Goal: Task Accomplishment & Management: Use online tool/utility

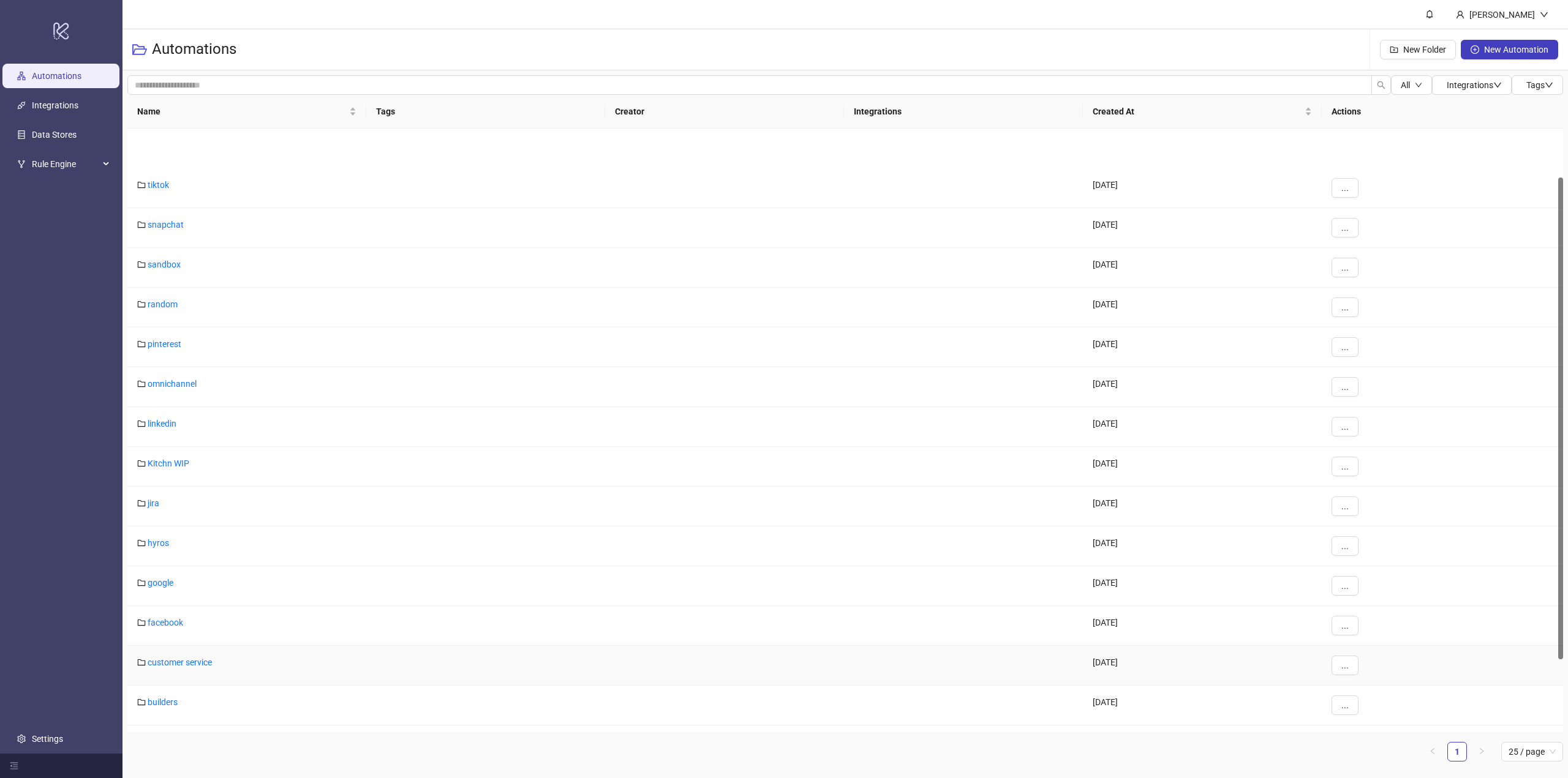
scroll to position [152, 0]
click at [155, 553] on link "builders" at bounding box center [162, 549] width 30 height 10
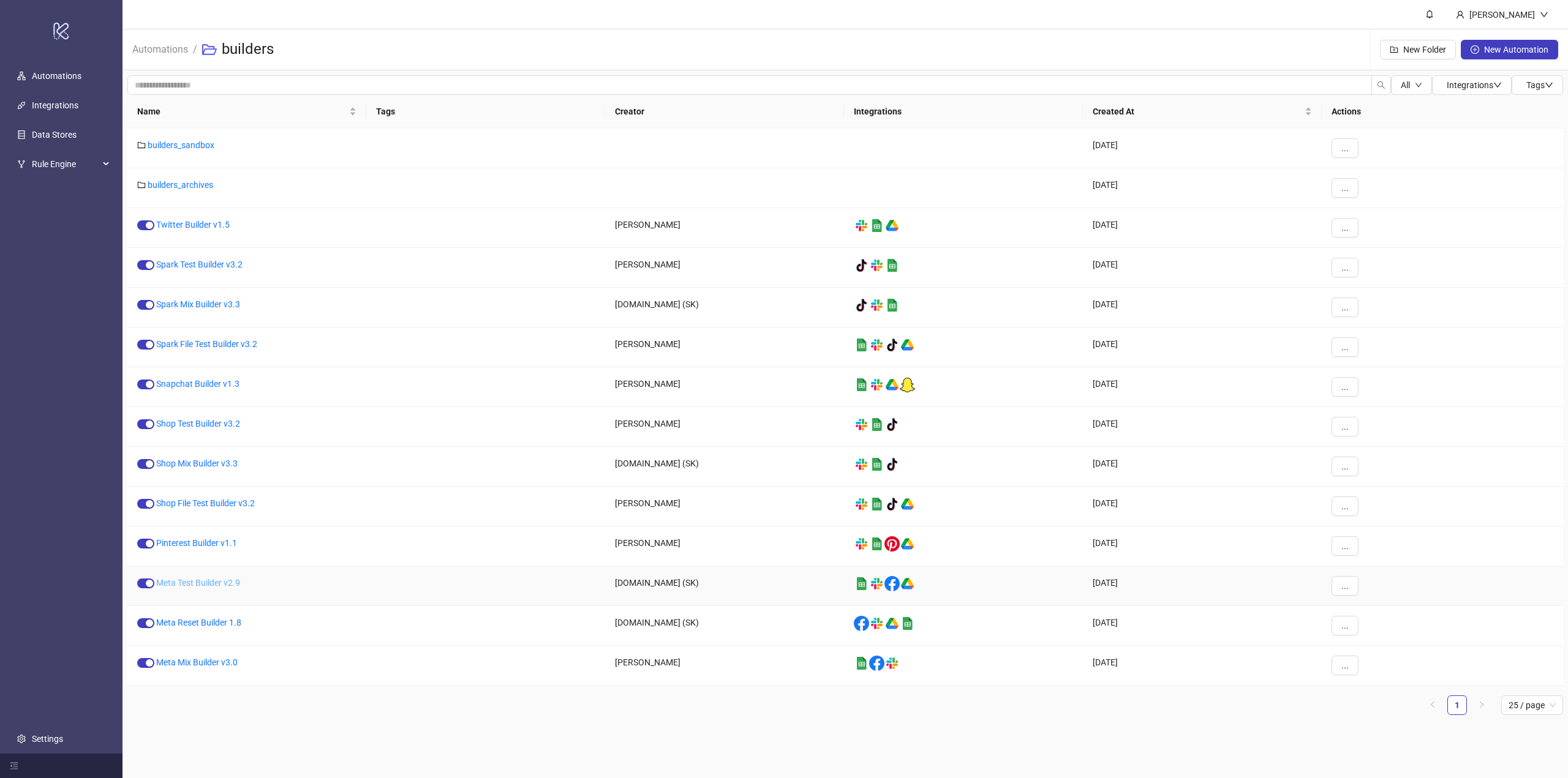
click at [194, 586] on link "Meta Test Builder v2.9" at bounding box center [197, 583] width 84 height 10
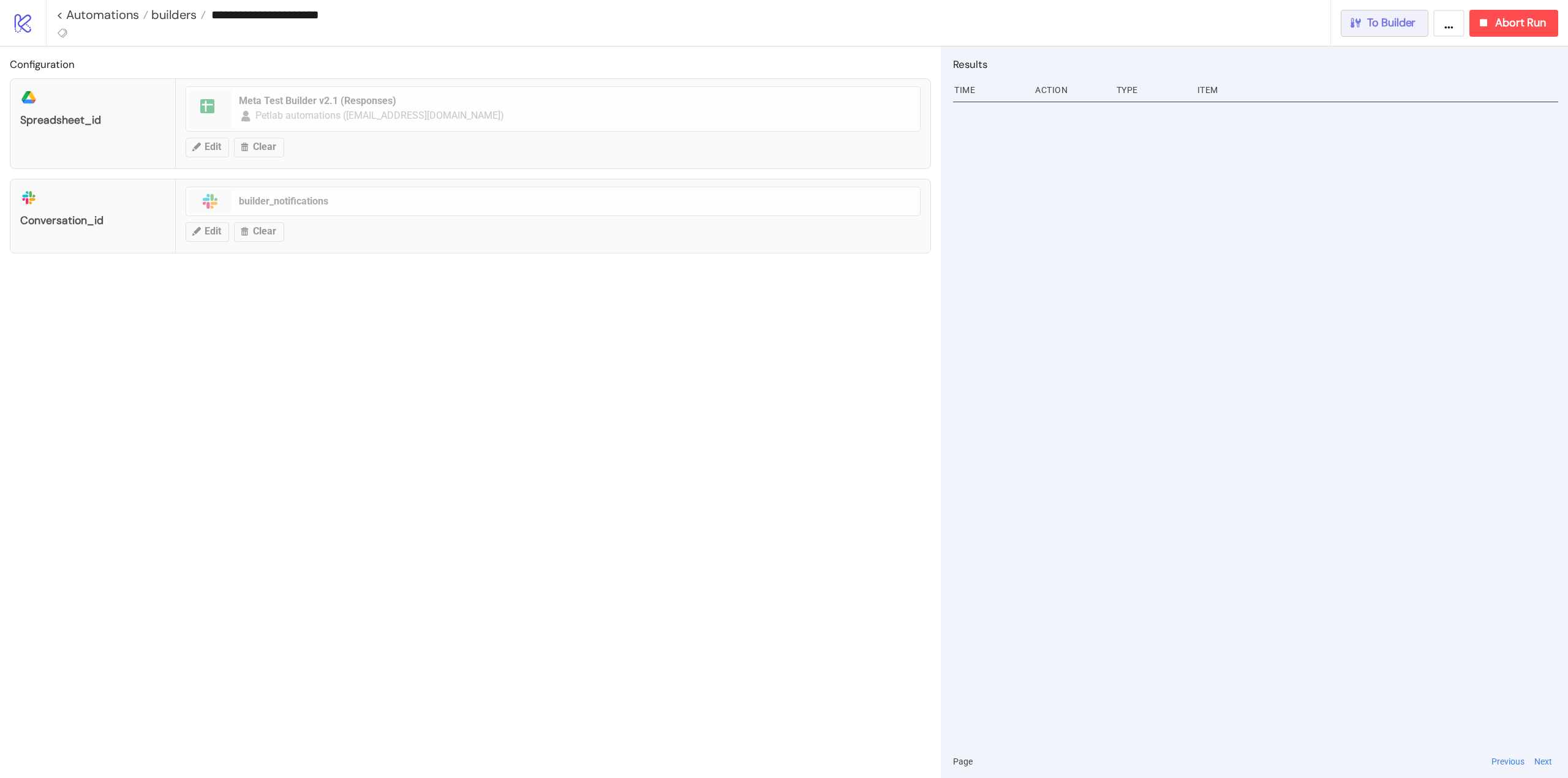
click at [1380, 25] on span "To Builder" at bounding box center [1391, 23] width 49 height 14
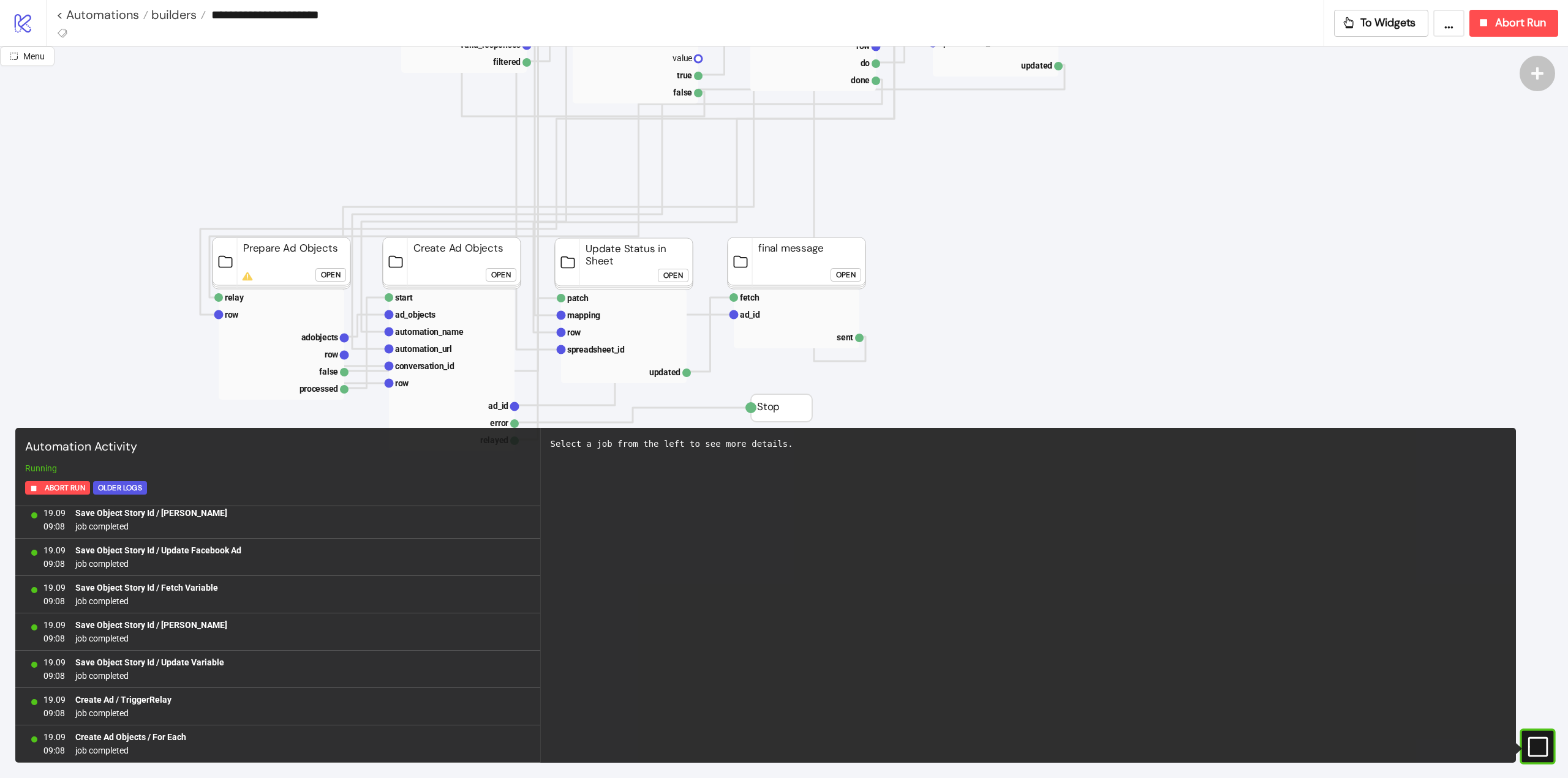
scroll to position [24323, 0]
click at [1497, 28] on span "Abort Run" at bounding box center [1520, 23] width 51 height 14
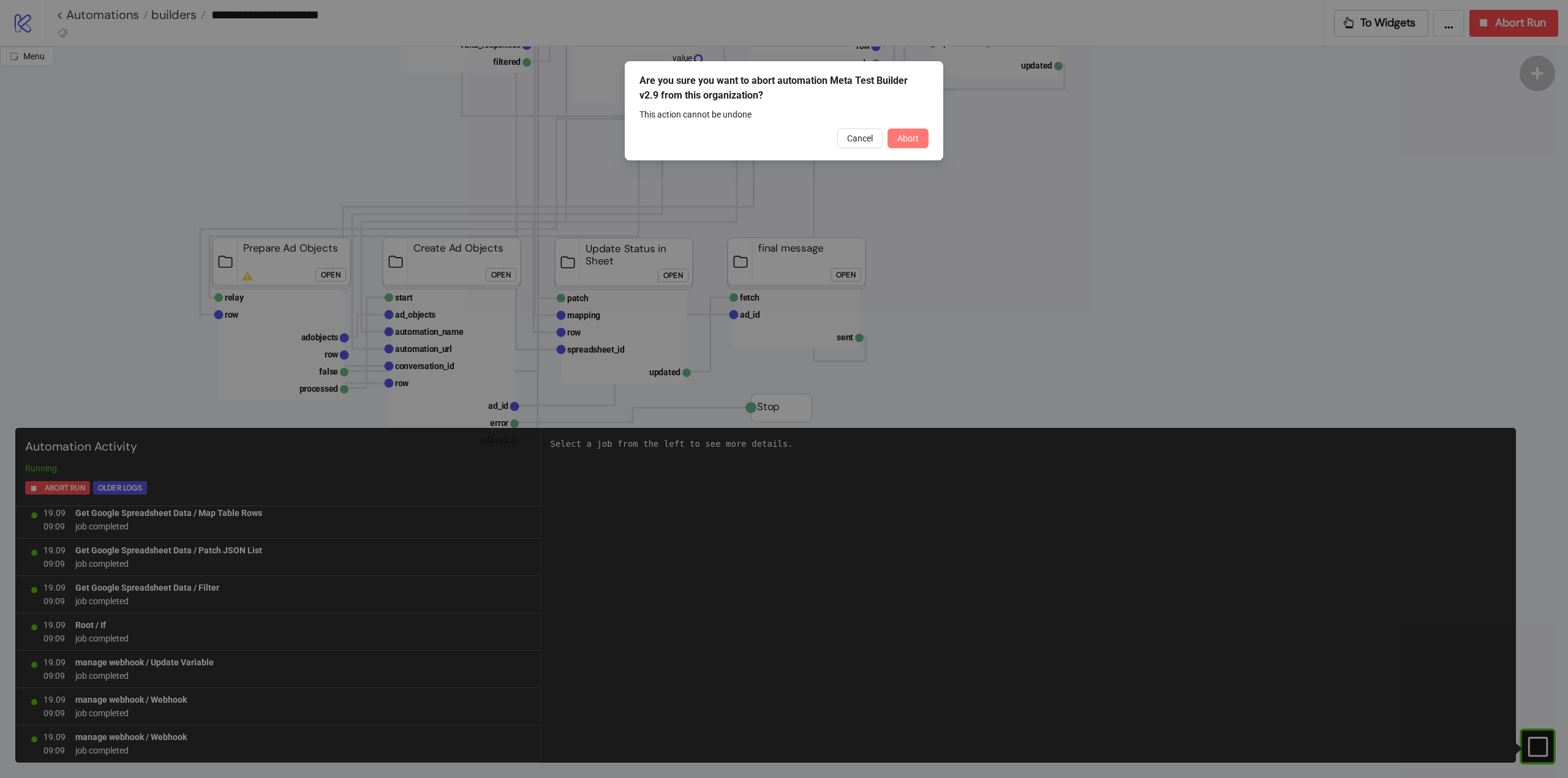
click at [905, 137] on span "Abort" at bounding box center [908, 139] width 22 height 10
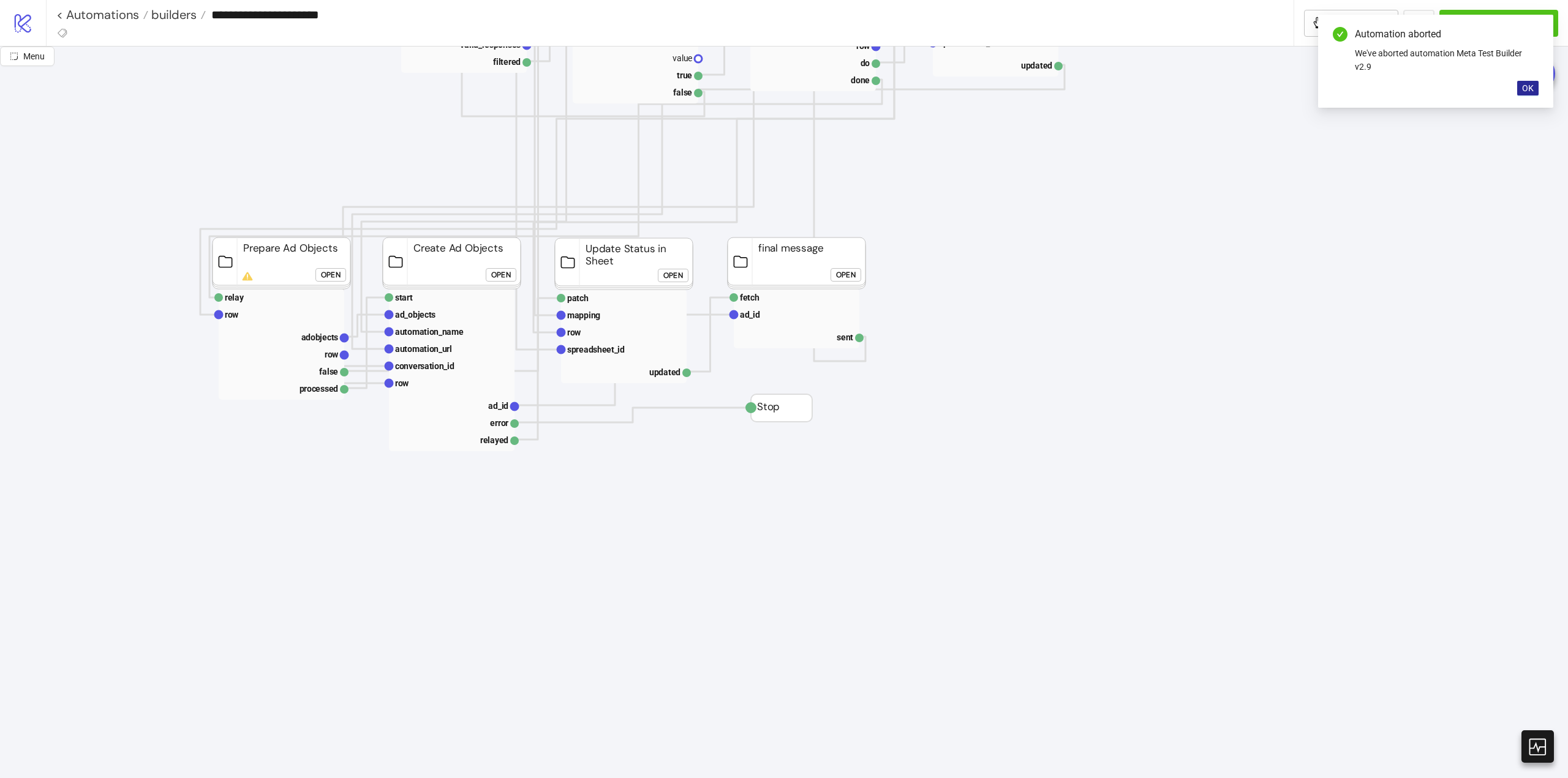
click at [1534, 90] on button "OK" at bounding box center [1527, 88] width 22 height 14
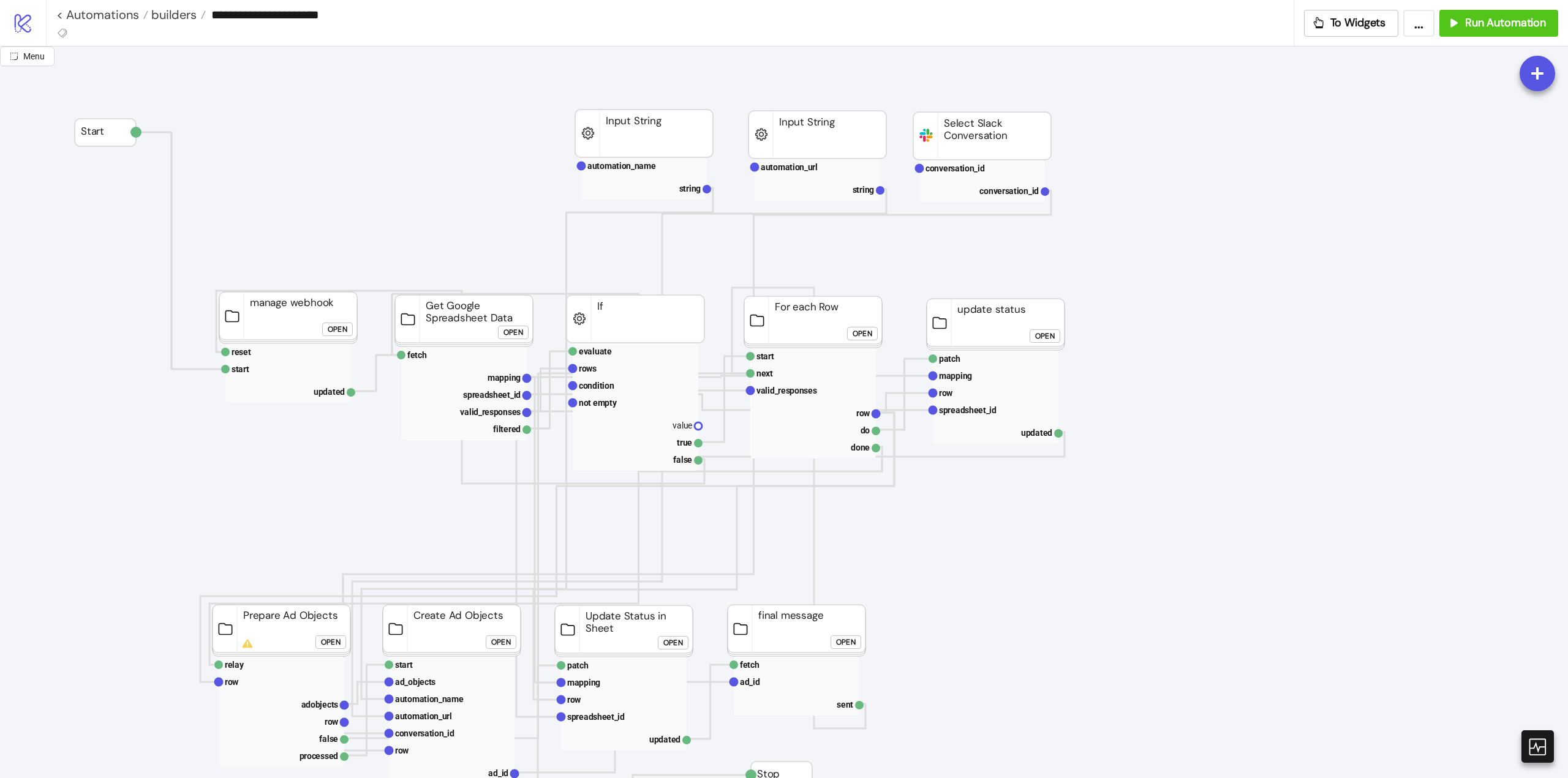
scroll to position [184, 0]
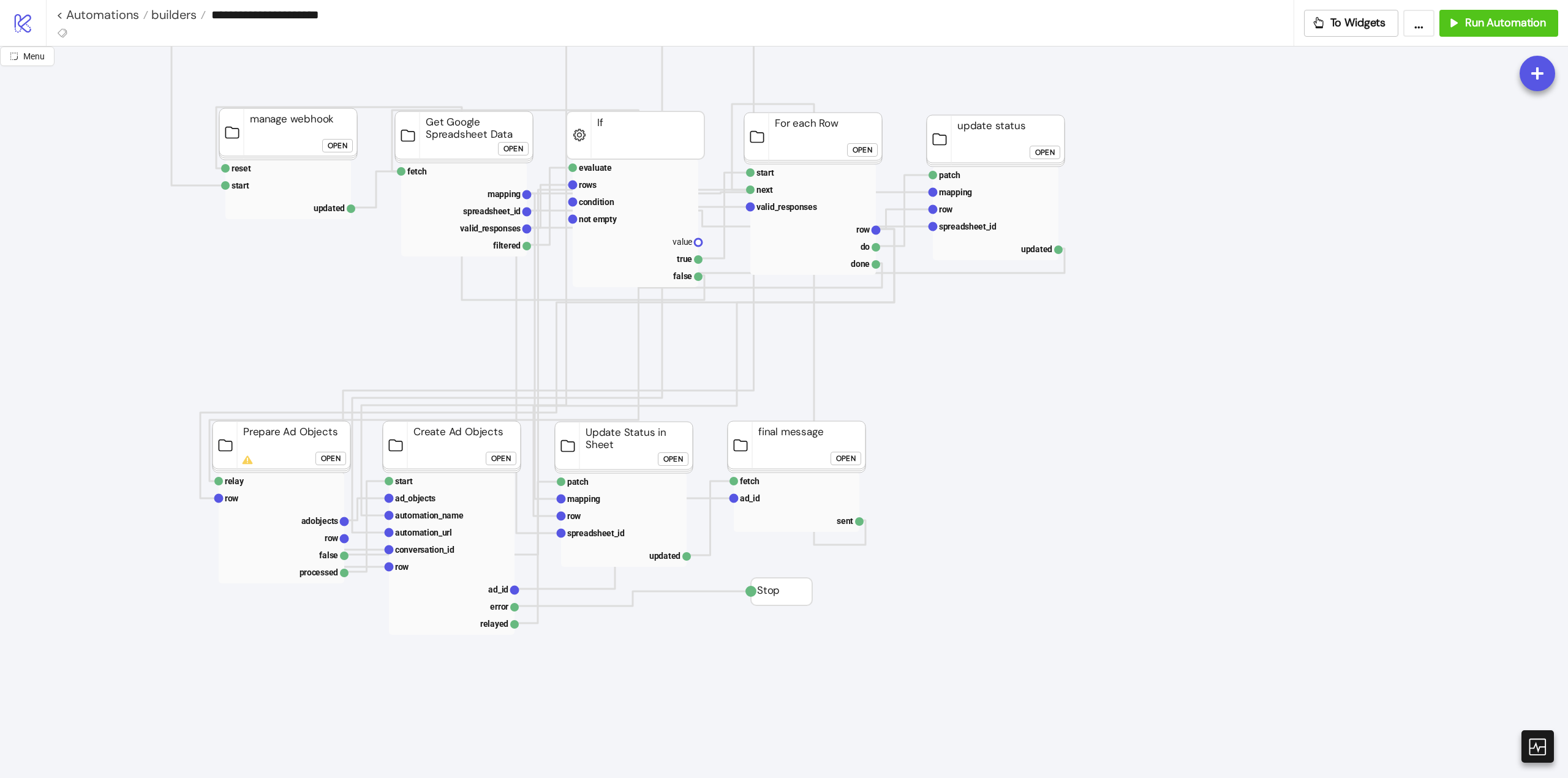
click at [325, 457] on div "Open" at bounding box center [330, 459] width 20 height 14
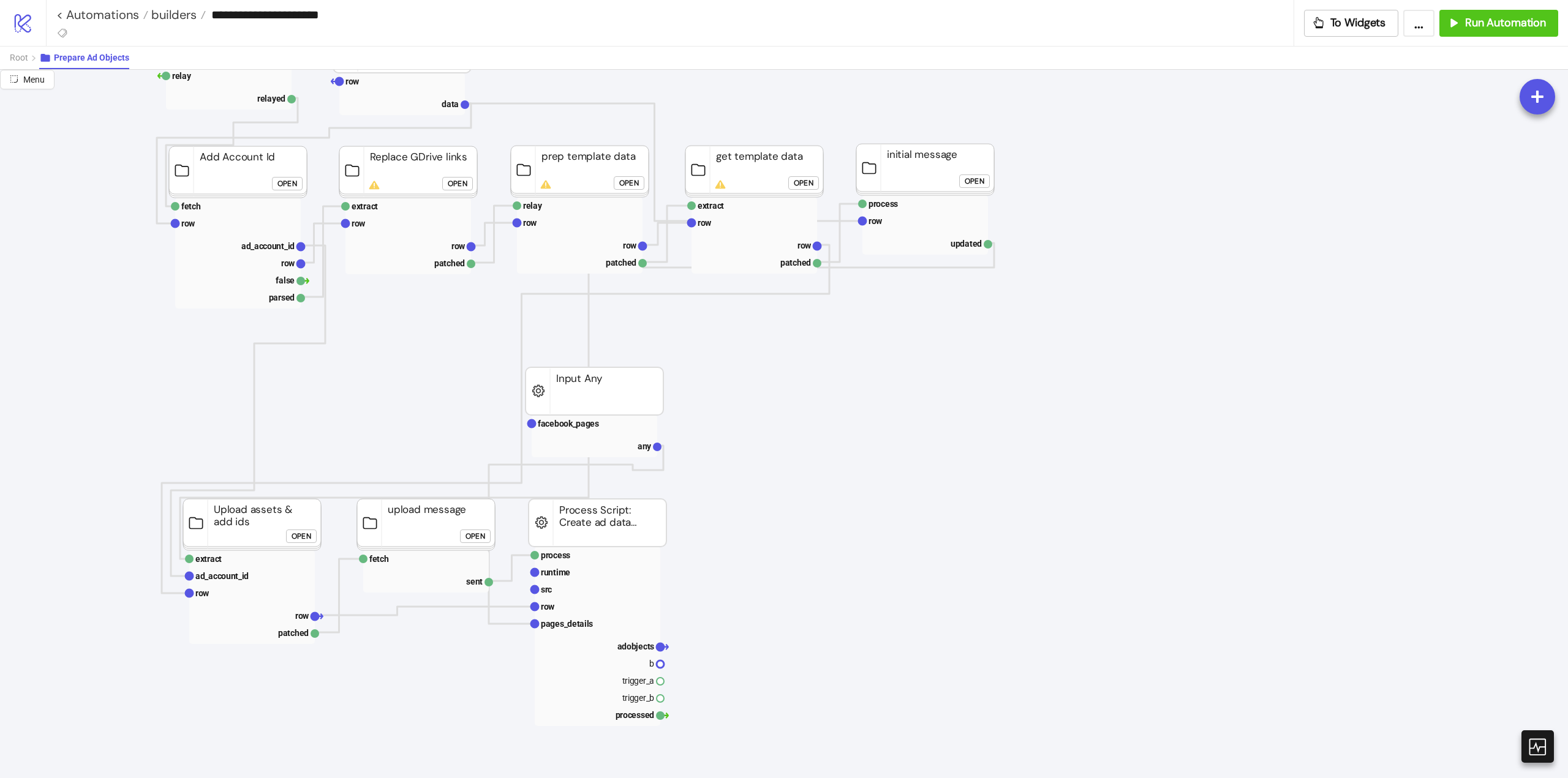
scroll to position [0, 0]
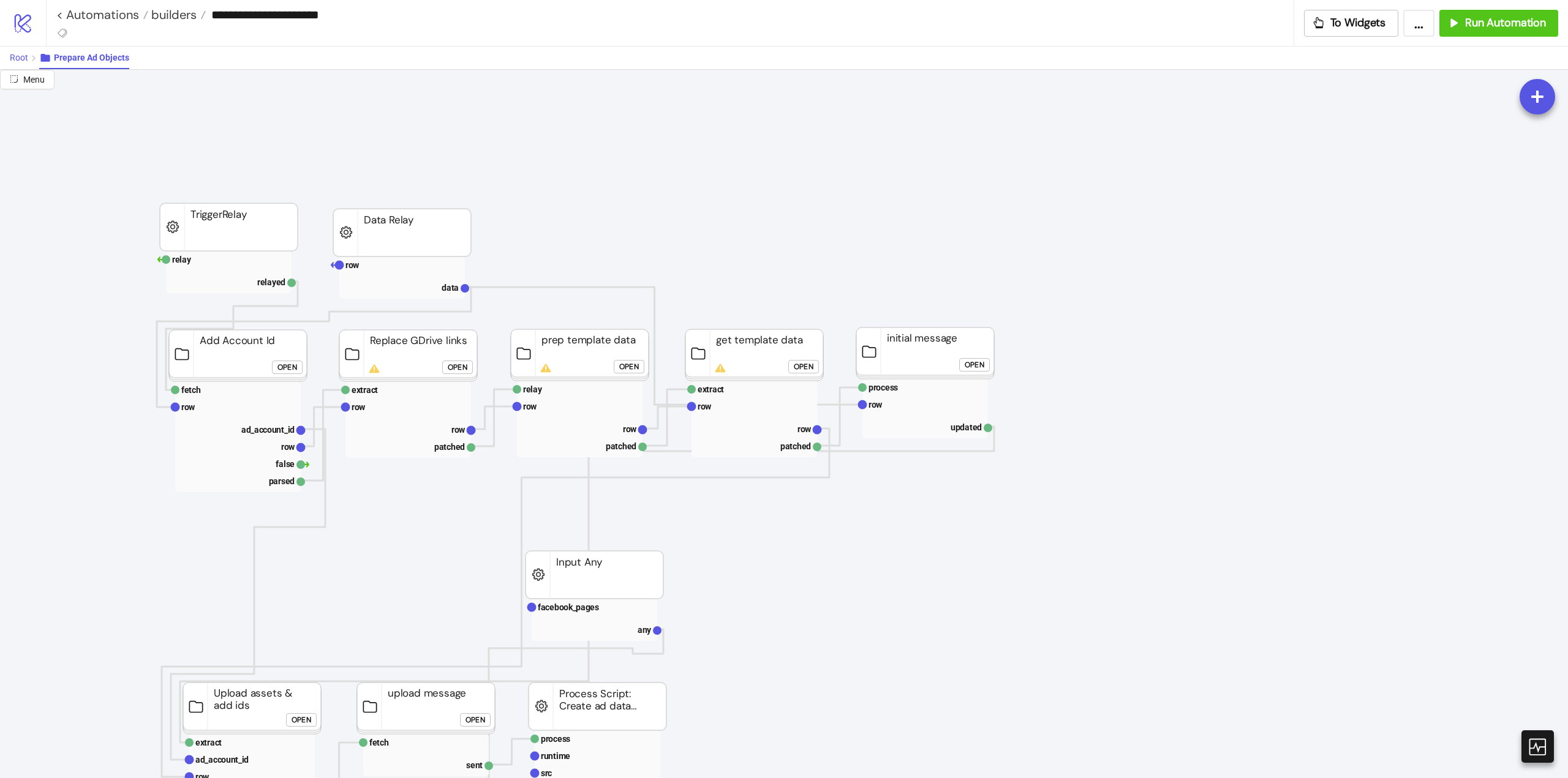
click at [24, 60] on span "Root" at bounding box center [18, 57] width 18 height 10
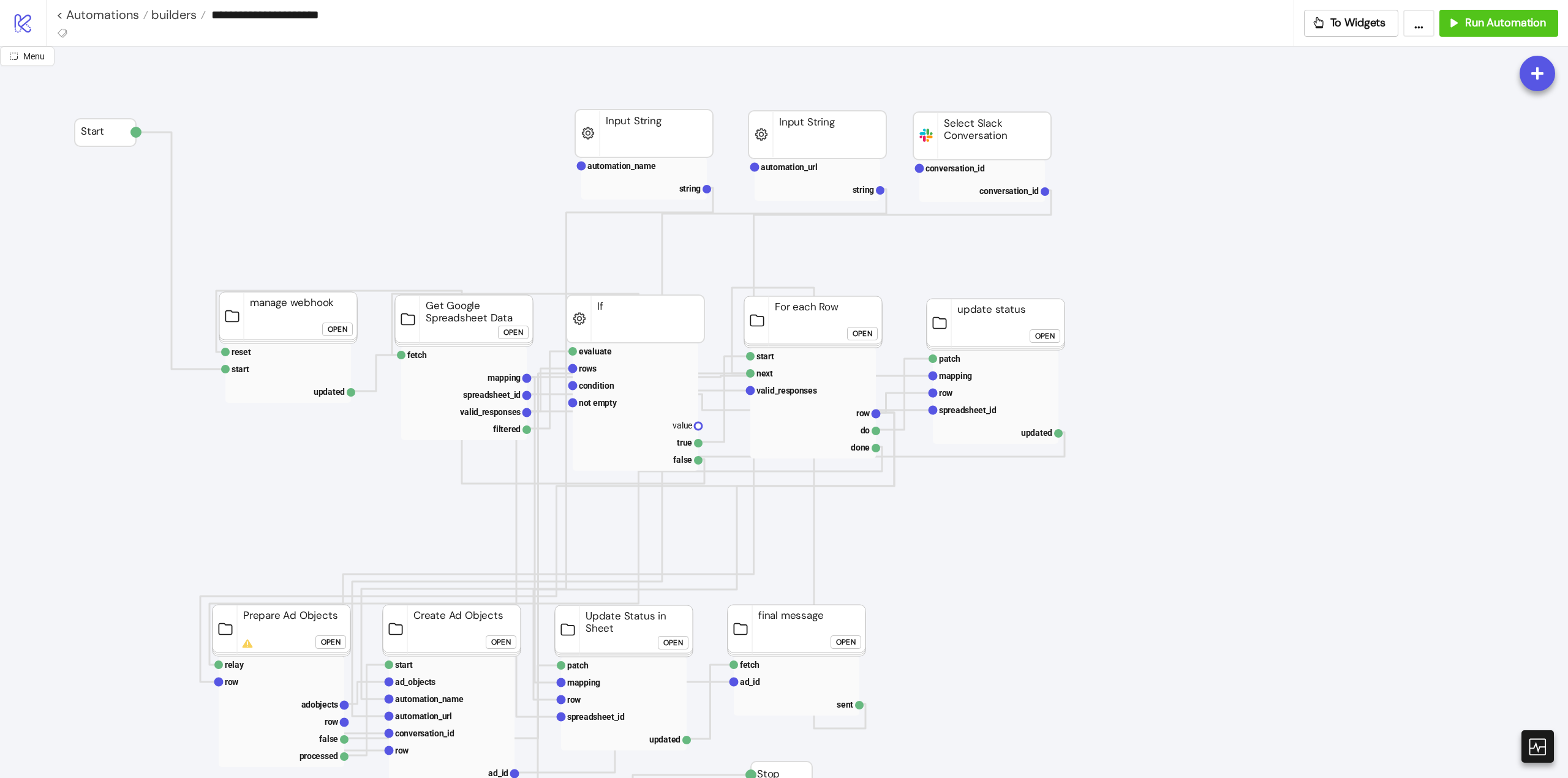
scroll to position [184, 0]
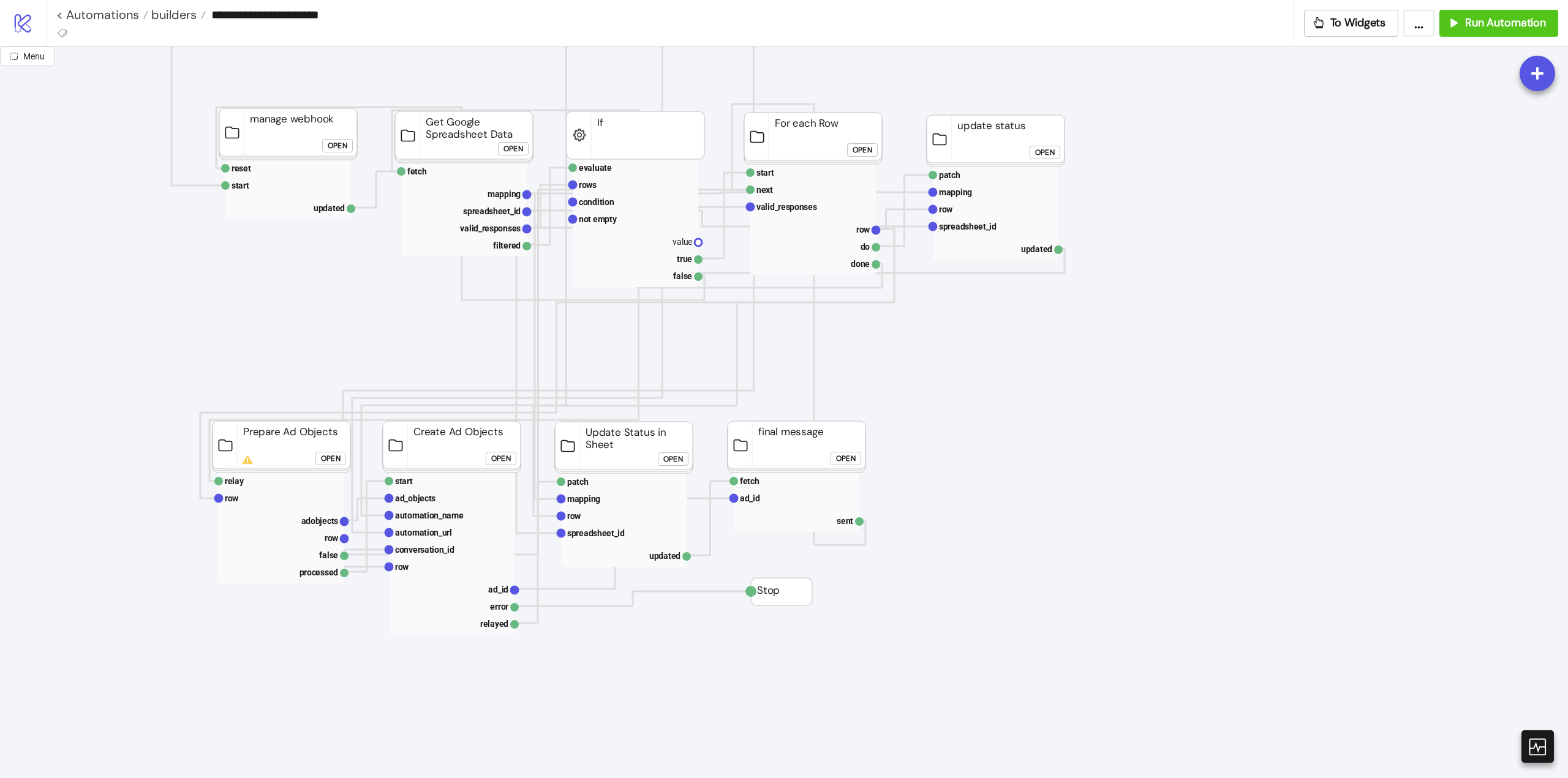
click at [502, 455] on div "Open" at bounding box center [501, 459] width 20 height 14
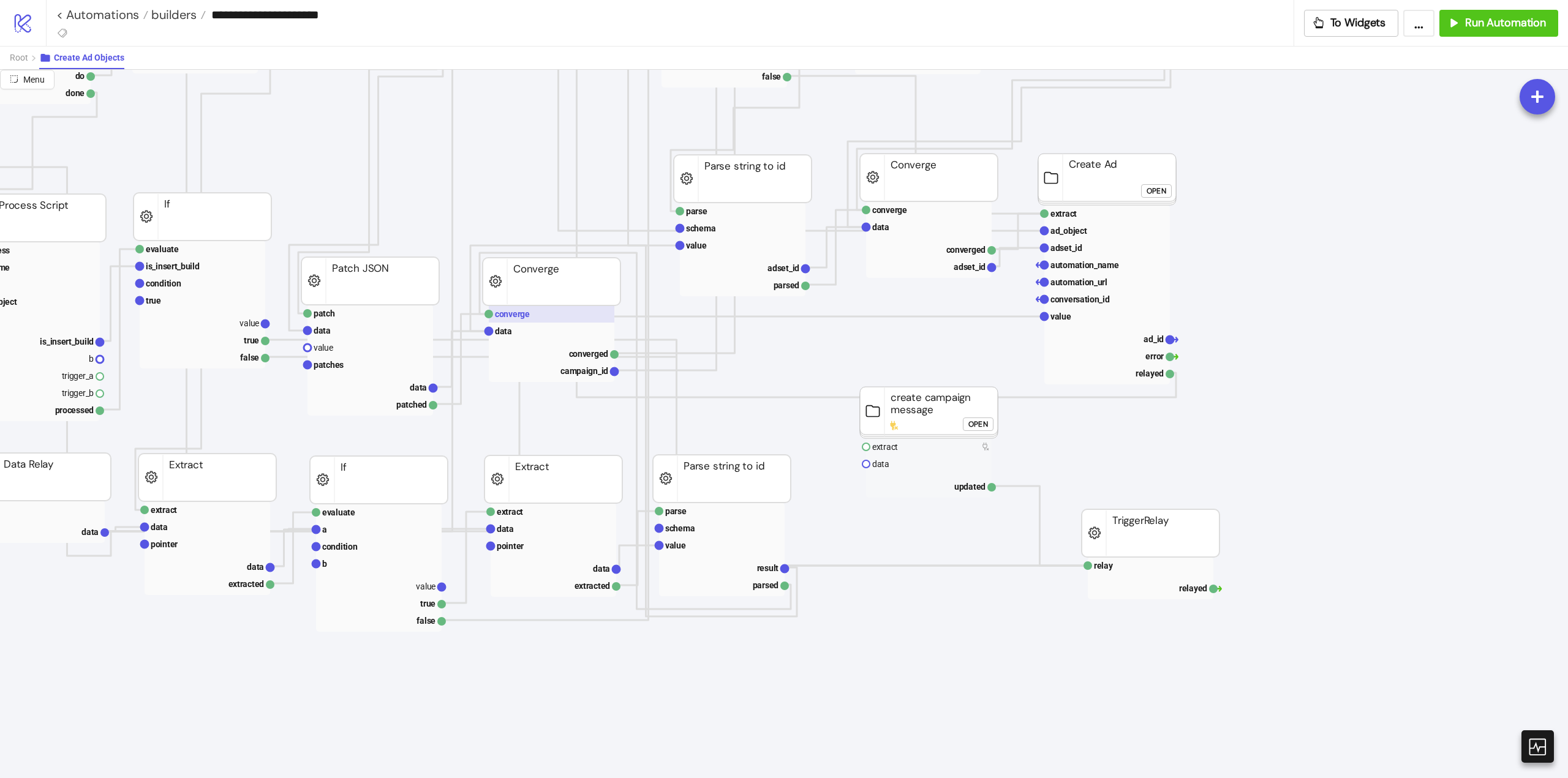
scroll to position [184, 245]
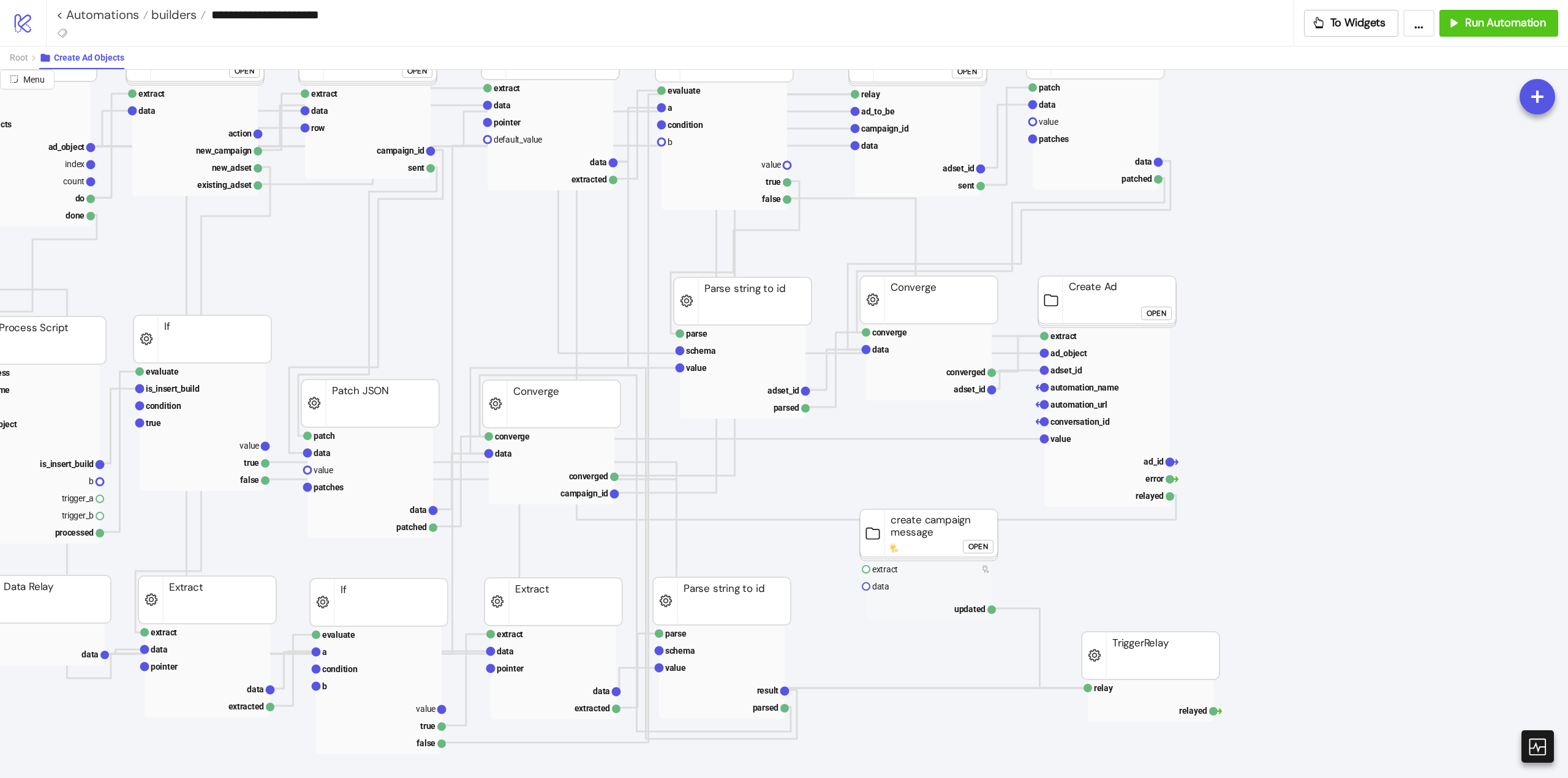
click at [1155, 317] on div "Open" at bounding box center [1156, 314] width 20 height 14
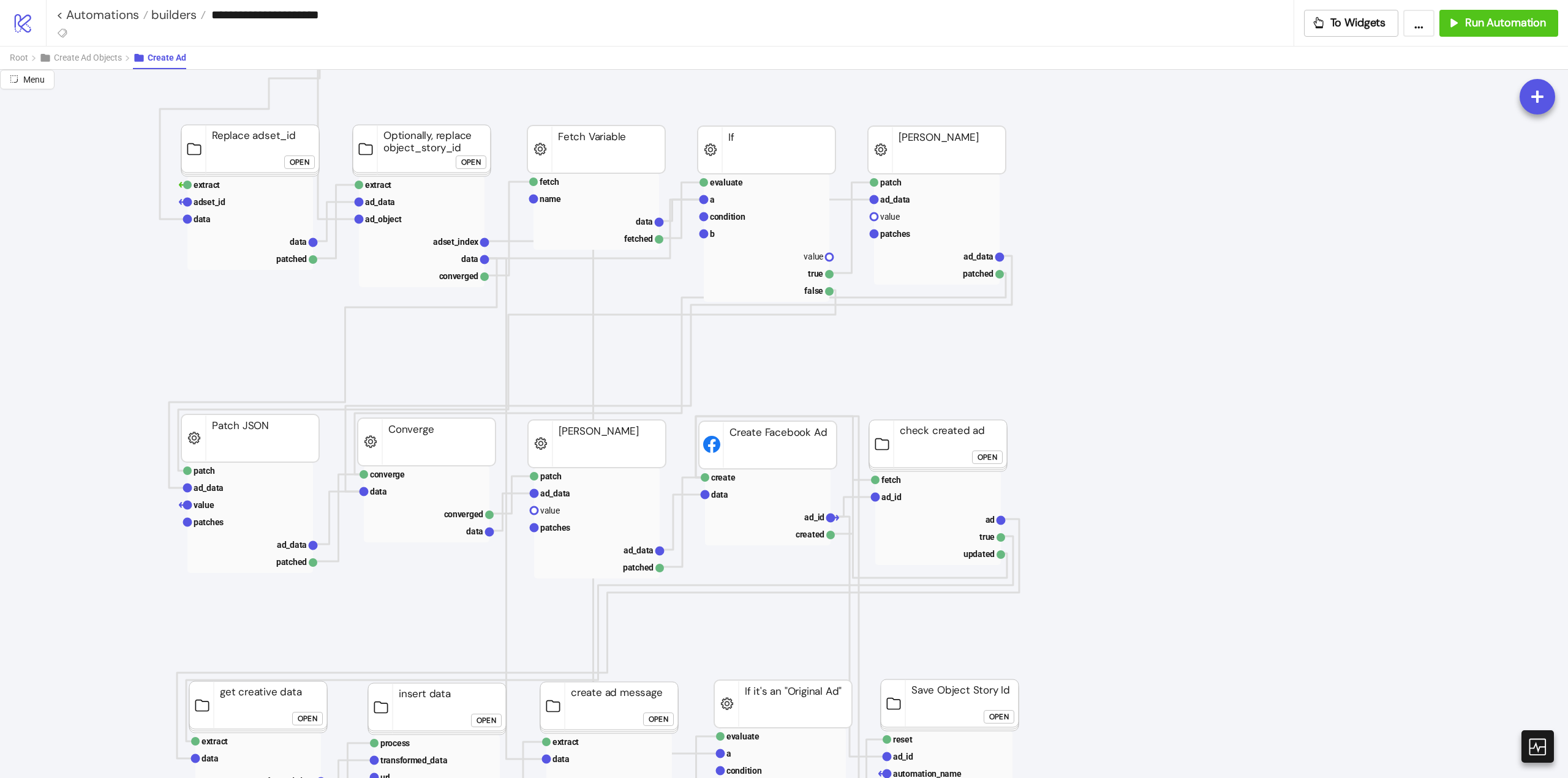
scroll to position [367, 0]
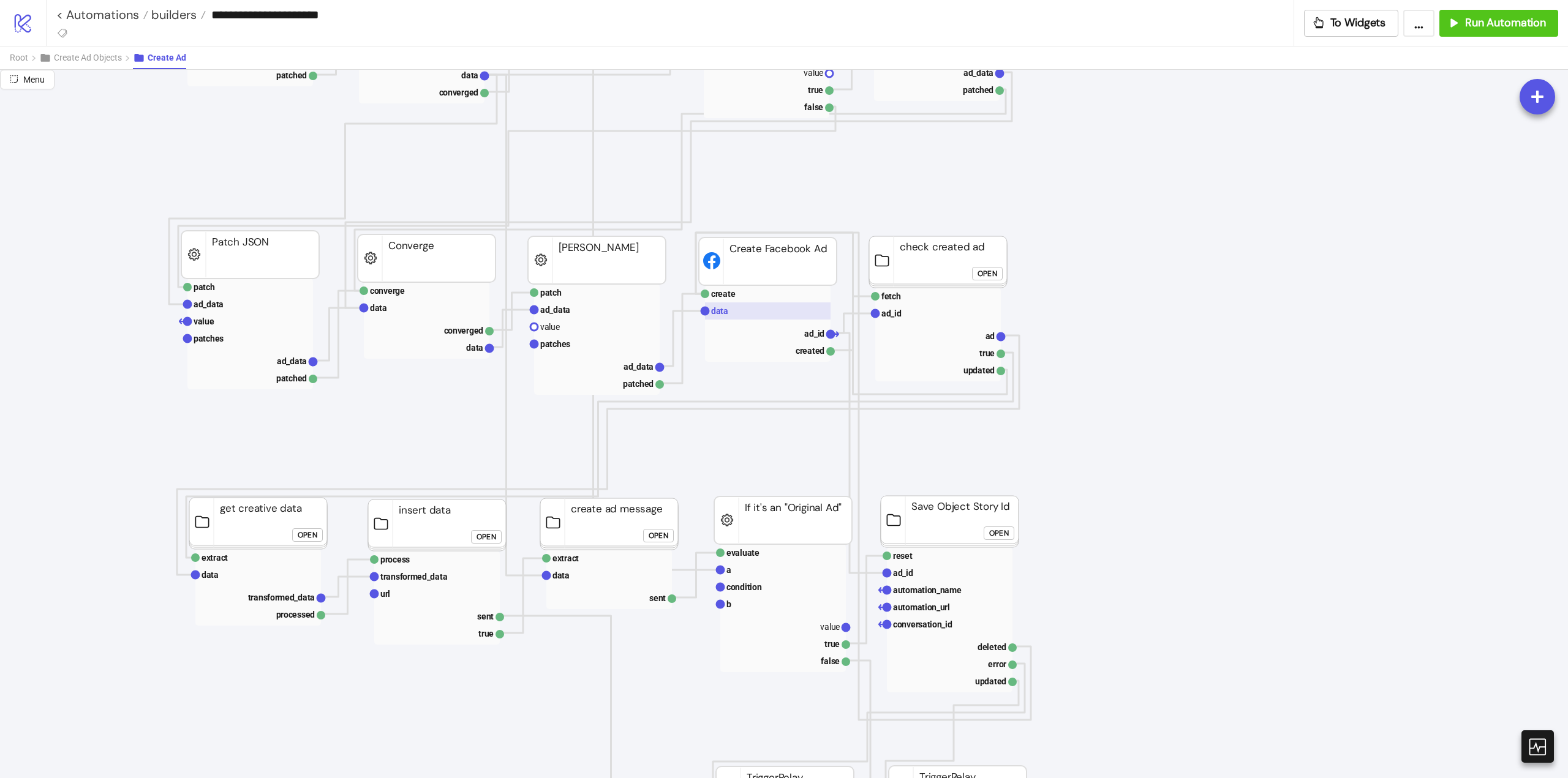
click at [742, 312] on rect at bounding box center [768, 311] width 126 height 18
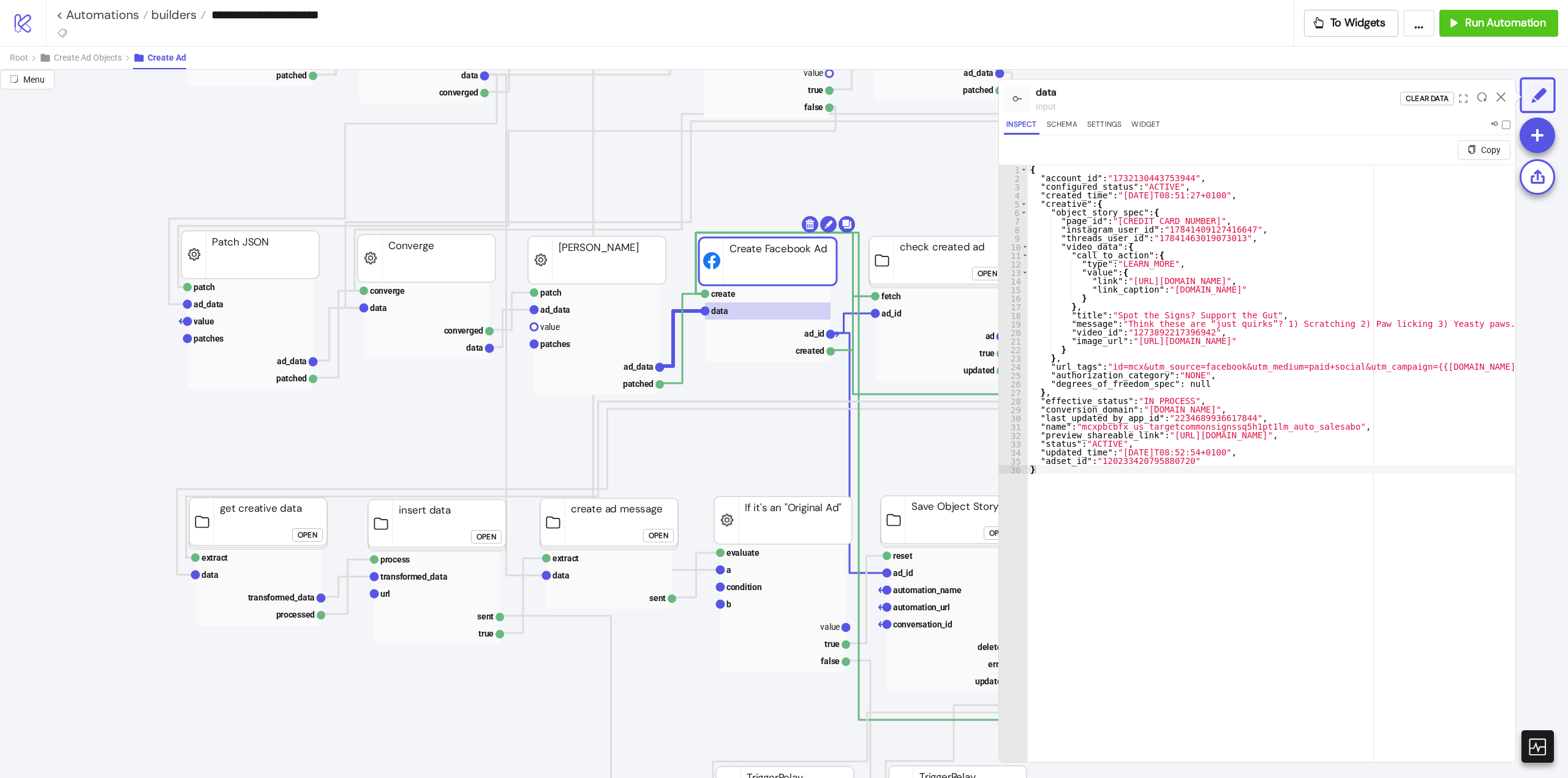
type textarea "**********"
type input "***"
type textarea "**********"
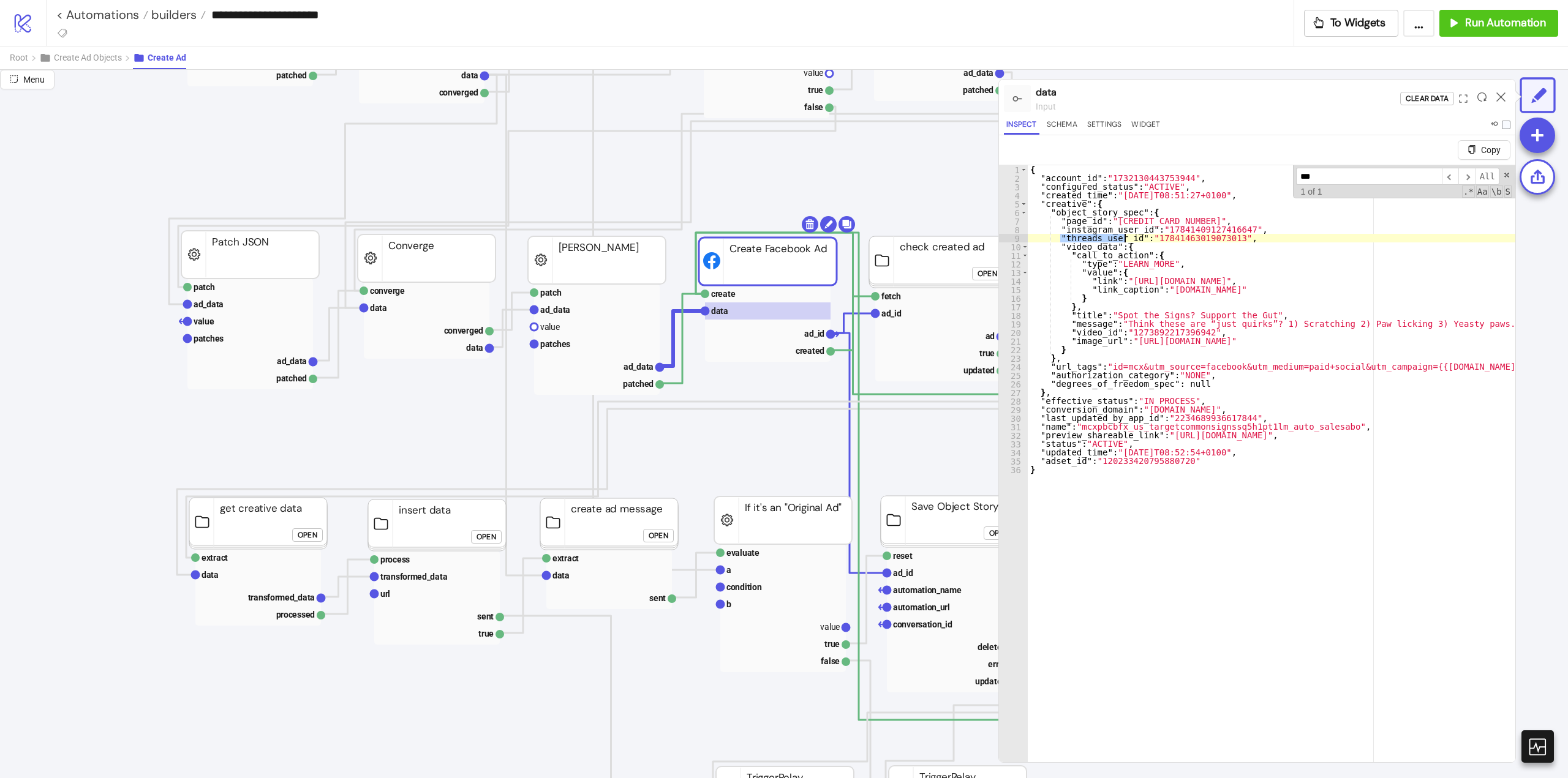
click at [1500, 98] on icon at bounding box center [1501, 97] width 10 height 10
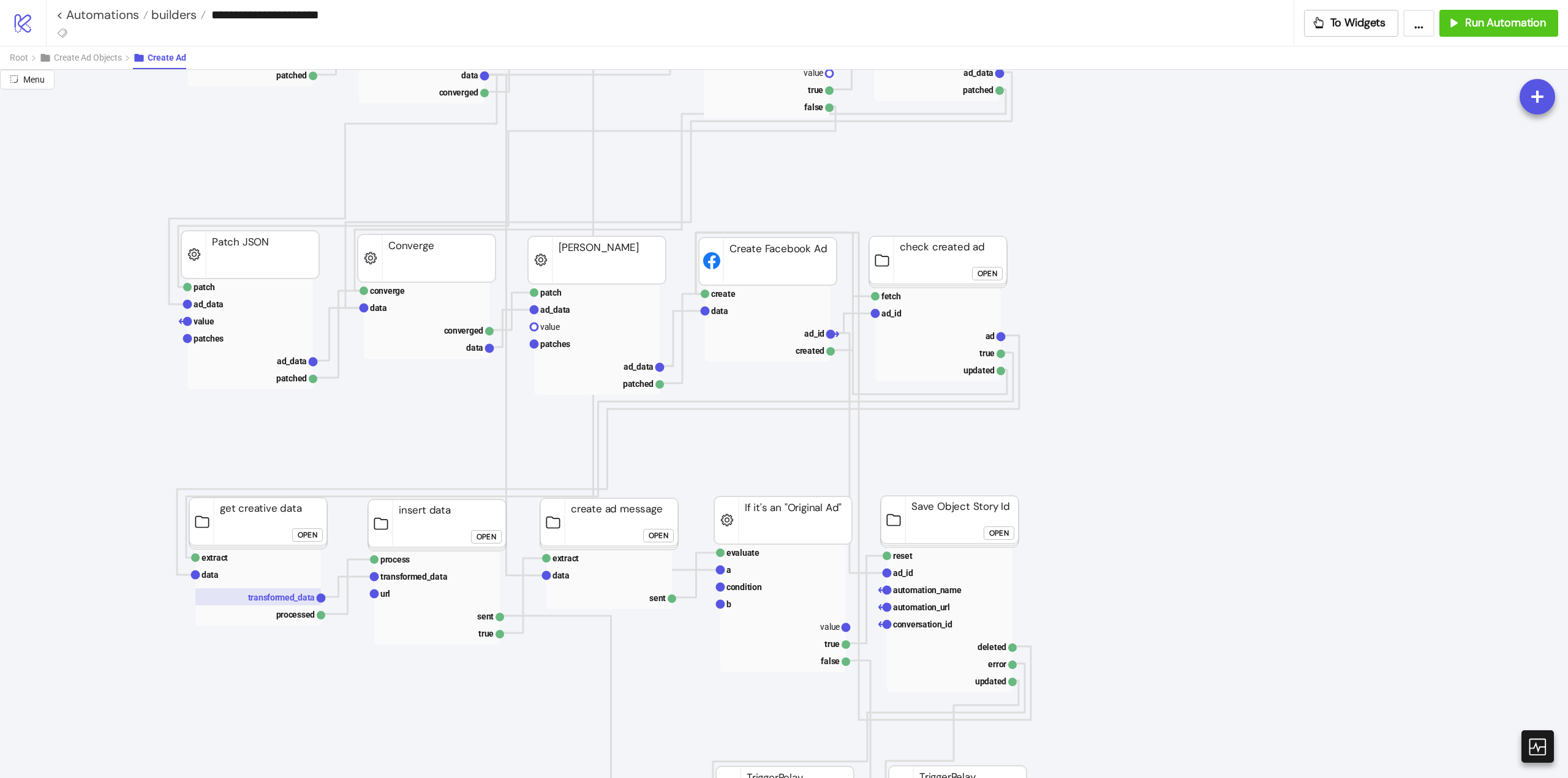
click at [290, 600] on text "transformed_data" at bounding box center [281, 597] width 68 height 10
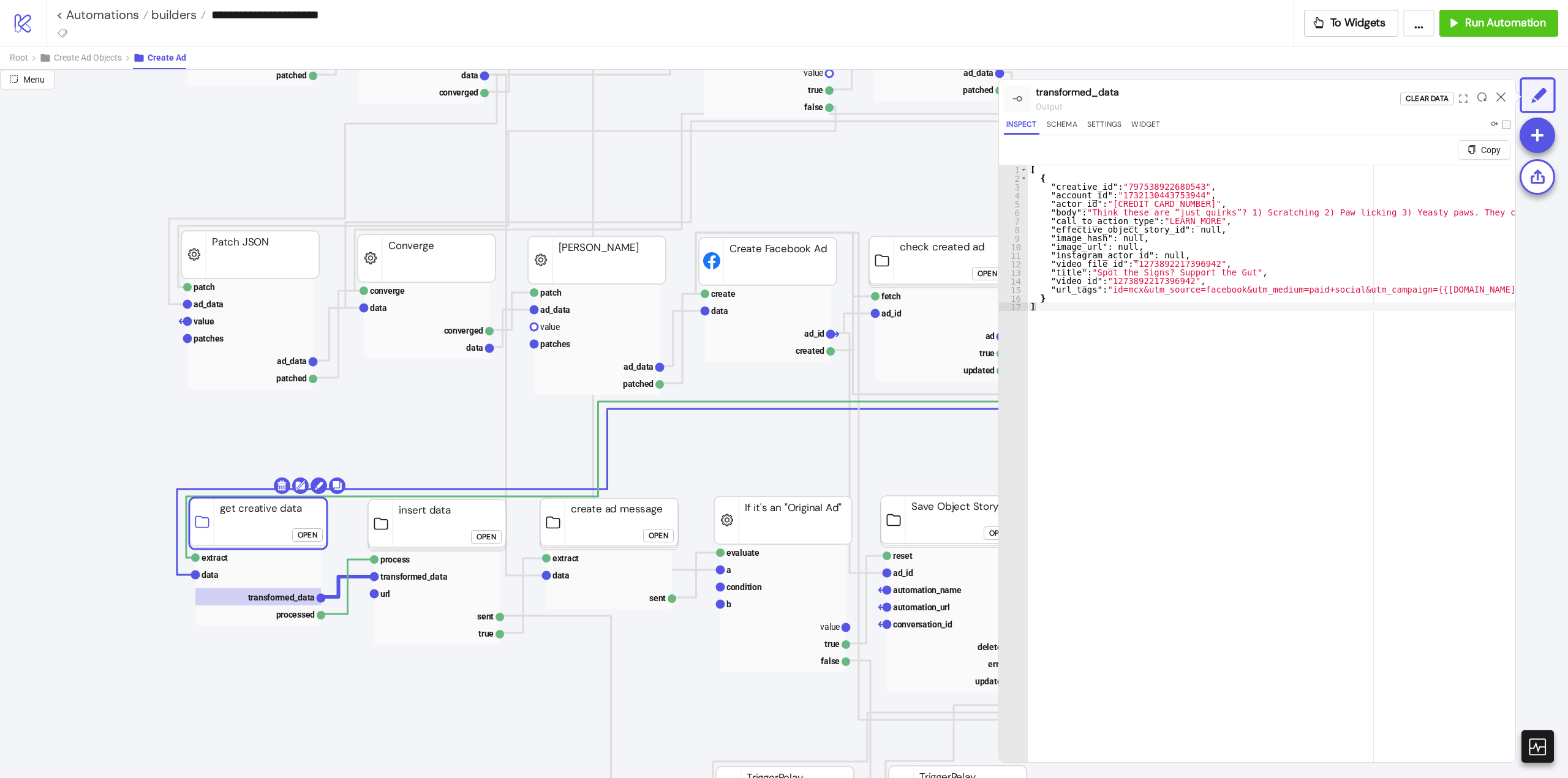
type textarea "*"
type input "**********"
click div "Open"
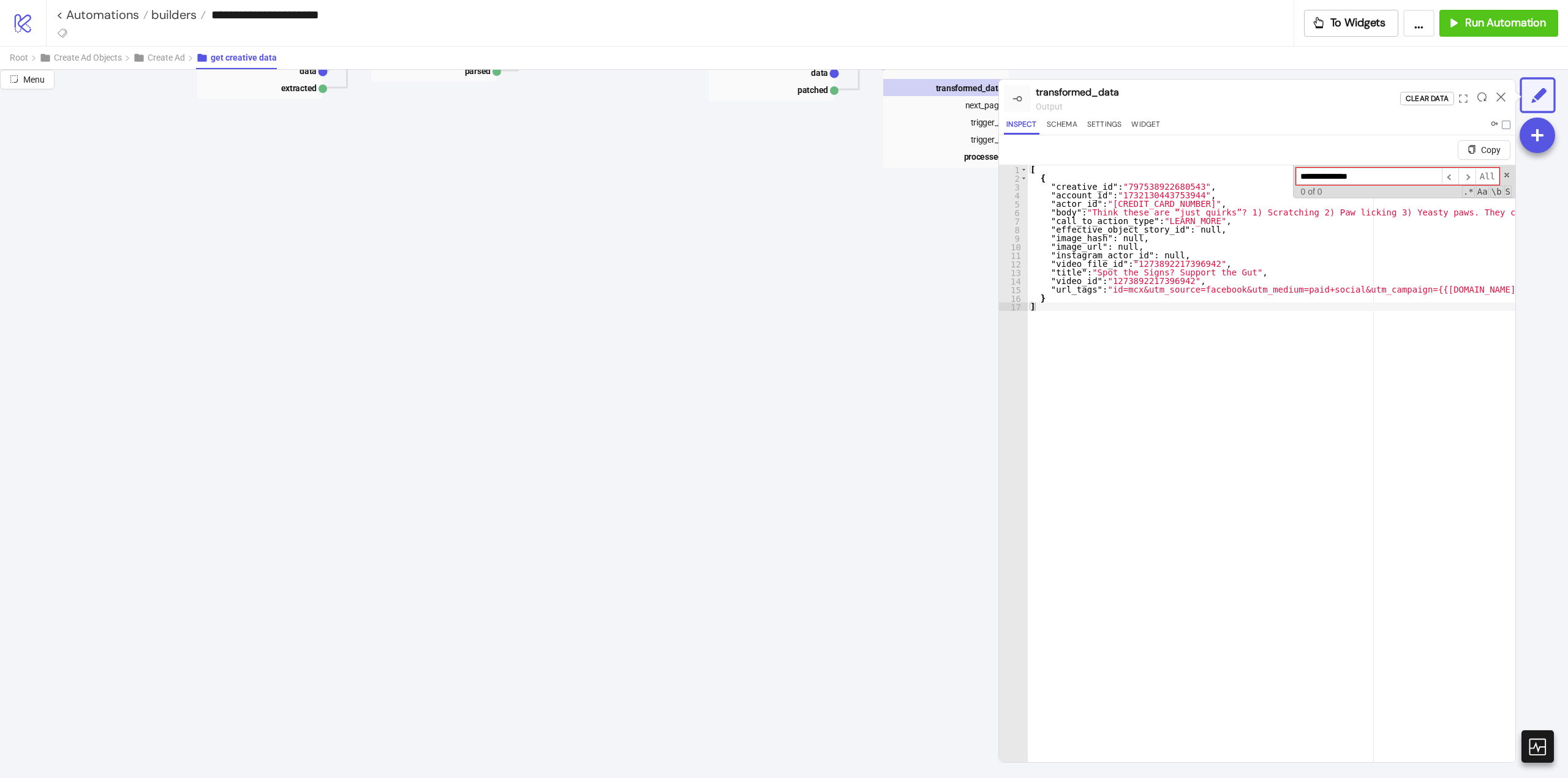
scroll to position [0, 0]
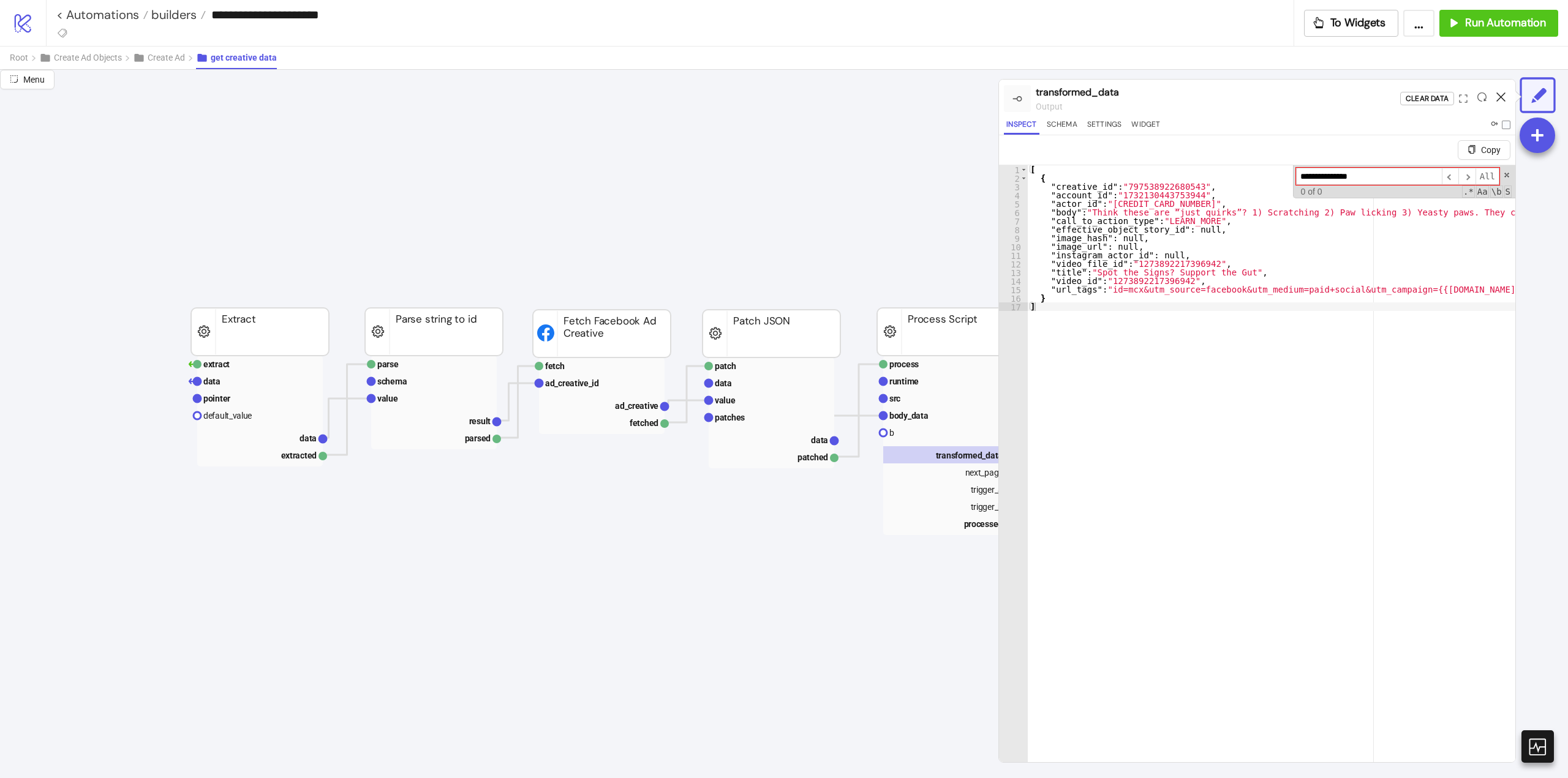
click at [1499, 94] on icon at bounding box center [1501, 97] width 10 height 10
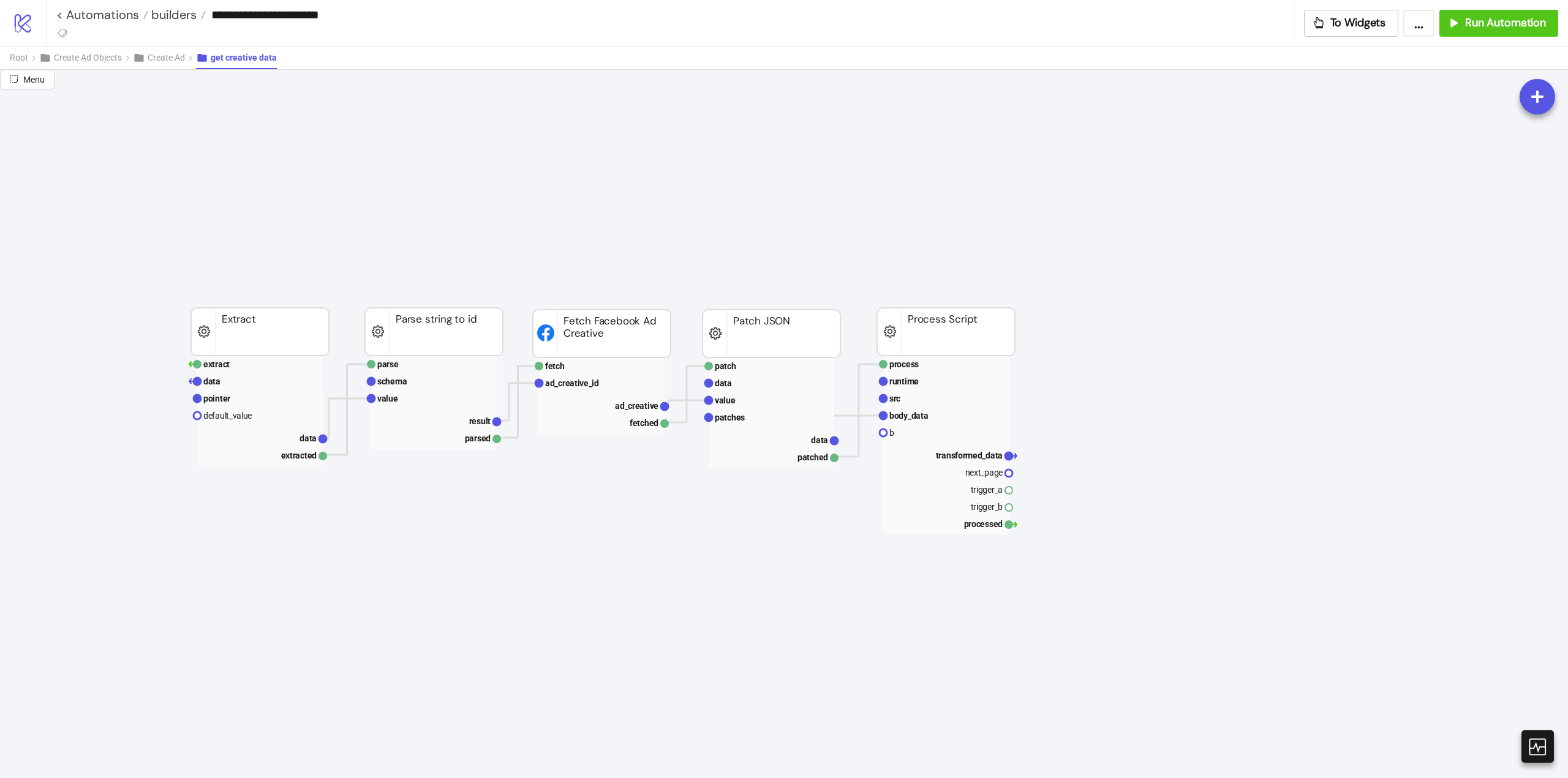
click at [615, 407] on rect at bounding box center [602, 405] width 126 height 18
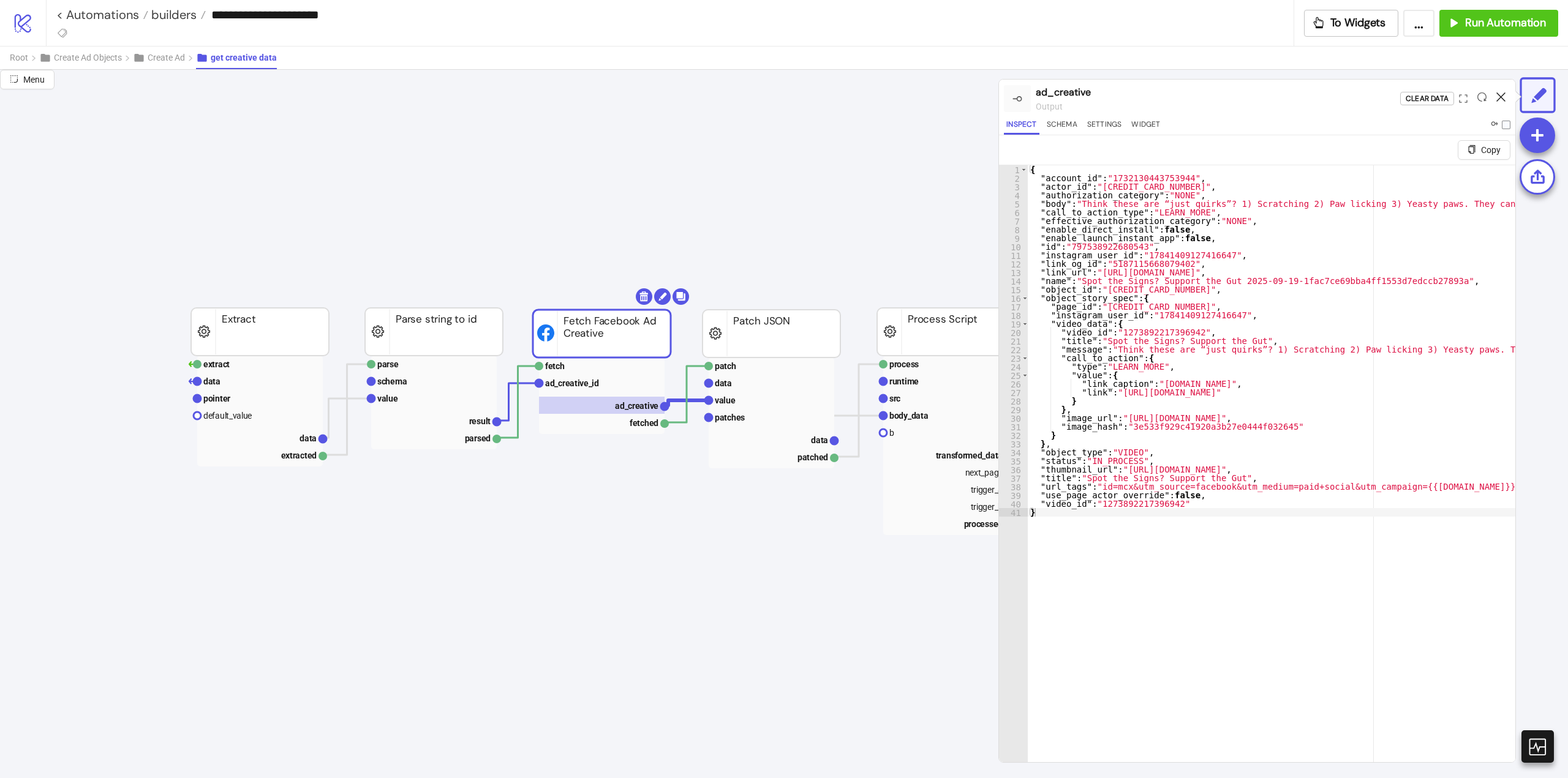
click at [1497, 100] on icon at bounding box center [1501, 97] width 10 height 10
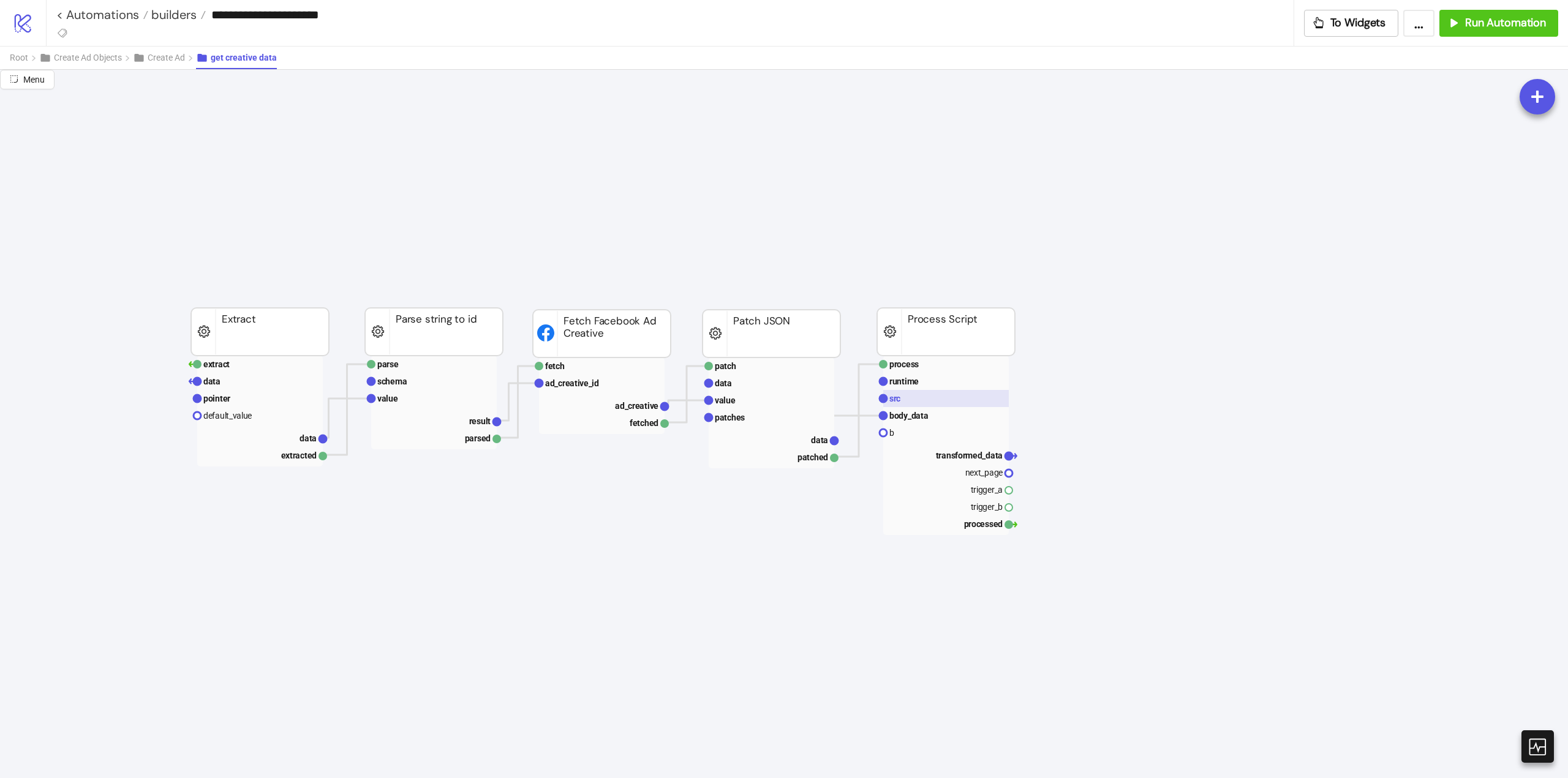
click at [918, 397] on rect at bounding box center [946, 399] width 126 height 18
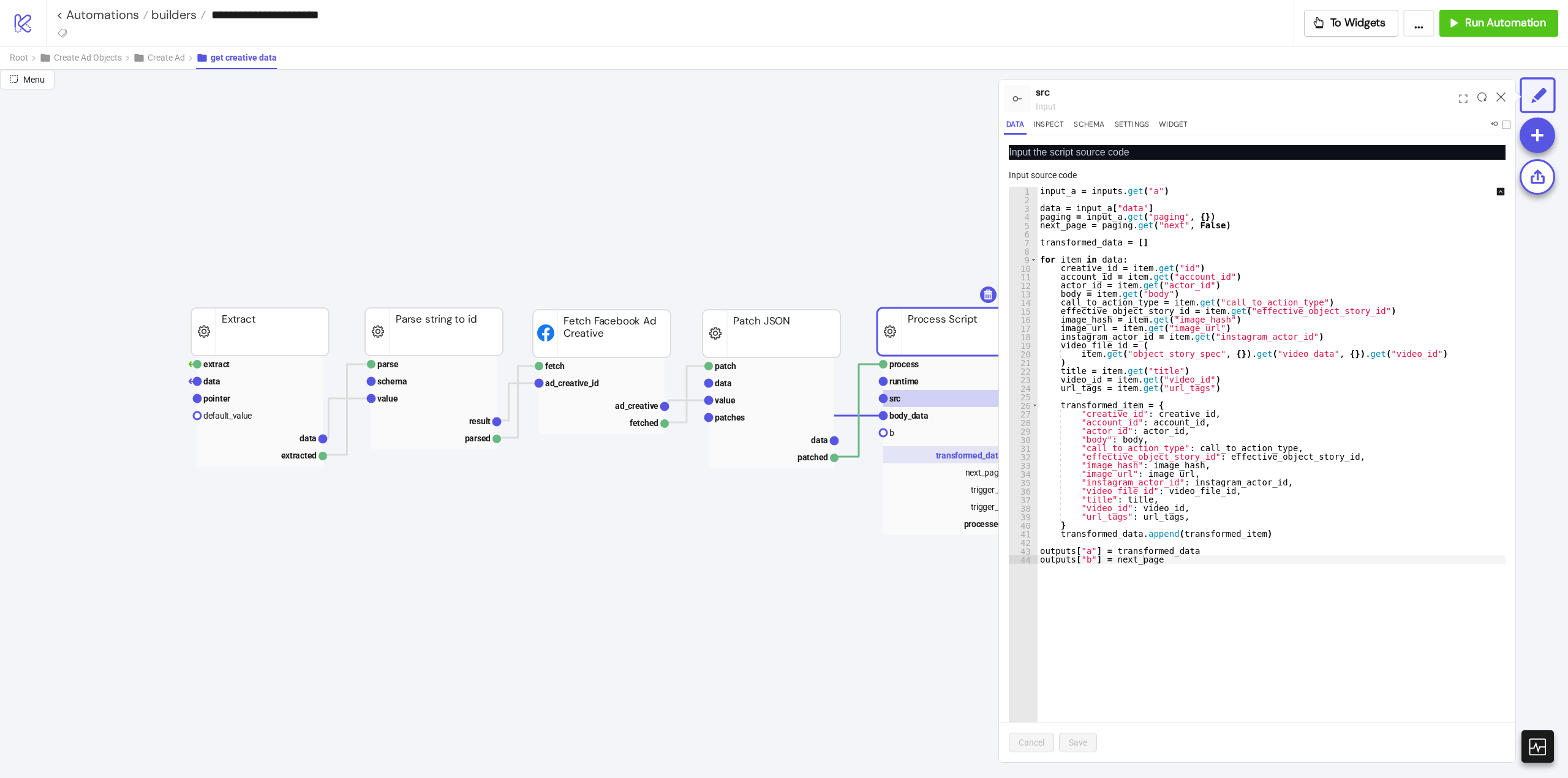
click at [942, 457] on text "transformed_data" at bounding box center [969, 455] width 68 height 10
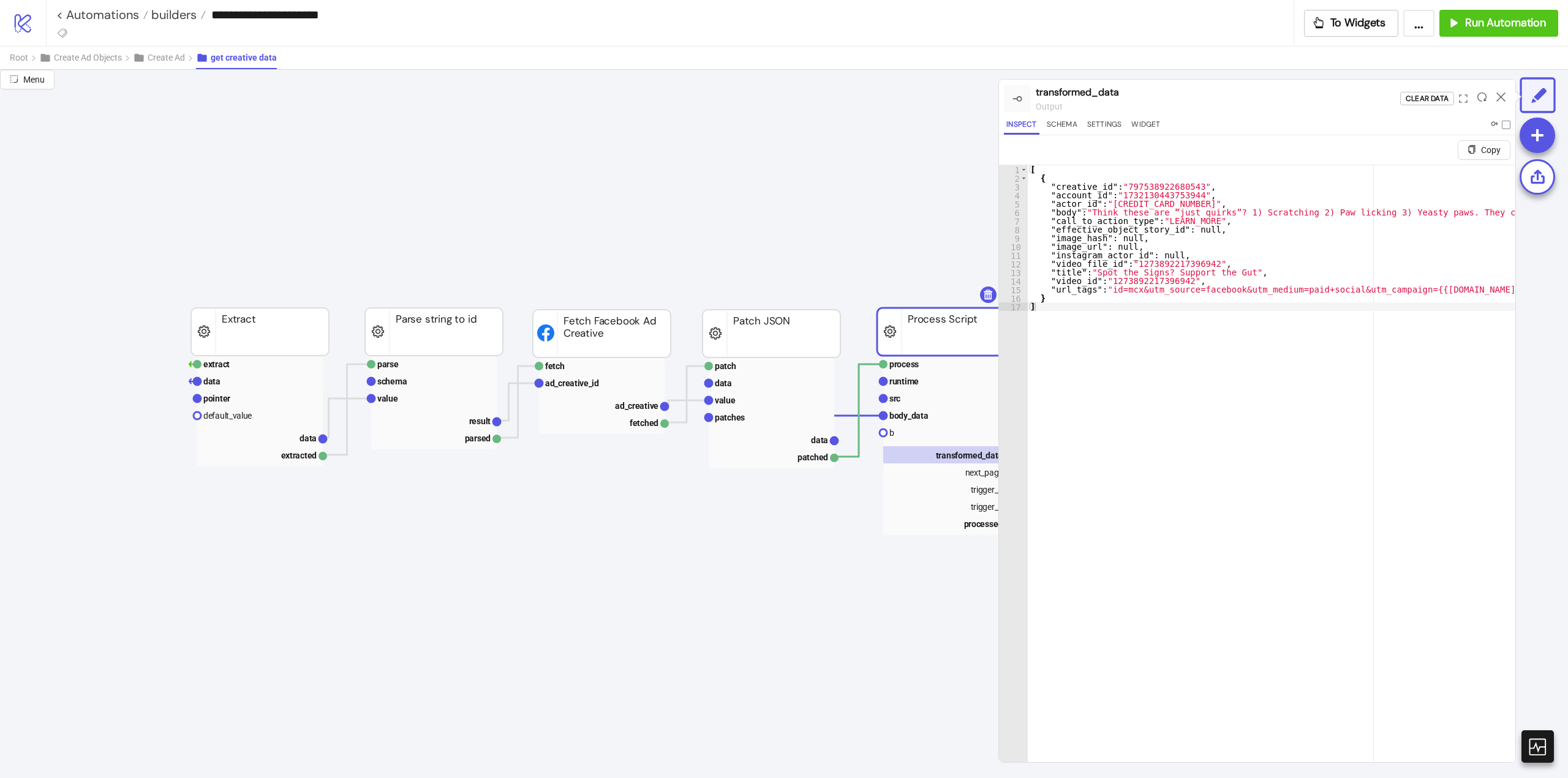
scroll to position [0, 61]
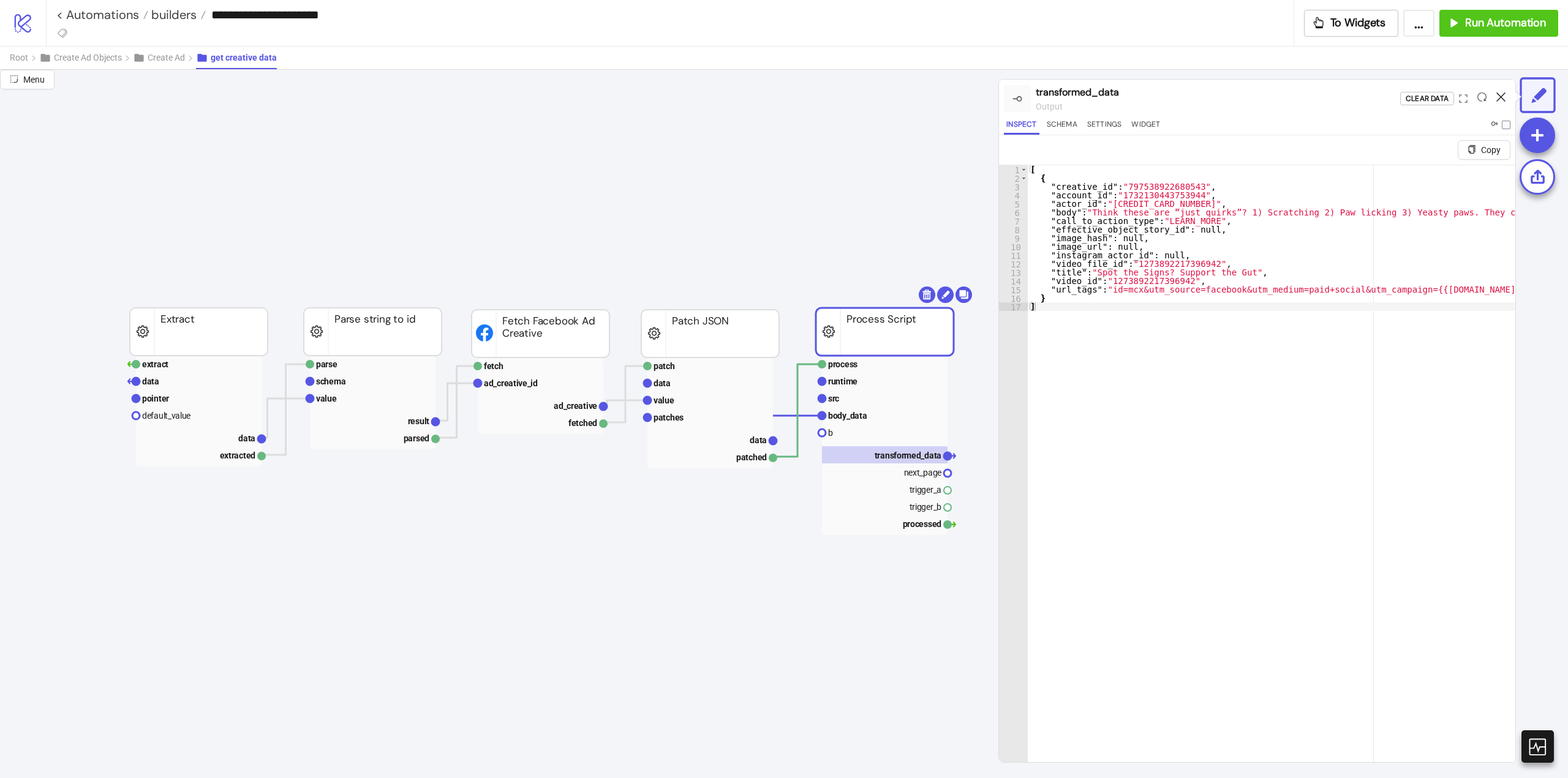
click at [1503, 96] on icon at bounding box center [1501, 97] width 10 height 10
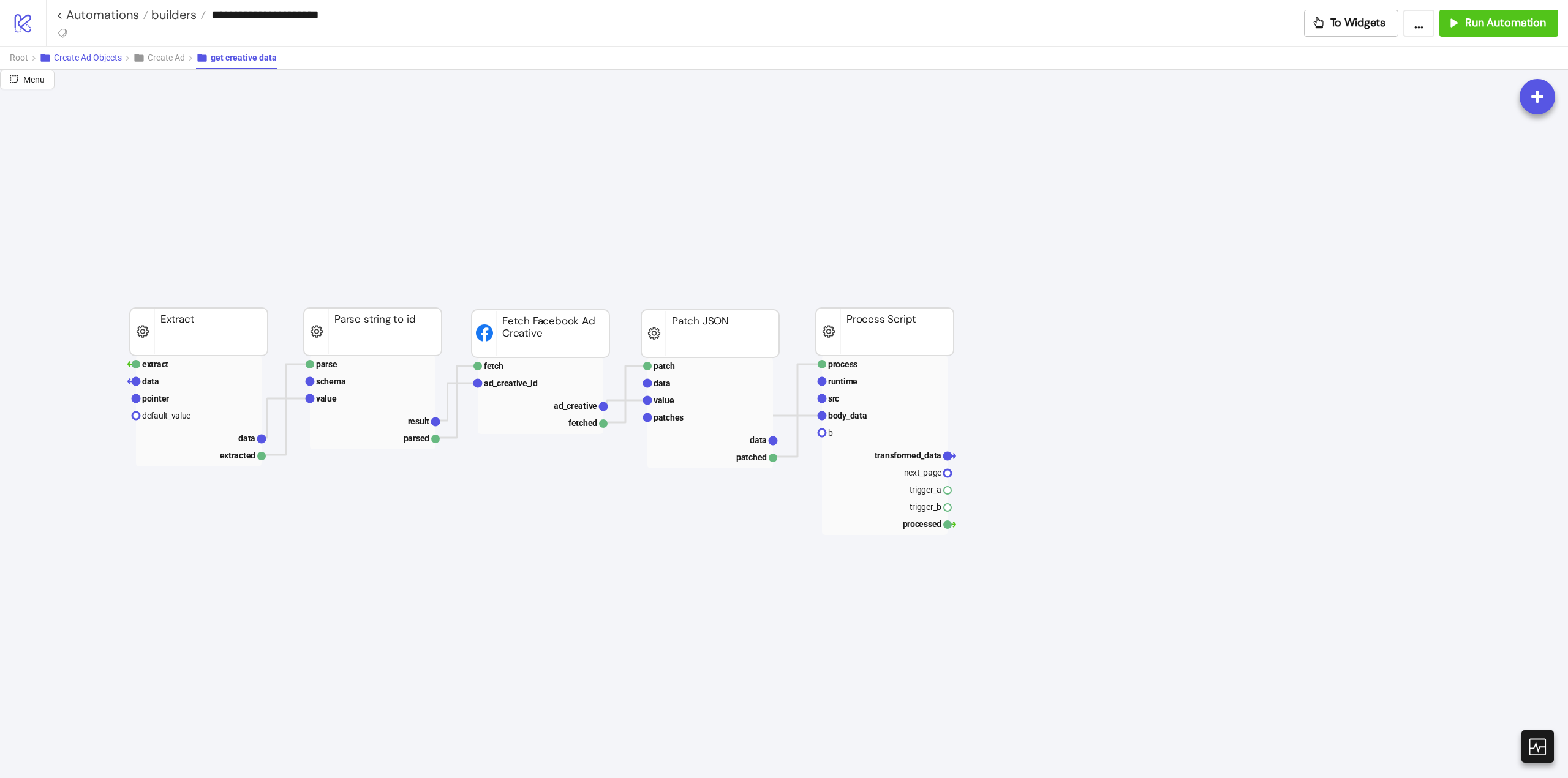
click at [67, 58] on span "Create Ad Objects" at bounding box center [88, 57] width 68 height 10
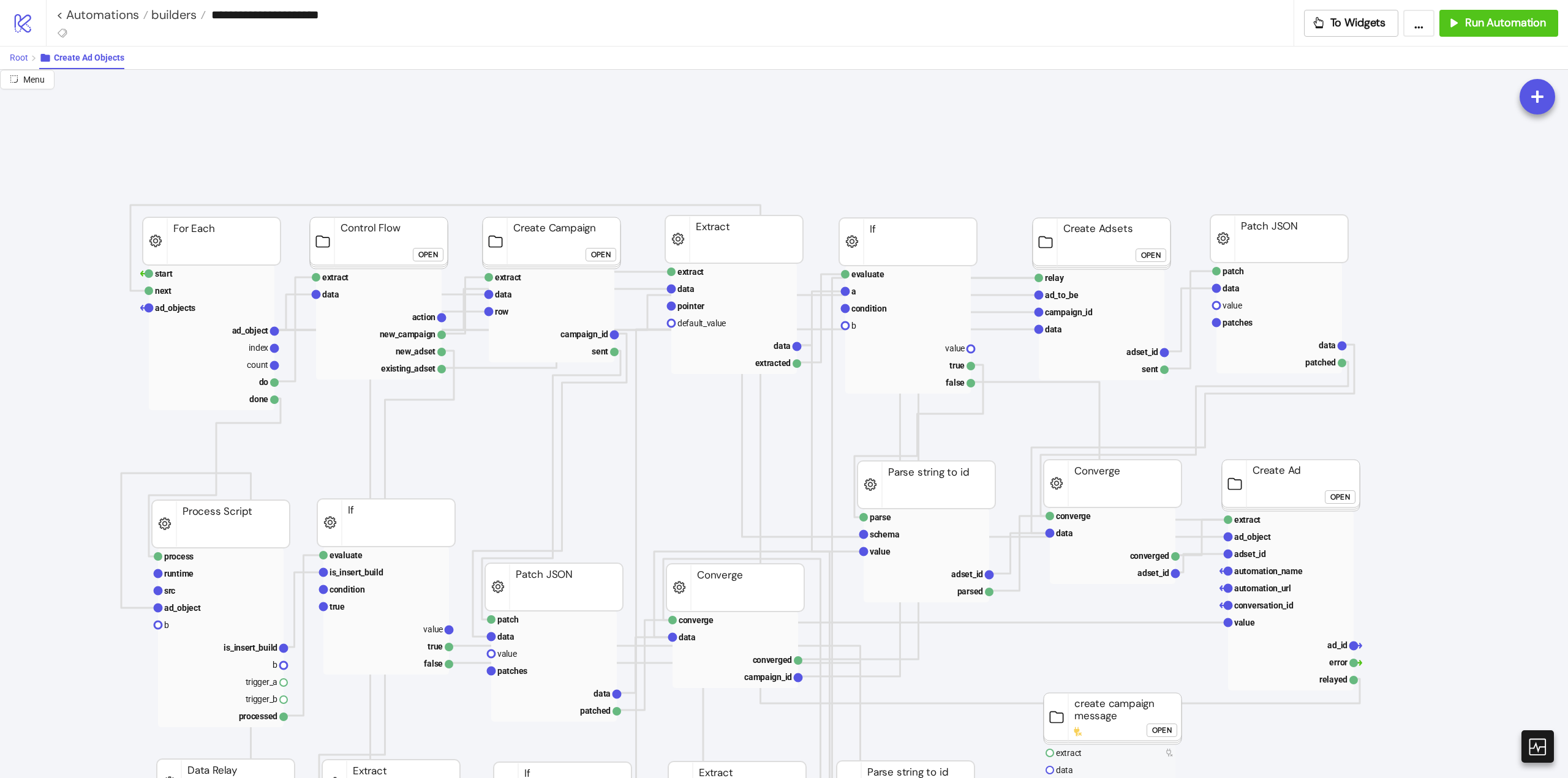
click at [26, 56] on span "Root" at bounding box center [18, 57] width 18 height 10
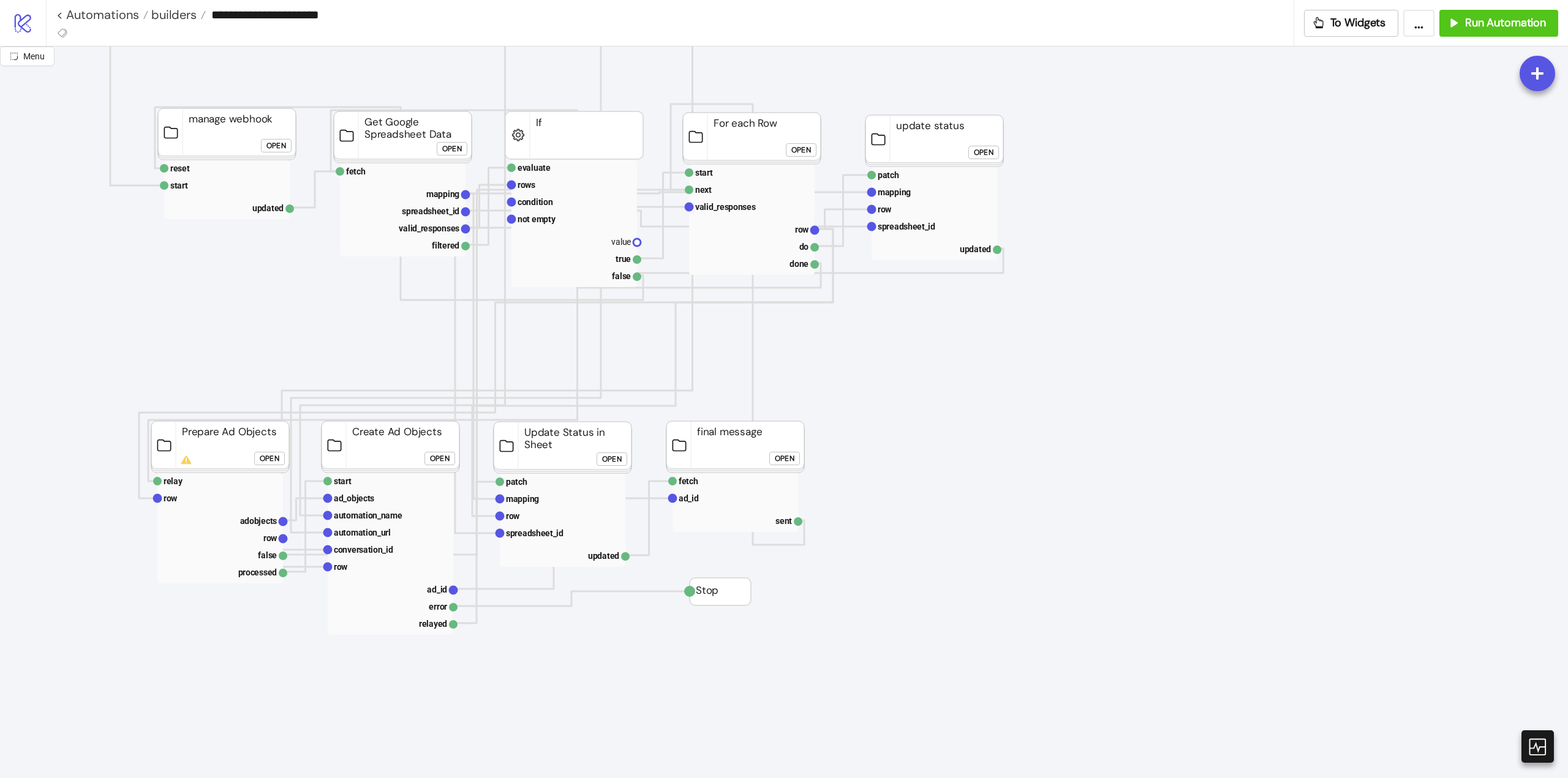
scroll to position [123, 61]
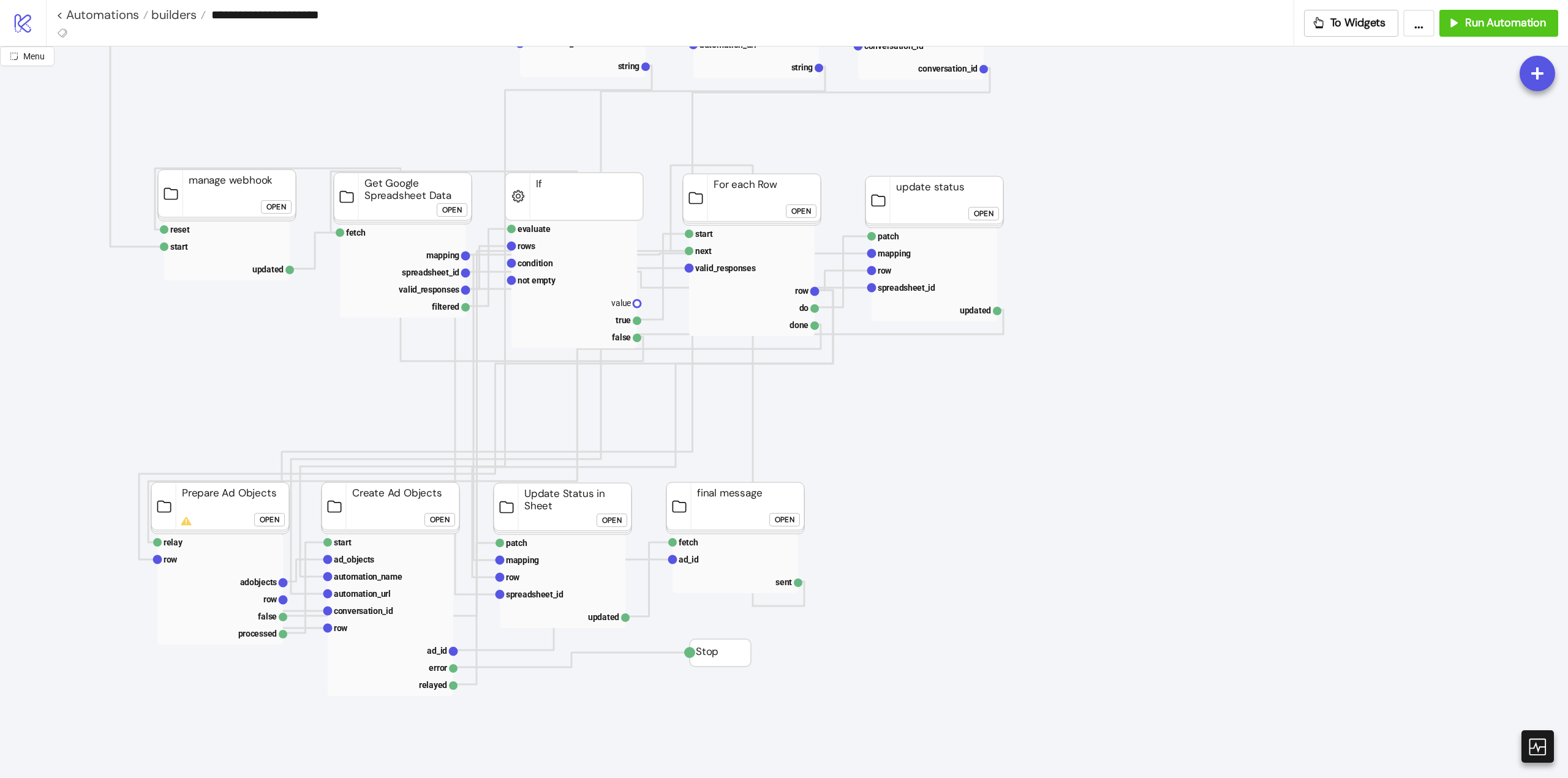
click at [272, 518] on div "Open" at bounding box center [269, 520] width 20 height 14
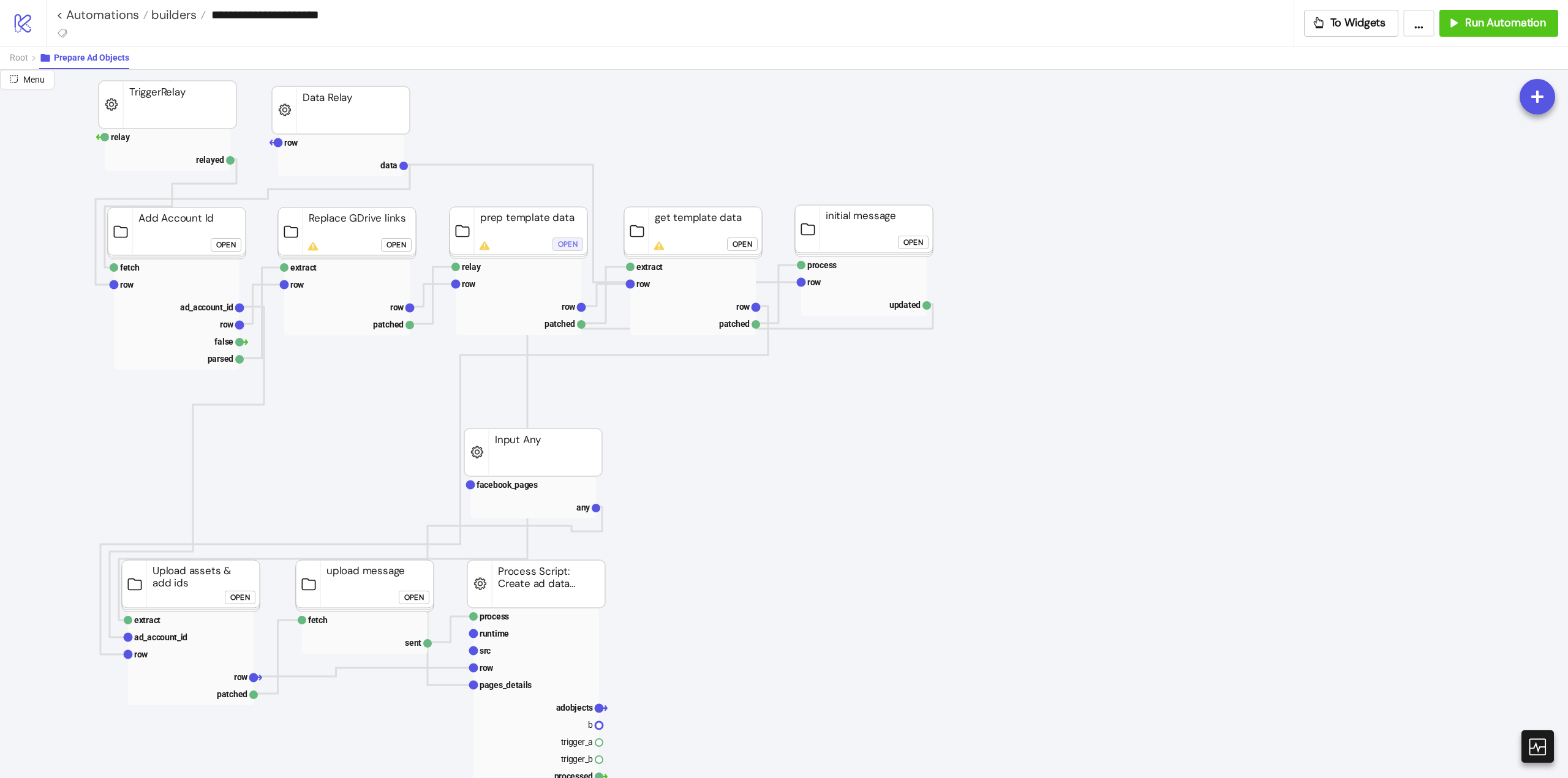
click at [559, 241] on div "Open" at bounding box center [568, 244] width 20 height 14
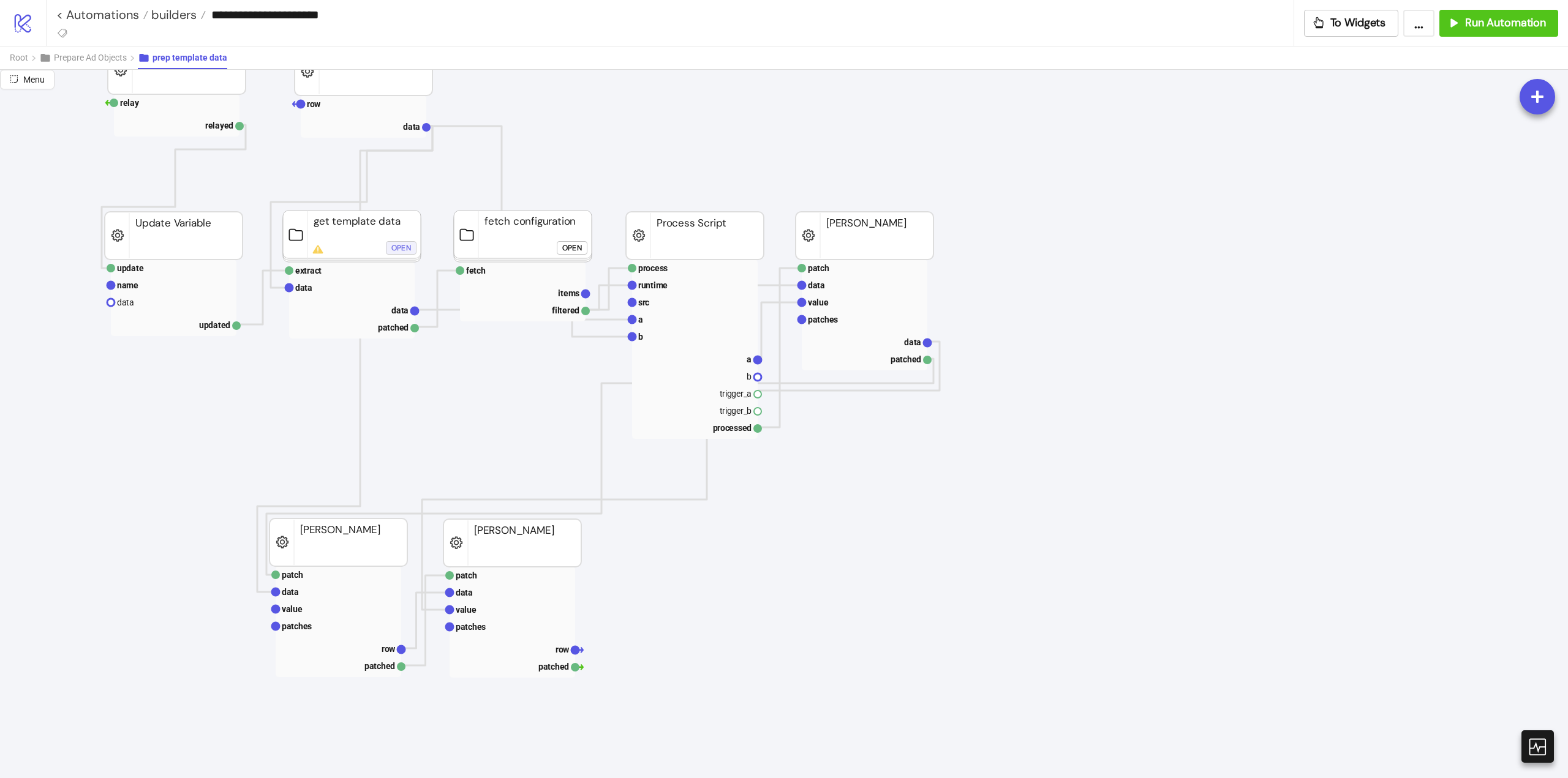
click at [405, 246] on div "Open" at bounding box center [401, 248] width 20 height 14
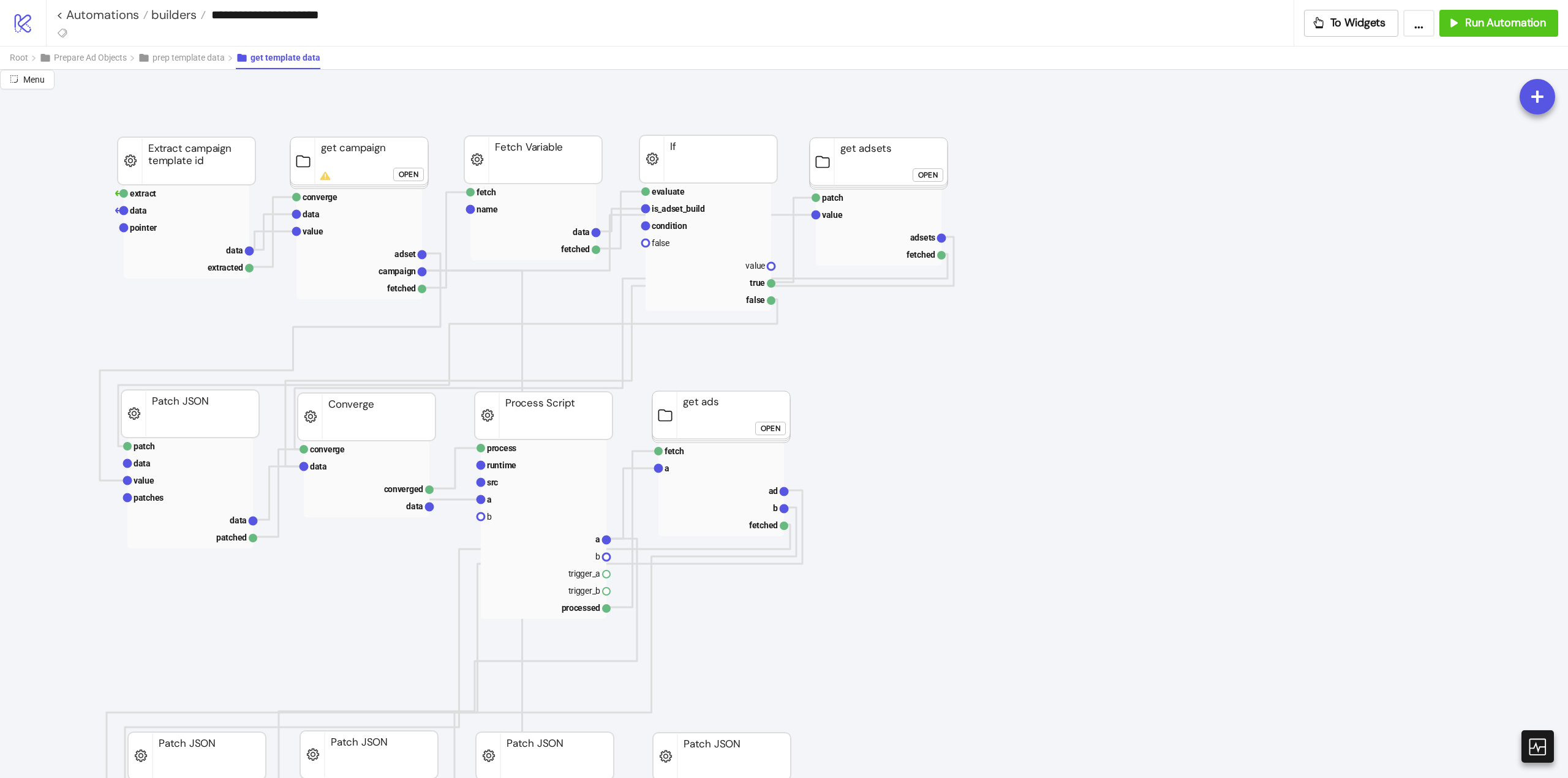
scroll to position [245, 61]
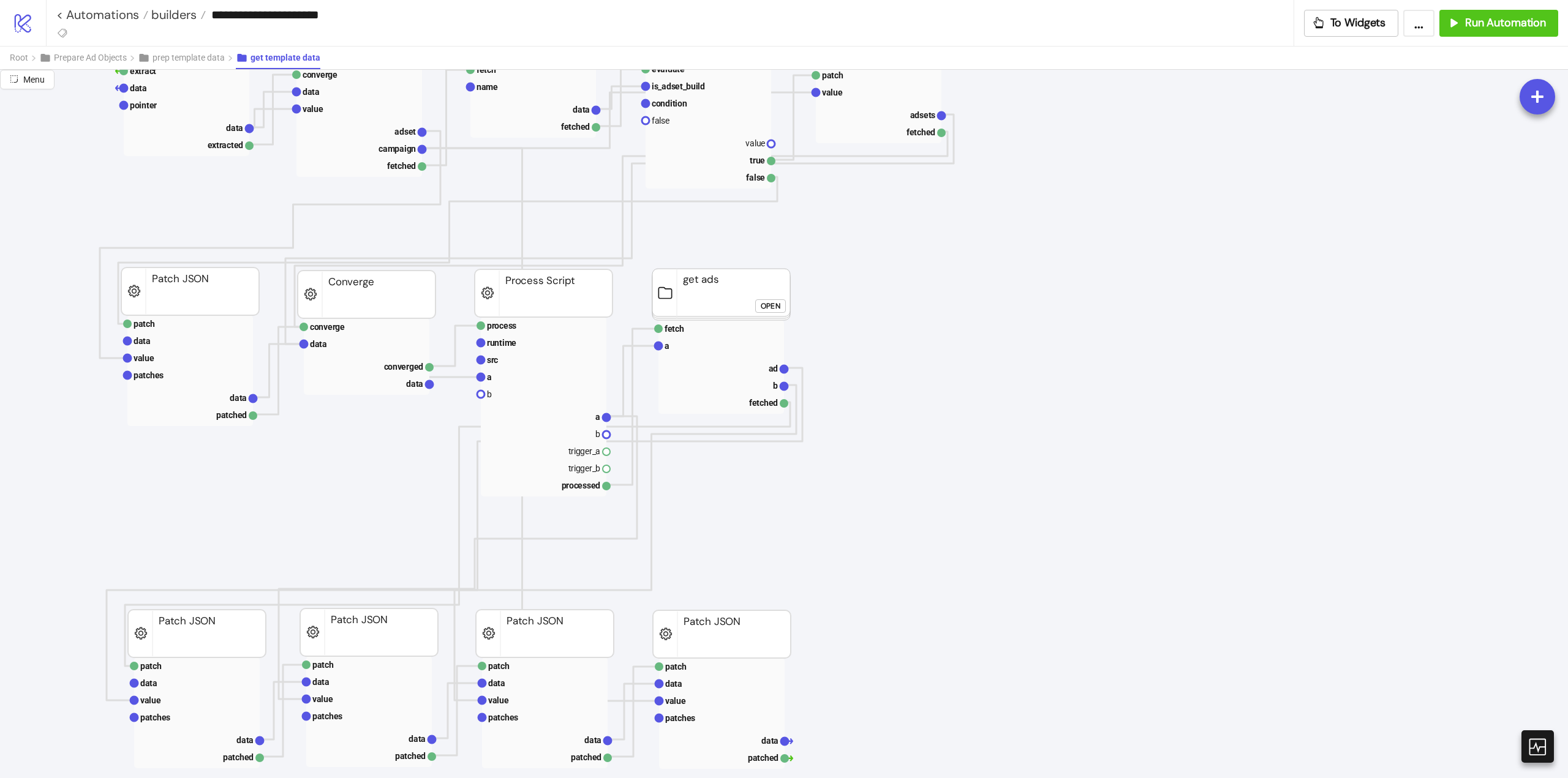
click at [772, 309] on div "Open" at bounding box center [770, 306] width 20 height 14
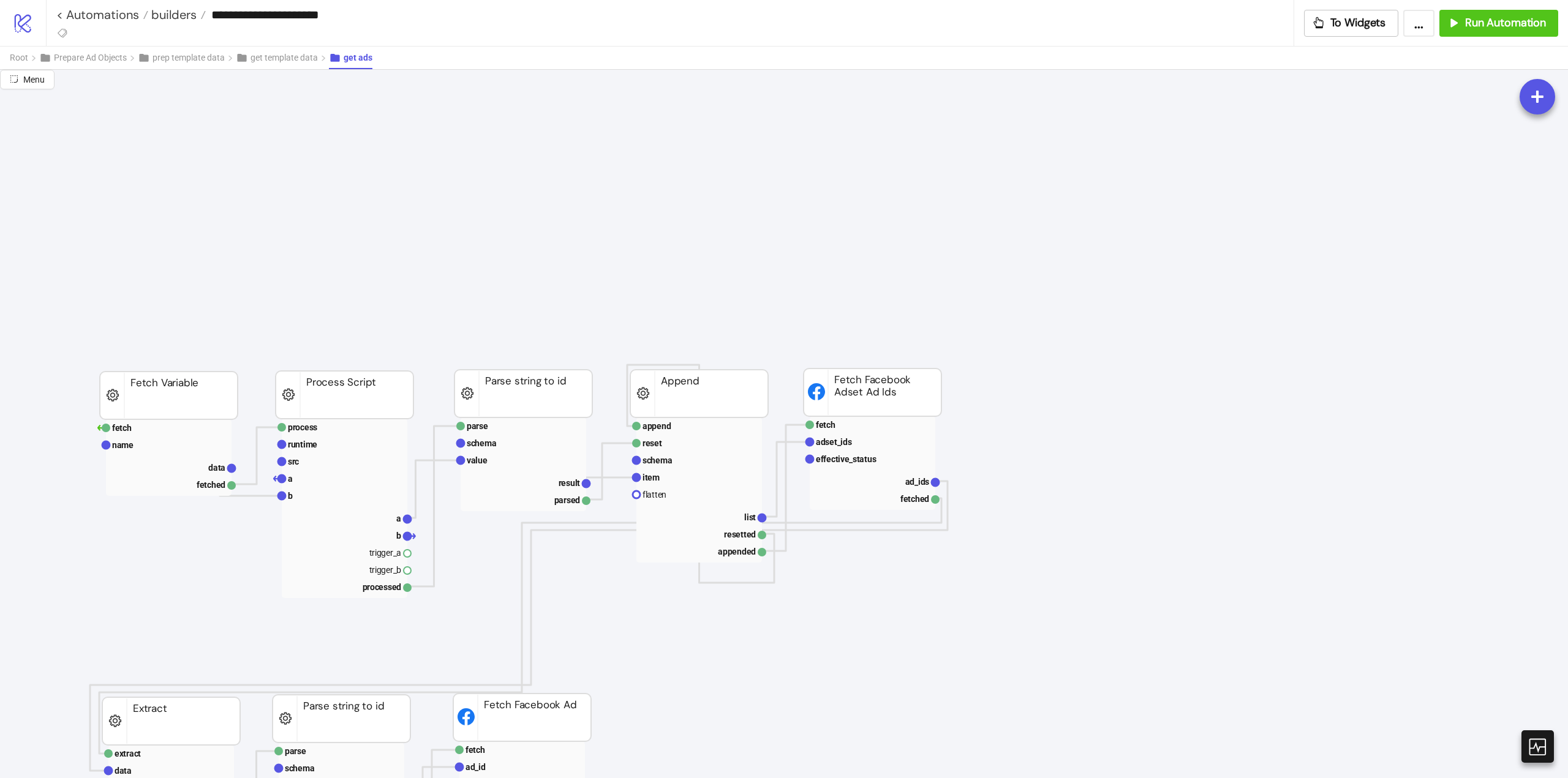
scroll to position [735, 61]
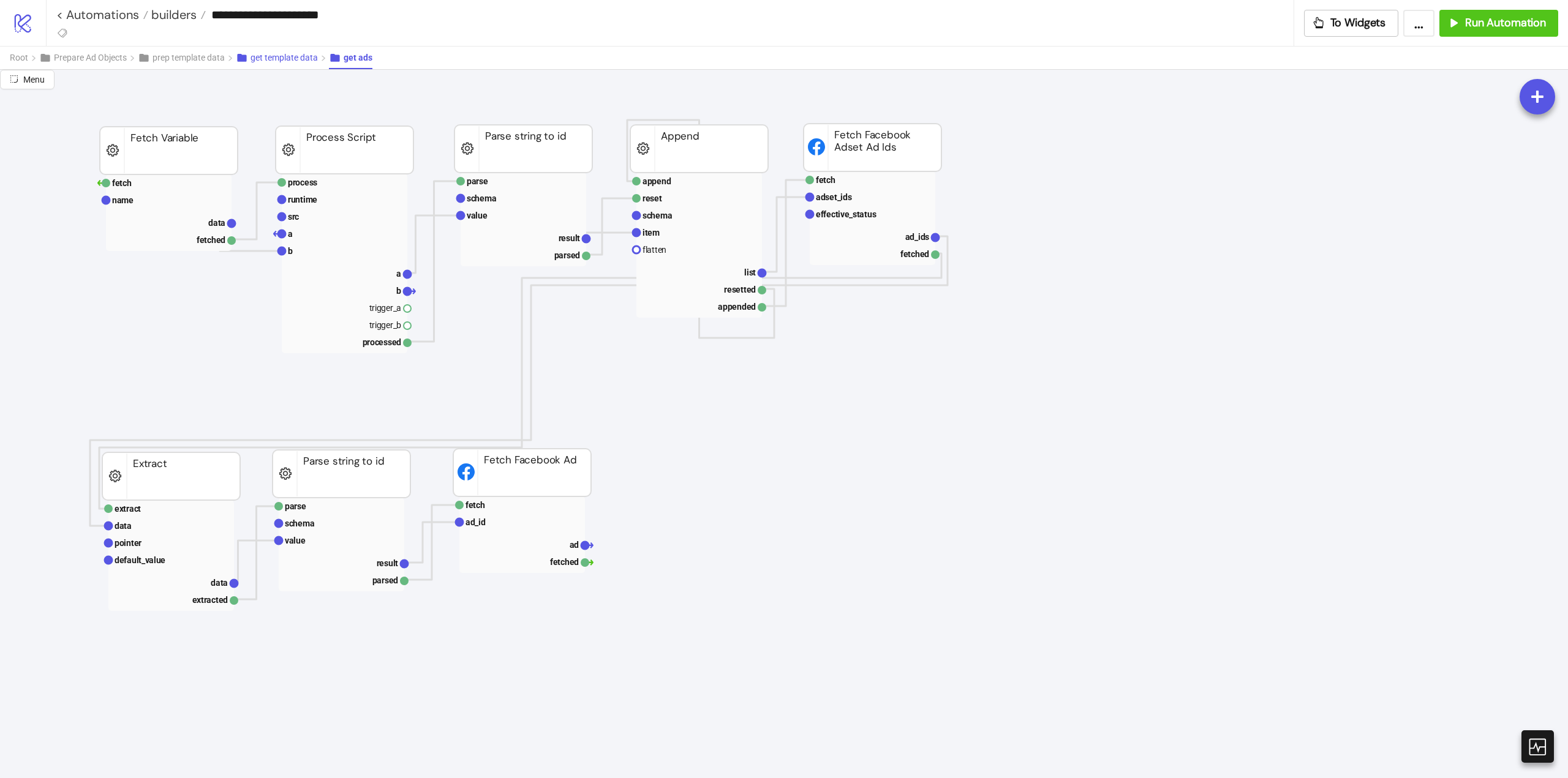
click at [295, 57] on span "get template data" at bounding box center [284, 57] width 68 height 10
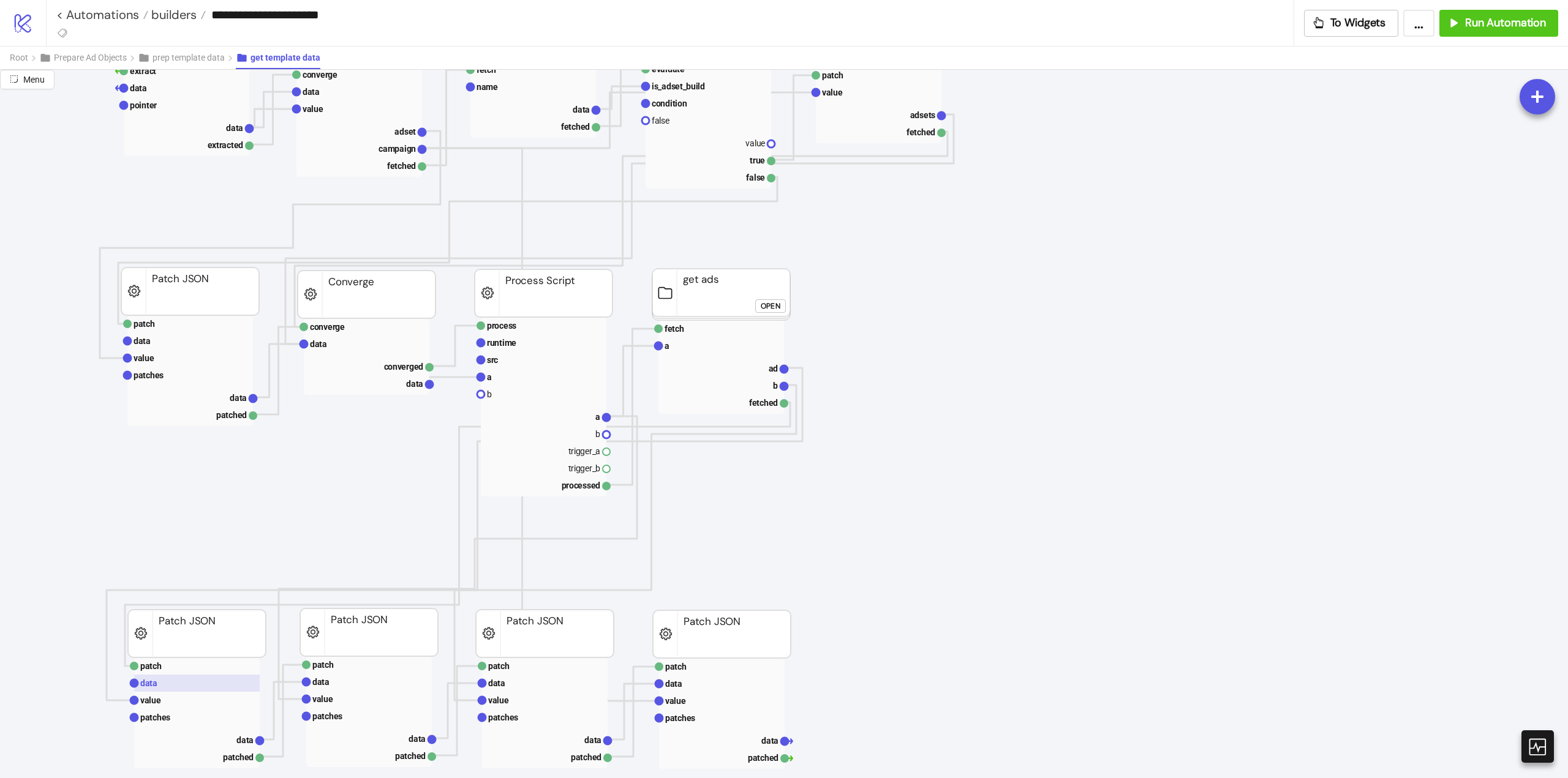
scroll to position [307, 61]
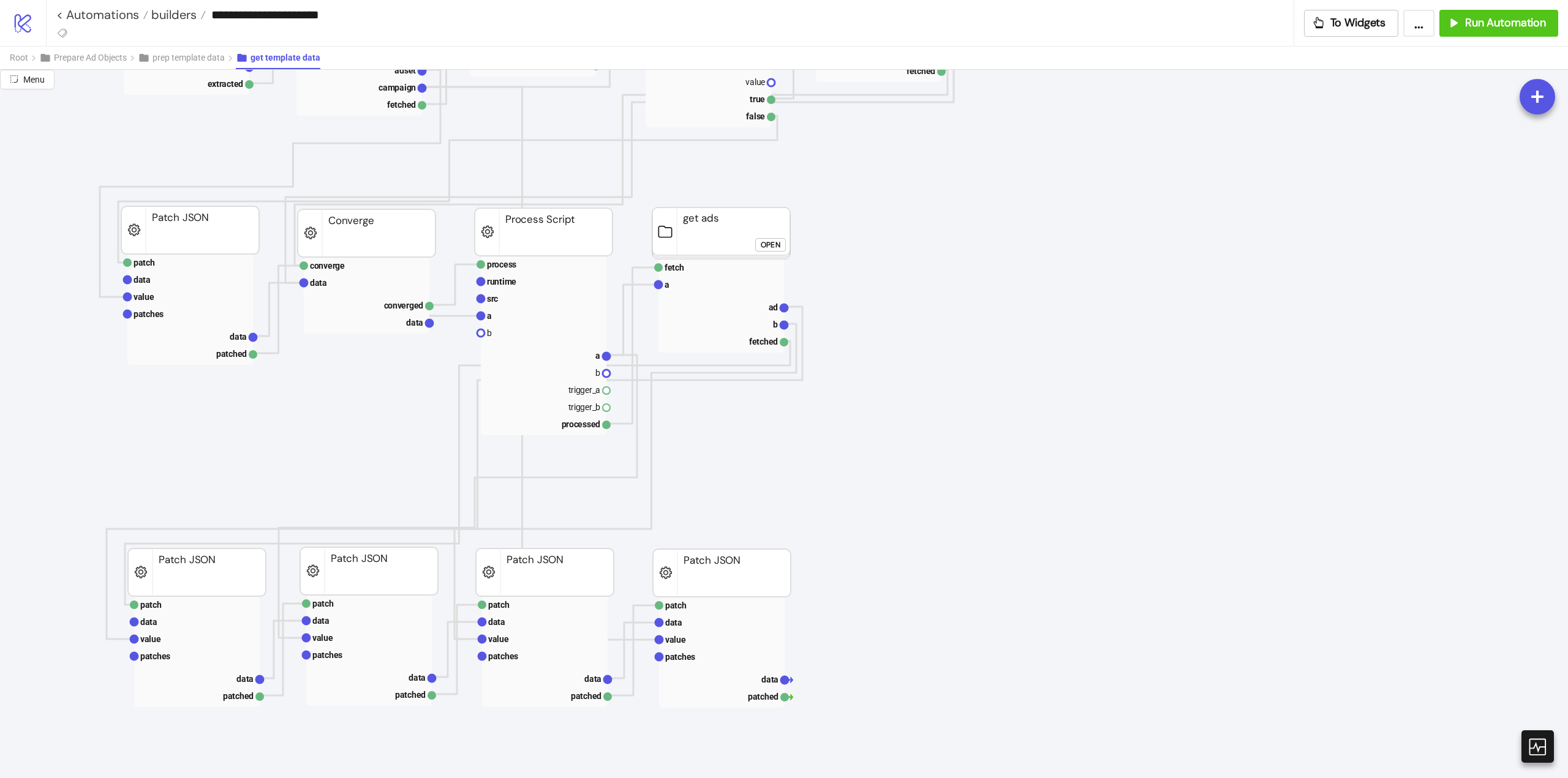
click at [764, 247] on div "Open" at bounding box center [770, 244] width 20 height 14
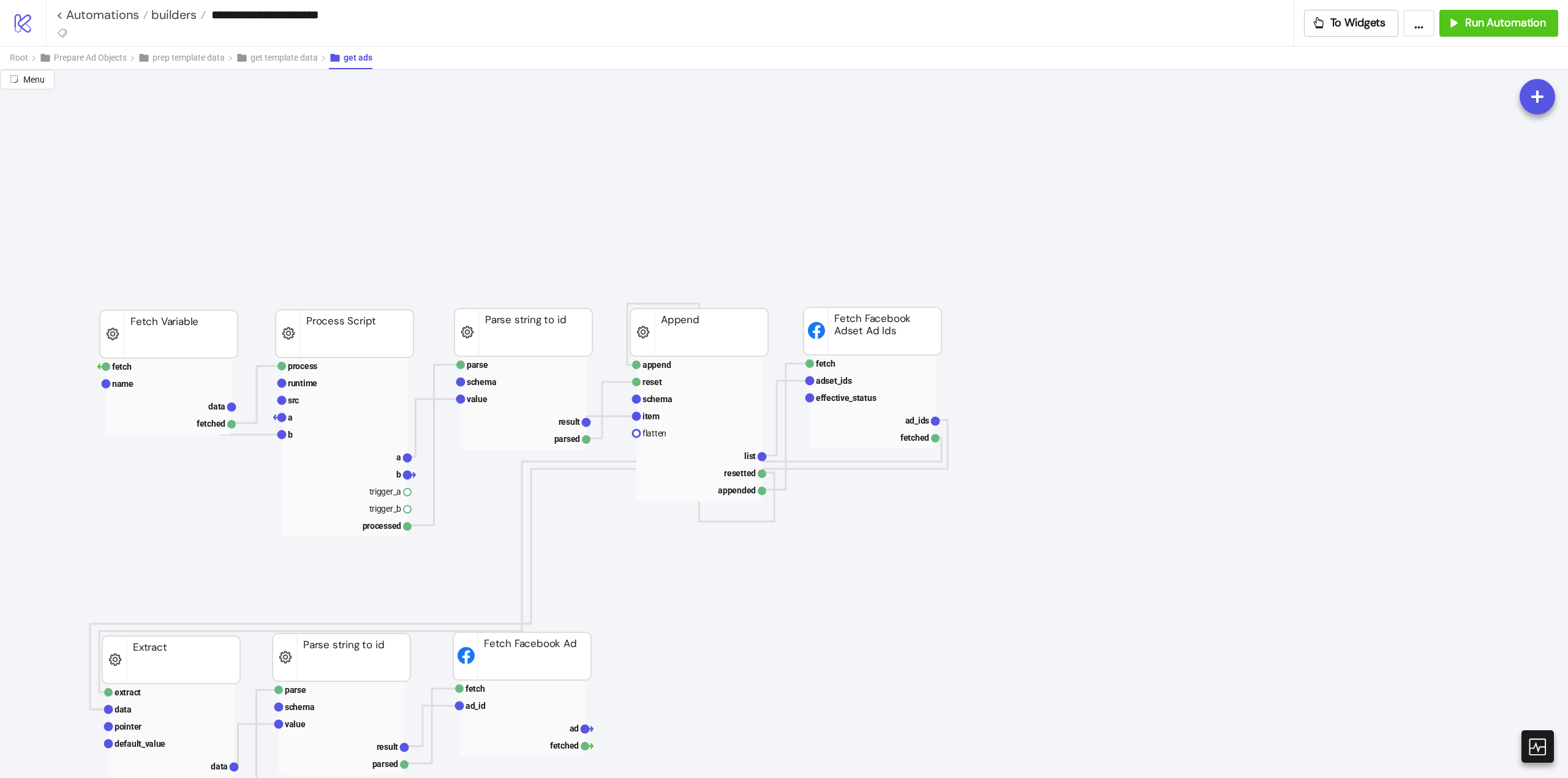
scroll to position [674, 61]
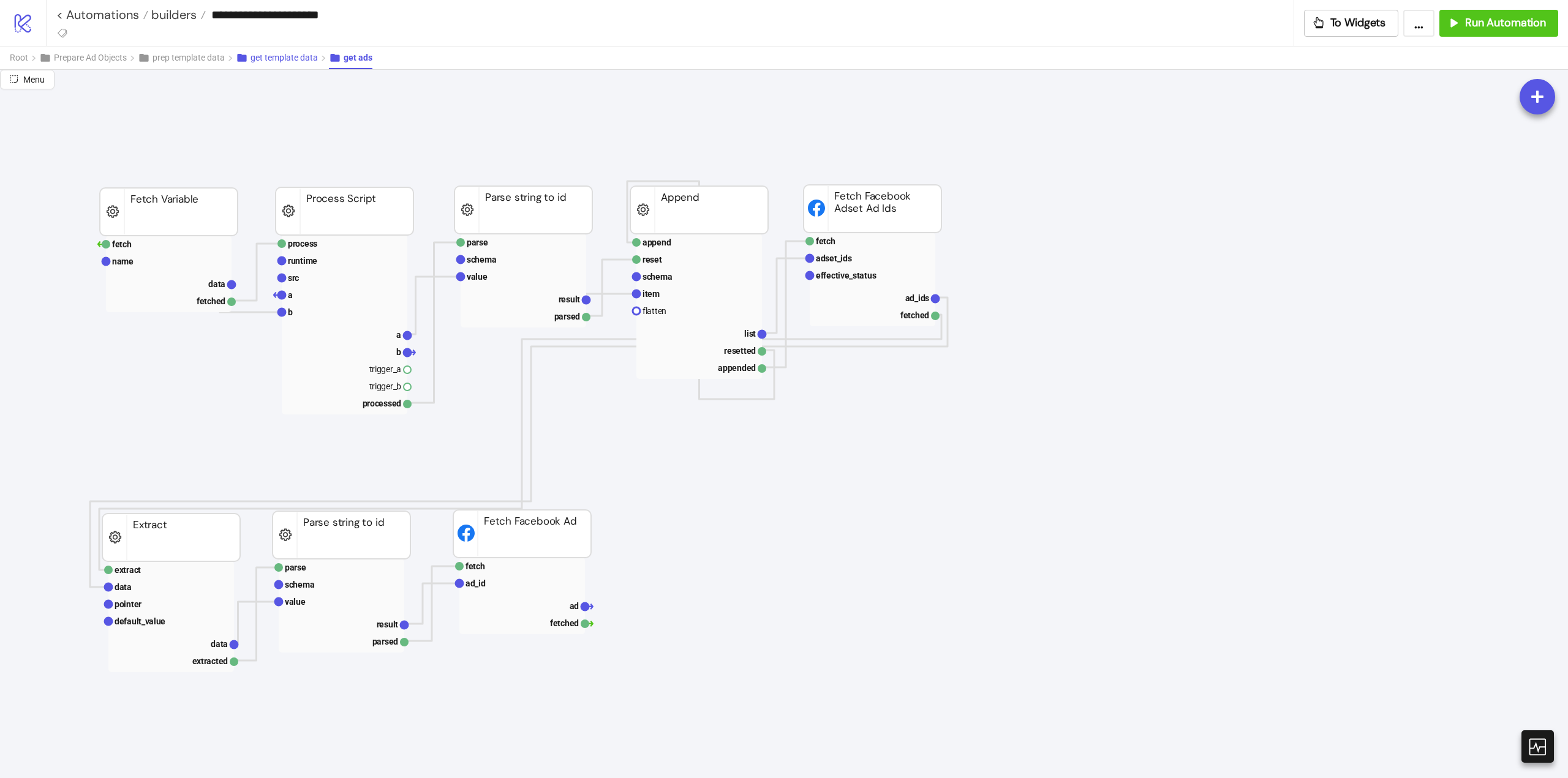
click at [260, 61] on span "get template data" at bounding box center [284, 57] width 68 height 10
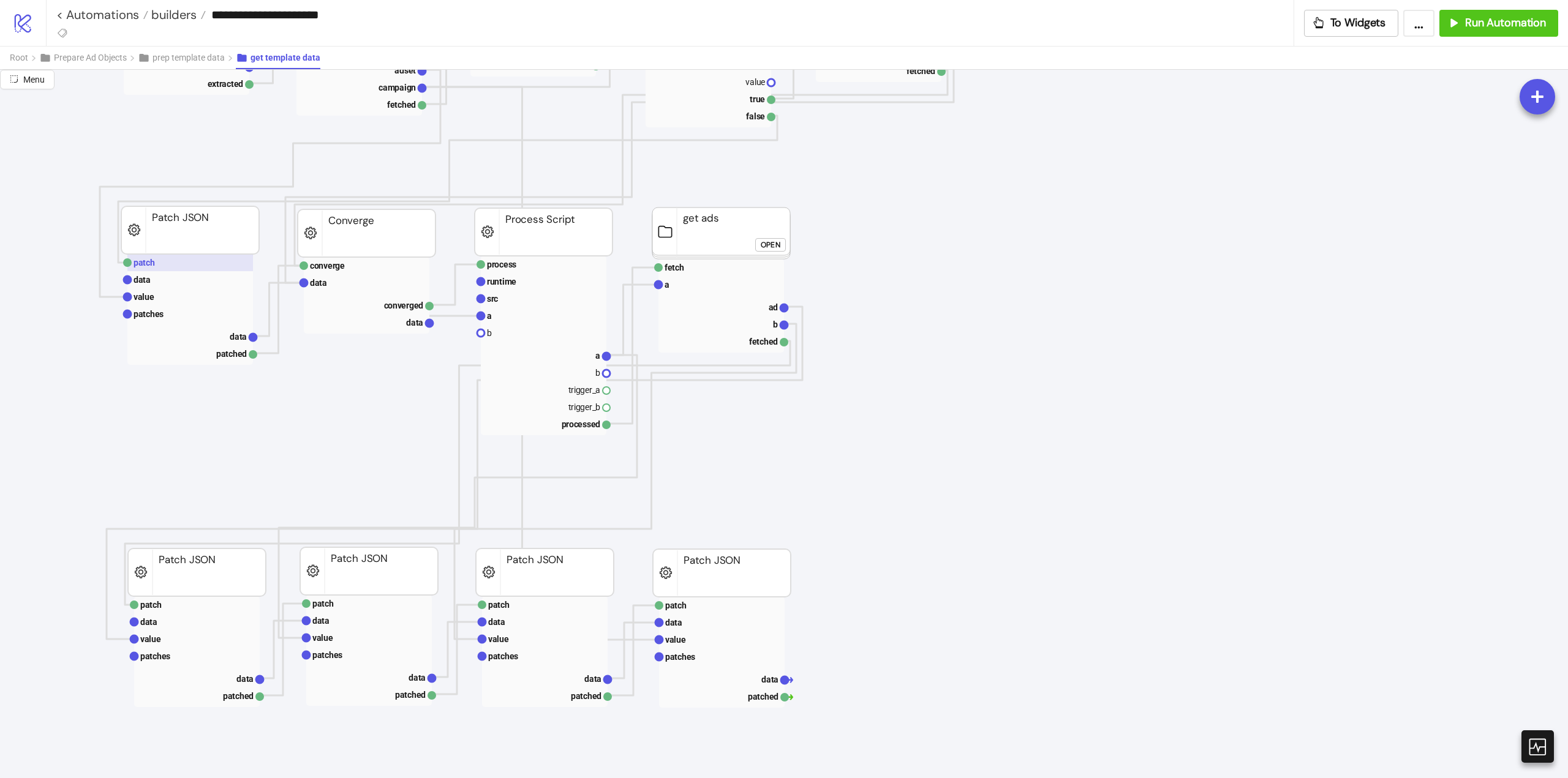
scroll to position [245, 61]
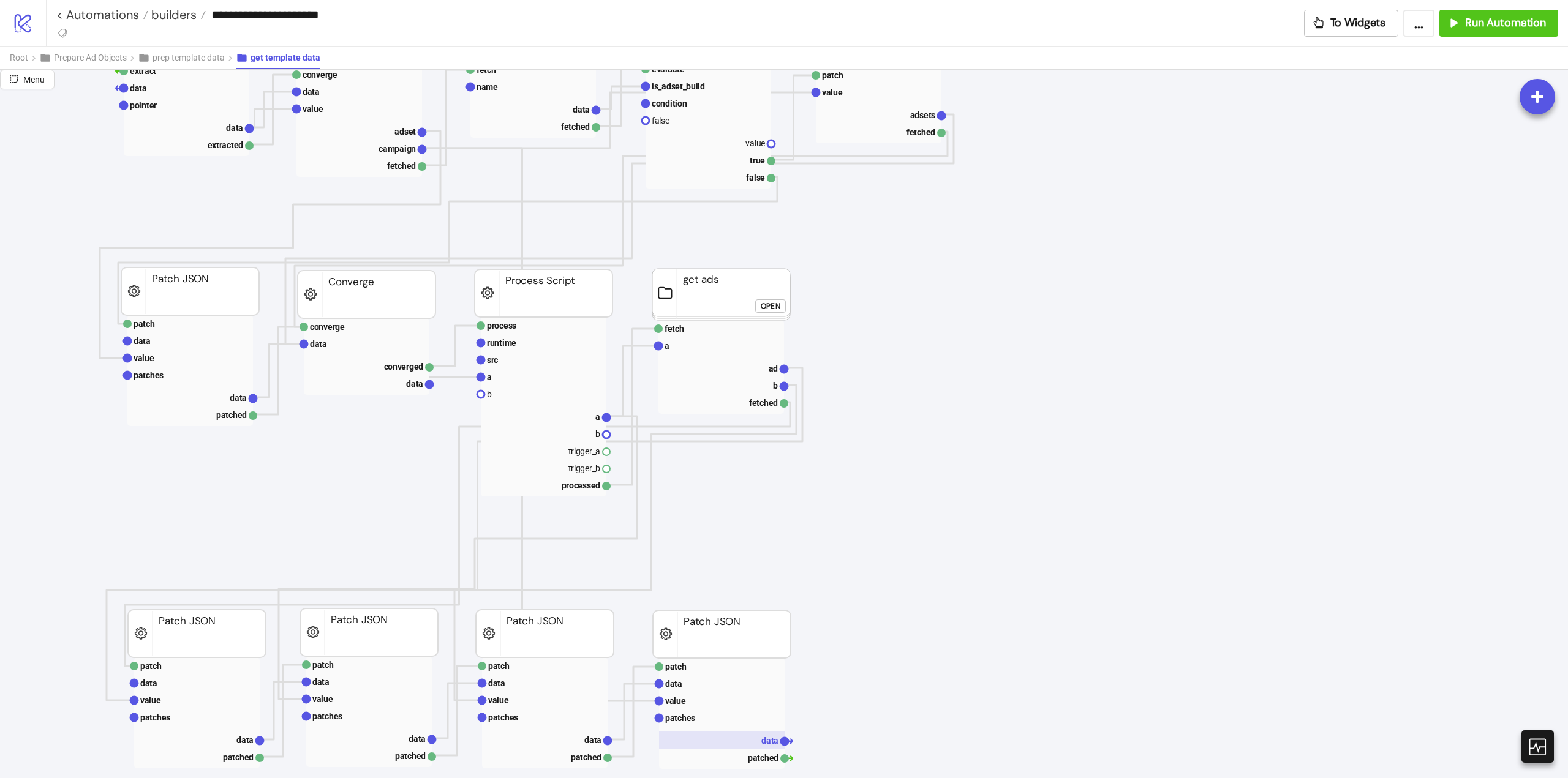
click at [764, 733] on rect at bounding box center [721, 741] width 126 height 18
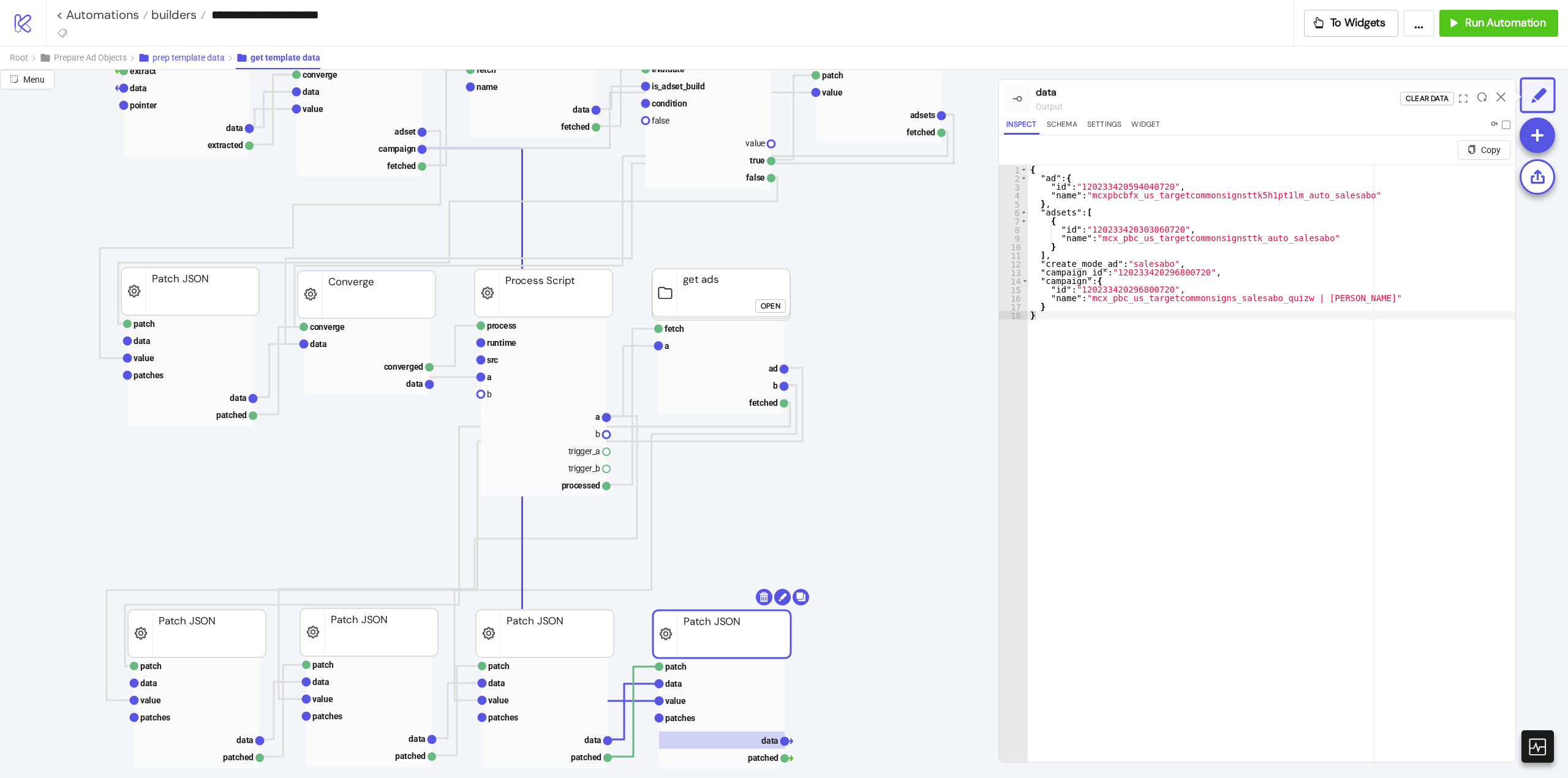
click at [179, 62] on span "prep template data" at bounding box center [188, 57] width 72 height 10
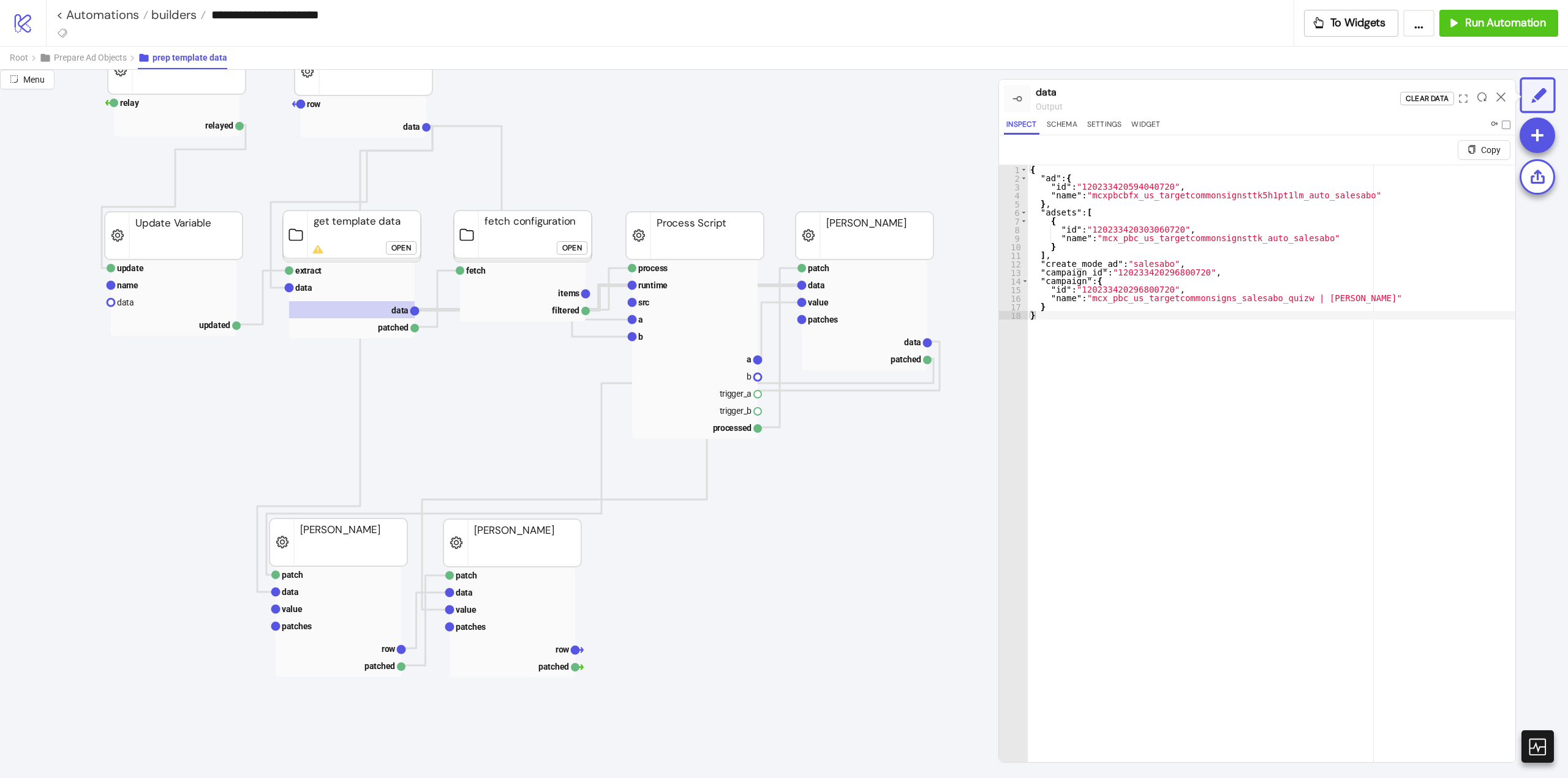
scroll to position [61, 61]
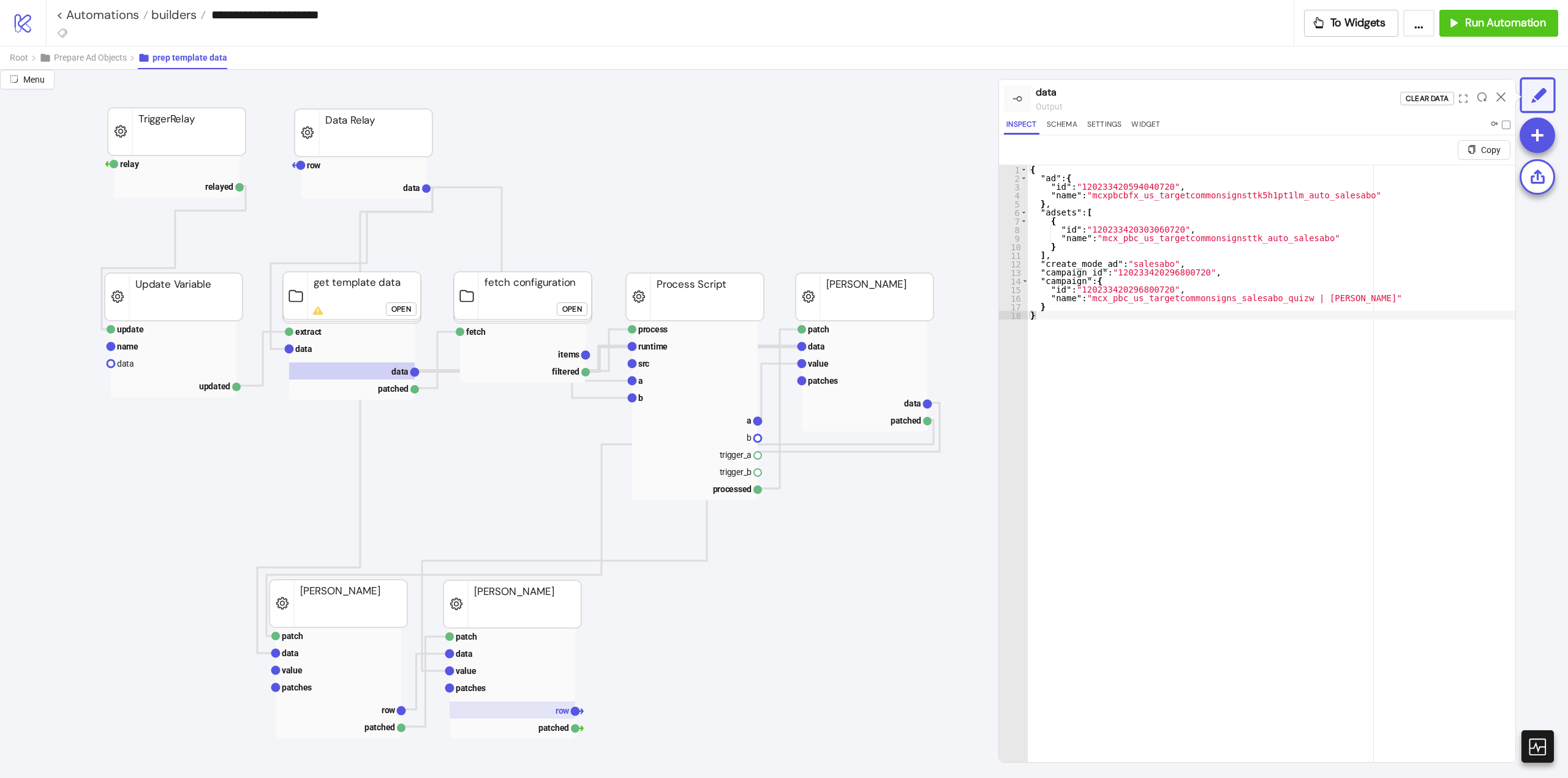
click at [545, 713] on rect at bounding box center [512, 710] width 126 height 18
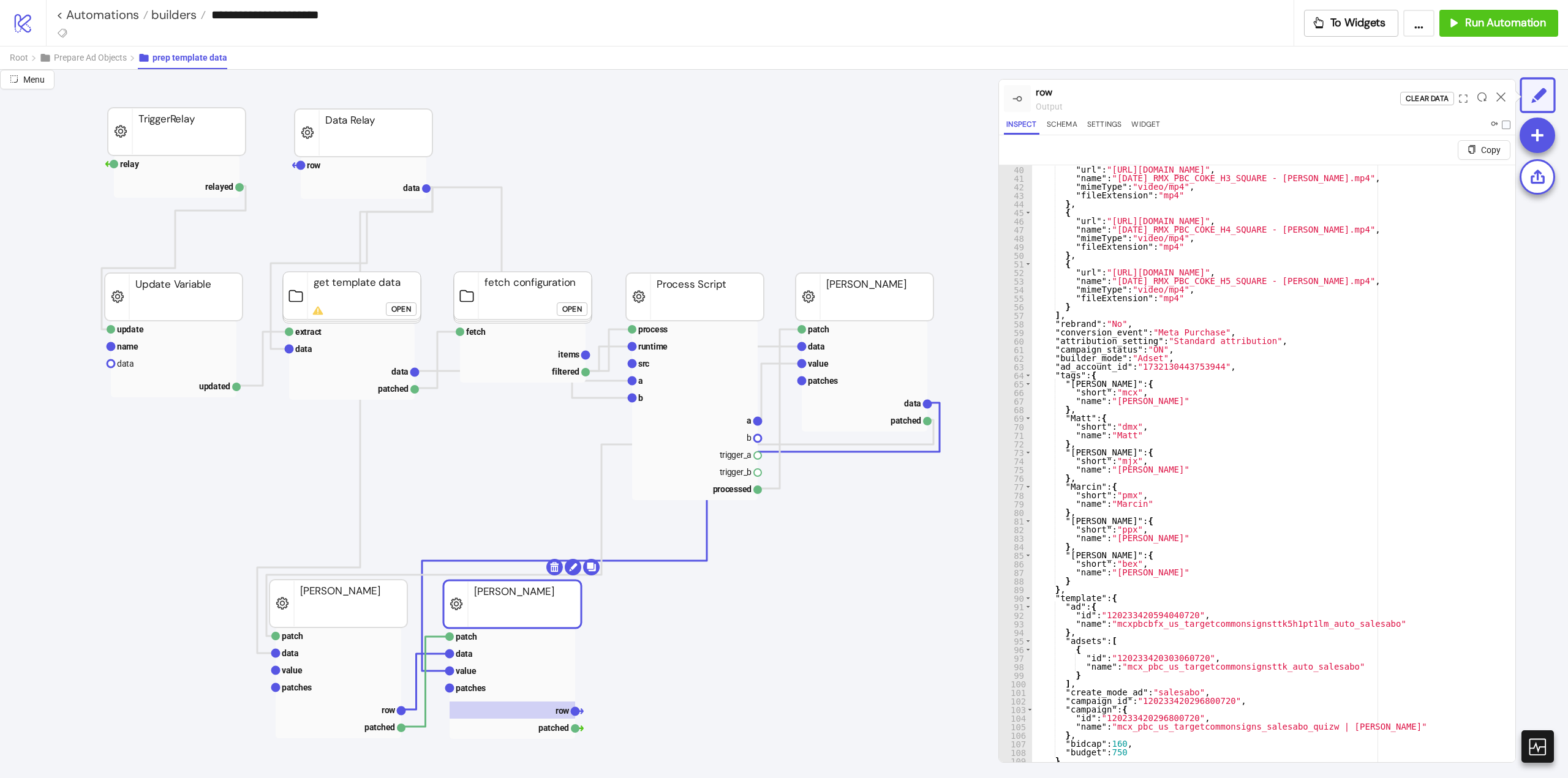
scroll to position [29, 0]
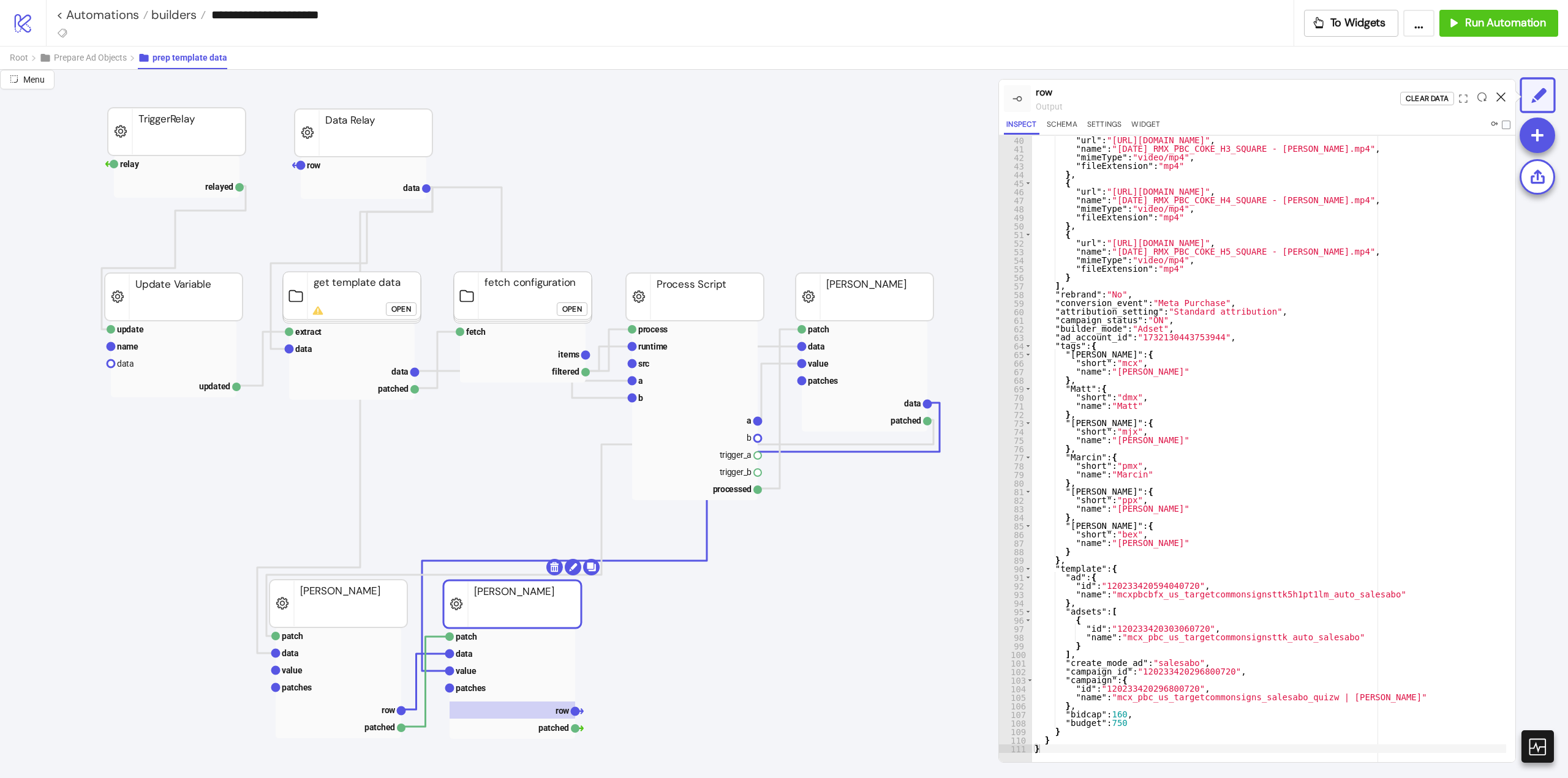
click at [1500, 96] on icon at bounding box center [1501, 97] width 10 height 10
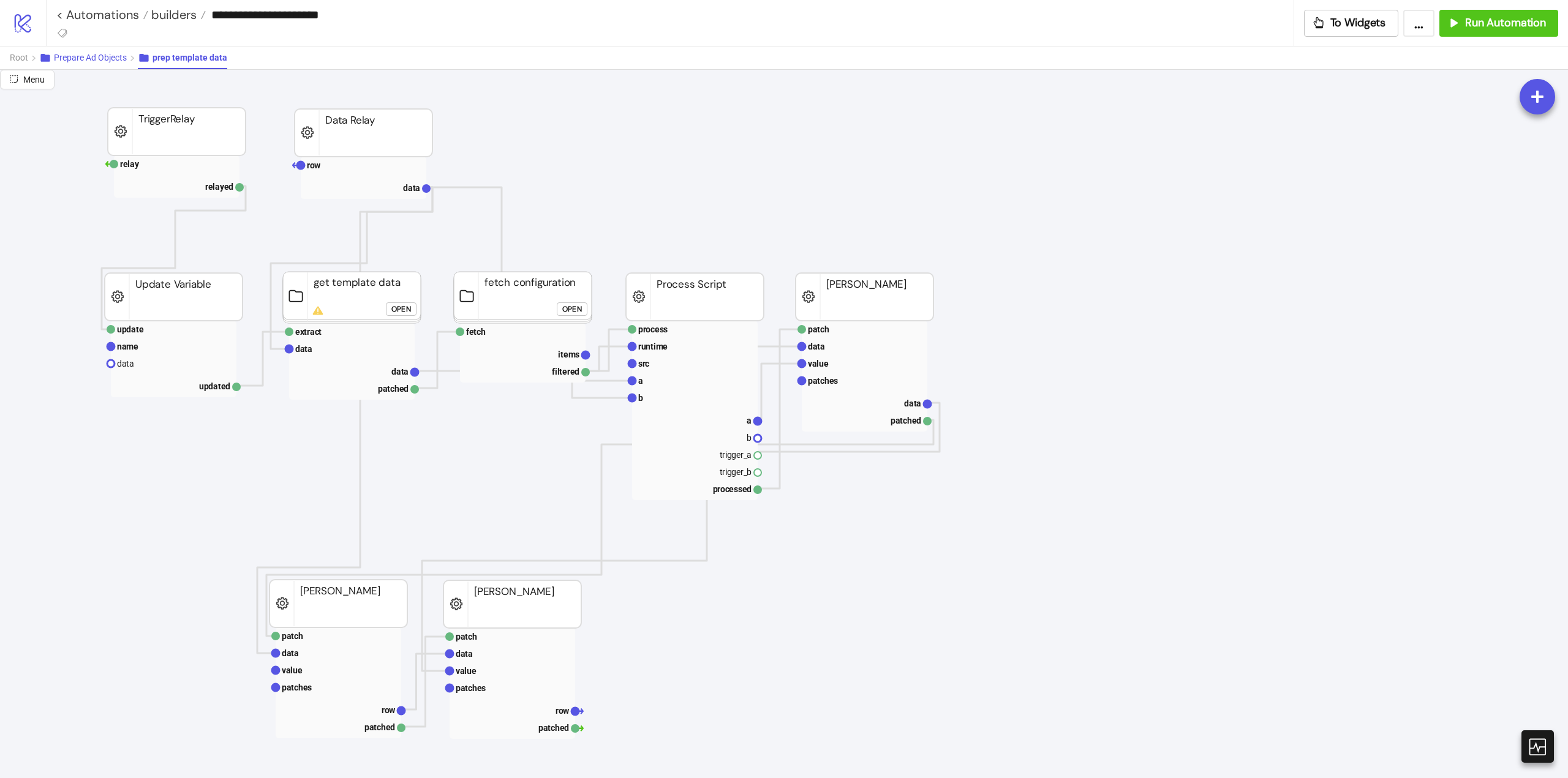
click at [106, 61] on span "Prepare Ad Objects" at bounding box center [91, 57] width 73 height 10
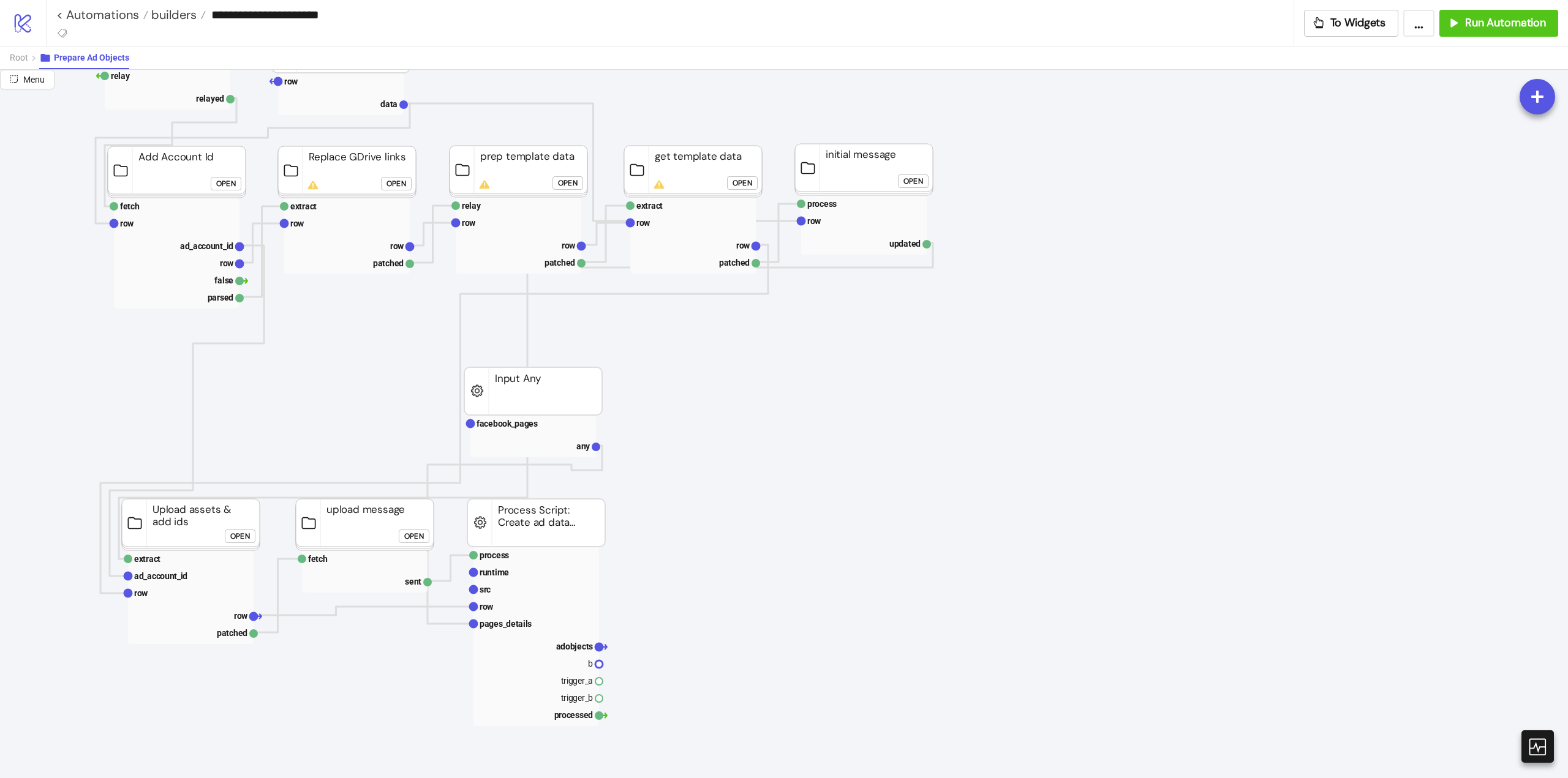
scroll to position [123, 61]
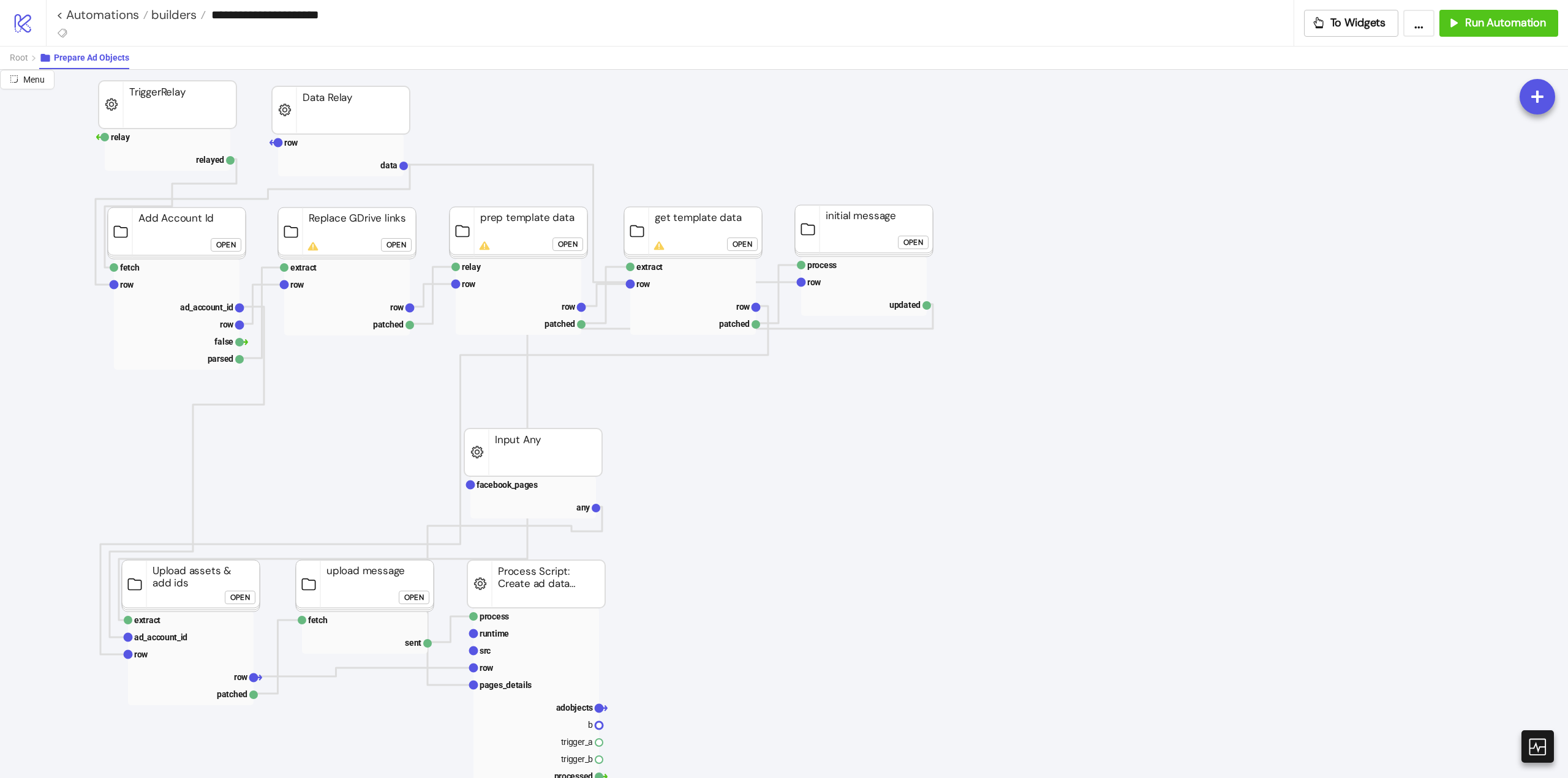
click at [738, 241] on div "Open" at bounding box center [742, 244] width 20 height 14
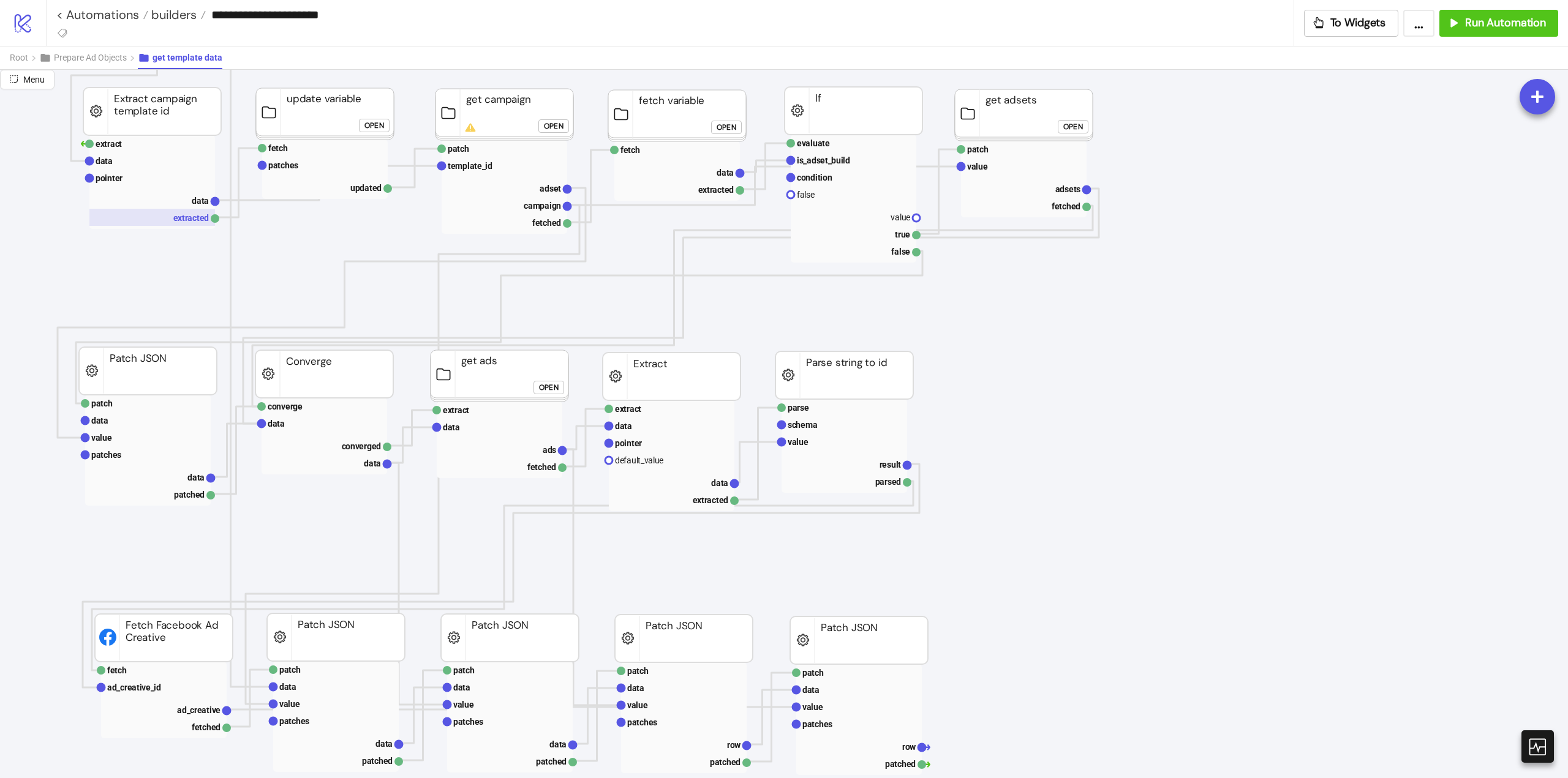
scroll to position [367, 61]
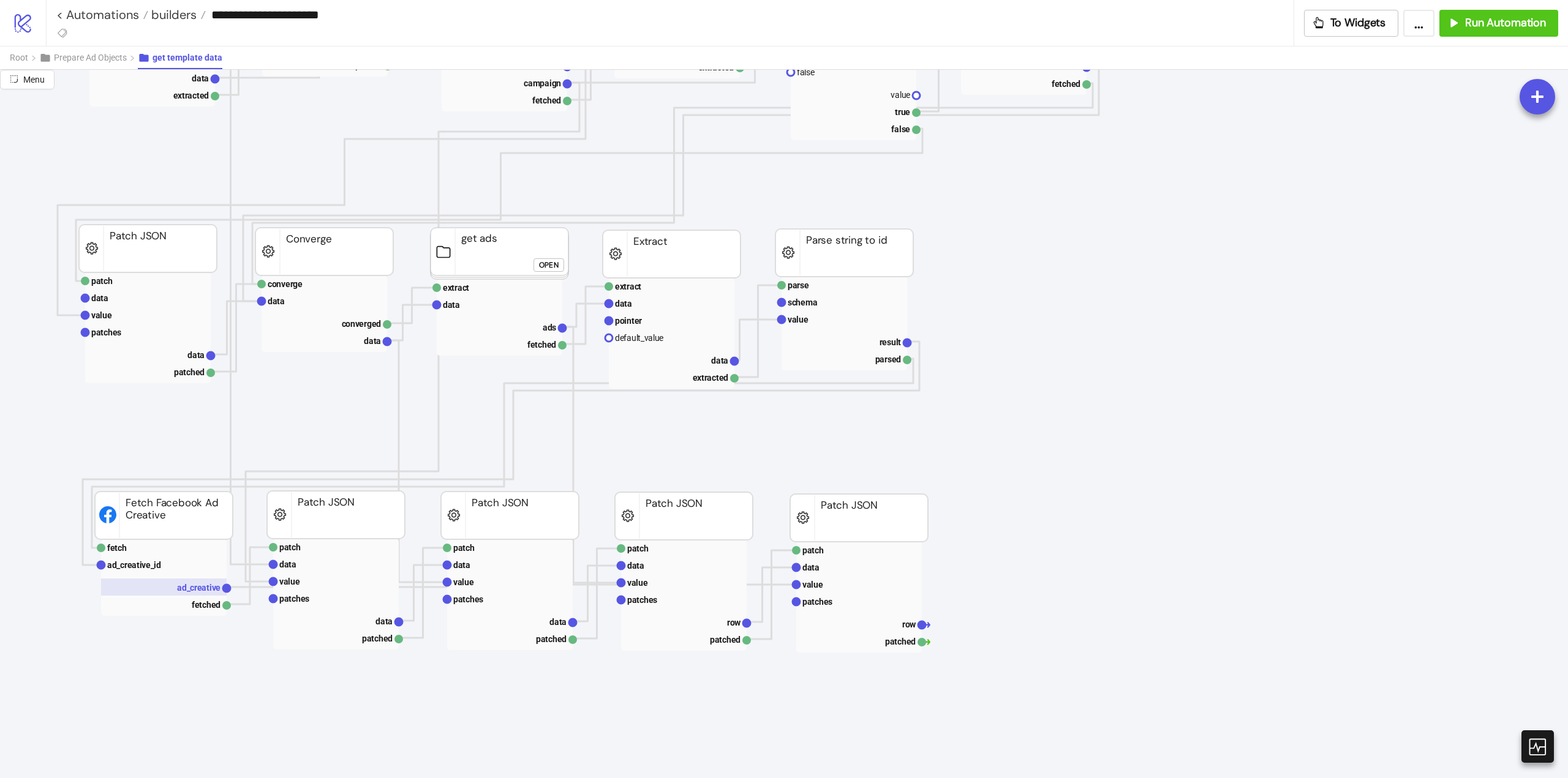
click at [194, 582] on rect at bounding box center [164, 588] width 126 height 18
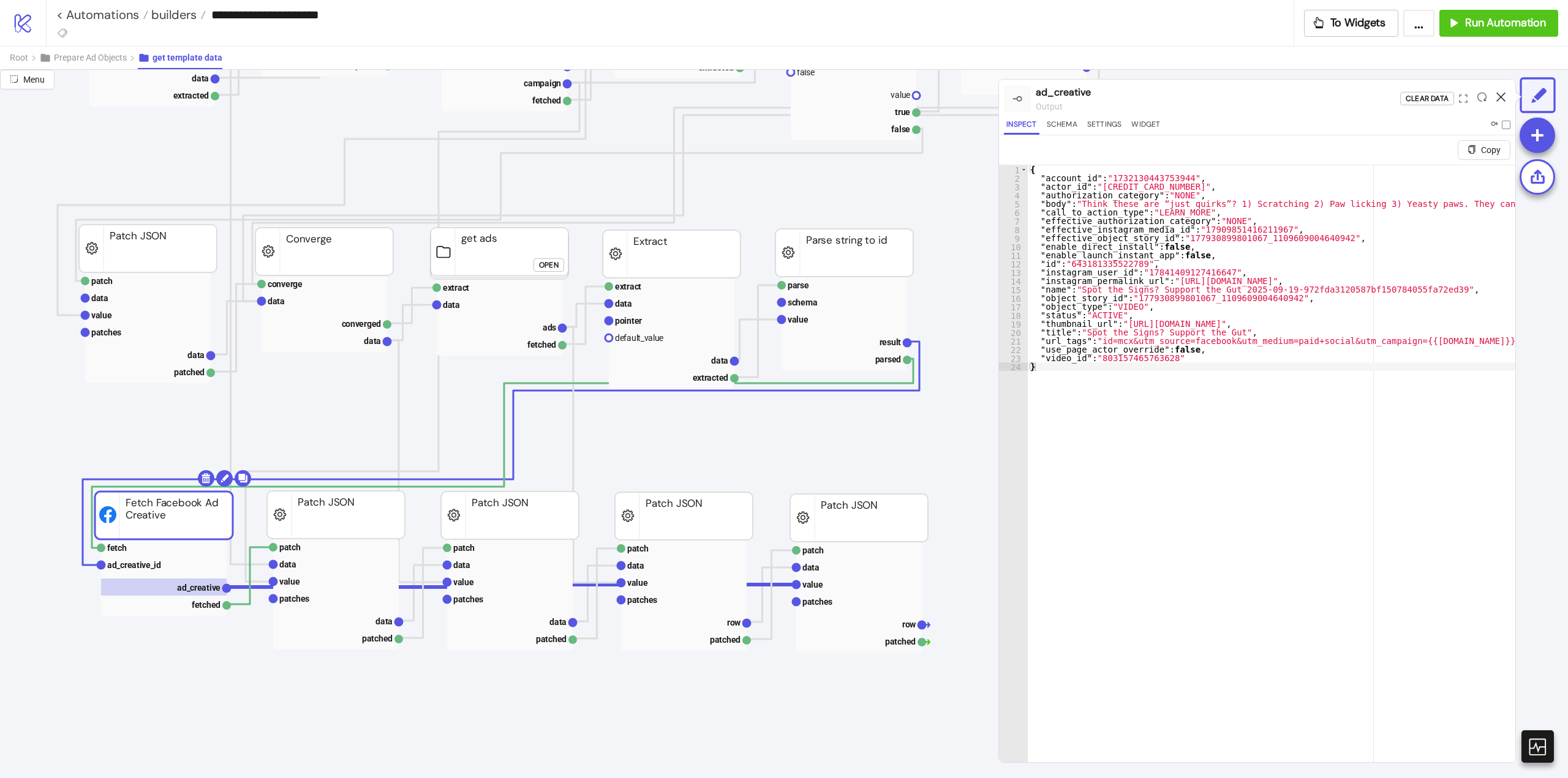
click at [1496, 94] on icon at bounding box center [1501, 97] width 10 height 10
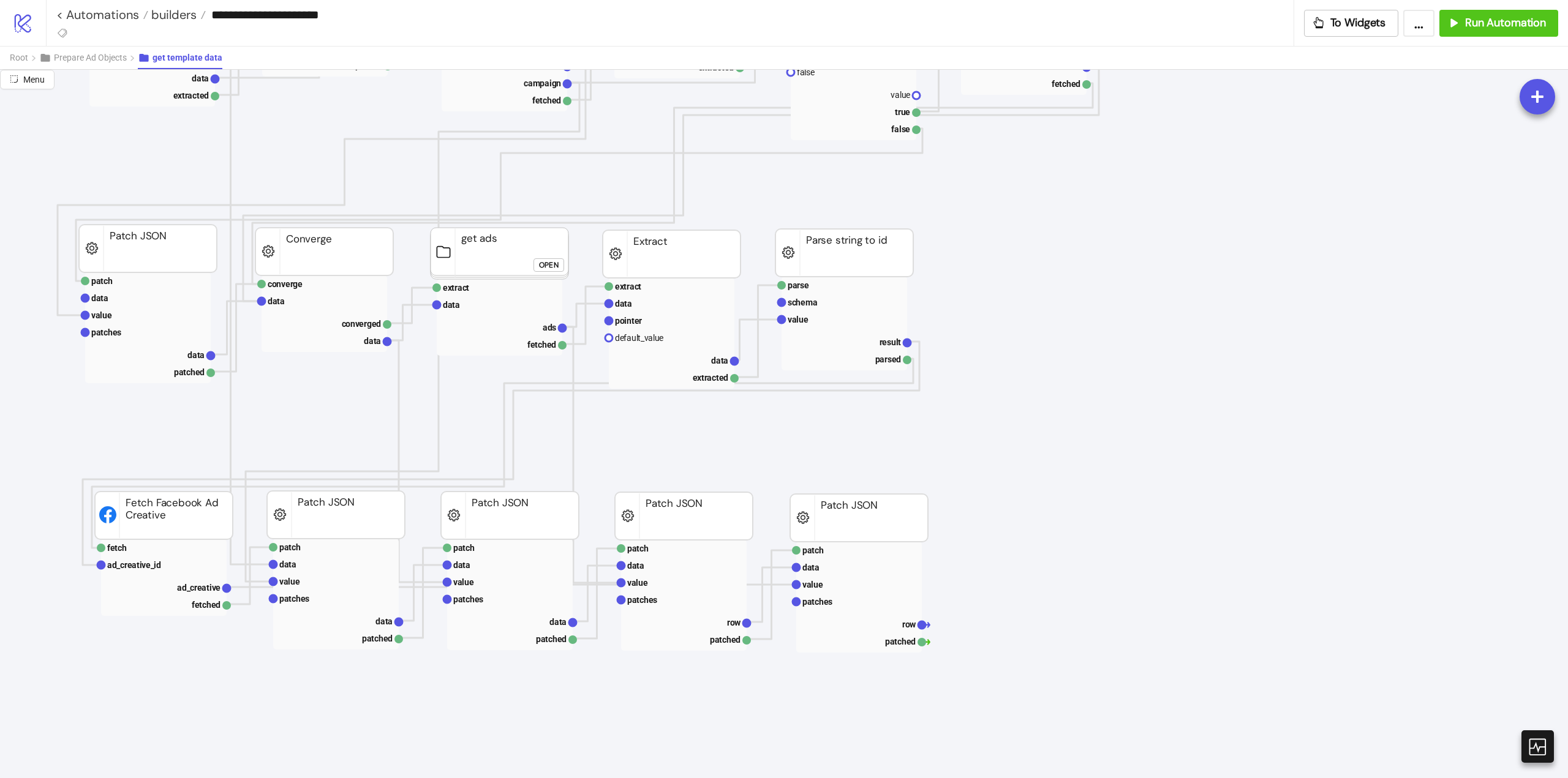
scroll to position [367, 0]
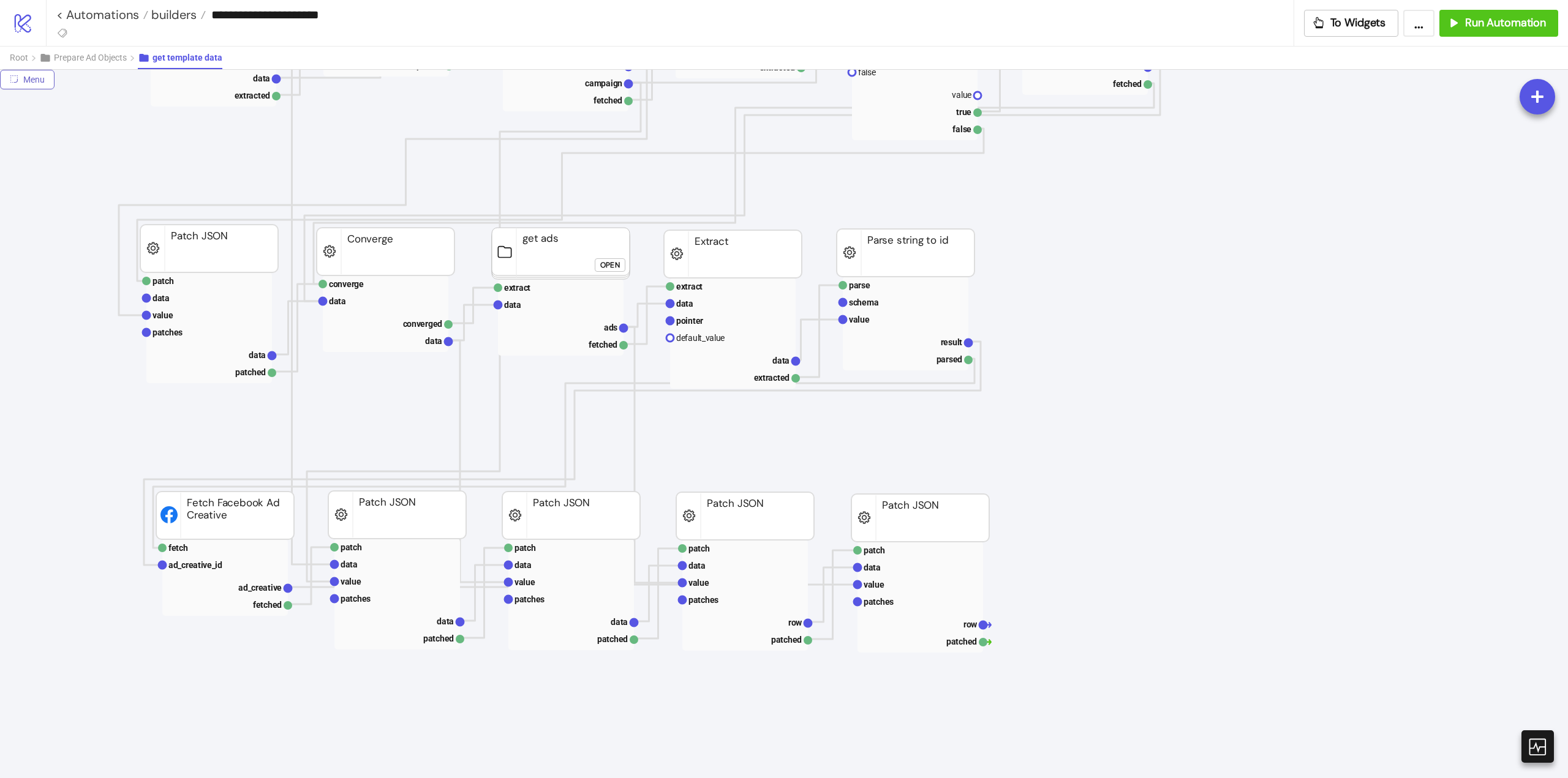
click at [22, 74] on button "Menu" at bounding box center [27, 80] width 54 height 20
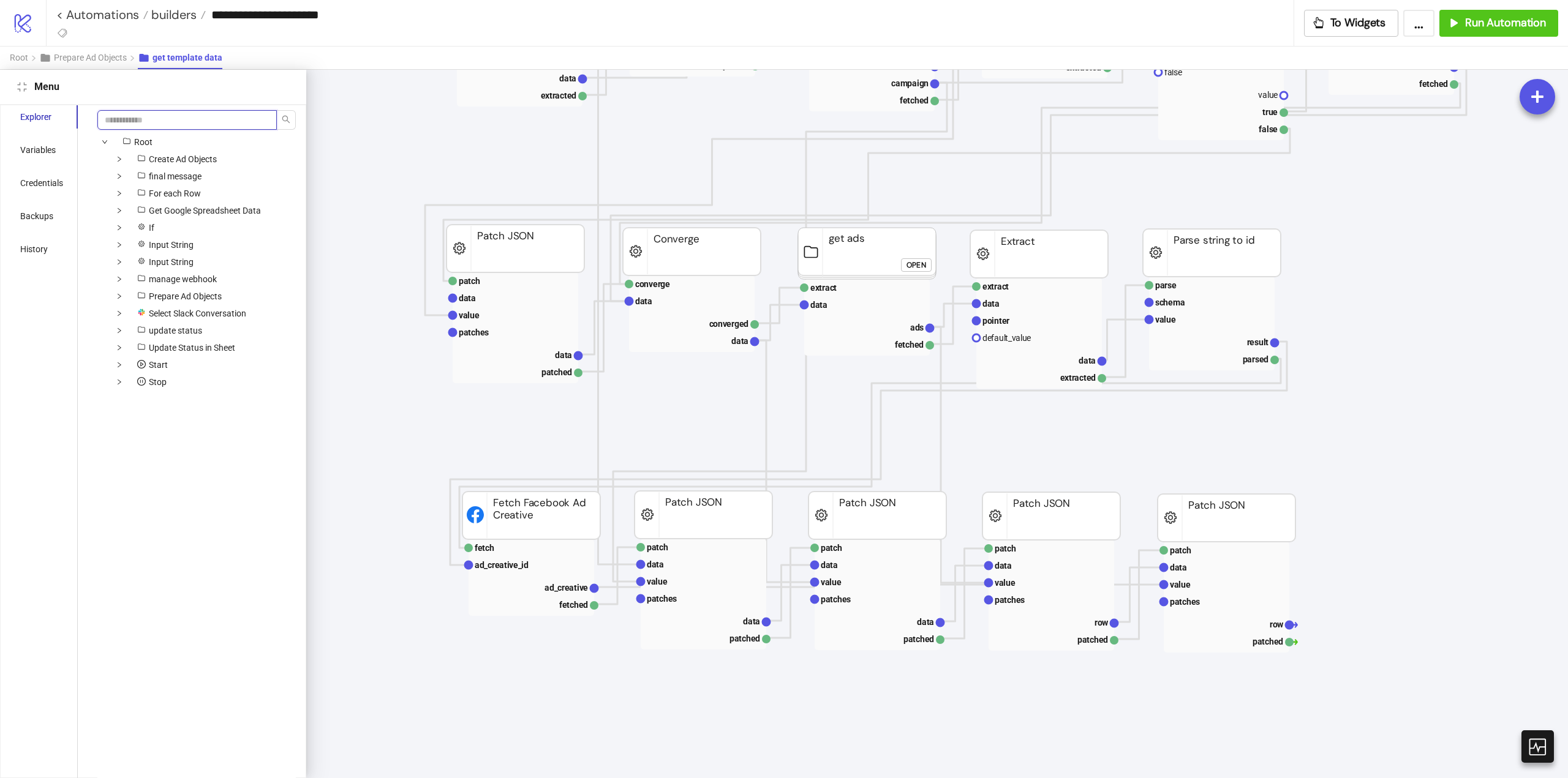
click at [132, 115] on input "search" at bounding box center [186, 119] width 179 height 20
type input "********"
click at [242, 287] on span "Fetch Facebook Ad Creative" at bounding box center [241, 283] width 108 height 29
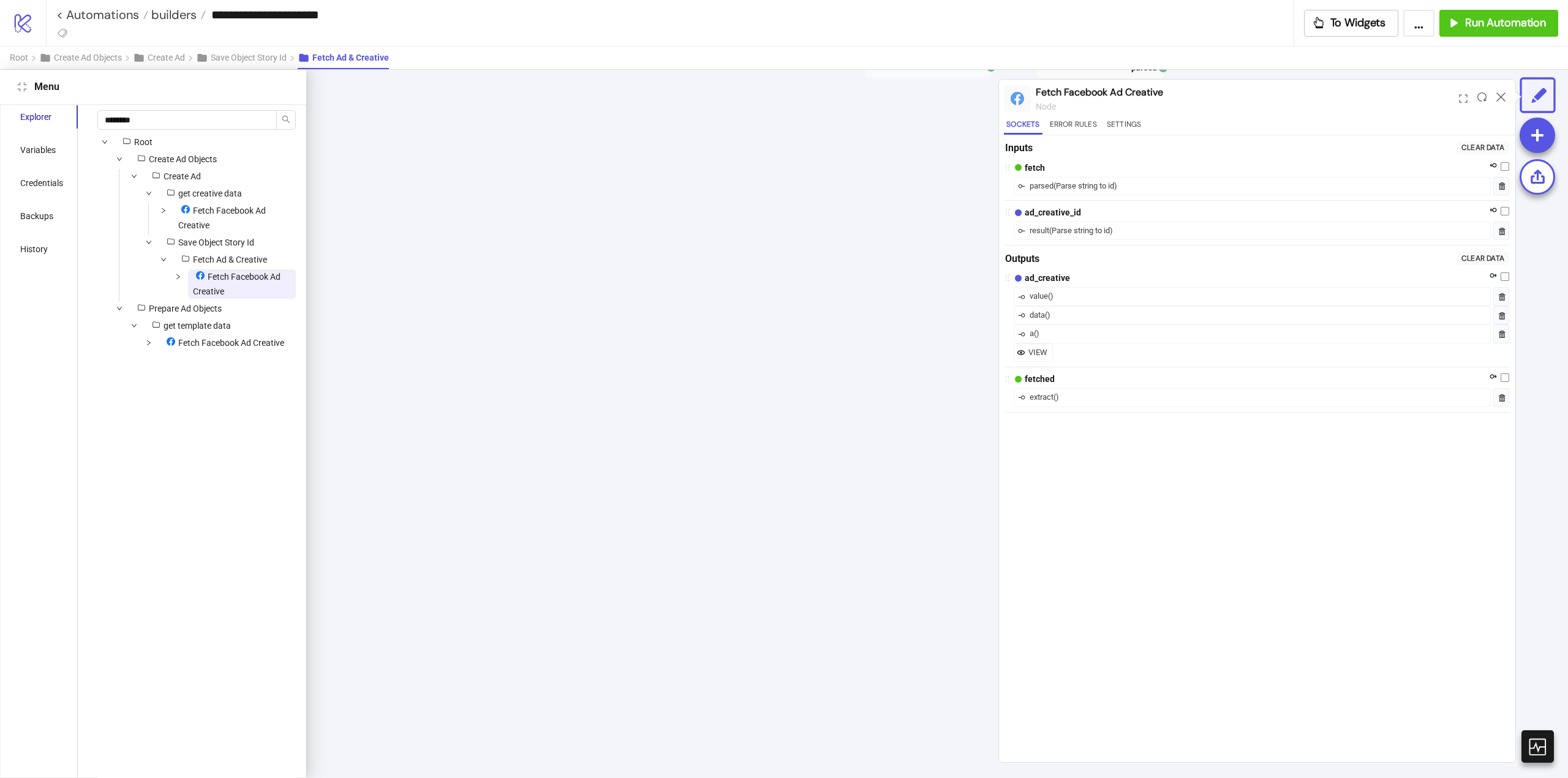
scroll to position [0, 505]
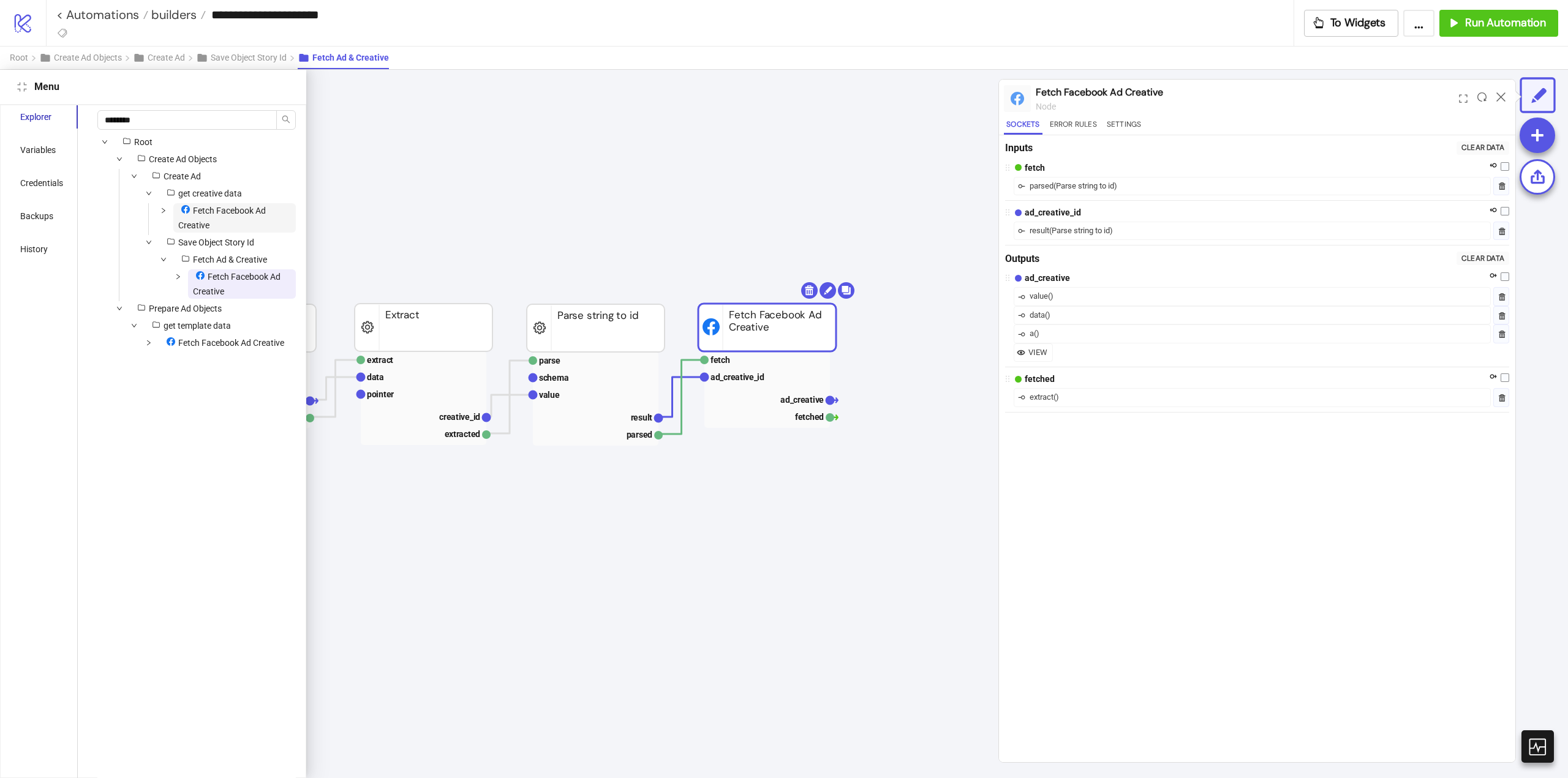
click at [232, 223] on span "Fetch Facebook Ad Creative" at bounding box center [235, 217] width 123 height 29
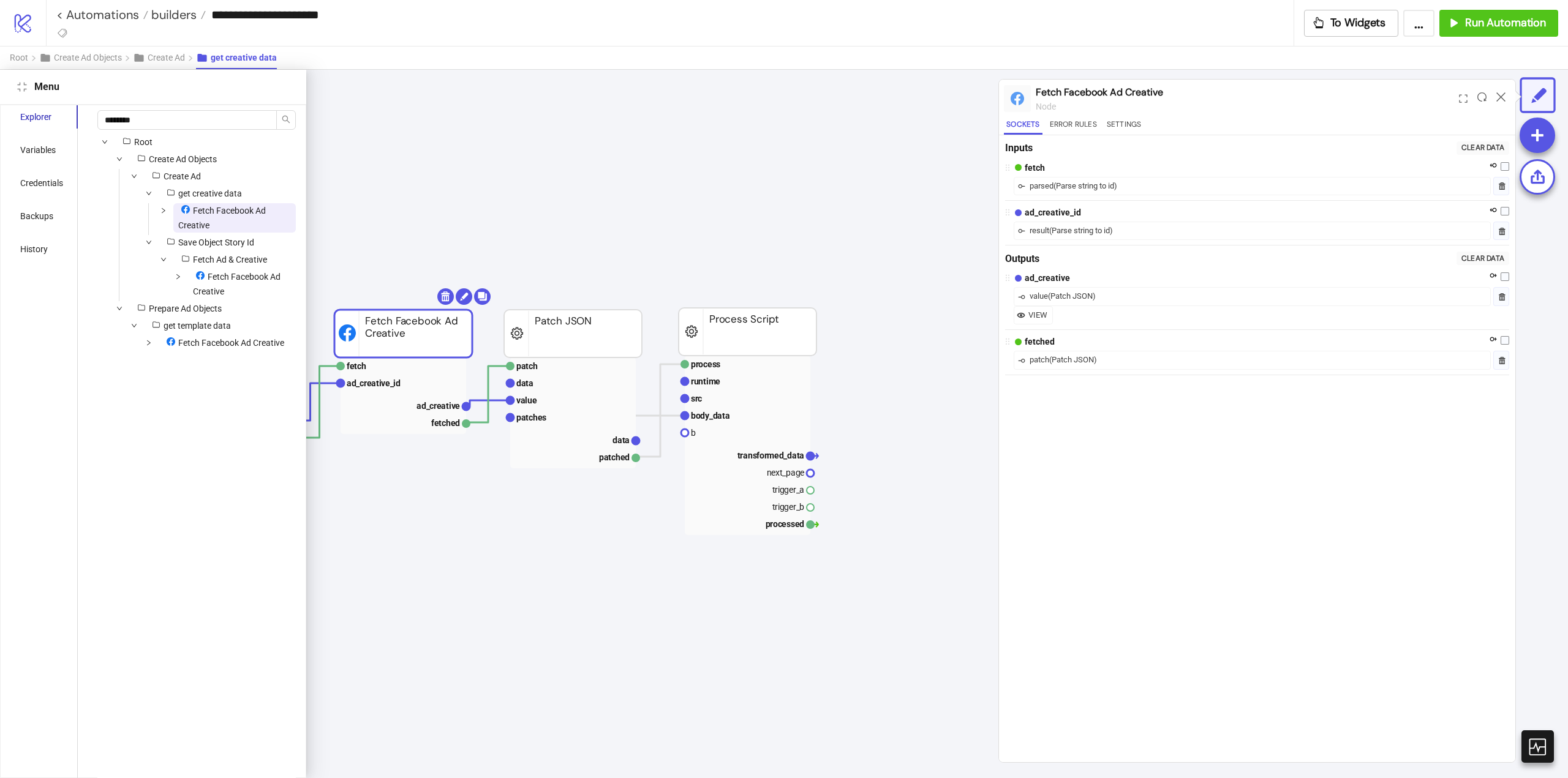
scroll to position [0, 141]
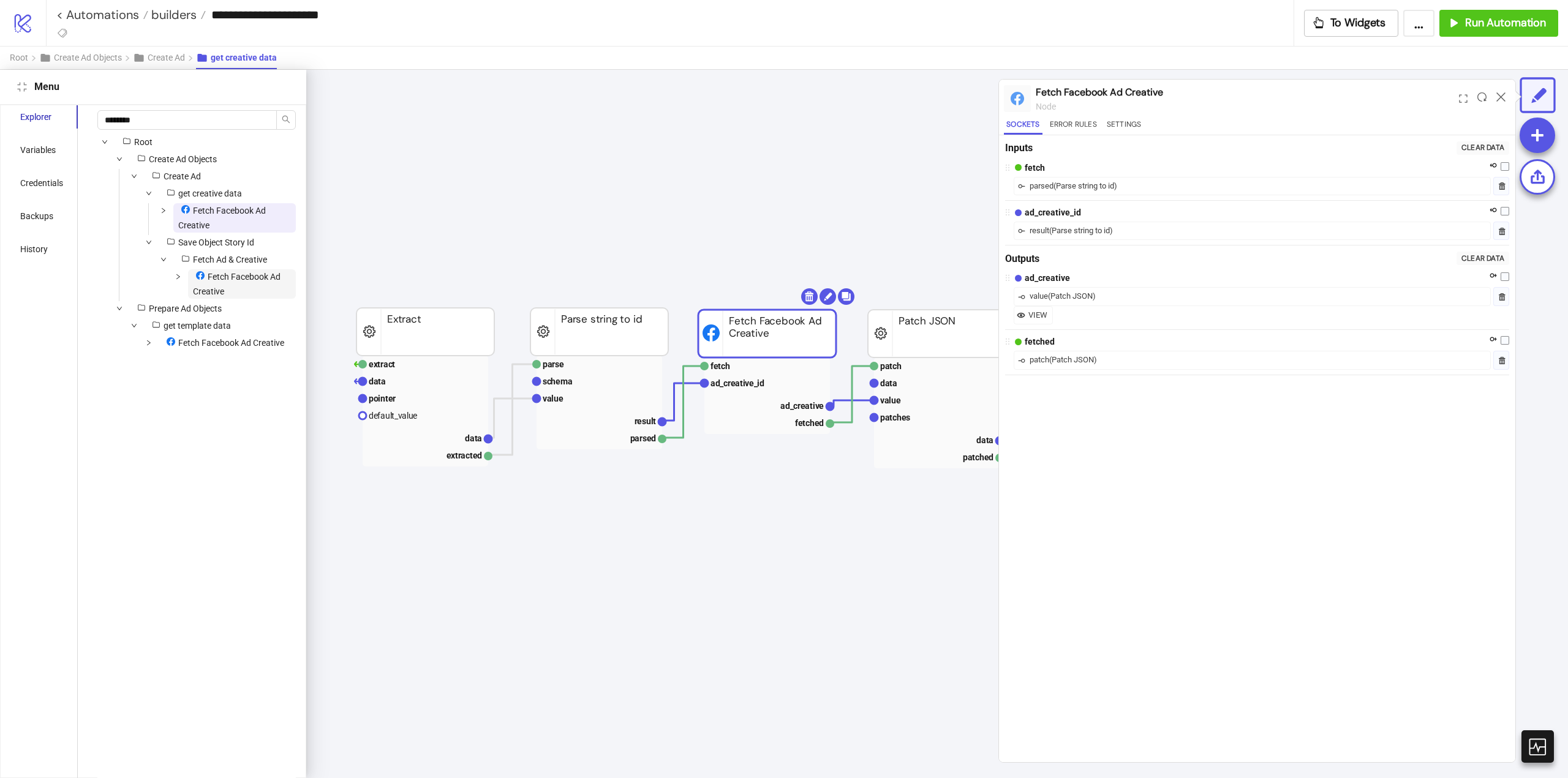
click at [231, 275] on span "Fetch Facebook Ad Creative" at bounding box center [237, 283] width 88 height 25
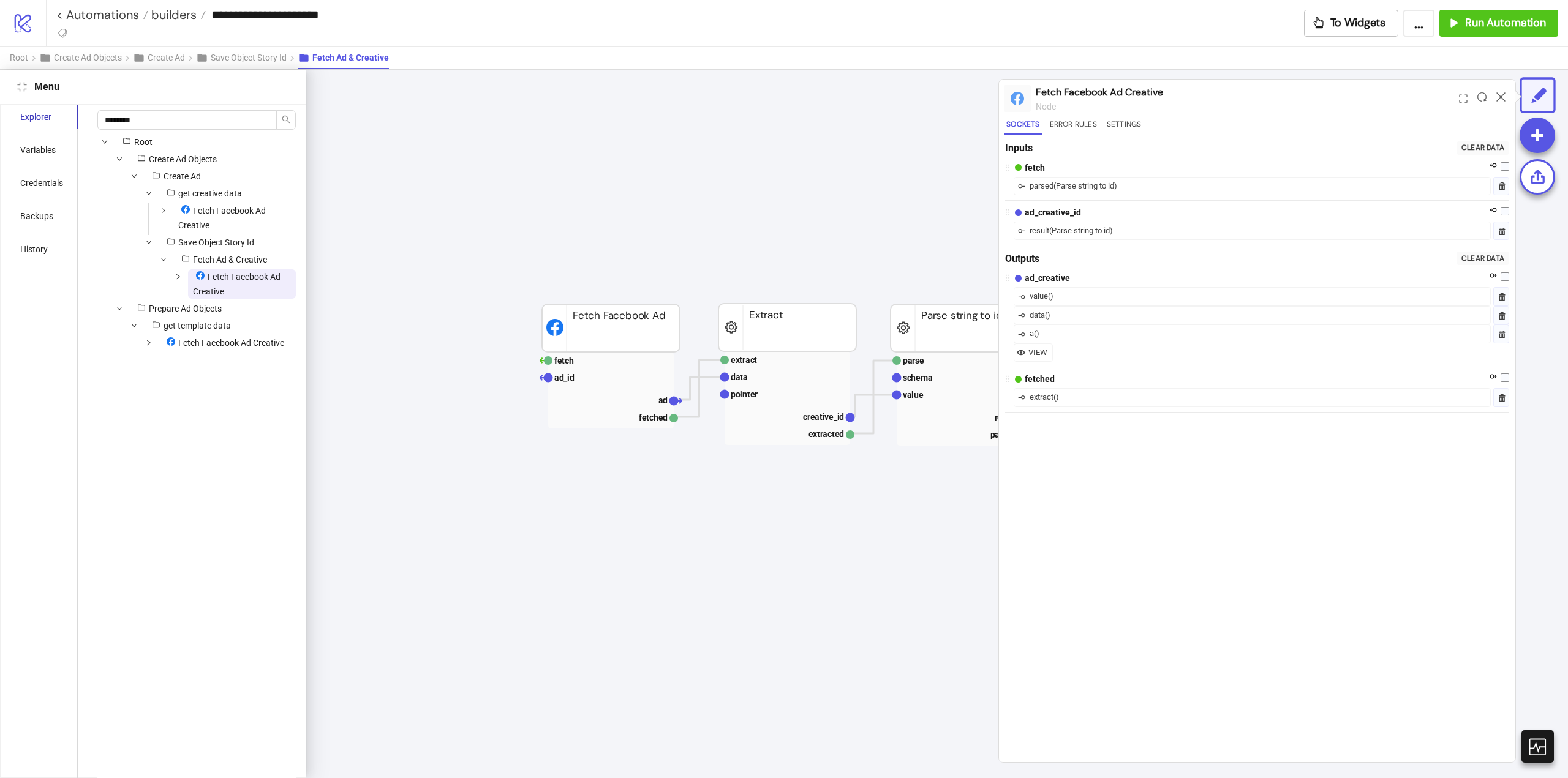
scroll to position [0, 505]
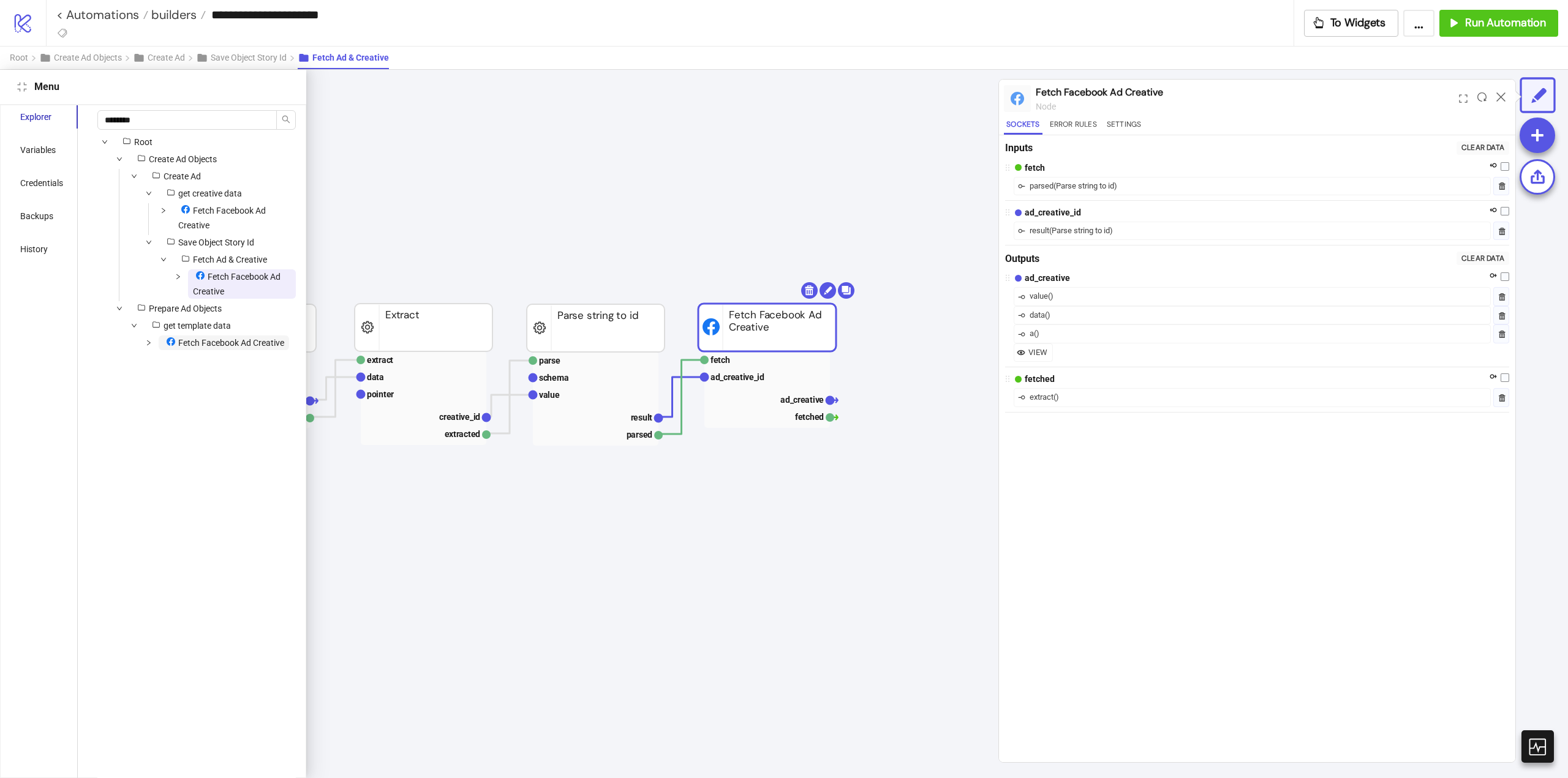
click at [188, 348] on span "Fetch Facebook Ad Creative" at bounding box center [231, 343] width 106 height 10
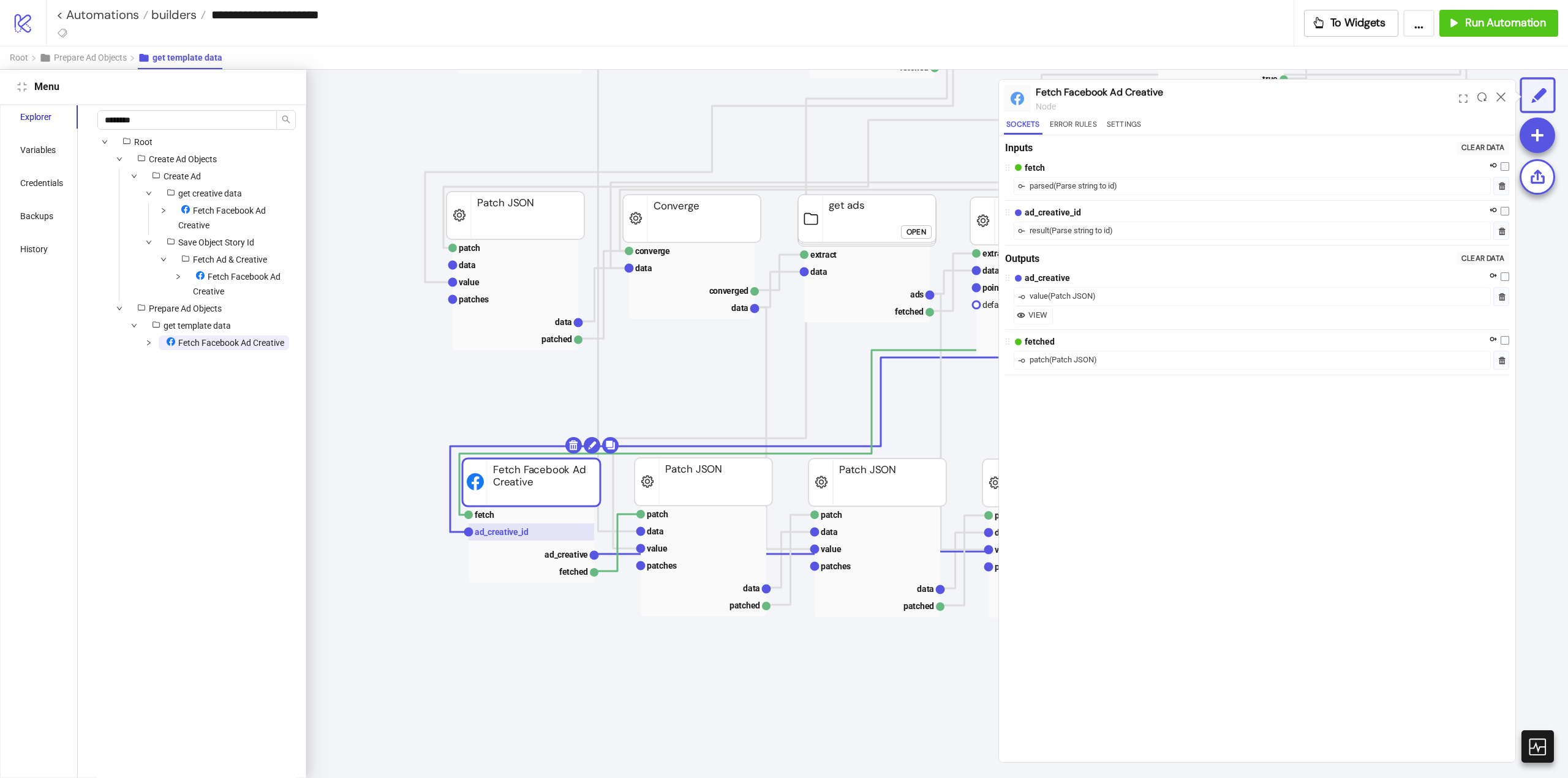
click at [491, 534] on text "ad_creative_id" at bounding box center [502, 532] width 54 height 10
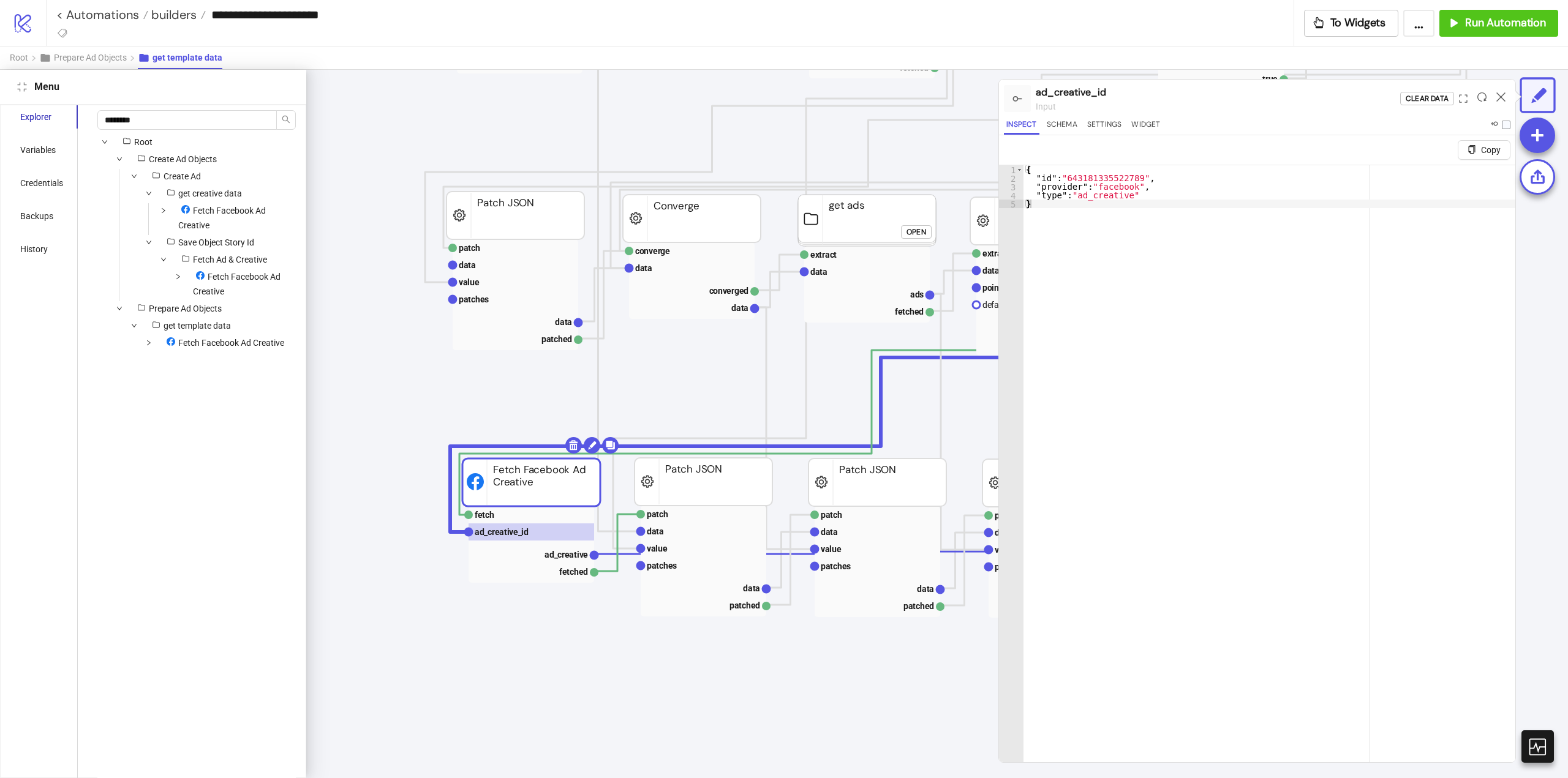
drag, startPoint x: 1502, startPoint y: 97, endPoint x: 1453, endPoint y: 53, distance: 65.9
click at [1501, 97] on icon at bounding box center [1501, 97] width 10 height 10
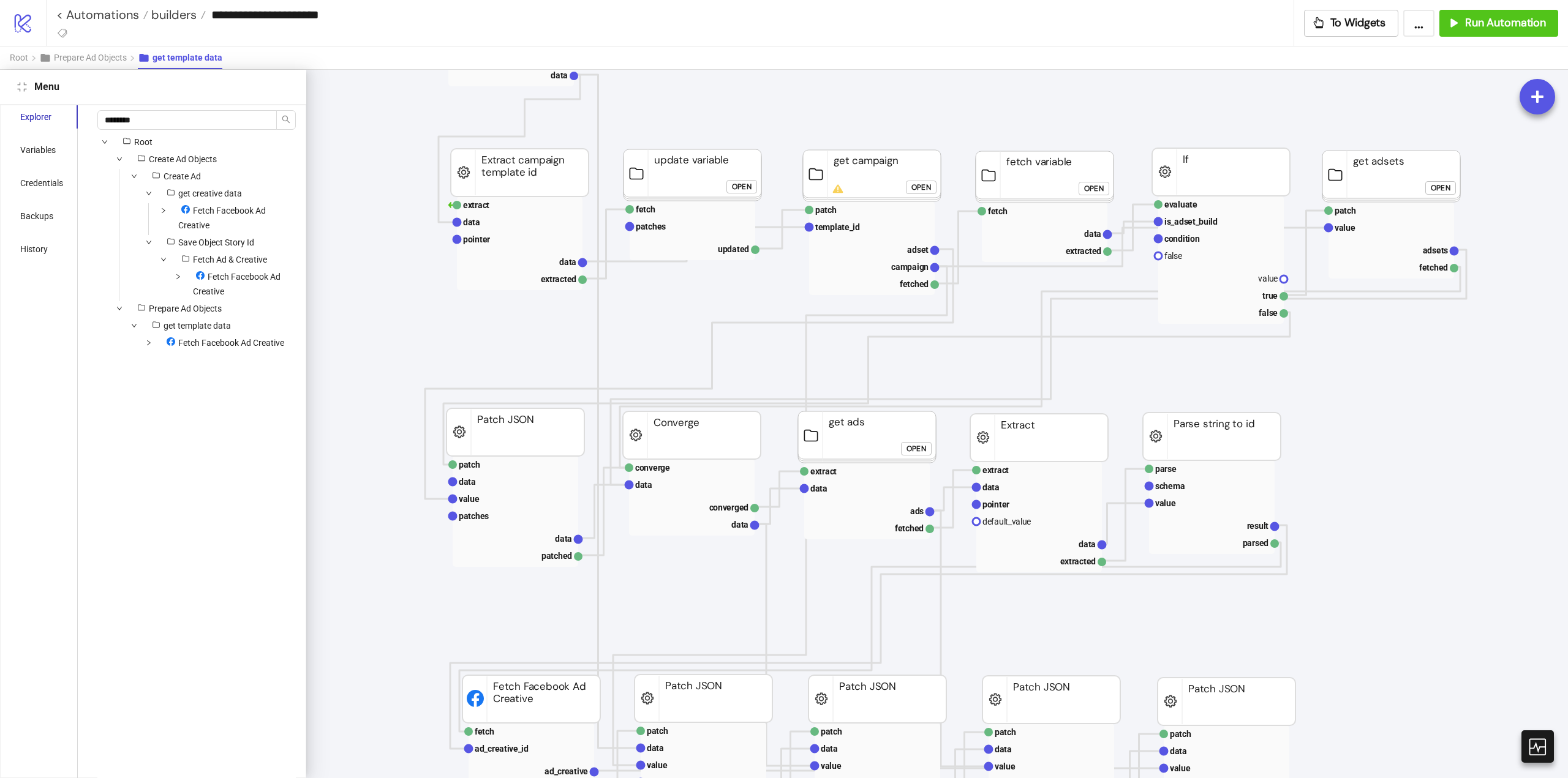
scroll to position [307, 0]
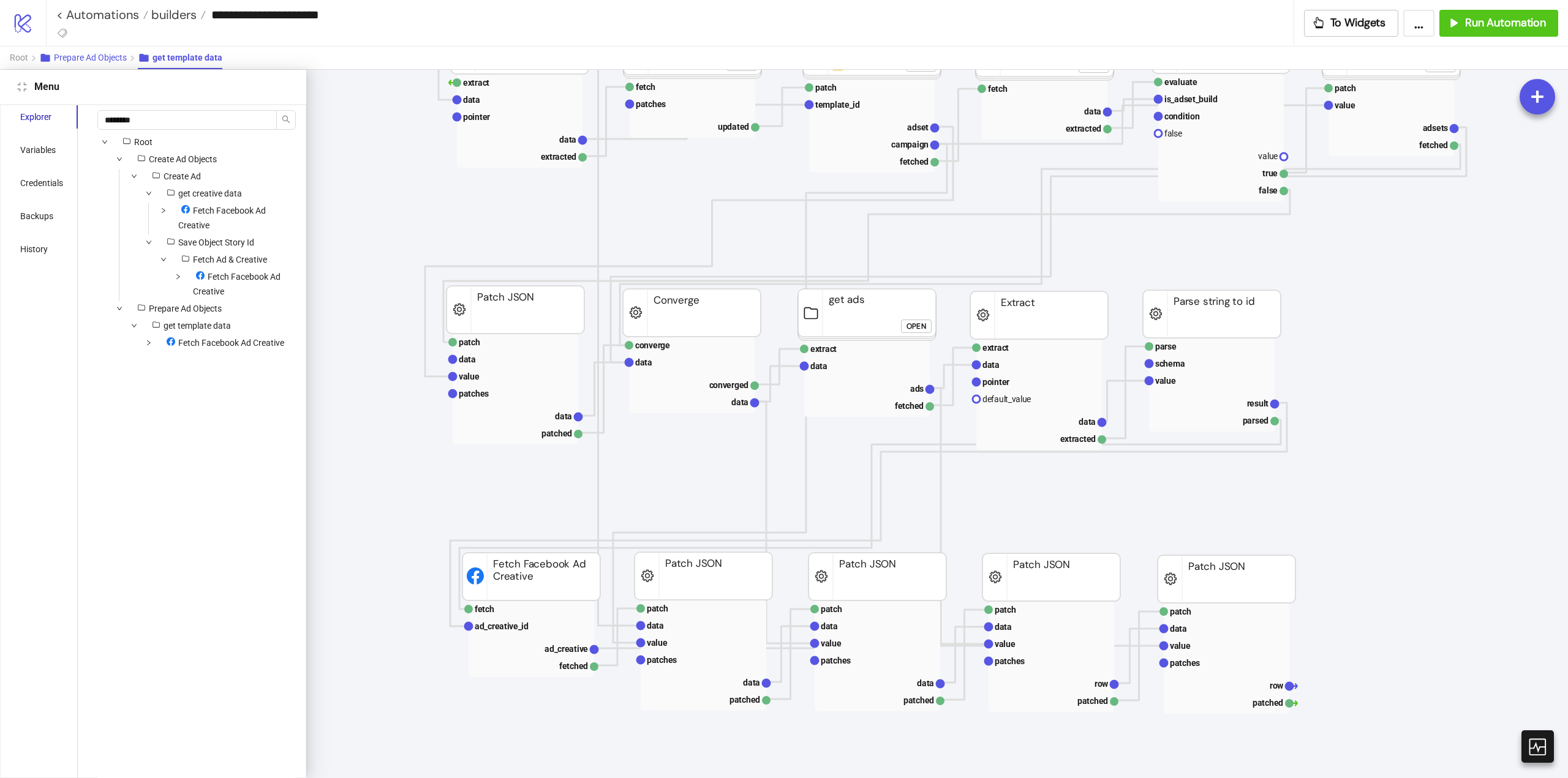
click at [94, 61] on span "Prepare Ad Objects" at bounding box center [91, 57] width 73 height 10
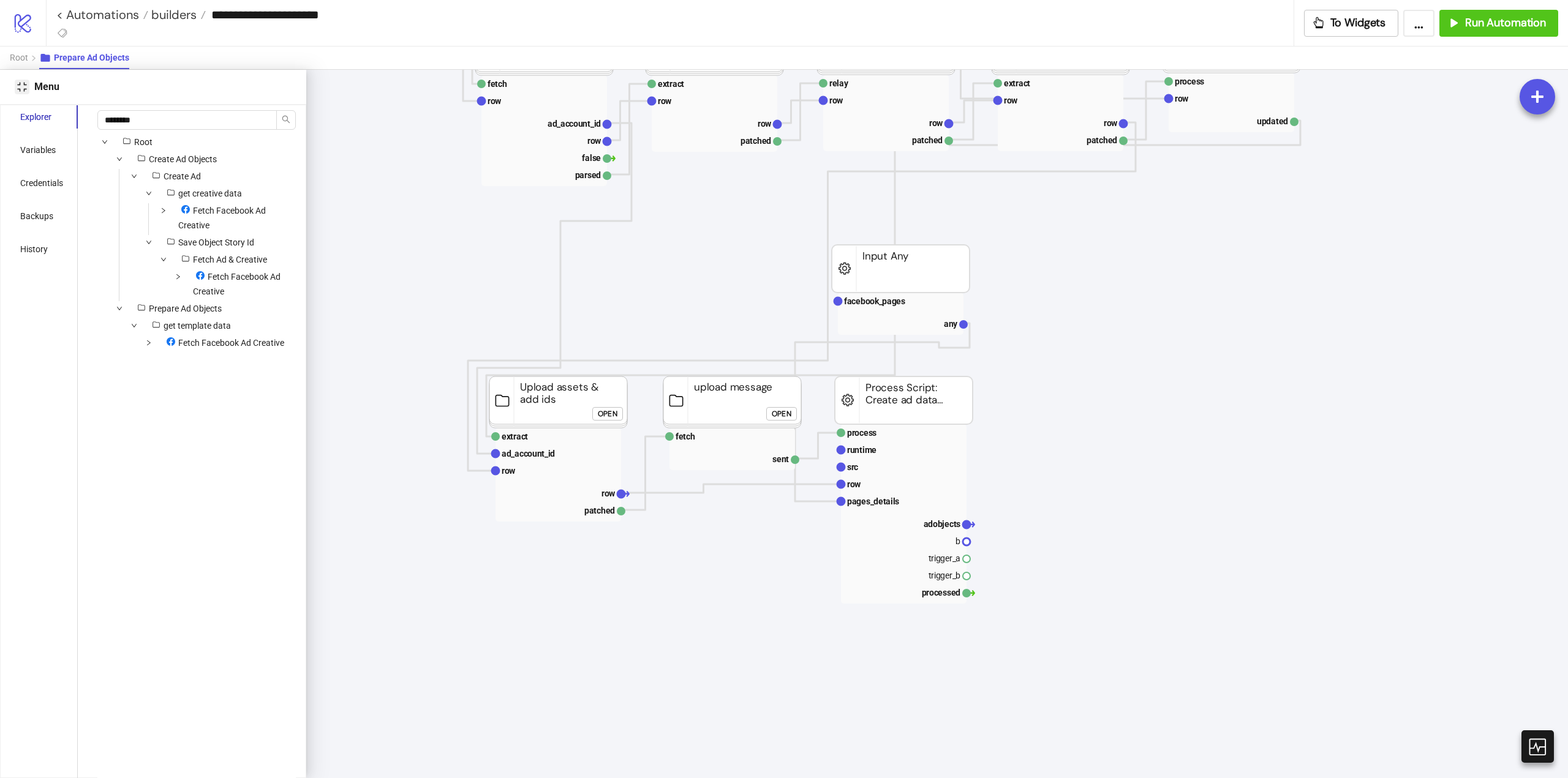
click at [21, 84] on icon "compress" at bounding box center [22, 87] width 10 height 10
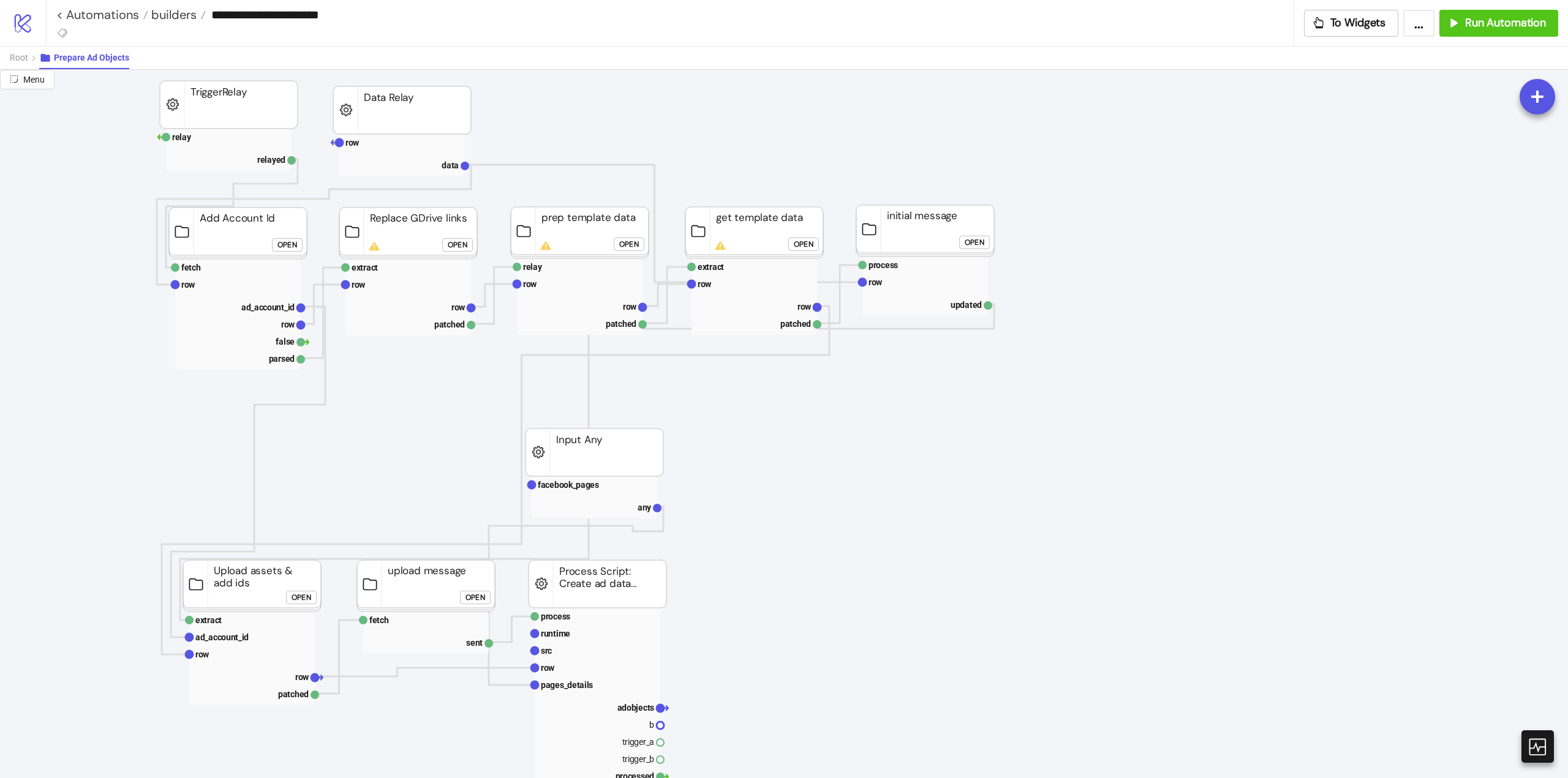
scroll to position [0, 0]
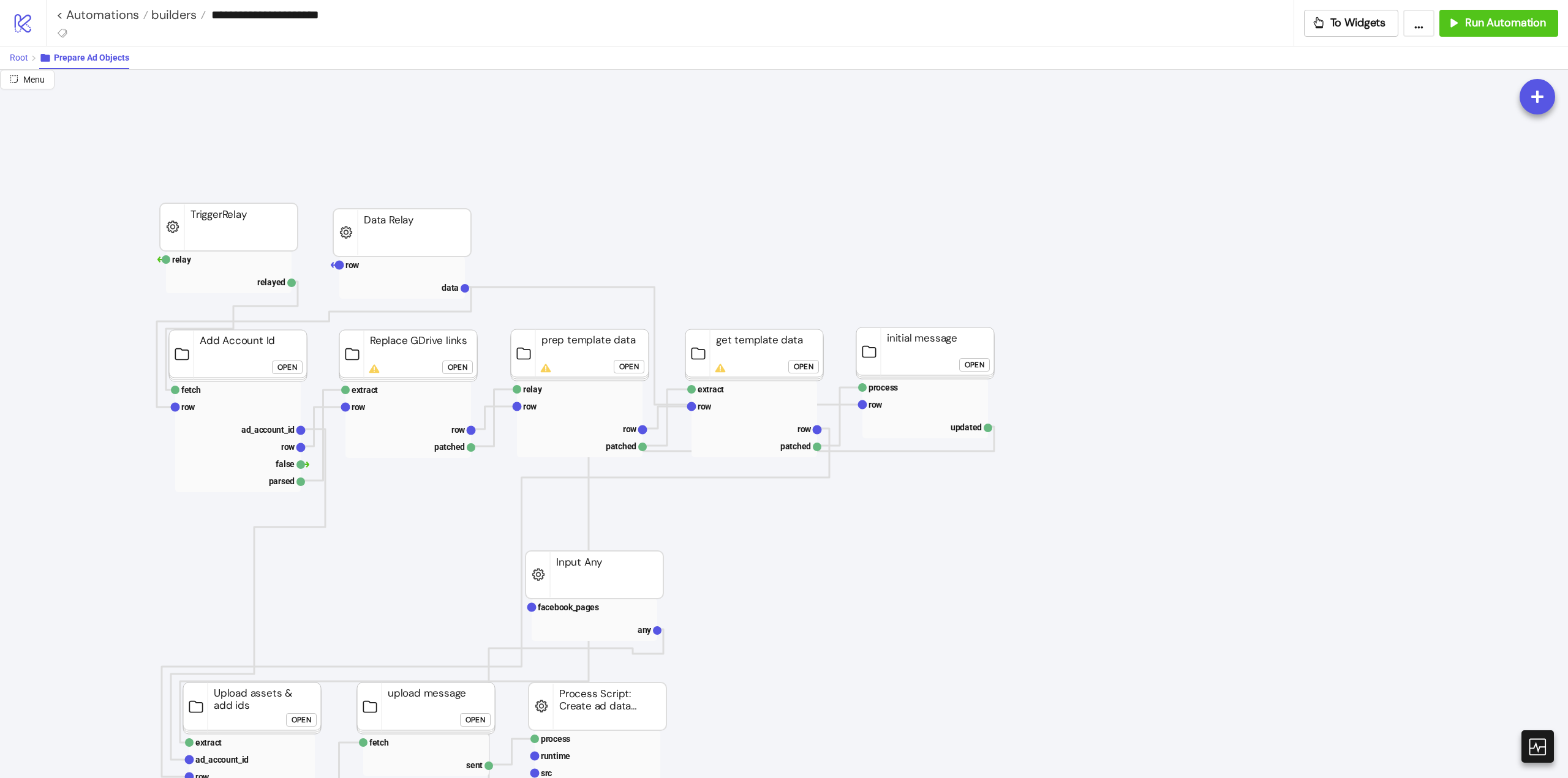
click at [19, 58] on span "Root" at bounding box center [18, 57] width 18 height 10
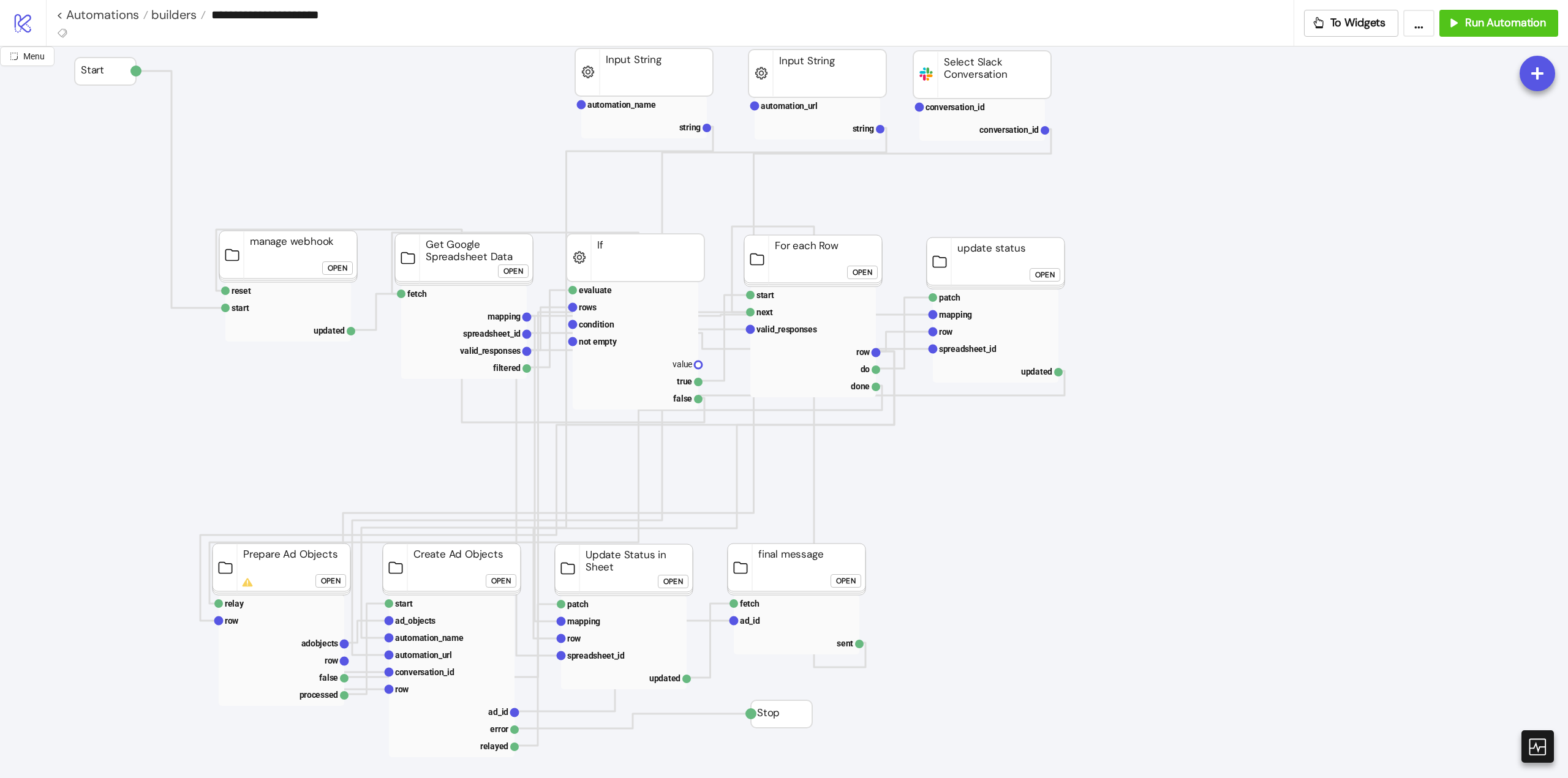
scroll to position [245, 0]
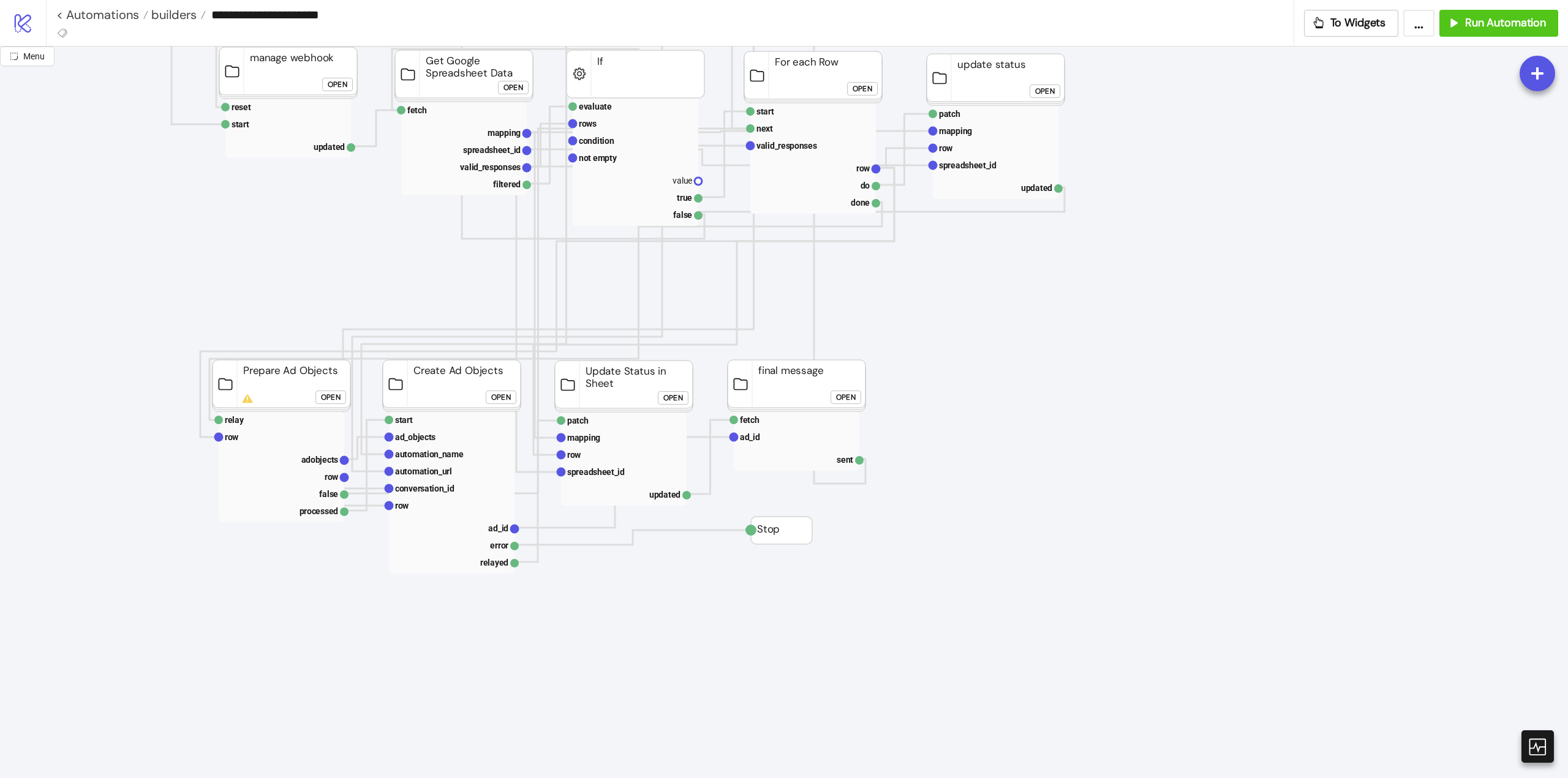
click at [330, 401] on div "Open" at bounding box center [330, 398] width 20 height 14
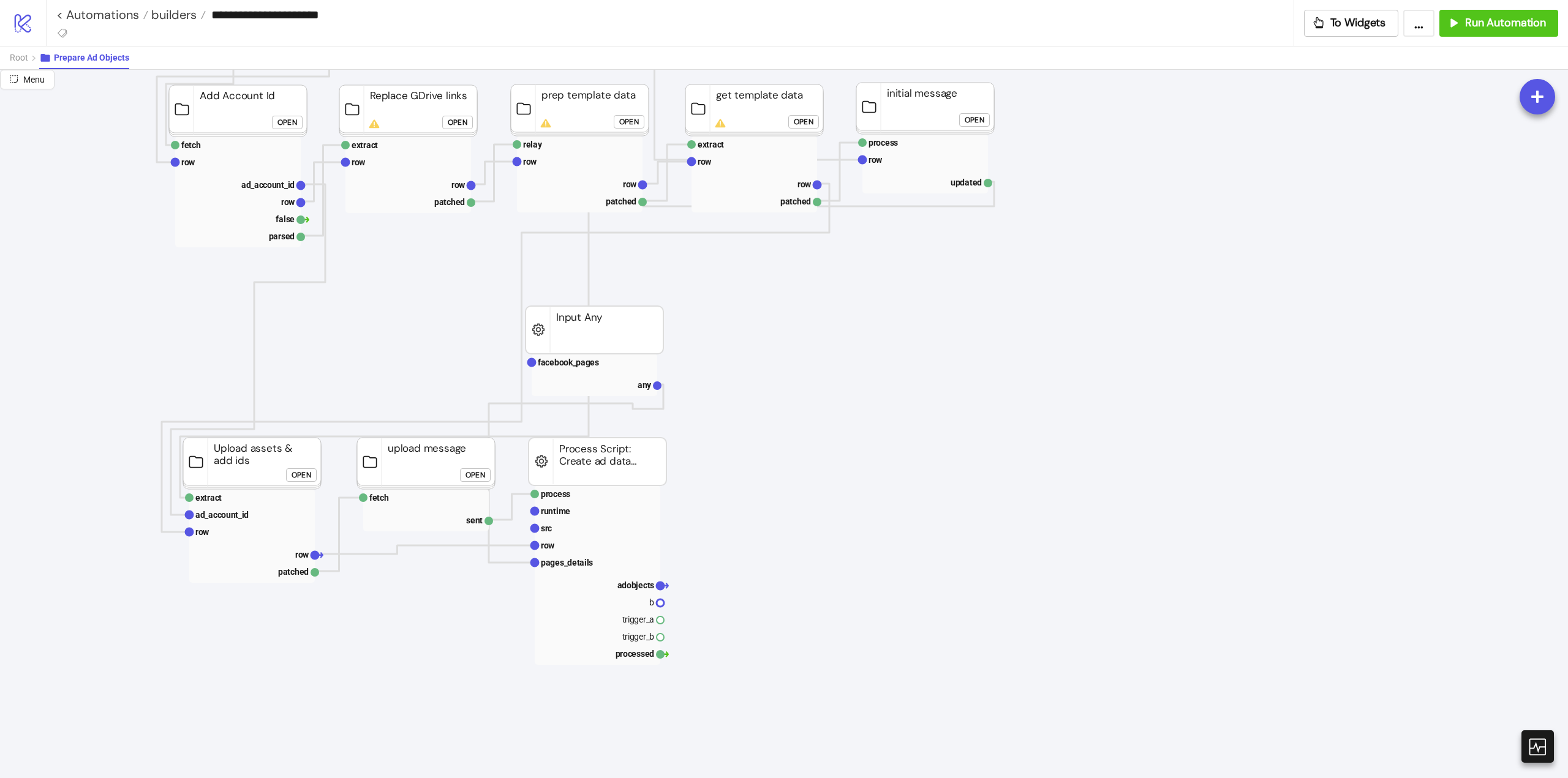
scroll to position [123, 0]
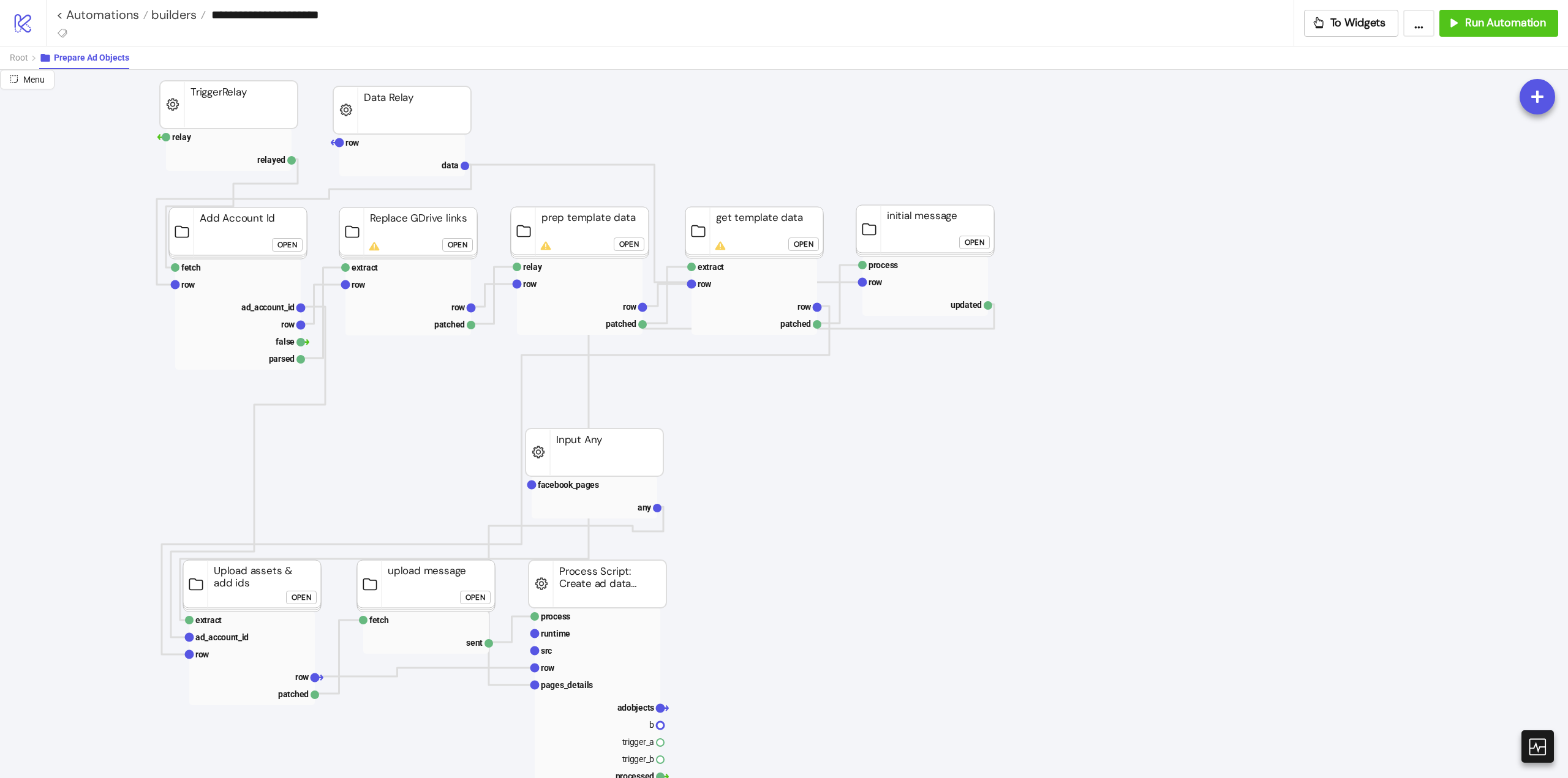
click at [808, 245] on div "Open" at bounding box center [804, 244] width 20 height 14
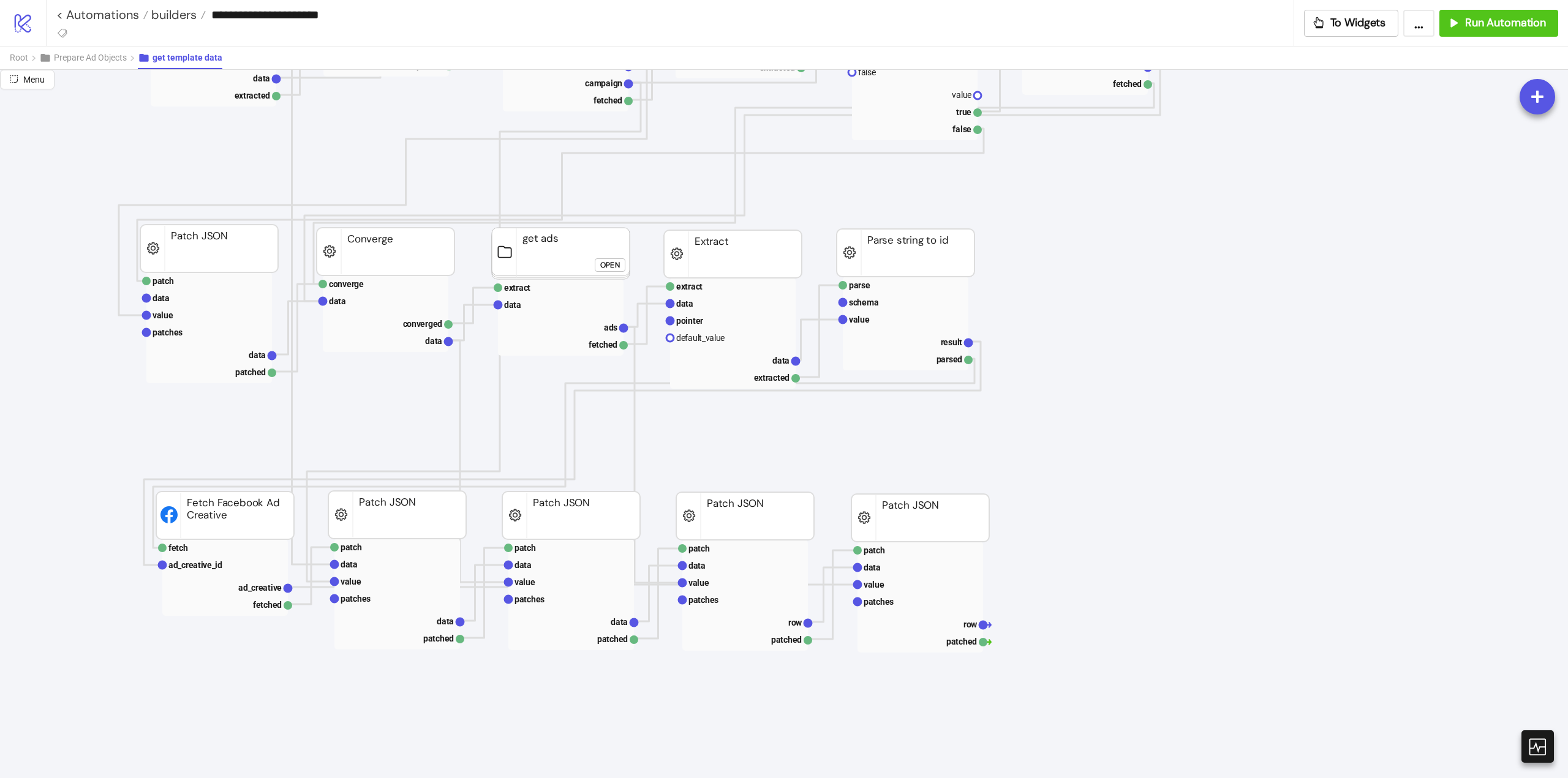
scroll to position [428, 0]
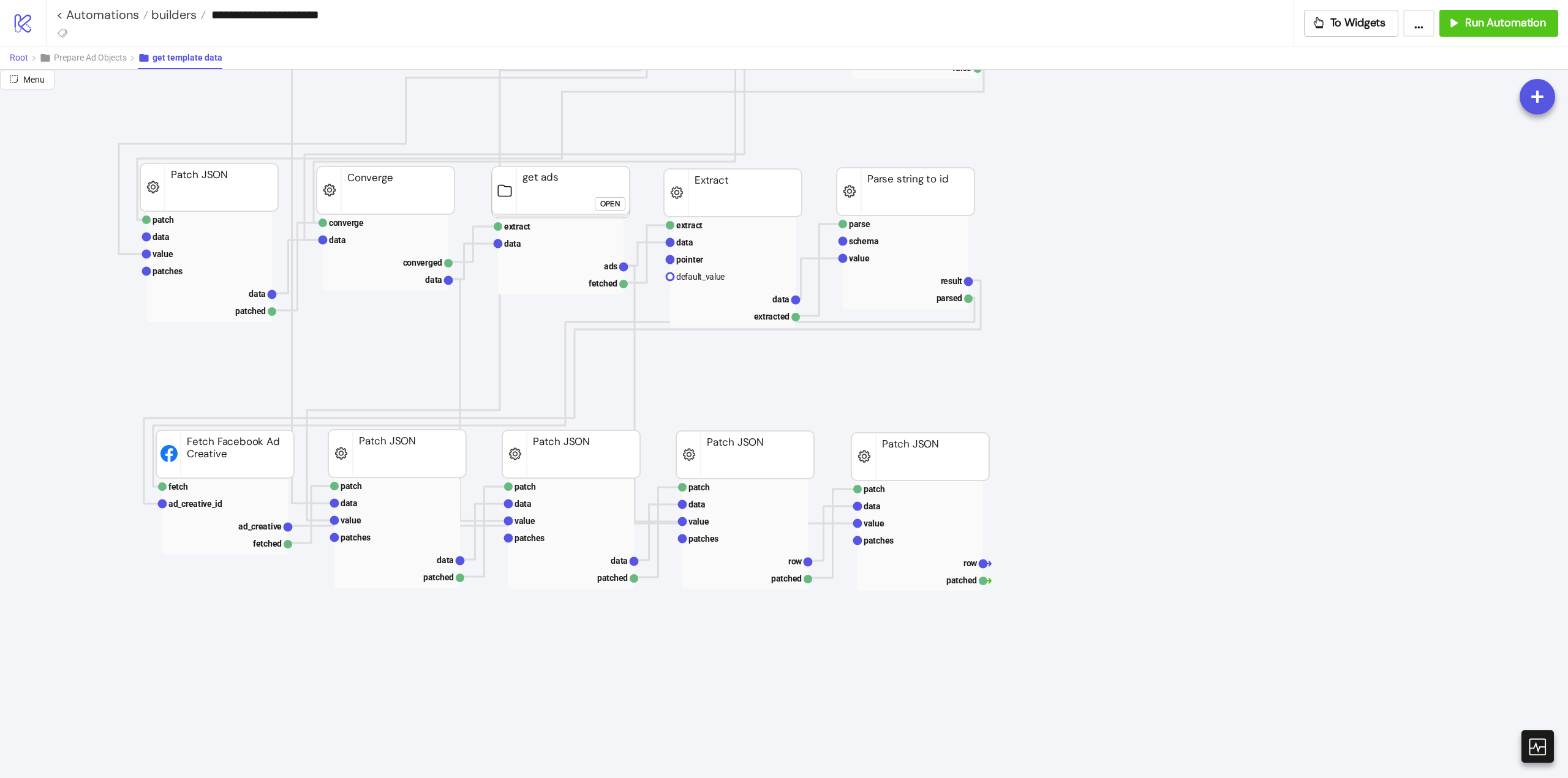
click at [12, 62] on span "Root" at bounding box center [18, 57] width 18 height 10
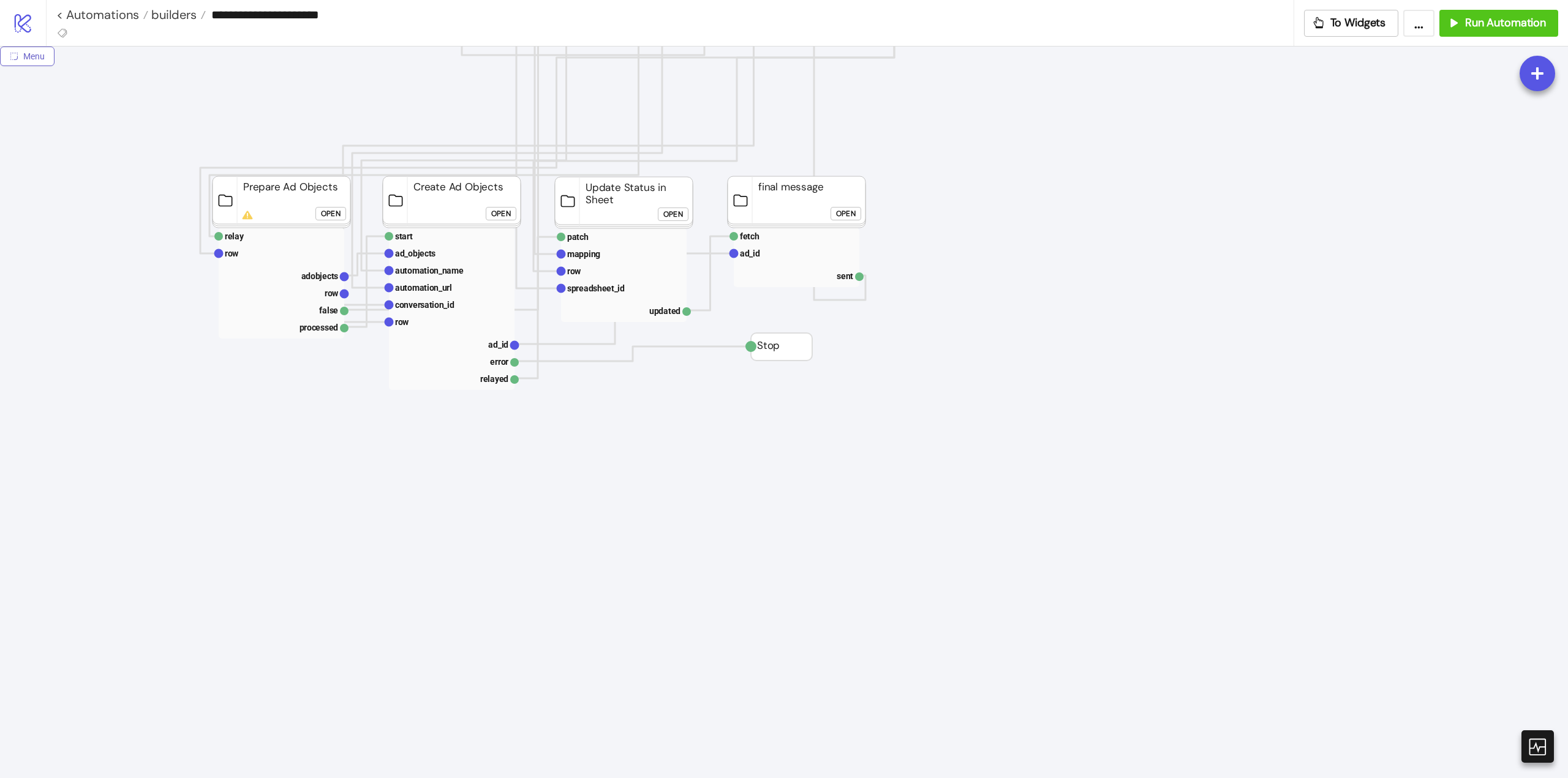
click at [36, 61] on span "Menu" at bounding box center [33, 57] width 22 height 10
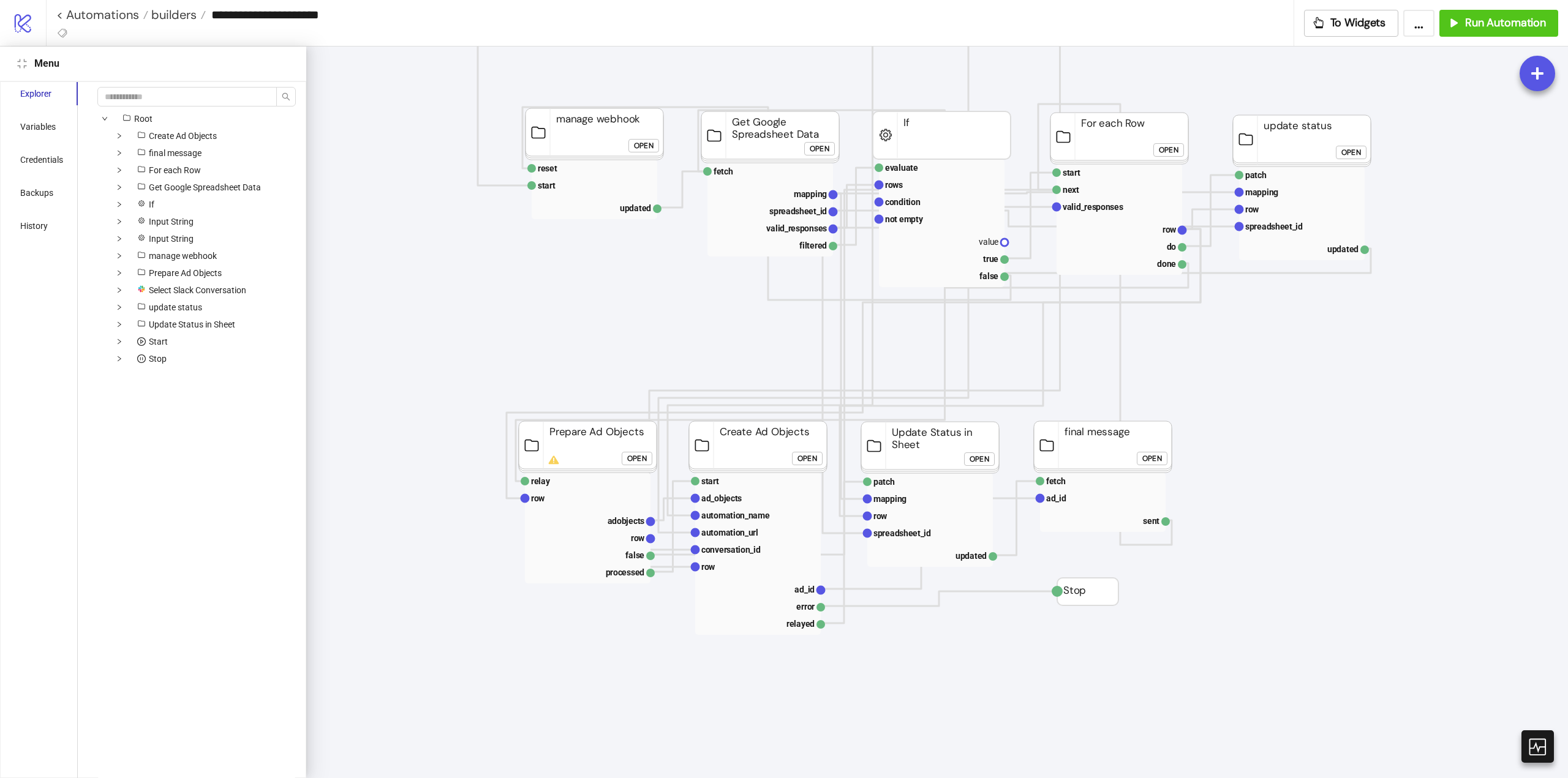
scroll to position [61, 0]
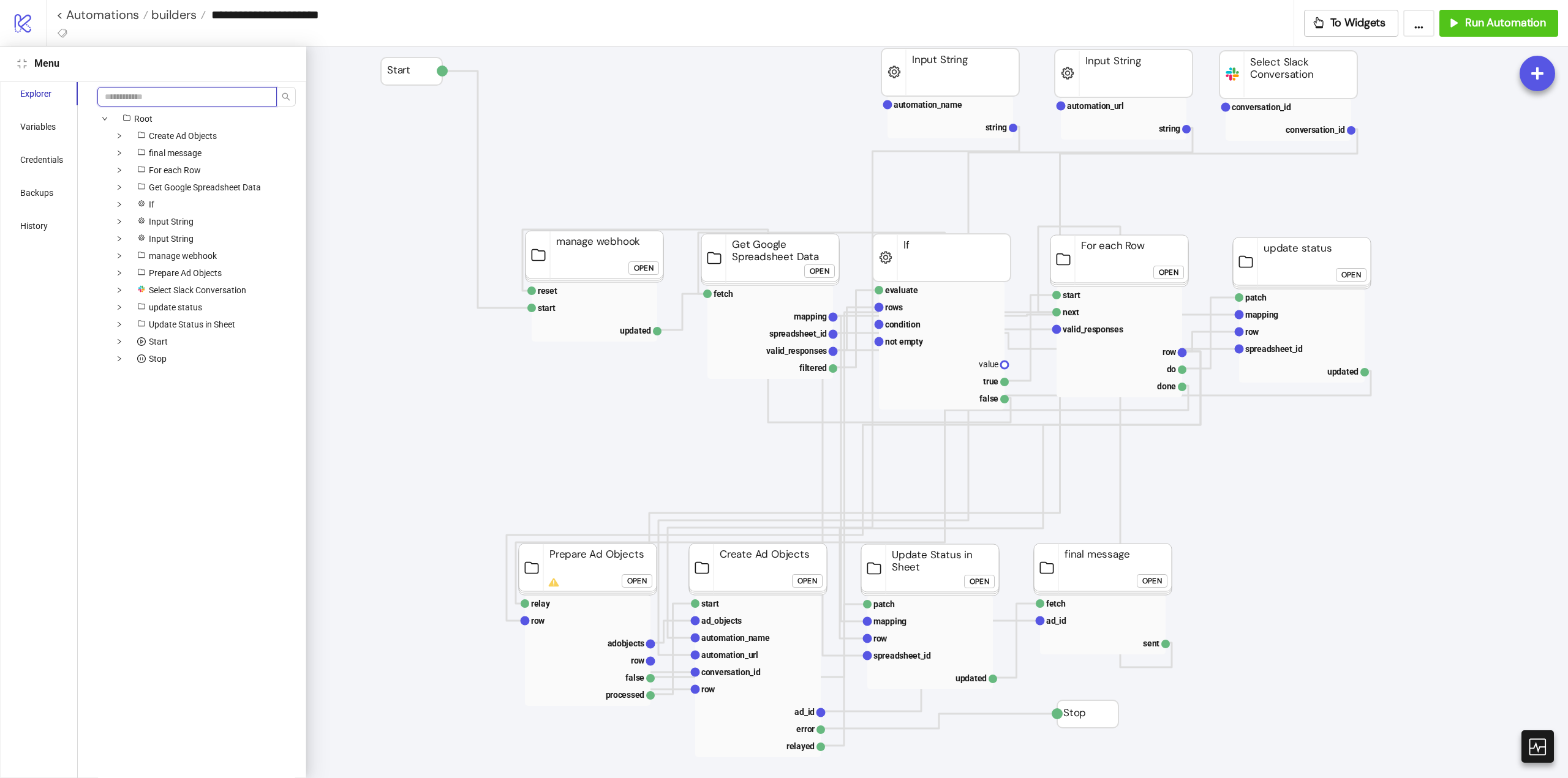
click at [168, 98] on input "search" at bounding box center [186, 96] width 179 height 20
type input "********"
click at [234, 212] on span "Fetch Integration Url" at bounding box center [239, 205] width 102 height 14
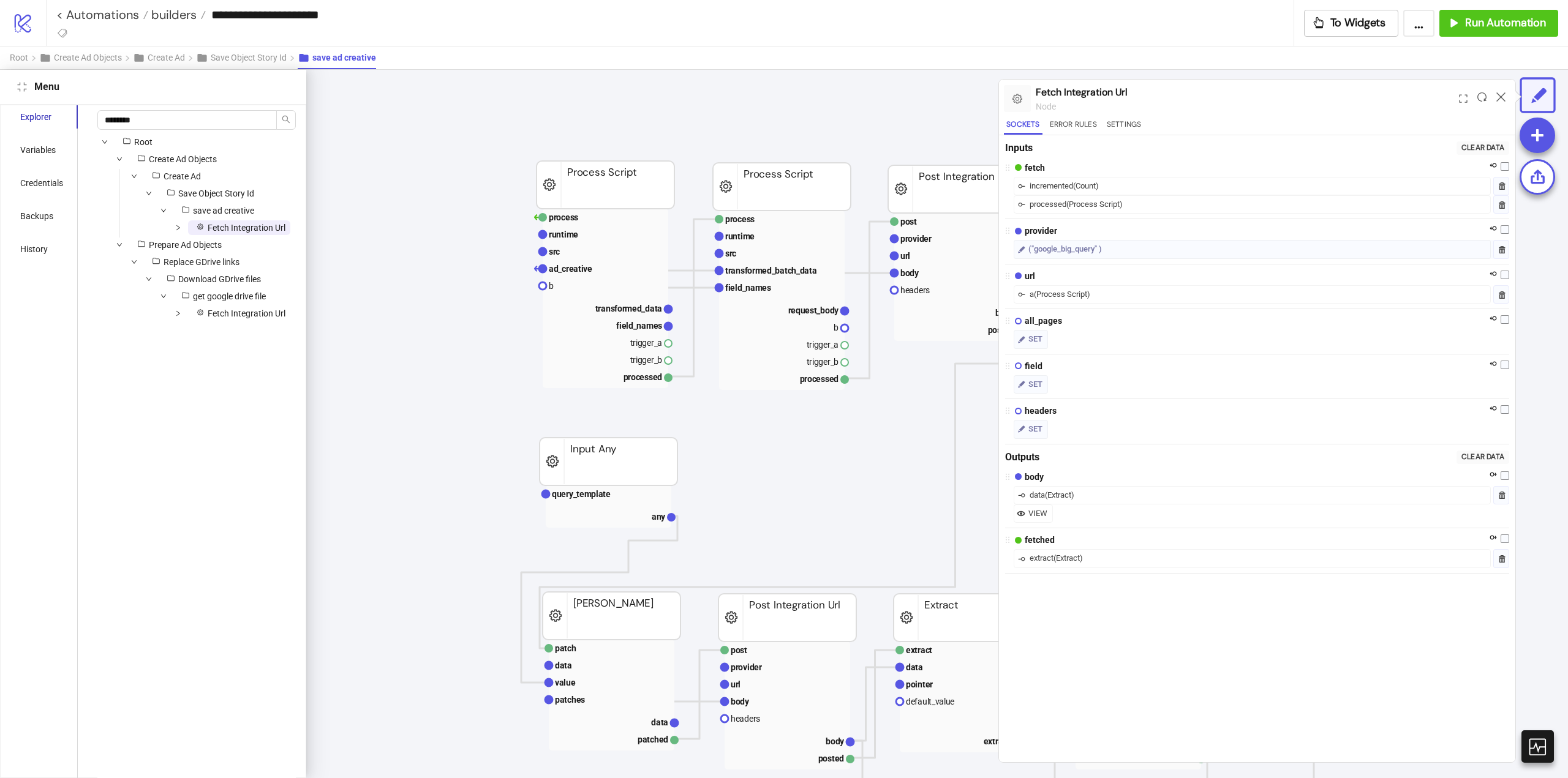
scroll to position [444, 197]
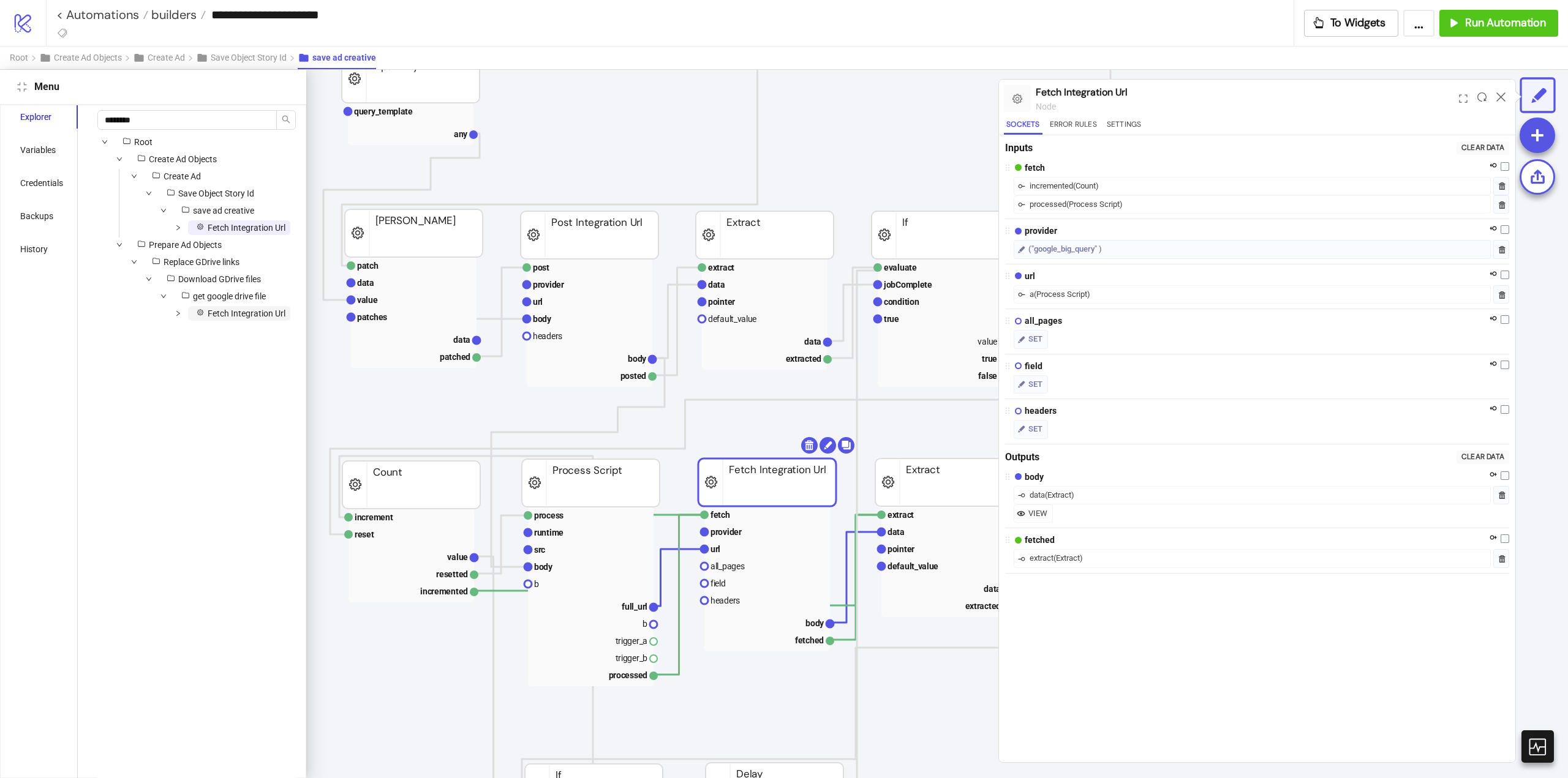
click at [214, 321] on span "Fetch Integration Url" at bounding box center [239, 314] width 102 height 14
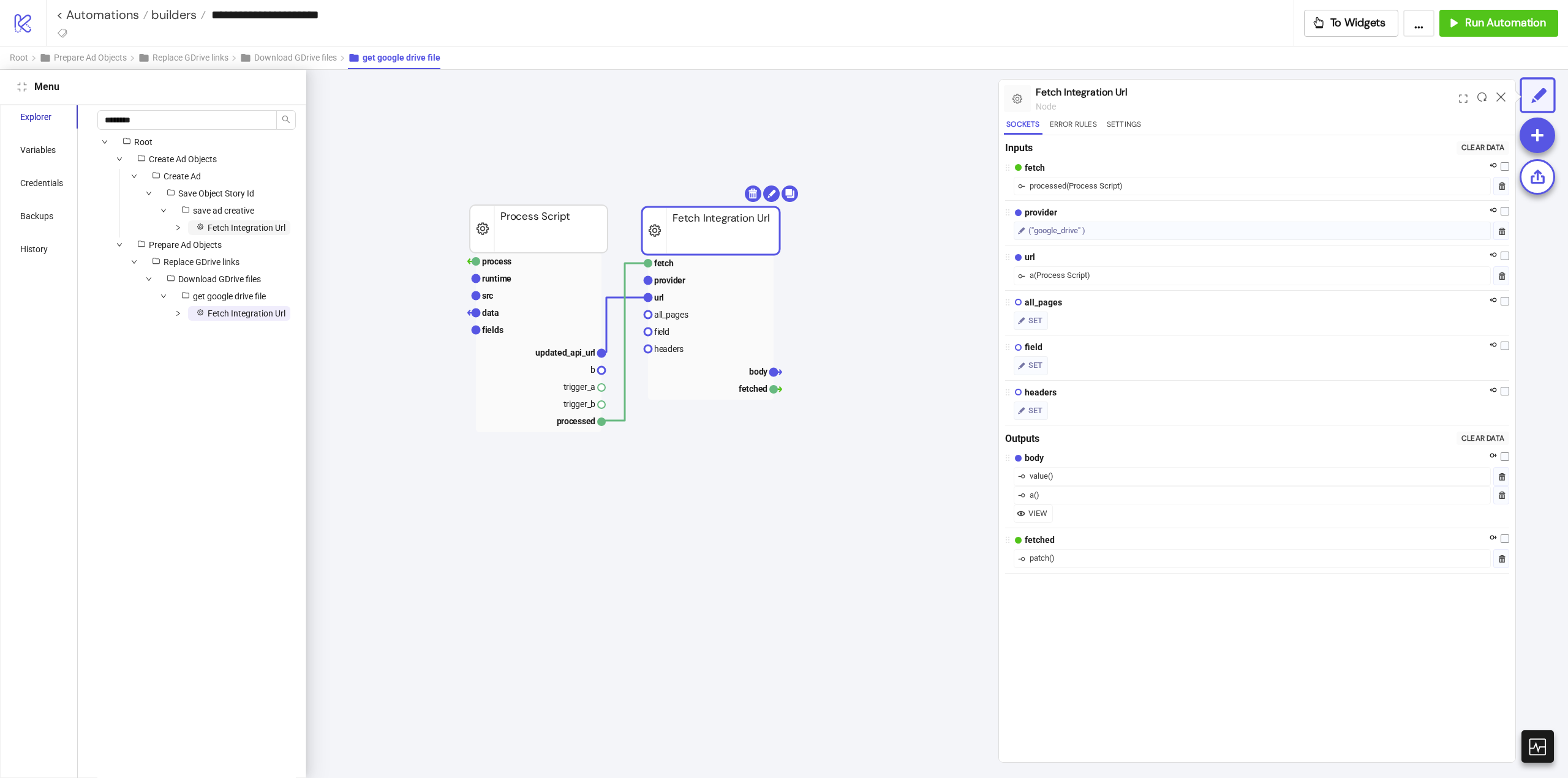
click at [250, 235] on span "Fetch Integration Url" at bounding box center [239, 228] width 102 height 14
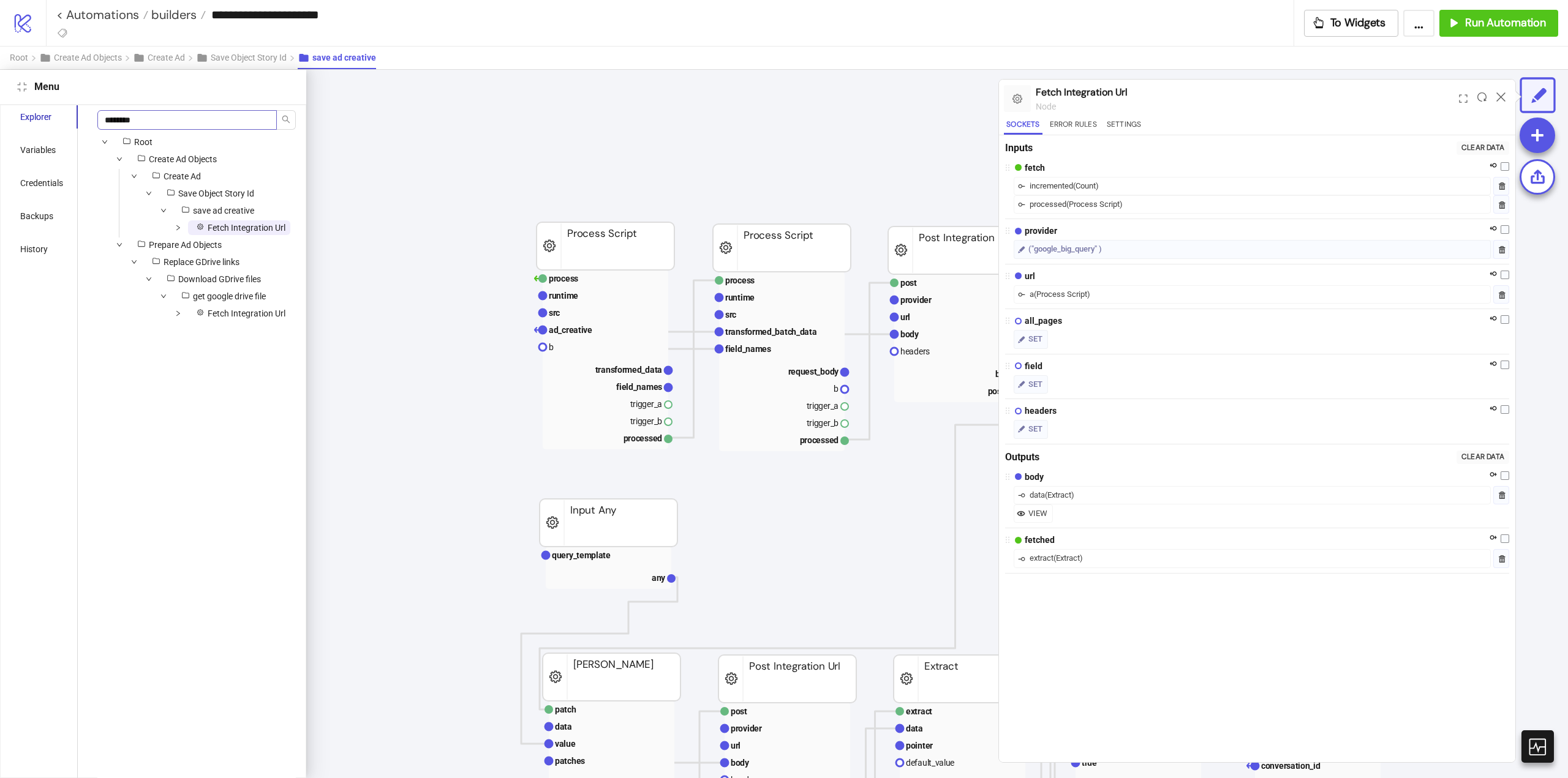
scroll to position [444, 197]
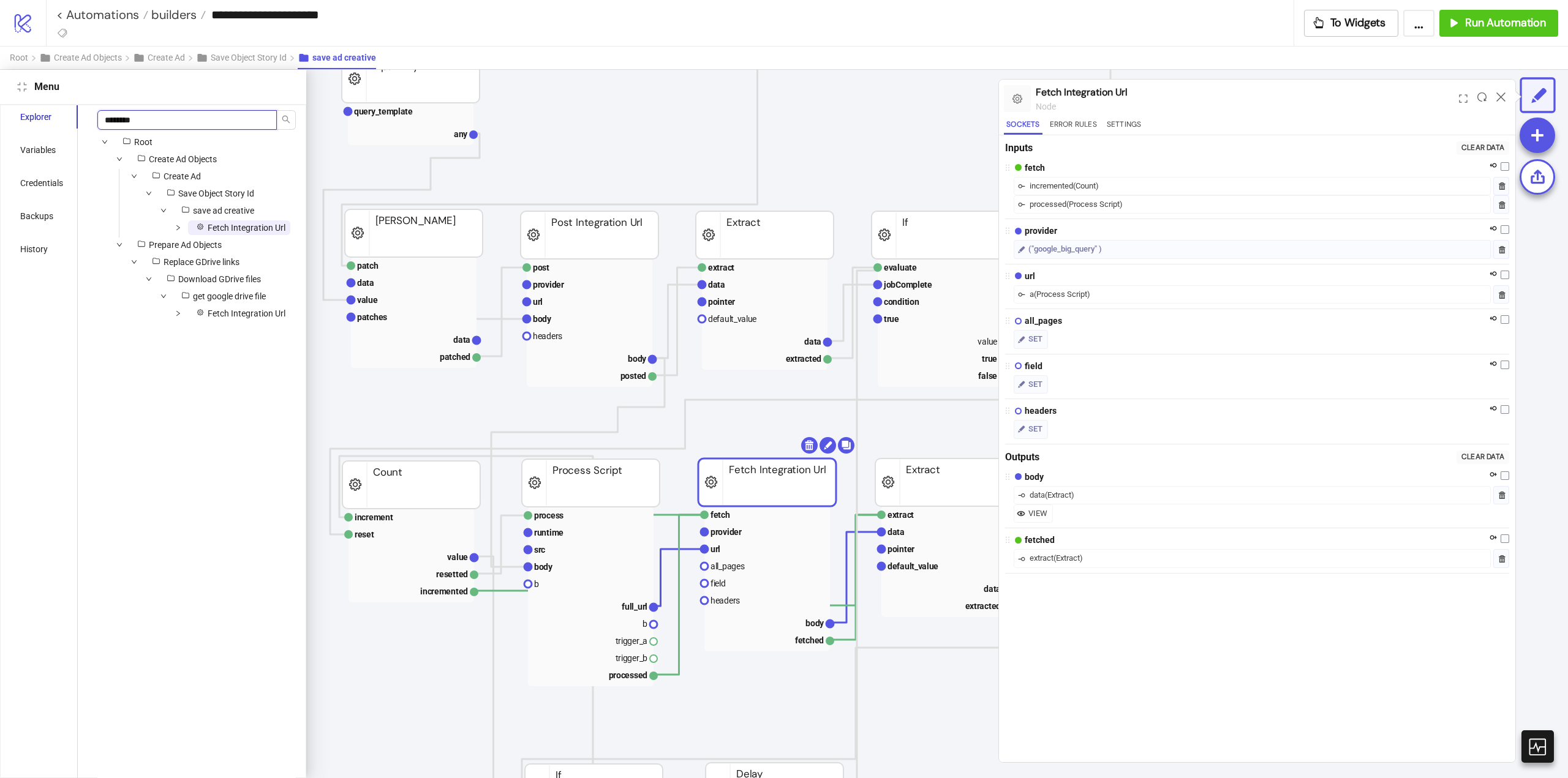
click at [174, 122] on input "********" at bounding box center [186, 119] width 179 height 20
click at [1500, 92] on icon at bounding box center [1501, 97] width 10 height 10
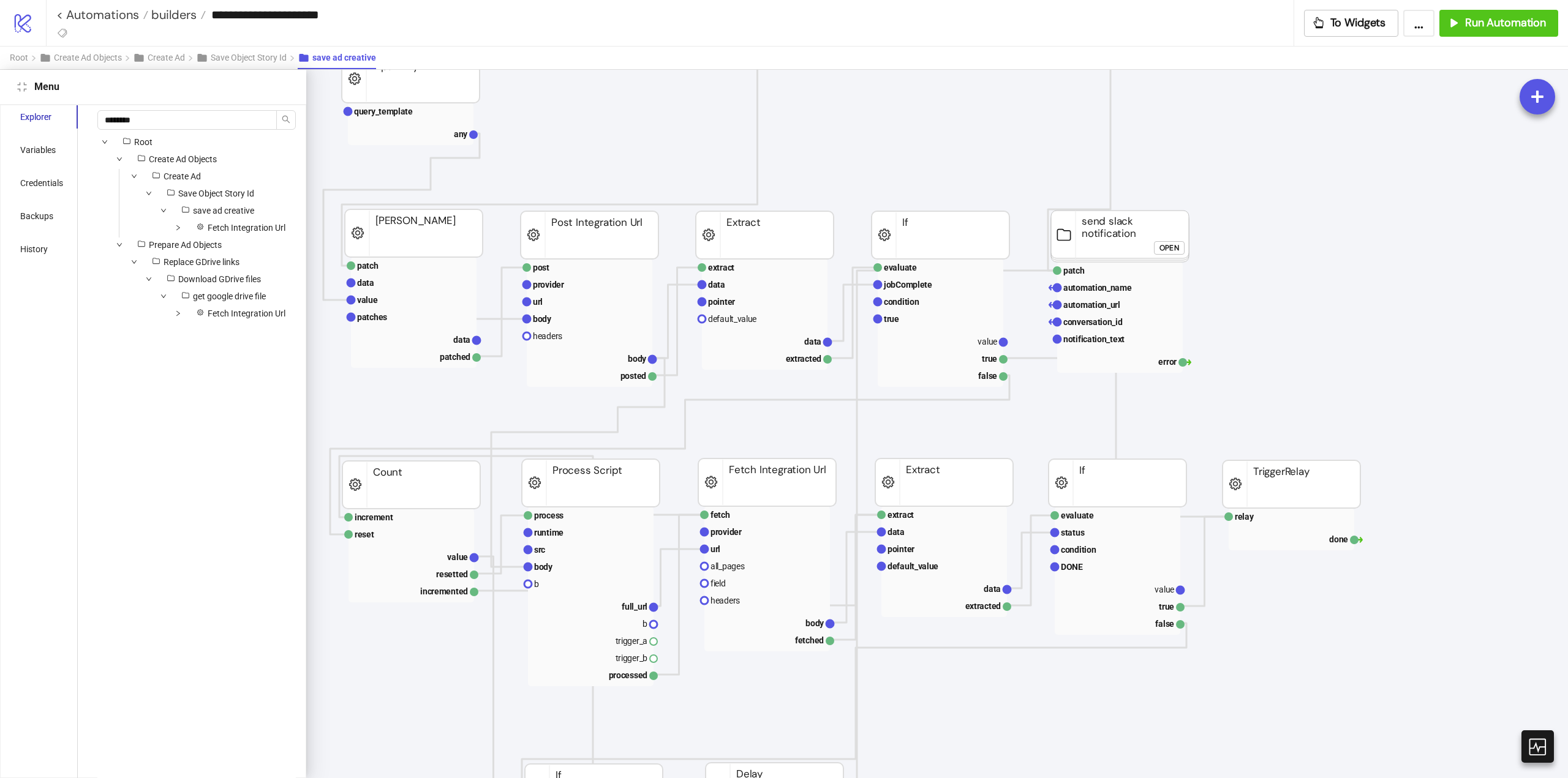
click at [18, 88] on icon "compress" at bounding box center [22, 87] width 10 height 10
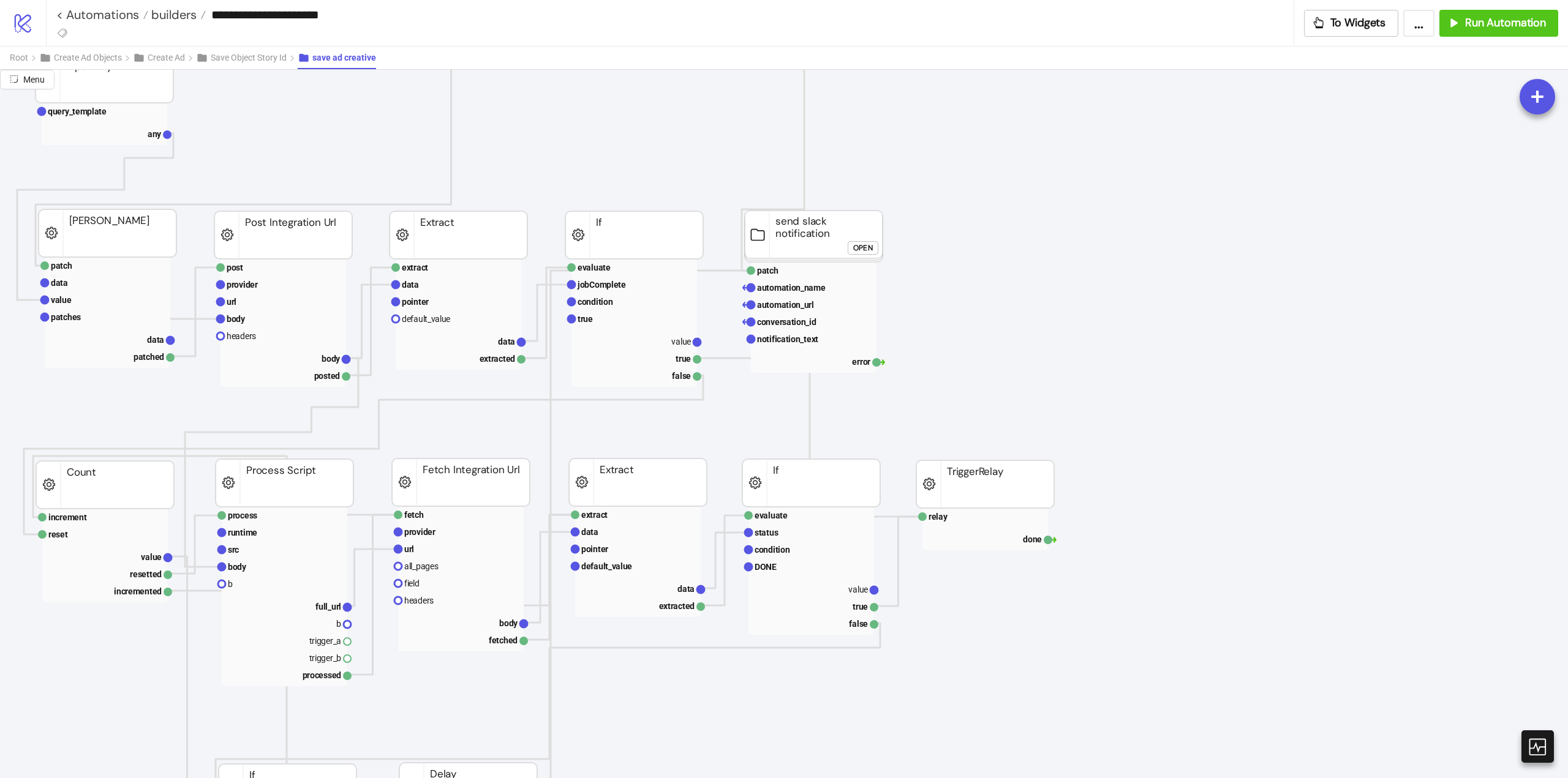
scroll to position [138, 197]
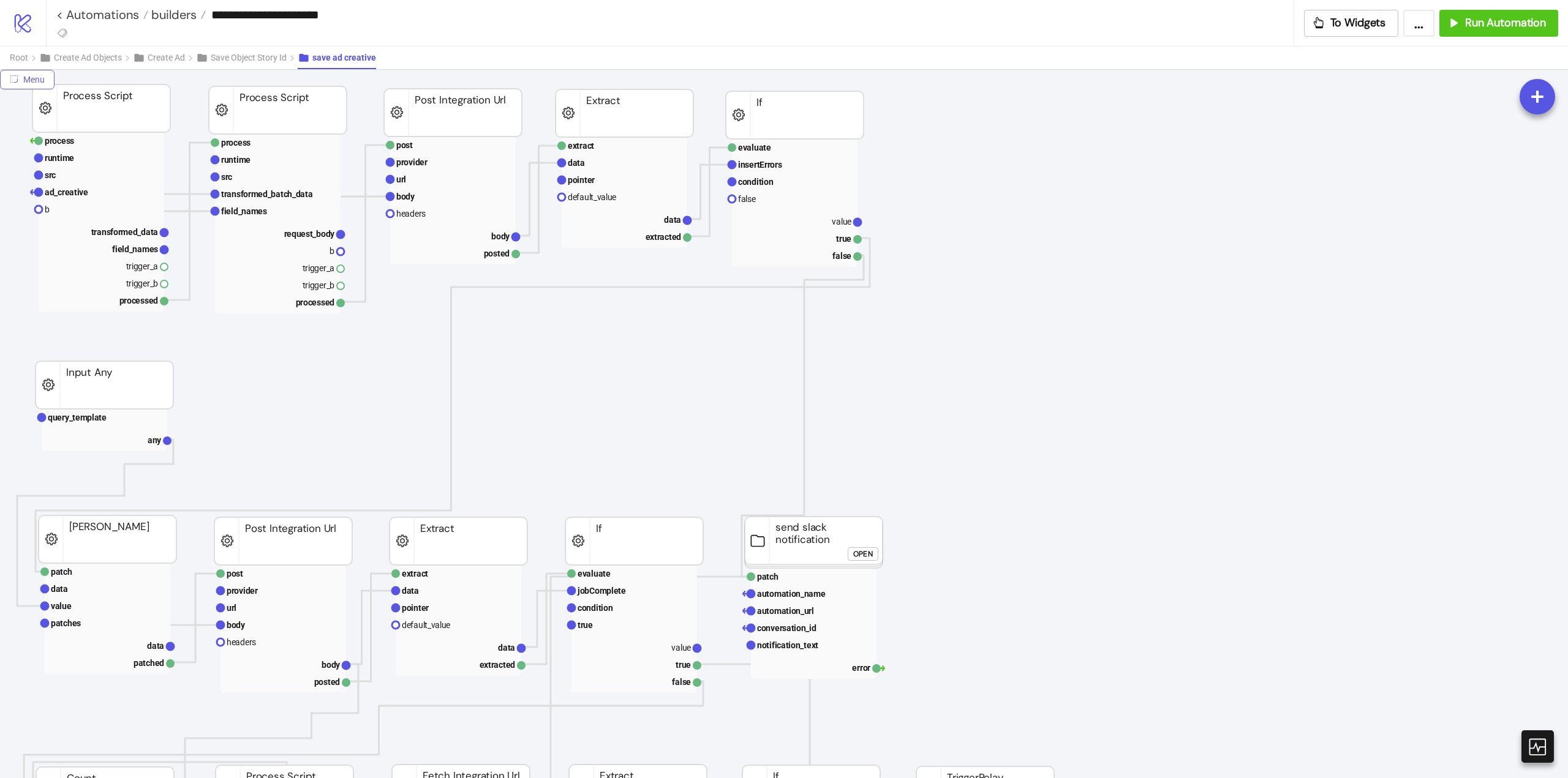
click at [29, 79] on span "Menu" at bounding box center [33, 80] width 22 height 10
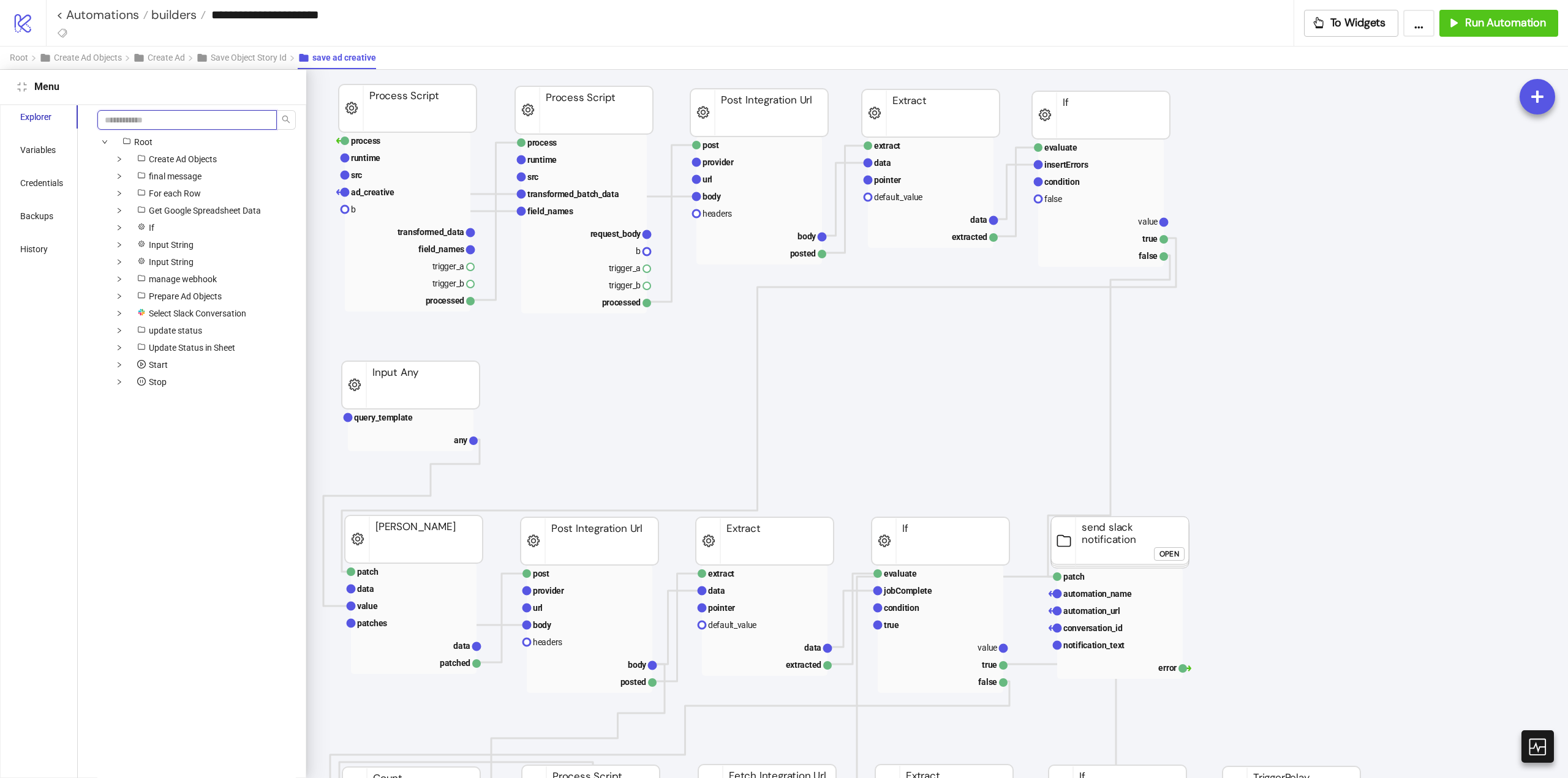
click at [158, 119] on input "search" at bounding box center [186, 119] width 179 height 20
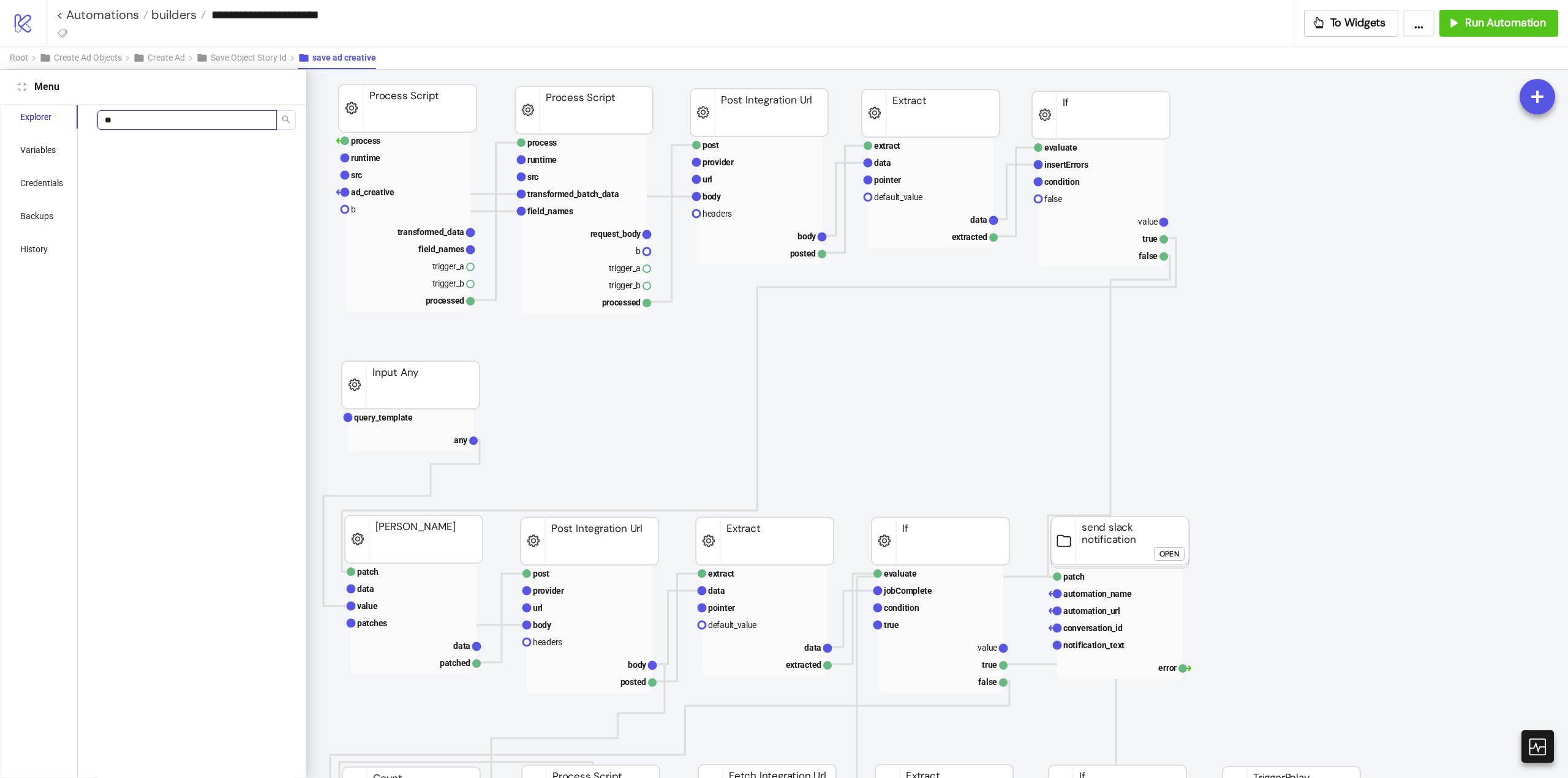
type input "*"
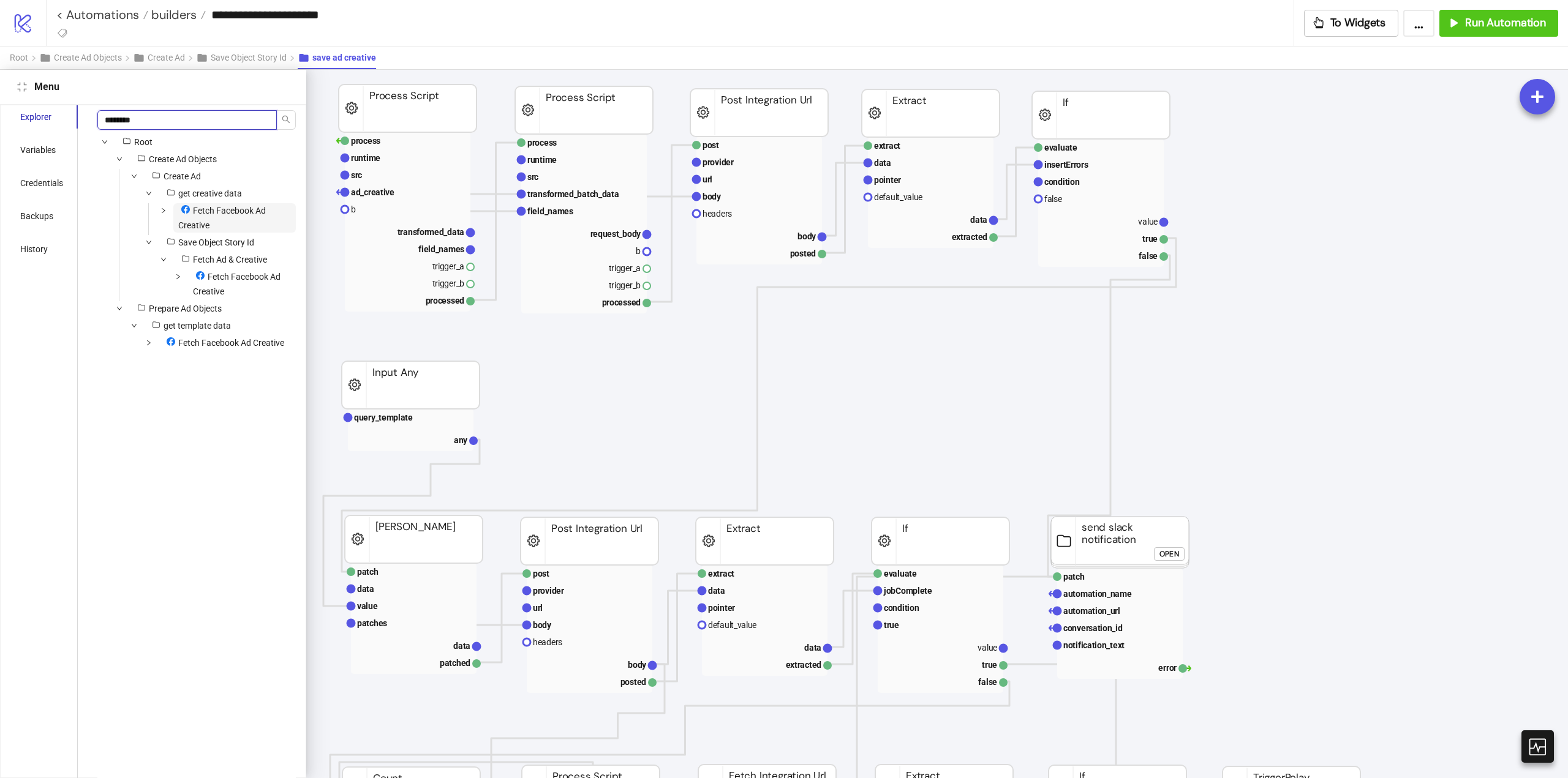
type input "********"
click at [217, 210] on span "Fetch Facebook Ad Creative" at bounding box center [222, 217] width 88 height 25
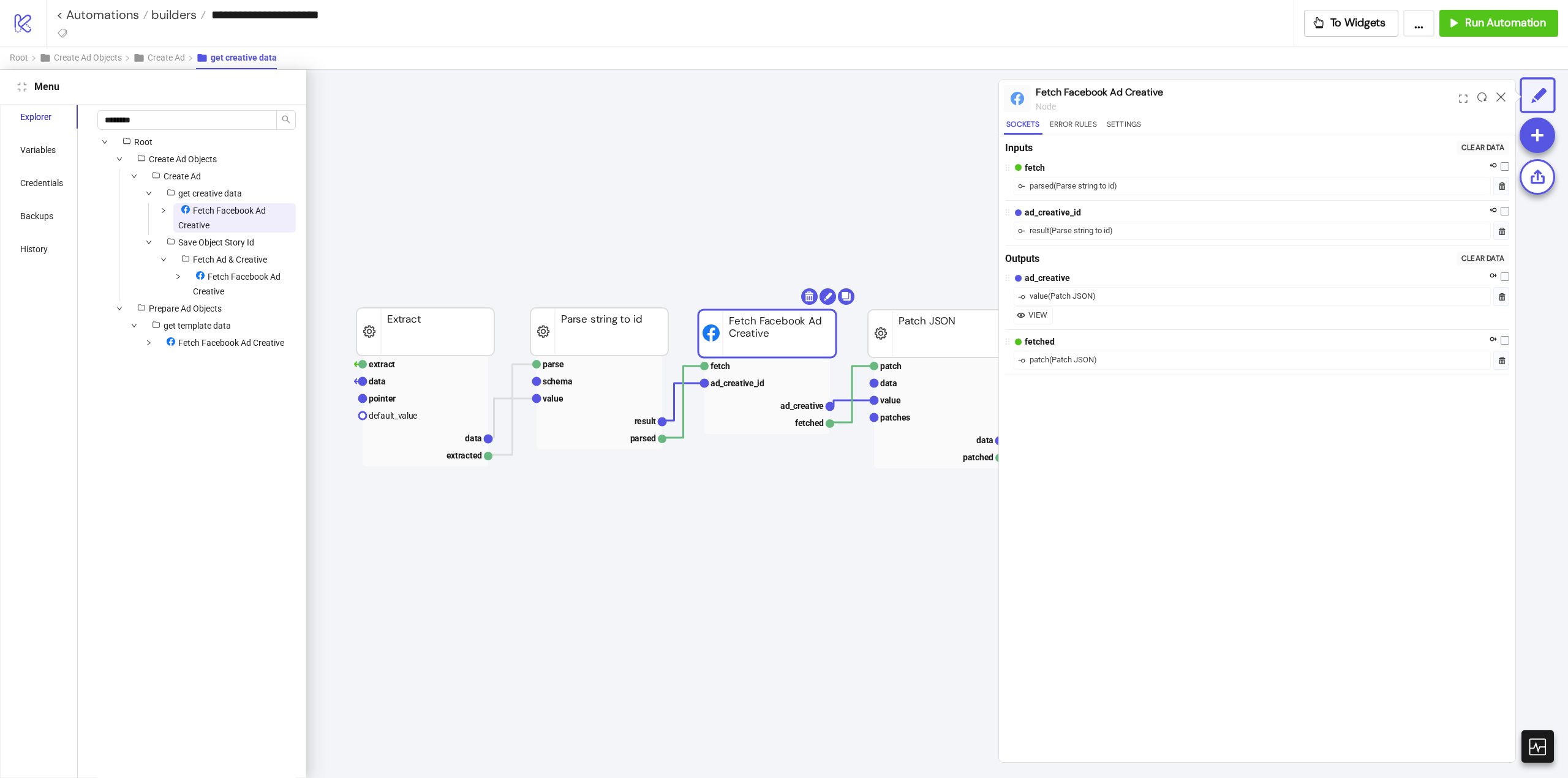
scroll to position [0, 202]
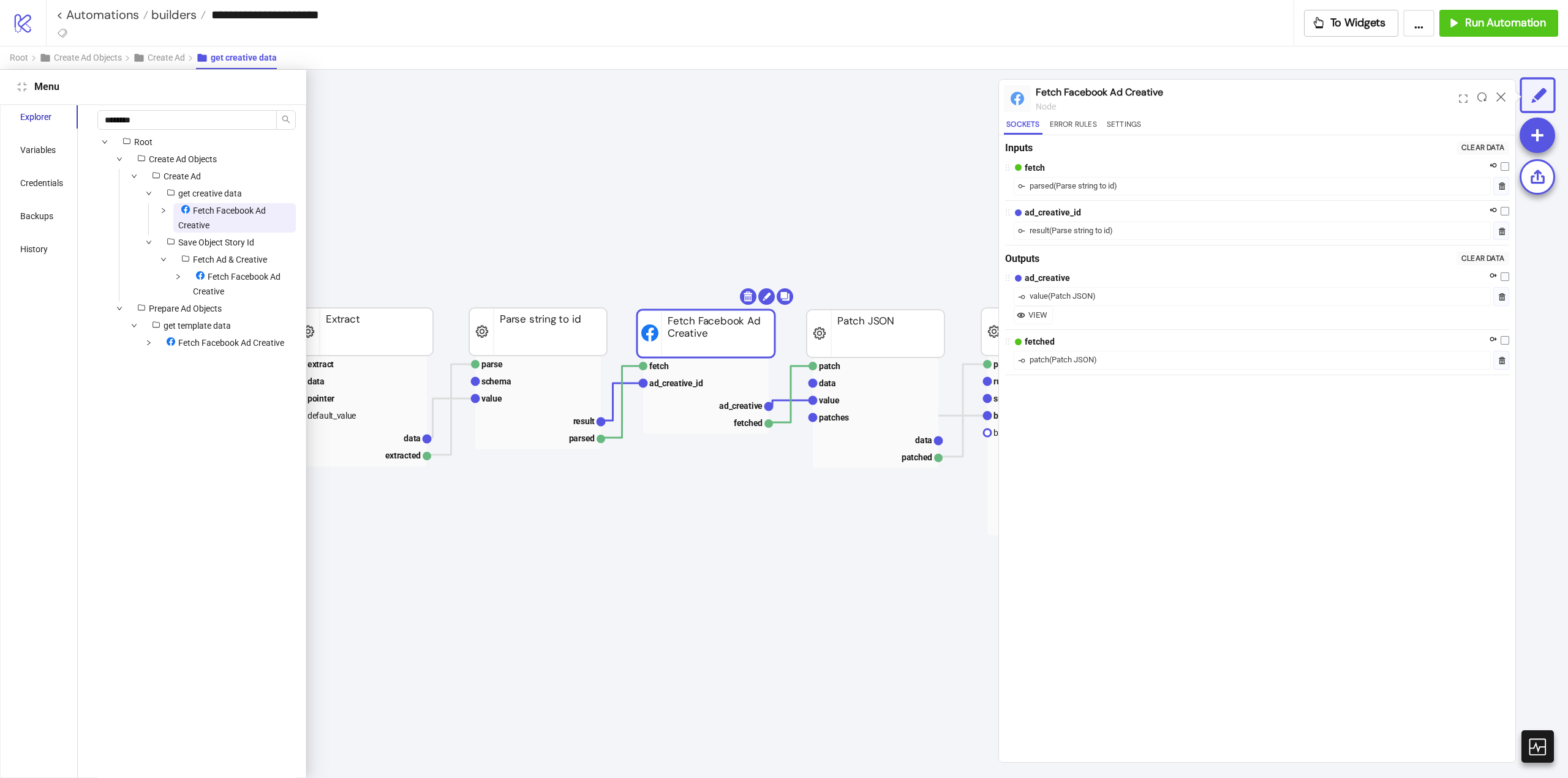
click at [1505, 97] on div at bounding box center [1501, 99] width 19 height 33
click at [1503, 96] on icon at bounding box center [1501, 97] width 10 height 10
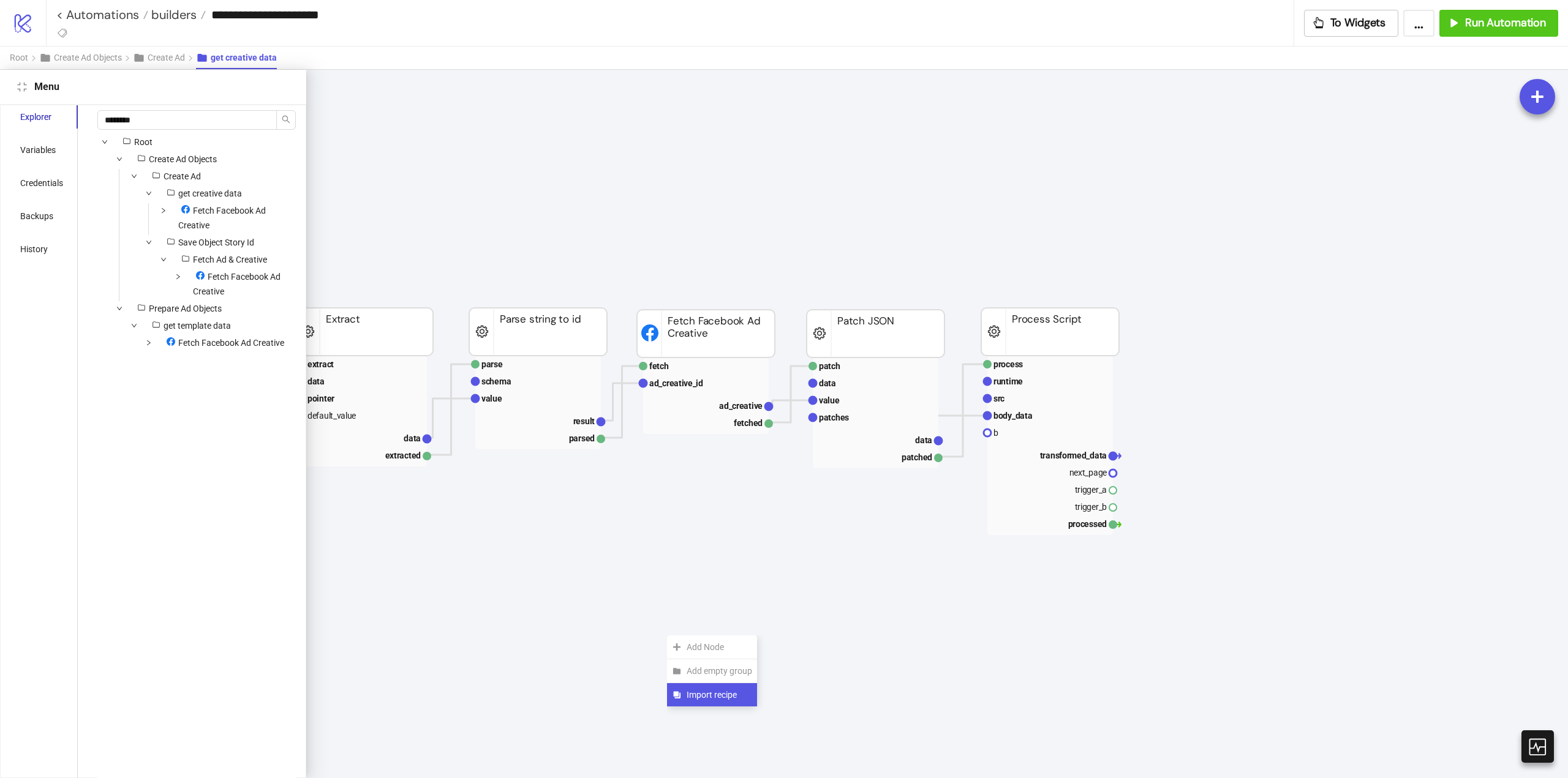
click at [691, 696] on span "Import recipe" at bounding box center [719, 694] width 65 height 14
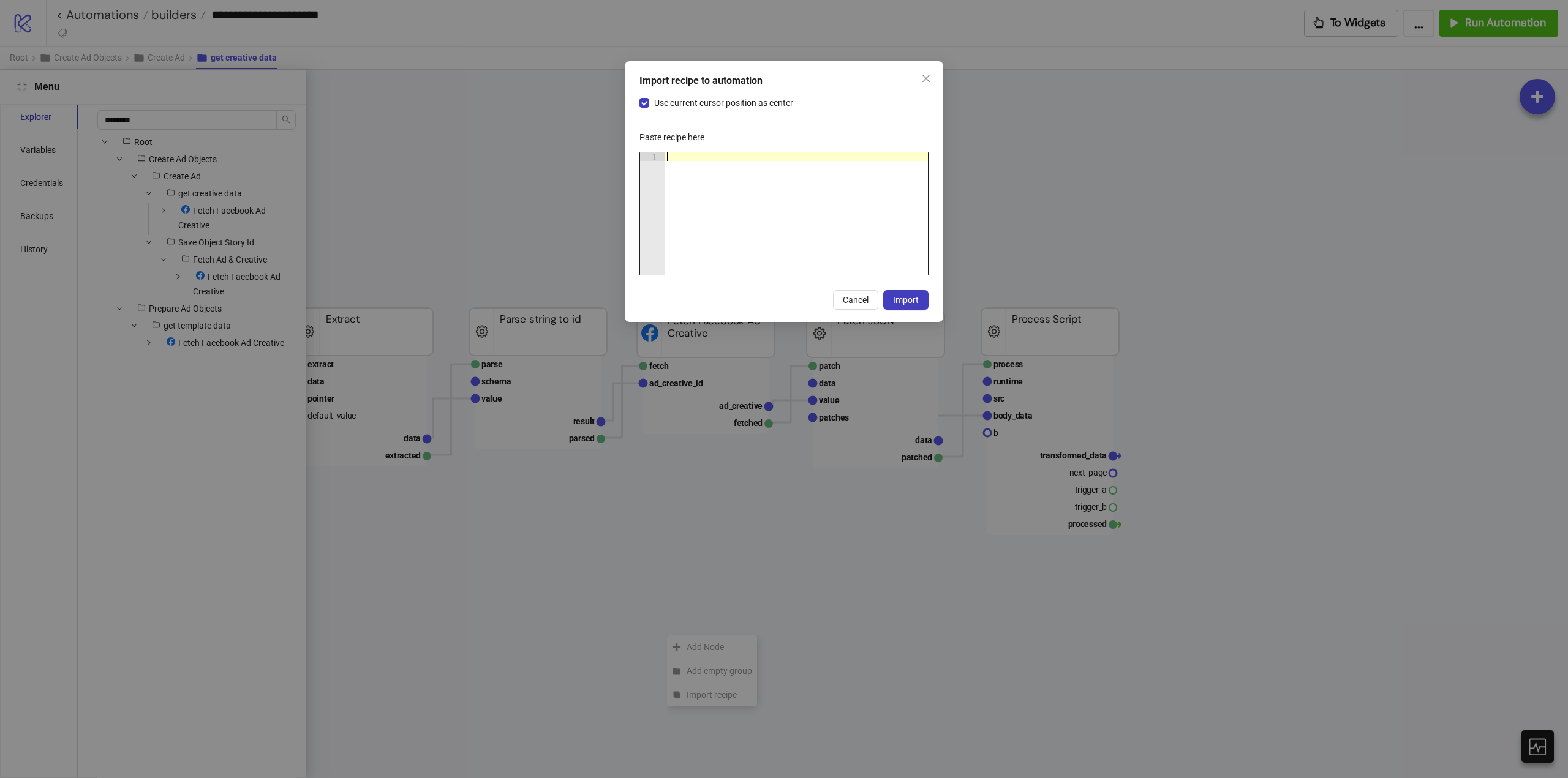
click at [741, 229] on div at bounding box center [796, 221] width 264 height 139
paste textarea "Cursor at row 1"
click at [643, 108] on label "Use current cursor position as center" at bounding box center [718, 103] width 158 height 14
click at [906, 300] on span "Import" at bounding box center [905, 300] width 25 height 10
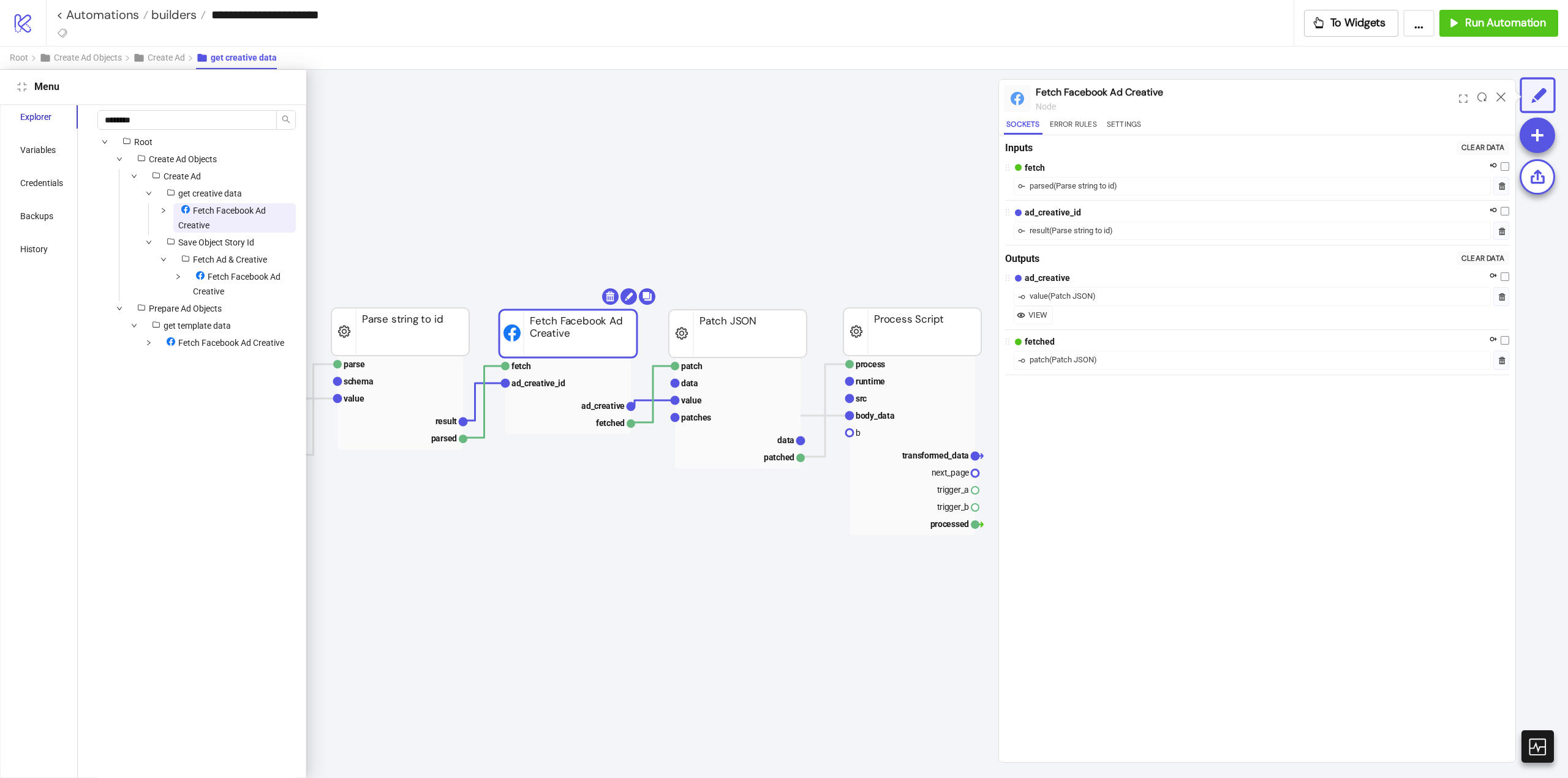
scroll to position [0, 33]
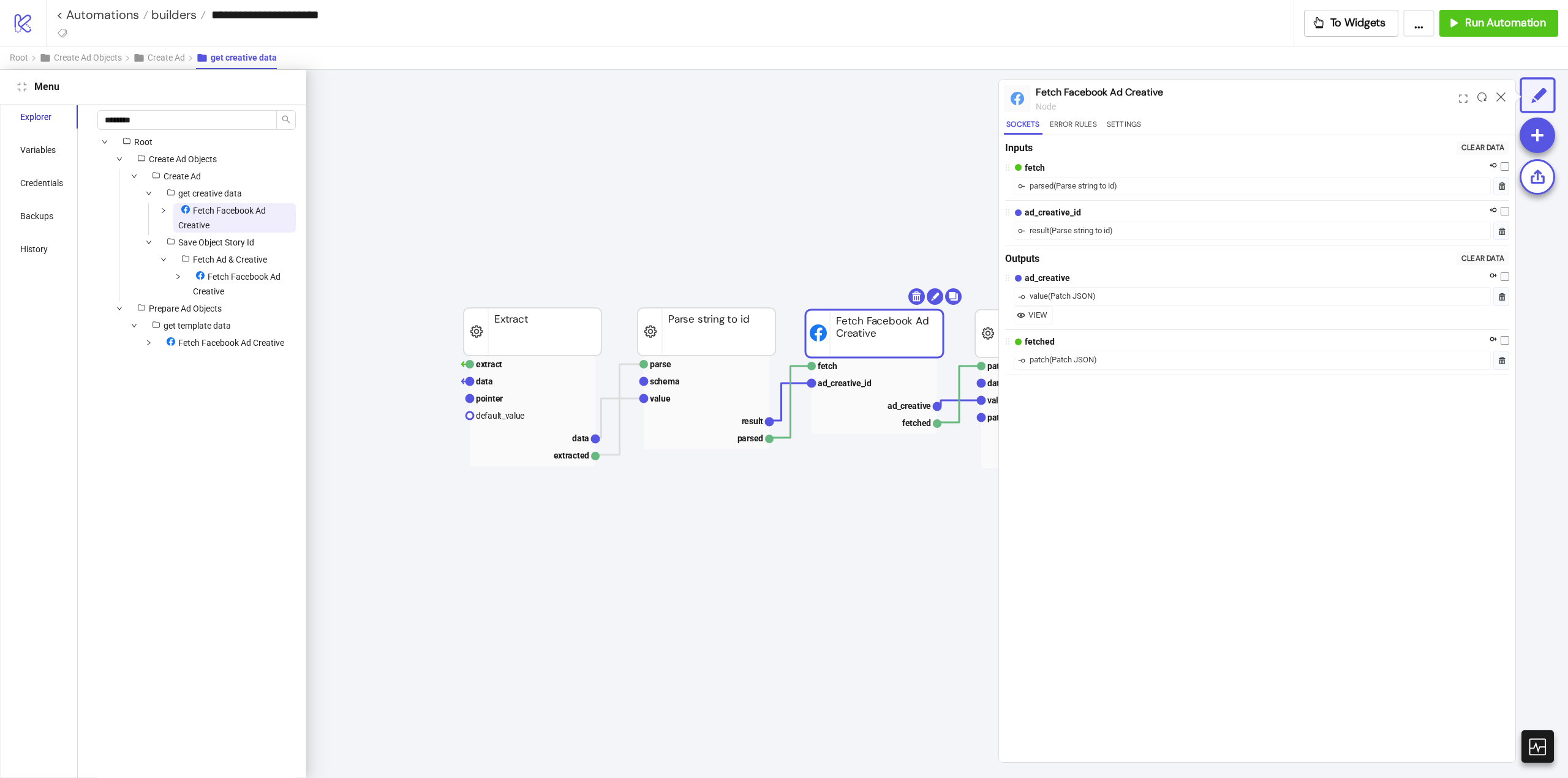
click at [1502, 96] on icon at bounding box center [1501, 97] width 10 height 10
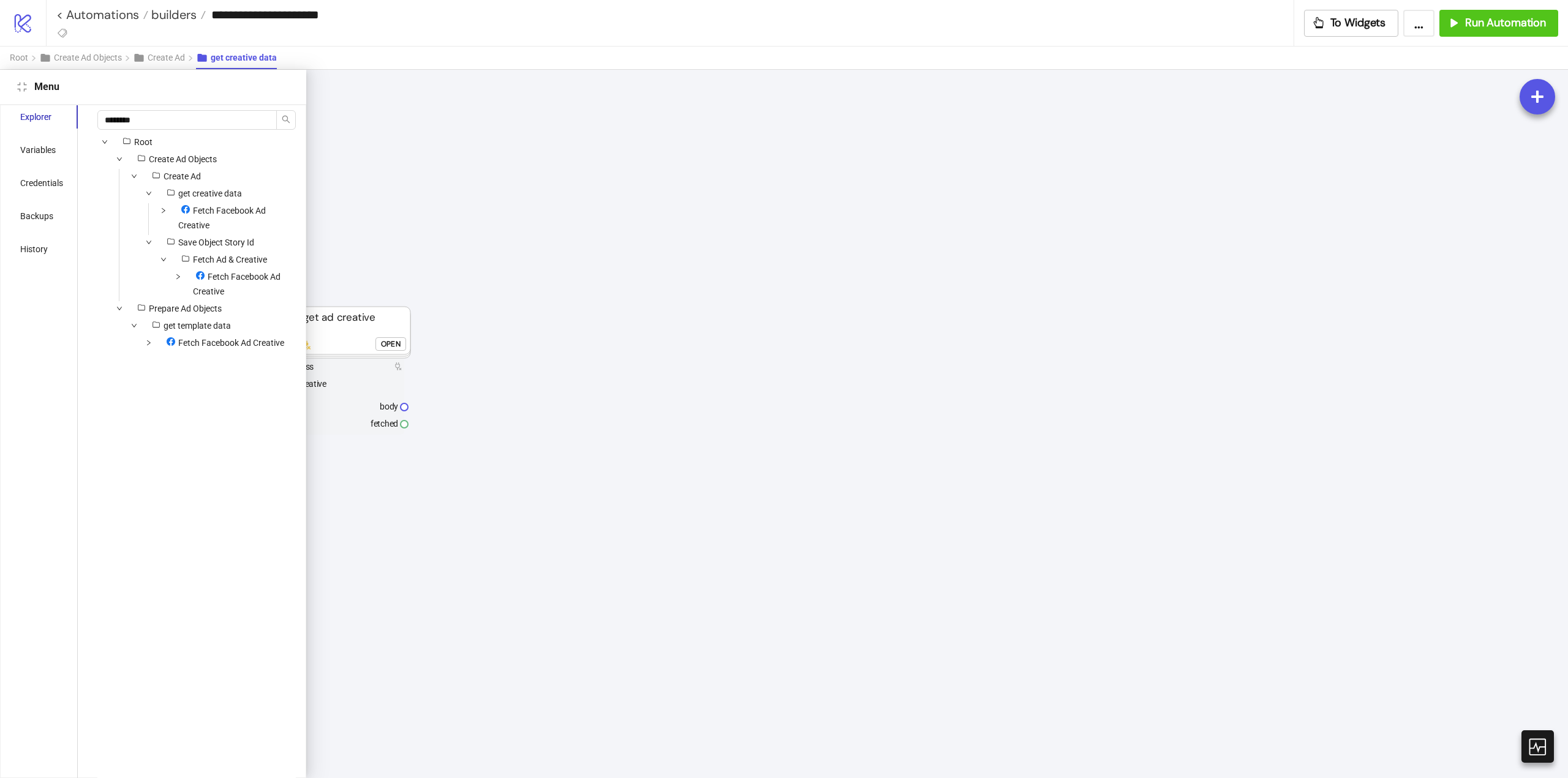
scroll to position [428, 33]
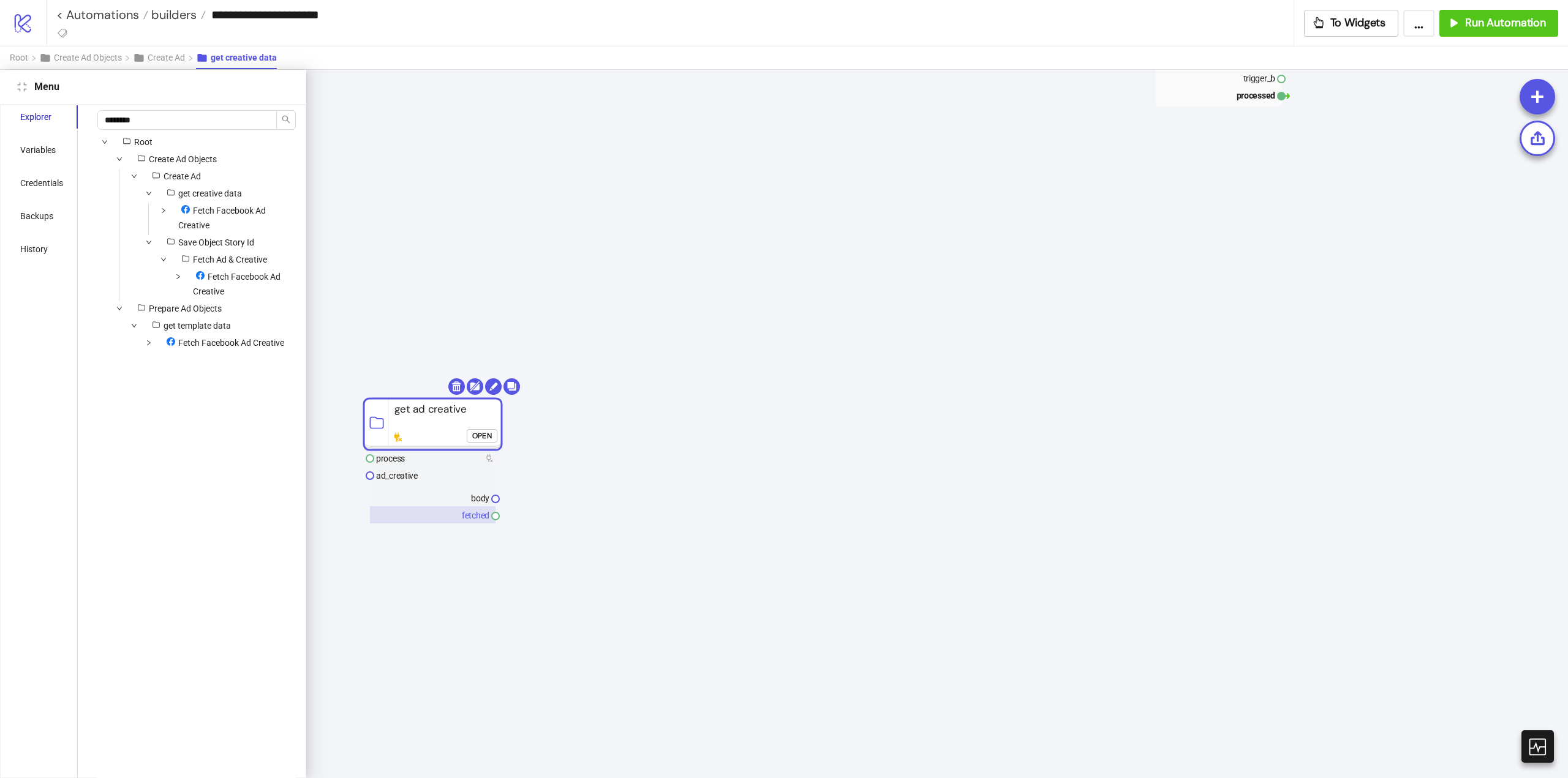
drag, startPoint x: 348, startPoint y: 460, endPoint x: 928, endPoint y: 253, distance: 615.8
click at [502, 399] on rect at bounding box center [432, 424] width 138 height 52
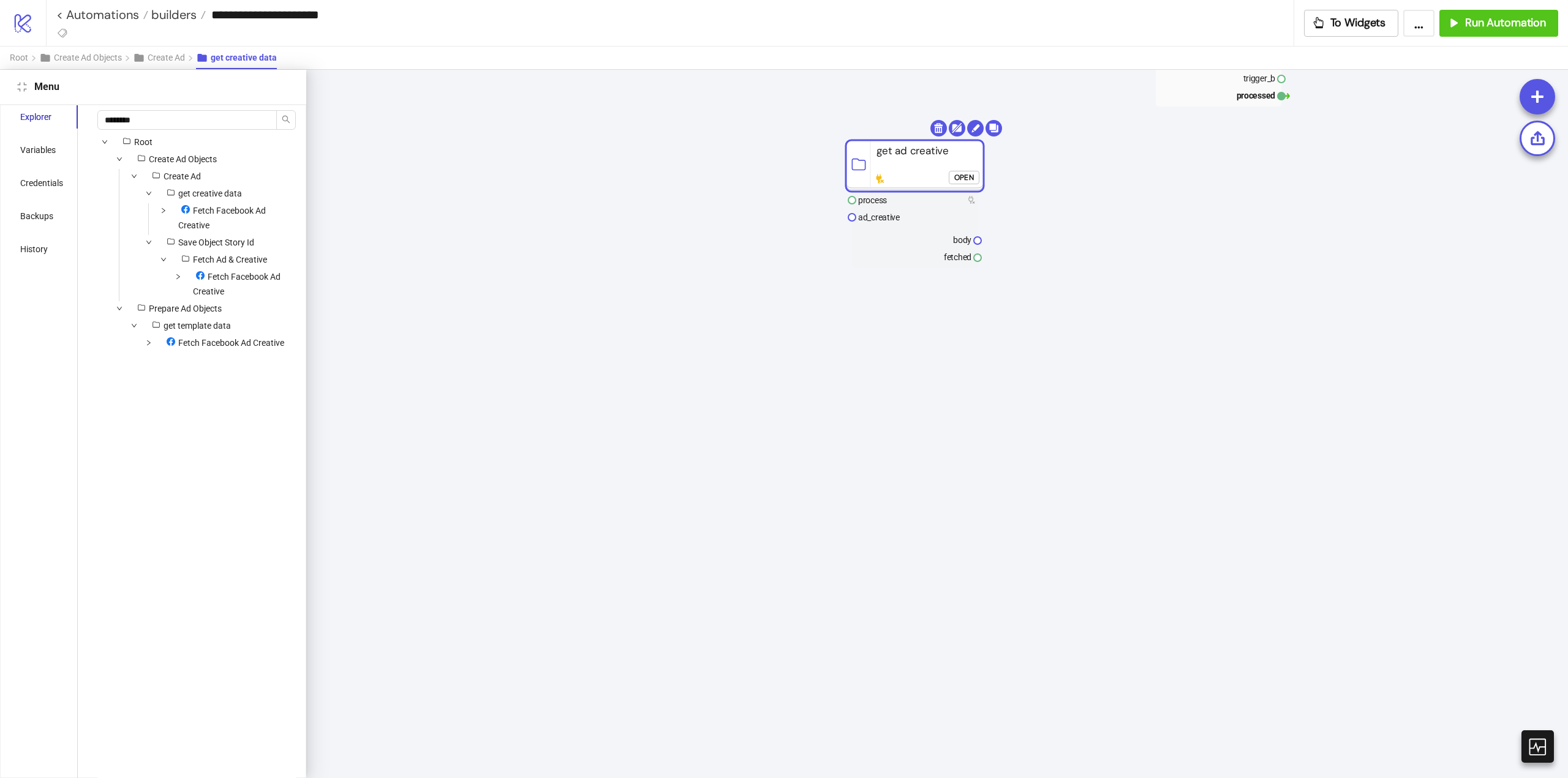
scroll to position [0, 33]
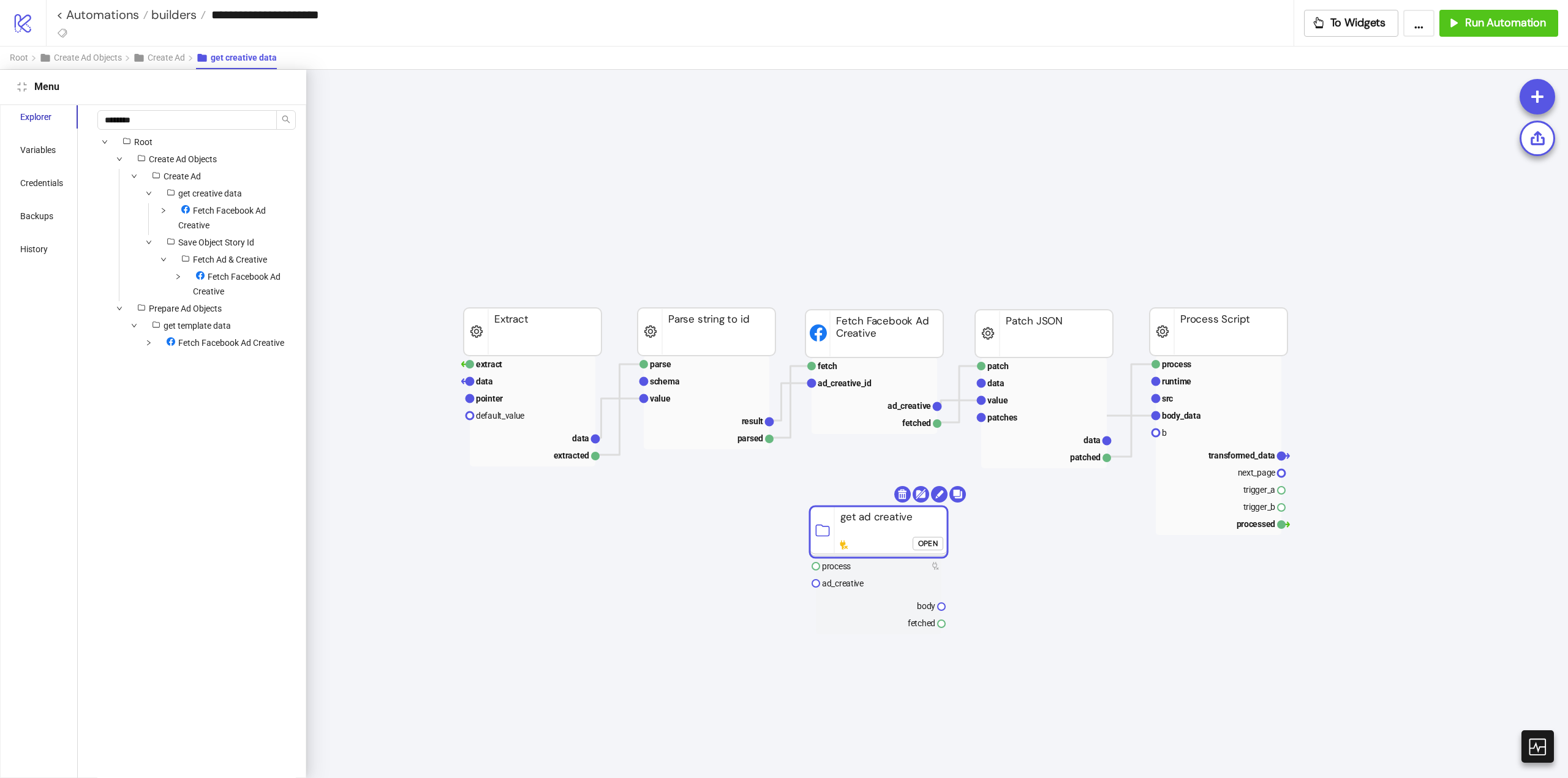
drag, startPoint x: 893, startPoint y: 568, endPoint x: 876, endPoint y: 530, distance: 41.6
click at [876, 530] on rect at bounding box center [878, 532] width 138 height 52
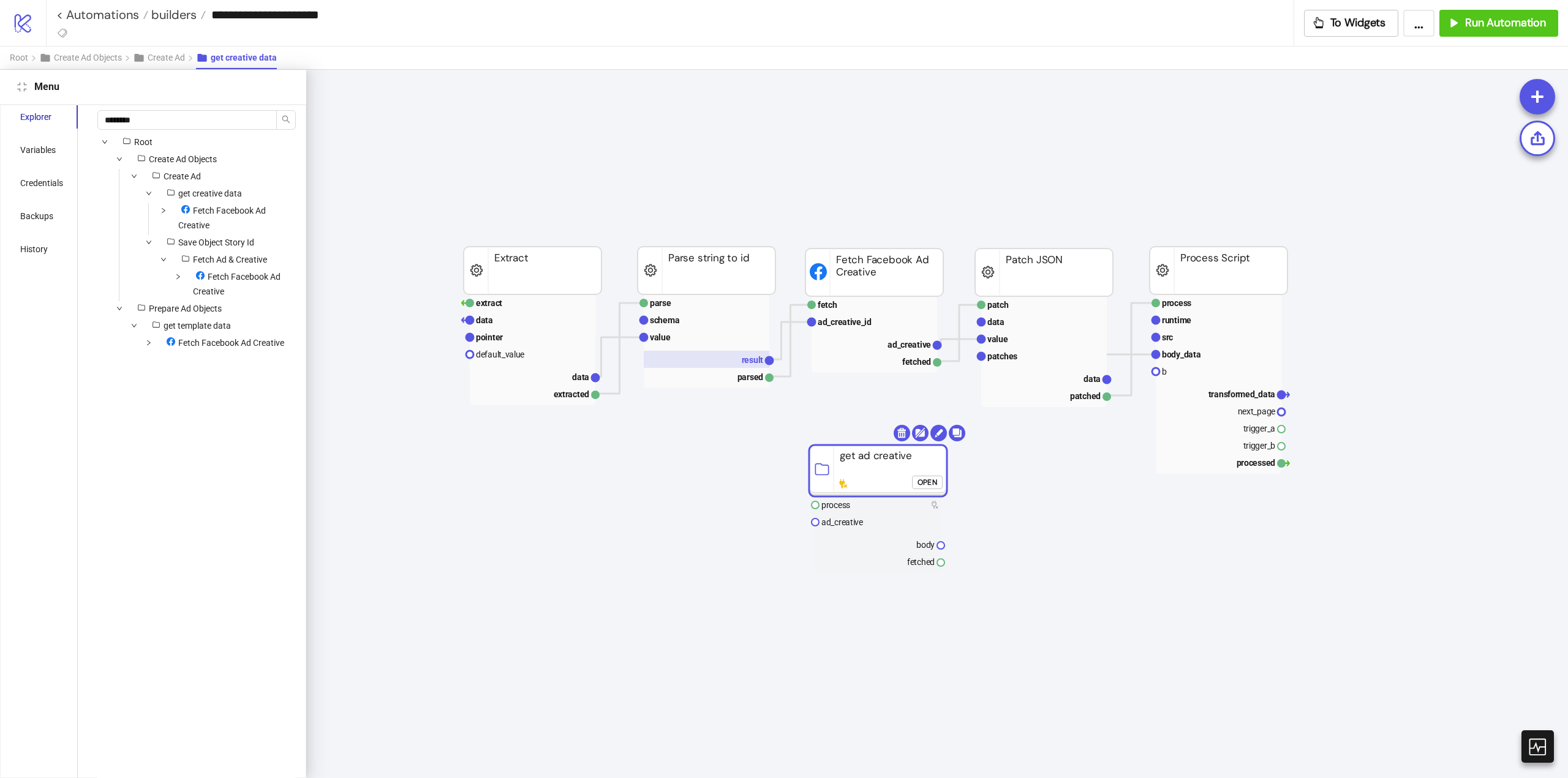
click at [746, 365] on text "result" at bounding box center [753, 360] width 22 height 10
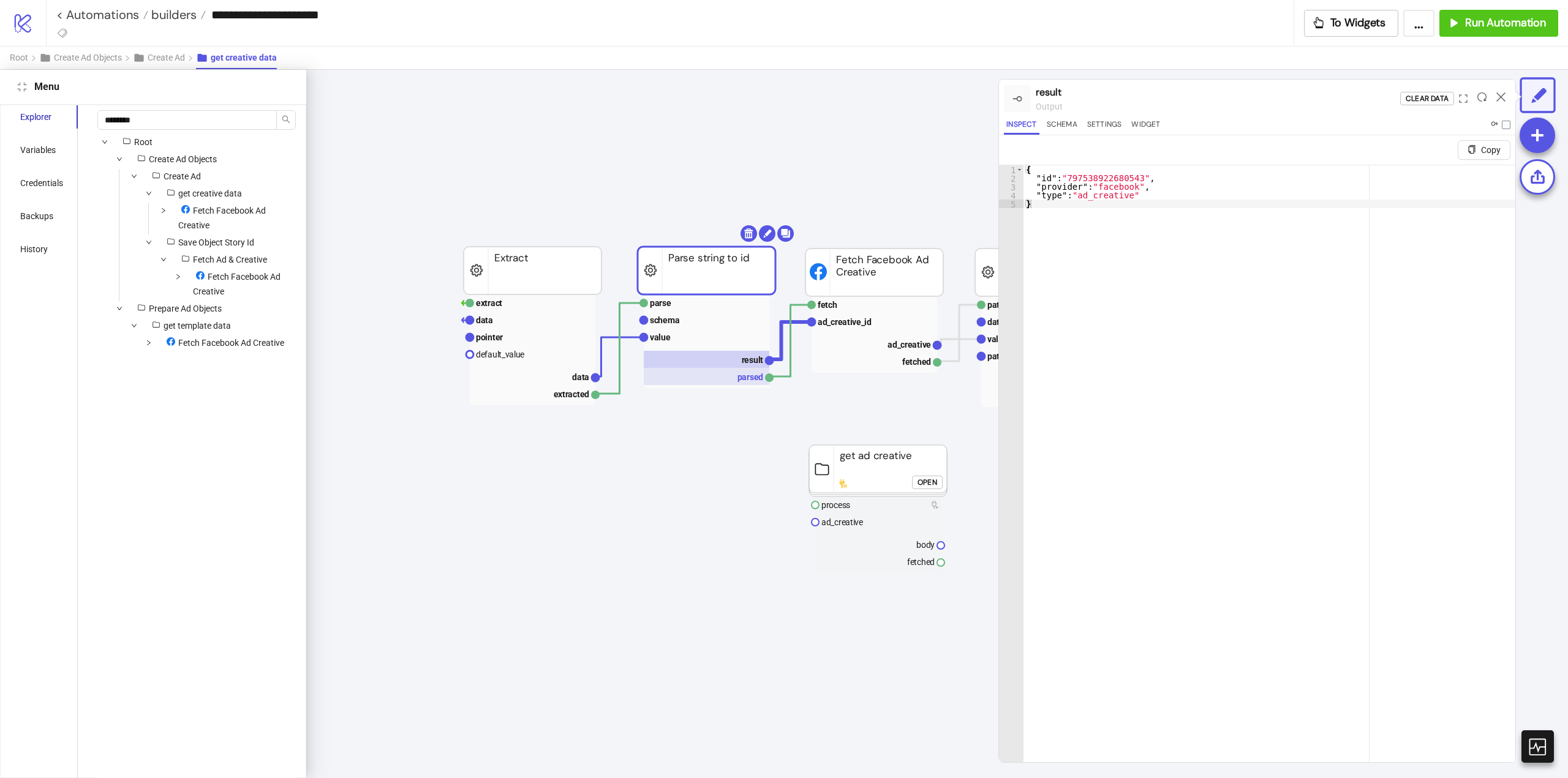
scroll to position [61, 95]
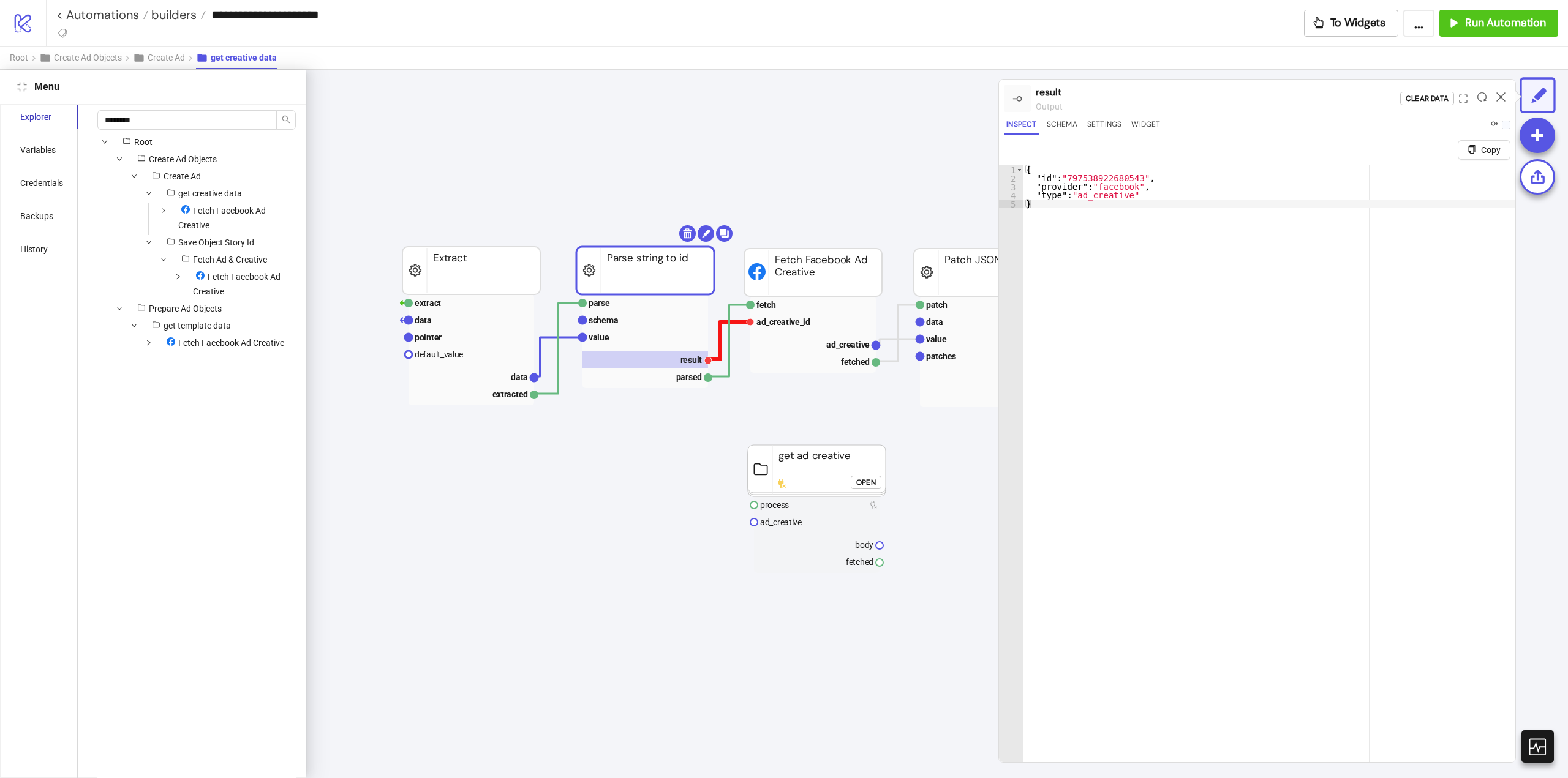
click at [721, 357] on polyline at bounding box center [729, 341] width 42 height 37
click at [729, 377] on polyline at bounding box center [729, 341] width 42 height 72
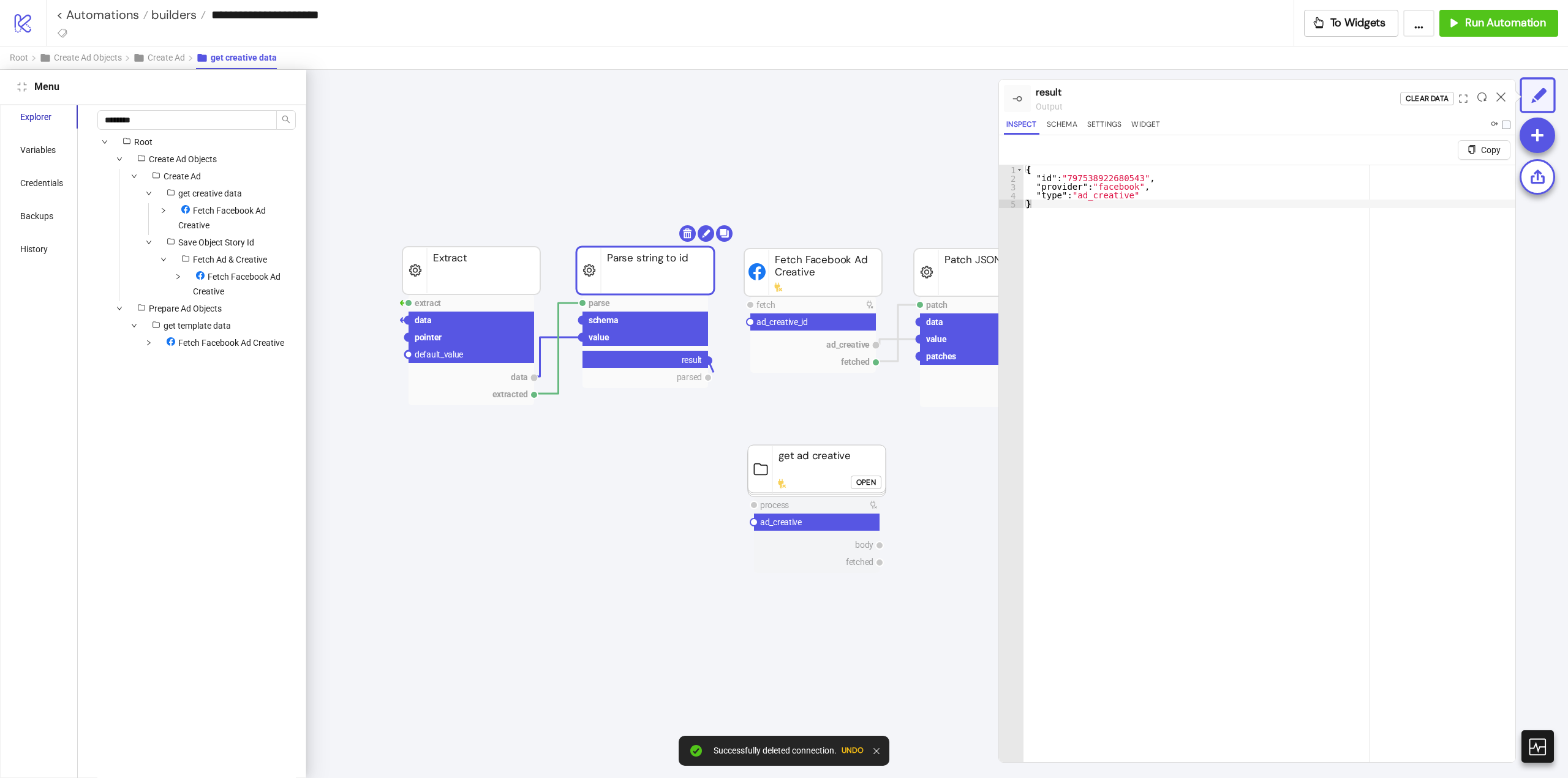
drag, startPoint x: 710, startPoint y: 362, endPoint x: 726, endPoint y: 441, distance: 80.6
click at [752, 522] on circle at bounding box center [753, 522] width 7 height 7
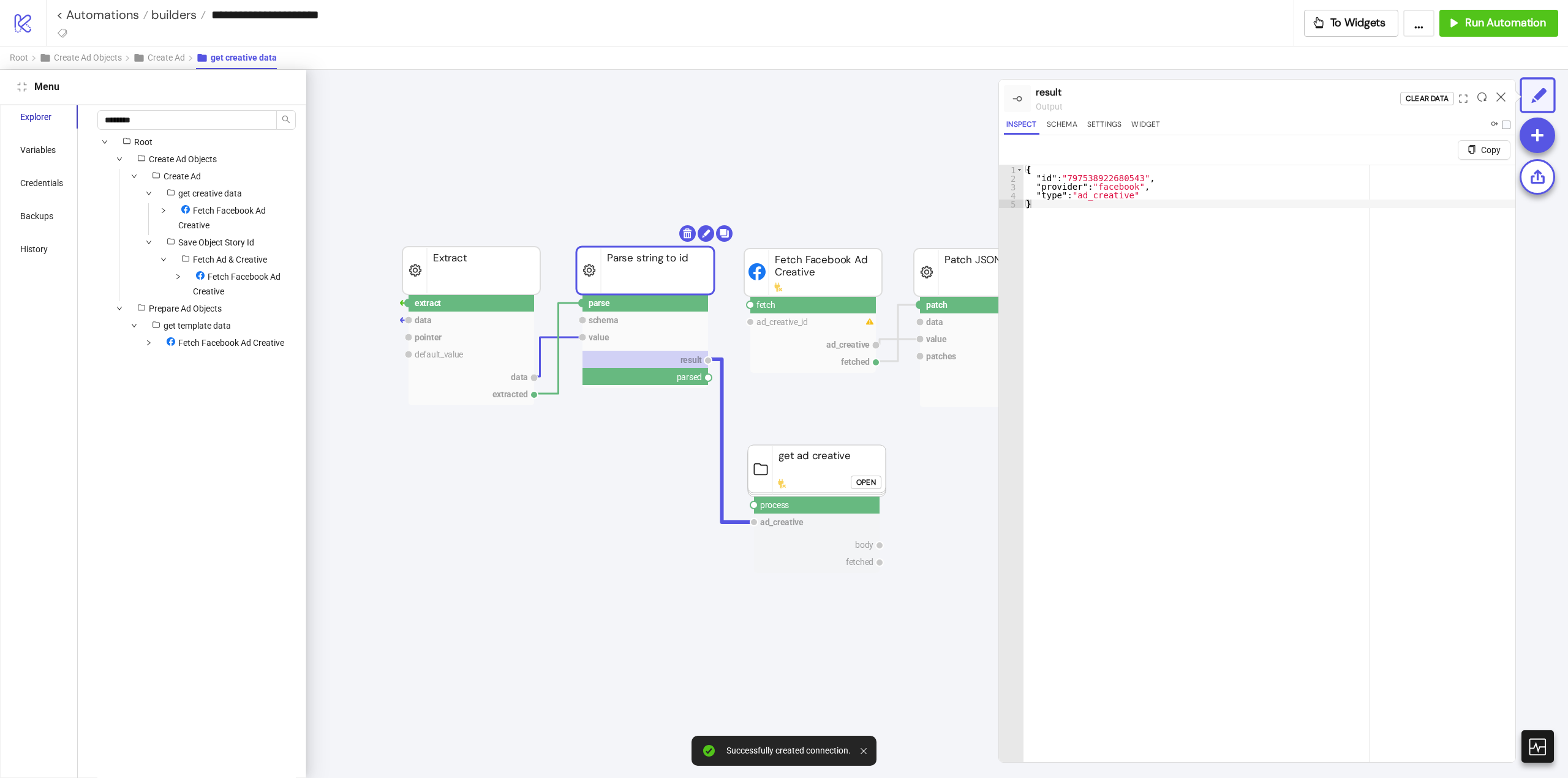
drag, startPoint x: 708, startPoint y: 381, endPoint x: 732, endPoint y: 455, distance: 77.8
click at [754, 506] on circle at bounding box center [753, 505] width 7 height 7
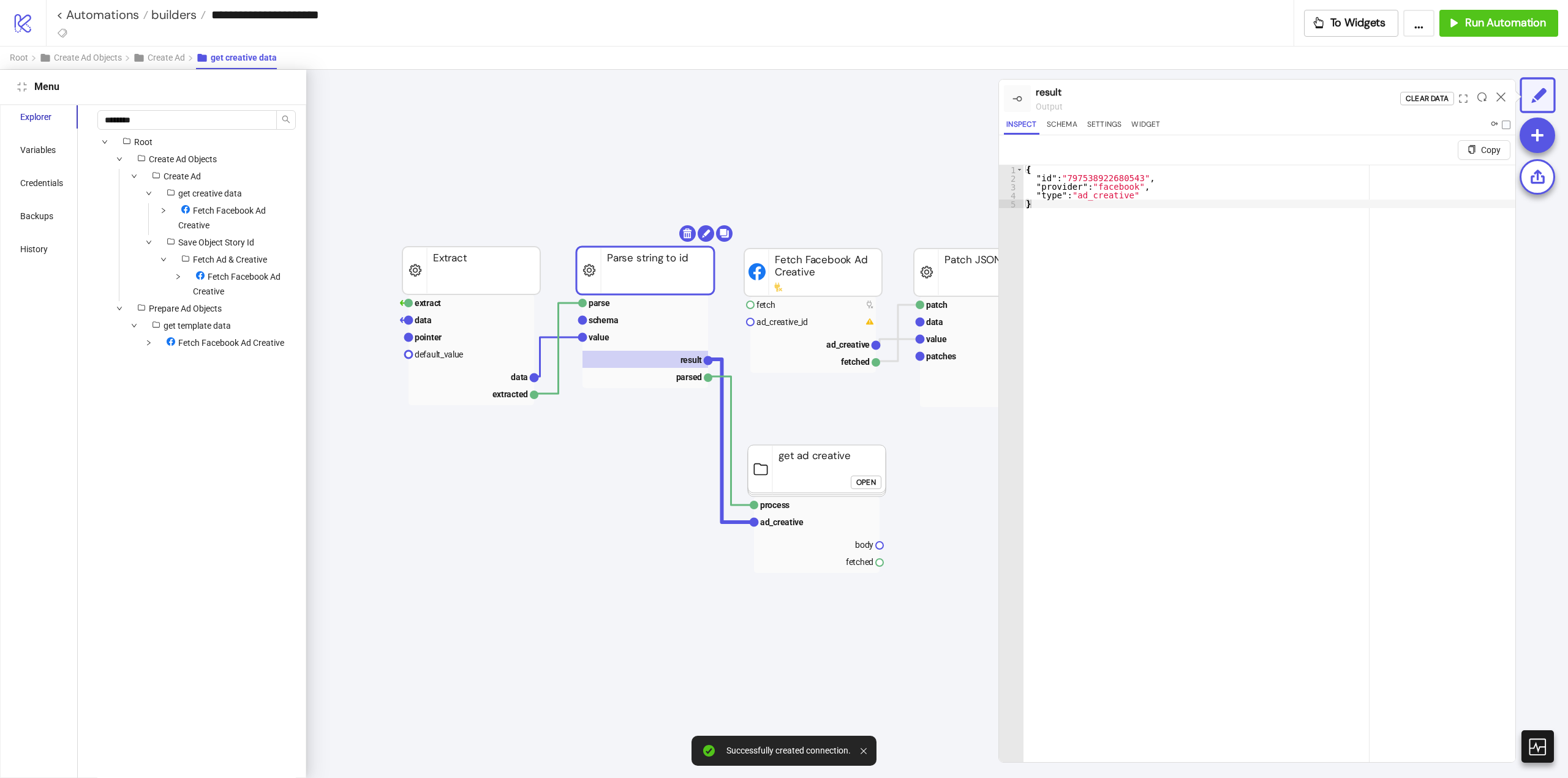
scroll to position [61, 217]
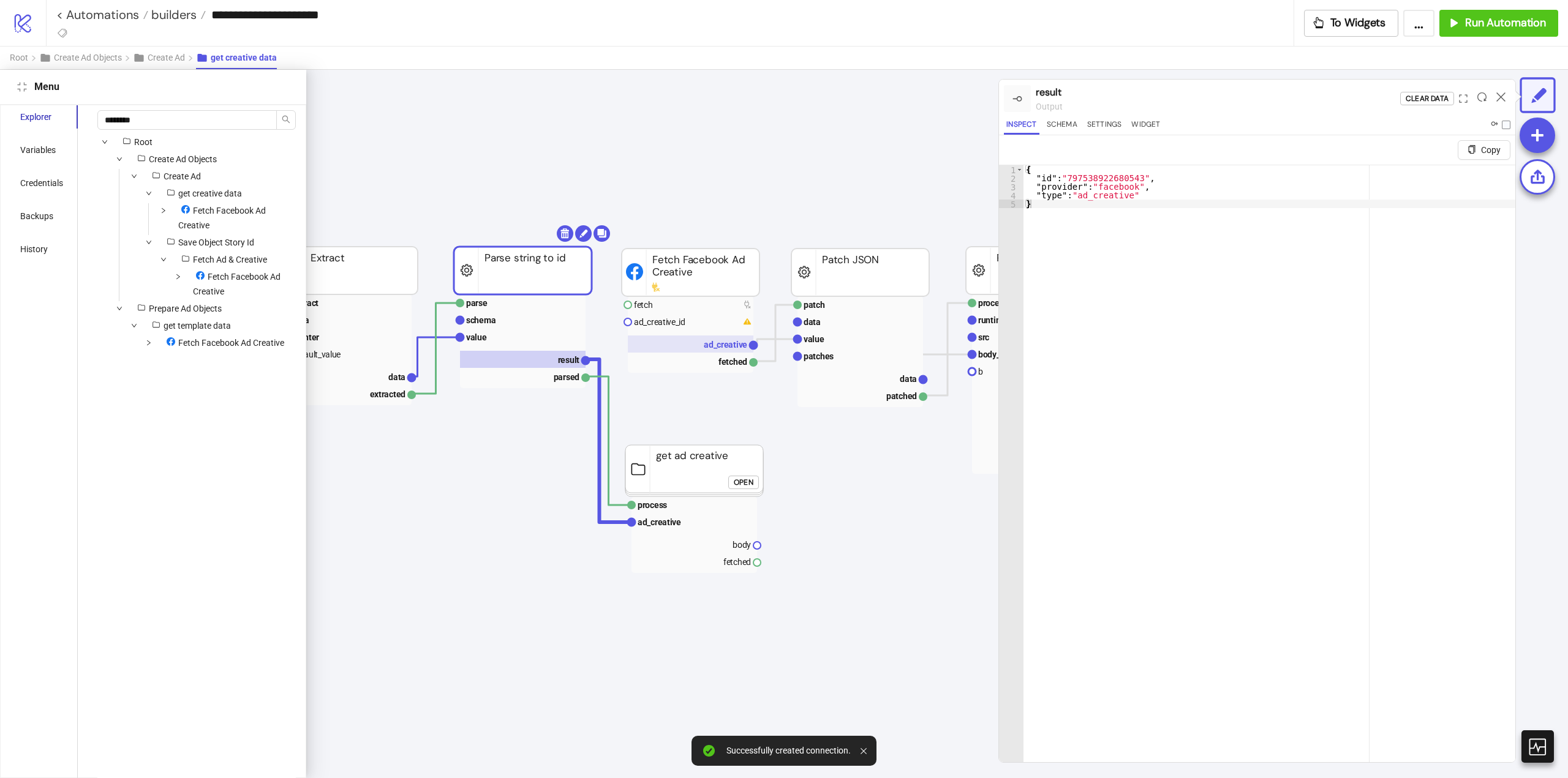
click at [731, 349] on text "ad_creative" at bounding box center [725, 345] width 44 height 10
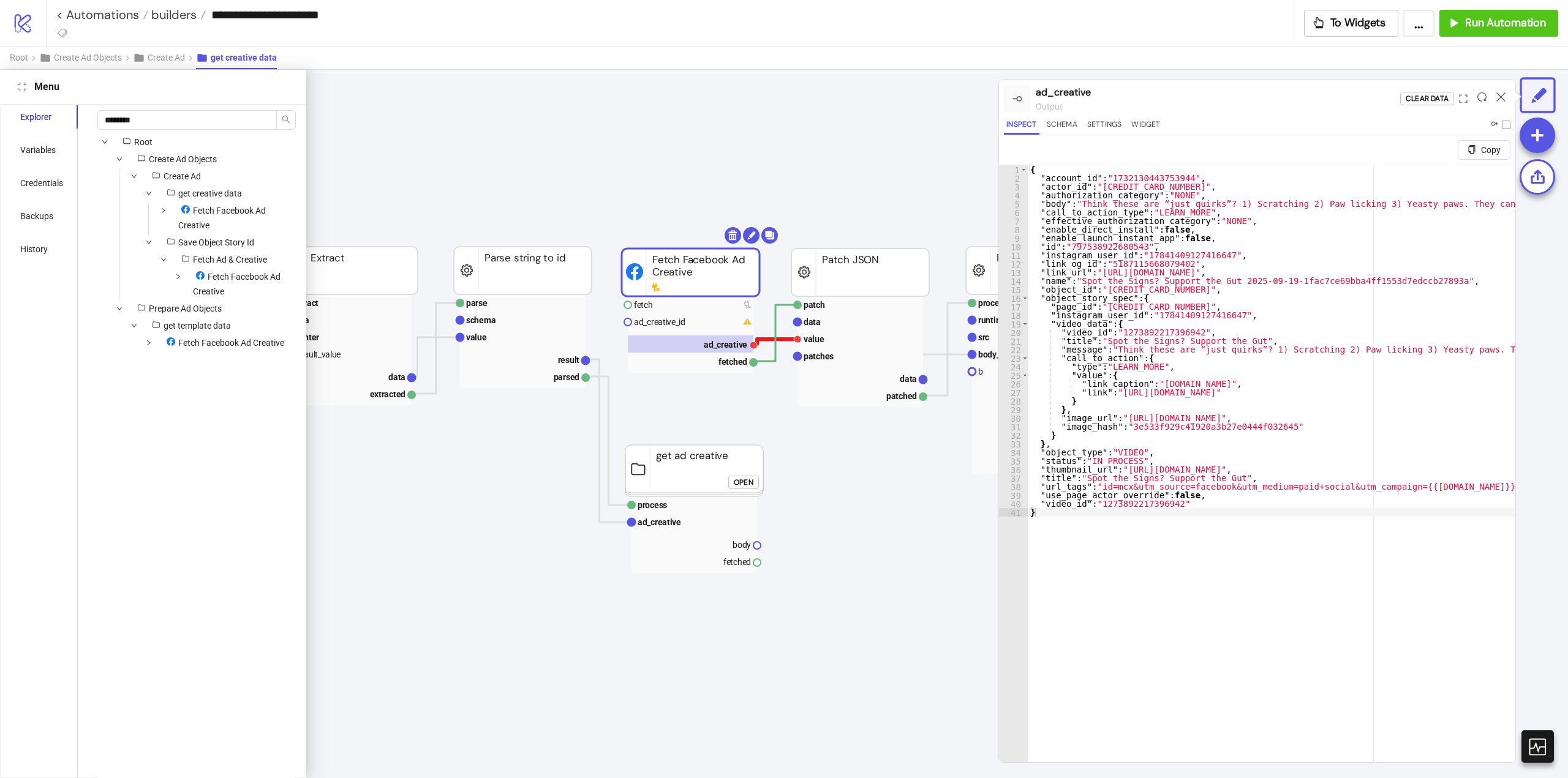
click at [781, 339] on polyline at bounding box center [775, 342] width 44 height 5
drag, startPoint x: 775, startPoint y: 330, endPoint x: 778, endPoint y: 341, distance: 11.4
click at [775, 330] on polyline at bounding box center [775, 333] width 44 height 57
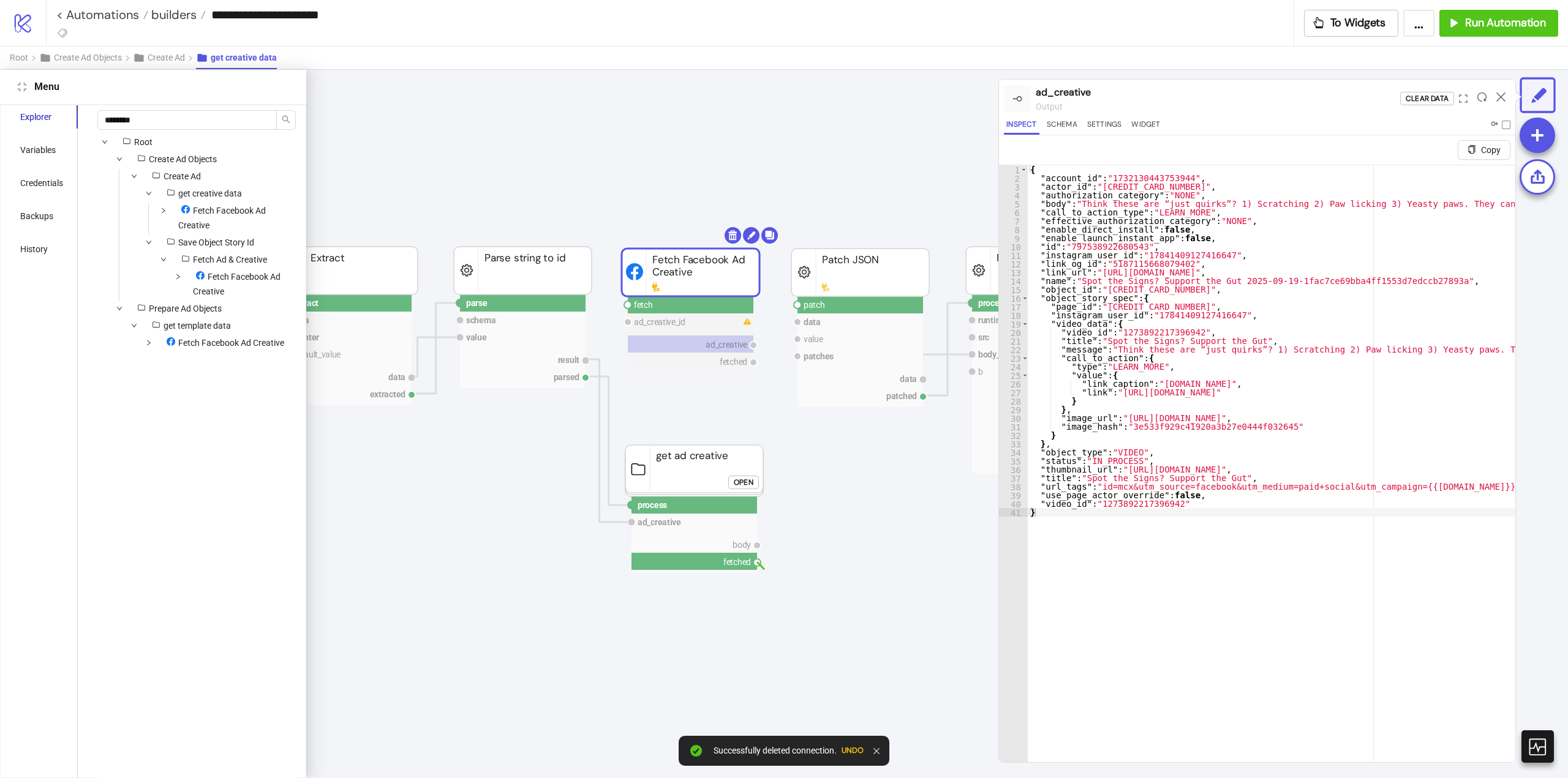
drag, startPoint x: 757, startPoint y: 562, endPoint x: 830, endPoint y: 514, distance: 87.4
click at [799, 307] on circle at bounding box center [797, 304] width 7 height 7
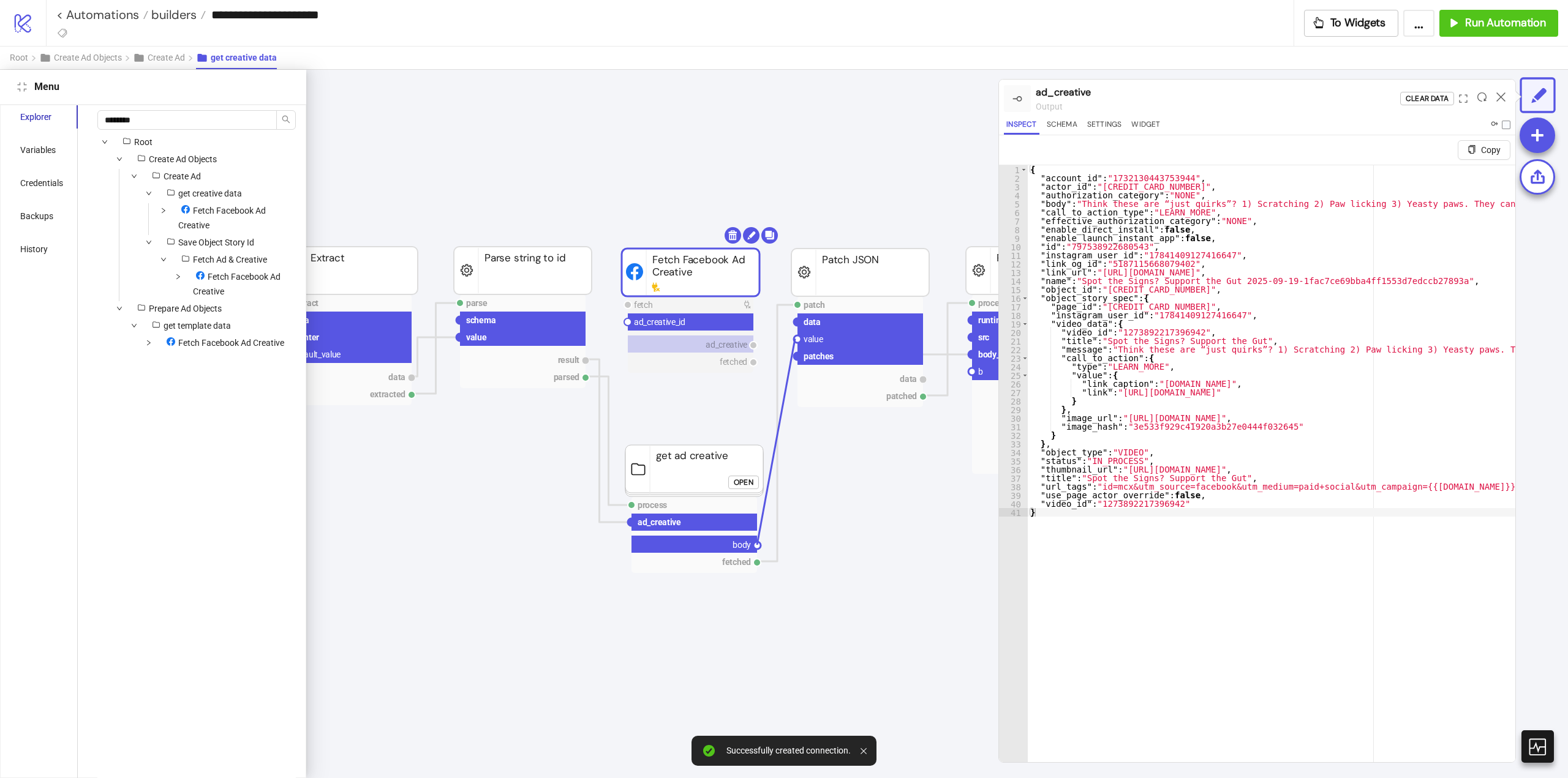
click at [795, 338] on circle at bounding box center [797, 338] width 7 height 7
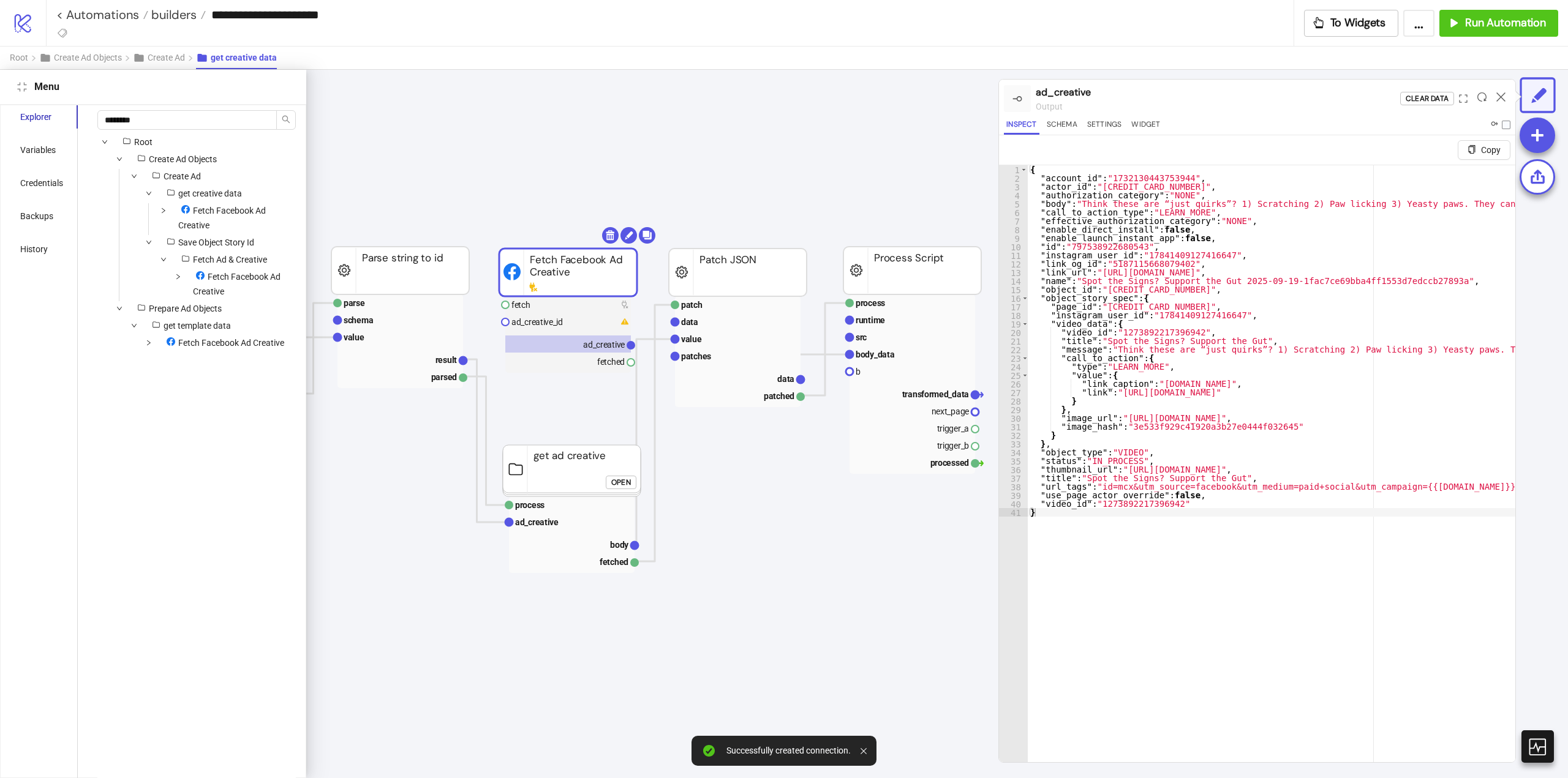
scroll to position [61, 401]
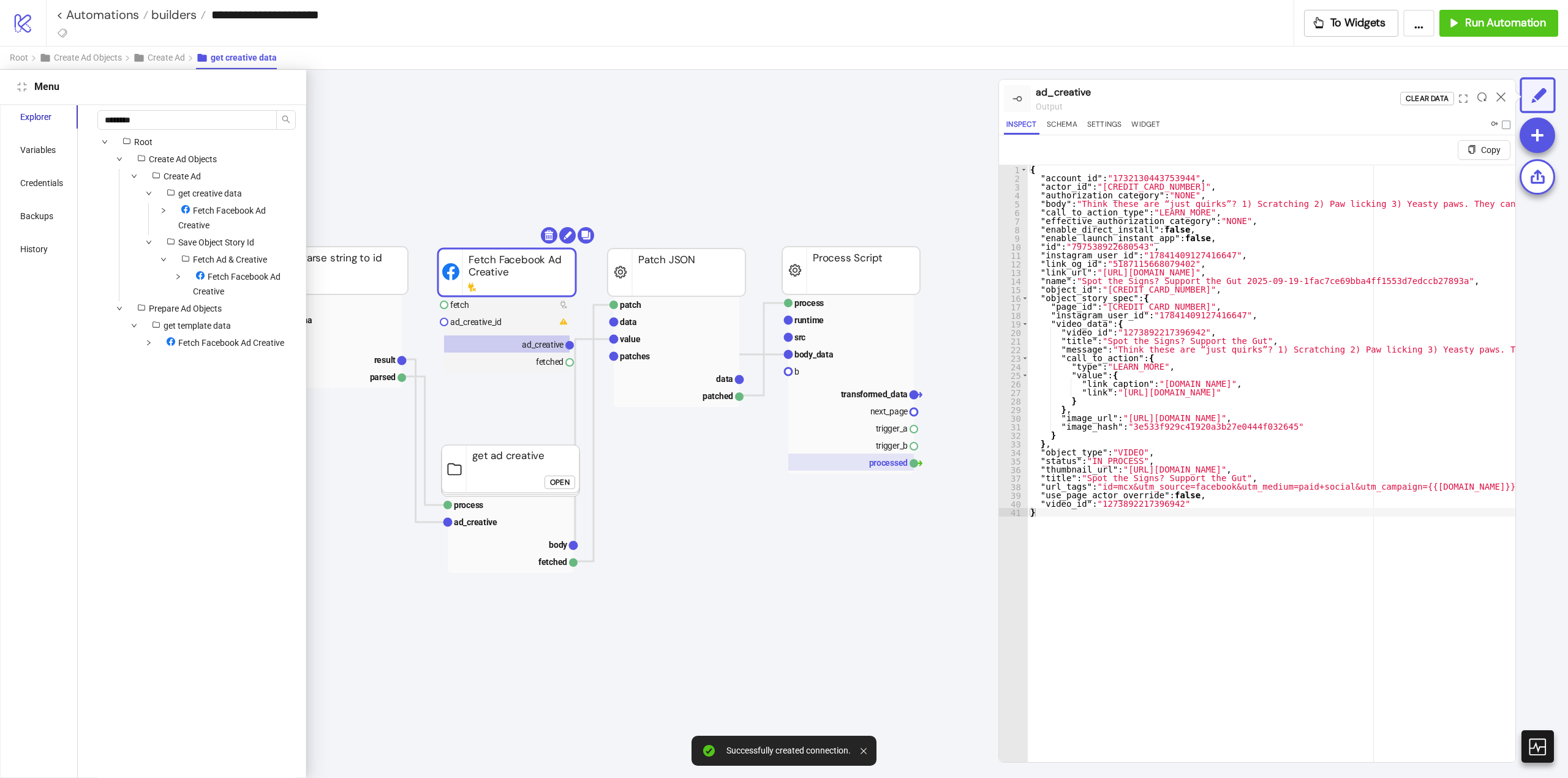
click at [872, 466] on rect at bounding box center [851, 463] width 126 height 18
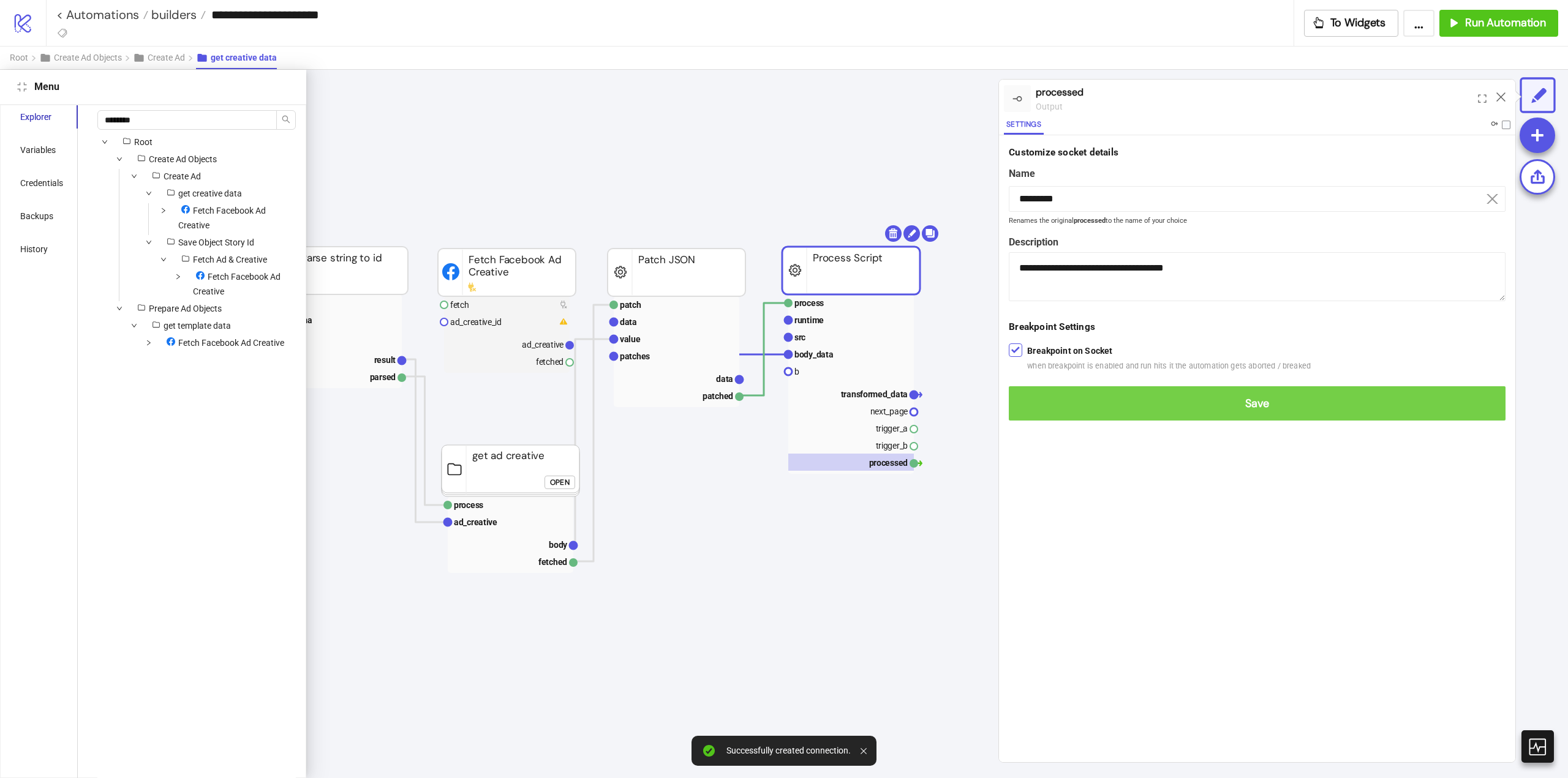
click at [1031, 396] on button "Save" at bounding box center [1257, 403] width 497 height 34
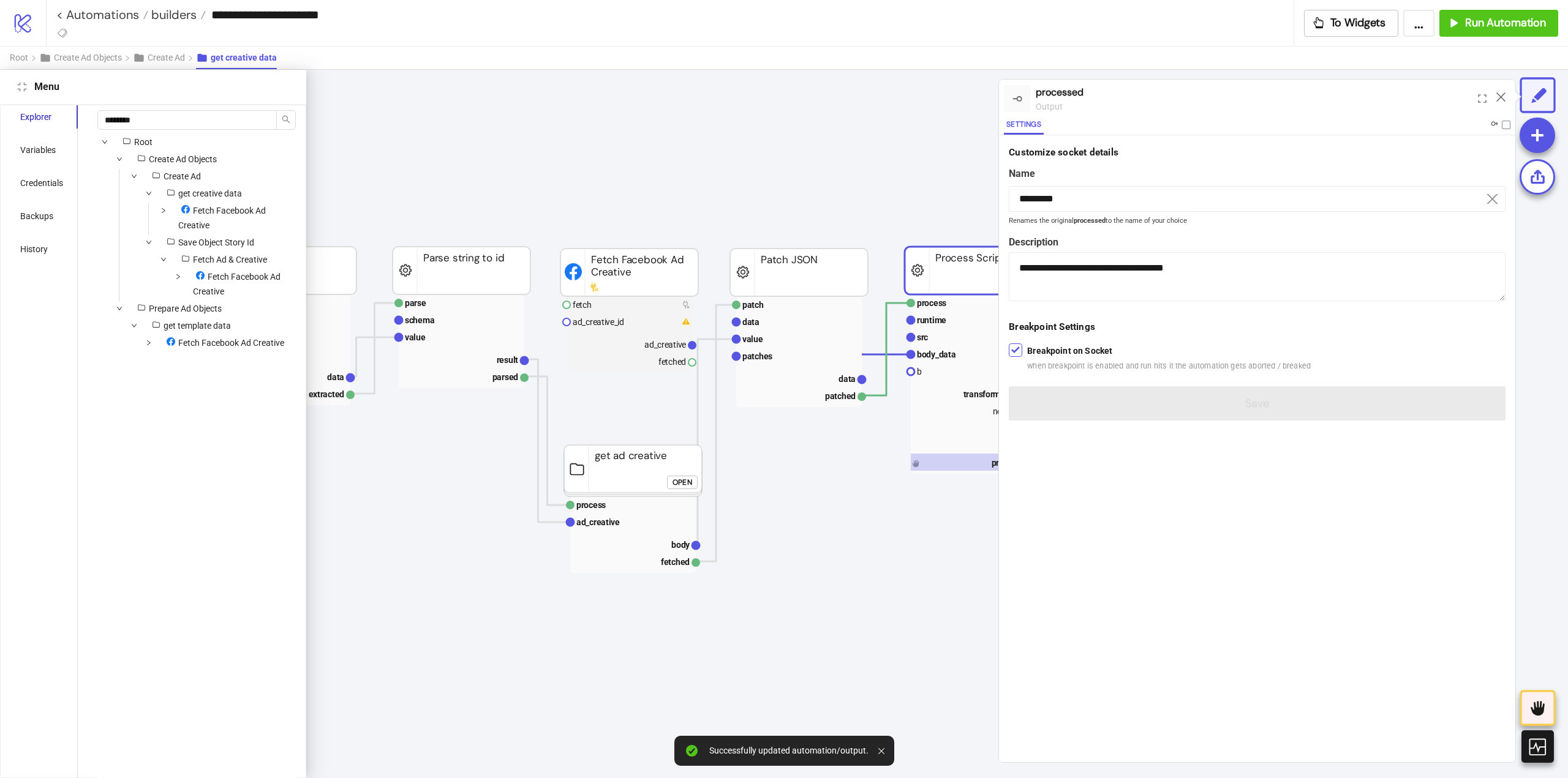
scroll to position [61, 217]
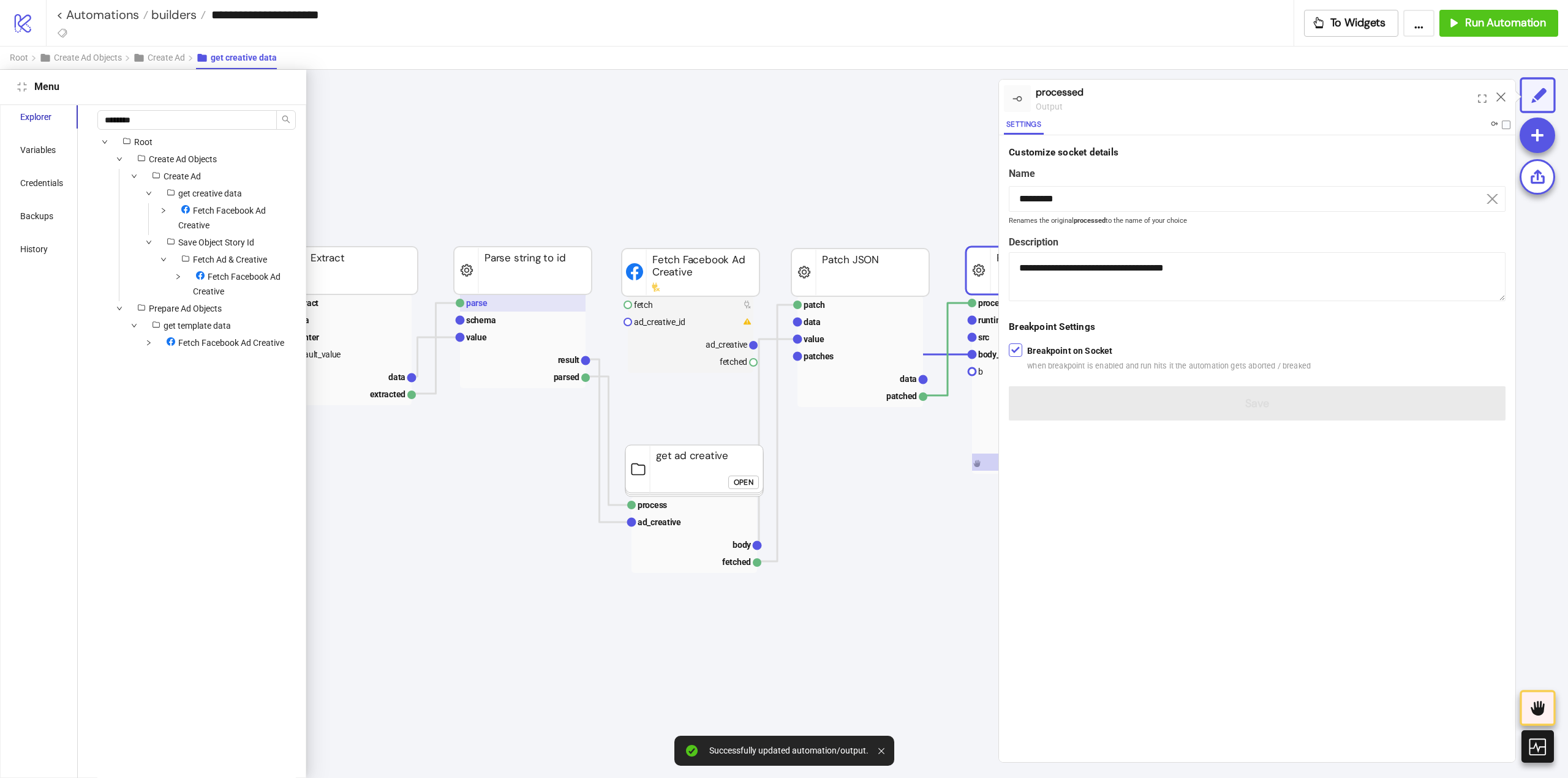
click at [502, 309] on rect at bounding box center [523, 303] width 126 height 18
type input "*****"
type textarea "**********"
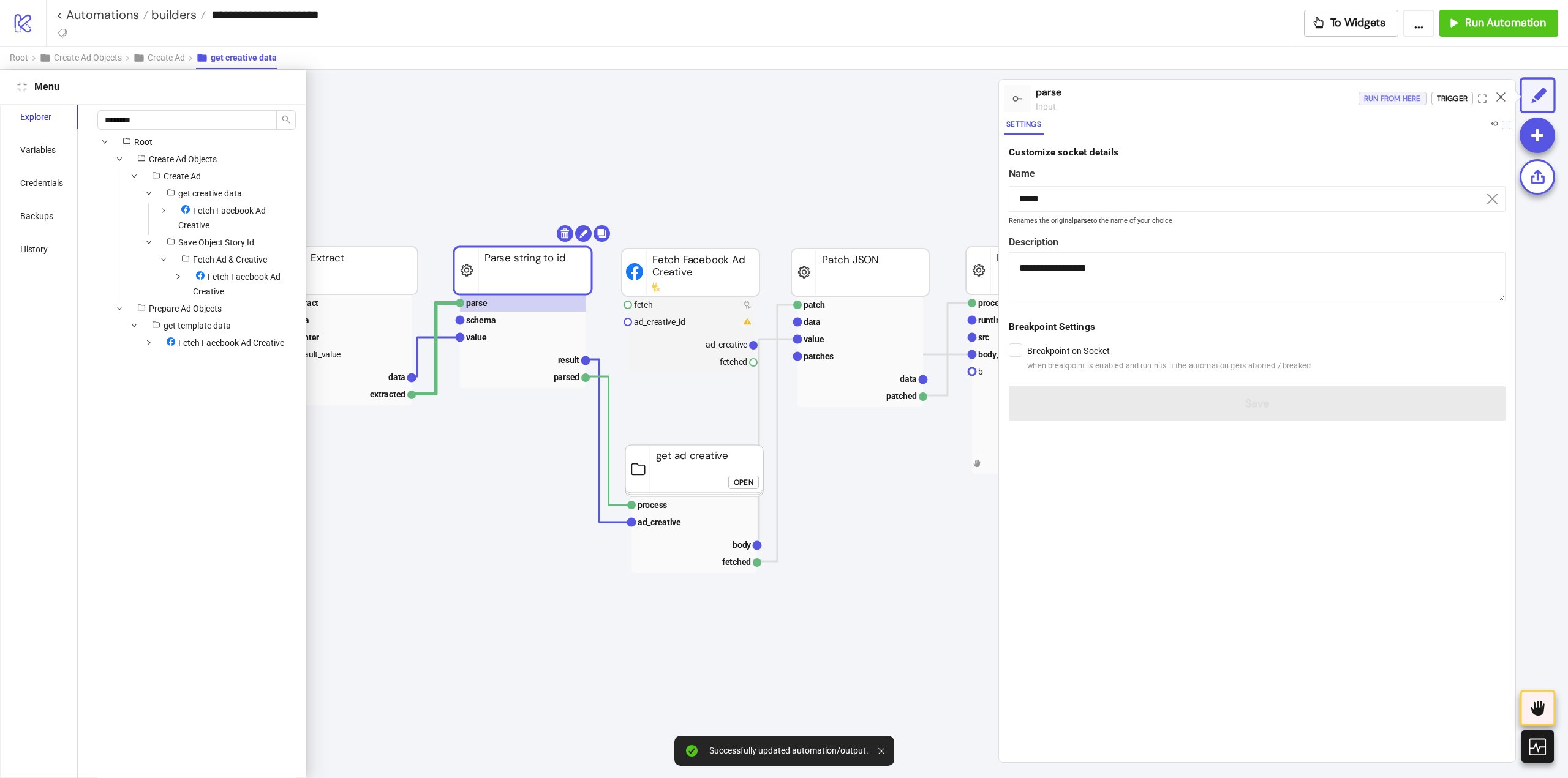
click at [1398, 100] on div "Run from here" at bounding box center [1393, 99] width 57 height 14
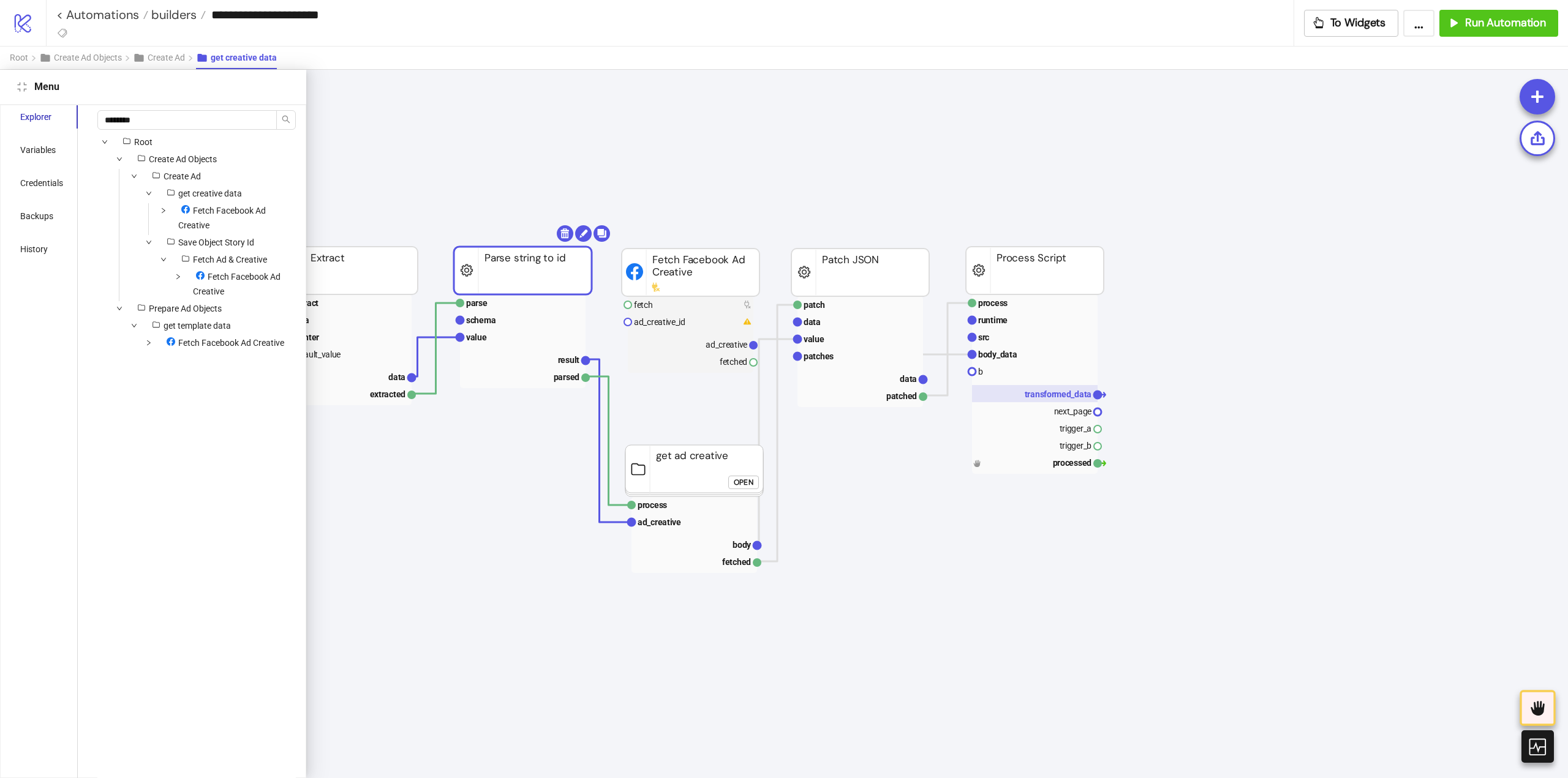
click at [1052, 394] on text "transformed_data" at bounding box center [1058, 394] width 68 height 10
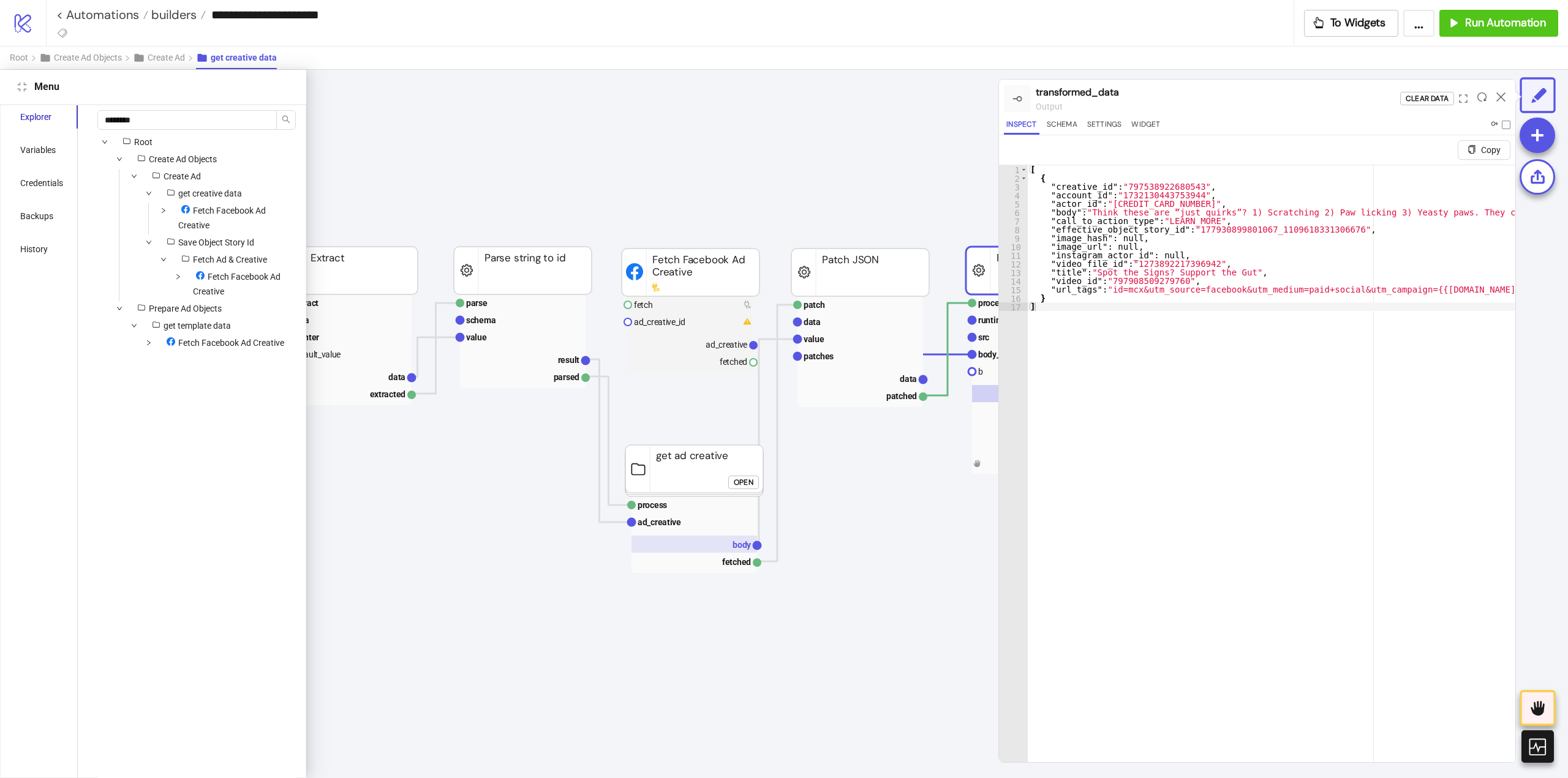
click at [733, 543] on text "body" at bounding box center [742, 545] width 19 height 10
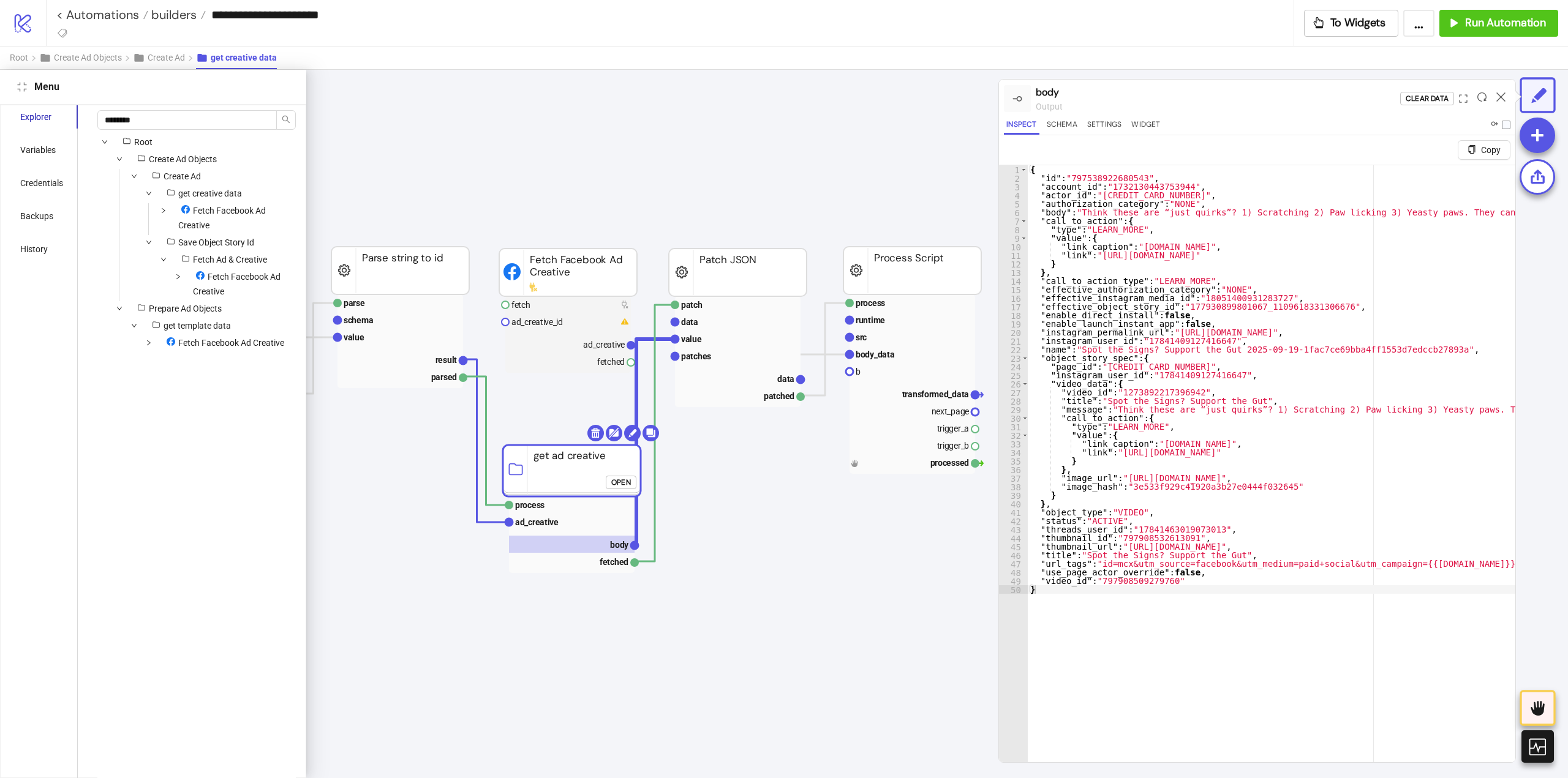
scroll to position [61, 401]
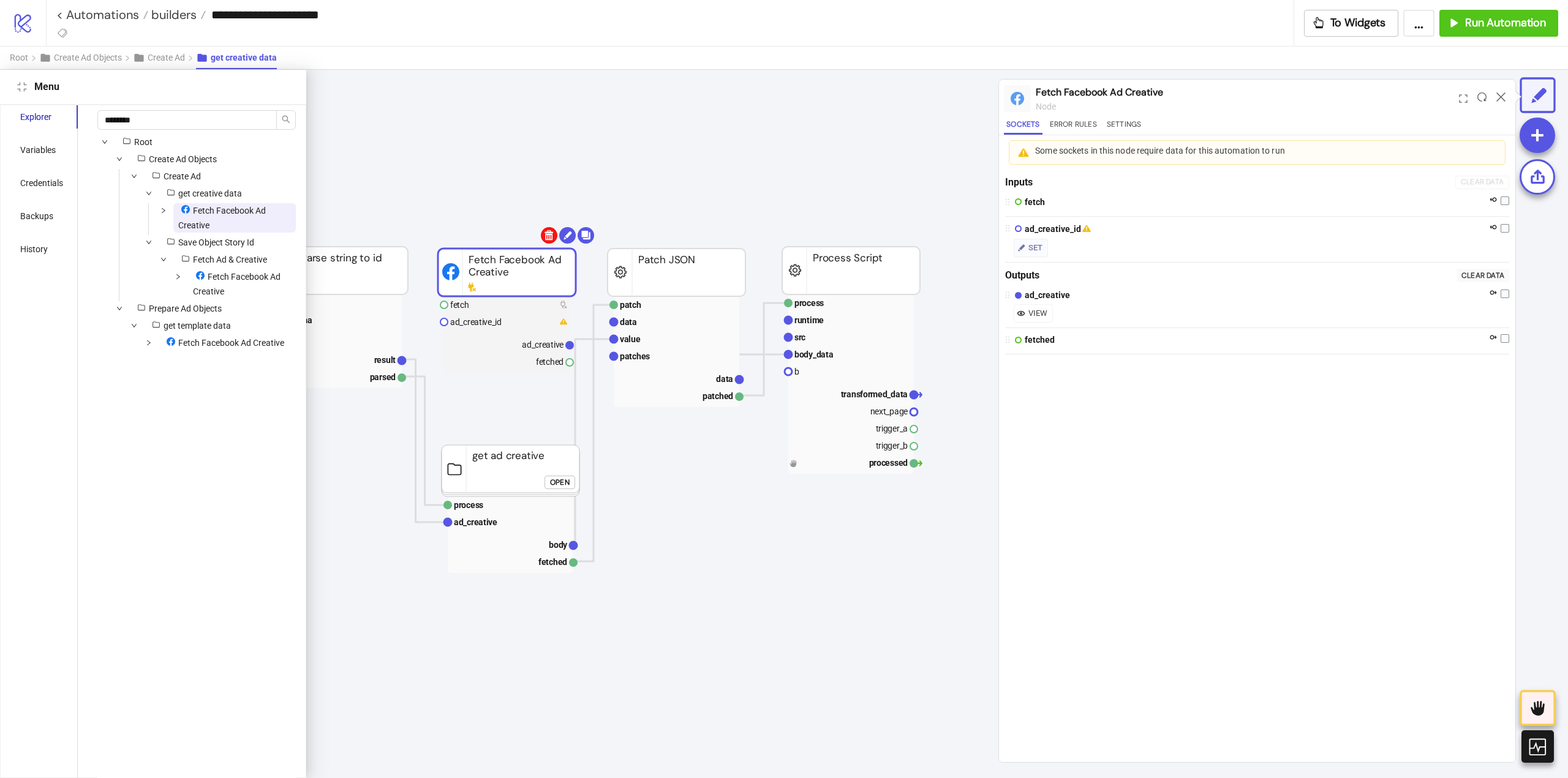
click at [547, 238] on body "**********" at bounding box center [784, 389] width 1568 height 778
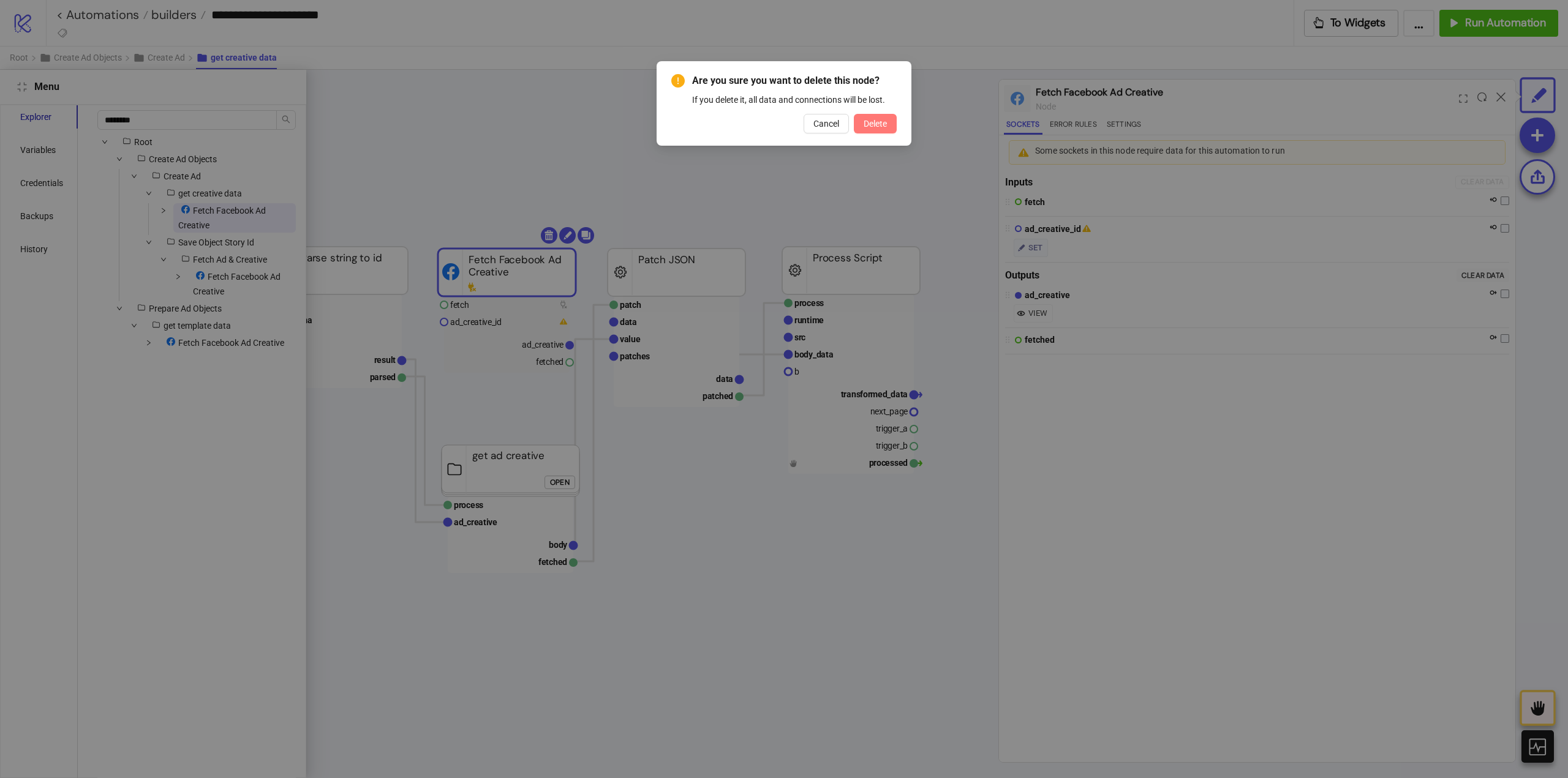
click at [871, 129] on button "Delete" at bounding box center [875, 123] width 43 height 20
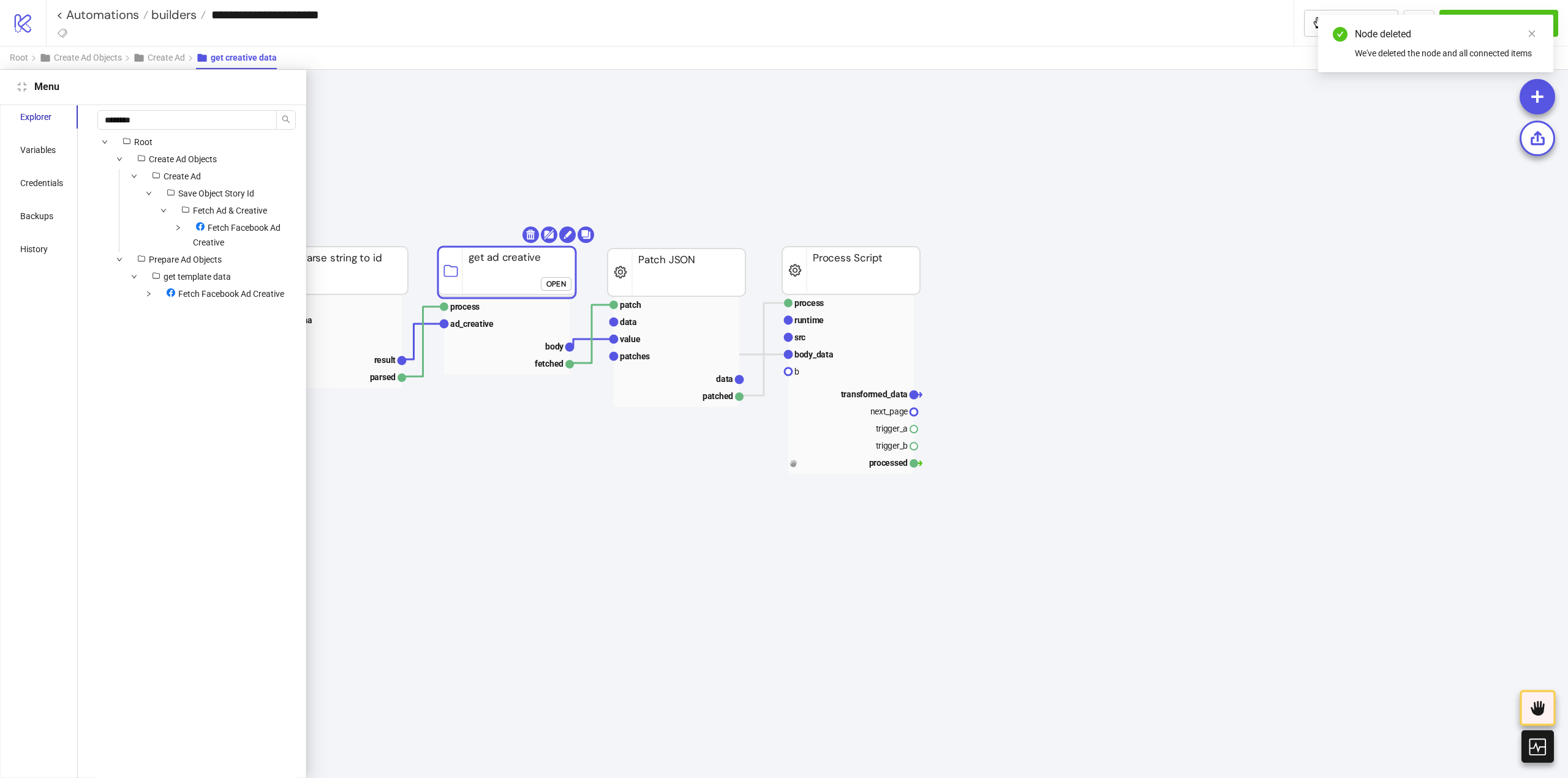
drag, startPoint x: 519, startPoint y: 463, endPoint x: 516, endPoint y: 265, distance: 198.0
click at [516, 265] on rect at bounding box center [506, 272] width 138 height 52
click at [818, 344] on rect at bounding box center [851, 338] width 126 height 18
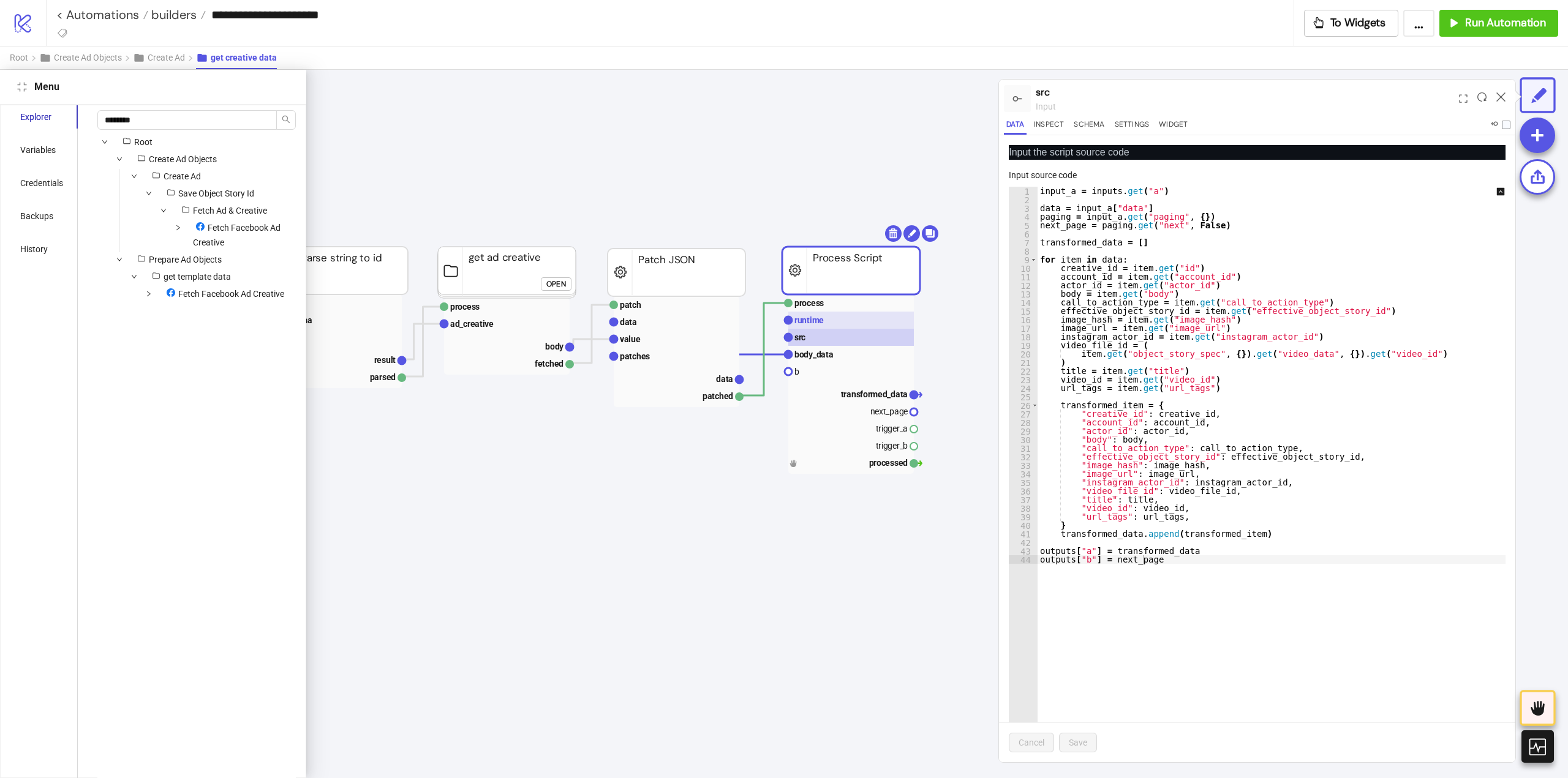
click at [834, 319] on rect at bounding box center [851, 320] width 126 height 18
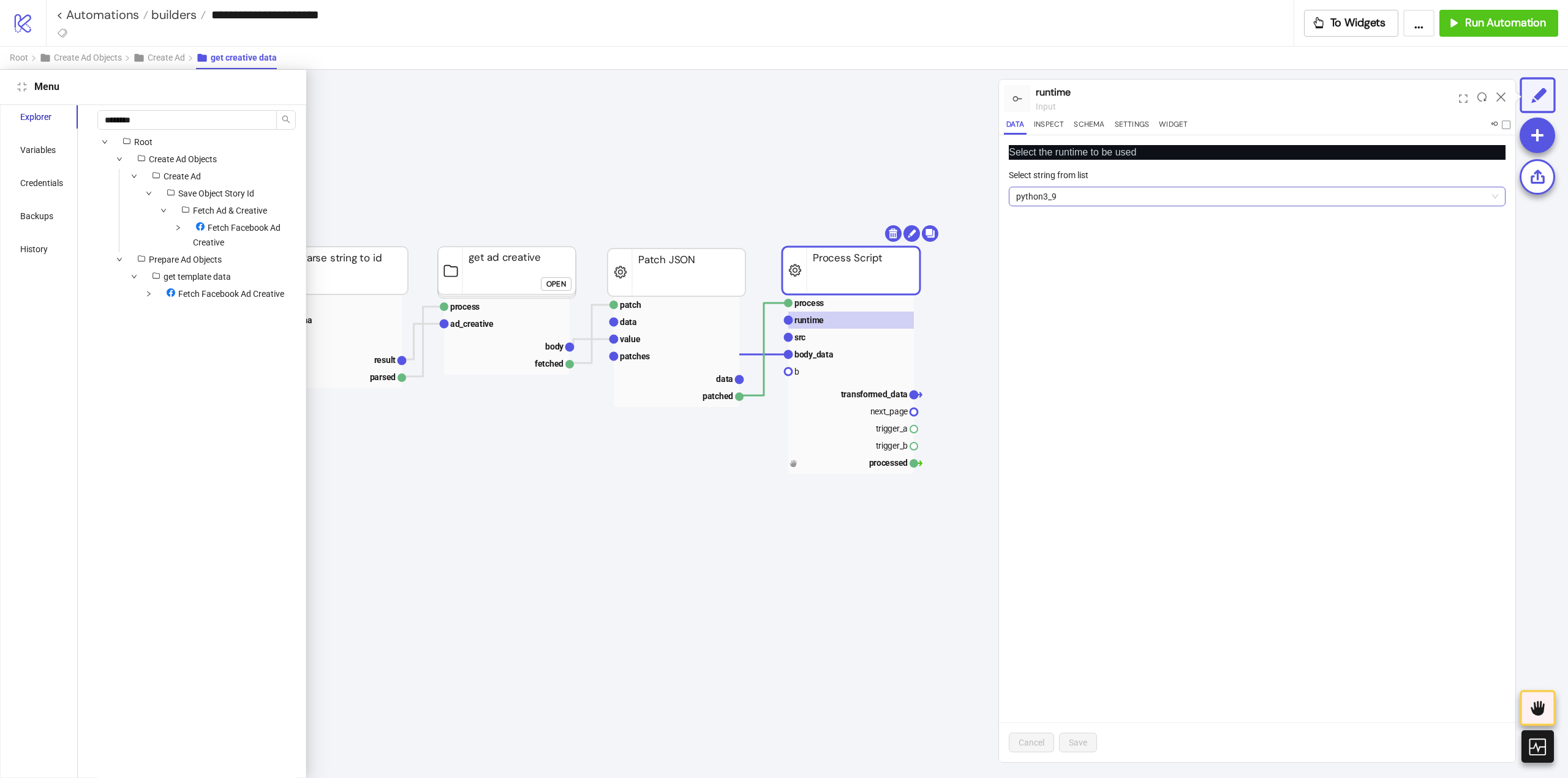
click at [1073, 198] on span "python3_9" at bounding box center [1257, 196] width 482 height 18
click at [1073, 291] on div "Select the runtime to be used Select string from list python3_9 Cancel Save" at bounding box center [1257, 448] width 516 height 627
click at [1067, 199] on span "python3_9" at bounding box center [1257, 196] width 482 height 18
click at [1066, 222] on div "Python 3.12" at bounding box center [1257, 221] width 477 height 14
drag, startPoint x: 1073, startPoint y: 339, endPoint x: 1076, endPoint y: 379, distance: 40.1
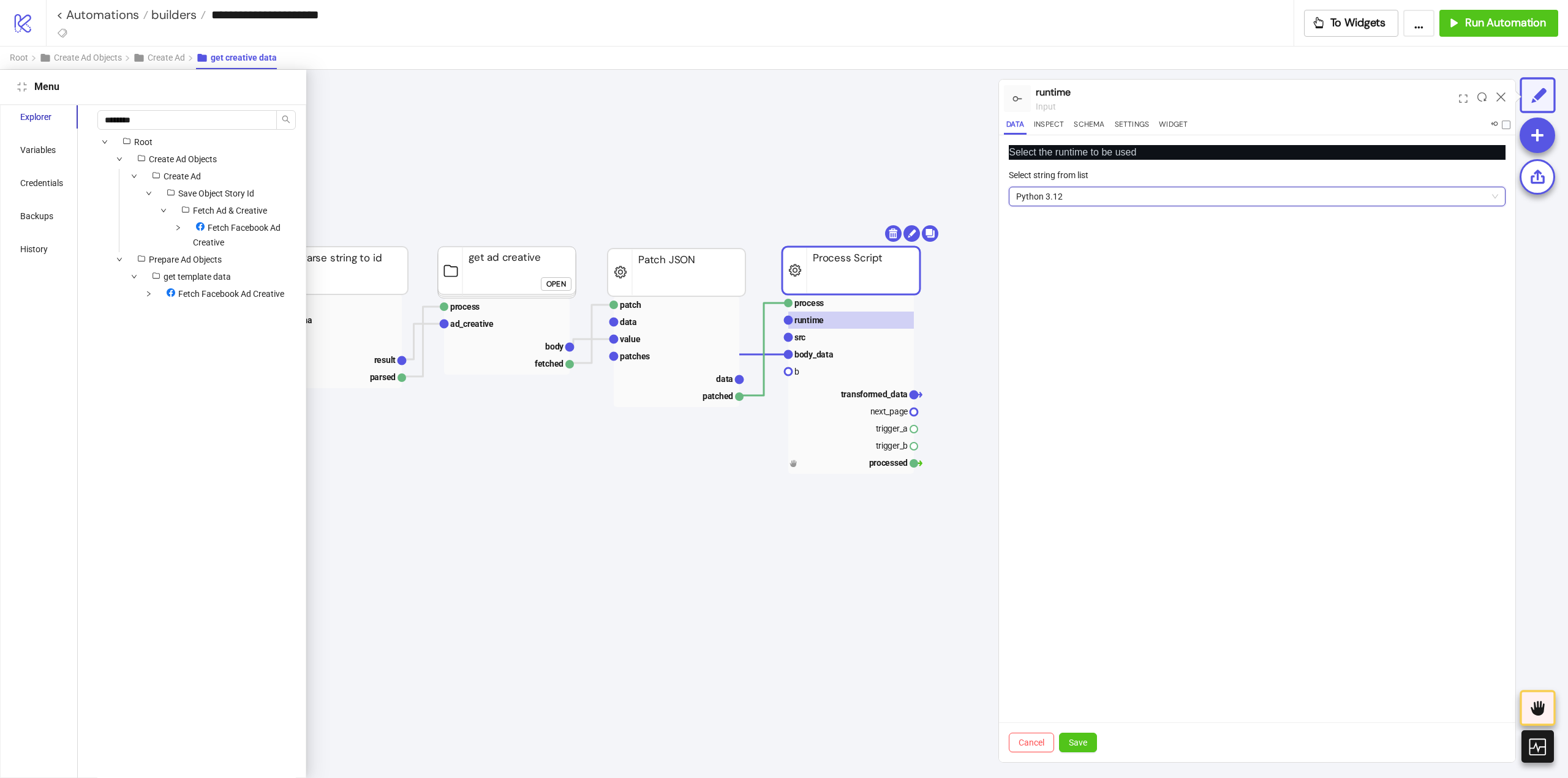
click at [1073, 343] on div "Select the runtime to be used Select string from list Python 3.12 Python 3.12 C…" at bounding box center [1257, 448] width 516 height 627
click at [1081, 745] on span "Save" at bounding box center [1077, 743] width 18 height 10
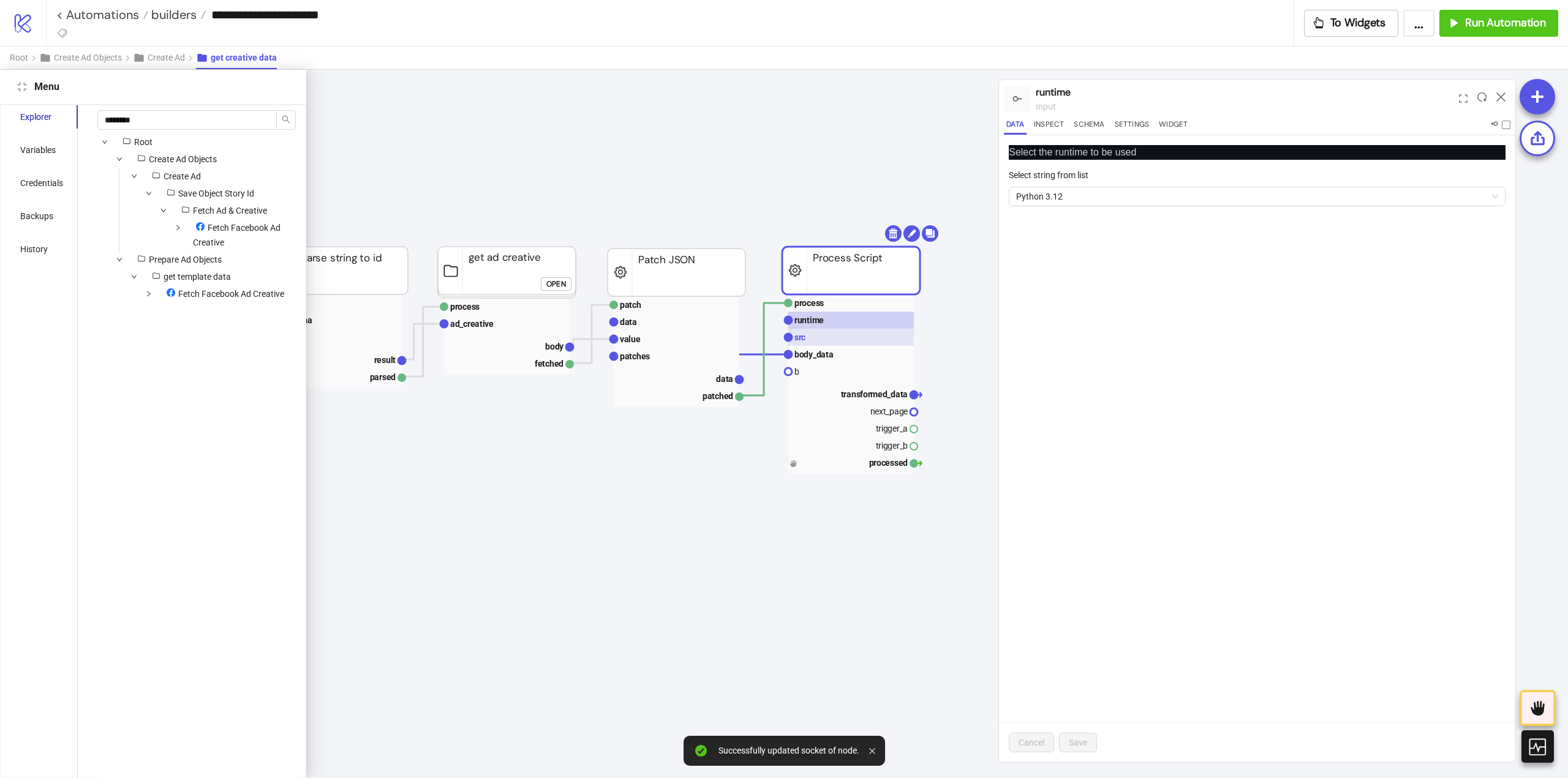
click at [815, 341] on rect at bounding box center [851, 338] width 126 height 18
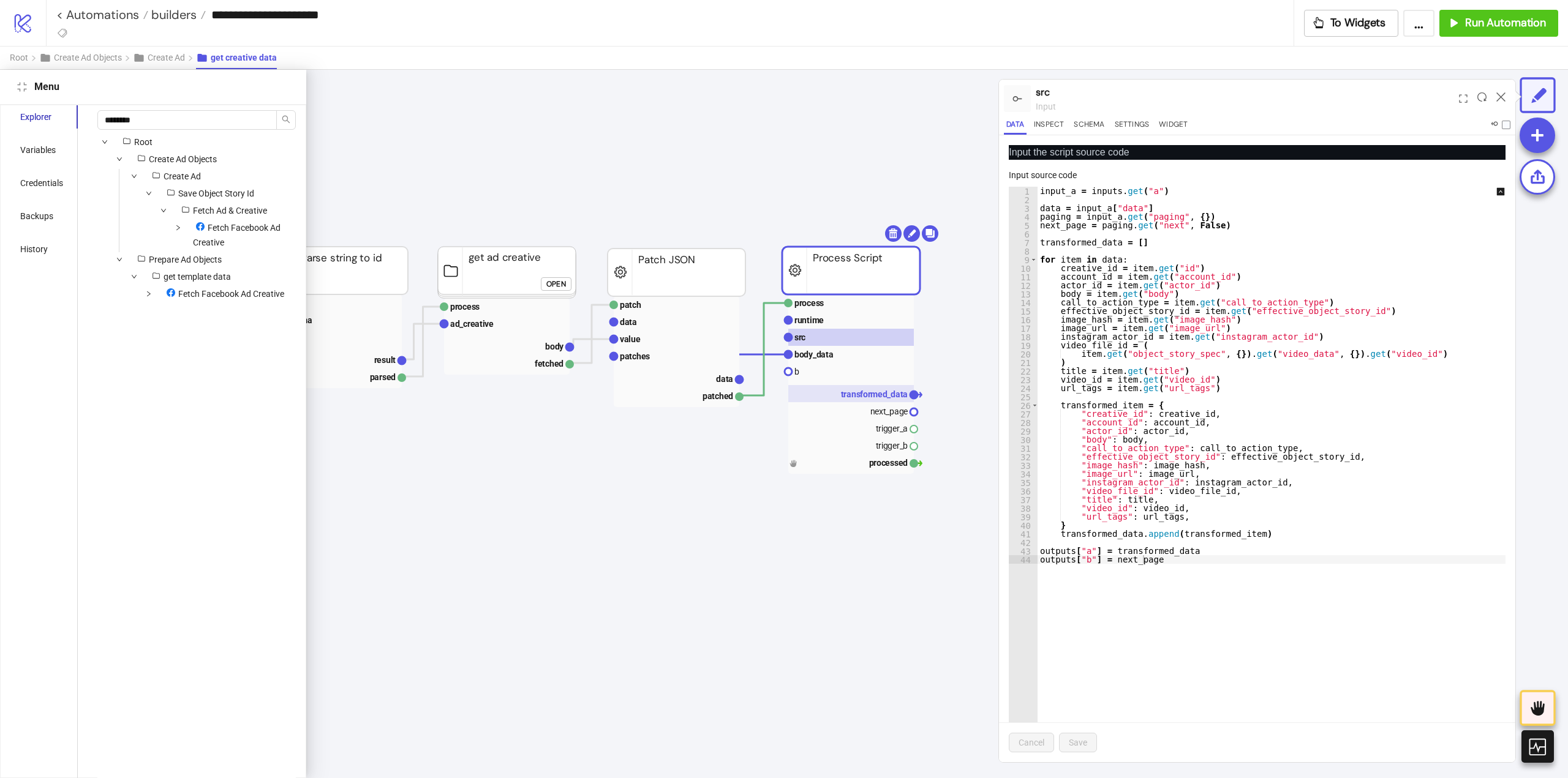
click at [879, 401] on rect at bounding box center [851, 394] width 126 height 18
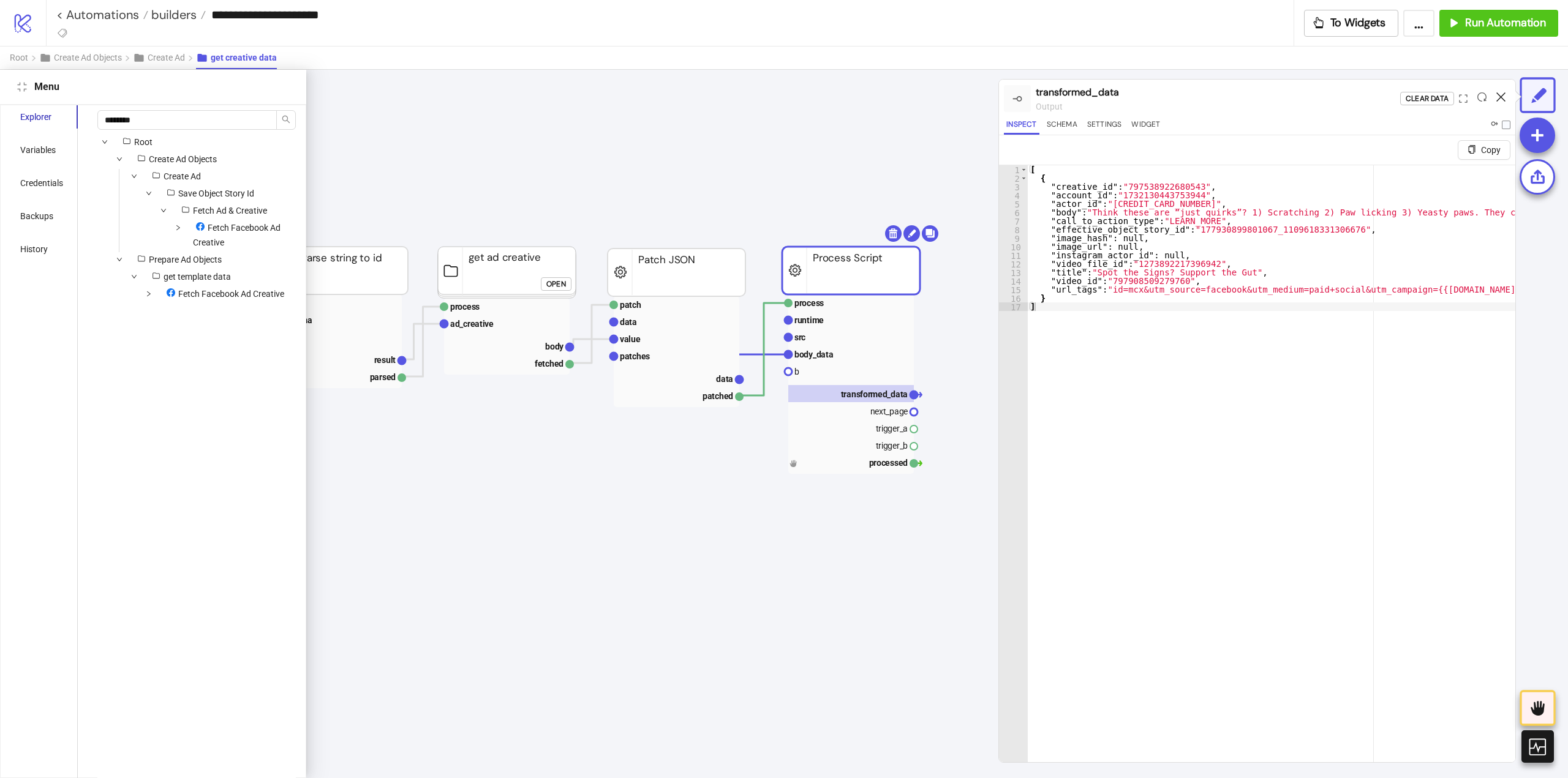
click at [1500, 99] on icon at bounding box center [1501, 97] width 10 height 10
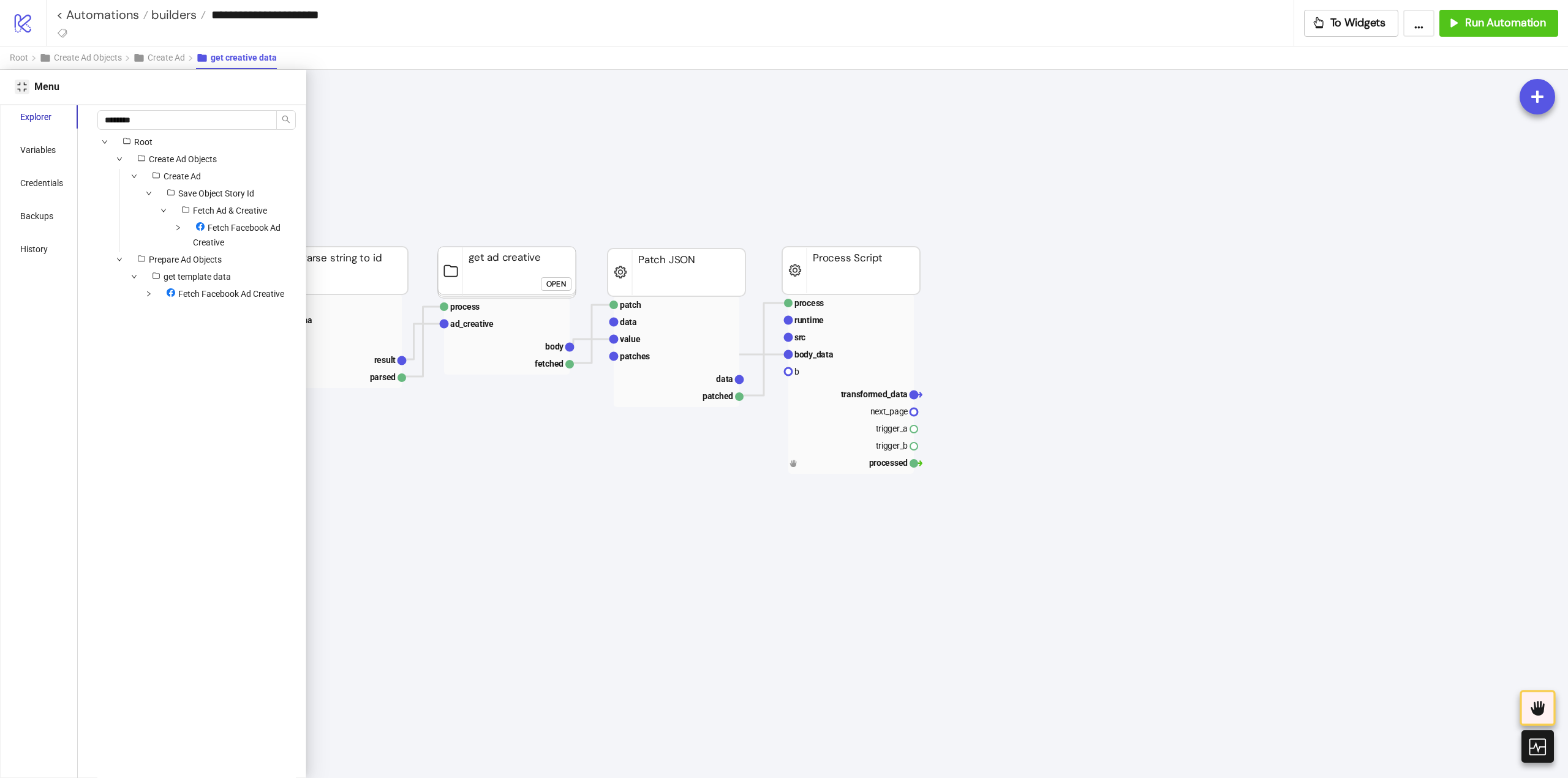
click at [23, 89] on icon "compress" at bounding box center [22, 87] width 10 height 10
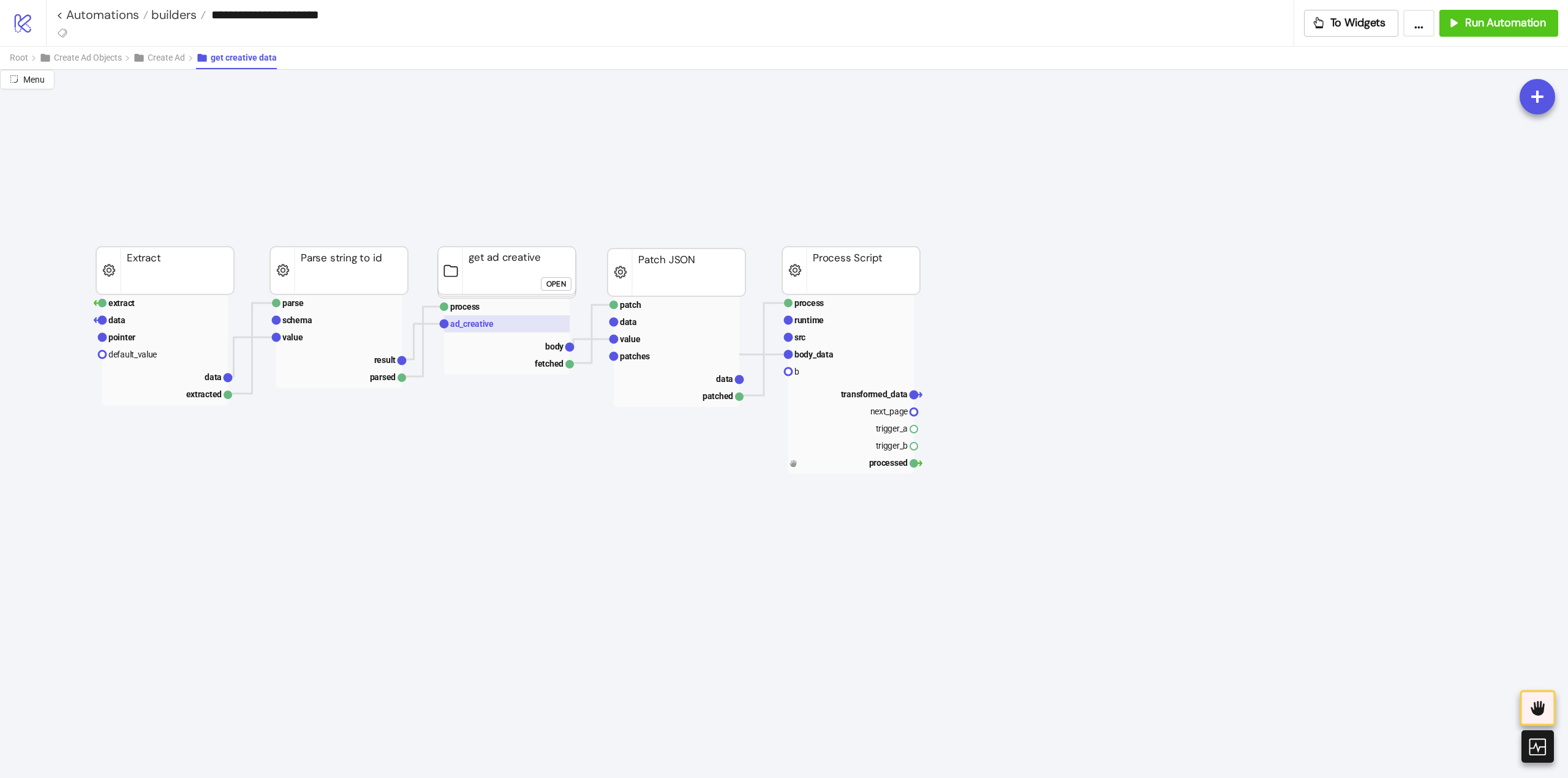
scroll to position [61, 0]
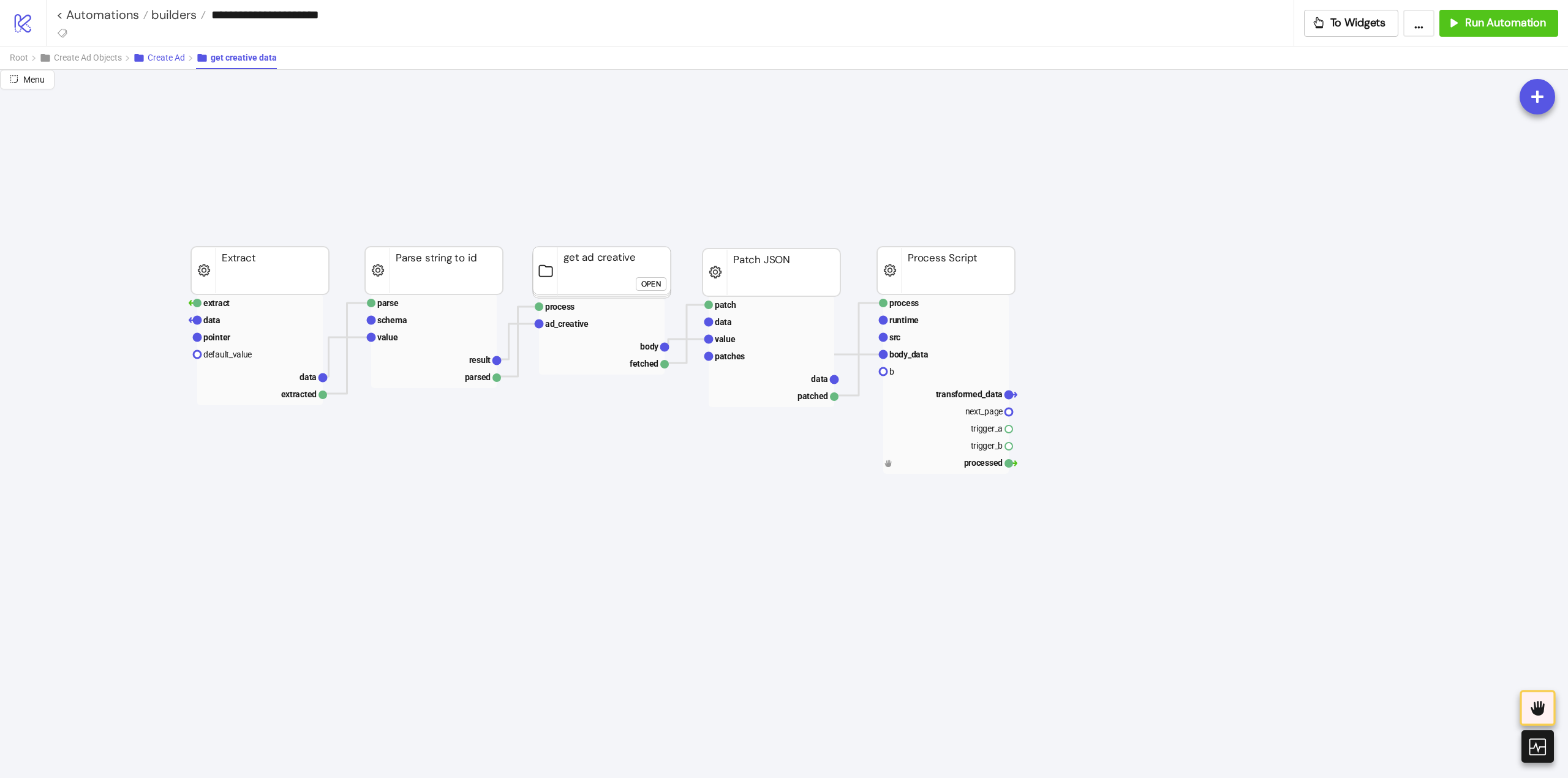
click at [166, 57] on span "Create Ad" at bounding box center [166, 57] width 37 height 10
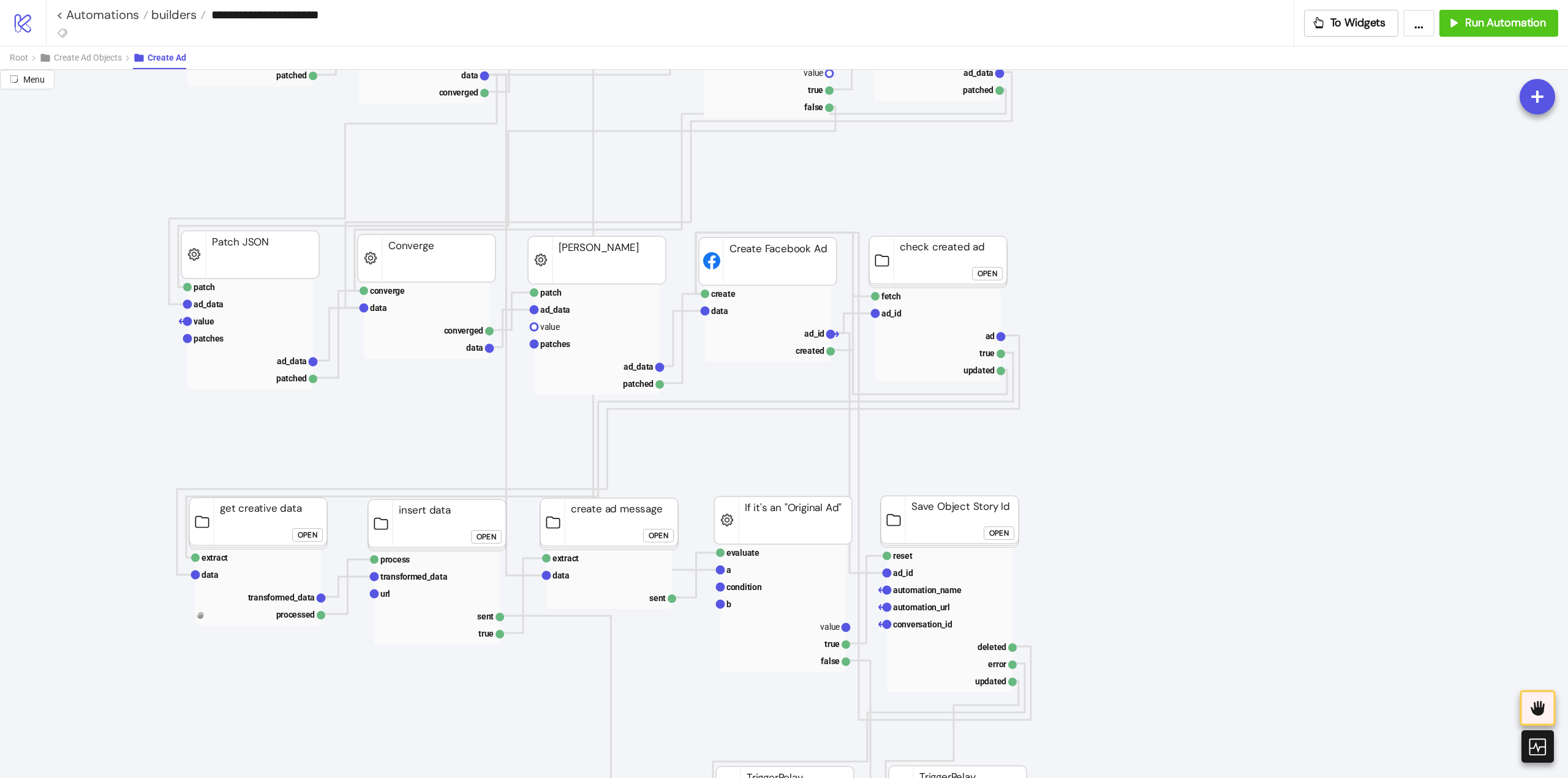
scroll to position [490, 0]
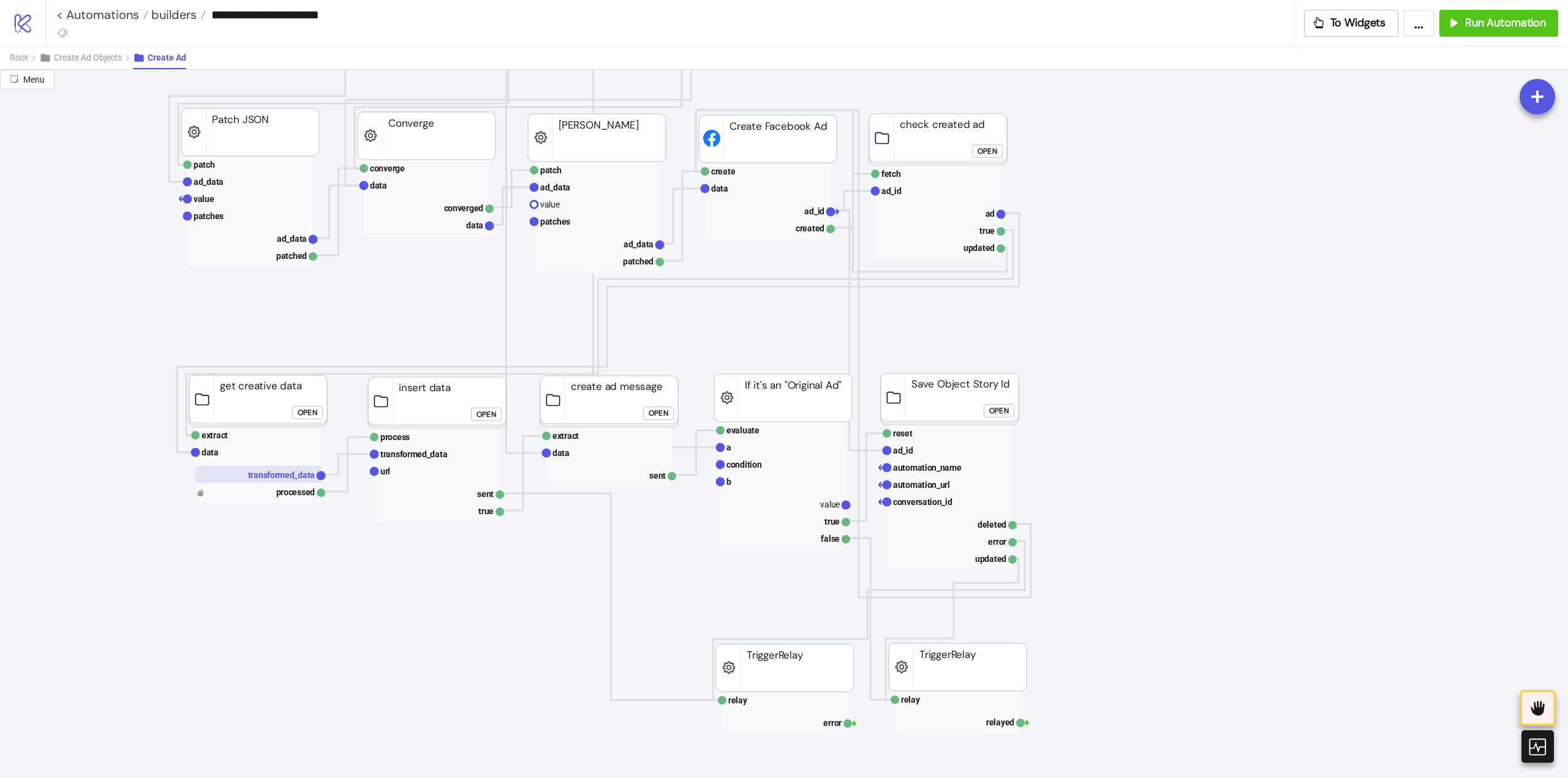
click at [291, 477] on text "transformed_data" at bounding box center [281, 475] width 68 height 10
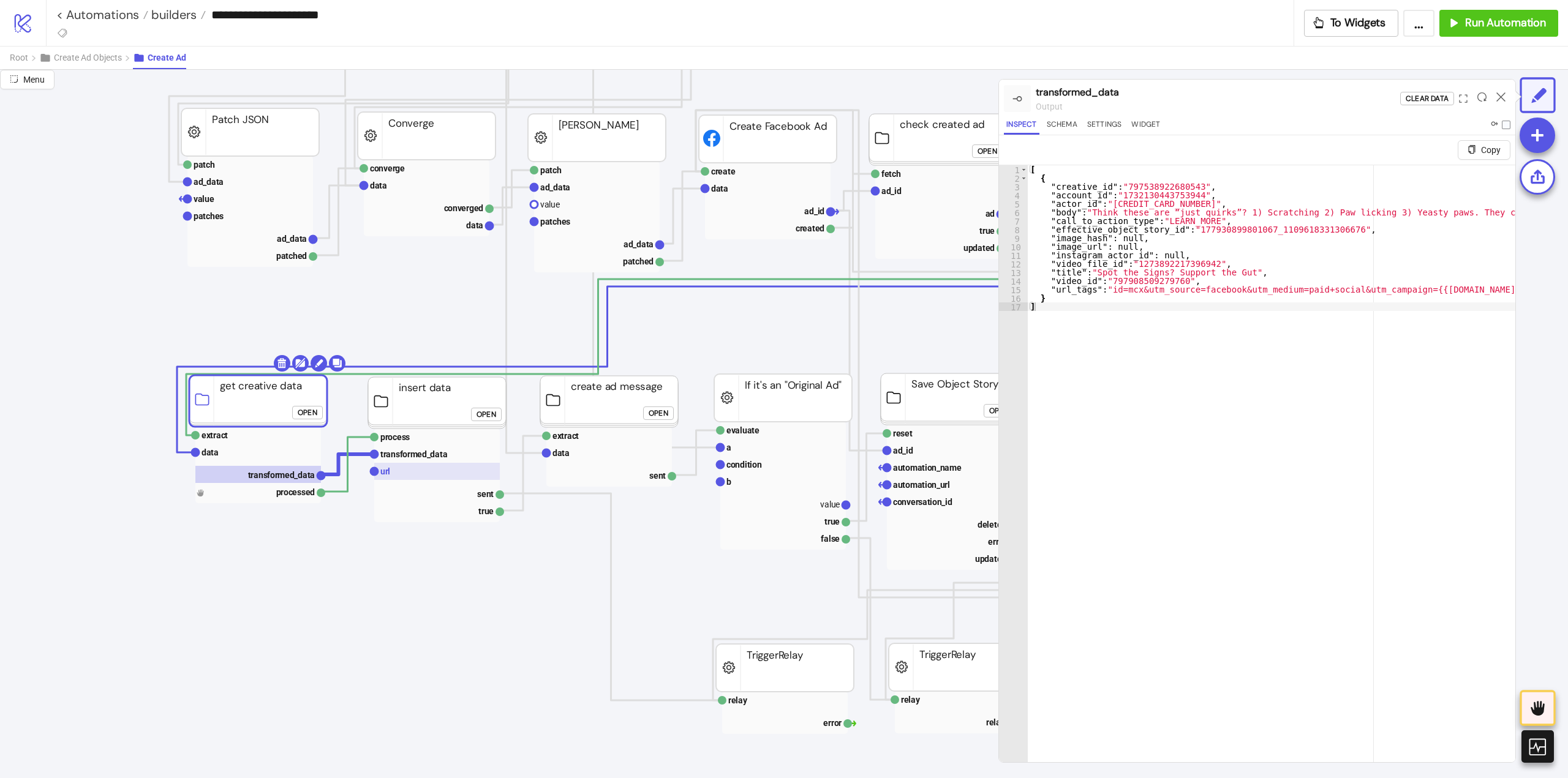
click at [458, 463] on rect at bounding box center [437, 471] width 126 height 18
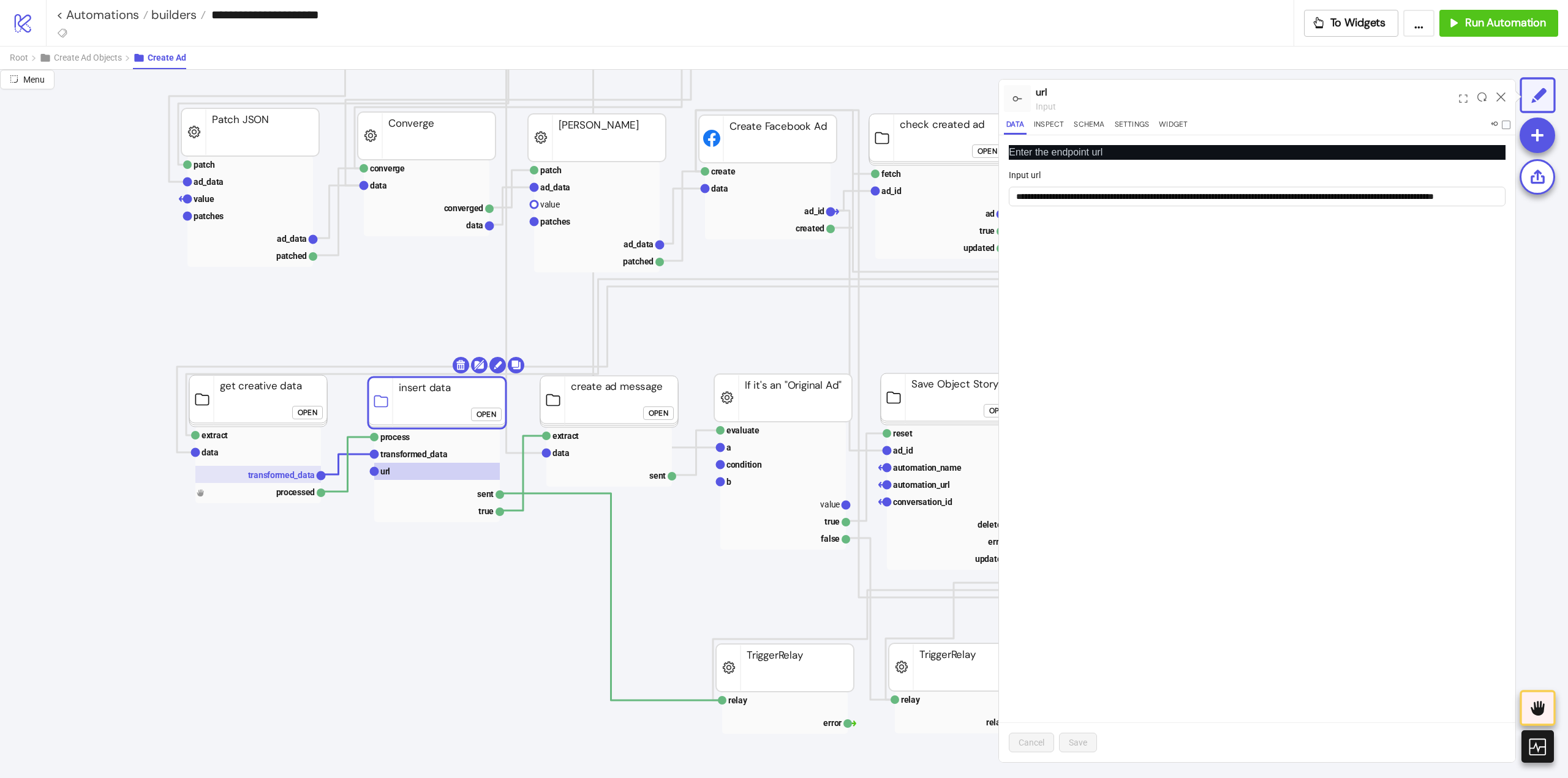
click at [301, 471] on text "transformed_data" at bounding box center [281, 475] width 68 height 10
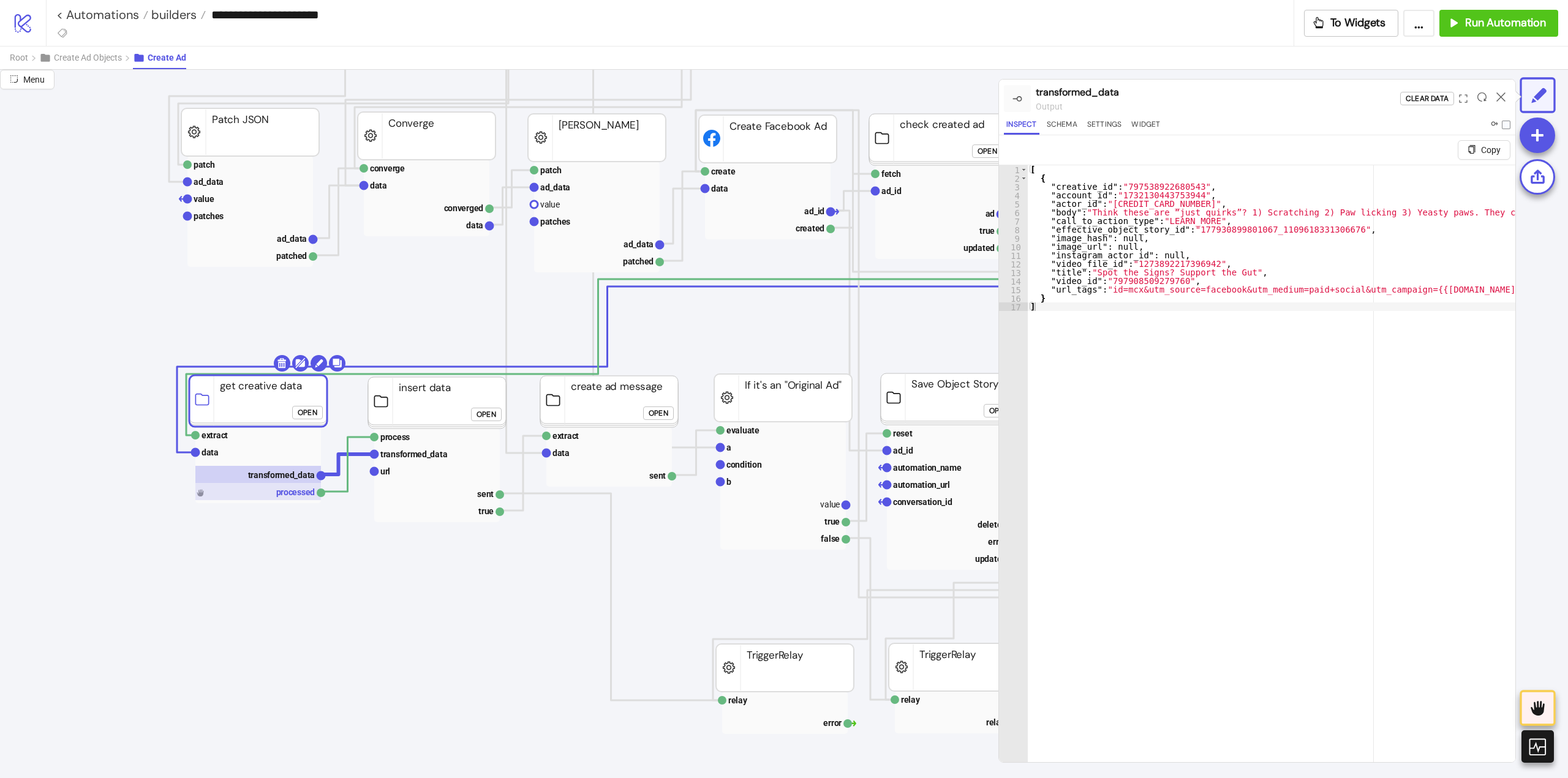
click at [264, 494] on rect at bounding box center [258, 492] width 126 height 18
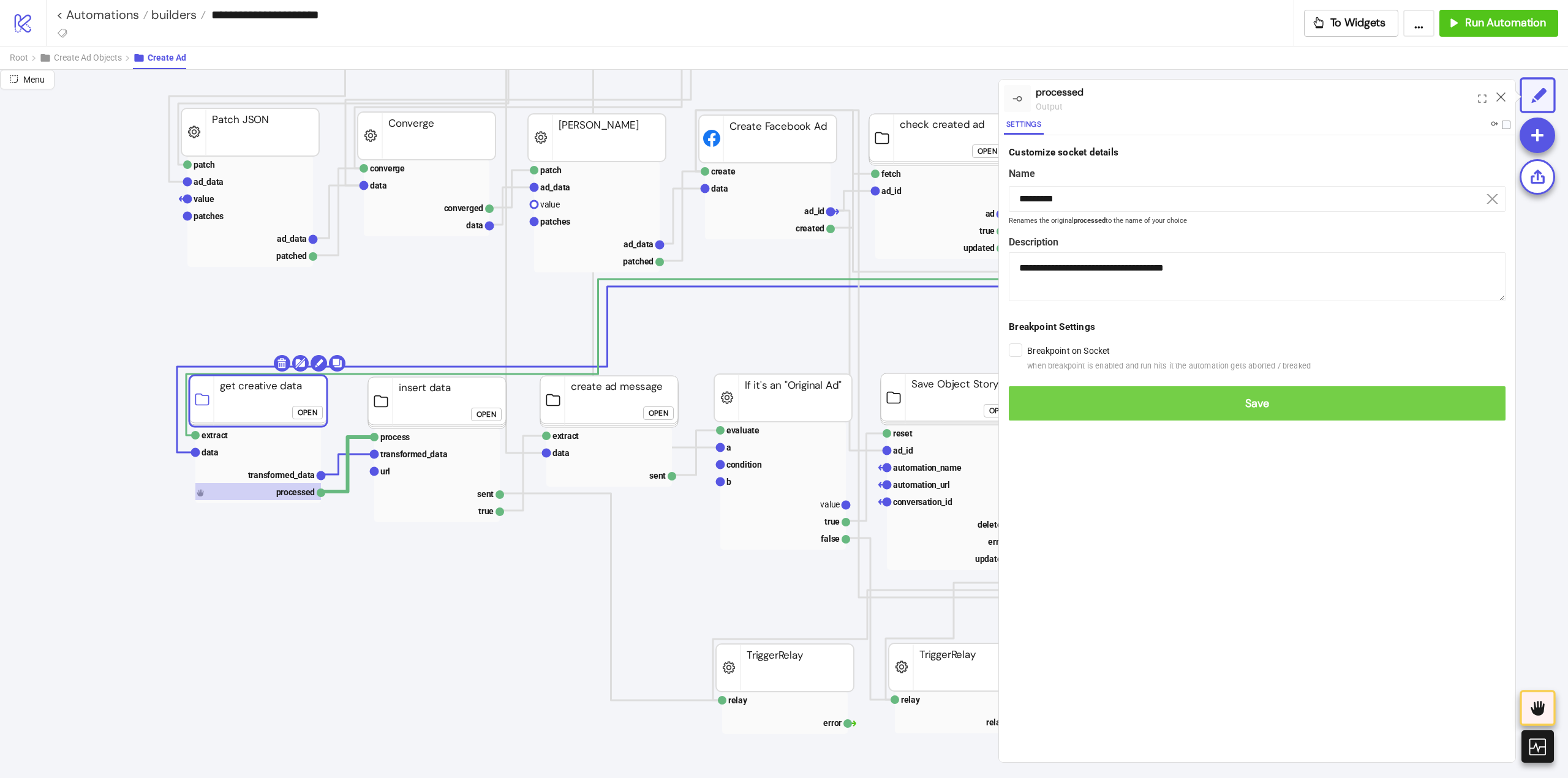
click at [1041, 402] on span "Save" at bounding box center [1257, 404] width 477 height 14
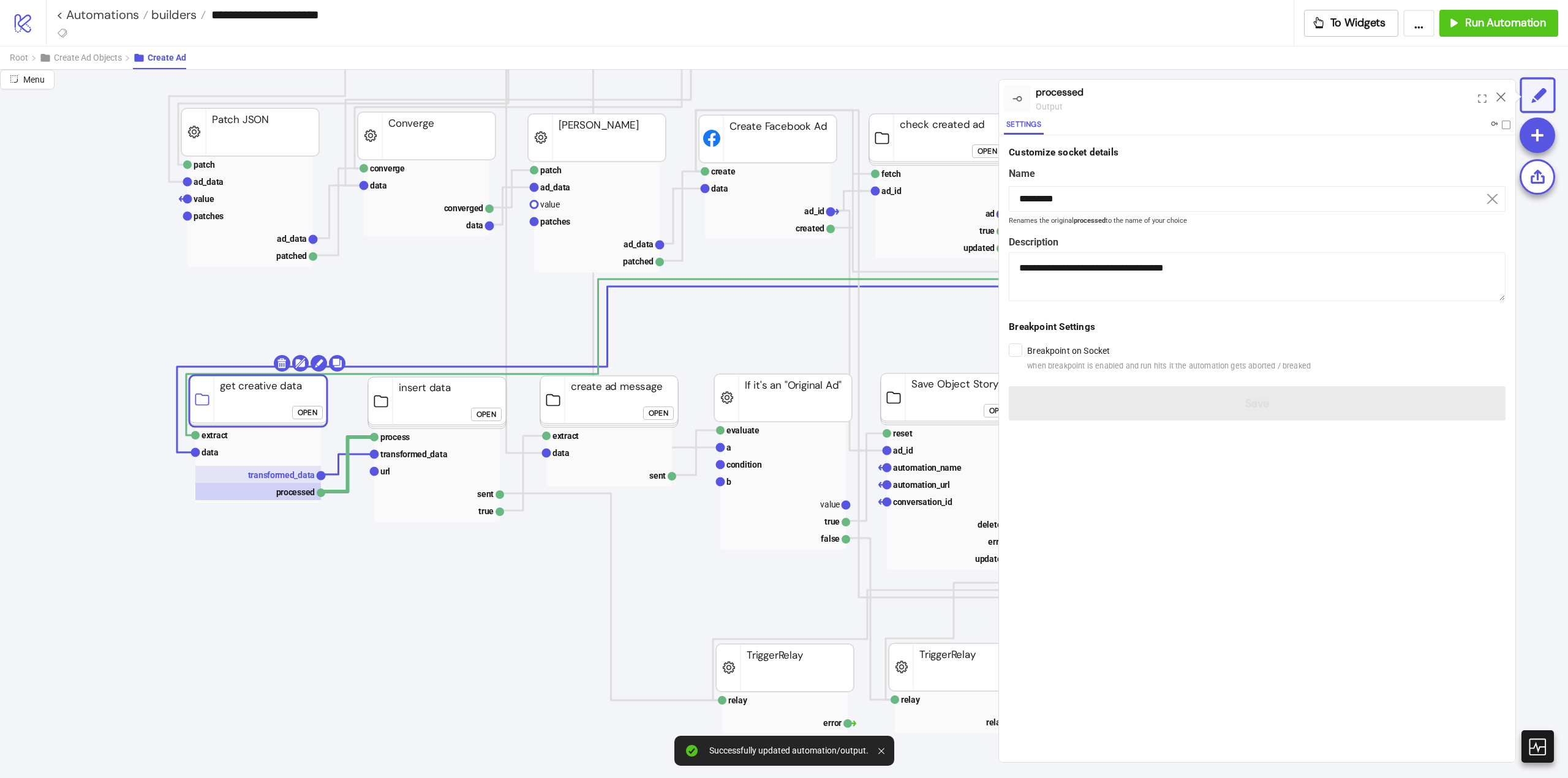
click at [275, 477] on text "transformed_data" at bounding box center [281, 475] width 68 height 10
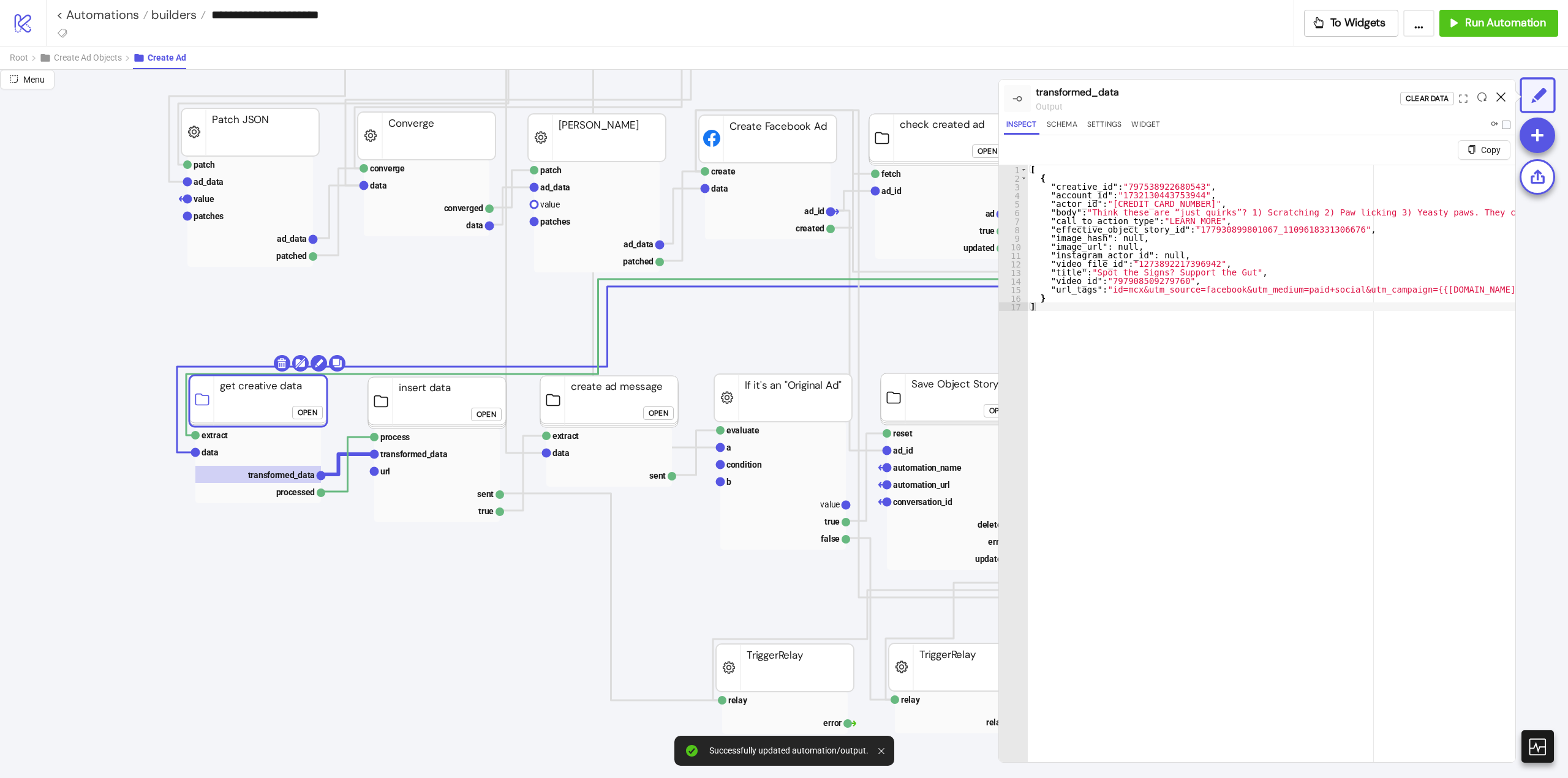
click at [1497, 96] on icon at bounding box center [1501, 97] width 10 height 10
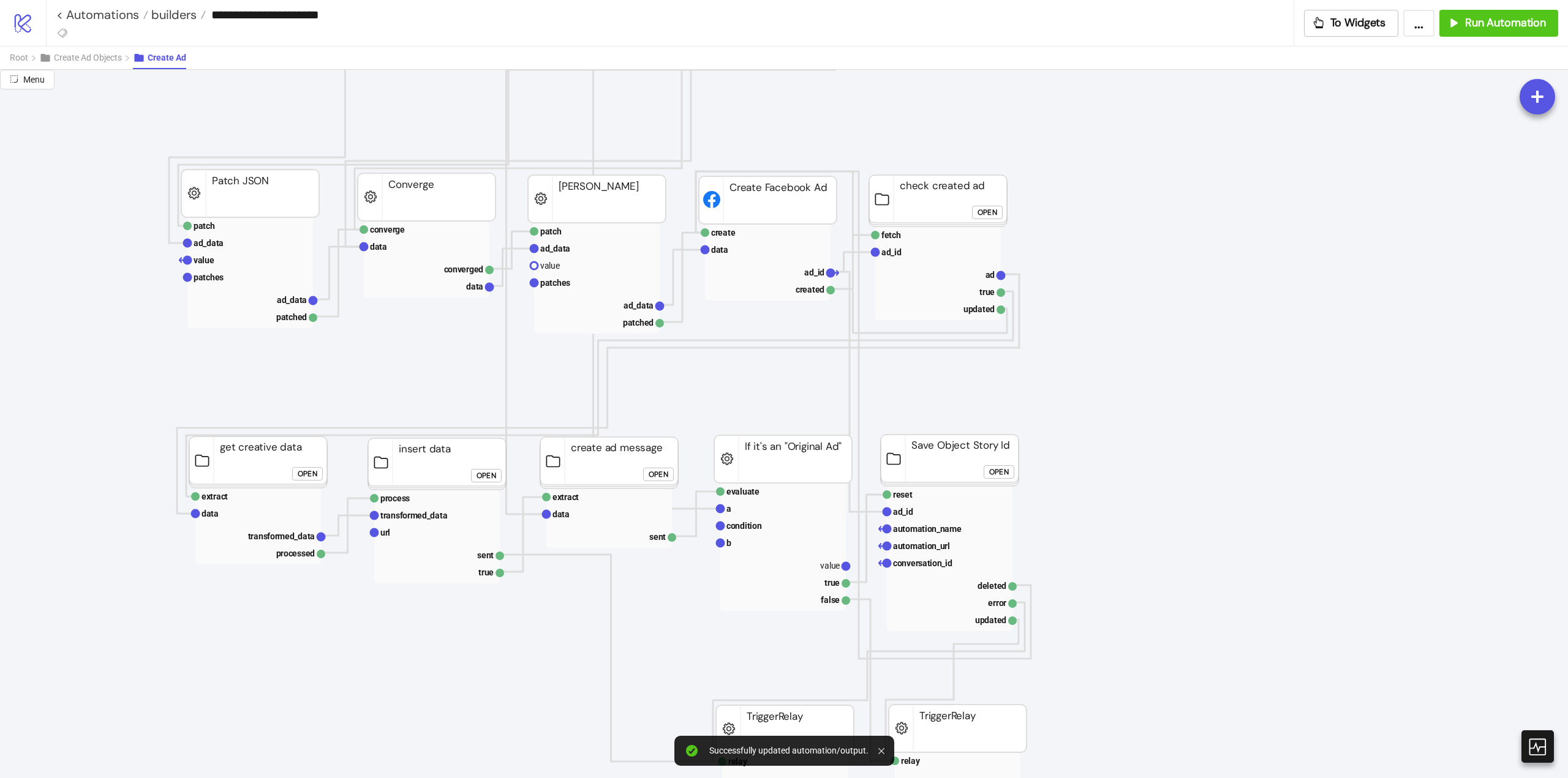
scroll to position [367, 0]
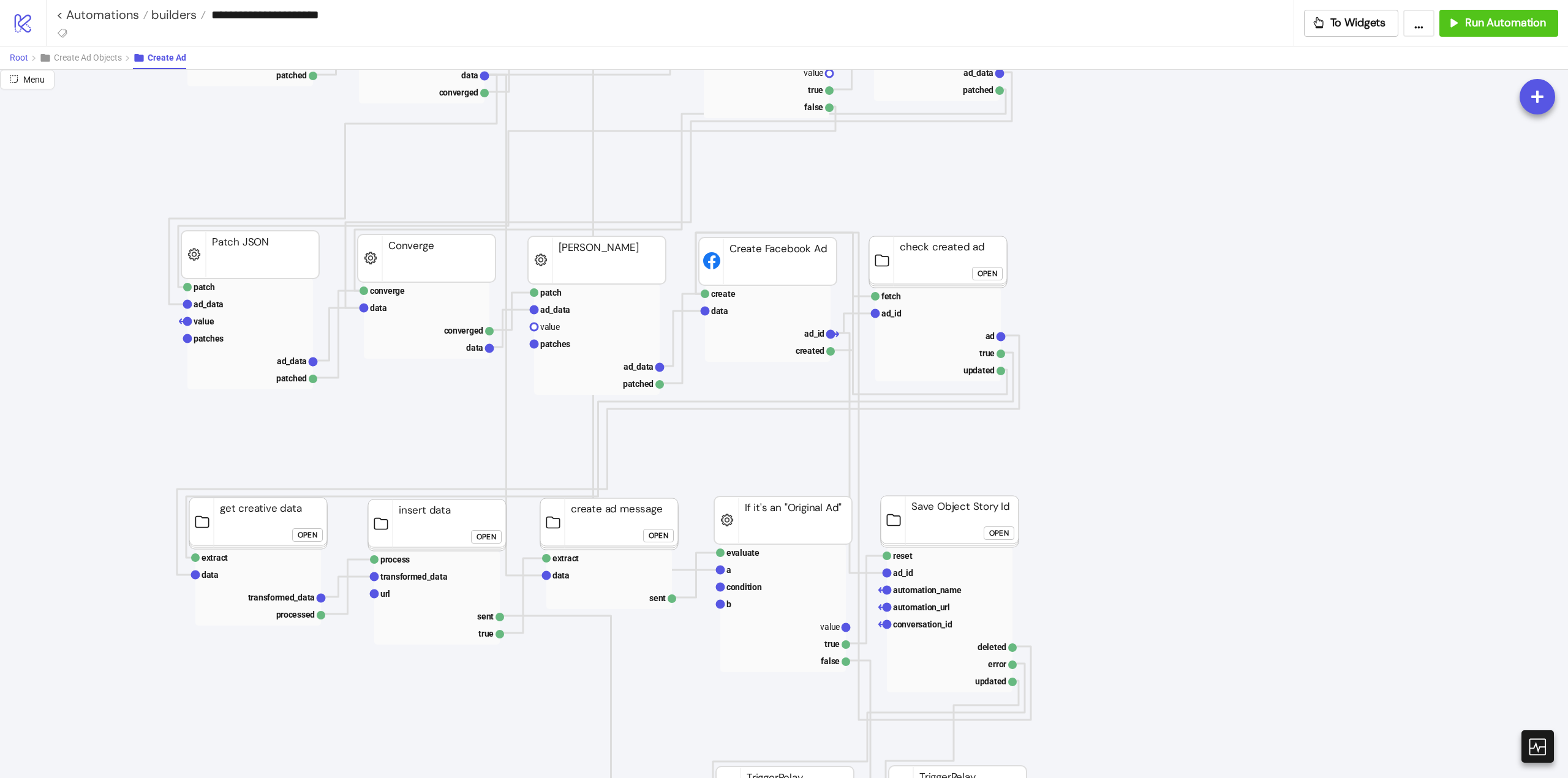
click at [15, 57] on span "Root" at bounding box center [18, 57] width 18 height 10
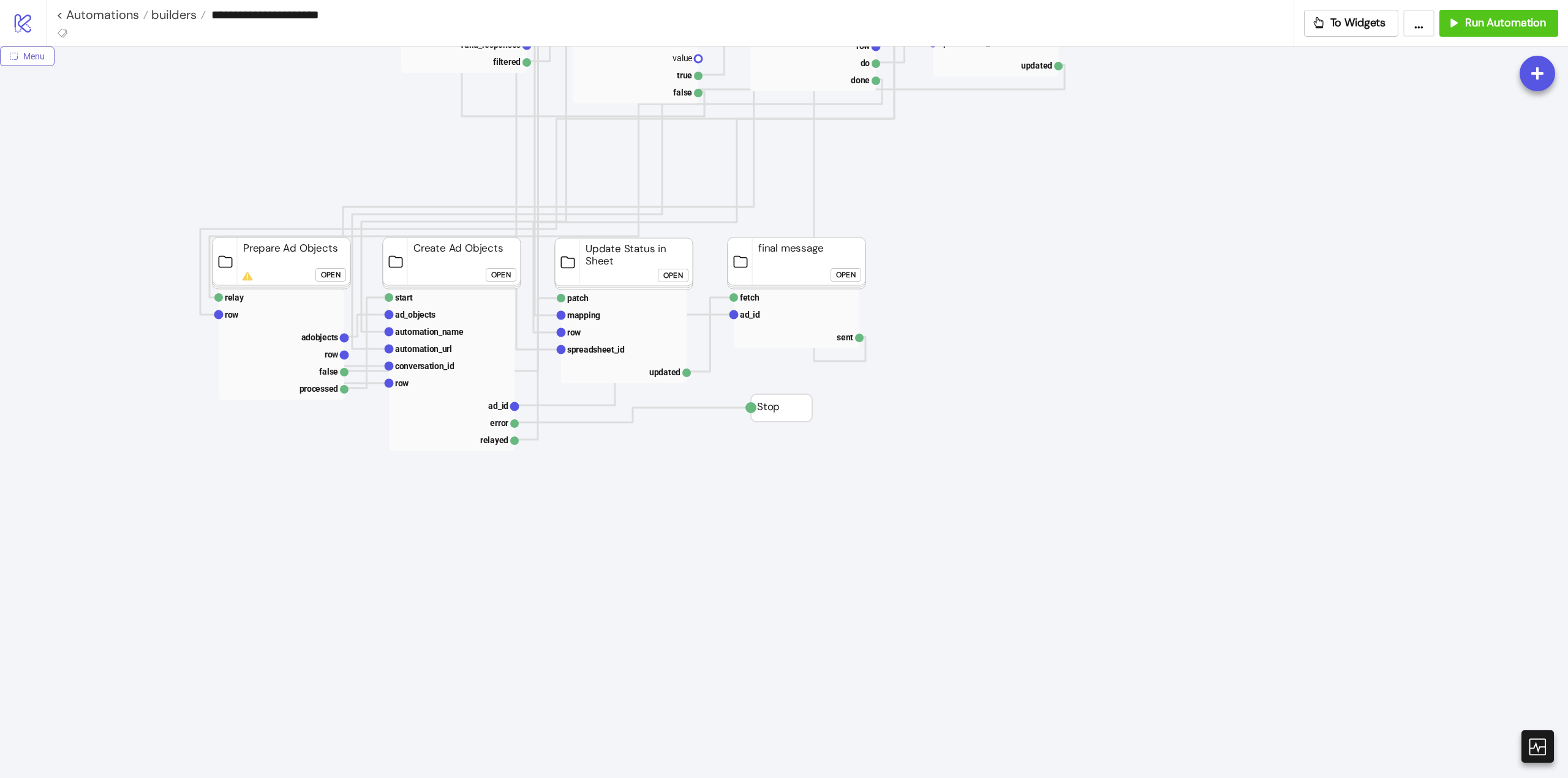
click at [25, 57] on span "Menu" at bounding box center [33, 57] width 22 height 10
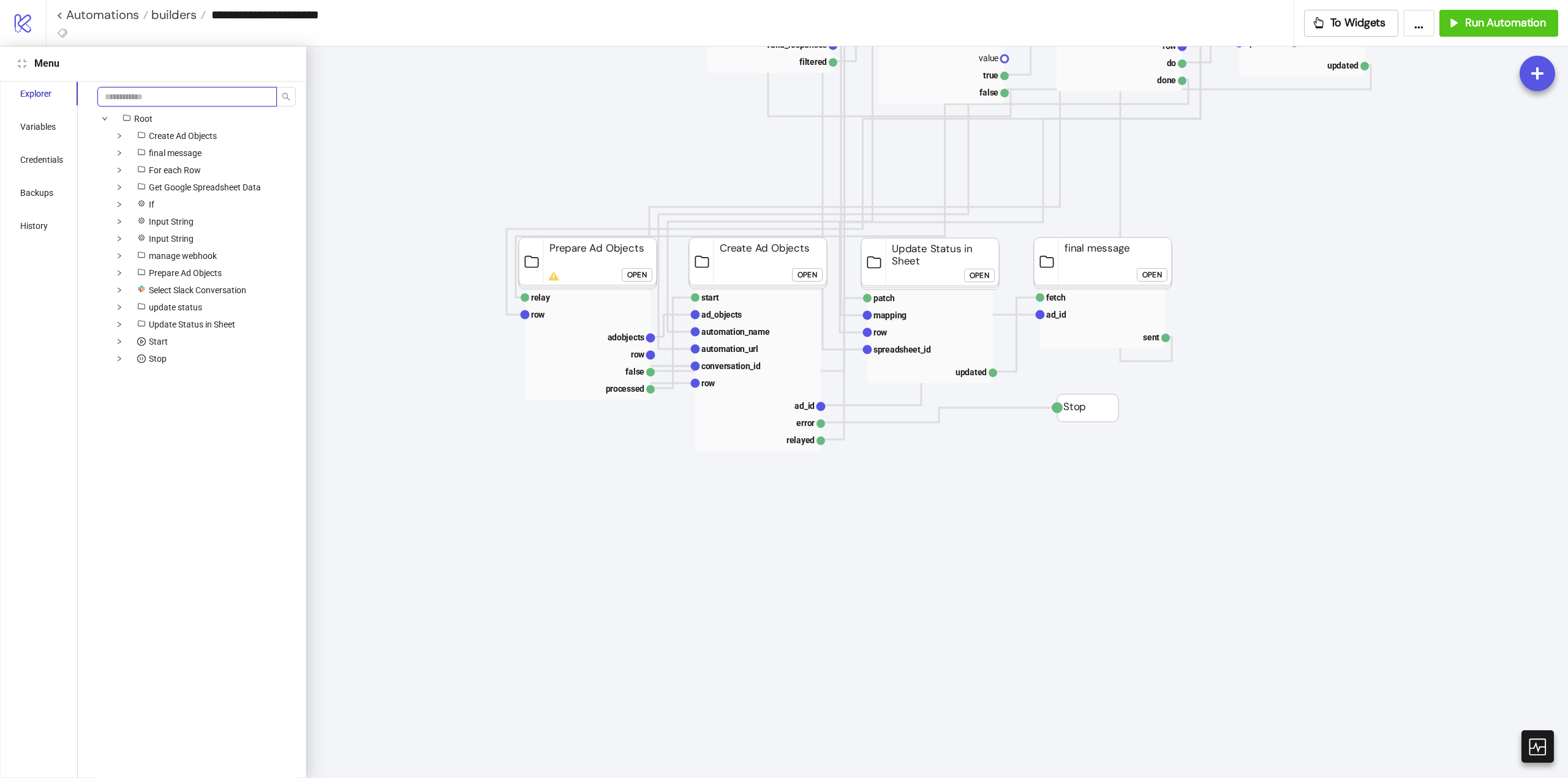
click at [136, 92] on input "search" at bounding box center [186, 96] width 179 height 20
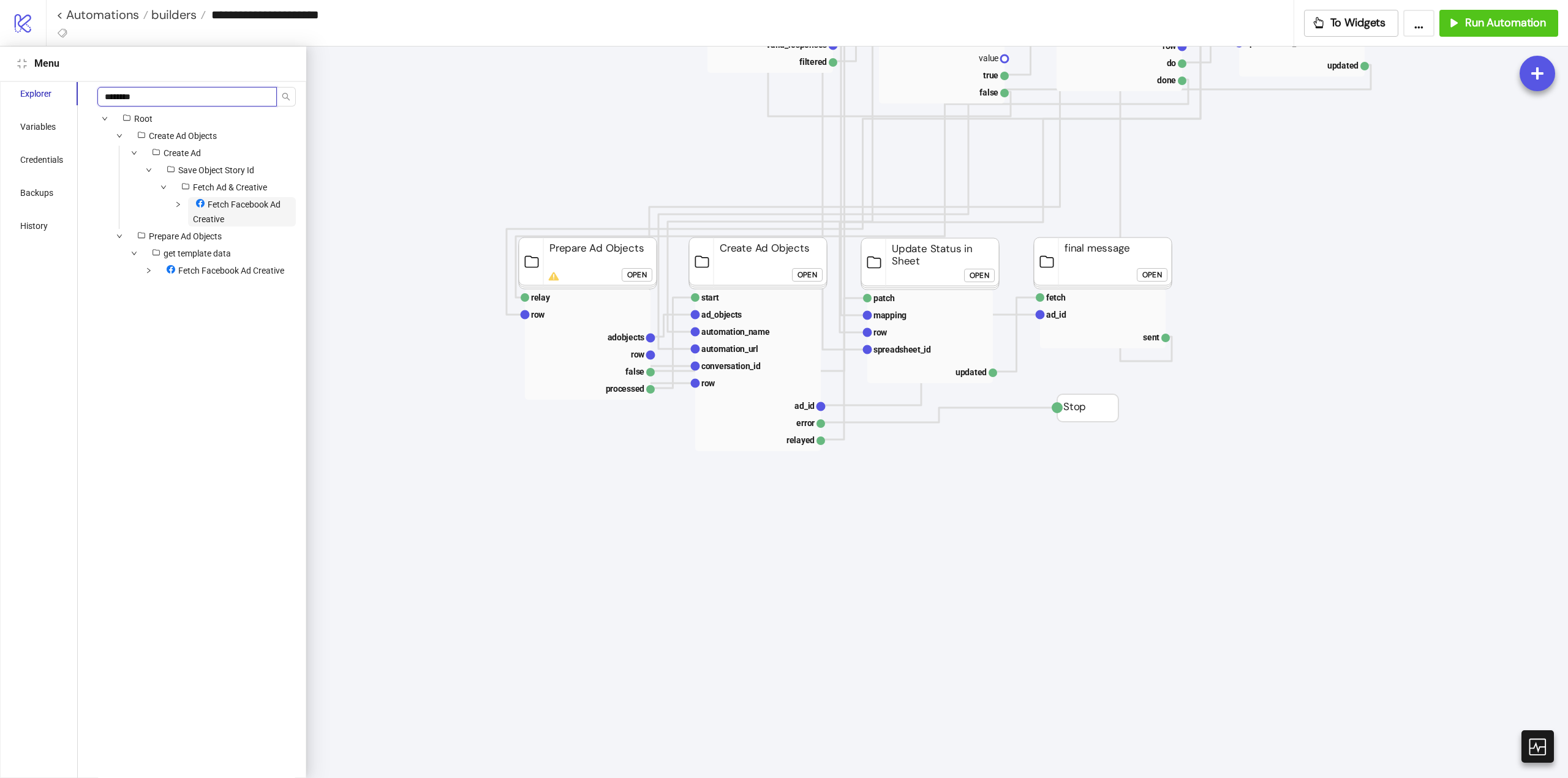
type input "********"
click at [253, 209] on span "Fetch Facebook Ad Creative" at bounding box center [237, 212] width 88 height 25
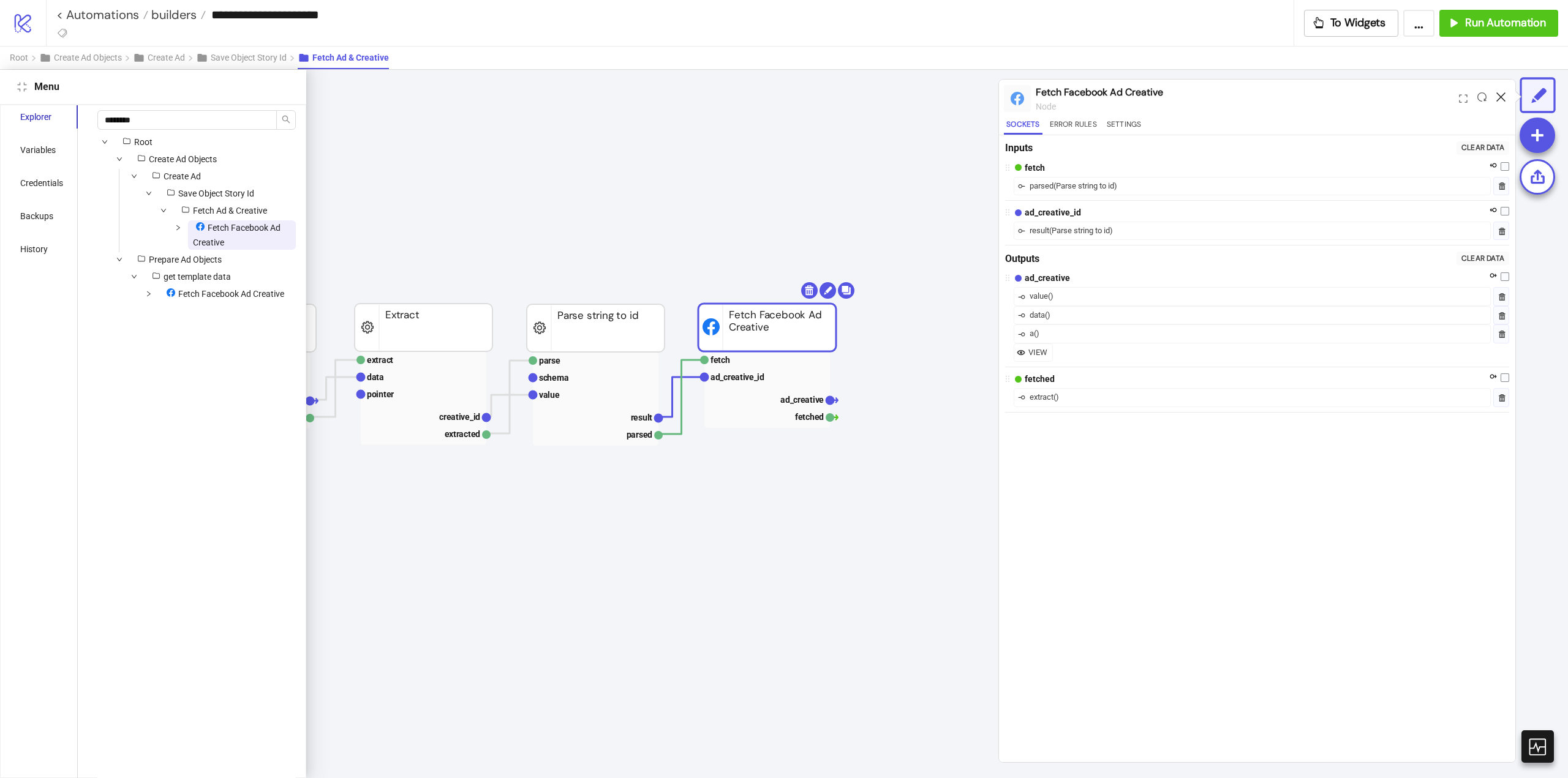
click at [1503, 92] on icon at bounding box center [1501, 97] width 10 height 10
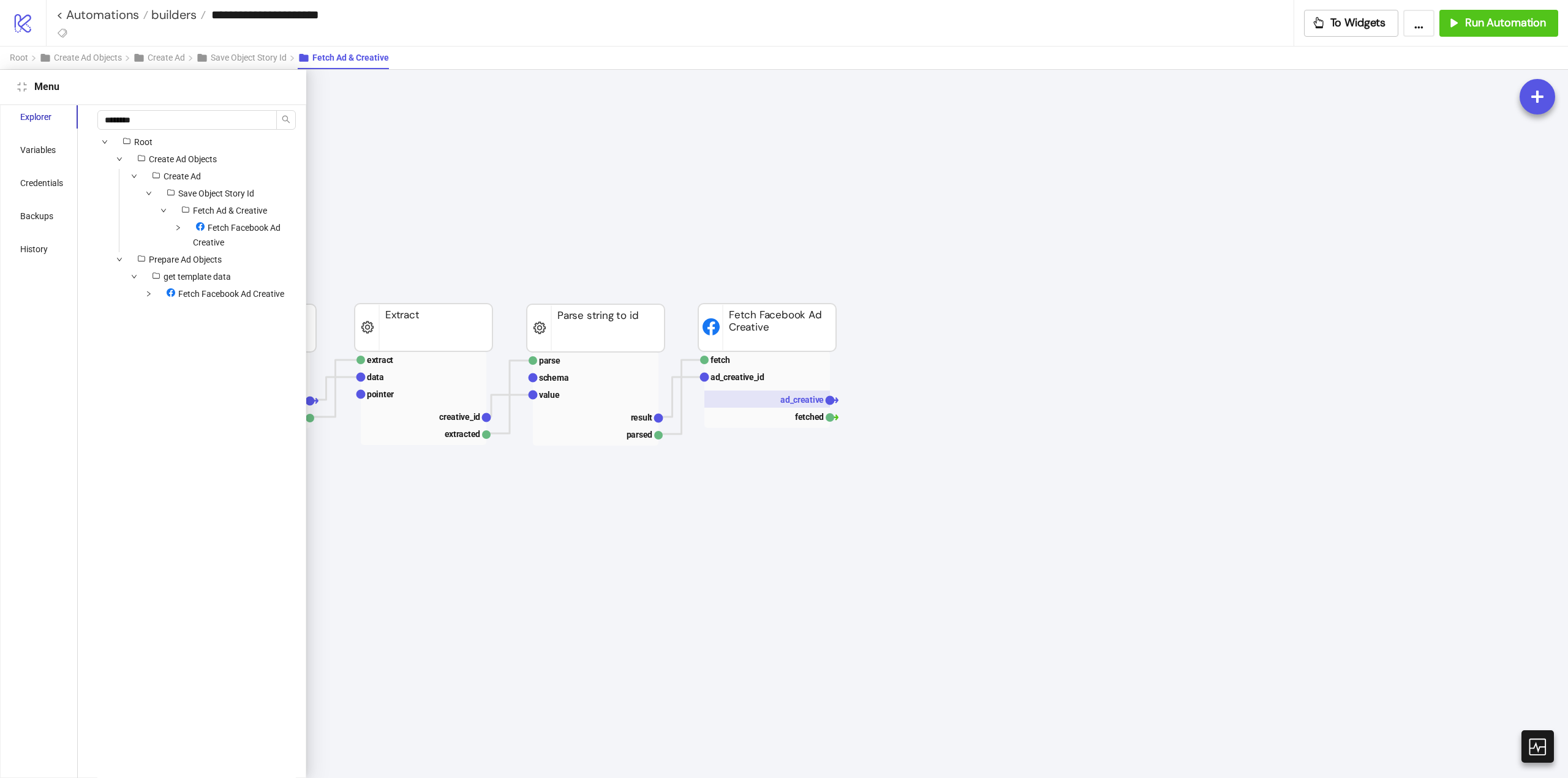
click at [800, 392] on rect at bounding box center [767, 400] width 126 height 18
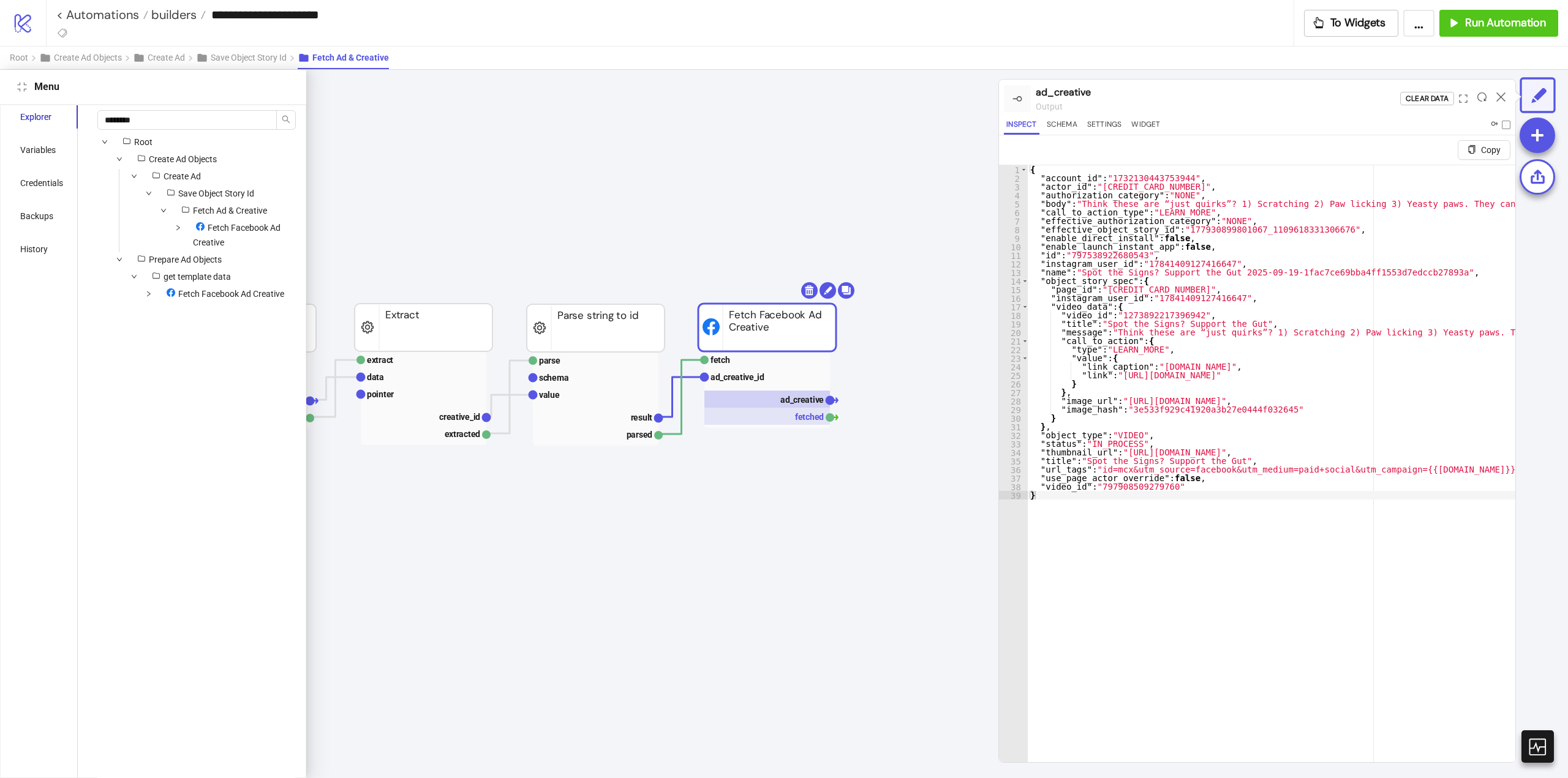
scroll to position [123, 505]
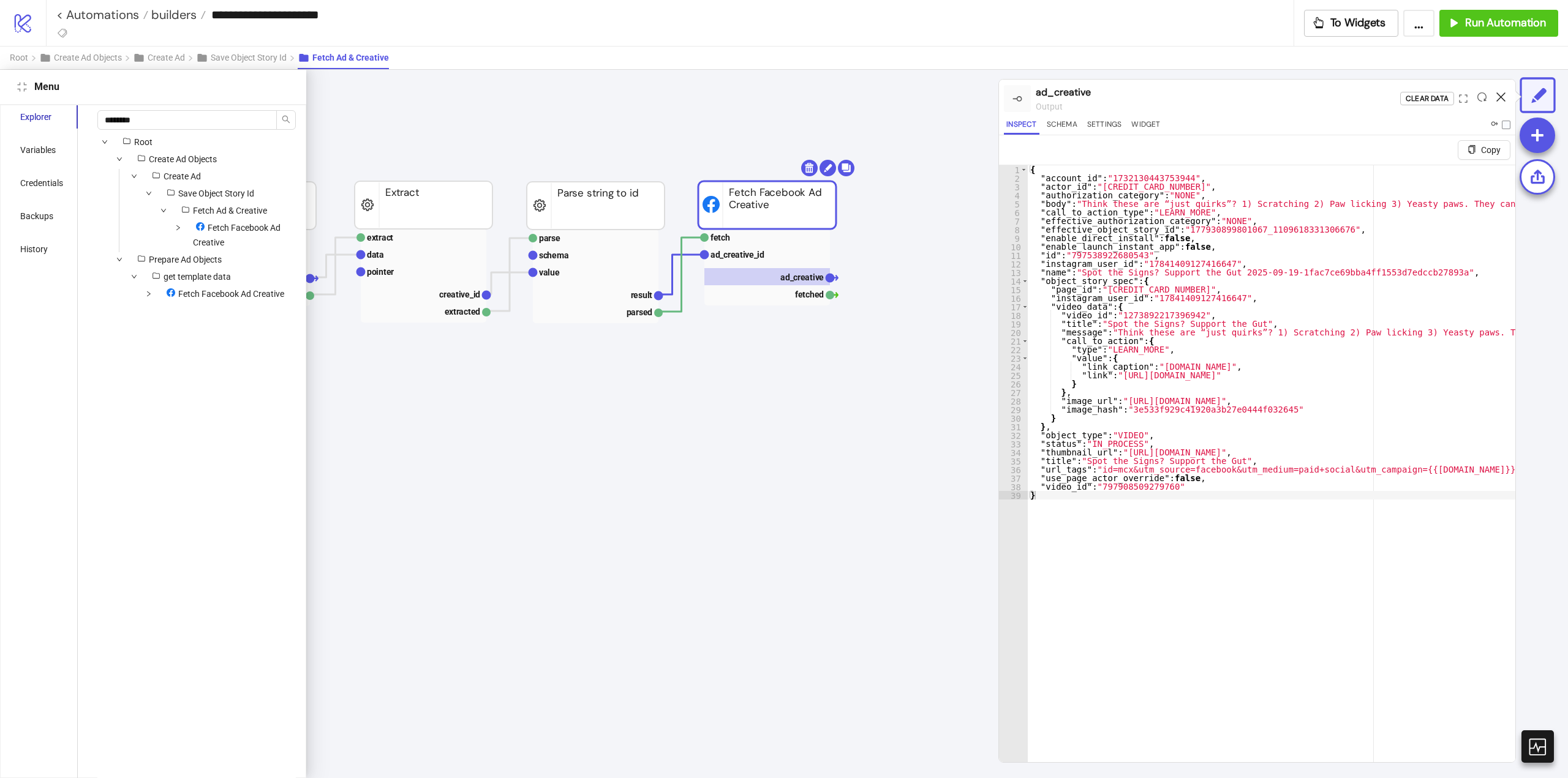
click at [1497, 98] on icon at bounding box center [1501, 97] width 10 height 10
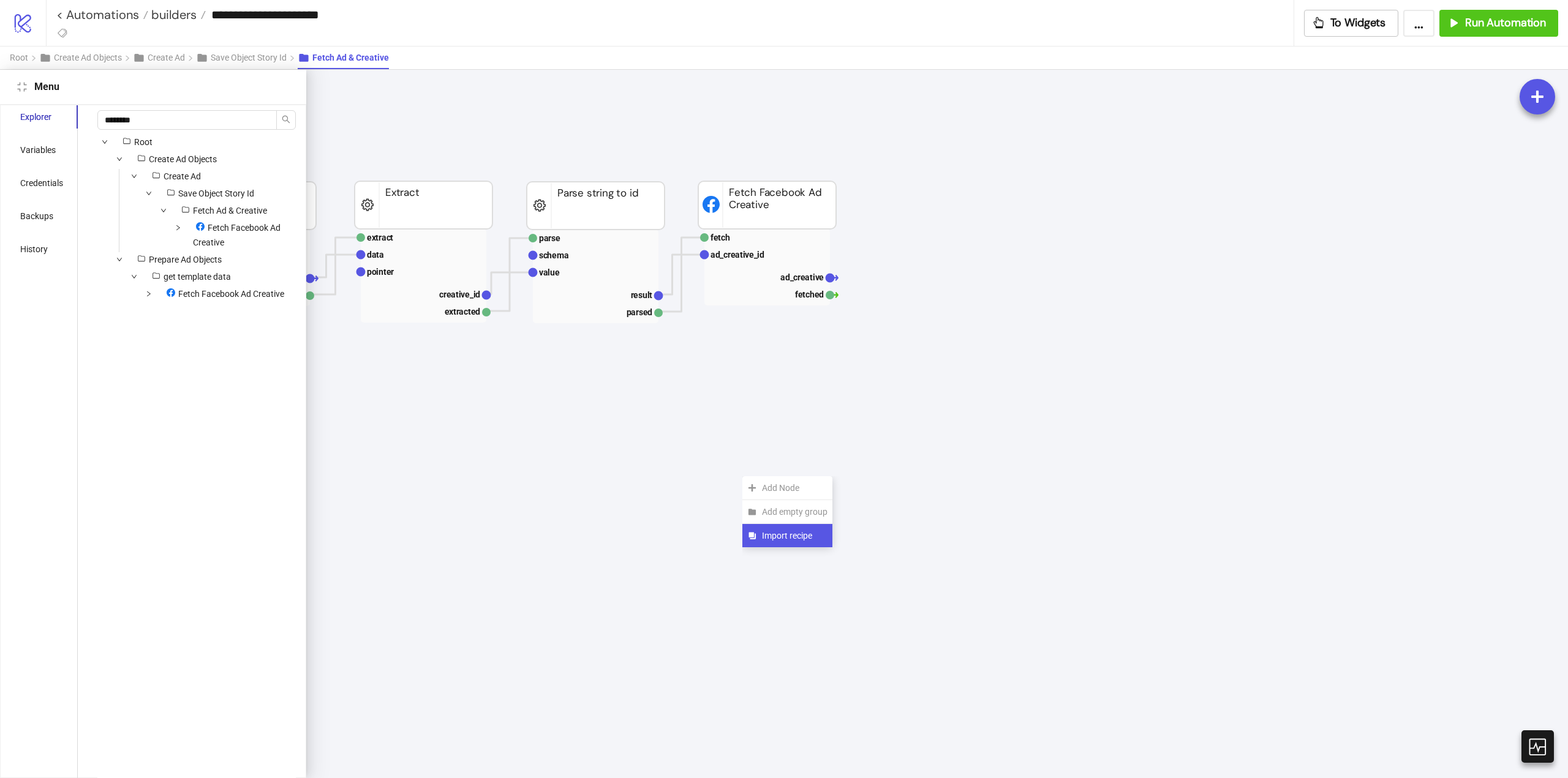
click at [768, 532] on span "Import recipe" at bounding box center [795, 535] width 65 height 14
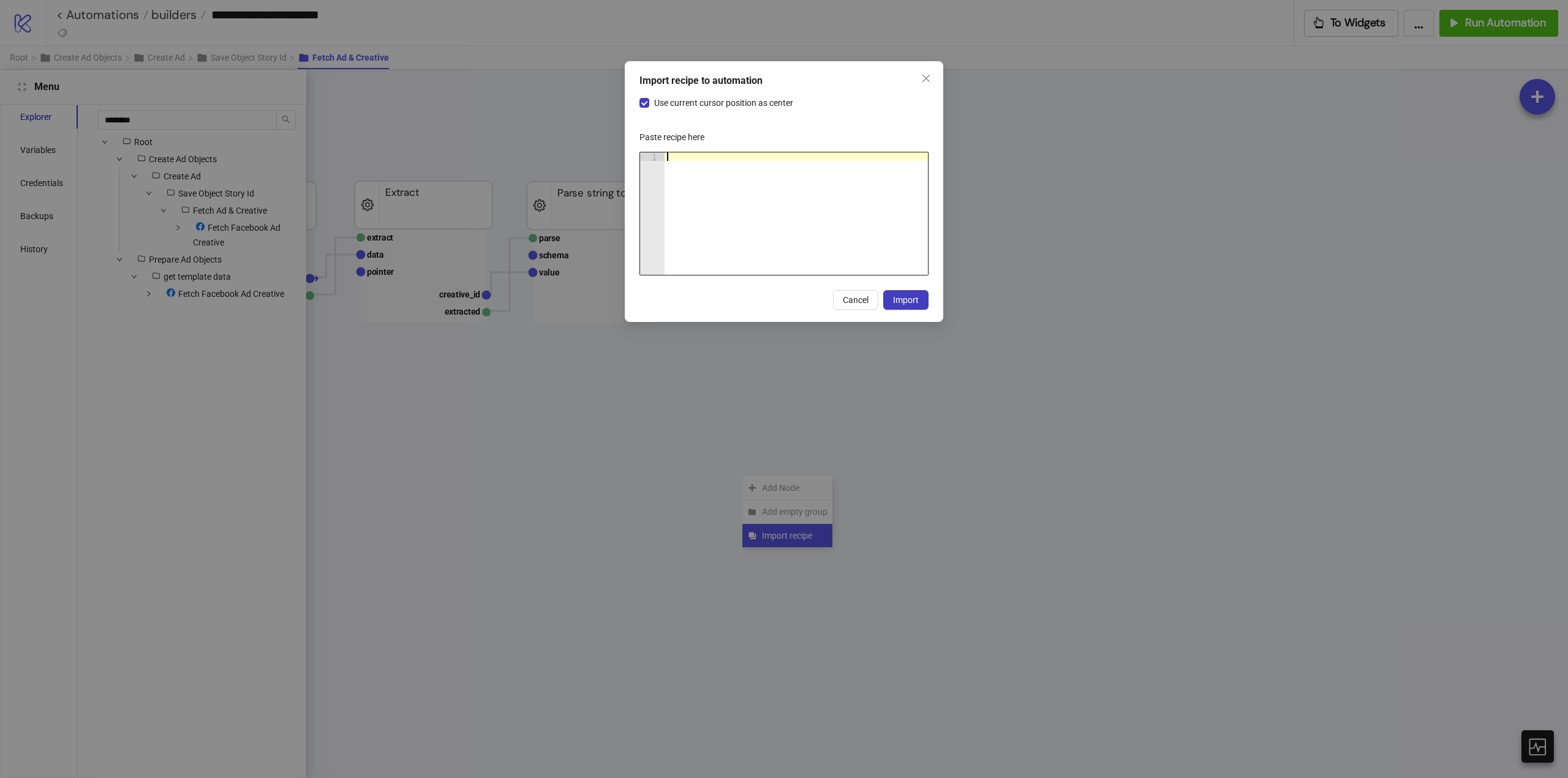
click at [732, 194] on div at bounding box center [796, 221] width 264 height 139
paste textarea "Cursor at row 1"
click at [903, 303] on span "Import" at bounding box center [905, 300] width 25 height 10
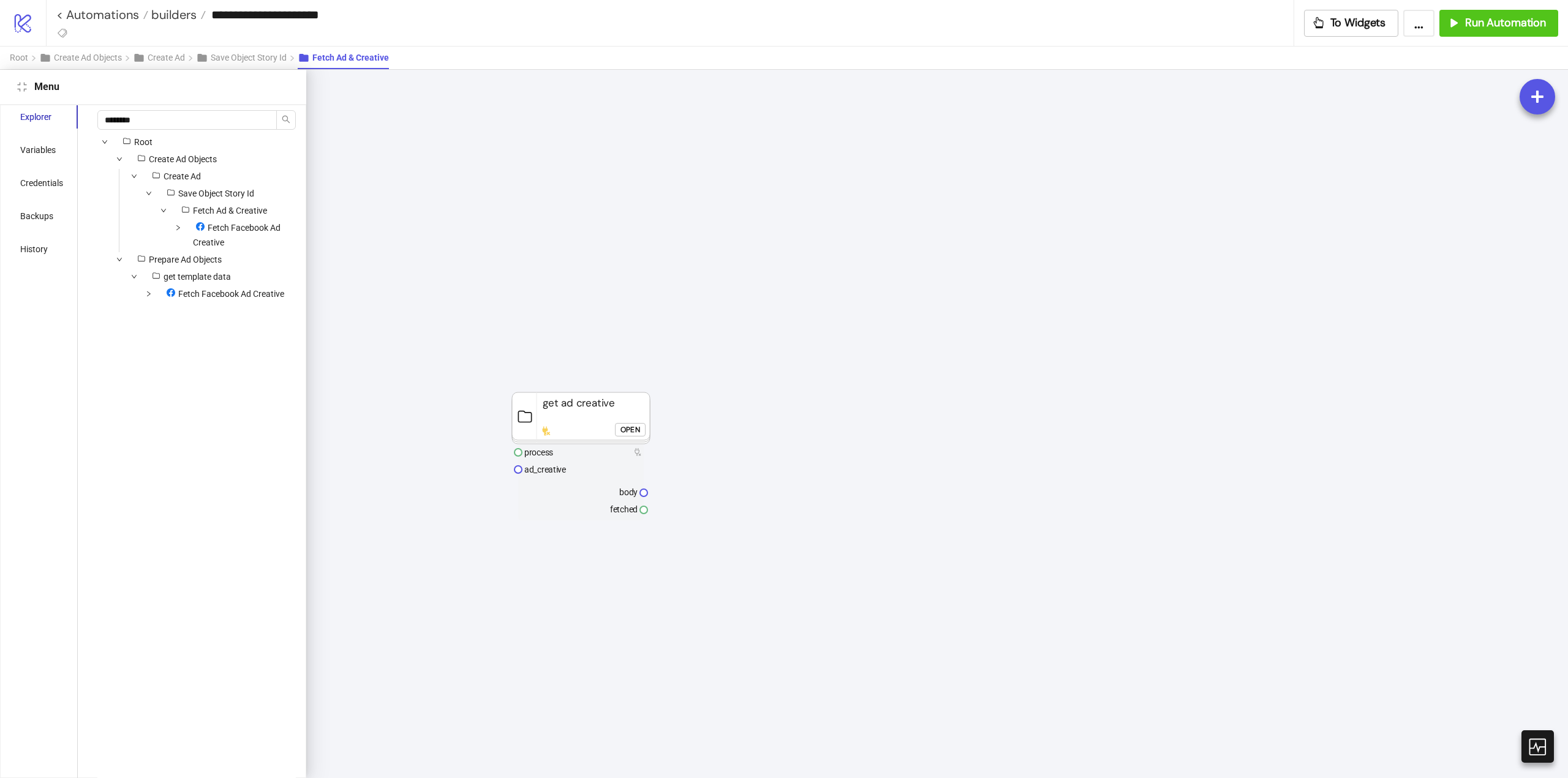
scroll to position [428, 0]
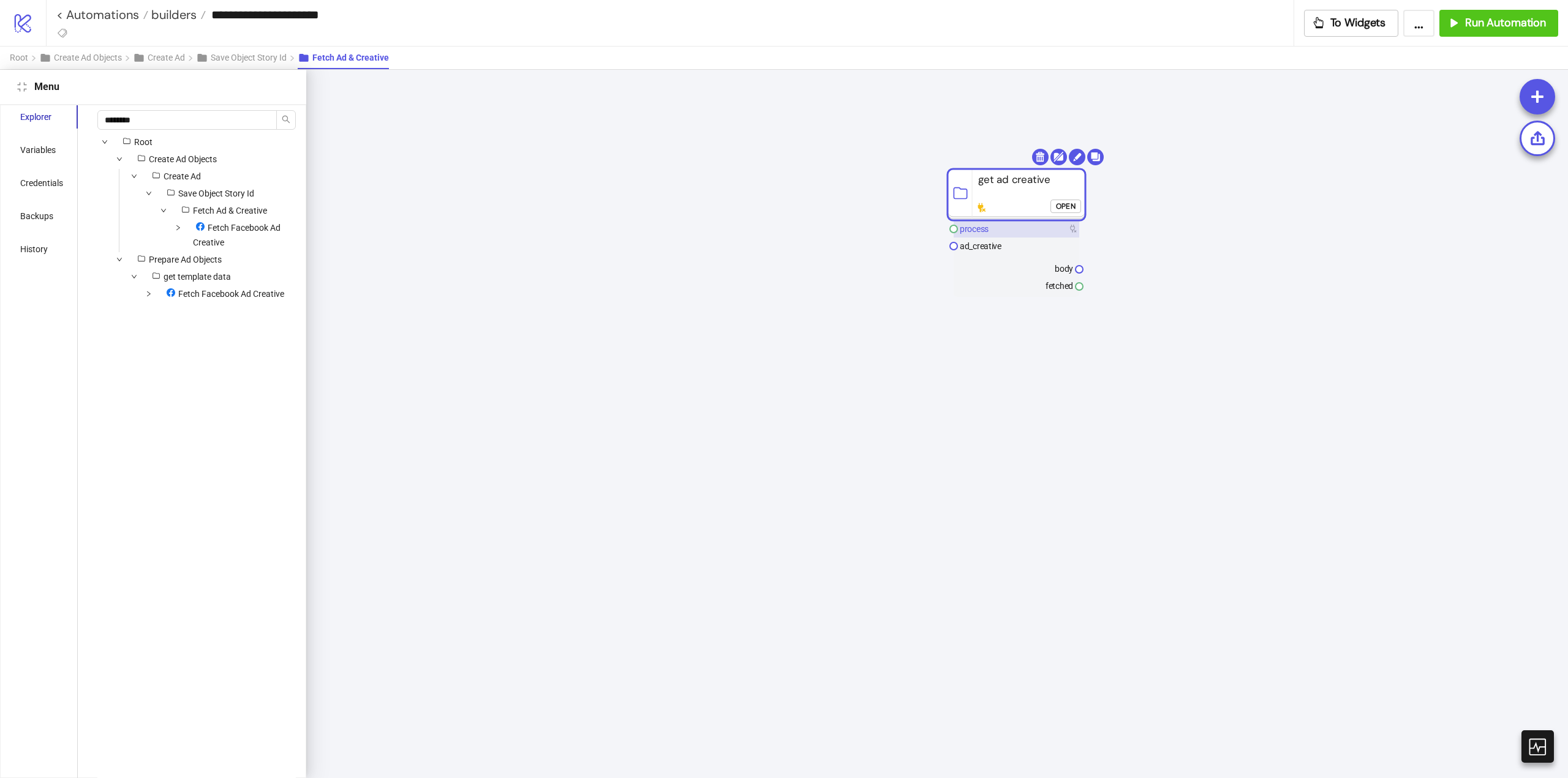
drag, startPoint x: 634, startPoint y: 418, endPoint x: 1056, endPoint y: 160, distance: 494.6
click at [1050, 169] on rect at bounding box center [1016, 194] width 138 height 52
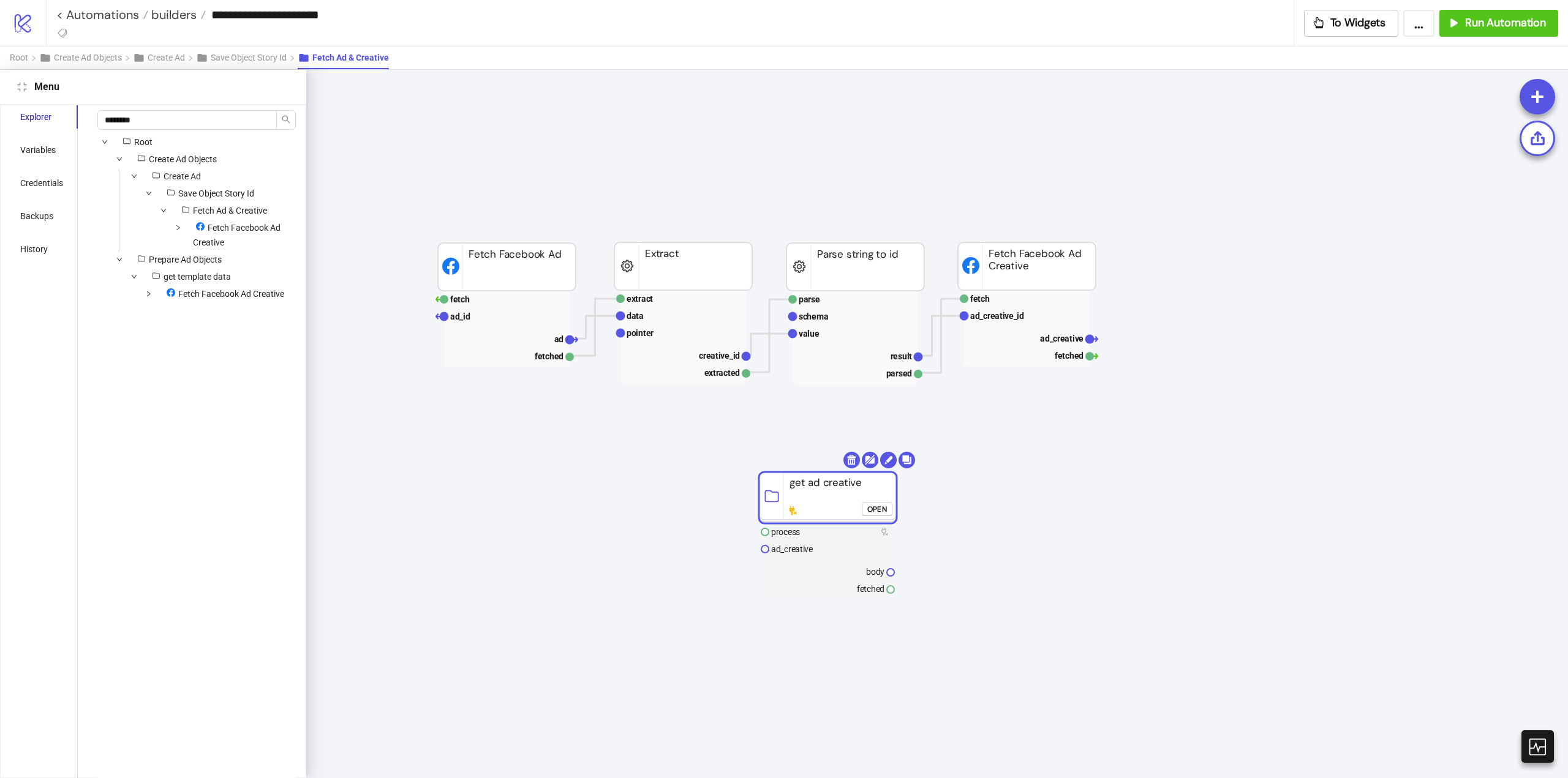
scroll to position [61, 367]
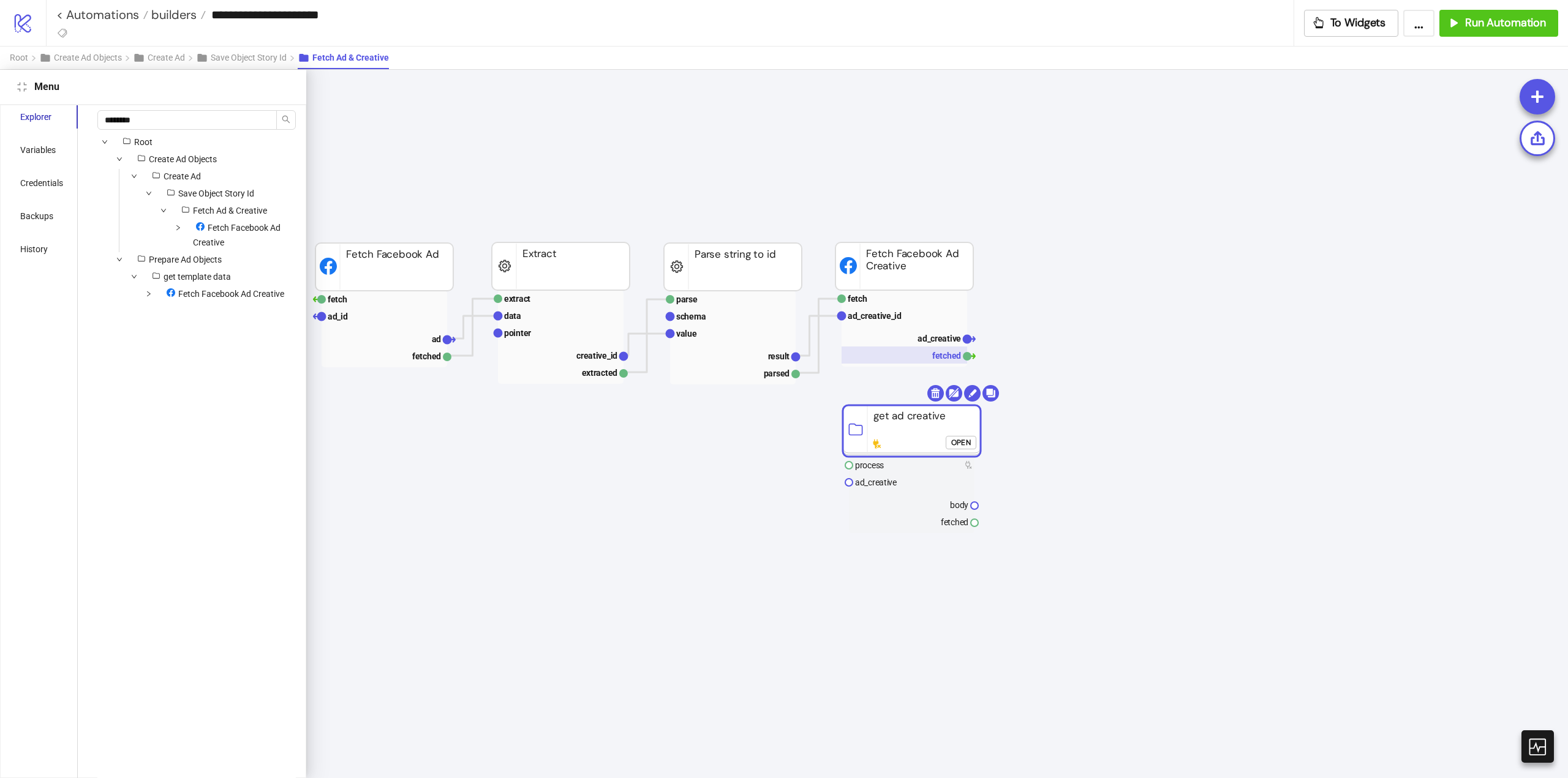
drag, startPoint x: 678, startPoint y: 500, endPoint x: 909, endPoint y: 361, distance: 269.6
click at [886, 432] on rect at bounding box center [911, 431] width 138 height 52
click at [926, 342] on text "ad_creative" at bounding box center [939, 338] width 44 height 10
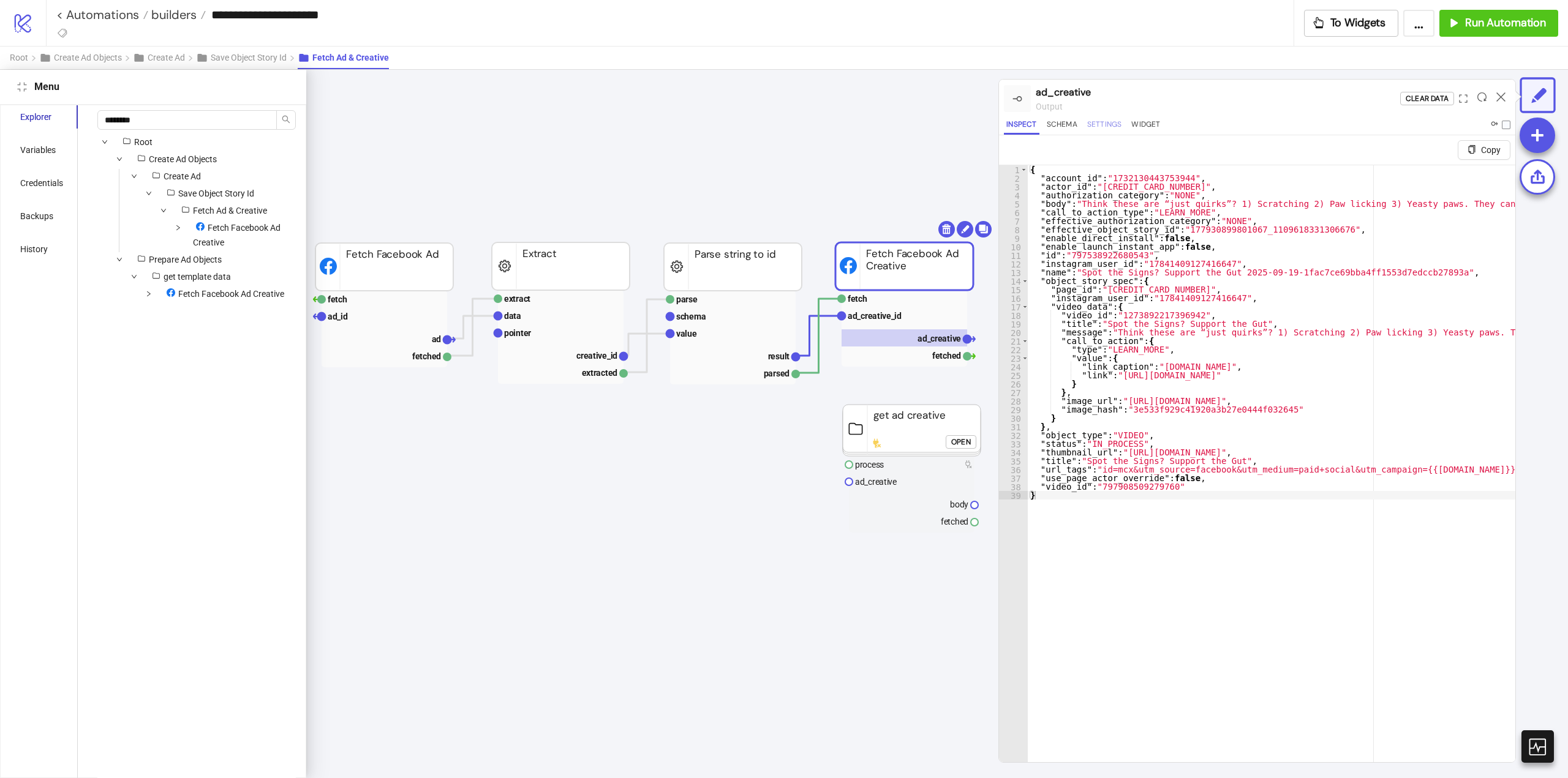
drag, startPoint x: 1116, startPoint y: 121, endPoint x: 1115, endPoint y: 128, distance: 7.1
click at [1116, 122] on button "Settings" at bounding box center [1105, 126] width 40 height 17
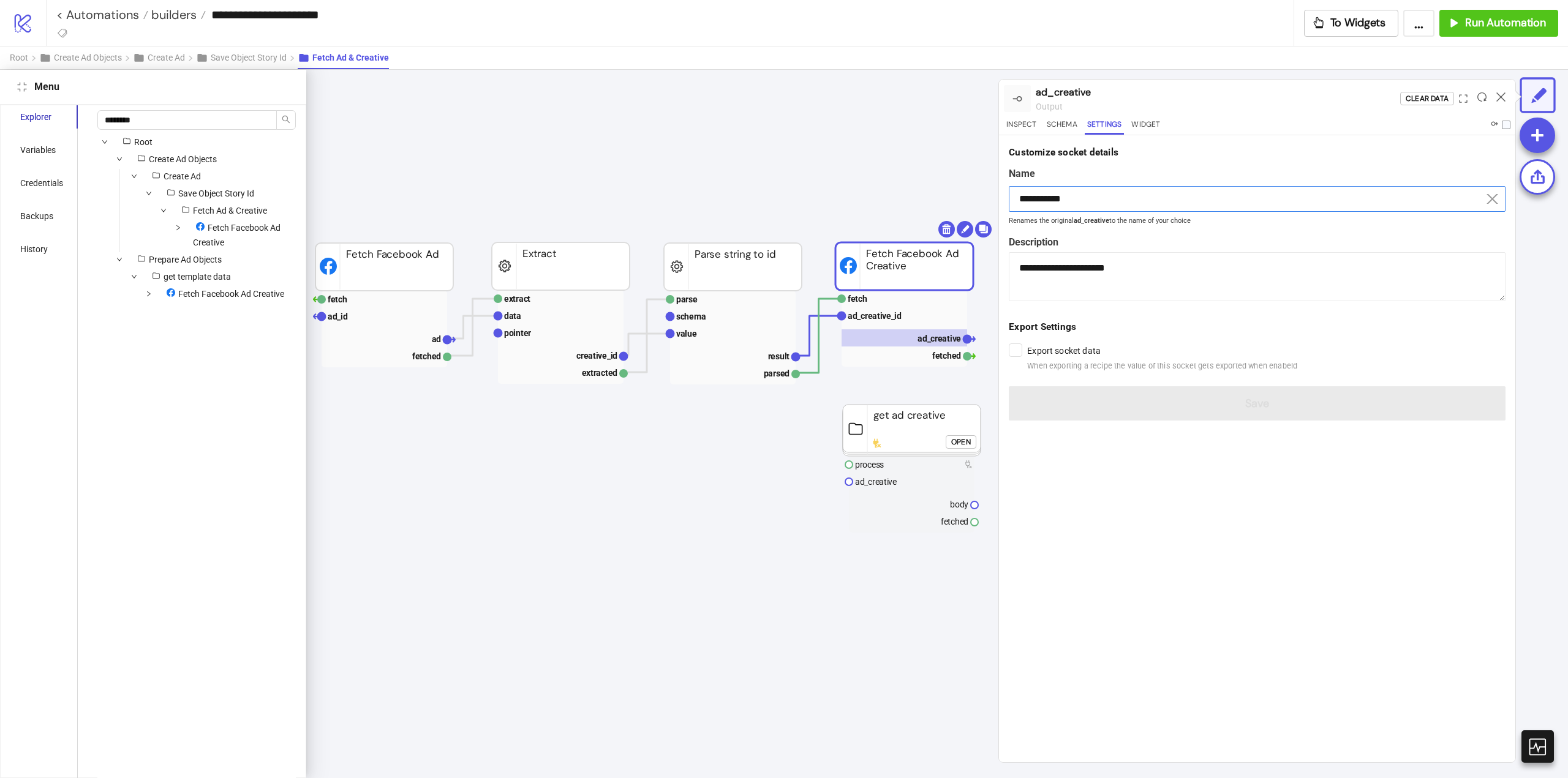
click at [1065, 198] on input "**********" at bounding box center [1257, 199] width 497 height 25
click at [953, 508] on text "body" at bounding box center [959, 505] width 18 height 10
type input "****"
type textarea "**********"
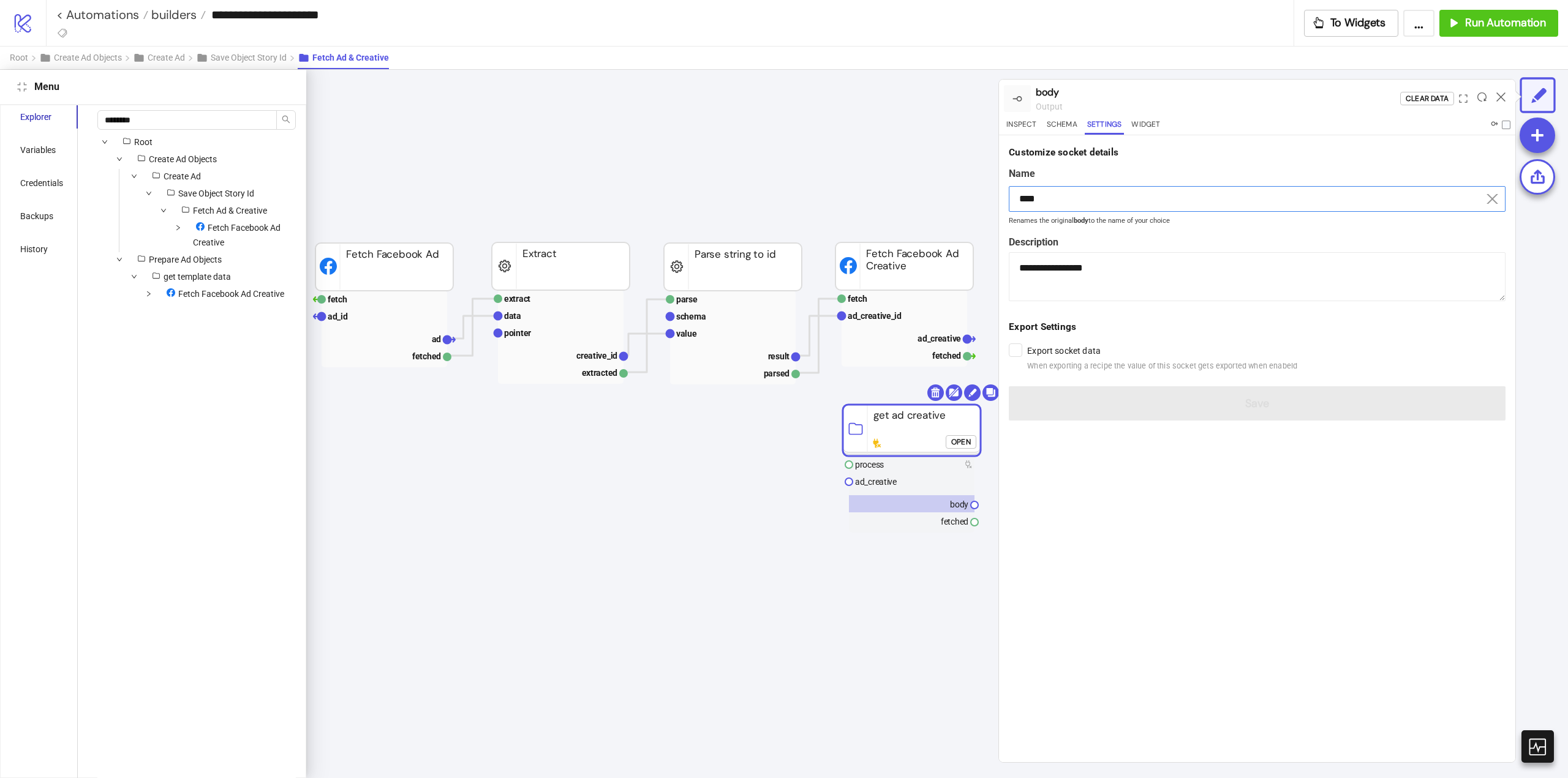
click at [1046, 194] on input "****" at bounding box center [1257, 199] width 497 height 25
paste input "*******"
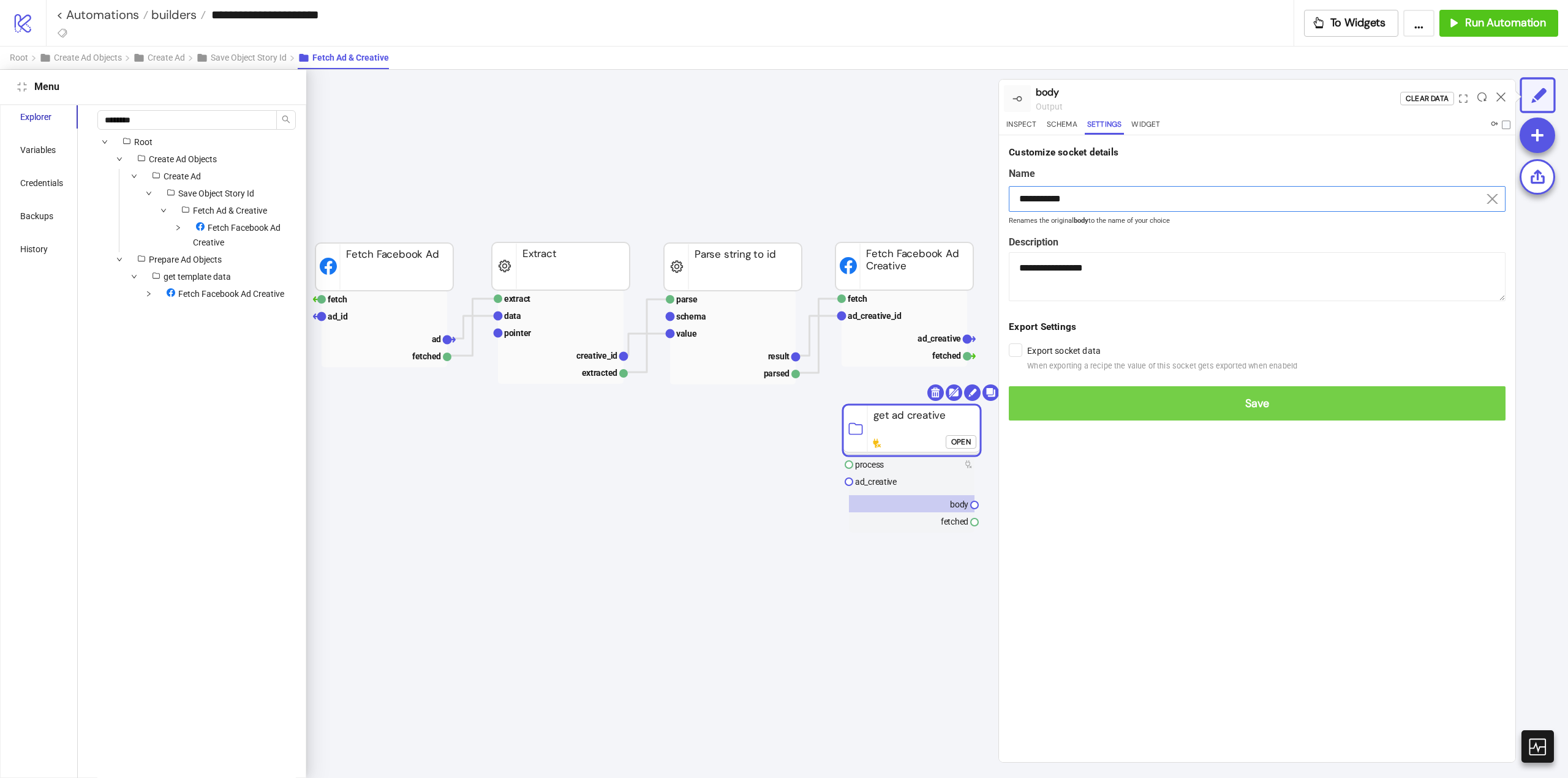
type input "**********"
click at [1189, 399] on span "Save" at bounding box center [1257, 404] width 477 height 14
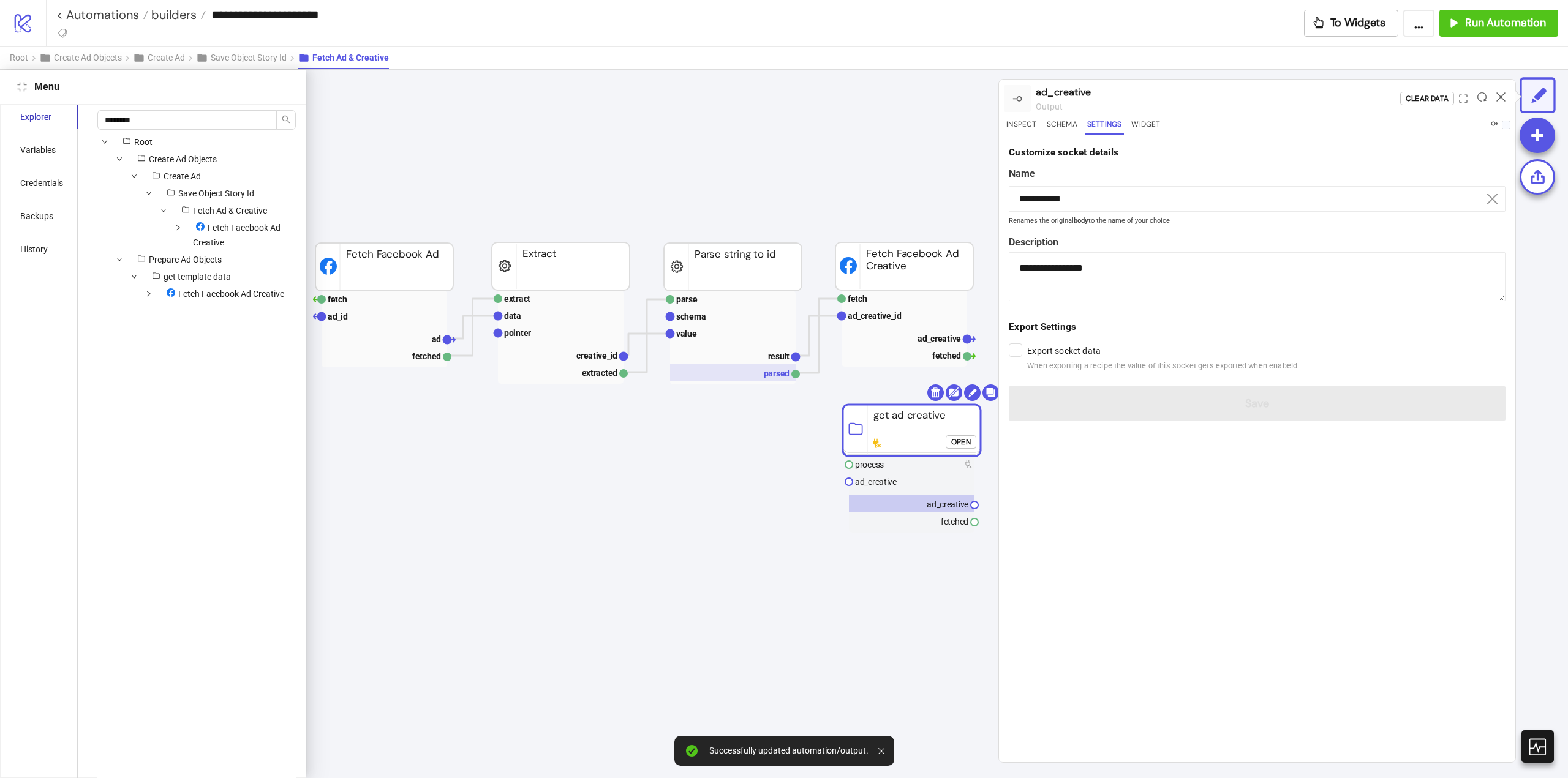
scroll to position [61, 551]
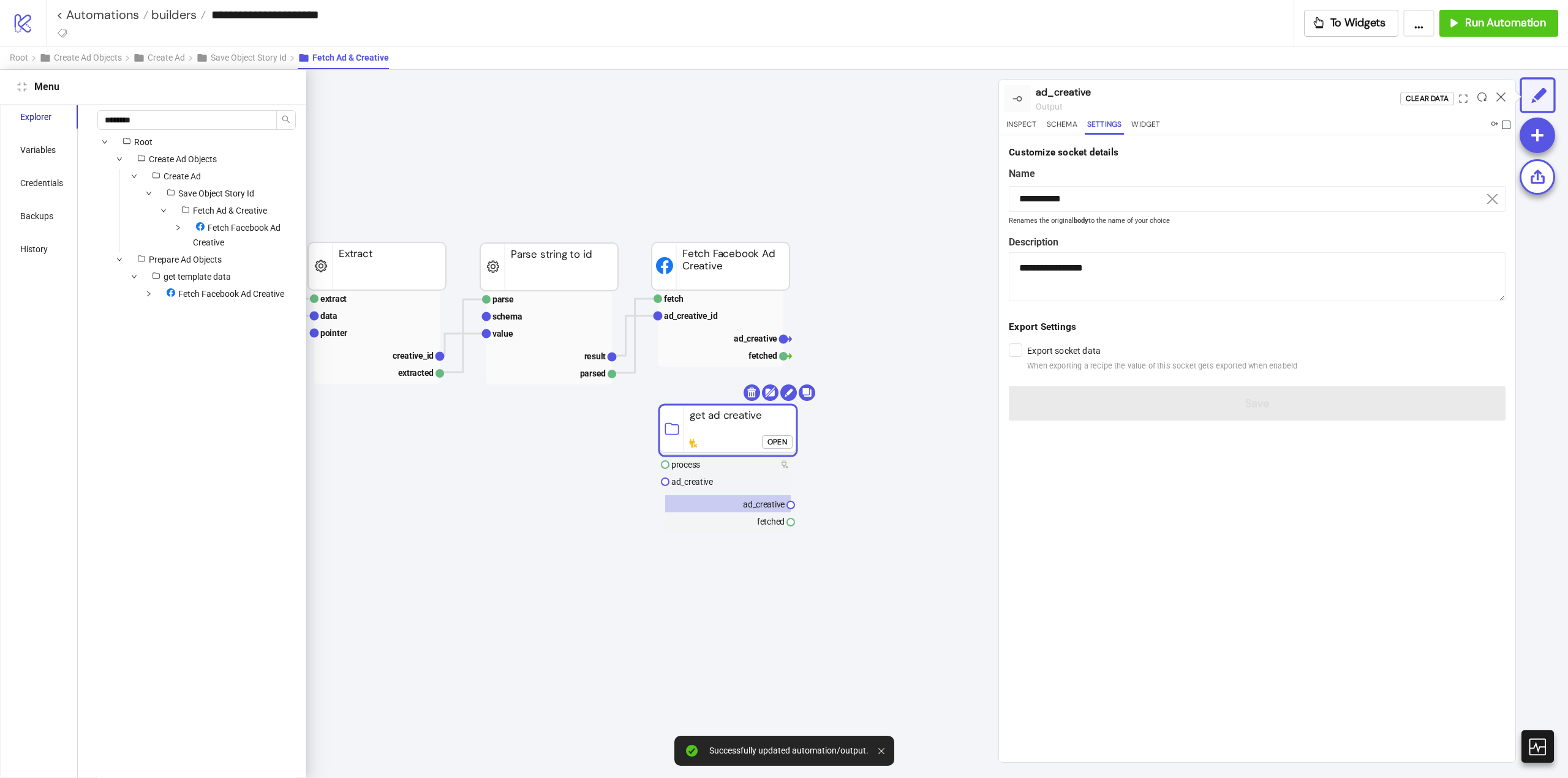
click at [1506, 125] on span at bounding box center [1506, 124] width 9 height 9
click at [1500, 97] on icon at bounding box center [1501, 97] width 10 height 10
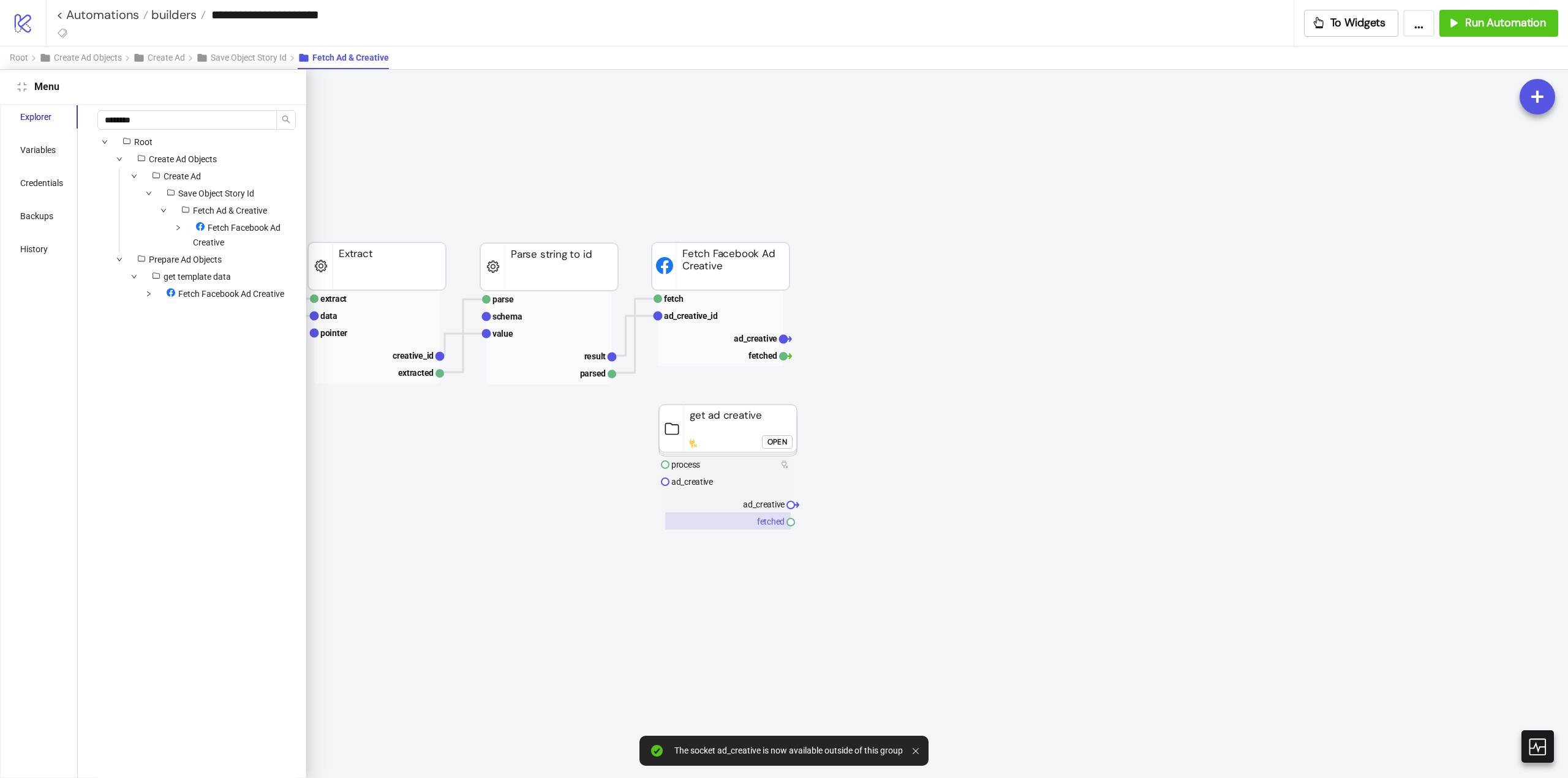
click at [765, 518] on rect at bounding box center [728, 522] width 126 height 18
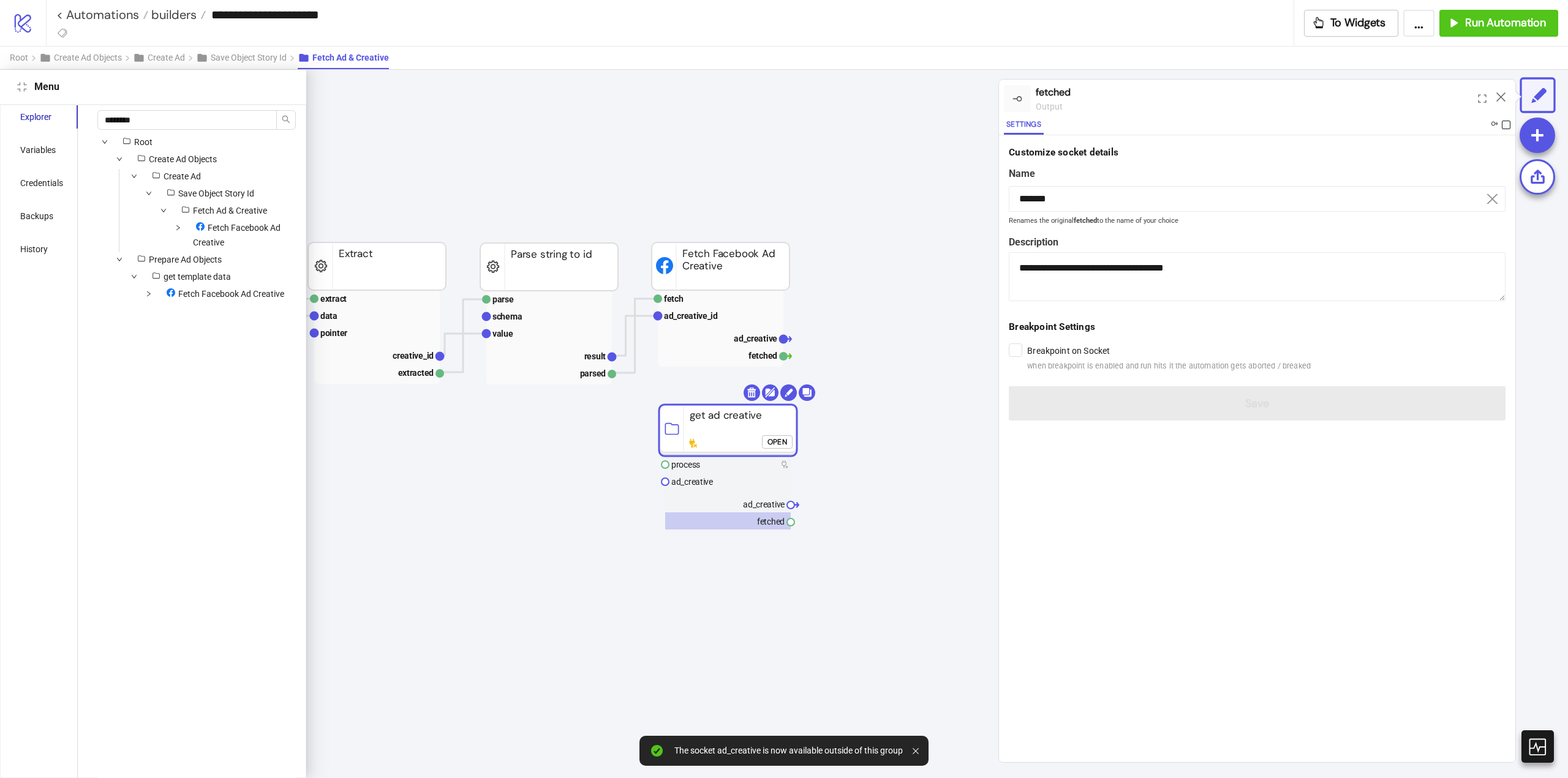
click at [1504, 126] on span at bounding box center [1506, 124] width 9 height 9
click at [1504, 97] on icon at bounding box center [1501, 97] width 10 height 10
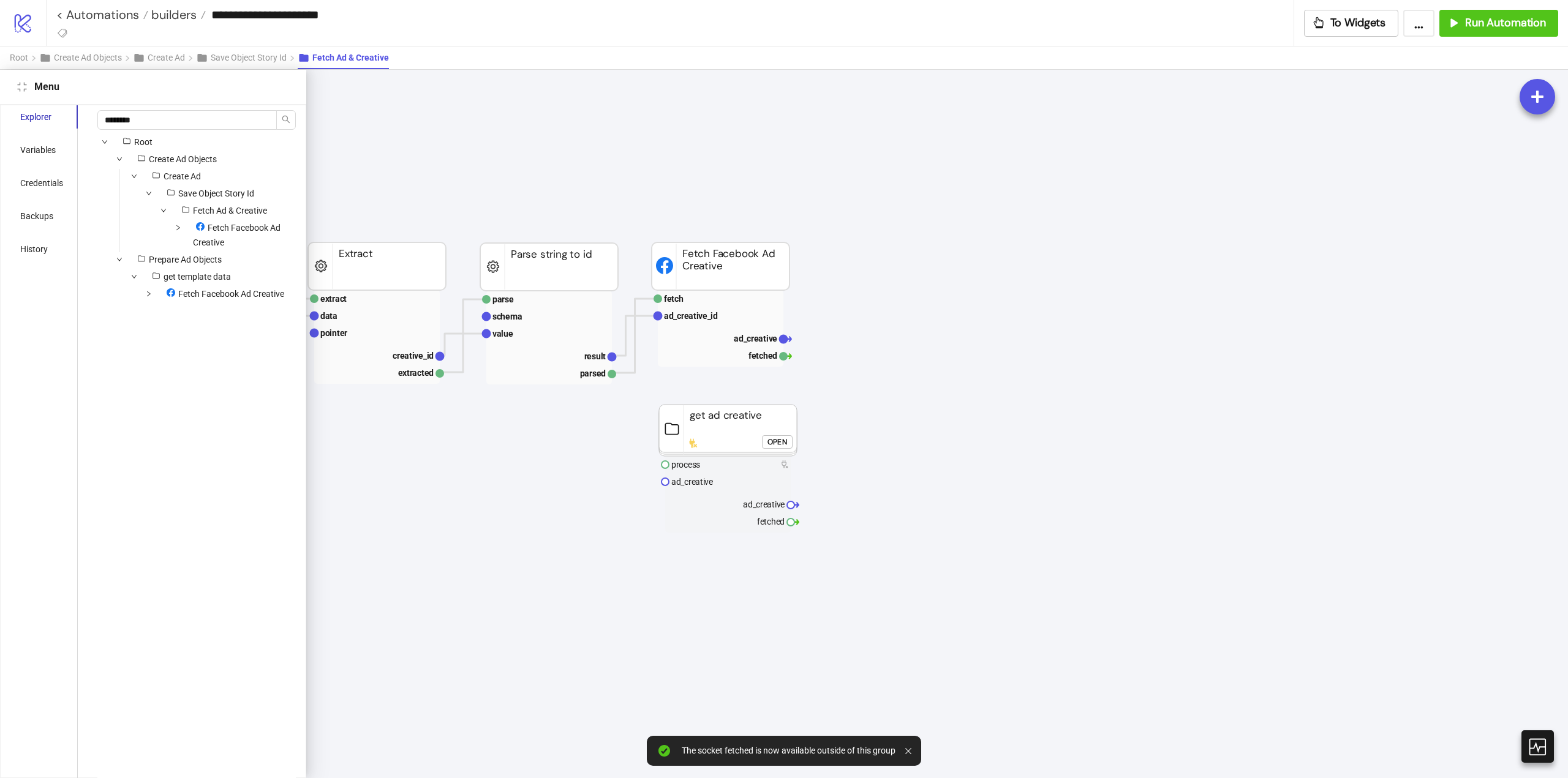
scroll to position [61, 367]
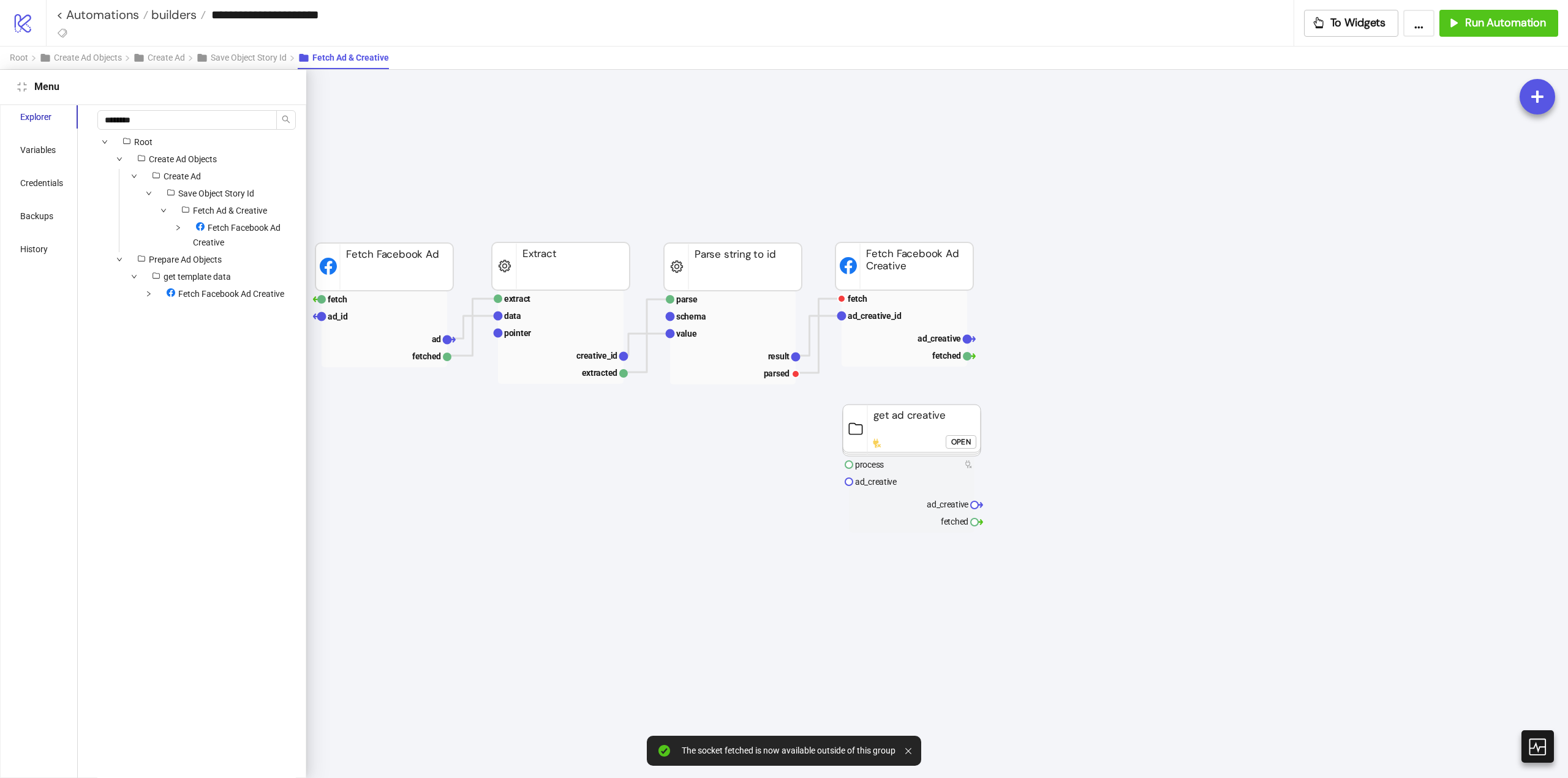
drag, startPoint x: 818, startPoint y: 307, endPoint x: 815, endPoint y: 314, distance: 7.6
click at [818, 307] on polyline at bounding box center [819, 335] width 46 height 74
click at [809, 324] on polyline at bounding box center [819, 336] width 46 height 40
drag, startPoint x: 796, startPoint y: 358, endPoint x: 823, endPoint y: 434, distance: 80.7
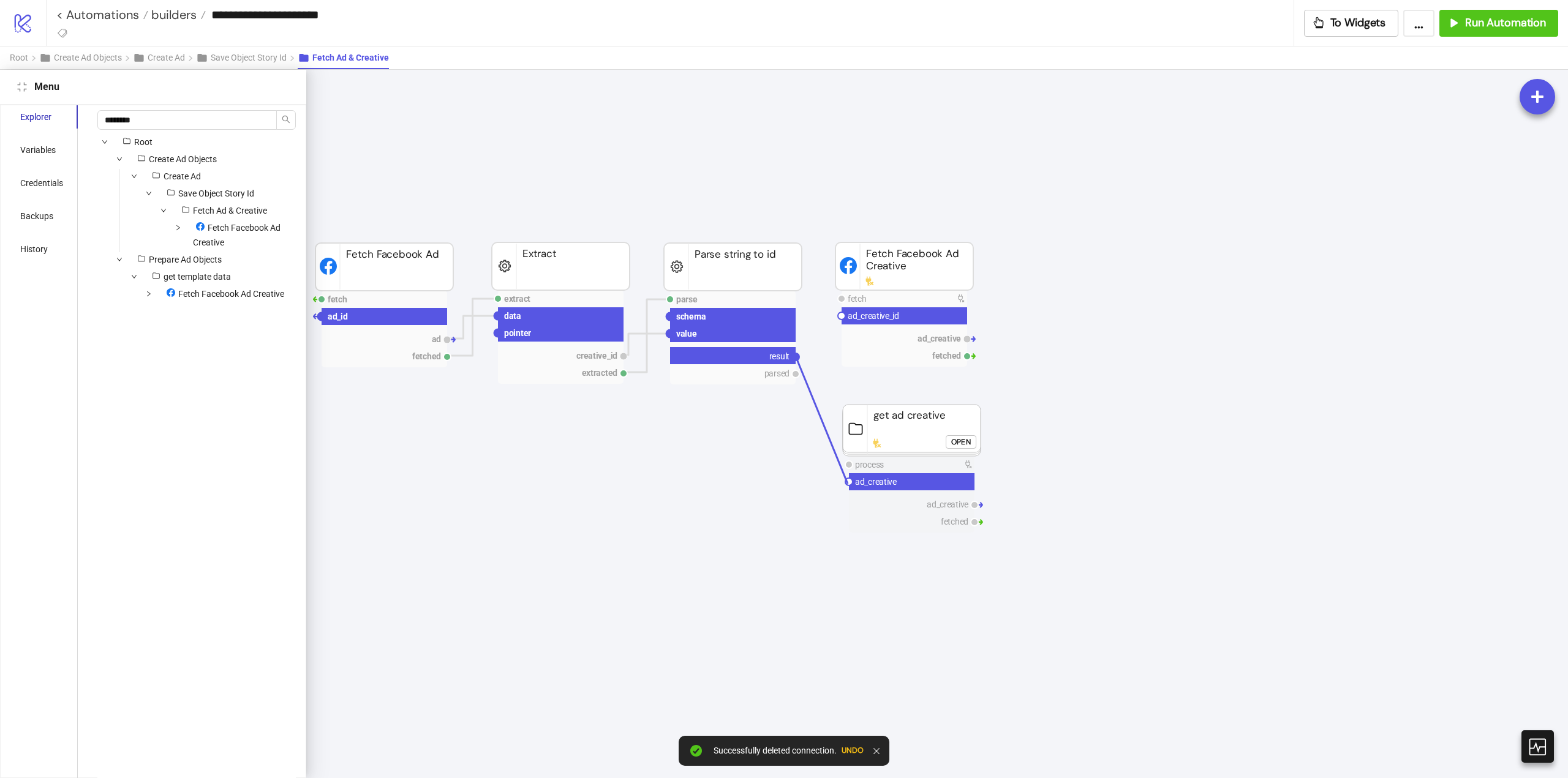
click at [847, 484] on circle at bounding box center [848, 482] width 7 height 7
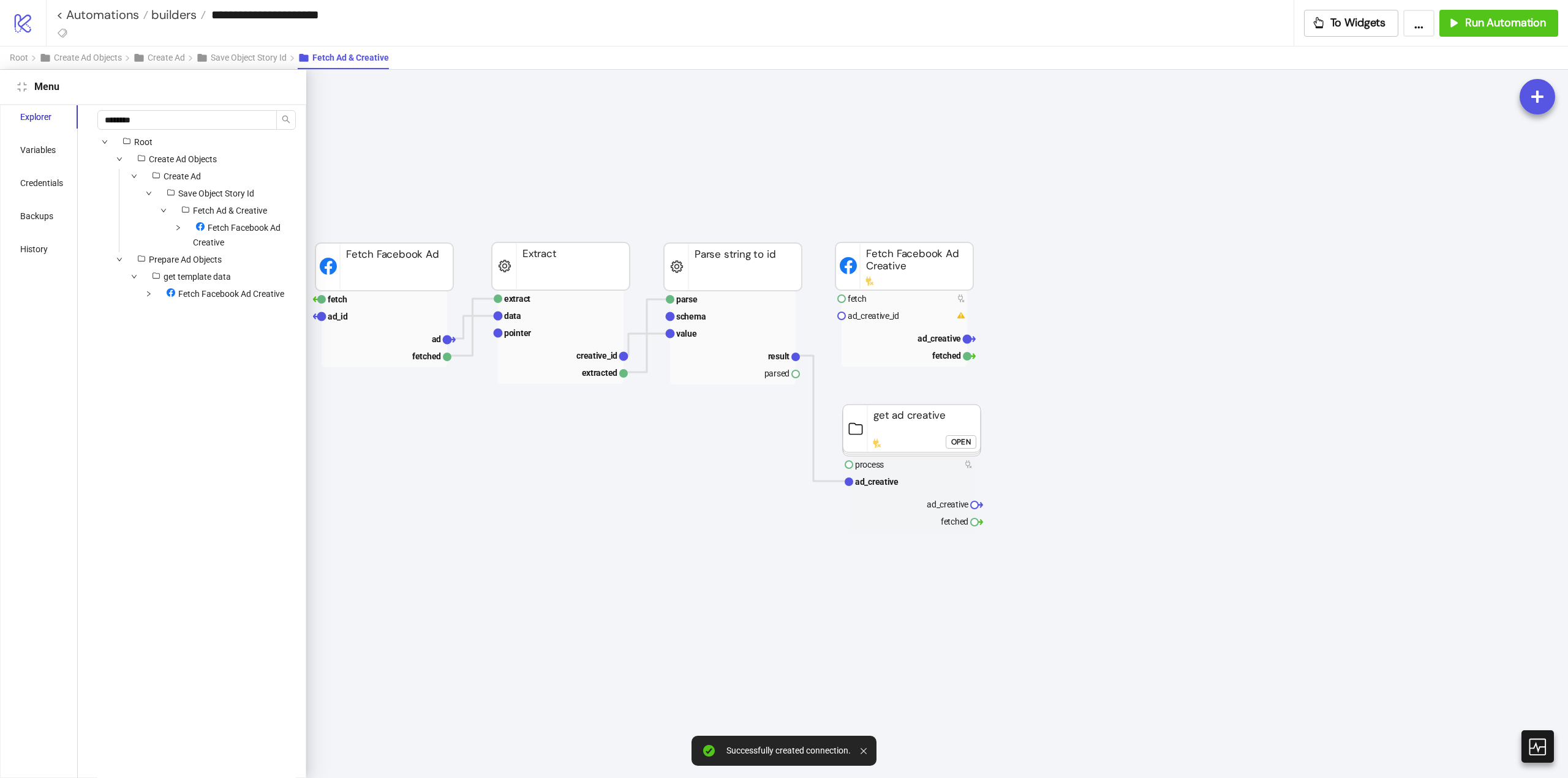
drag, startPoint x: 796, startPoint y: 375, endPoint x: 819, endPoint y: 428, distance: 57.8
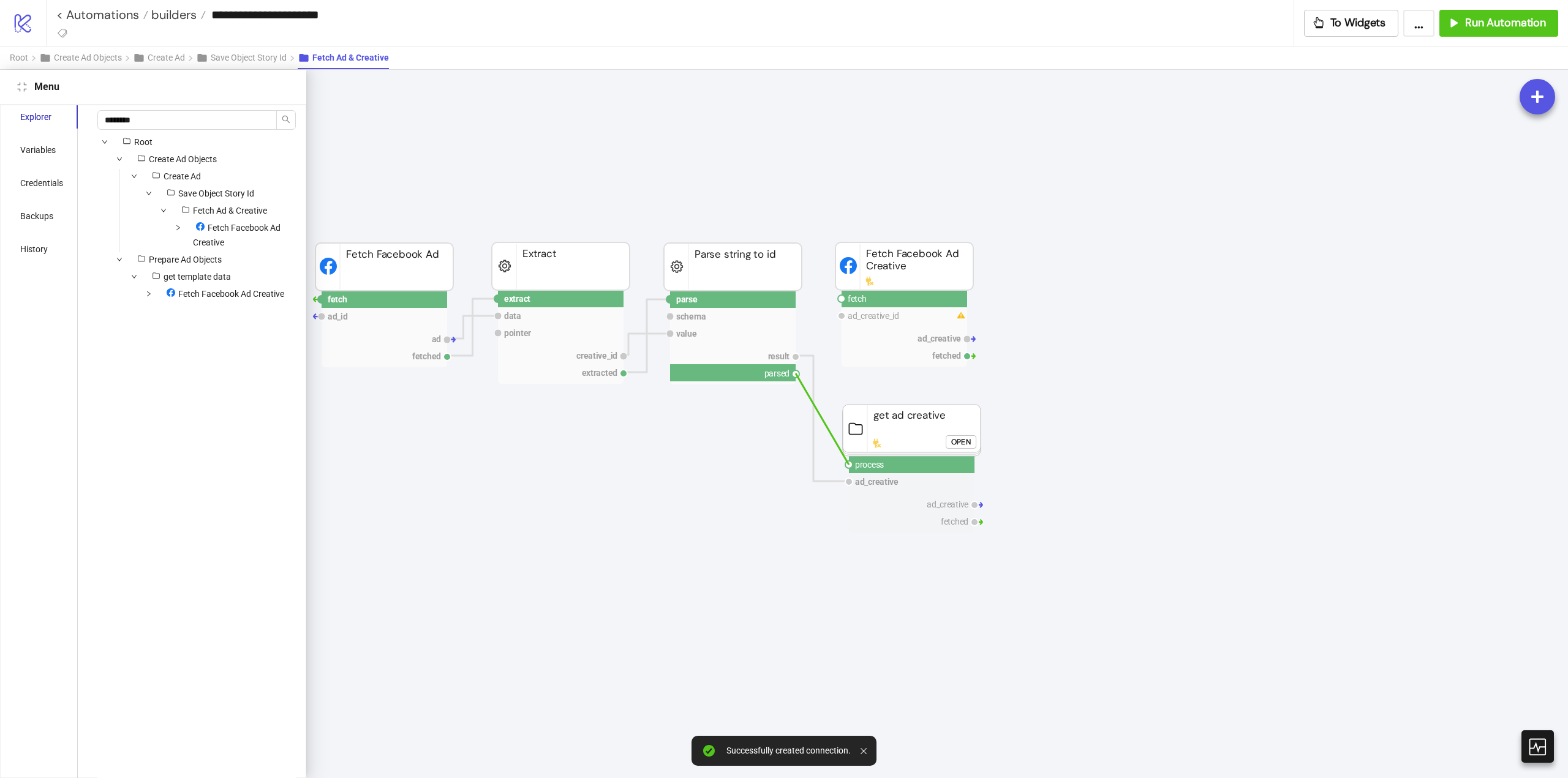
click at [849, 465] on circle at bounding box center [848, 464] width 7 height 7
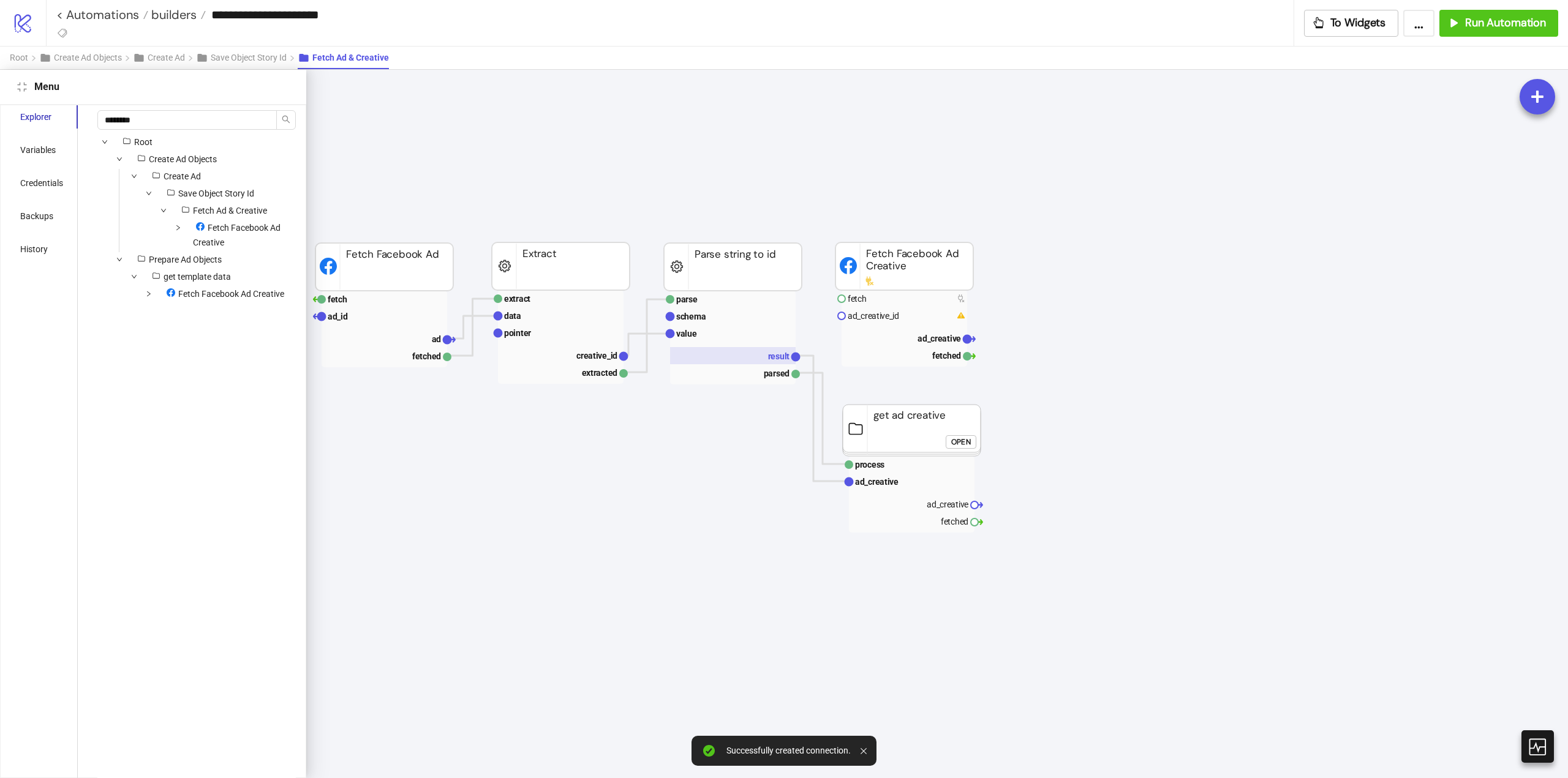
click at [778, 359] on text "result" at bounding box center [779, 356] width 22 height 10
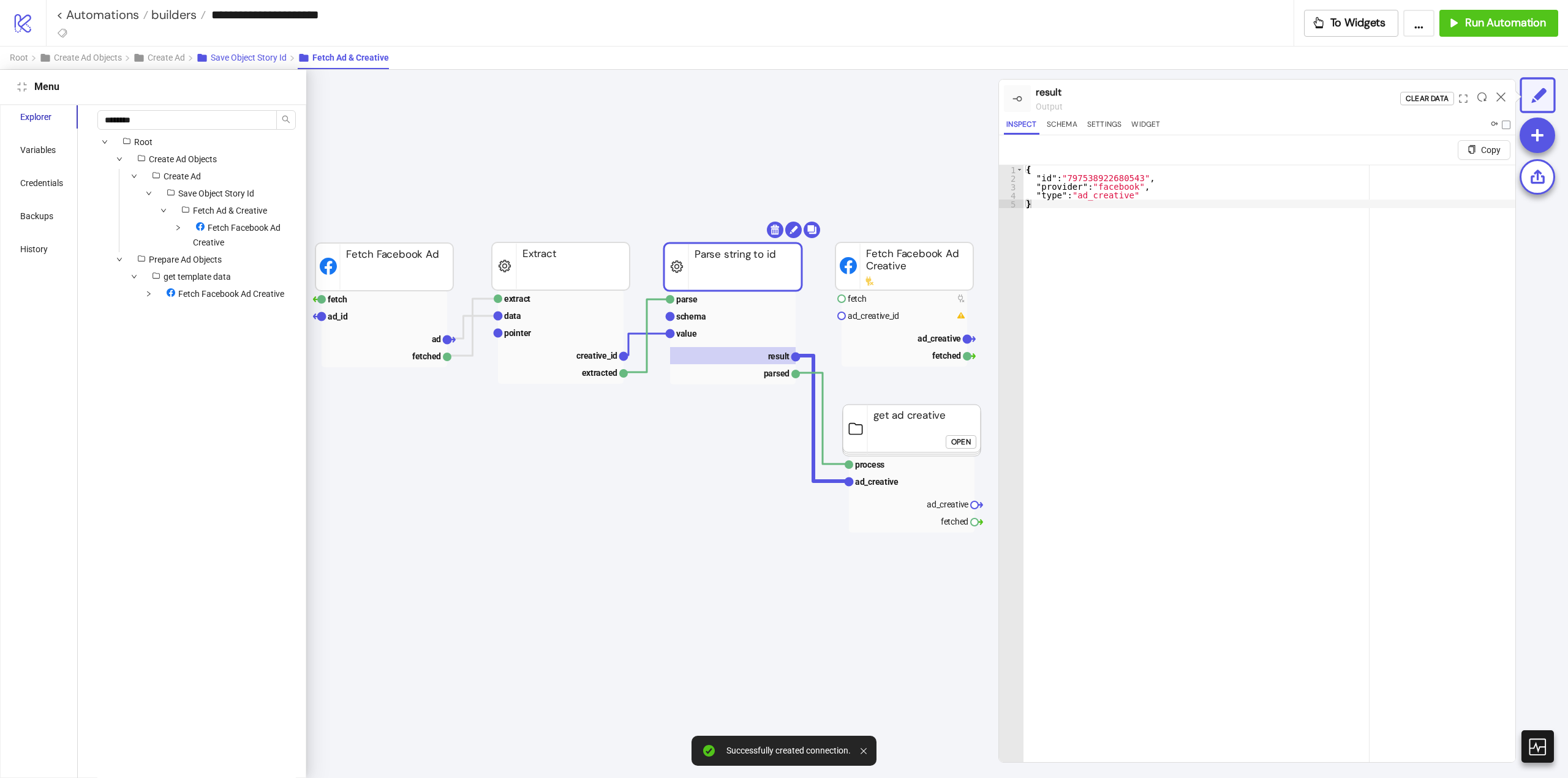
click at [235, 60] on span "Save Object Story Id" at bounding box center [248, 57] width 76 height 10
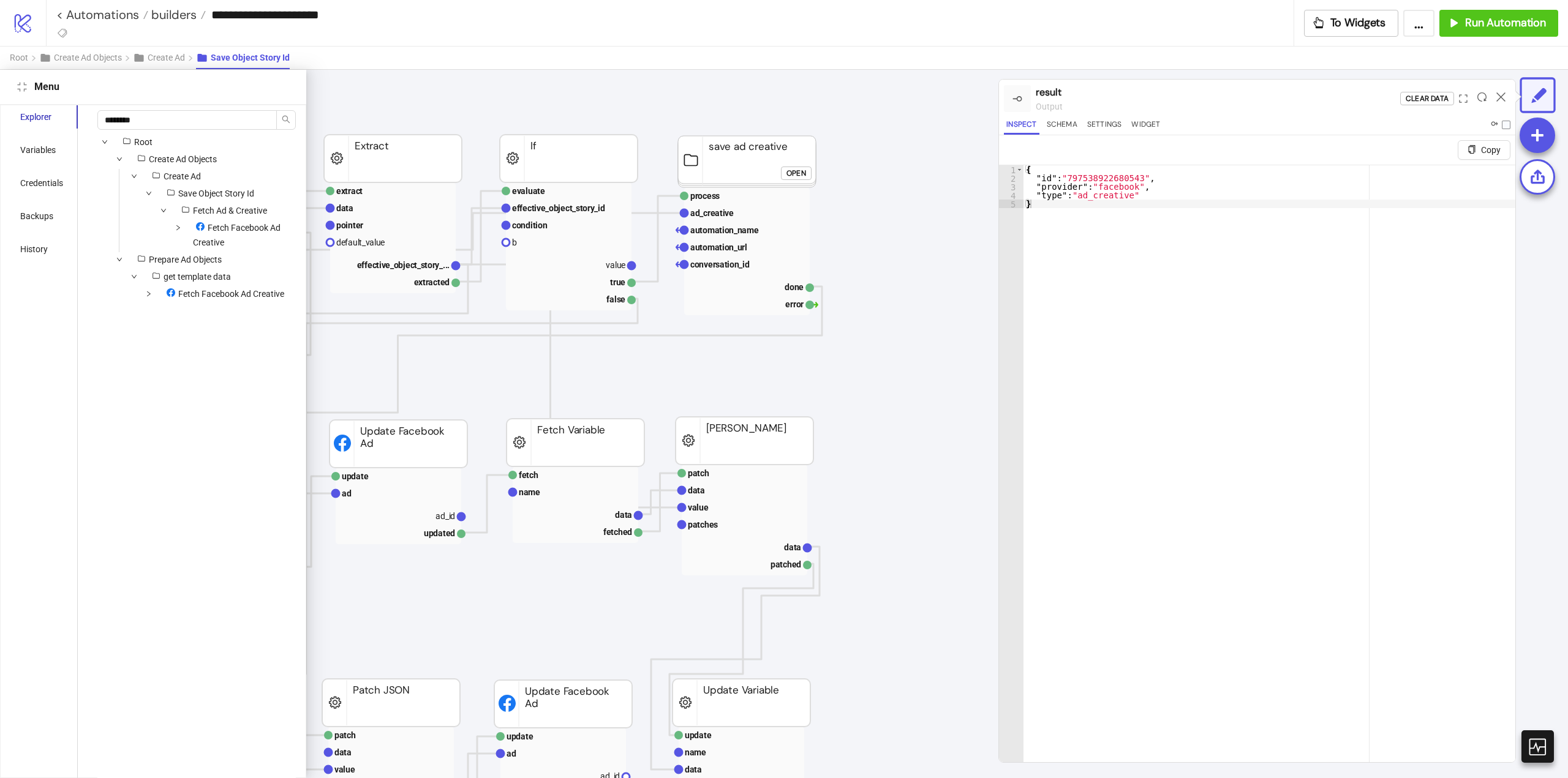
scroll to position [61, 123]
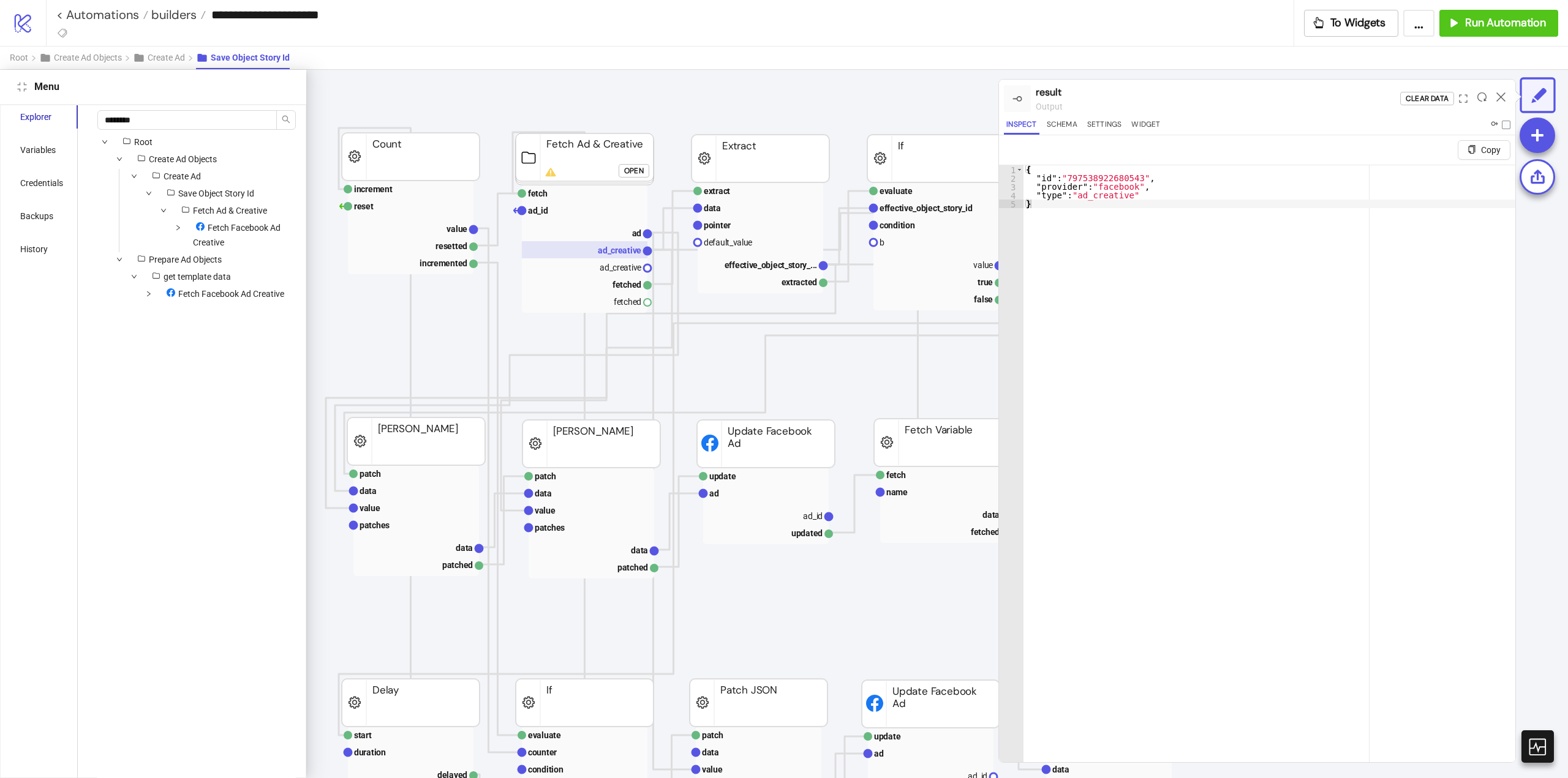
click at [619, 249] on text "ad_creative" at bounding box center [620, 250] width 44 height 10
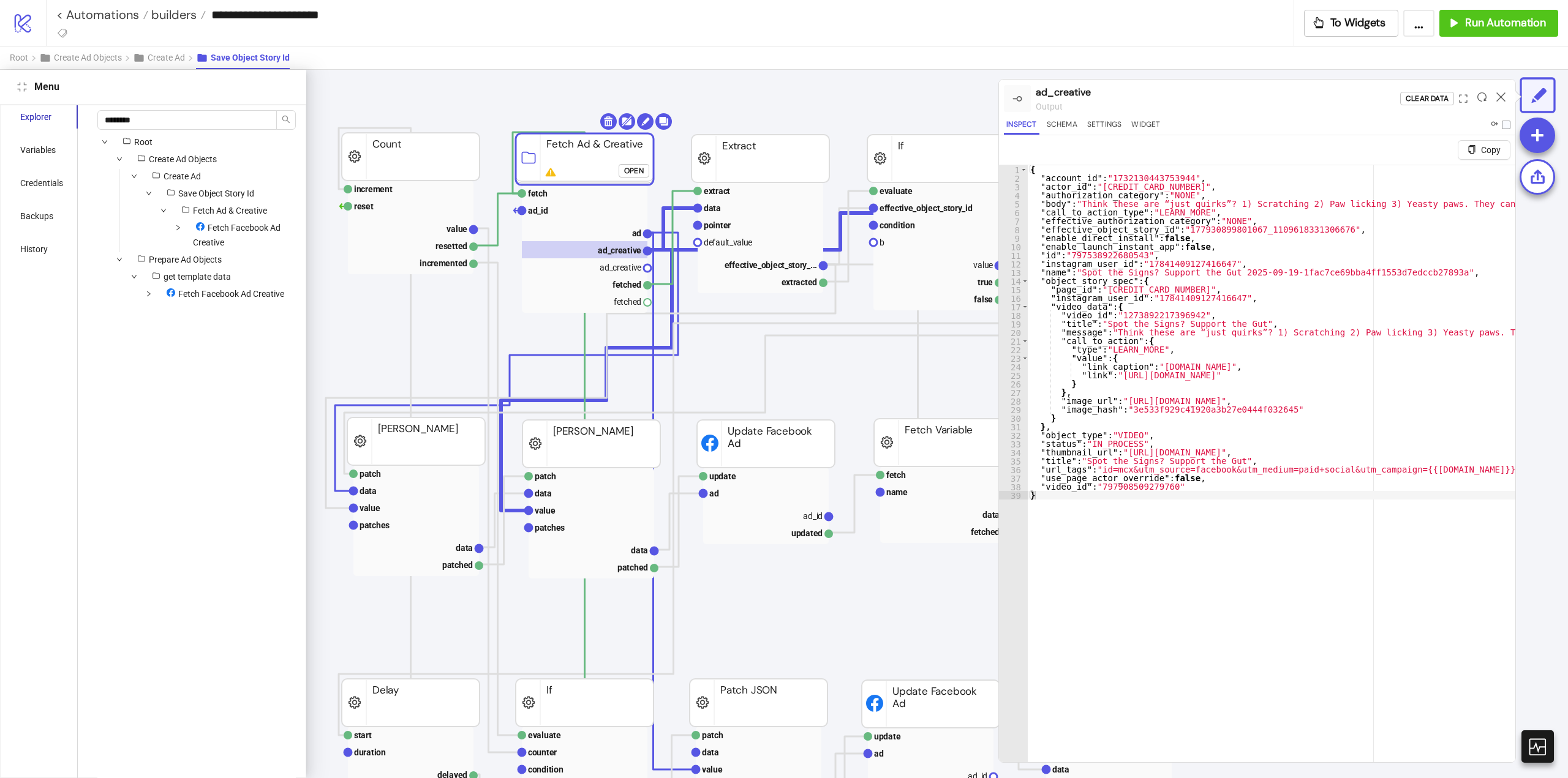
click at [1502, 98] on icon at bounding box center [1501, 97] width 10 height 10
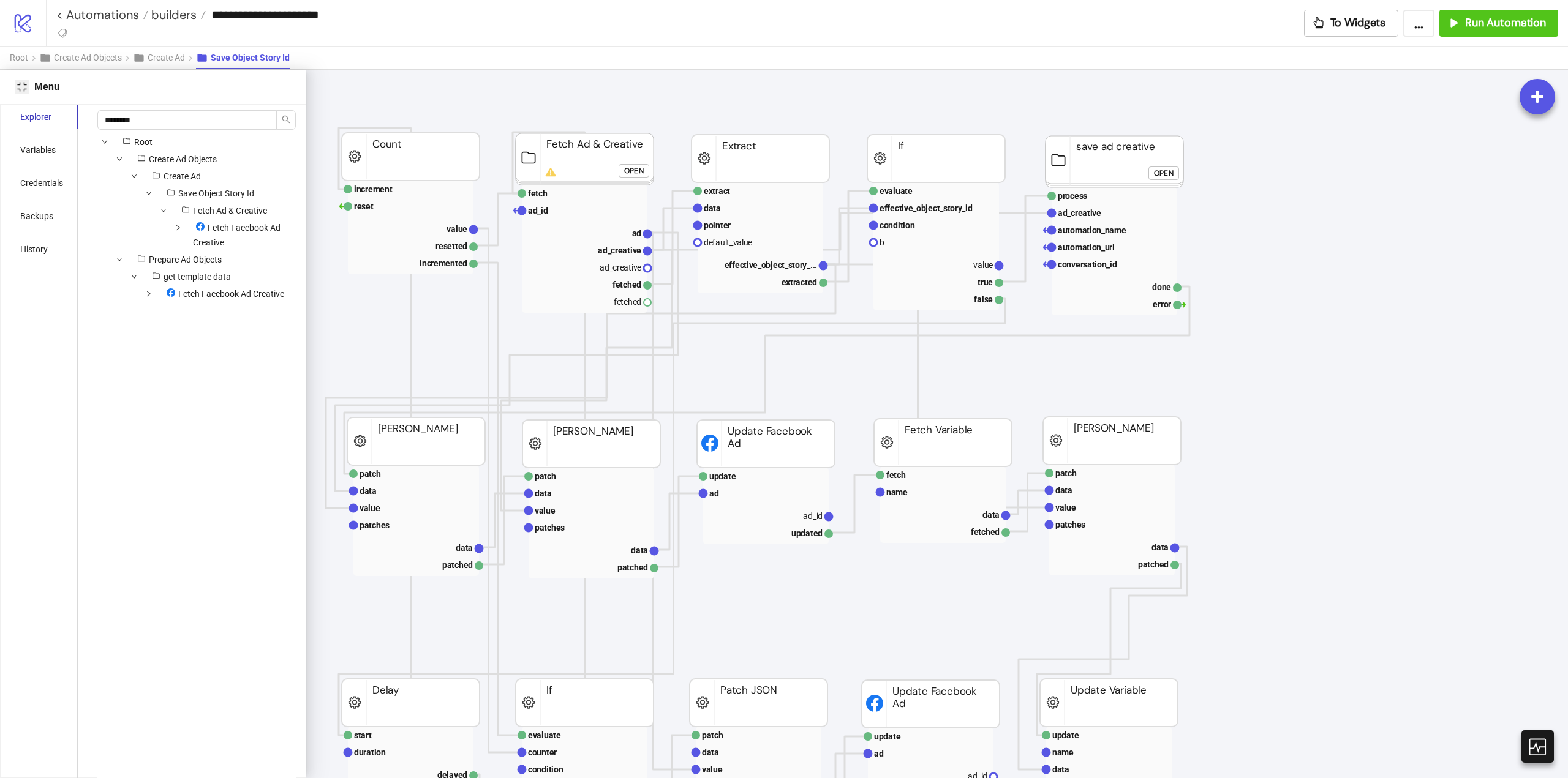
click at [18, 92] on button "Close" at bounding box center [22, 87] width 14 height 14
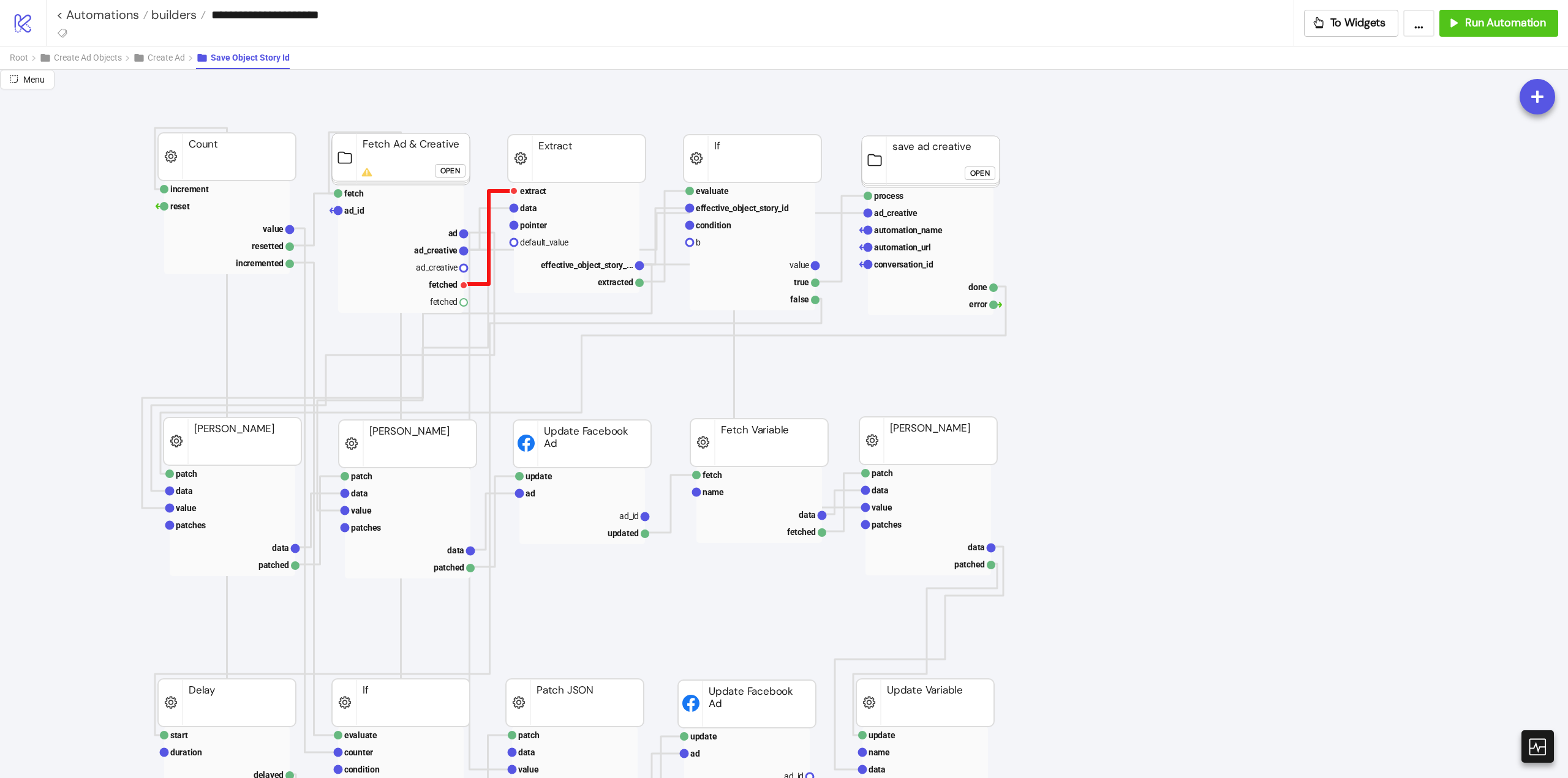
scroll to position [0, 0]
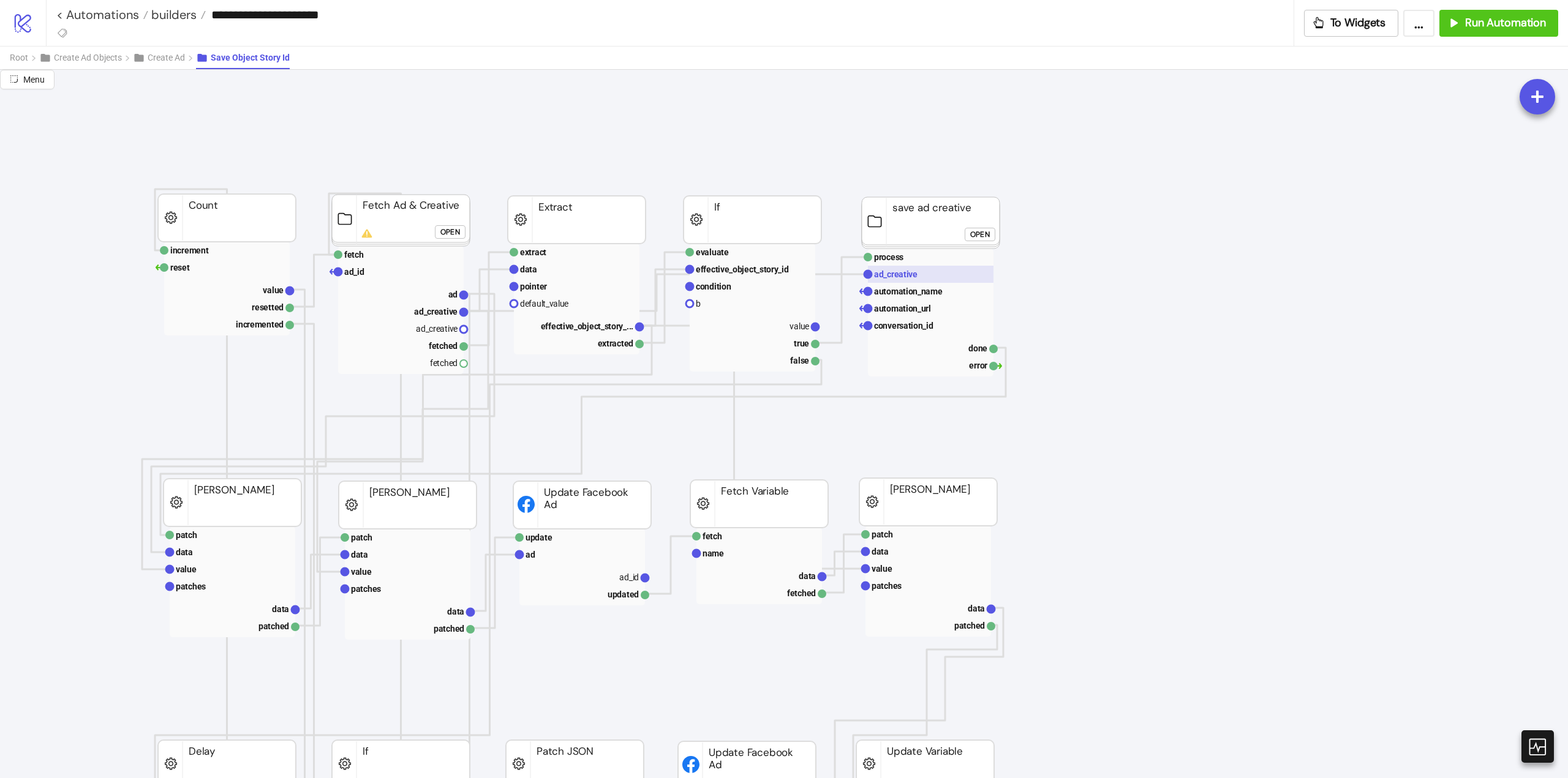
click at [893, 272] on text "ad_creative" at bounding box center [895, 274] width 44 height 10
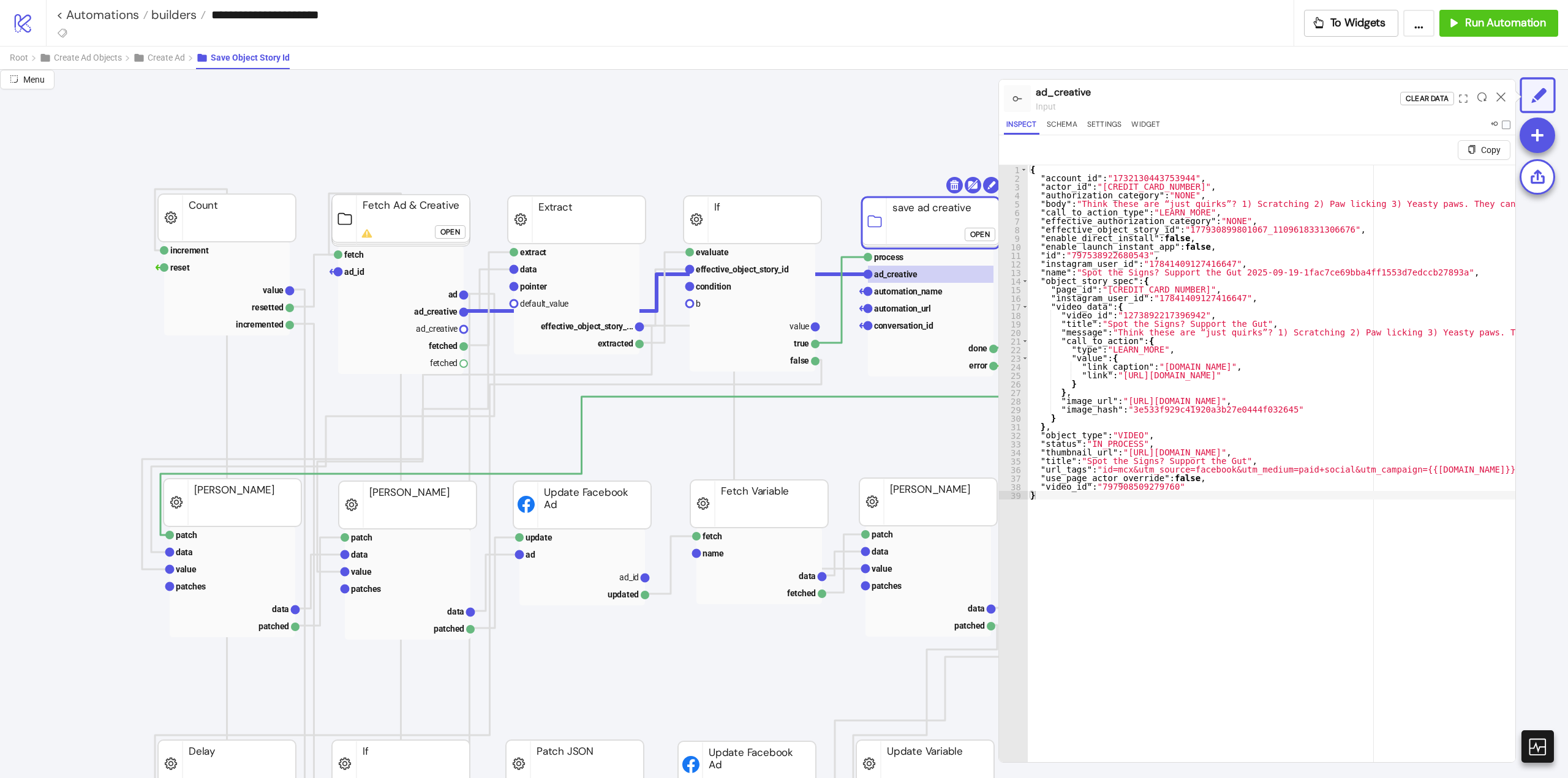
click div "Open"
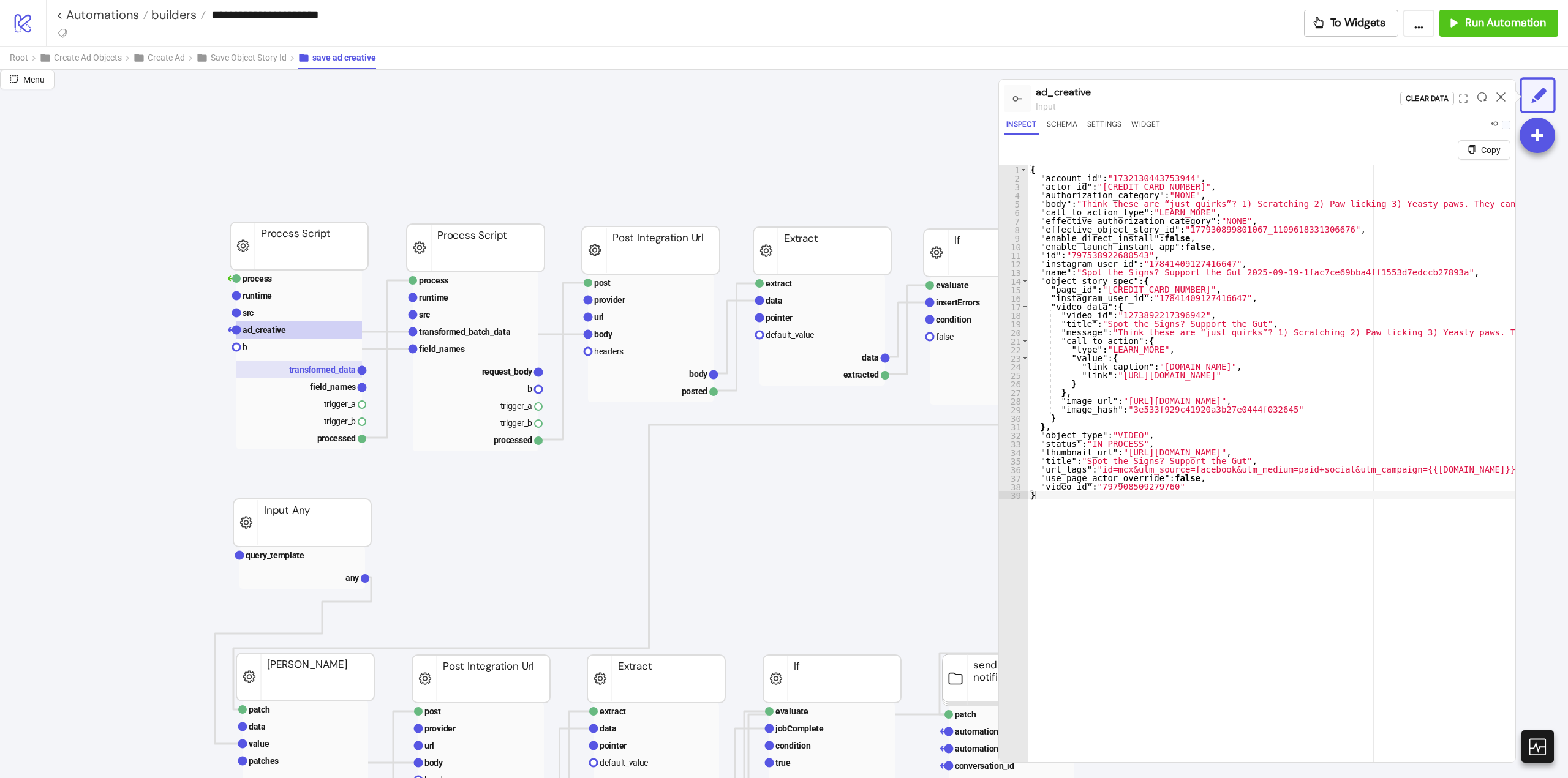
click at [321, 368] on text "transformed_data" at bounding box center [323, 369] width 68 height 10
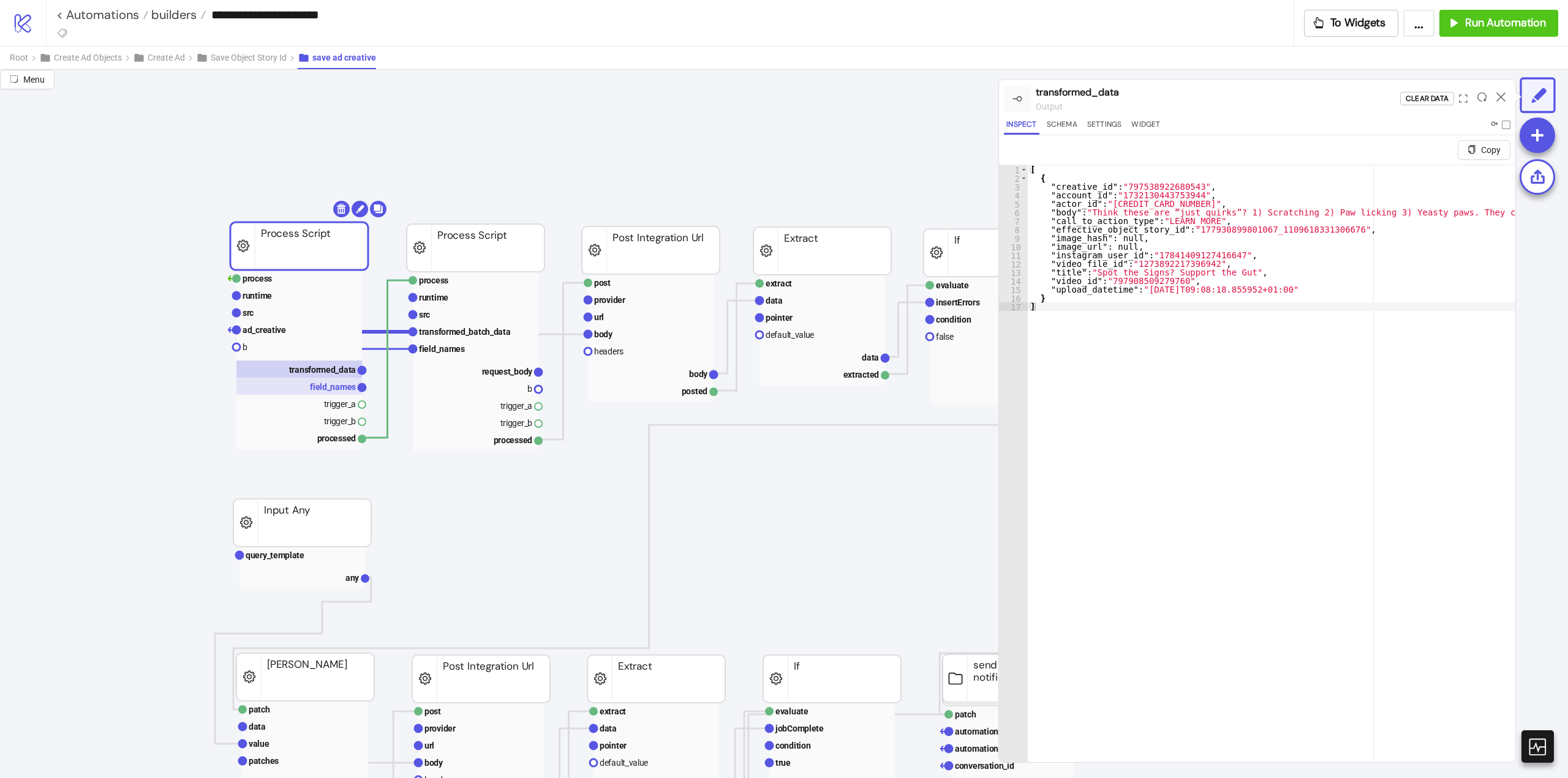
click at [319, 390] on text "field_names" at bounding box center [333, 387] width 46 height 10
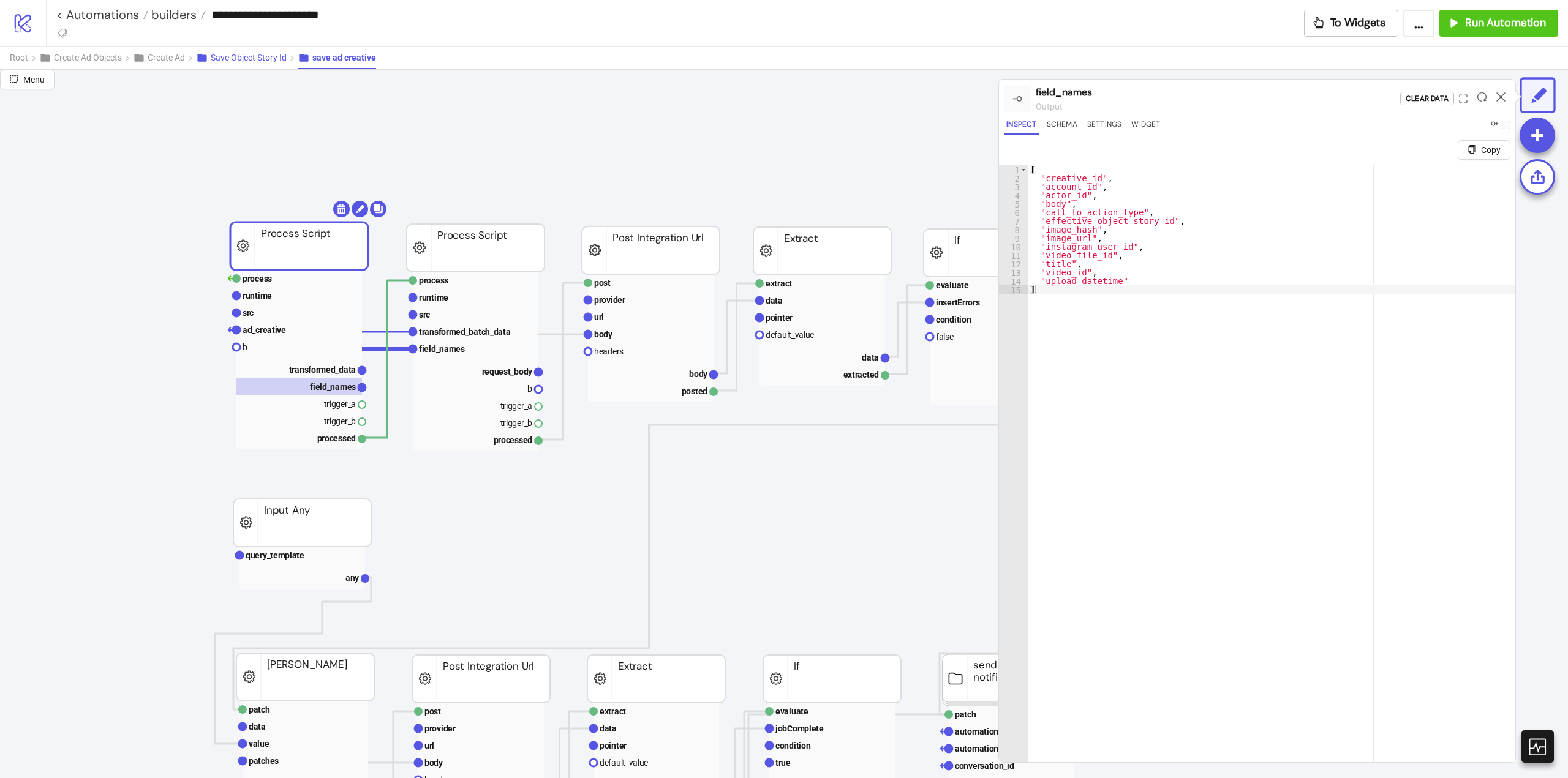
click at [237, 61] on span "Save Object Story Id" at bounding box center [248, 57] width 76 height 10
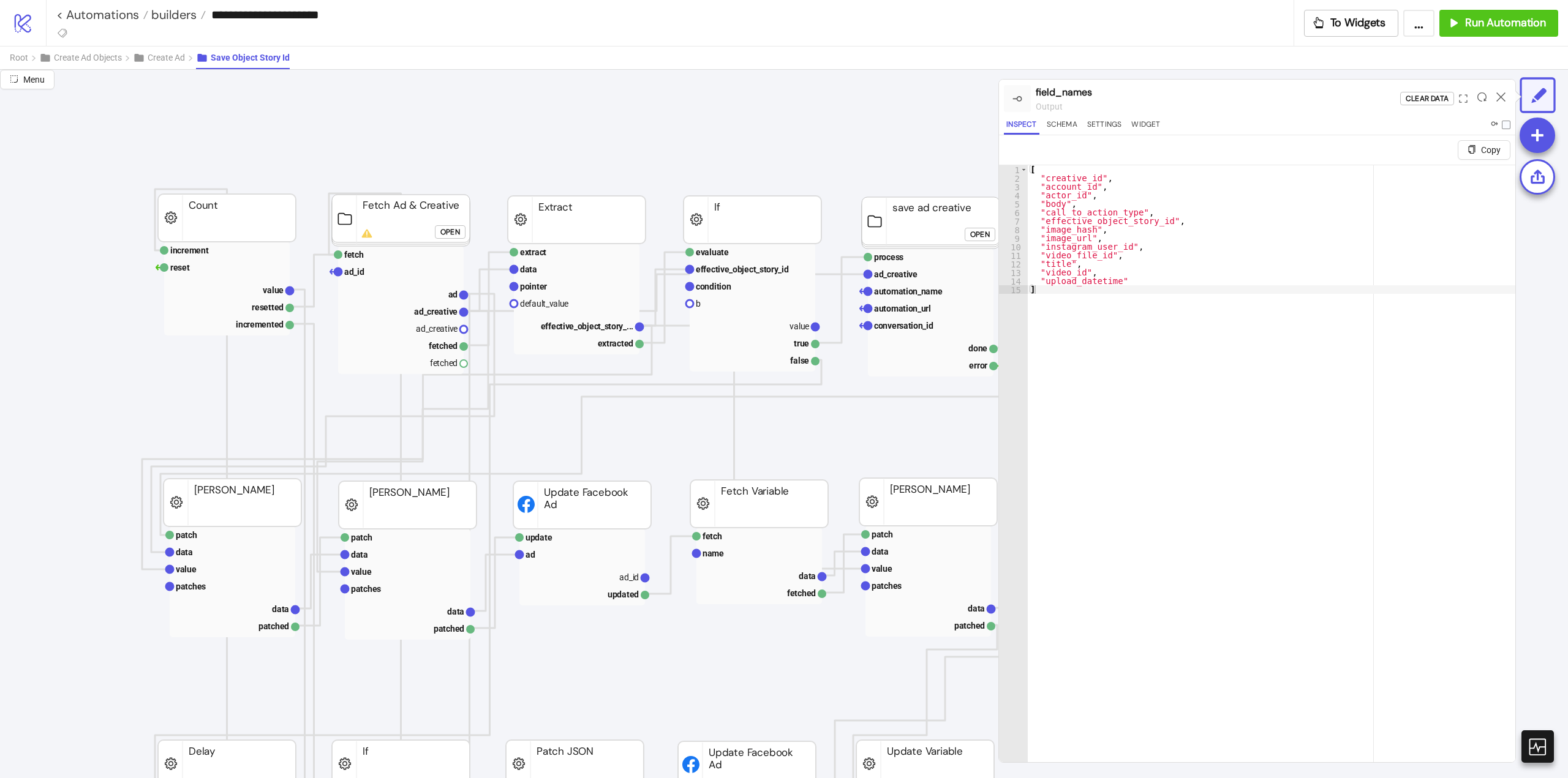
click at [984, 233] on div "Open" at bounding box center [980, 234] width 20 height 14
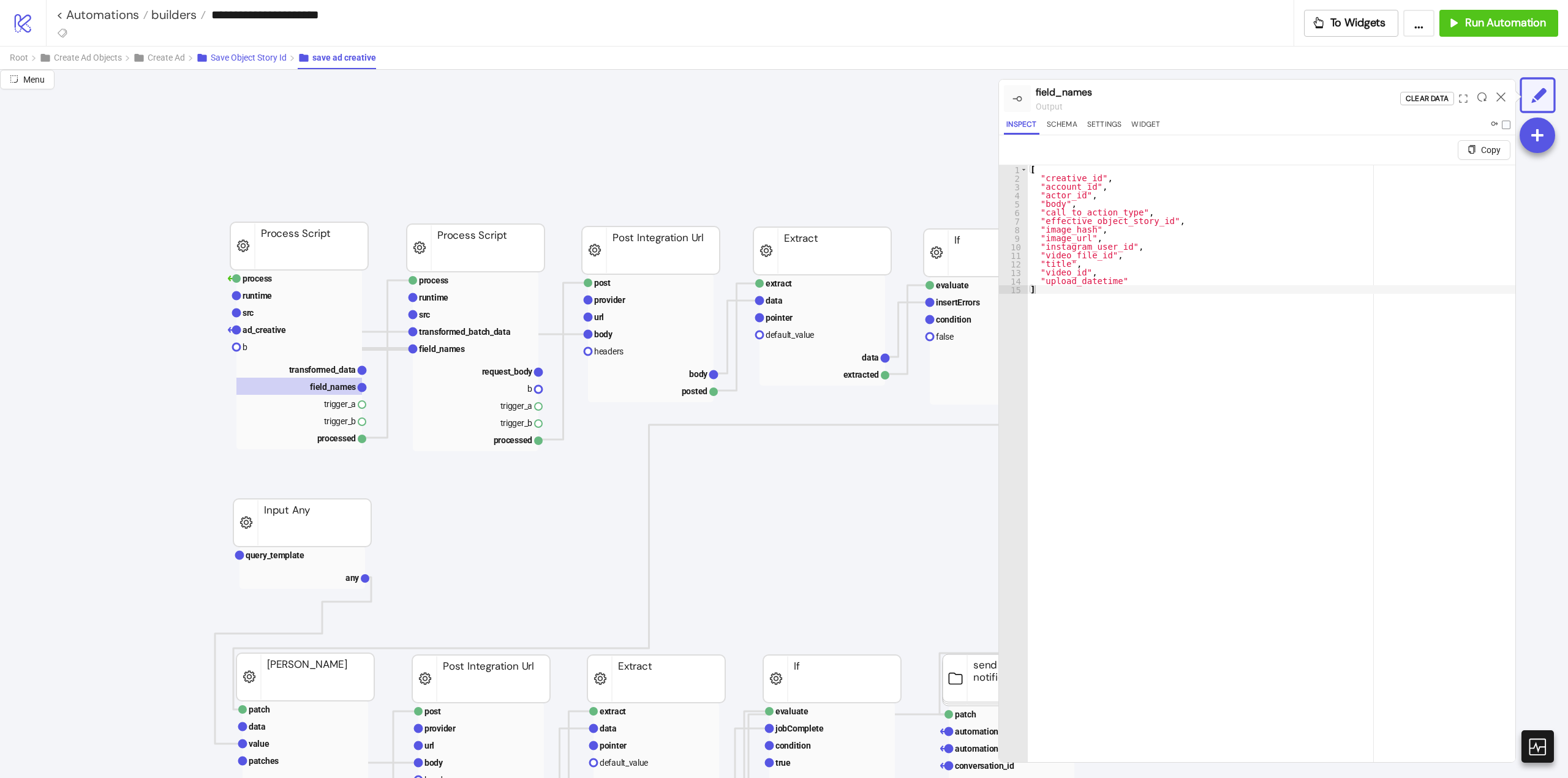
click at [253, 57] on span "Save Object Story Id" at bounding box center [248, 57] width 76 height 10
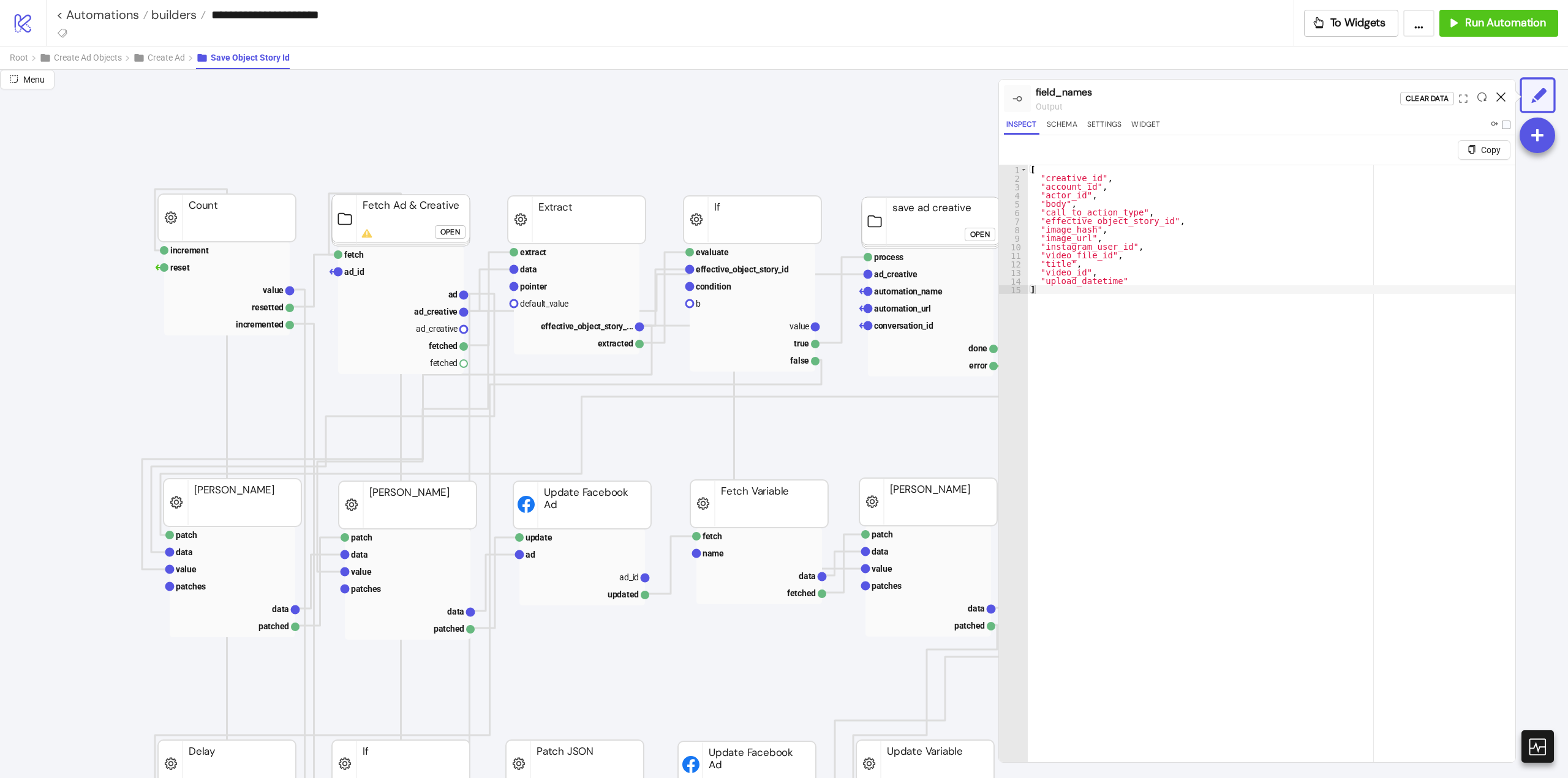
click at [1500, 100] on icon at bounding box center [1501, 97] width 10 height 10
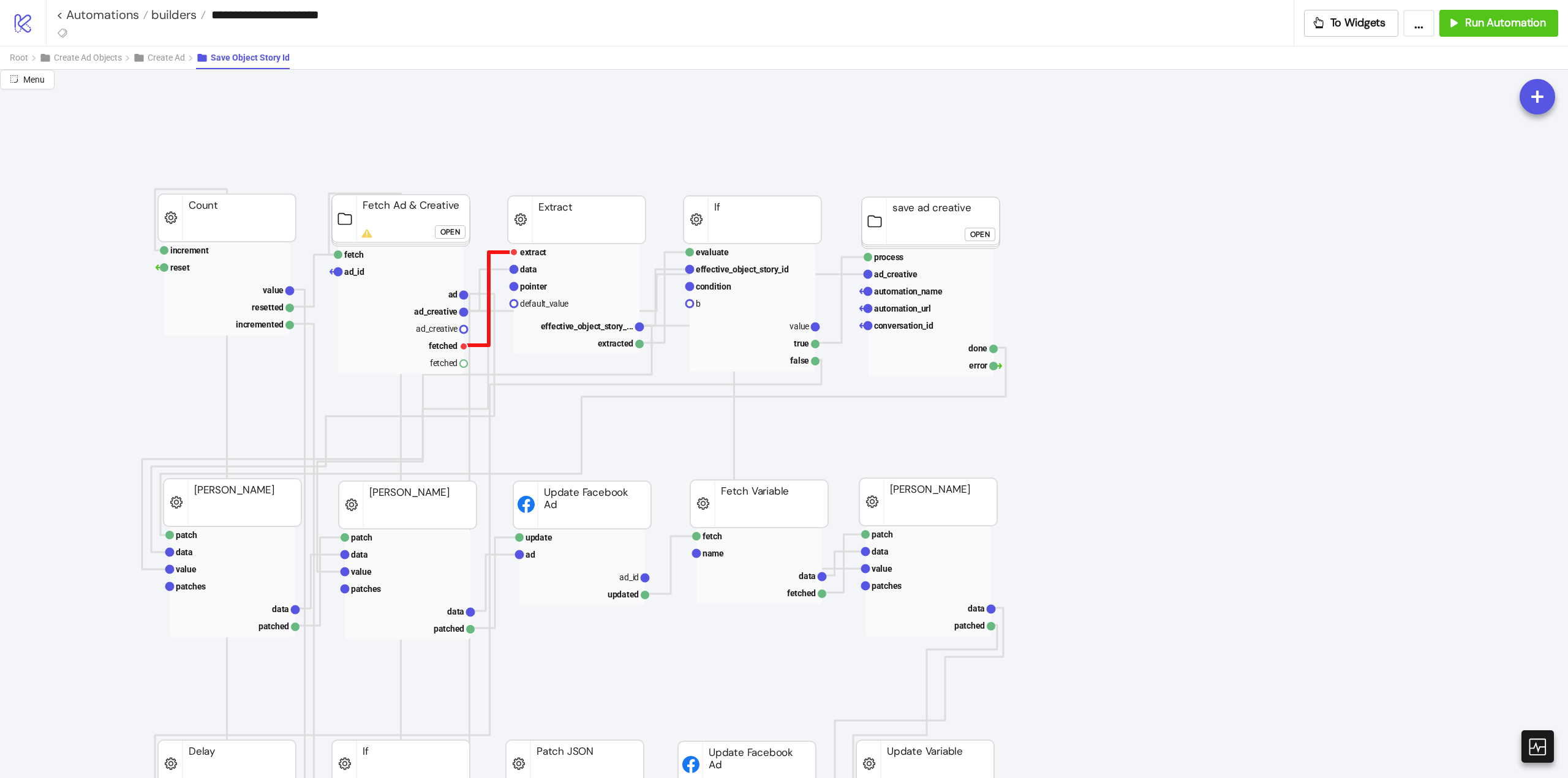
scroll to position [61, 0]
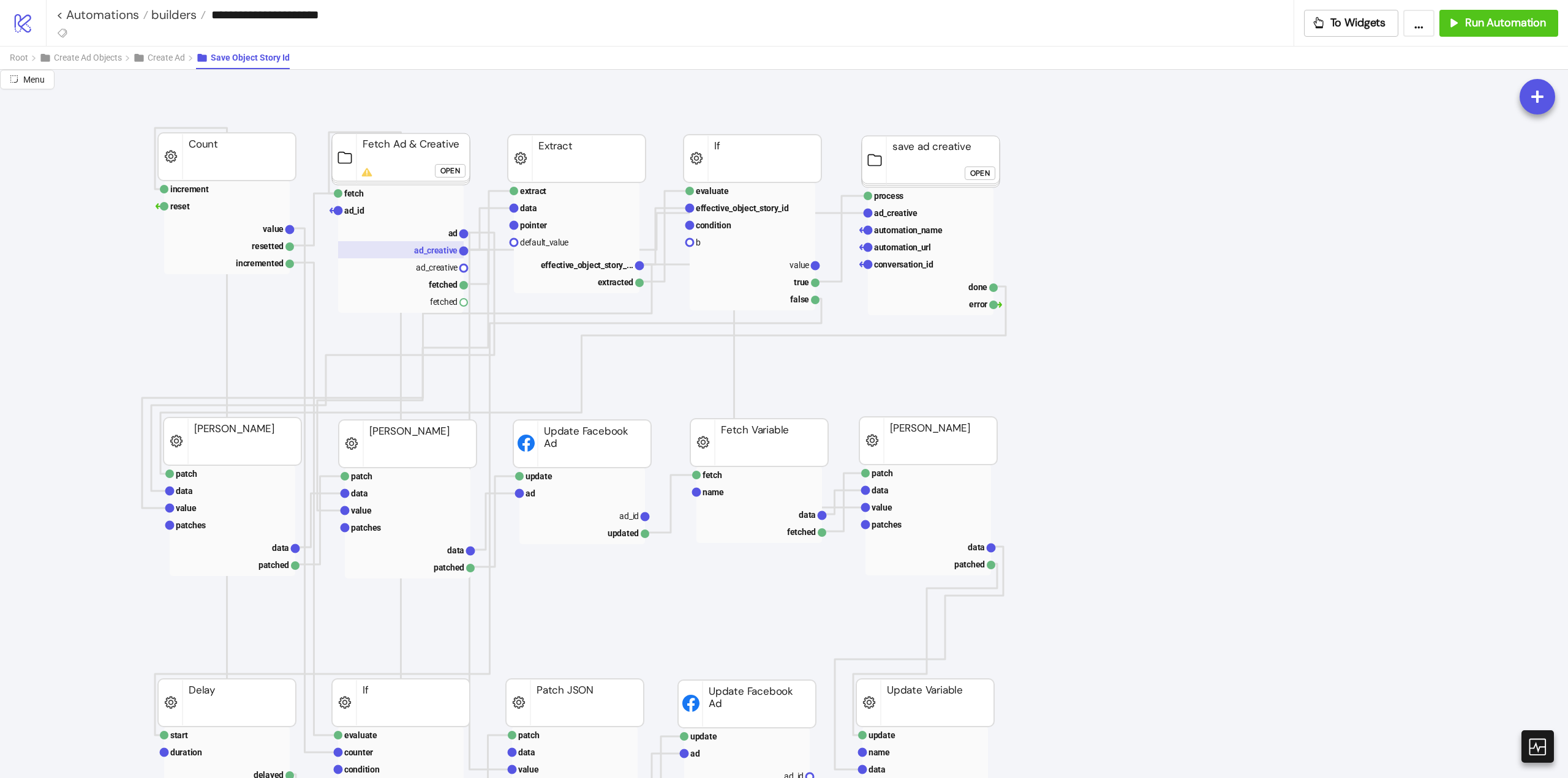
click at [430, 256] on rect at bounding box center [401, 250] width 126 height 18
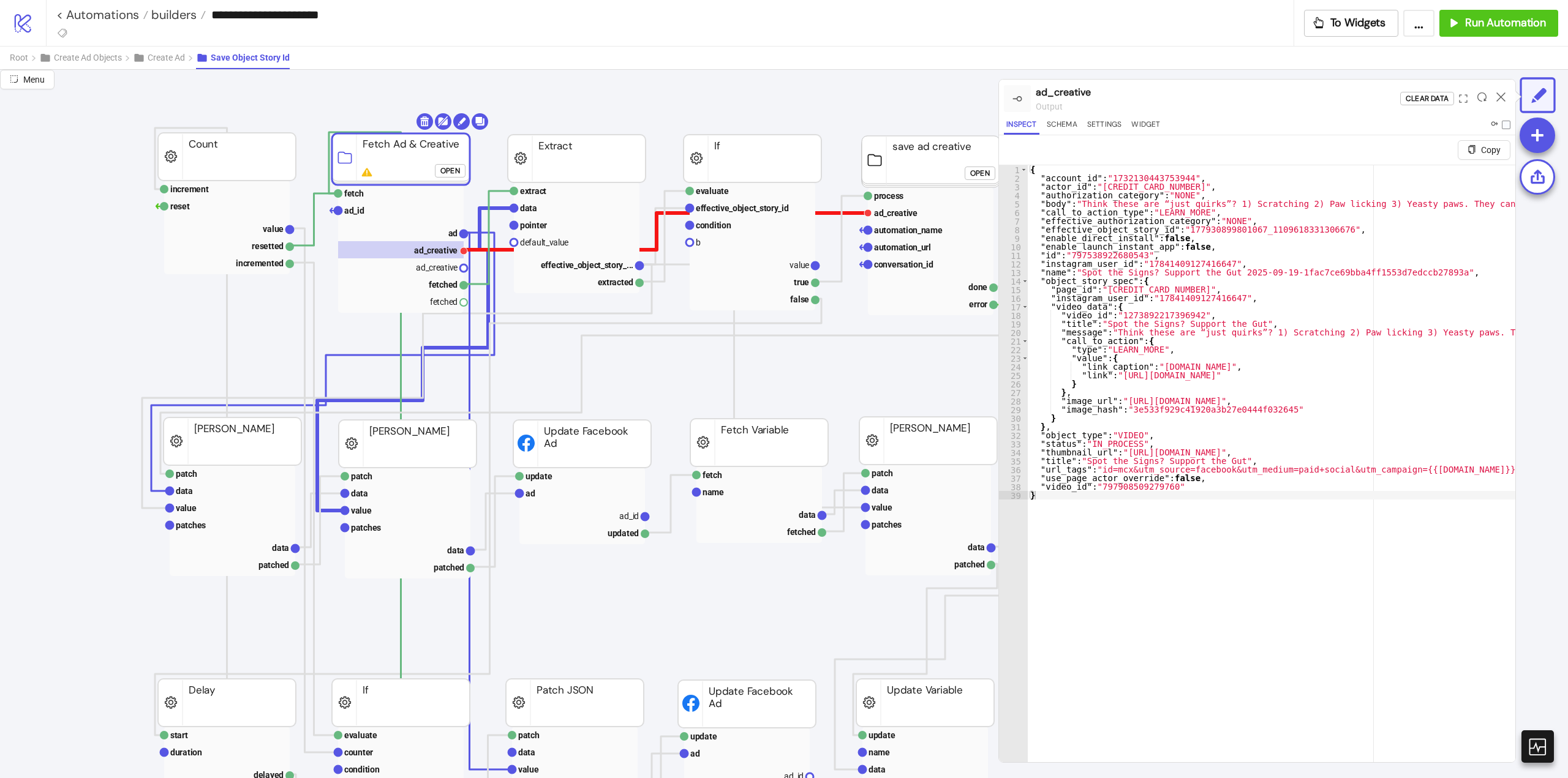
click at [647, 250] on polyline at bounding box center [666, 232] width 405 height 37
drag, startPoint x: 463, startPoint y: 268, endPoint x: 629, endPoint y: 310, distance: 171.2
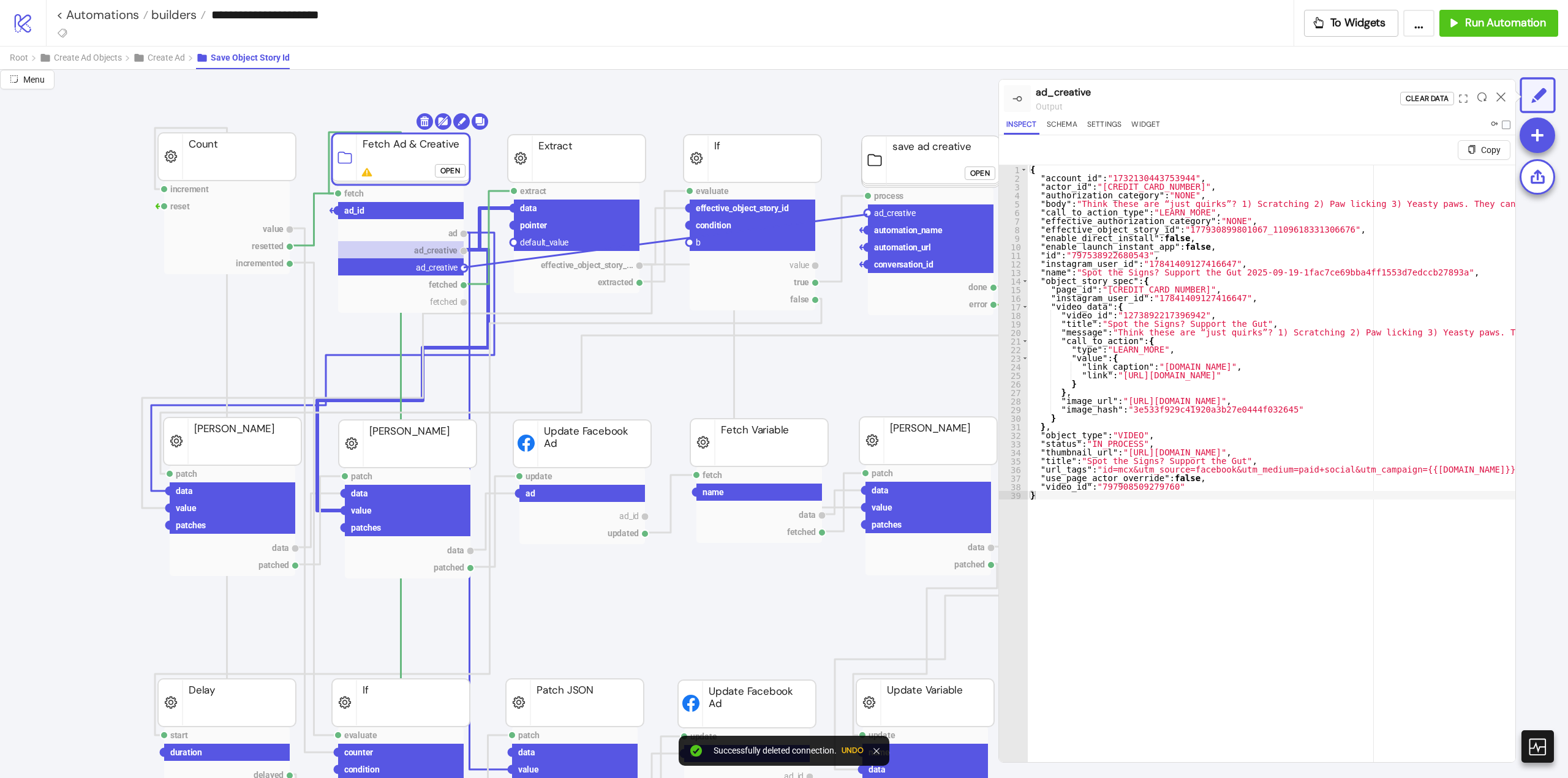
click at [867, 214] on circle at bounding box center [867, 213] width 7 height 7
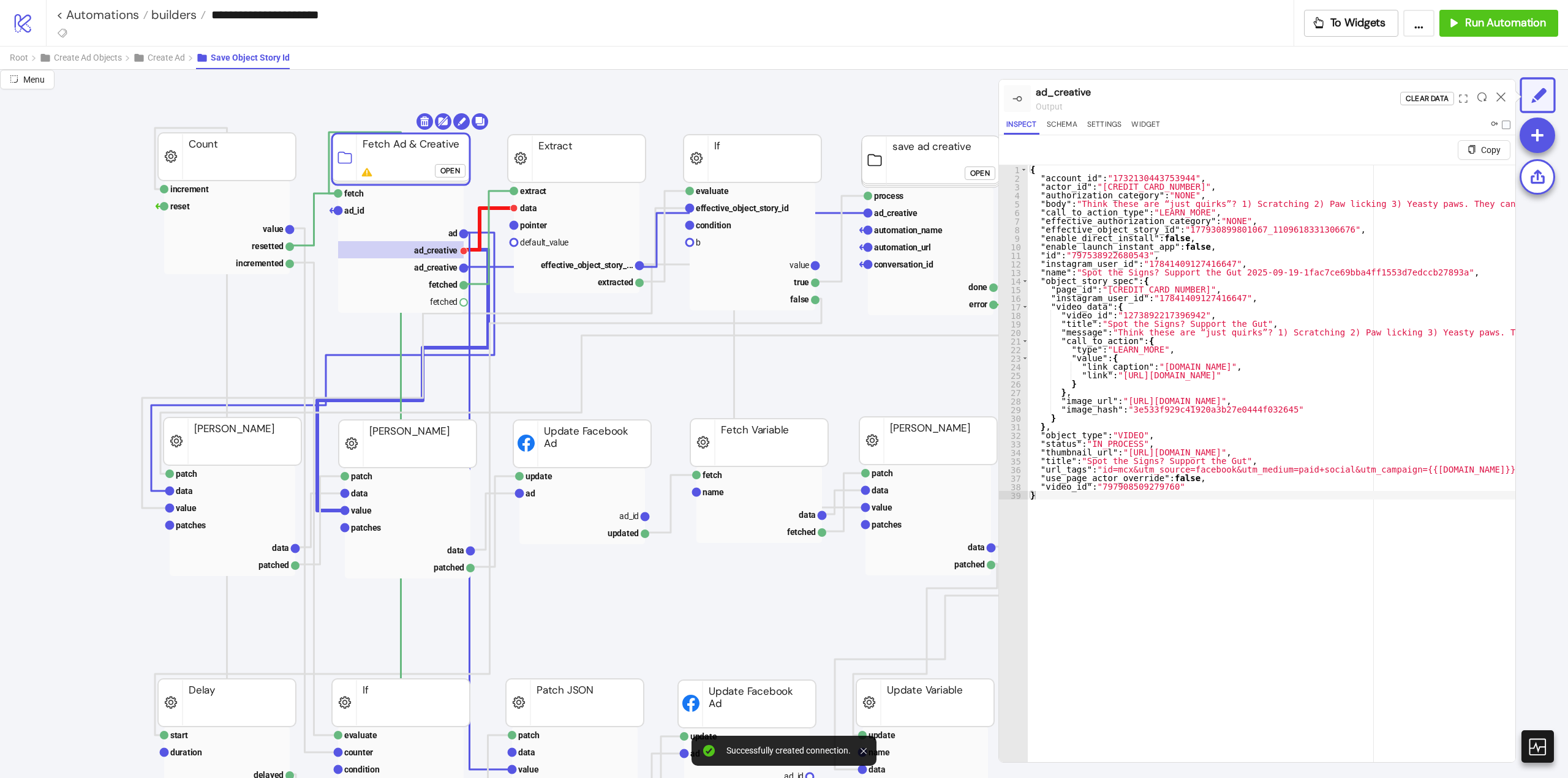
click at [479, 221] on polyline at bounding box center [488, 229] width 50 height 41
drag, startPoint x: 464, startPoint y: 252, endPoint x: 493, endPoint y: 260, distance: 30.1
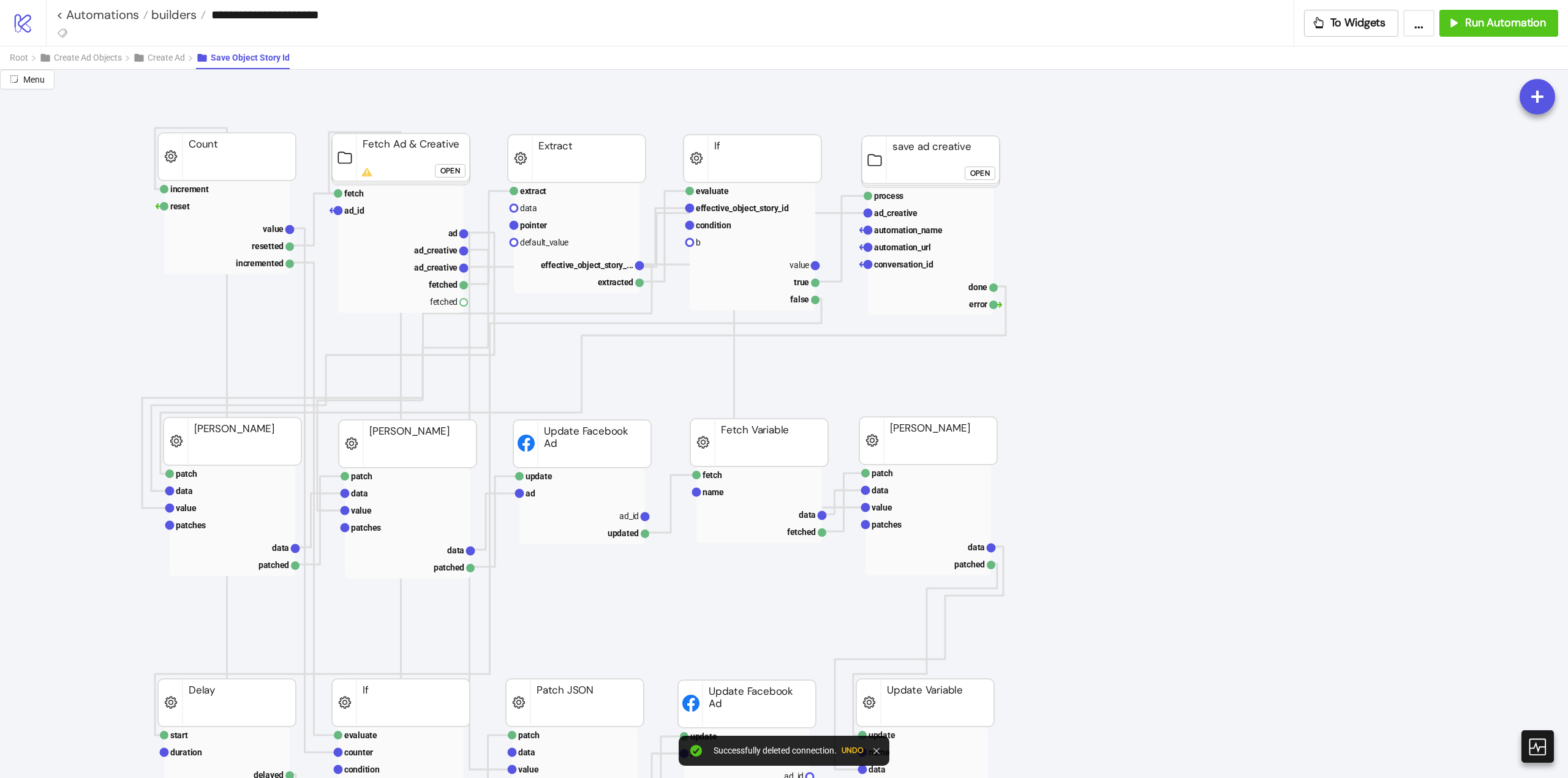
drag, startPoint x: 463, startPoint y: 268, endPoint x: 524, endPoint y: 292, distance: 65.6
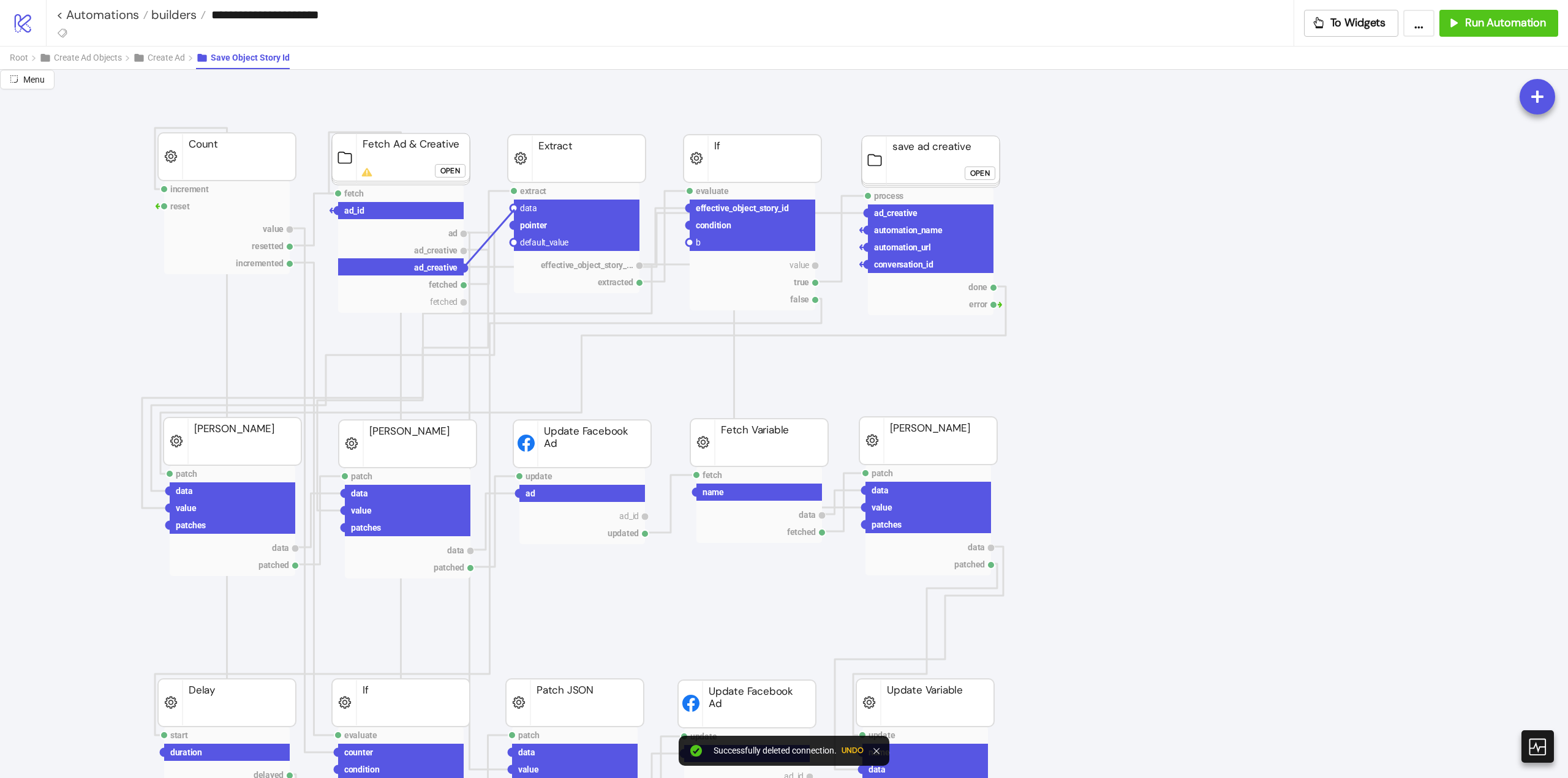
click at [514, 209] on circle at bounding box center [514, 208] width 7 height 7
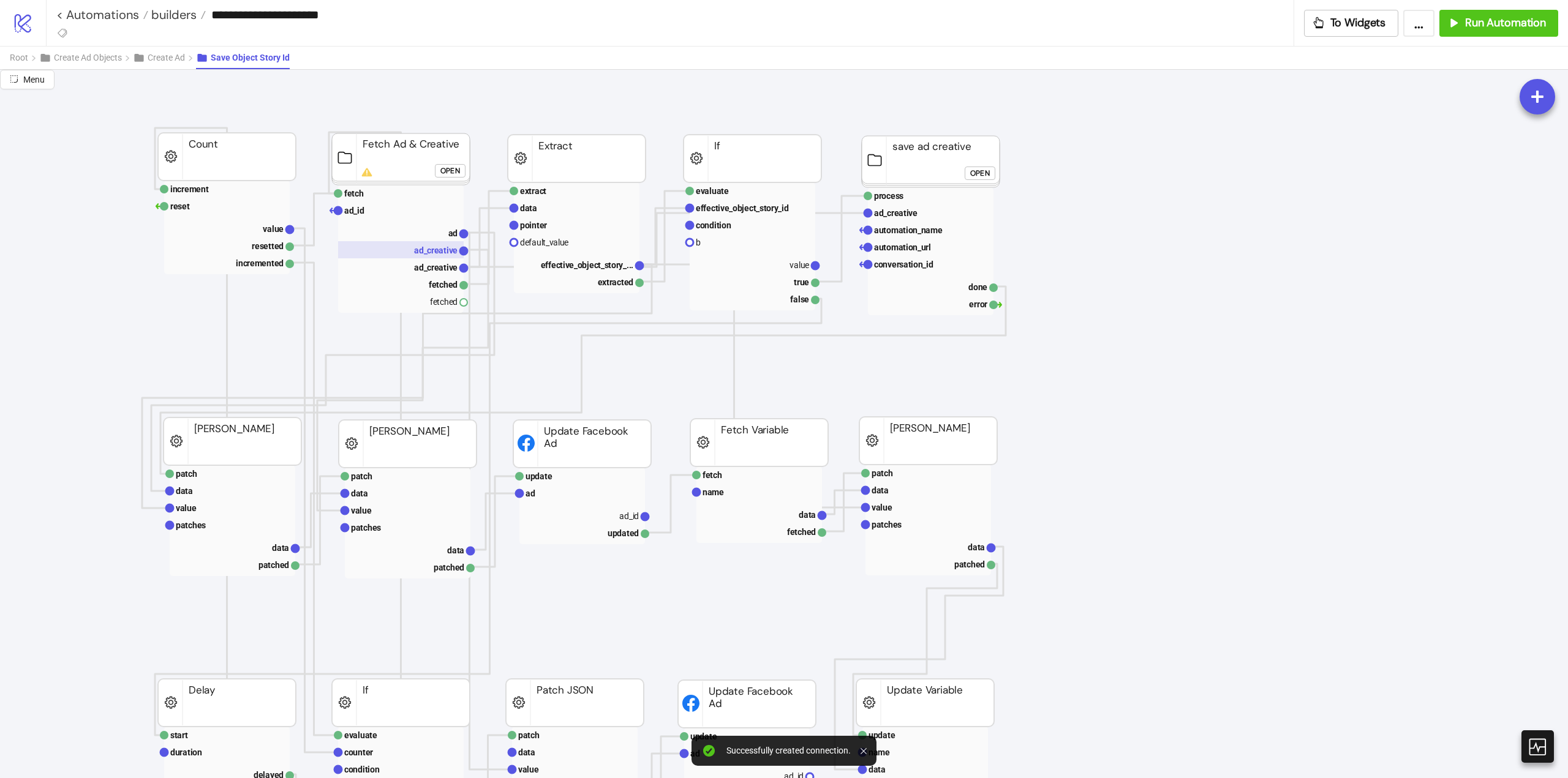
click at [434, 256] on rect at bounding box center [401, 250] width 126 height 18
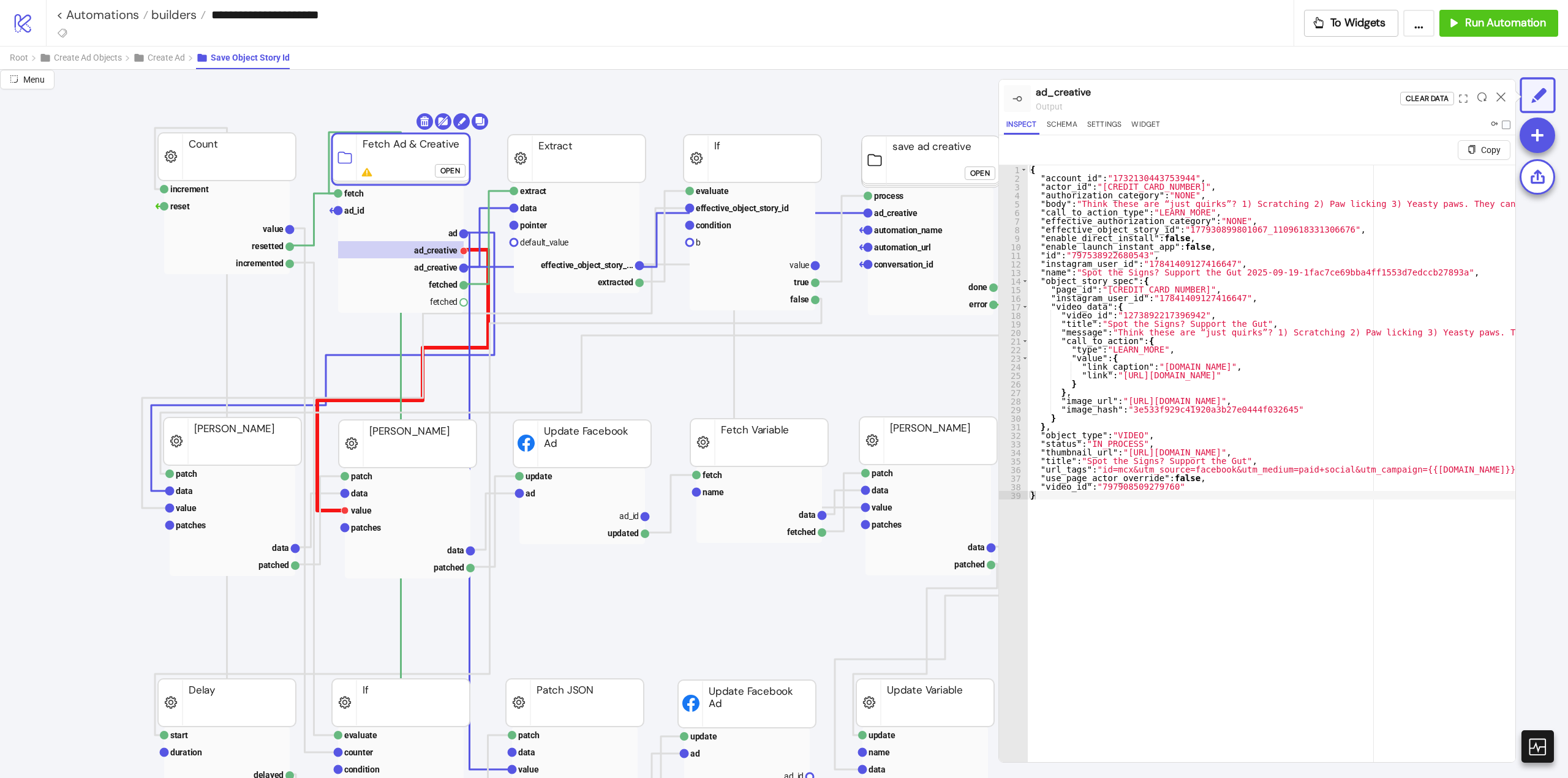
click at [449, 346] on polyline at bounding box center [402, 381] width 171 height 261
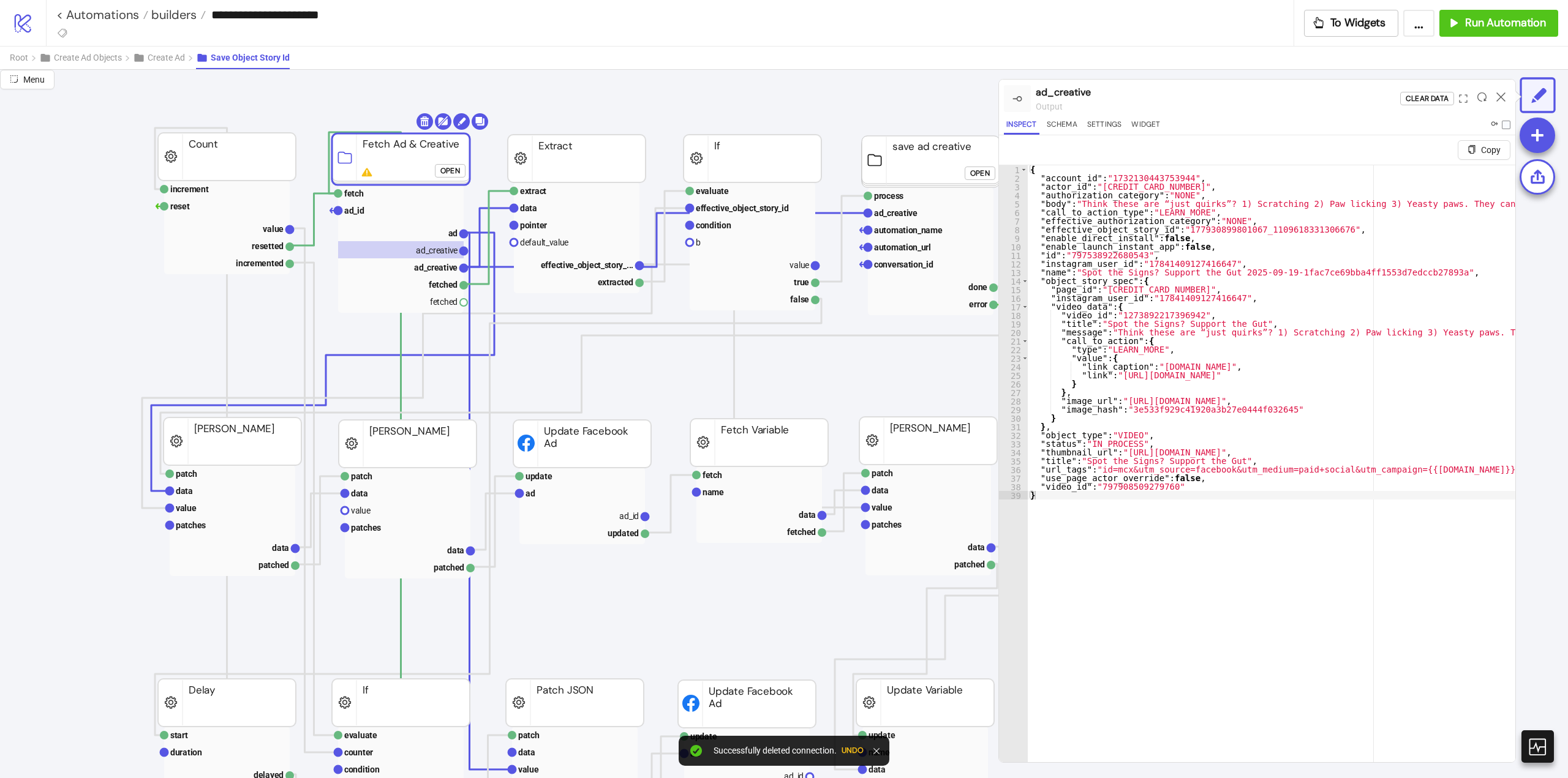
drag, startPoint x: 463, startPoint y: 268, endPoint x: 468, endPoint y: 307, distance: 39.3
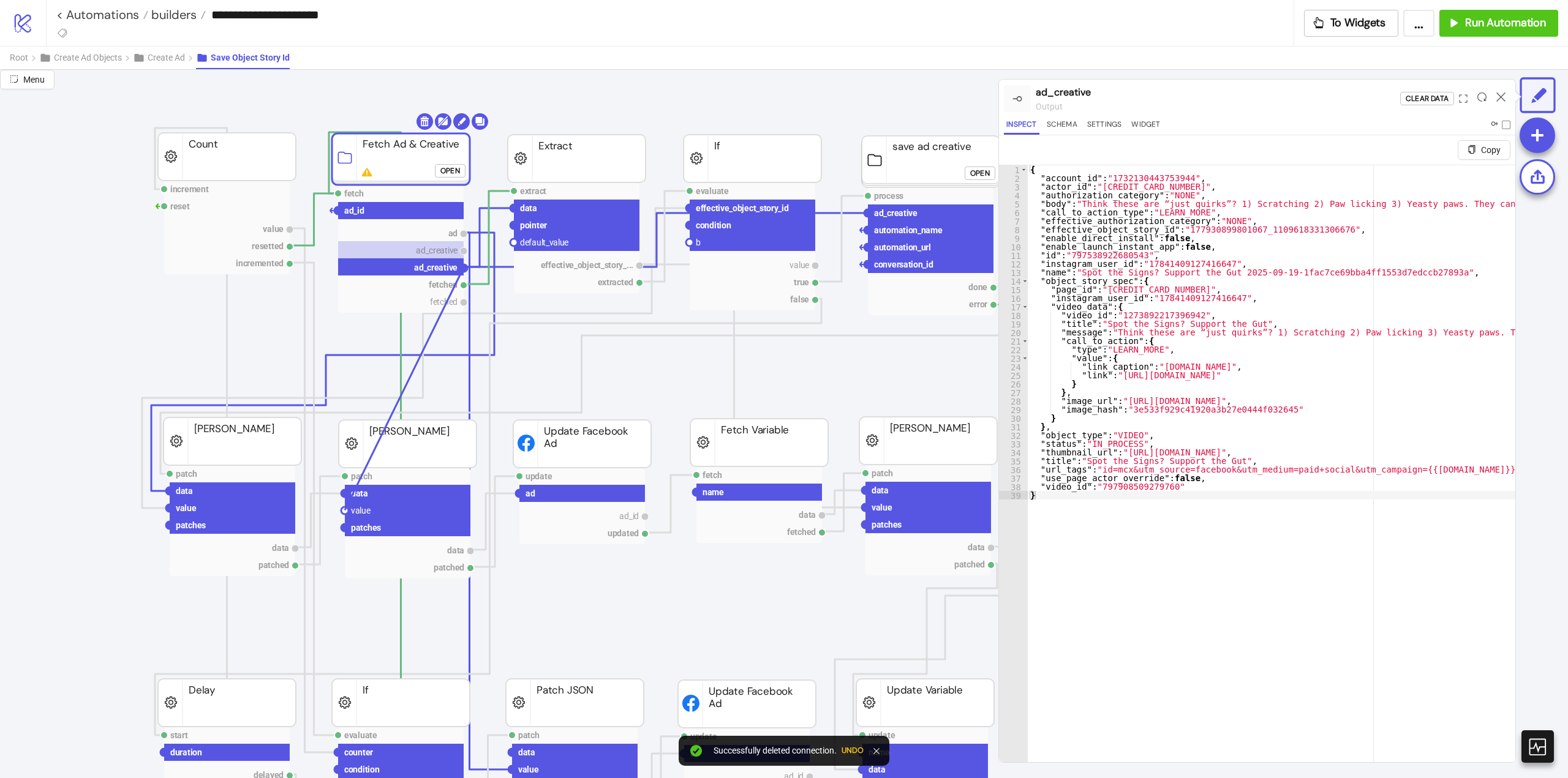
click at [345, 510] on circle at bounding box center [344, 510] width 7 height 7
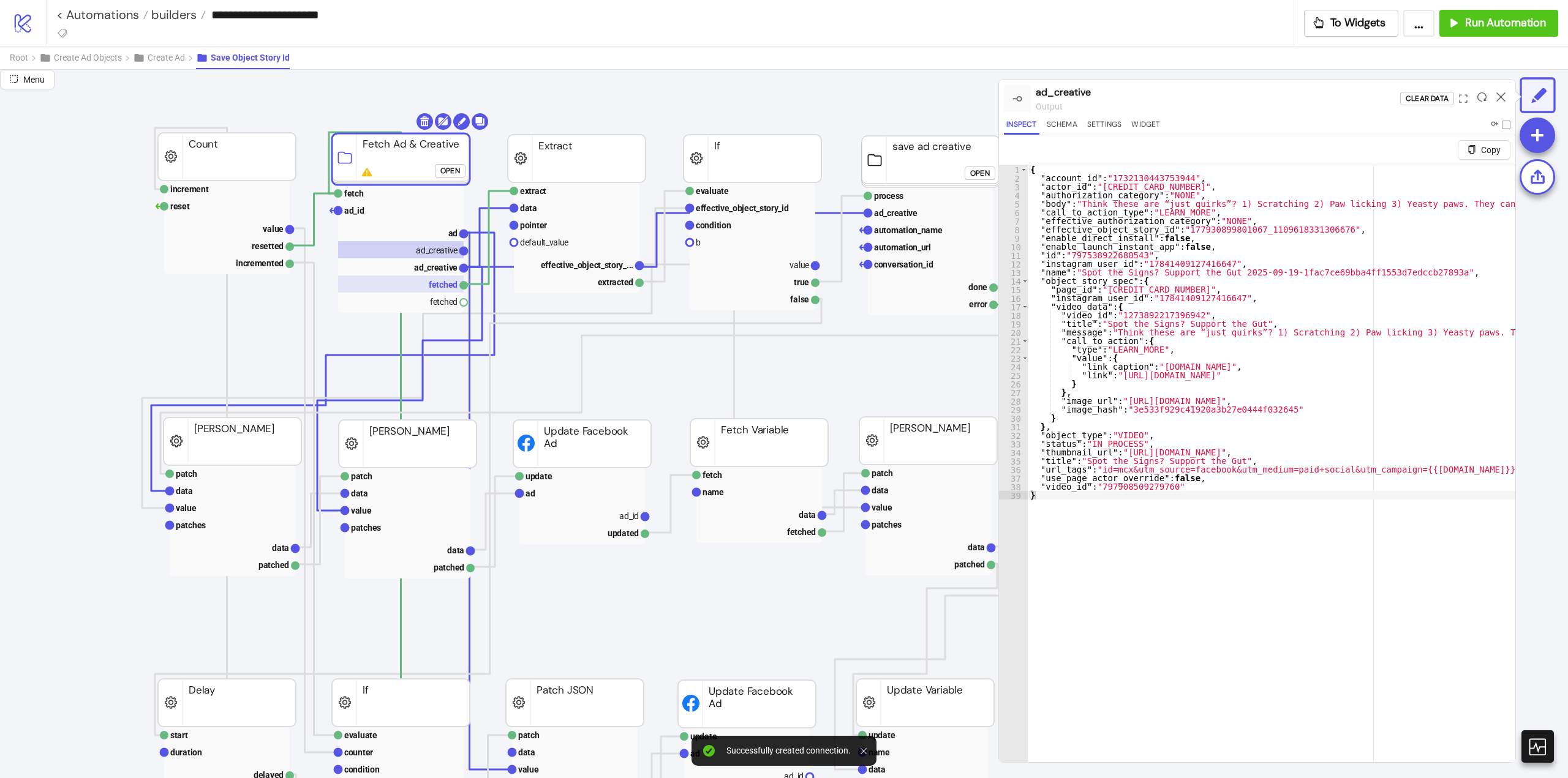
click at [443, 285] on rect at bounding box center [401, 284] width 126 height 18
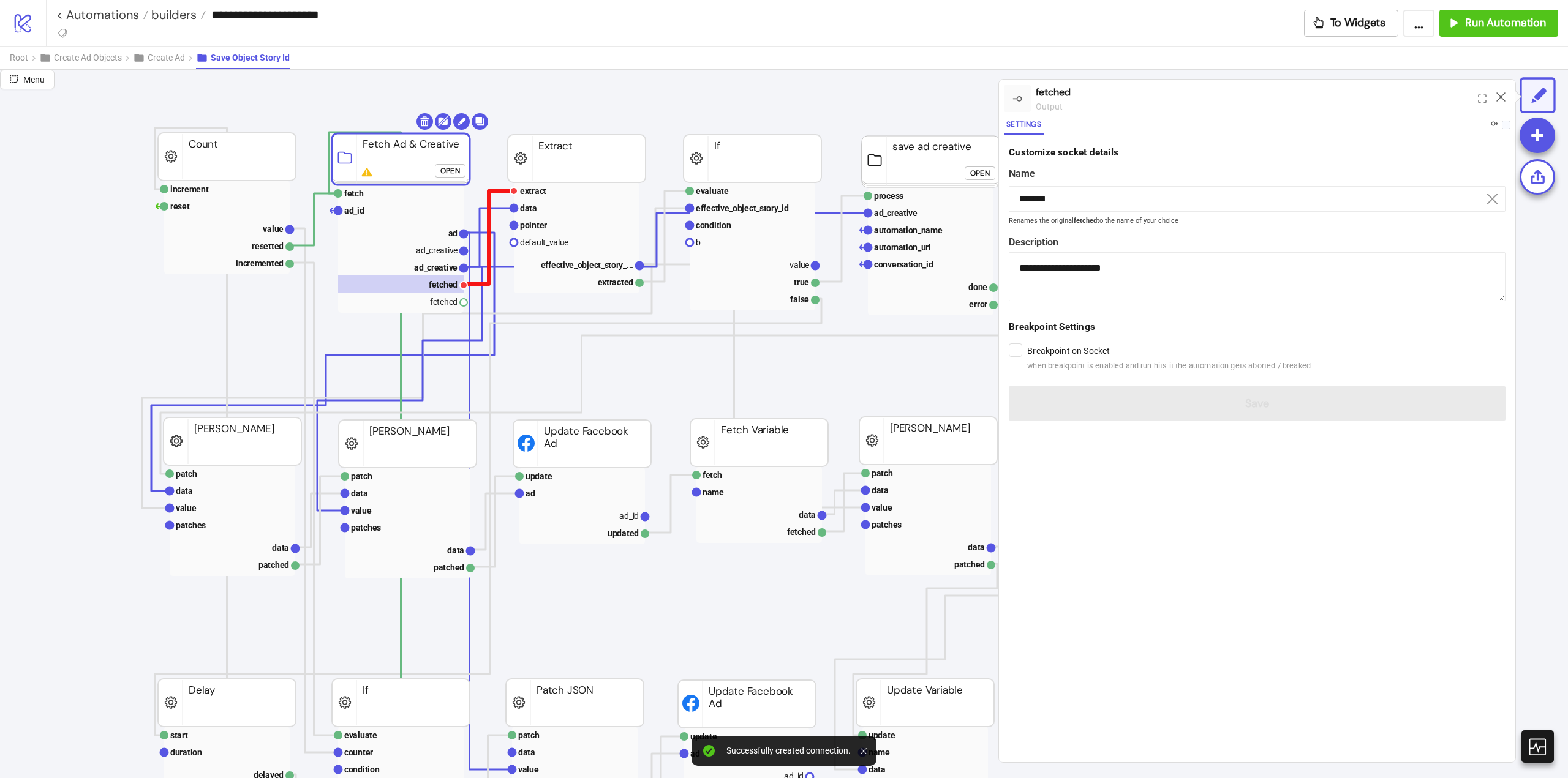
click at [487, 197] on polyline at bounding box center [488, 237] width 50 height 93
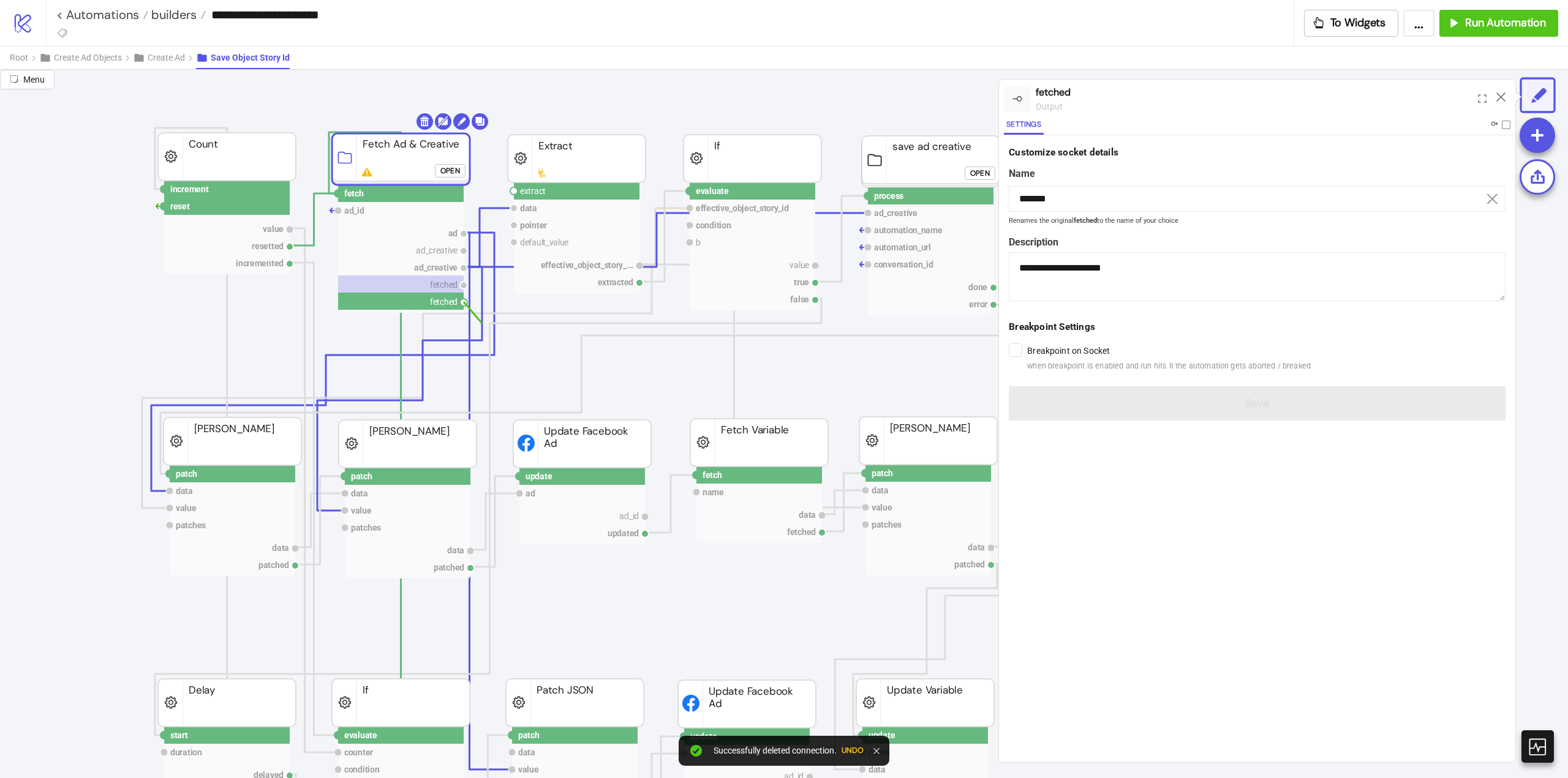
drag, startPoint x: 463, startPoint y: 303, endPoint x: 508, endPoint y: 327, distance: 51.0
click at [513, 190] on circle at bounding box center [514, 190] width 7 height 7
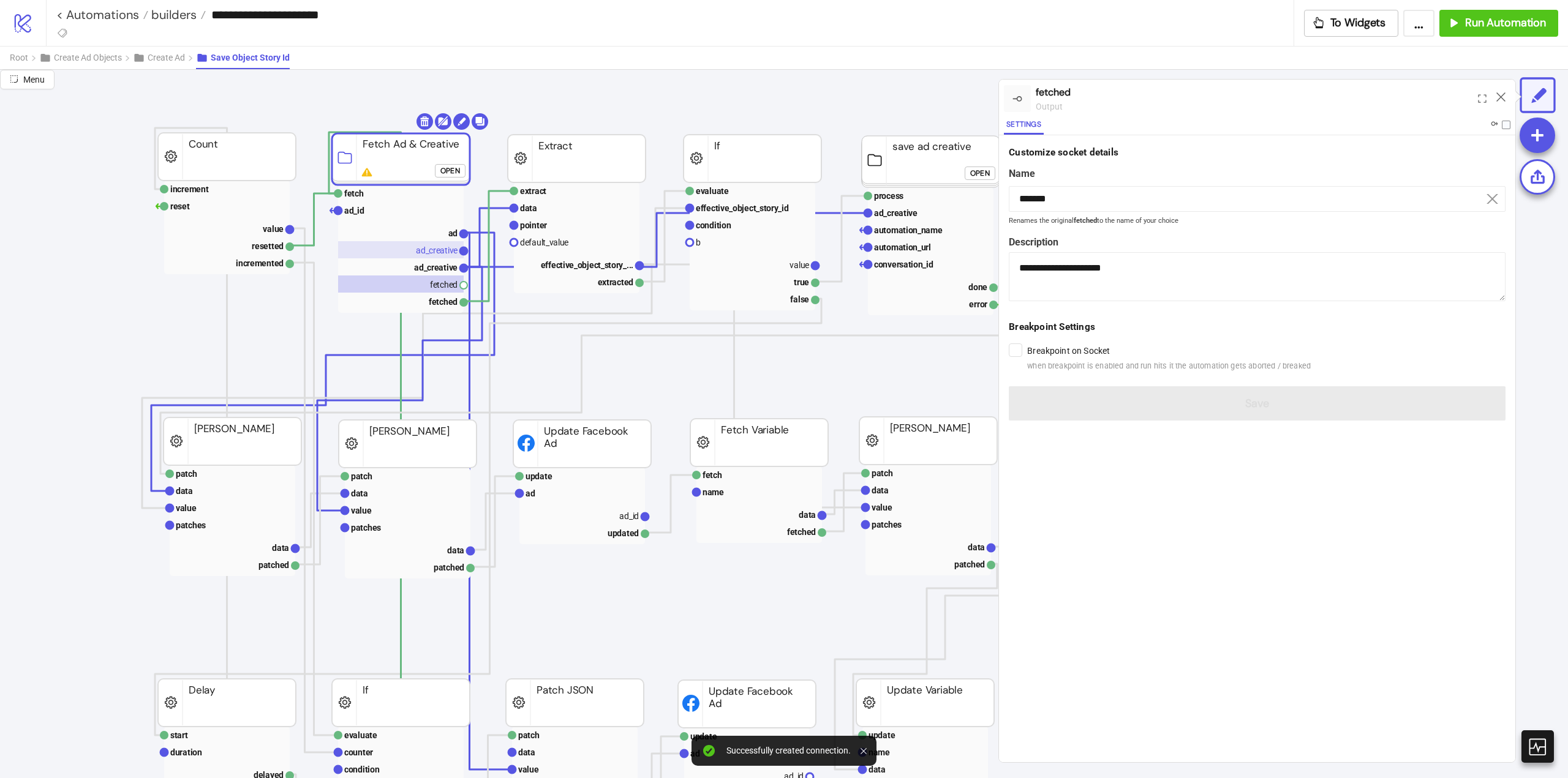
click at [424, 249] on text "ad_creative" at bounding box center [436, 250] width 41 height 10
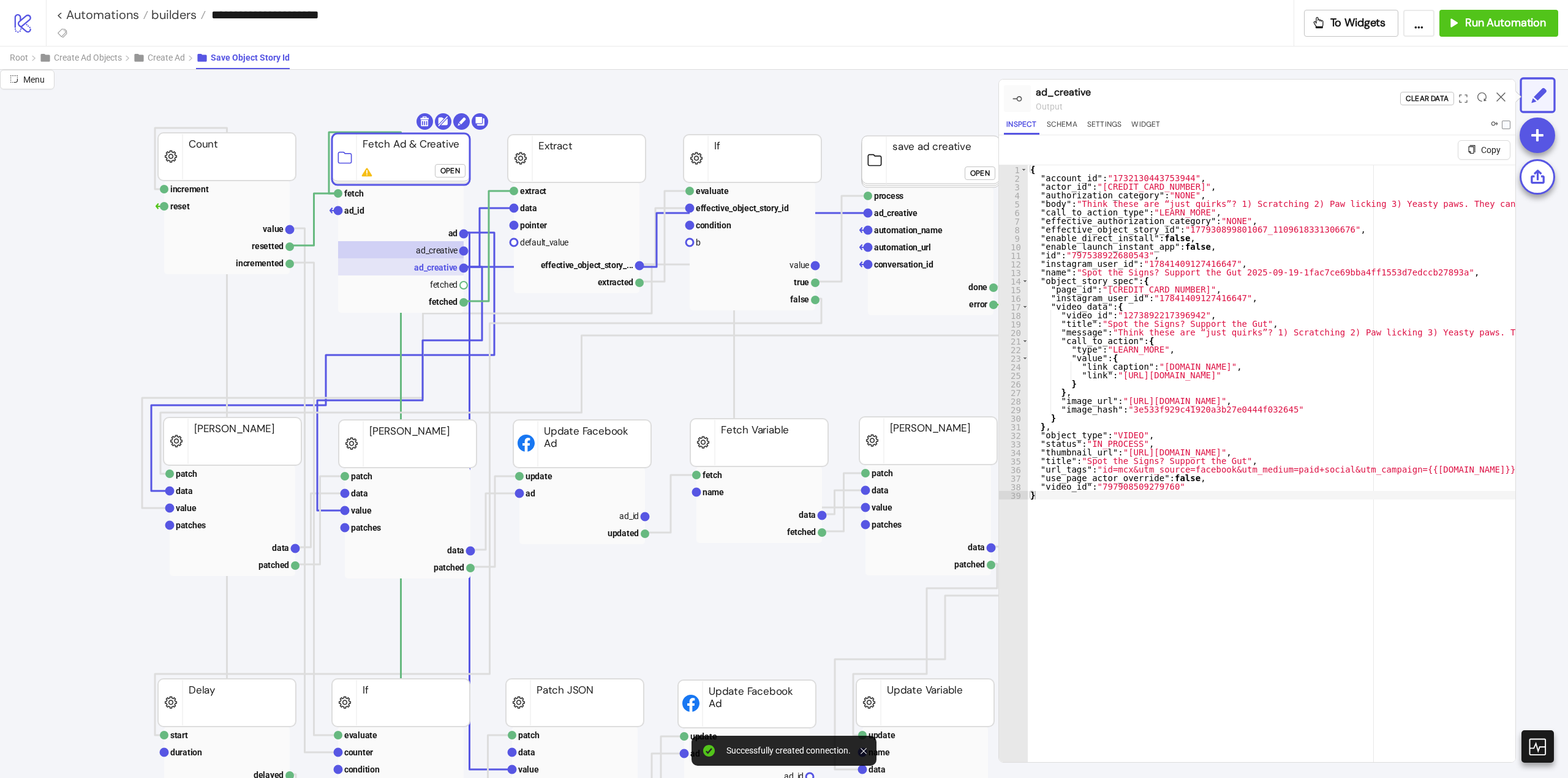
click at [428, 268] on text "ad_creative" at bounding box center [436, 268] width 44 height 10
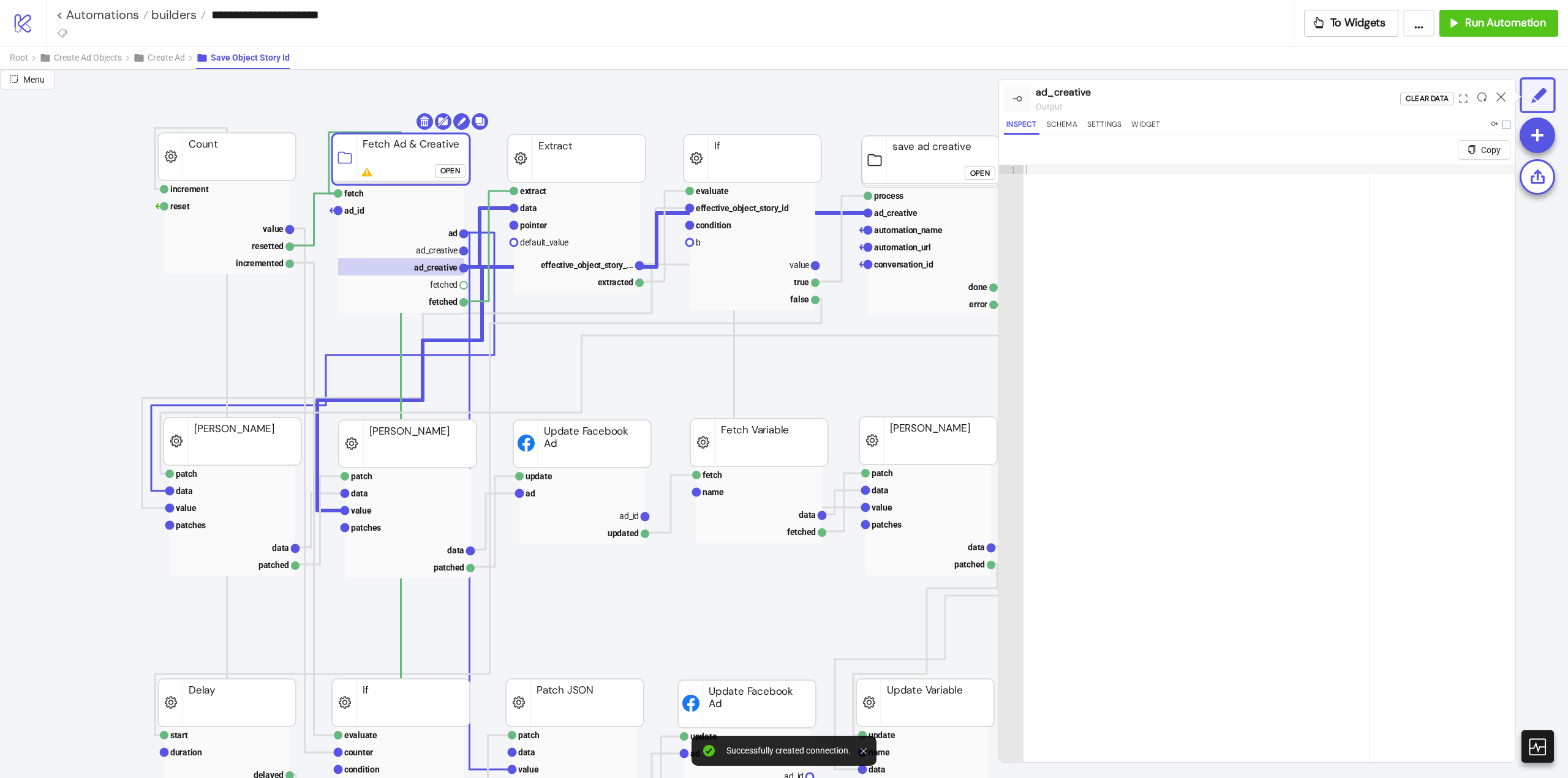
click div "Open"
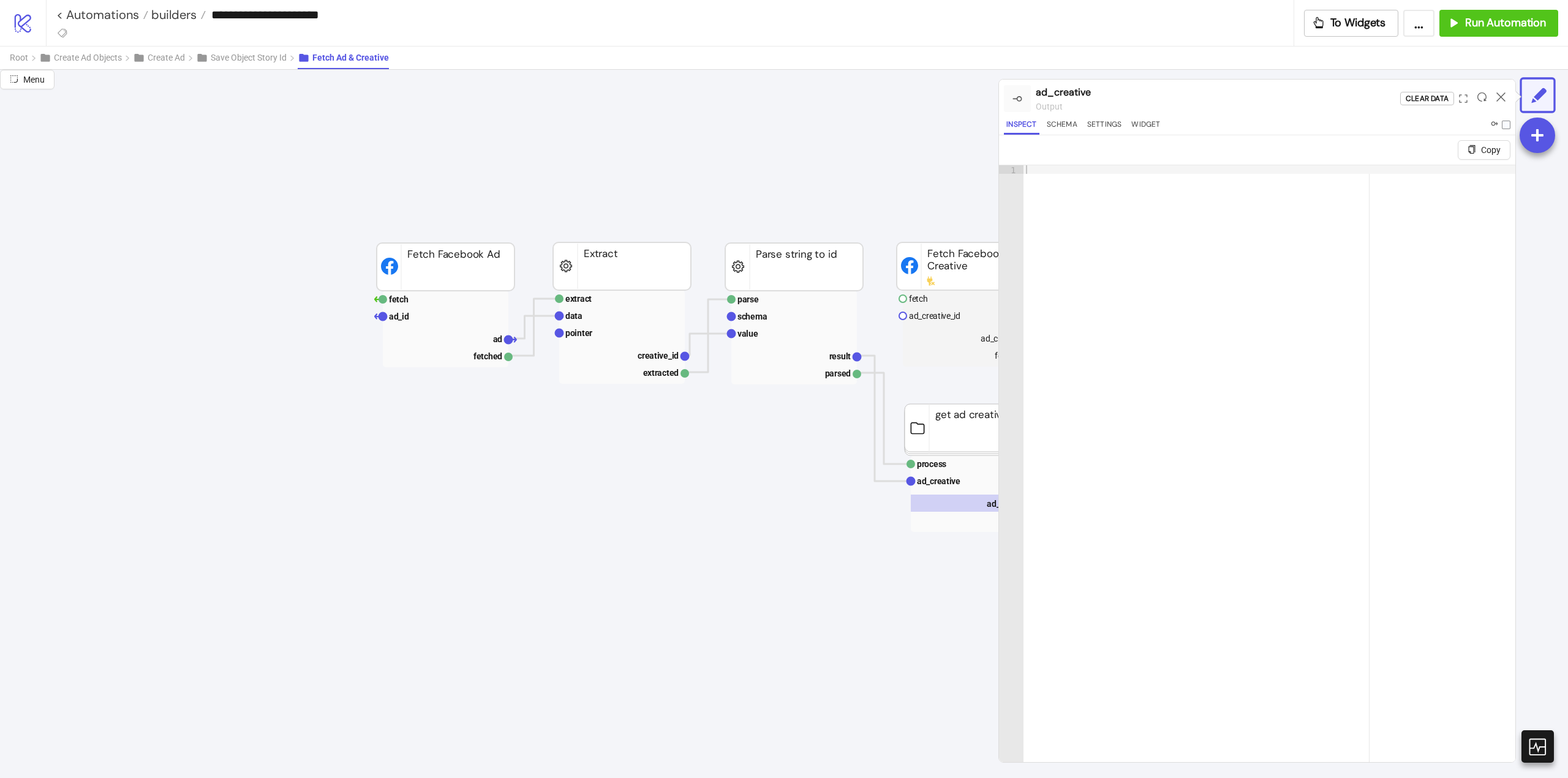
scroll to position [61, 428]
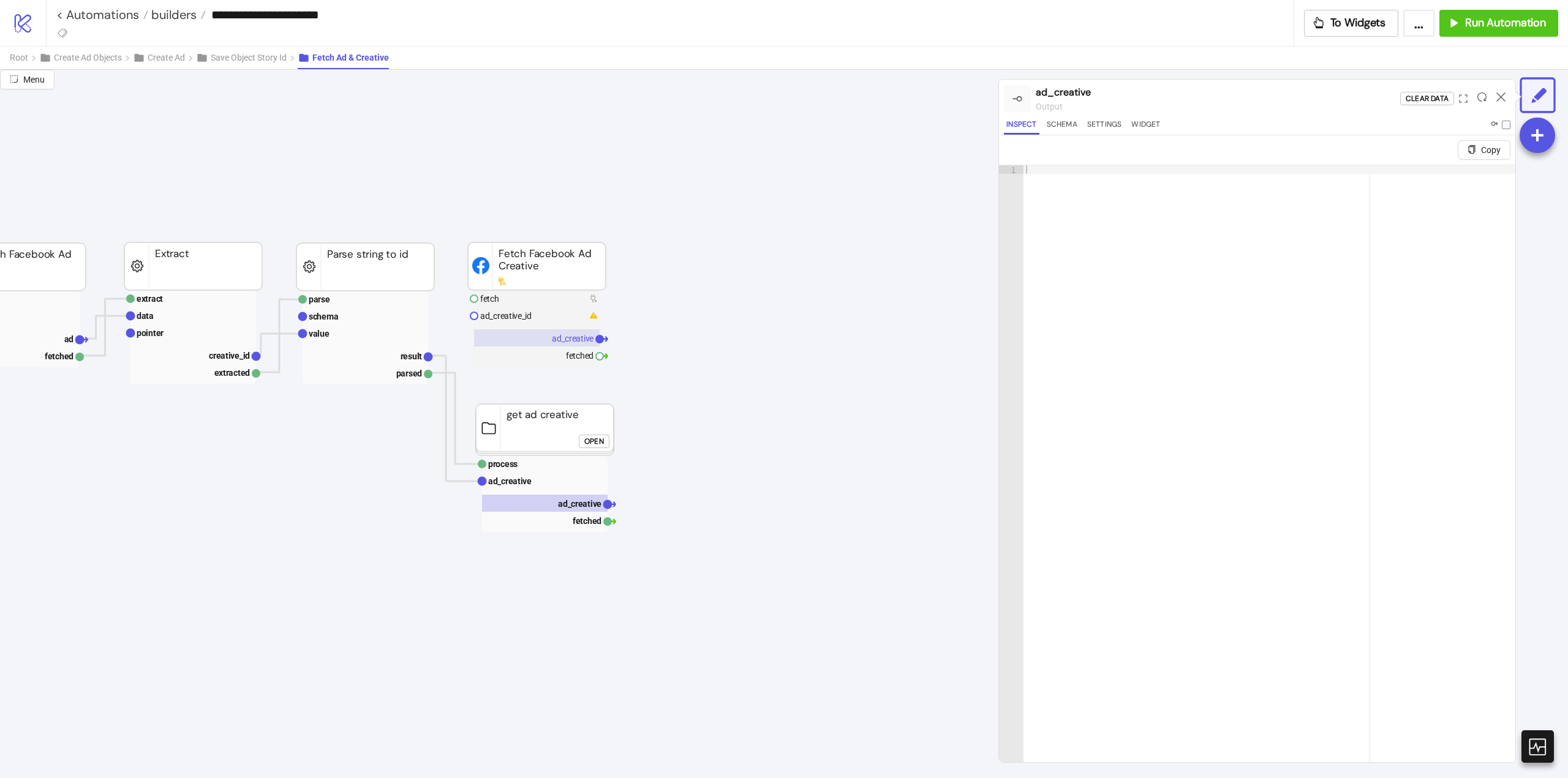
click at [559, 343] on text "ad_creative" at bounding box center [573, 338] width 41 height 10
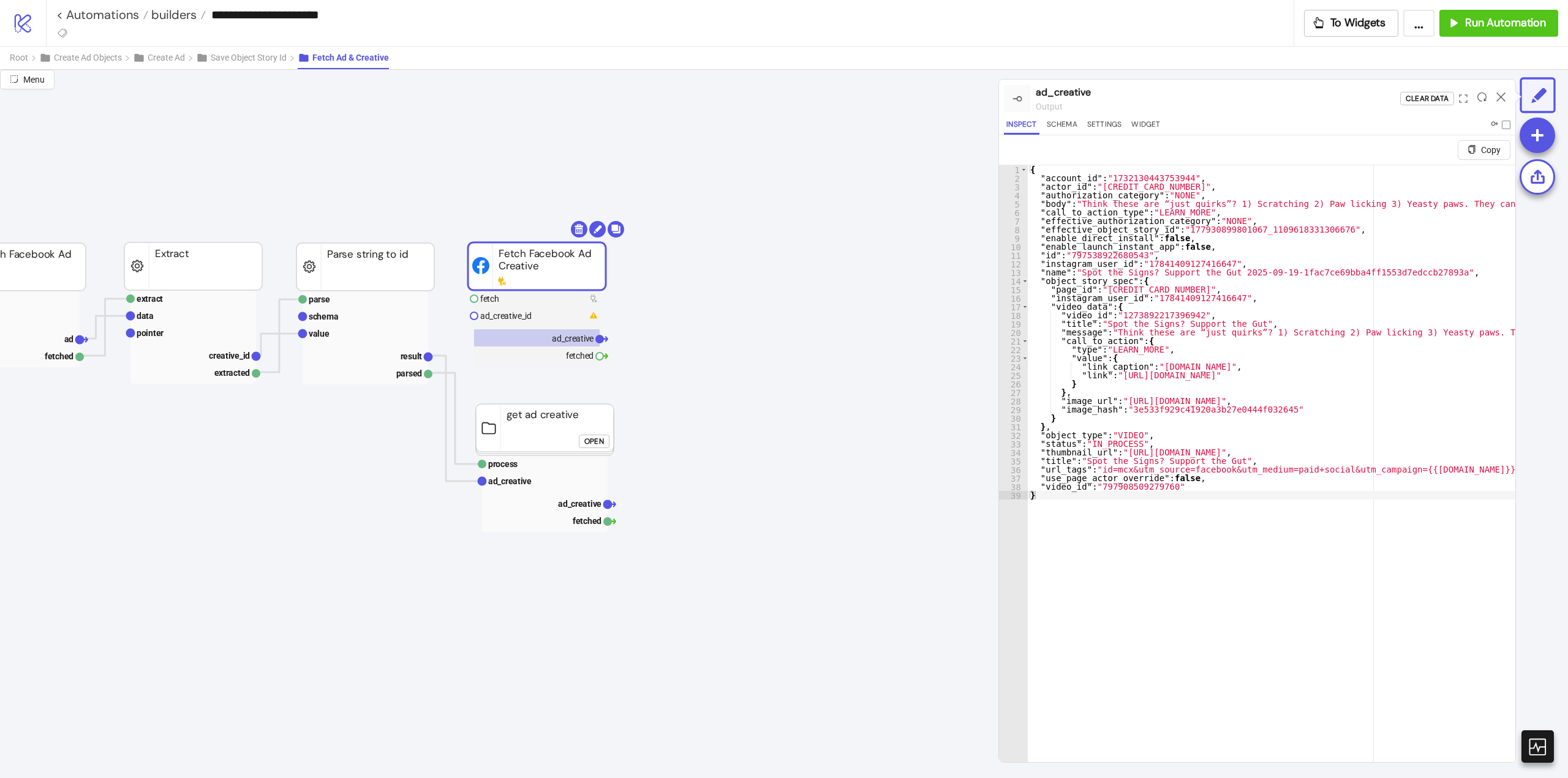
drag, startPoint x: 561, startPoint y: 260, endPoint x: 568, endPoint y: 237, distance: 24.0
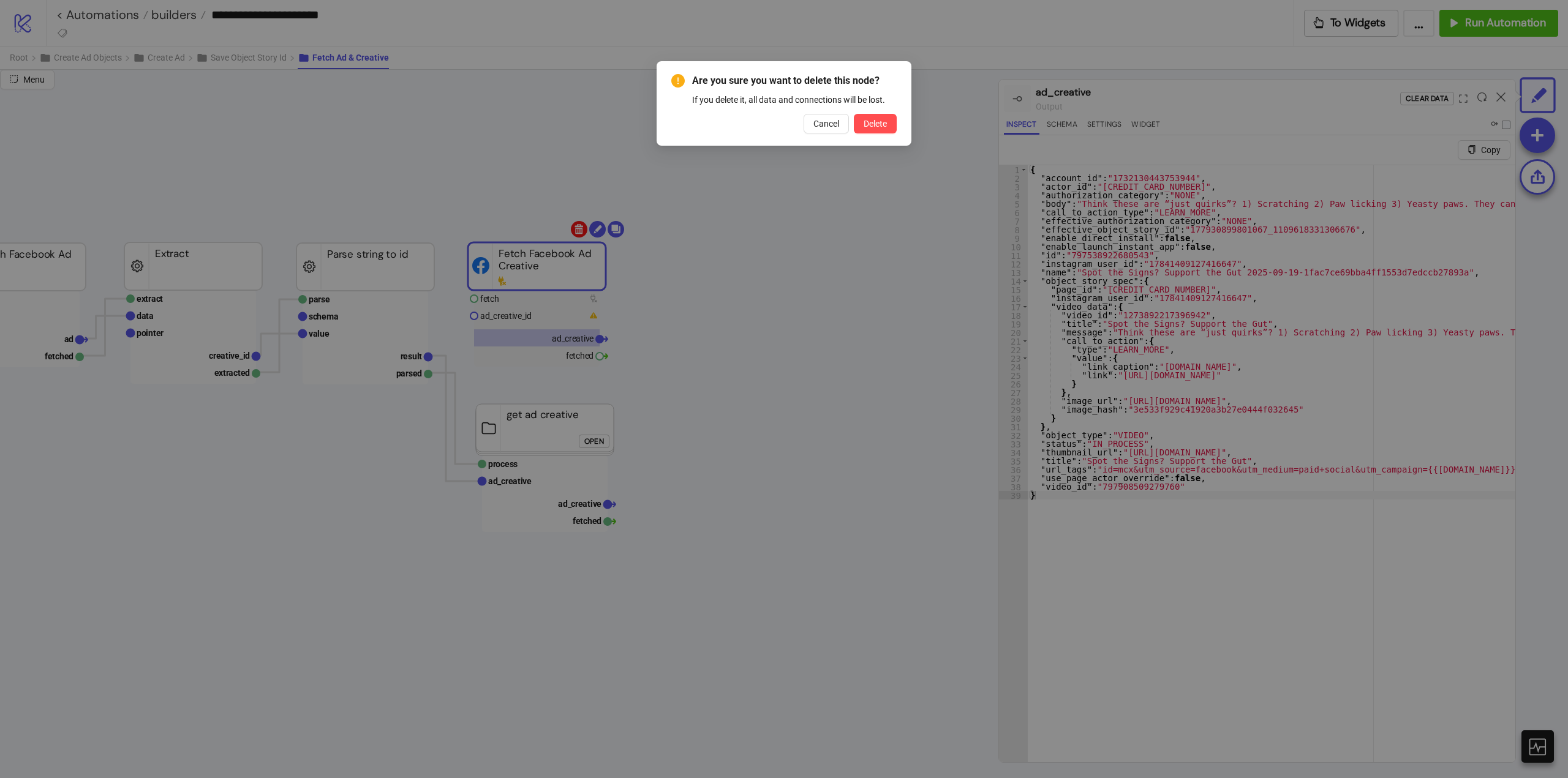
click at [575, 227] on body "**********" at bounding box center [784, 389] width 1568 height 778
click at [872, 128] on span "Delete" at bounding box center [874, 123] width 23 height 10
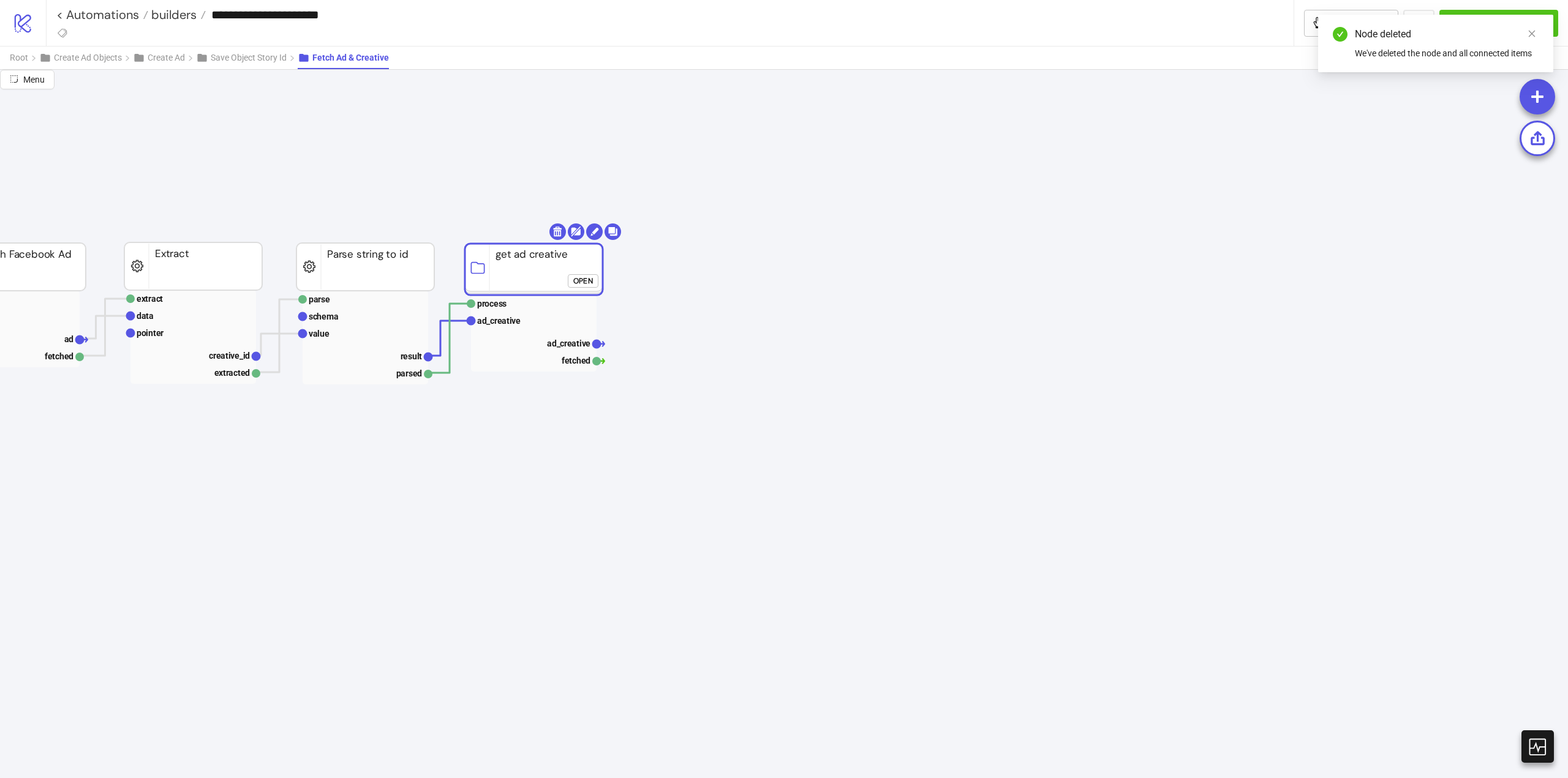
drag, startPoint x: 545, startPoint y: 431, endPoint x: 535, endPoint y: 269, distance: 162.3
click at [535, 269] on rect at bounding box center [534, 269] width 138 height 52
click at [248, 59] on span "Save Object Story Id" at bounding box center [248, 57] width 76 height 10
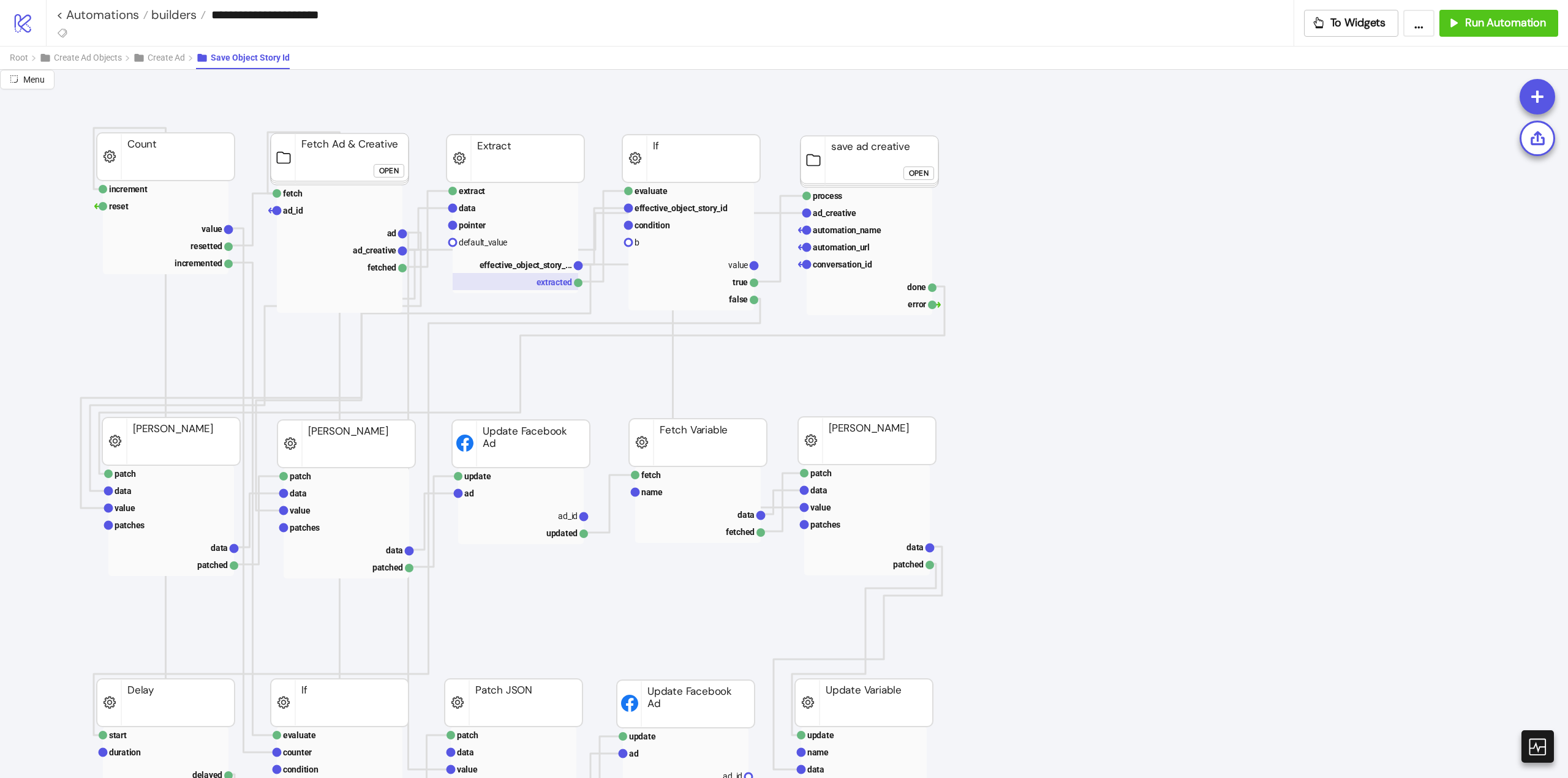
scroll to position [61, 0]
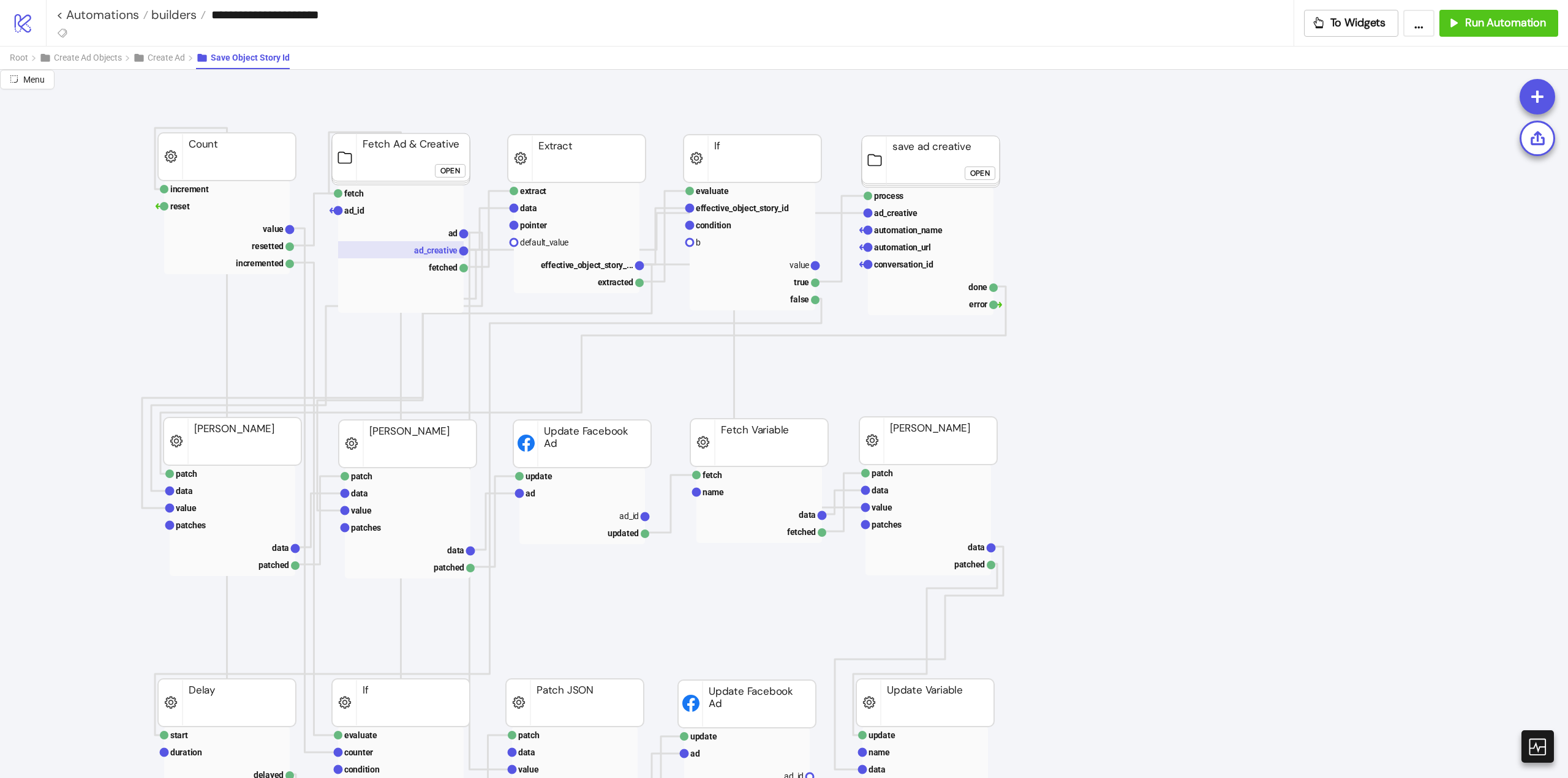
click at [425, 254] on text "ad_creative" at bounding box center [436, 250] width 44 height 10
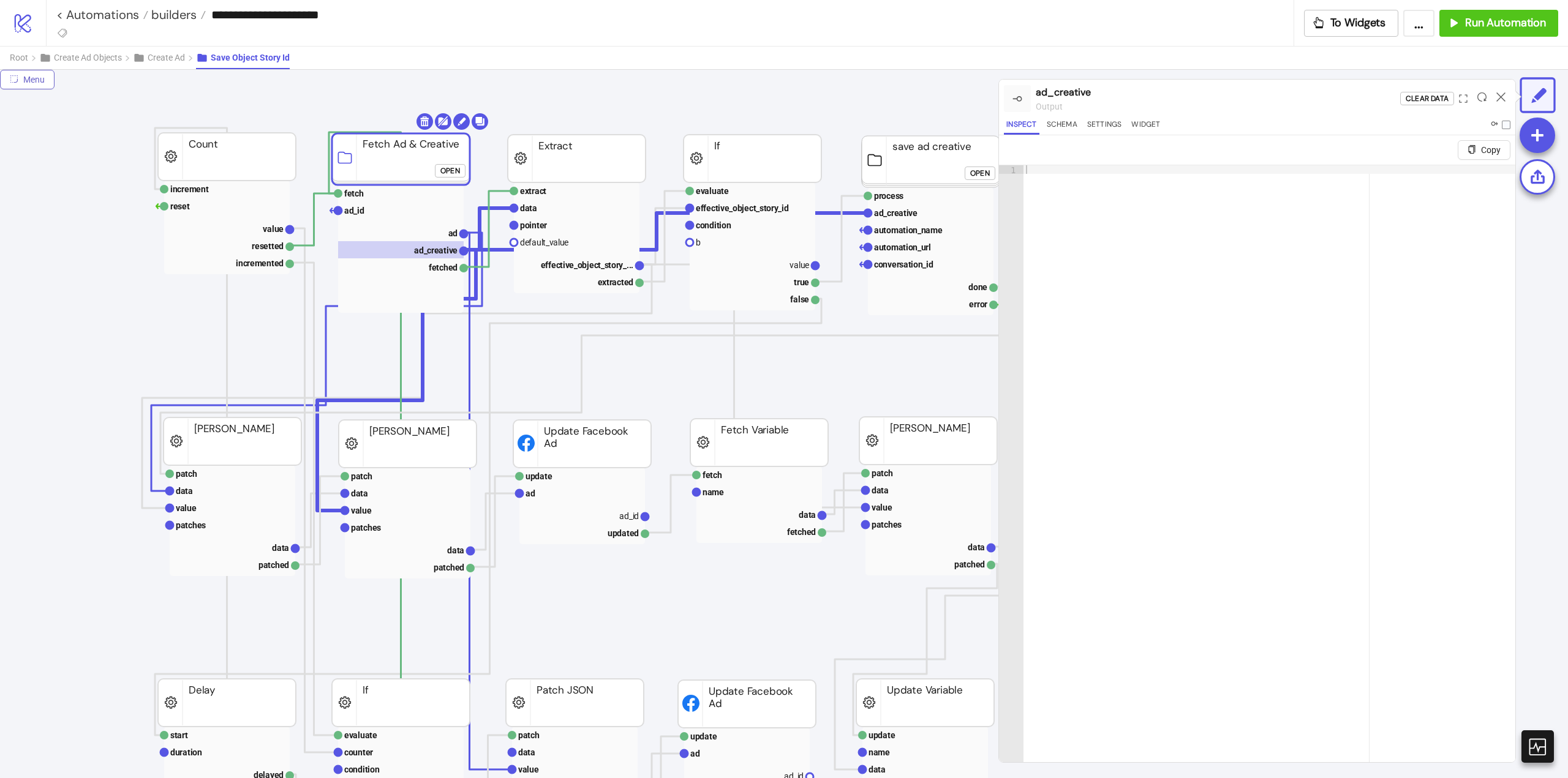
click at [25, 84] on span "Menu" at bounding box center [33, 80] width 22 height 10
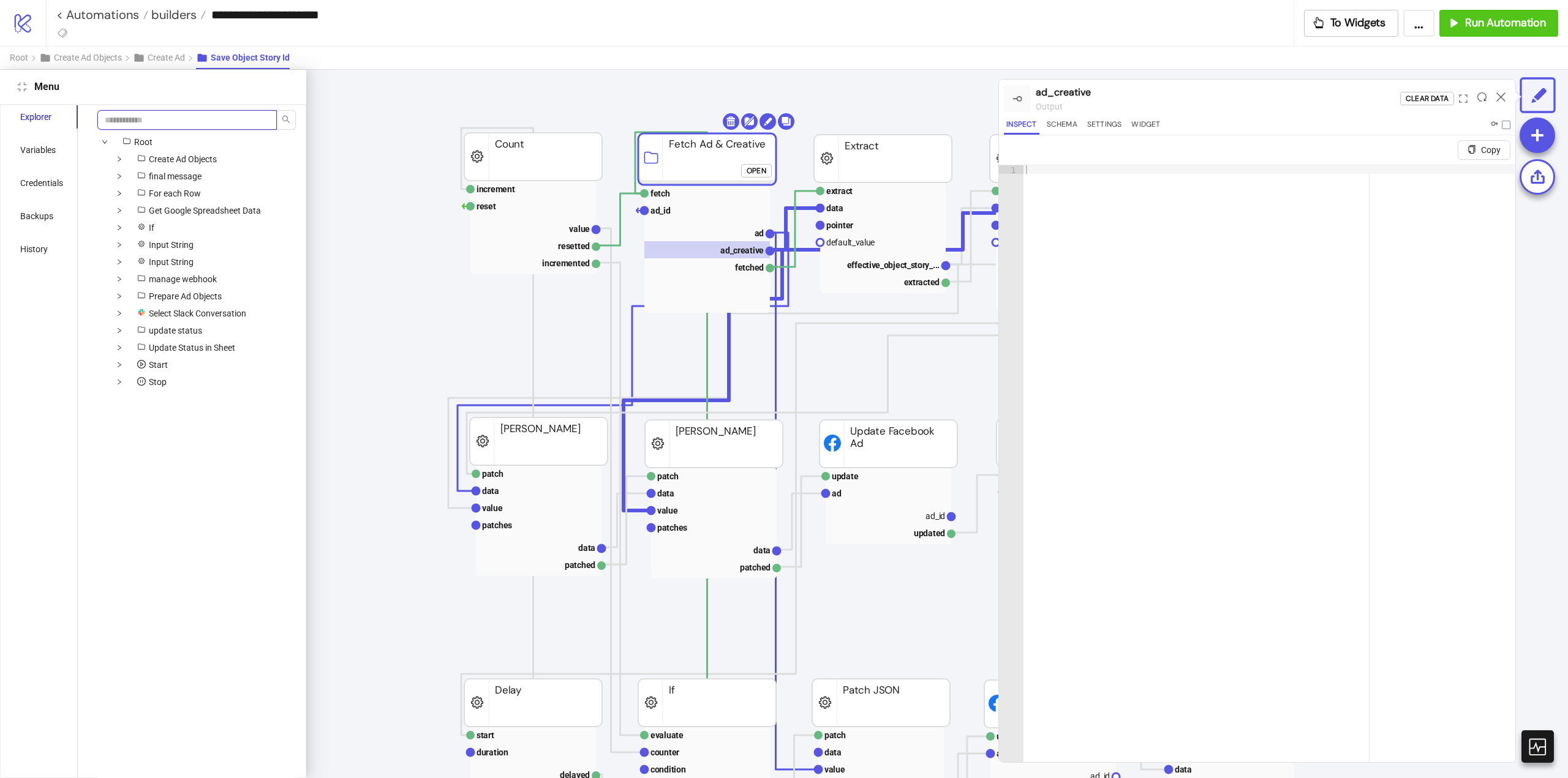
click at [143, 122] on input "search" at bounding box center [186, 119] width 179 height 20
type input "********"
click at [199, 193] on span "Fetch Facebook Ad Creative" at bounding box center [231, 194] width 106 height 10
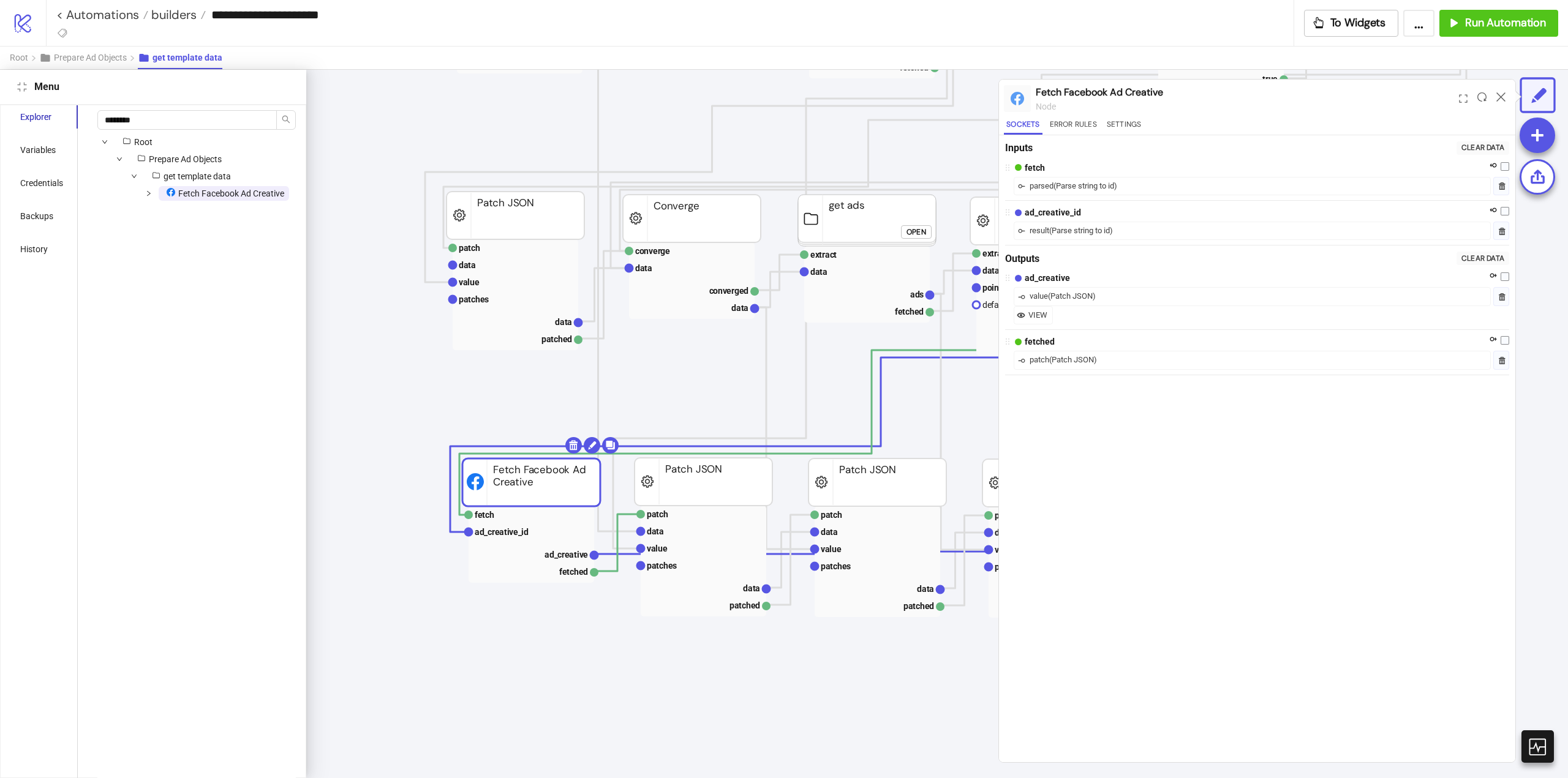
scroll to position [462, 0]
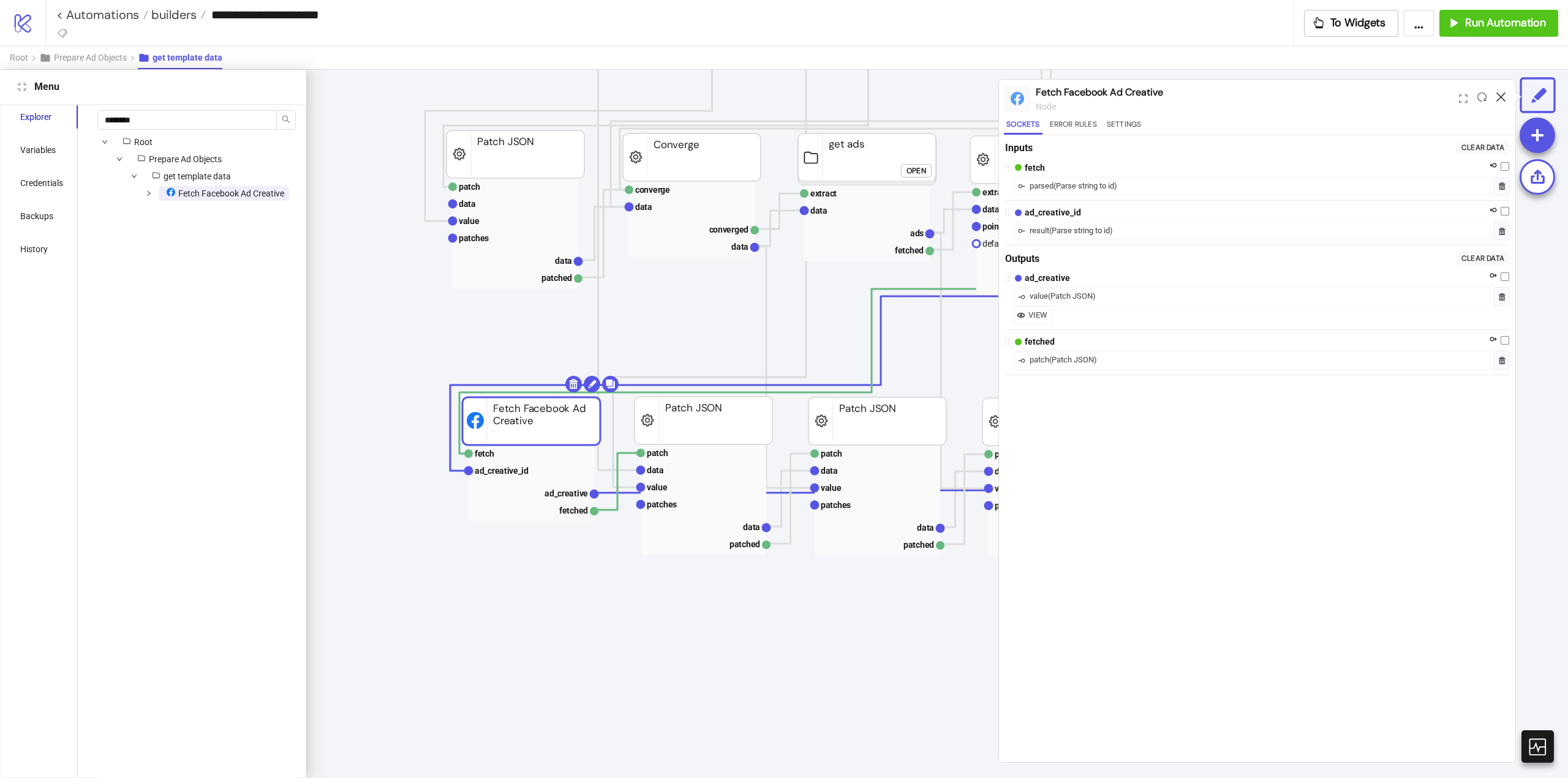
click at [1499, 100] on icon at bounding box center [1501, 97] width 10 height 10
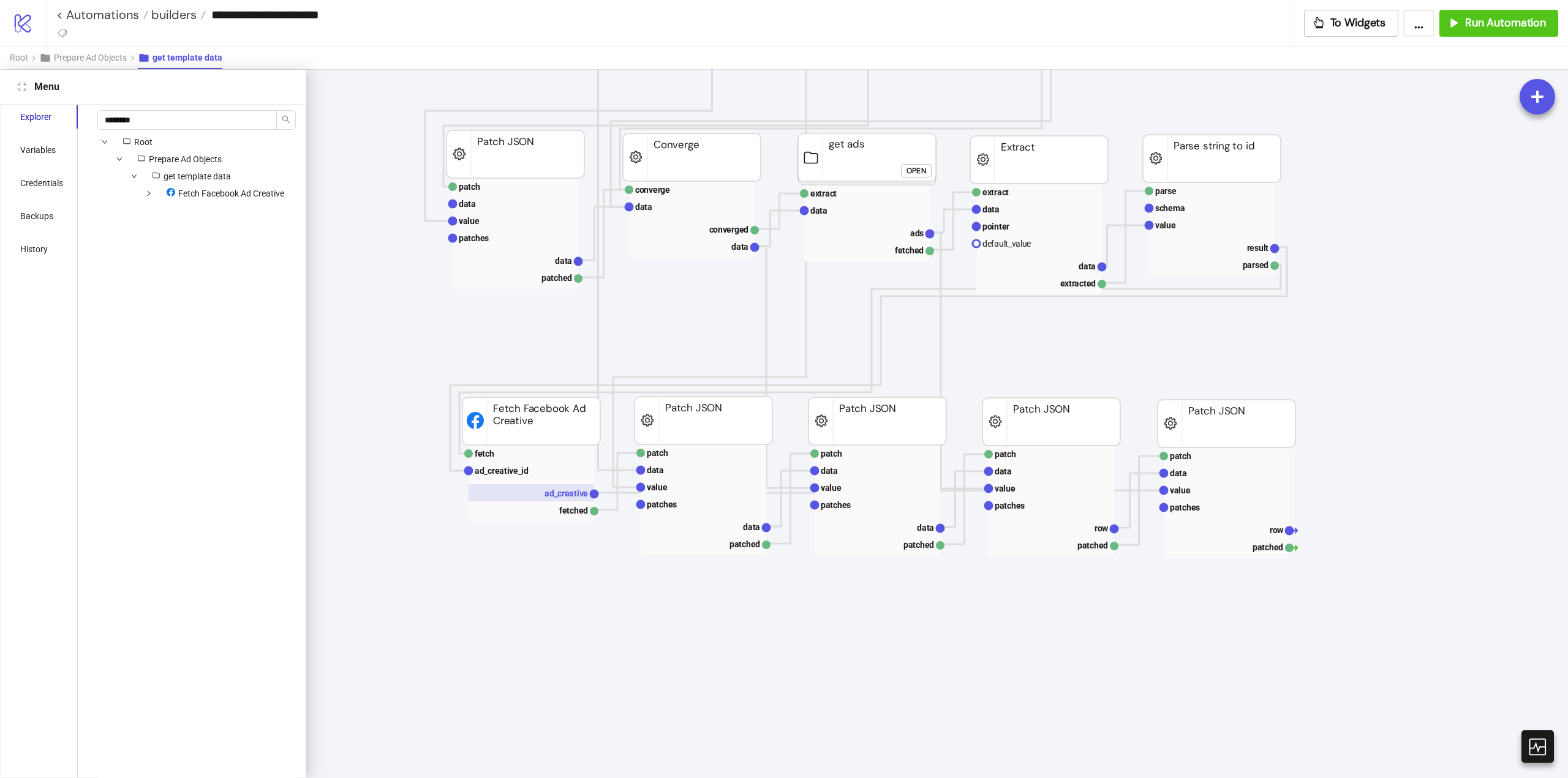
click at [549, 498] on text "ad_creative" at bounding box center [566, 494] width 44 height 10
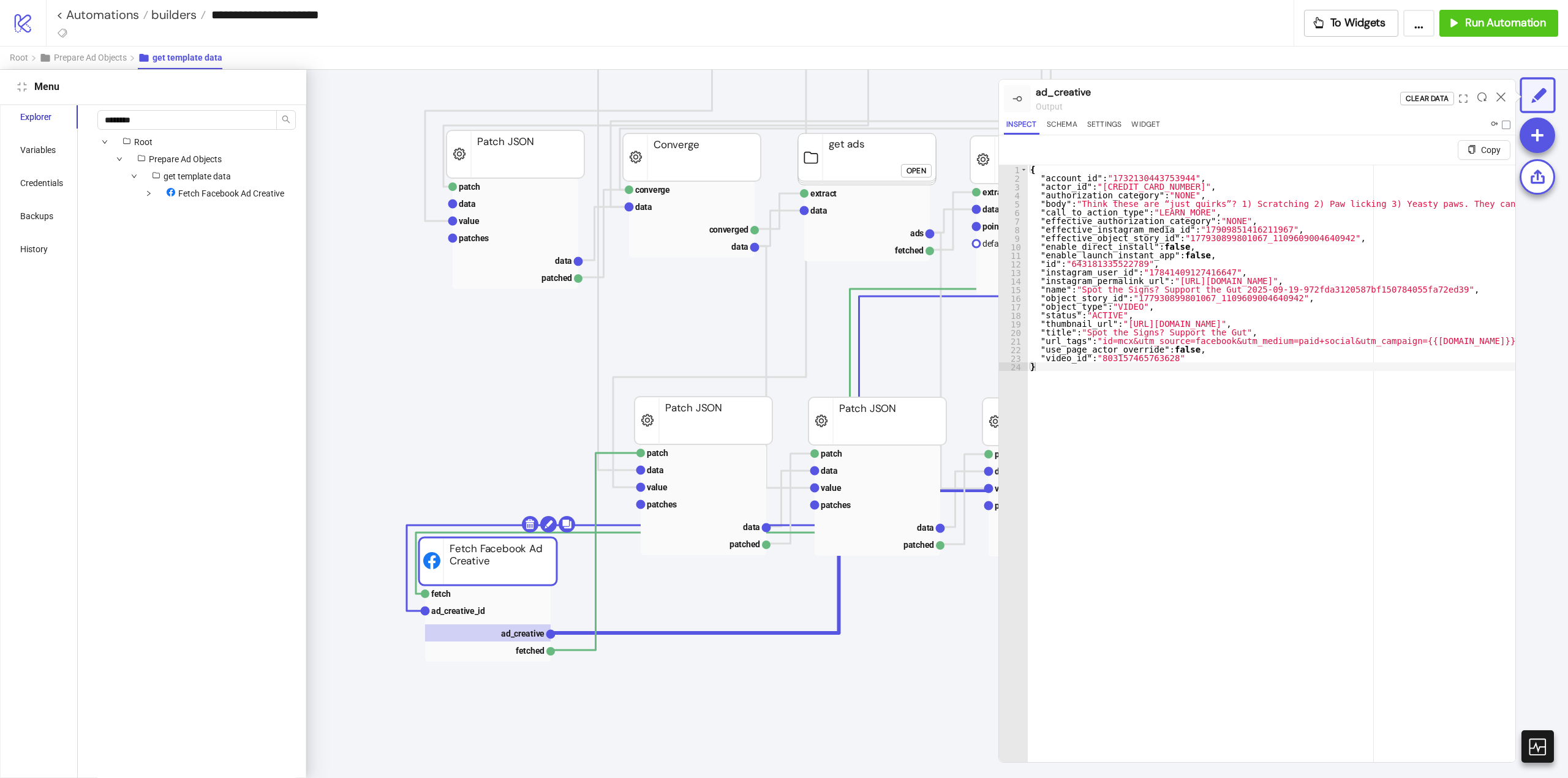
drag, startPoint x: 452, startPoint y: 539, endPoint x: 476, endPoint y: 579, distance: 46.6
click at [1502, 100] on icon at bounding box center [1501, 97] width 10 height 10
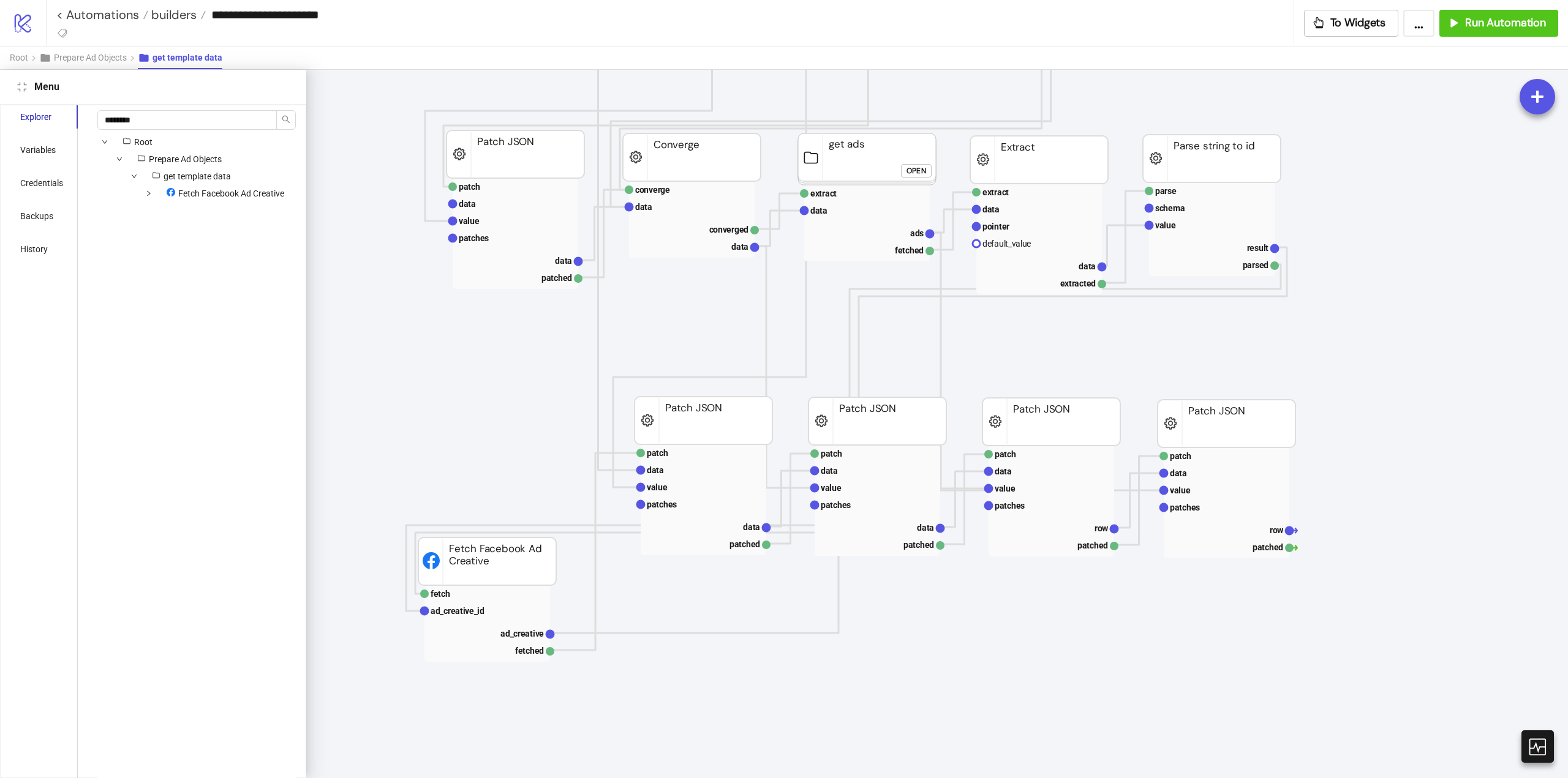
scroll to position [584, 0]
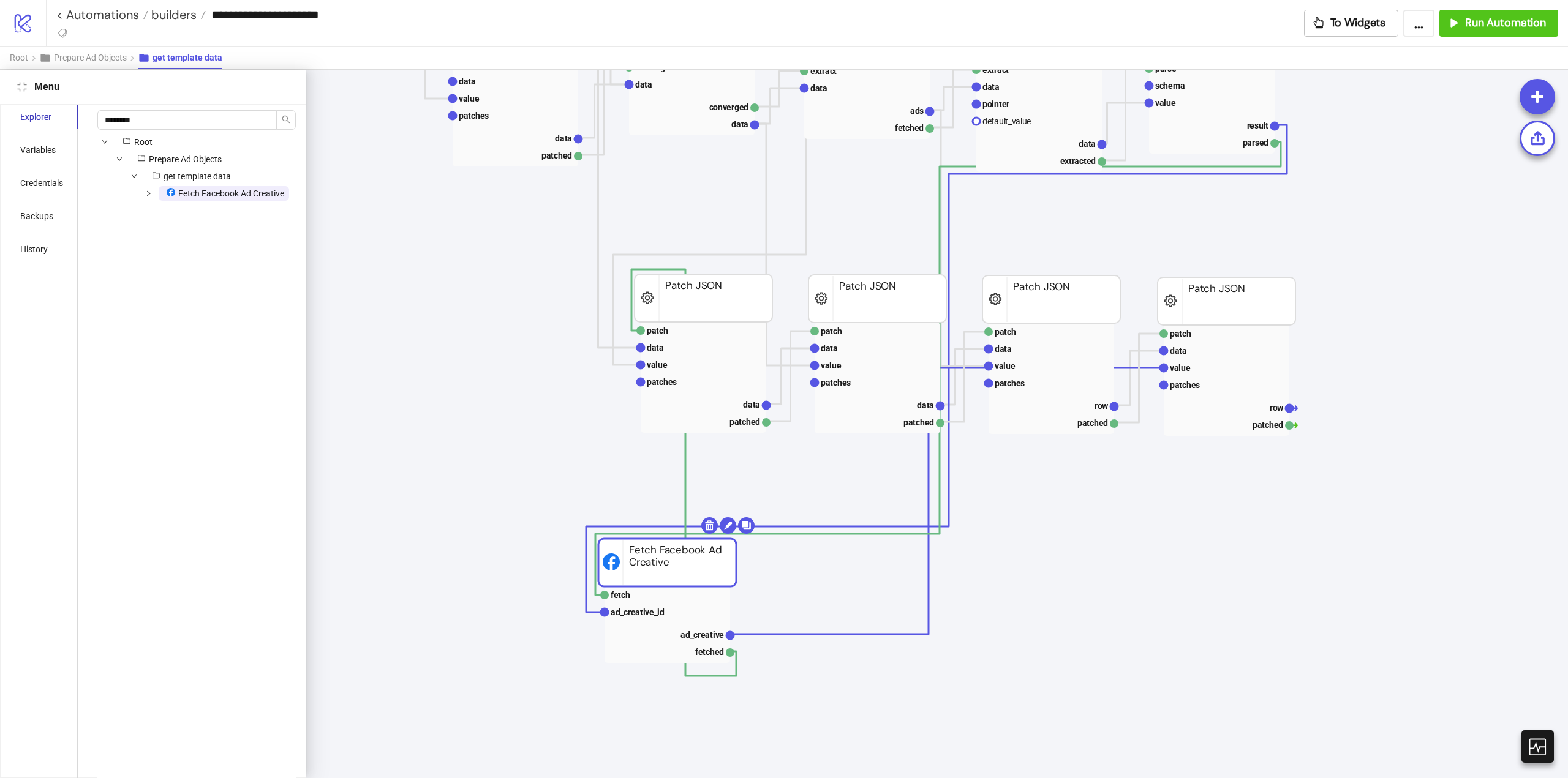
drag, startPoint x: 496, startPoint y: 444, endPoint x: 471, endPoint y: 499, distance: 60.4
click at [677, 568] on rect at bounding box center [667, 563] width 138 height 48
click at [463, 498] on icon "extract data pointer data extracted Extract campaign template id patch data val…" at bounding box center [1531, 710] width 2450 height 2449
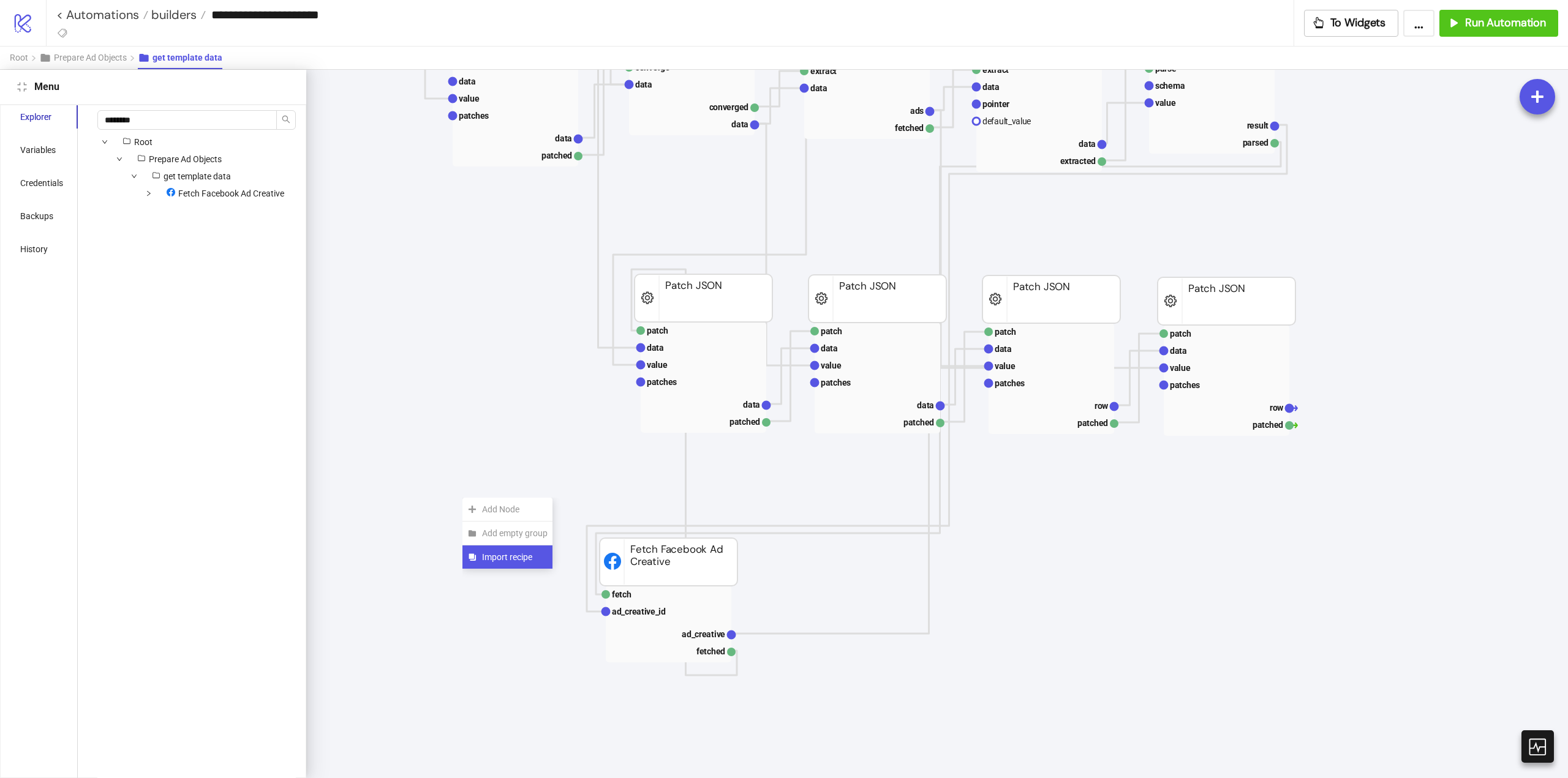
click at [501, 553] on span "Import recipe" at bounding box center [514, 557] width 65 height 14
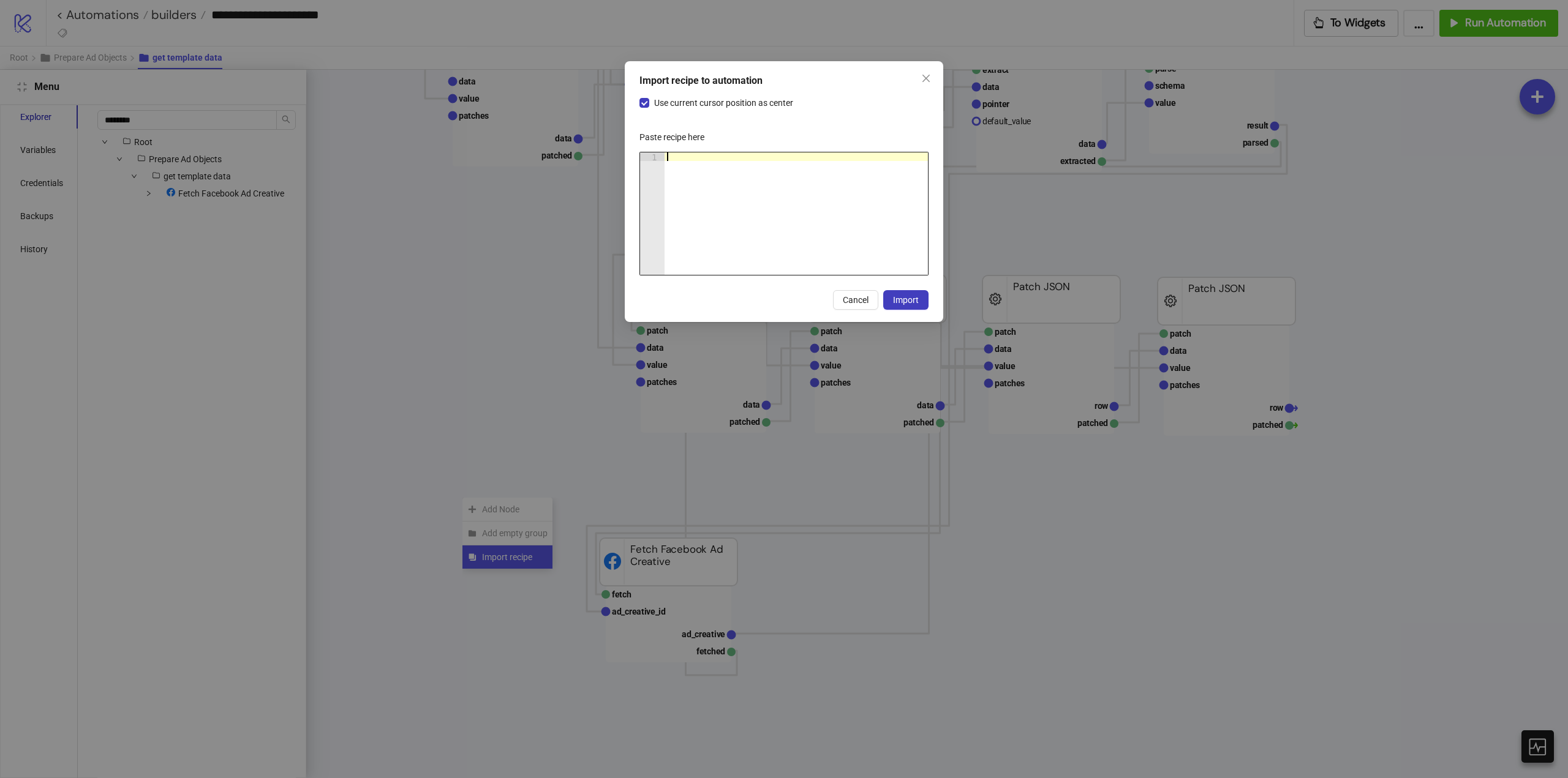
click at [737, 233] on div at bounding box center [796, 221] width 264 height 139
paste textarea "**********"
type textarea "**********"
paste textarea "Cursor at row 1"
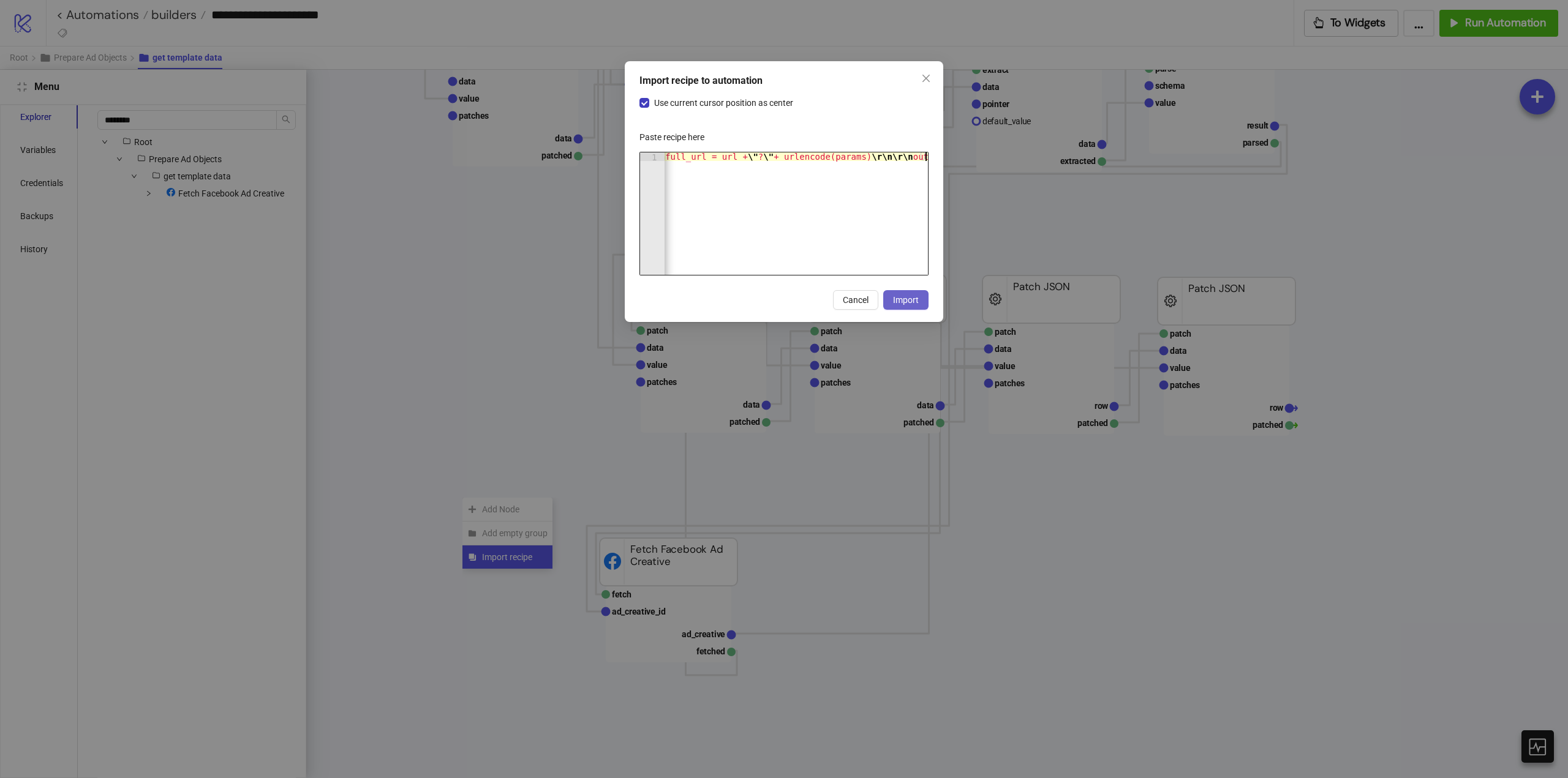
click at [905, 300] on span "Import" at bounding box center [905, 300] width 25 height 10
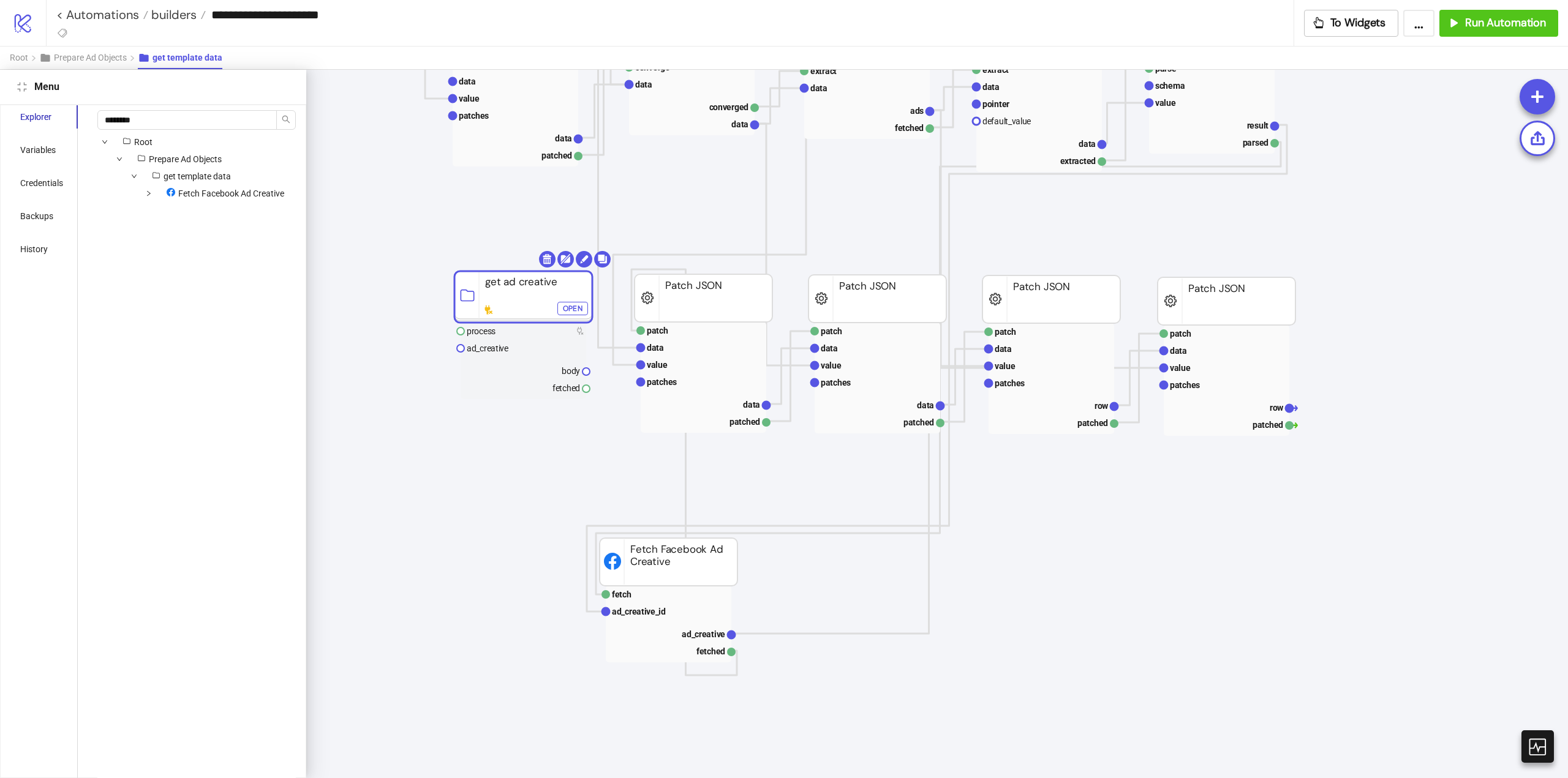
drag, startPoint x: 364, startPoint y: 741, endPoint x: 512, endPoint y: 291, distance: 473.7
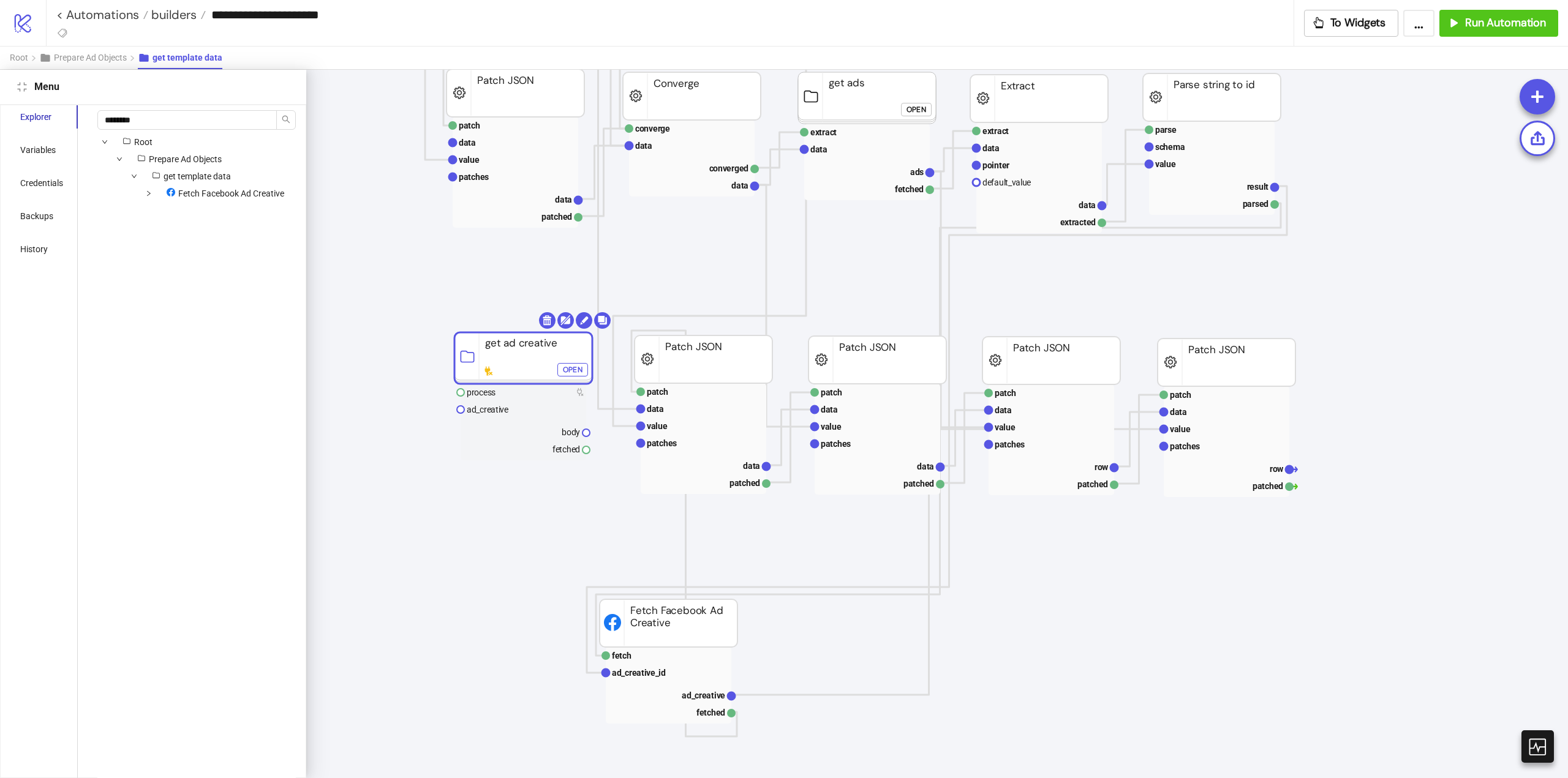
scroll to position [462, 0]
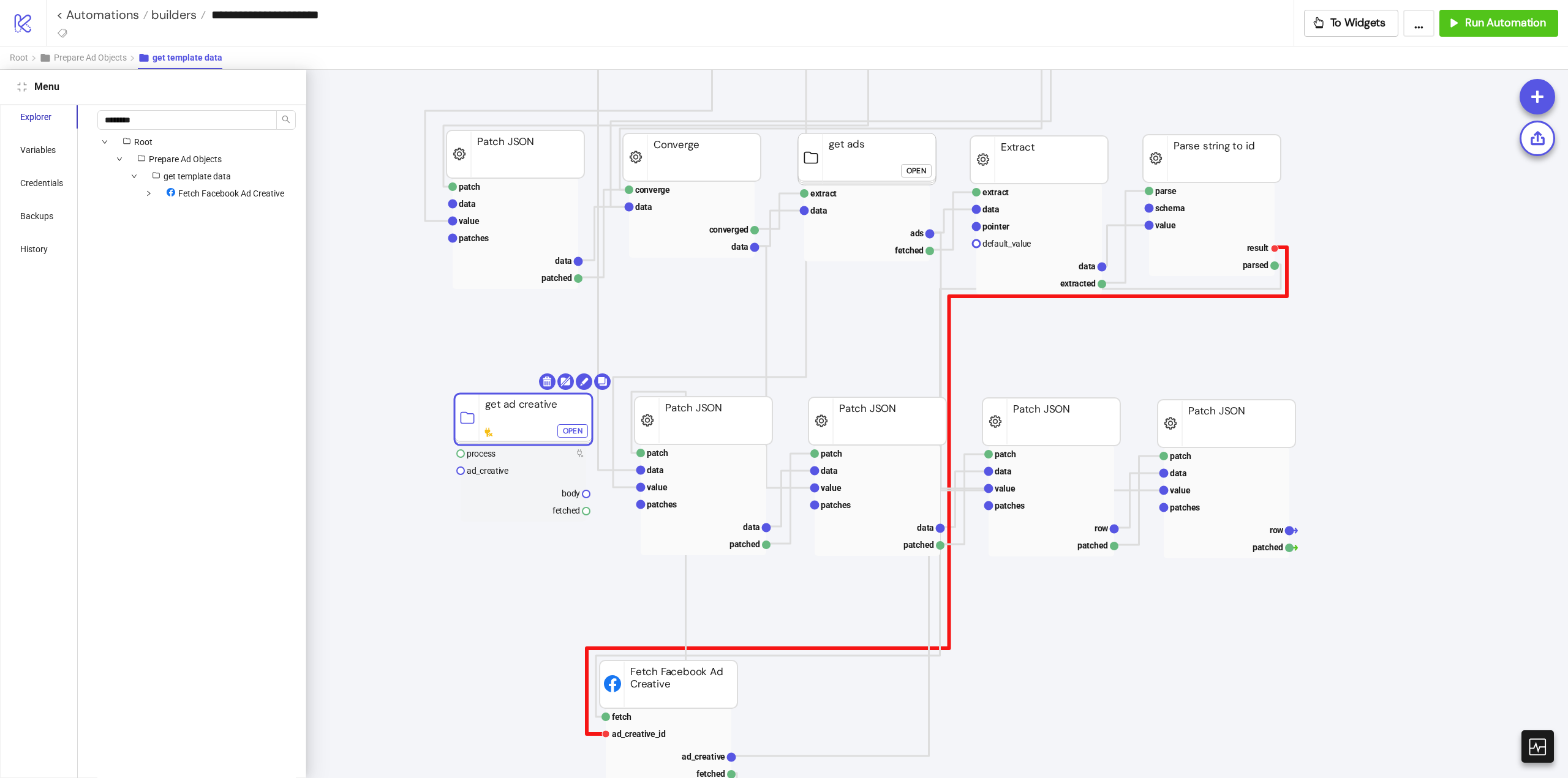
click at [1285, 272] on polyline at bounding box center [936, 491] width 700 height 487
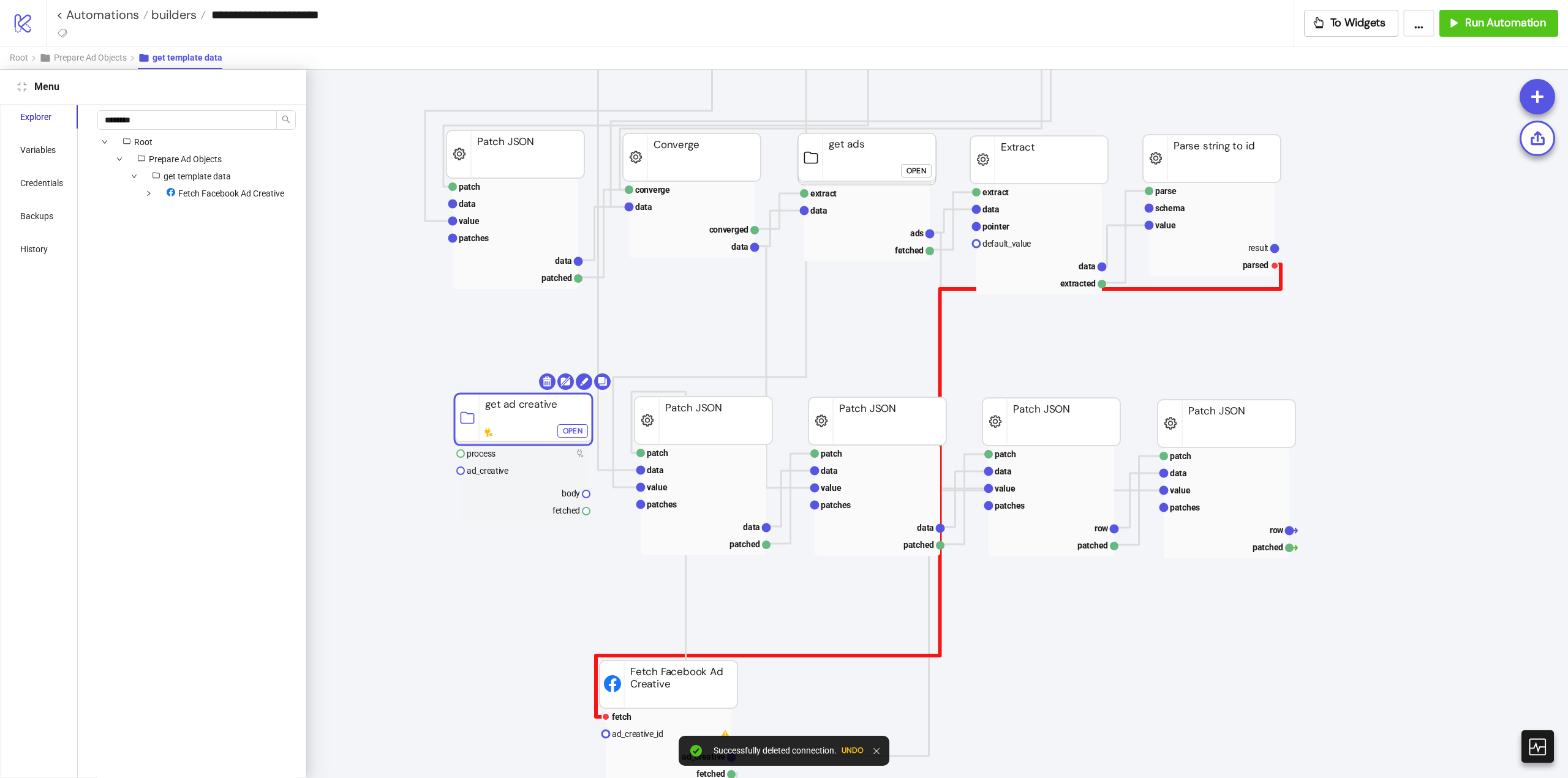
click at [1273, 290] on polyline at bounding box center [938, 491] width 685 height 452
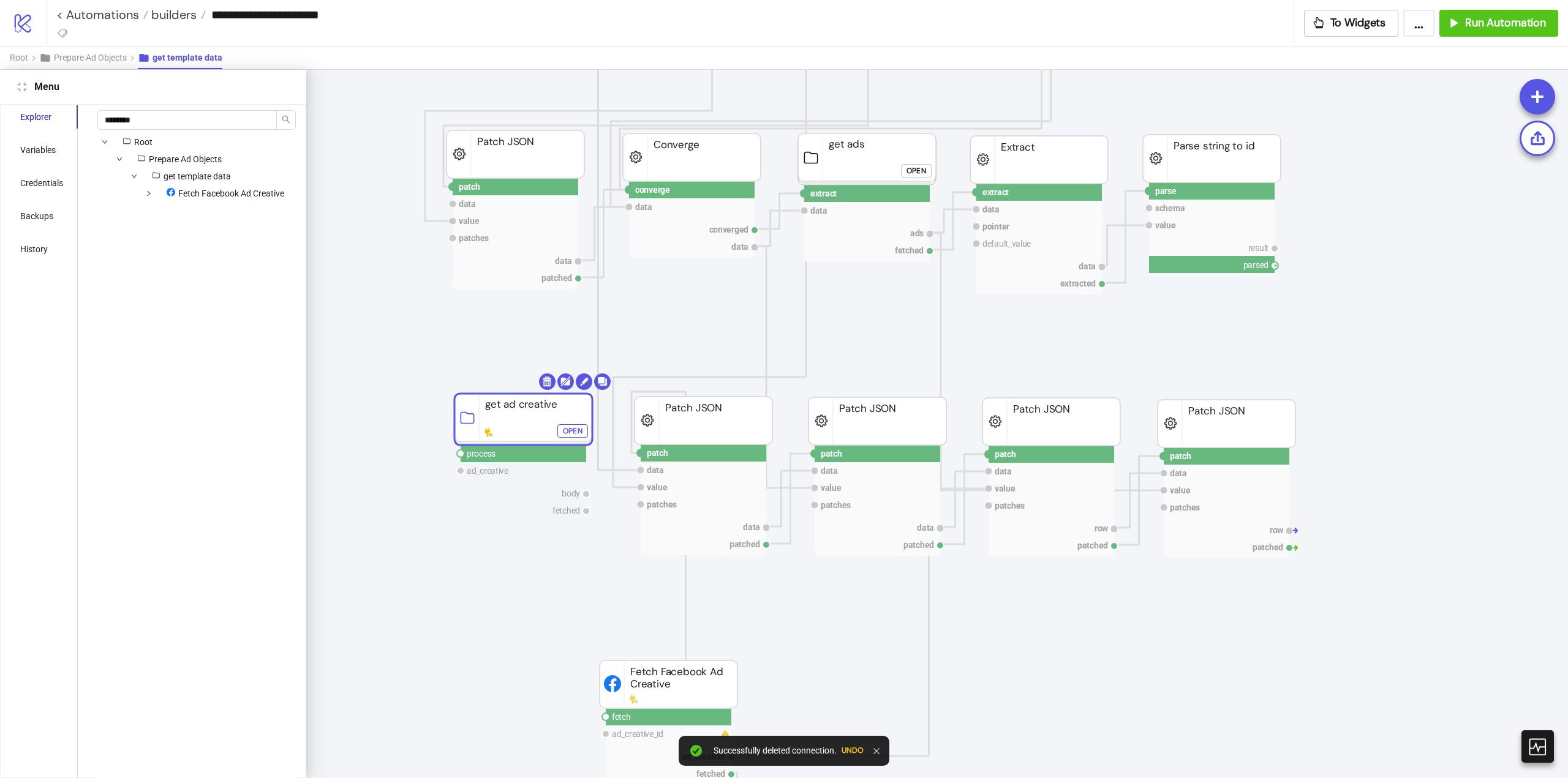
drag, startPoint x: 1277, startPoint y: 265, endPoint x: 734, endPoint y: 393, distance: 557.9
click at [461, 454] on circle at bounding box center [460, 453] width 7 height 7
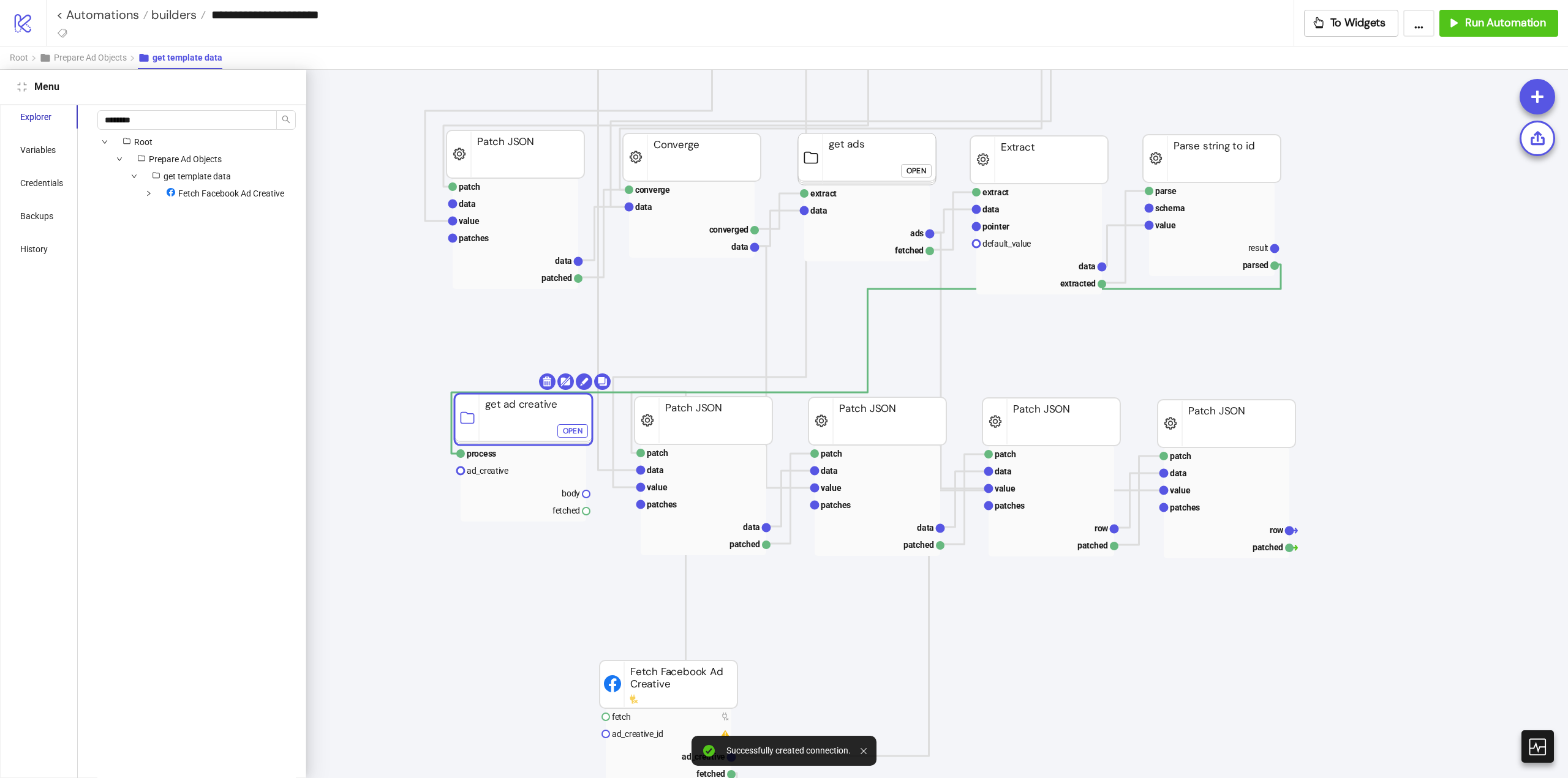
drag, startPoint x: 1277, startPoint y: 248, endPoint x: 929, endPoint y: 381, distance: 372.5
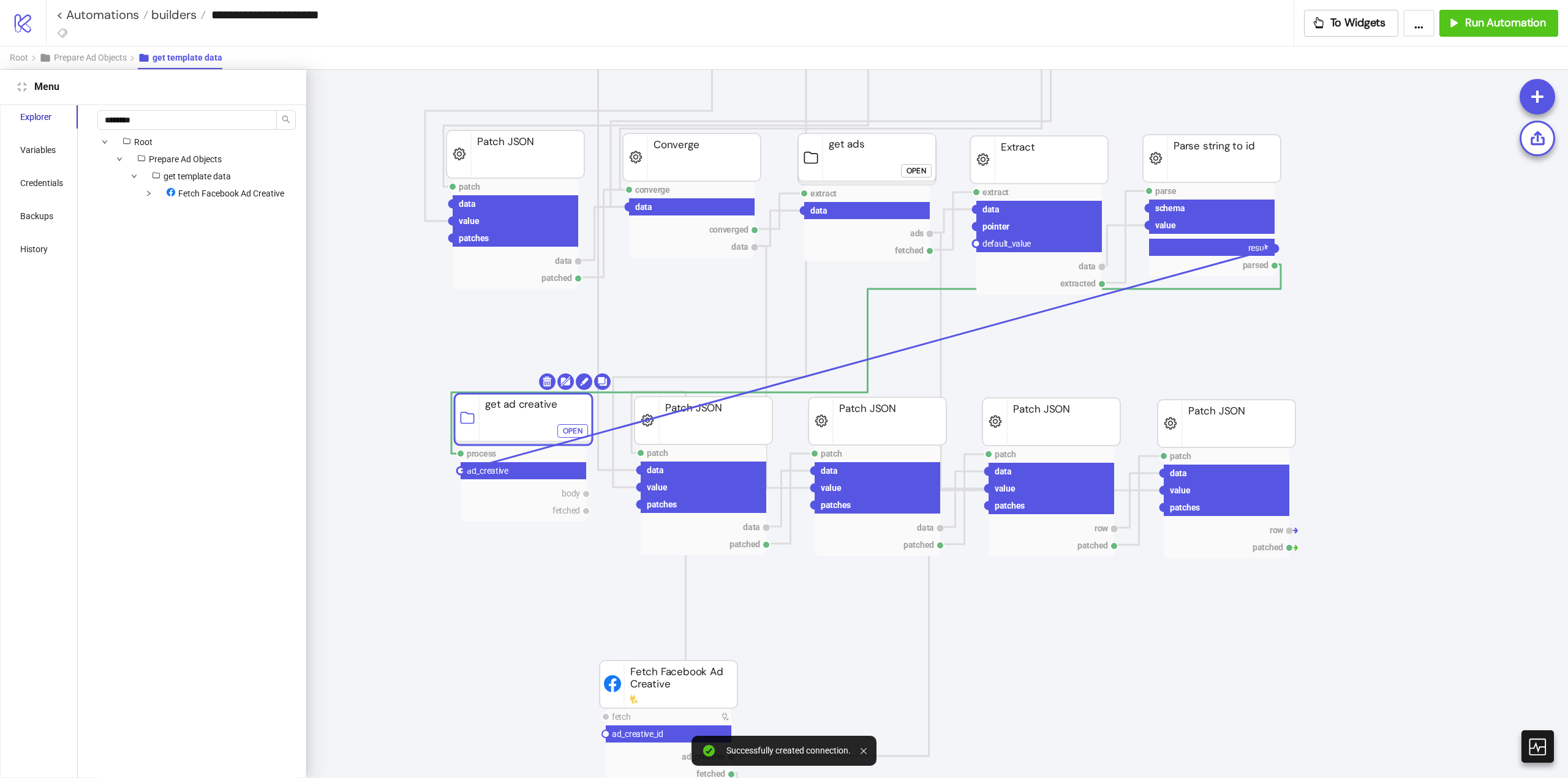
click at [461, 471] on circle at bounding box center [460, 471] width 7 height 7
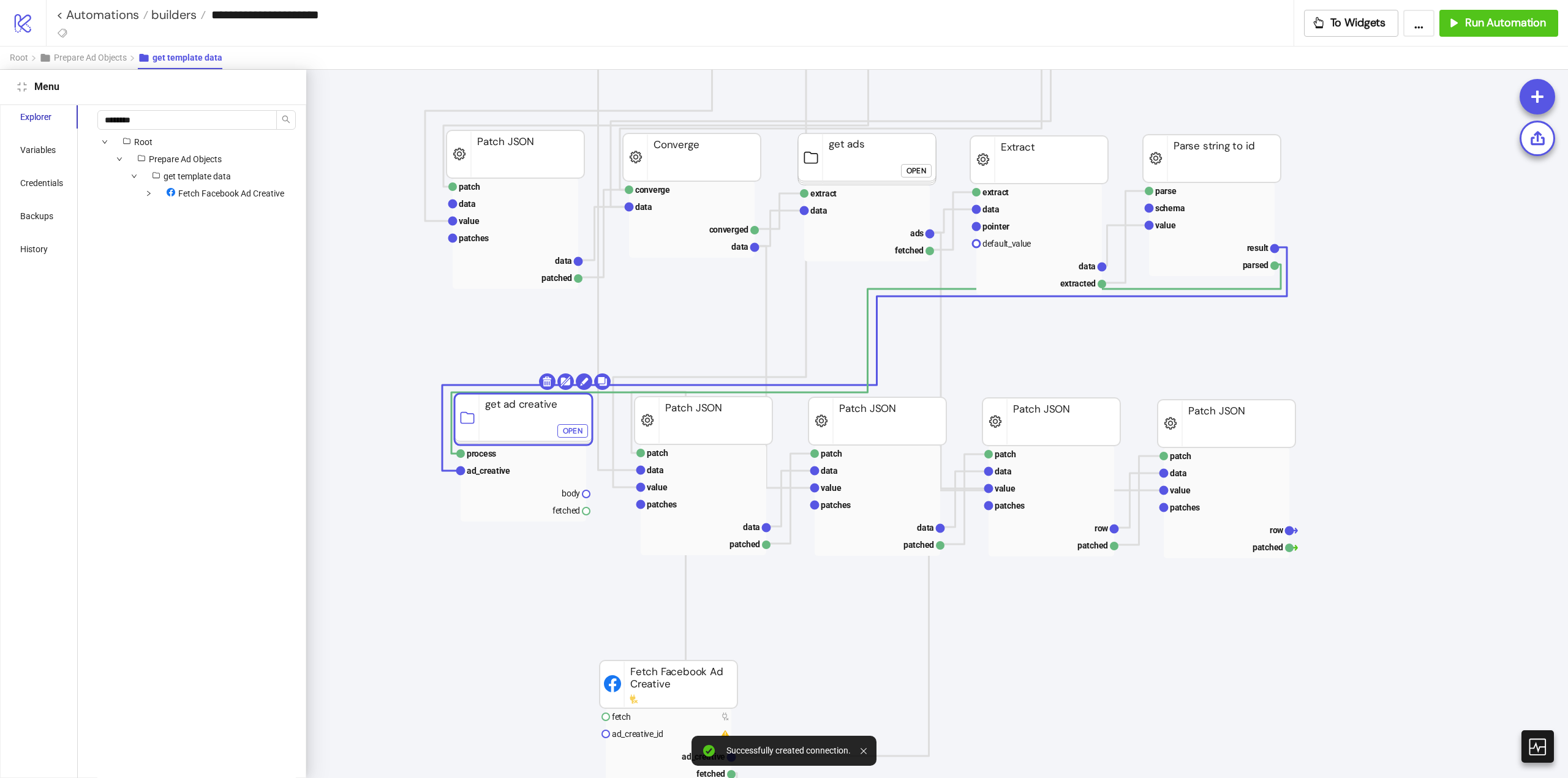
scroll to position [584, 0]
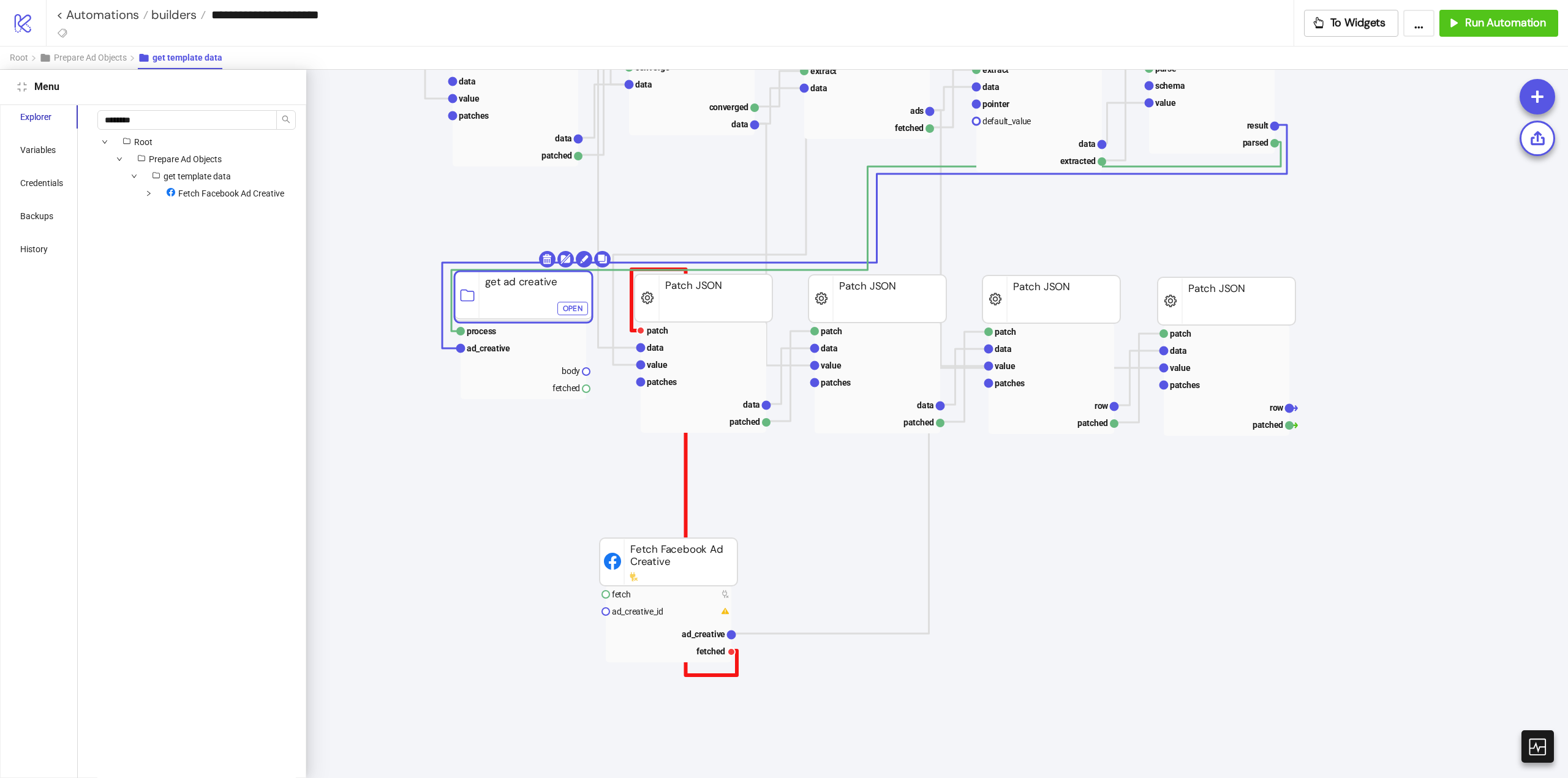
click at [736, 671] on polyline at bounding box center [684, 472] width 105 height 406
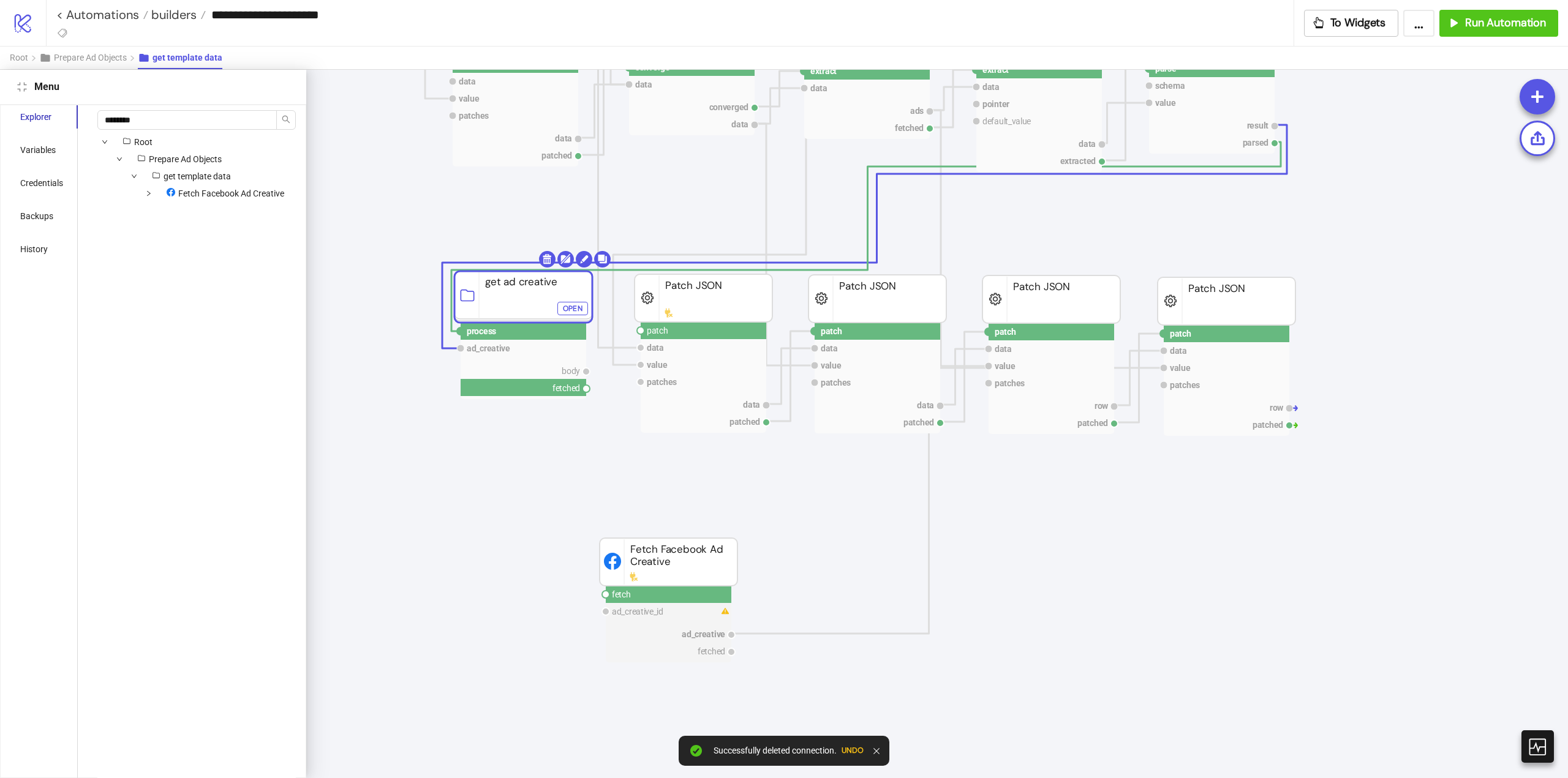
drag, startPoint x: 585, startPoint y: 389, endPoint x: 608, endPoint y: 383, distance: 23.8
click at [604, 408] on icon "extract data pointer data extracted Extract campaign template id patch data val…" at bounding box center [1531, 710] width 2450 height 2449
click at [642, 330] on circle at bounding box center [640, 330] width 7 height 7
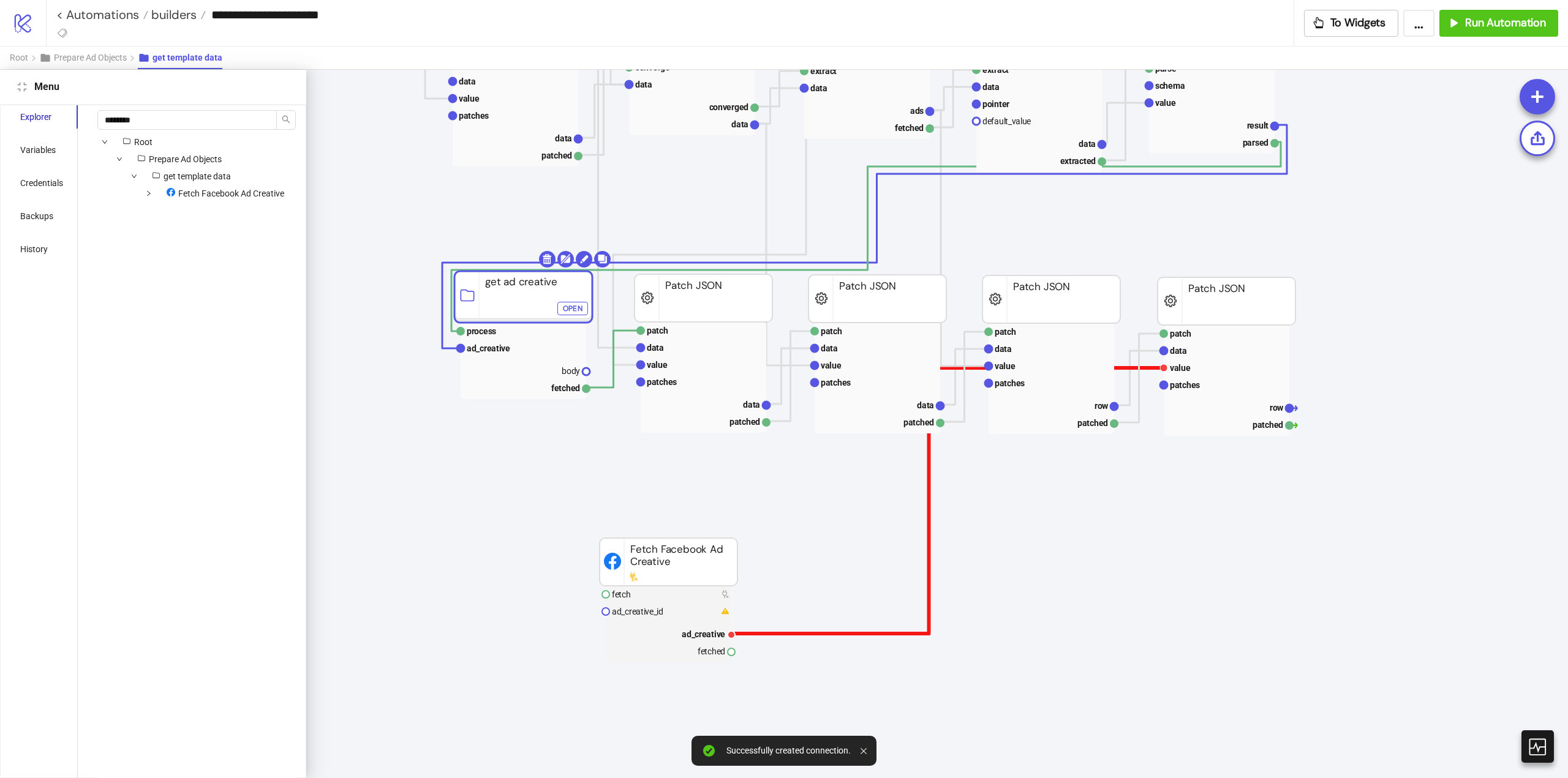
click at [781, 634] on polyline at bounding box center [947, 501] width 433 height 266
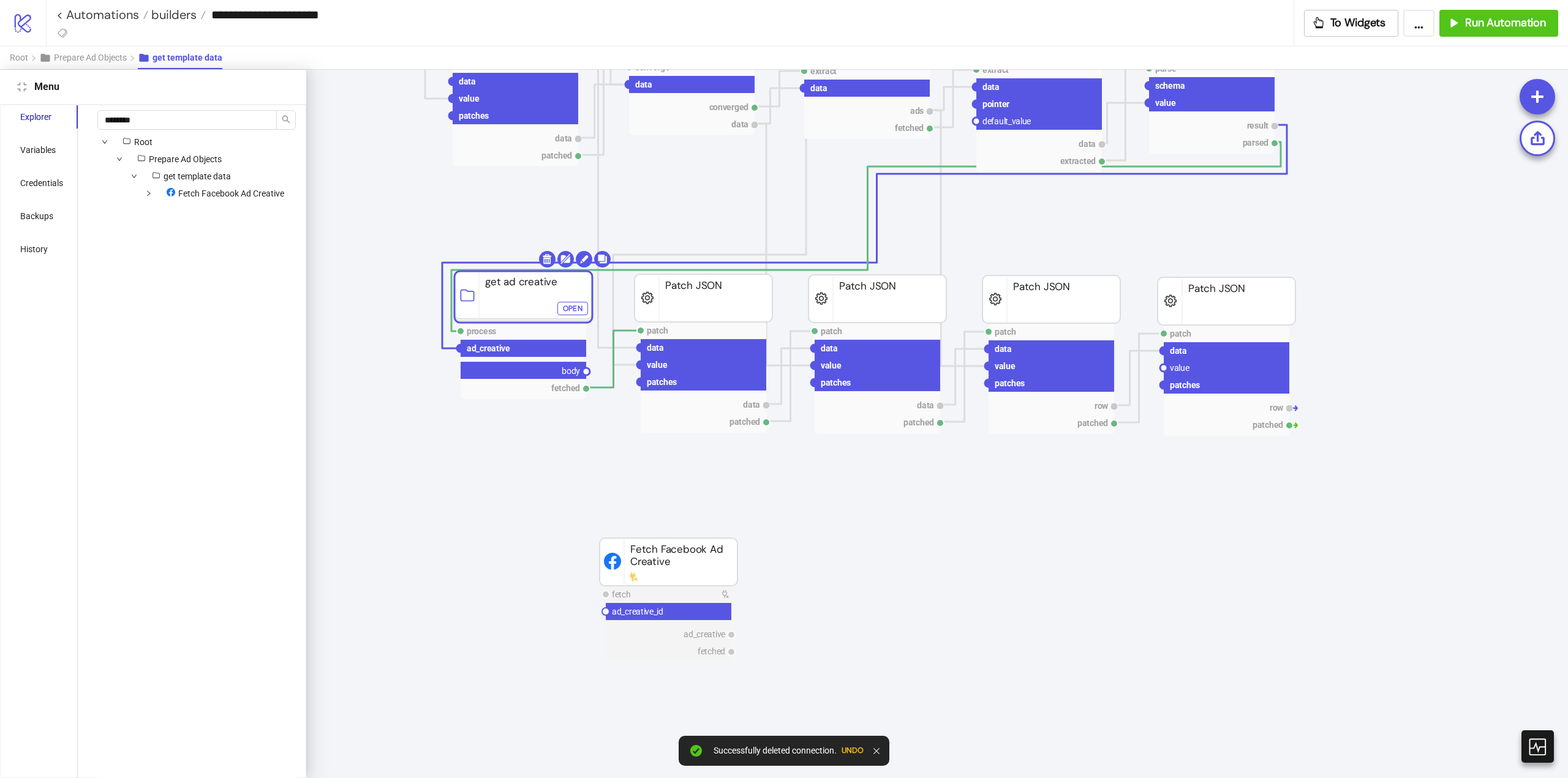
drag, startPoint x: 587, startPoint y: 371, endPoint x: 986, endPoint y: 428, distance: 403.1
click at [689, 427] on icon "extract data pointer data extracted Extract campaign template id patch data val…" at bounding box center [1531, 710] width 2450 height 2449
click at [1163, 369] on circle at bounding box center [1163, 368] width 7 height 7
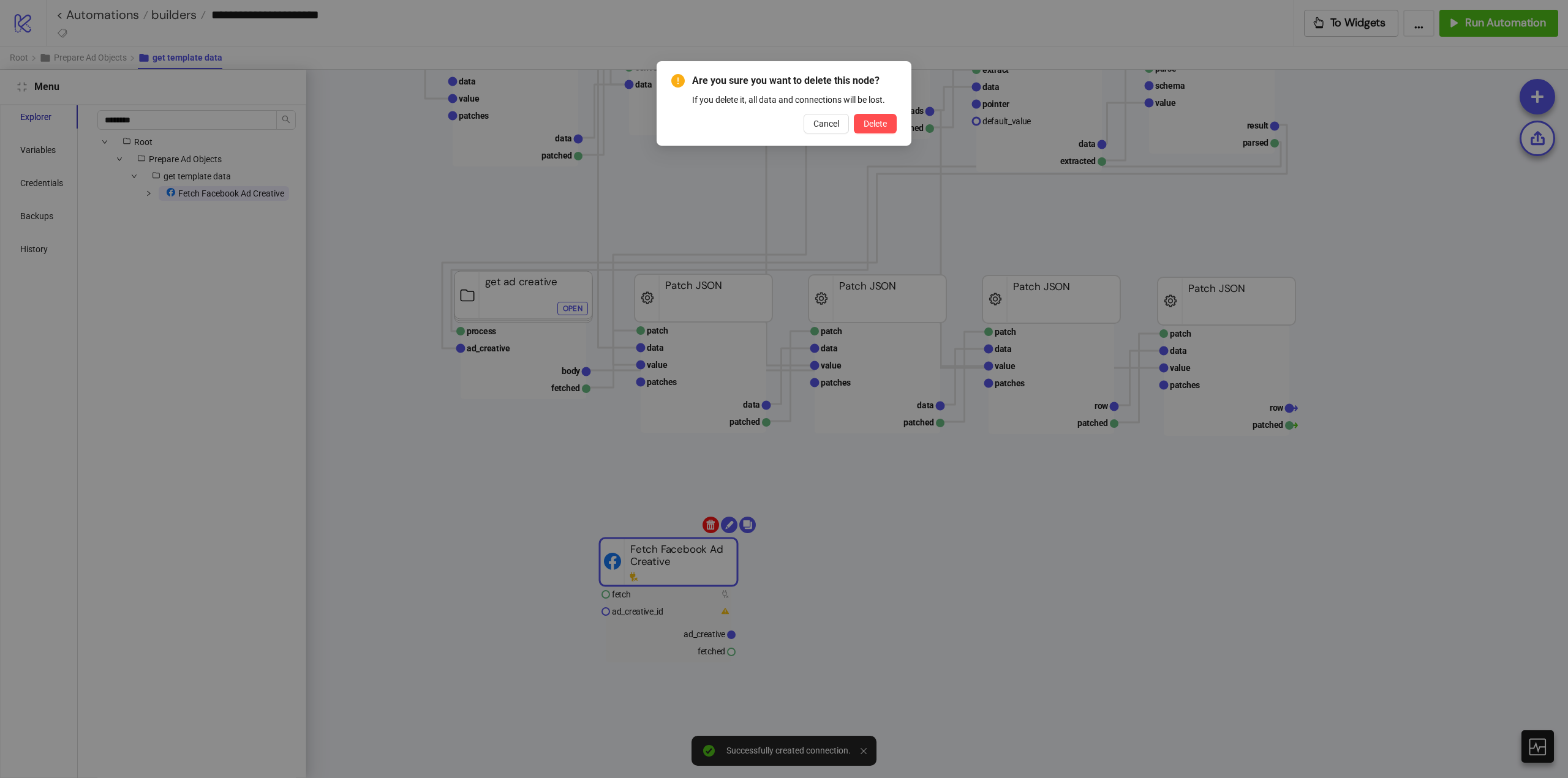
click at [714, 526] on body "**********" at bounding box center [784, 389] width 1568 height 778
click at [873, 125] on span "Delete" at bounding box center [874, 123] width 23 height 10
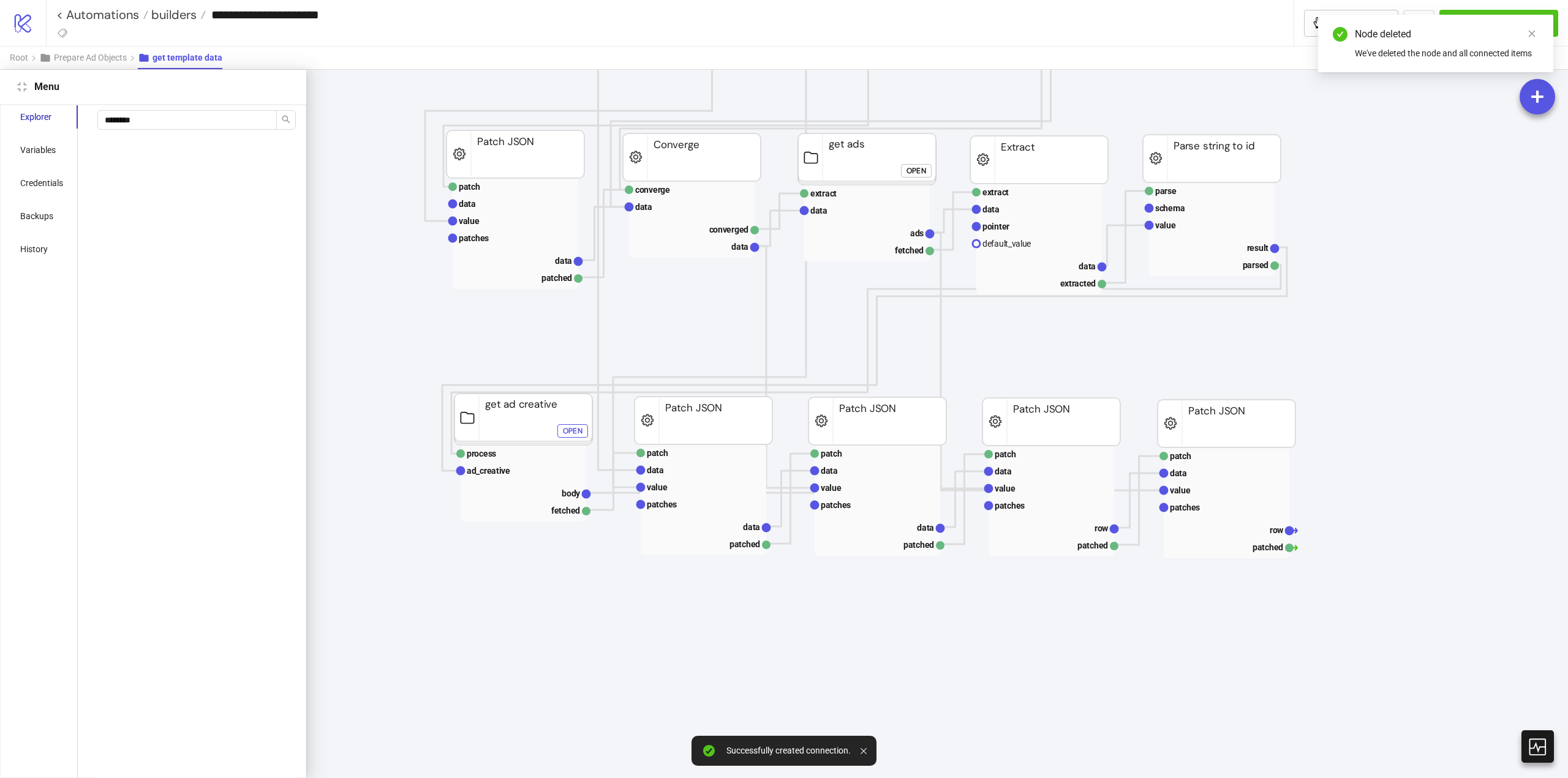
scroll to position [401, 0]
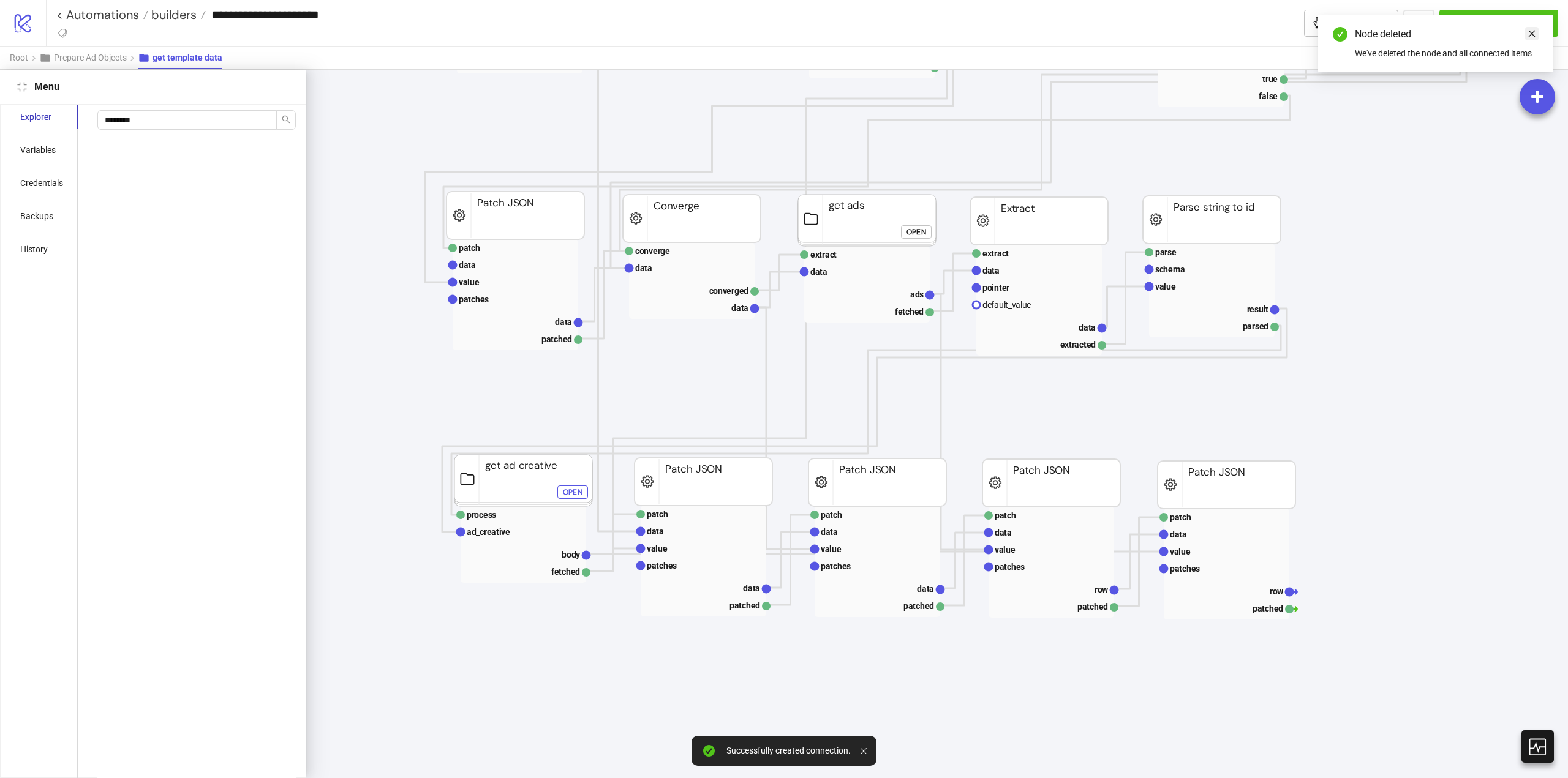
click at [1528, 37] on icon "close" at bounding box center [1531, 33] width 9 height 9
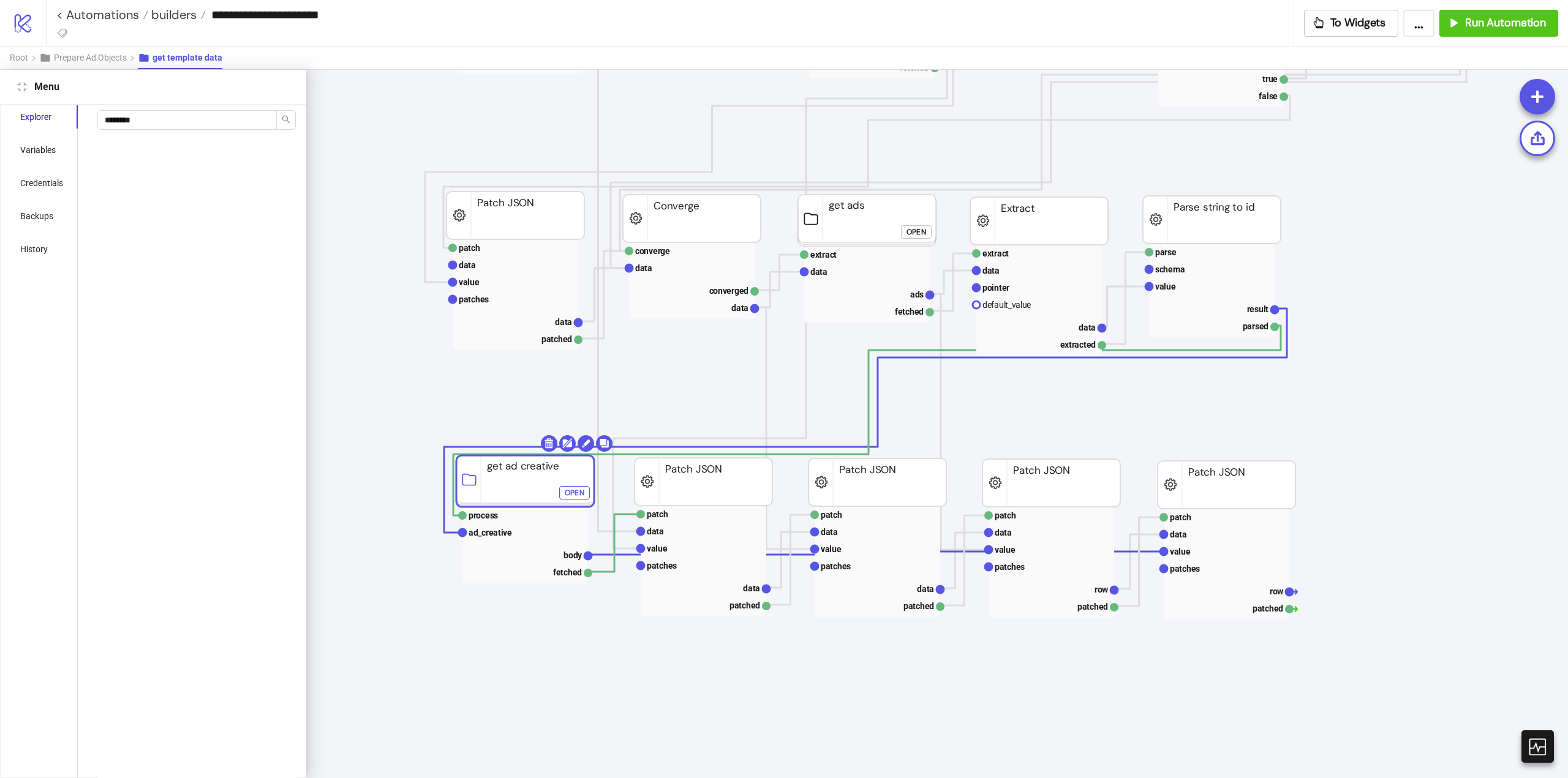
click at [529, 486] on rect at bounding box center [525, 481] width 138 height 52
click at [140, 128] on input "********" at bounding box center [186, 119] width 179 height 20
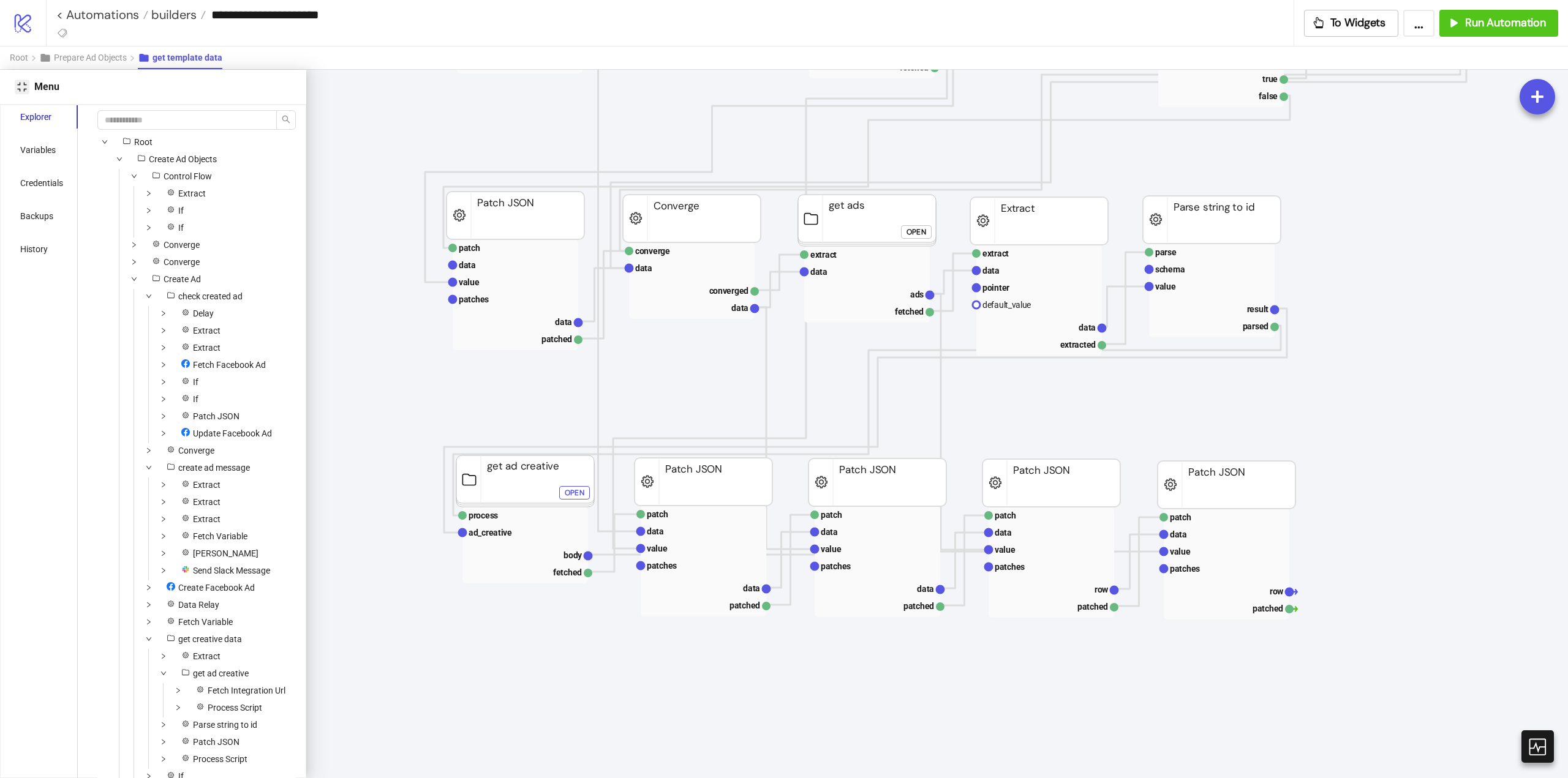
click at [25, 91] on icon "compress" at bounding box center [22, 87] width 10 height 10
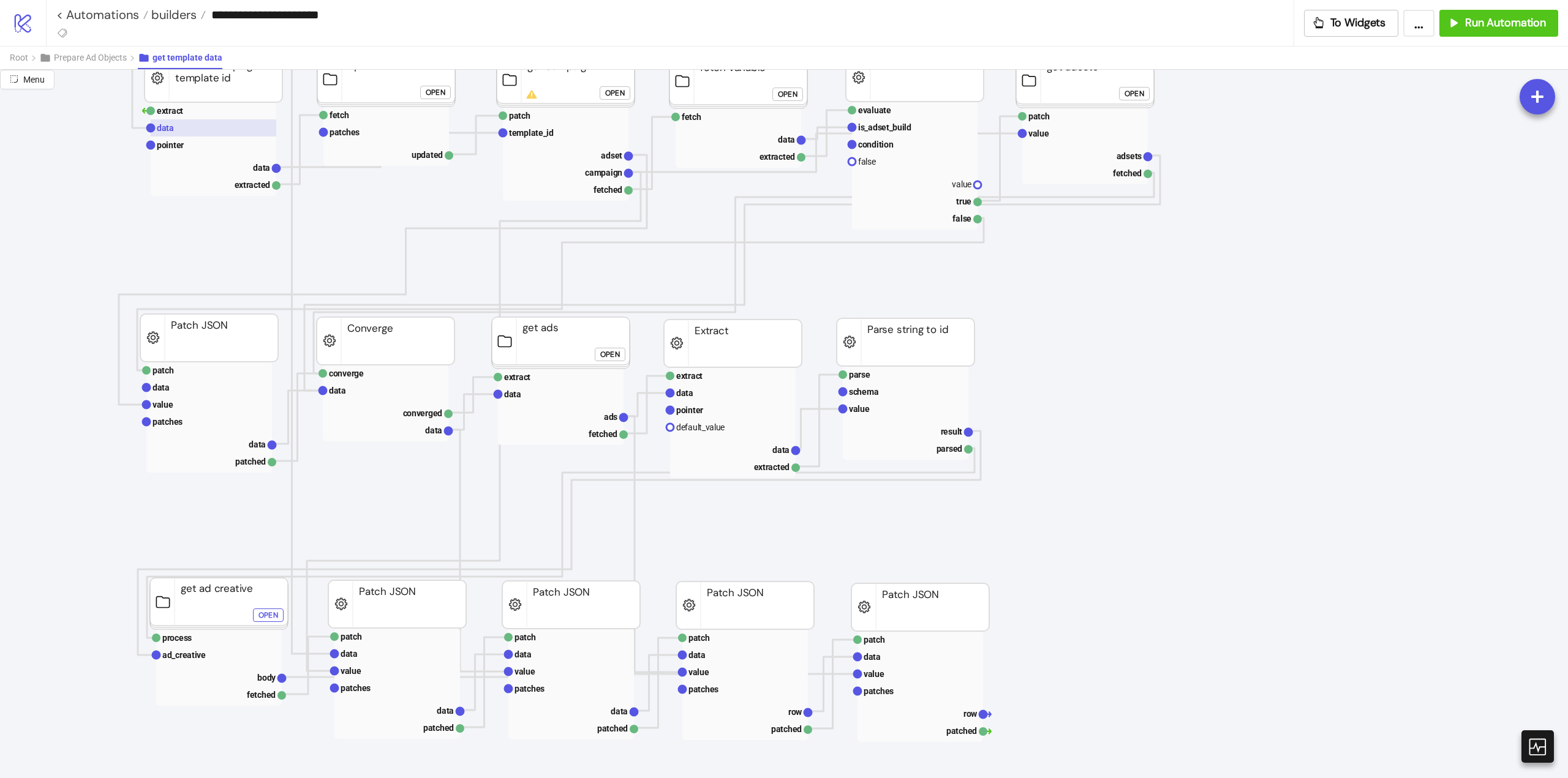
scroll to position [33, 0]
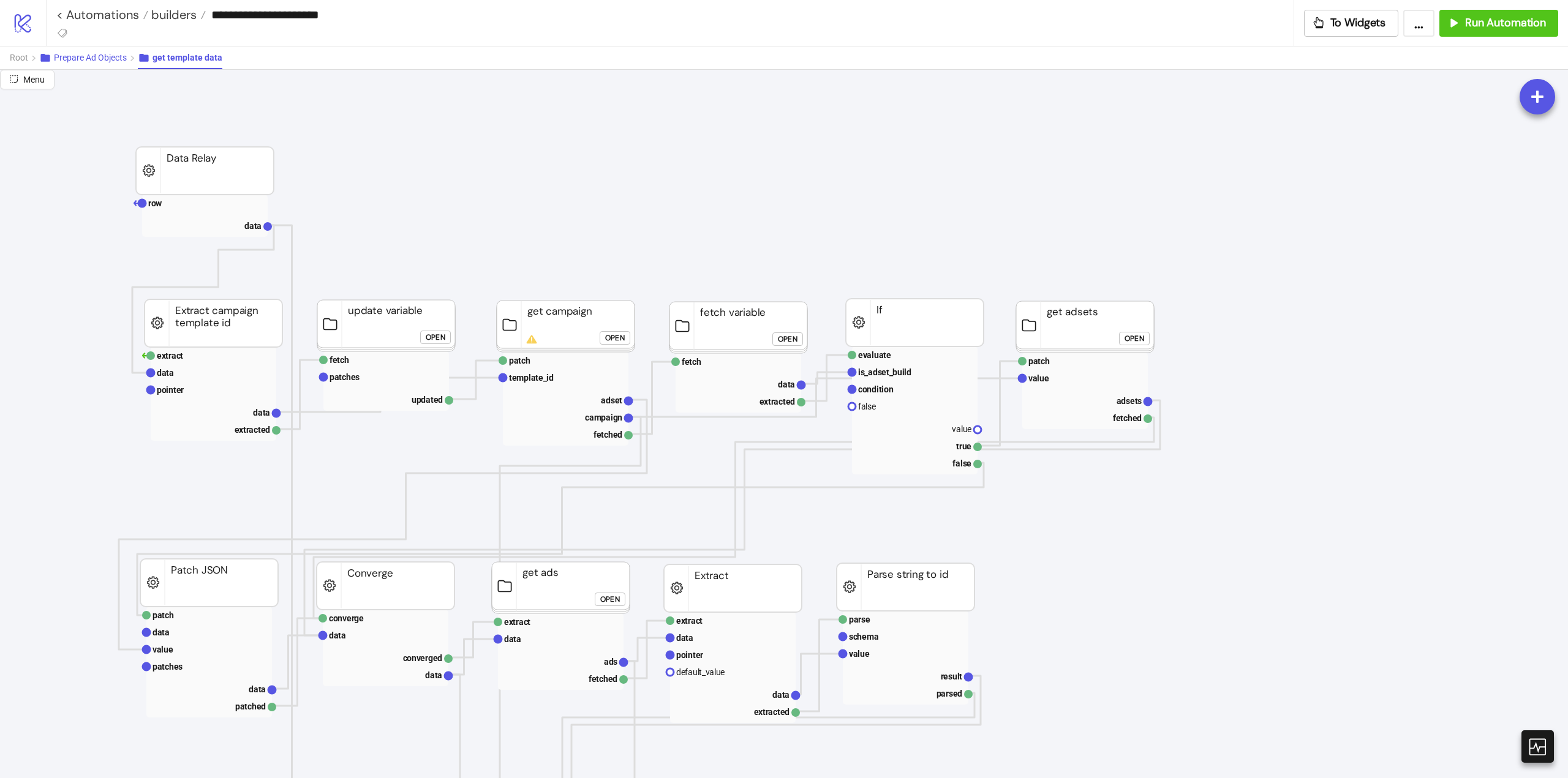
click at [92, 57] on span "Prepare Ad Objects" at bounding box center [91, 57] width 73 height 10
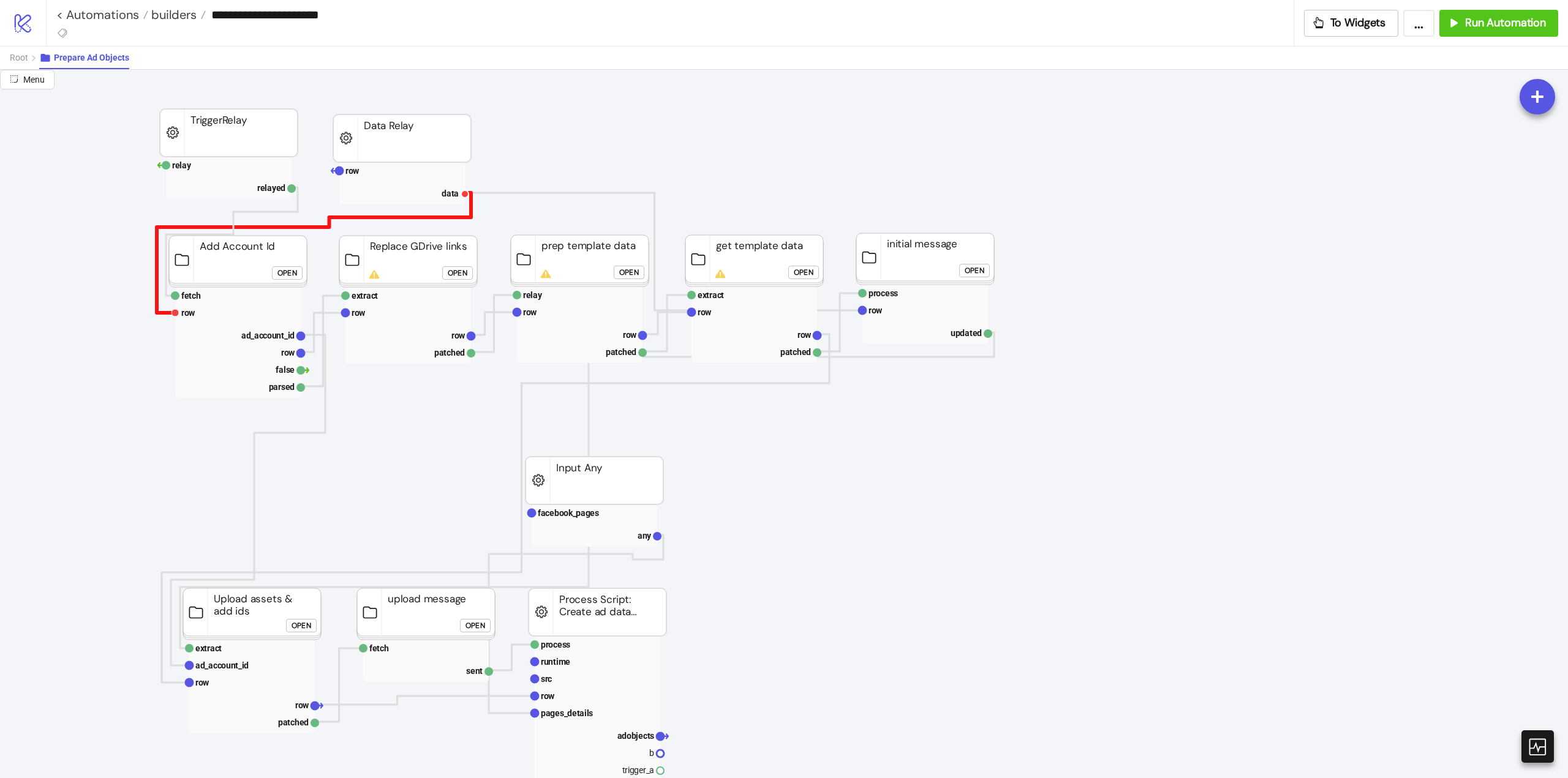
scroll to position [0, 0]
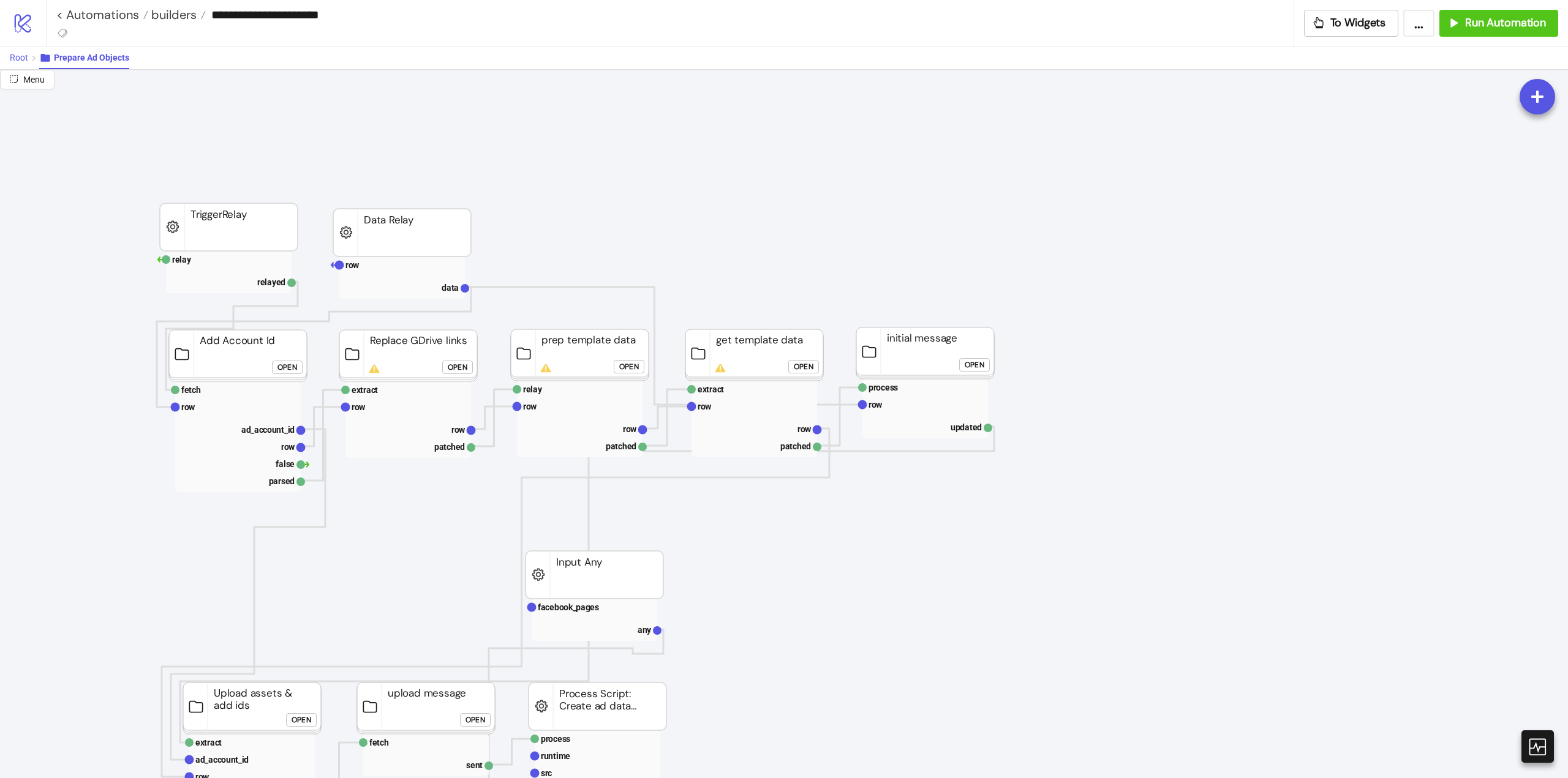
click at [22, 61] on span "Root" at bounding box center [18, 57] width 18 height 10
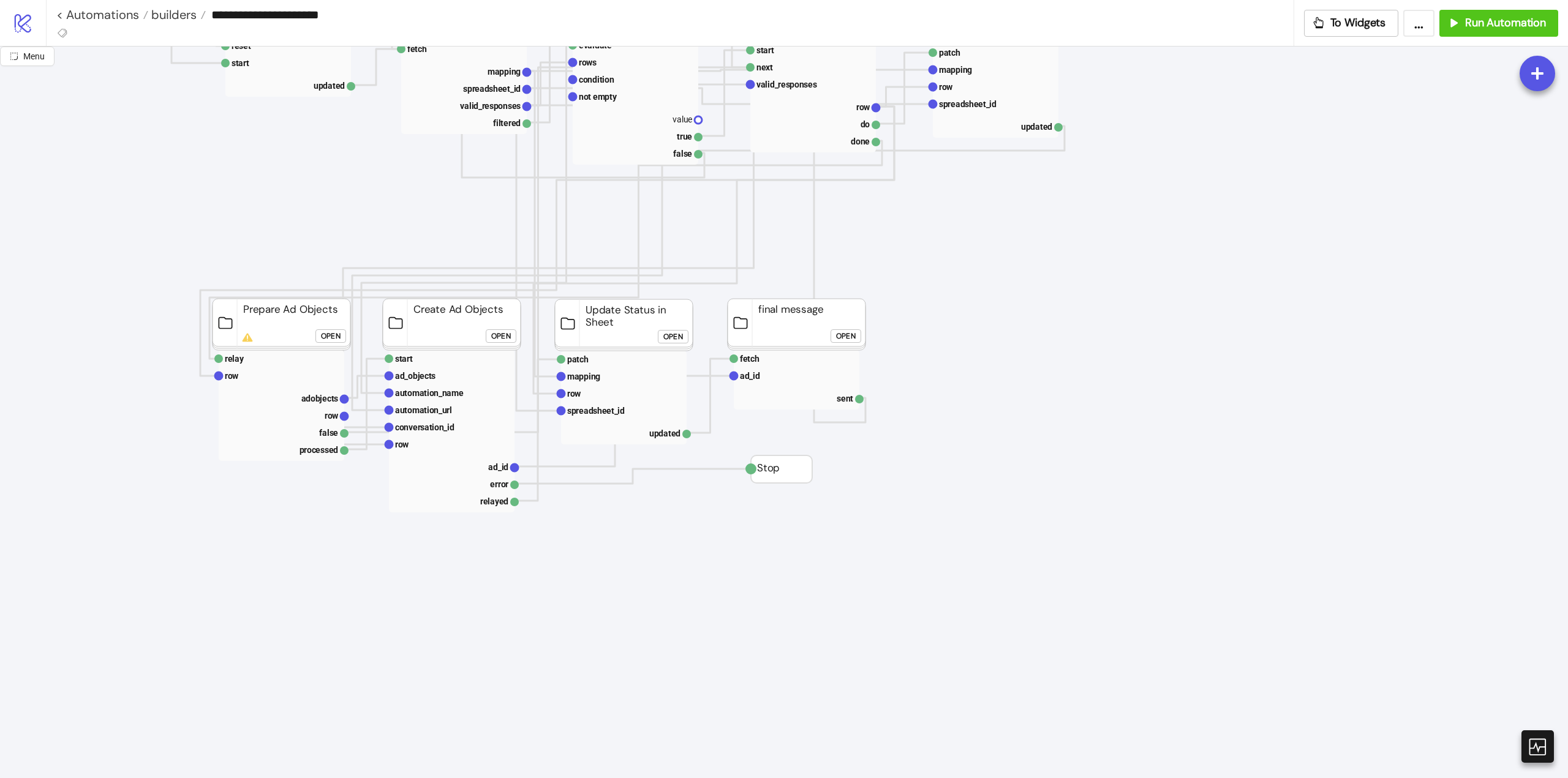
scroll to position [245, 0]
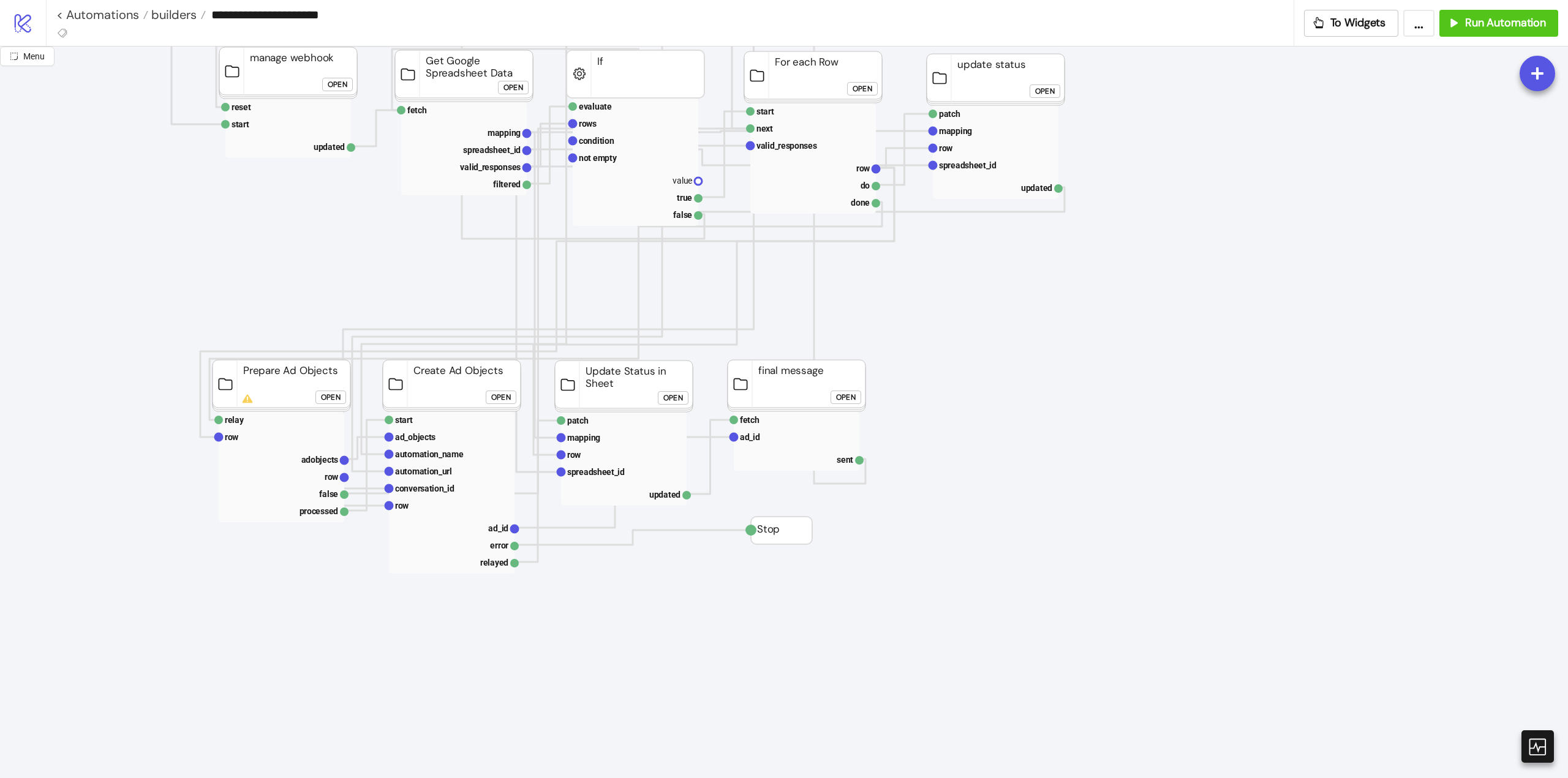
click at [506, 405] on foreignobject "Open" at bounding box center [504, 401] width 37 height 25
click at [502, 401] on div "Open" at bounding box center [501, 398] width 20 height 14
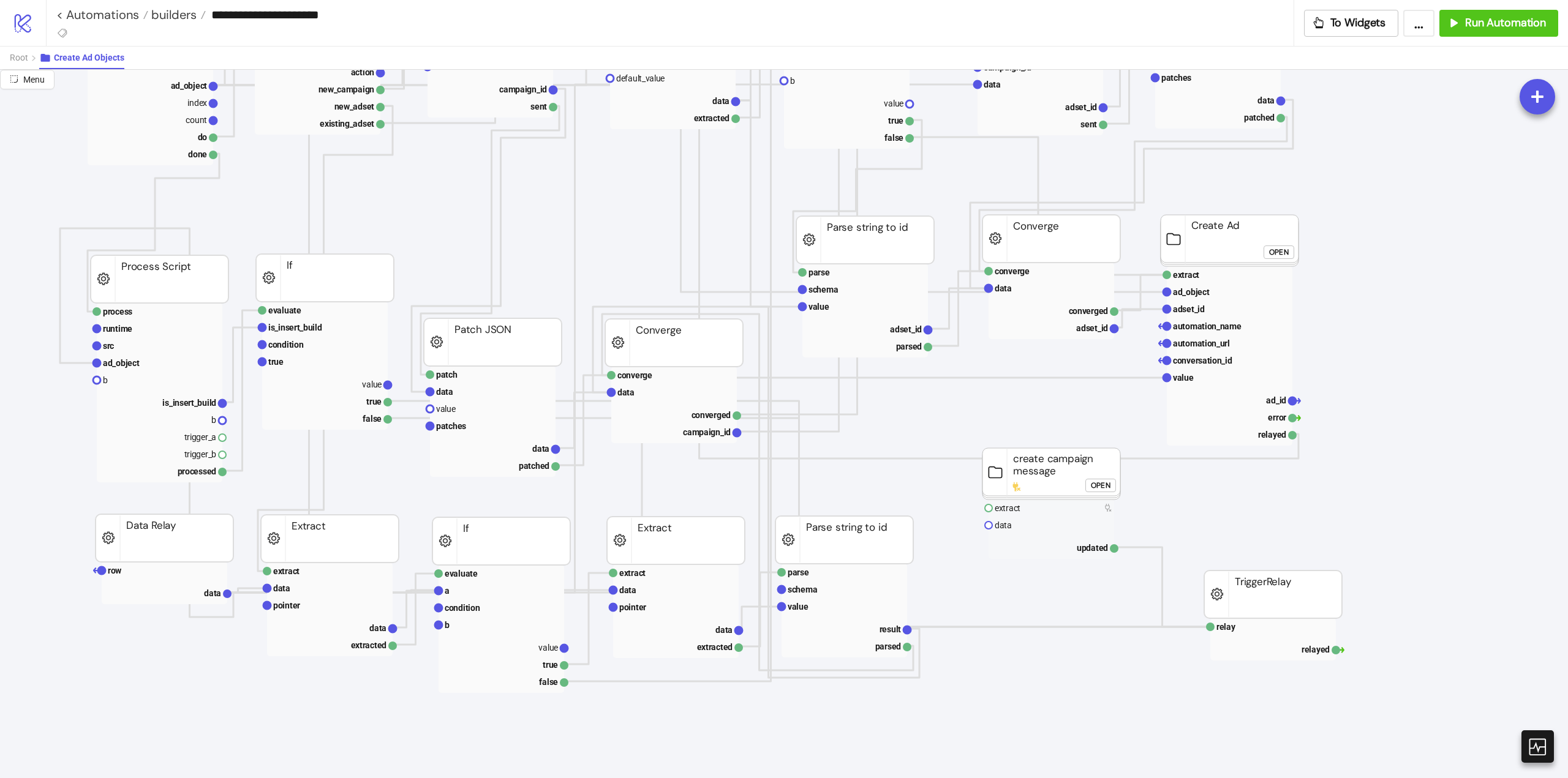
scroll to position [245, 184]
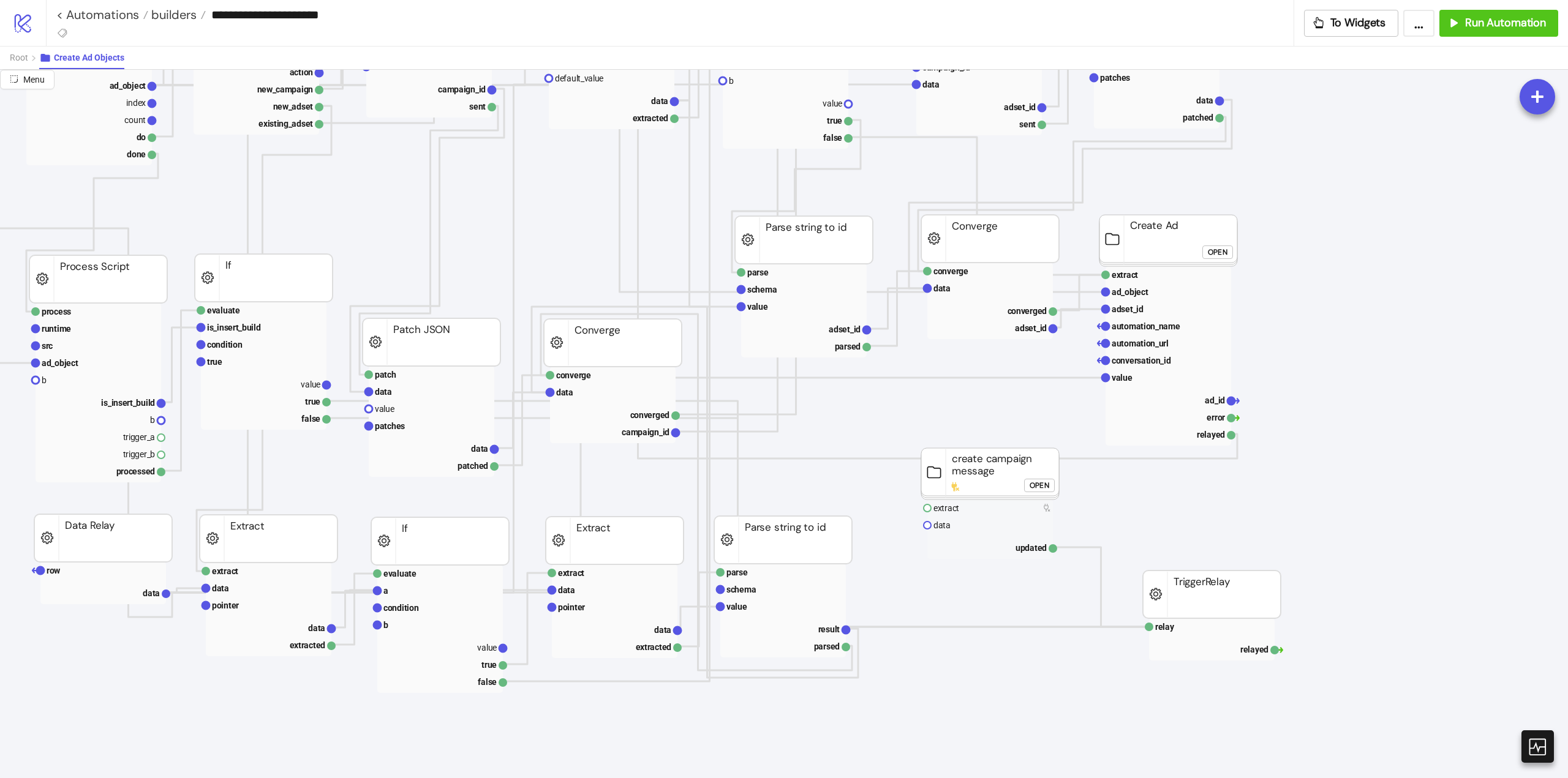
click at [1206, 249] on button "Open" at bounding box center [1218, 252] width 30 height 14
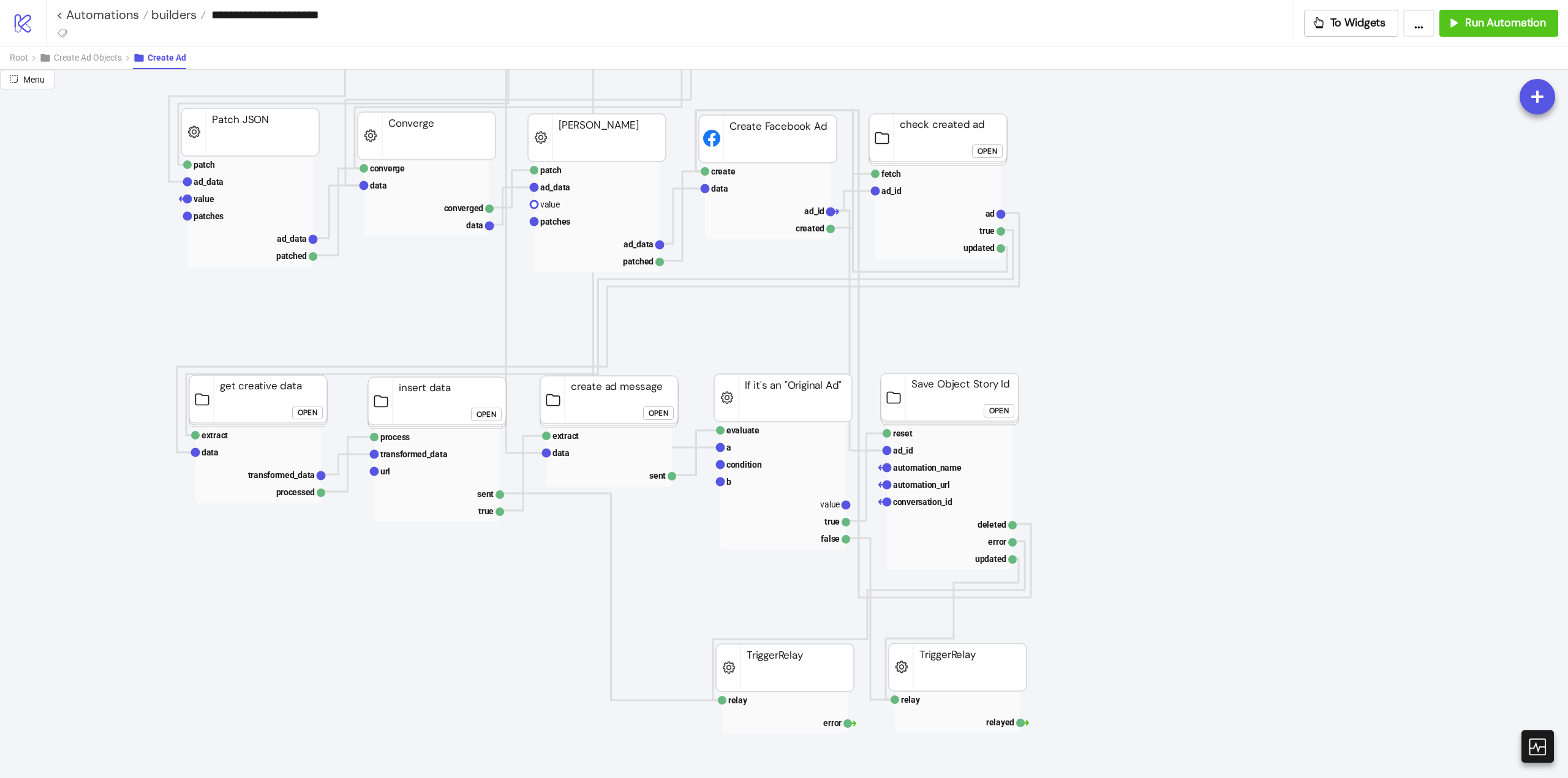
scroll to position [367, 0]
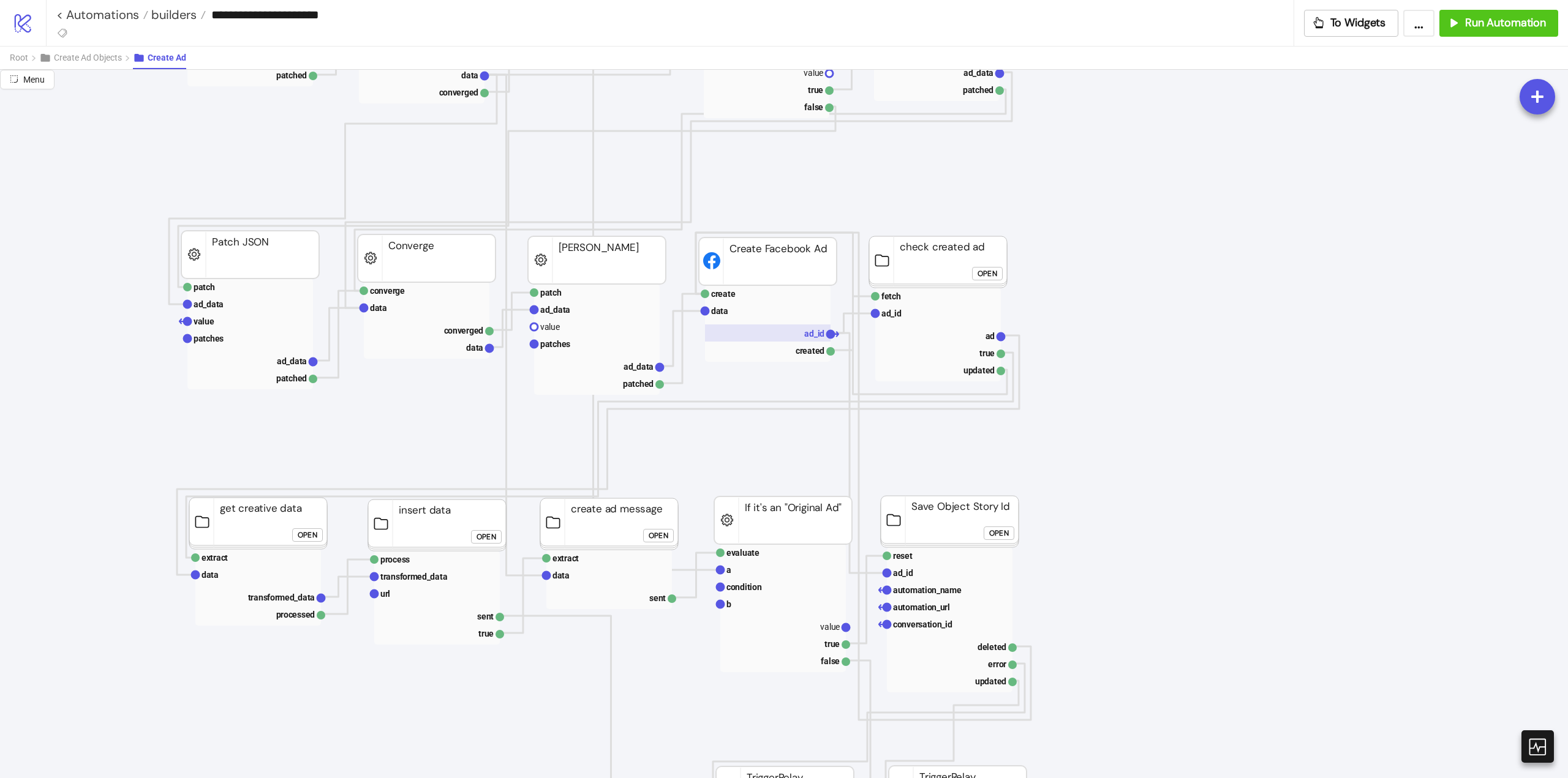
click at [792, 330] on rect at bounding box center [768, 334] width 126 height 18
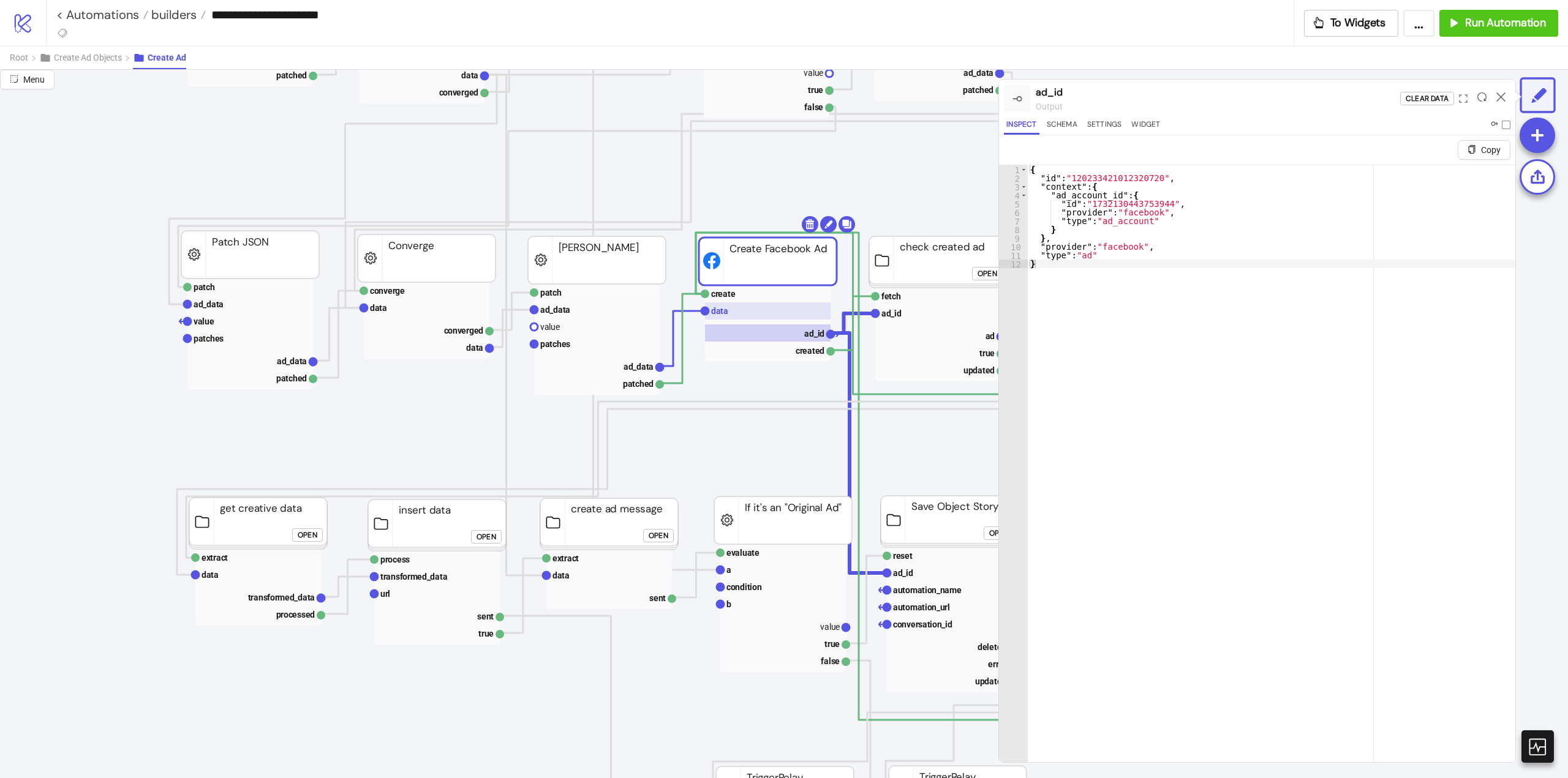
click at [730, 311] on rect at bounding box center [768, 311] width 126 height 18
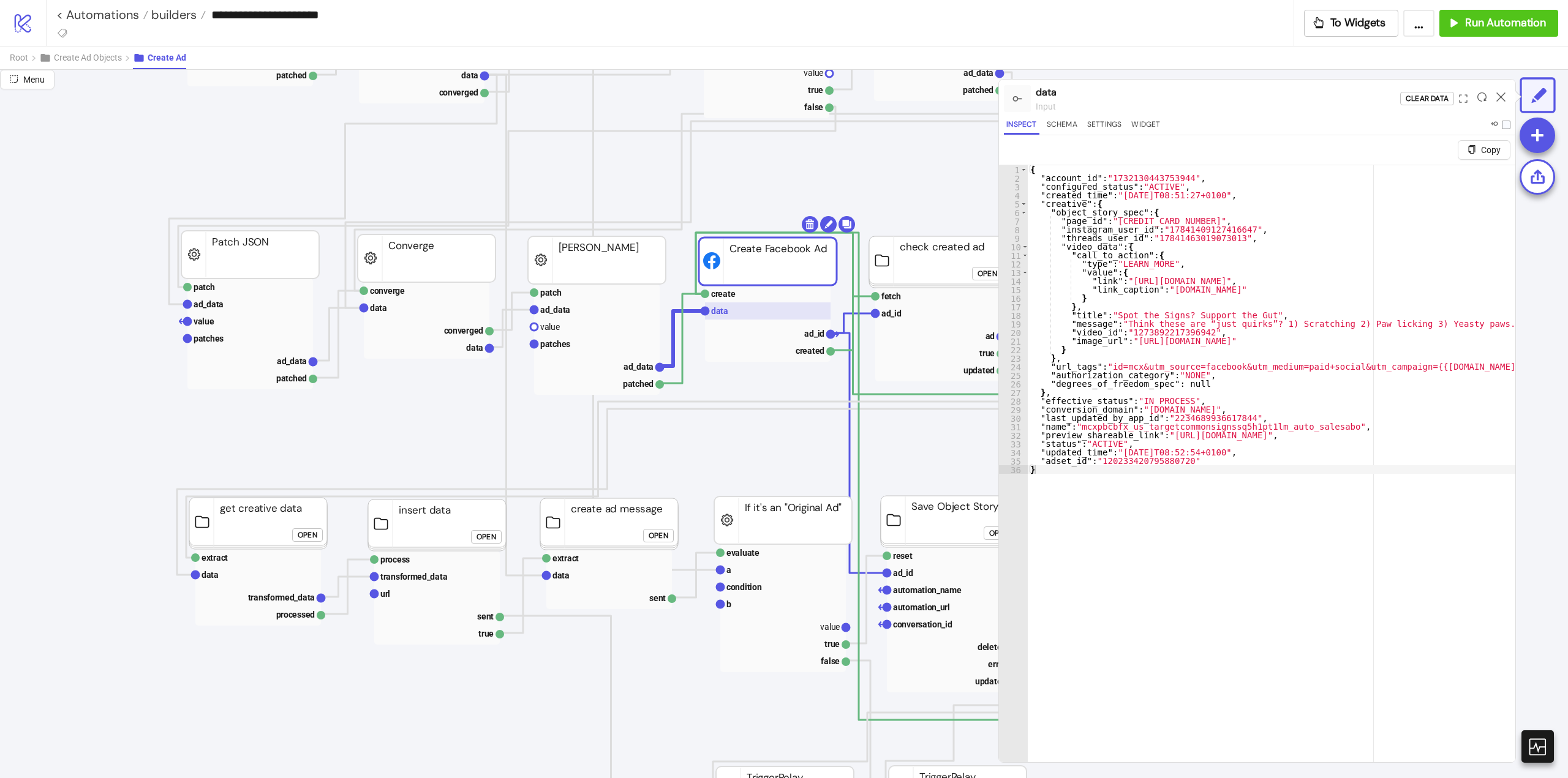
scroll to position [367, 123]
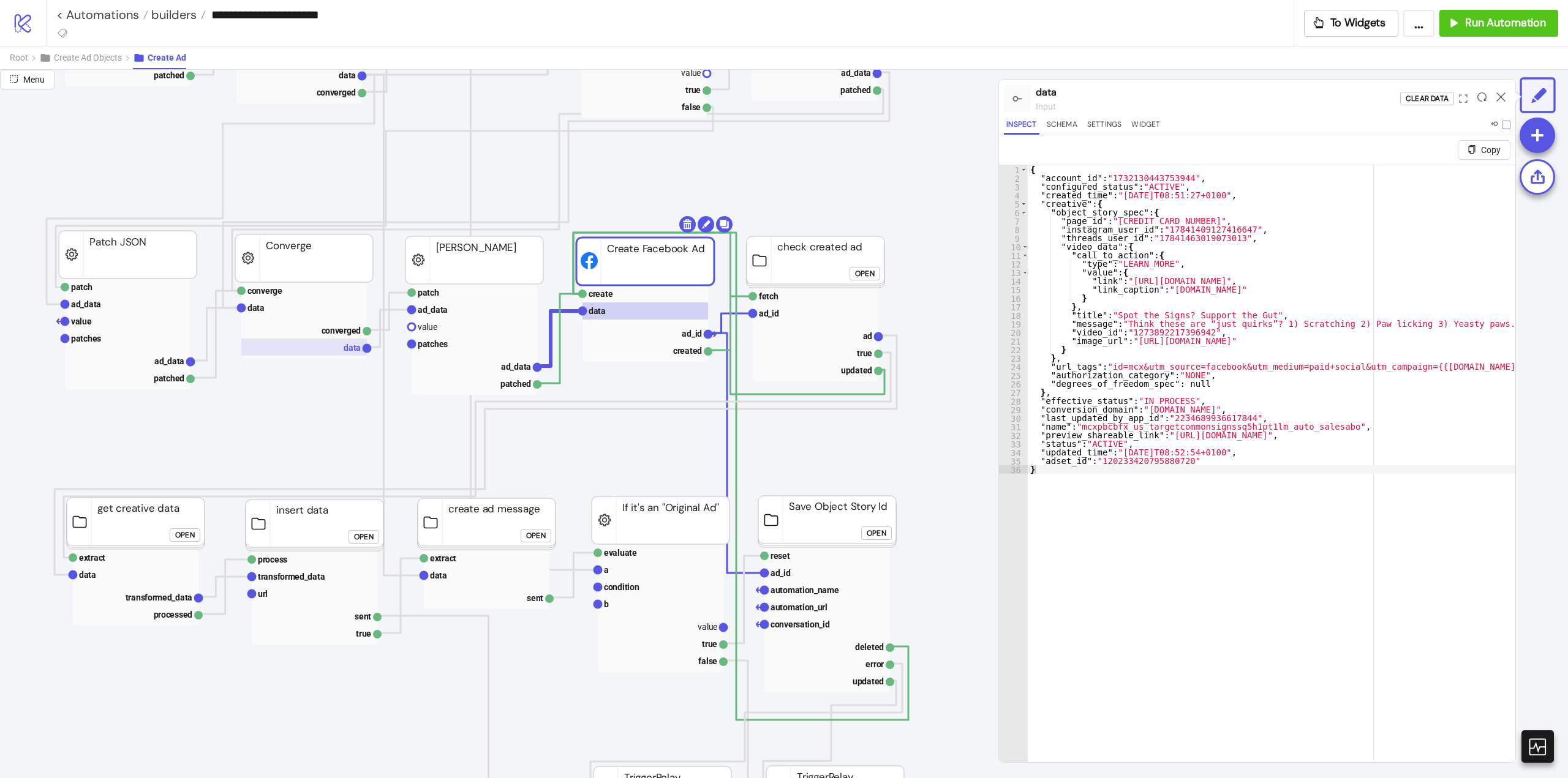
click at [345, 352] on text "data" at bounding box center [352, 348] width 18 height 10
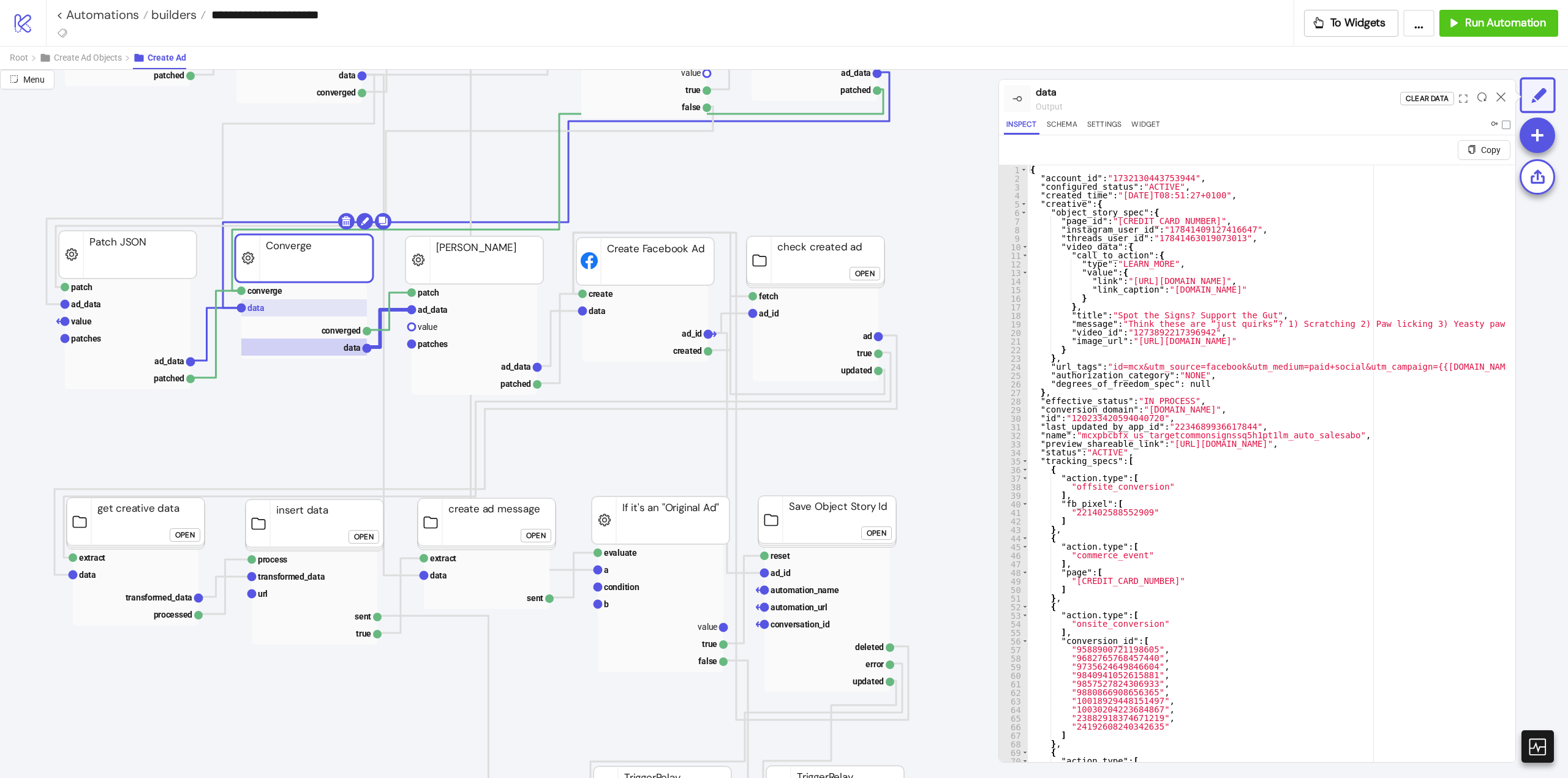
click at [278, 312] on rect at bounding box center [304, 308] width 126 height 18
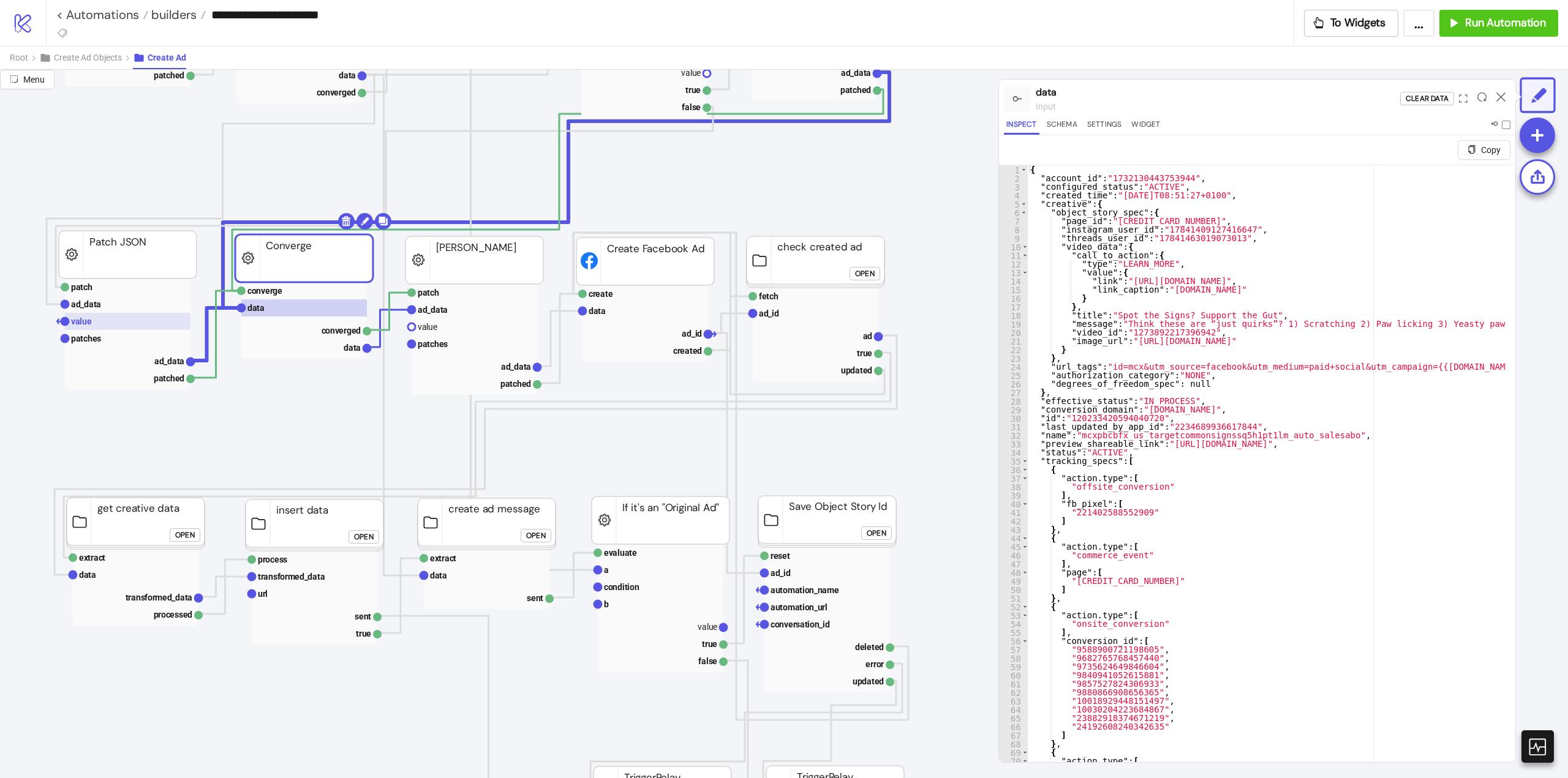
click at [86, 325] on text "value" at bounding box center [81, 322] width 21 height 10
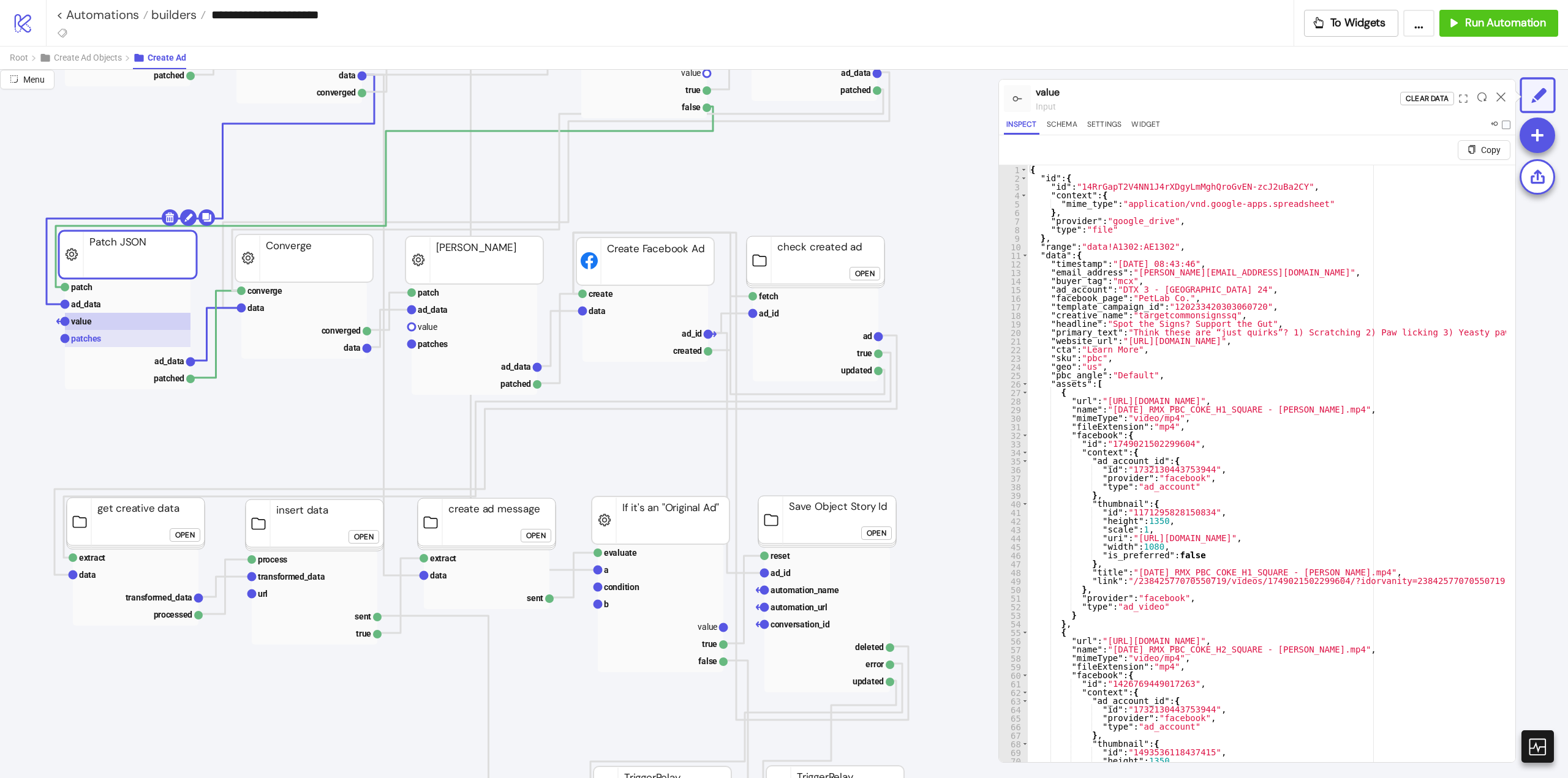
click at [95, 337] on text "patches" at bounding box center [86, 338] width 30 height 10
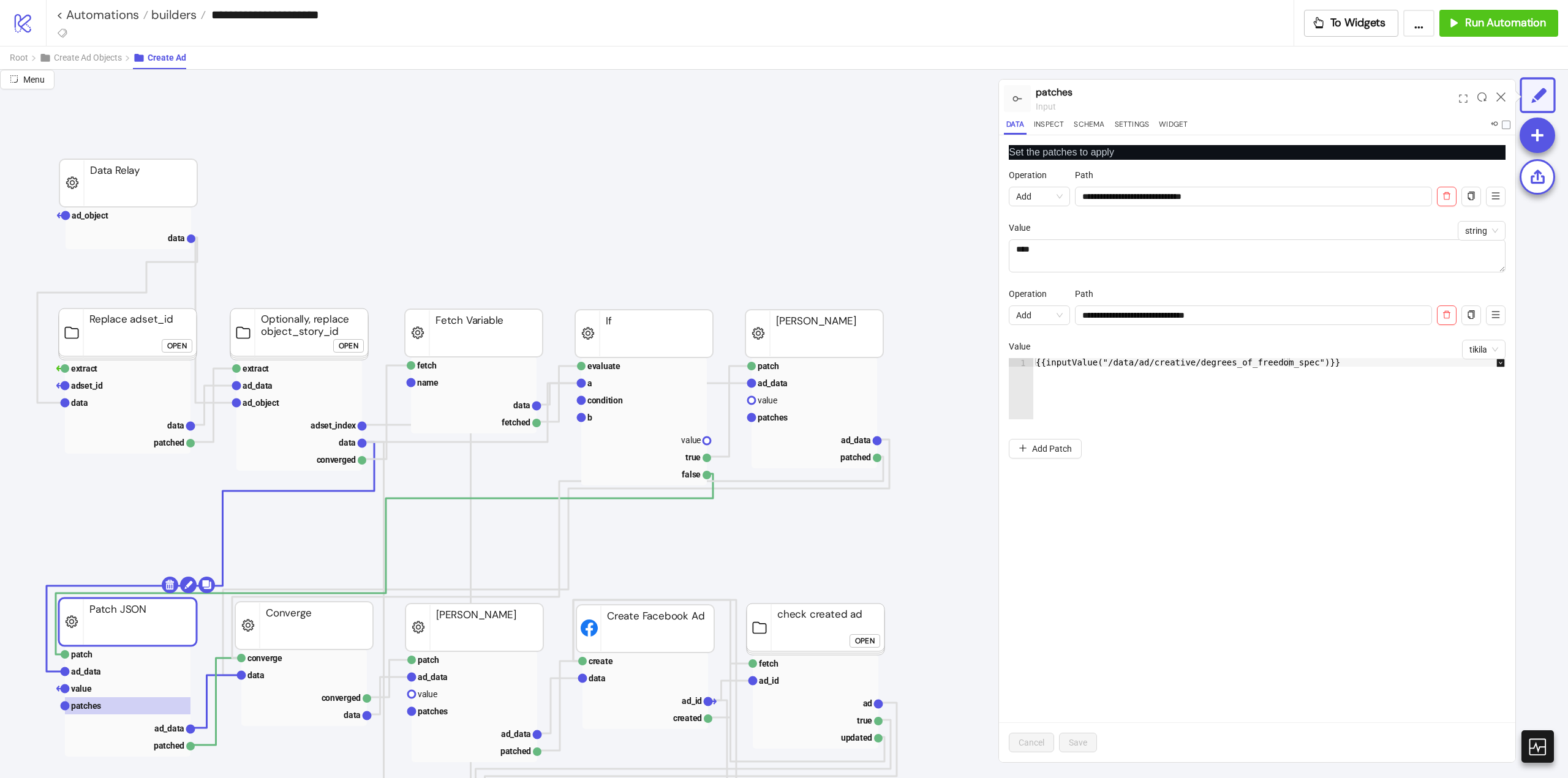
scroll to position [0, 0]
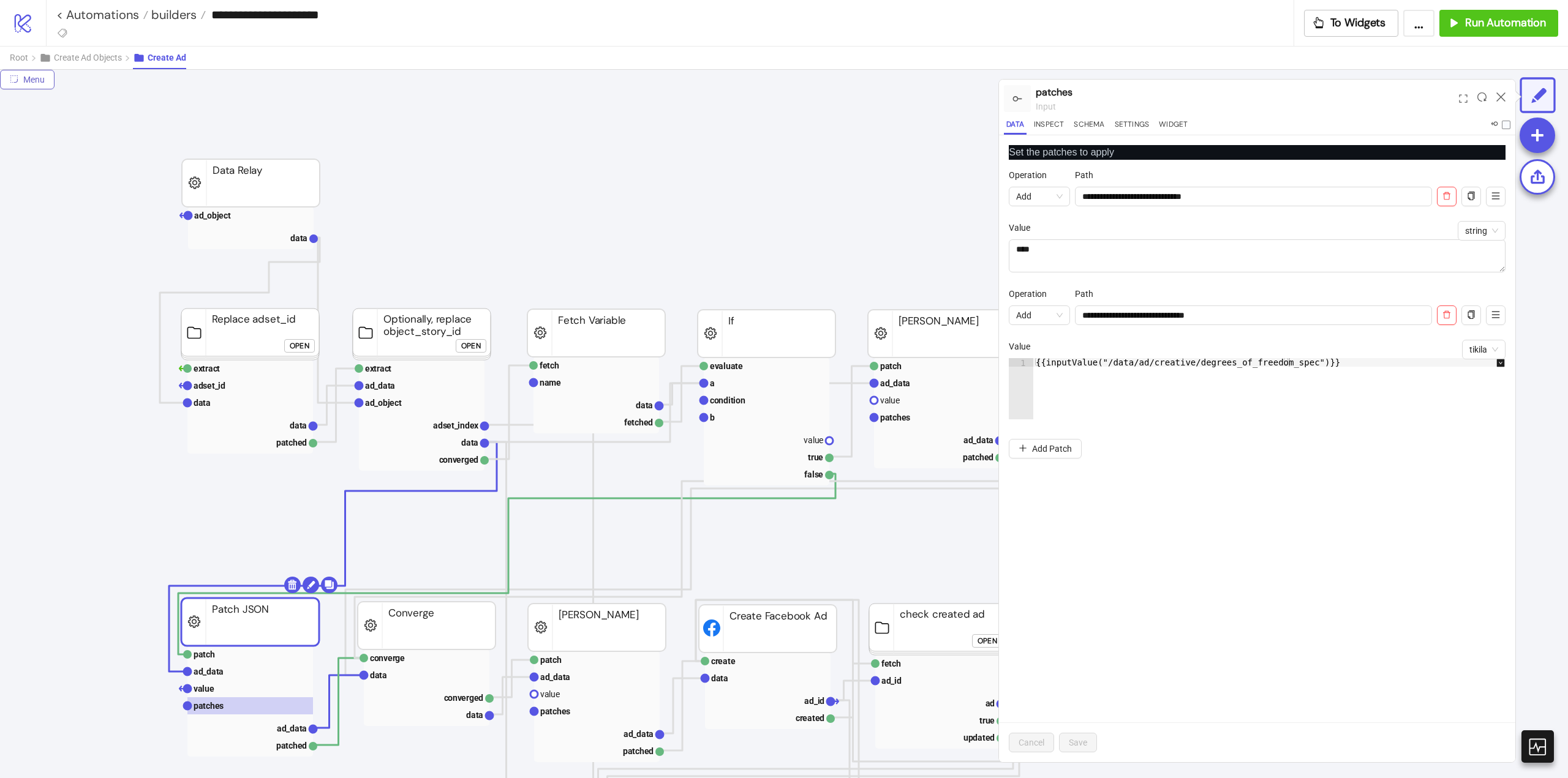
click at [30, 81] on span "Menu" at bounding box center [33, 80] width 22 height 10
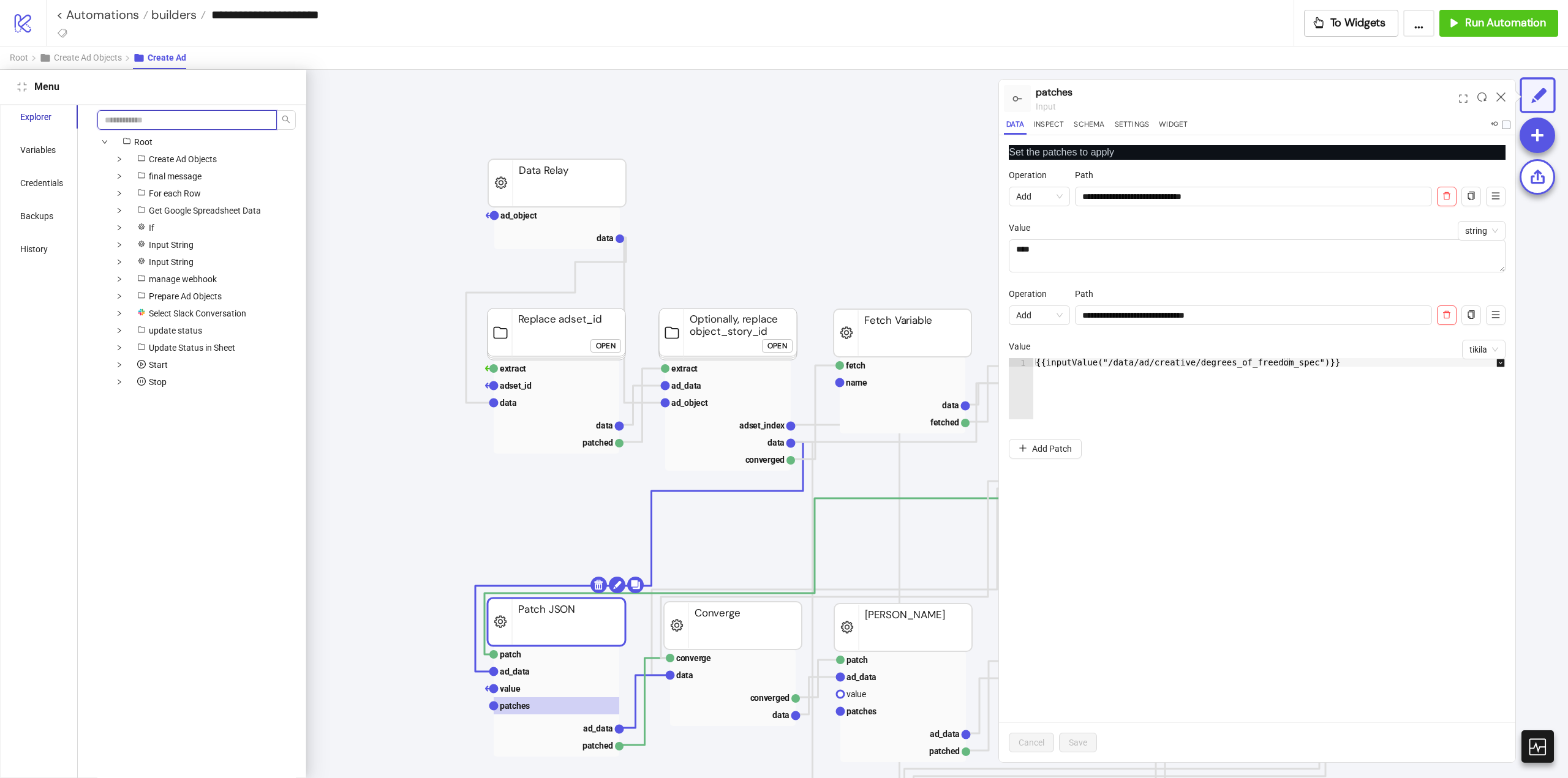
click at [159, 119] on input "search" at bounding box center [186, 119] width 179 height 20
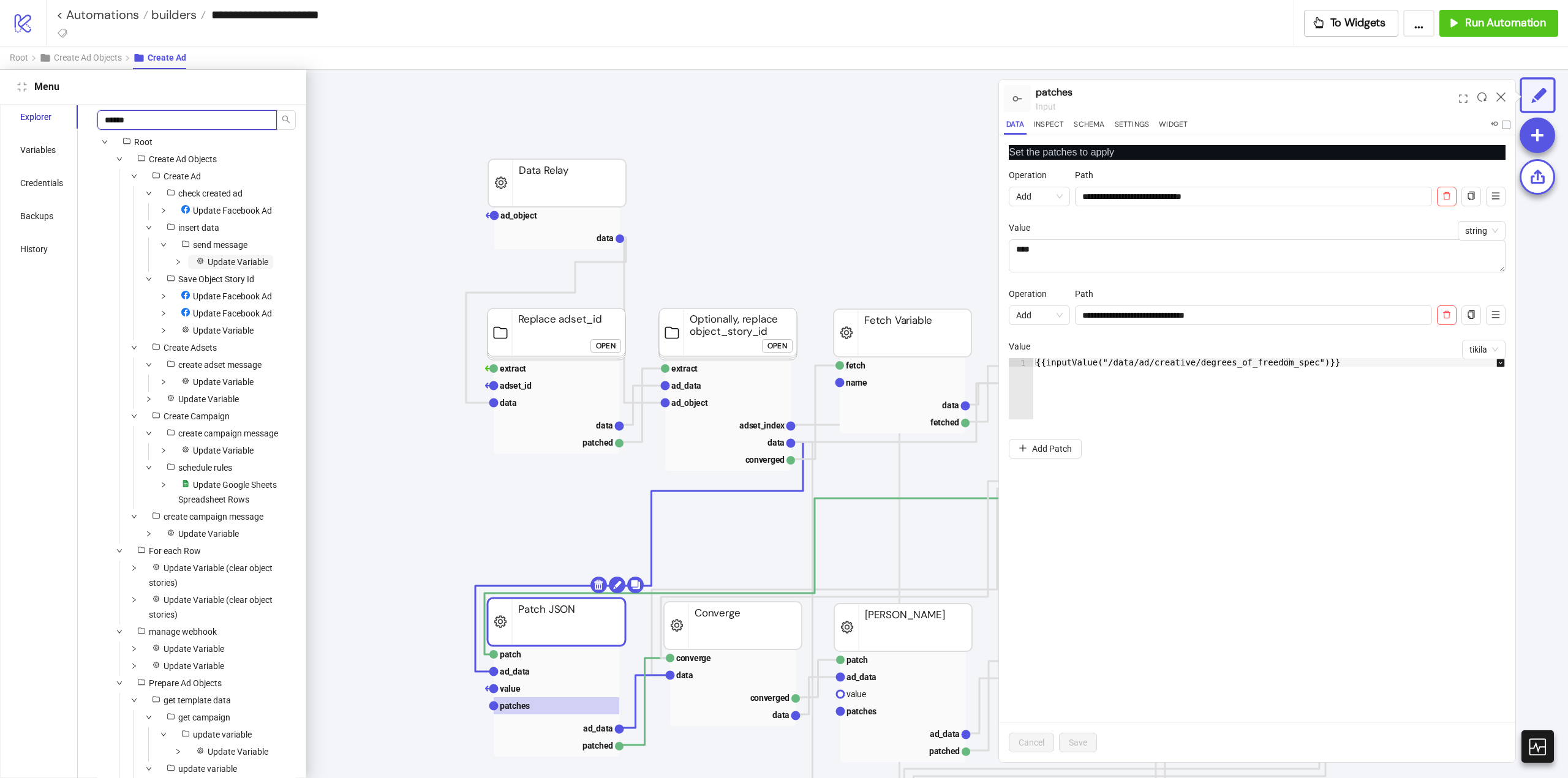
type input "******"
click at [222, 265] on span "Update Variable" at bounding box center [238, 262] width 61 height 10
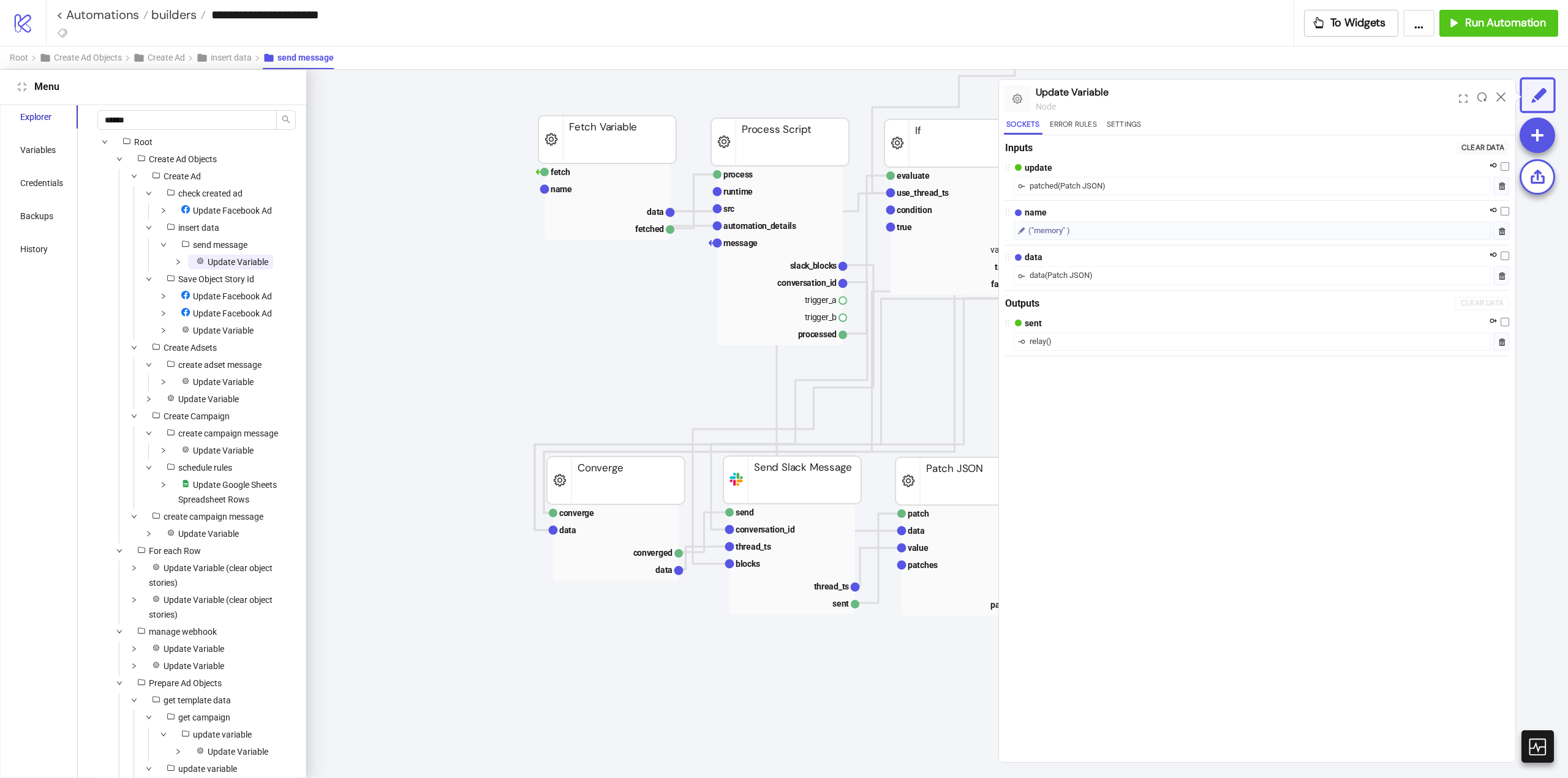
scroll to position [1030, 449]
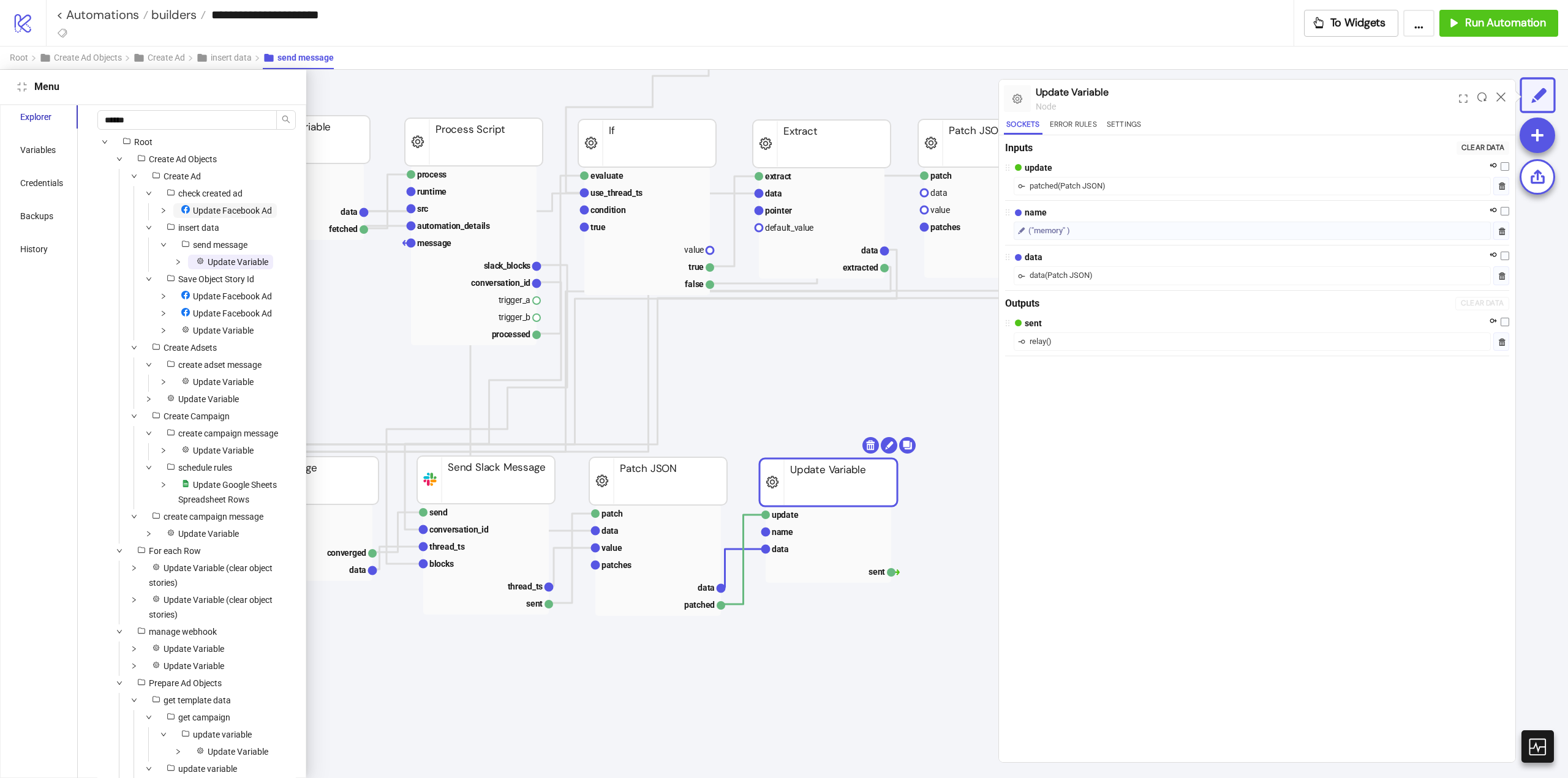
click at [203, 207] on span "Update Facebook Ad" at bounding box center [232, 210] width 79 height 10
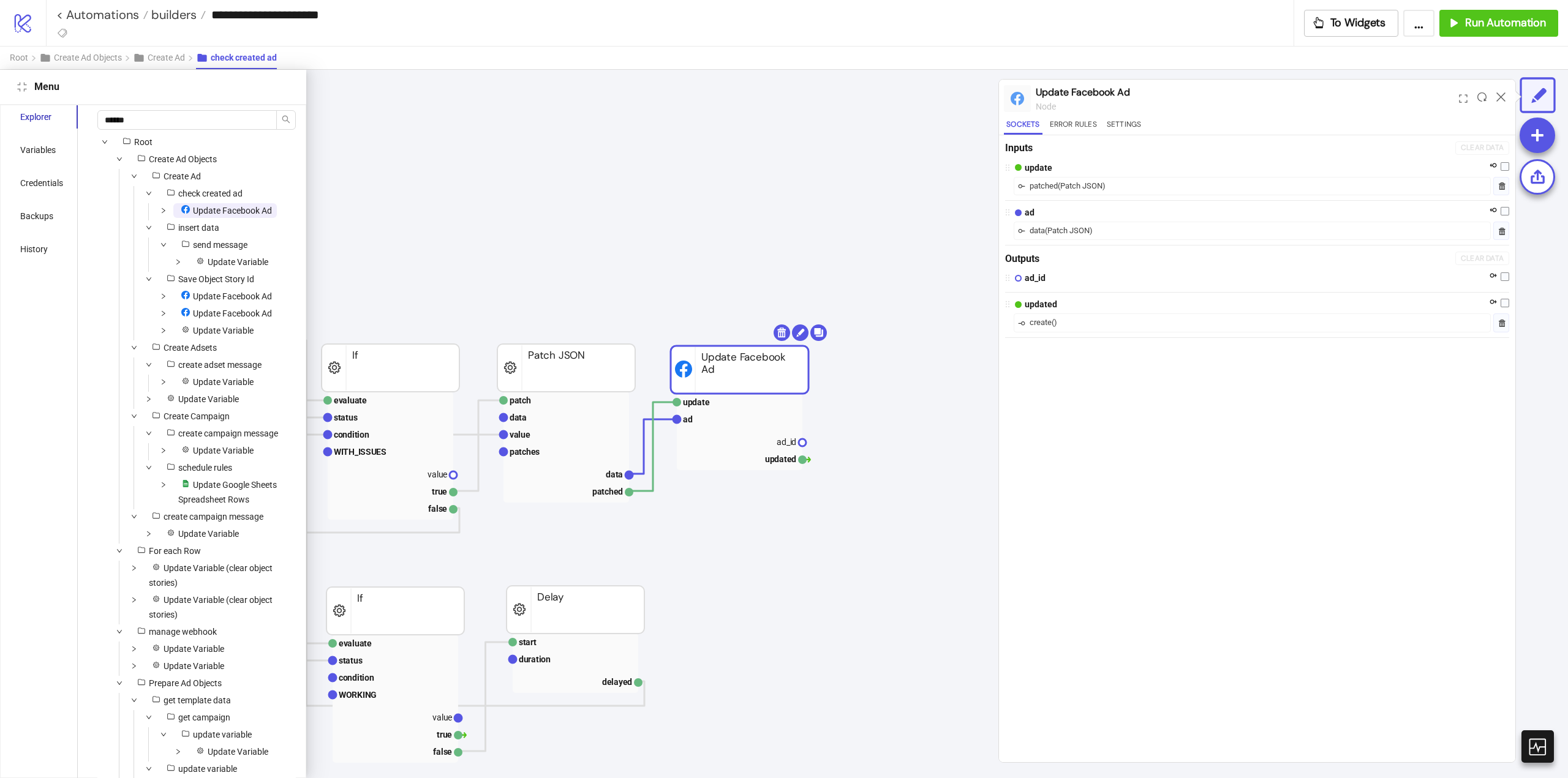
scroll to position [0, 307]
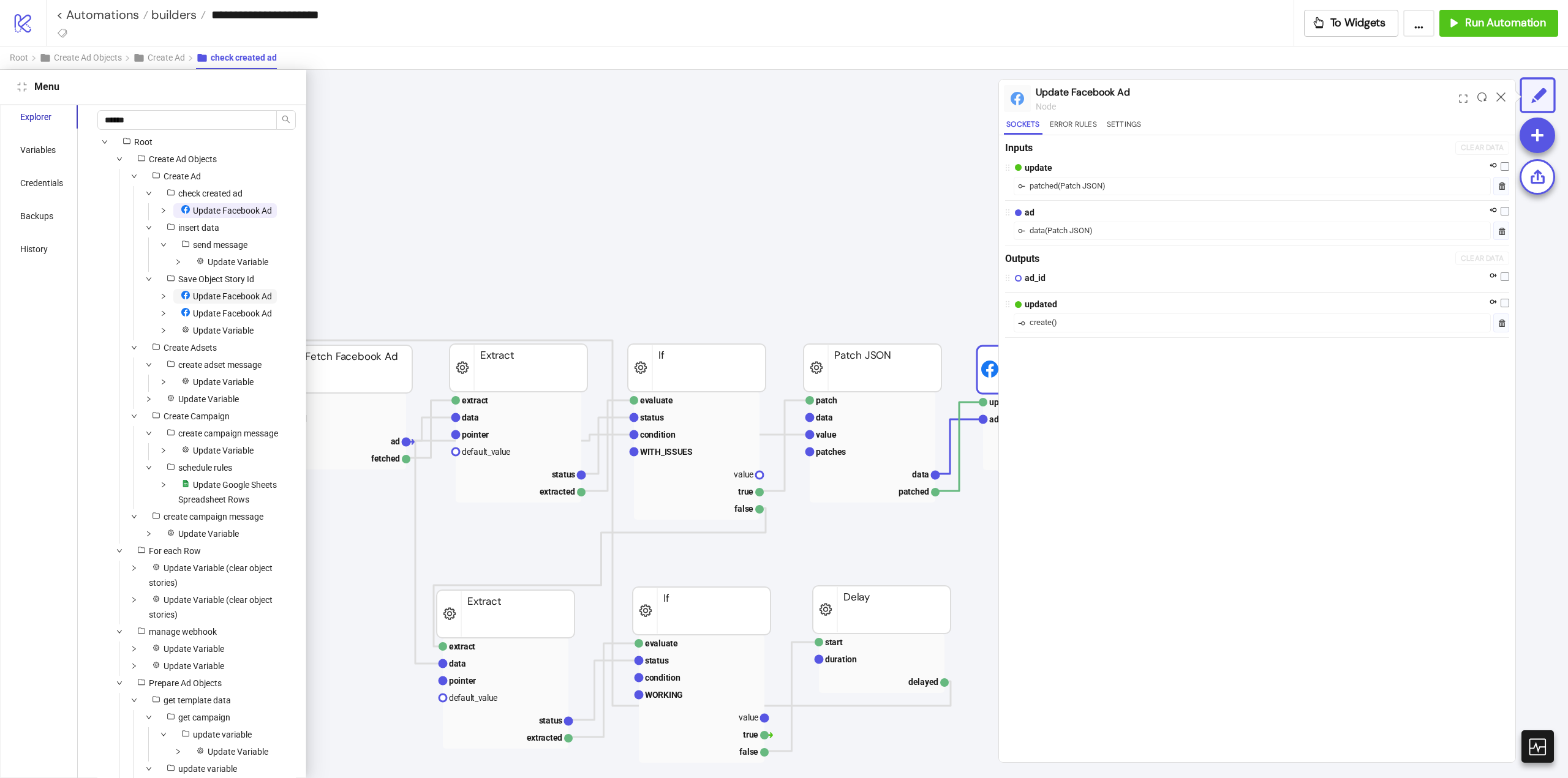
click at [246, 300] on span "Update Facebook Ad" at bounding box center [232, 296] width 79 height 10
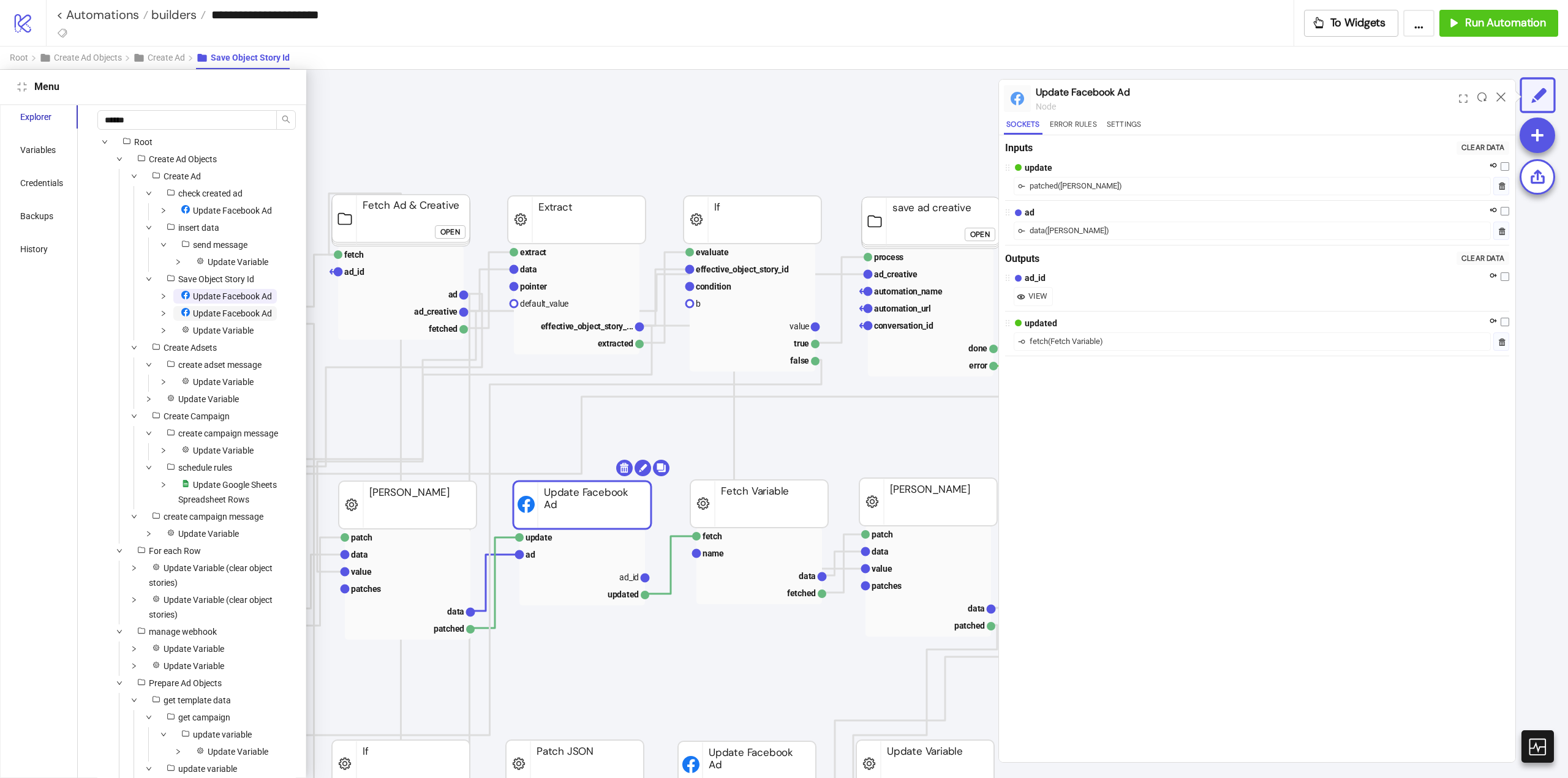
scroll to position [22, 121]
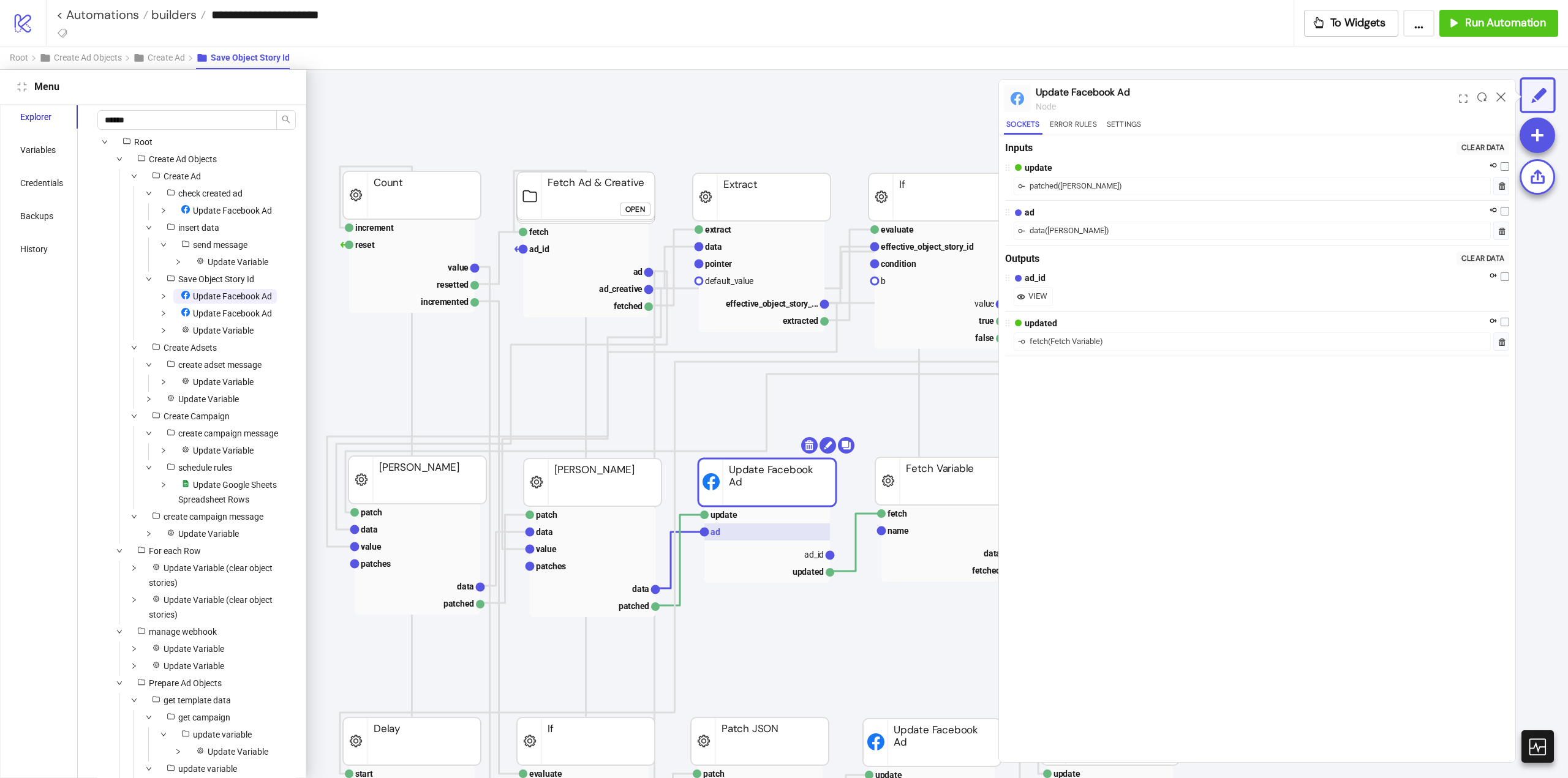
click at [744, 534] on rect at bounding box center [767, 533] width 126 height 18
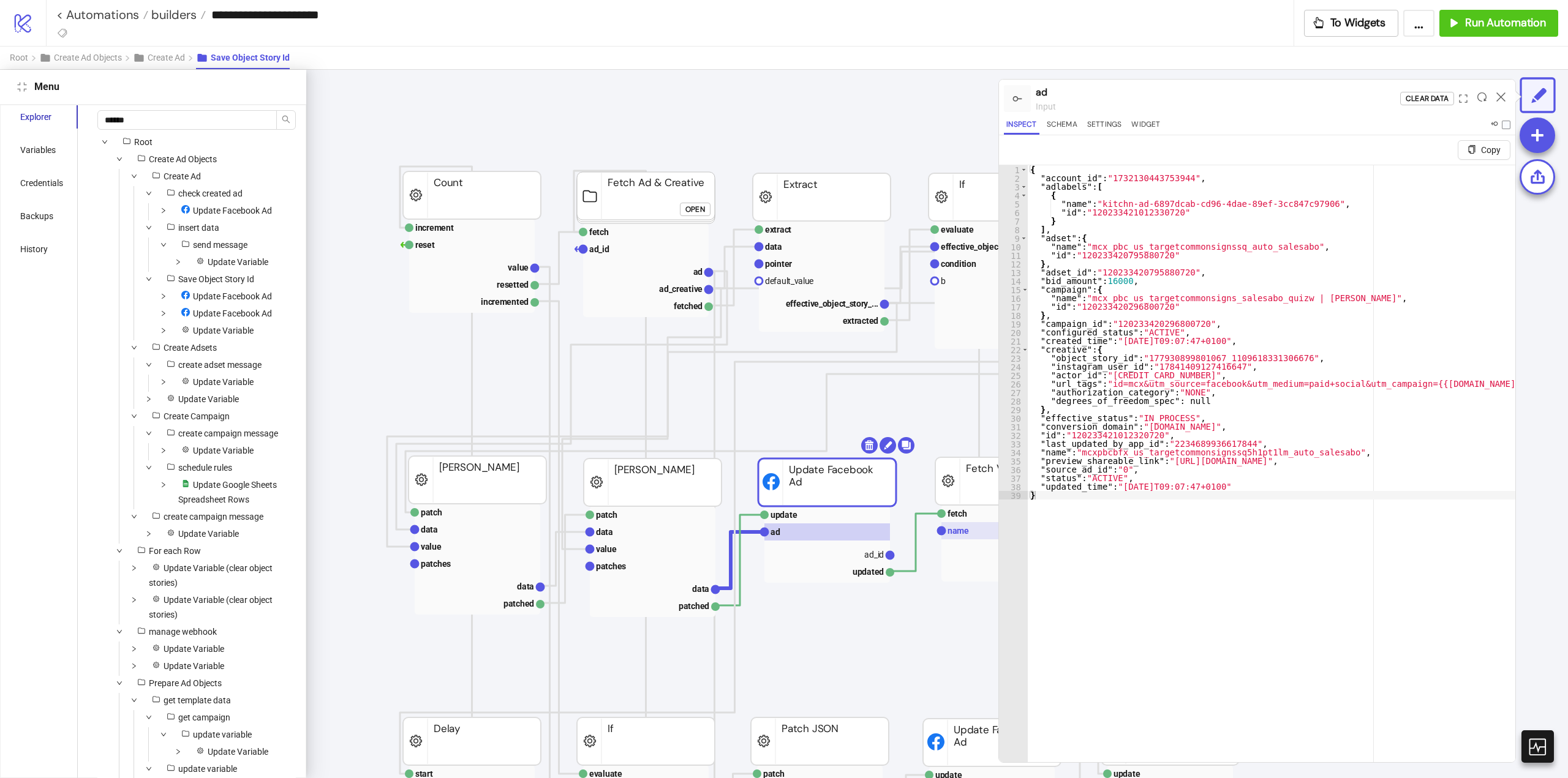
scroll to position [22, 0]
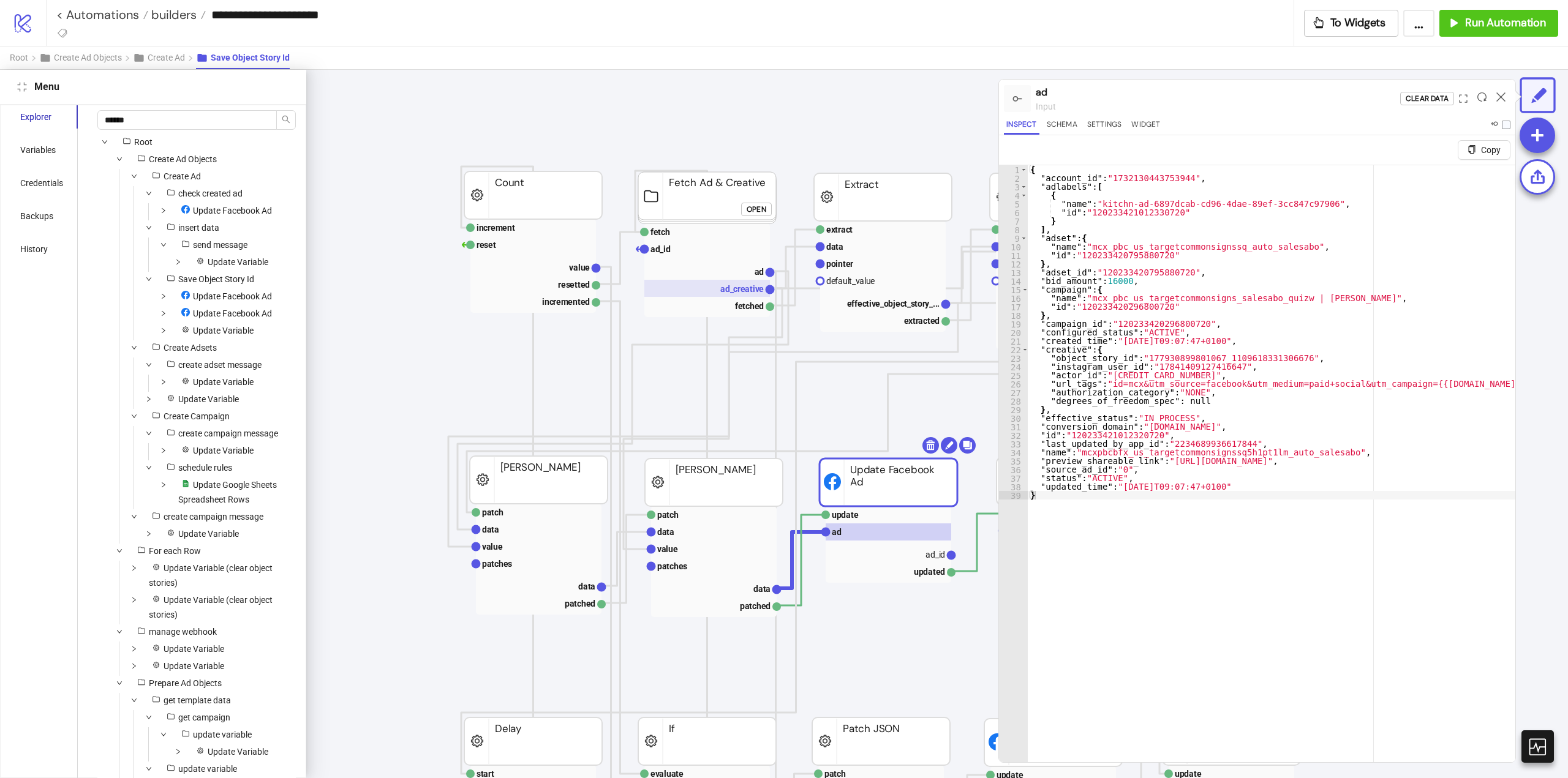
click at [736, 293] on text "ad_creative" at bounding box center [741, 289] width 44 height 10
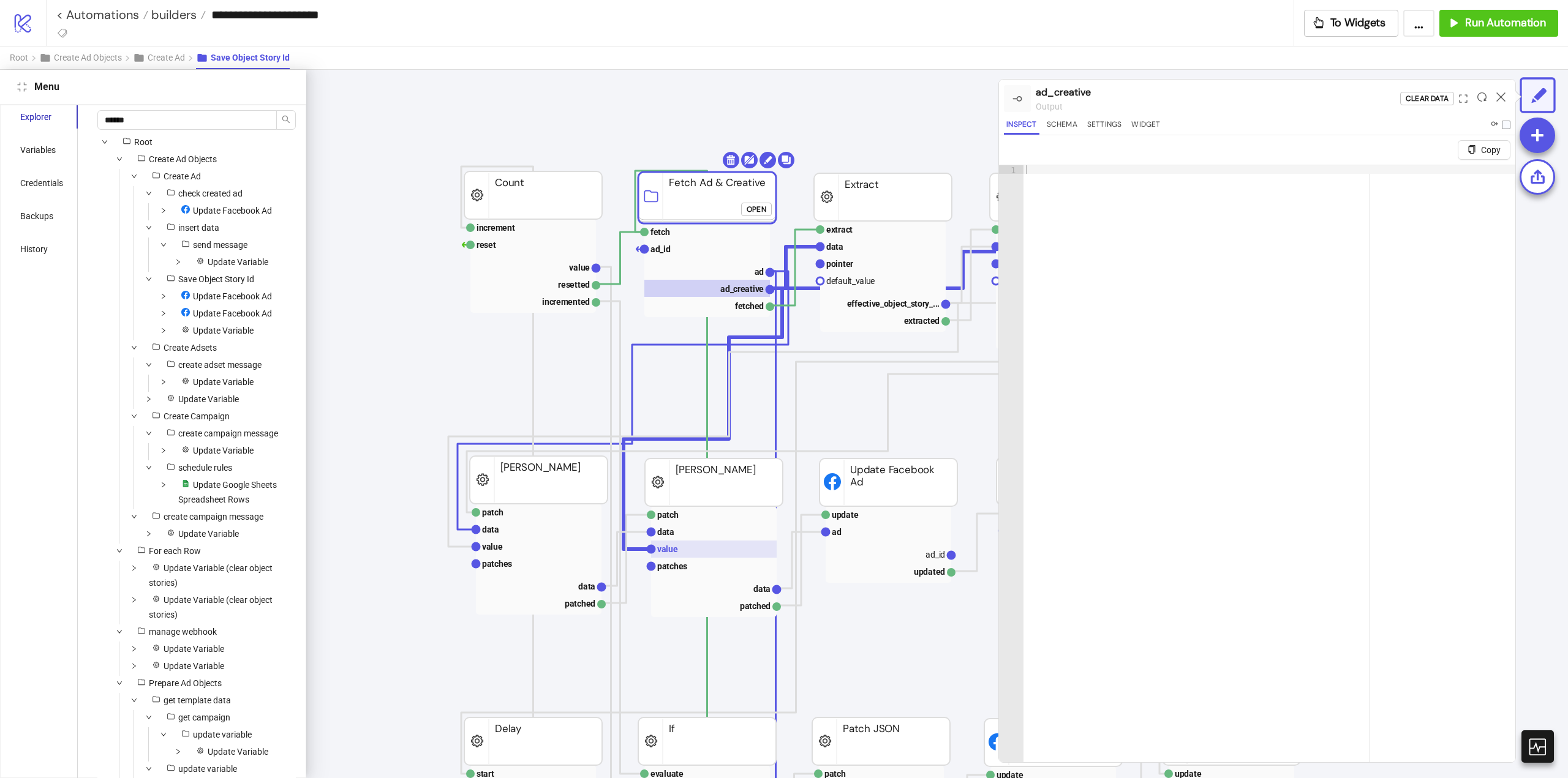
click at [678, 553] on rect at bounding box center [714, 549] width 126 height 18
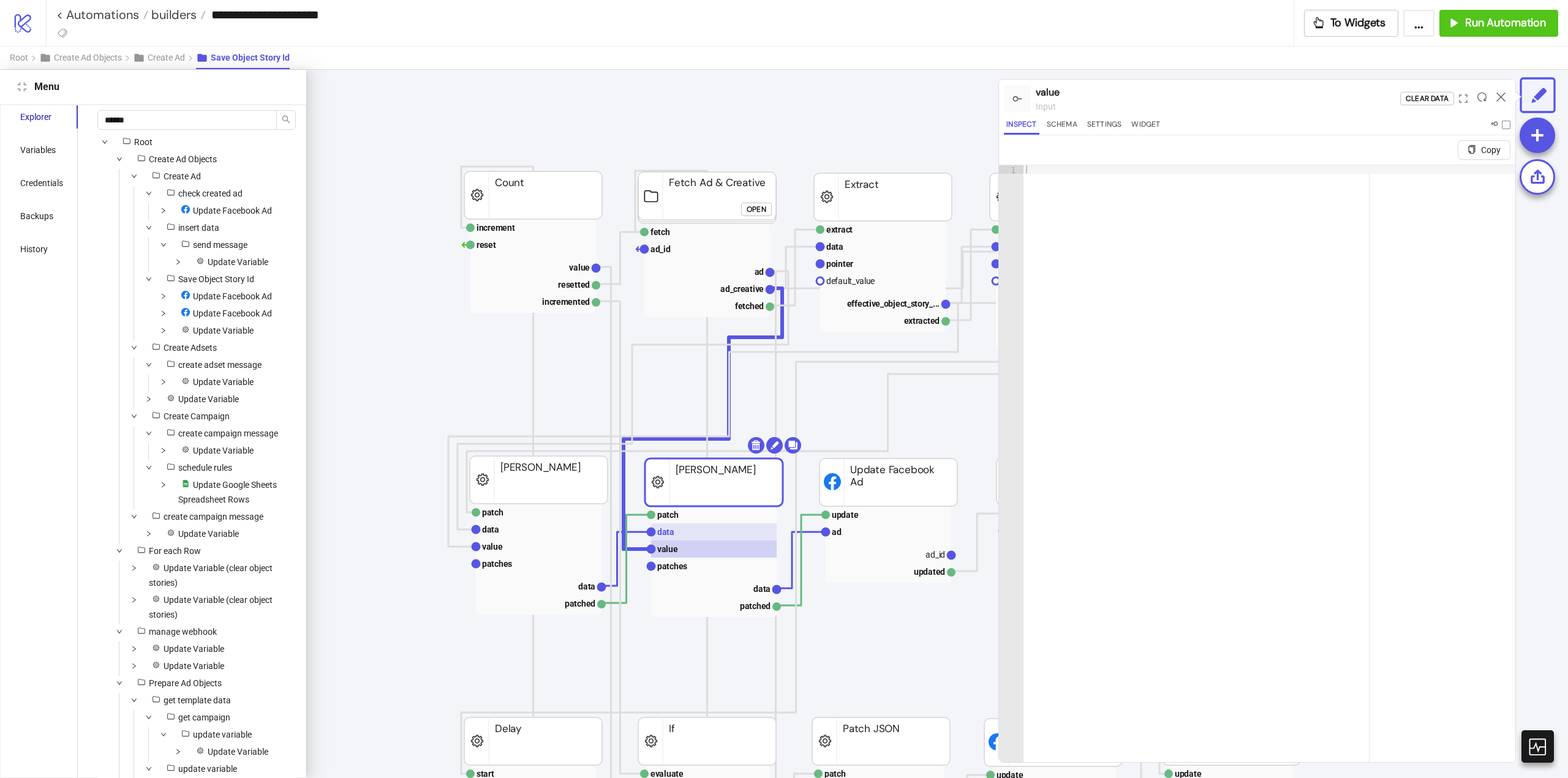
click at [679, 537] on rect at bounding box center [714, 533] width 126 height 18
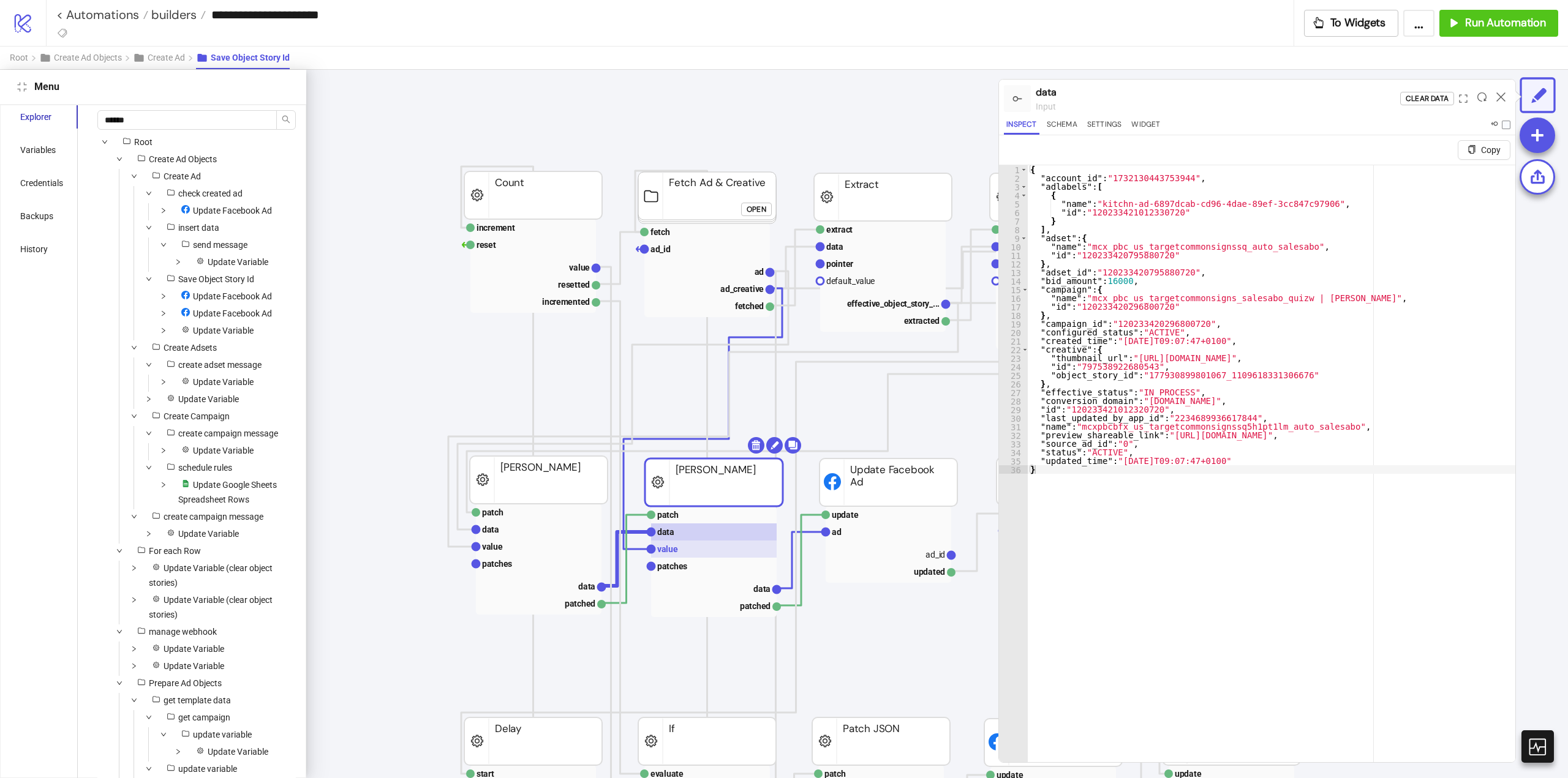
click at [680, 548] on rect at bounding box center [714, 549] width 126 height 18
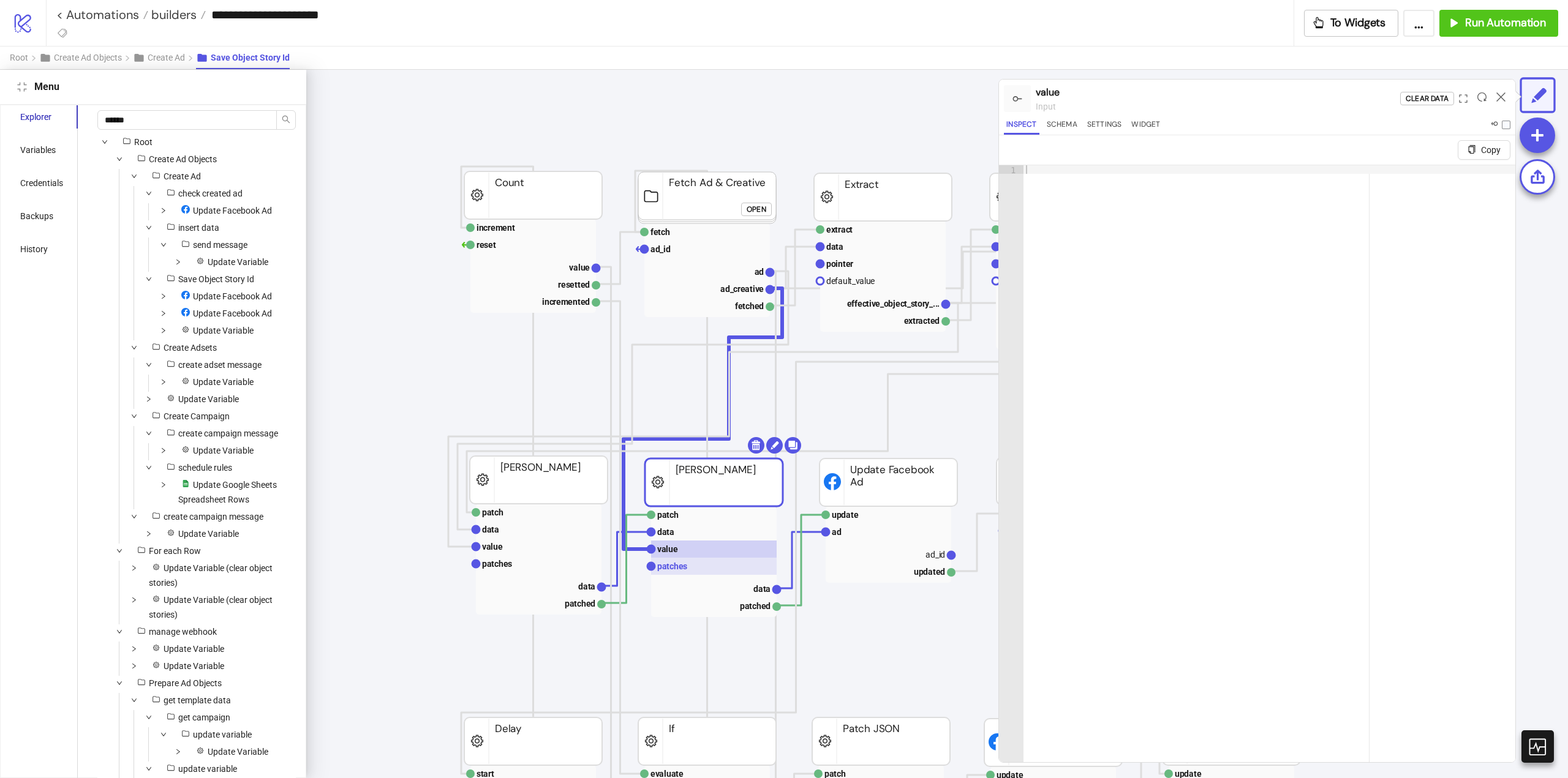
click at [684, 571] on text "patches" at bounding box center [672, 566] width 30 height 10
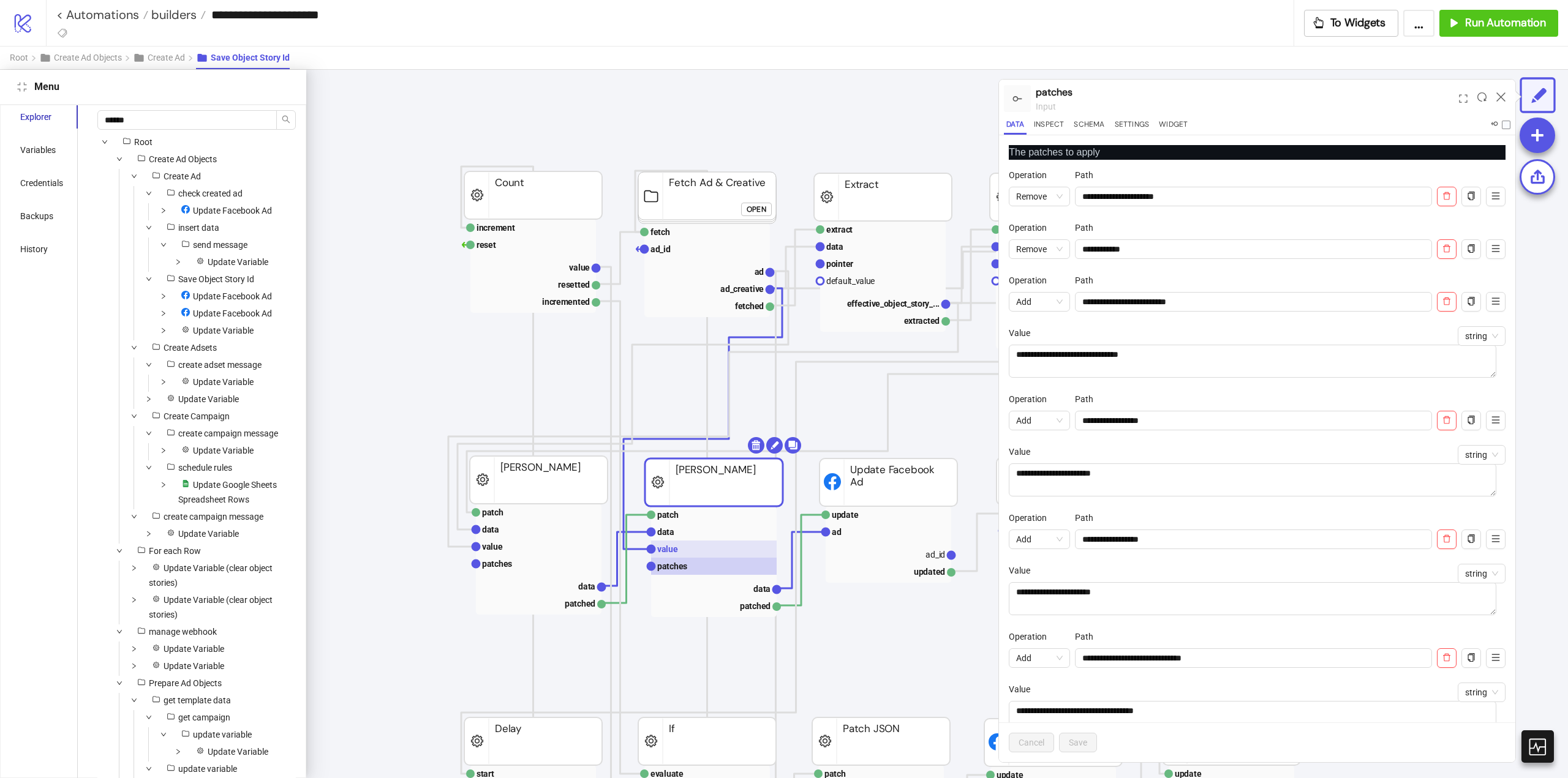
click at [692, 551] on rect at bounding box center [714, 549] width 126 height 18
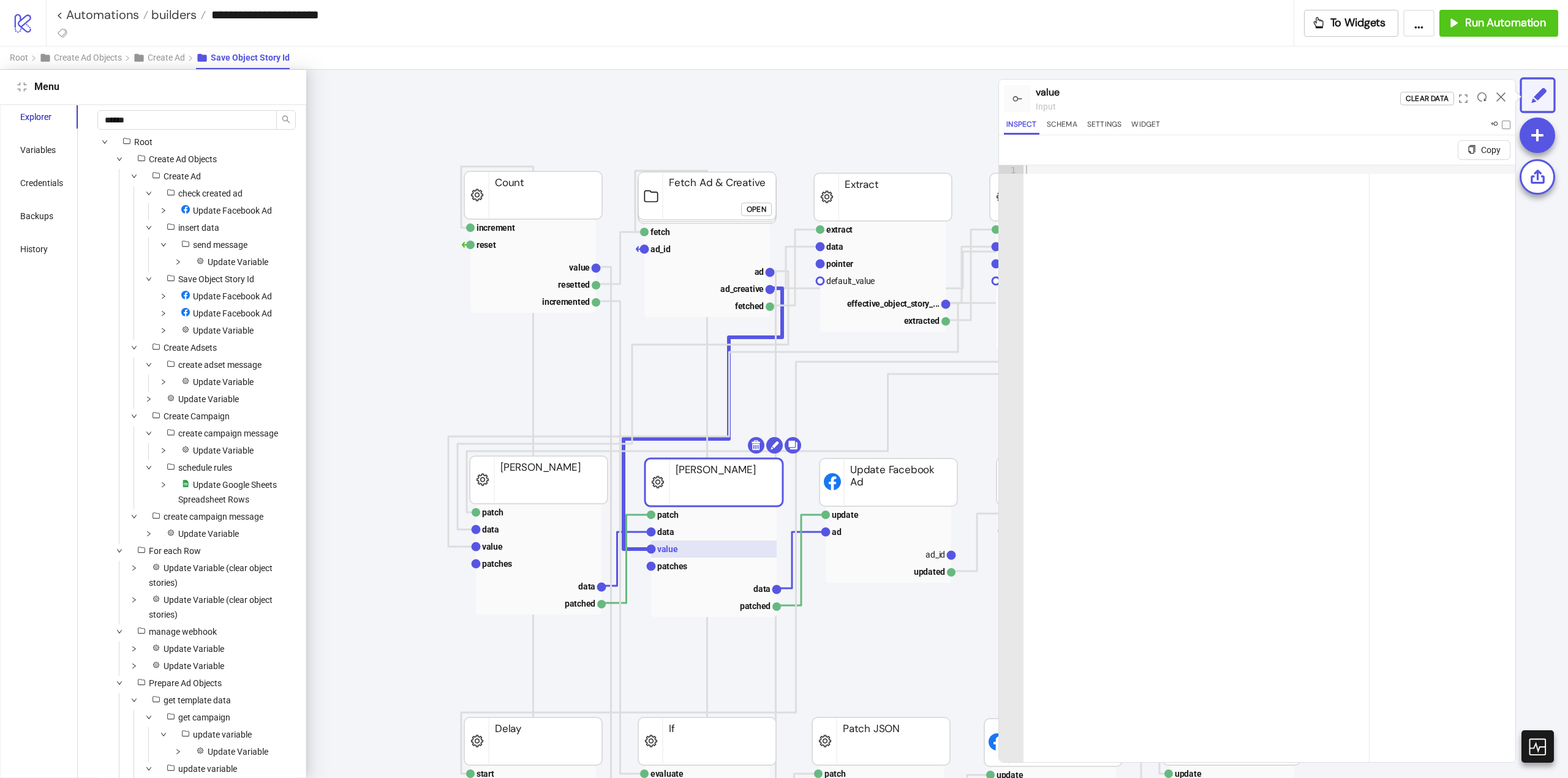
scroll to position [22, 123]
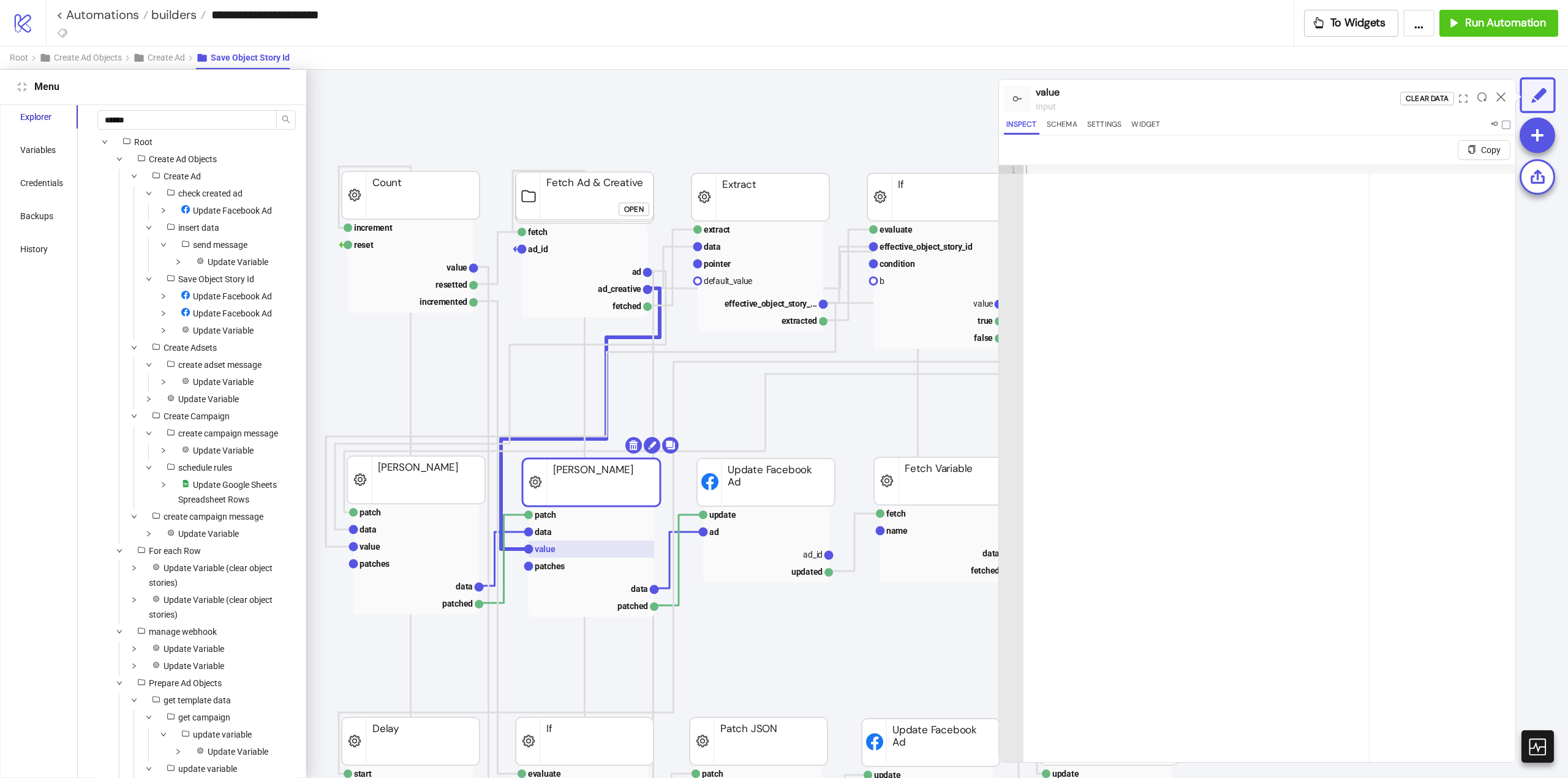
drag, startPoint x: 596, startPoint y: 563, endPoint x: 585, endPoint y: 555, distance: 13.6
click at [596, 564] on rect at bounding box center [592, 567] width 126 height 18
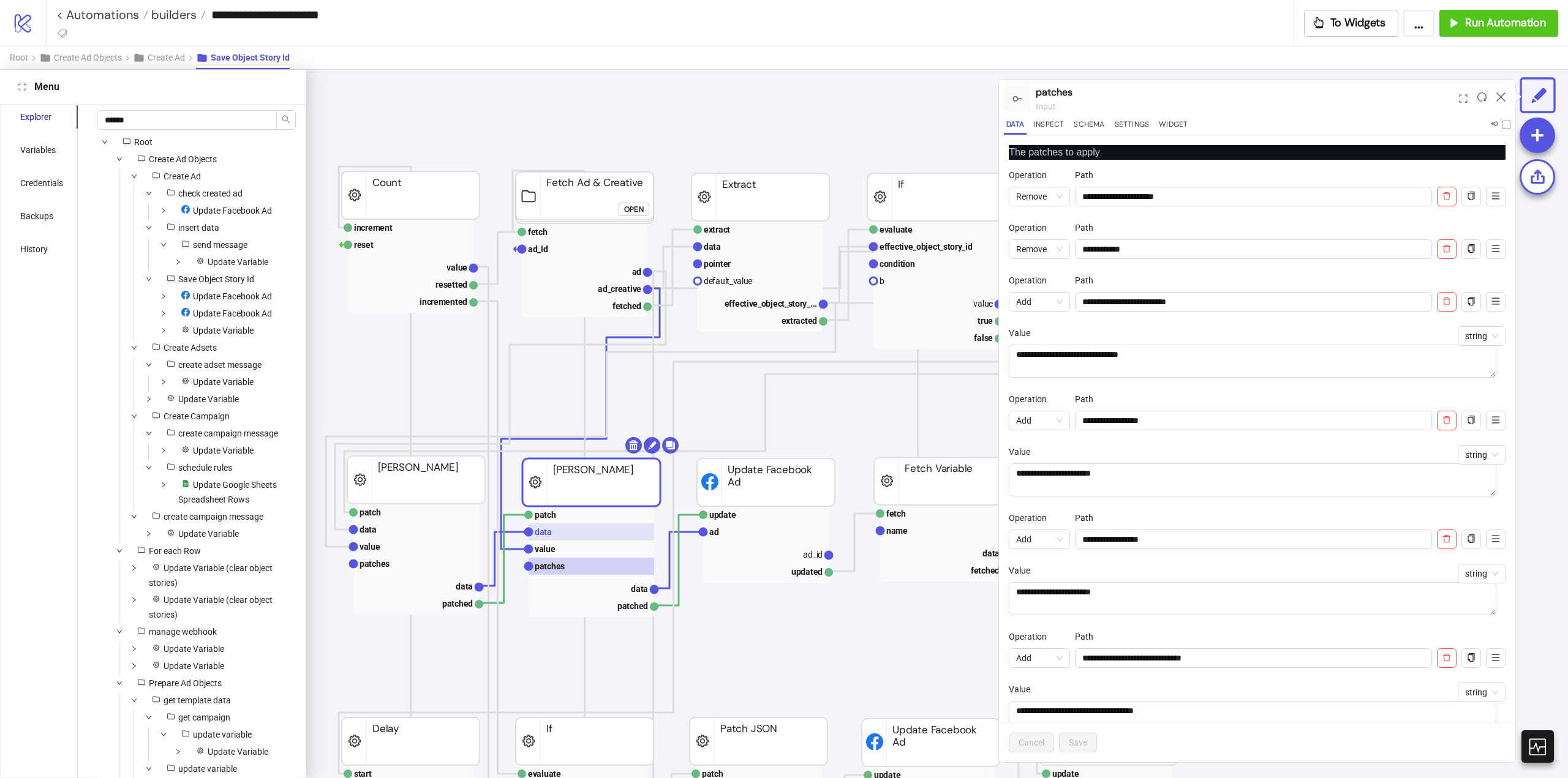
click at [568, 532] on rect at bounding box center [592, 533] width 126 height 18
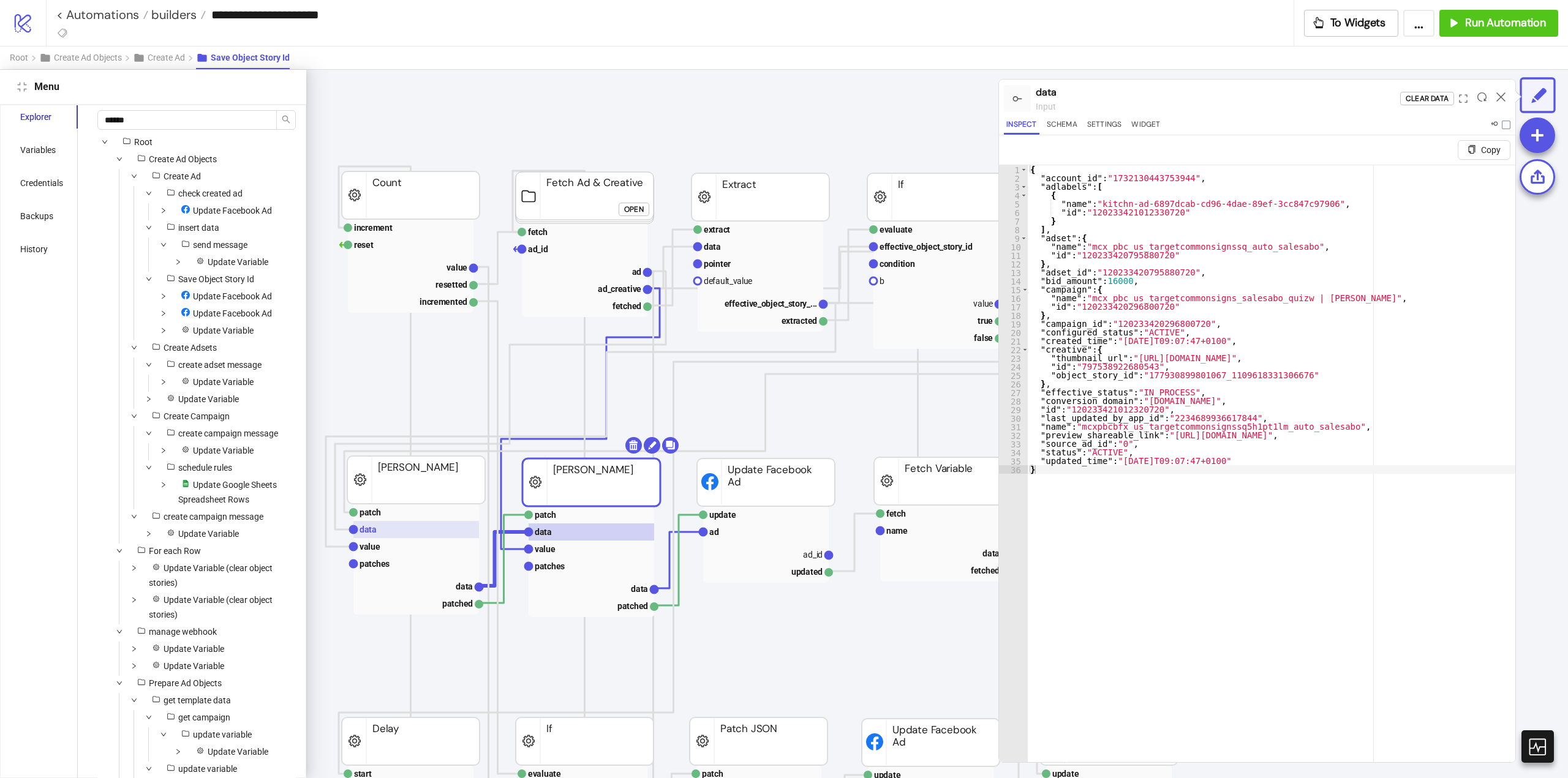
click at [372, 533] on text "data" at bounding box center [368, 530] width 18 height 10
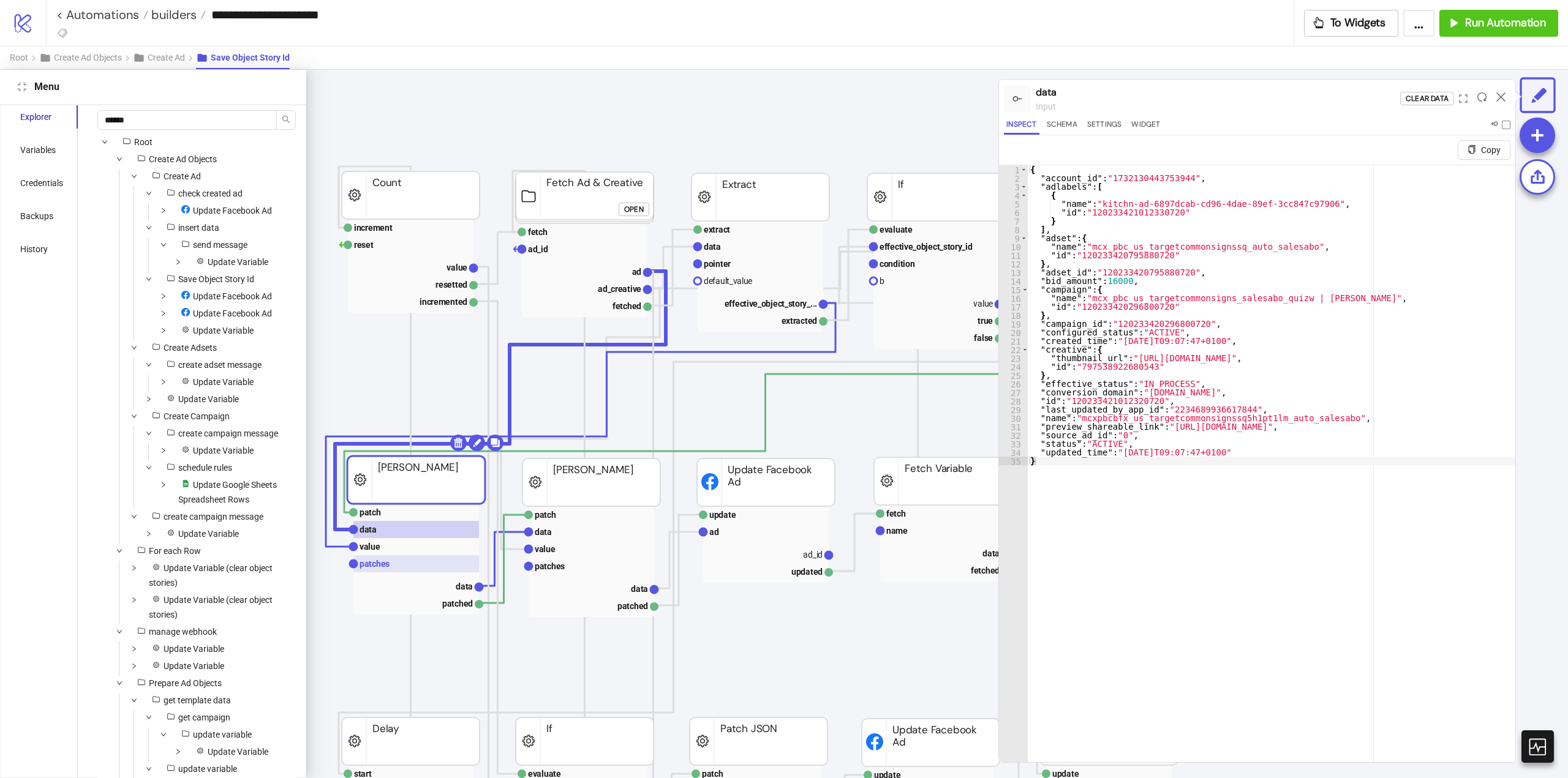
scroll to position [22, 61]
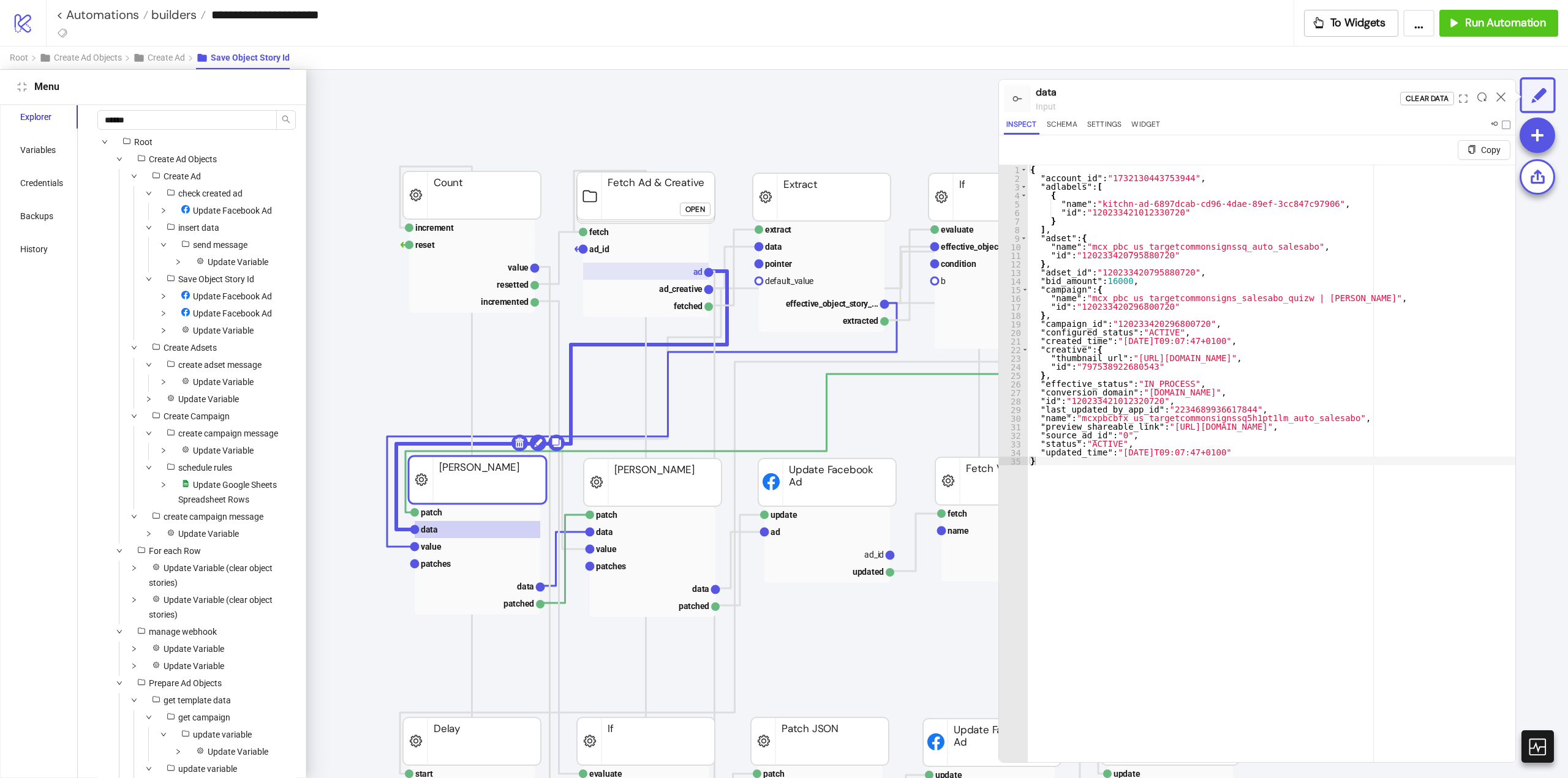
click at [682, 273] on rect at bounding box center [646, 272] width 126 height 18
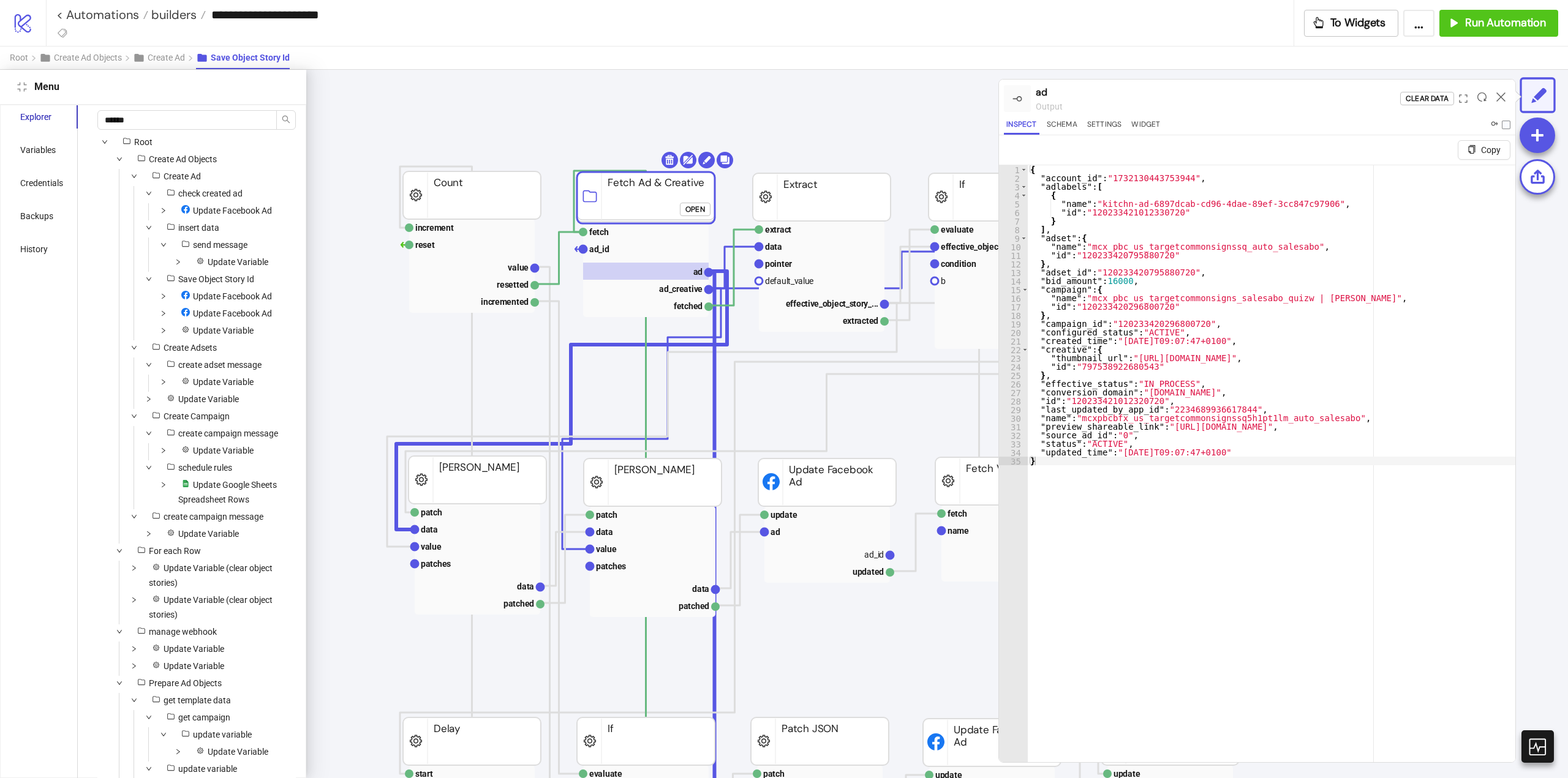
click div "Open"
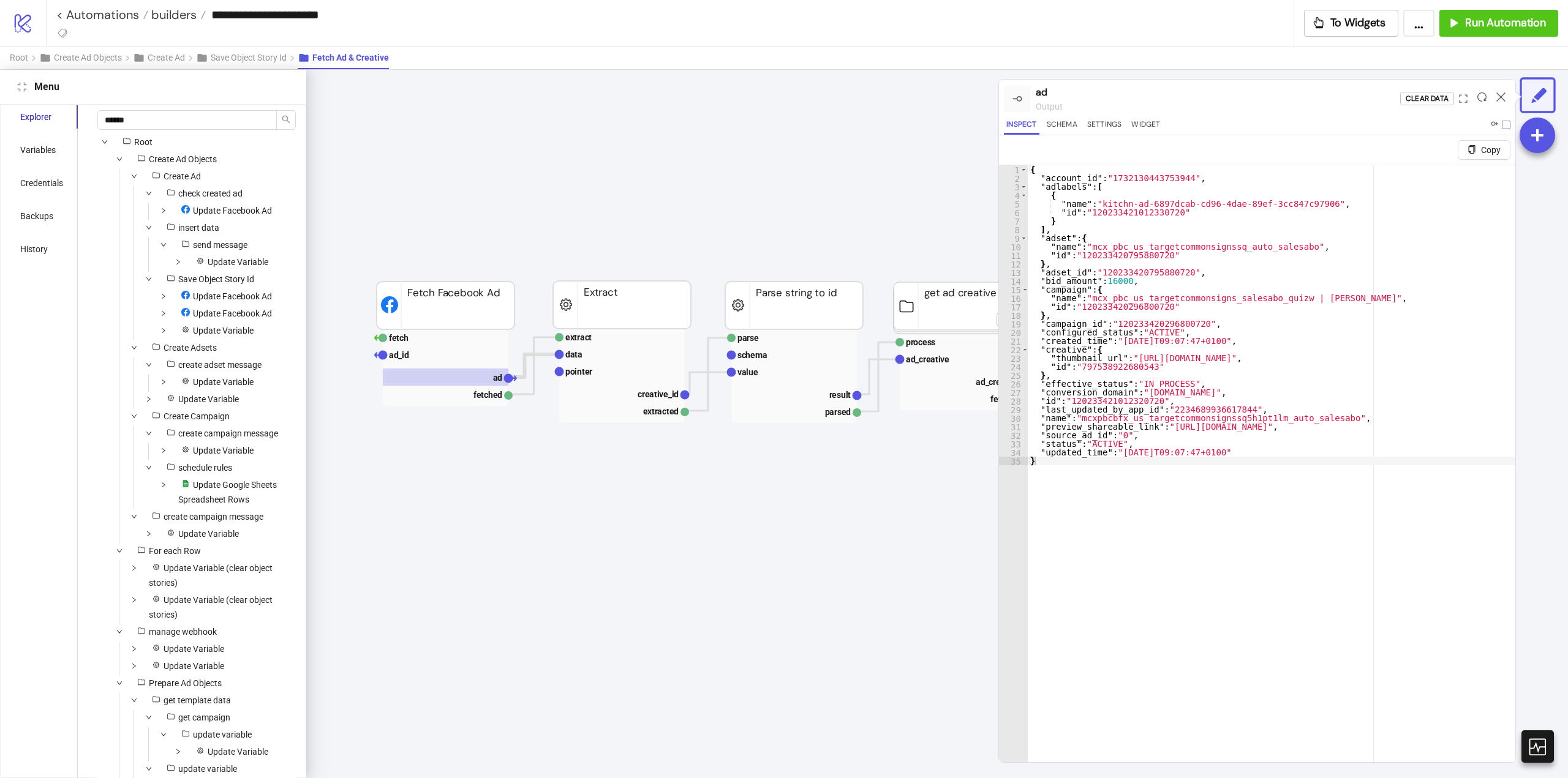
scroll to position [22, 367]
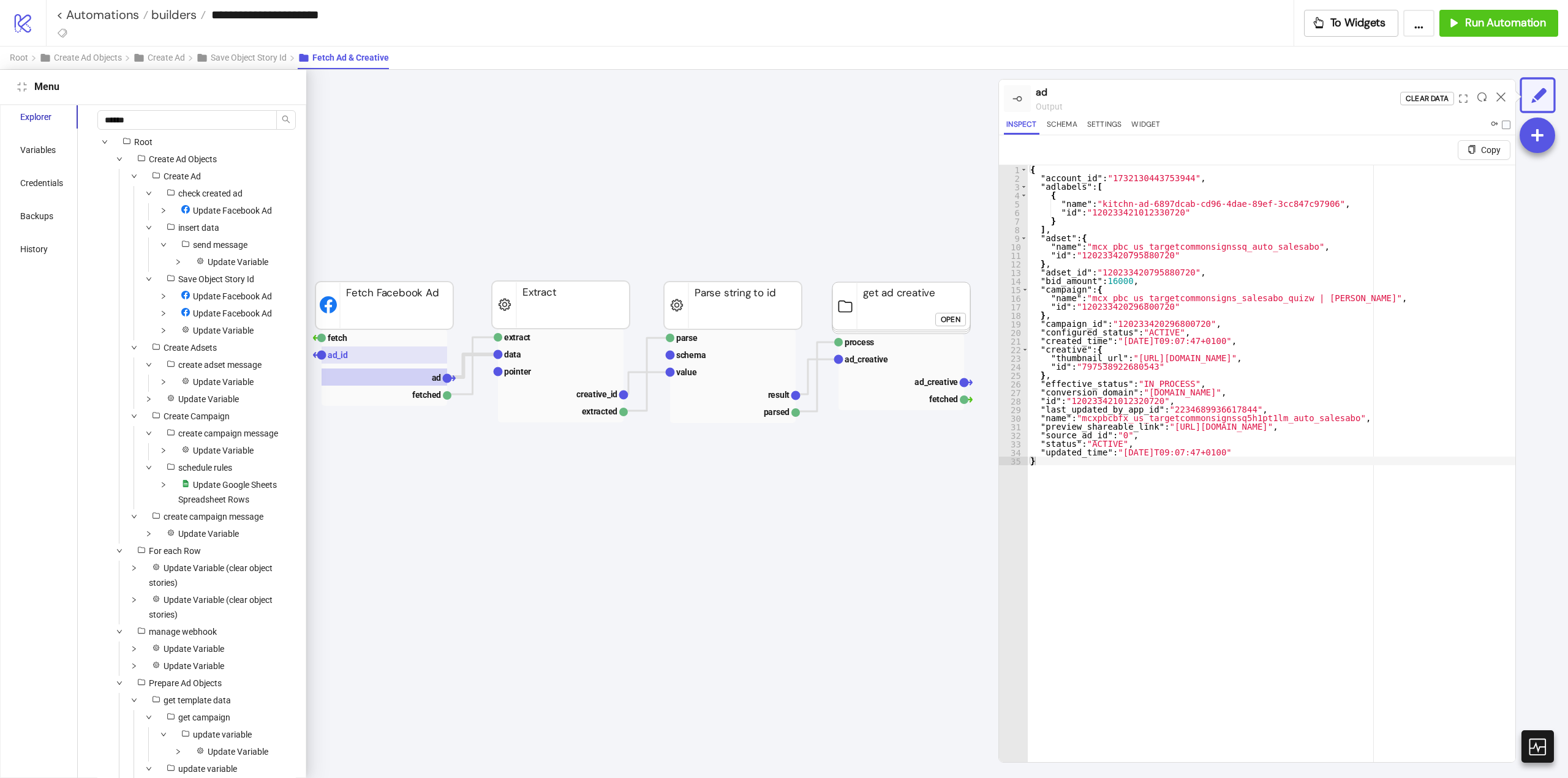
click at [367, 359] on rect at bounding box center [385, 355] width 126 height 18
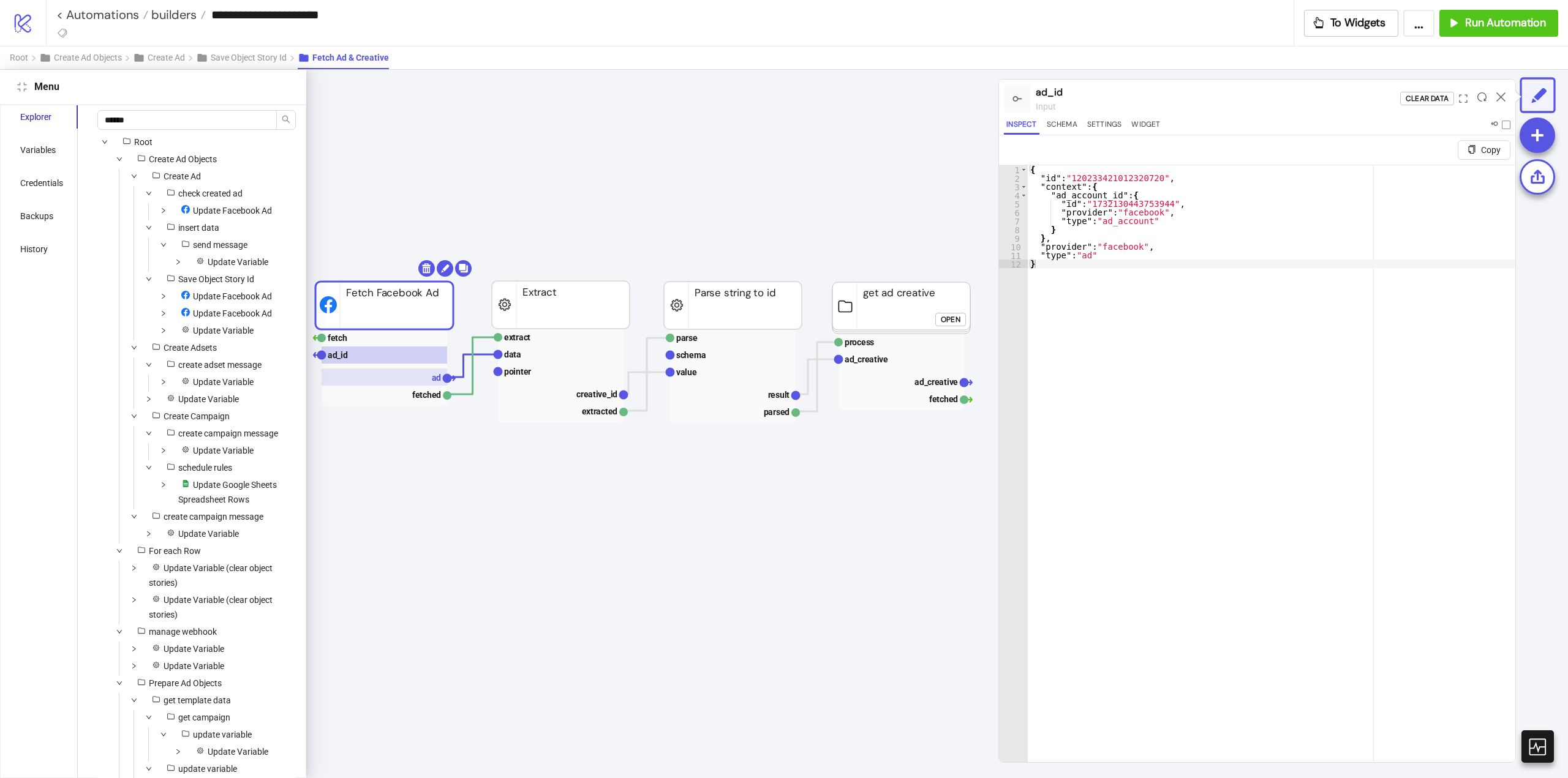
click at [412, 385] on rect at bounding box center [385, 377] width 126 height 18
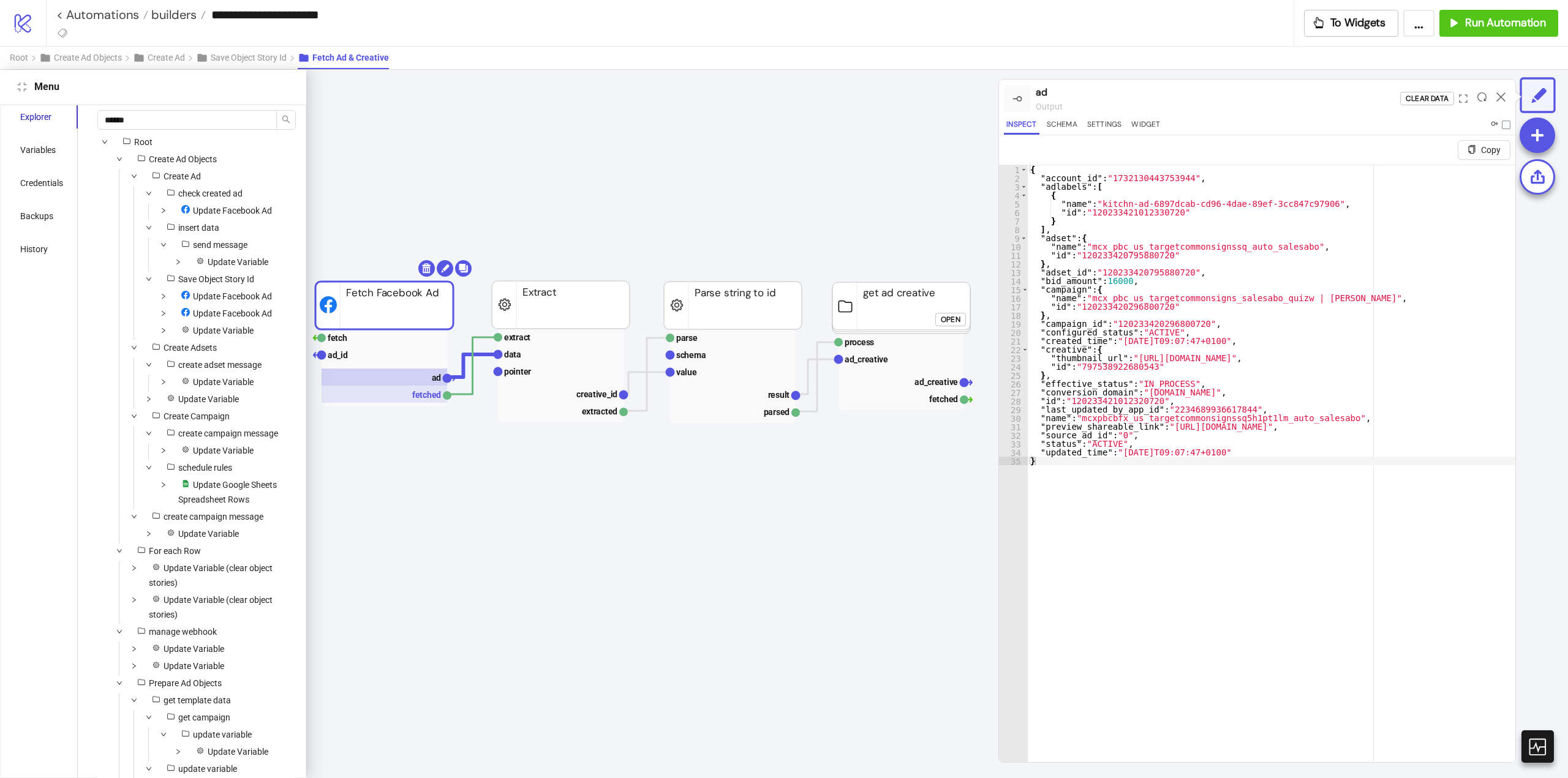
scroll to position [22, 428]
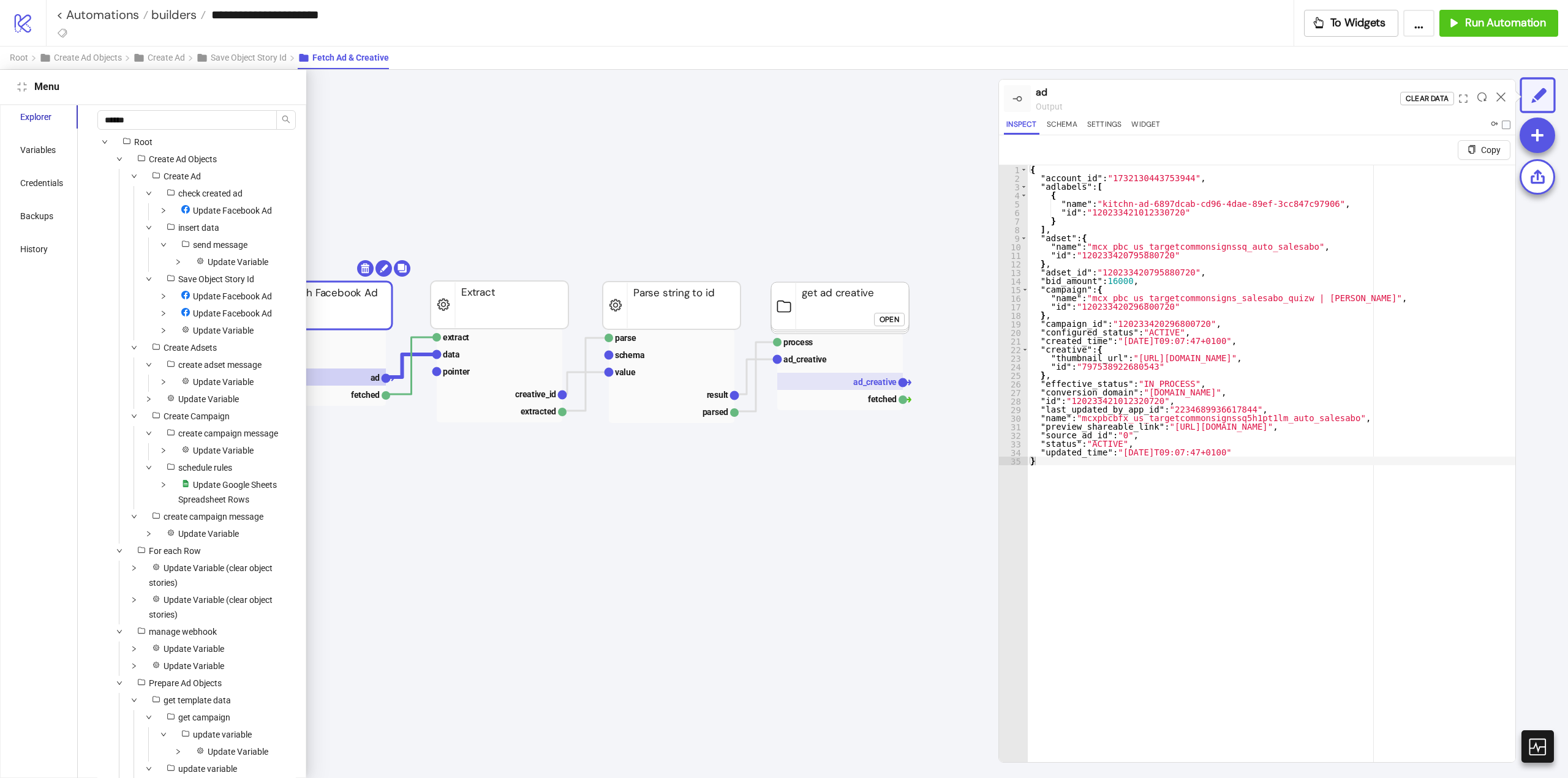
click at [866, 383] on text "ad_creative" at bounding box center [874, 382] width 44 height 10
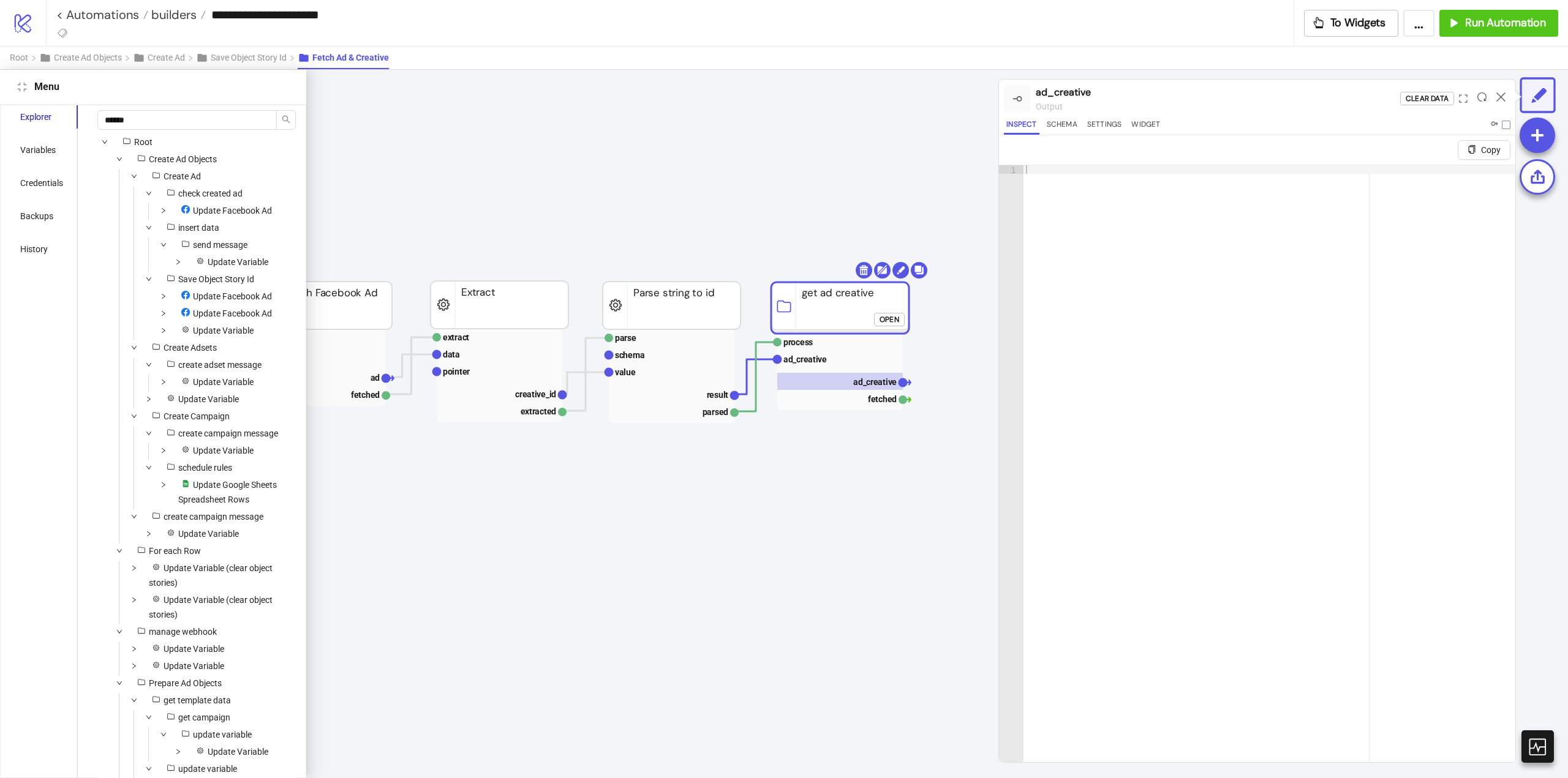
scroll to position [22, 123]
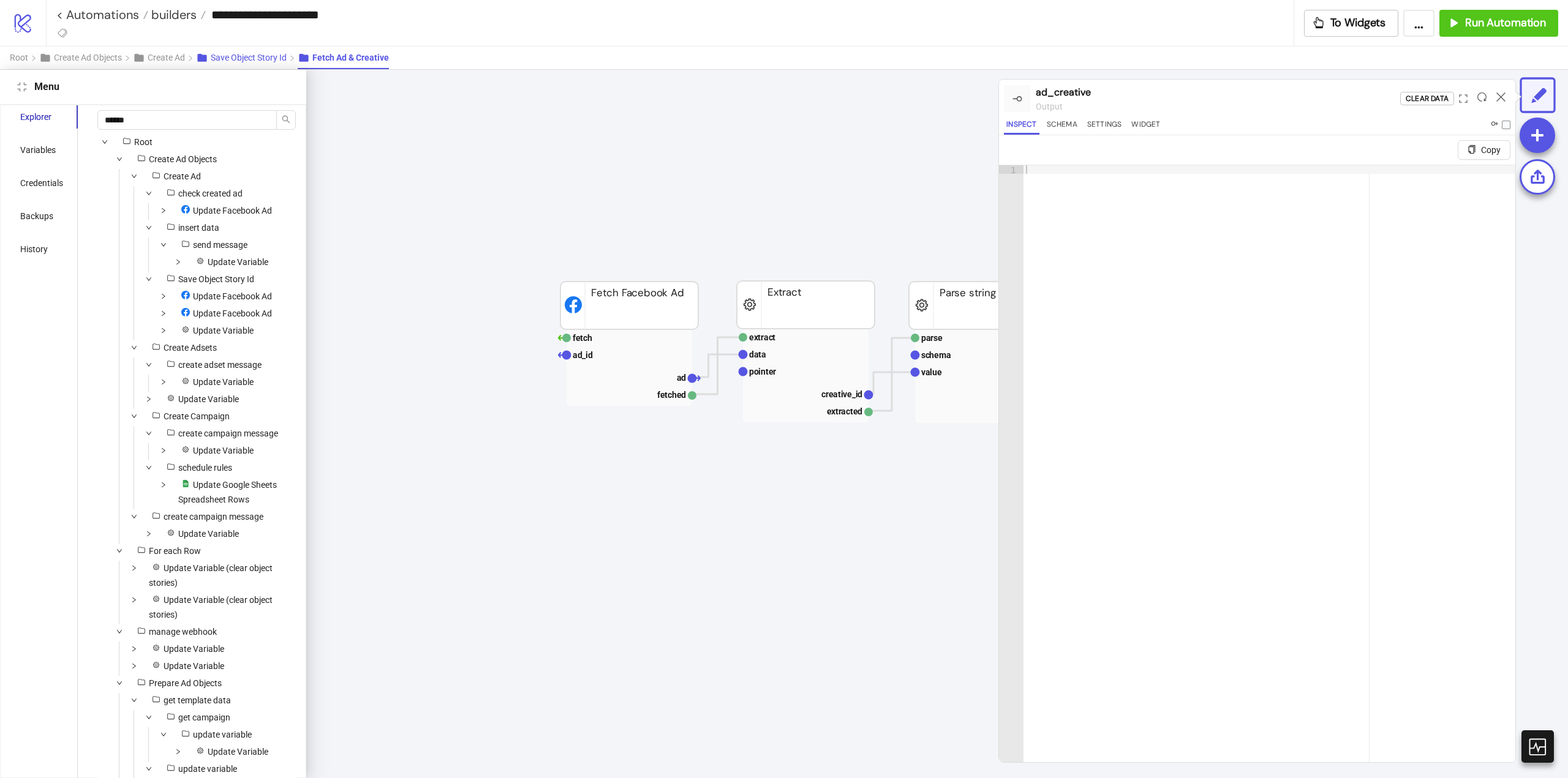
click at [240, 61] on span "Save Object Story Id" at bounding box center [248, 57] width 76 height 10
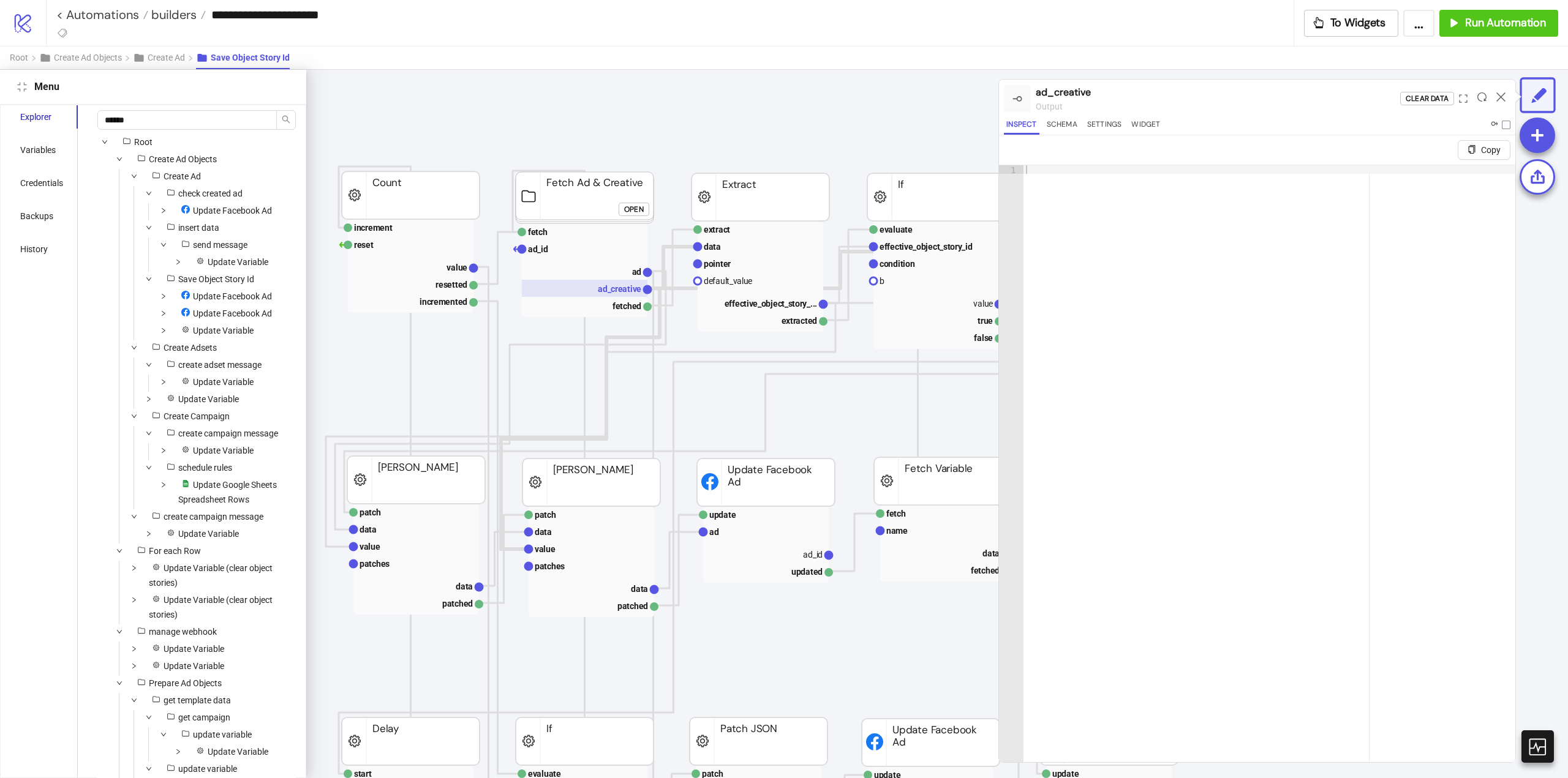
click at [608, 287] on text "ad_creative" at bounding box center [620, 289] width 44 height 10
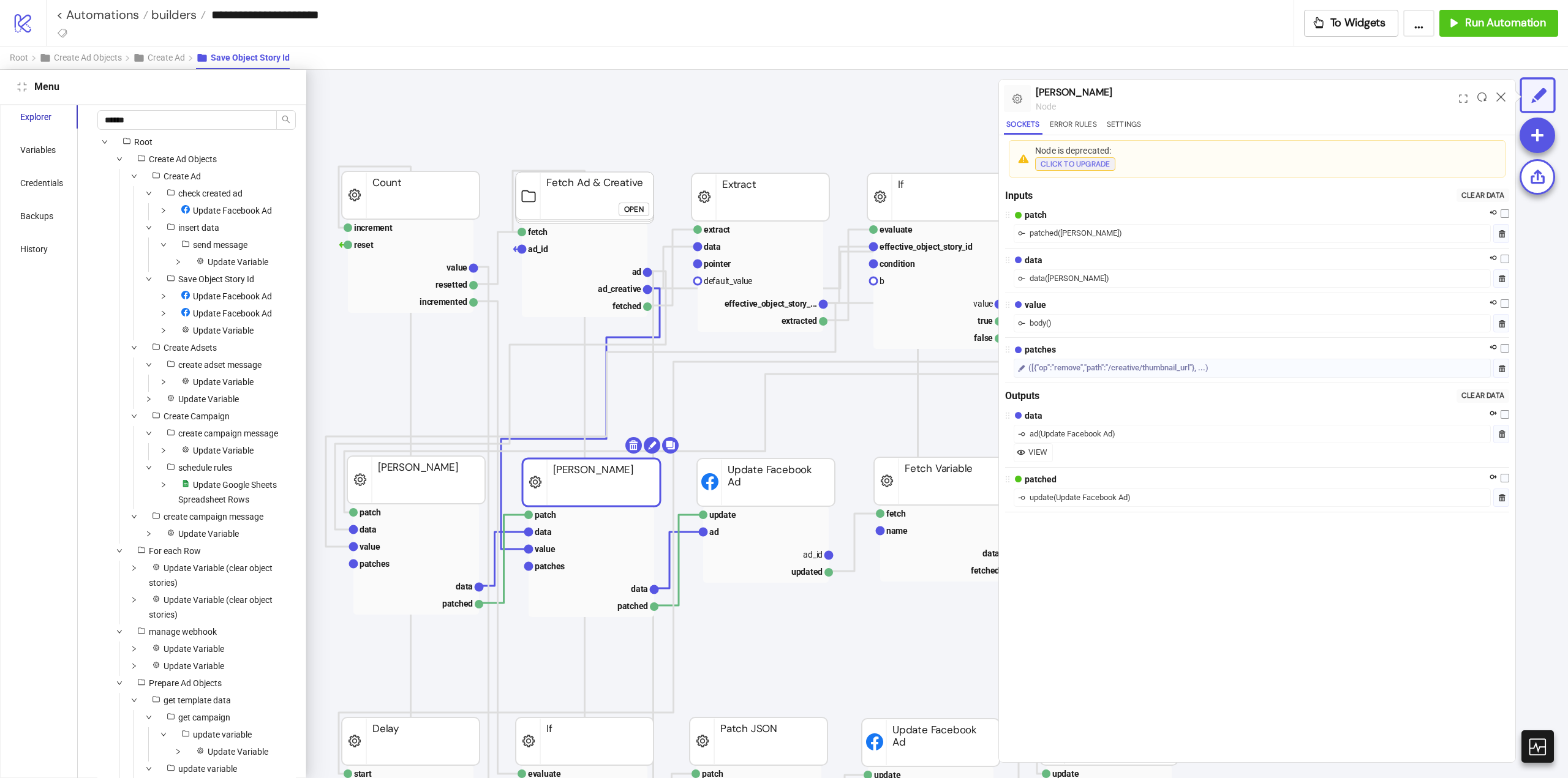
click at [1054, 167] on div "Click to Upgrade" at bounding box center [1075, 165] width 69 height 14
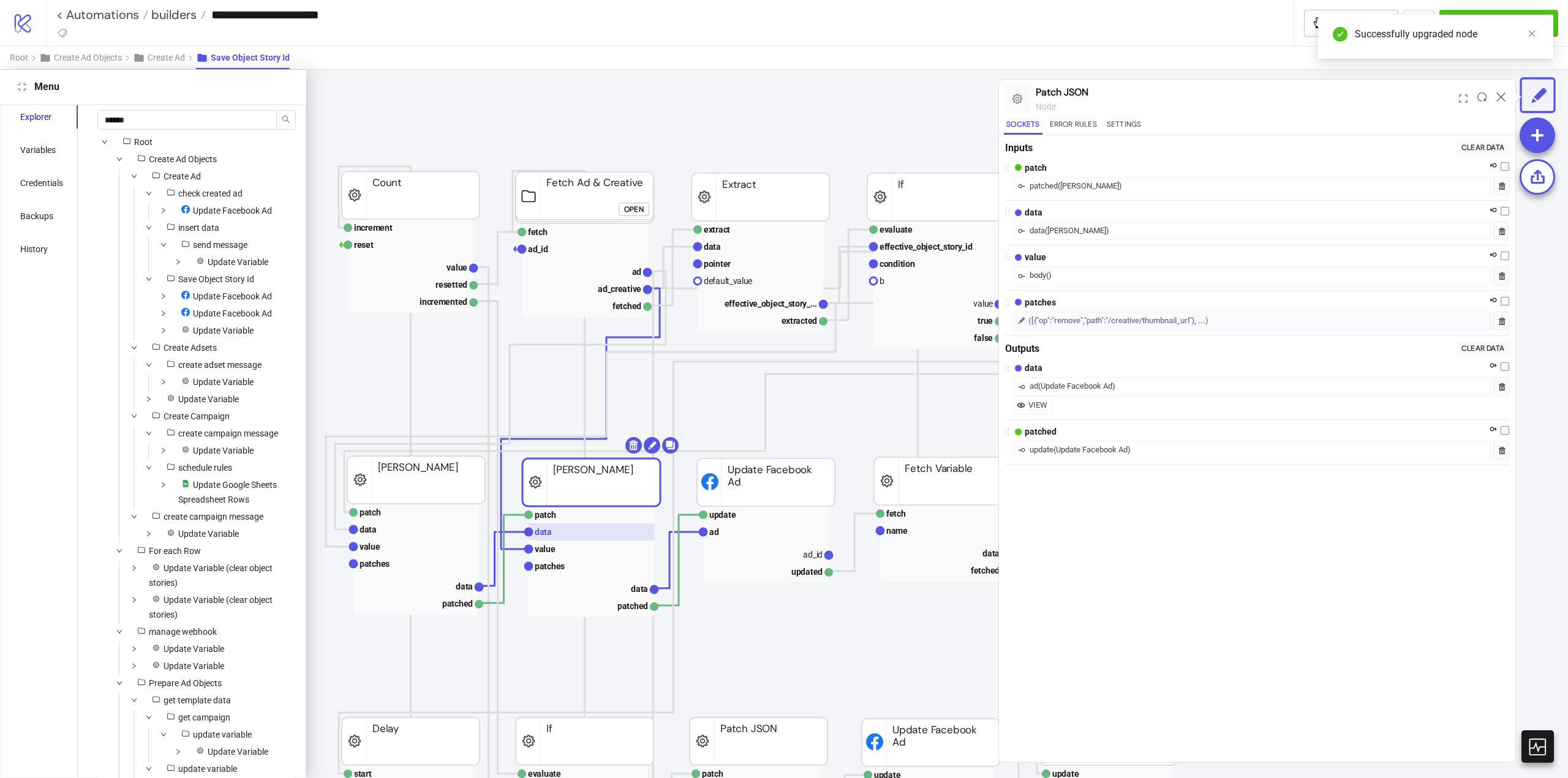
click at [562, 533] on rect at bounding box center [592, 533] width 126 height 18
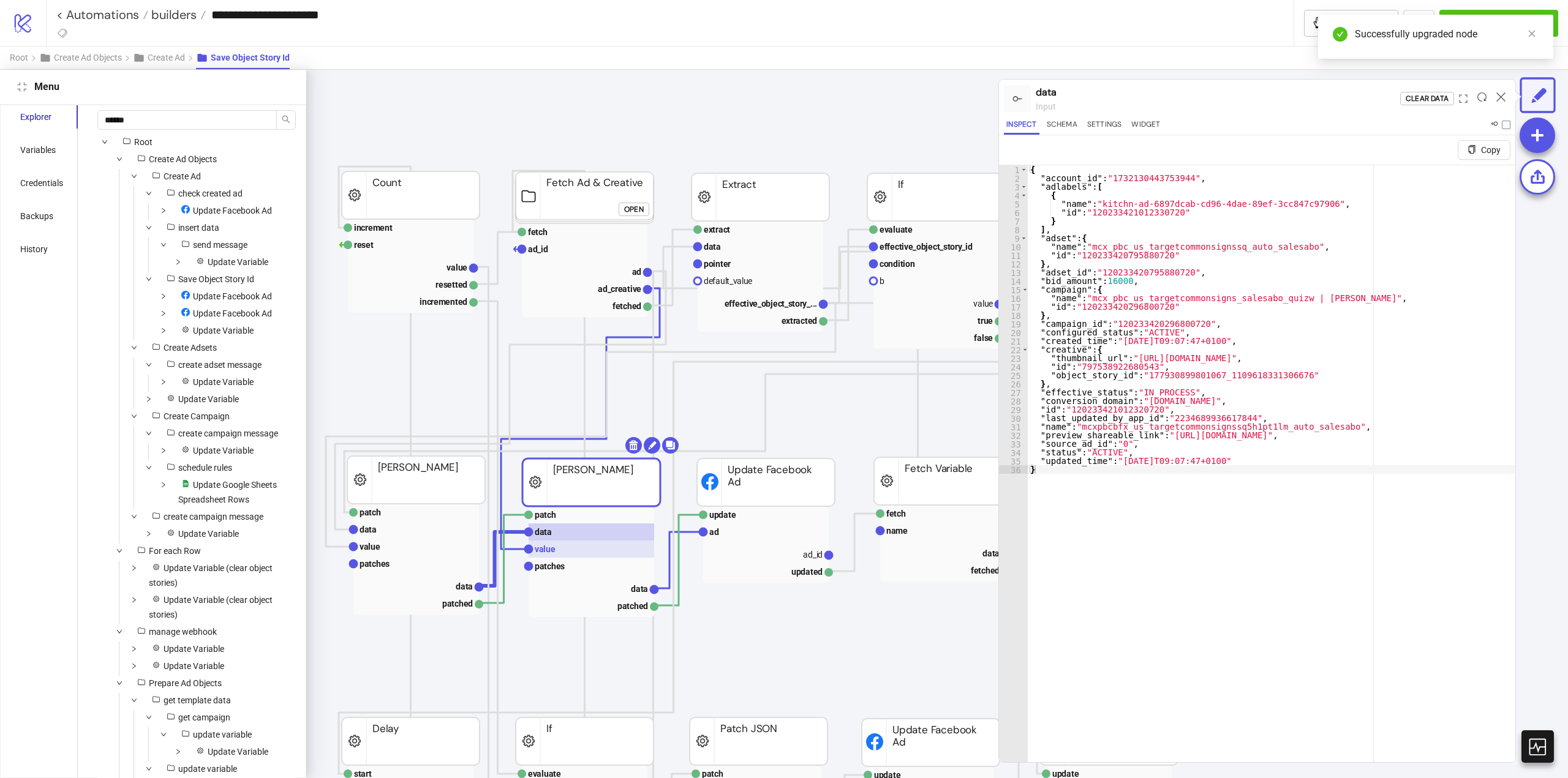
click at [561, 553] on rect at bounding box center [592, 549] width 126 height 18
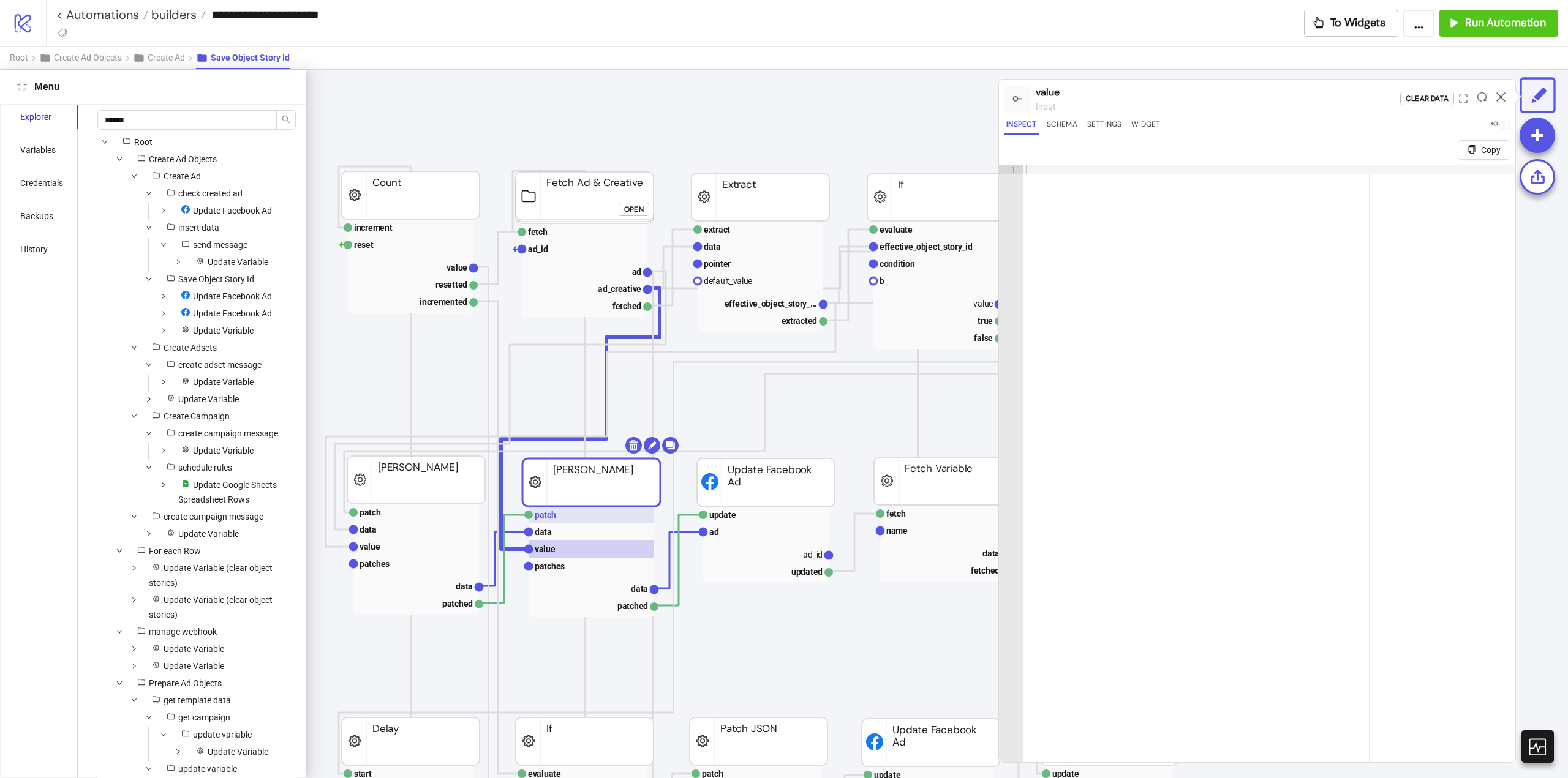
click at [587, 515] on rect at bounding box center [592, 515] width 126 height 18
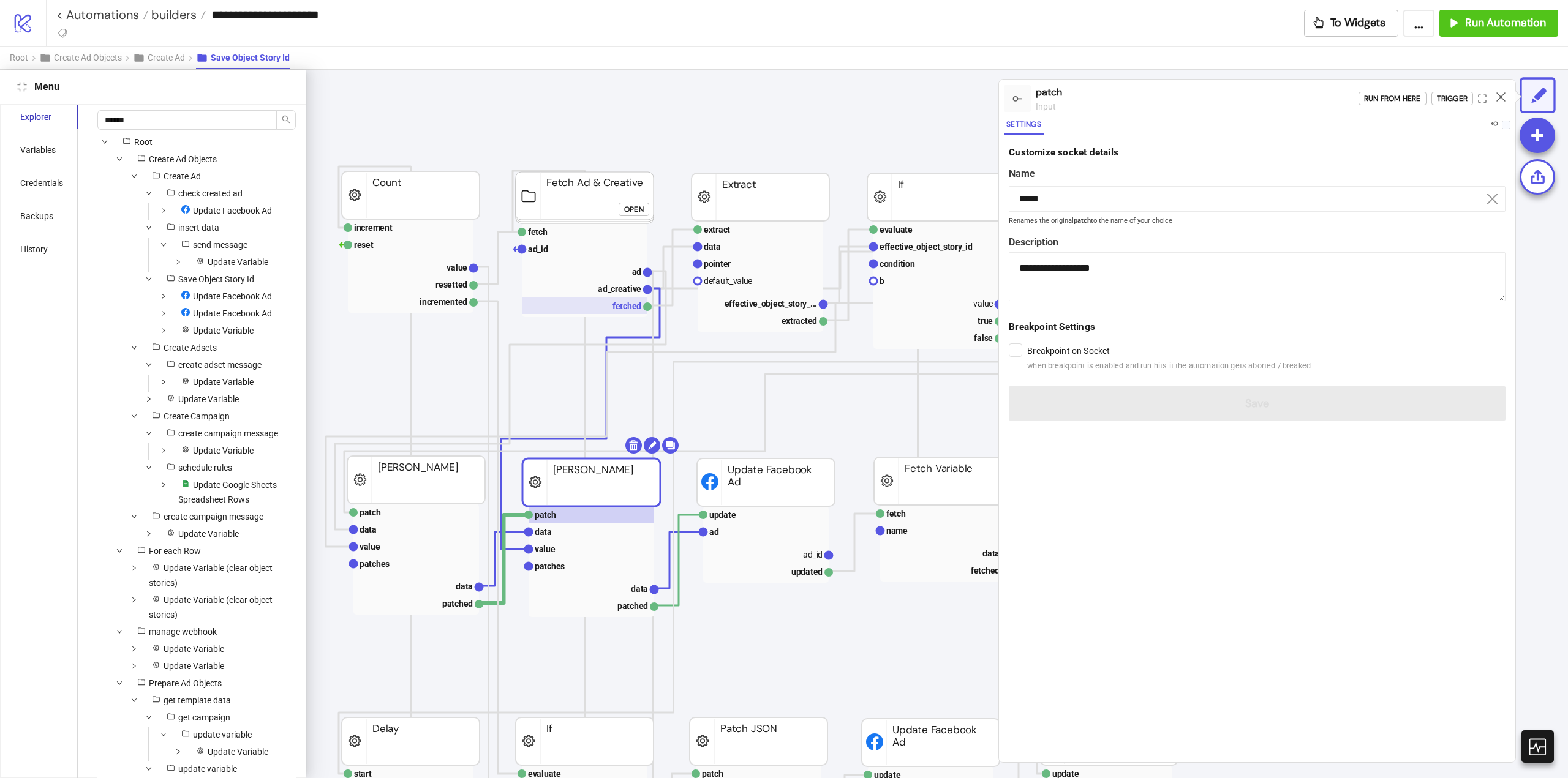
click at [619, 301] on rect at bounding box center [585, 306] width 126 height 18
type input "*******"
type textarea "**********"
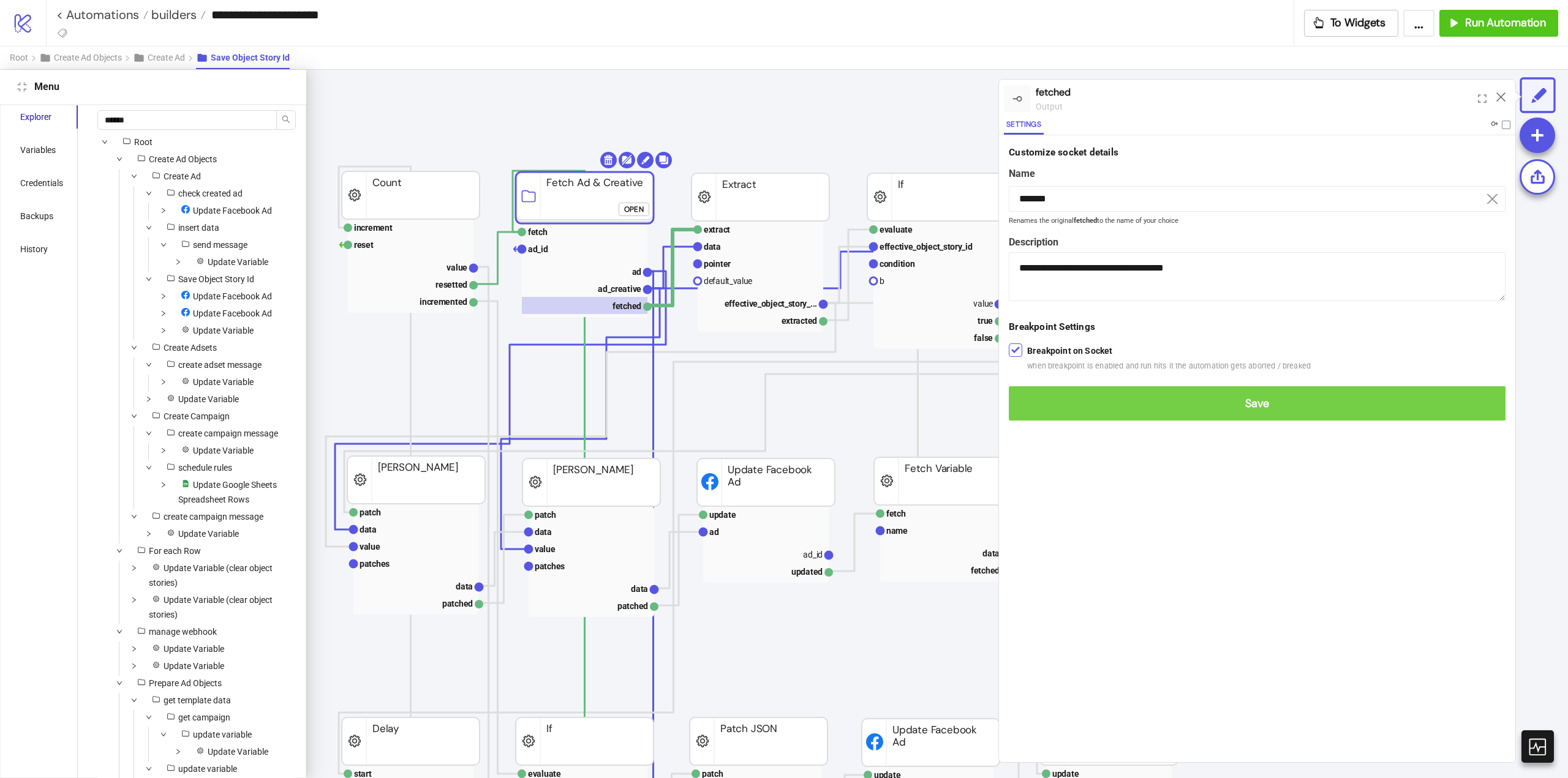
click at [1034, 396] on button "Save" at bounding box center [1257, 403] width 497 height 34
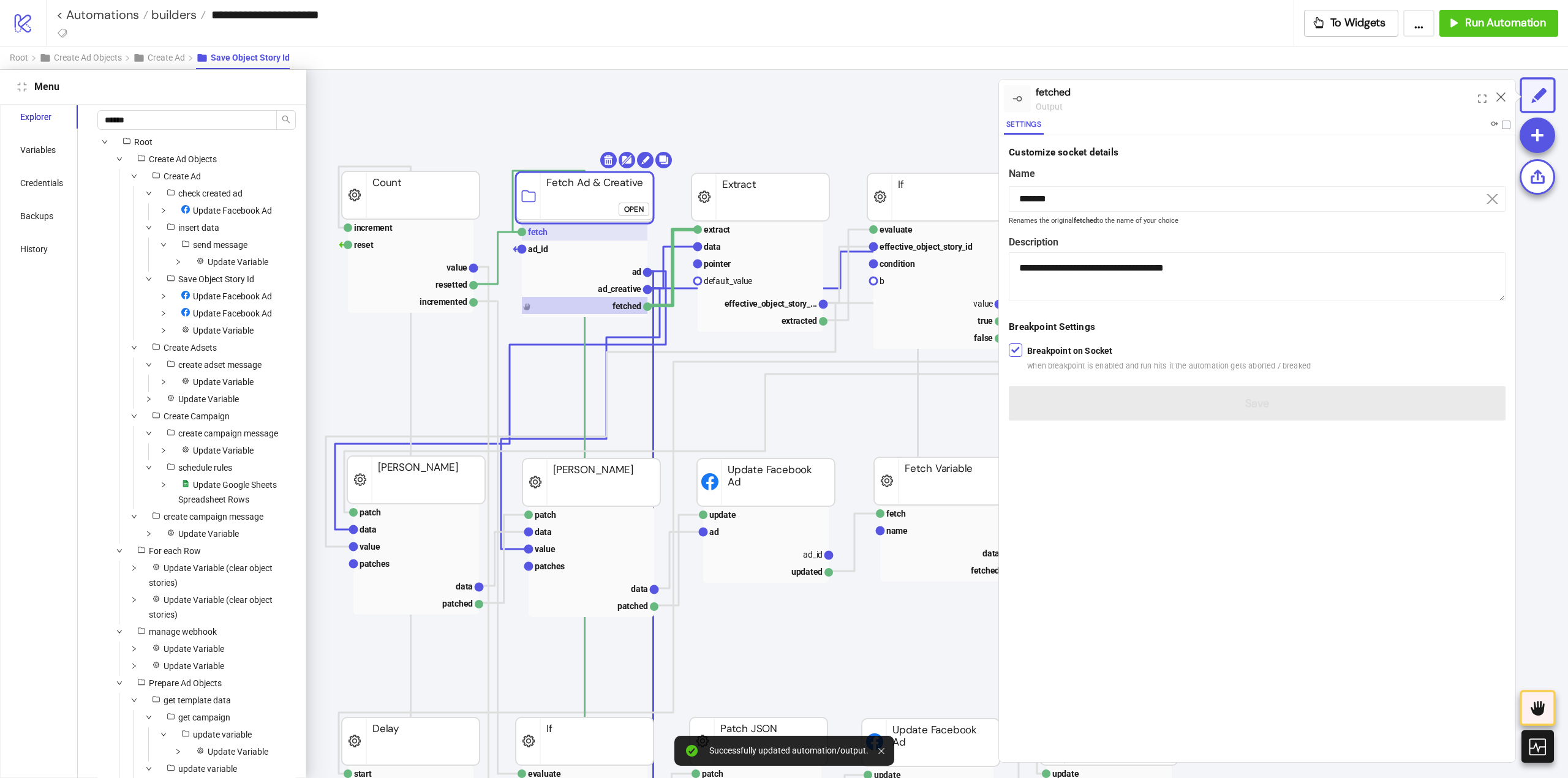
click at [582, 239] on rect at bounding box center [585, 233] width 126 height 18
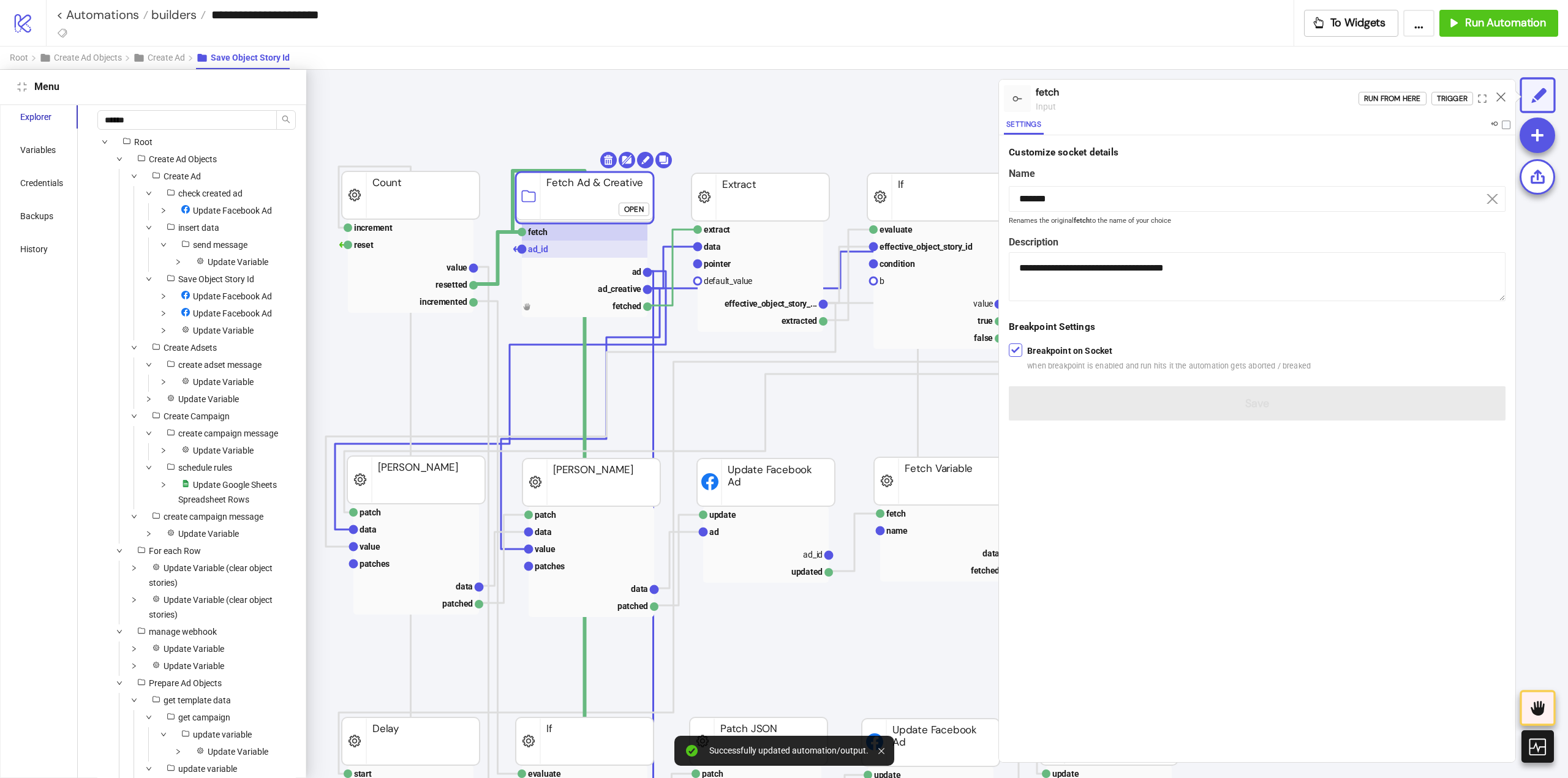
type input "*****"
type textarea "**********"
click at [1393, 96] on div "Run from here" at bounding box center [1393, 99] width 57 height 14
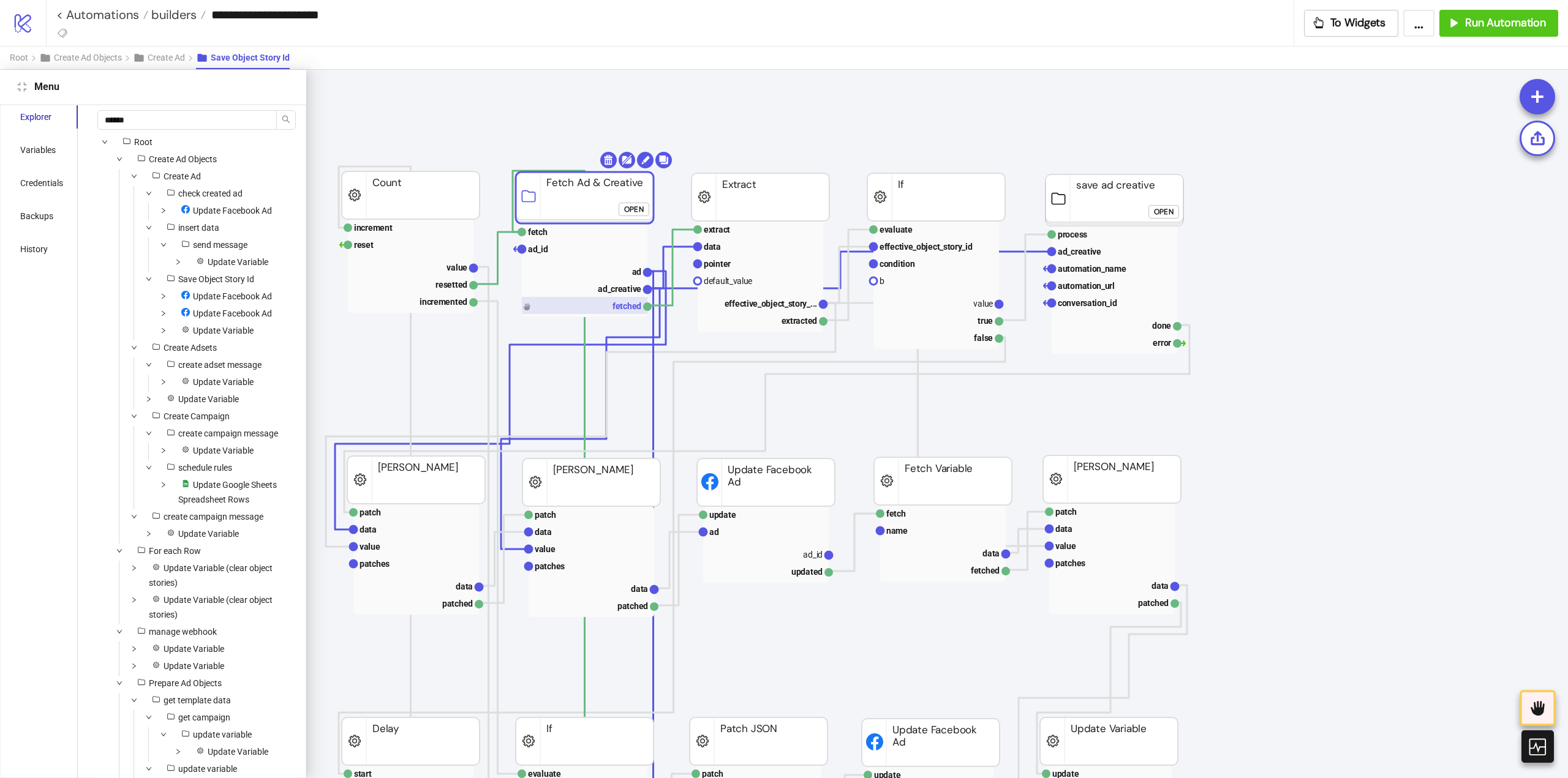
click at [608, 310] on rect at bounding box center [585, 306] width 126 height 18
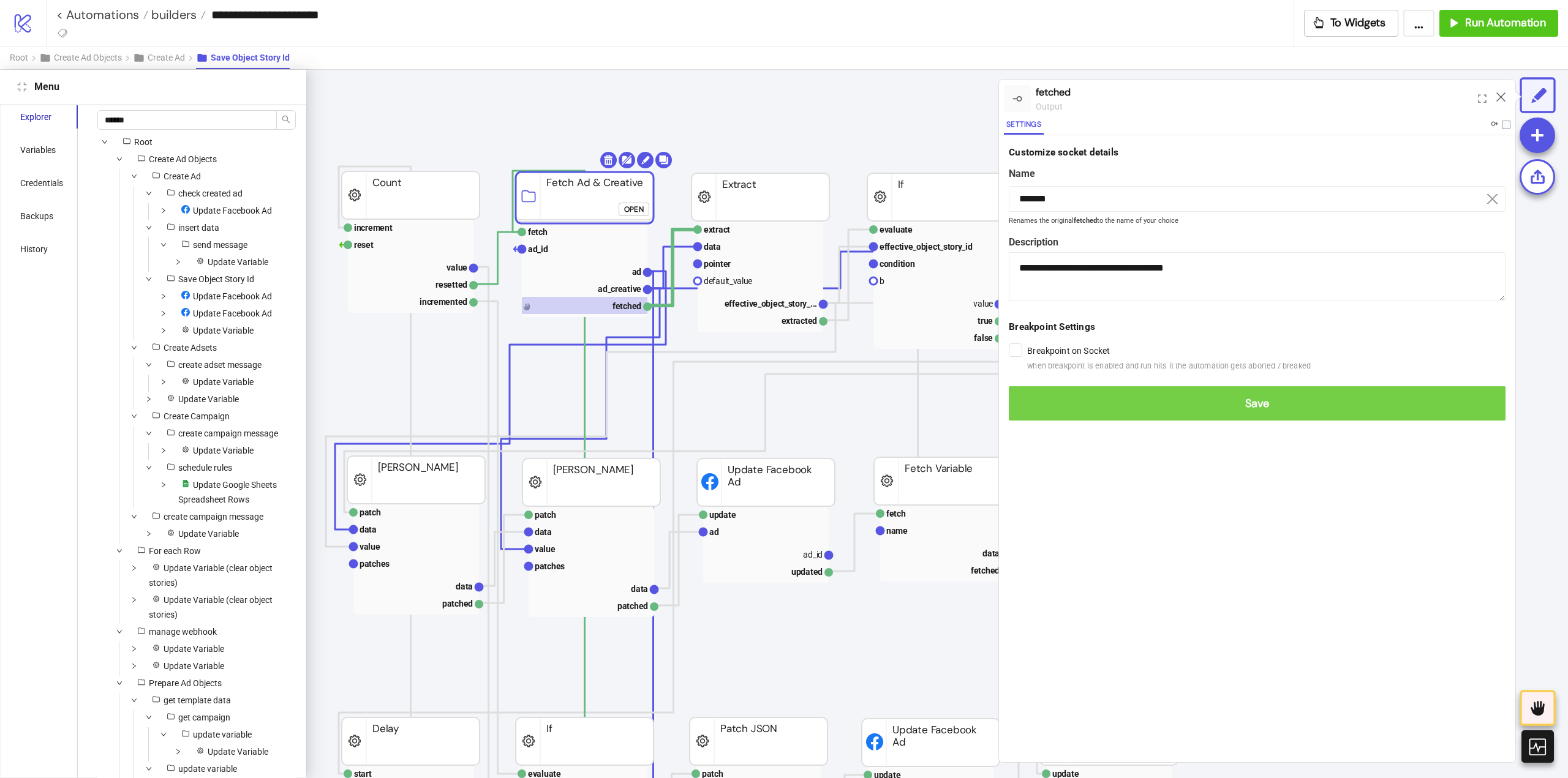
click at [1041, 399] on span "Save" at bounding box center [1257, 404] width 477 height 14
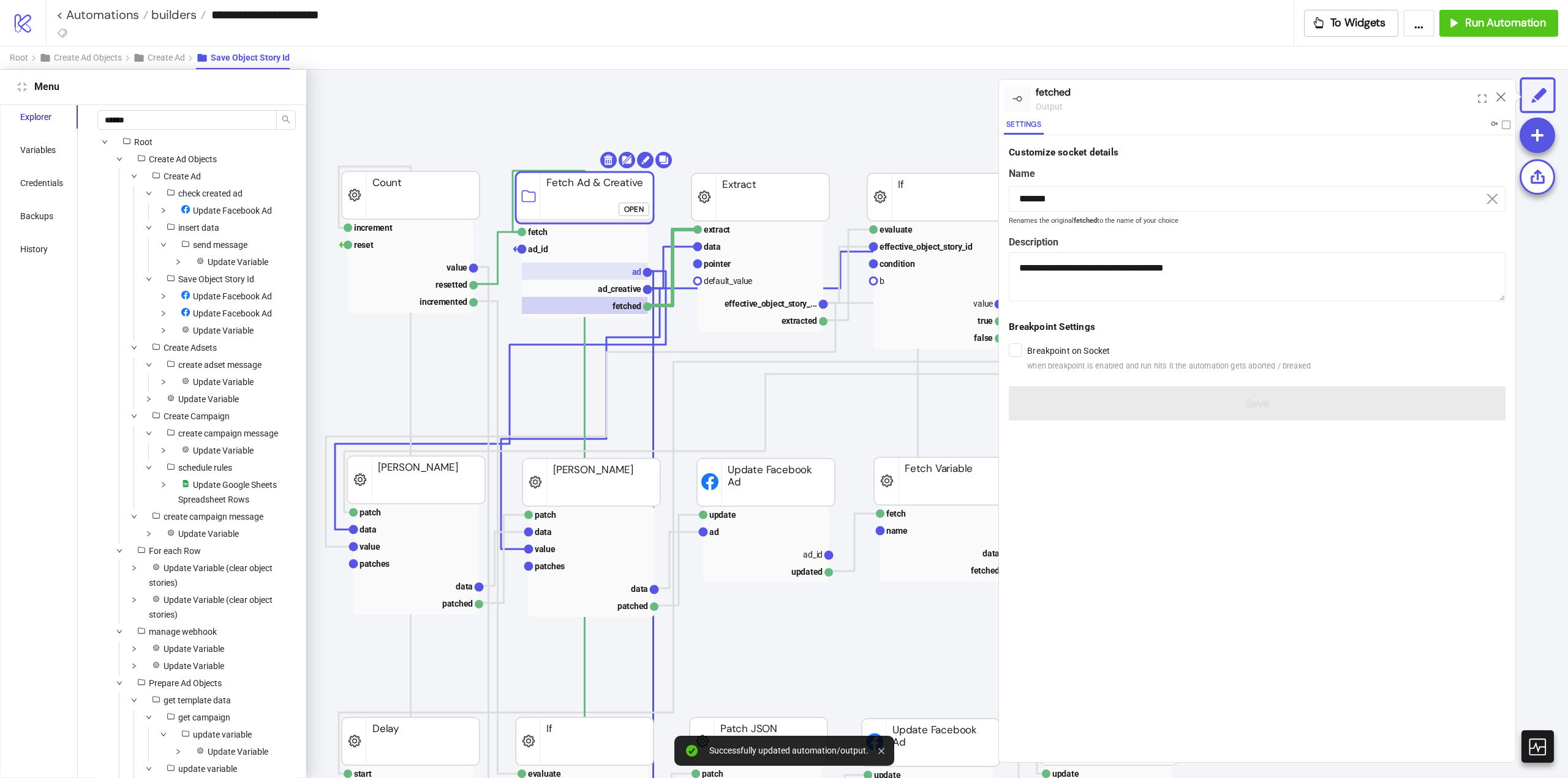
click at [624, 276] on rect at bounding box center [585, 272] width 126 height 18
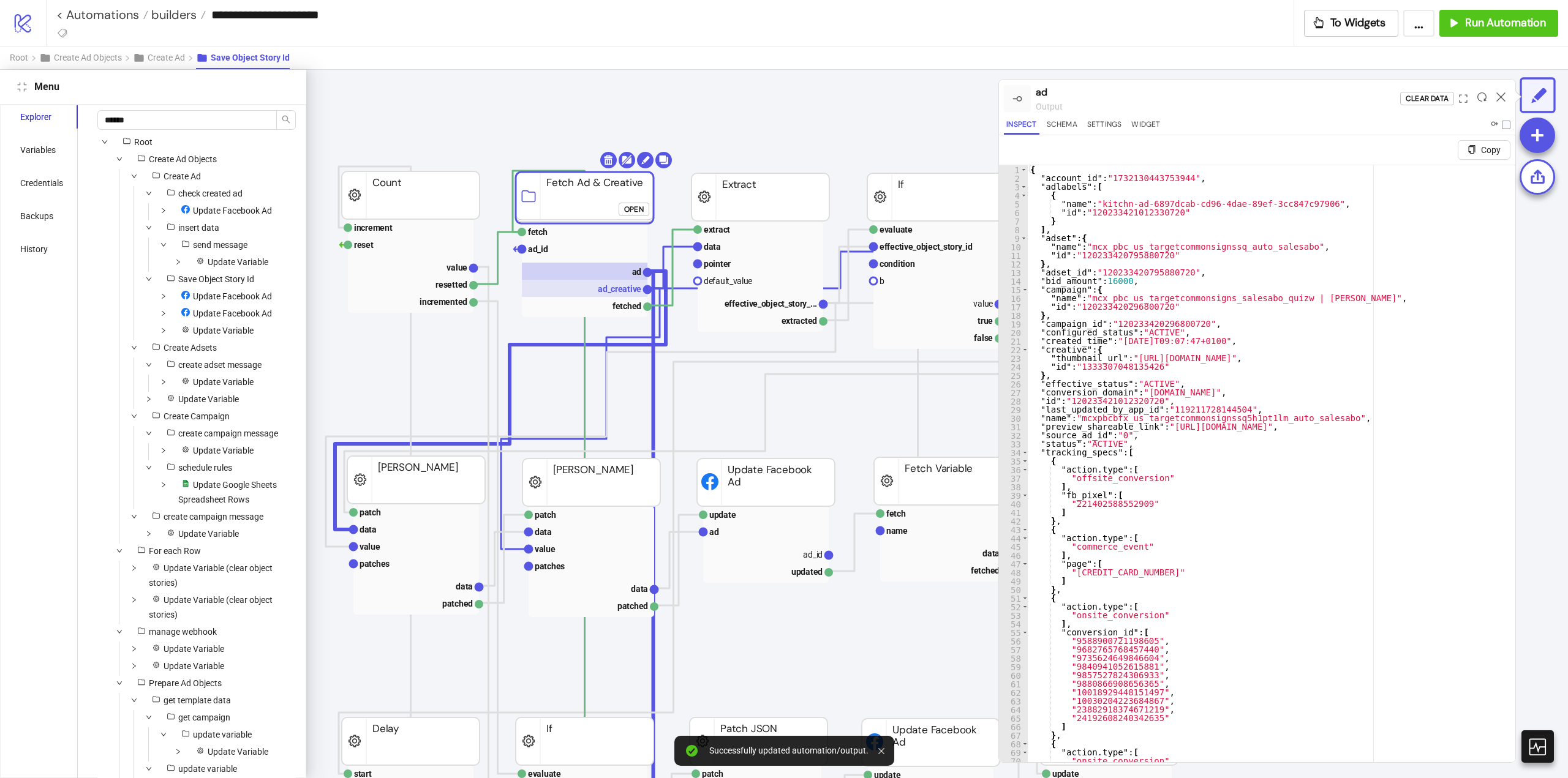
click at [622, 292] on text "ad_creative" at bounding box center [620, 289] width 44 height 10
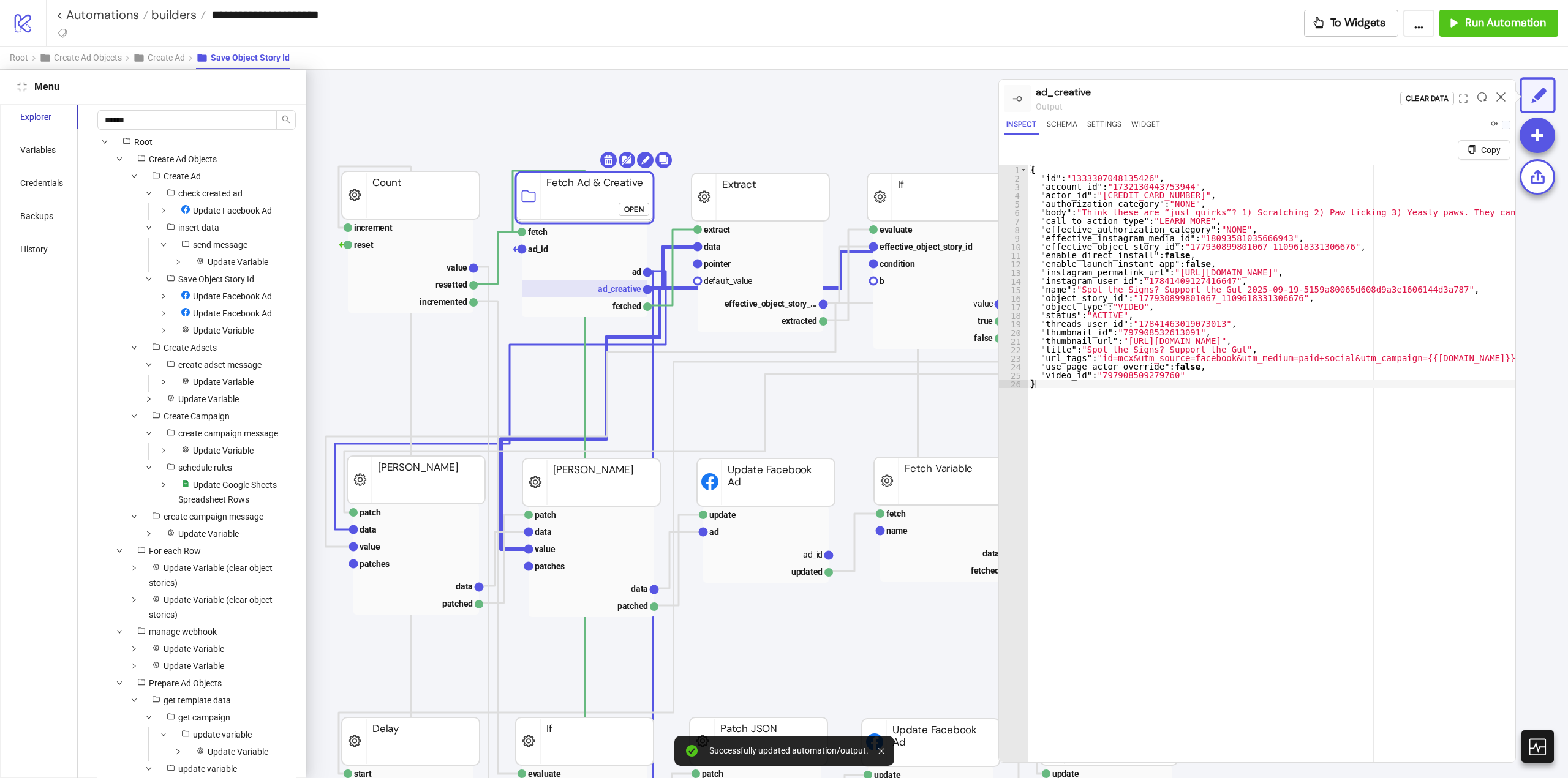
scroll to position [84, 123]
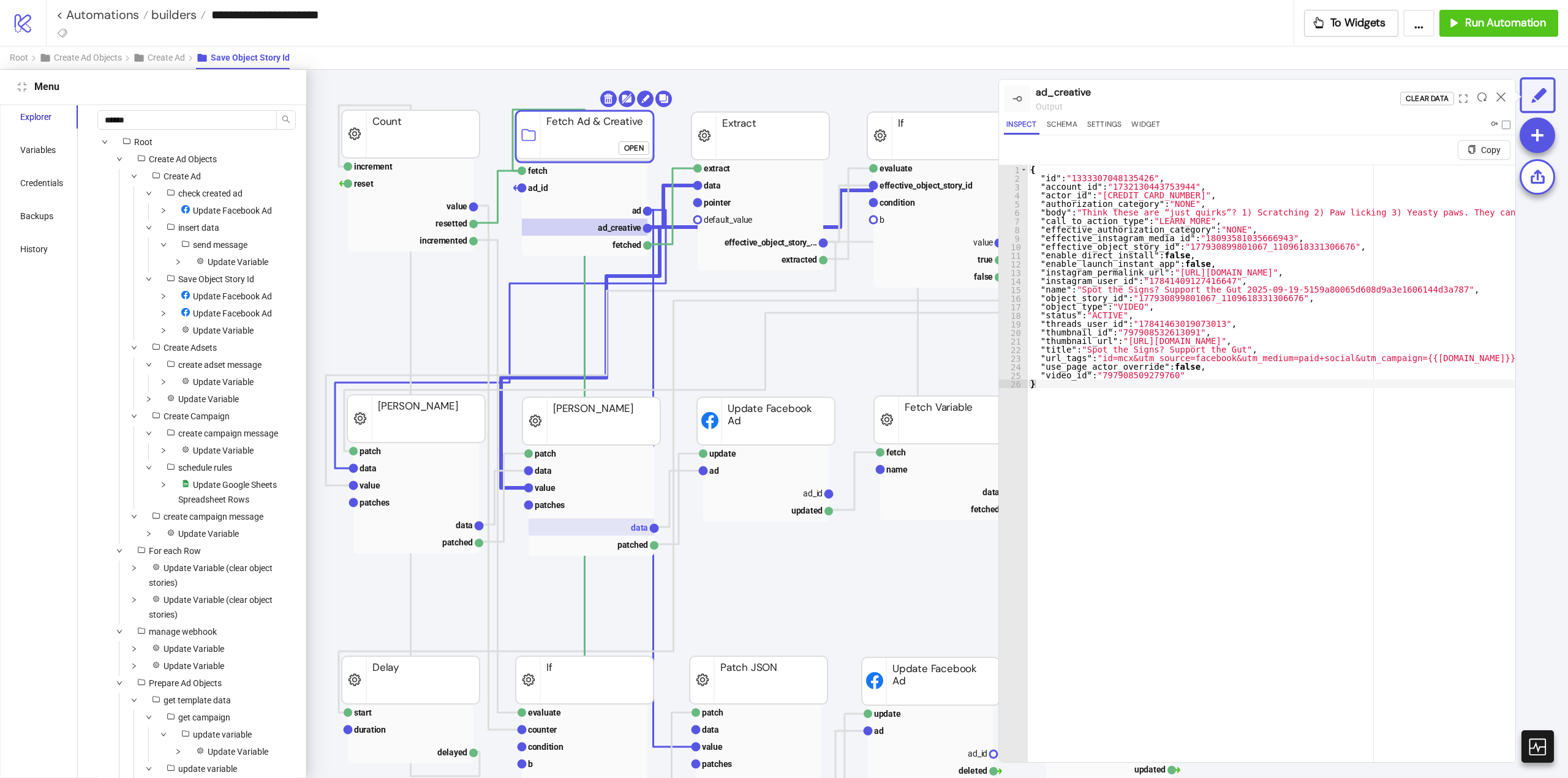
click at [608, 526] on rect at bounding box center [592, 527] width 126 height 18
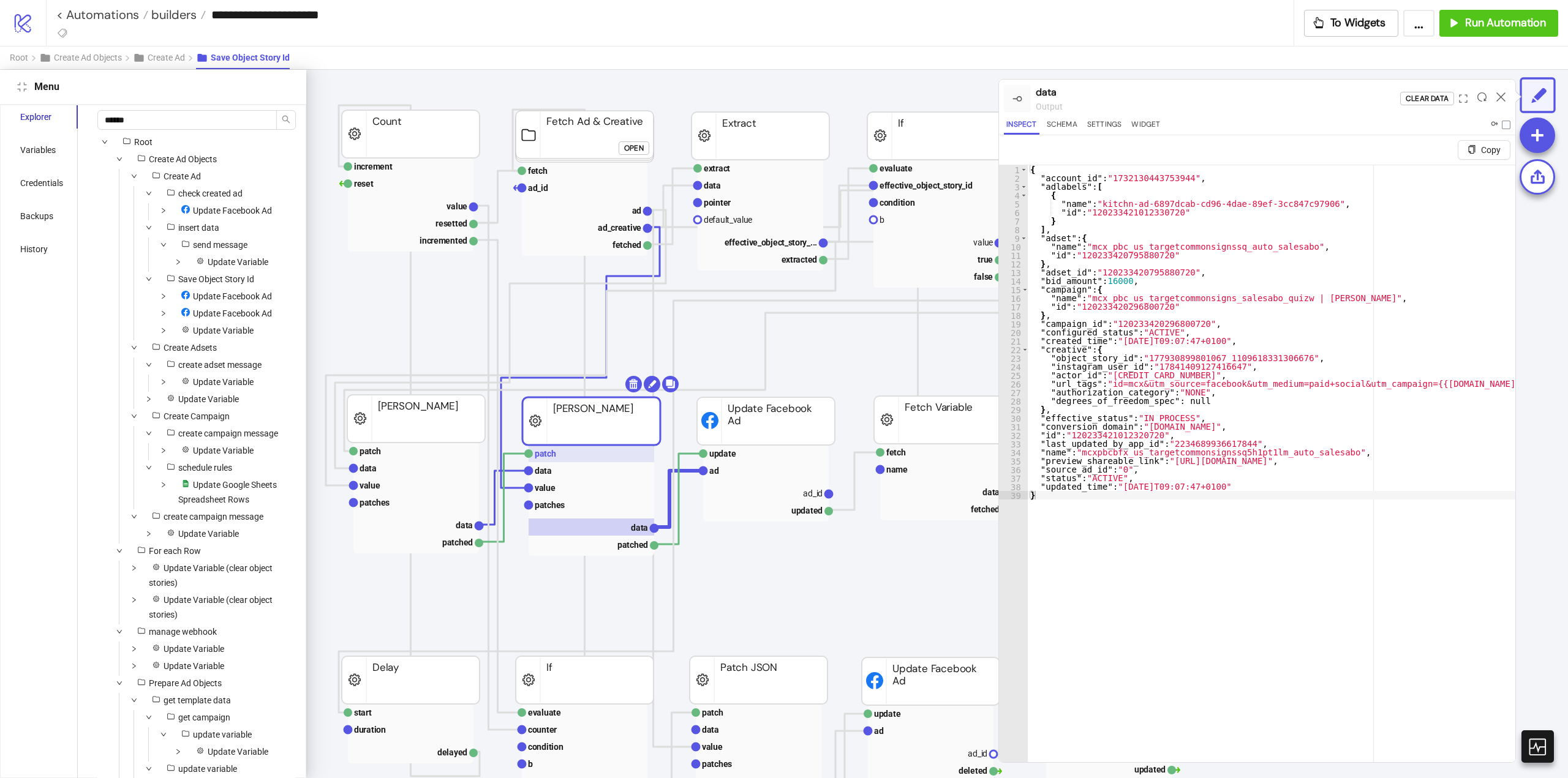
click at [574, 457] on rect at bounding box center [592, 454] width 126 height 18
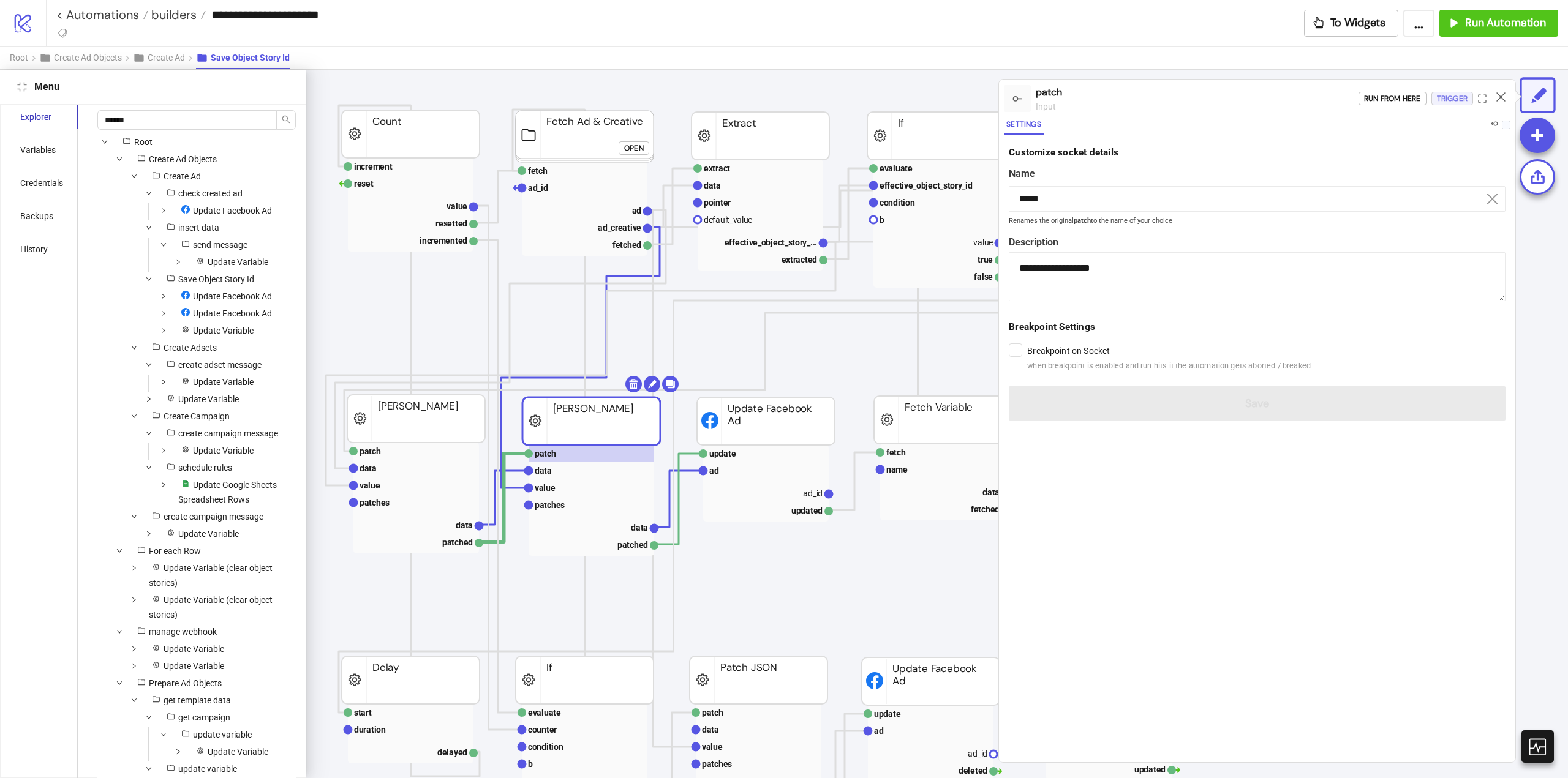
click at [1447, 102] on div "Trigger" at bounding box center [1452, 99] width 30 height 14
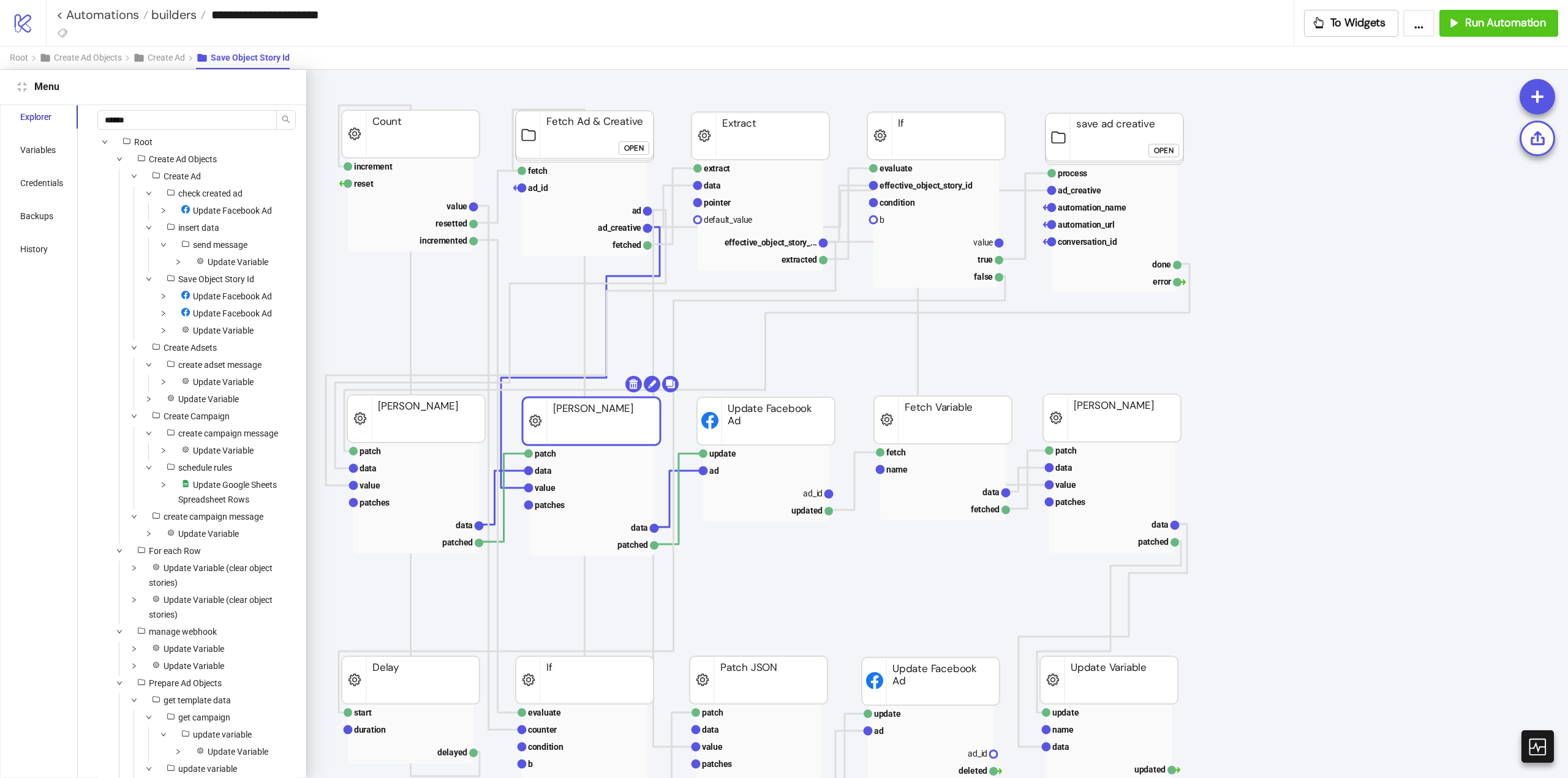
scroll to position [206, 123]
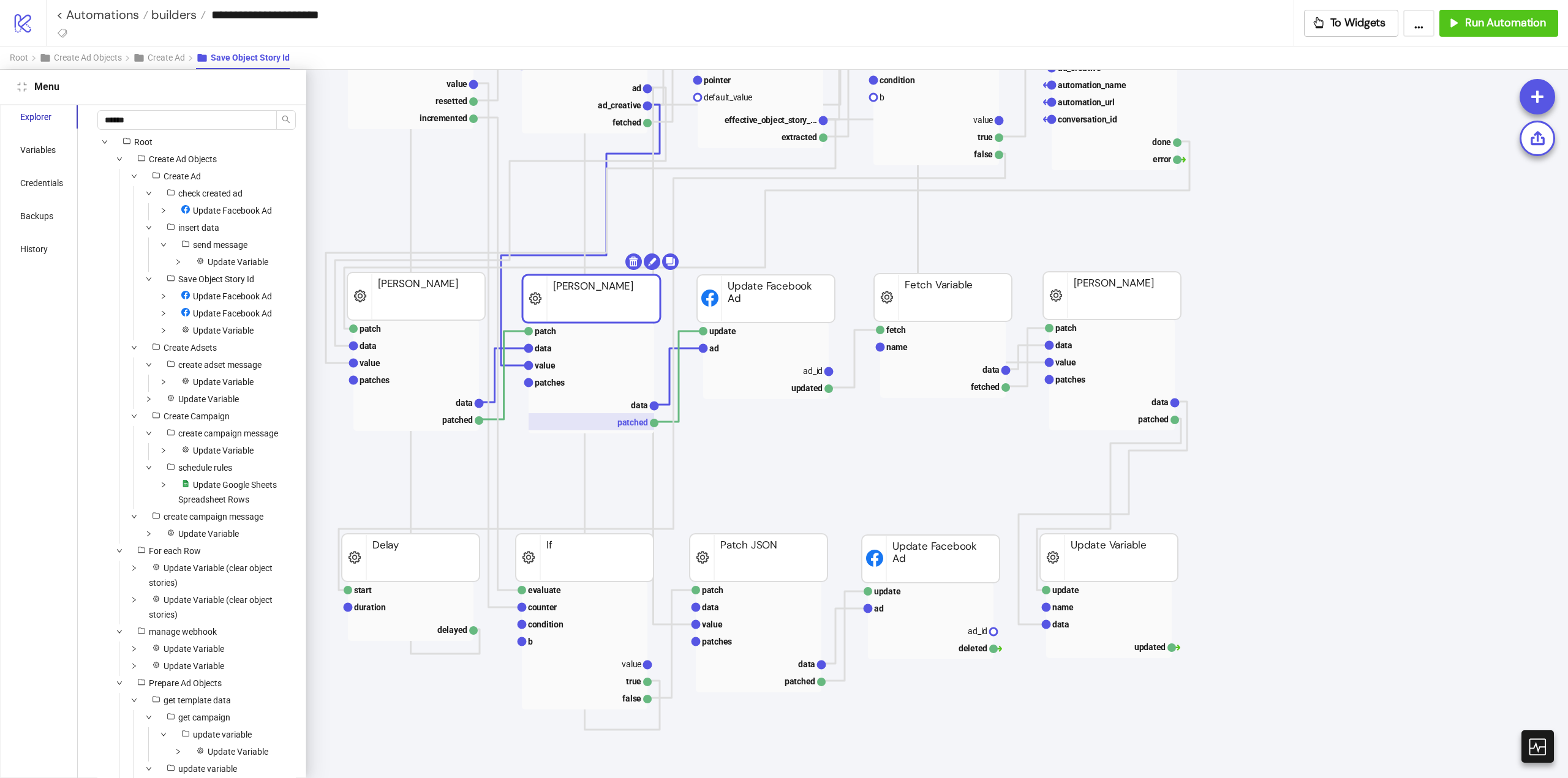
click at [632, 415] on rect at bounding box center [592, 422] width 126 height 18
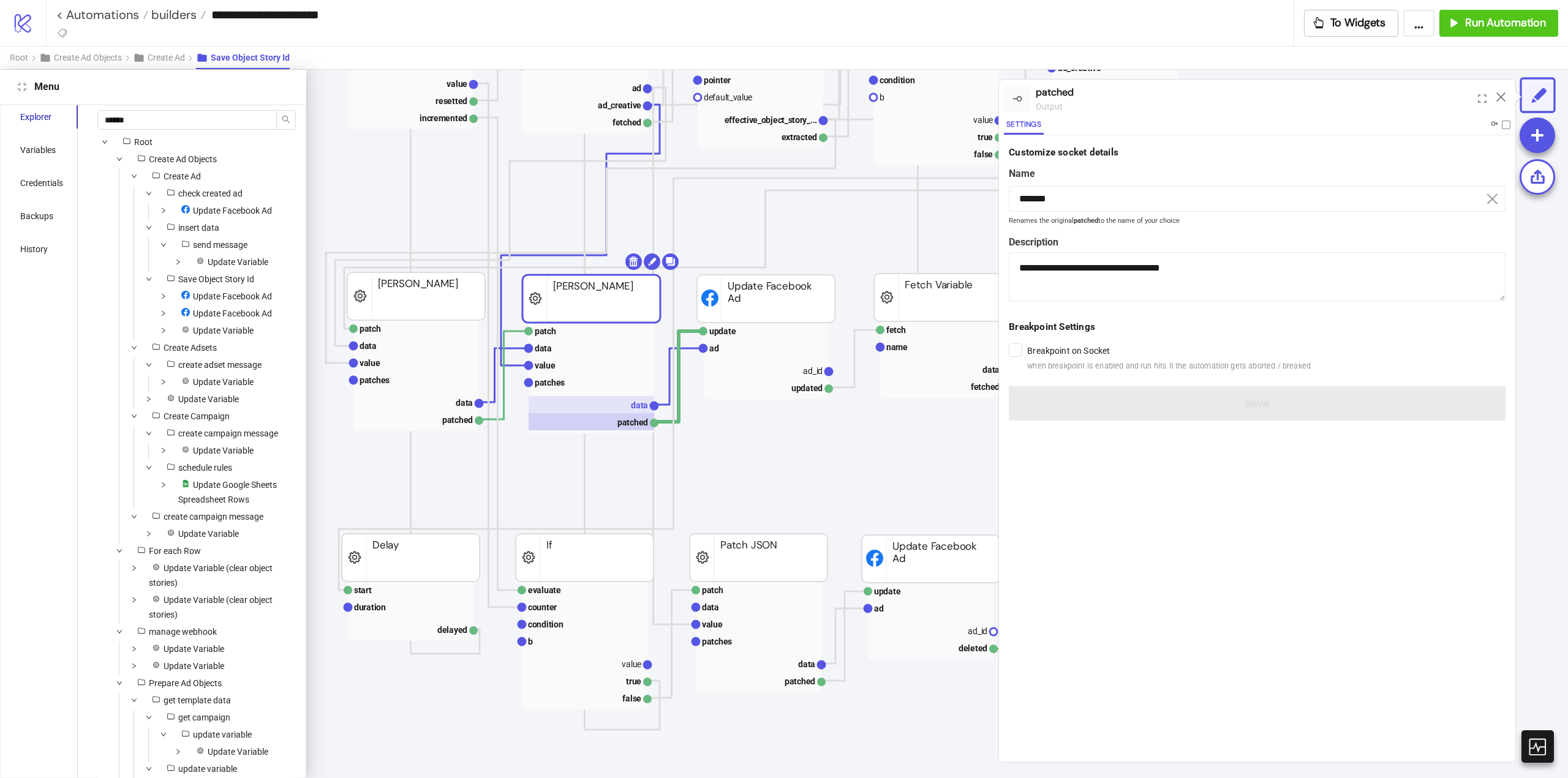
click at [628, 407] on rect at bounding box center [592, 405] width 126 height 18
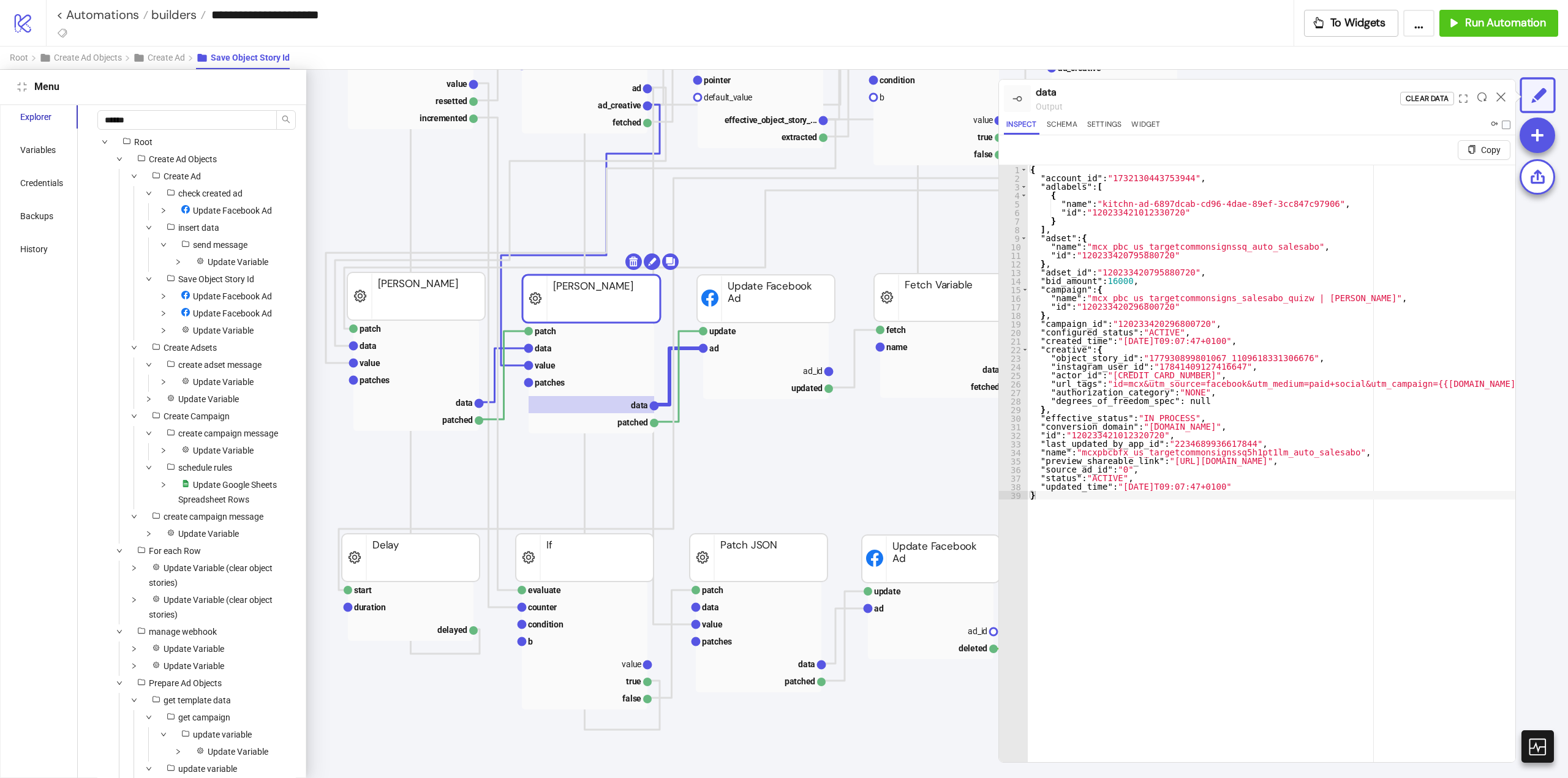
type textarea "*"
click at [574, 369] on rect at bounding box center [592, 366] width 126 height 18
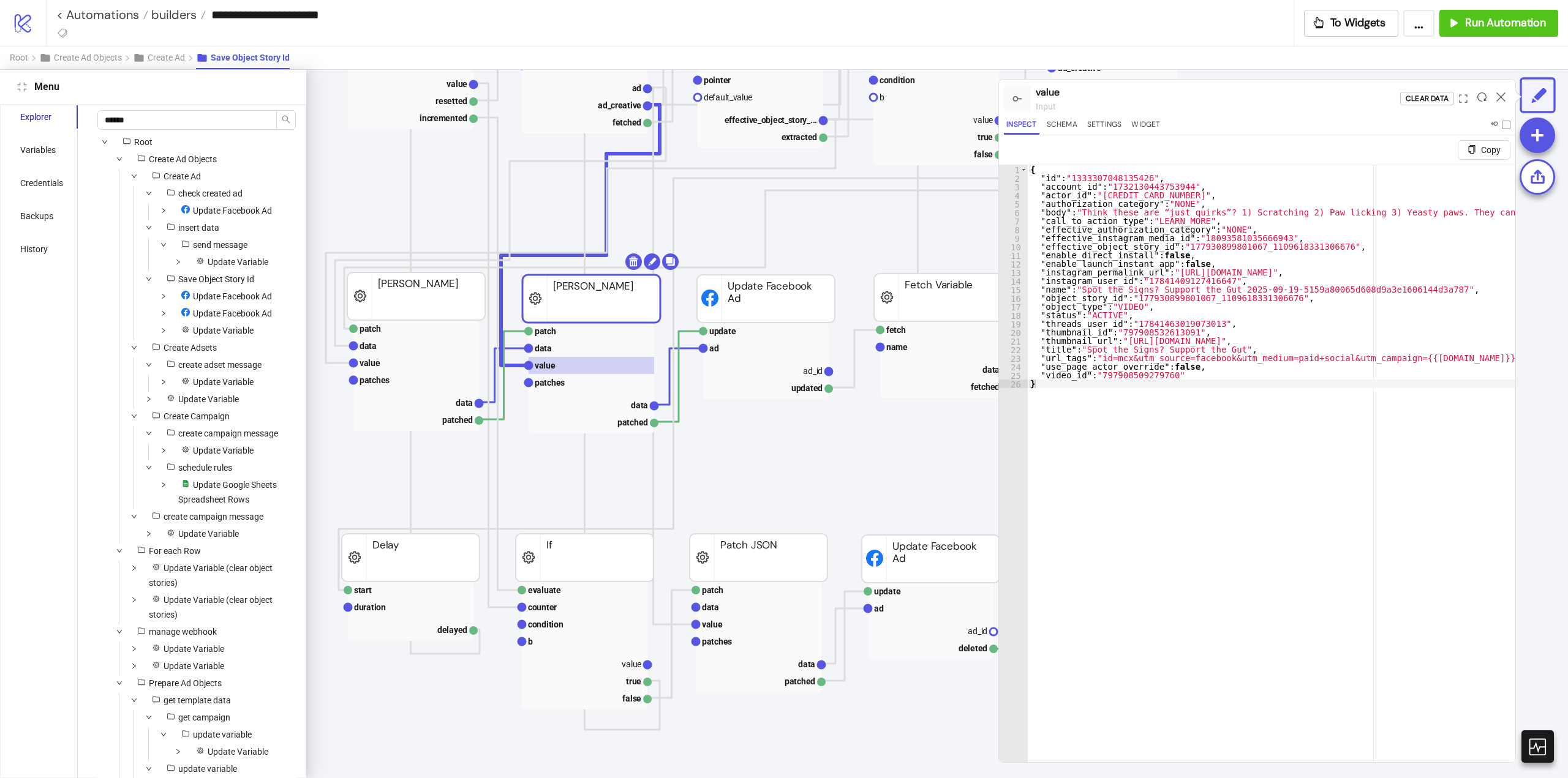
type textarea "**********"
click at [556, 381] on text "patches" at bounding box center [549, 382] width 30 height 10
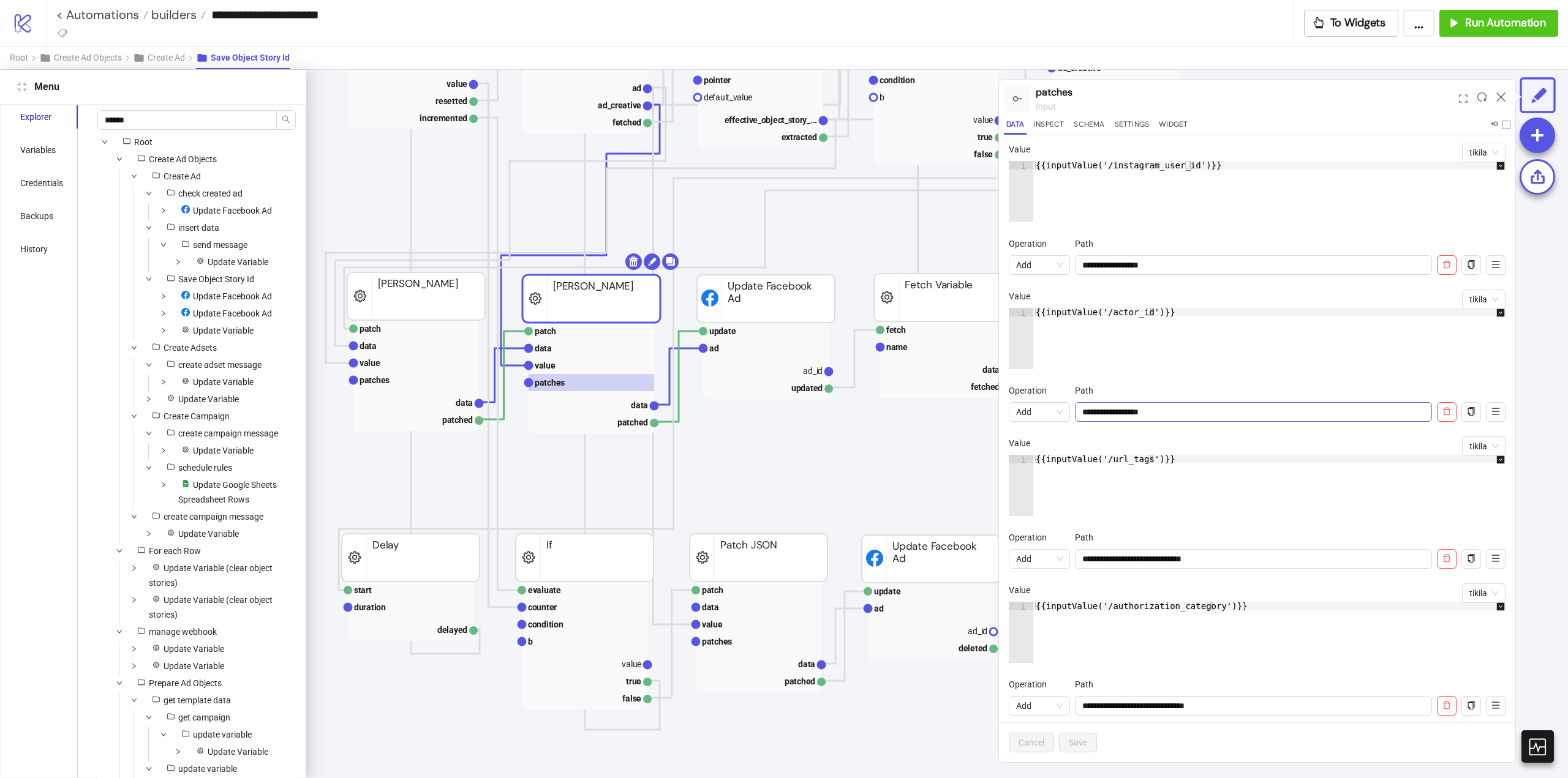
scroll to position [368, 0]
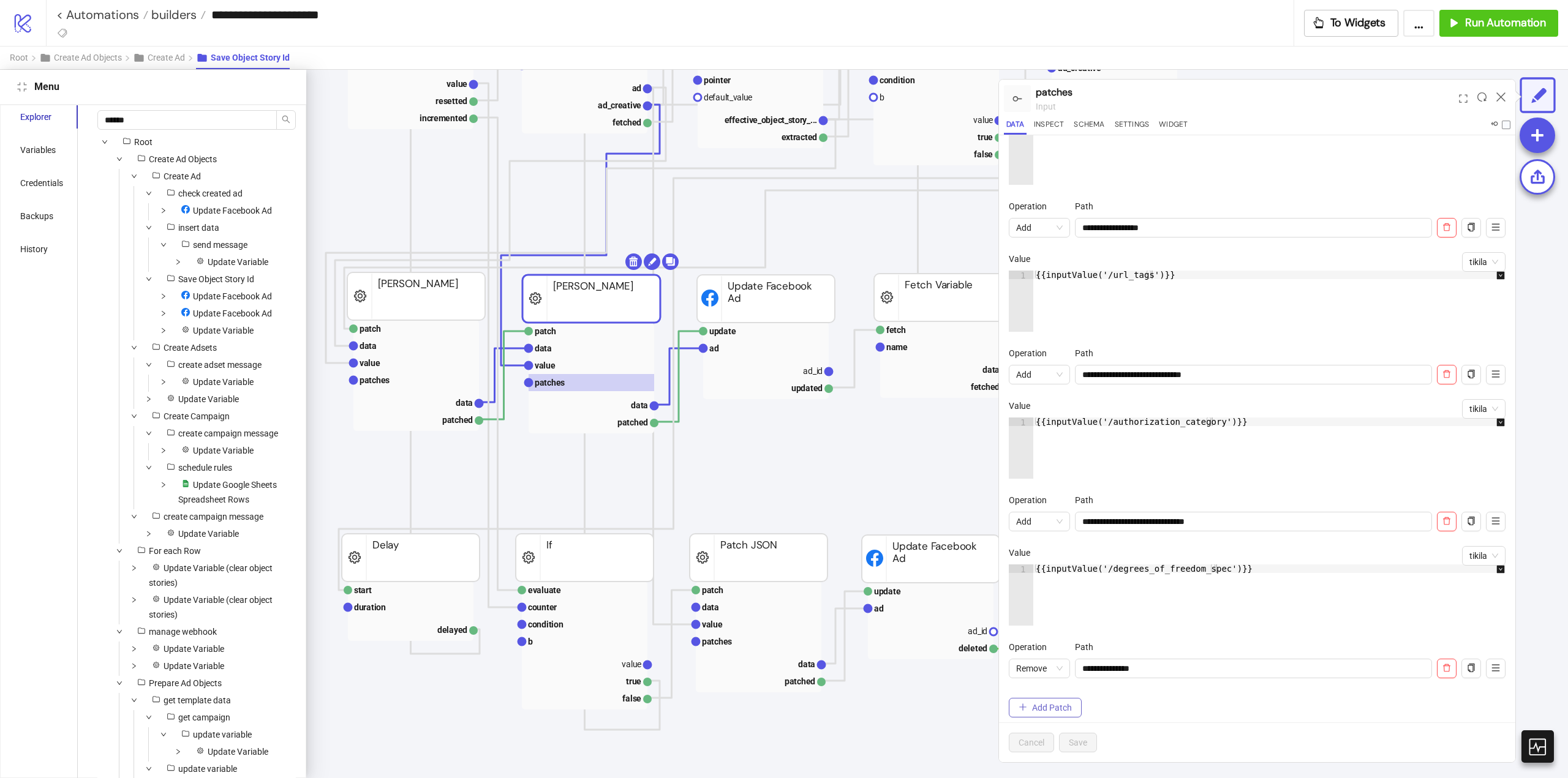
click at [1041, 703] on span "Add Patch" at bounding box center [1052, 708] width 40 height 10
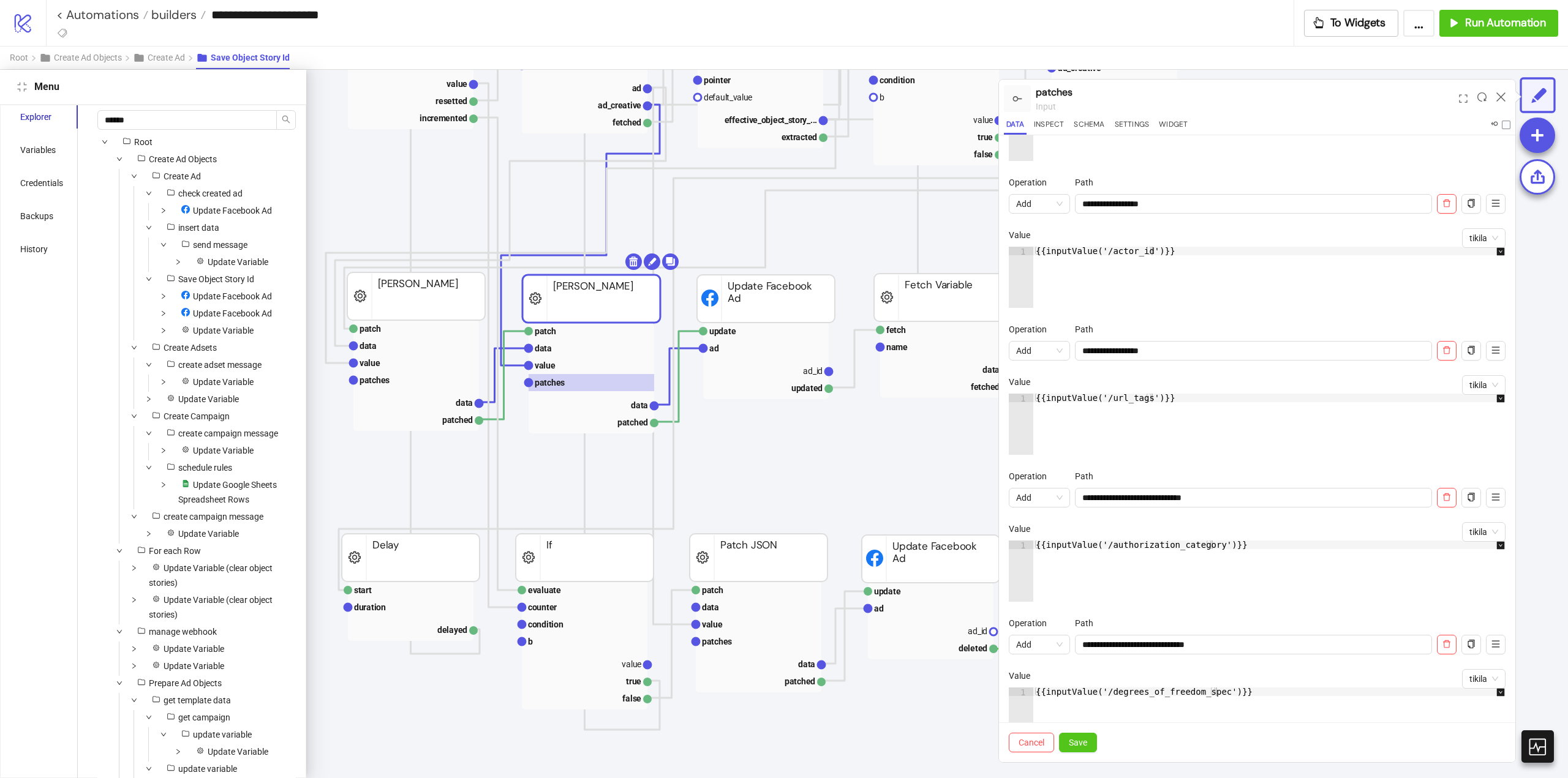
scroll to position [487, 0]
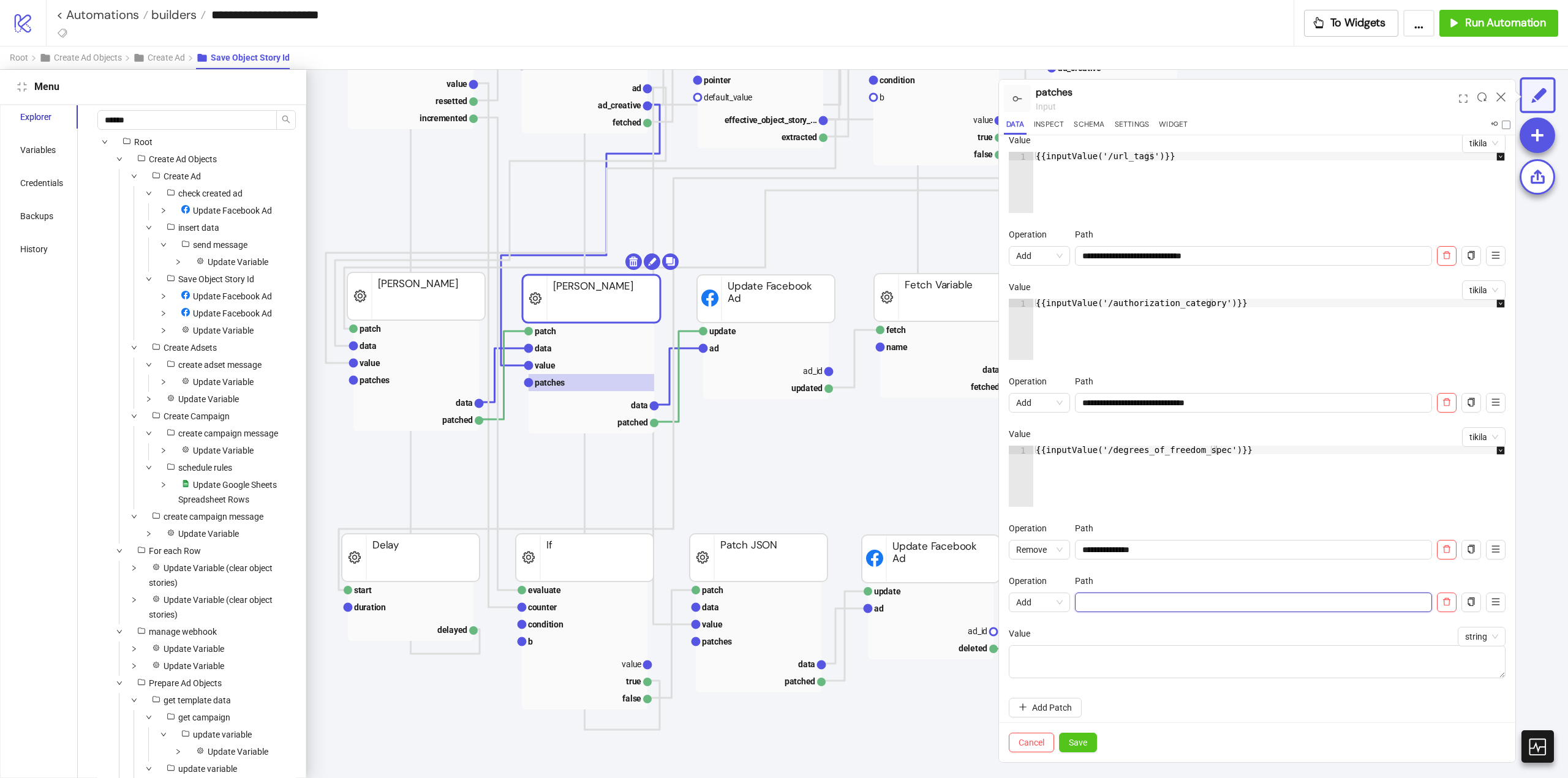
click at [1105, 606] on input "Operation" at bounding box center [1253, 602] width 357 height 20
click at [1140, 600] on input "**********" at bounding box center [1253, 602] width 357 height 20
paste input "**"
type input "**********"
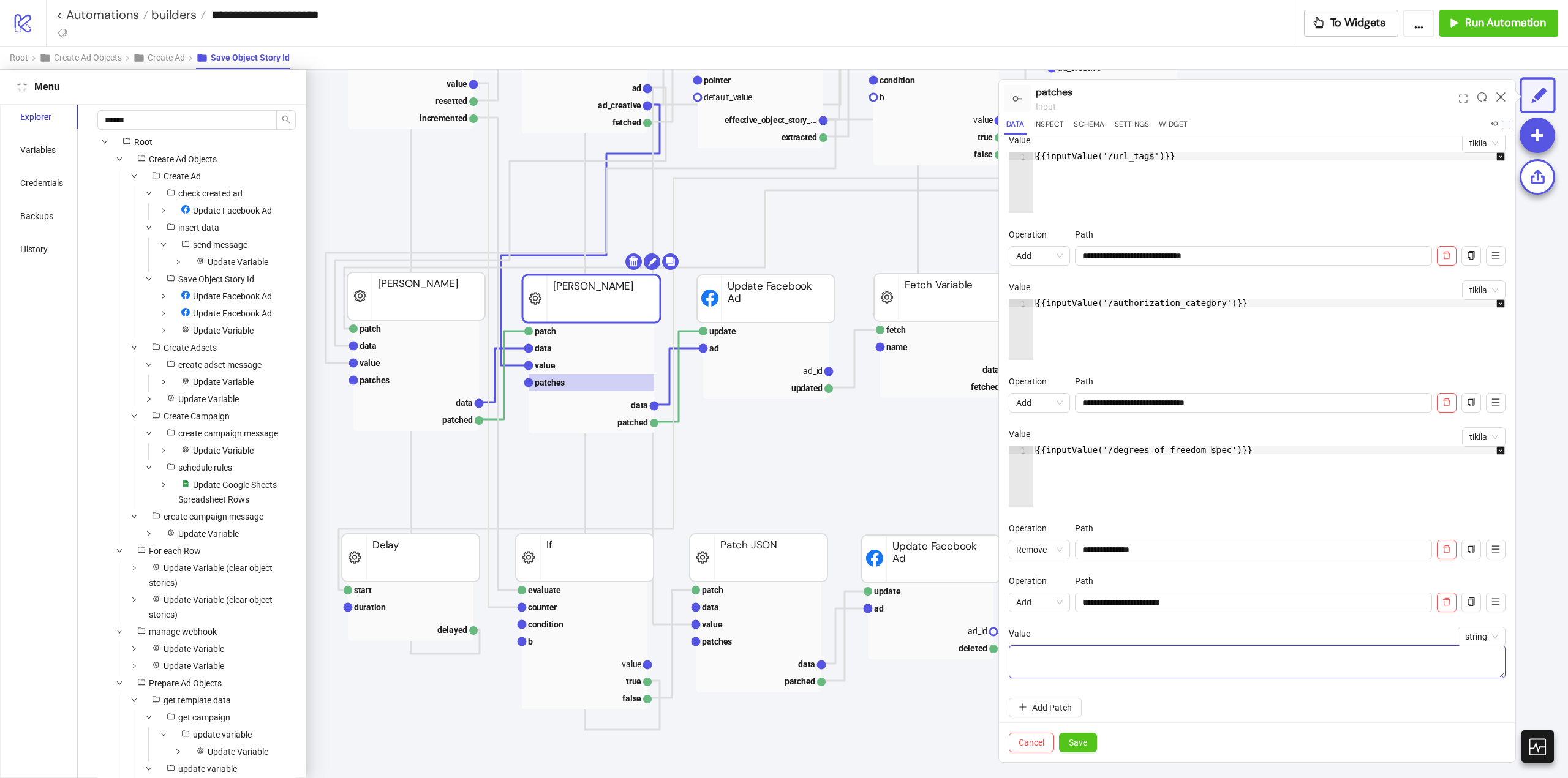
click at [1076, 656] on textarea "Operation" at bounding box center [1257, 663] width 497 height 33
click at [1474, 638] on span "string" at bounding box center [1482, 636] width 33 height 18
click at [1463, 659] on div "tikila" at bounding box center [1472, 661] width 28 height 14
click at [1085, 672] on div at bounding box center [1275, 685] width 484 height 78
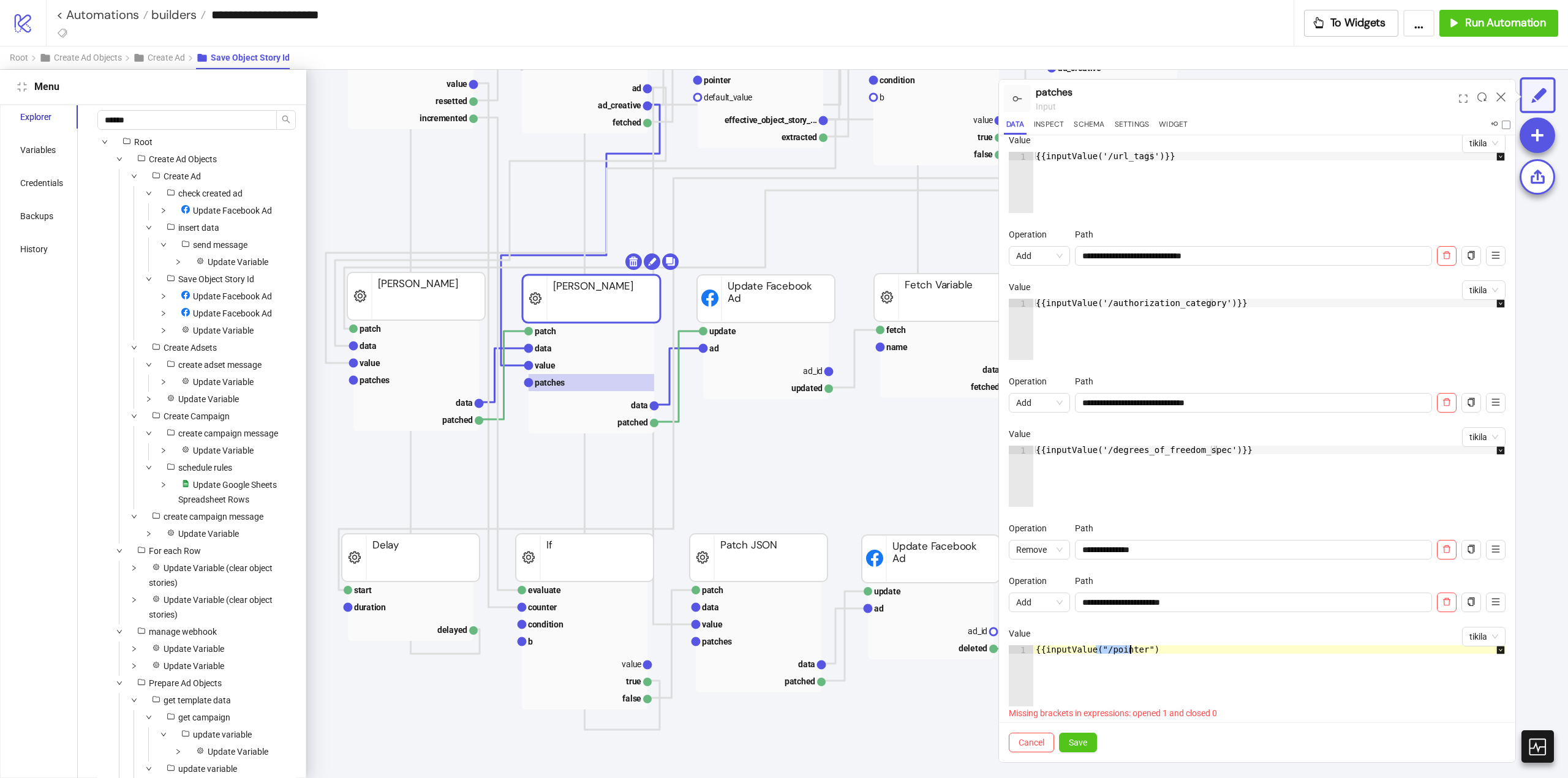
scroll to position [0, 5]
paste textarea "**********"
type textarea "**********"
click at [1077, 733] on button "Save" at bounding box center [1078, 743] width 38 height 20
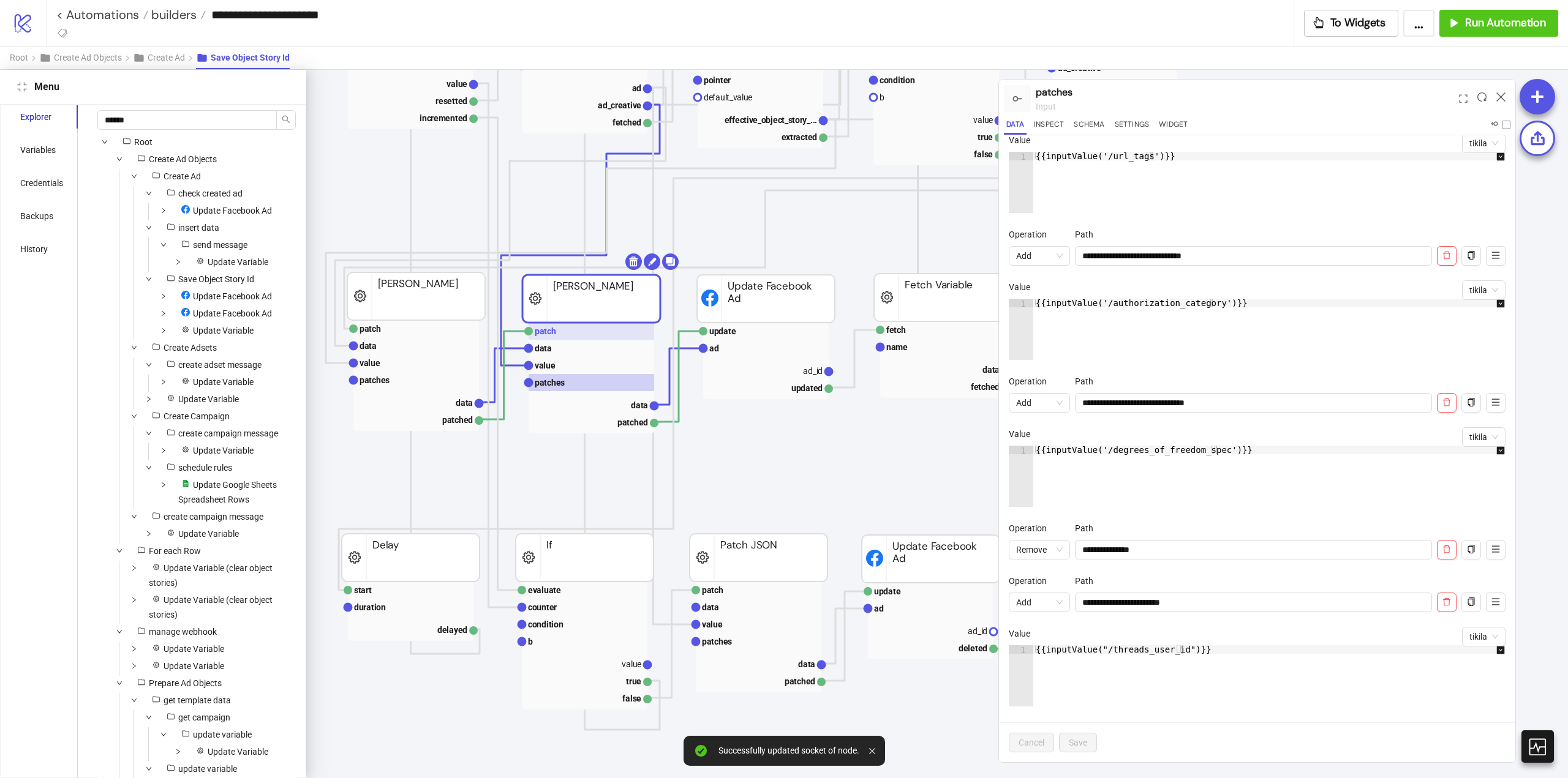
click at [595, 326] on rect at bounding box center [592, 331] width 126 height 18
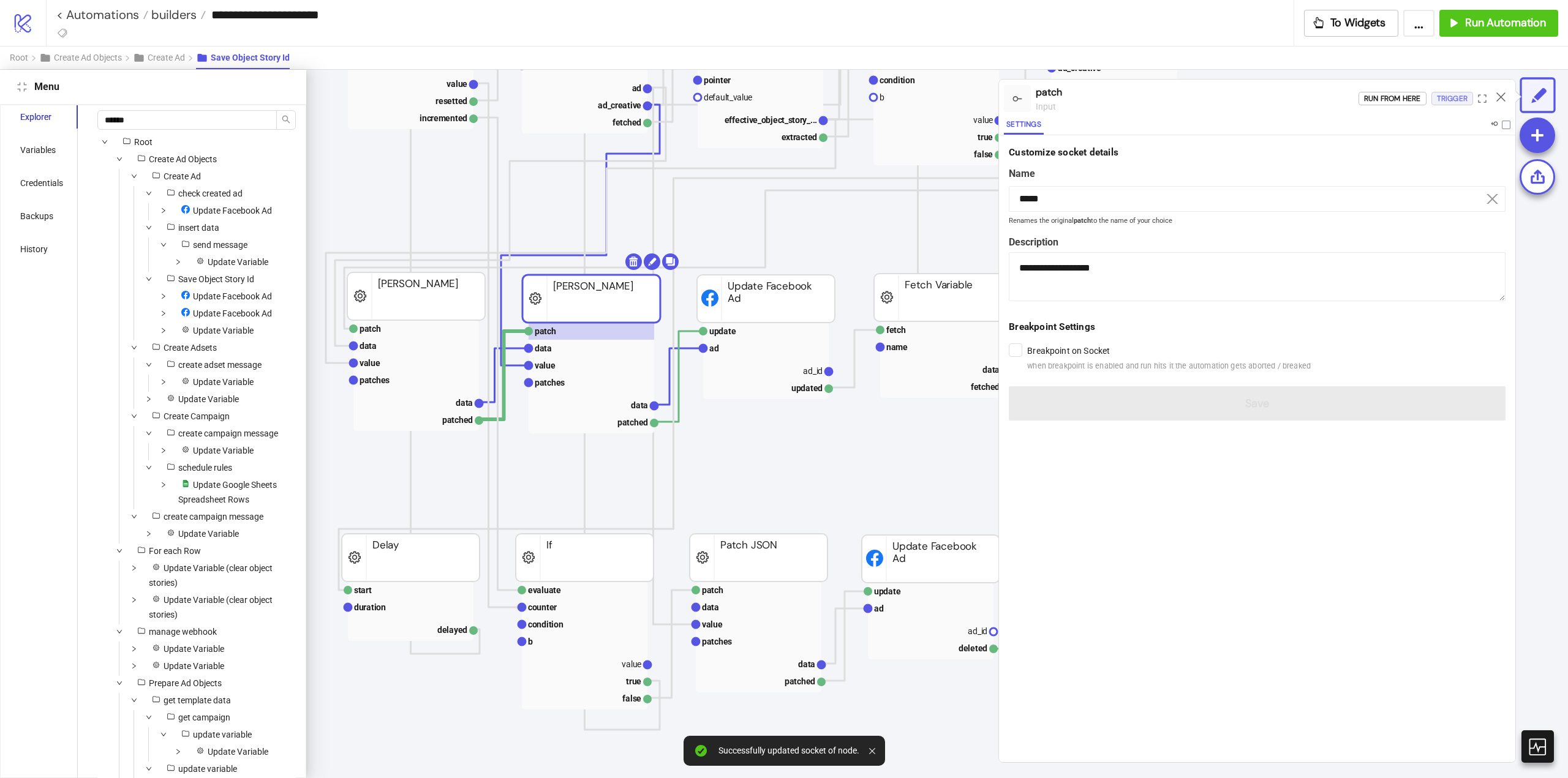
click at [1441, 104] on div "Trigger" at bounding box center [1452, 99] width 30 height 14
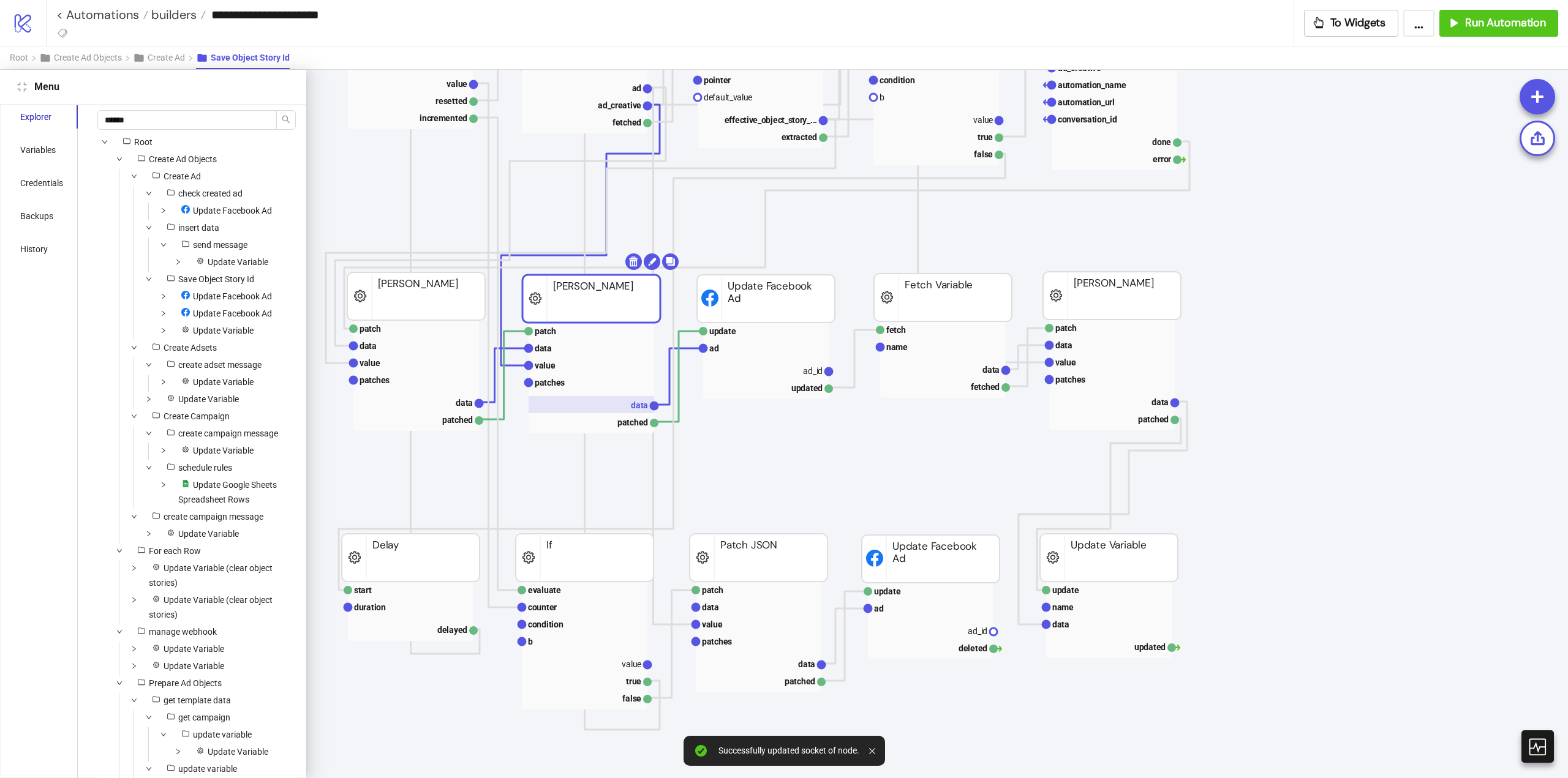
click at [632, 405] on text "data" at bounding box center [639, 405] width 18 height 10
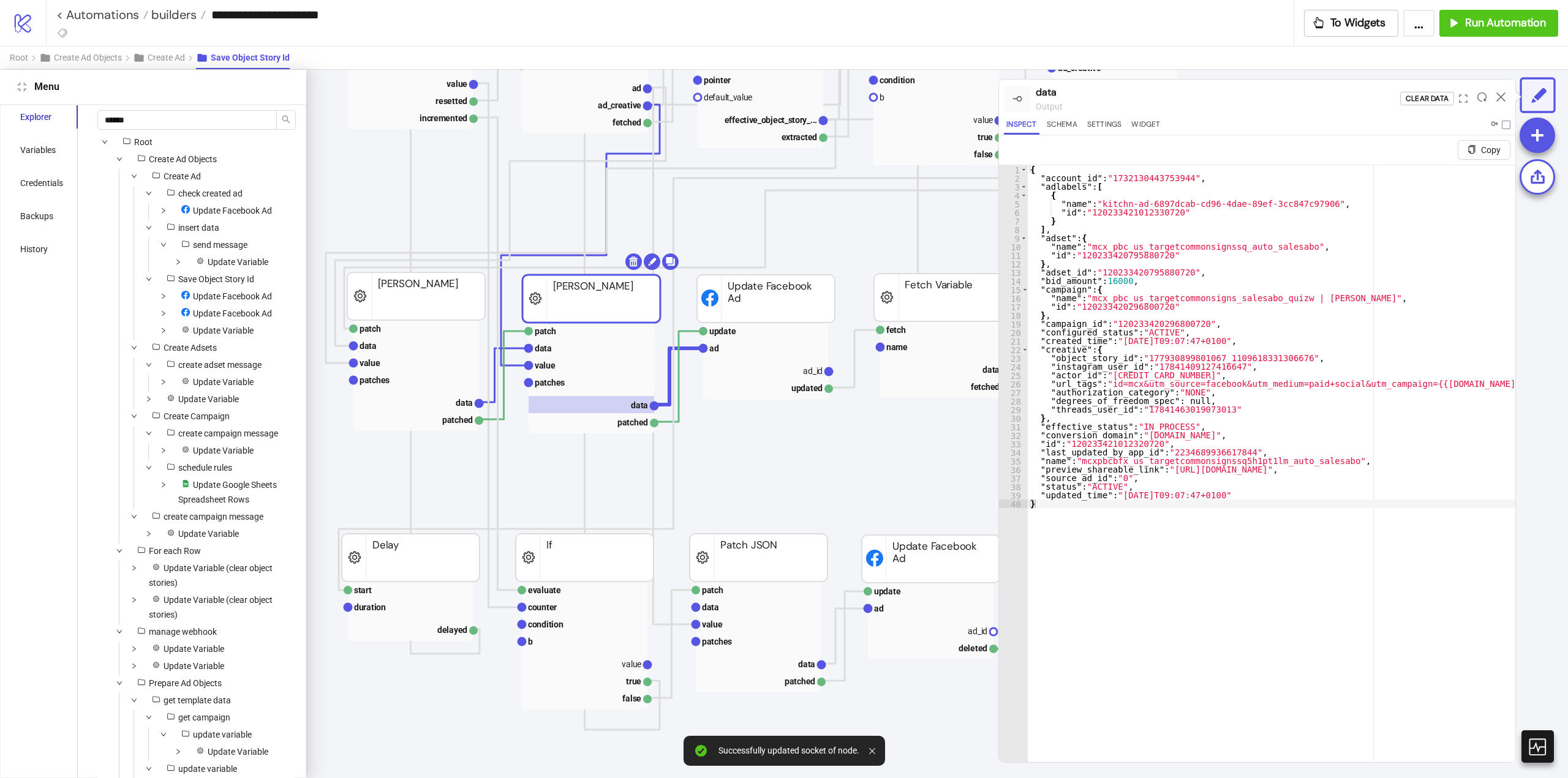
type textarea "**********"
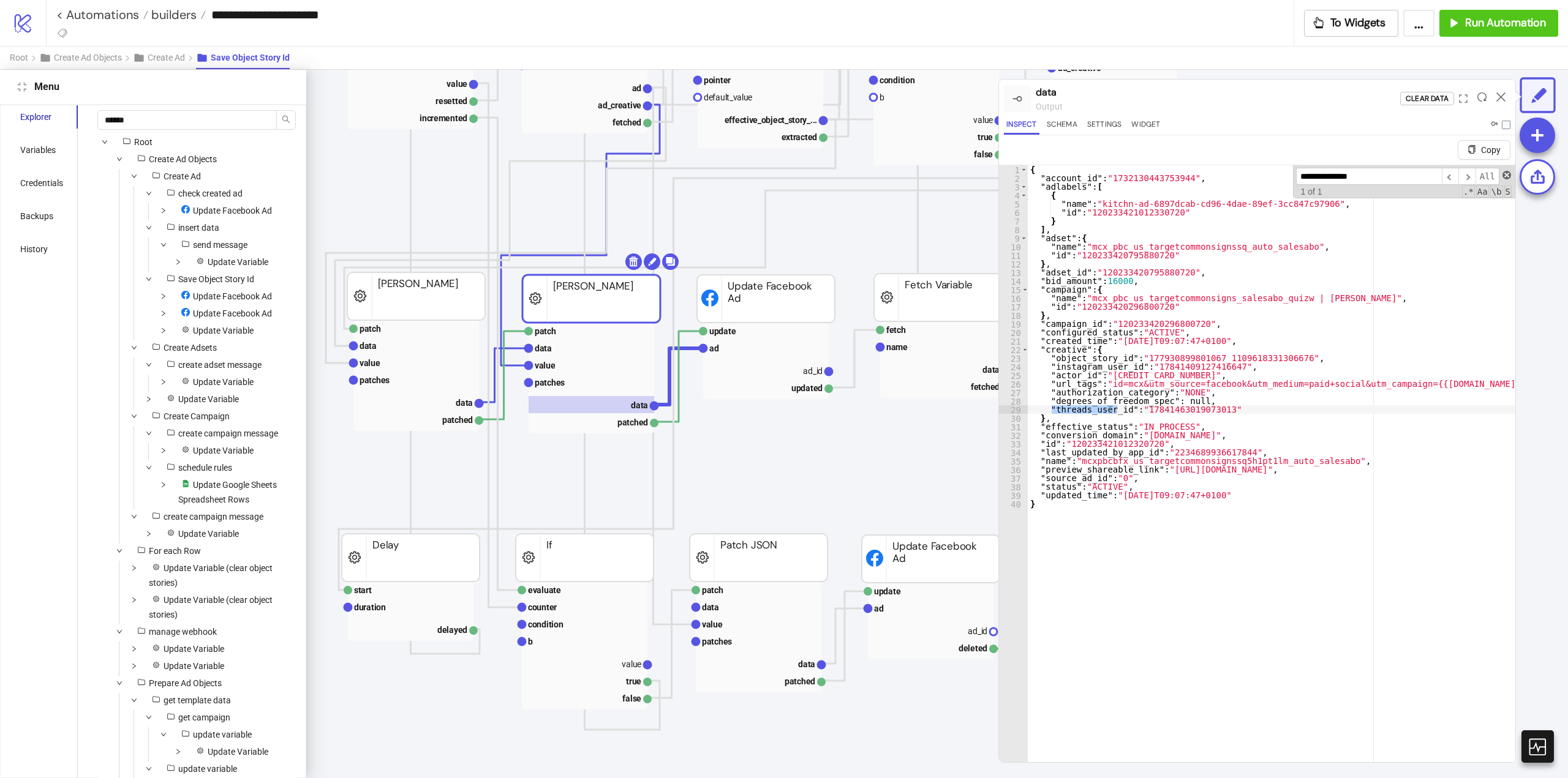
type input "**********"
click at [1502, 176] on span at bounding box center [1506, 175] width 9 height 9
type textarea "**********"
click at [1502, 100] on icon at bounding box center [1501, 97] width 10 height 10
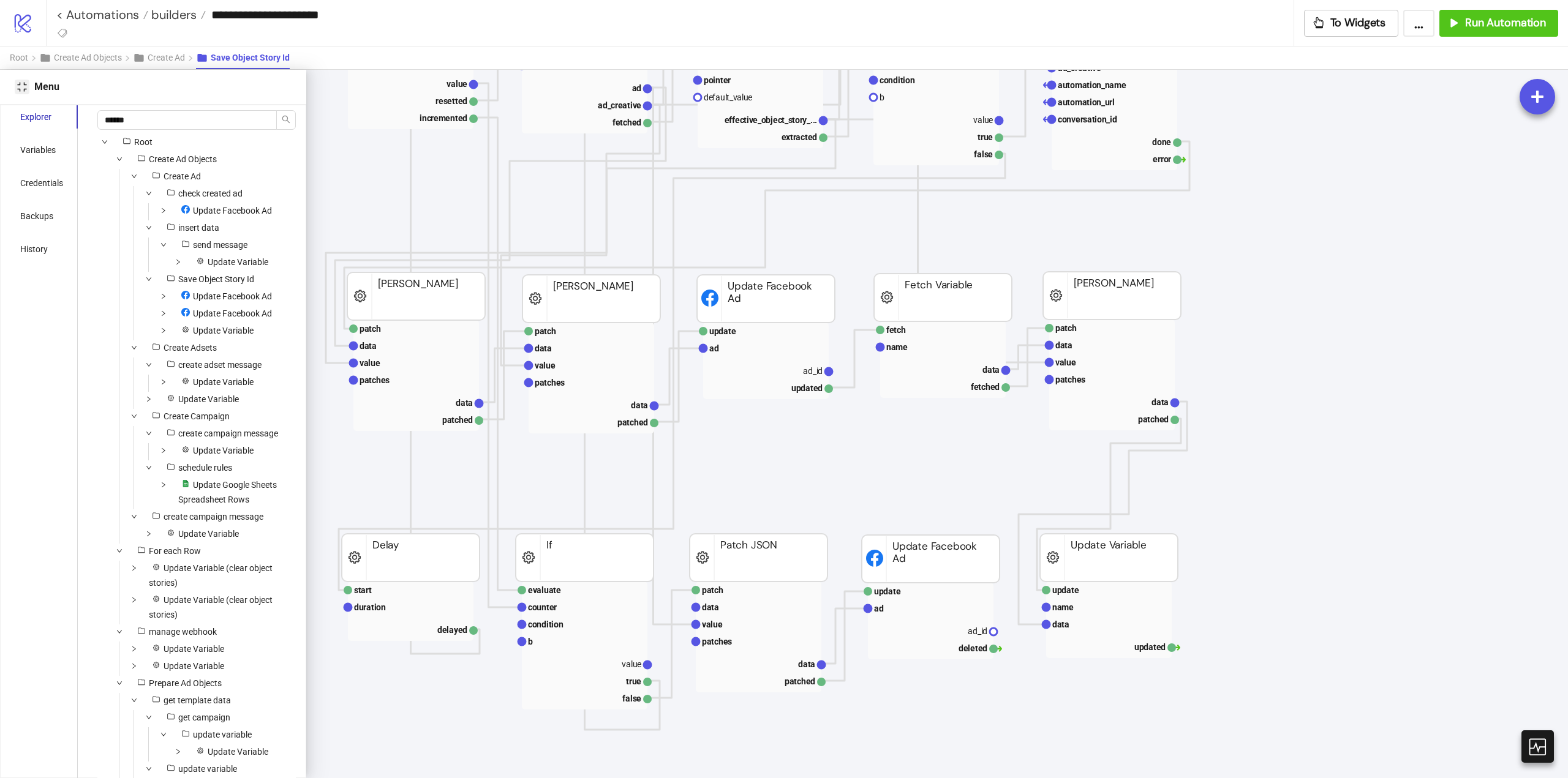
click at [21, 91] on icon "compress" at bounding box center [22, 87] width 10 height 10
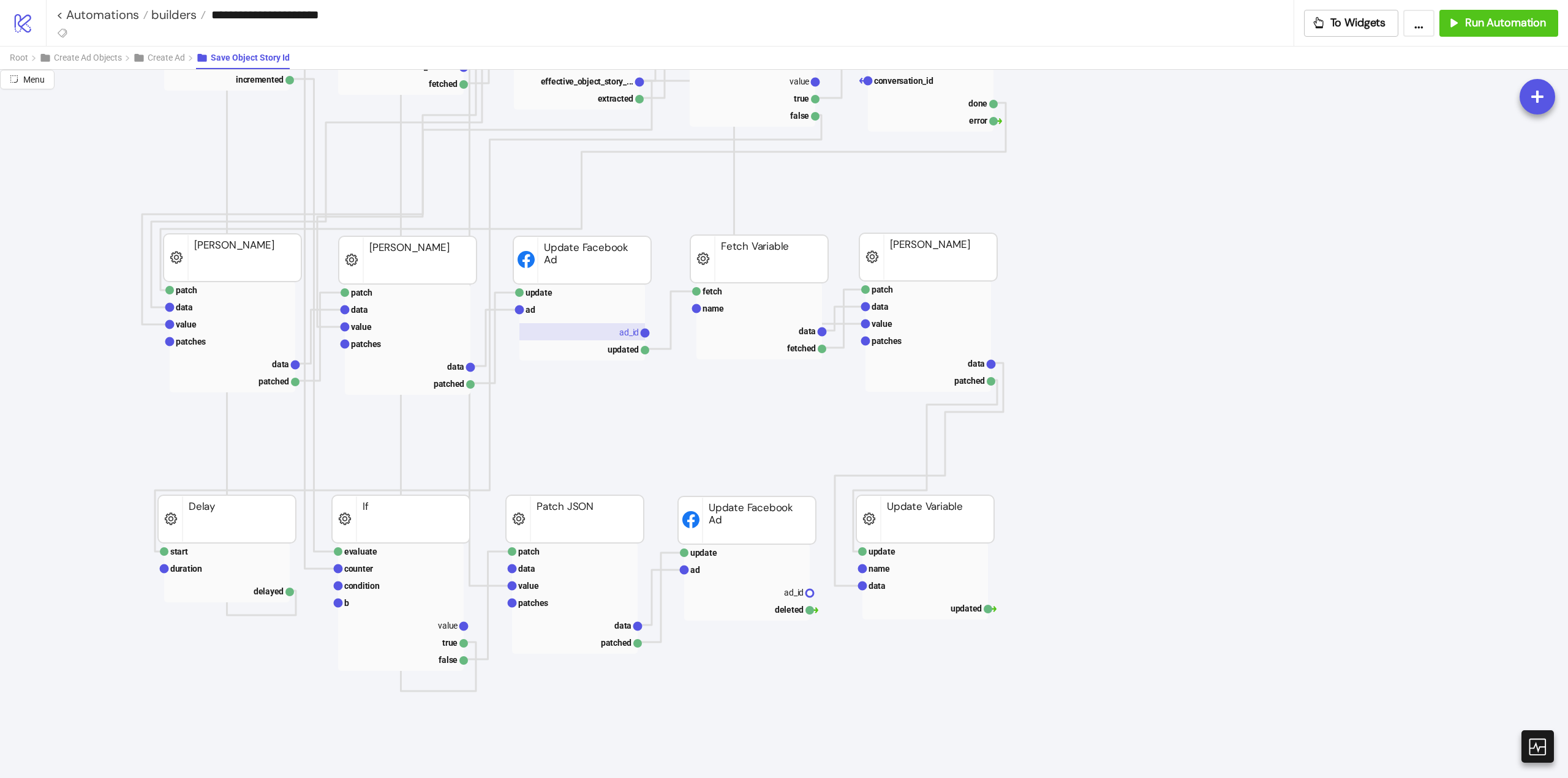
scroll to position [0, 0]
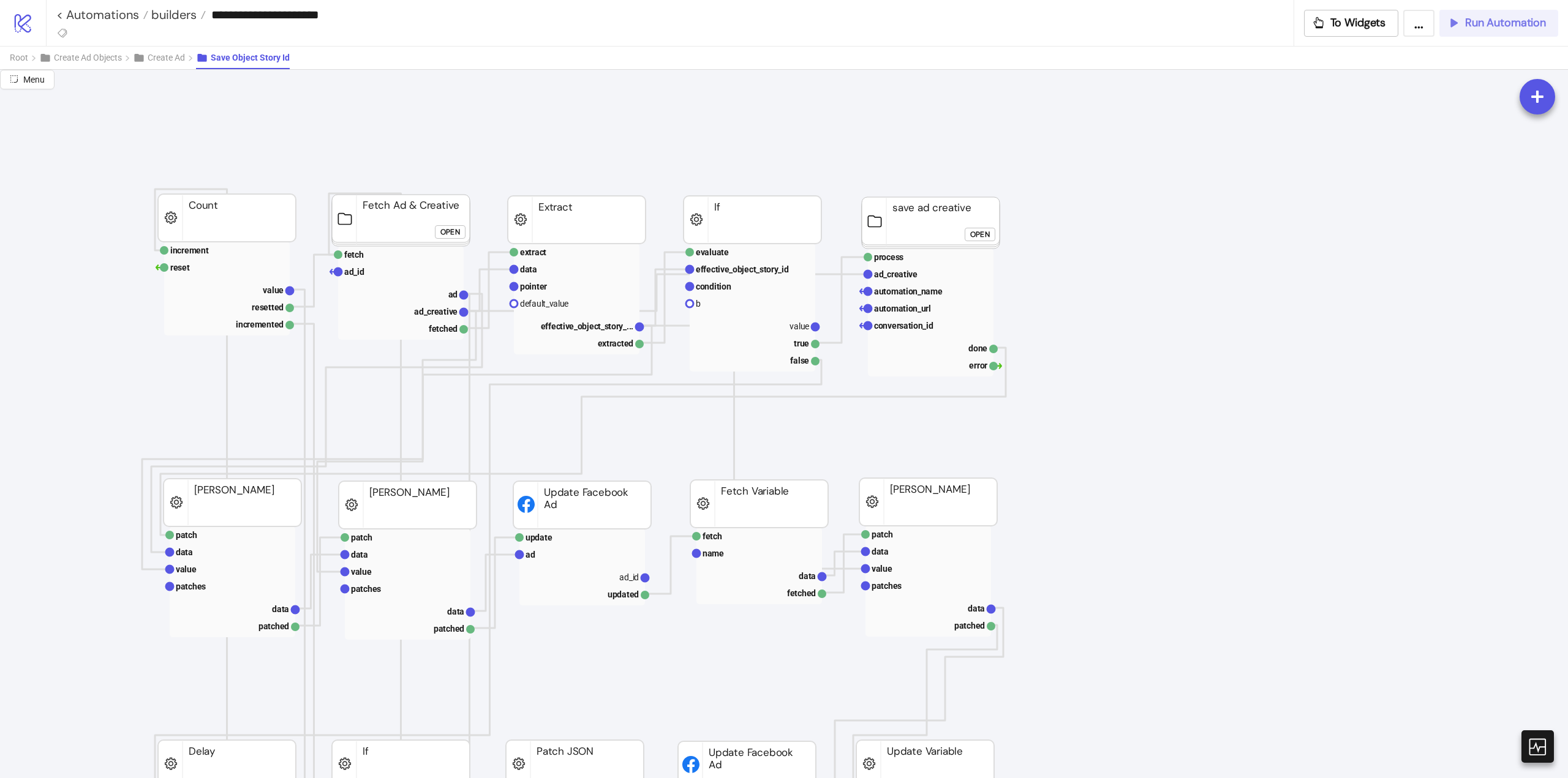
click at [1498, 24] on span "Run Automation" at bounding box center [1506, 23] width 81 height 14
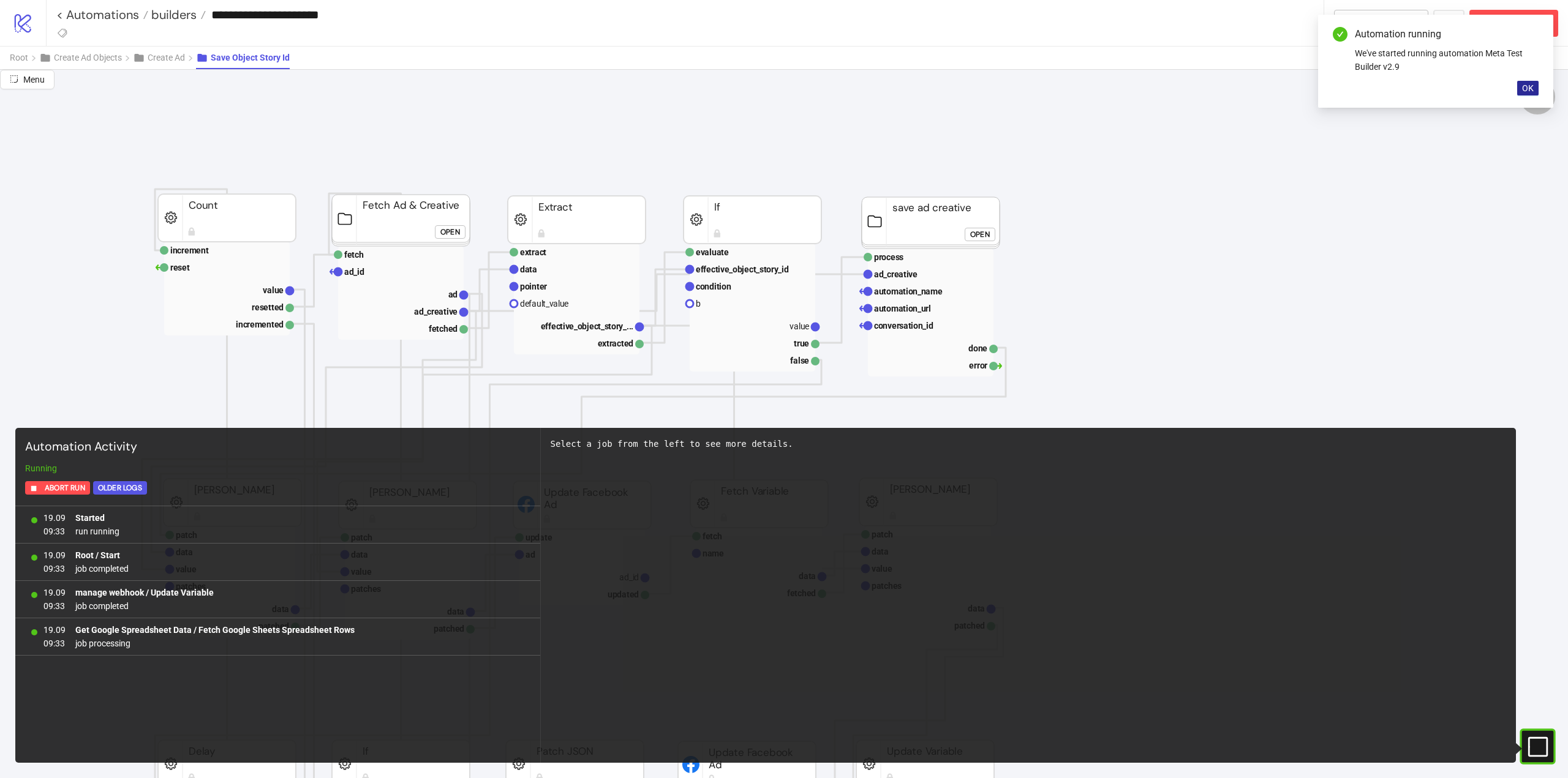
click at [1532, 89] on span "OK" at bounding box center [1527, 88] width 12 height 10
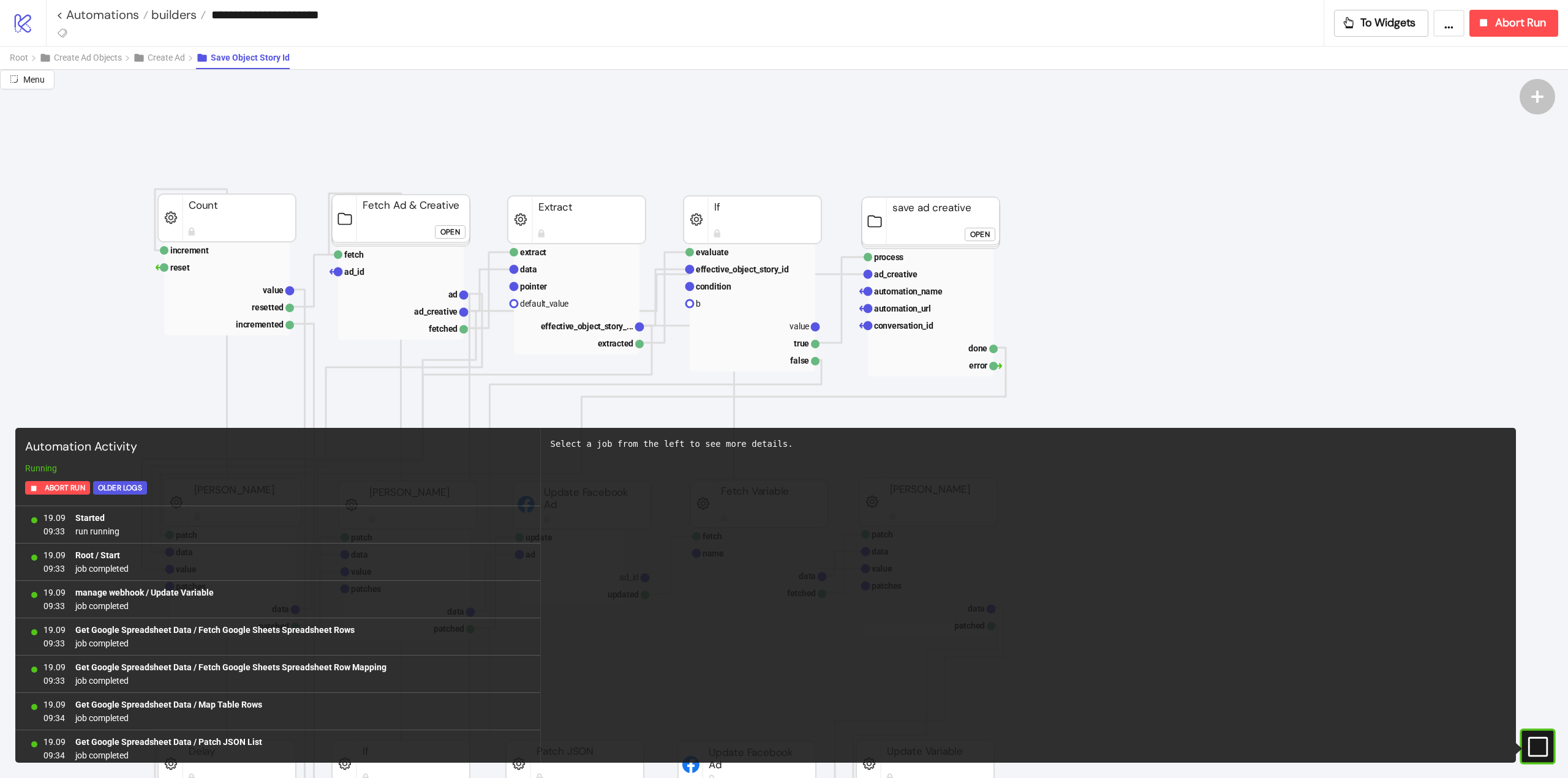
scroll to position [192, 0]
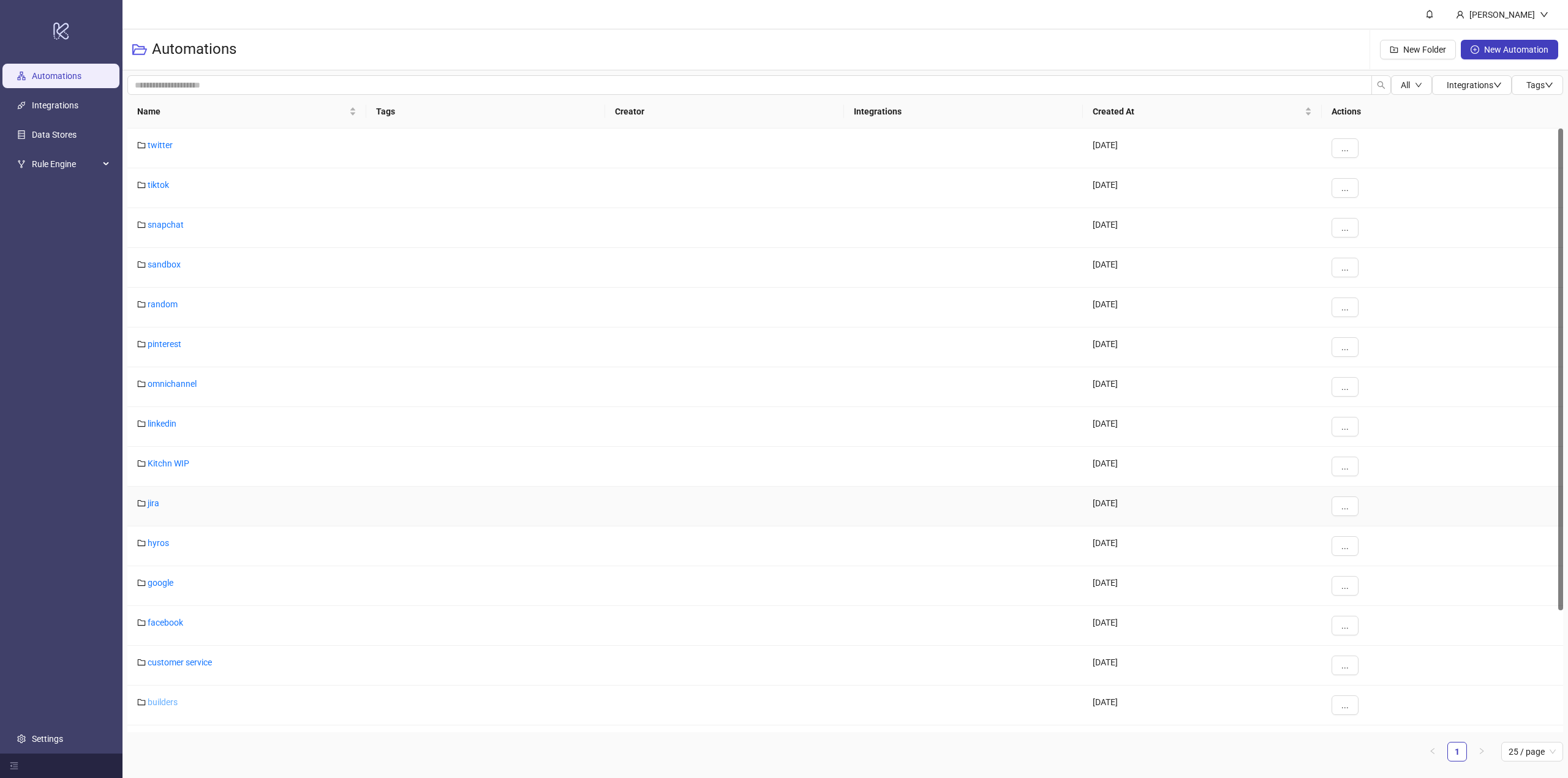
scroll to position [152, 0]
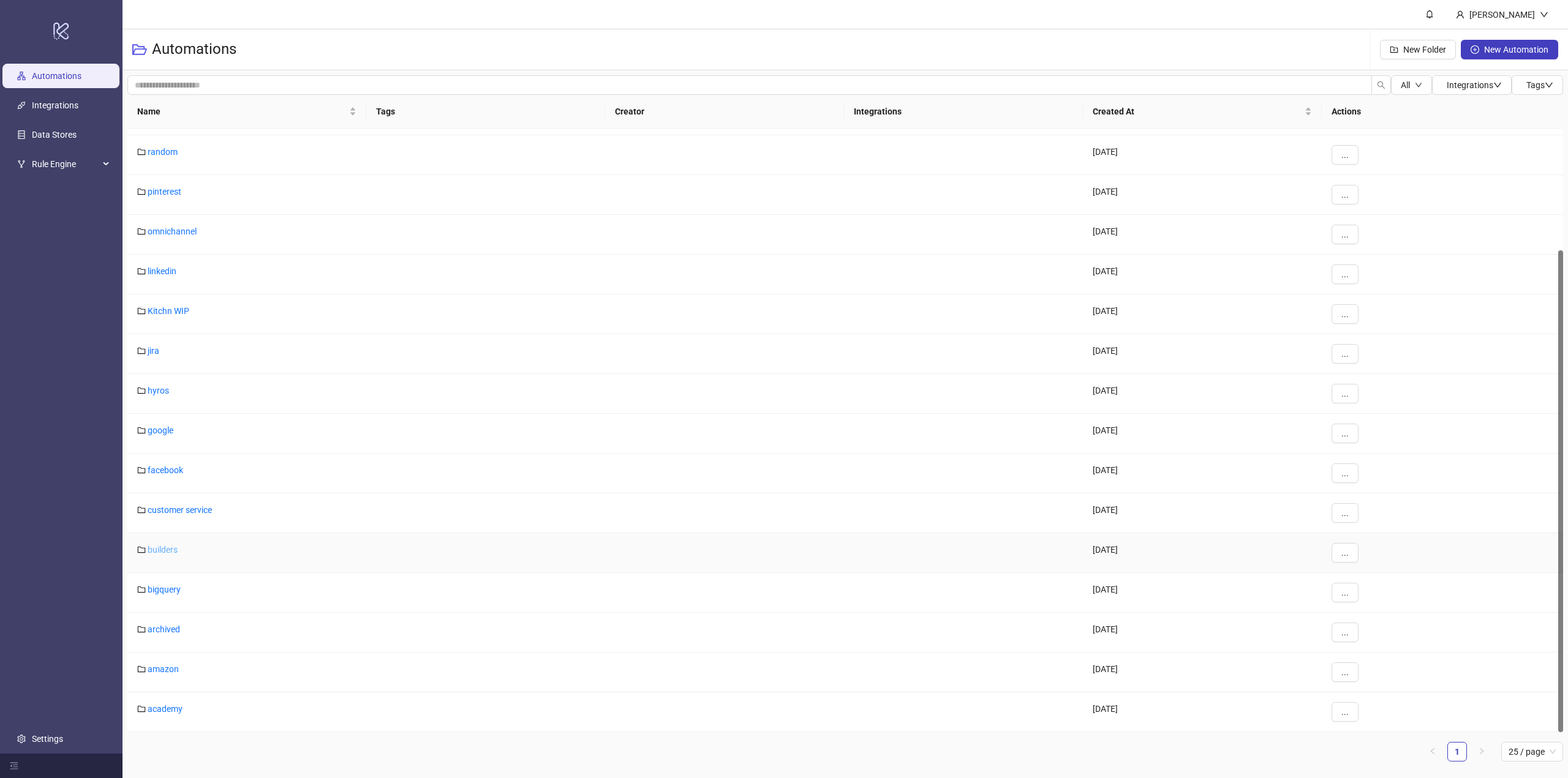
click at [156, 549] on link "builders" at bounding box center [162, 549] width 30 height 10
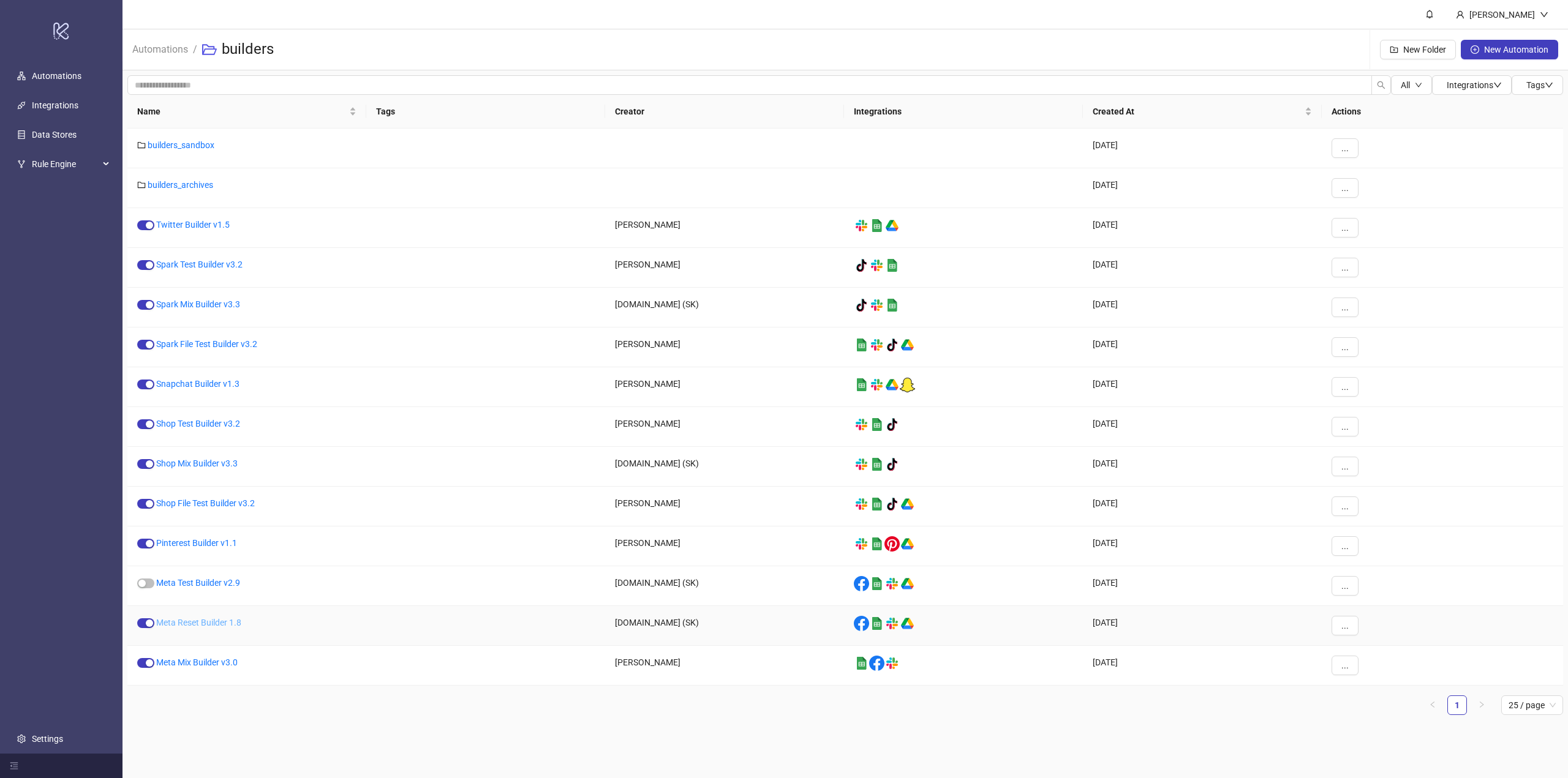
click at [193, 624] on link "Meta Reset Builder 1.8" at bounding box center [198, 623] width 85 height 10
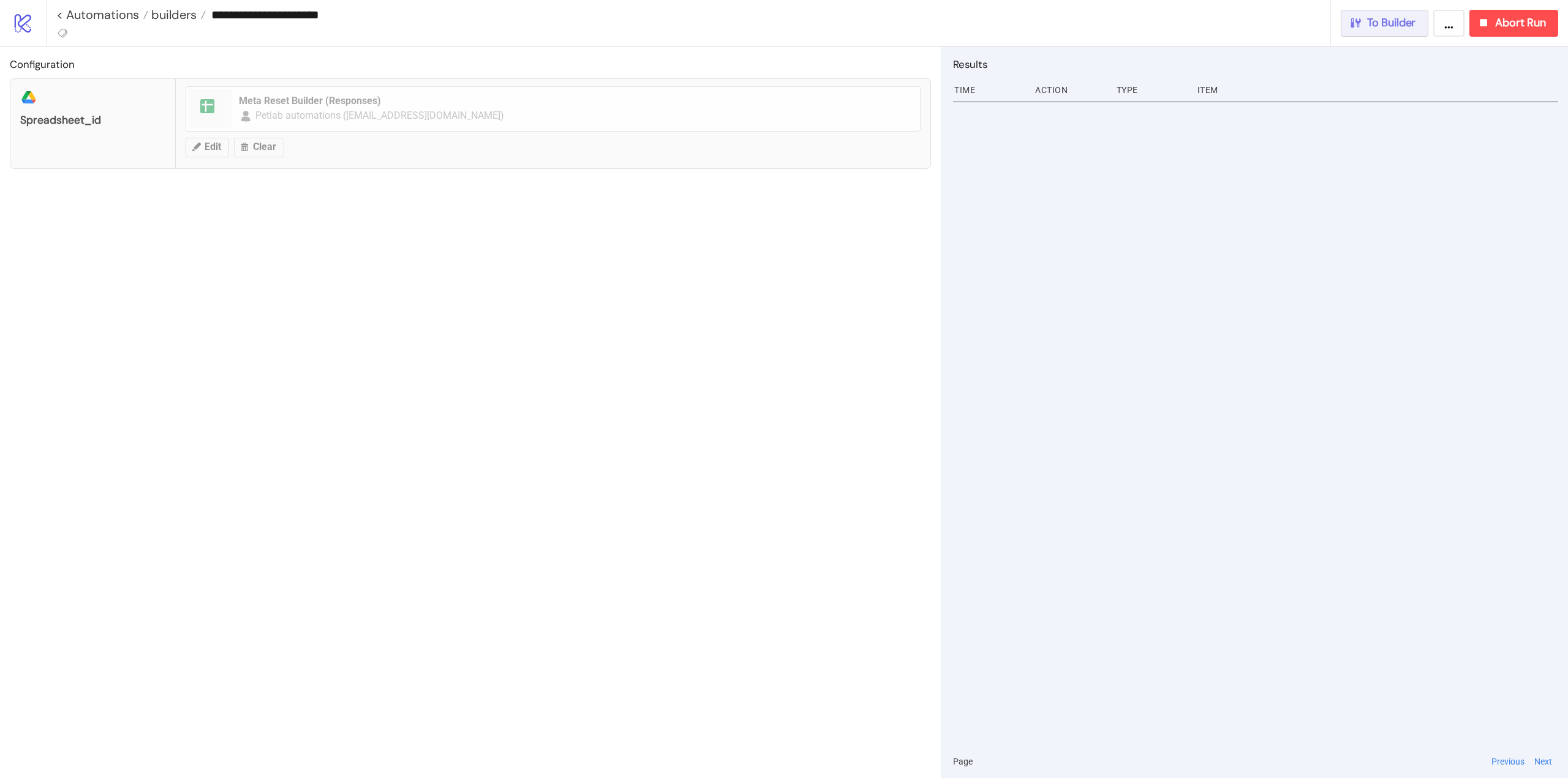
click at [1402, 25] on span "To Builder" at bounding box center [1391, 23] width 49 height 14
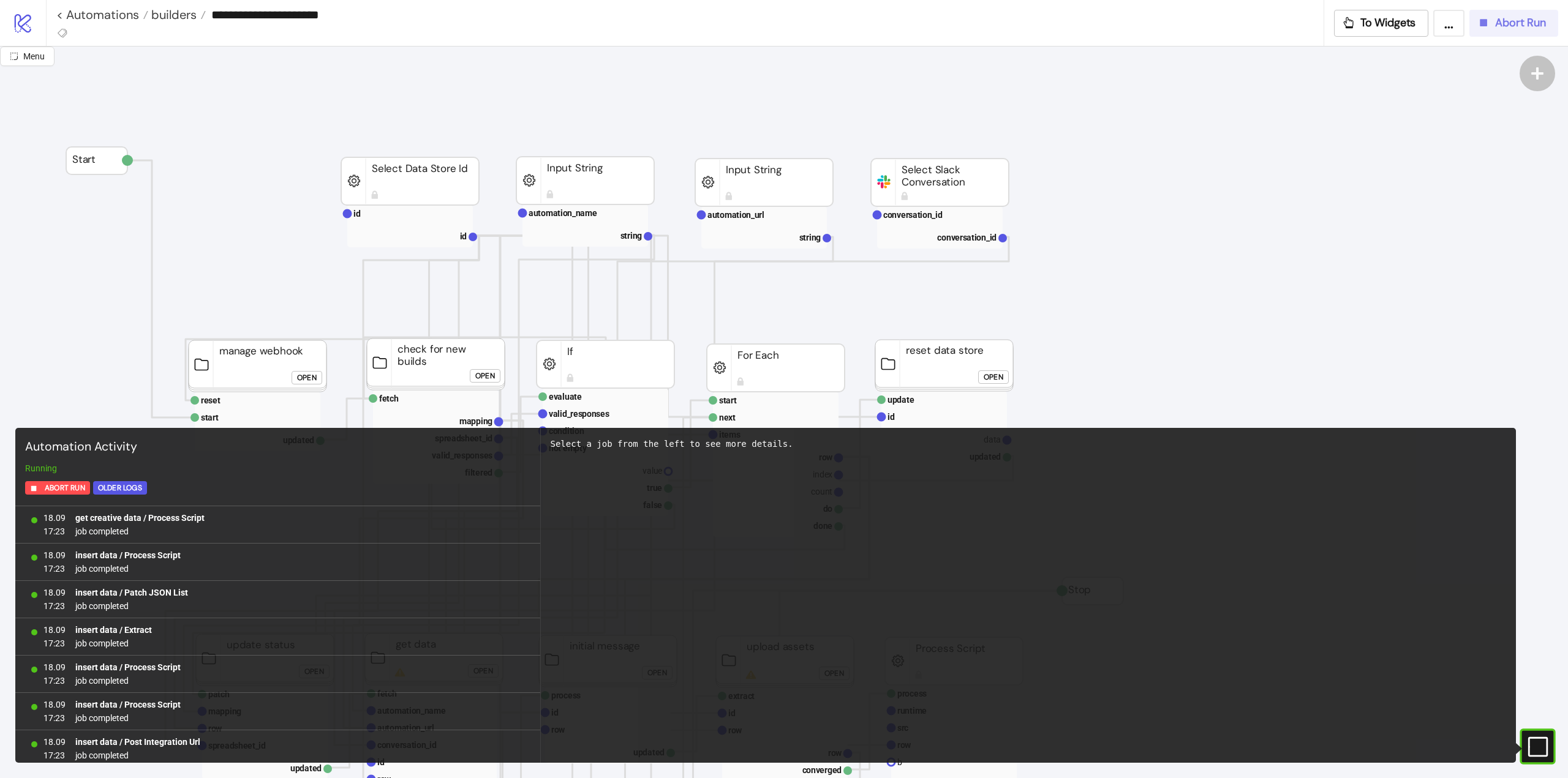
scroll to position [1014, 0]
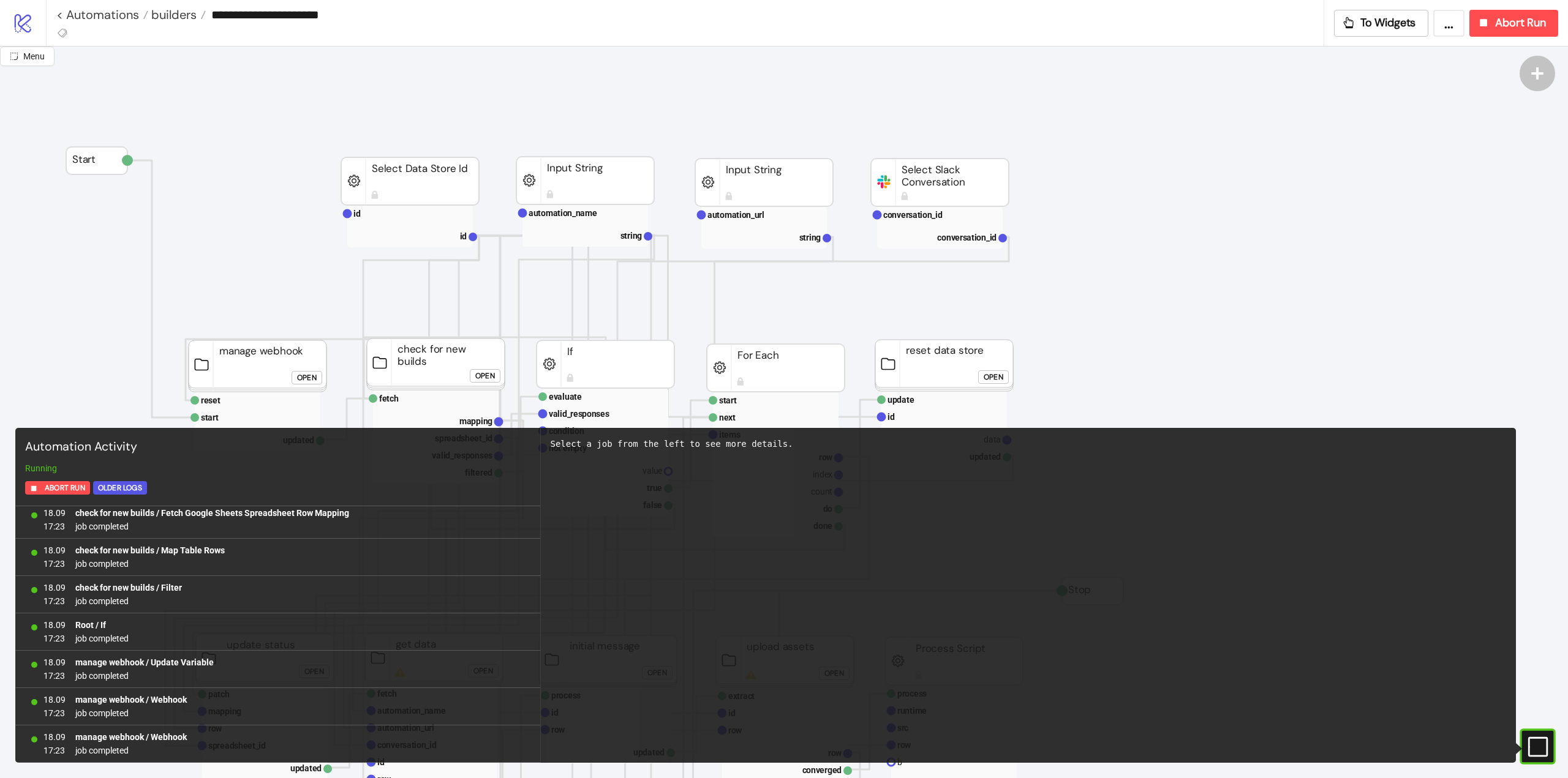
click at [1531, 747] on icon "#e9k1n36qviq57_to { animation: e9k1n36qviq57_to__to 2000ms linear infinite norm…" at bounding box center [1536, 746] width 22 height 22
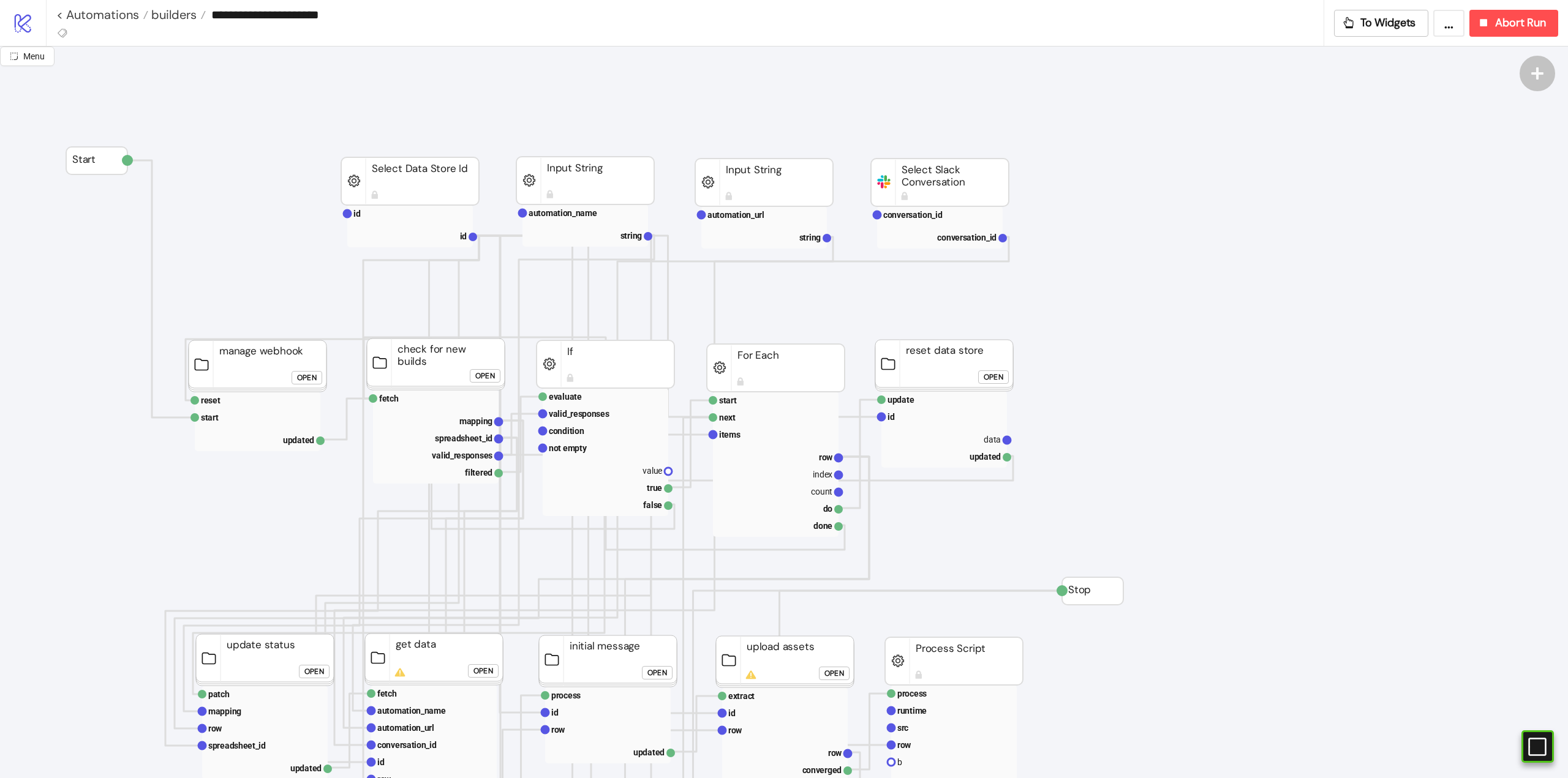
scroll to position [245, 0]
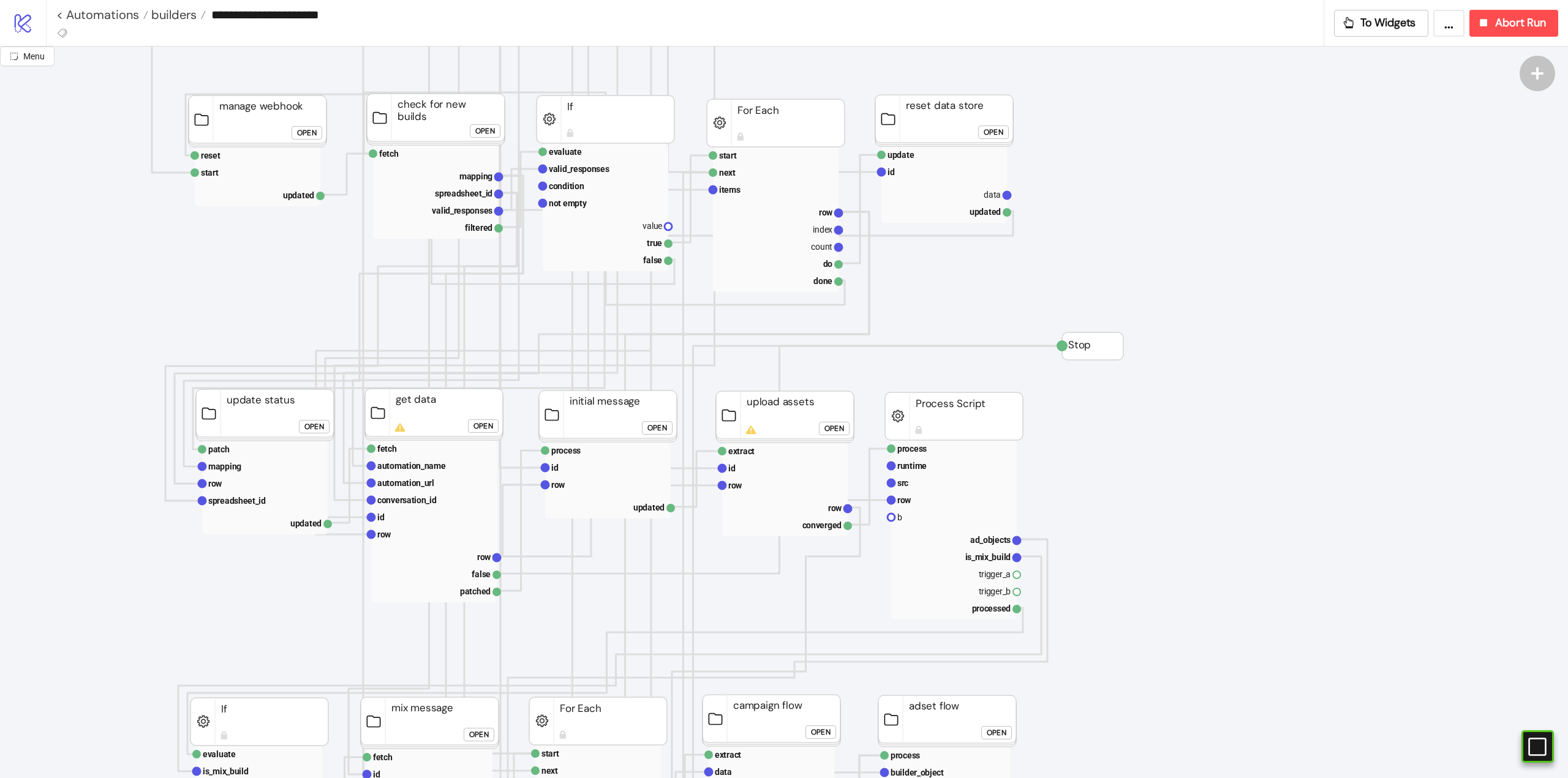
click at [476, 427] on div "Open" at bounding box center [483, 427] width 20 height 14
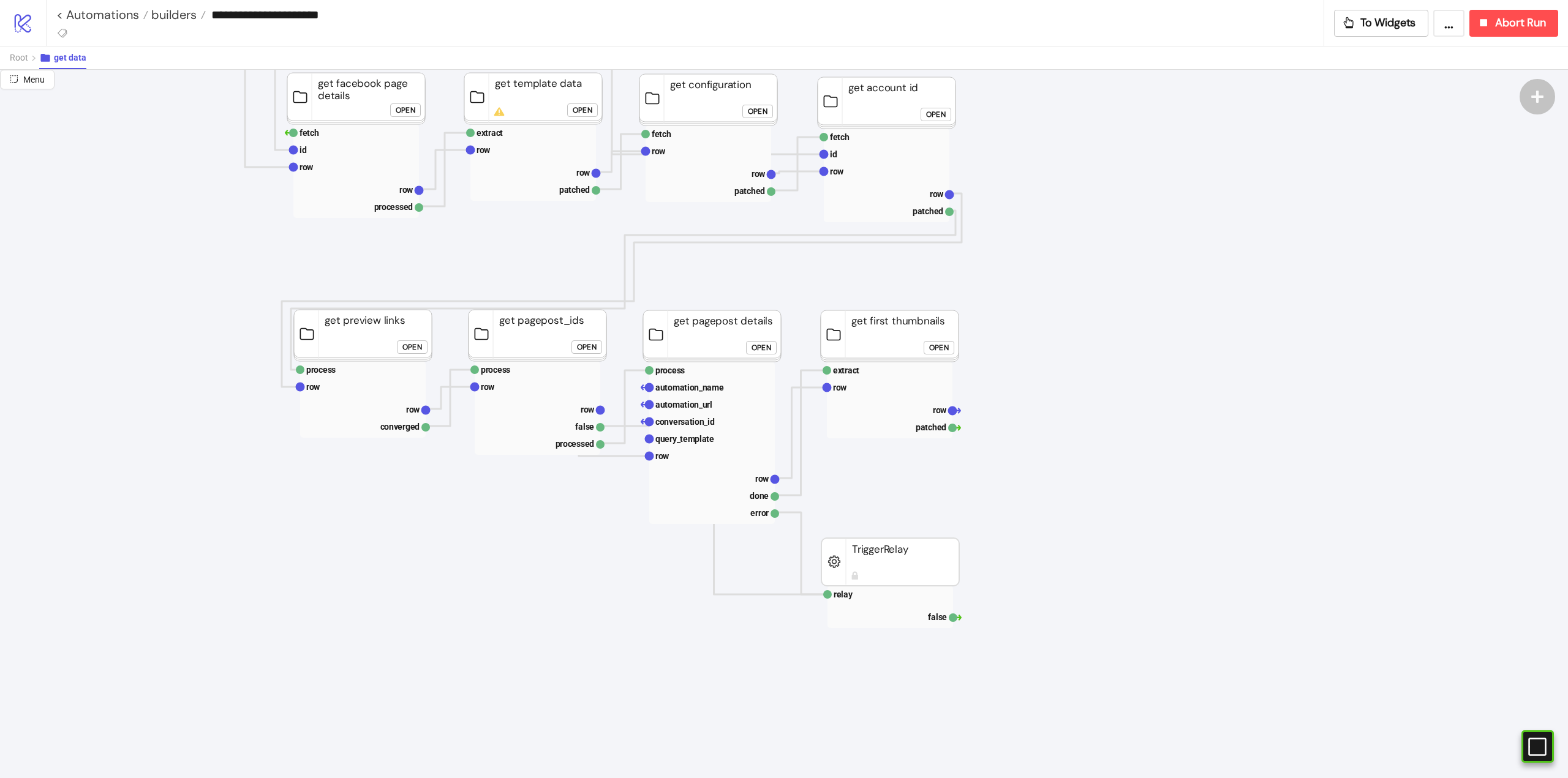
scroll to position [61, 0]
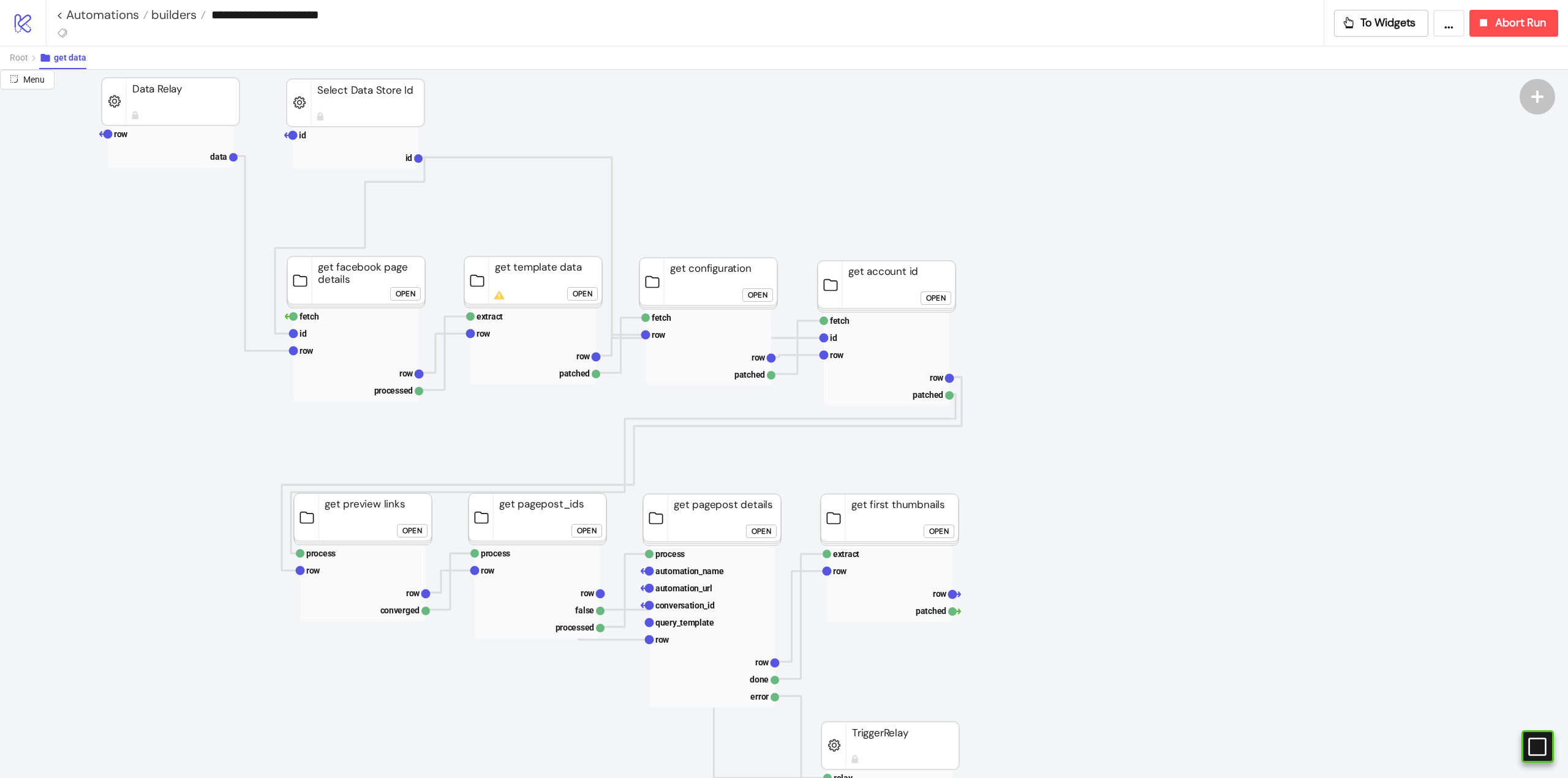
click at [561, 277] on rect at bounding box center [533, 282] width 138 height 52
click div "Open"
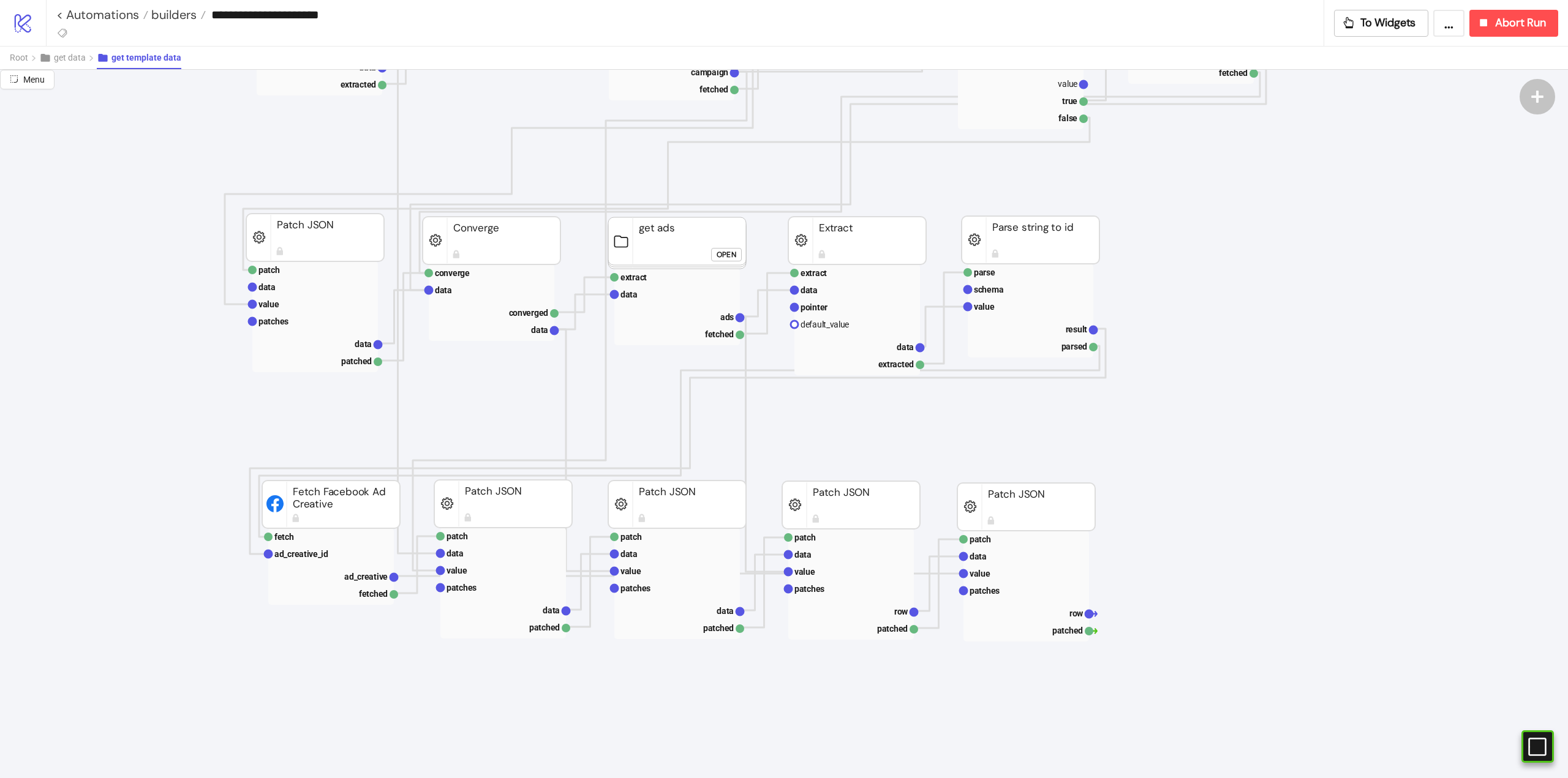
scroll to position [796, 245]
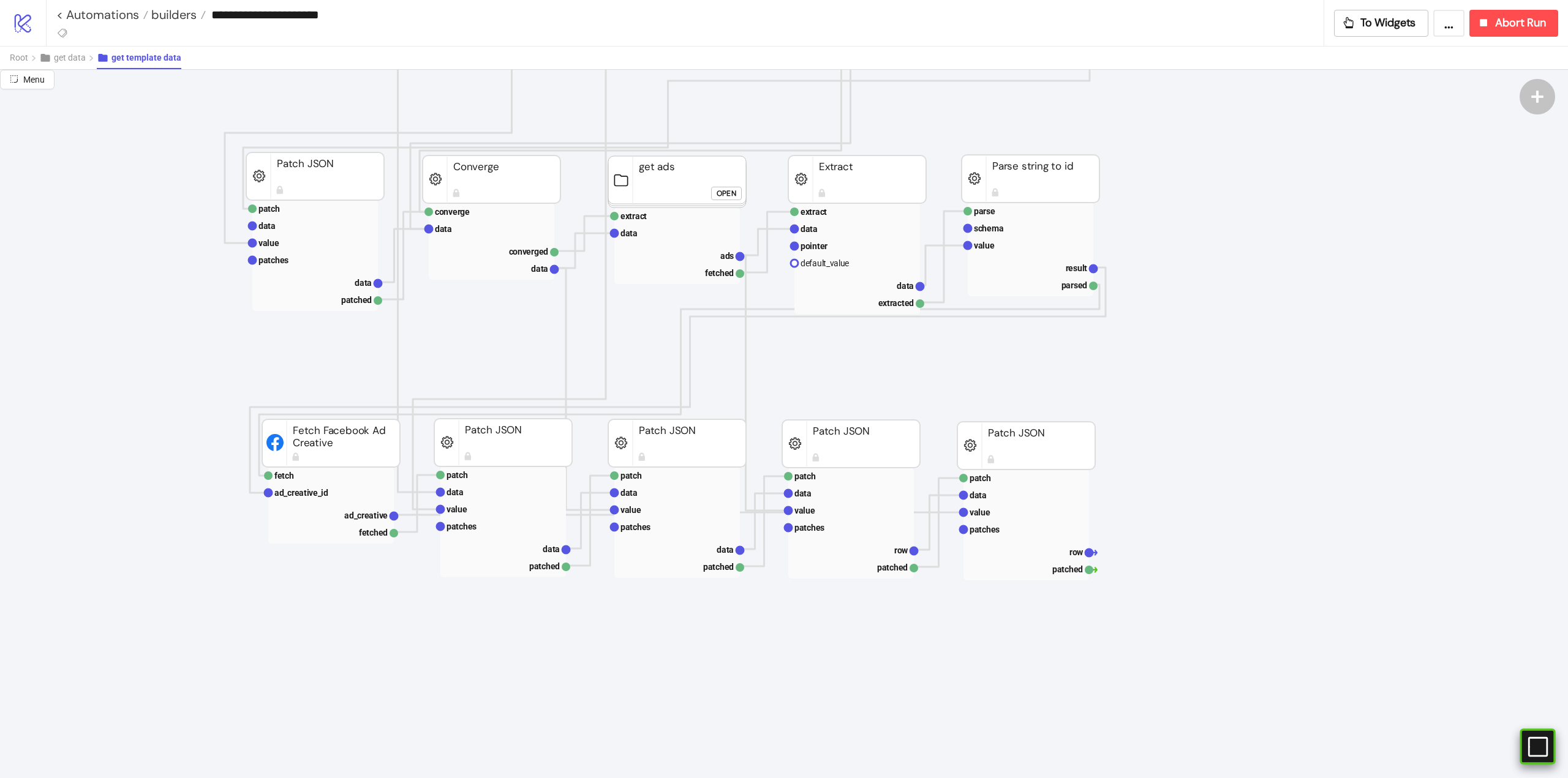
click at [1529, 743] on rect at bounding box center [1519, 747] width 18 height 18
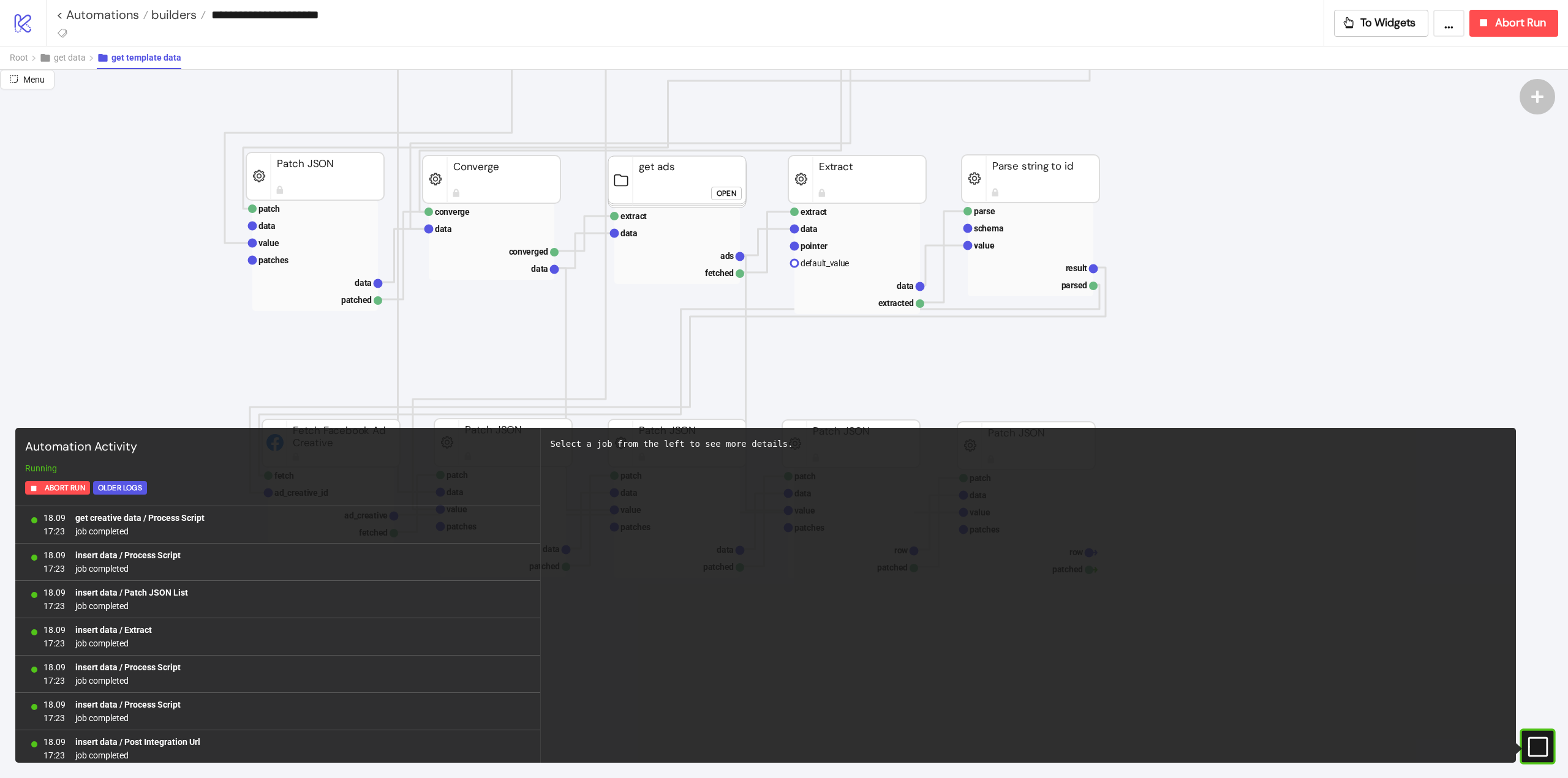
scroll to position [1014, 0]
click at [1540, 746] on icon "#e9k1n36qviq57_to { animation: e9k1n36qviq57_to__to 2000ms linear infinite norm…" at bounding box center [1536, 746] width 22 height 22
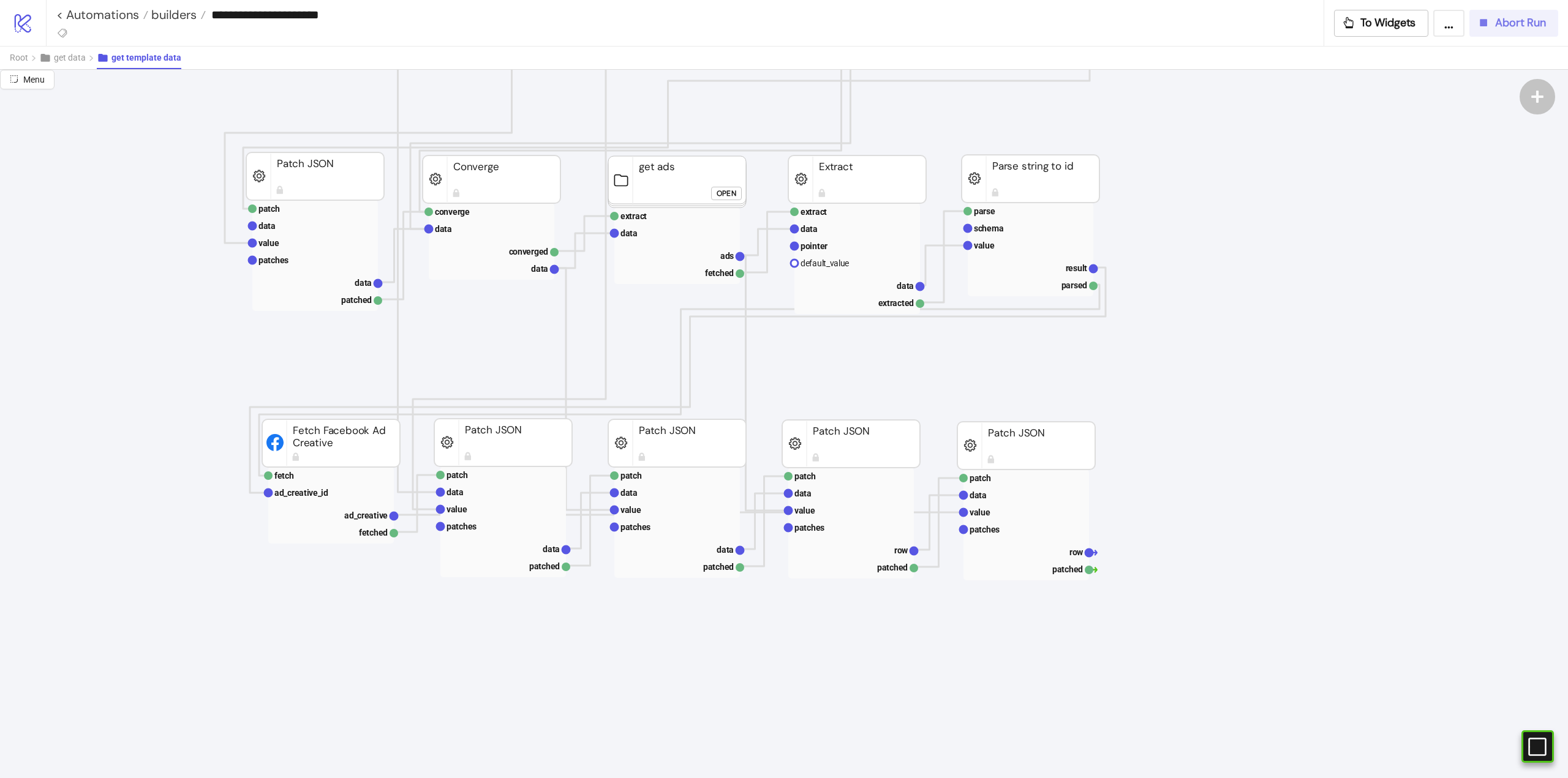
click at [1507, 32] on button "Abort Run" at bounding box center [1514, 23] width 89 height 27
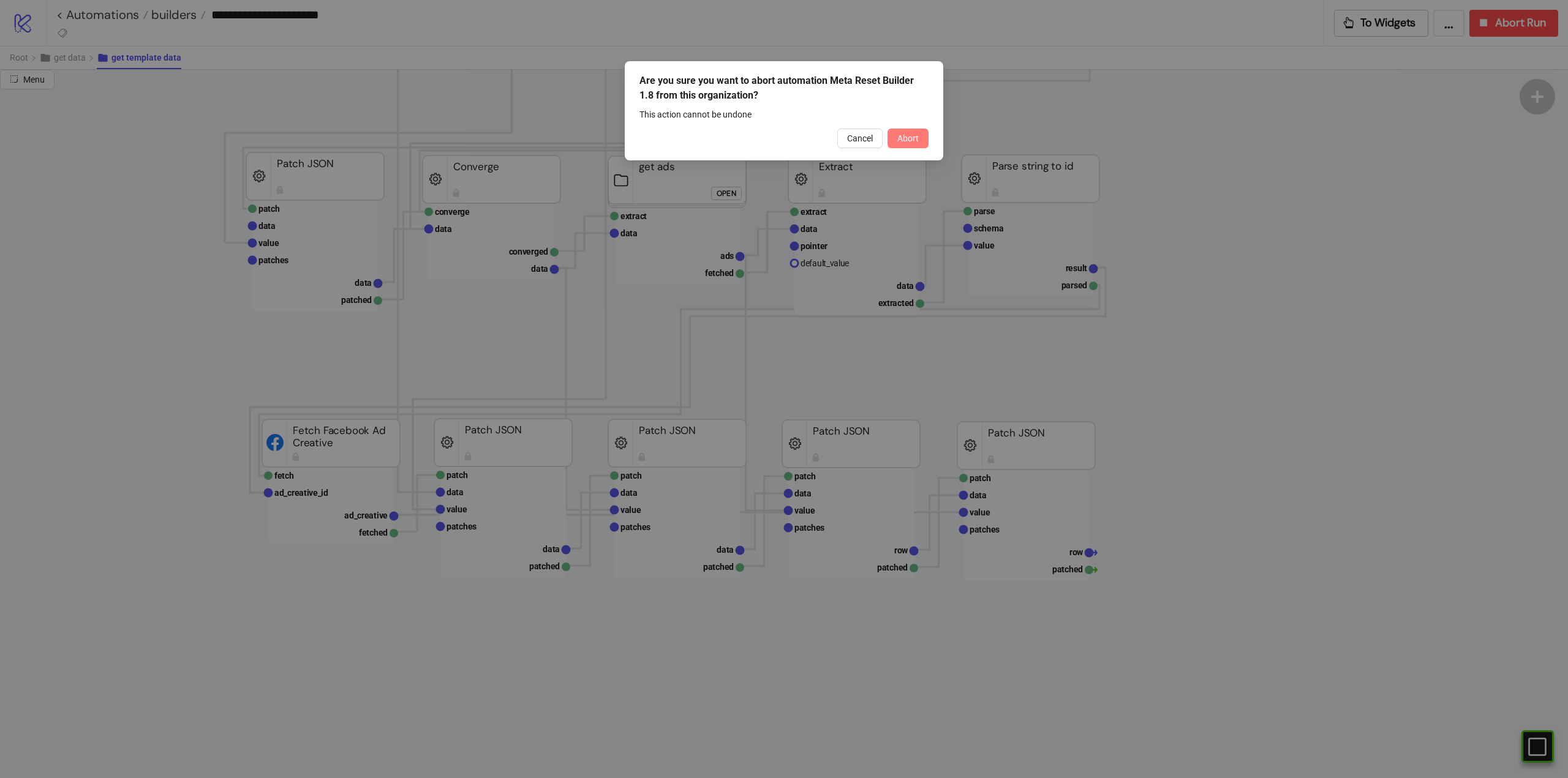
click at [921, 133] on button "Abort" at bounding box center [908, 138] width 41 height 20
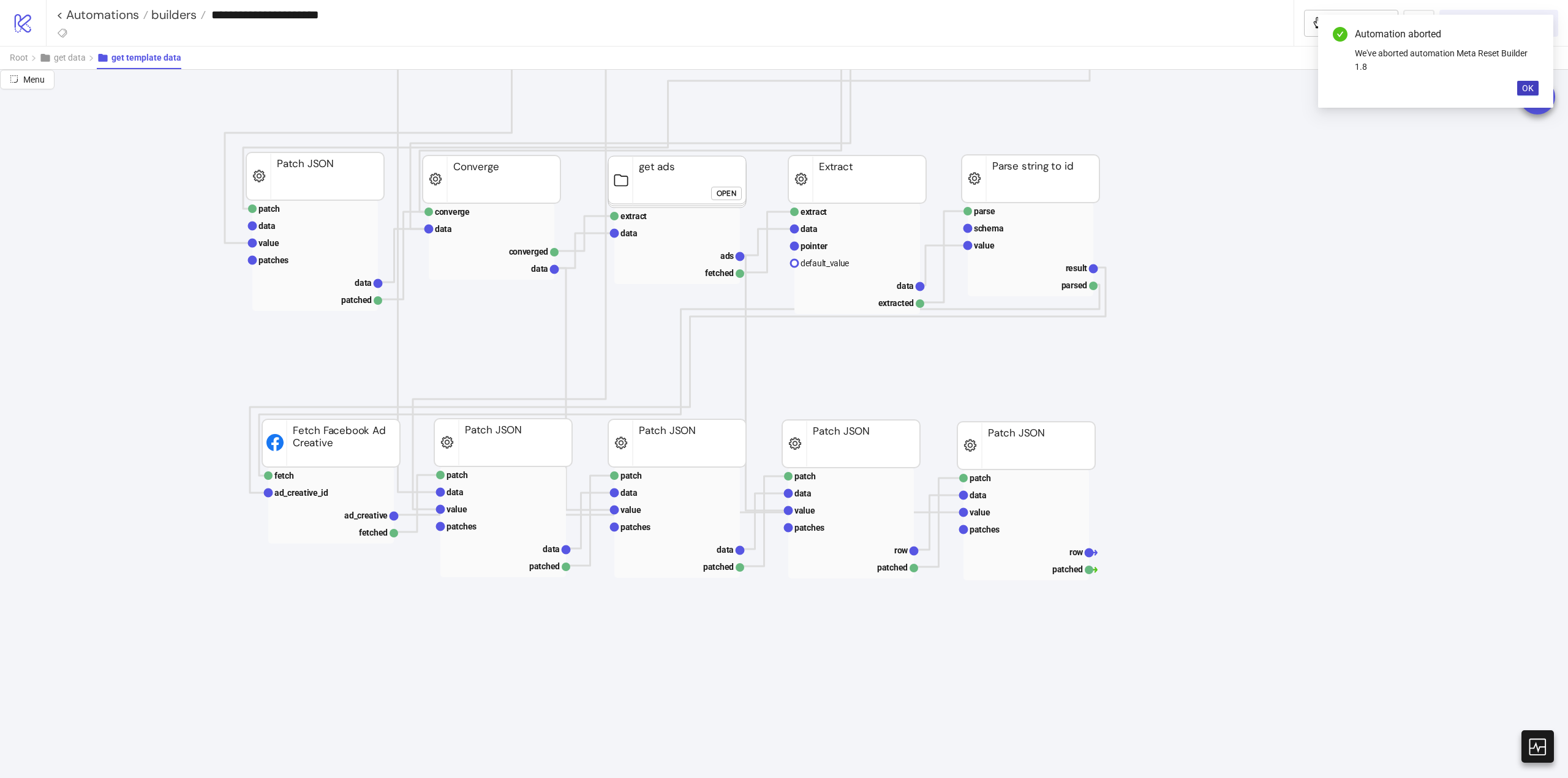
scroll to position [735, 245]
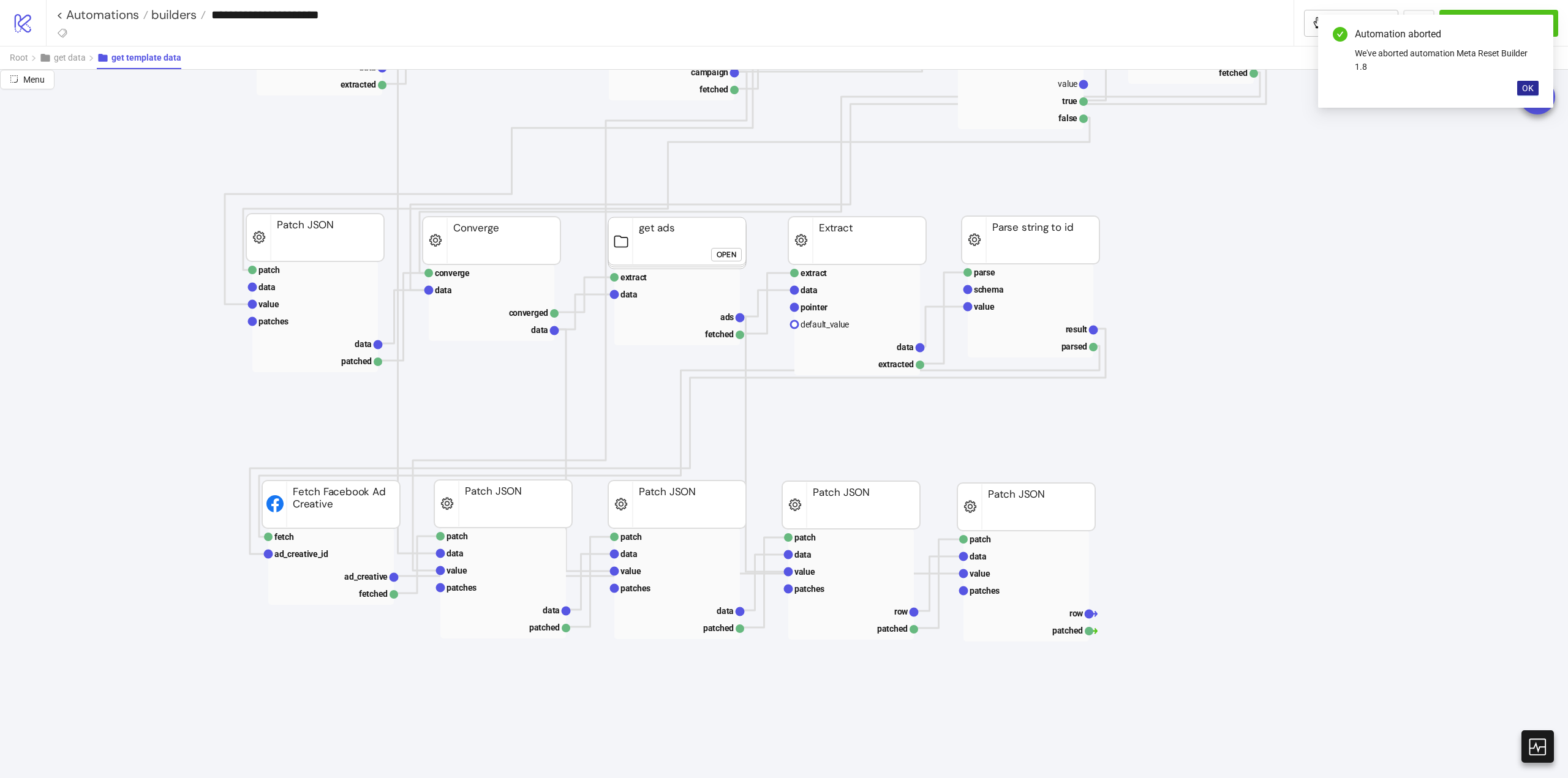
click at [1531, 94] on button "OK" at bounding box center [1527, 88] width 22 height 14
click at [17, 87] on button "Menu" at bounding box center [27, 80] width 54 height 20
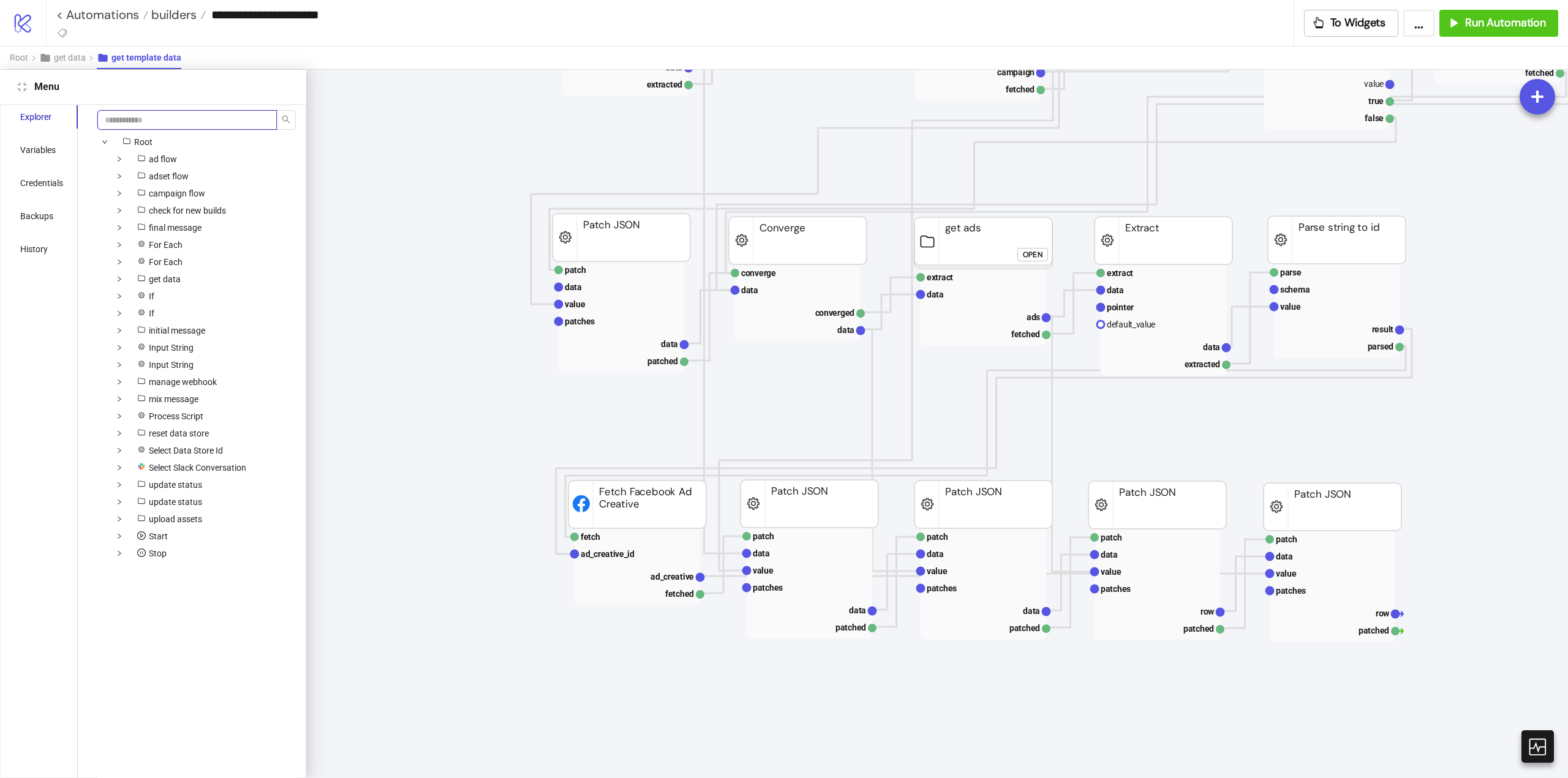
click at [192, 120] on input "search" at bounding box center [186, 119] width 179 height 20
paste input "********"
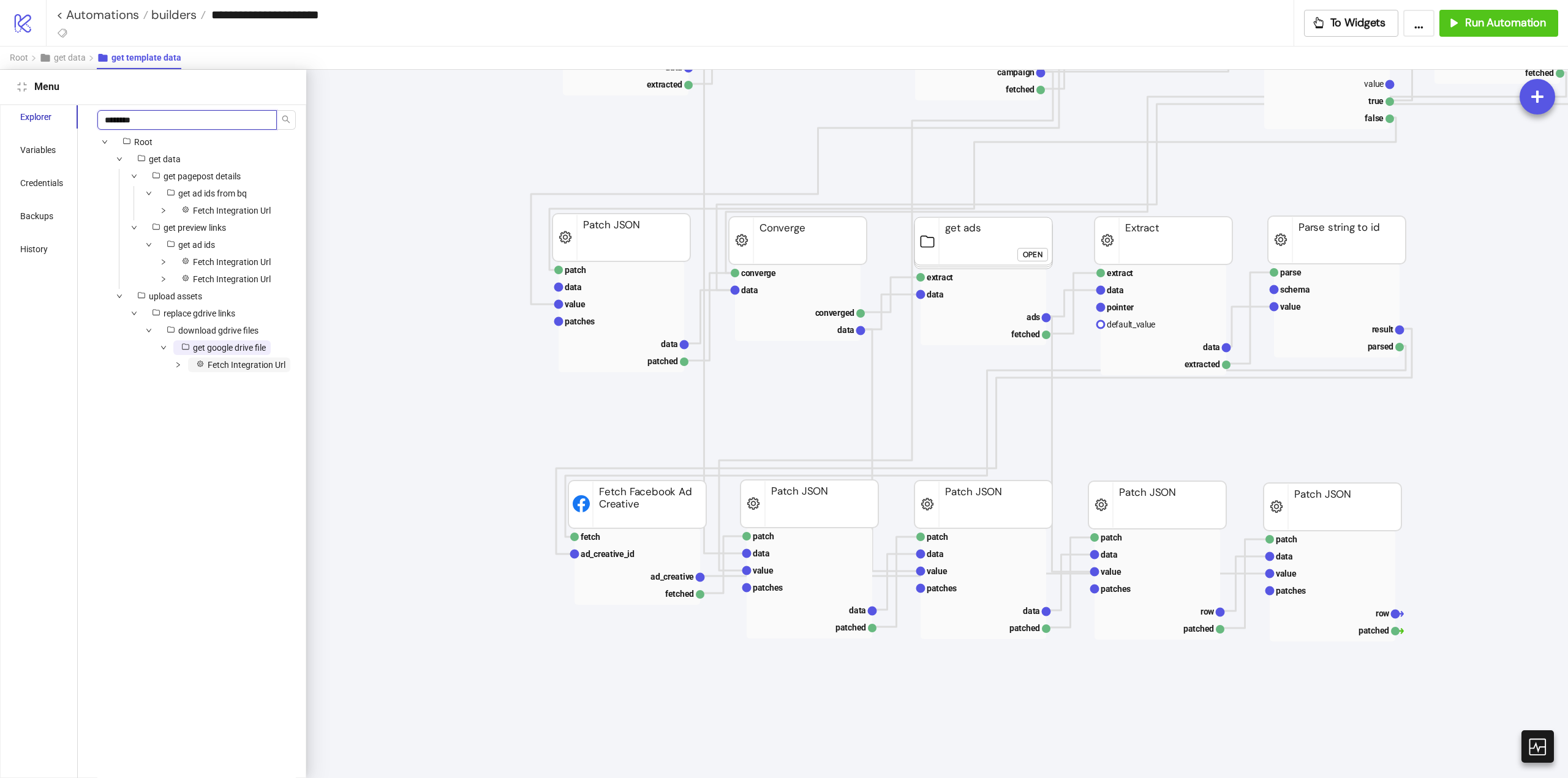
type input "********"
click at [233, 368] on span "Fetch Integration Url" at bounding box center [247, 365] width 78 height 10
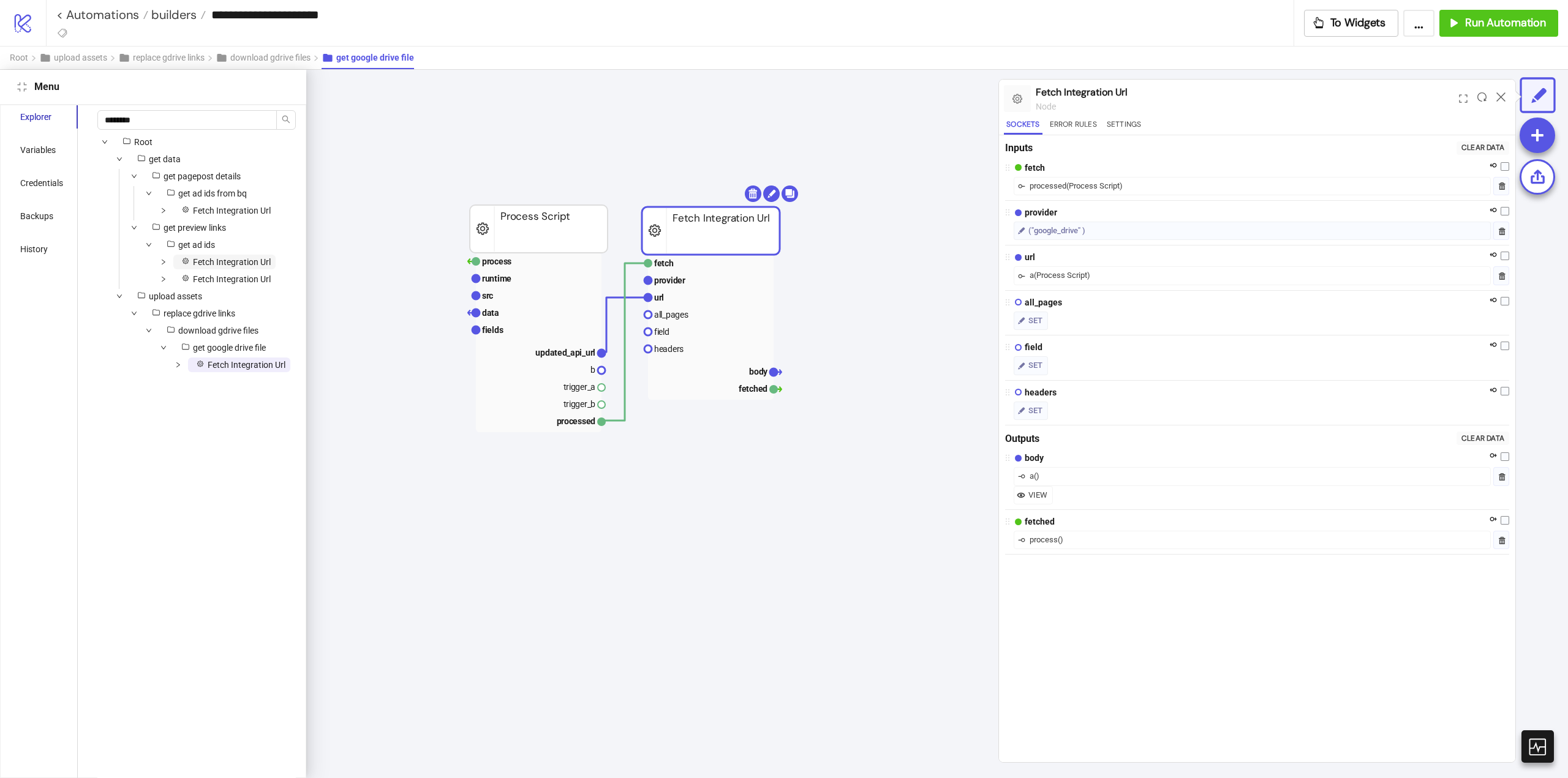
click at [213, 266] on span "Fetch Integration Url" at bounding box center [232, 262] width 78 height 10
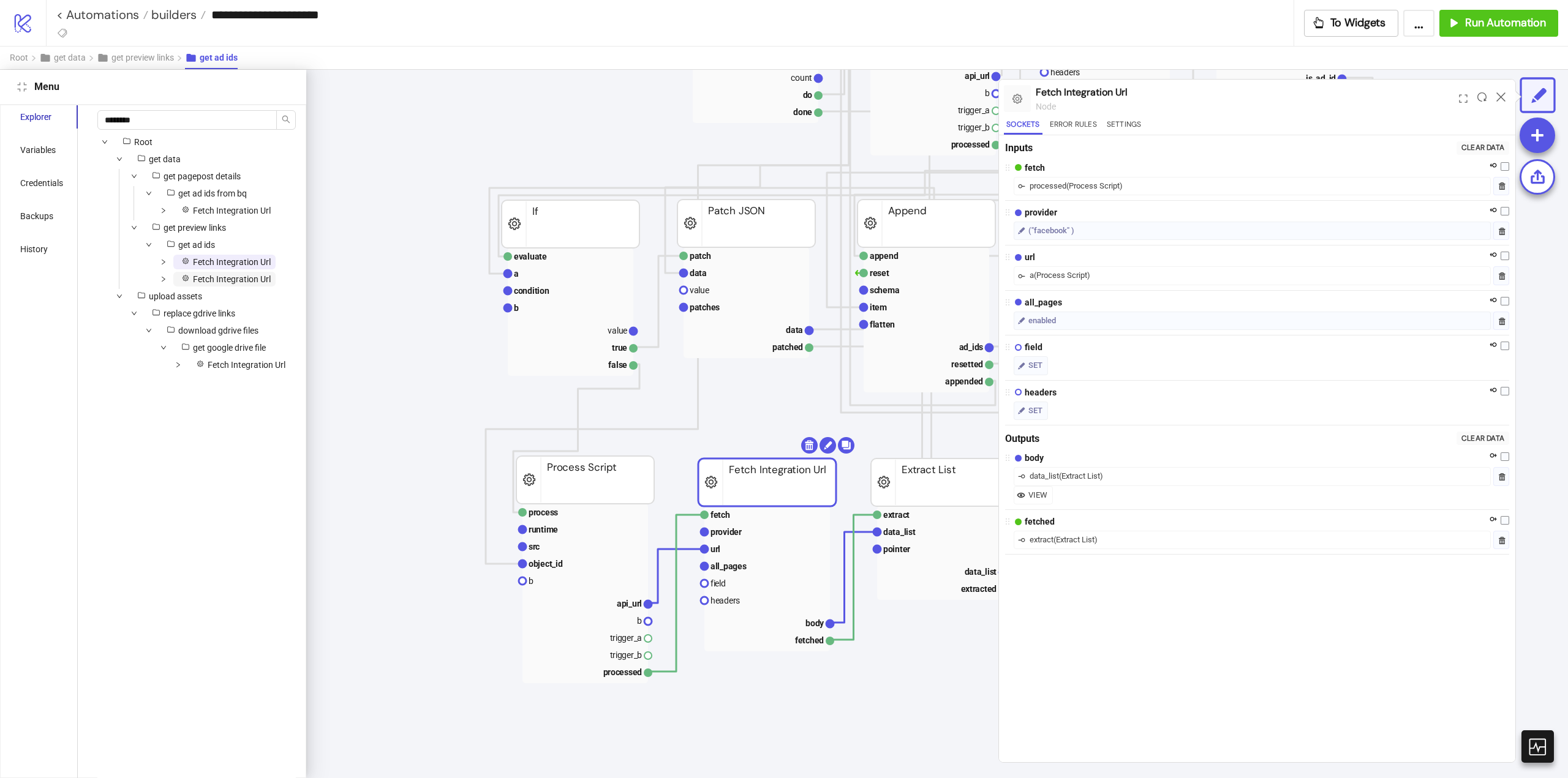
click at [217, 280] on span "Fetch Integration Url" at bounding box center [232, 280] width 78 height 10
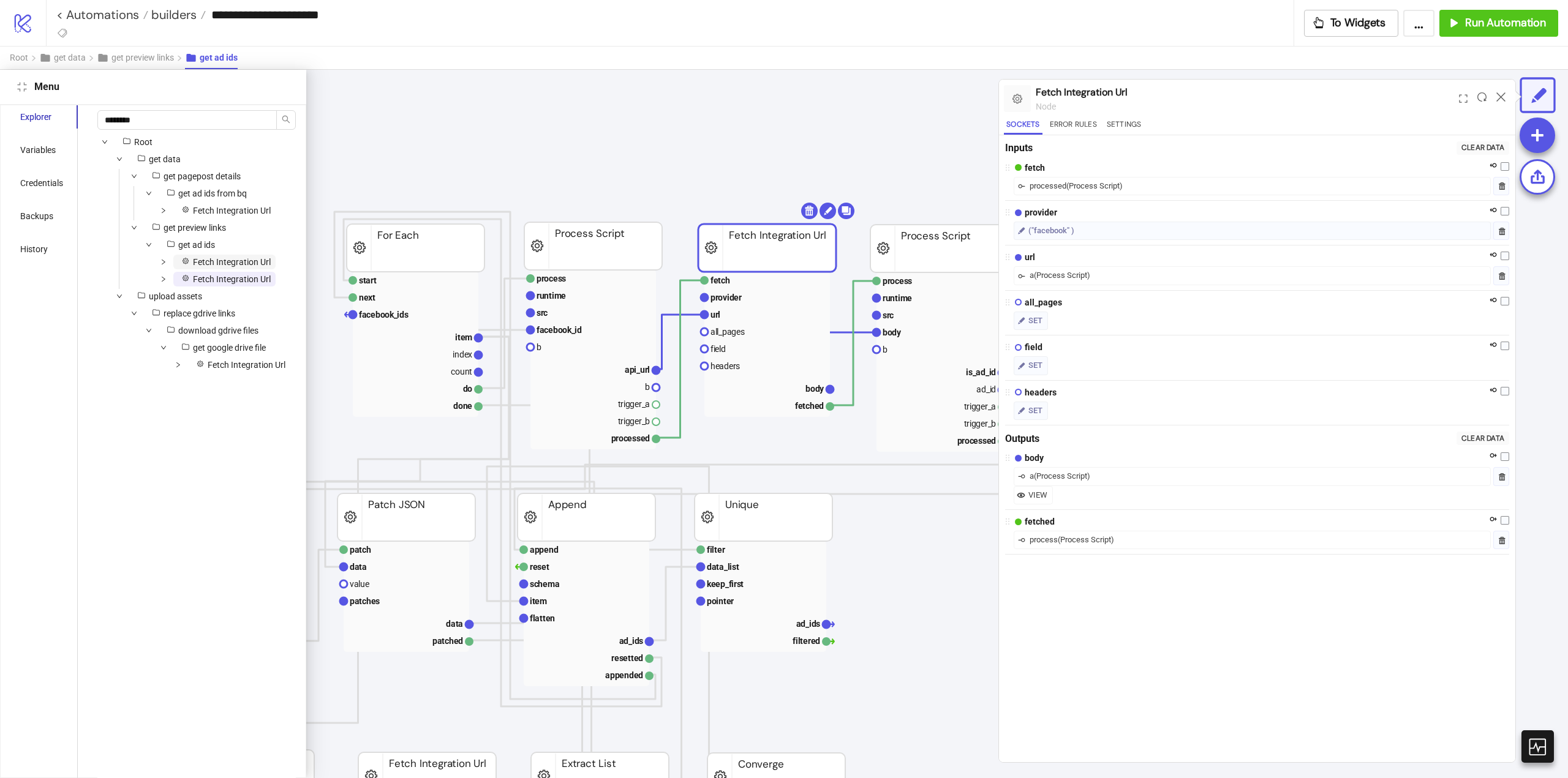
click at [217, 261] on span "Fetch Integration Url" at bounding box center [232, 262] width 78 height 10
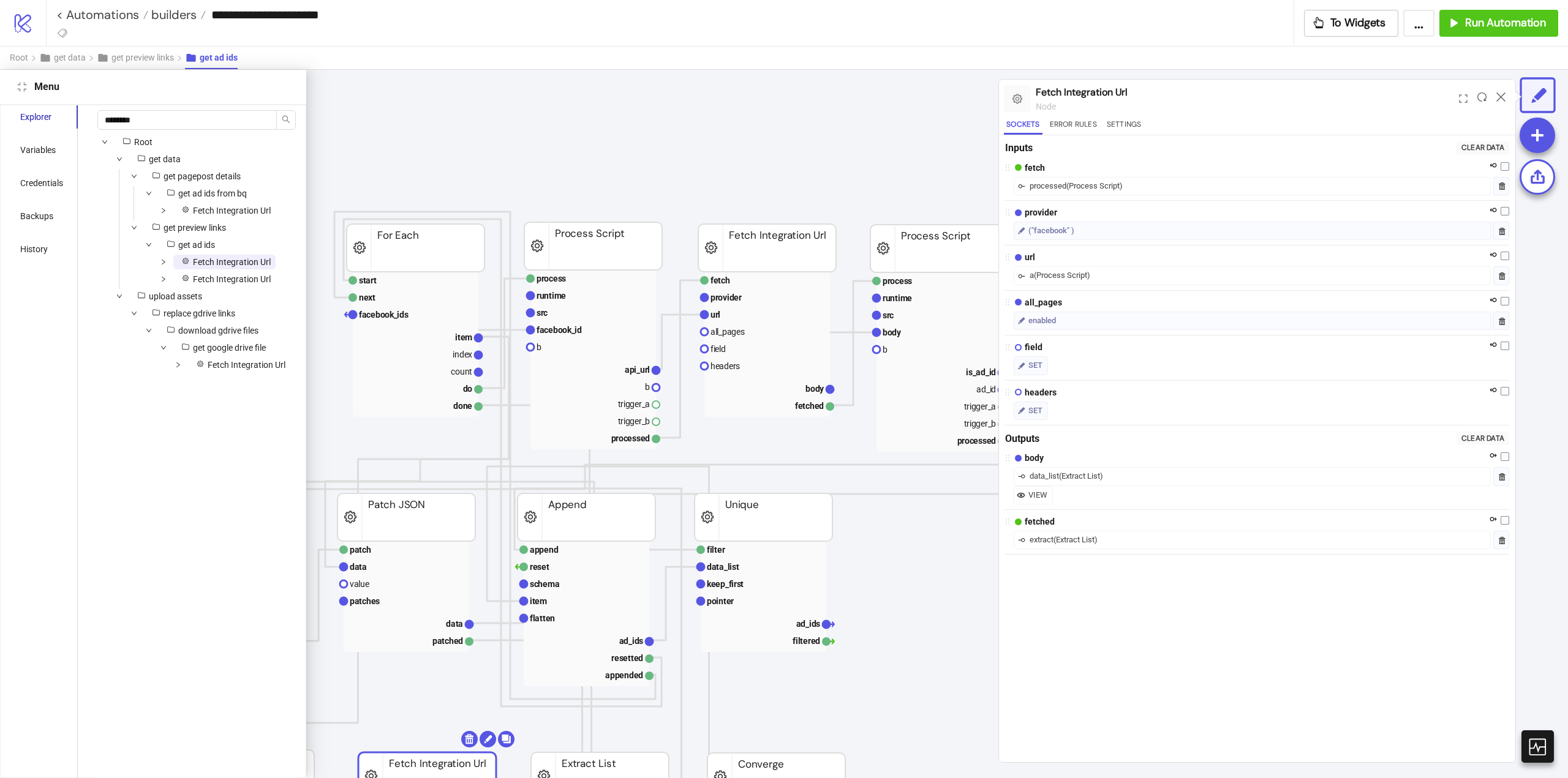
scroll to position [294, 115]
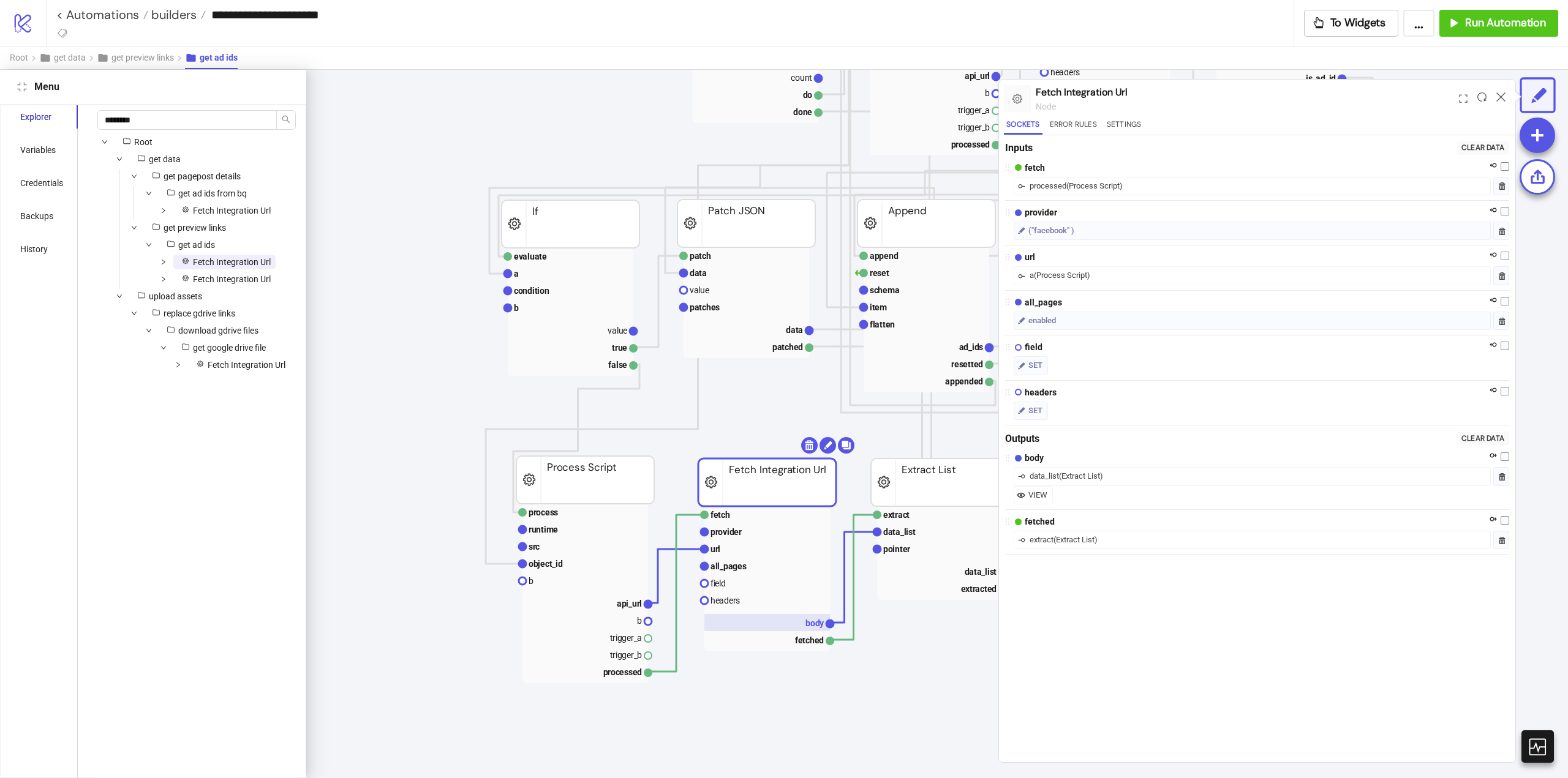
click at [797, 622] on rect at bounding box center [767, 623] width 126 height 18
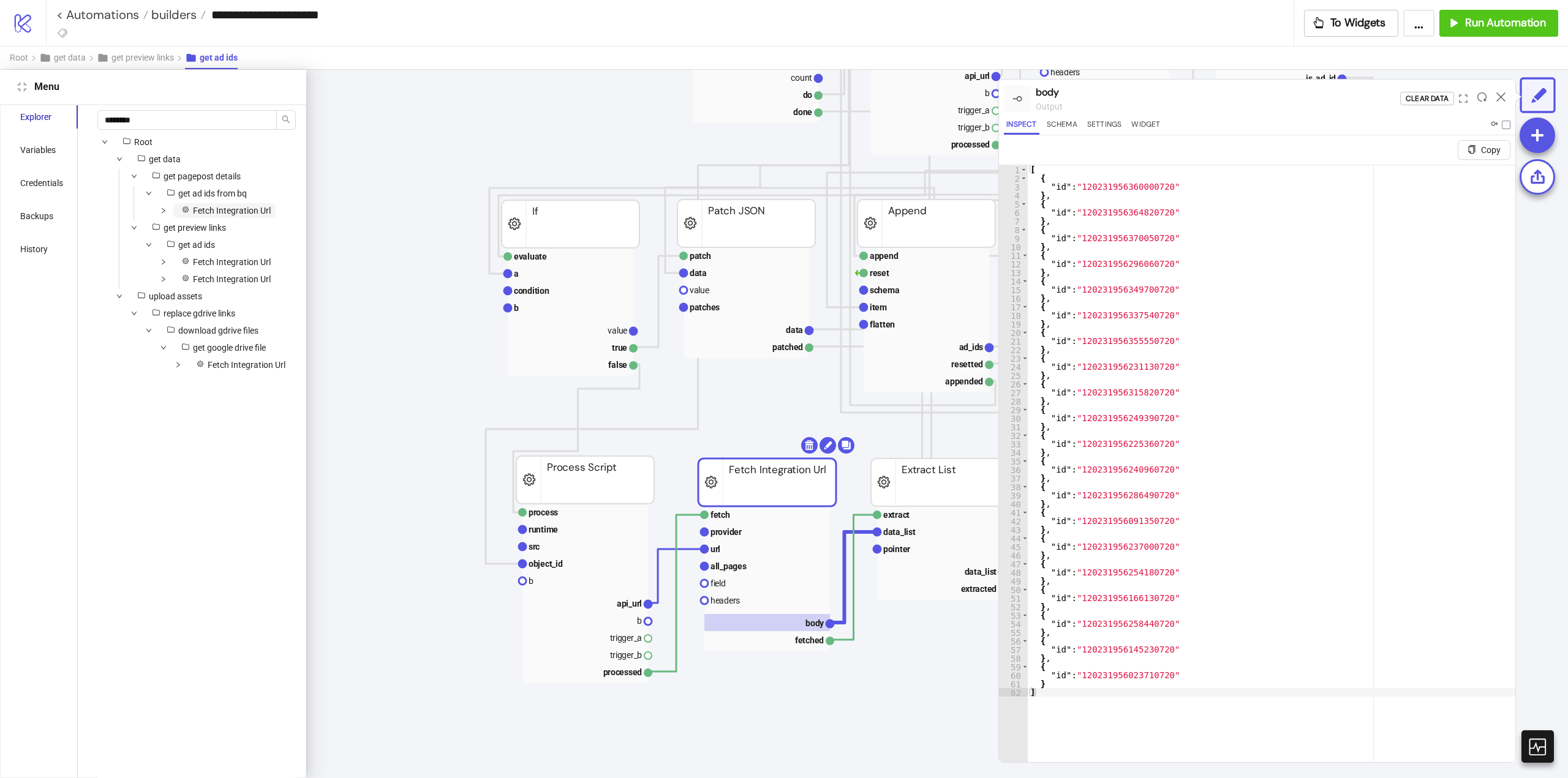
click at [226, 216] on span "Fetch Integration Url" at bounding box center [225, 210] width 102 height 14
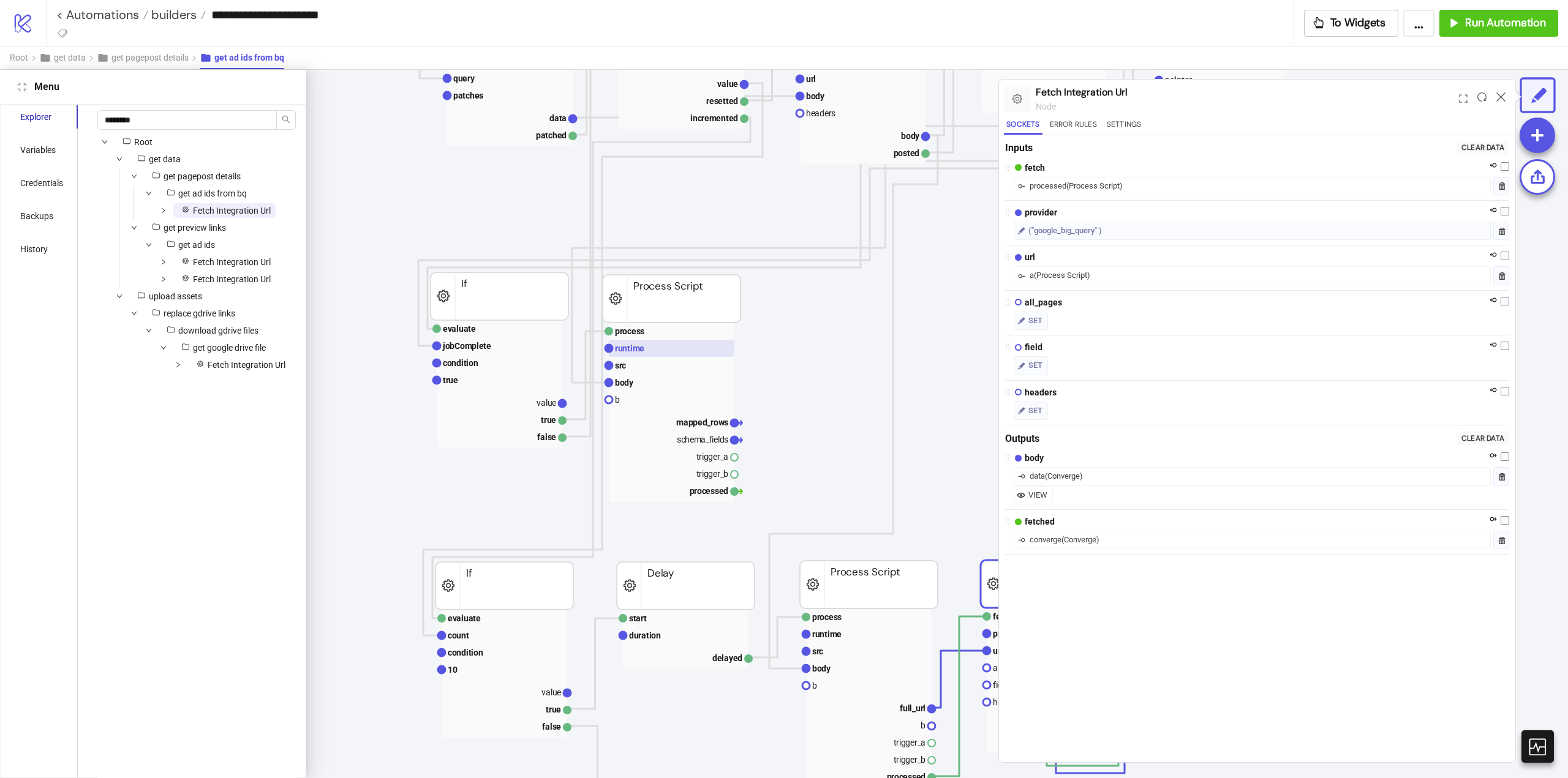
scroll to position [396, 398]
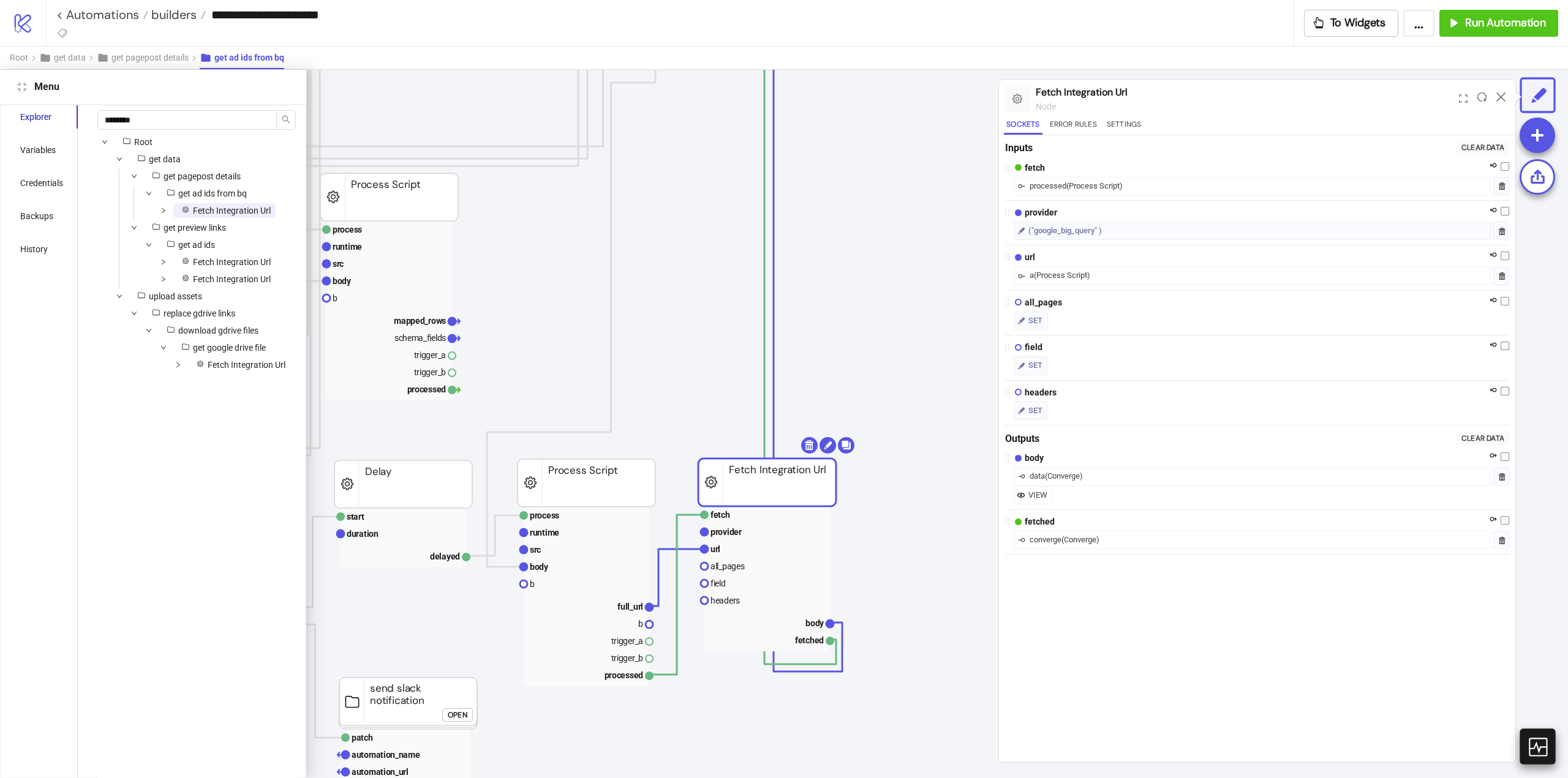
click at [1532, 741] on icon at bounding box center [1536, 746] width 22 height 22
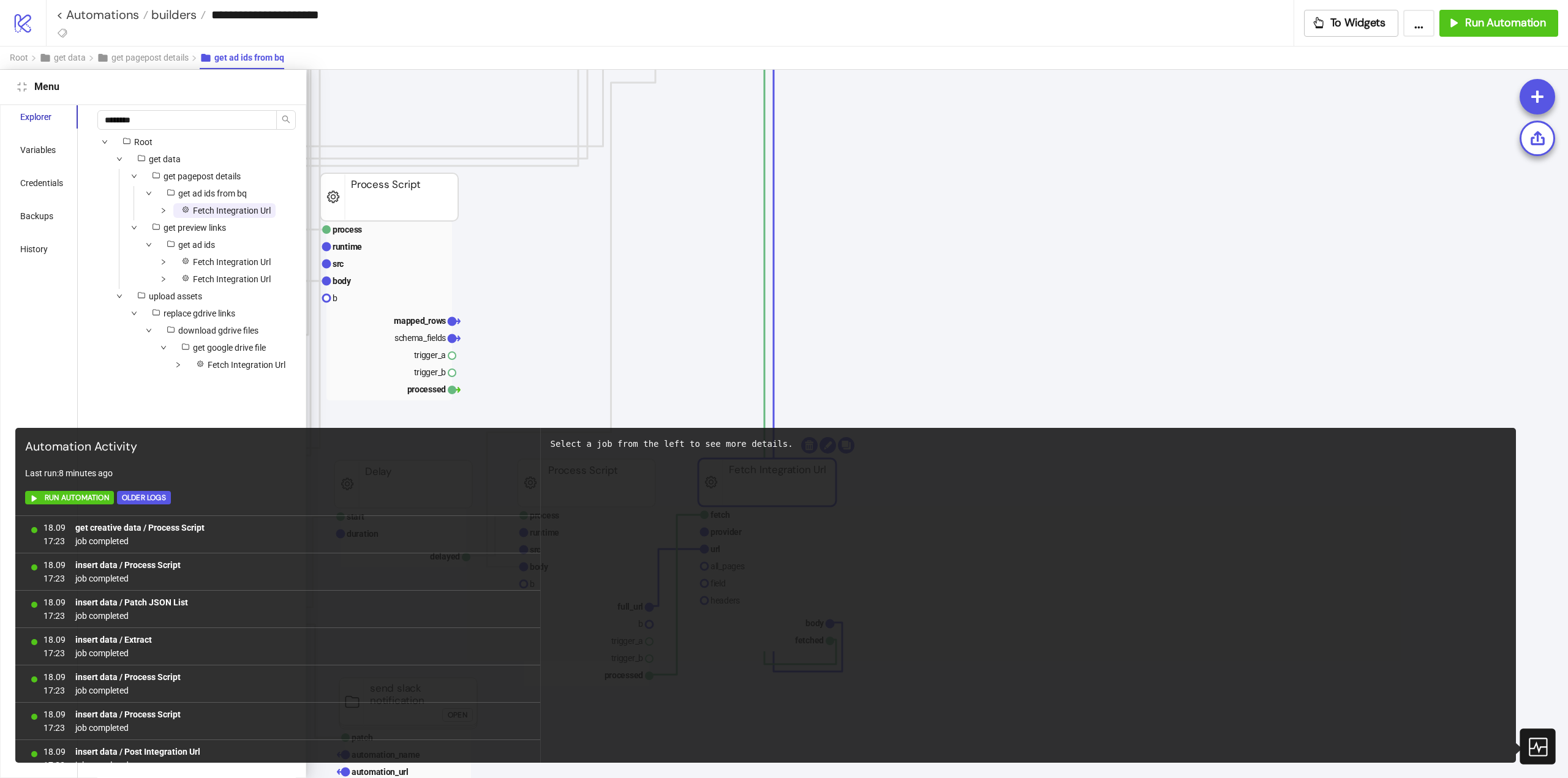
scroll to position [1061, 0]
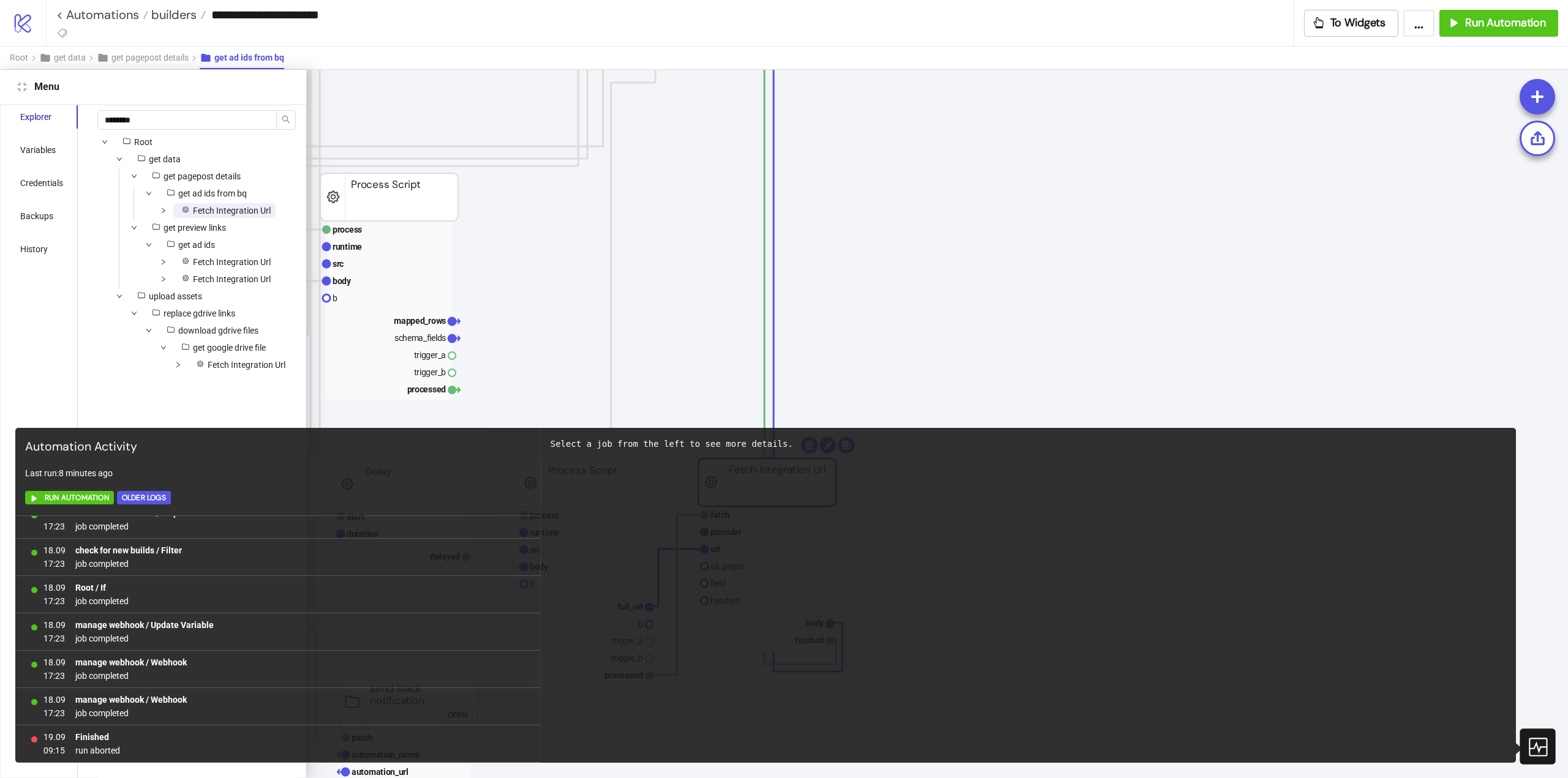
click at [1534, 744] on icon at bounding box center [1536, 746] width 22 height 22
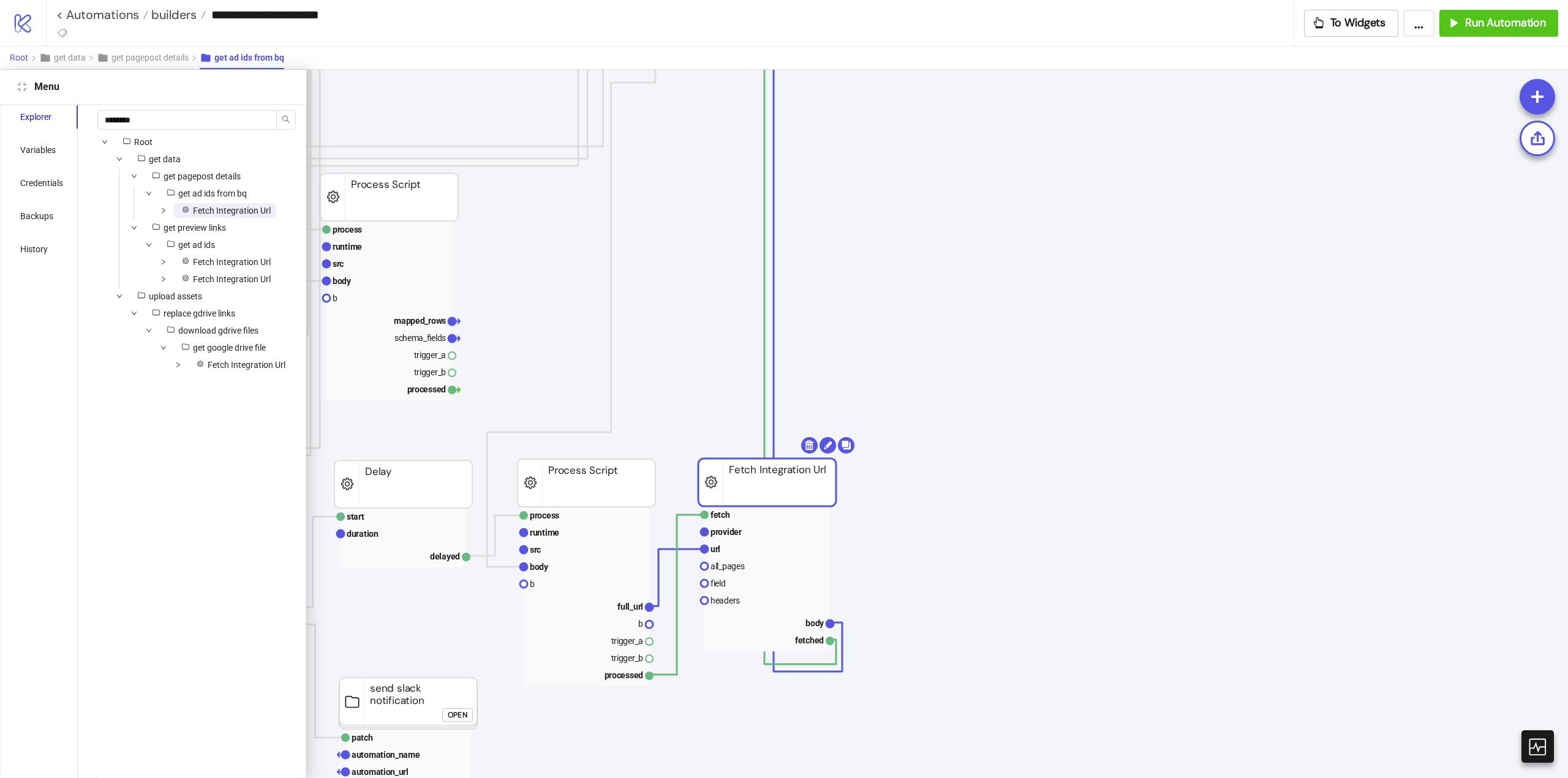
click at [13, 60] on span "Root" at bounding box center [18, 57] width 18 height 10
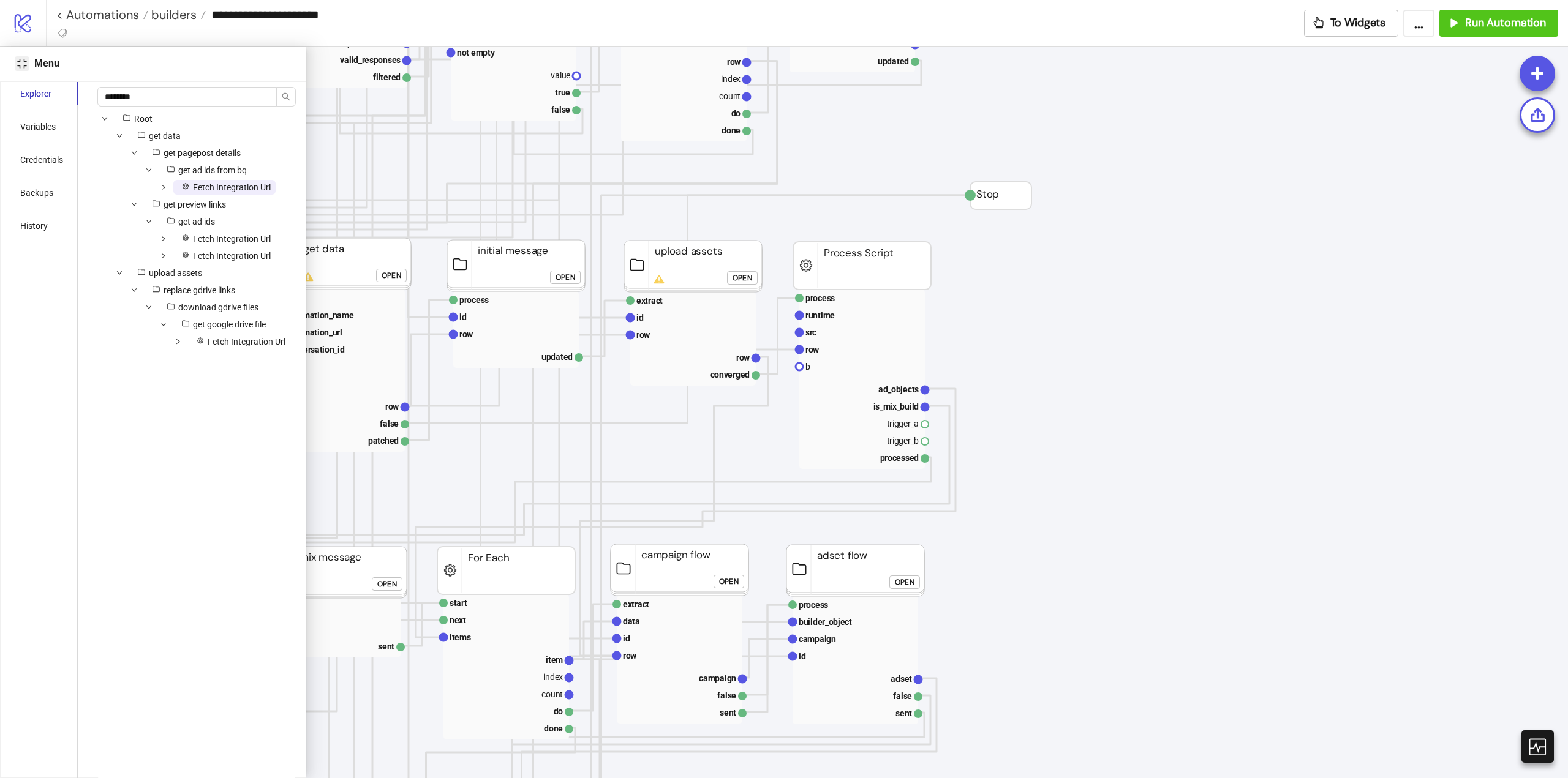
click at [20, 69] on button "Close" at bounding box center [22, 64] width 14 height 14
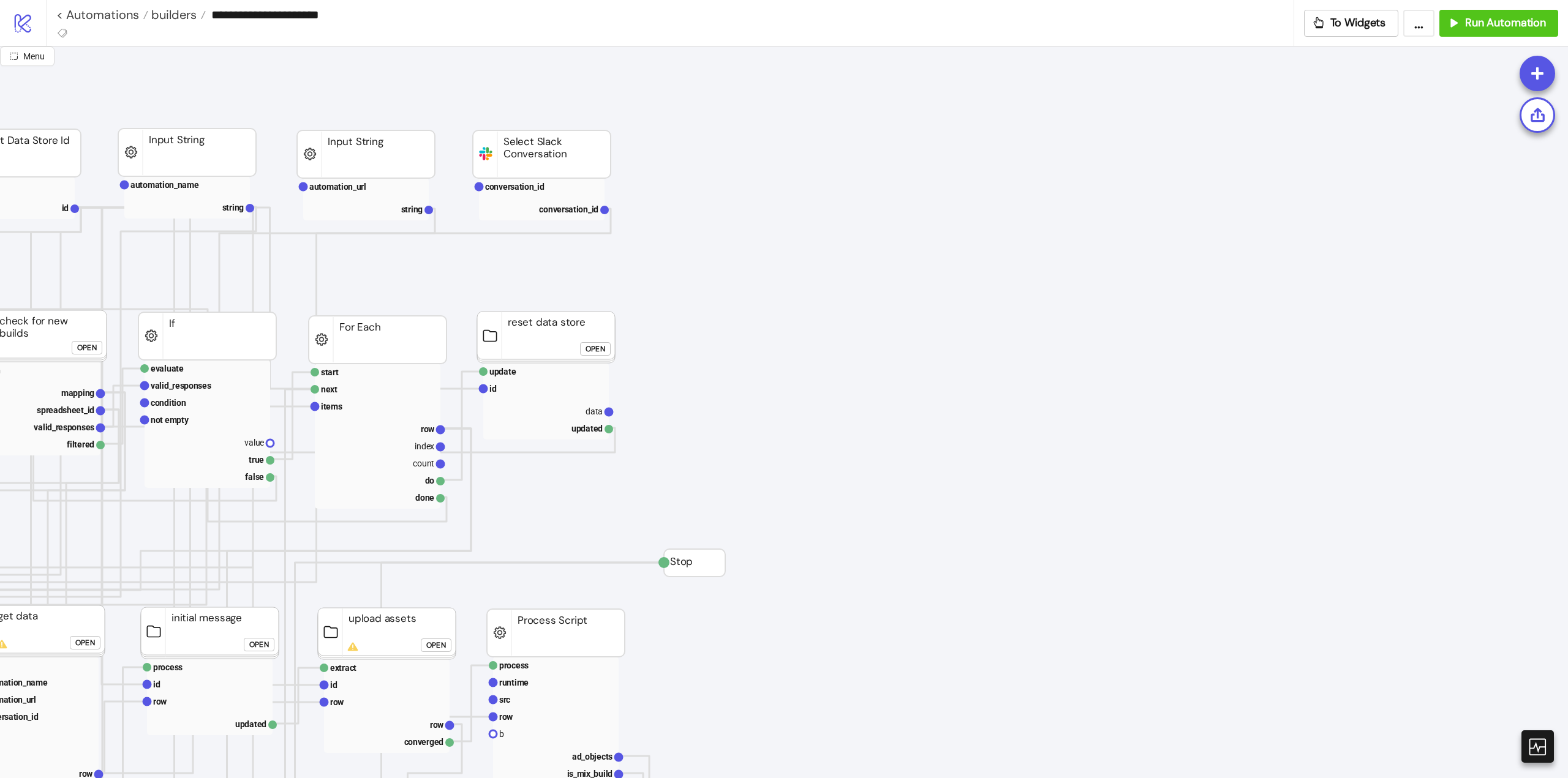
scroll to position [28, 0]
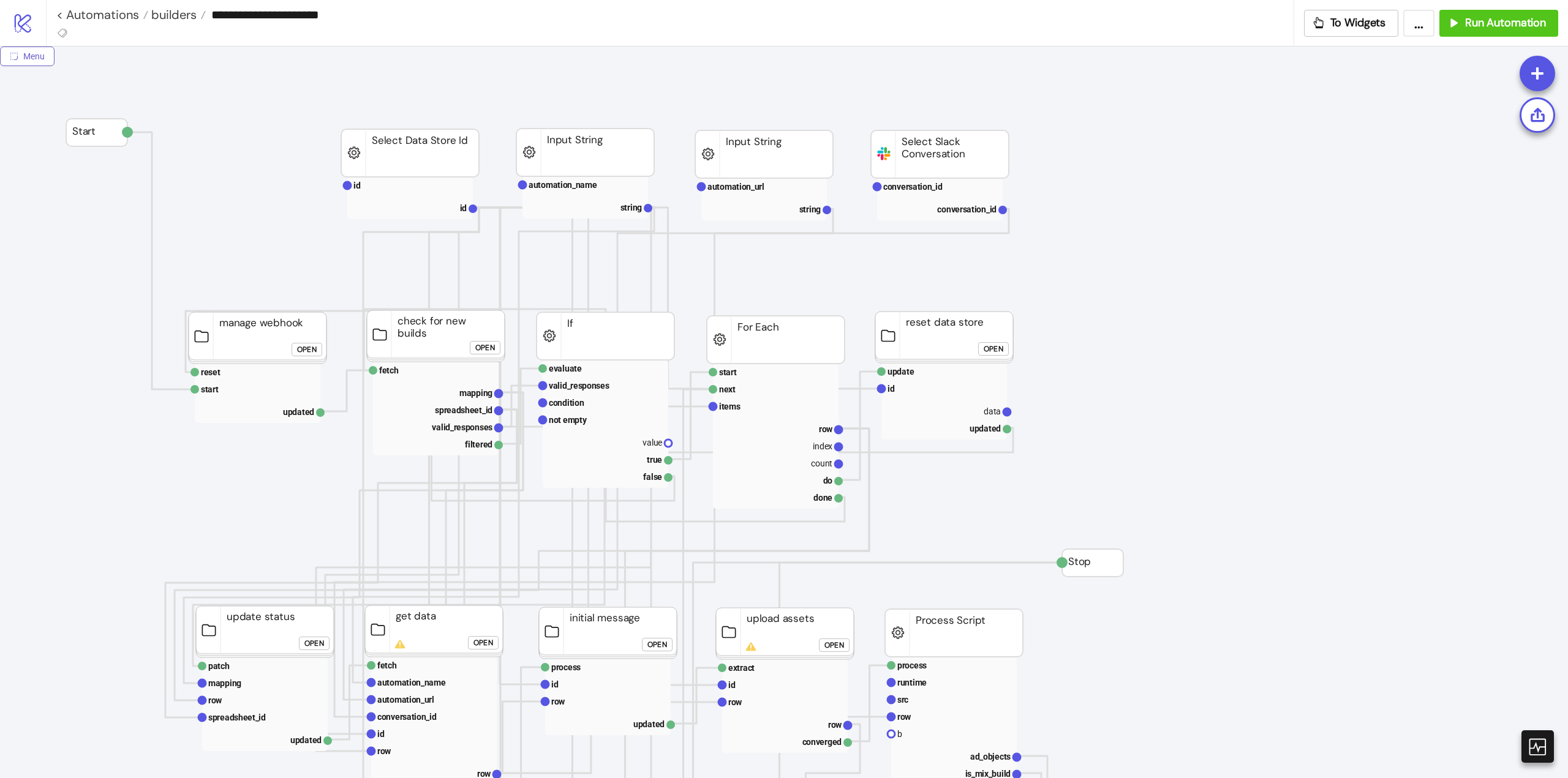
click at [27, 59] on span "Menu" at bounding box center [33, 57] width 22 height 10
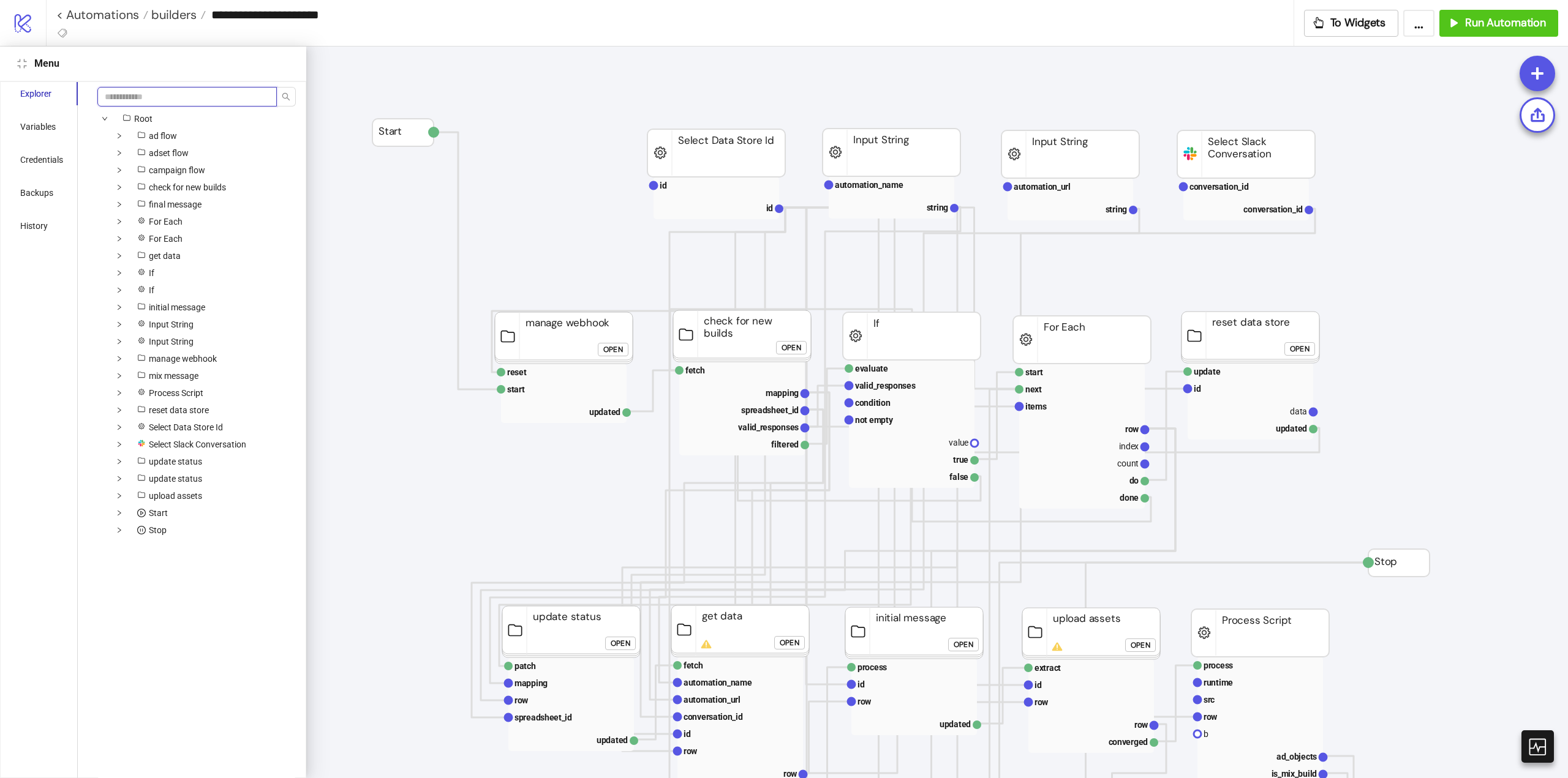
click at [171, 97] on input "search" at bounding box center [186, 96] width 179 height 20
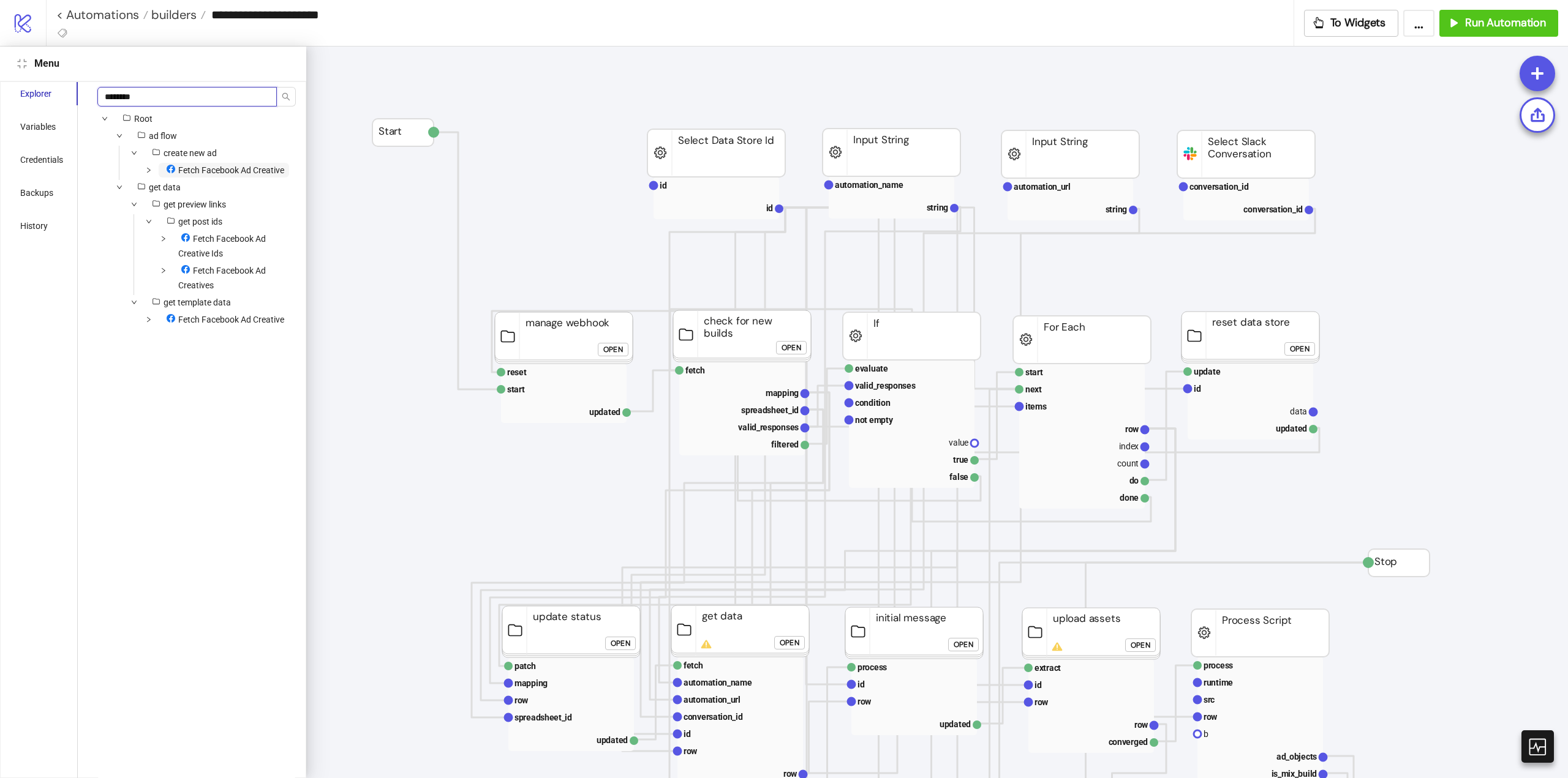
type input "********"
click at [213, 178] on span "Fetch Facebook Ad Creative" at bounding box center [224, 170] width 131 height 14
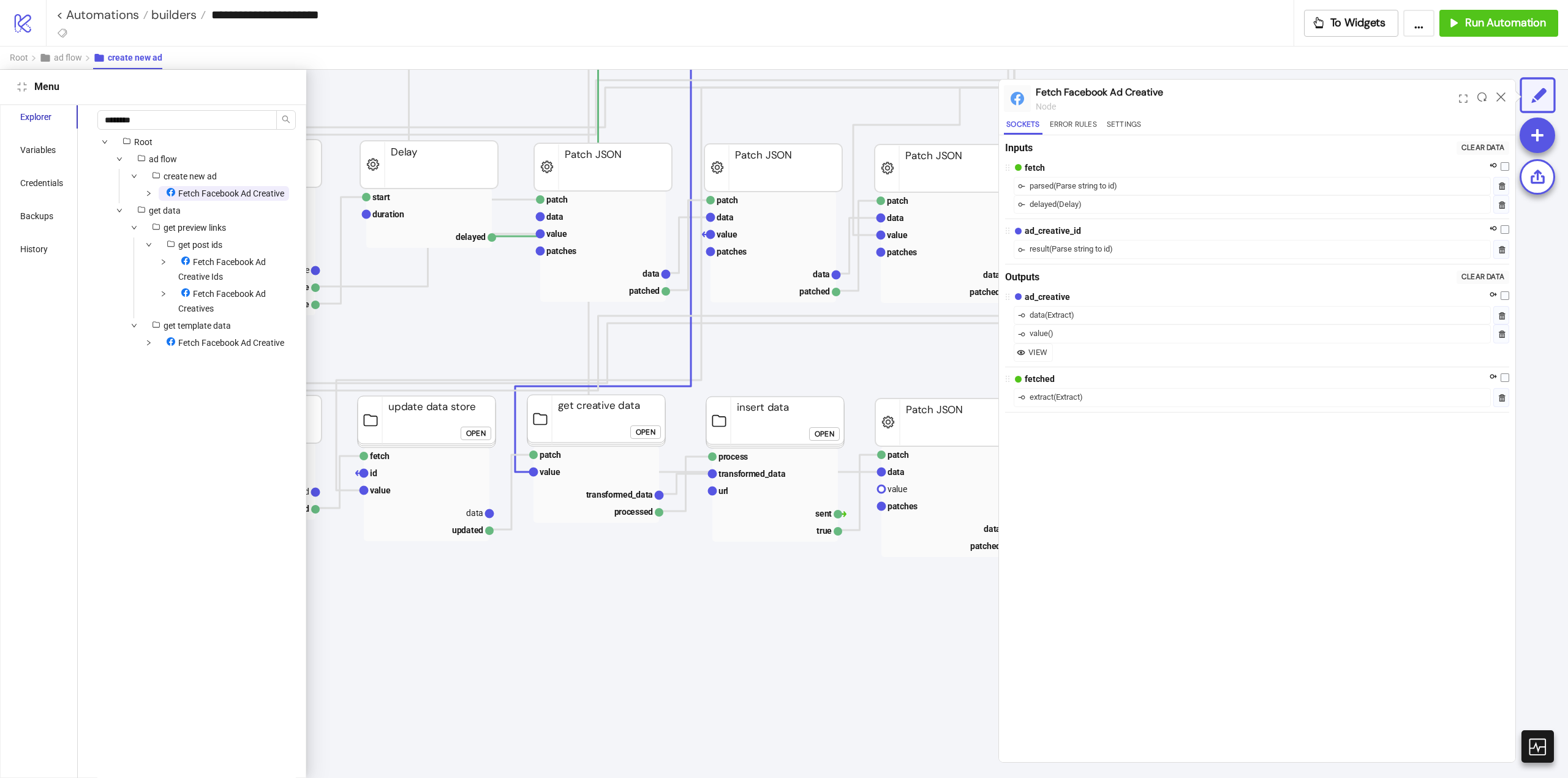
scroll to position [481, 477]
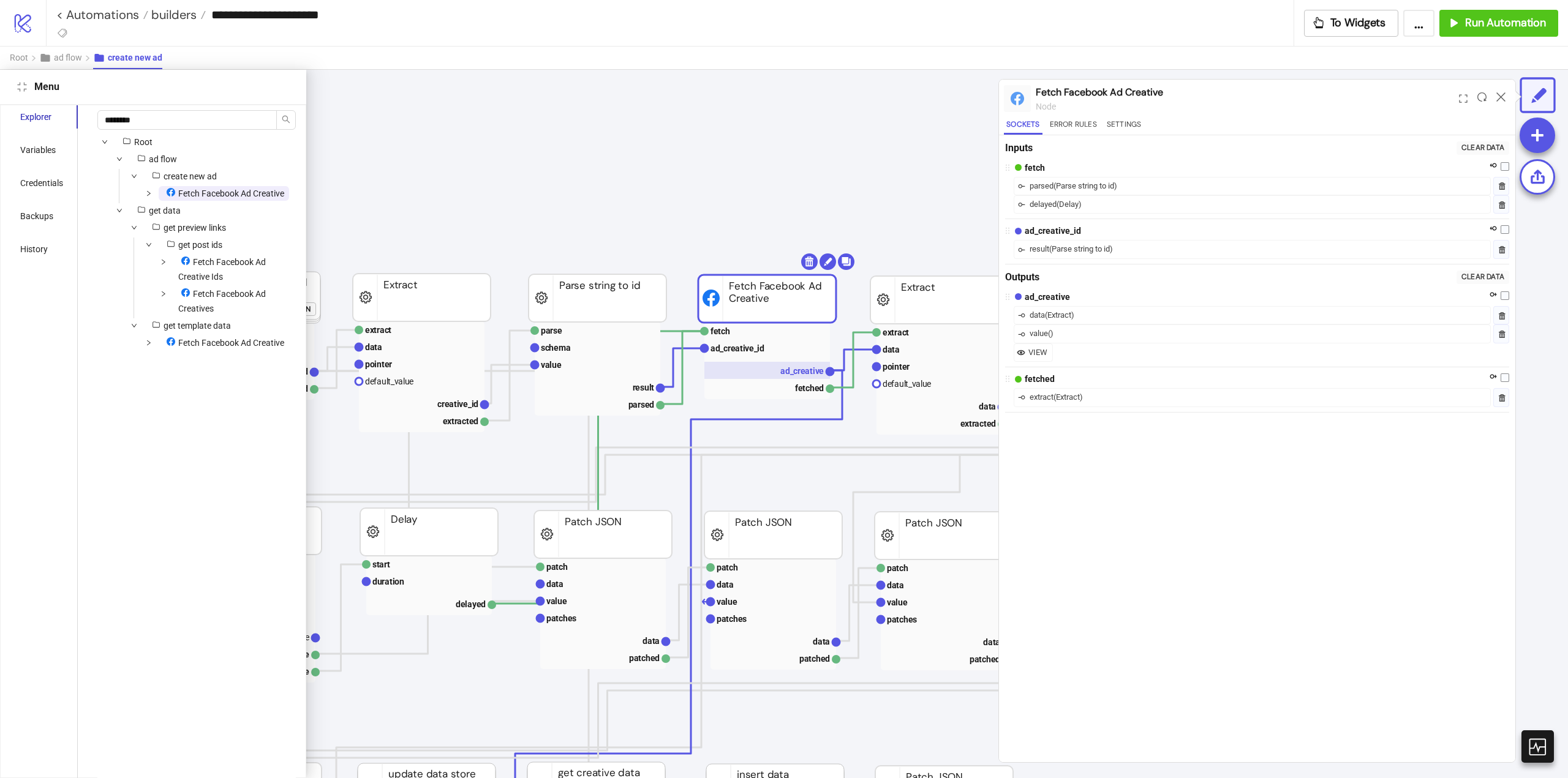
click at [781, 373] on text "ad_creative" at bounding box center [802, 371] width 44 height 10
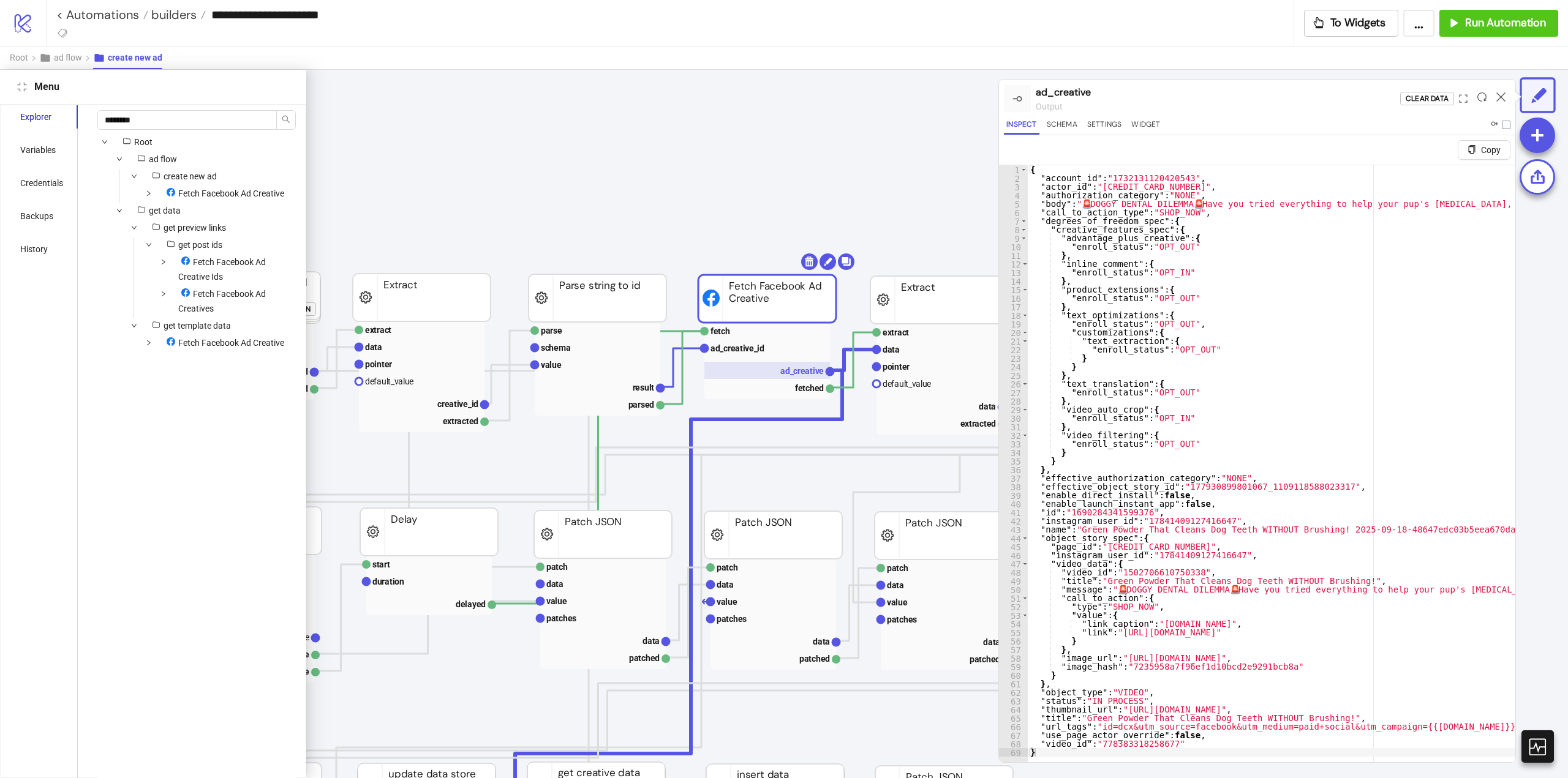
scroll to position [972, 477]
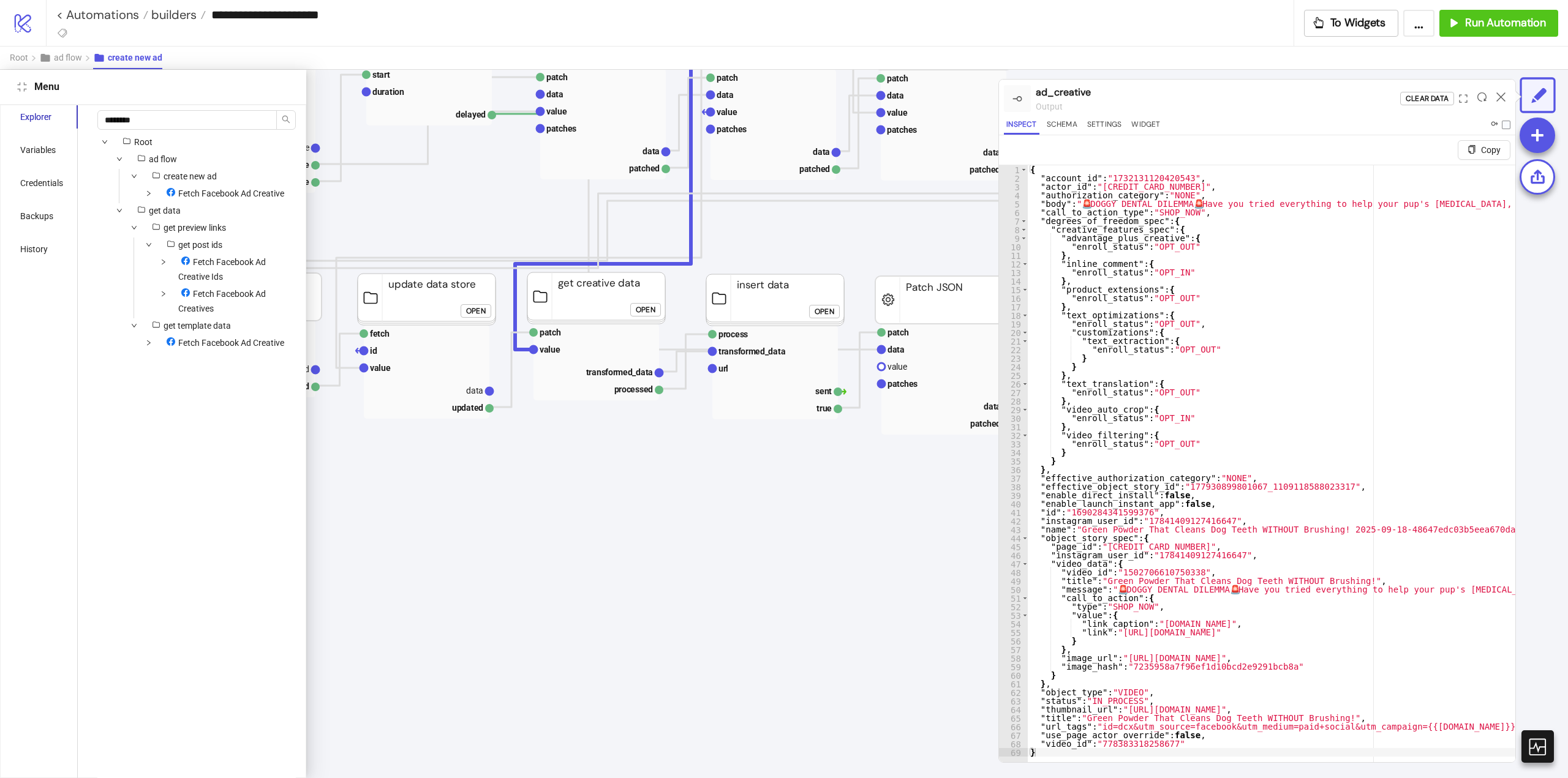
click at [651, 316] on div "Open" at bounding box center [645, 310] width 20 height 14
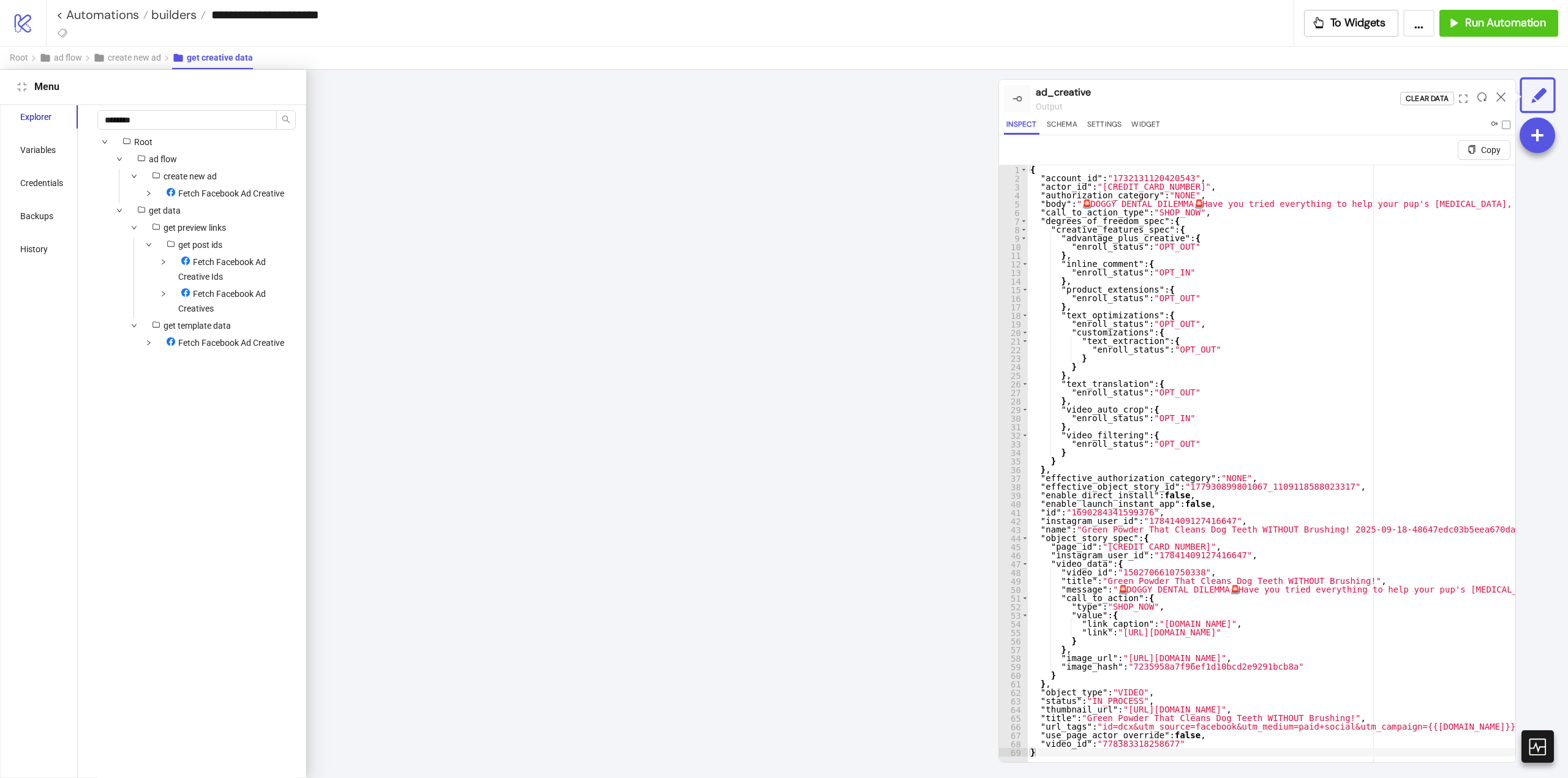
scroll to position [1216, 416]
click at [20, 83] on icon "compress" at bounding box center [22, 87] width 10 height 10
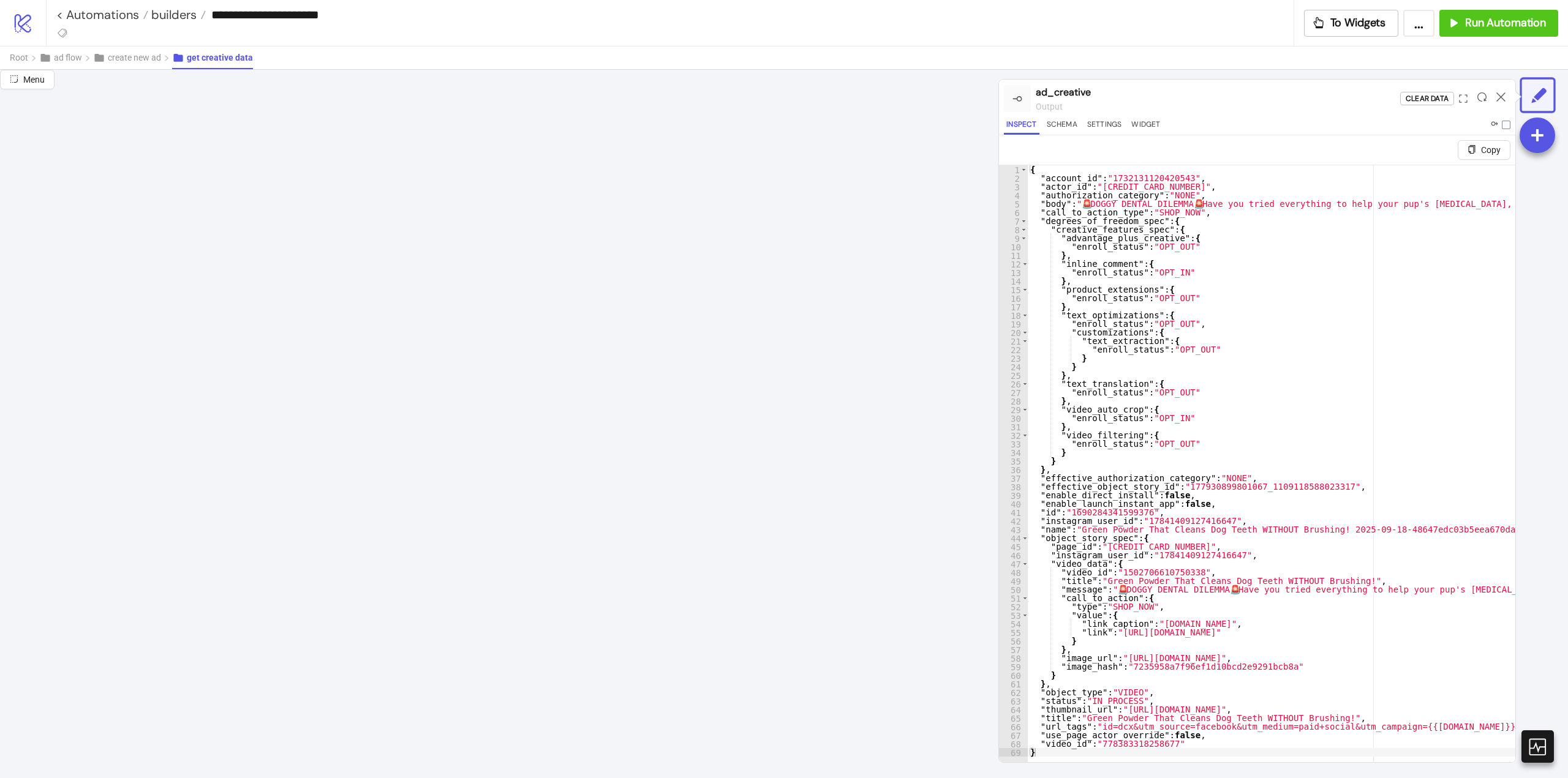
scroll to position [849, 416]
click at [1497, 99] on icon at bounding box center [1501, 97] width 10 height 10
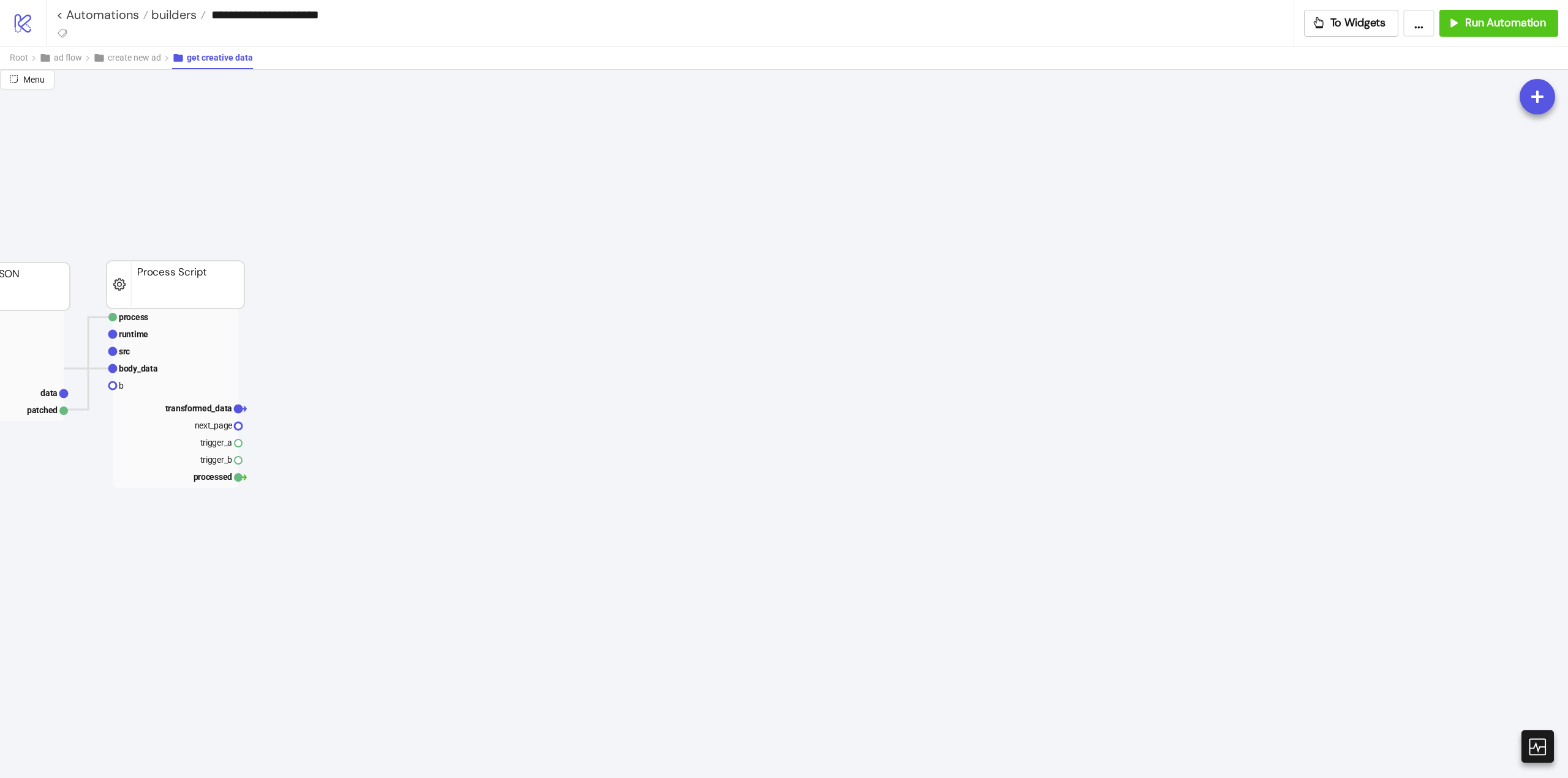
scroll to position [0, 0]
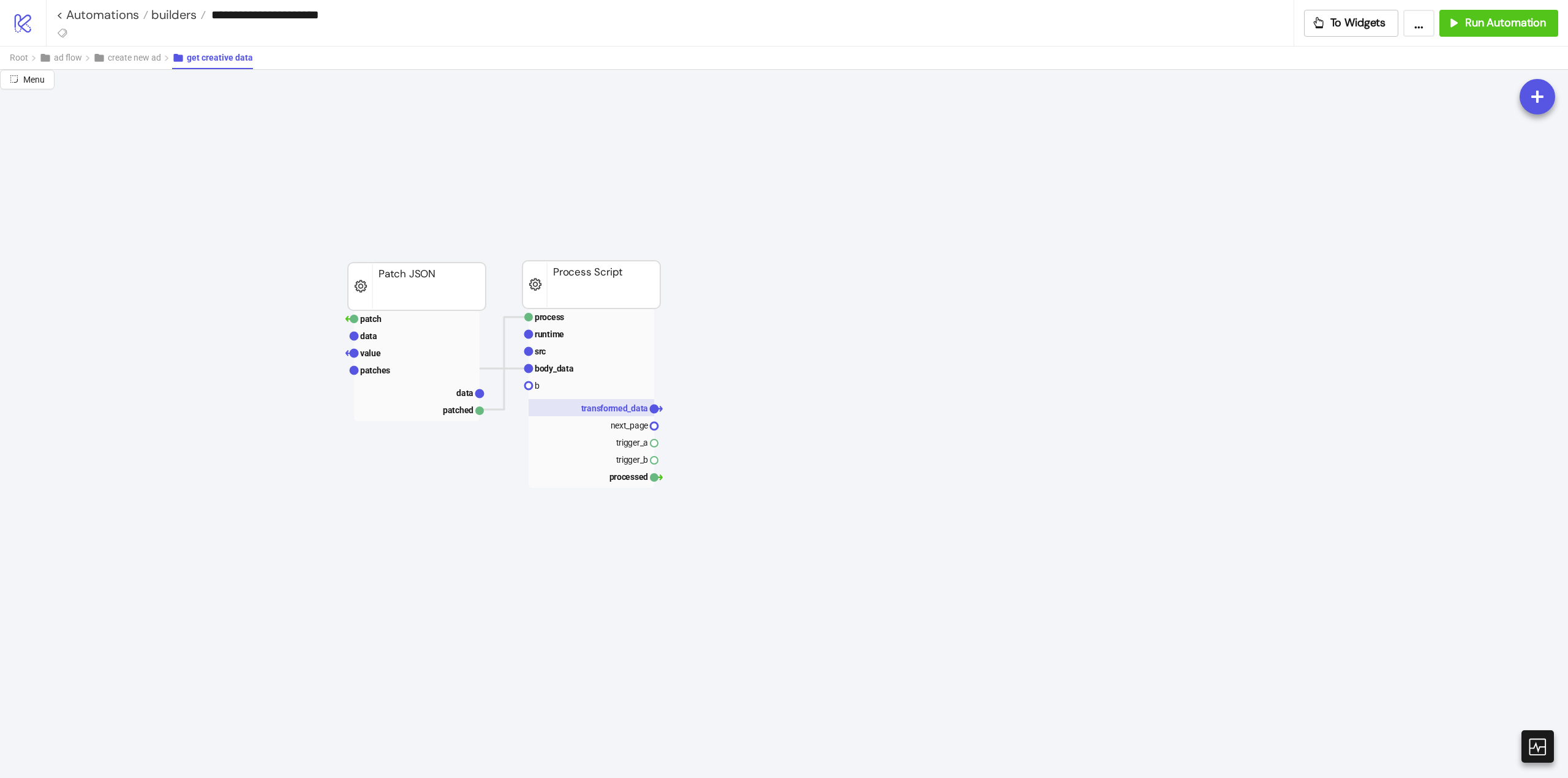
click at [600, 415] on rect at bounding box center [592, 408] width 126 height 18
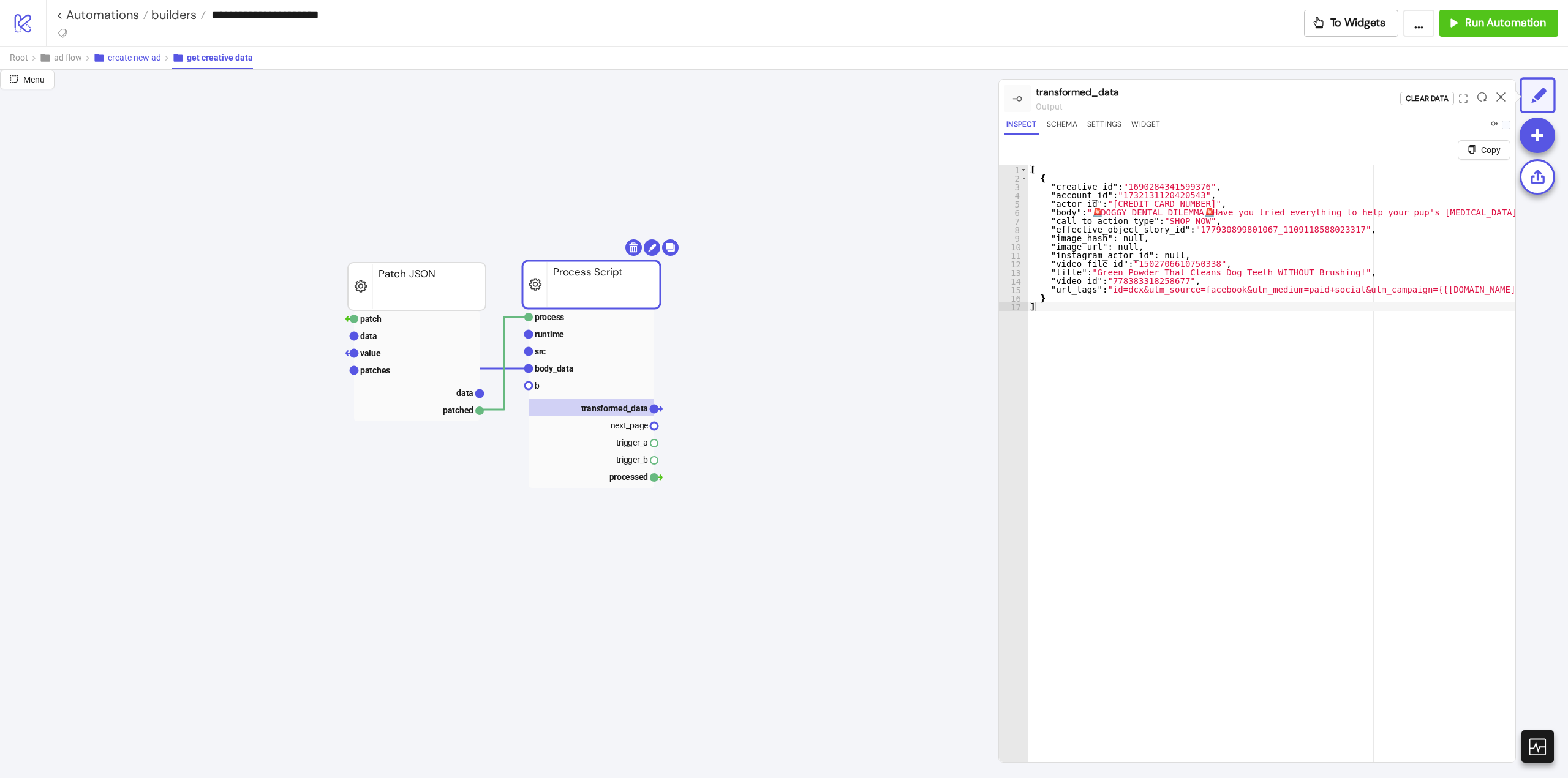
click at [126, 61] on span "create new ad" at bounding box center [134, 57] width 53 height 10
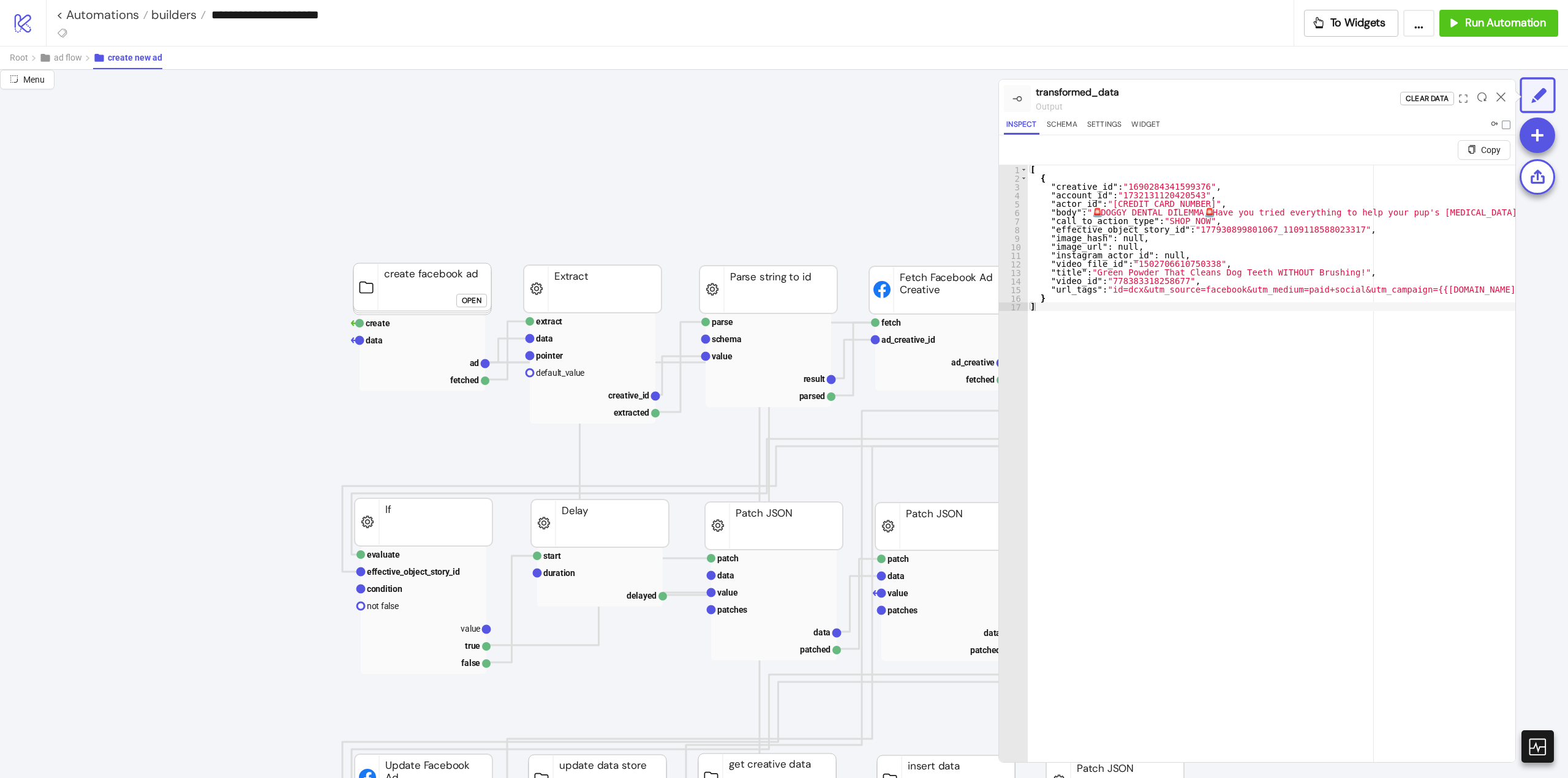
scroll to position [490, 245]
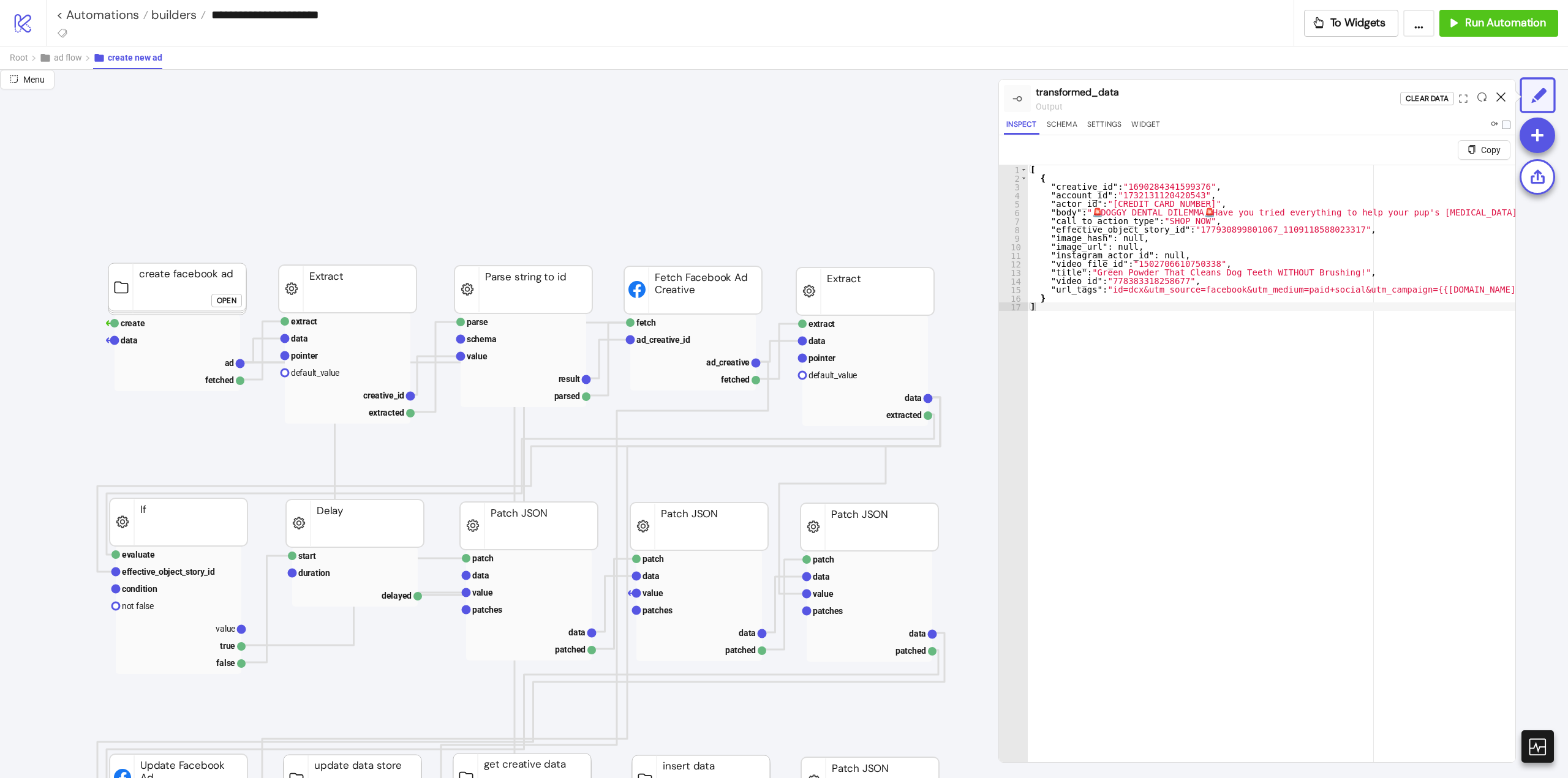
click at [1499, 97] on icon at bounding box center [1501, 97] width 10 height 10
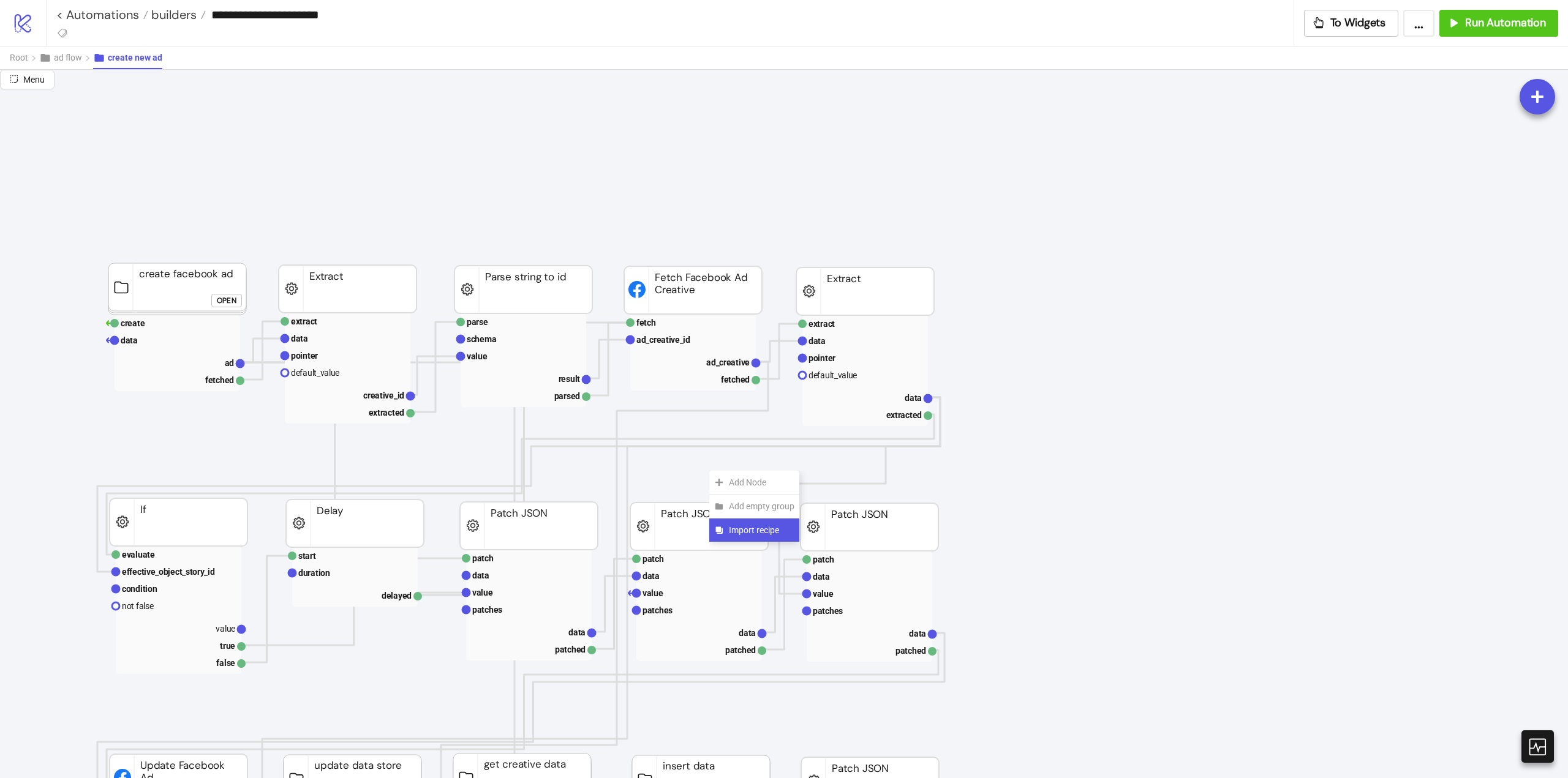
click at [742, 524] on span "Import recipe" at bounding box center [761, 530] width 65 height 14
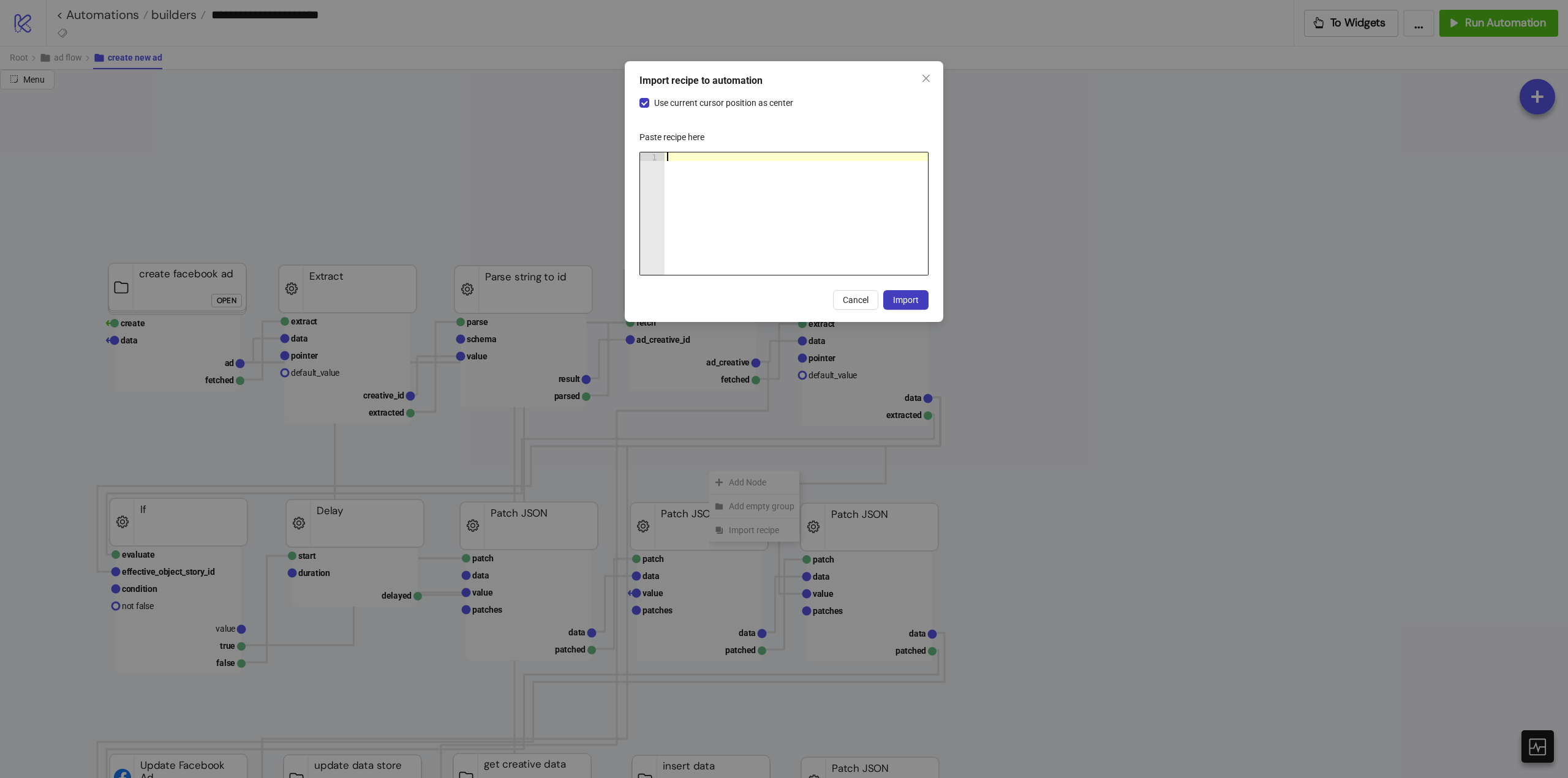
click at [714, 213] on div at bounding box center [796, 221] width 264 height 139
paste textarea "Cursor at row 1"
click at [901, 299] on span "Import" at bounding box center [905, 300] width 25 height 10
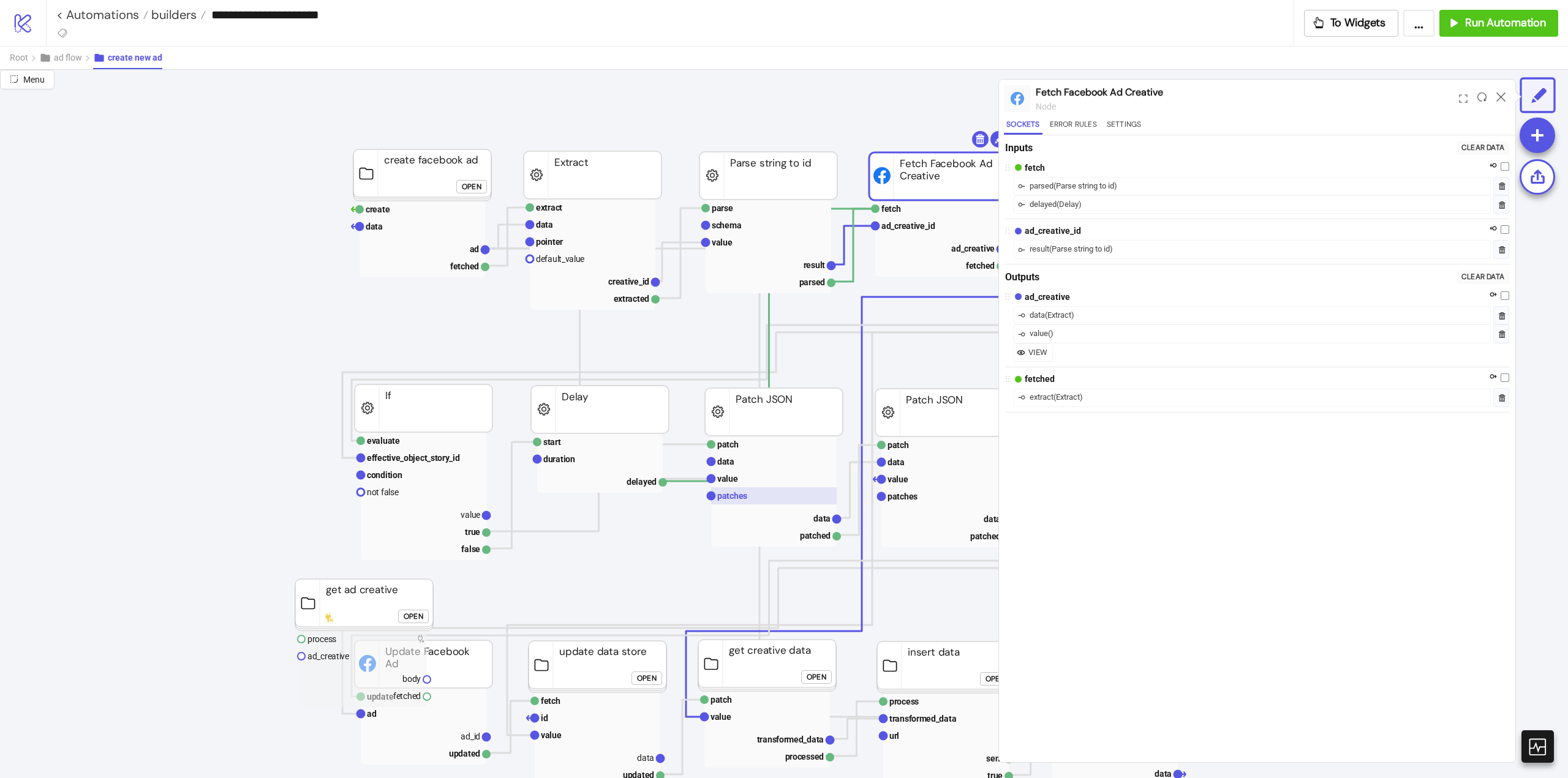
scroll to position [604, 307]
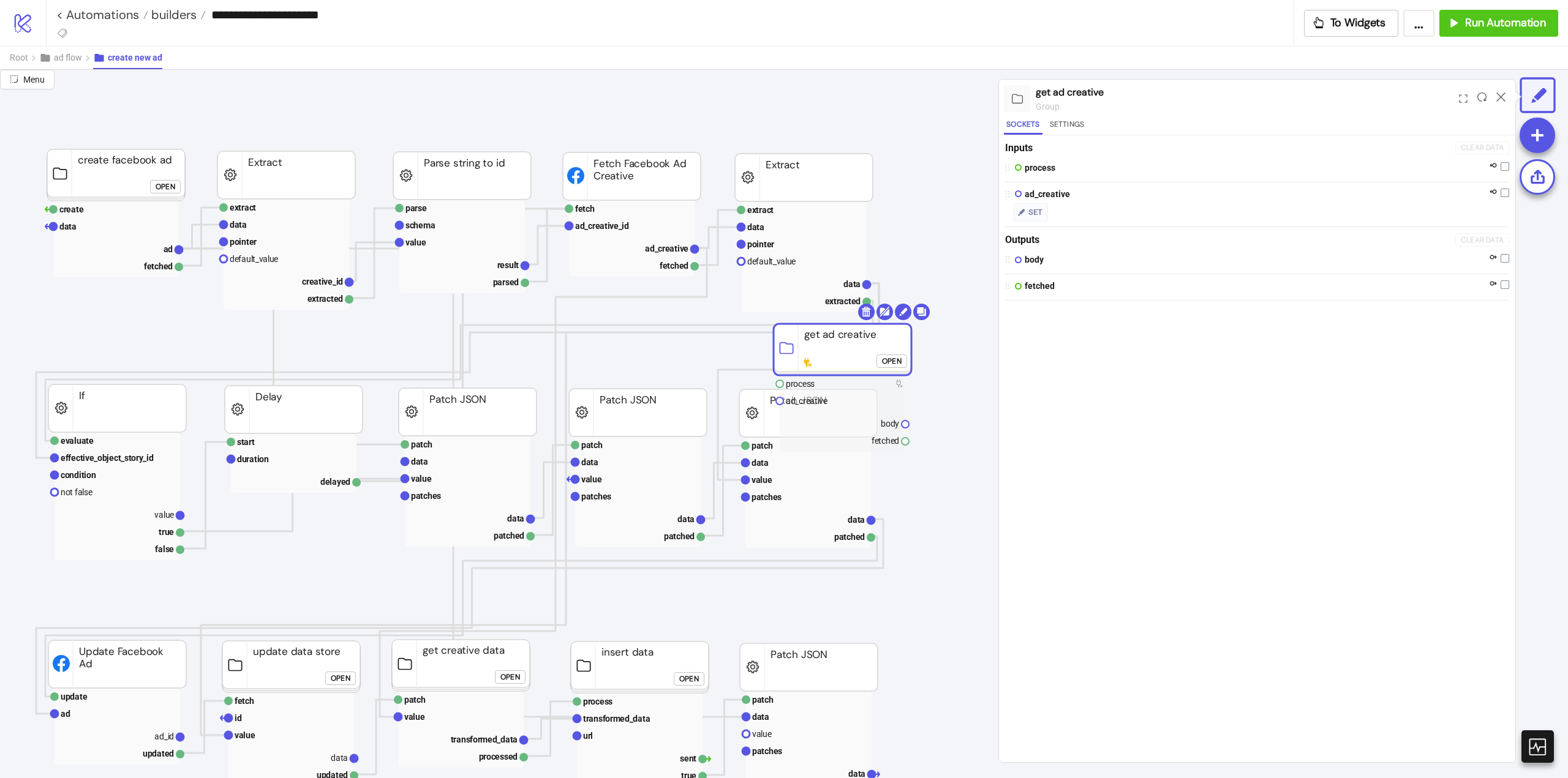
drag, startPoint x: 54, startPoint y: 608, endPoint x: 768, endPoint y: 319, distance: 770.3
click at [836, 352] on rect at bounding box center [842, 350] width 138 height 52
click at [664, 252] on text "ad_creative" at bounding box center [667, 248] width 44 height 10
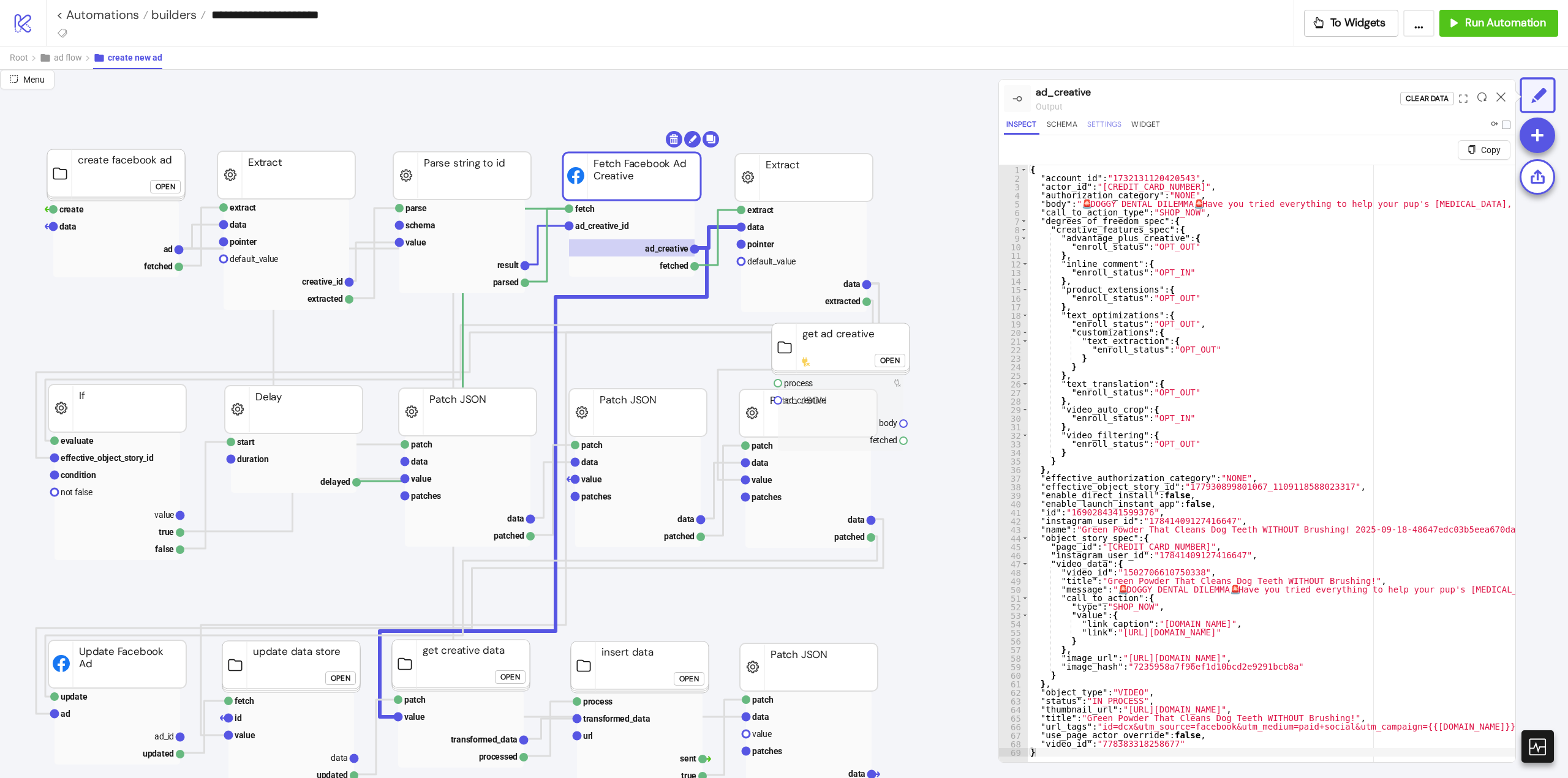
click at [1106, 129] on button "Settings" at bounding box center [1105, 126] width 40 height 17
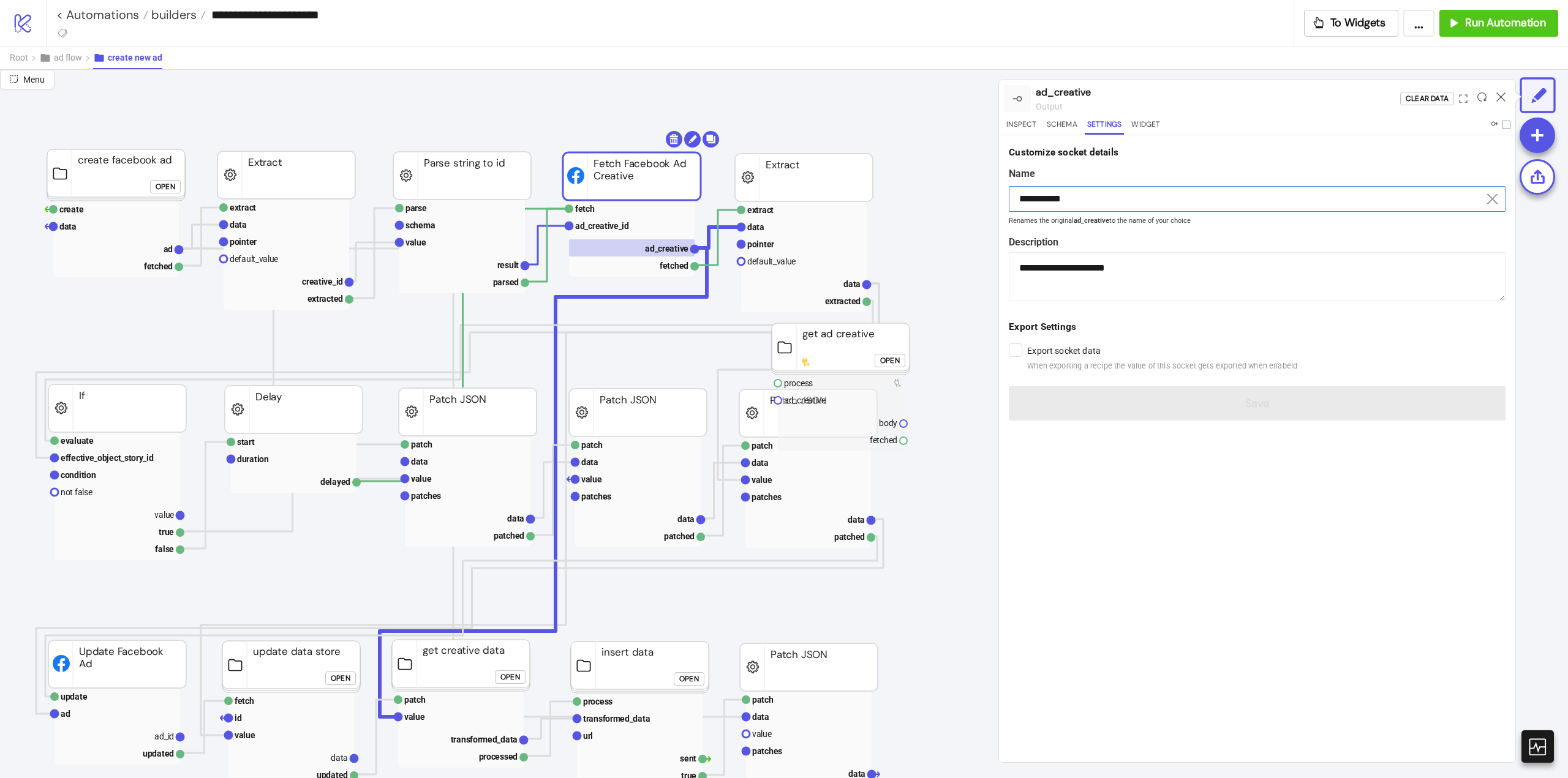
click at [1069, 188] on input "**********" at bounding box center [1257, 199] width 497 height 25
click at [882, 424] on text "body" at bounding box center [888, 423] width 18 height 10
type input "****"
type textarea "**********"
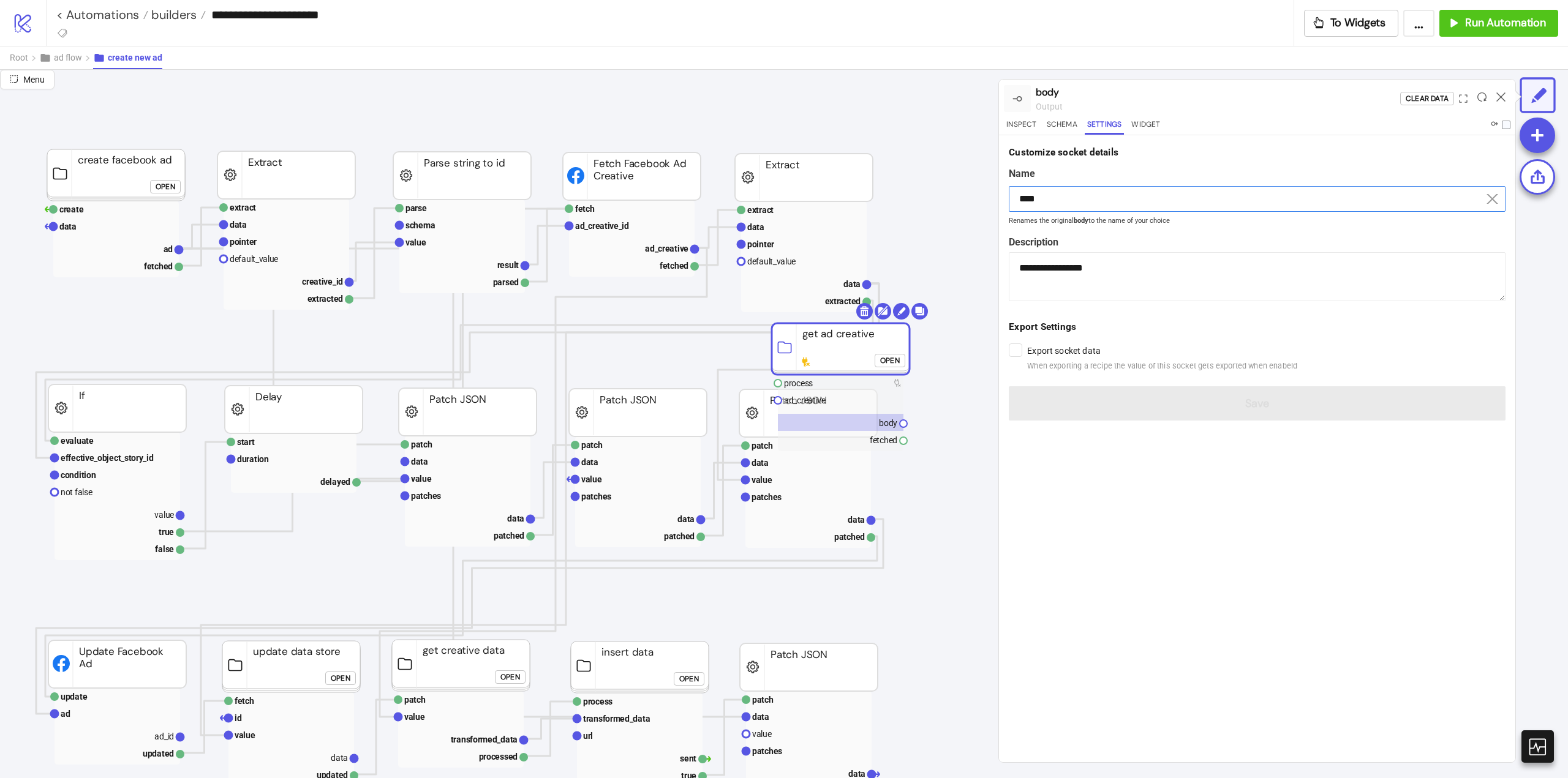
click at [1060, 198] on input "****" at bounding box center [1257, 199] width 497 height 25
paste input "*******"
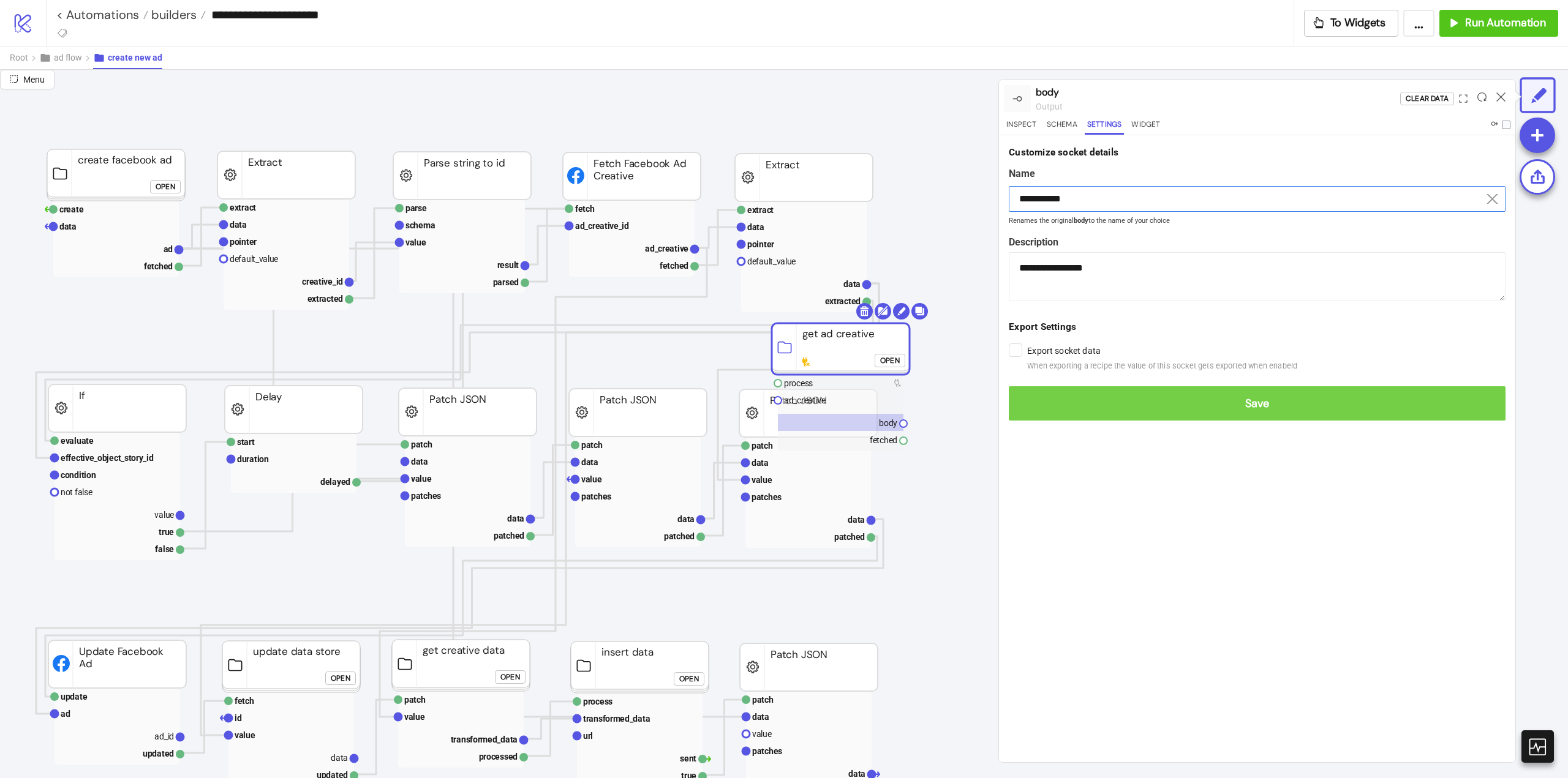
type input "**********"
click at [1253, 405] on span "Save" at bounding box center [1257, 404] width 477 height 14
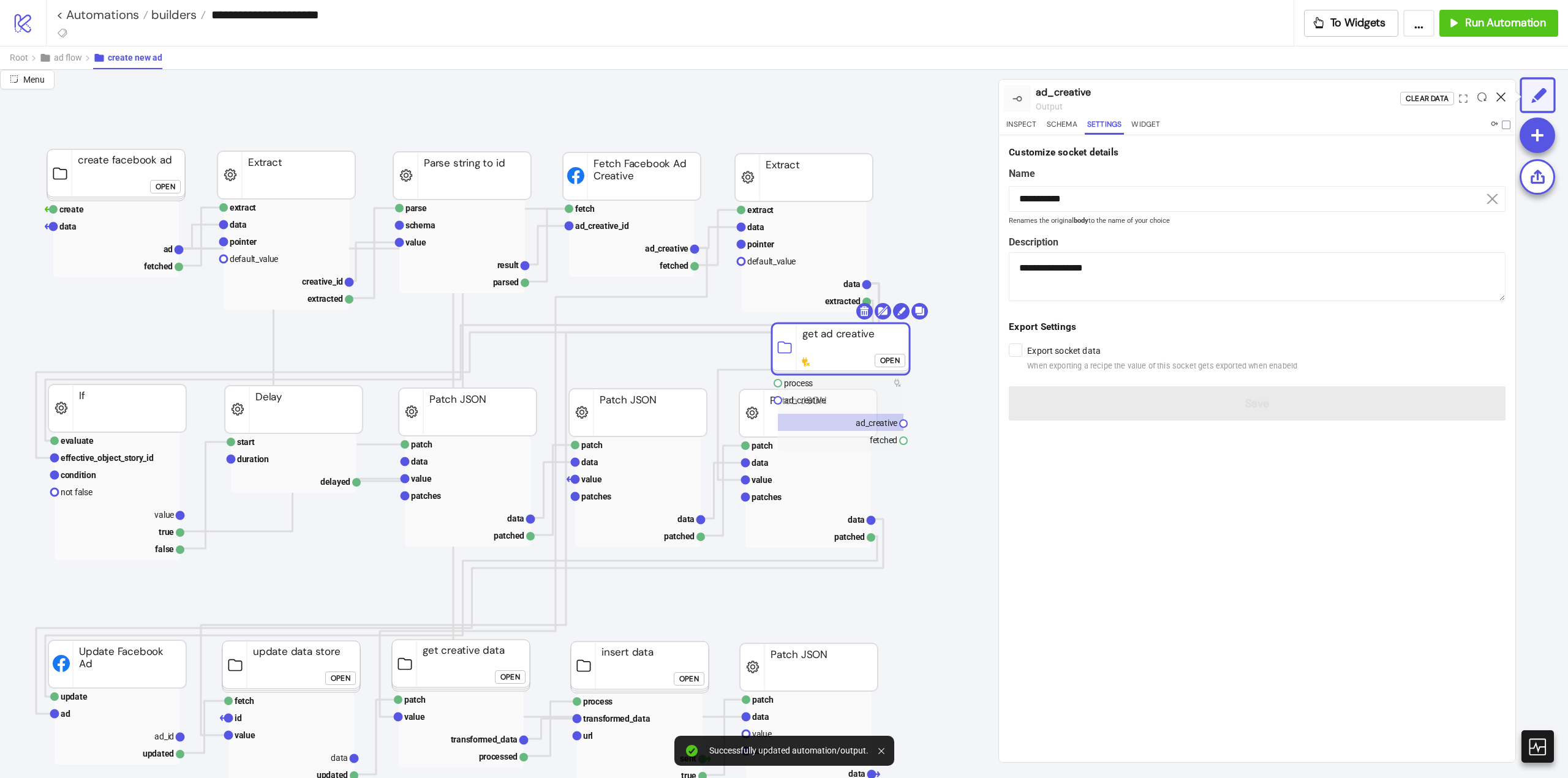
click at [1496, 98] on icon at bounding box center [1501, 97] width 10 height 10
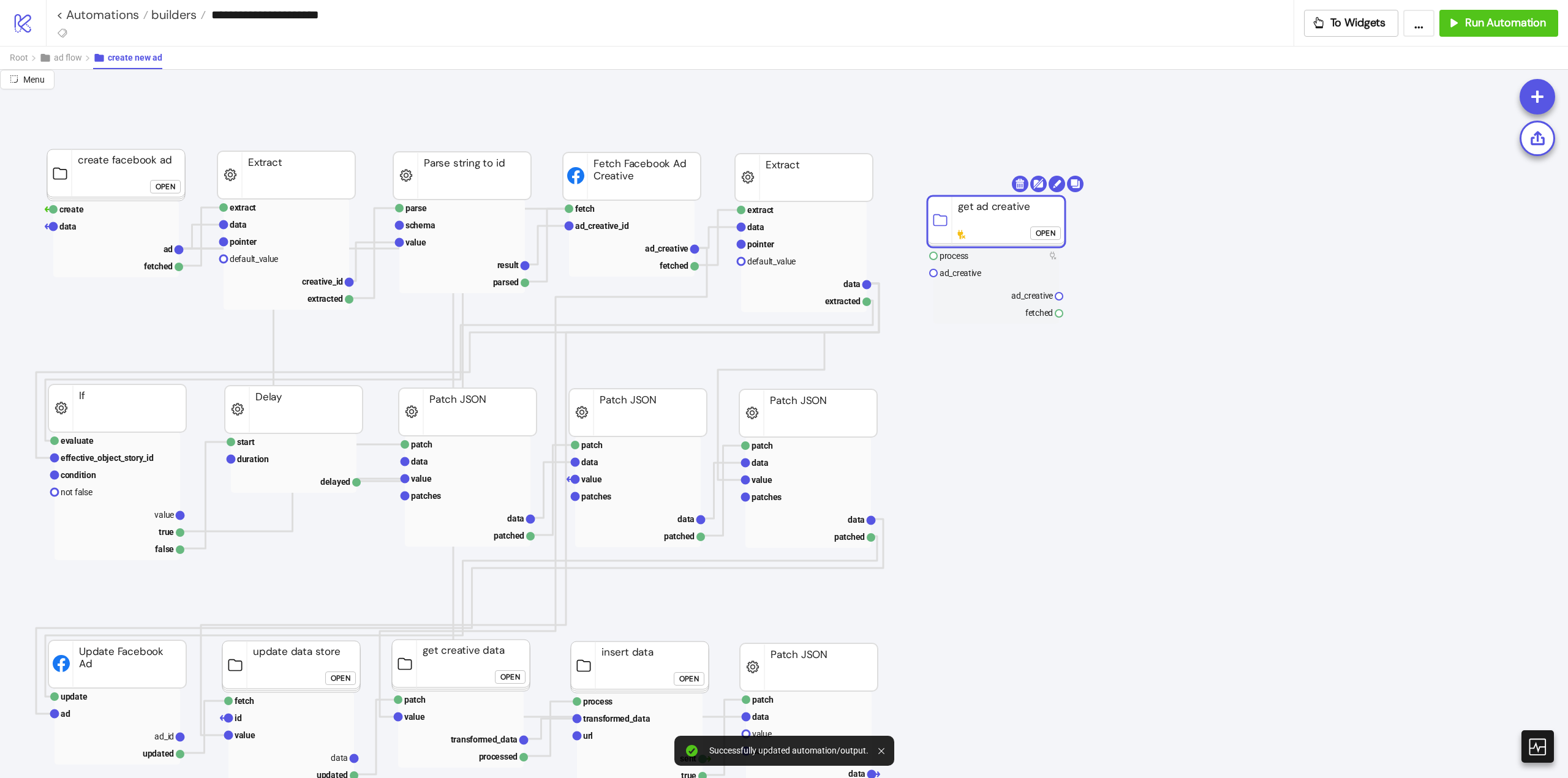
drag, startPoint x: 847, startPoint y: 350, endPoint x: 1002, endPoint y: 228, distance: 197.3
click at [1000, 220] on rect at bounding box center [995, 221] width 138 height 52
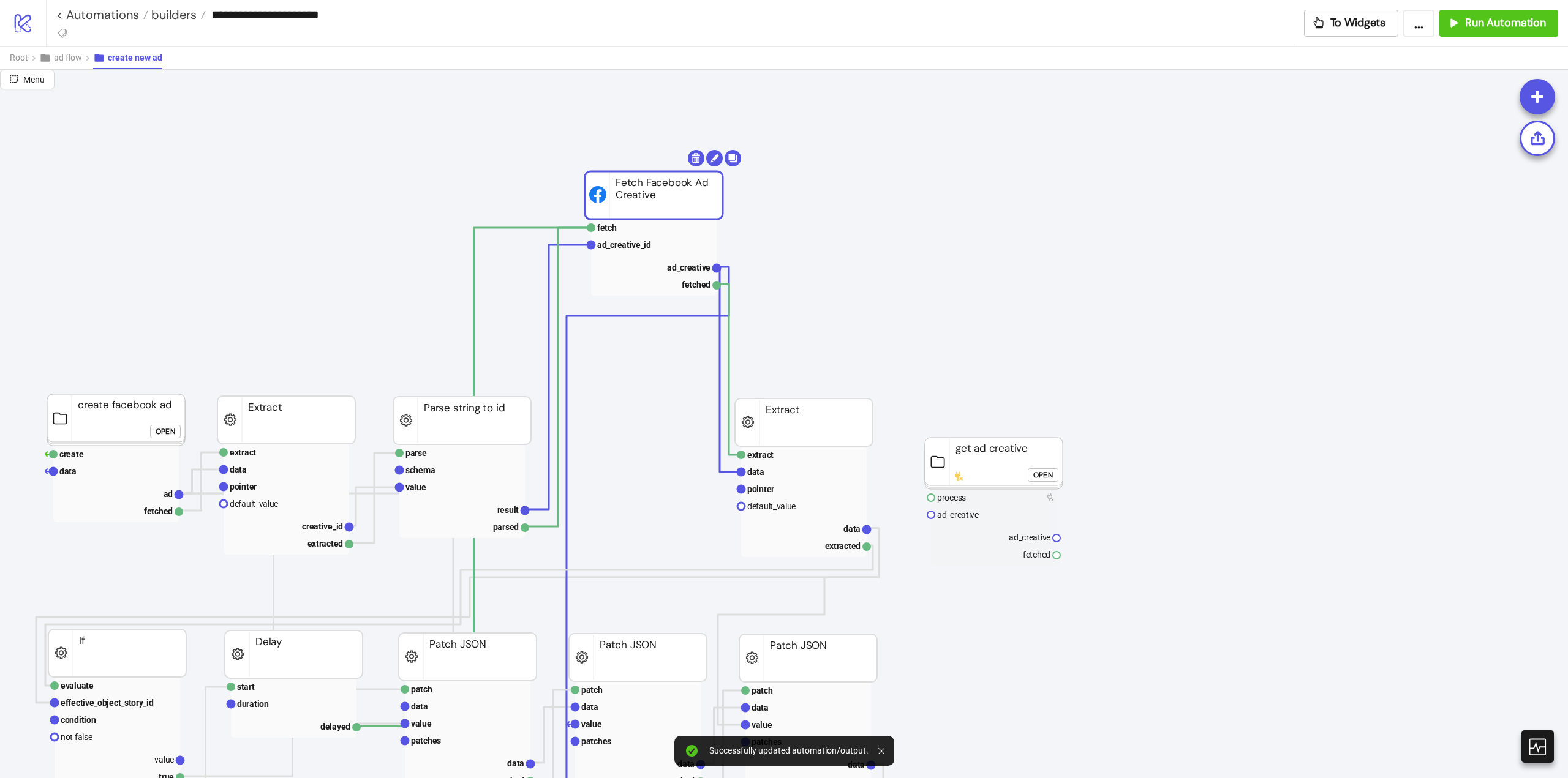
drag, startPoint x: 631, startPoint y: 415, endPoint x: 640, endPoint y: 176, distance: 239.2
click at [646, 171] on rect at bounding box center [653, 195] width 138 height 48
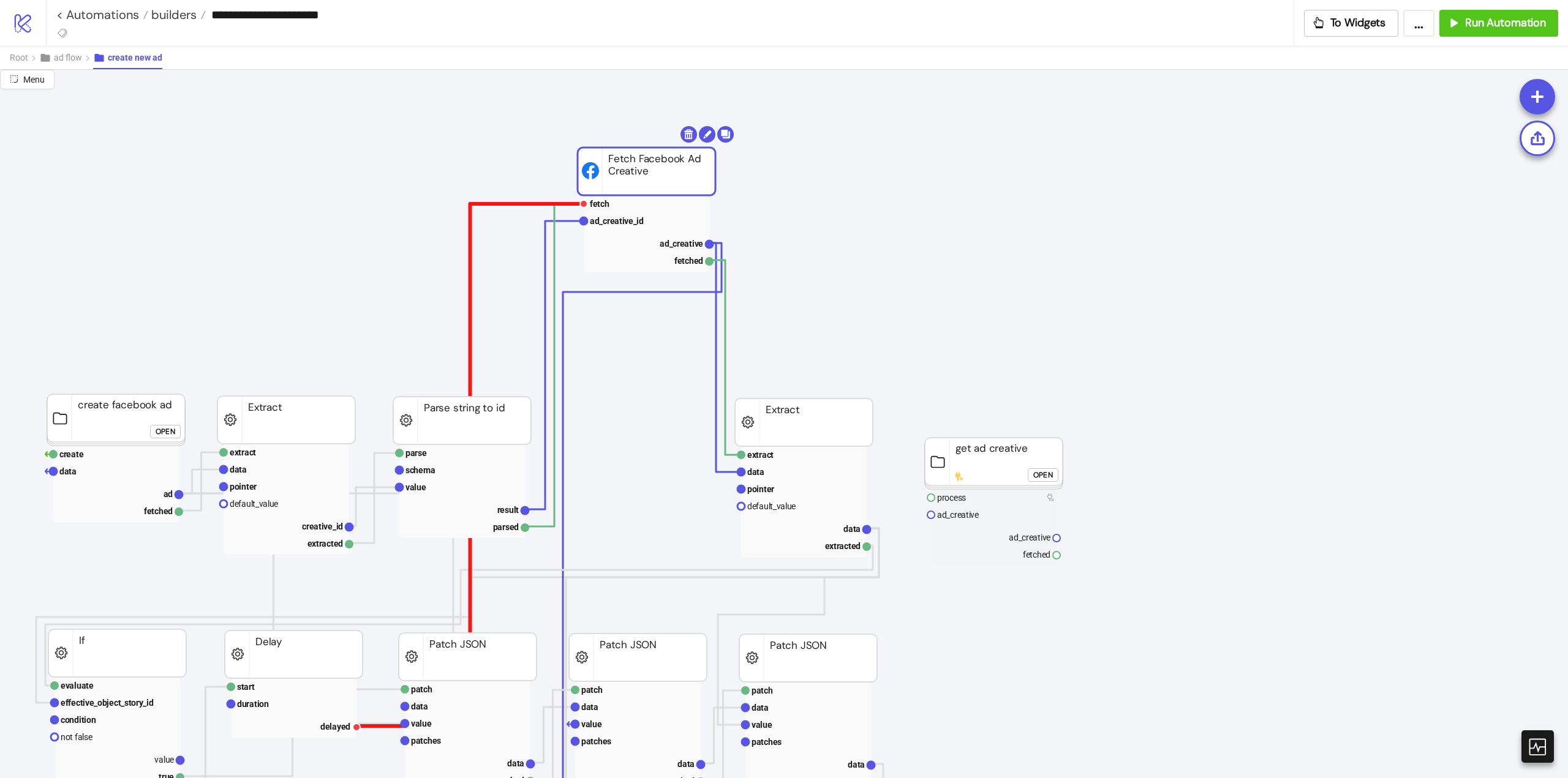
click at [470, 265] on polyline at bounding box center [470, 465] width 227 height 522
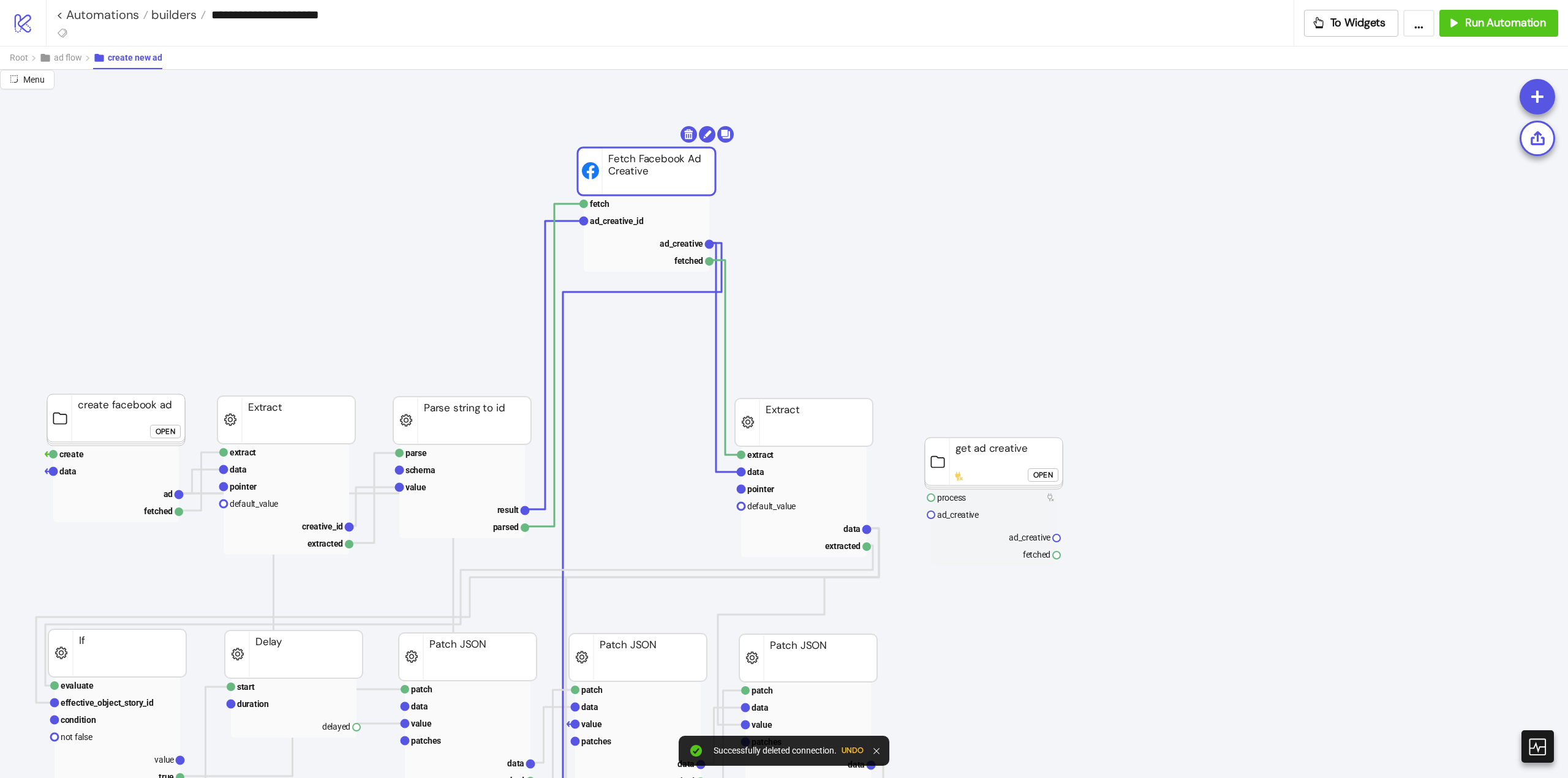
scroll to position [481, 307]
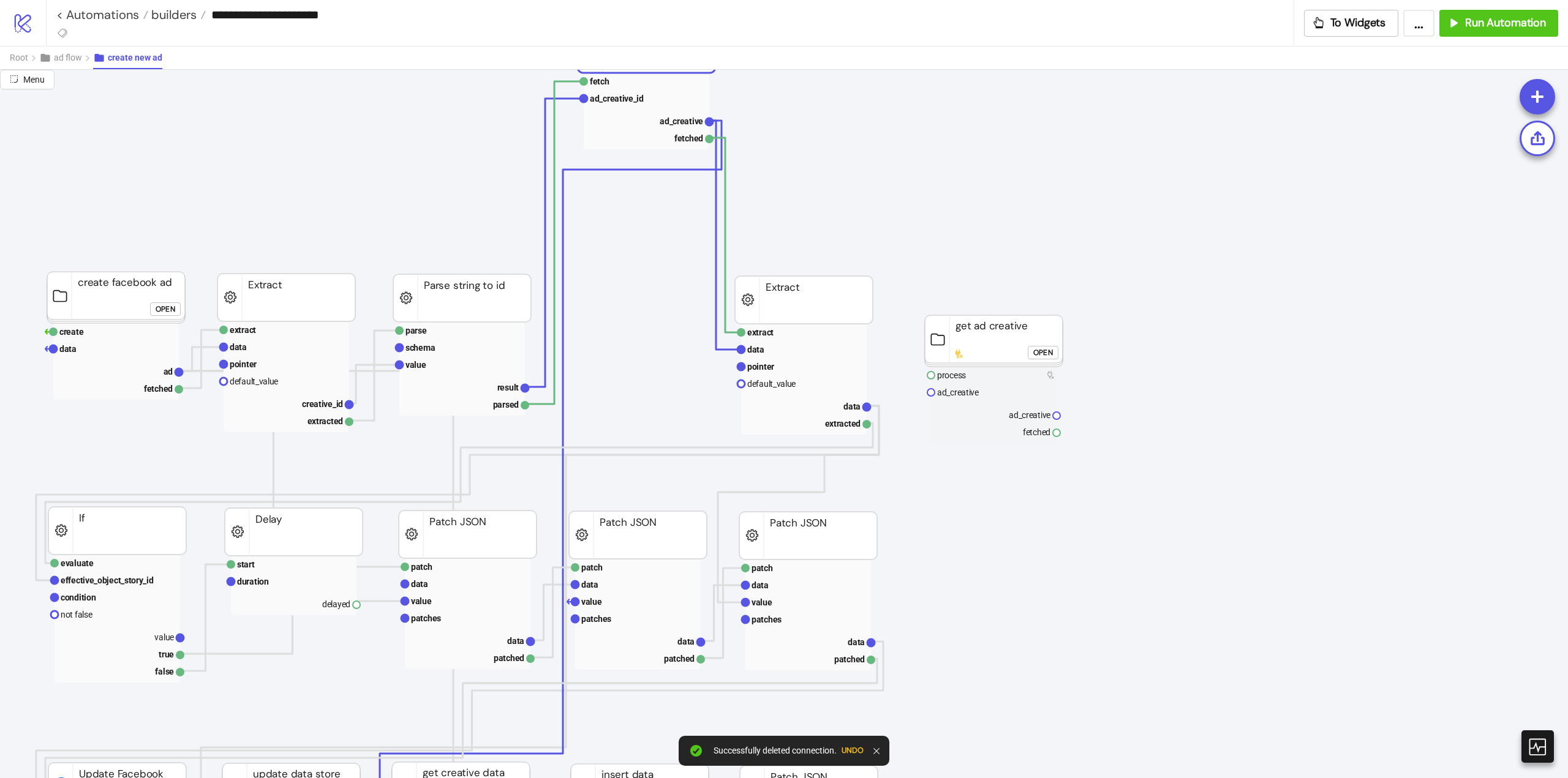
click at [357, 608] on circle at bounding box center [356, 604] width 7 height 7
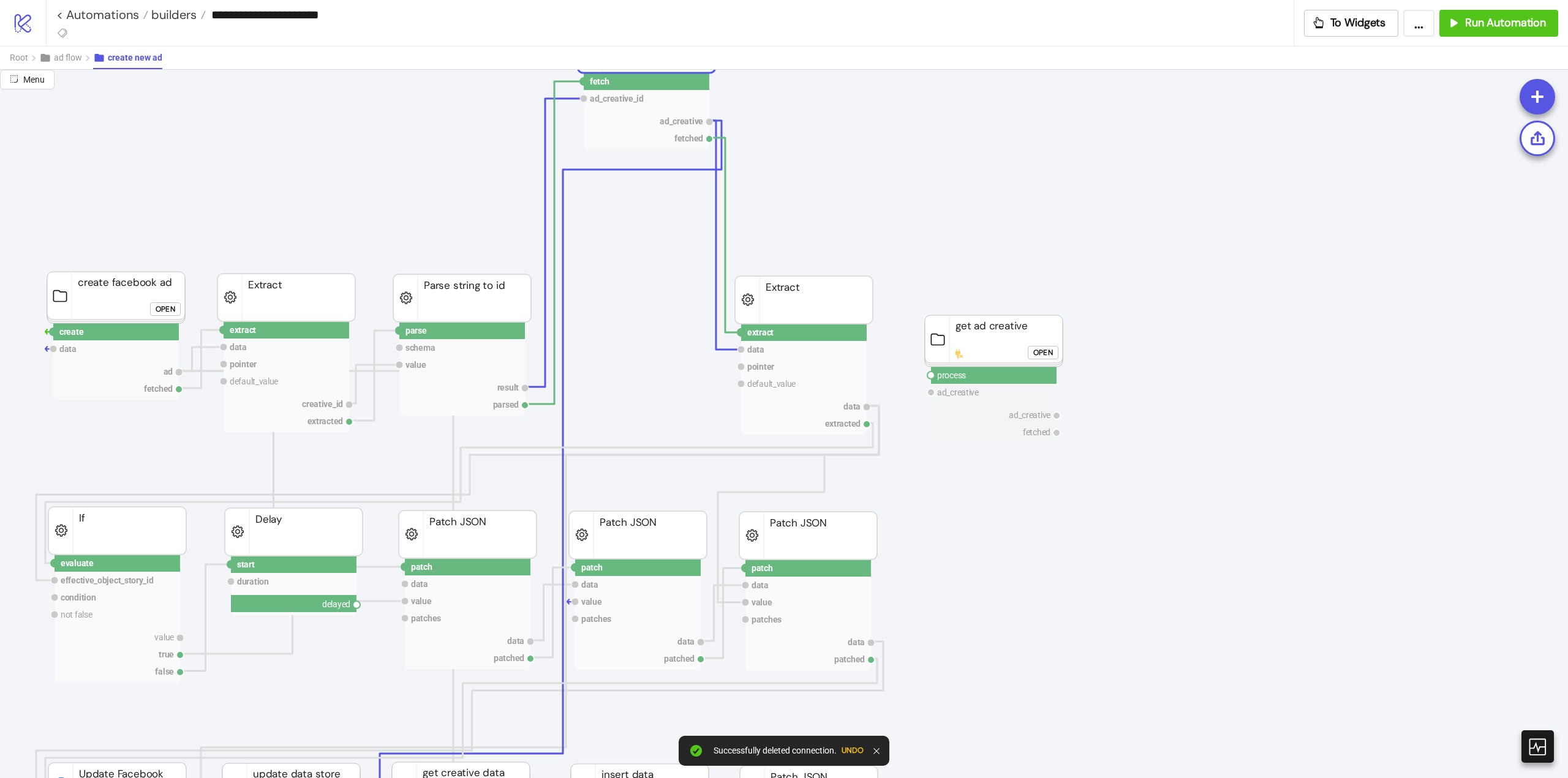
drag, startPoint x: 357, startPoint y: 608, endPoint x: 706, endPoint y: 623, distance: 349.3
click at [929, 377] on circle at bounding box center [930, 375] width 7 height 7
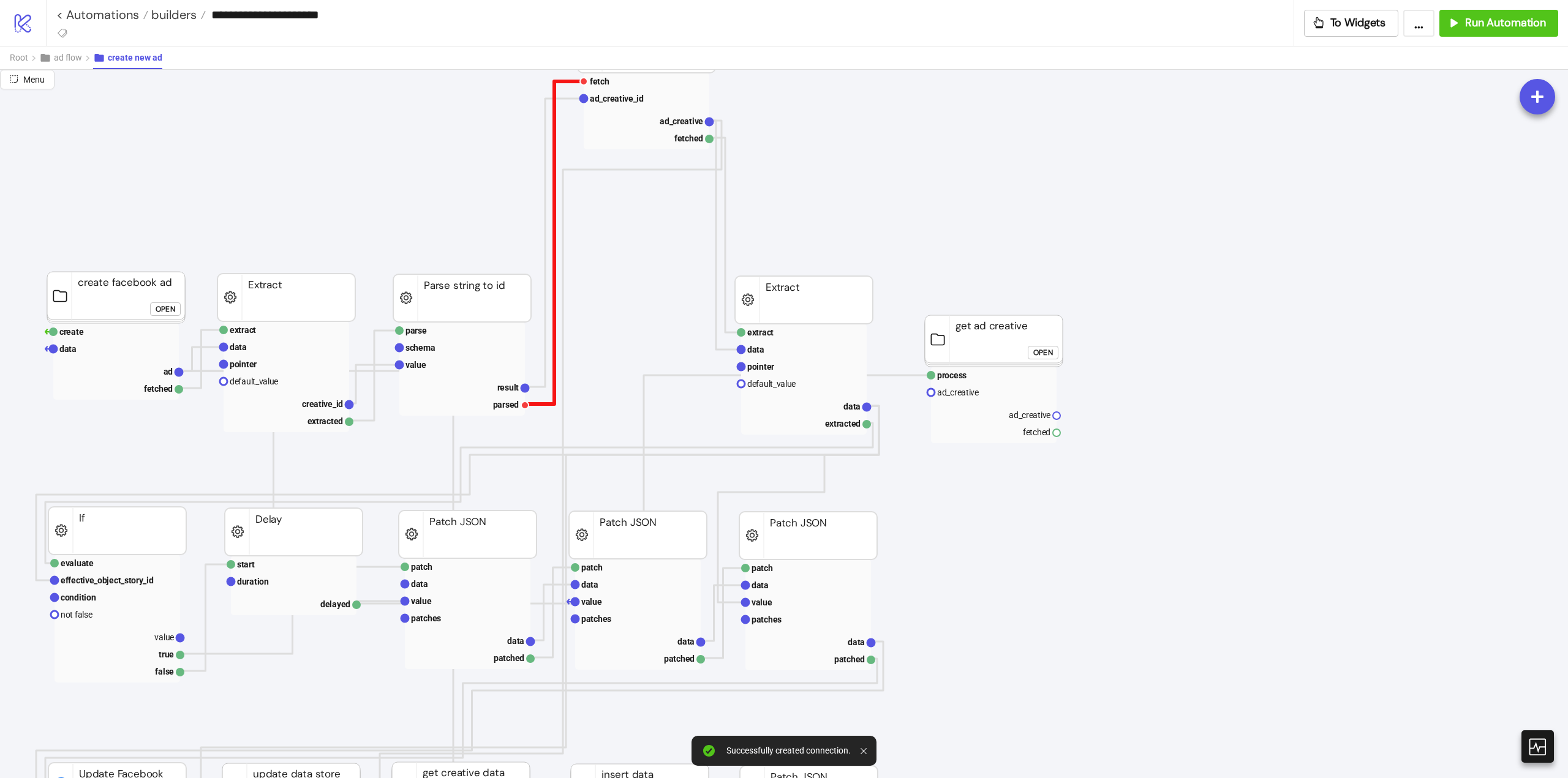
click at [556, 88] on polyline at bounding box center [554, 242] width 59 height 323
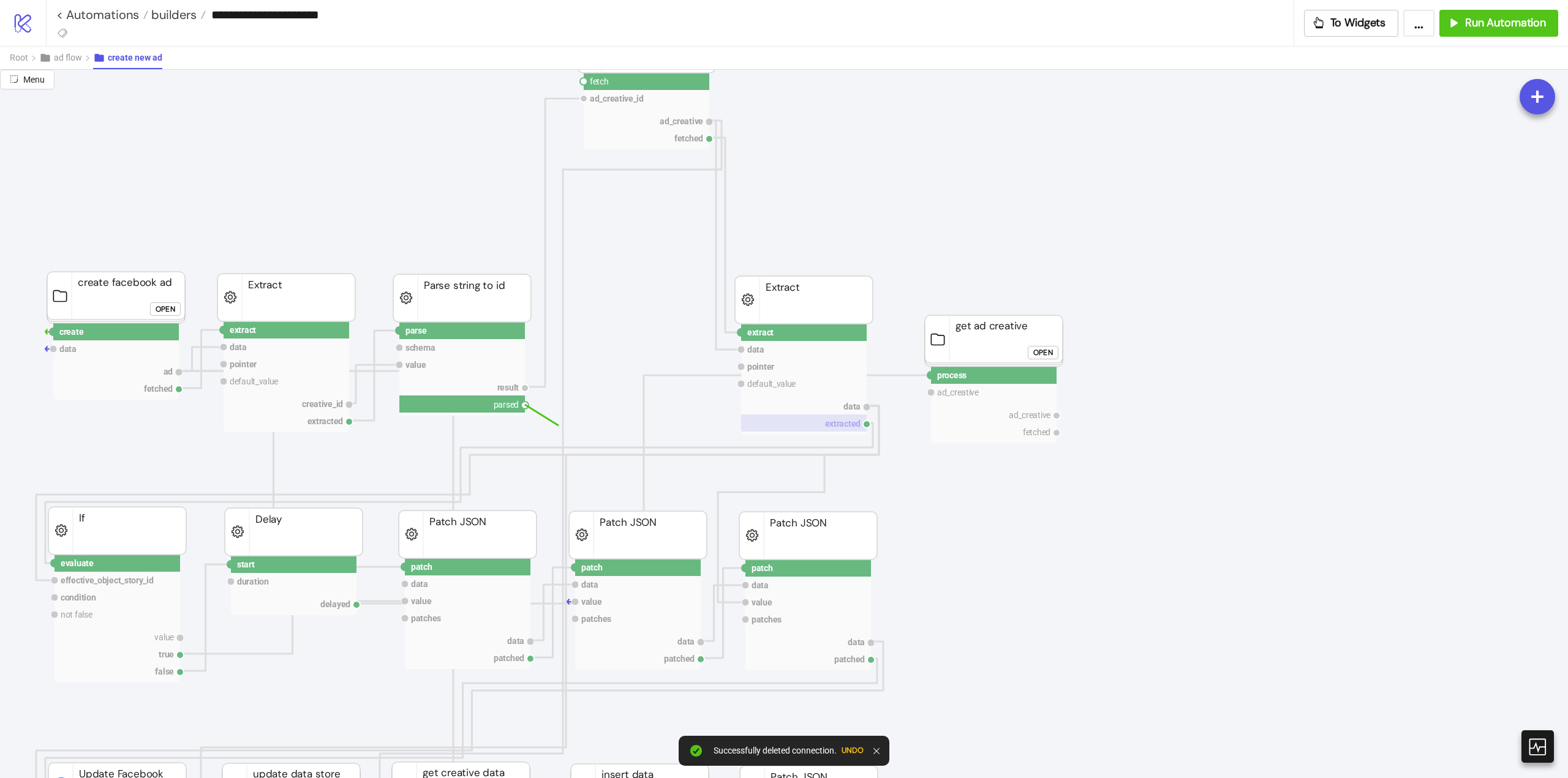
drag, startPoint x: 531, startPoint y: 410, endPoint x: 806, endPoint y: 429, distance: 275.7
click at [931, 375] on circle at bounding box center [930, 375] width 7 height 7
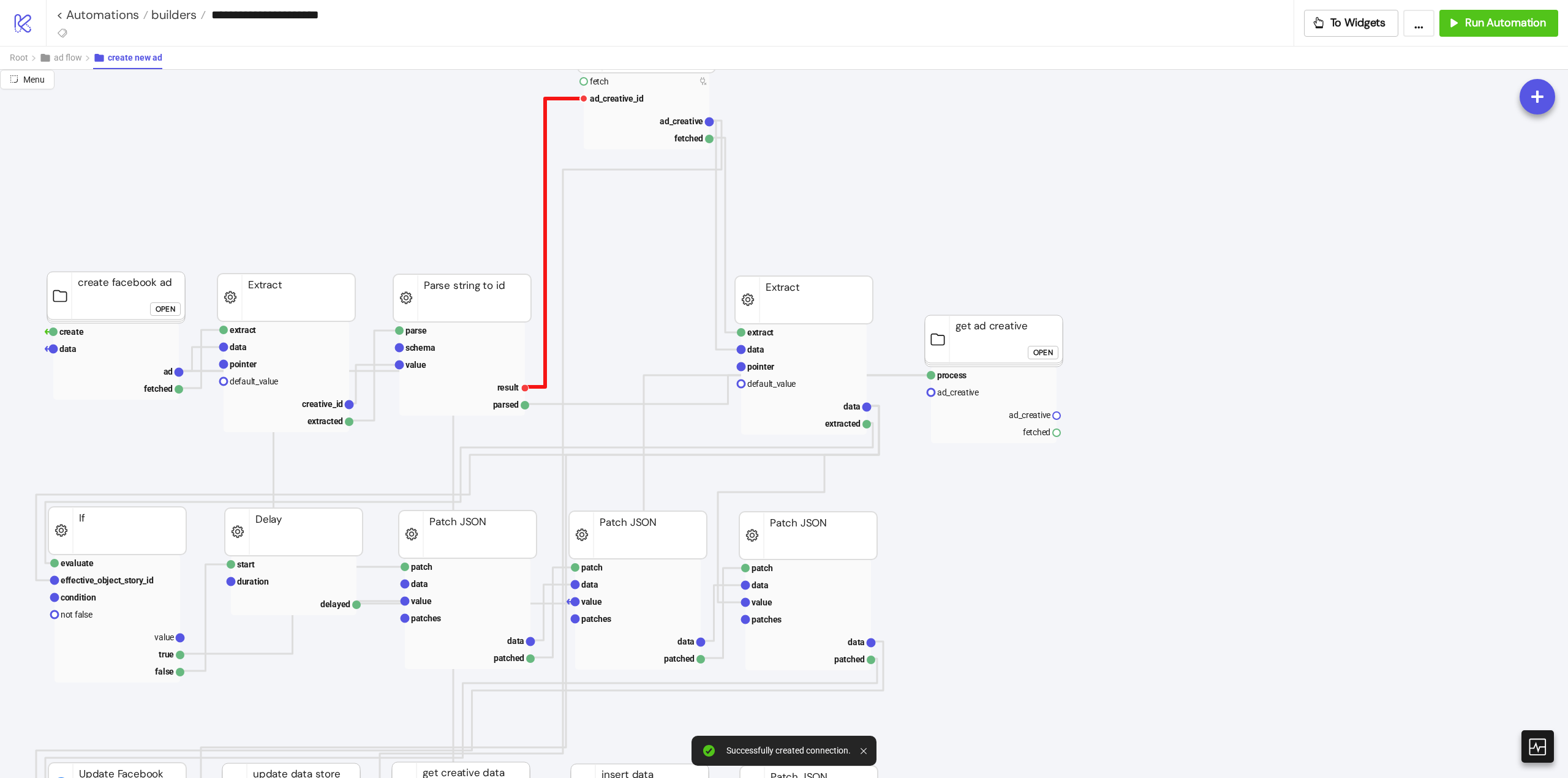
click at [543, 363] on polyline at bounding box center [554, 243] width 59 height 288
drag, startPoint x: 622, startPoint y: 412, endPoint x: 897, endPoint y: 392, distance: 275.7
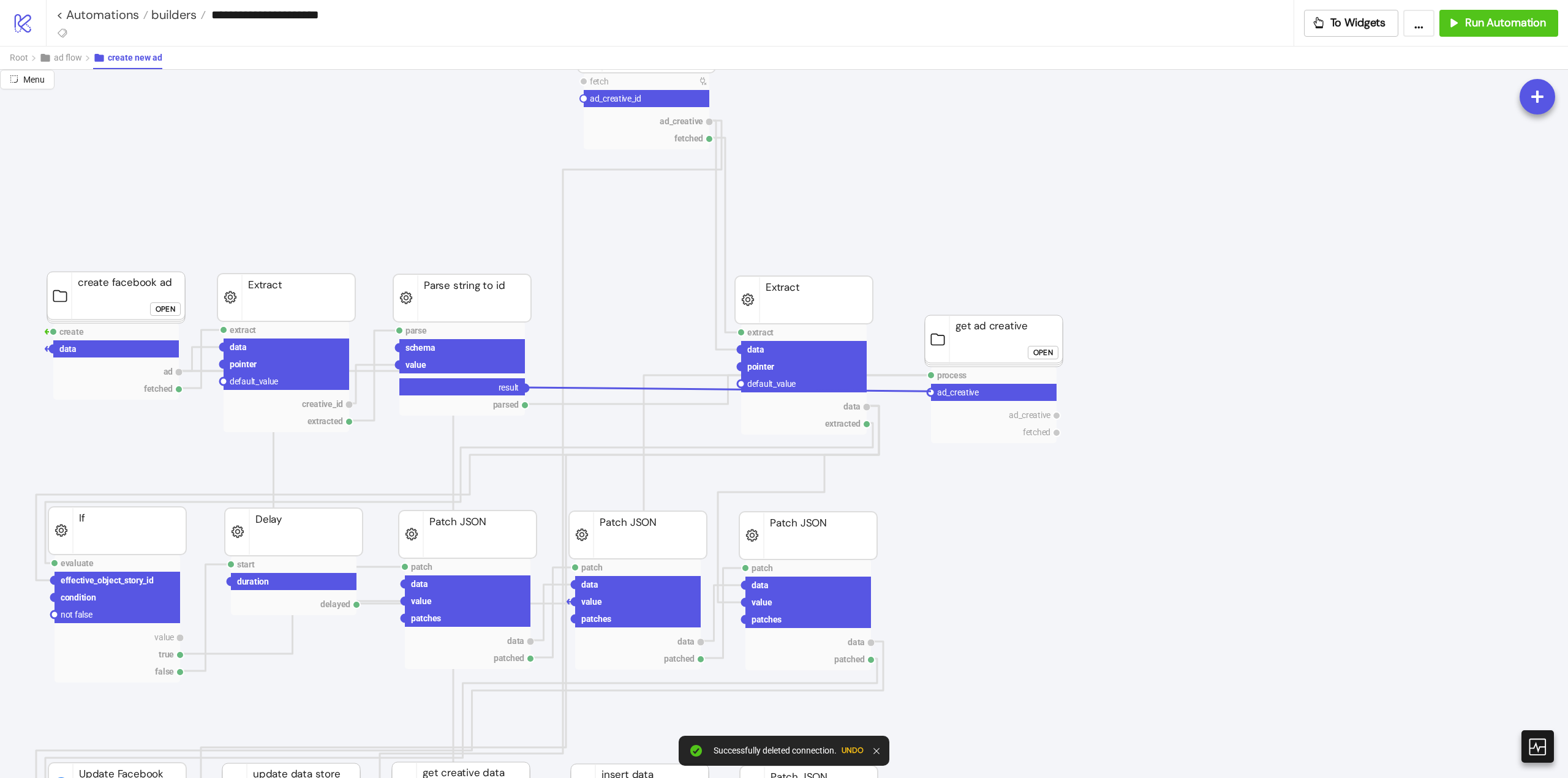
click at [931, 391] on circle at bounding box center [930, 392] width 7 height 7
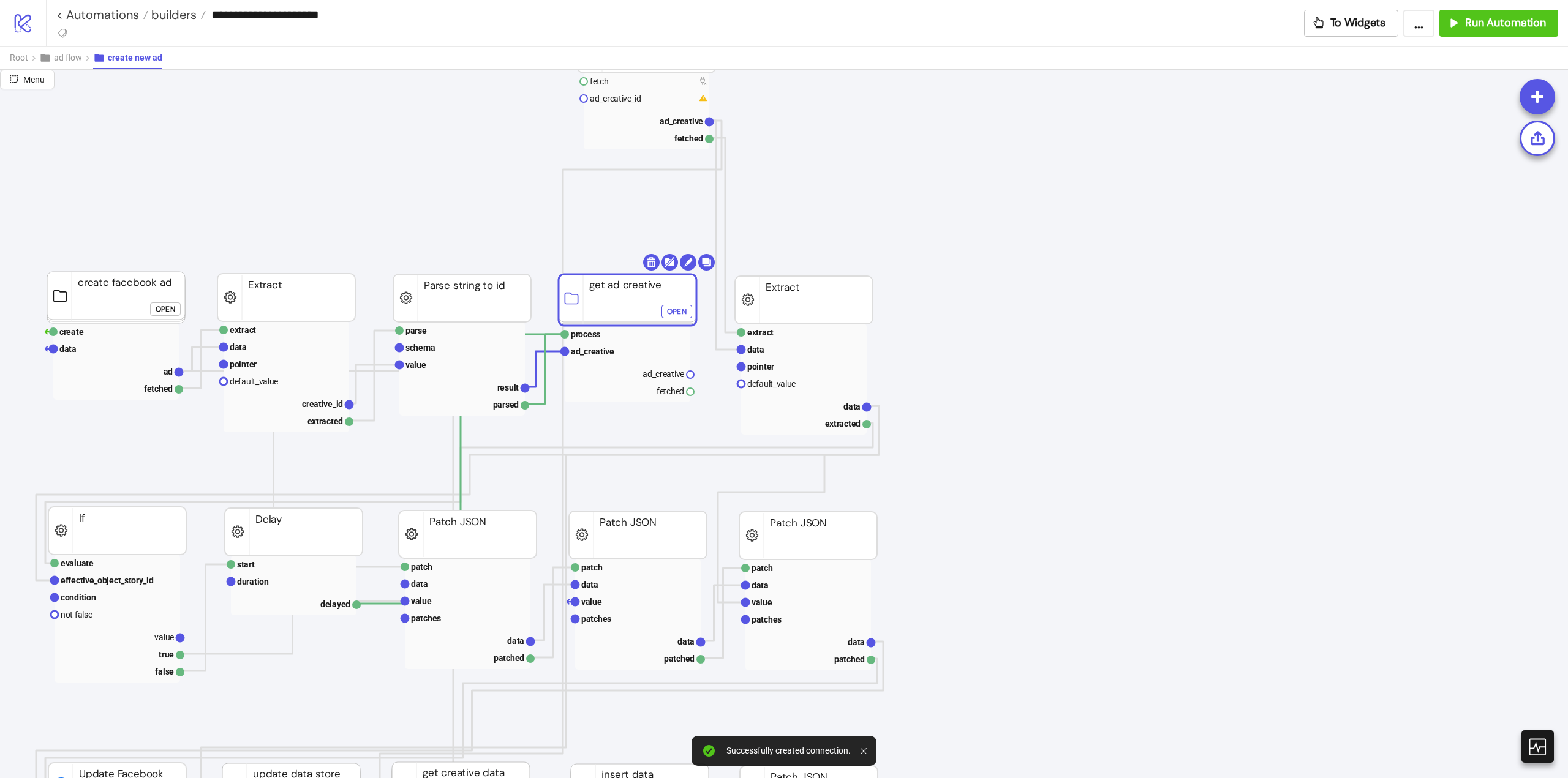
drag, startPoint x: 916, startPoint y: 340, endPoint x: 610, endPoint y: 316, distance: 306.9
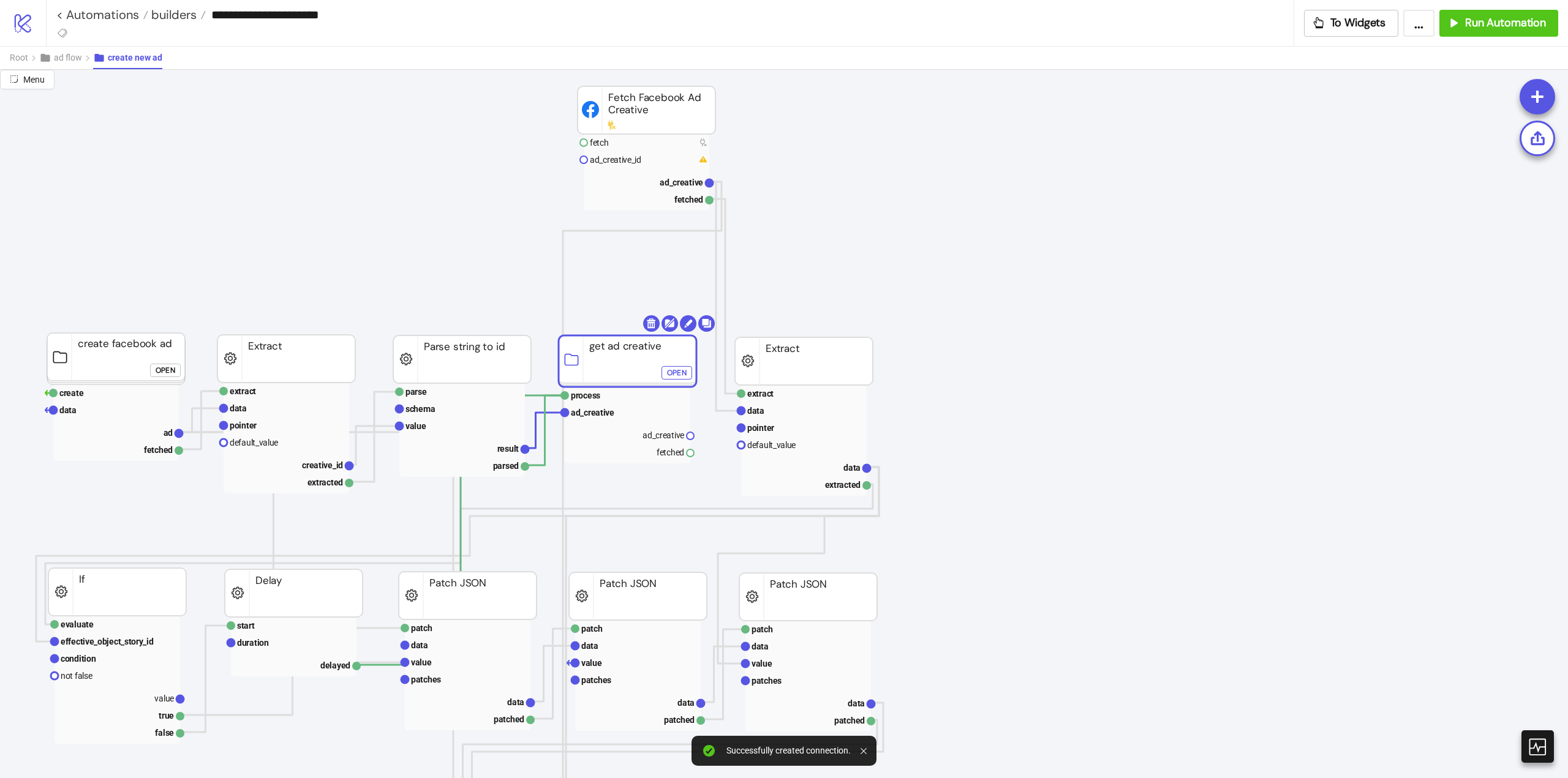
scroll to position [359, 307]
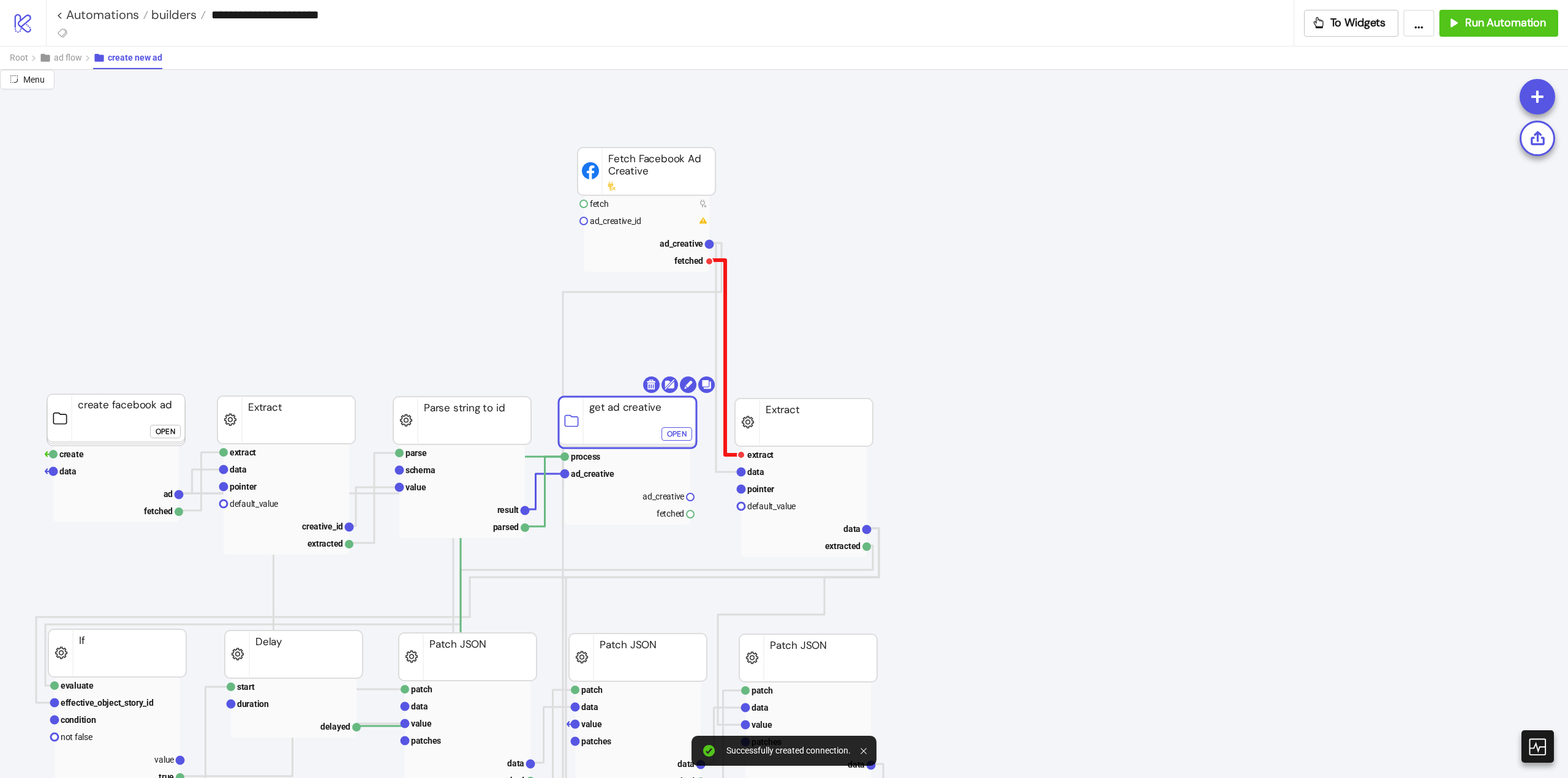
click at [725, 329] on polyline at bounding box center [725, 358] width 32 height 195
drag, startPoint x: 737, startPoint y: 471, endPoint x: 718, endPoint y: 495, distance: 30.6
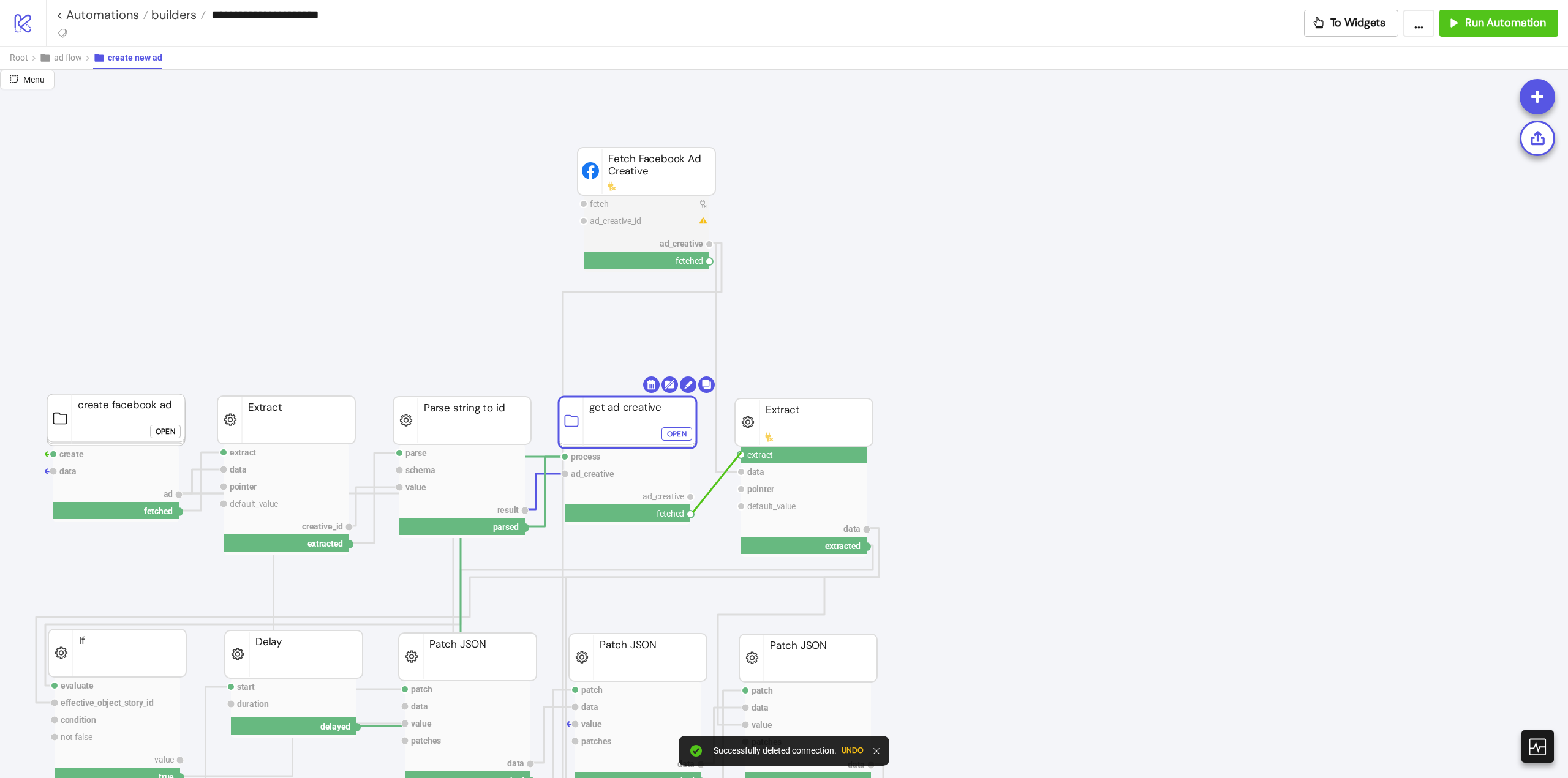
click at [693, 513] on circle at bounding box center [690, 514] width 7 height 7
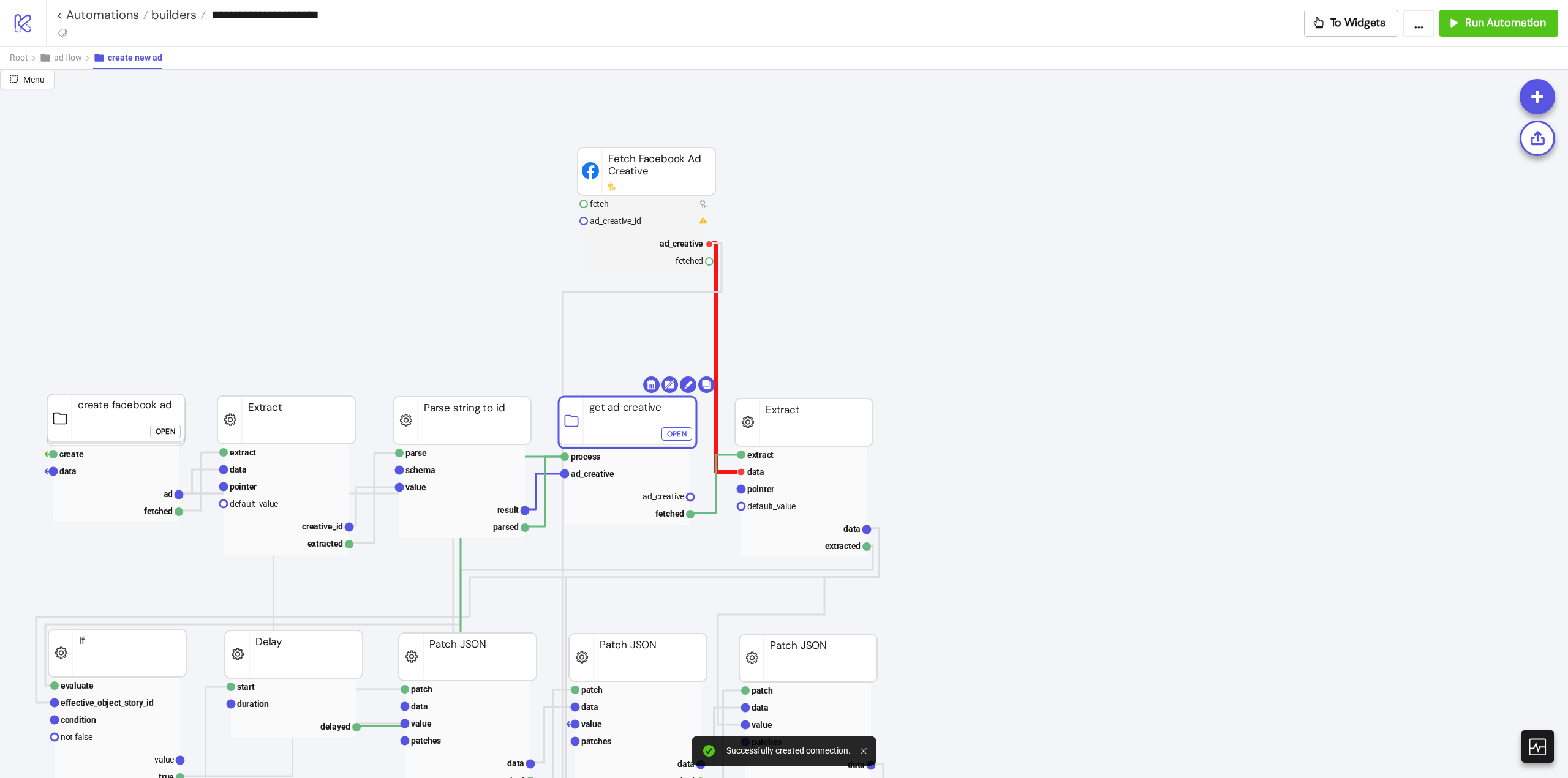
click at [717, 347] on polyline at bounding box center [725, 358] width 32 height 229
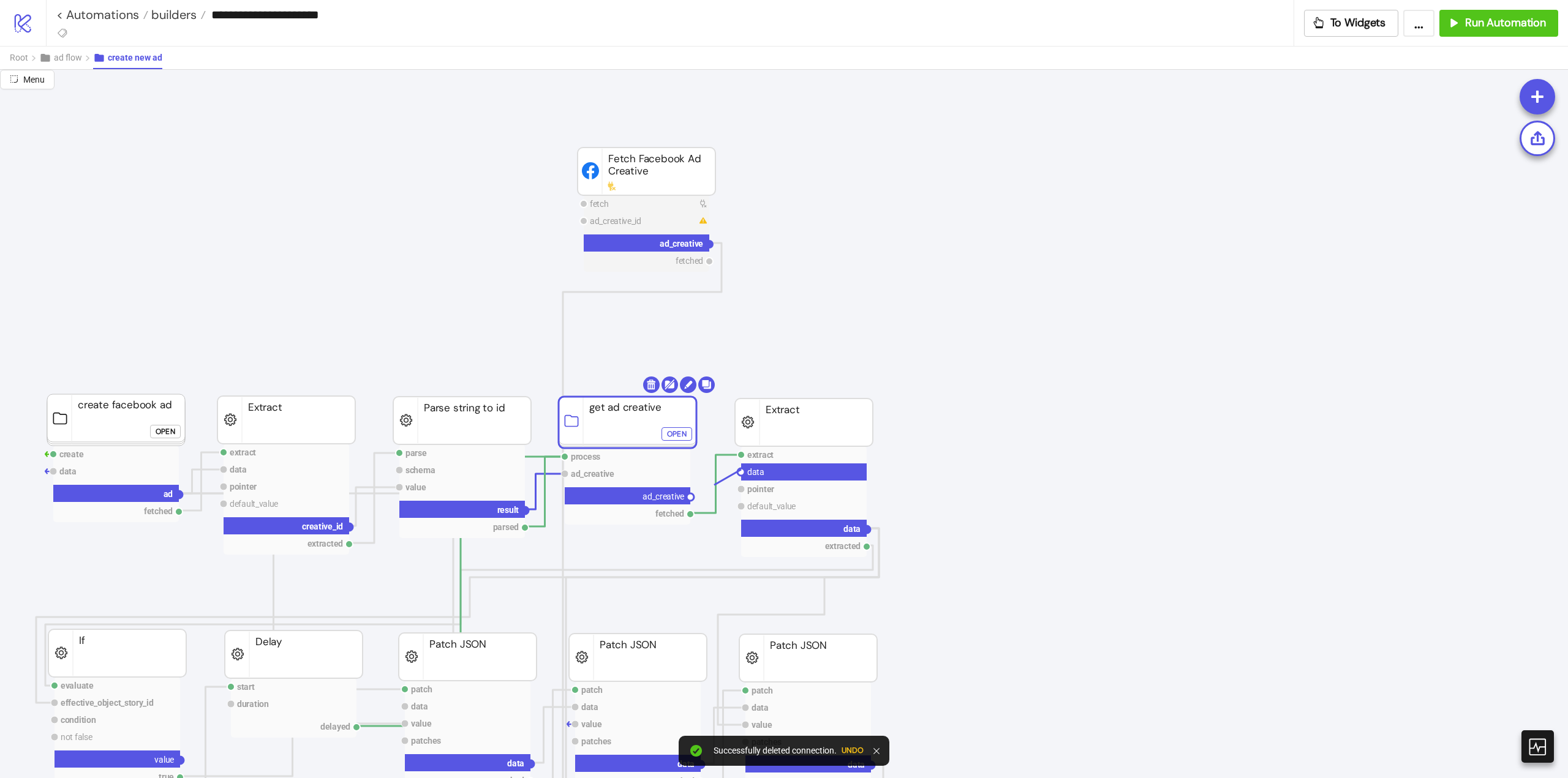
drag, startPoint x: 744, startPoint y: 471, endPoint x: 700, endPoint y: 495, distance: 50.1
click at [692, 498] on circle at bounding box center [690, 497] width 7 height 7
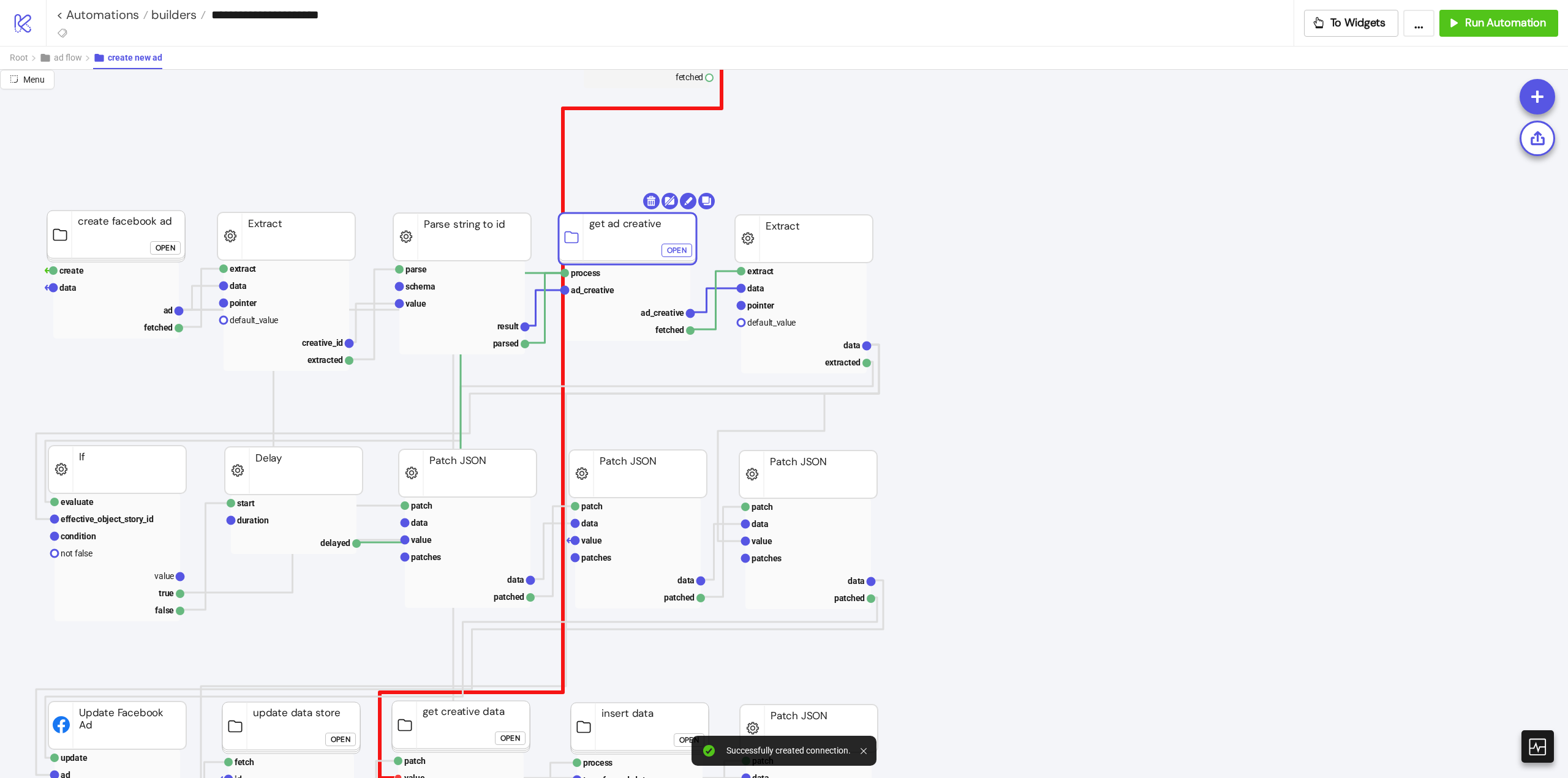
scroll to position [420, 307]
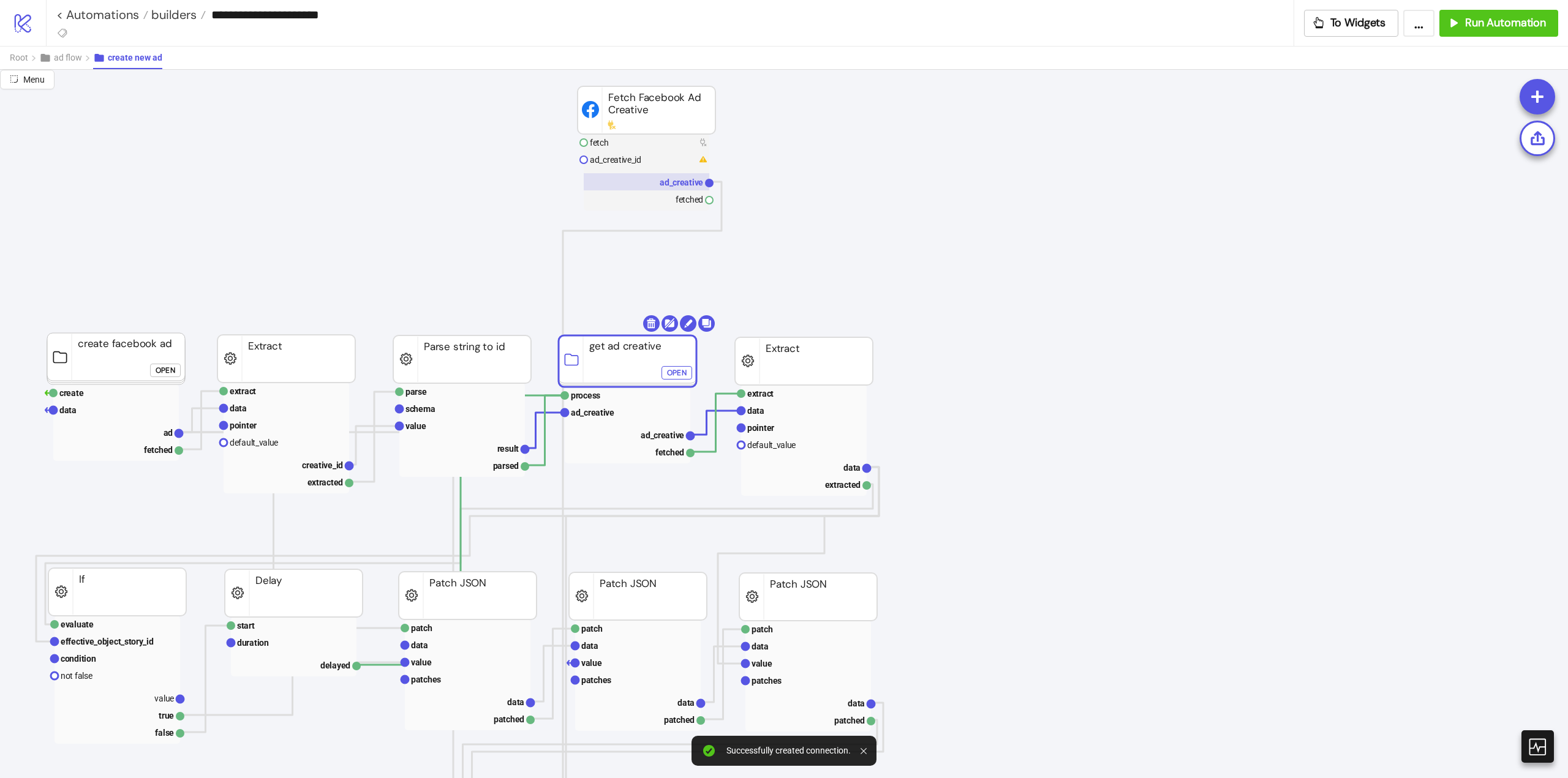
click at [677, 179] on text "ad_creative" at bounding box center [681, 182] width 44 height 10
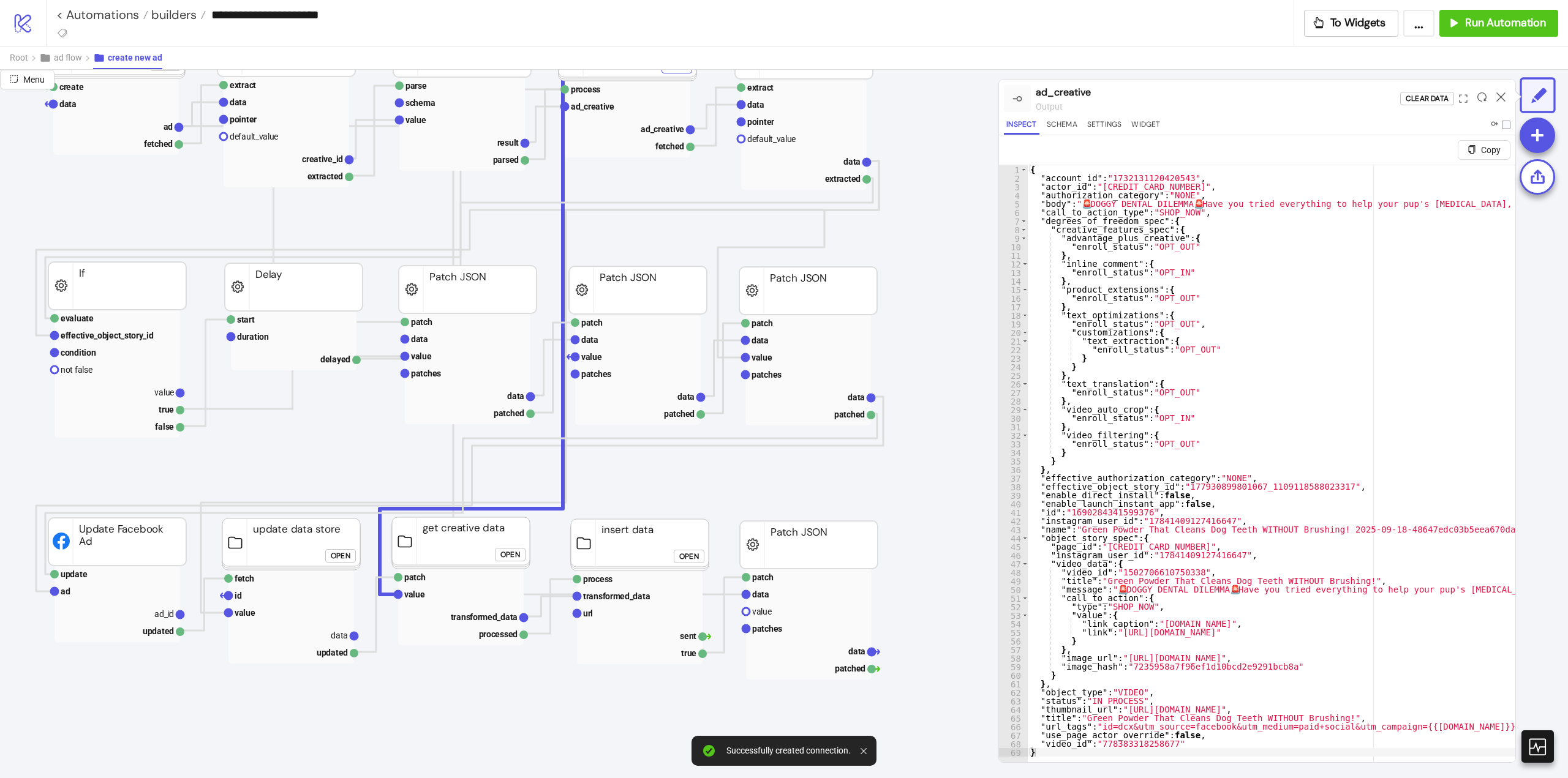
scroll to position [788, 307]
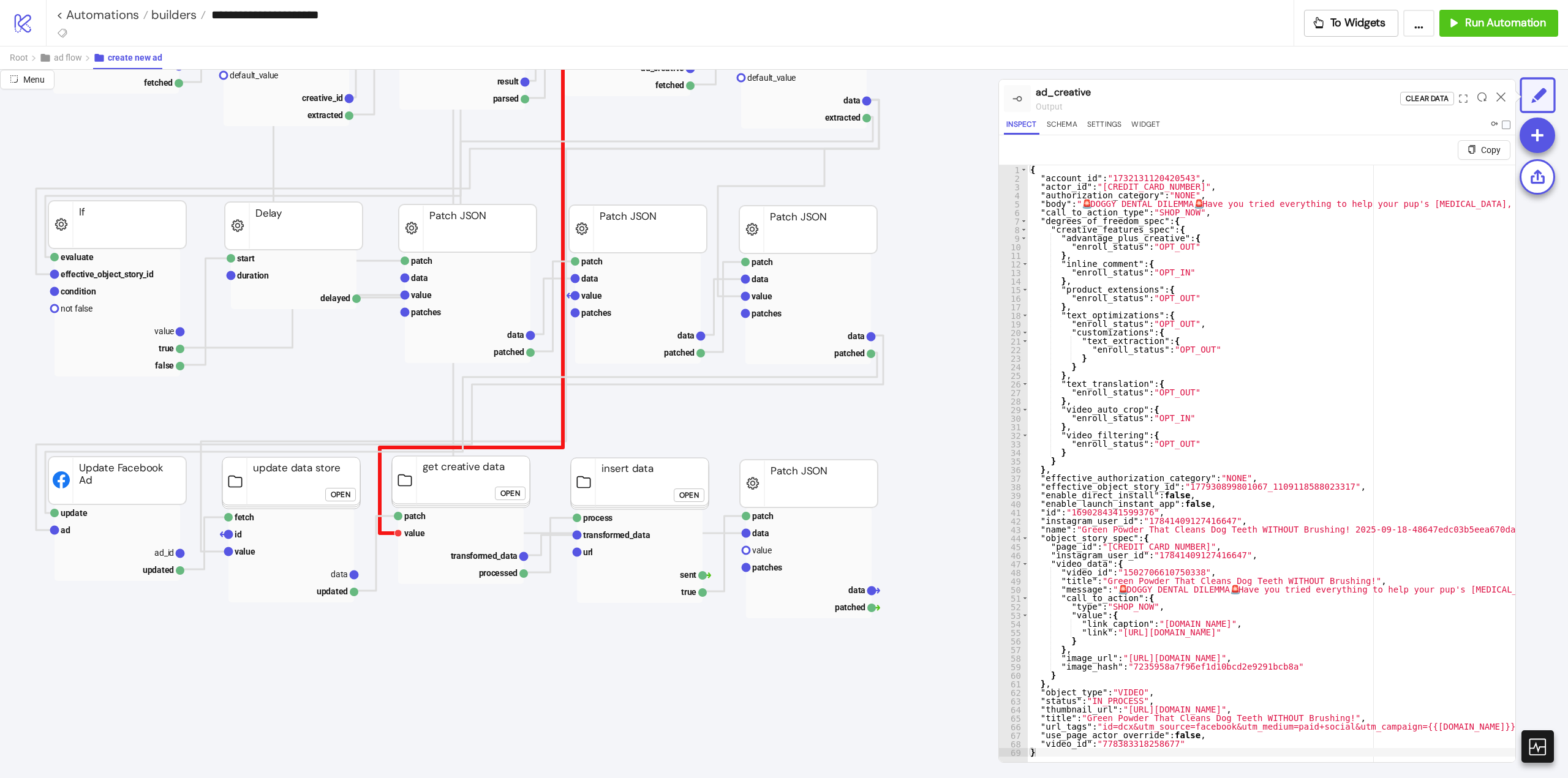
click at [385, 533] on polyline at bounding box center [550, 174] width 342 height 719
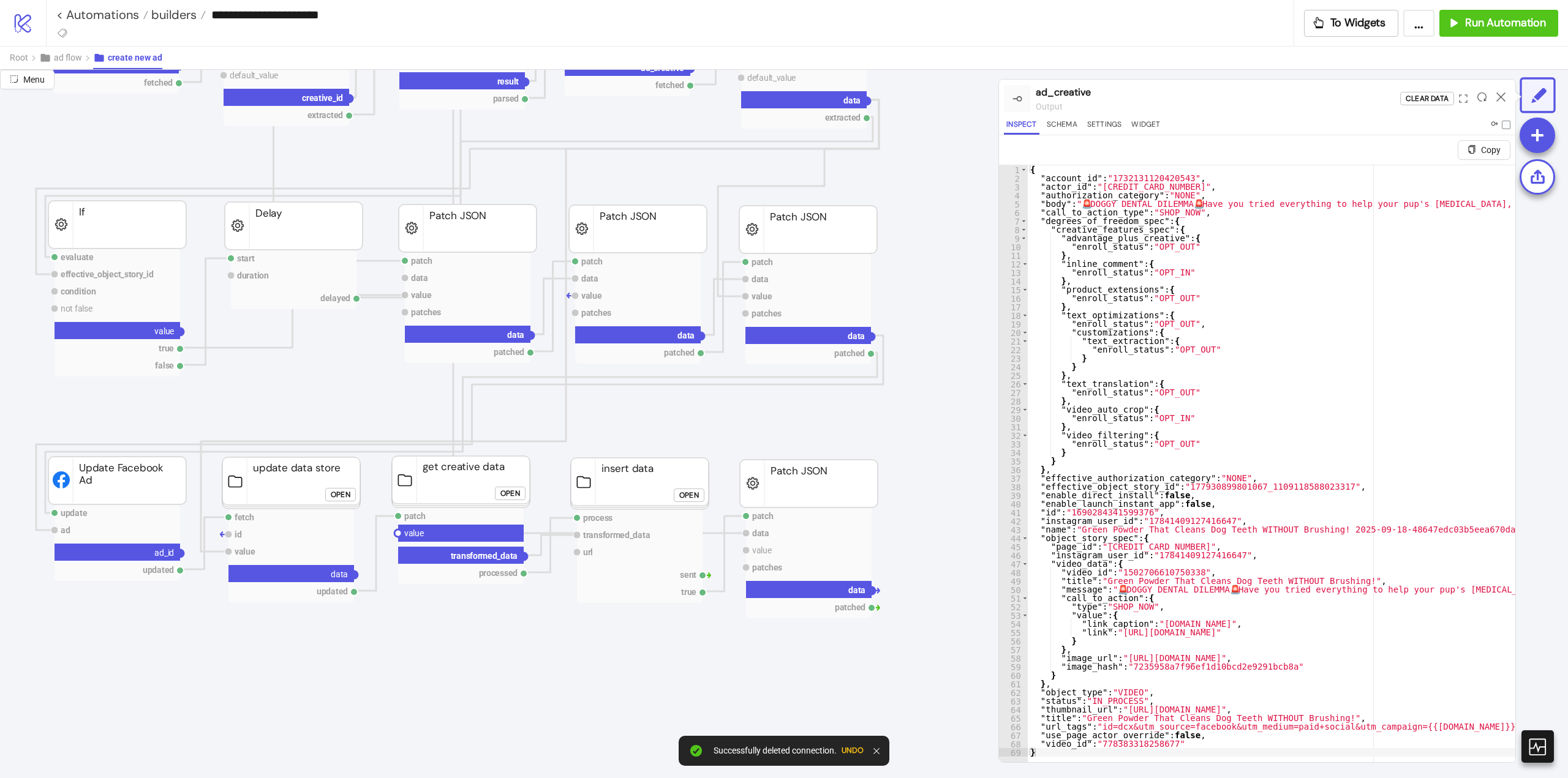
drag, startPoint x: 399, startPoint y: 532, endPoint x: 447, endPoint y: 608, distance: 89.9
click at [432, 604] on icon "patch data value patches data patched Patch JSON patch data value patches data …" at bounding box center [918, 507] width 2450 height 2449
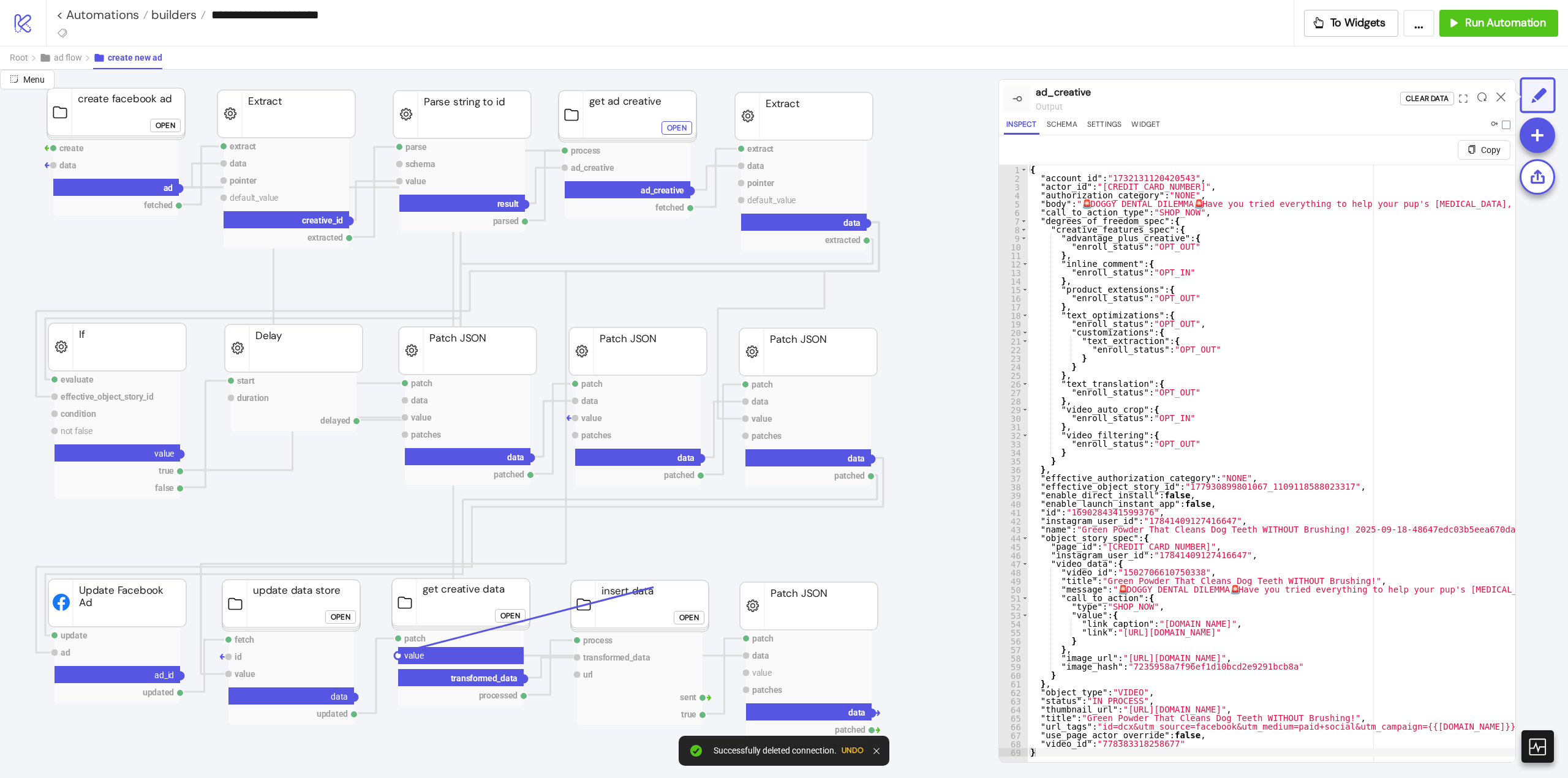
scroll to position [481, 307]
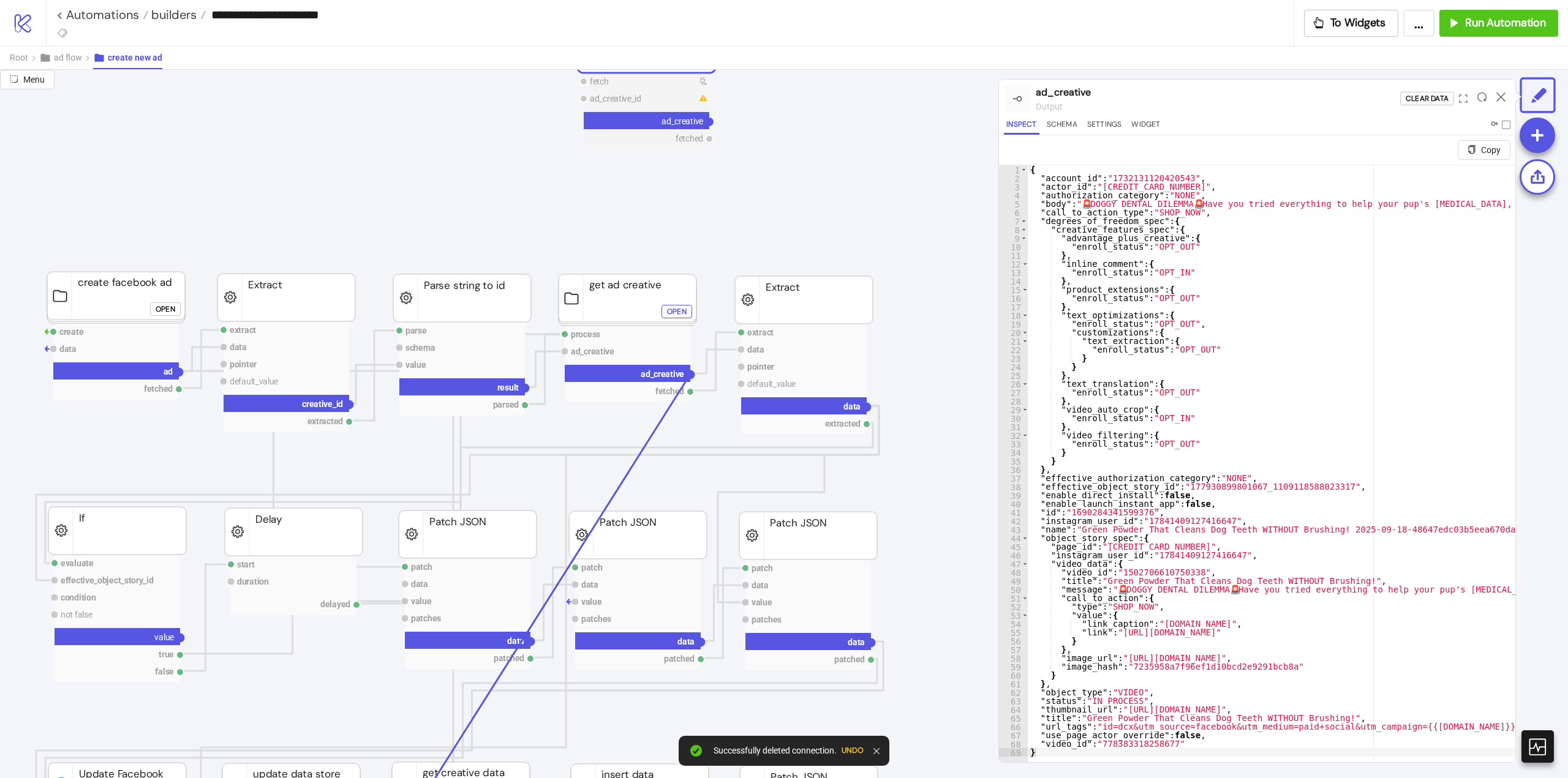
click at [690, 374] on circle at bounding box center [690, 374] width 7 height 7
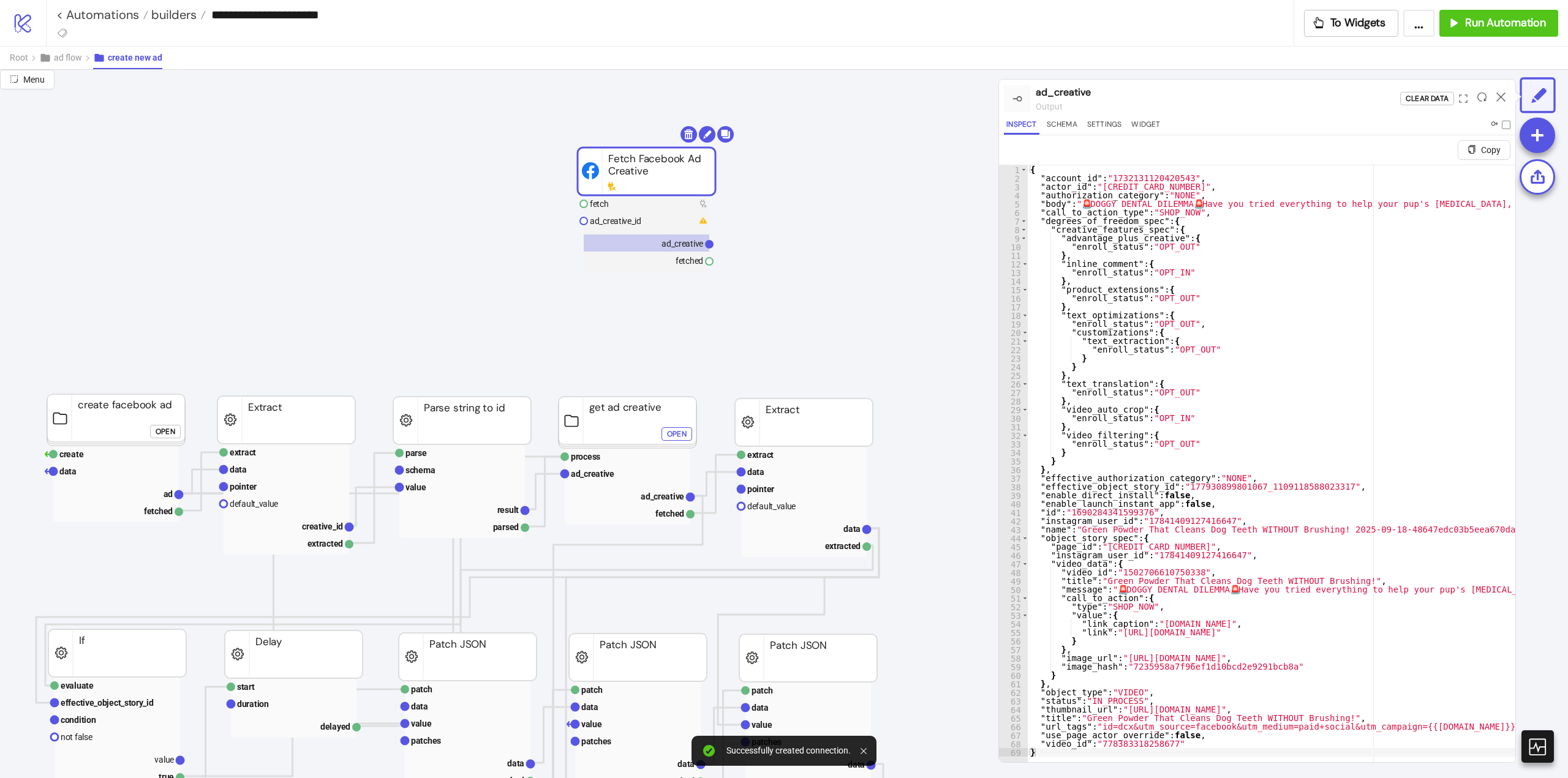
scroll to position [237, 307]
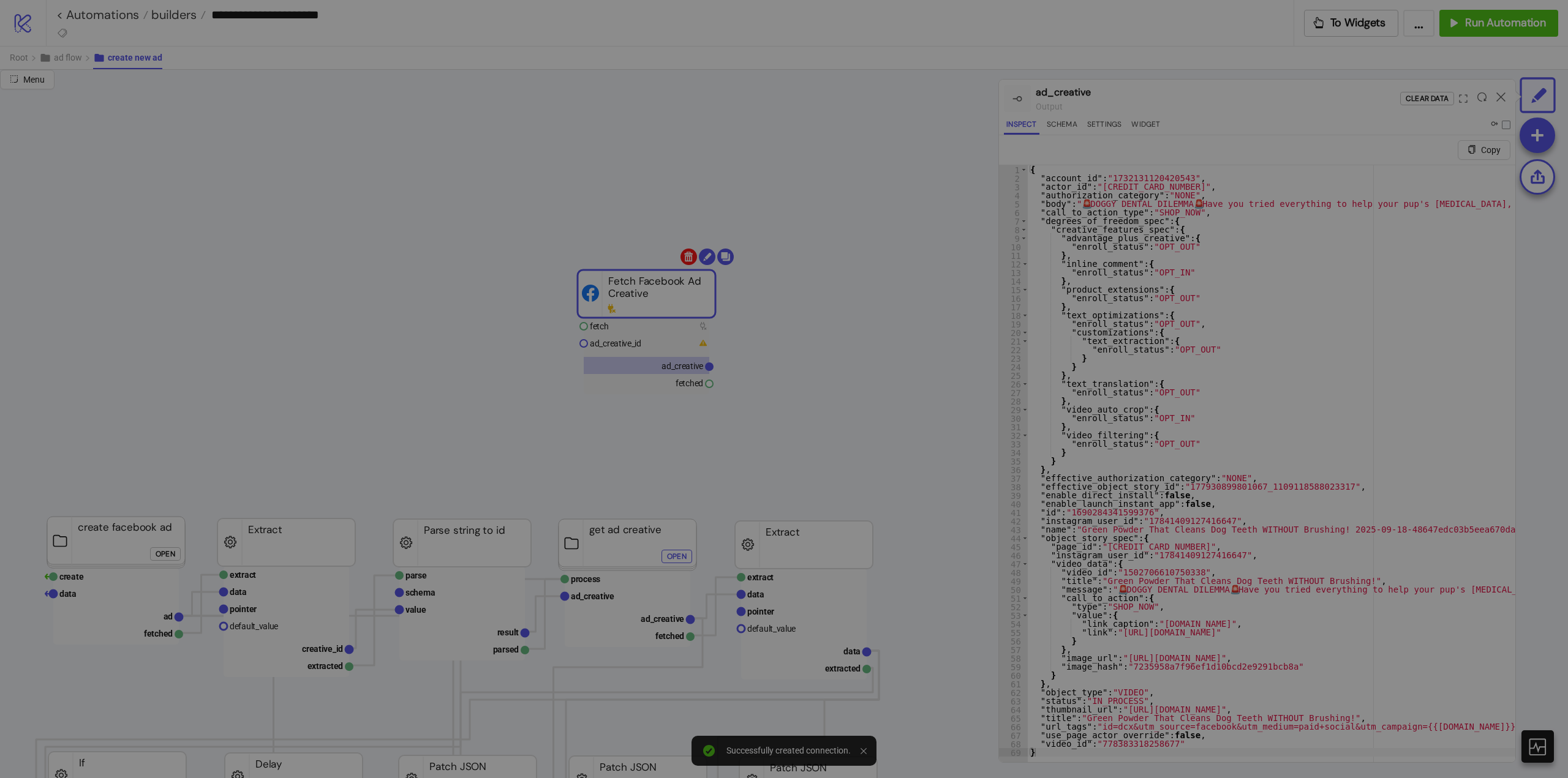
click at [681, 259] on body "**********" at bounding box center [784, 389] width 1568 height 778
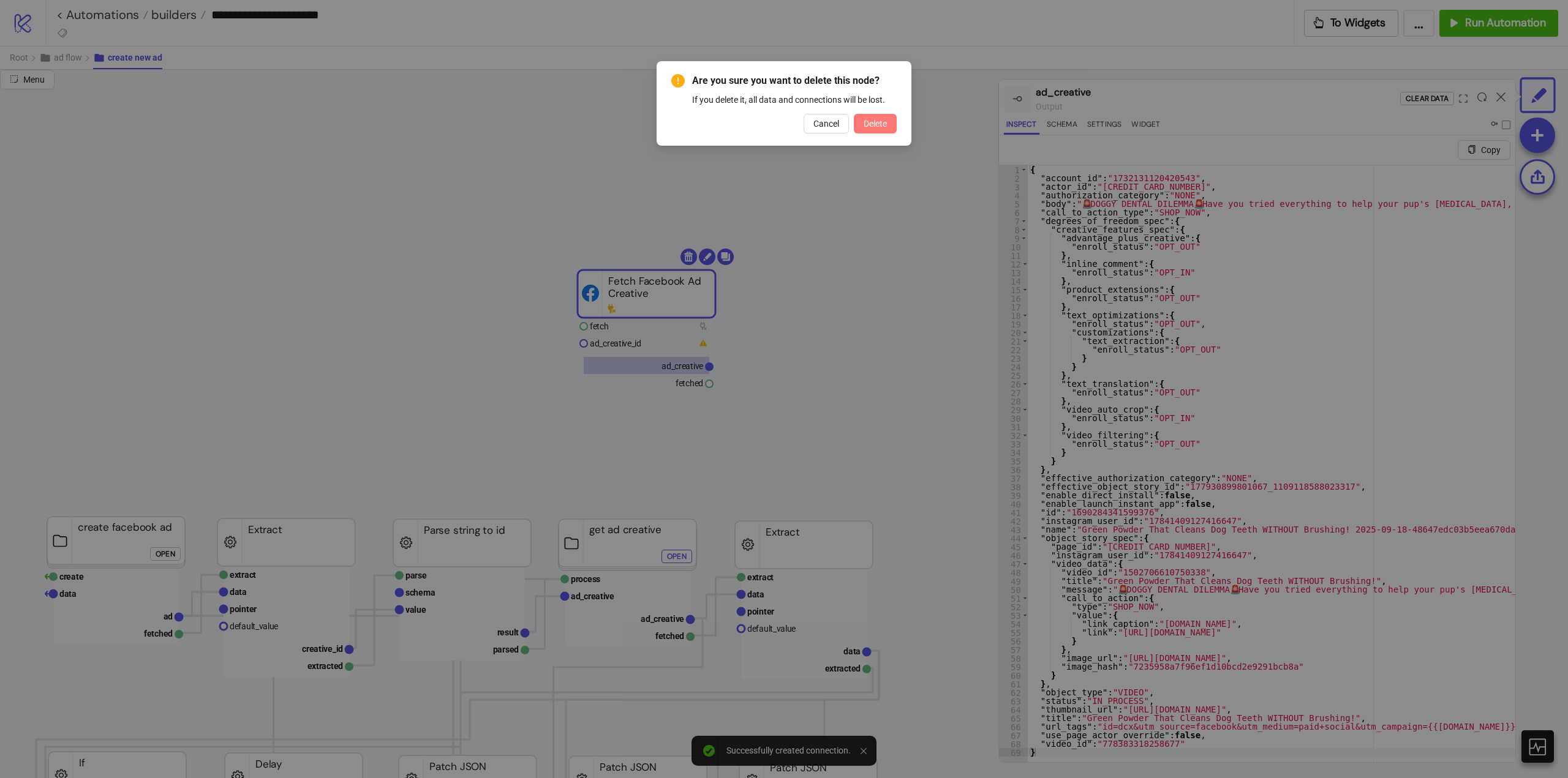
click at [876, 126] on span "Delete" at bounding box center [874, 123] width 23 height 10
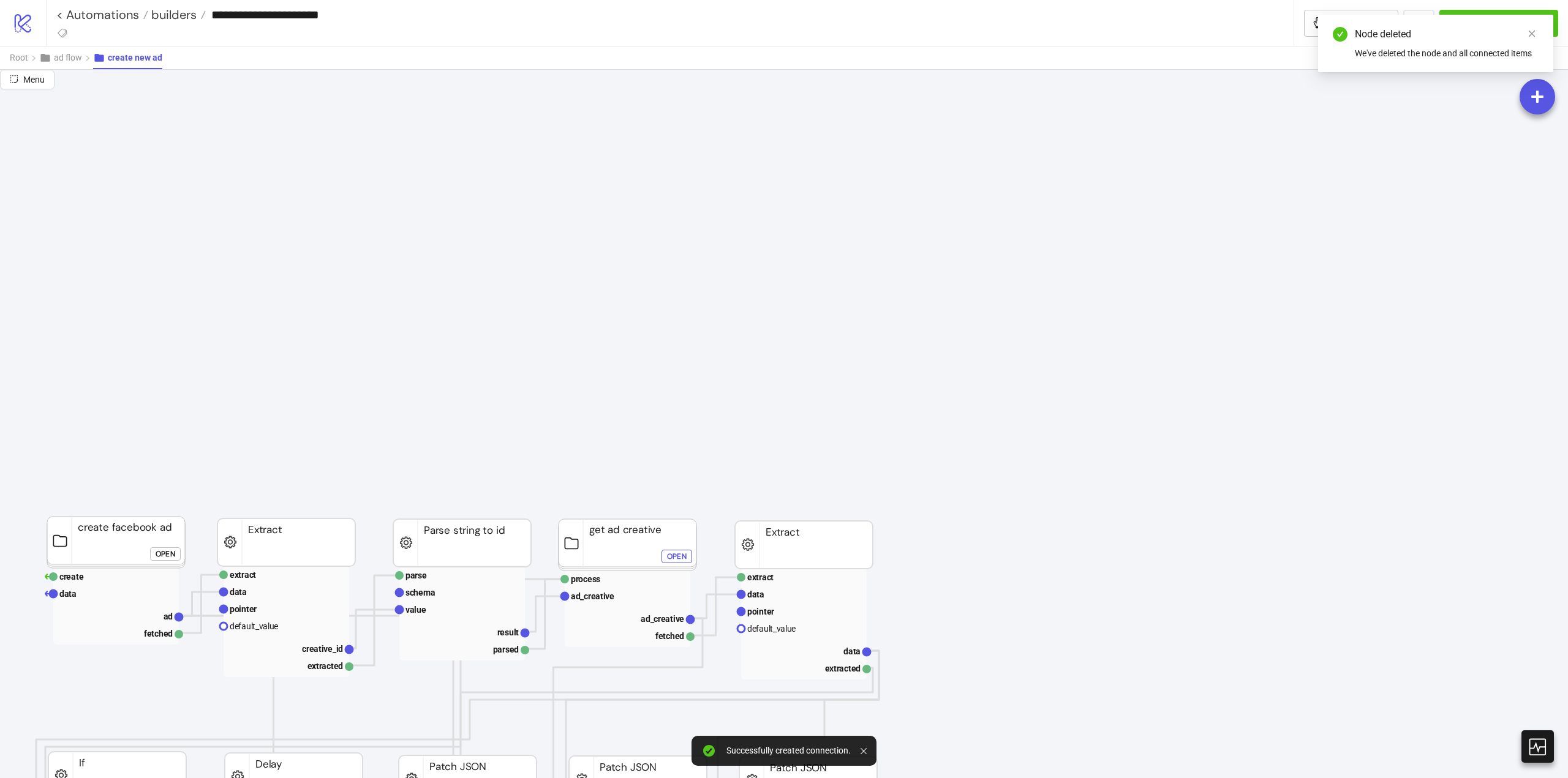
click at [636, 552] on rect at bounding box center [627, 545] width 138 height 52
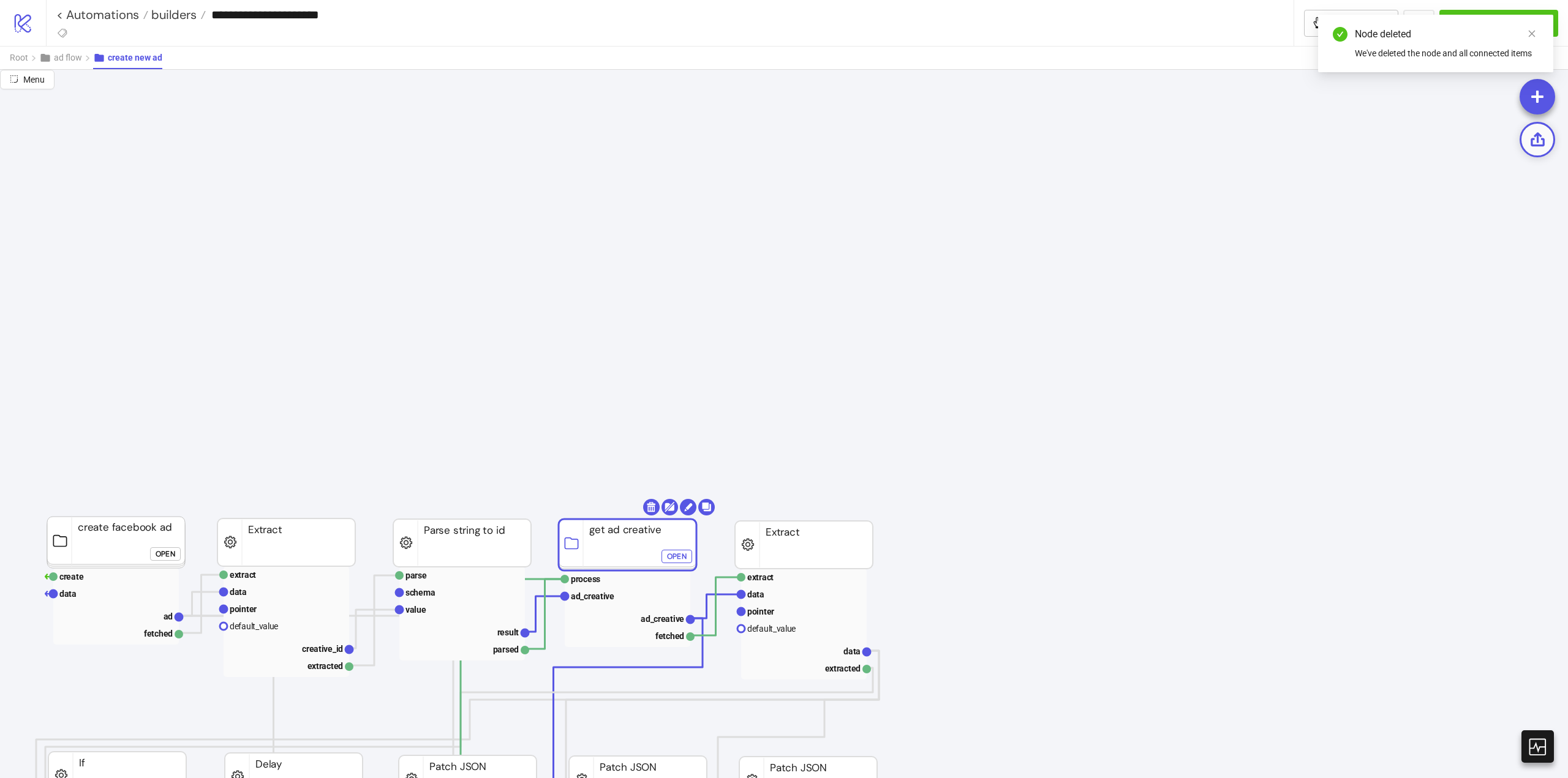
click at [1536, 137] on icon at bounding box center [1538, 139] width 14 height 14
click at [29, 84] on span "Menu" at bounding box center [33, 80] width 22 height 10
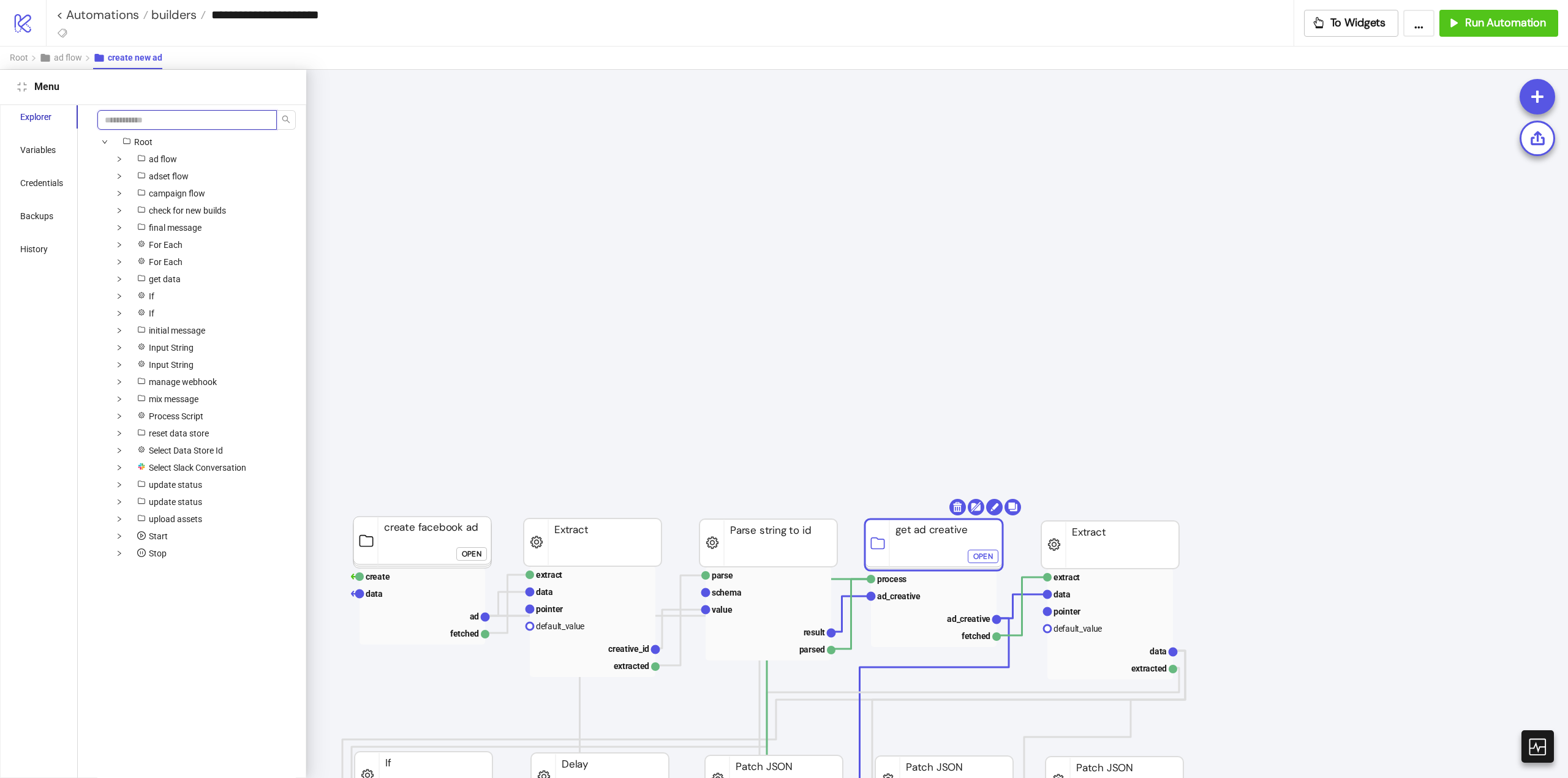
click at [154, 118] on input "search" at bounding box center [186, 119] width 179 height 20
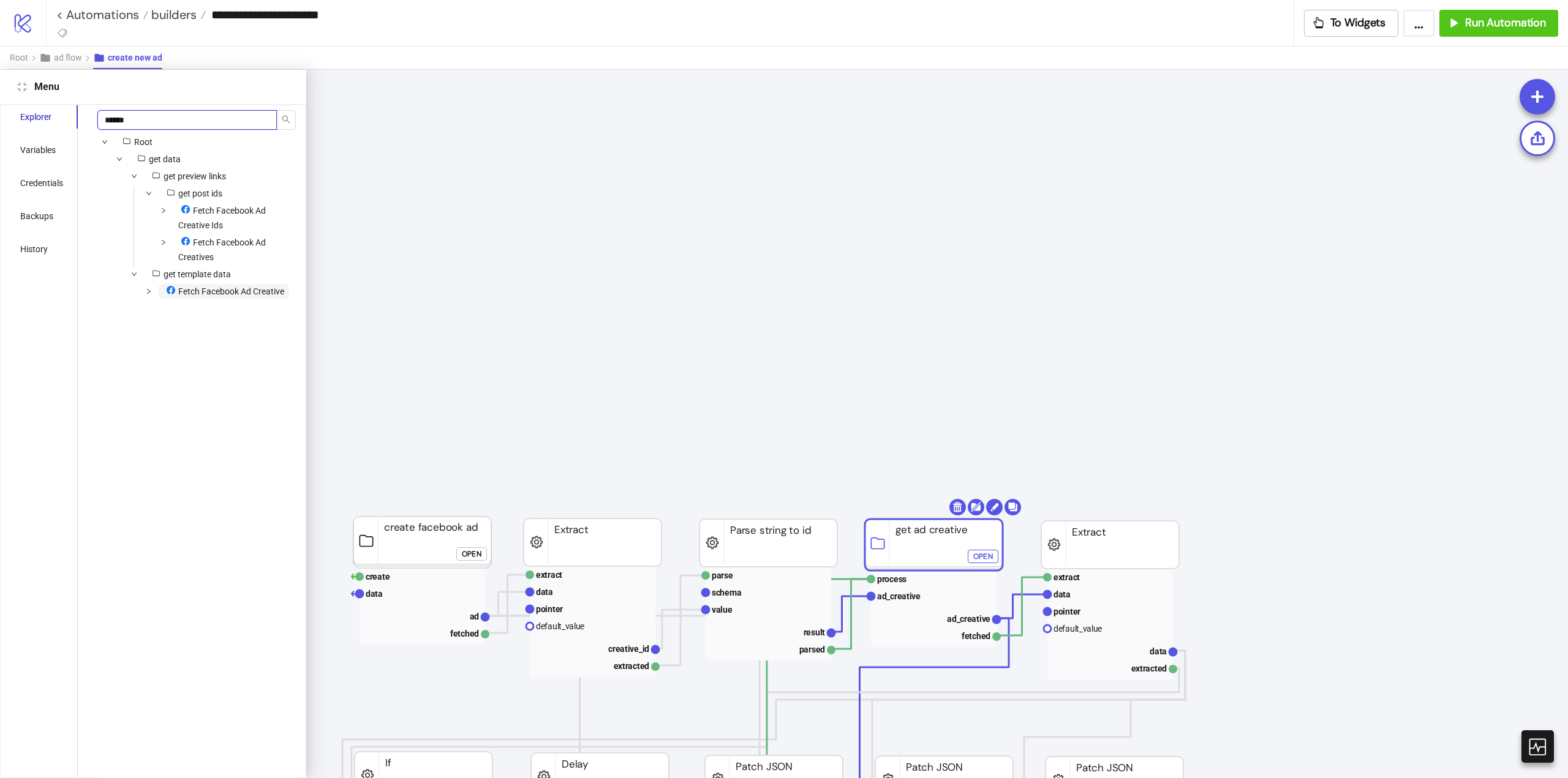
type input "******"
click at [214, 293] on span "Fetch Facebook Ad Creative" at bounding box center [231, 291] width 106 height 10
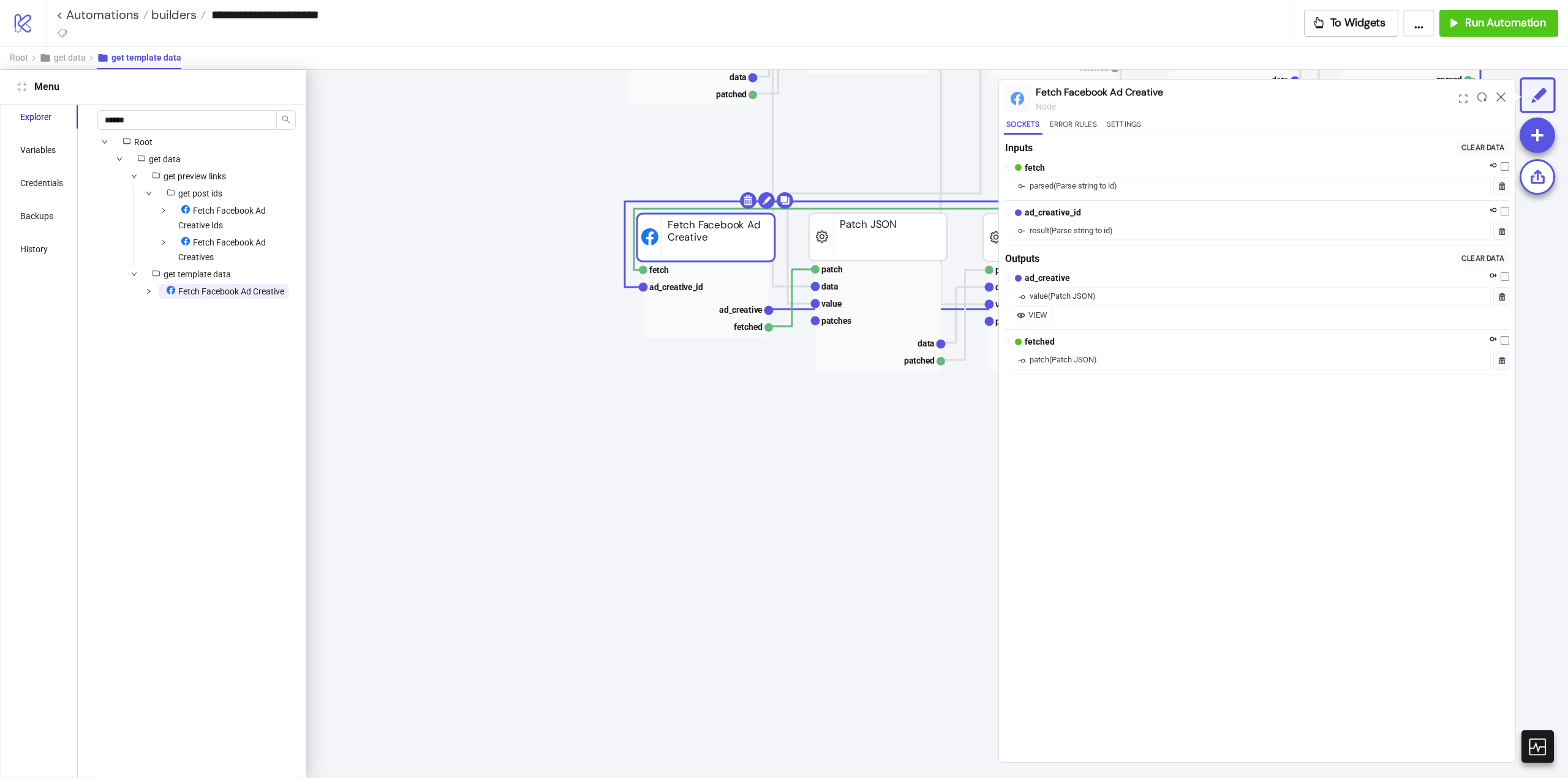
scroll to position [1124, 176]
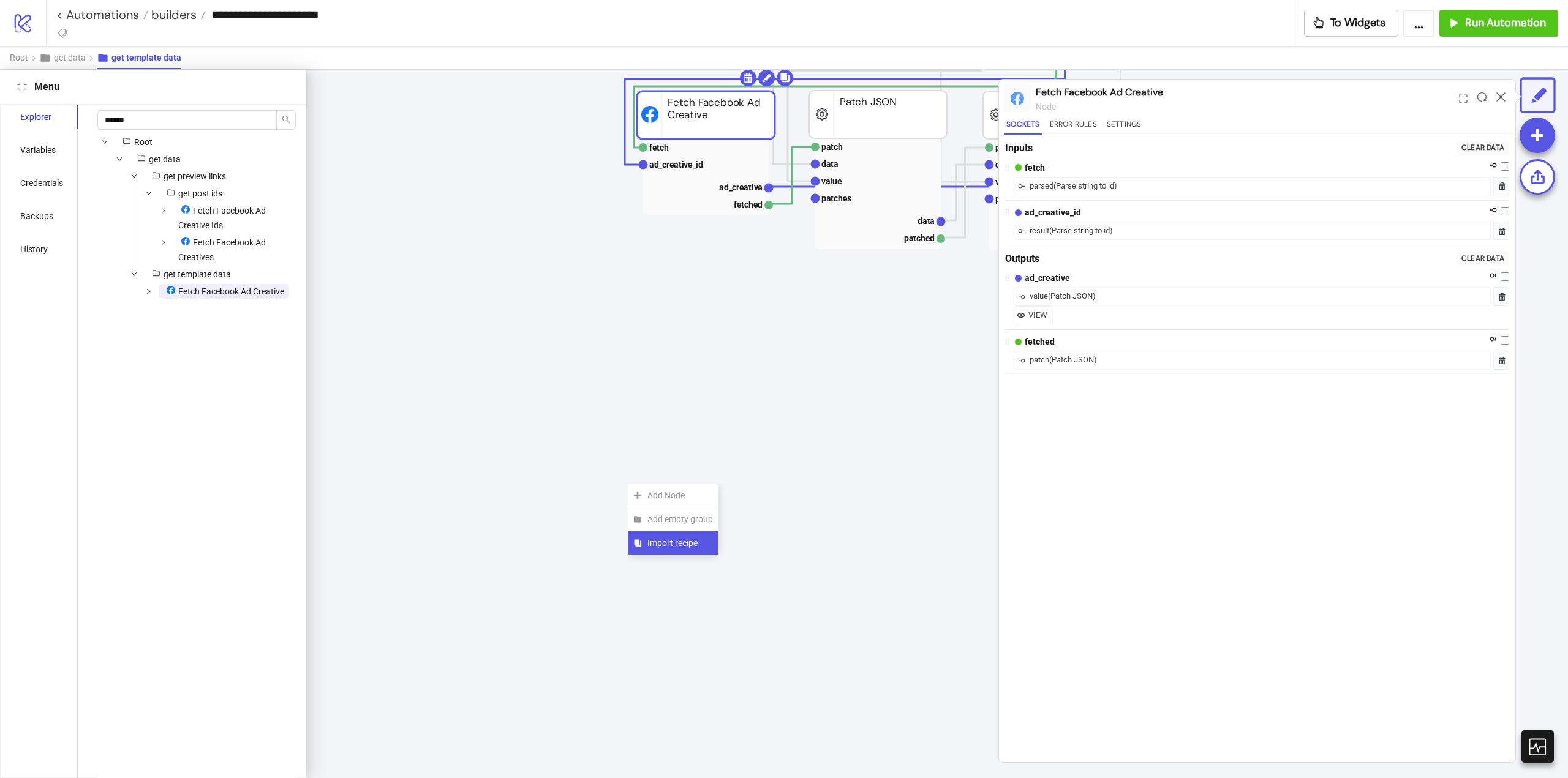
click at [663, 537] on span "Import recipe" at bounding box center [680, 543] width 65 height 14
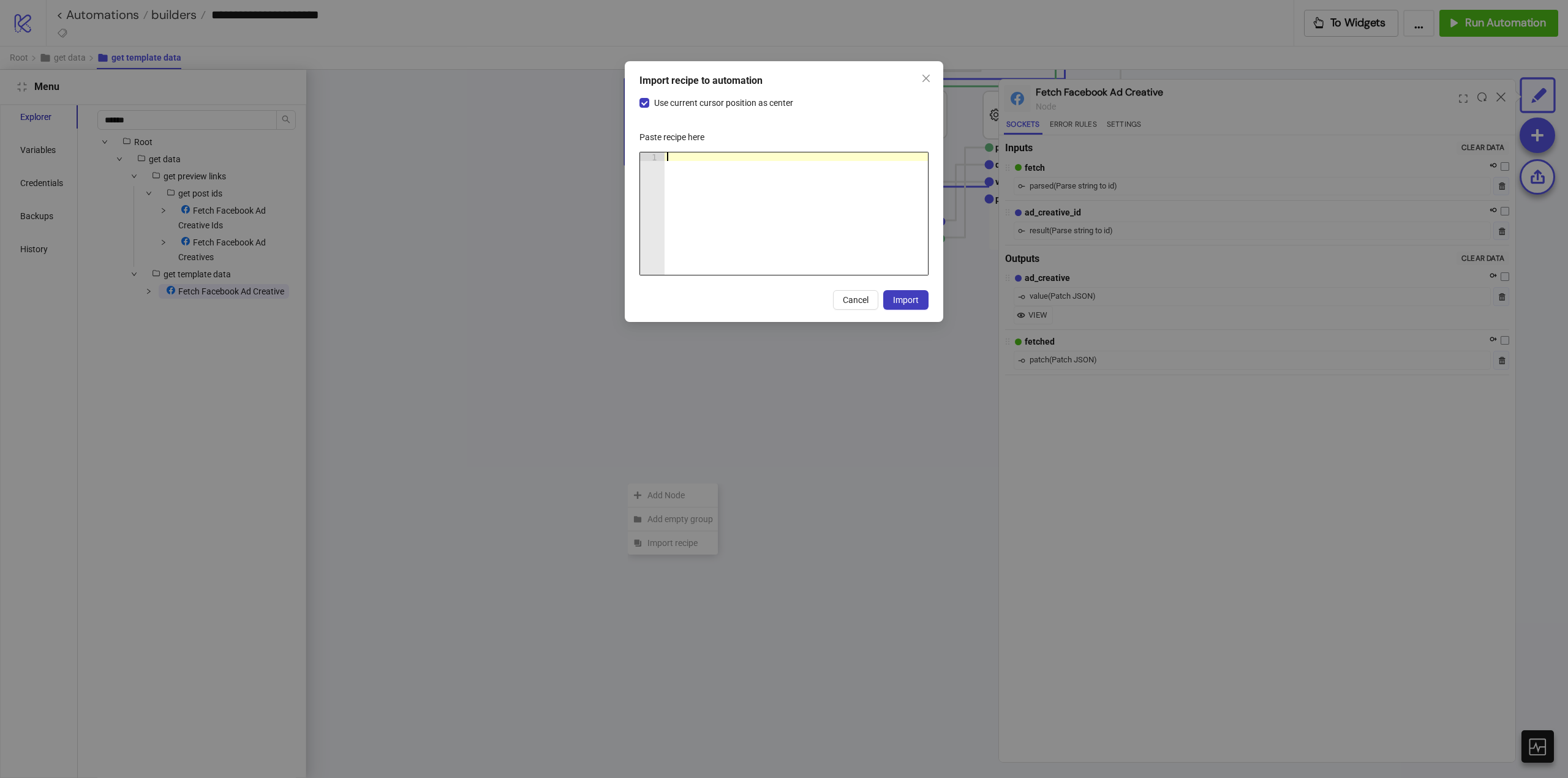
drag, startPoint x: 735, startPoint y: 193, endPoint x: 763, endPoint y: 179, distance: 31.3
click at [741, 188] on div at bounding box center [796, 221] width 264 height 139
paste textarea "Cursor at row 1"
click at [907, 303] on span "Import" at bounding box center [905, 300] width 25 height 10
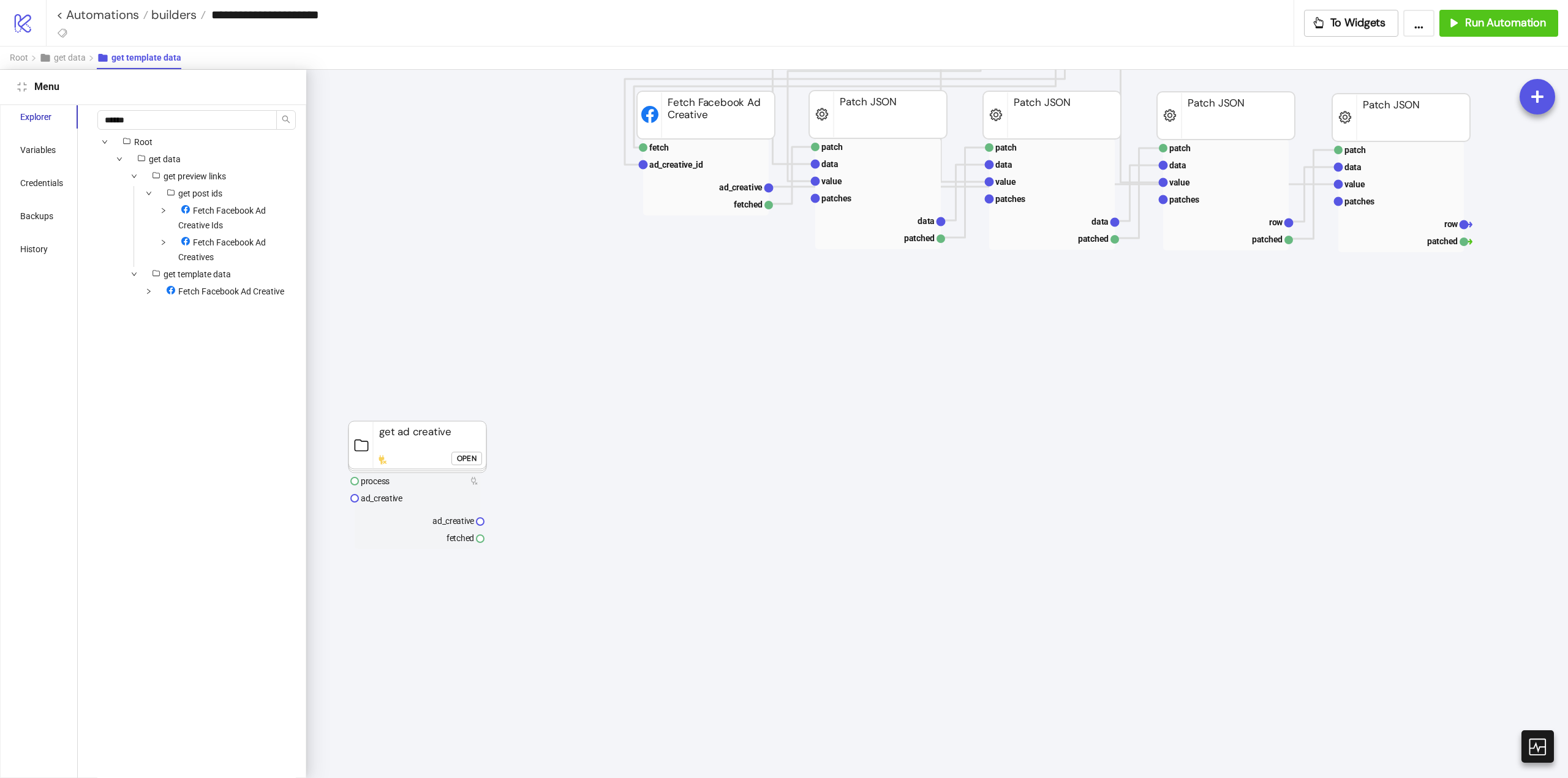
scroll to position [940, 176]
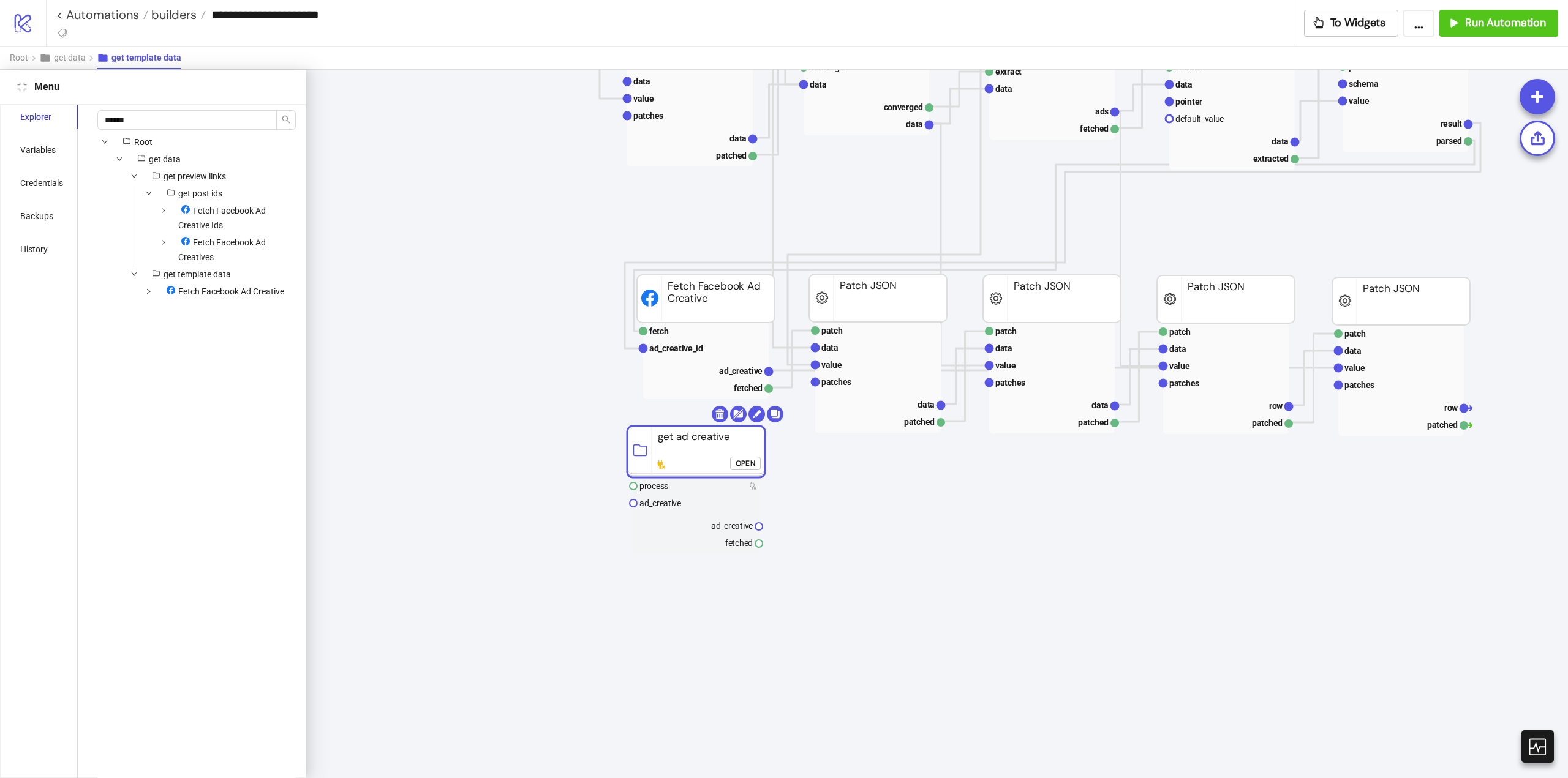
drag, startPoint x: 397, startPoint y: 646, endPoint x: 675, endPoint y: 467, distance: 330.6
click at [675, 467] on rect at bounding box center [695, 452] width 138 height 52
click at [792, 380] on polyline at bounding box center [792, 359] width 46 height 57
drag, startPoint x: 771, startPoint y: 388, endPoint x: 772, endPoint y: 410, distance: 22.0
click at [772, 405] on icon "patch data value patches row patched Patch JSON patch data value patches data p…" at bounding box center [1355, 354] width 2450 height 2449
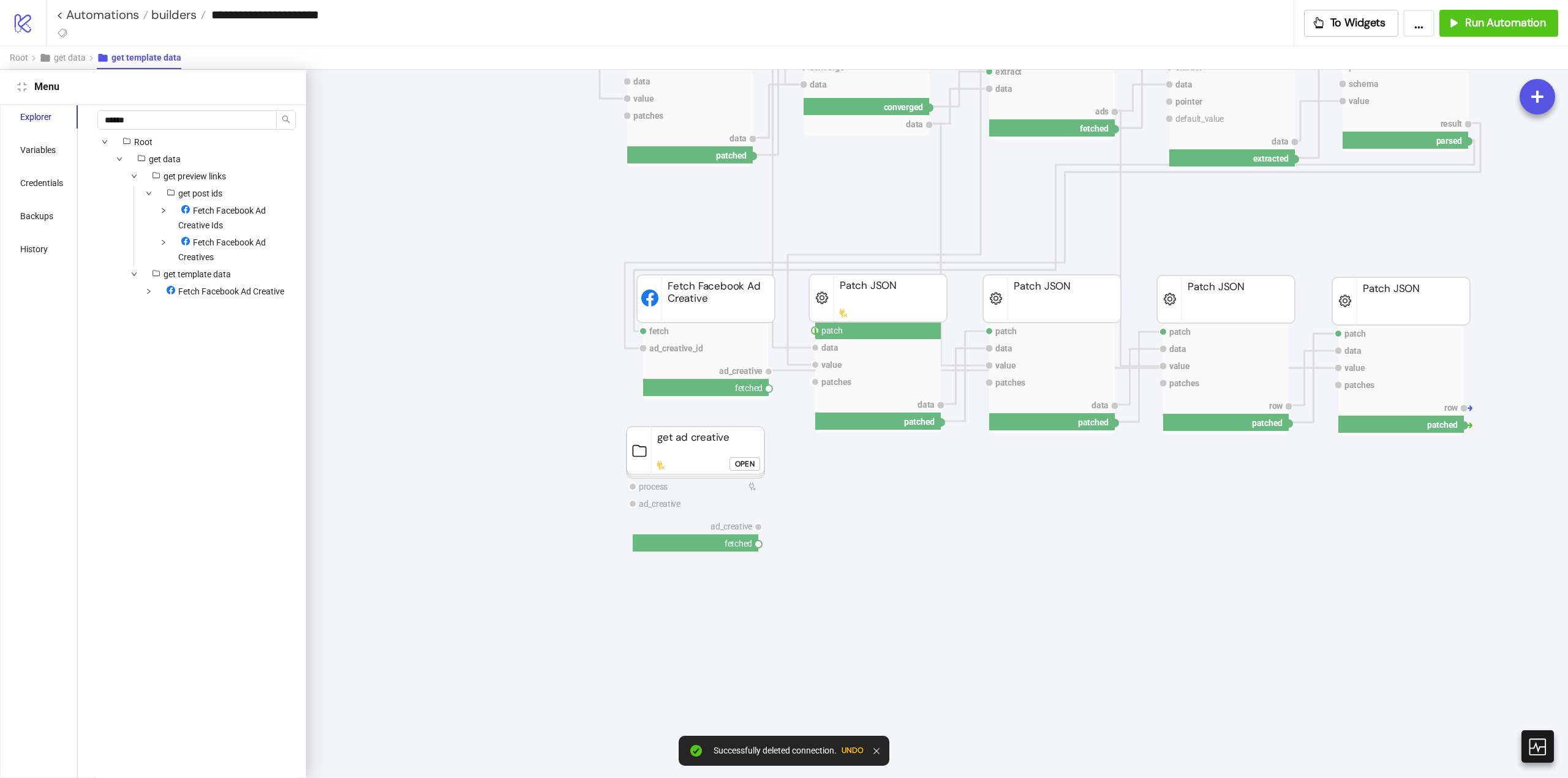
drag, startPoint x: 815, startPoint y: 330, endPoint x: 771, endPoint y: 478, distance: 154.4
click at [789, 429] on icon "patch data value patches row patched Patch JSON patch data value patches data p…" at bounding box center [1355, 354] width 2450 height 2449
click at [760, 546] on circle at bounding box center [757, 544] width 7 height 7
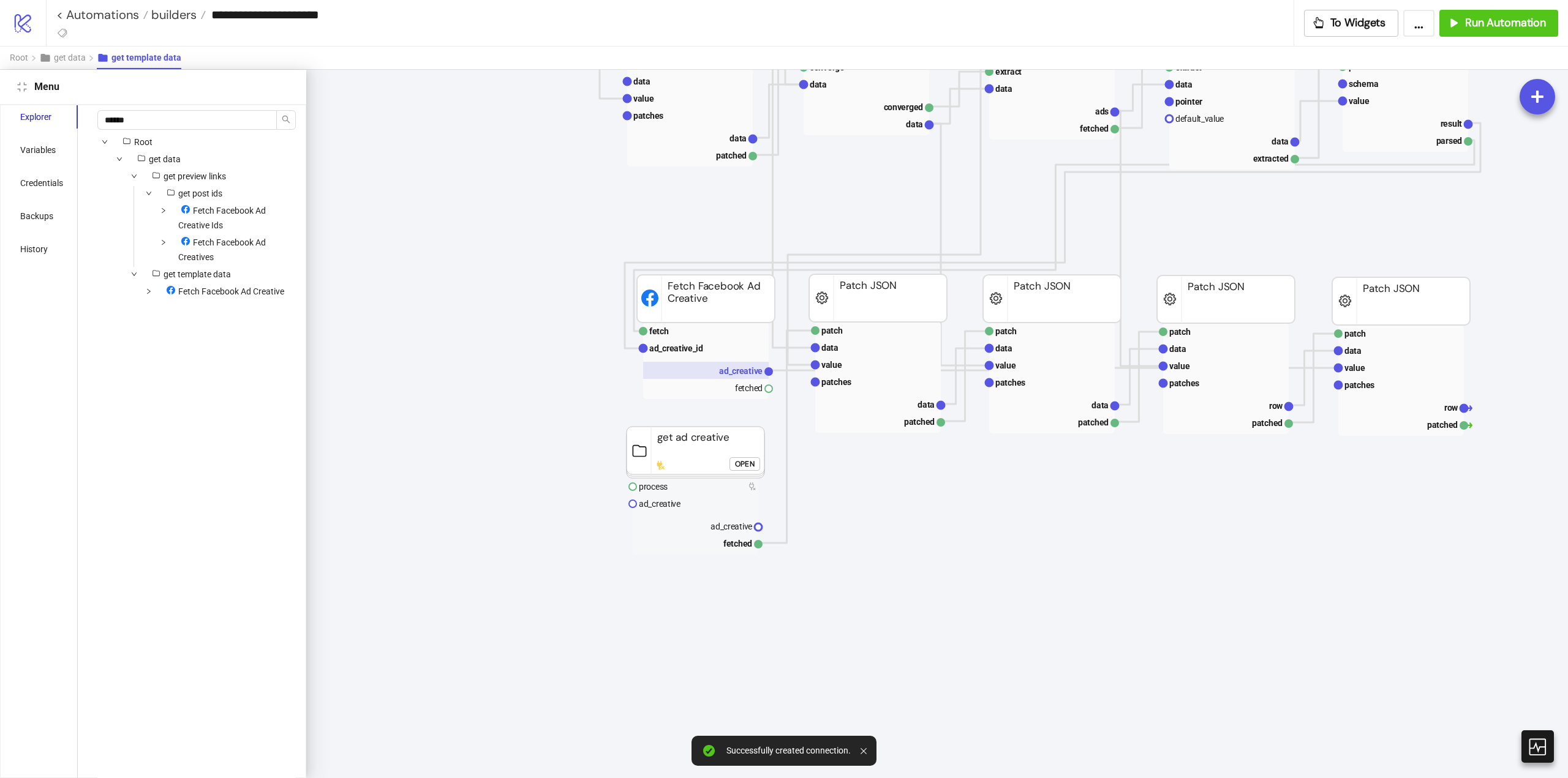
click at [747, 371] on text "ad_creative" at bounding box center [741, 371] width 44 height 10
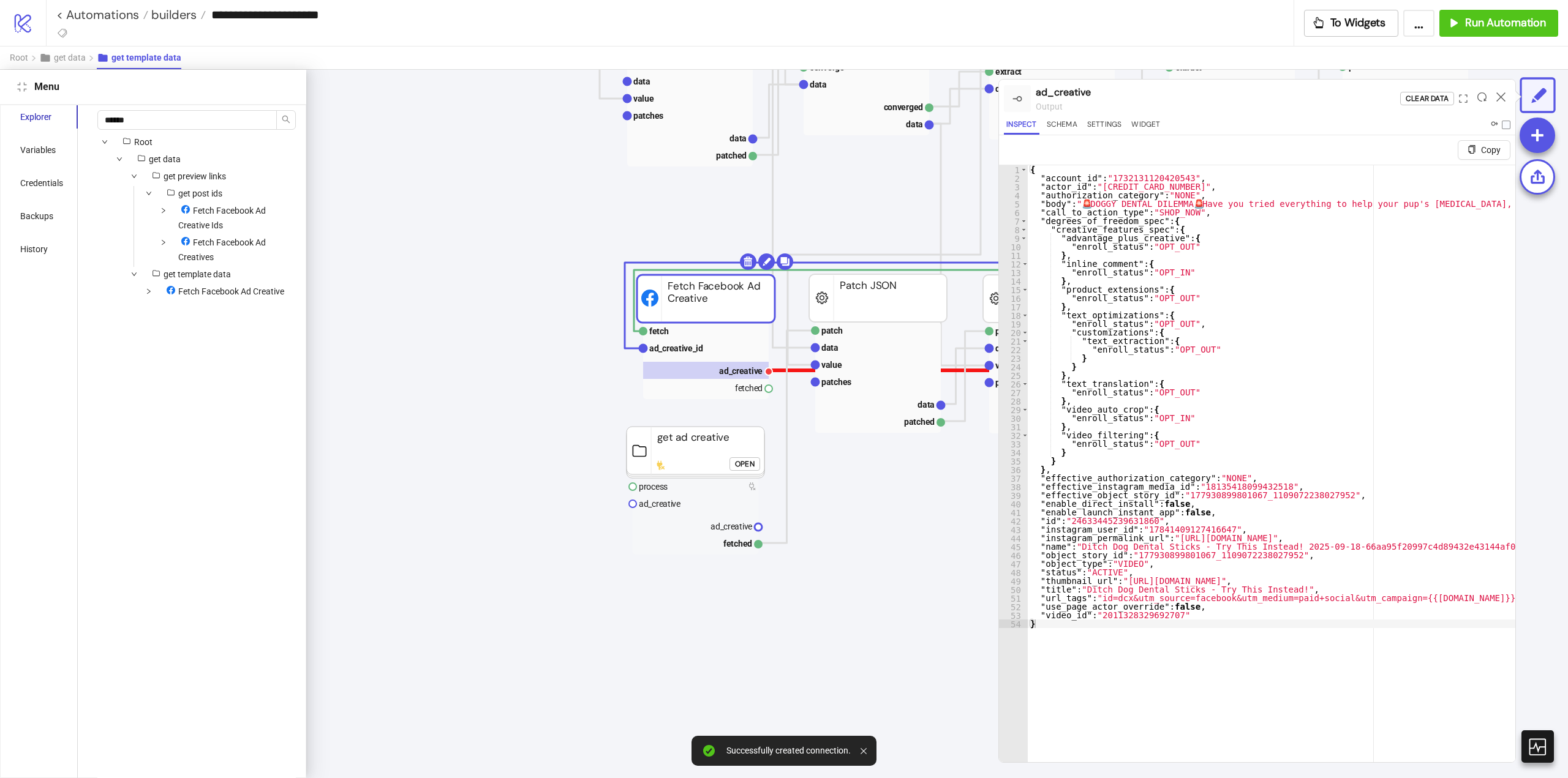
scroll to position [940, 605]
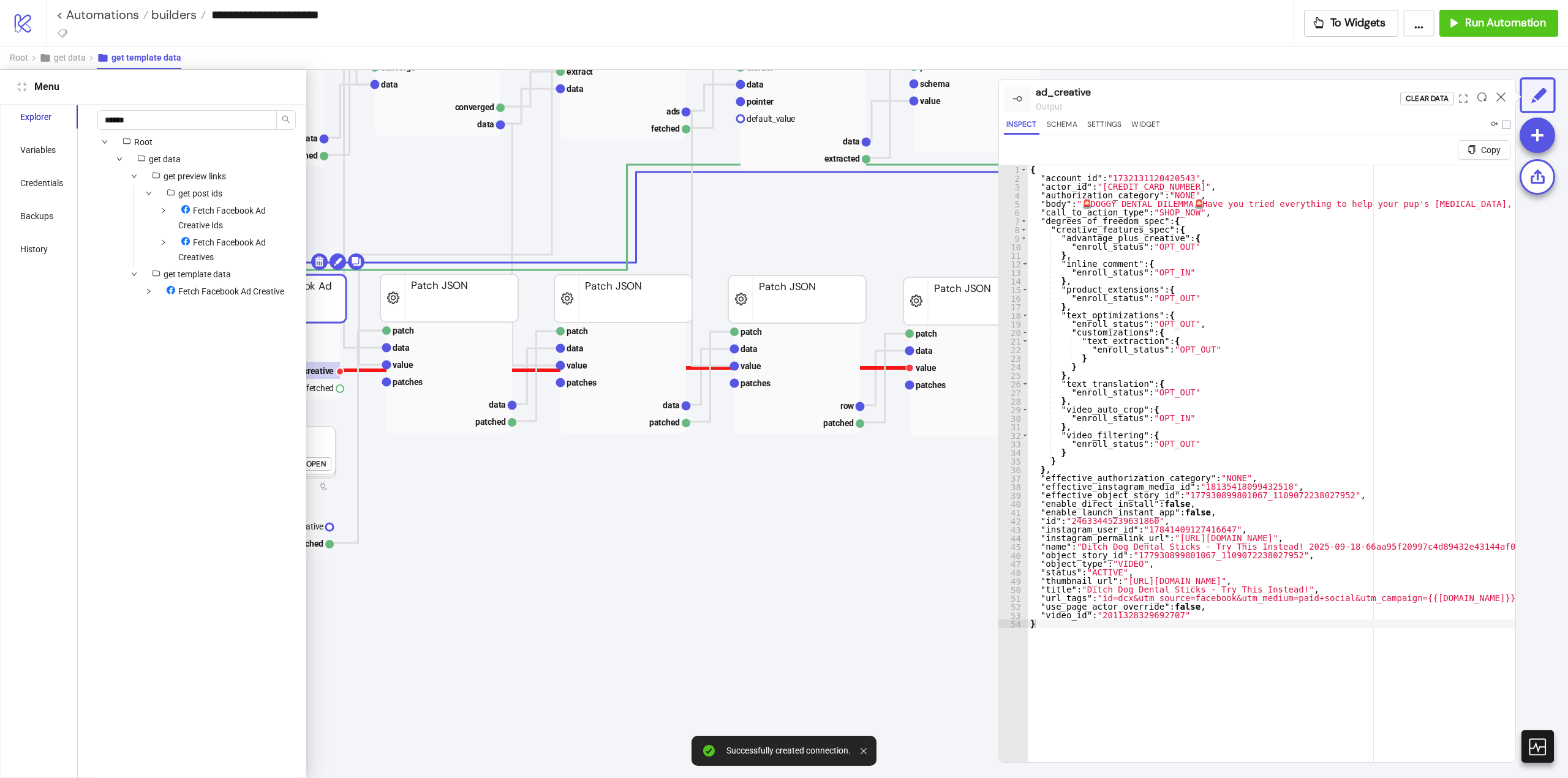
click at [866, 368] on polyline at bounding box center [624, 369] width 569 height 2
drag, startPoint x: 910, startPoint y: 368, endPoint x: 737, endPoint y: 464, distance: 197.9
click at [794, 448] on icon "patch data value patches row patched Patch JSON patch data value patches data p…" at bounding box center [926, 354] width 2450 height 2449
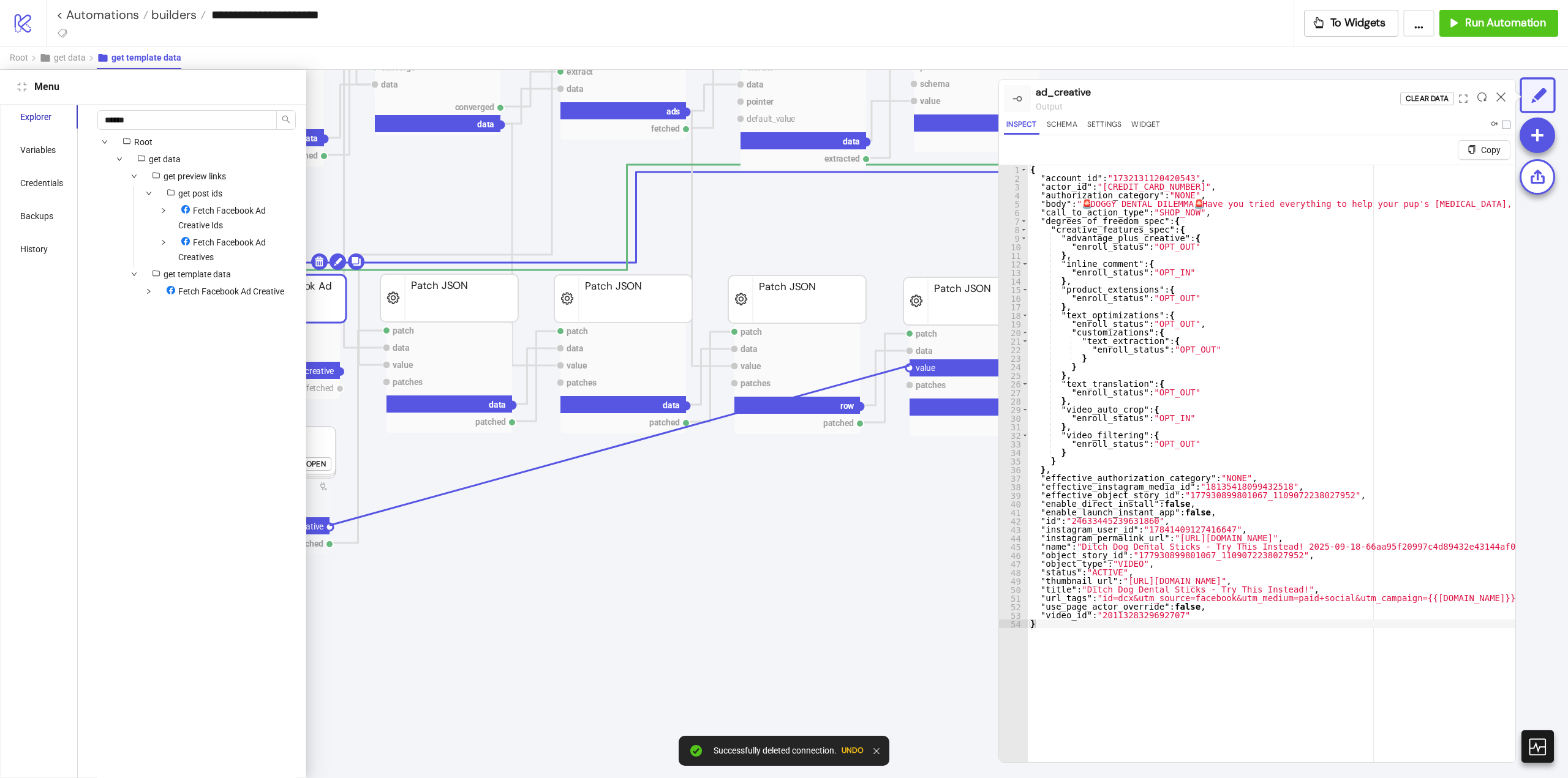
click at [330, 526] on circle at bounding box center [329, 527] width 7 height 7
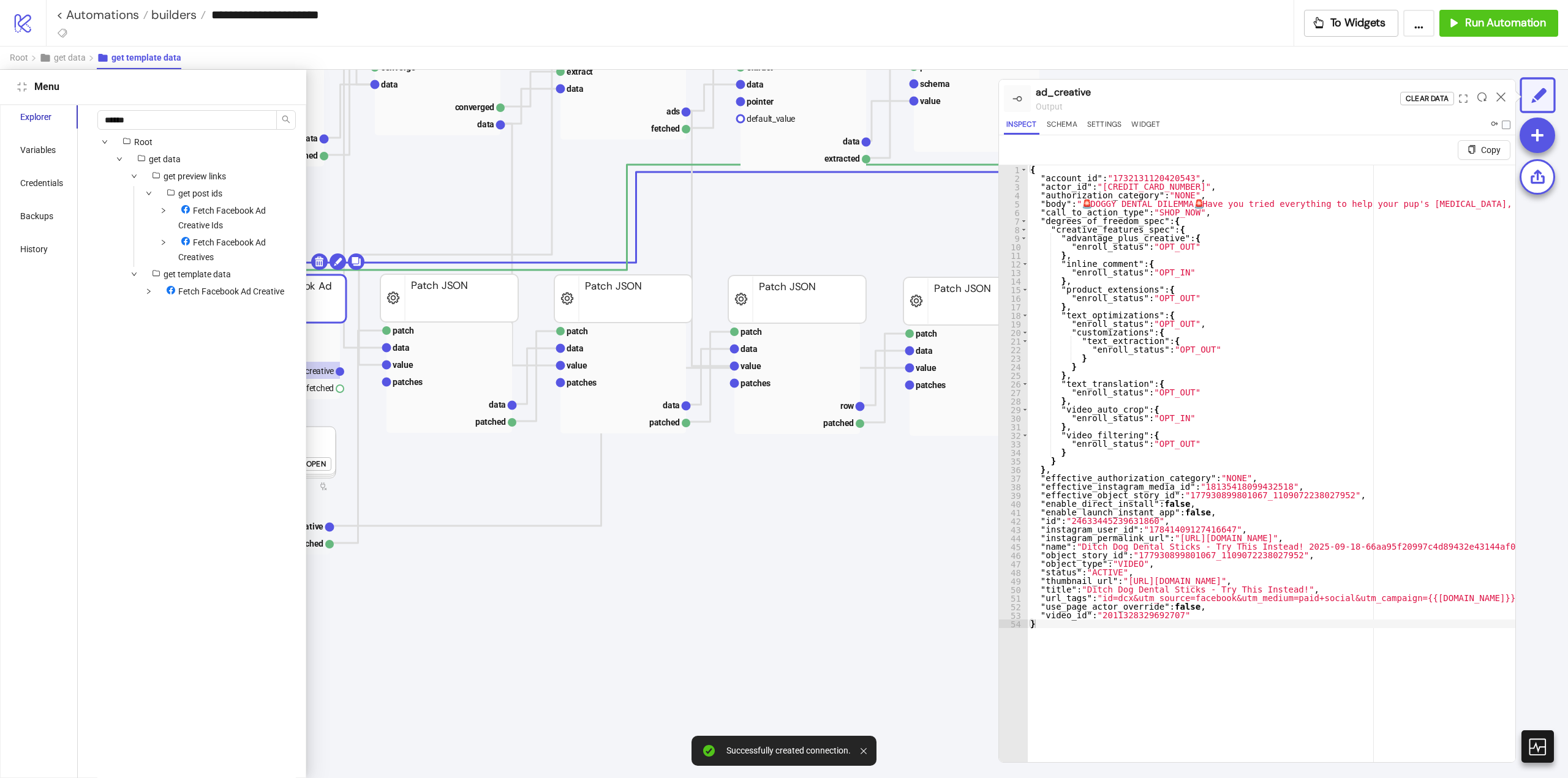
drag, startPoint x: 1501, startPoint y: 100, endPoint x: 1471, endPoint y: 100, distance: 30.0
click at [1501, 99] on icon at bounding box center [1501, 97] width 10 height 10
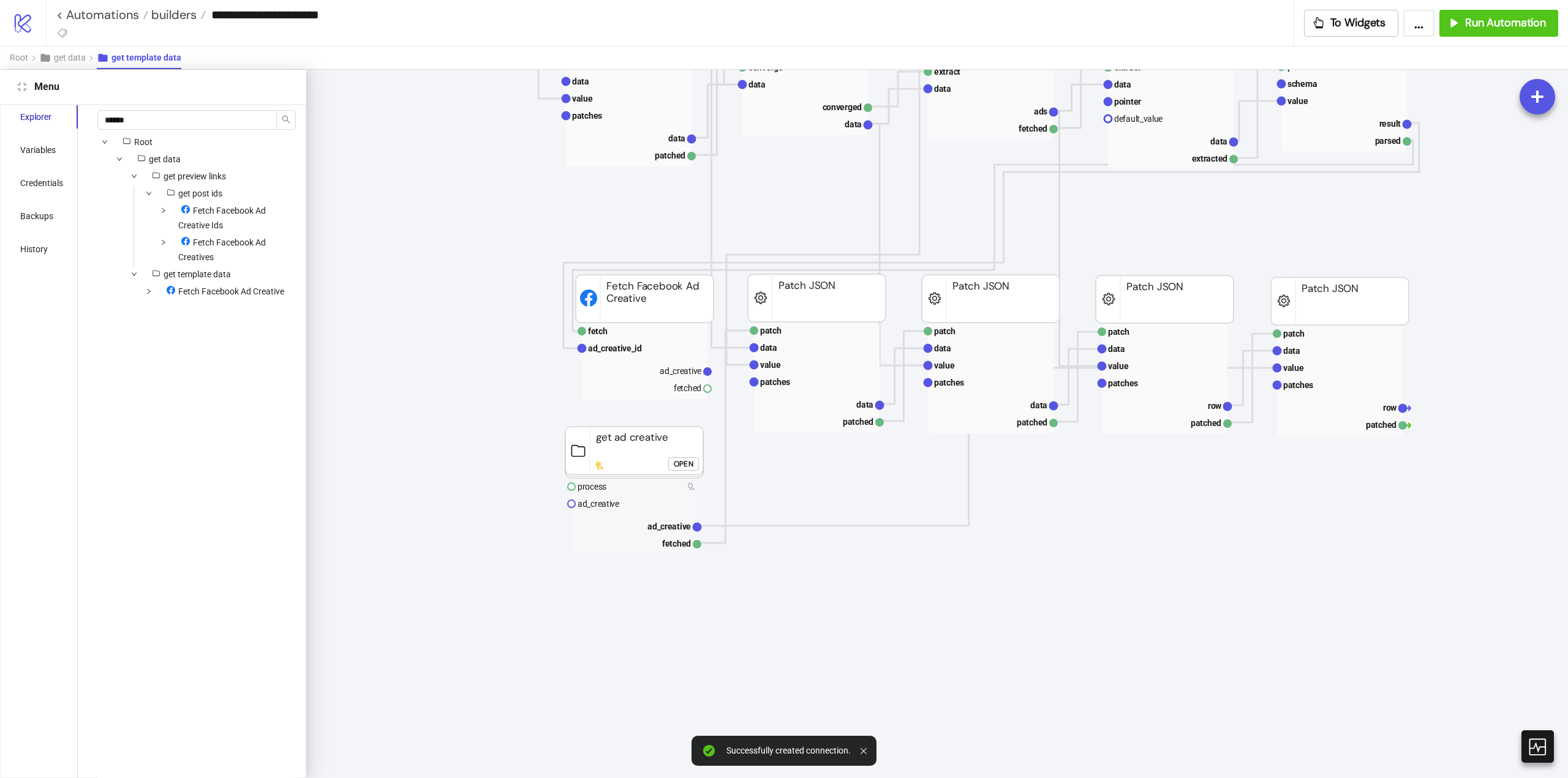
scroll to position [818, 237]
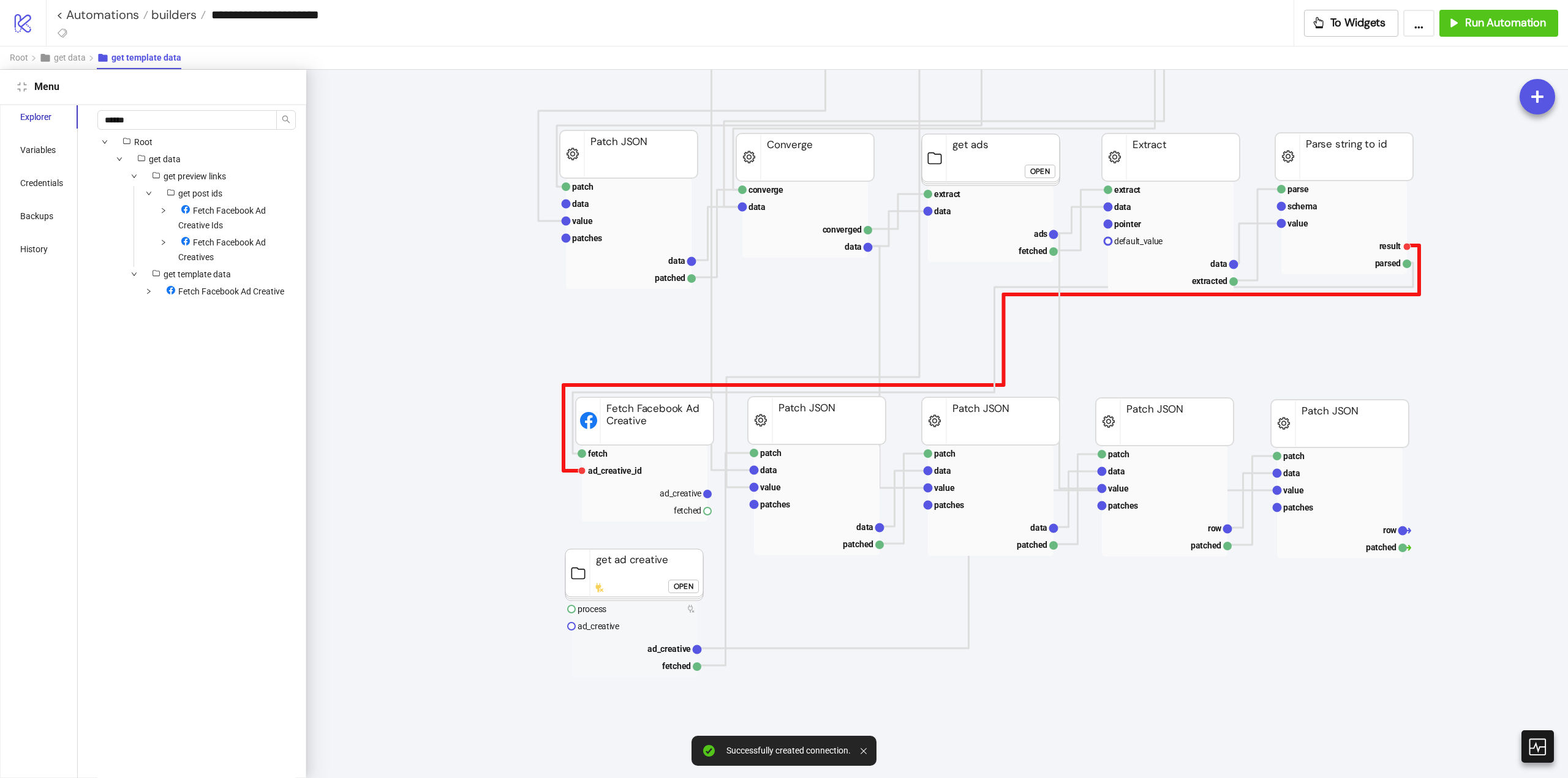
click at [564, 466] on polyline at bounding box center [991, 358] width 855 height 225
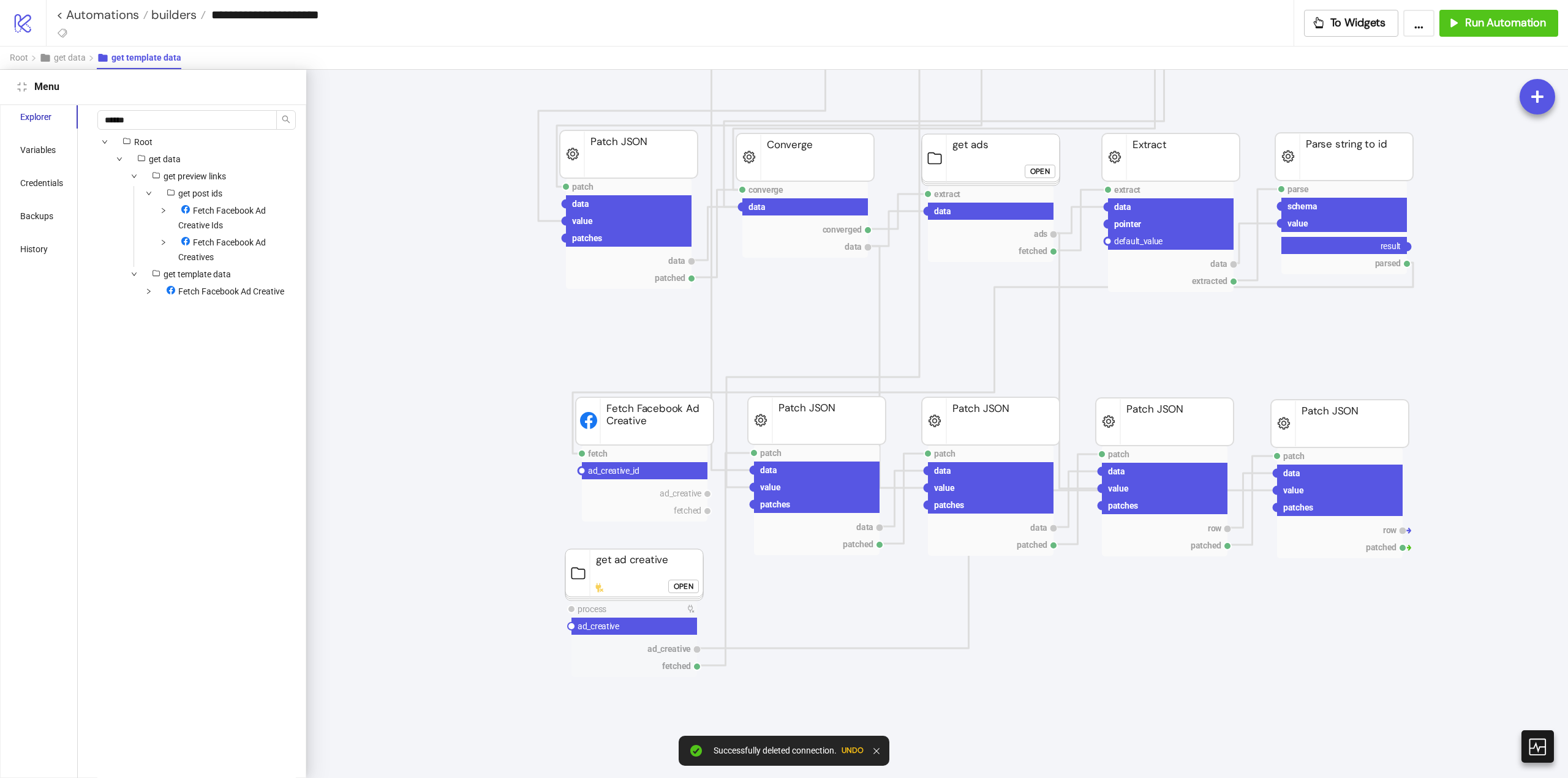
drag, startPoint x: 1406, startPoint y: 246, endPoint x: 937, endPoint y: 409, distance: 496.5
click at [1370, 285] on icon "patch data value patches row patched Patch JSON patch data value patches data p…" at bounding box center [1293, 476] width 2450 height 2449
click at [572, 626] on circle at bounding box center [571, 626] width 7 height 7
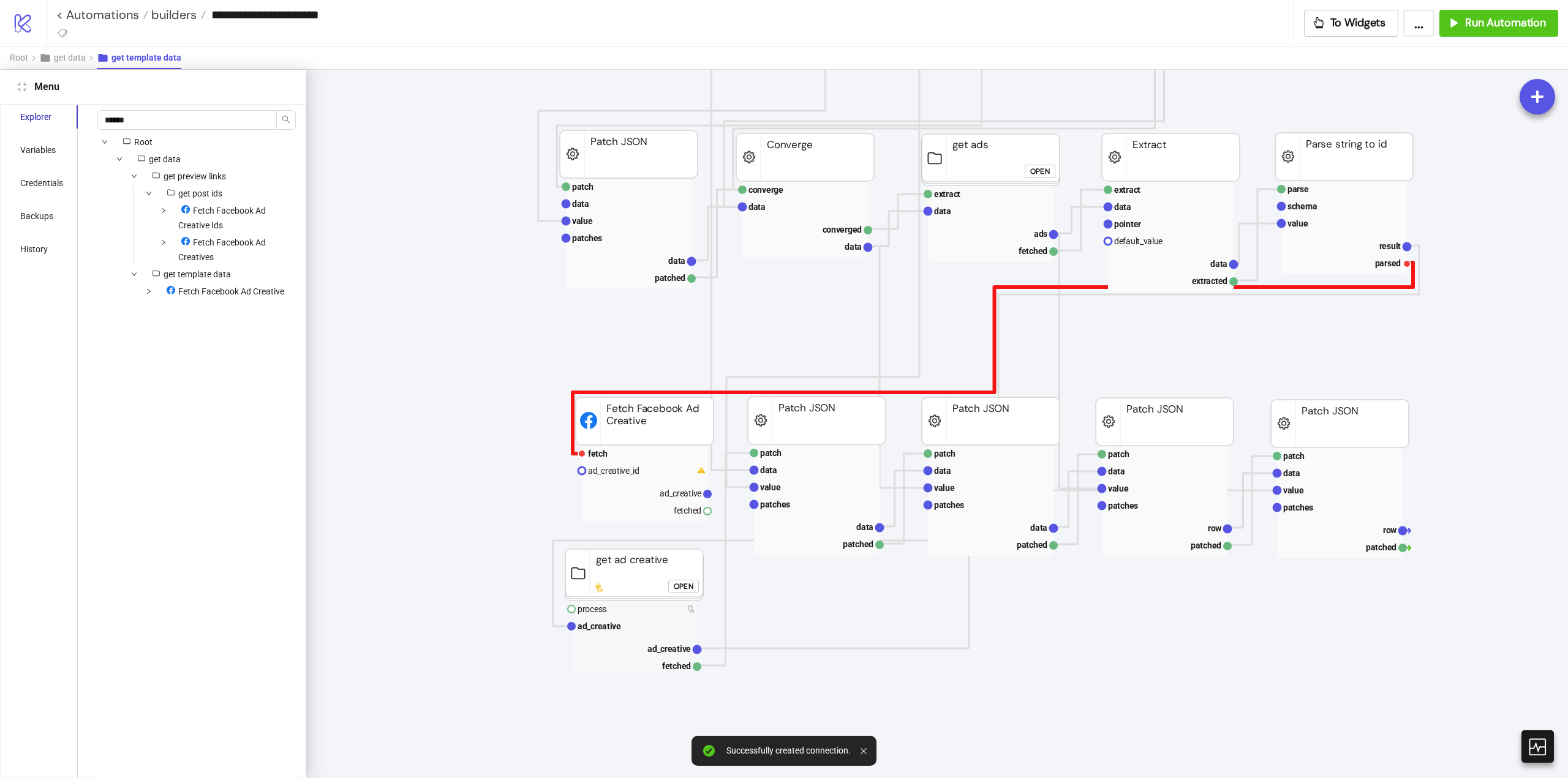
click at [1413, 283] on polyline at bounding box center [992, 358] width 840 height 191
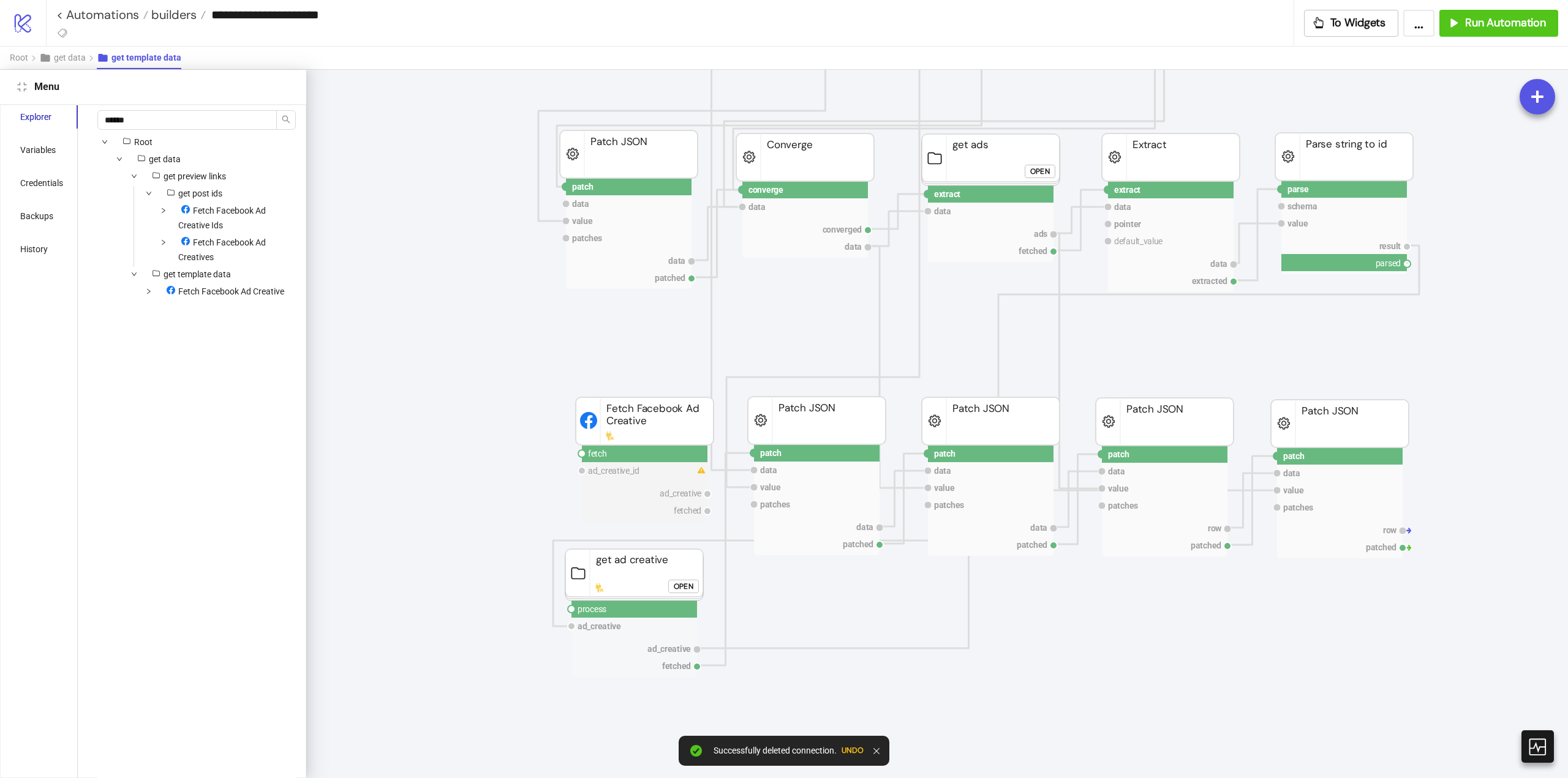
drag, startPoint x: 1406, startPoint y: 262, endPoint x: 1093, endPoint y: 368, distance: 330.5
click at [1279, 334] on icon "patch data value patches row patched Patch JSON patch data value patches data p…" at bounding box center [1293, 476] width 2450 height 2449
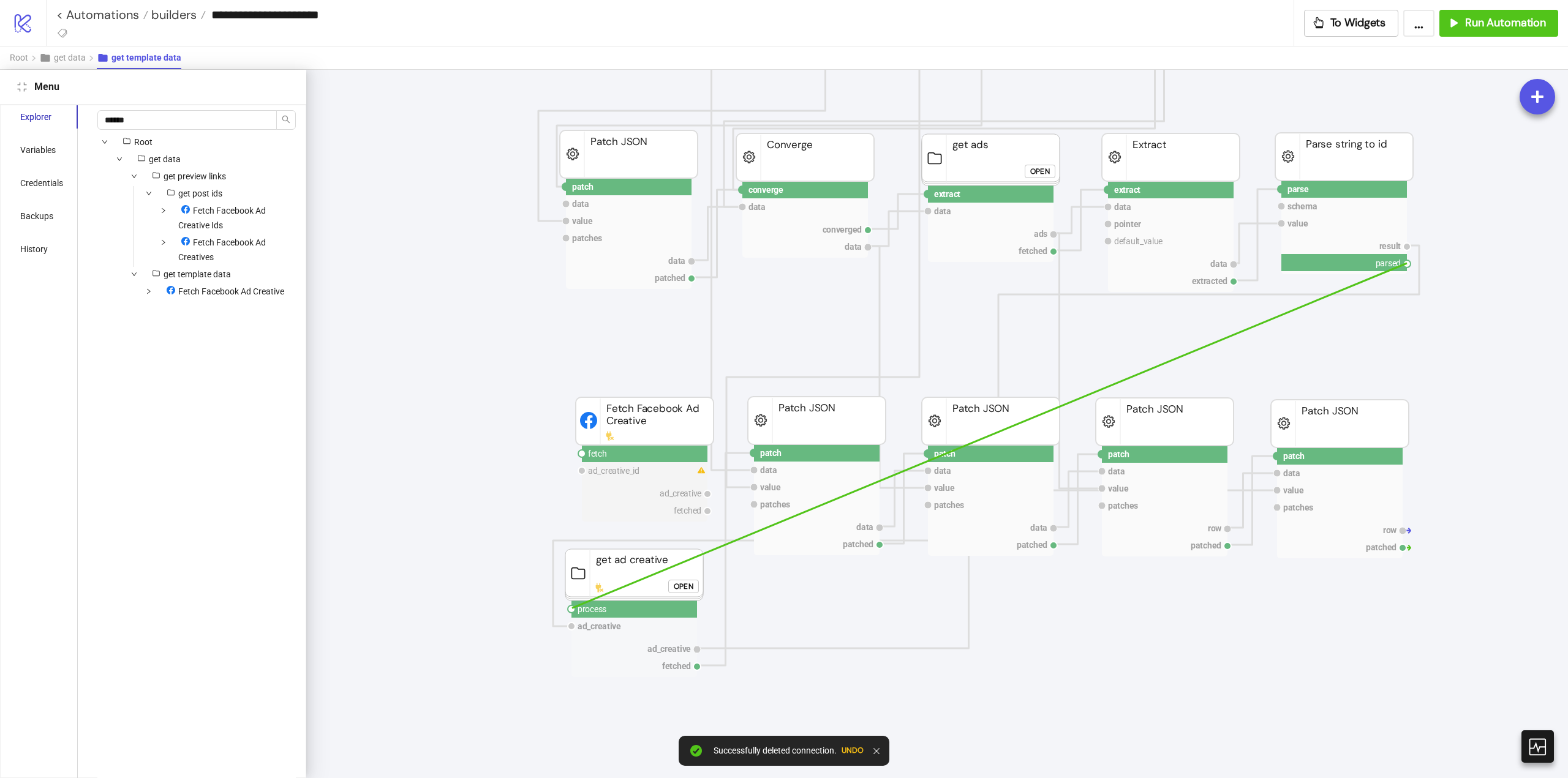
click at [572, 608] on circle at bounding box center [571, 609] width 7 height 7
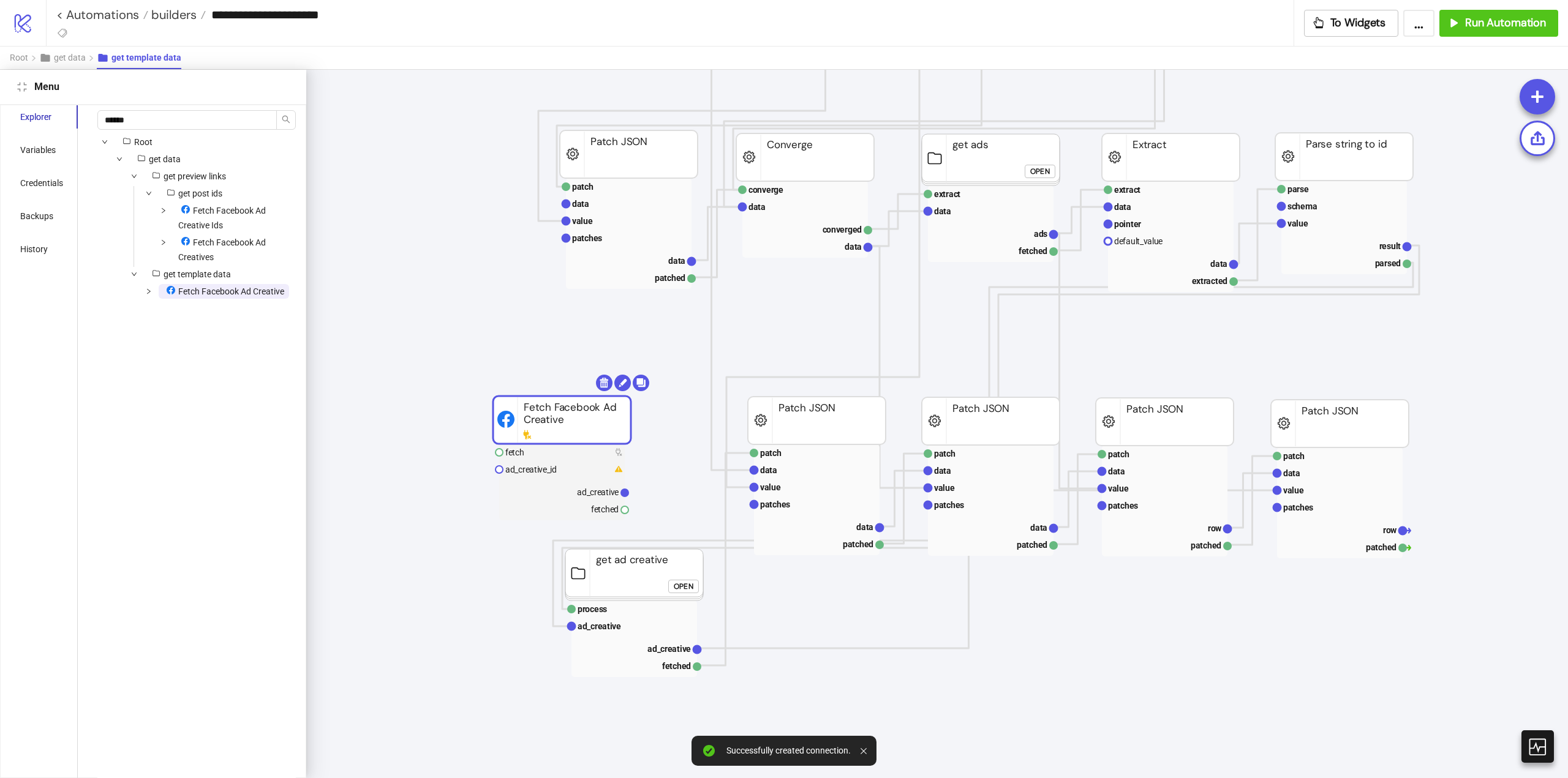
drag, startPoint x: 514, startPoint y: 425, endPoint x: 492, endPoint y: 420, distance: 22.6
click at [493, 424] on rect at bounding box center [561, 420] width 138 height 48
click at [564, 385] on body "**********" at bounding box center [784, 389] width 1568 height 778
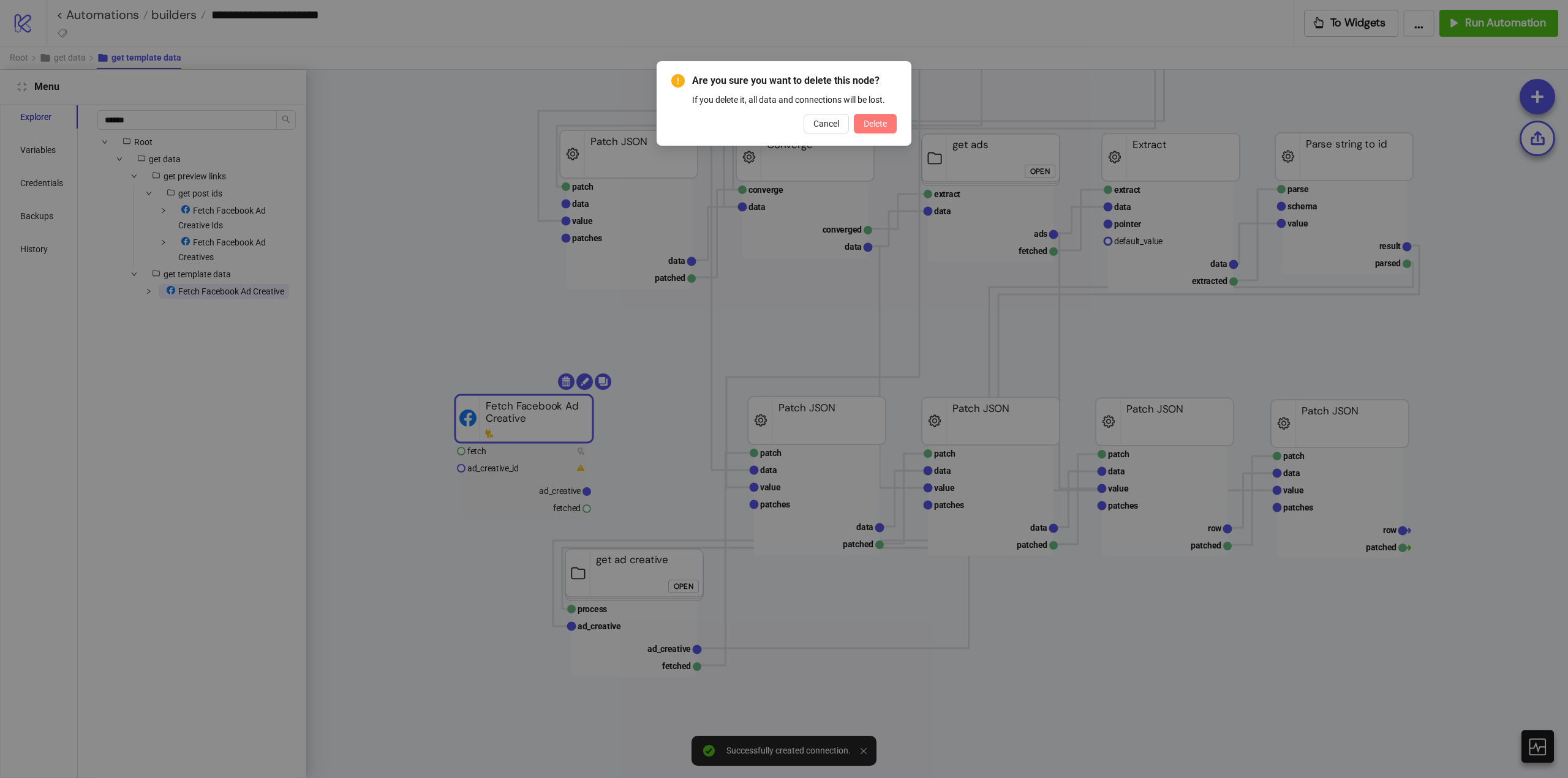
click at [882, 129] on button "Delete" at bounding box center [875, 123] width 43 height 20
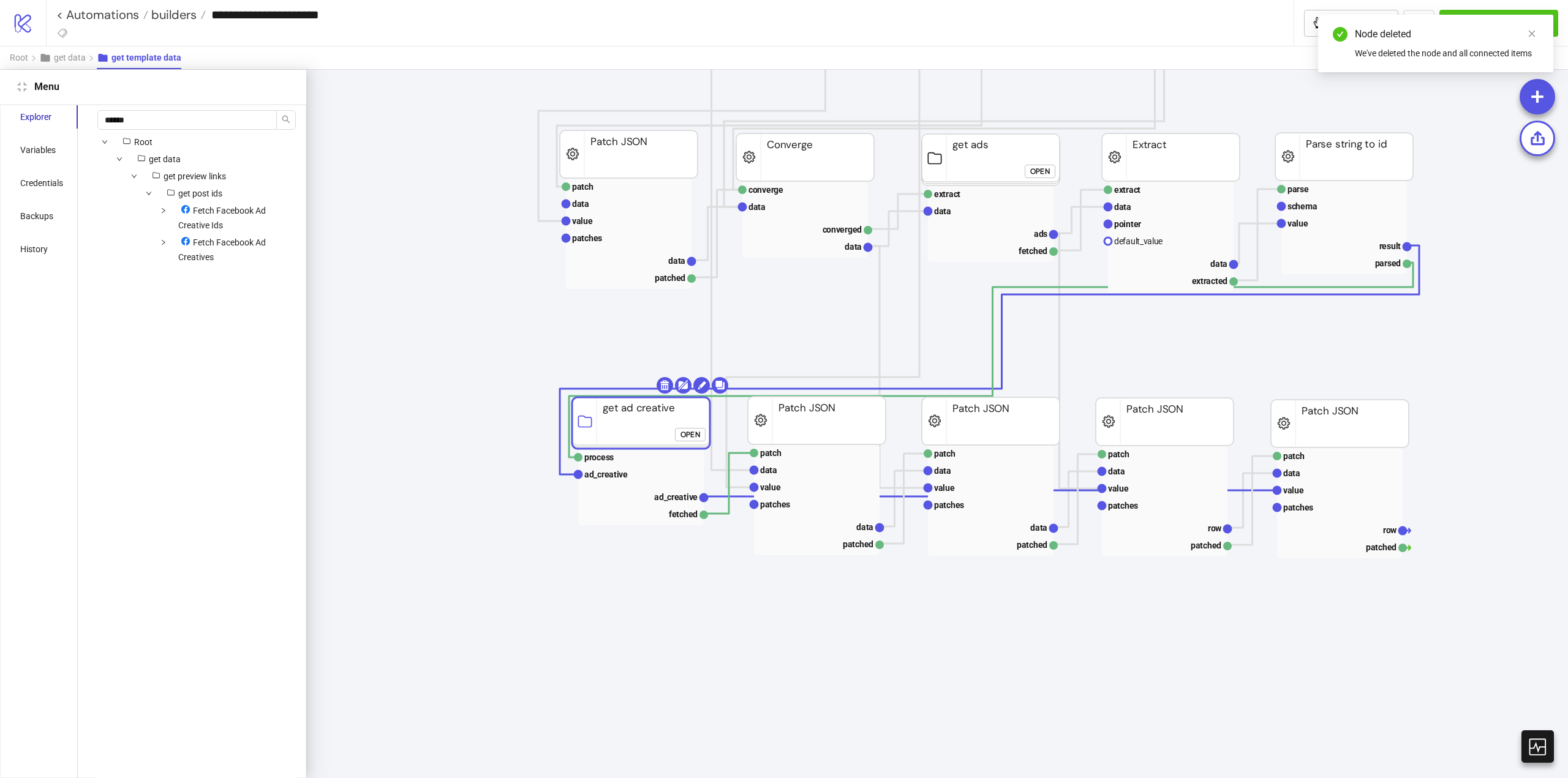
drag, startPoint x: 614, startPoint y: 573, endPoint x: 620, endPoint y: 421, distance: 152.1
click at [620, 421] on rect at bounding box center [640, 423] width 138 height 52
click at [204, 257] on span "Fetch Facebook Ad Creatives" at bounding box center [222, 249] width 88 height 25
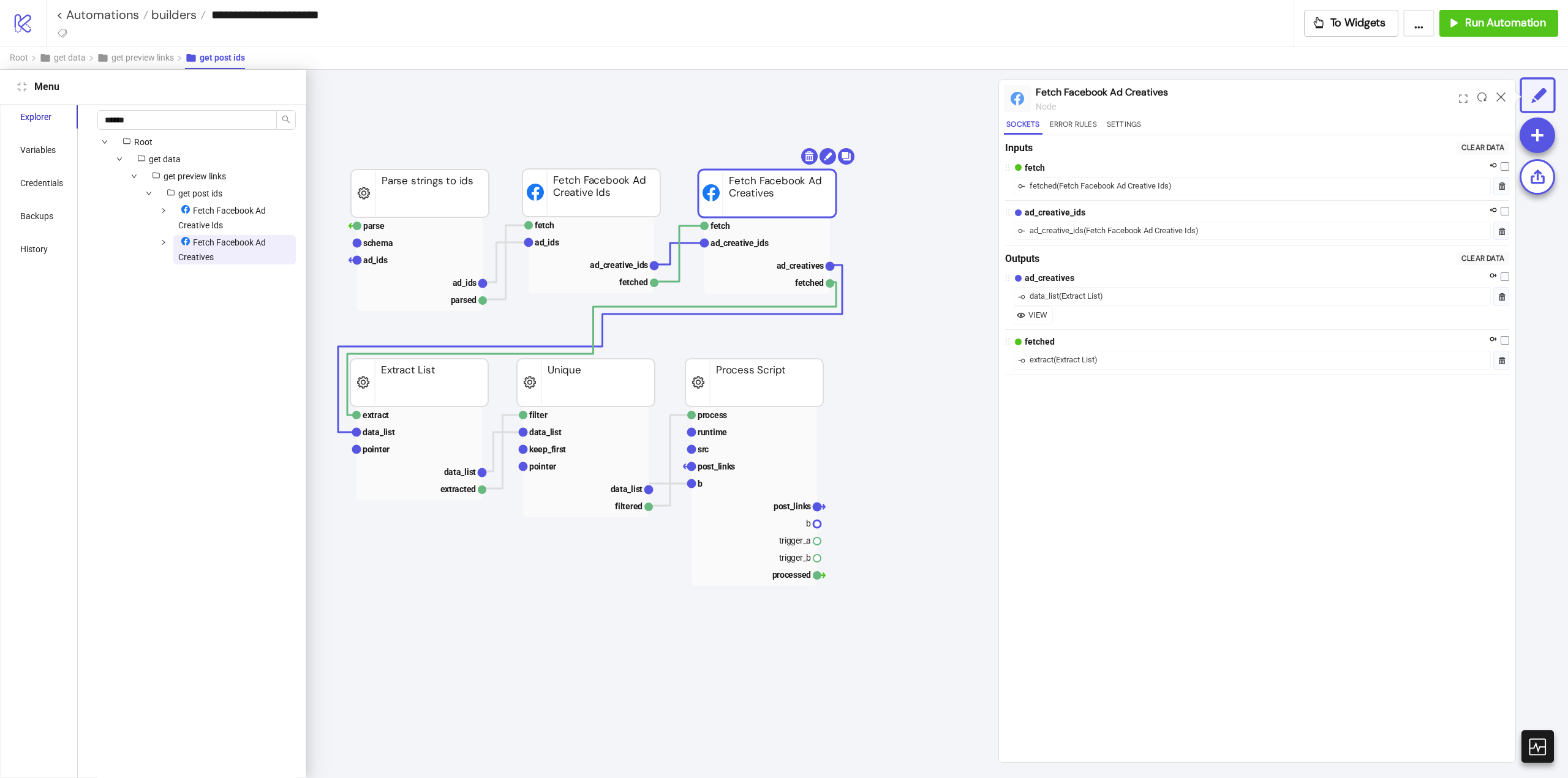
scroll to position [0, 170]
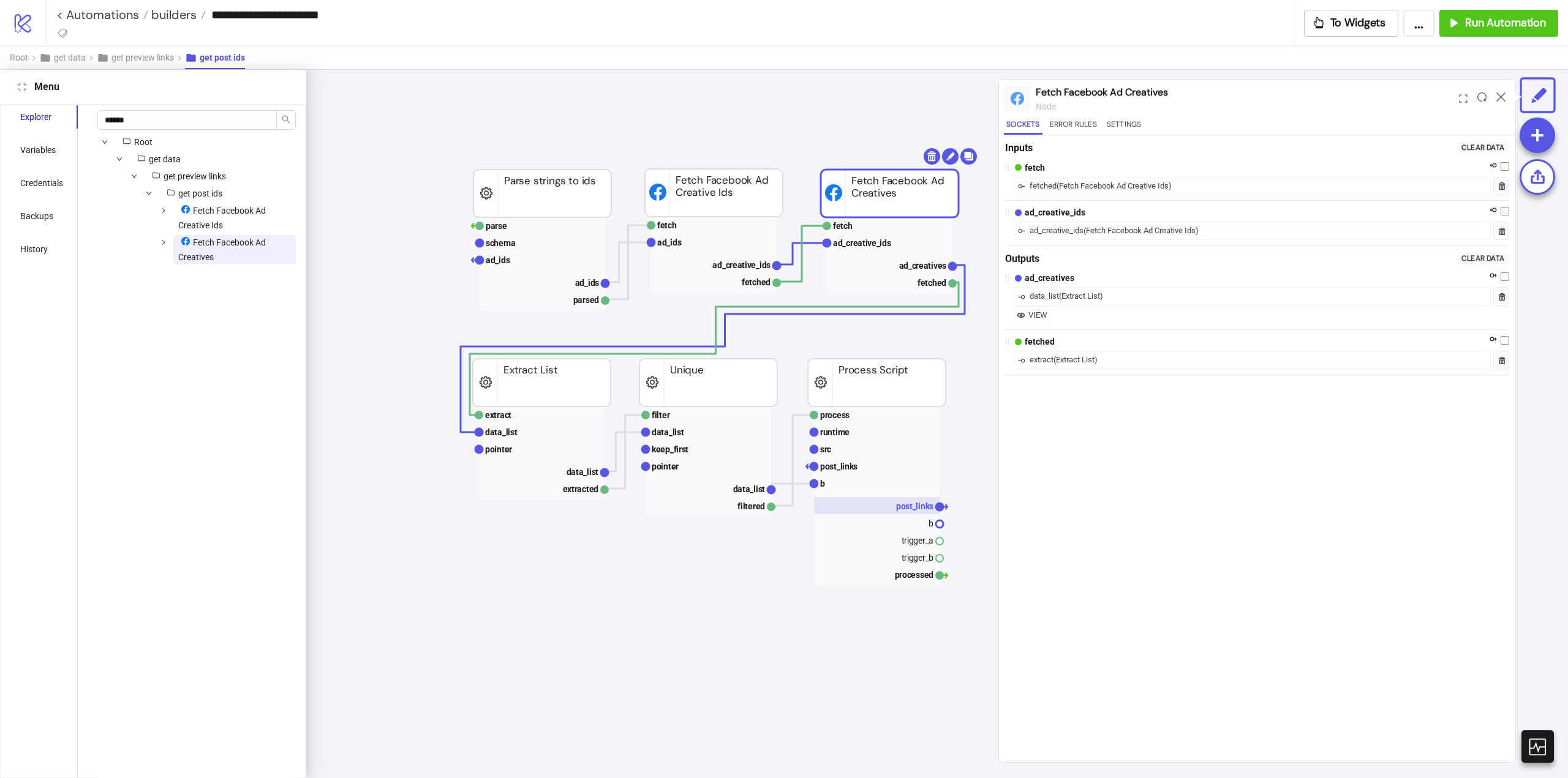
click at [901, 510] on text "post_links" at bounding box center [914, 506] width 37 height 10
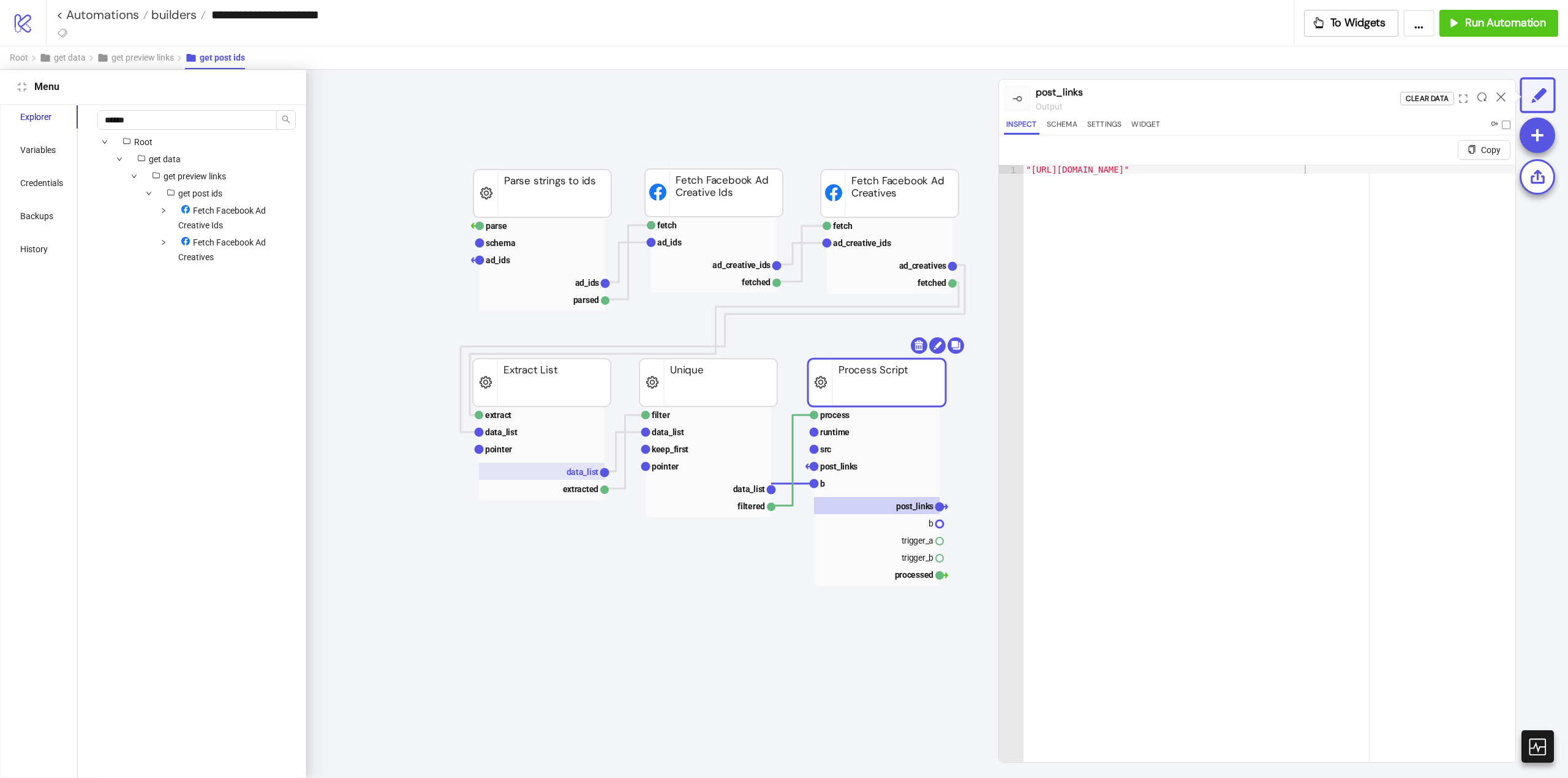
click at [569, 476] on text "data_list" at bounding box center [582, 472] width 33 height 10
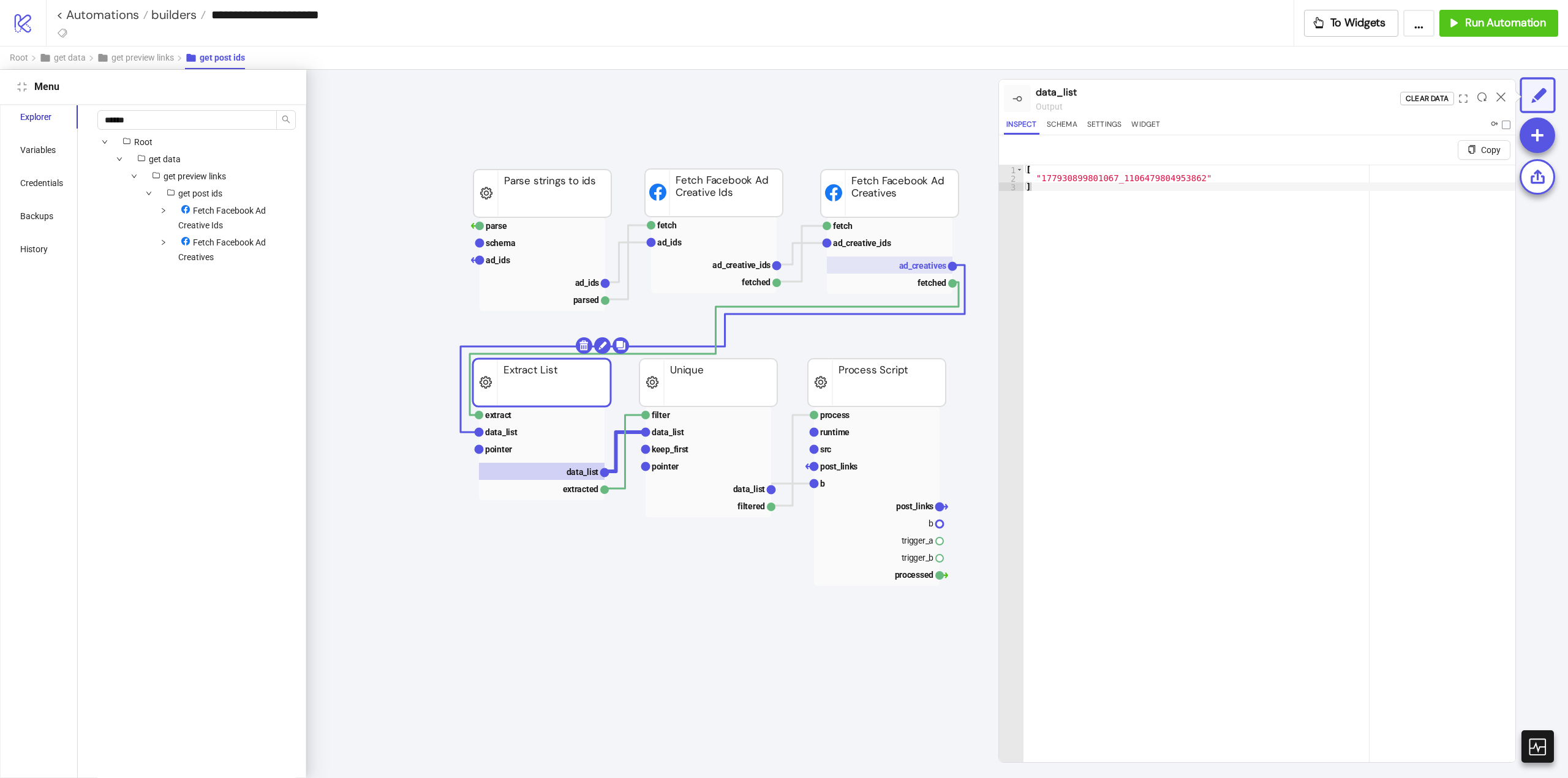
click at [905, 268] on text "ad_creatives" at bounding box center [923, 266] width 48 height 10
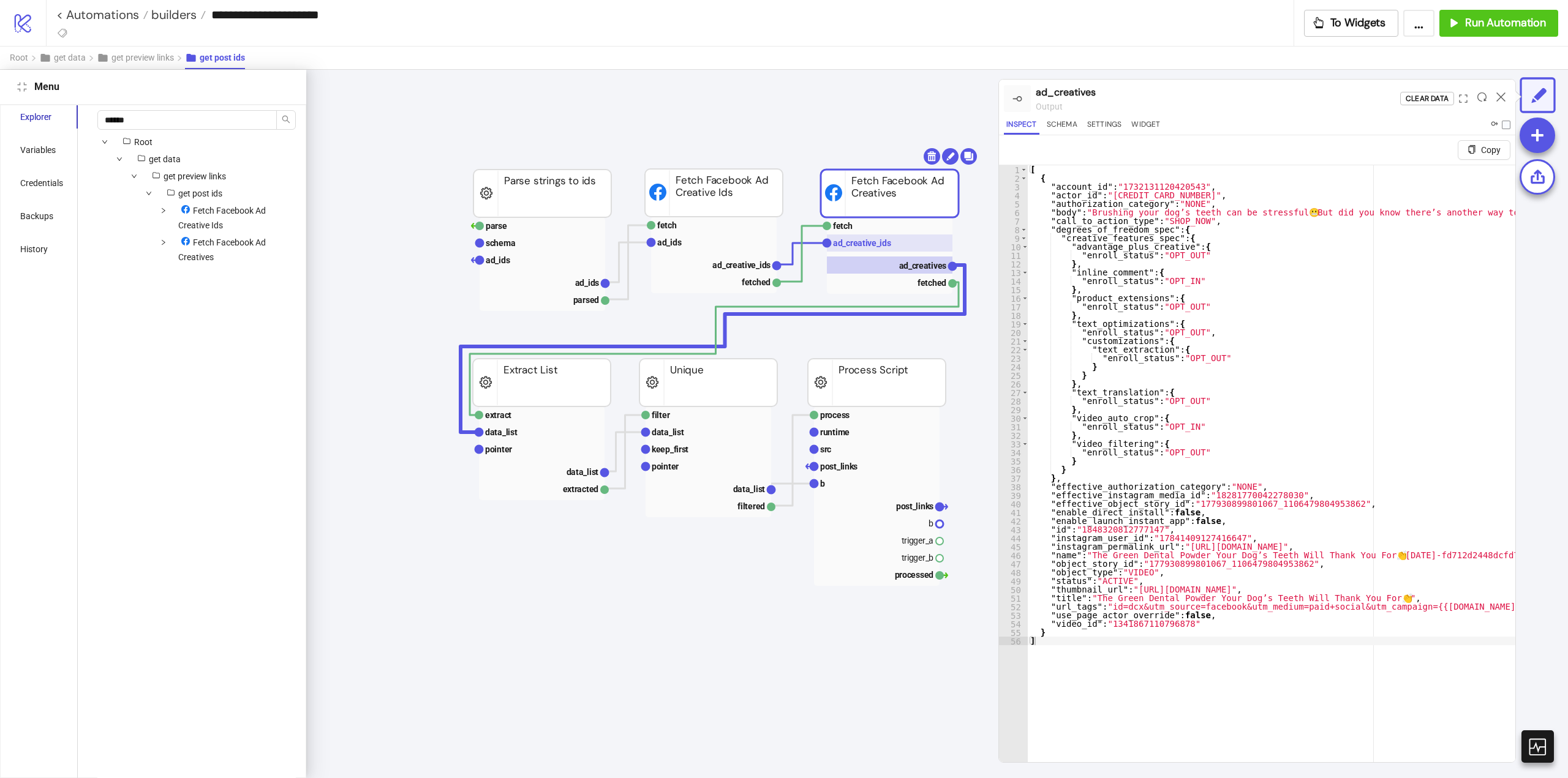
click at [876, 240] on text "ad_creative_ids" at bounding box center [862, 243] width 58 height 10
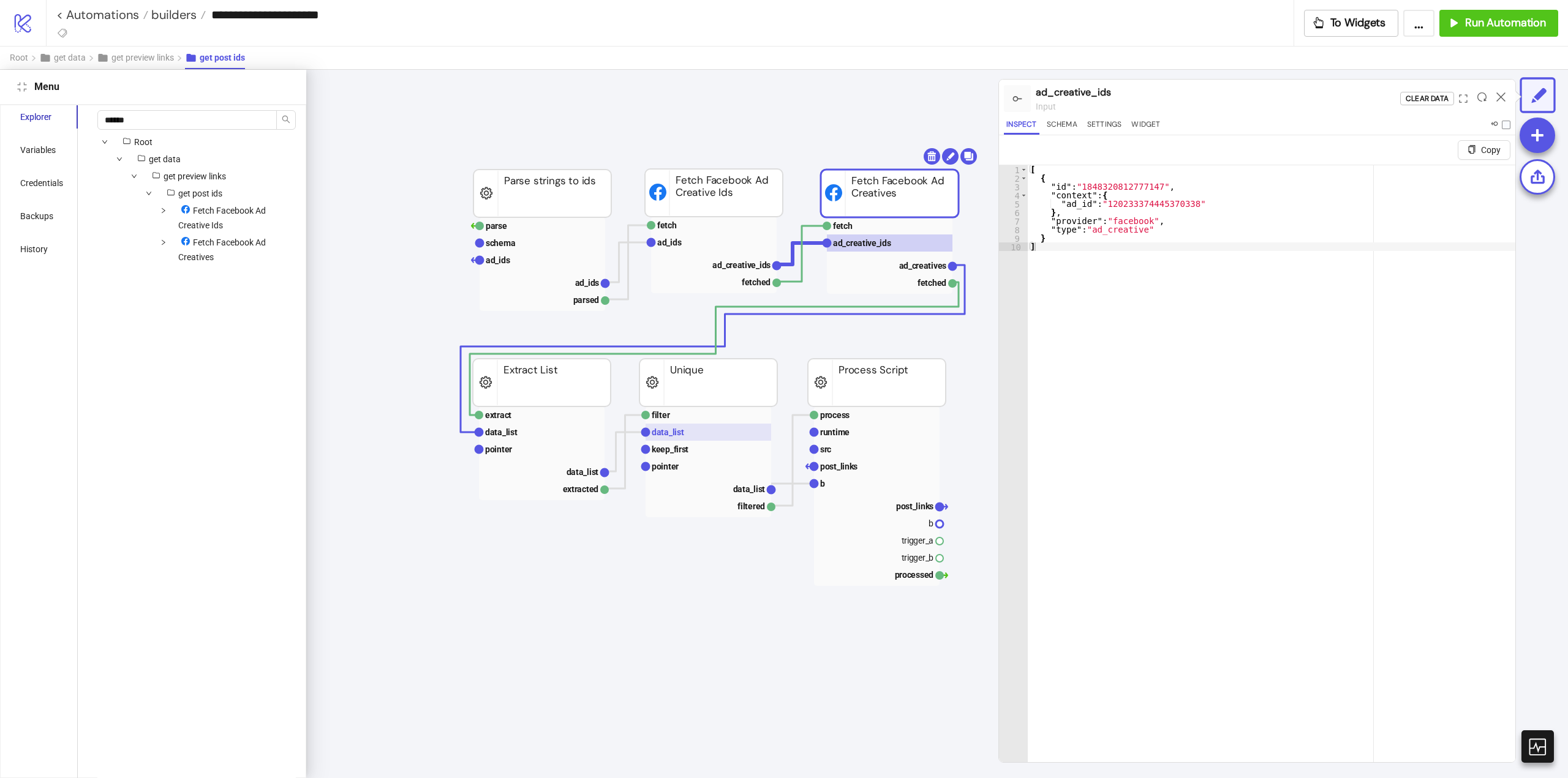
click at [684, 434] on rect at bounding box center [709, 432] width 126 height 18
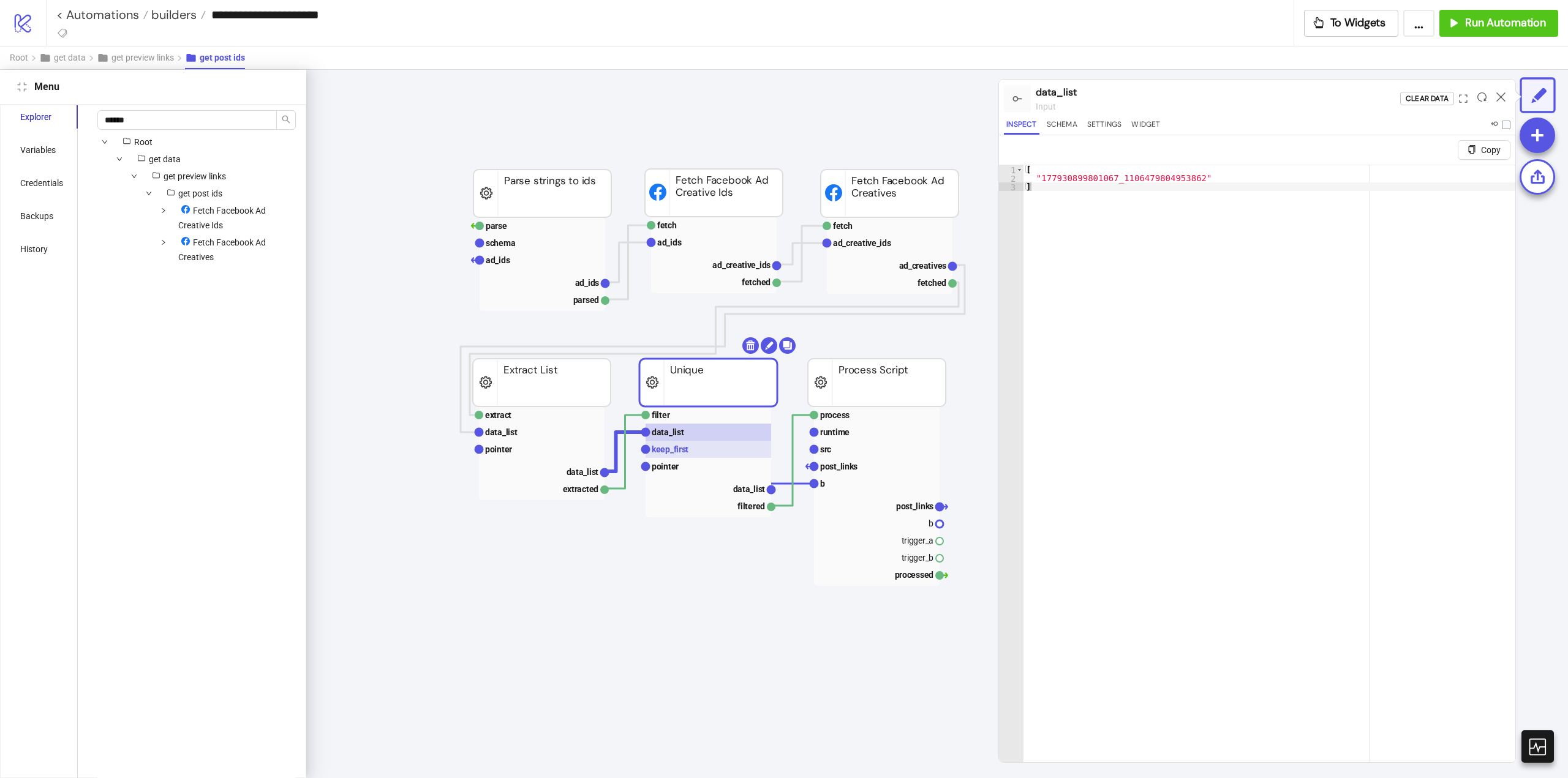
click at [678, 456] on rect at bounding box center [709, 450] width 126 height 18
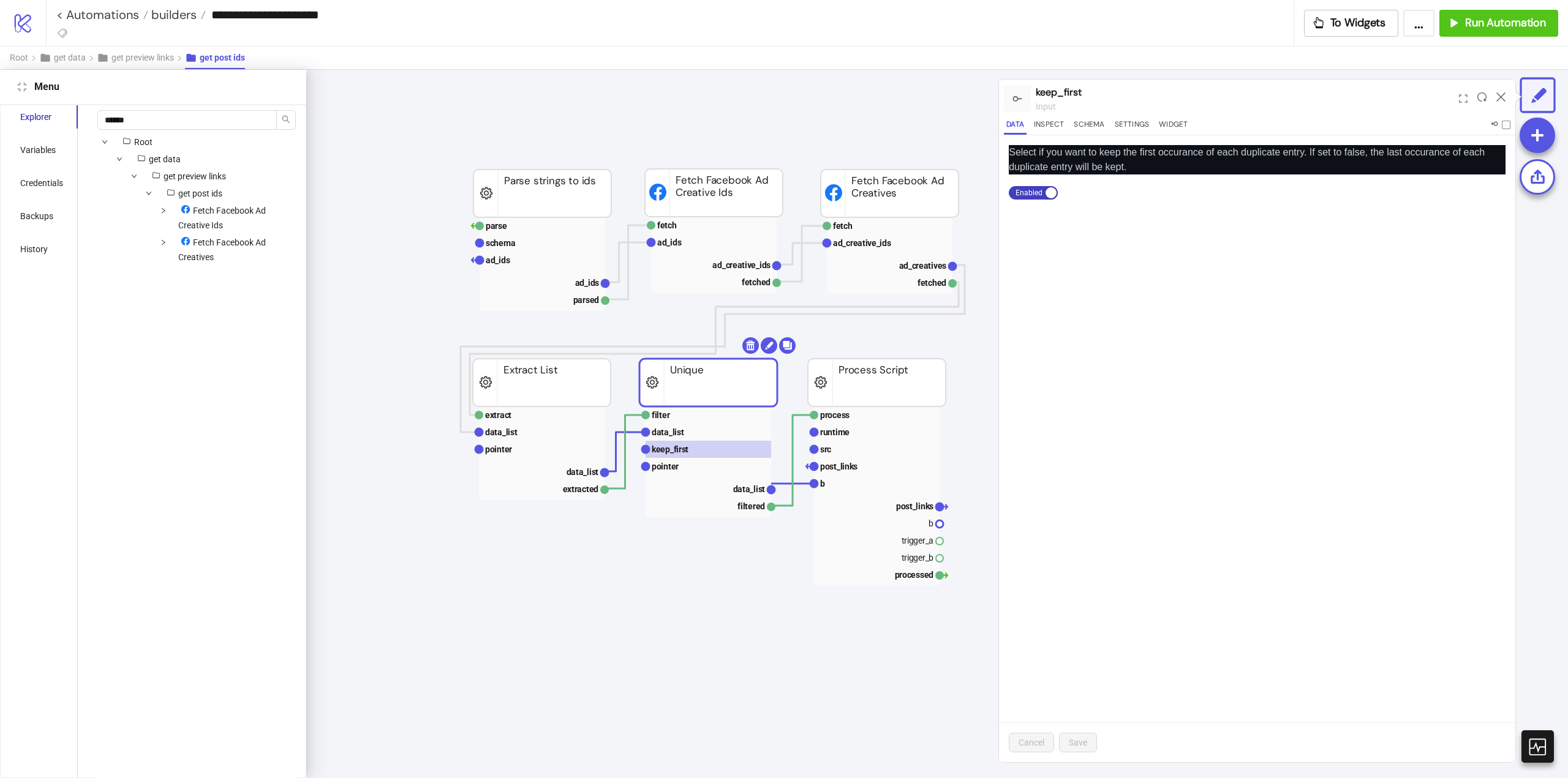
click at [1492, 100] on div at bounding box center [1501, 99] width 19 height 33
click at [1504, 96] on icon at bounding box center [1501, 97] width 10 height 10
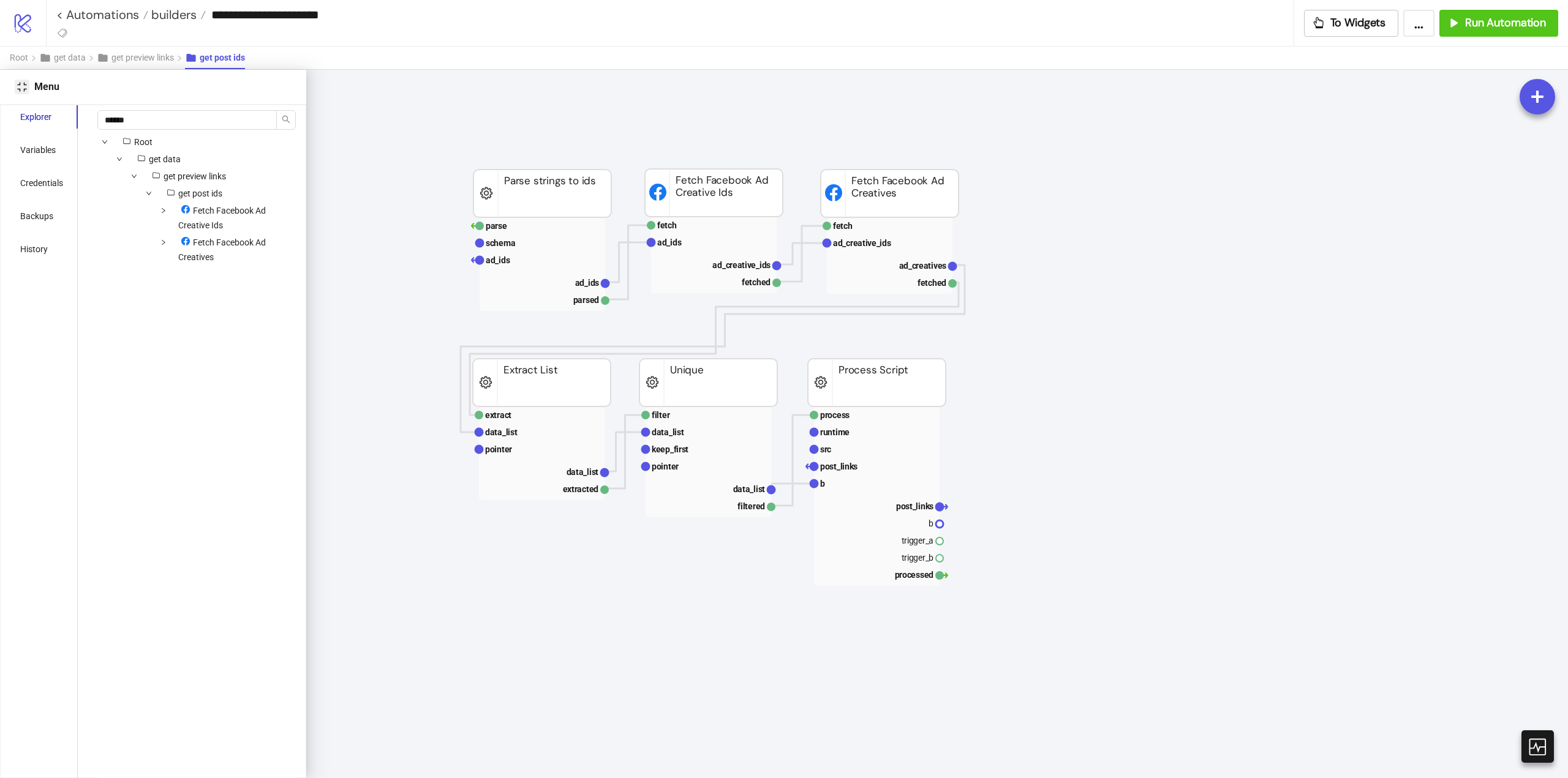
click at [19, 92] on button "Close" at bounding box center [22, 87] width 14 height 14
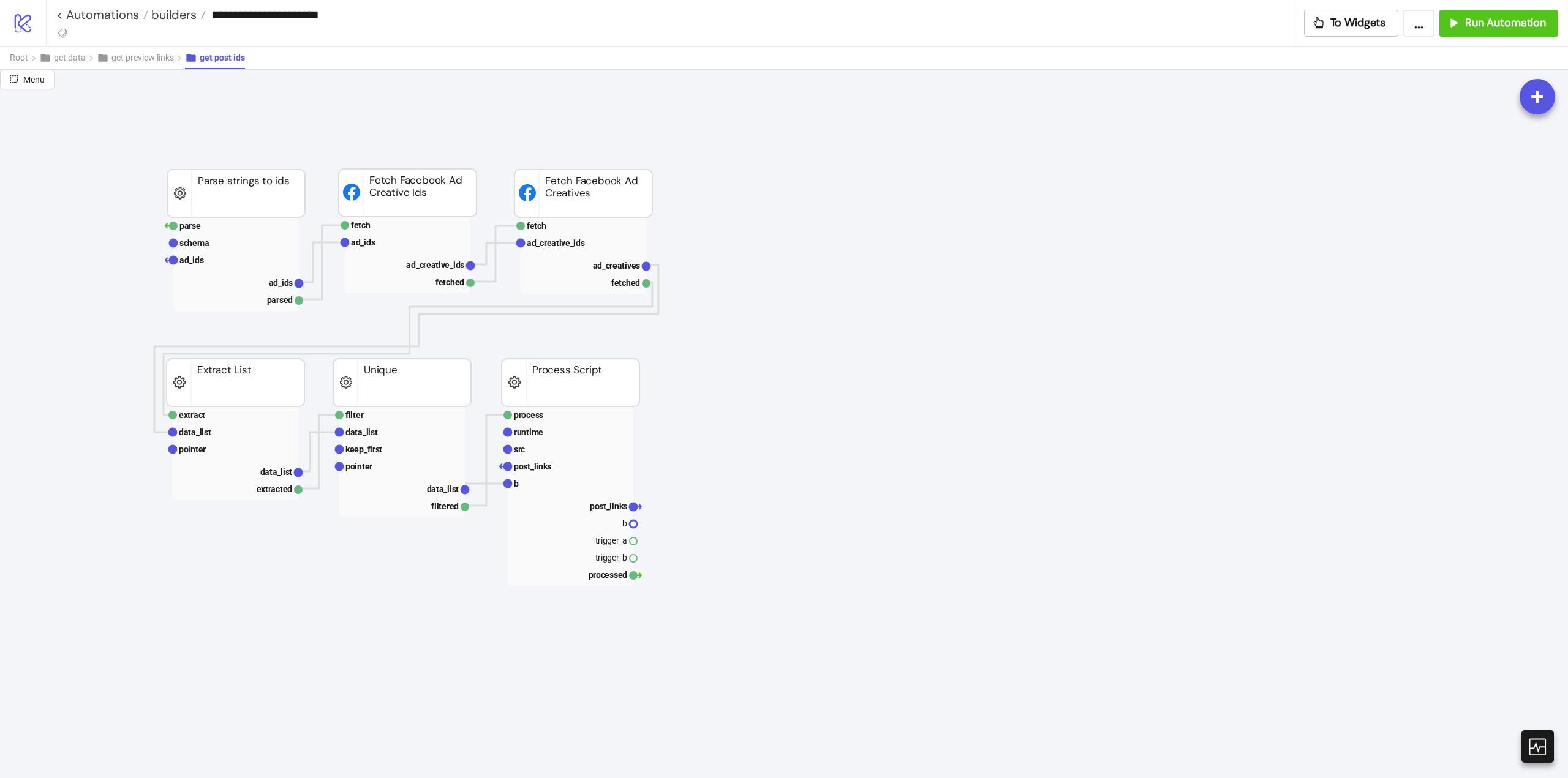
scroll to position [0, 0]
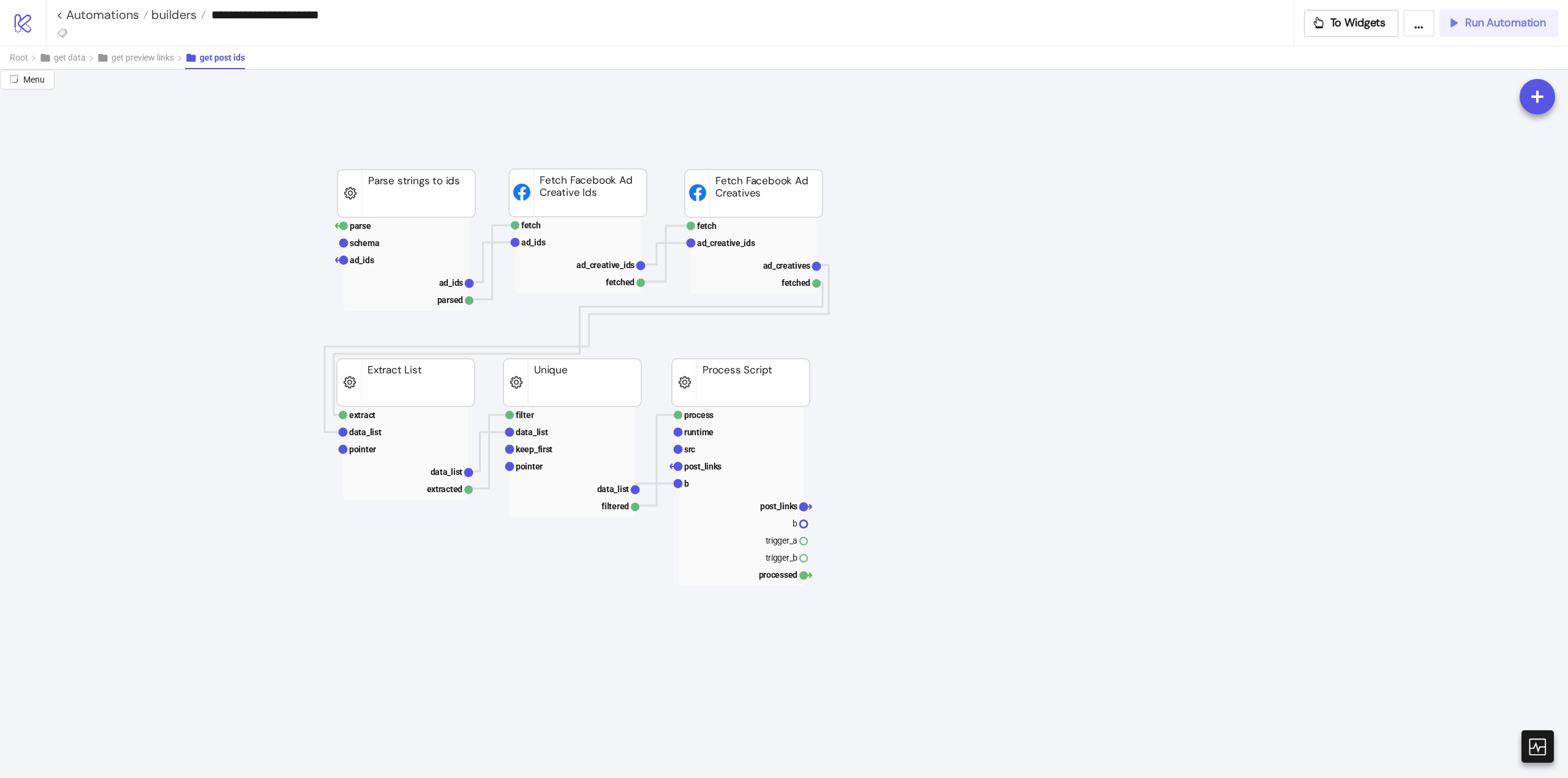
click at [1504, 21] on span "Run Automation" at bounding box center [1506, 23] width 81 height 14
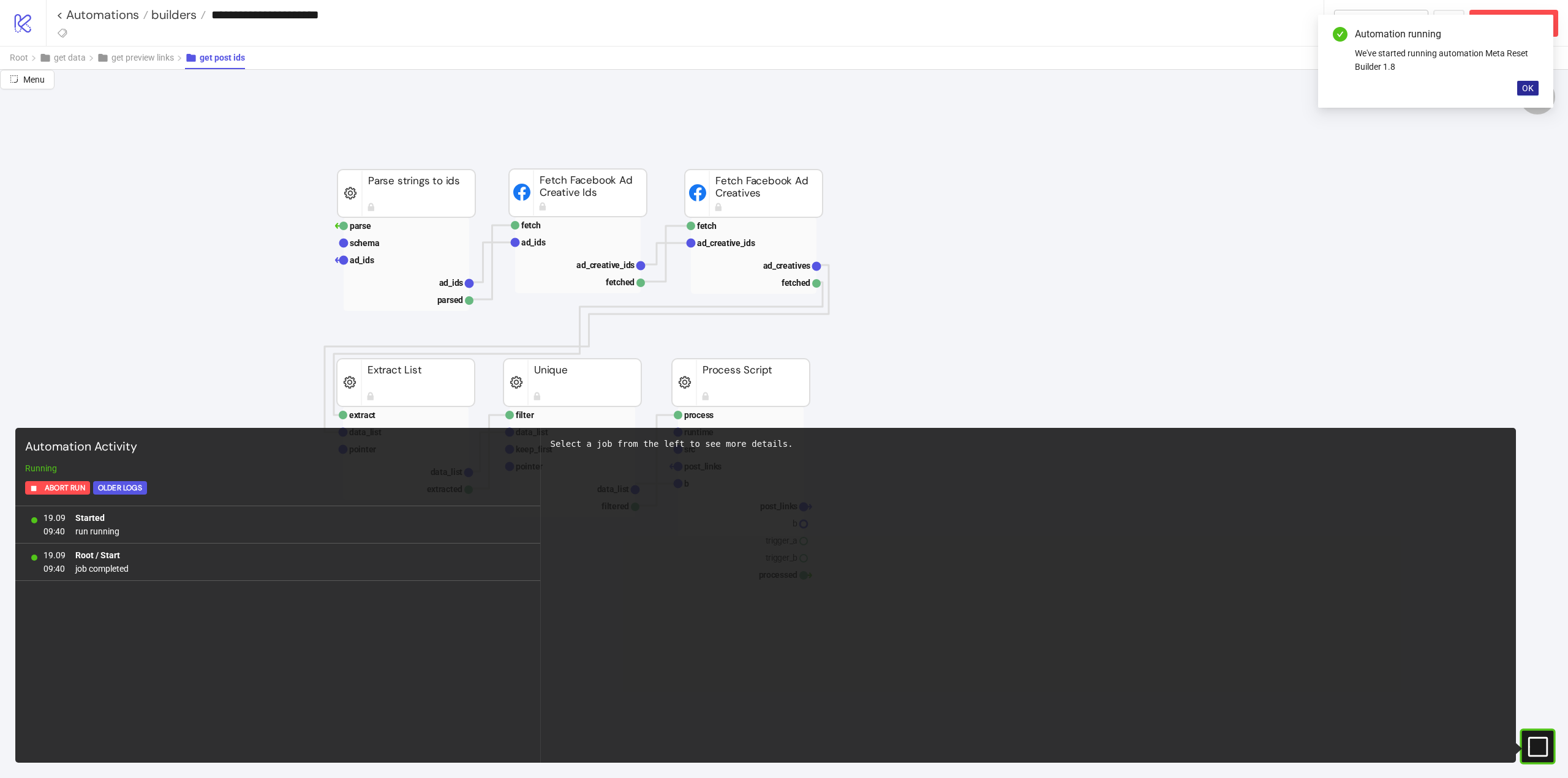
click at [1527, 91] on span "OK" at bounding box center [1527, 88] width 12 height 10
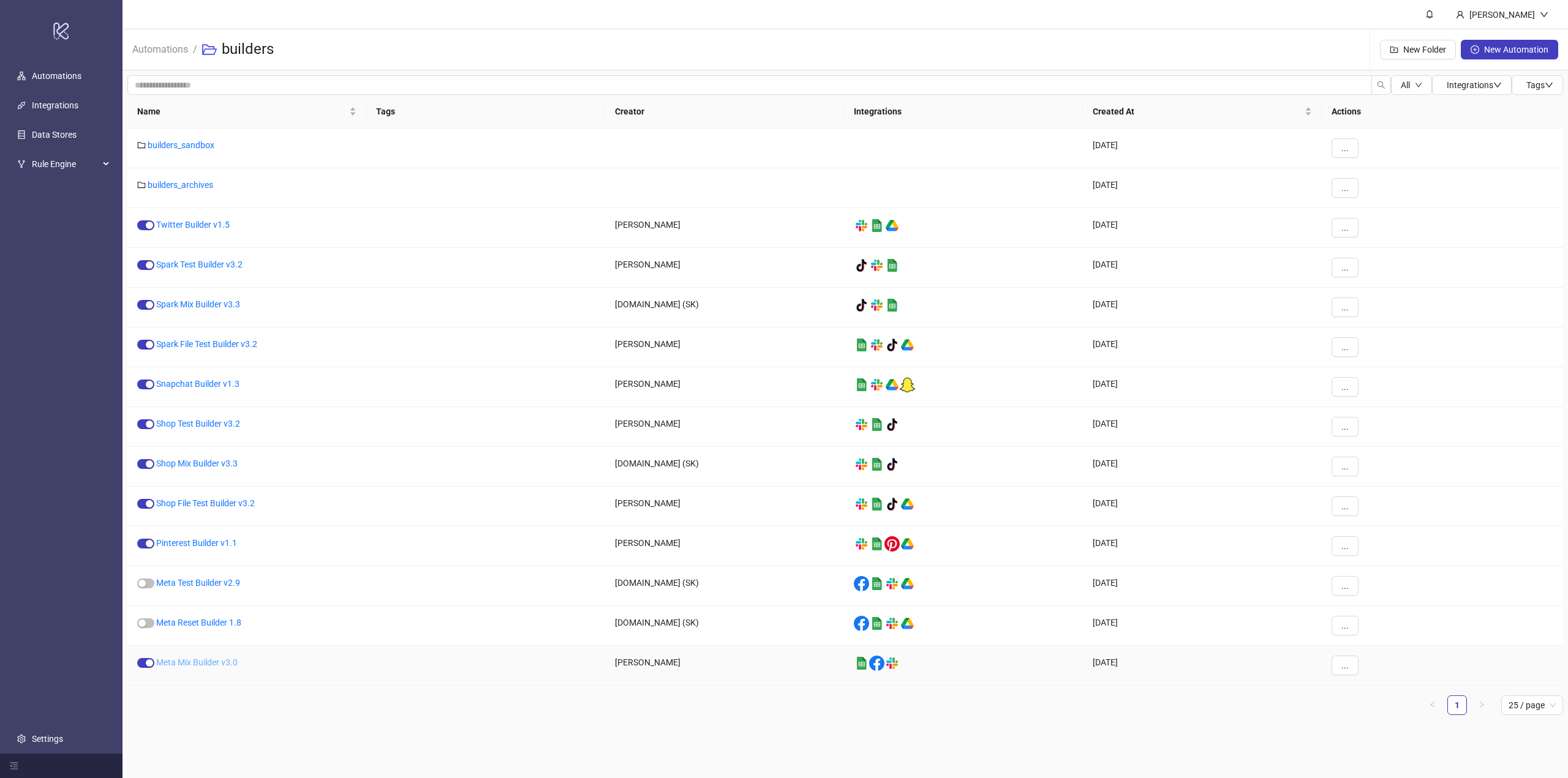
click at [203, 663] on link "Meta Mix Builder v3.0" at bounding box center [197, 663] width 81 height 10
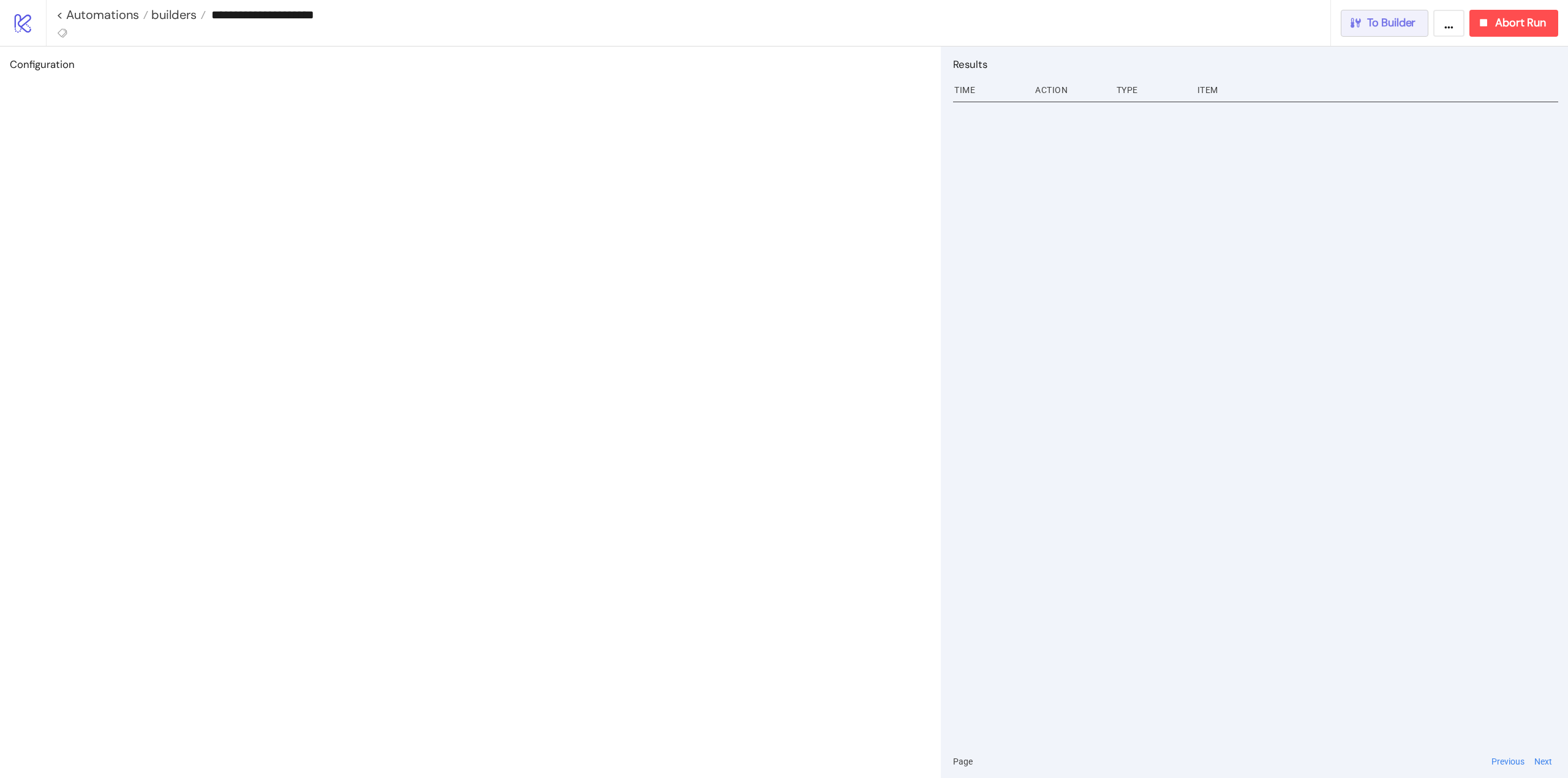
click at [1410, 30] on button "To Builder" at bounding box center [1384, 23] width 88 height 27
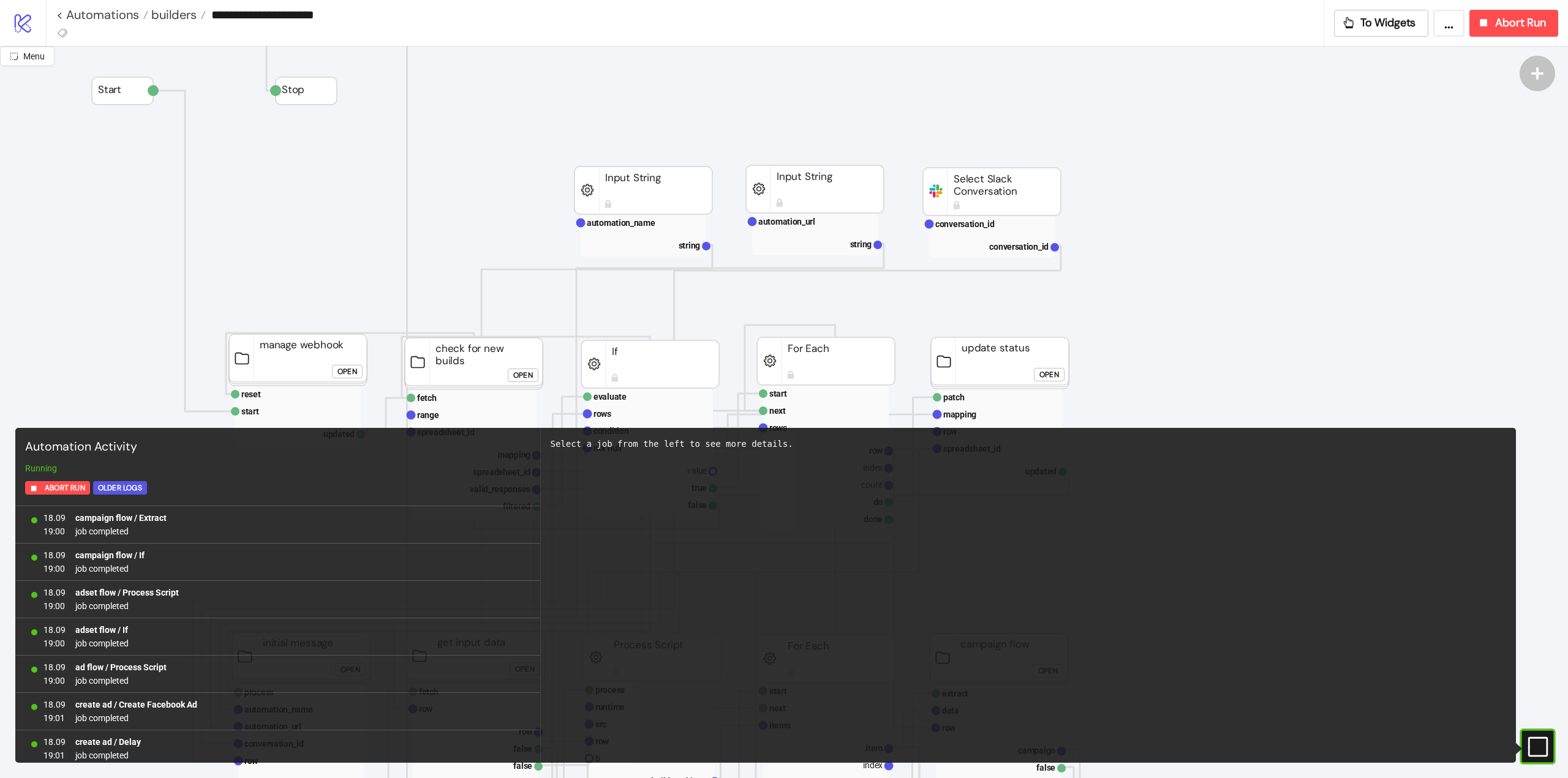
scroll to position [976, 0]
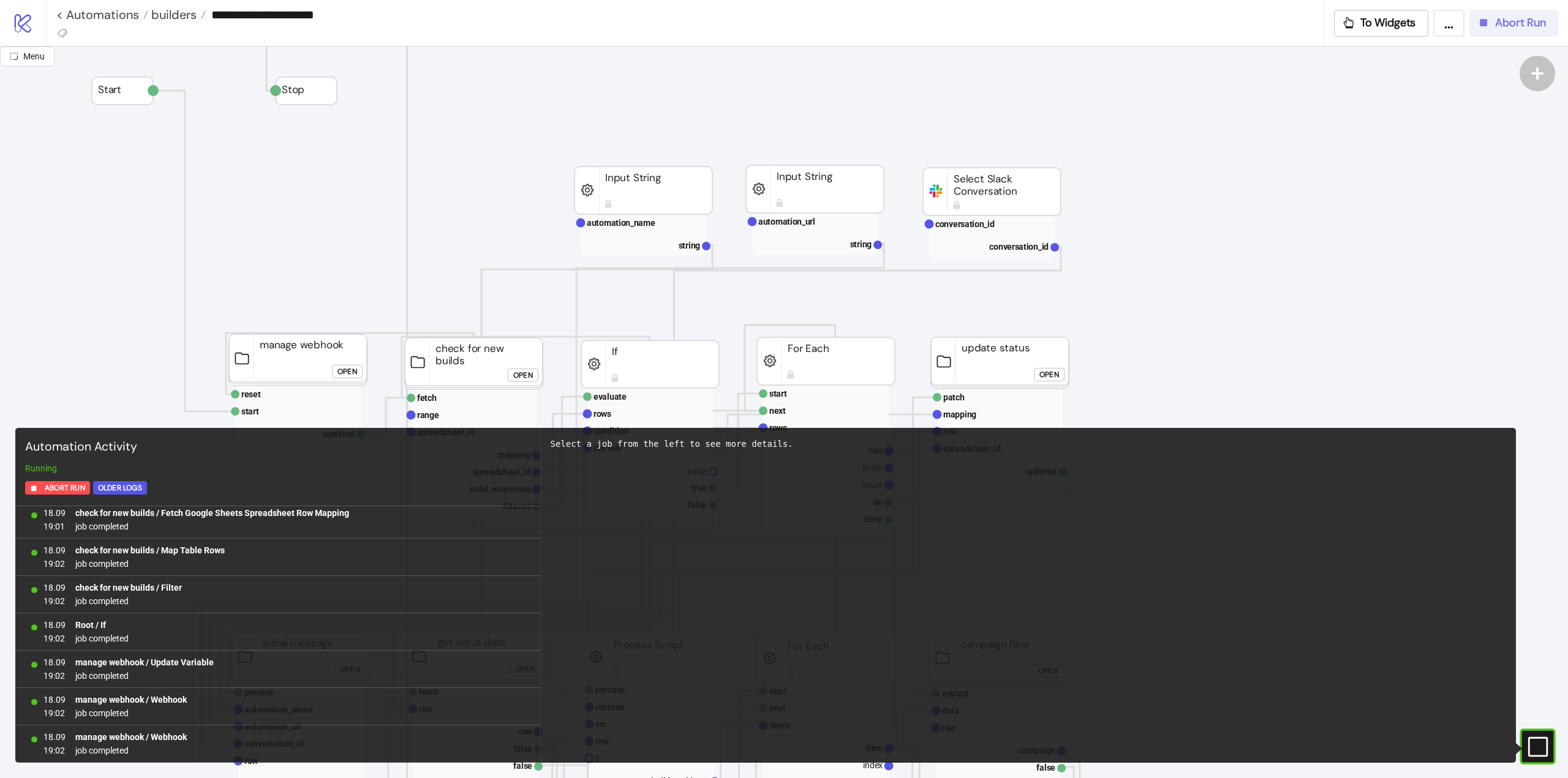
click at [1485, 30] on button "Abort Run" at bounding box center [1514, 23] width 89 height 27
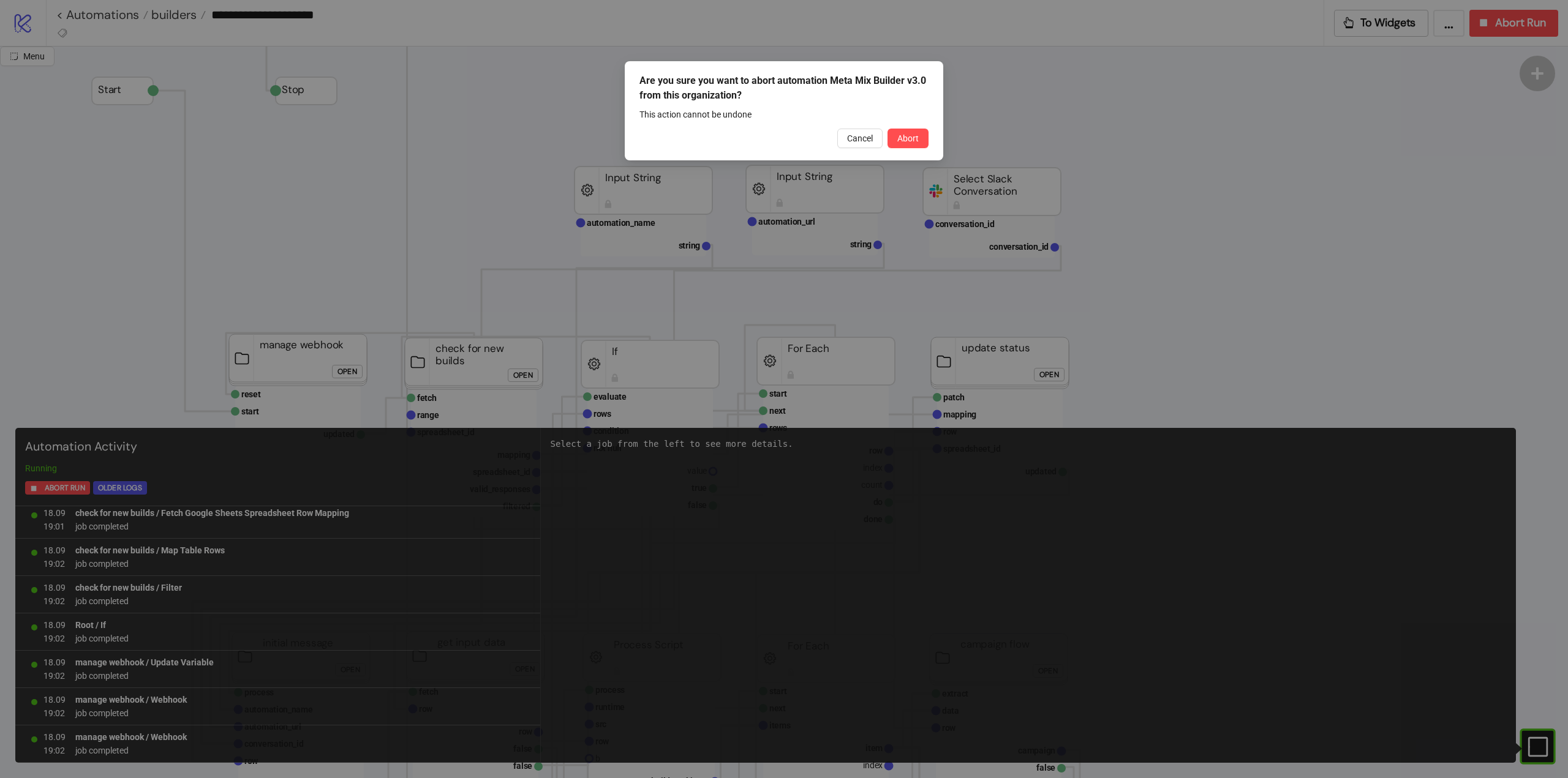
drag, startPoint x: 921, startPoint y: 139, endPoint x: 955, endPoint y: 182, distance: 54.8
click at [921, 139] on button "Abort" at bounding box center [908, 138] width 41 height 20
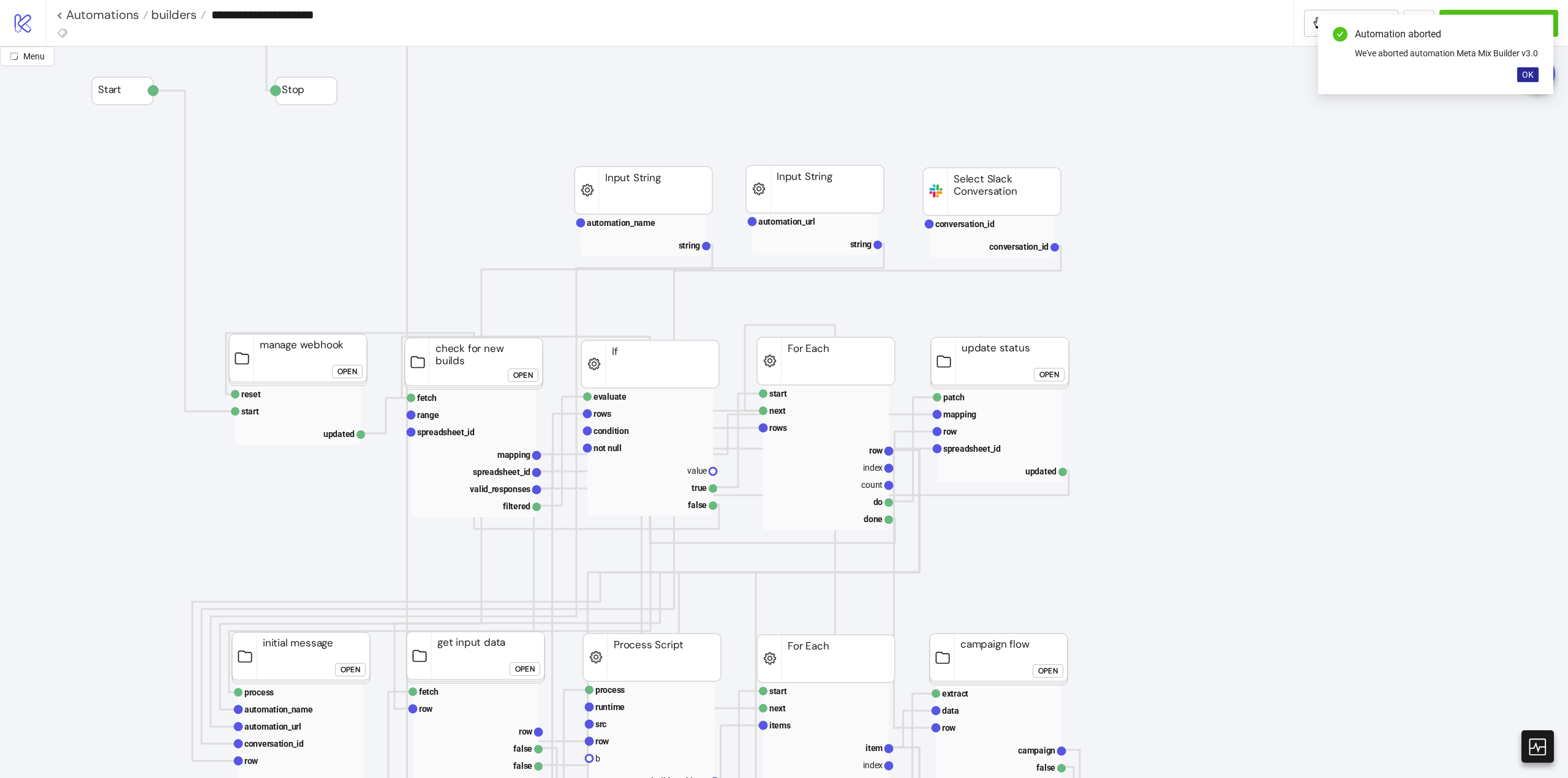
click at [1524, 80] on span "OK" at bounding box center [1527, 75] width 12 height 10
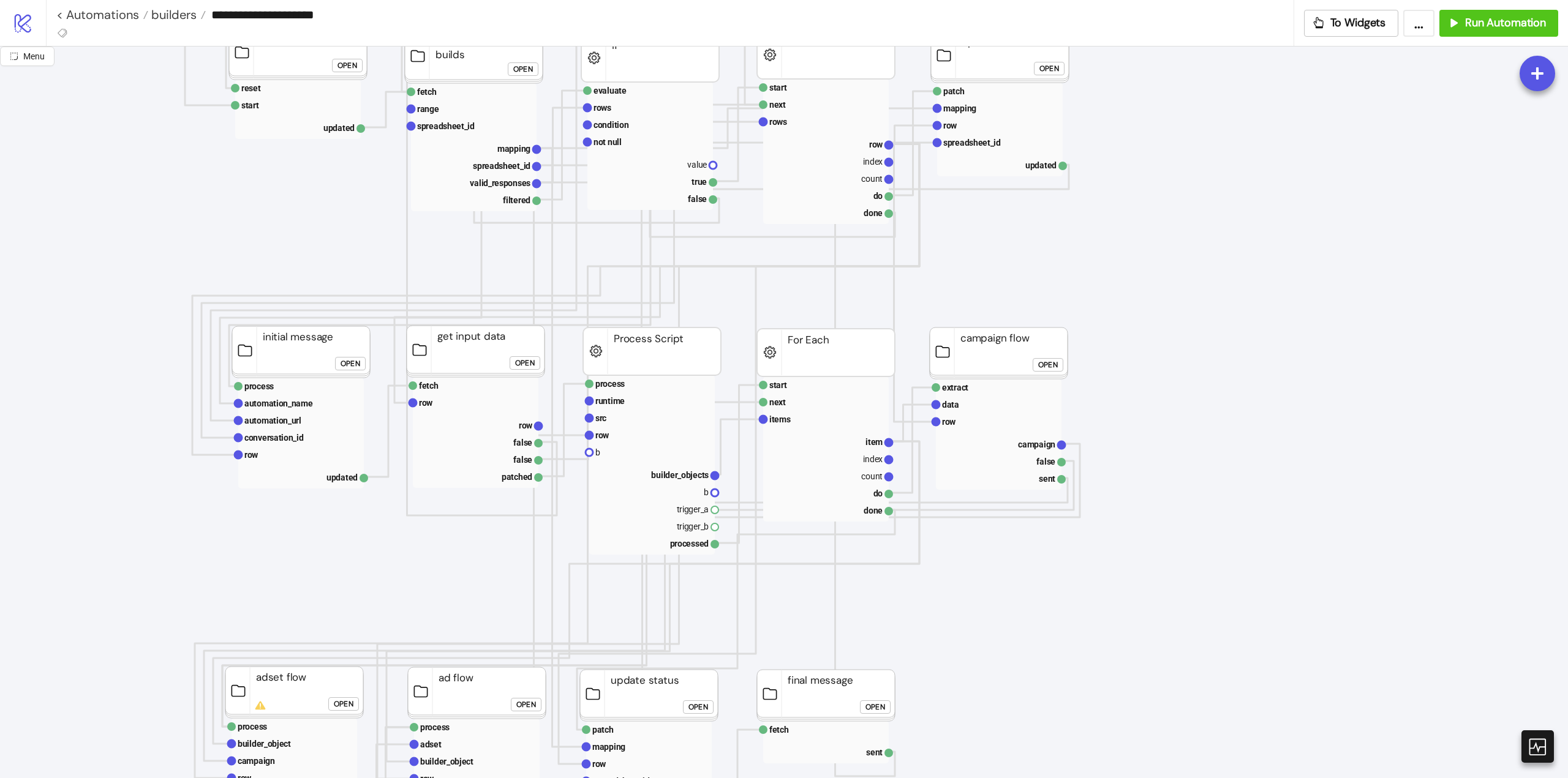
scroll to position [184, 0]
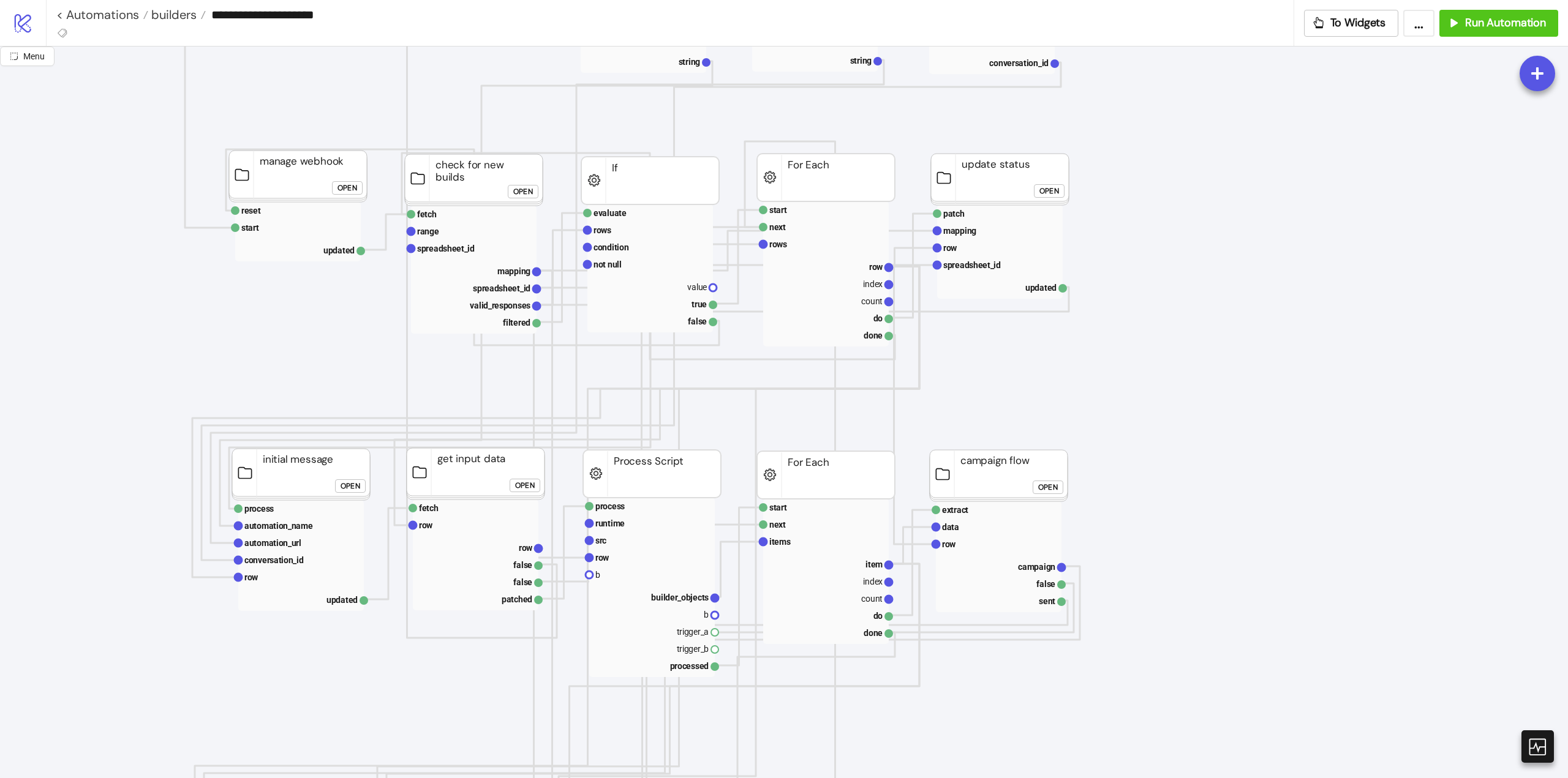
click at [514, 484] on button "Open" at bounding box center [525, 485] width 30 height 14
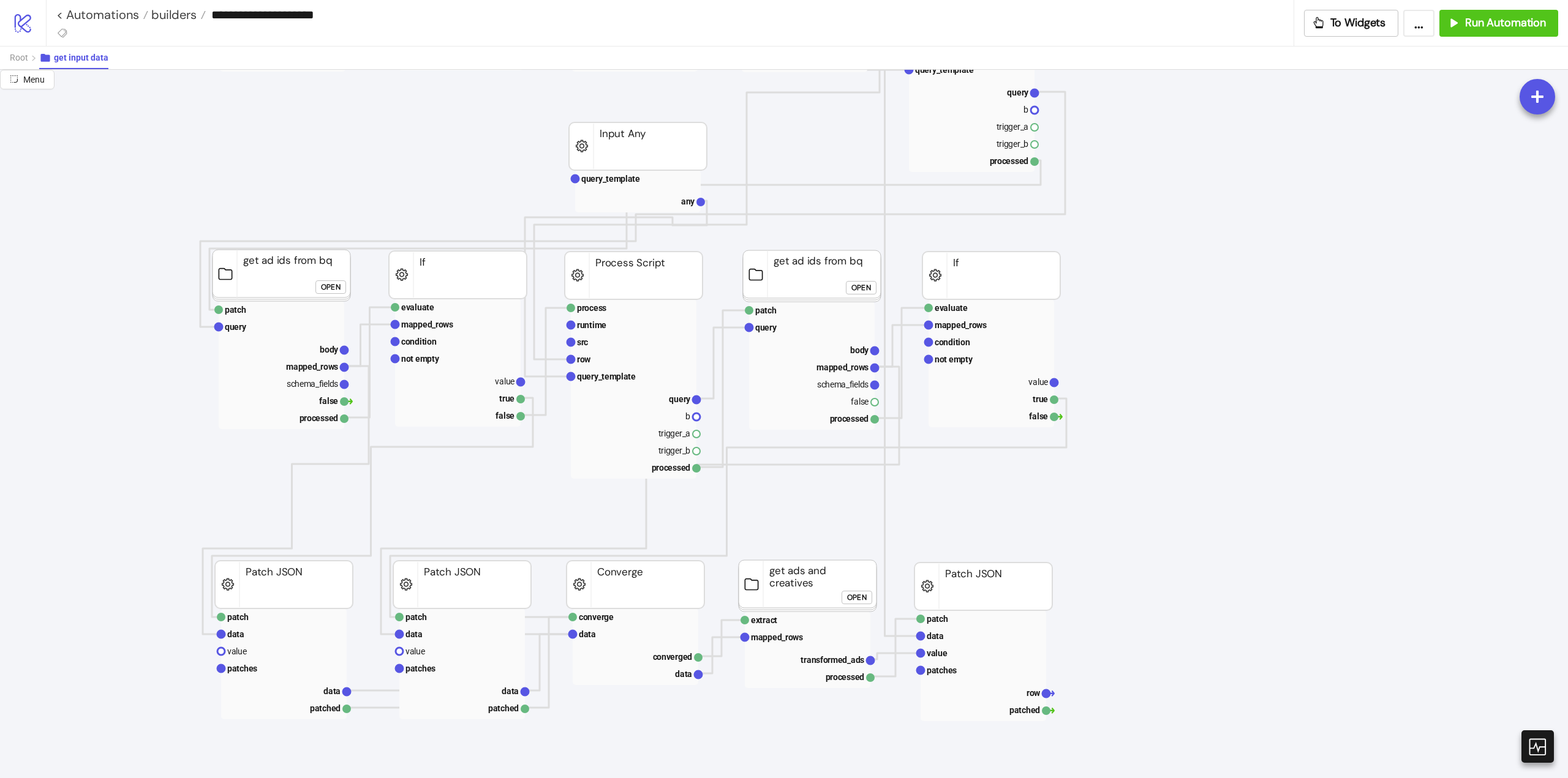
scroll to position [490, 0]
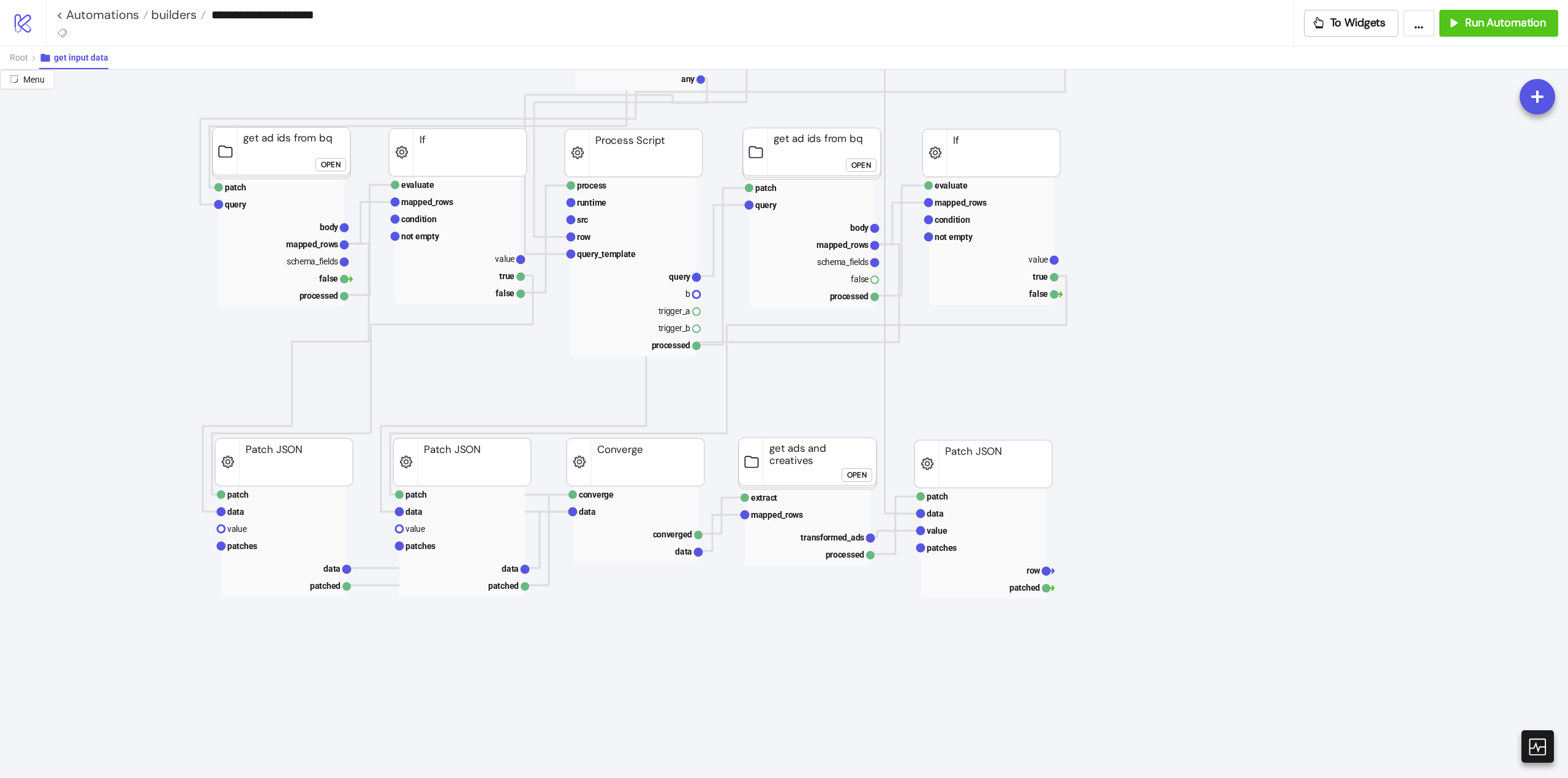
click at [855, 471] on div "Open" at bounding box center [857, 475] width 20 height 14
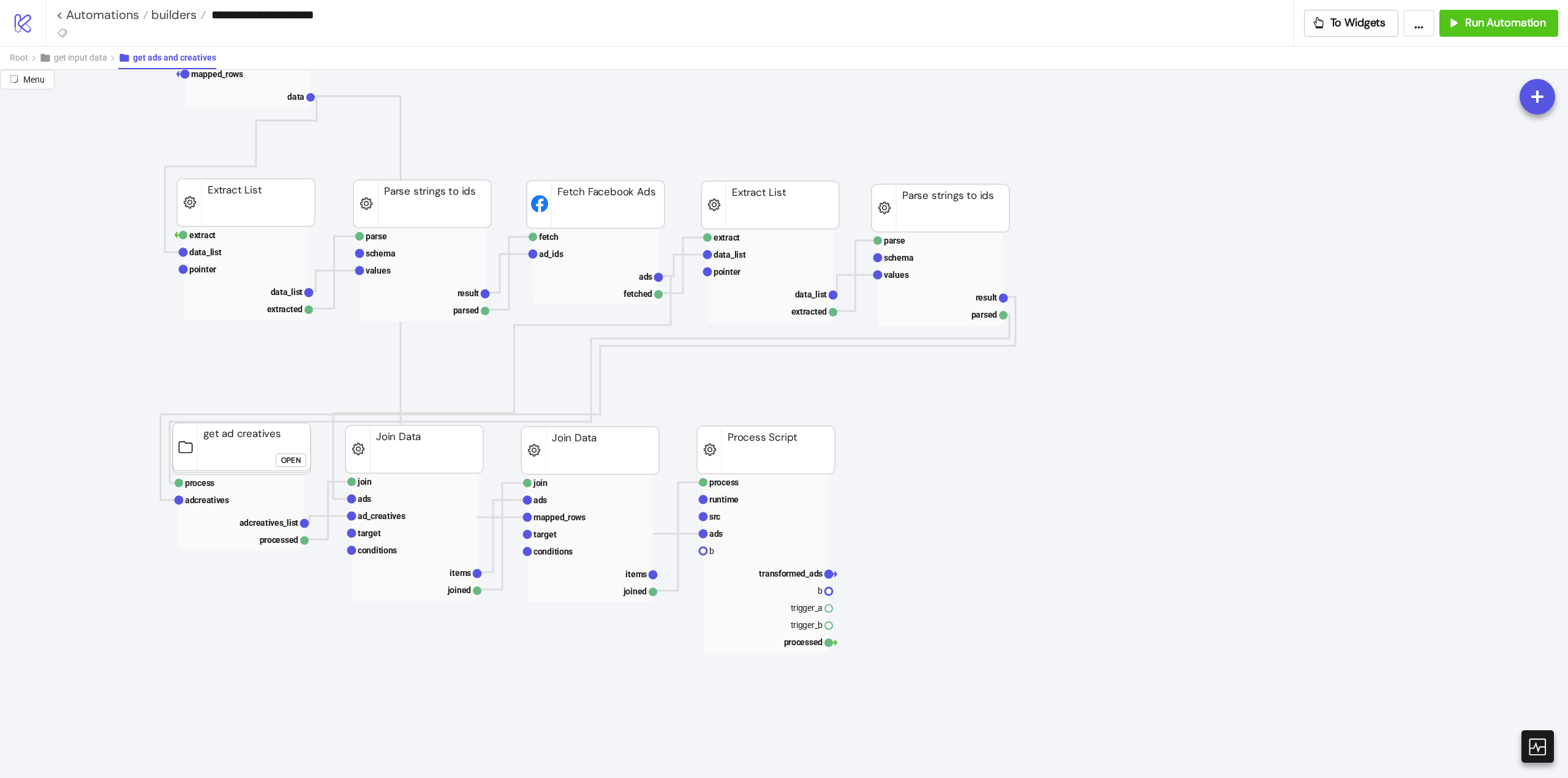
scroll to position [1041, 0]
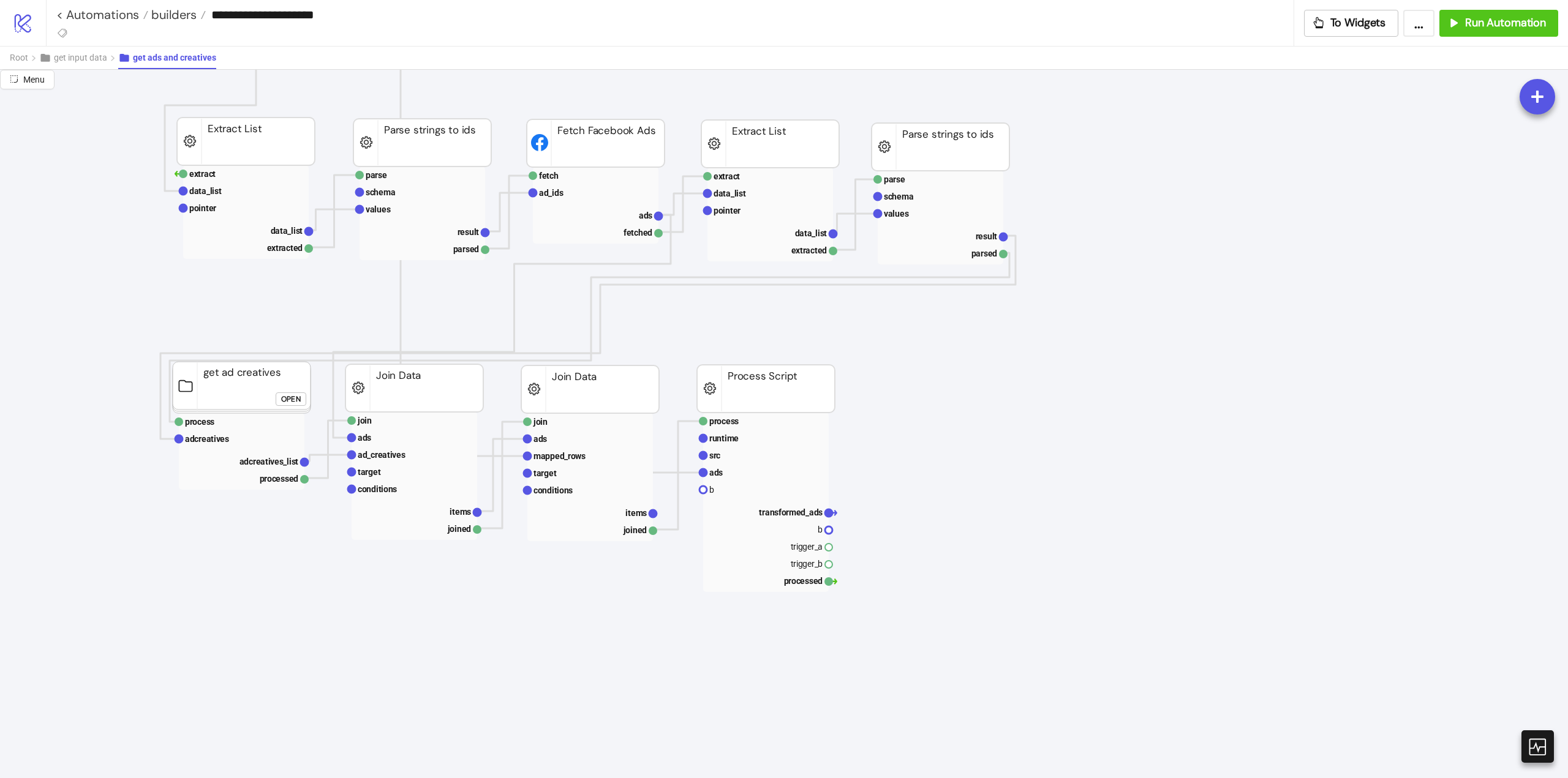
click at [289, 397] on div "Open" at bounding box center [291, 399] width 20 height 14
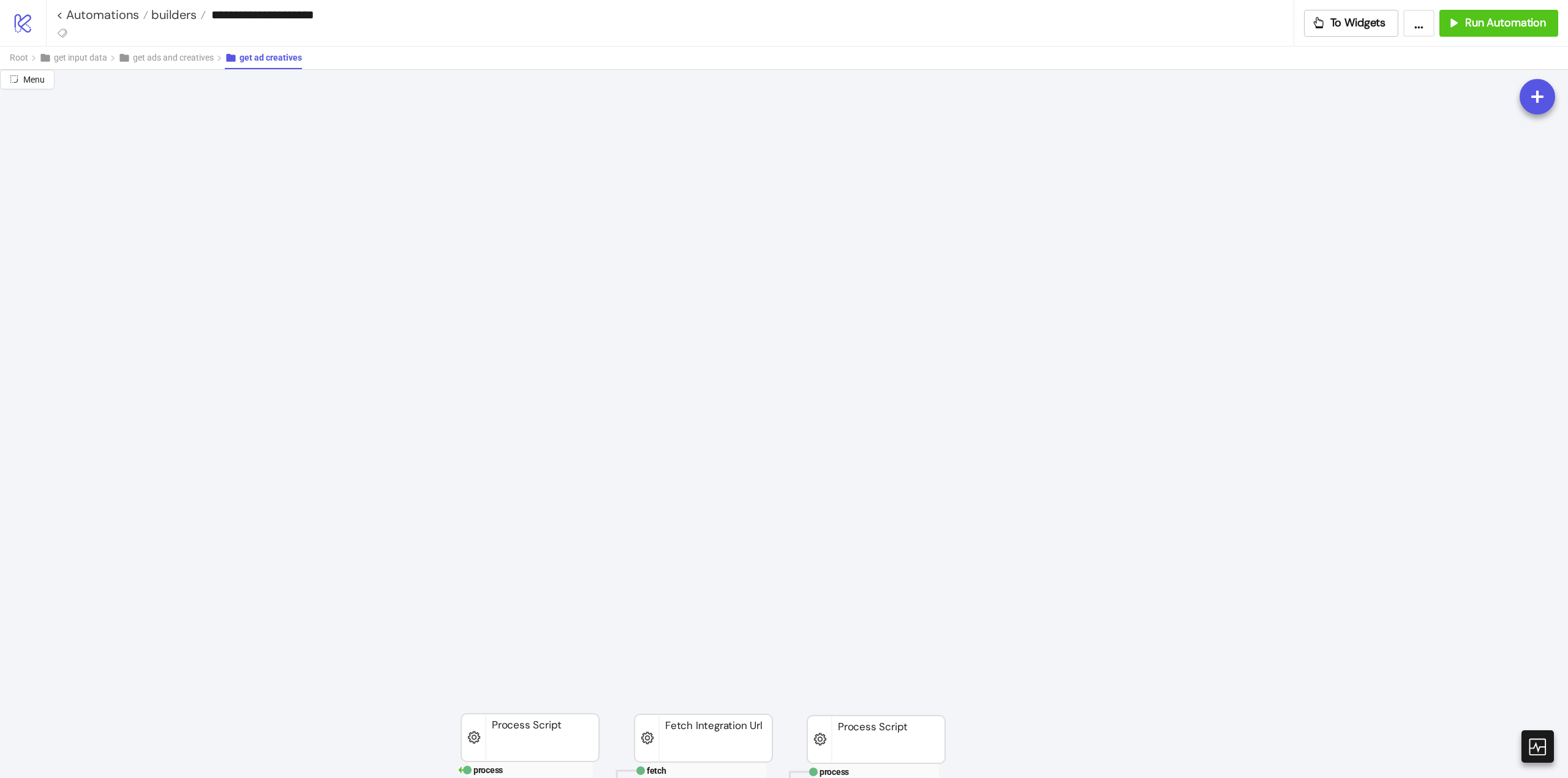
scroll to position [1347, 0]
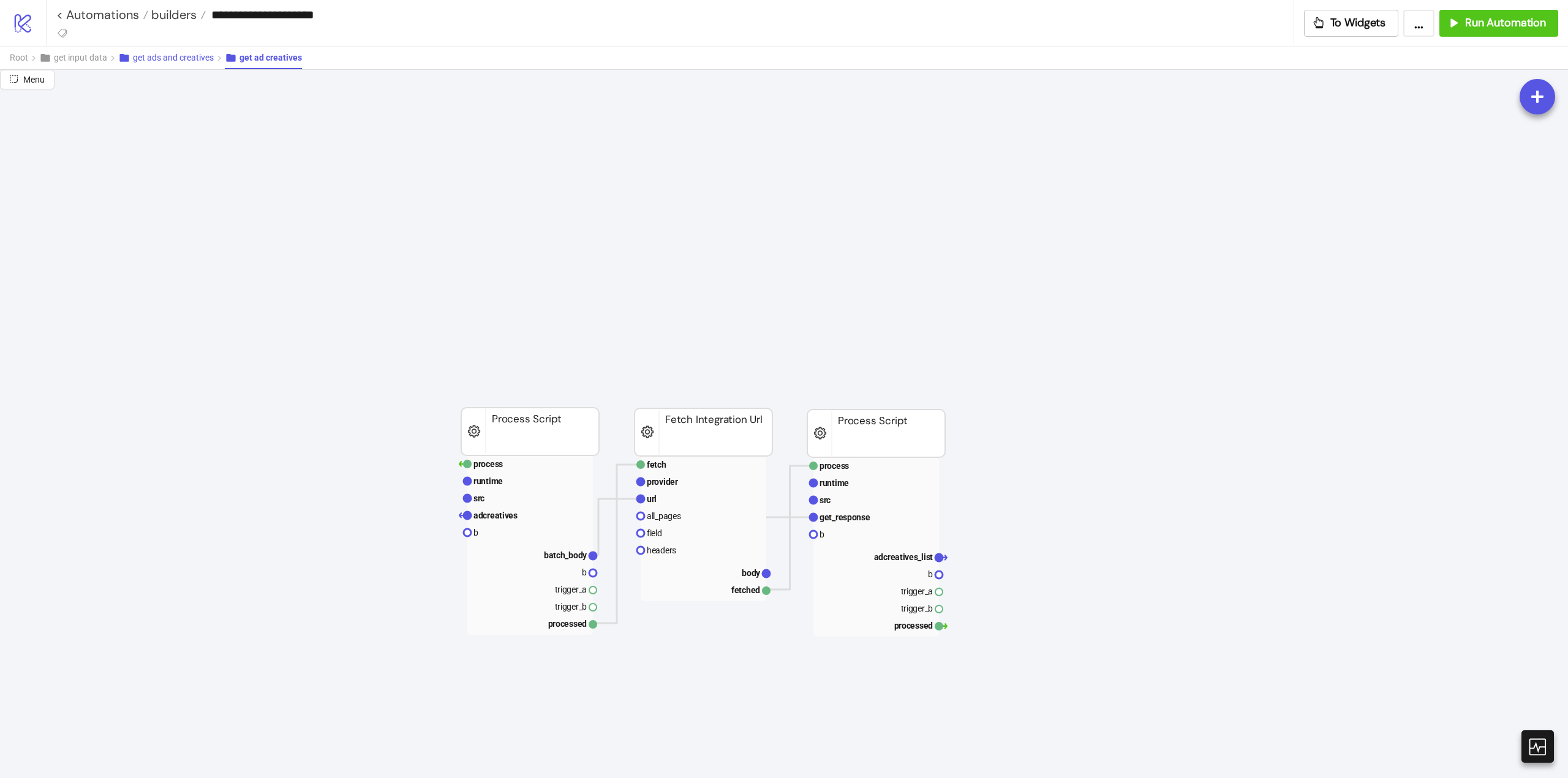
click at [184, 65] on button "get ads and creatives" at bounding box center [171, 57] width 107 height 22
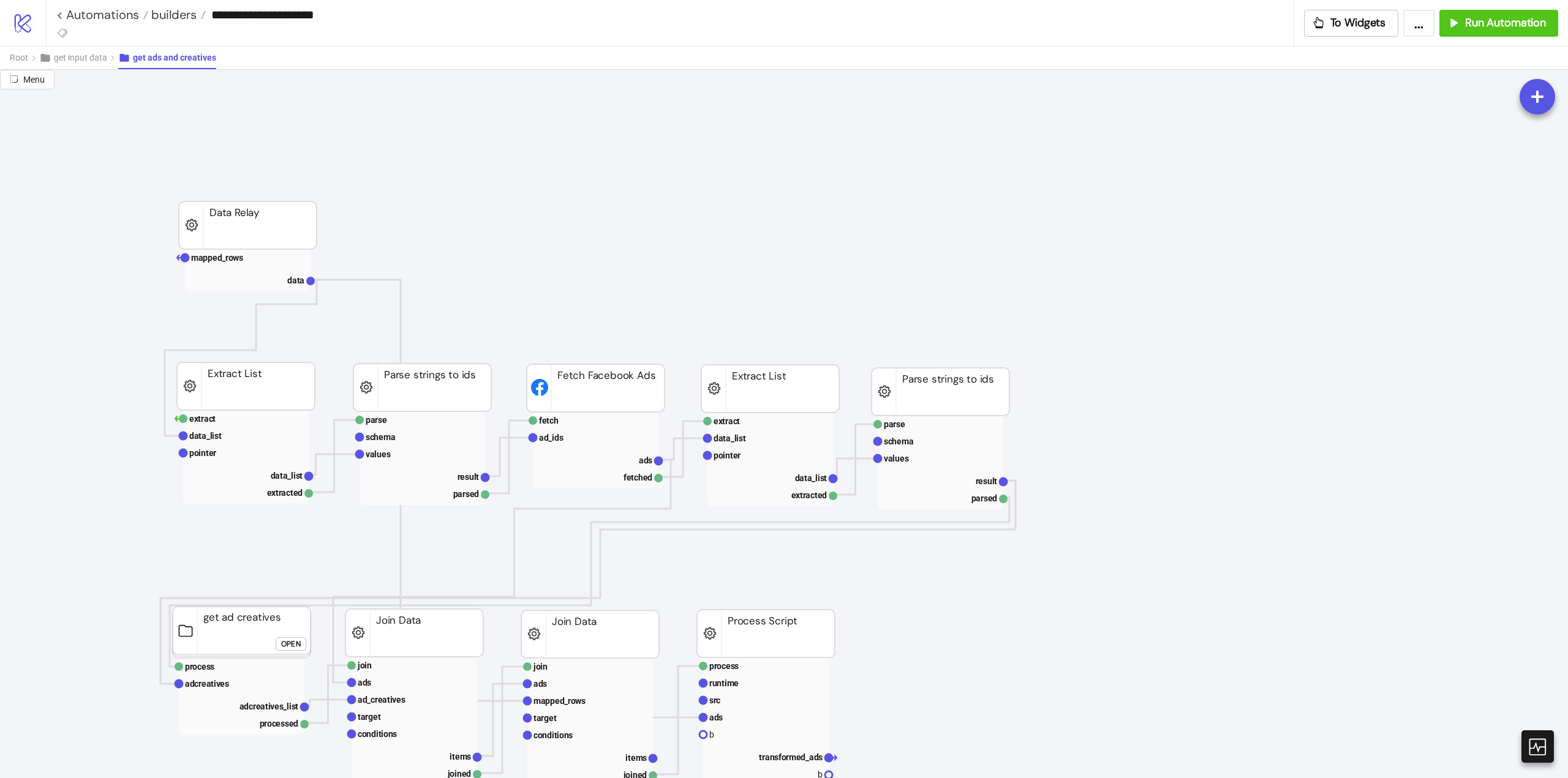
scroll to position [919, 0]
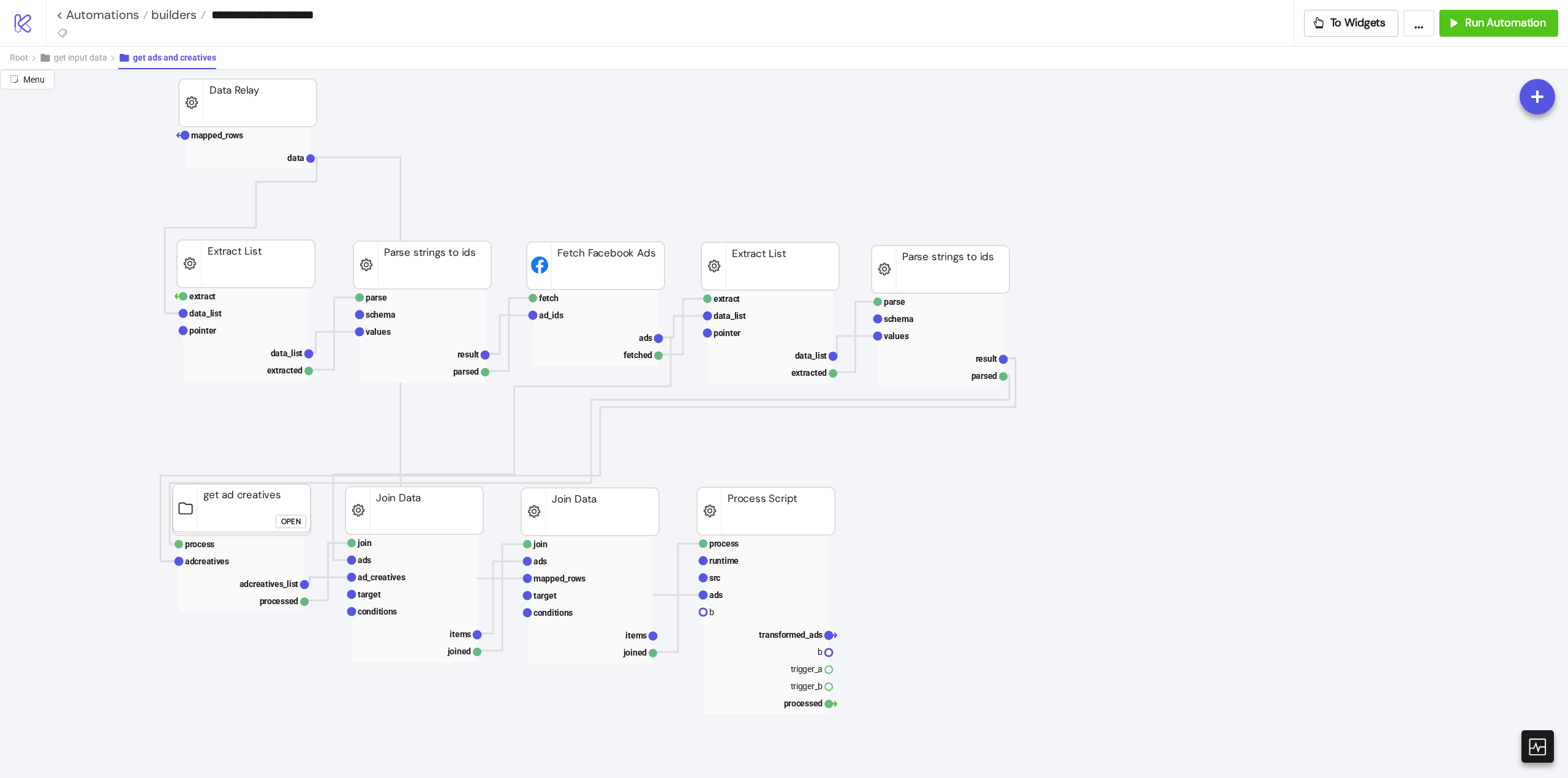
click at [291, 521] on div "Open" at bounding box center [291, 522] width 20 height 14
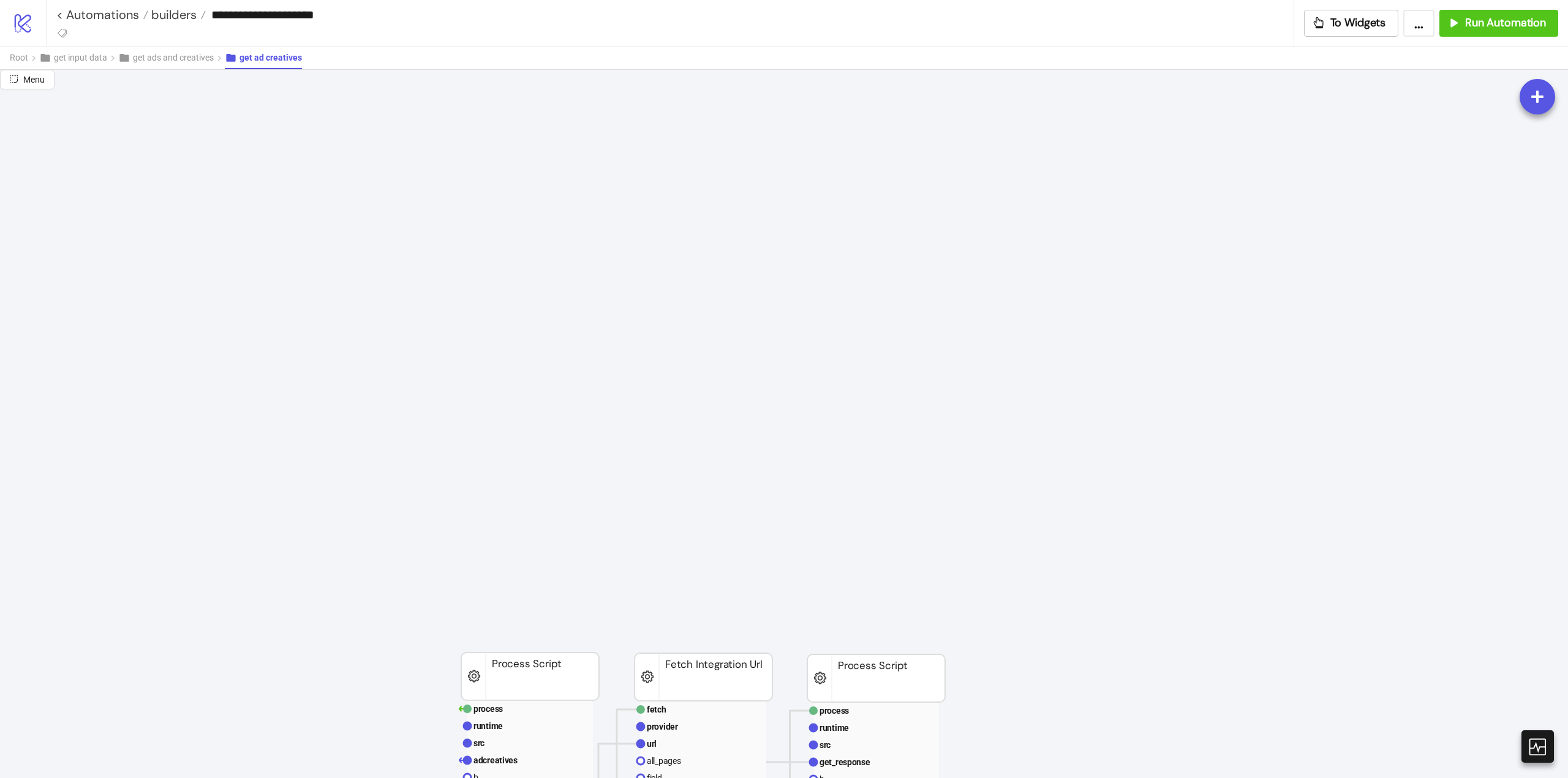
scroll to position [1470, 0]
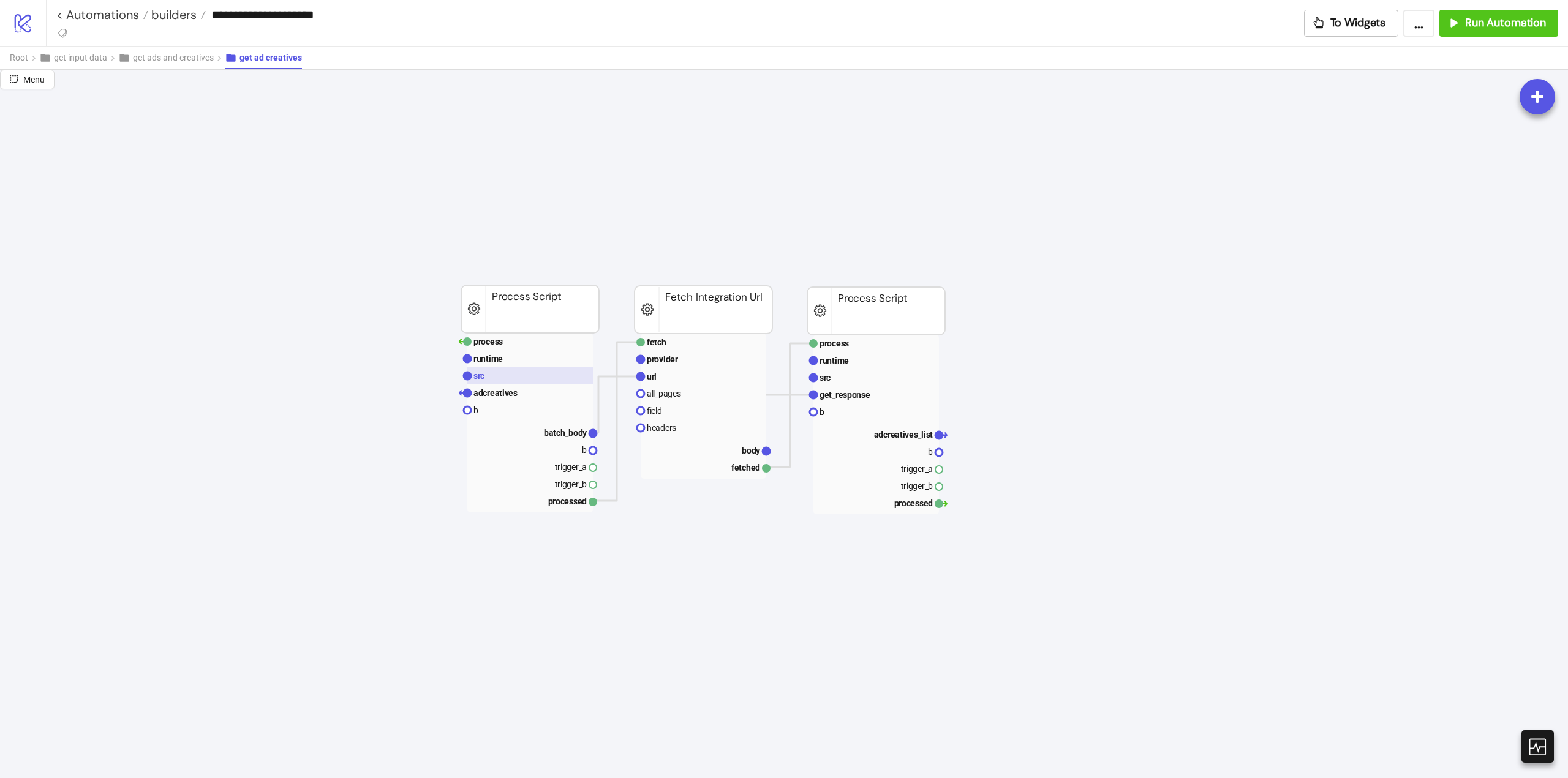
click at [487, 380] on rect at bounding box center [530, 376] width 126 height 18
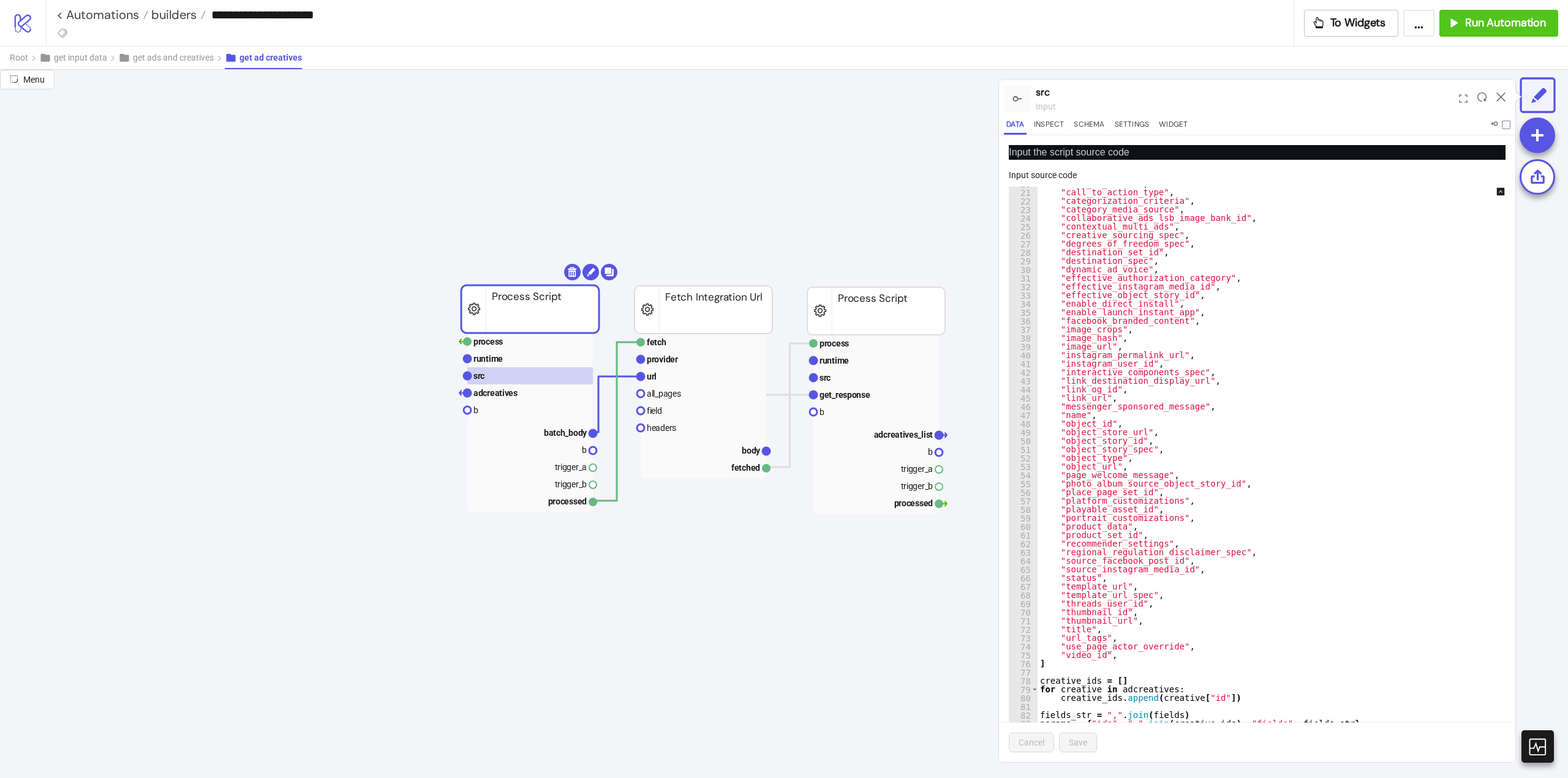
scroll to position [54, 0]
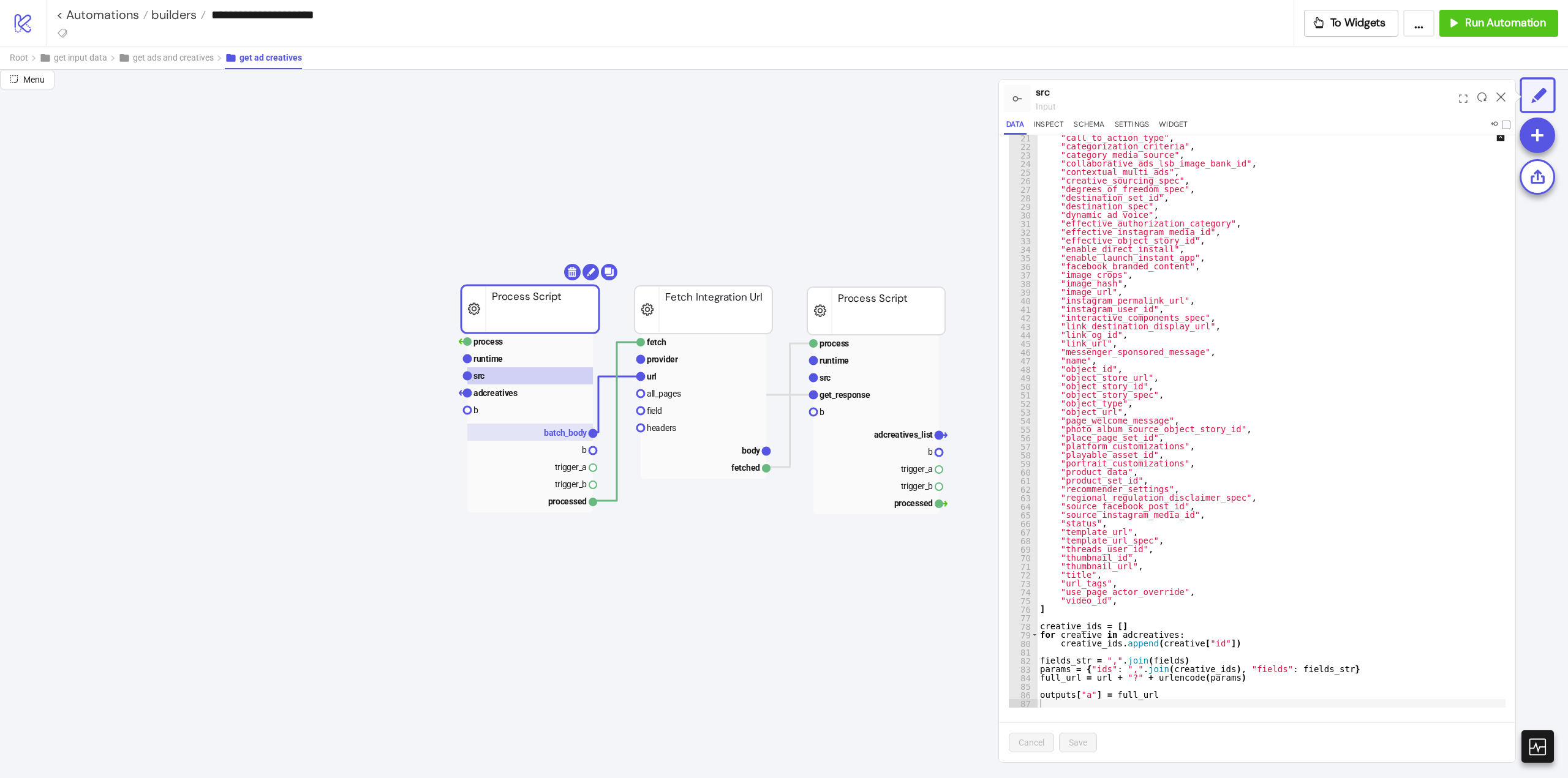
click at [558, 432] on text "batch_body" at bounding box center [565, 433] width 44 height 10
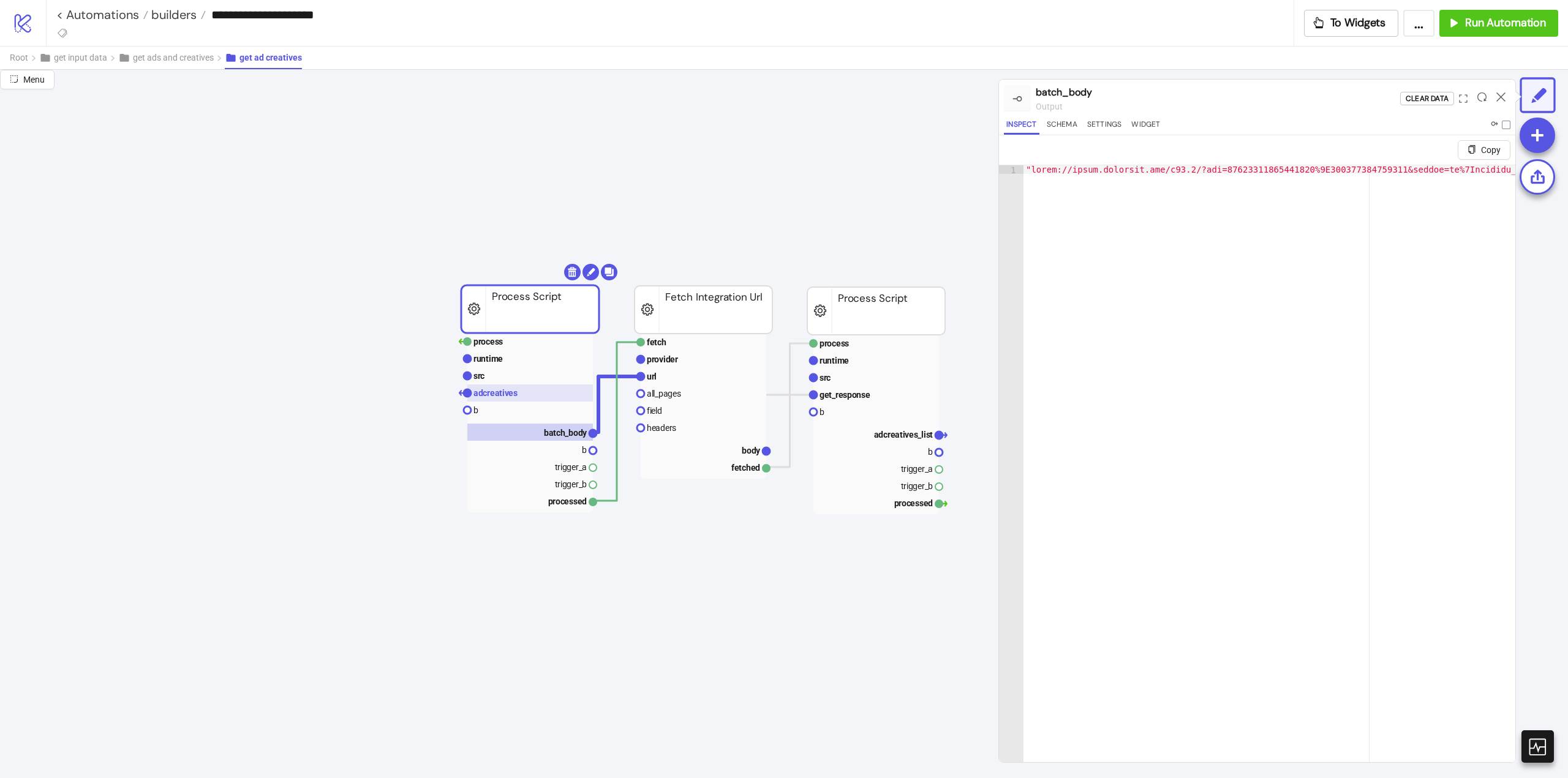
click at [542, 398] on rect at bounding box center [530, 393] width 126 height 18
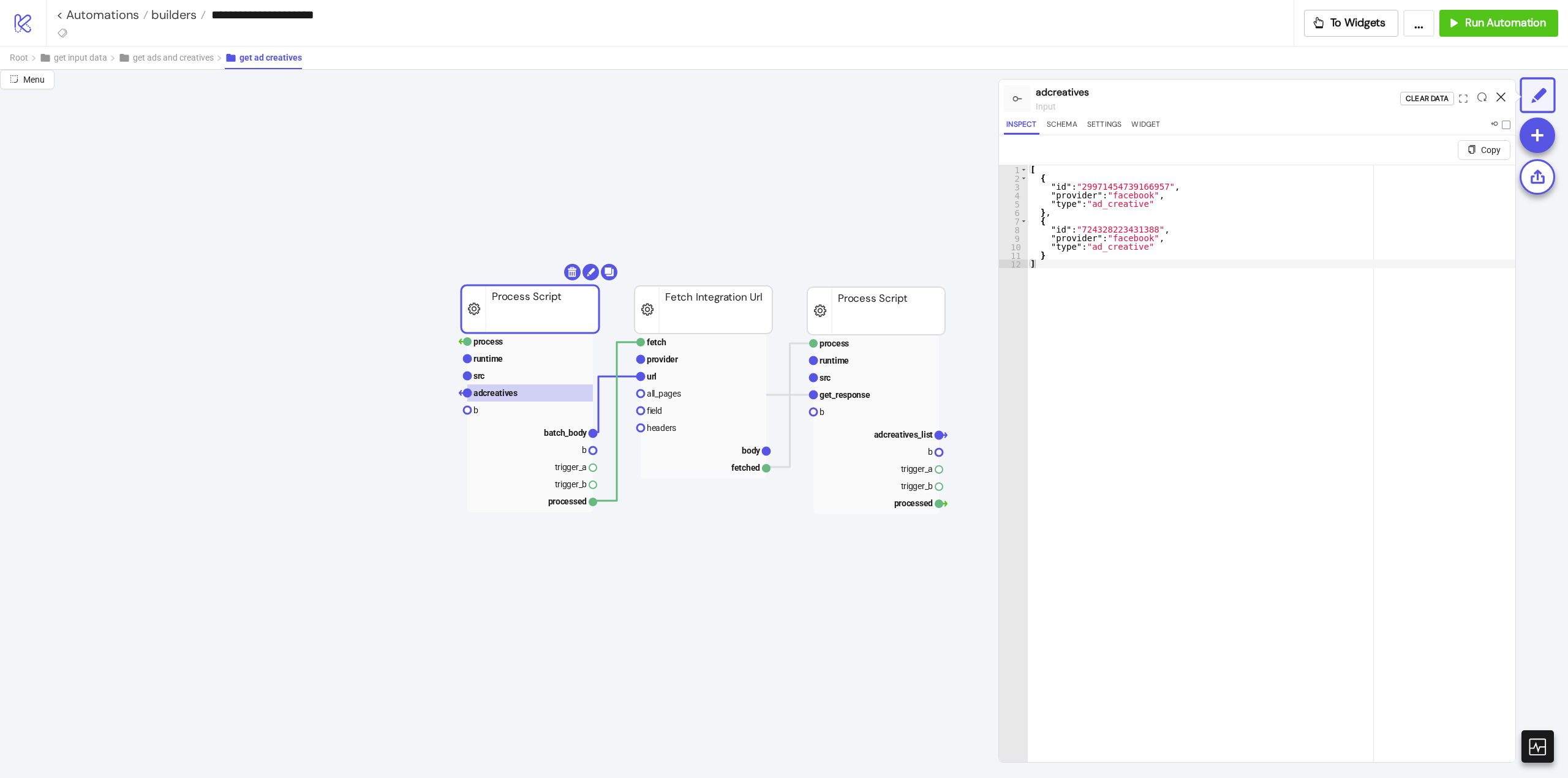
click at [1501, 98] on icon at bounding box center [1501, 97] width 10 height 10
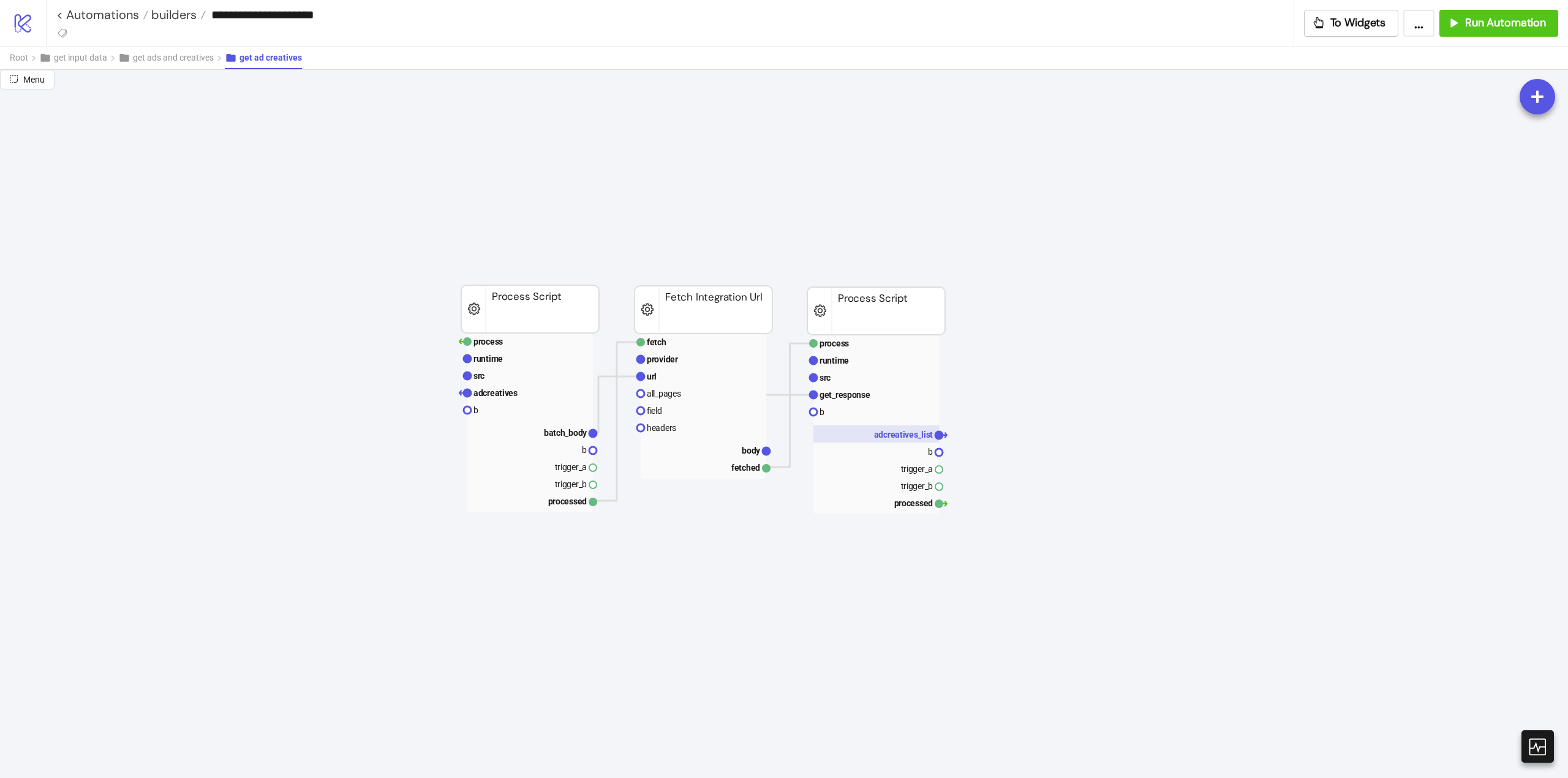
click at [905, 439] on text "adcreatives_list" at bounding box center [903, 435] width 60 height 10
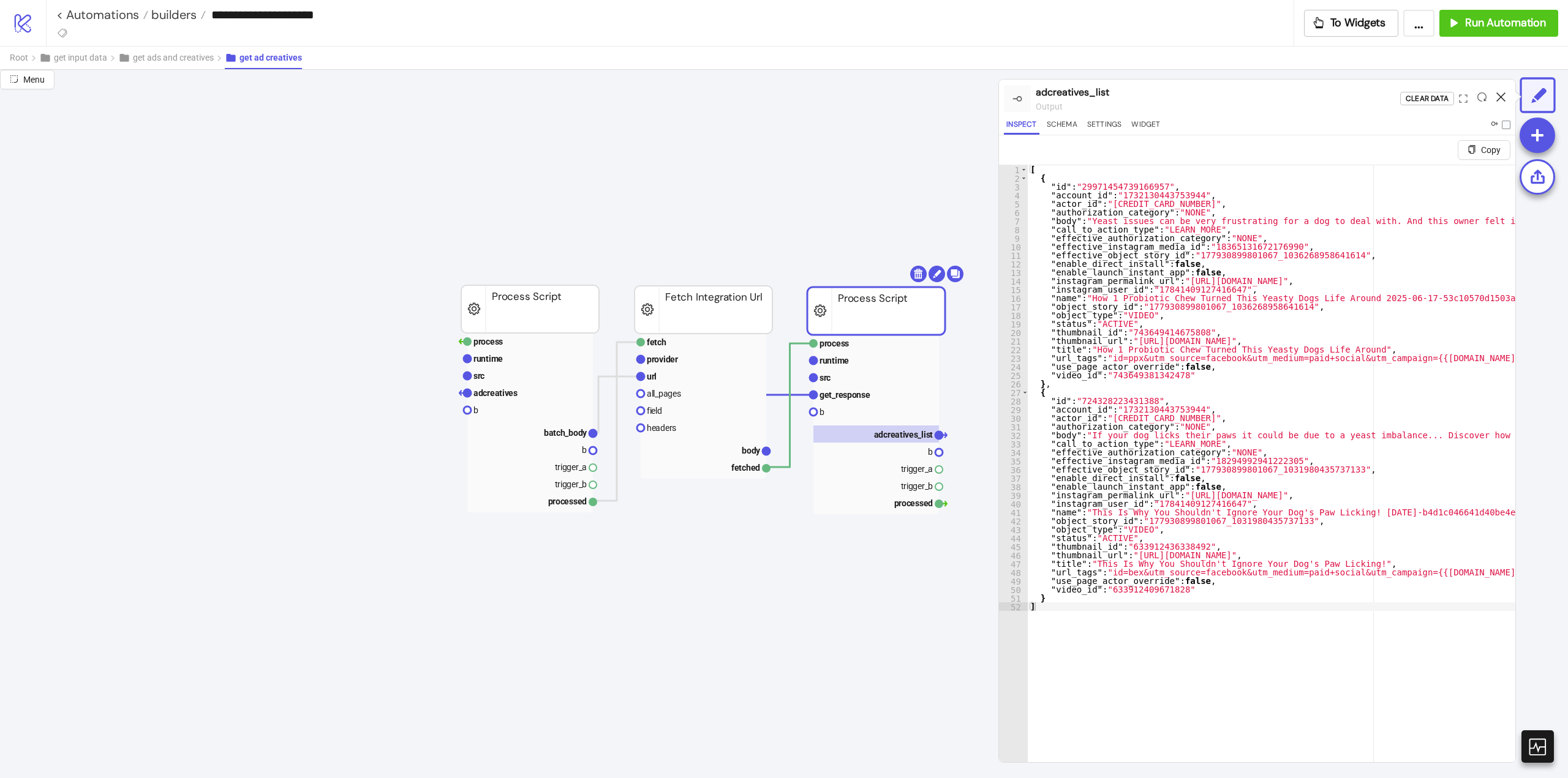
click at [1500, 97] on icon at bounding box center [1501, 97] width 10 height 10
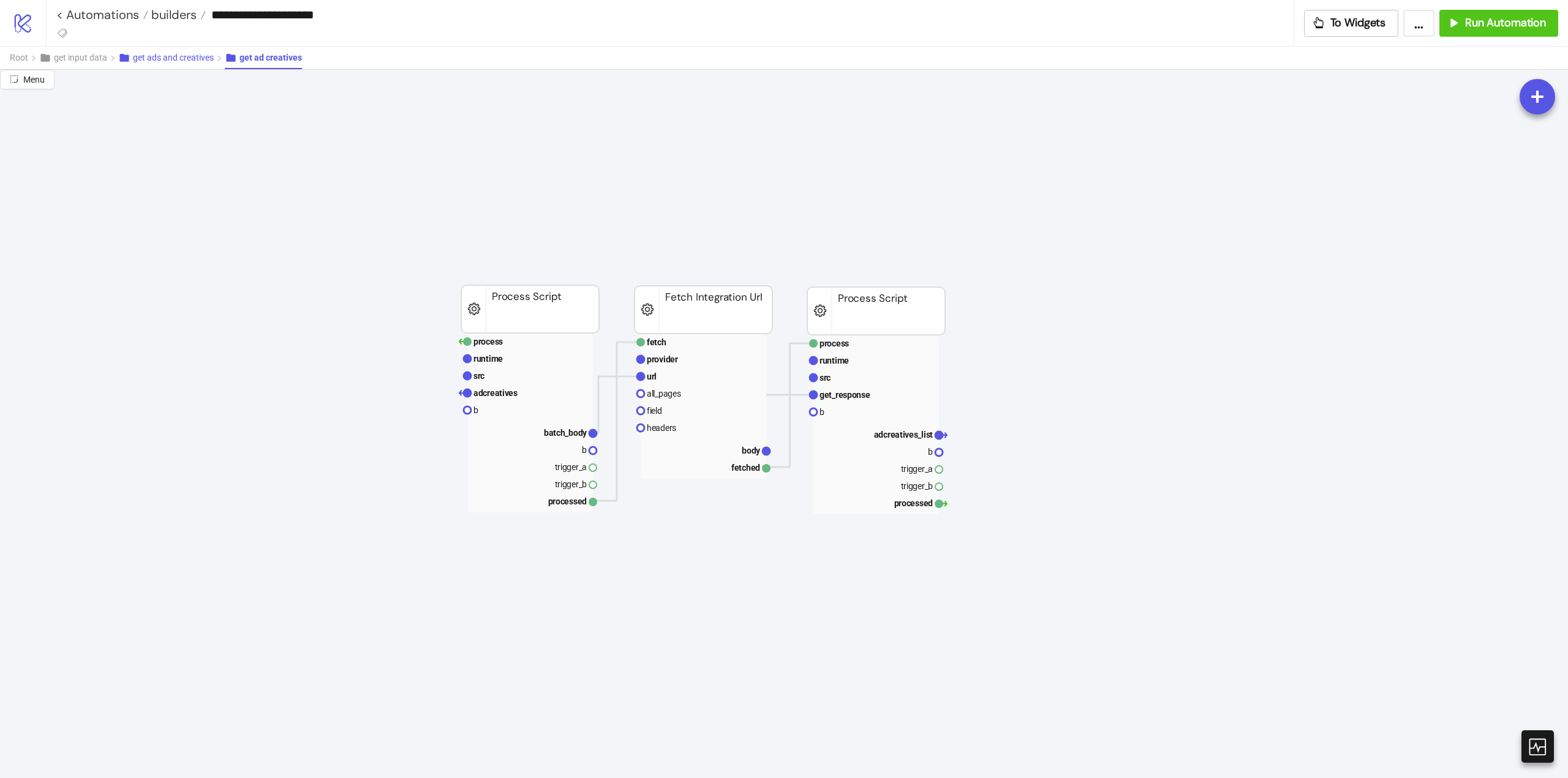
click at [190, 66] on button "get ads and creatives" at bounding box center [171, 57] width 107 height 22
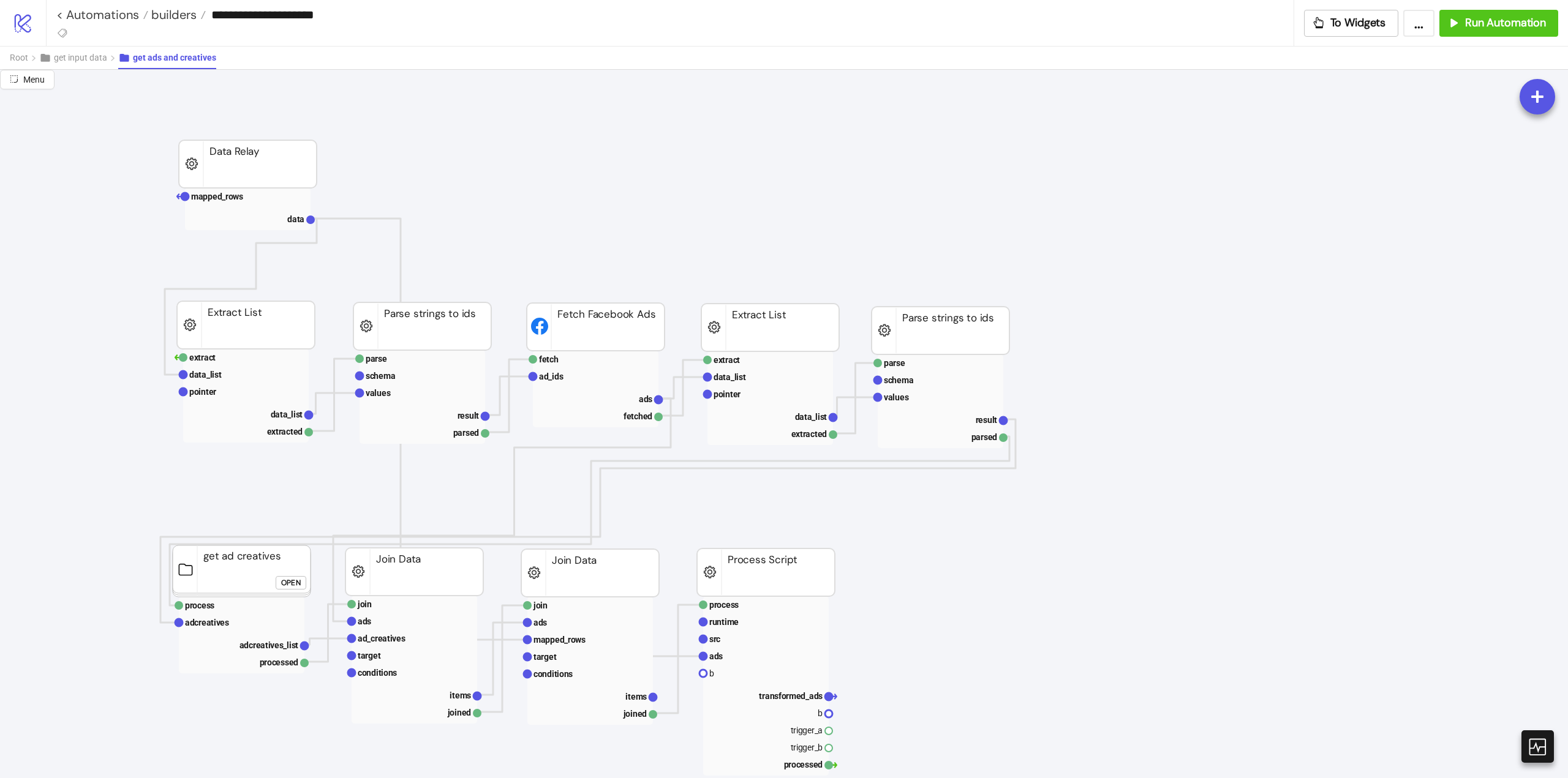
scroll to position [796, 0]
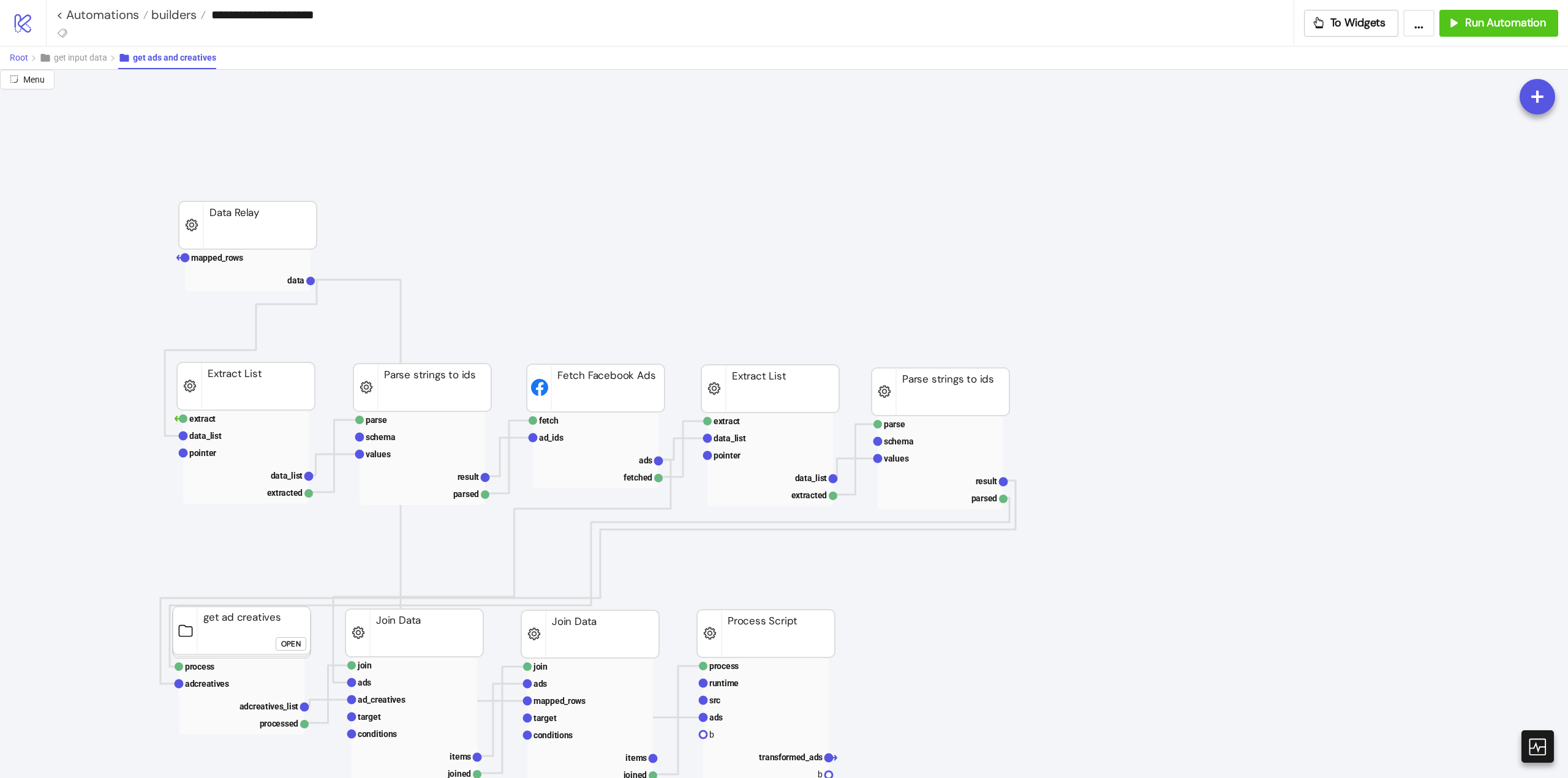
click at [25, 61] on span "Root" at bounding box center [18, 57] width 18 height 10
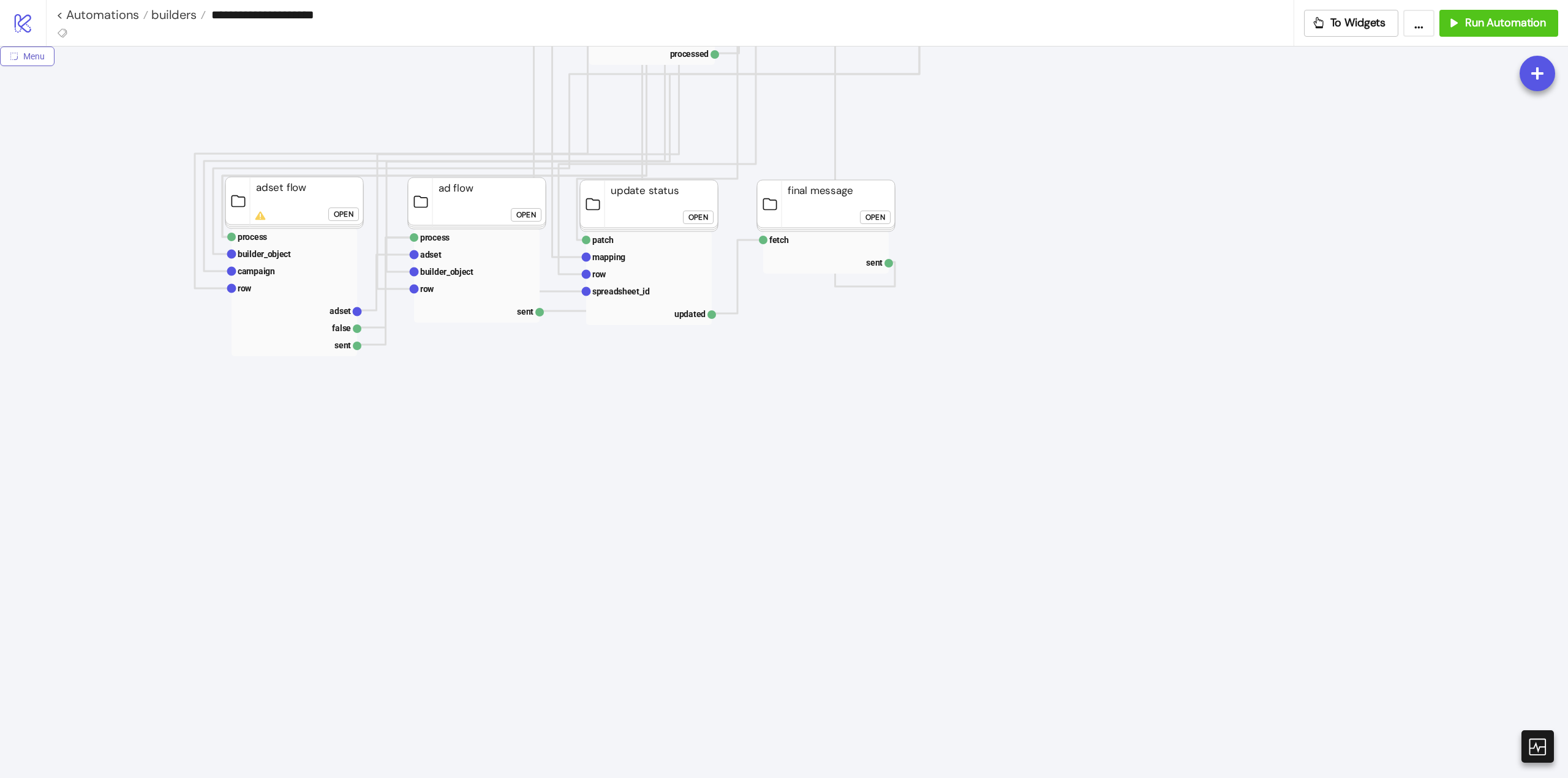
click at [22, 54] on button "Menu" at bounding box center [27, 56] width 54 height 20
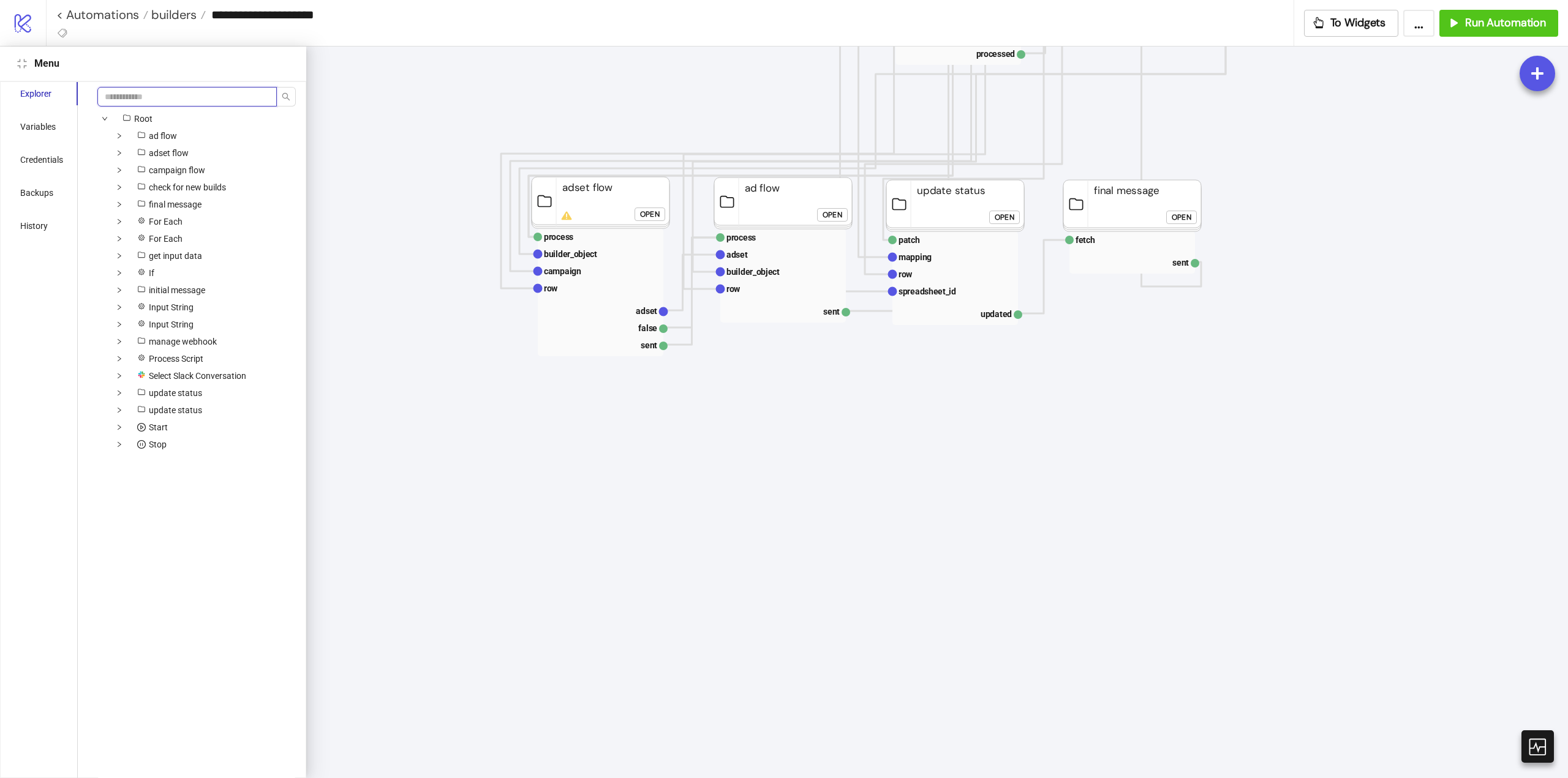
click at [133, 103] on input "search" at bounding box center [186, 96] width 179 height 20
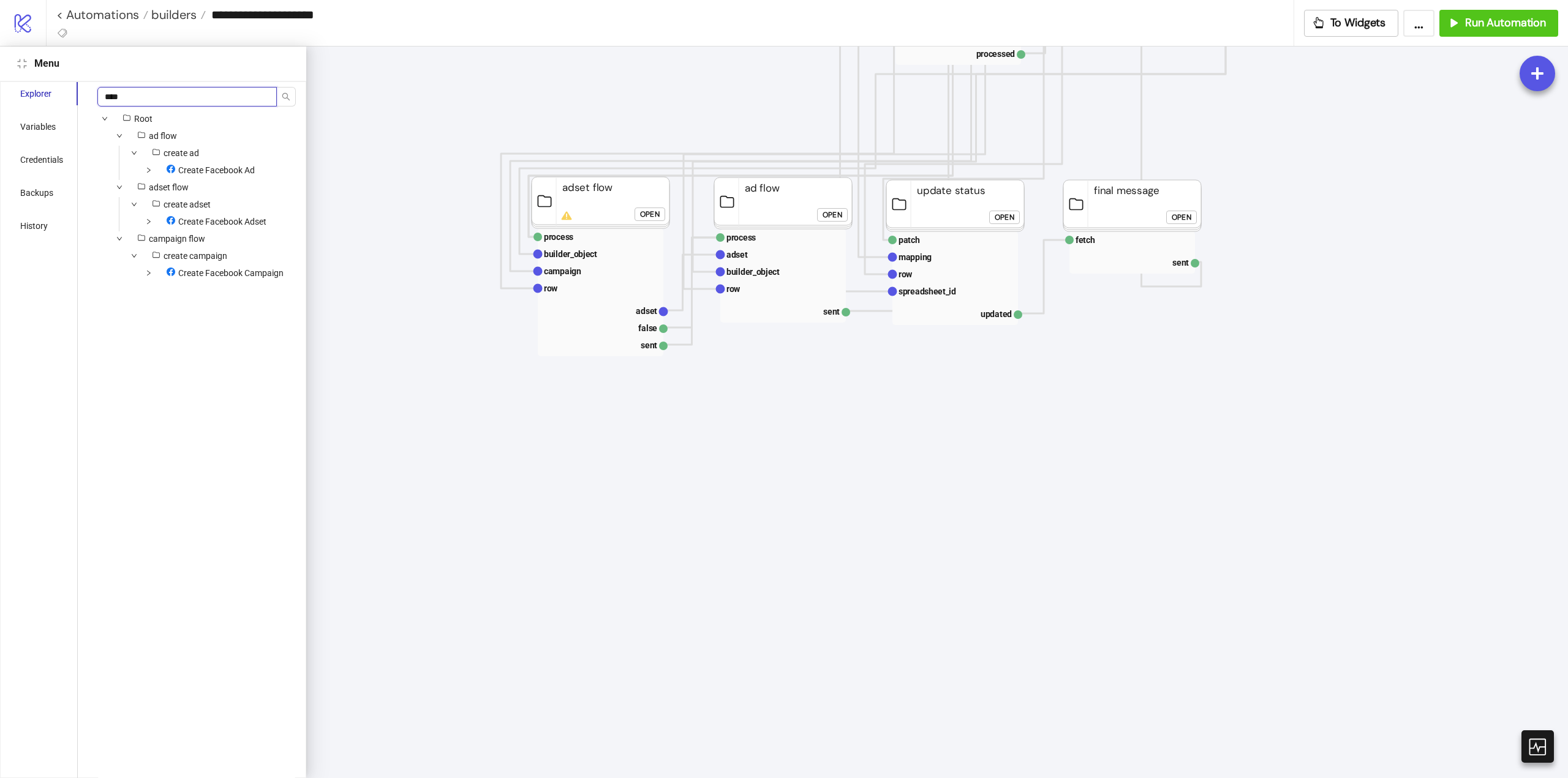
type input "*****"
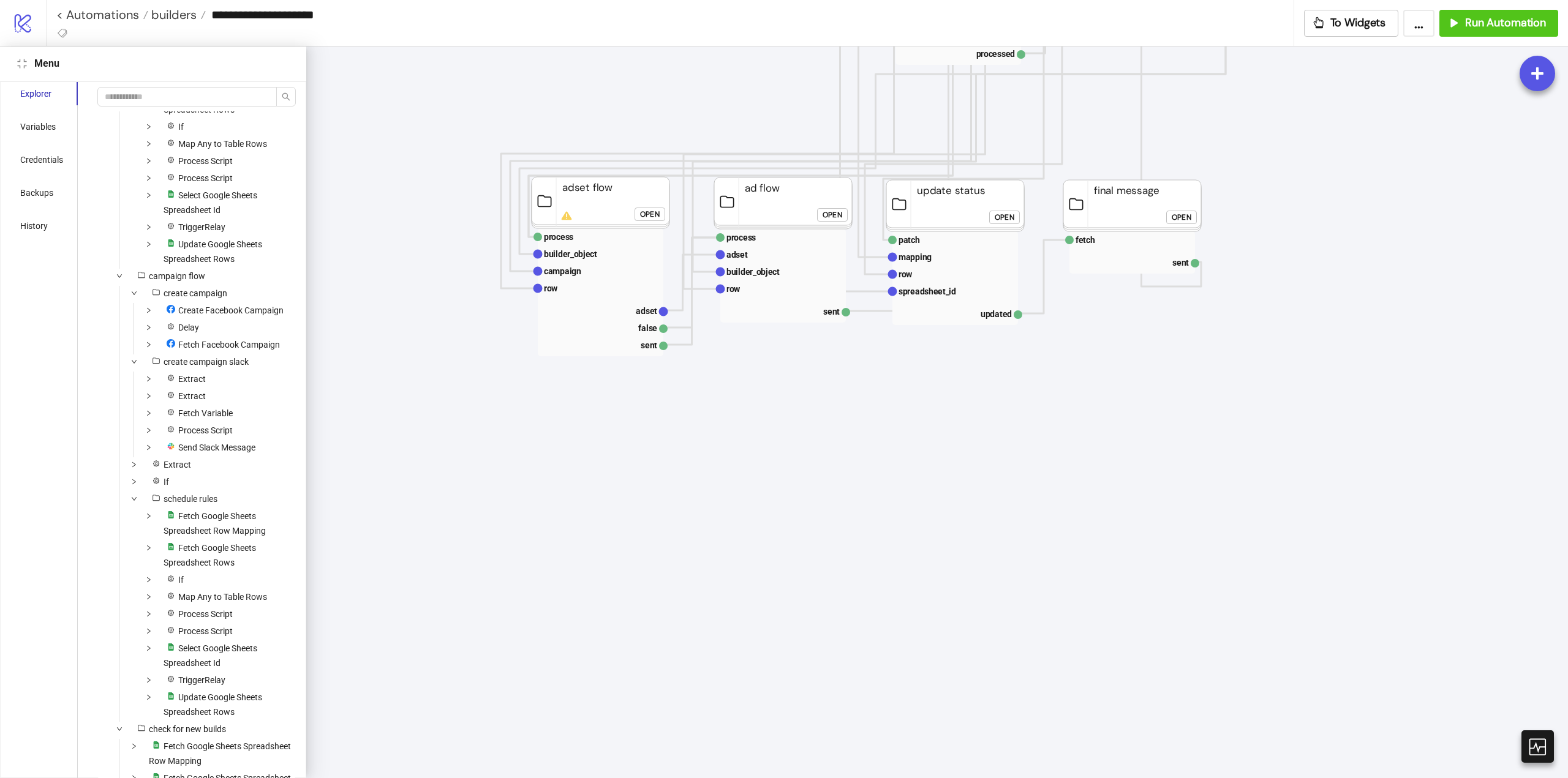
scroll to position [0, 0]
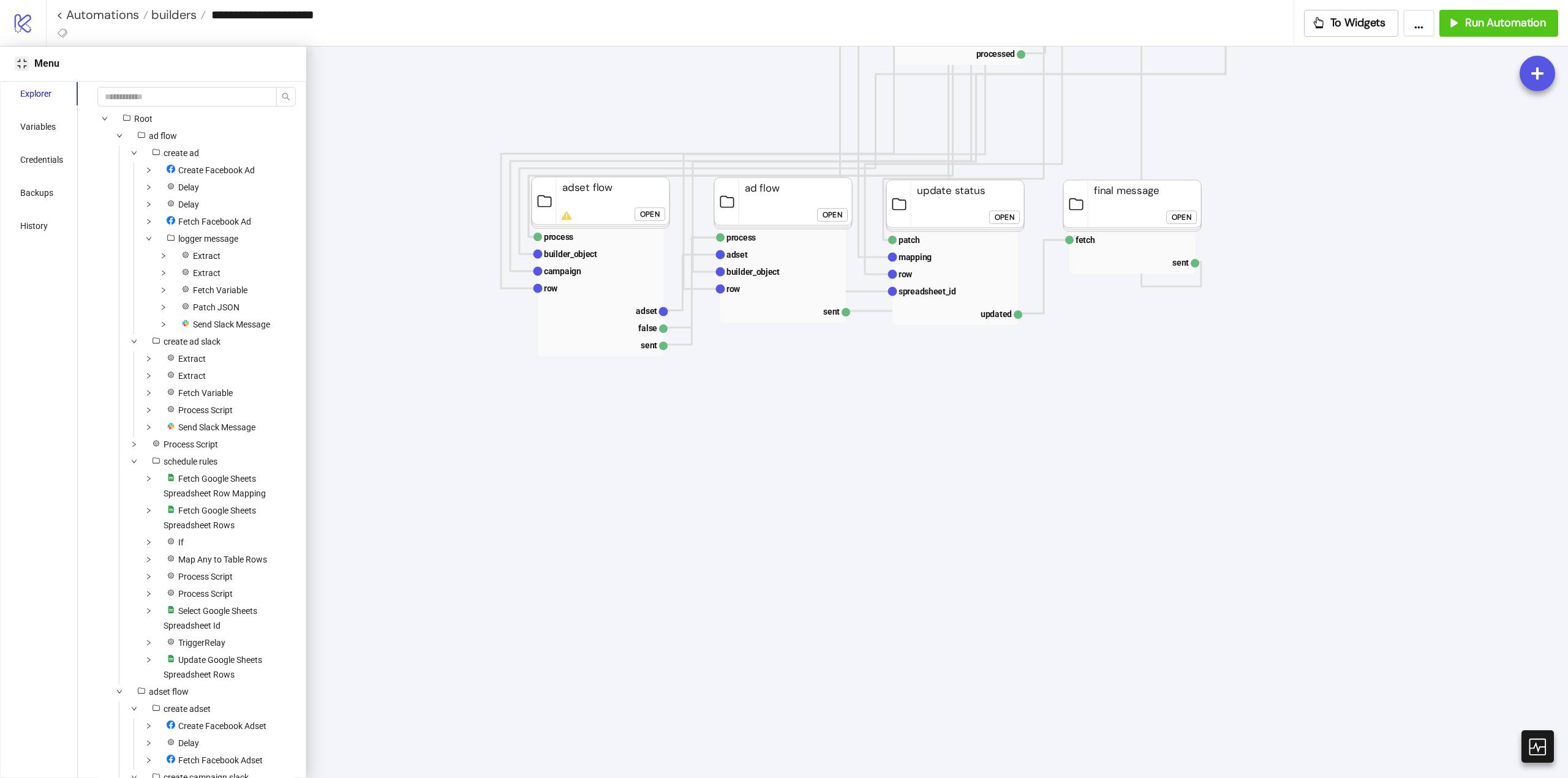
click at [21, 68] on icon "compress" at bounding box center [22, 64] width 10 height 10
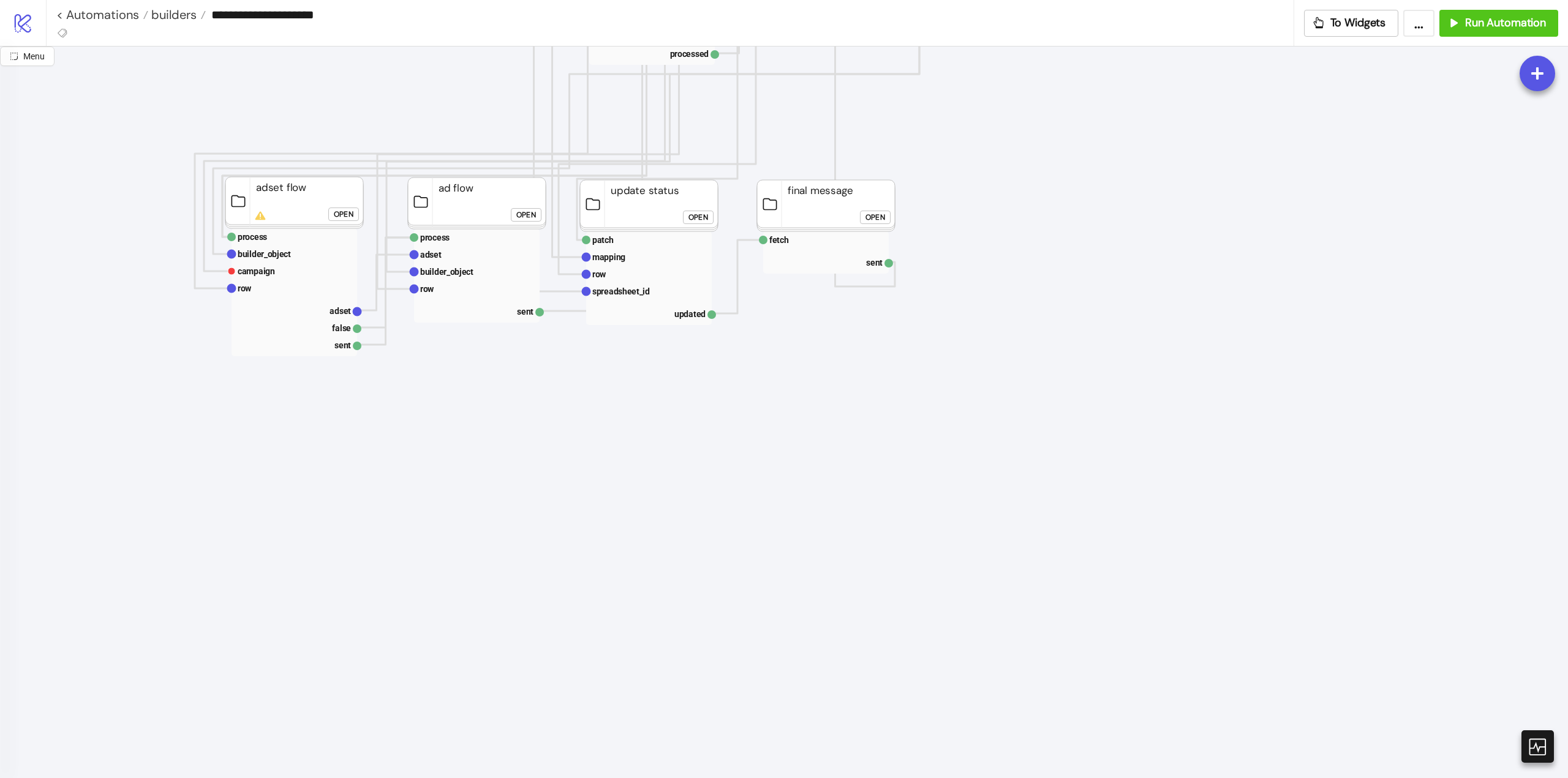
click at [199, 275] on icon "Start Stop start next rows row index count do done For Each evaluate rows condi…" at bounding box center [1225, 475] width 2450 height 2449
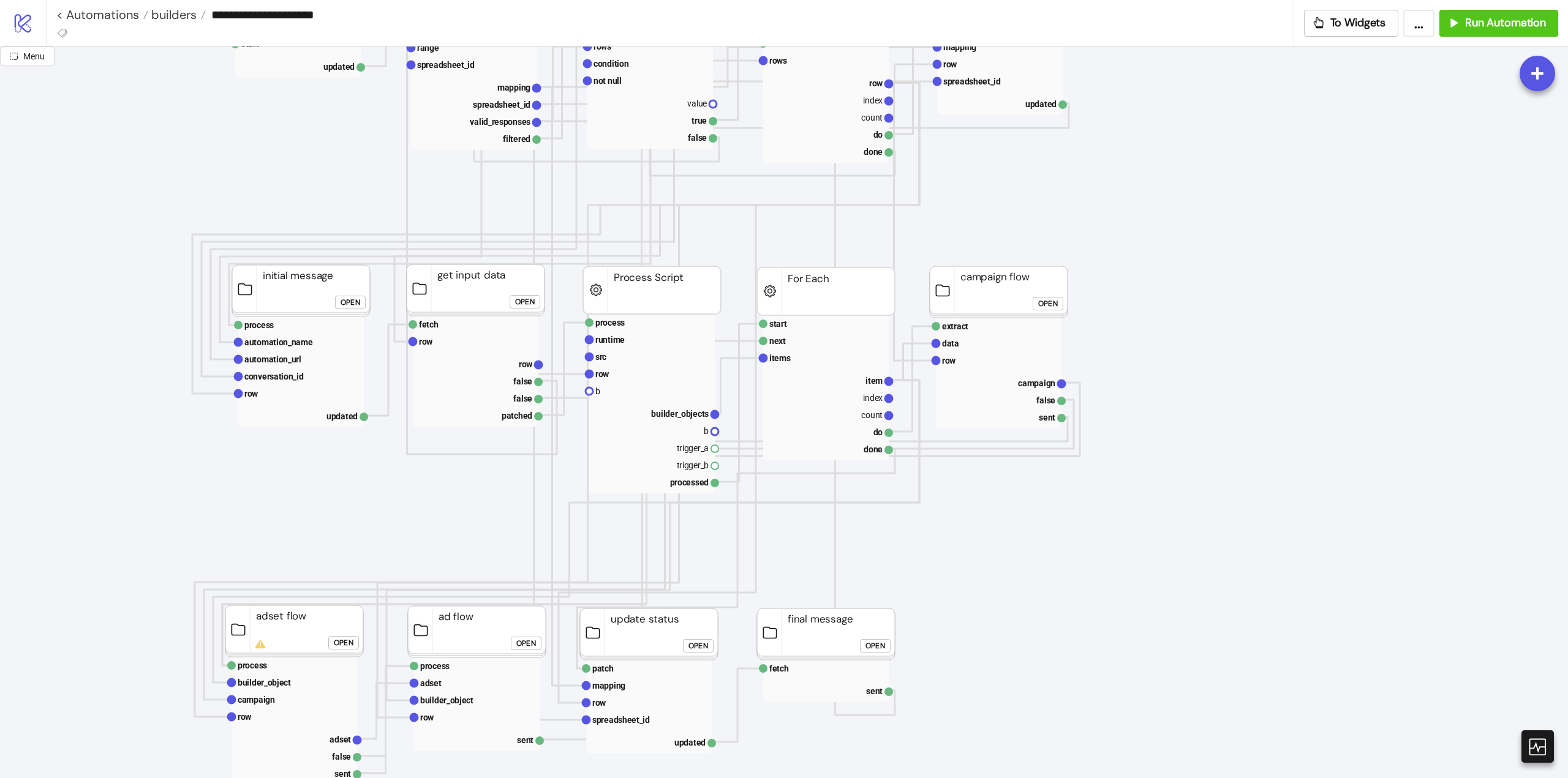
scroll to position [428, 0]
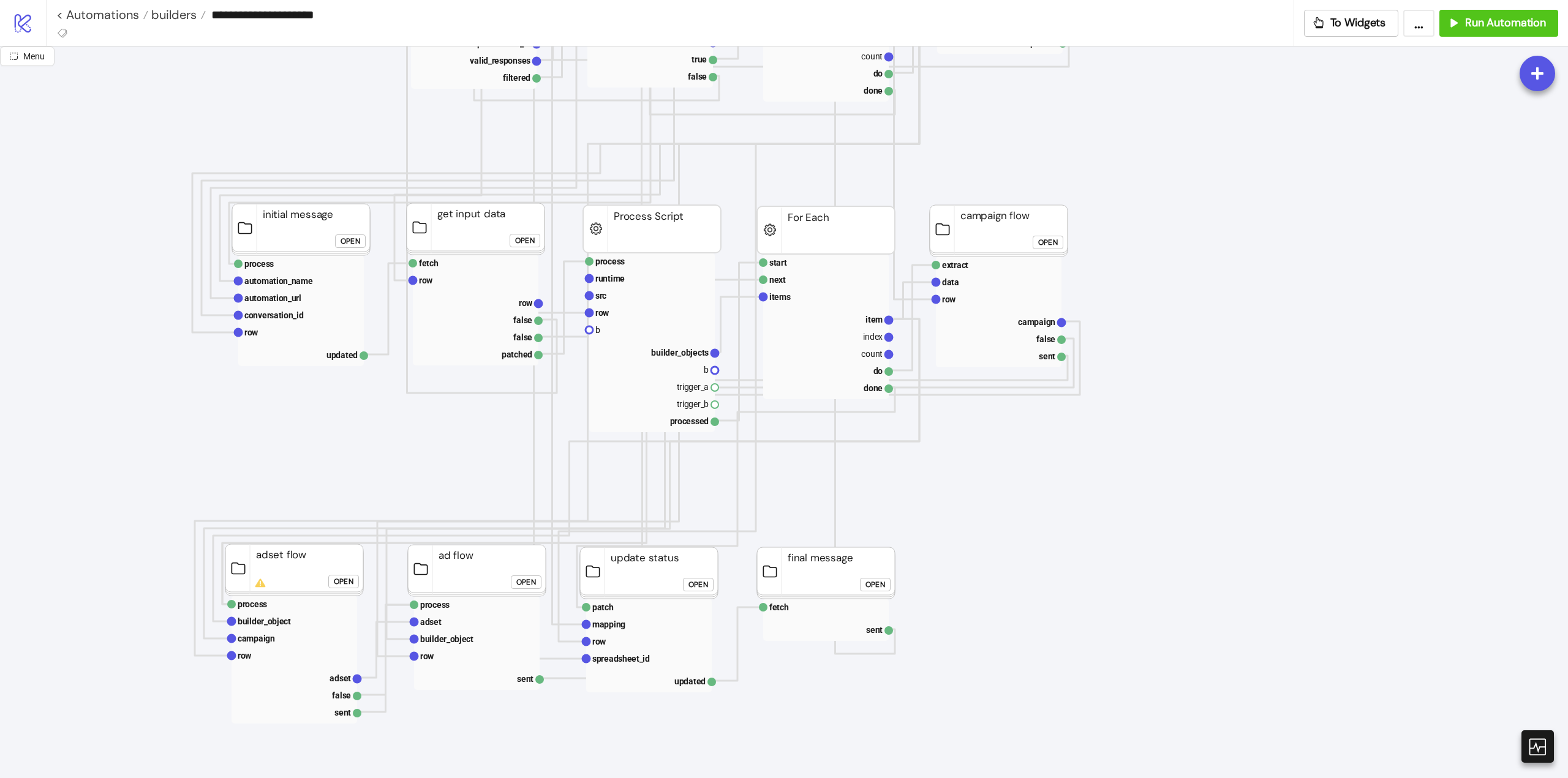
click at [22, 55] on button "Menu" at bounding box center [27, 56] width 54 height 20
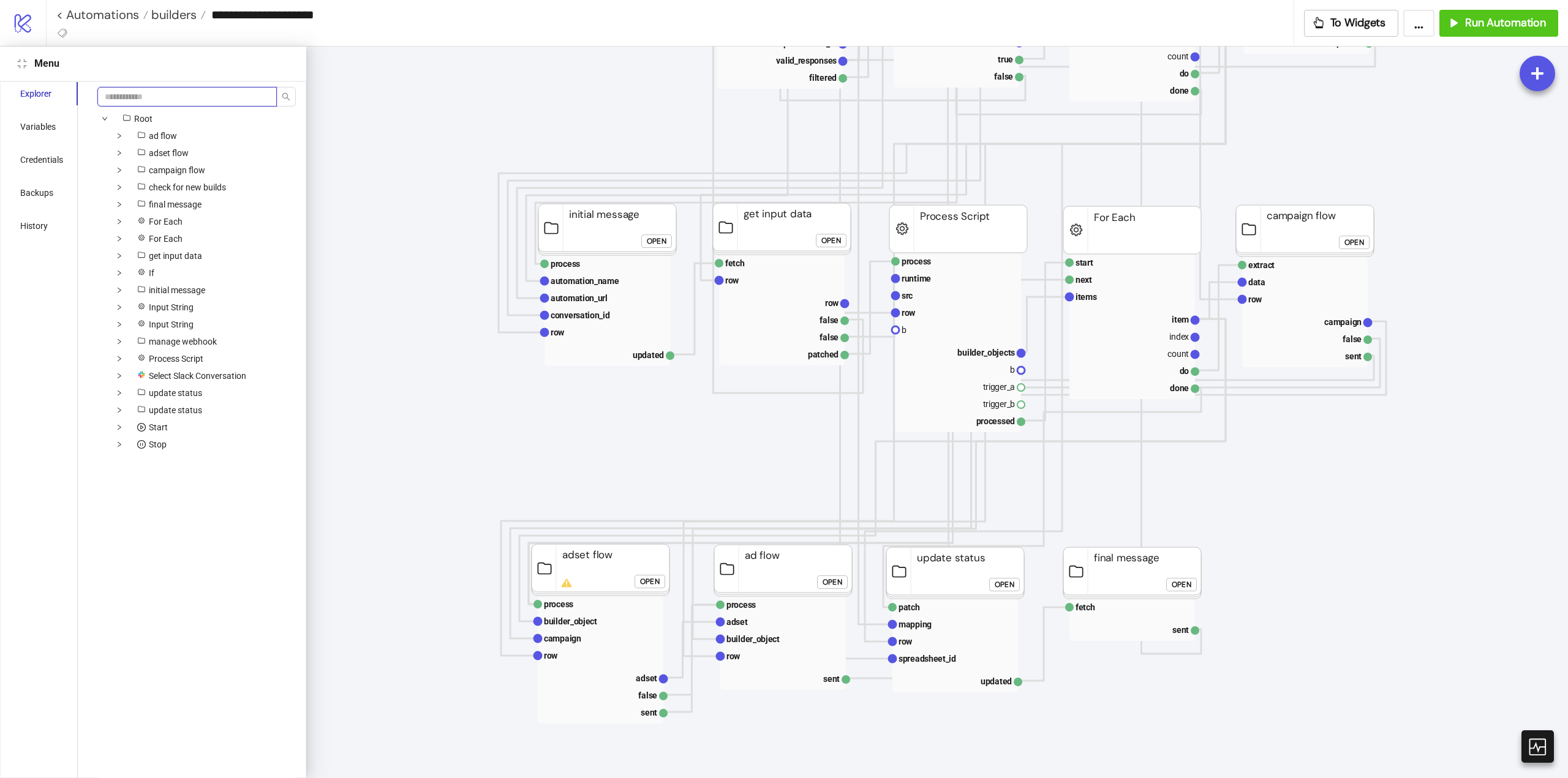
click at [135, 92] on input "search" at bounding box center [186, 96] width 179 height 20
paste input "********"
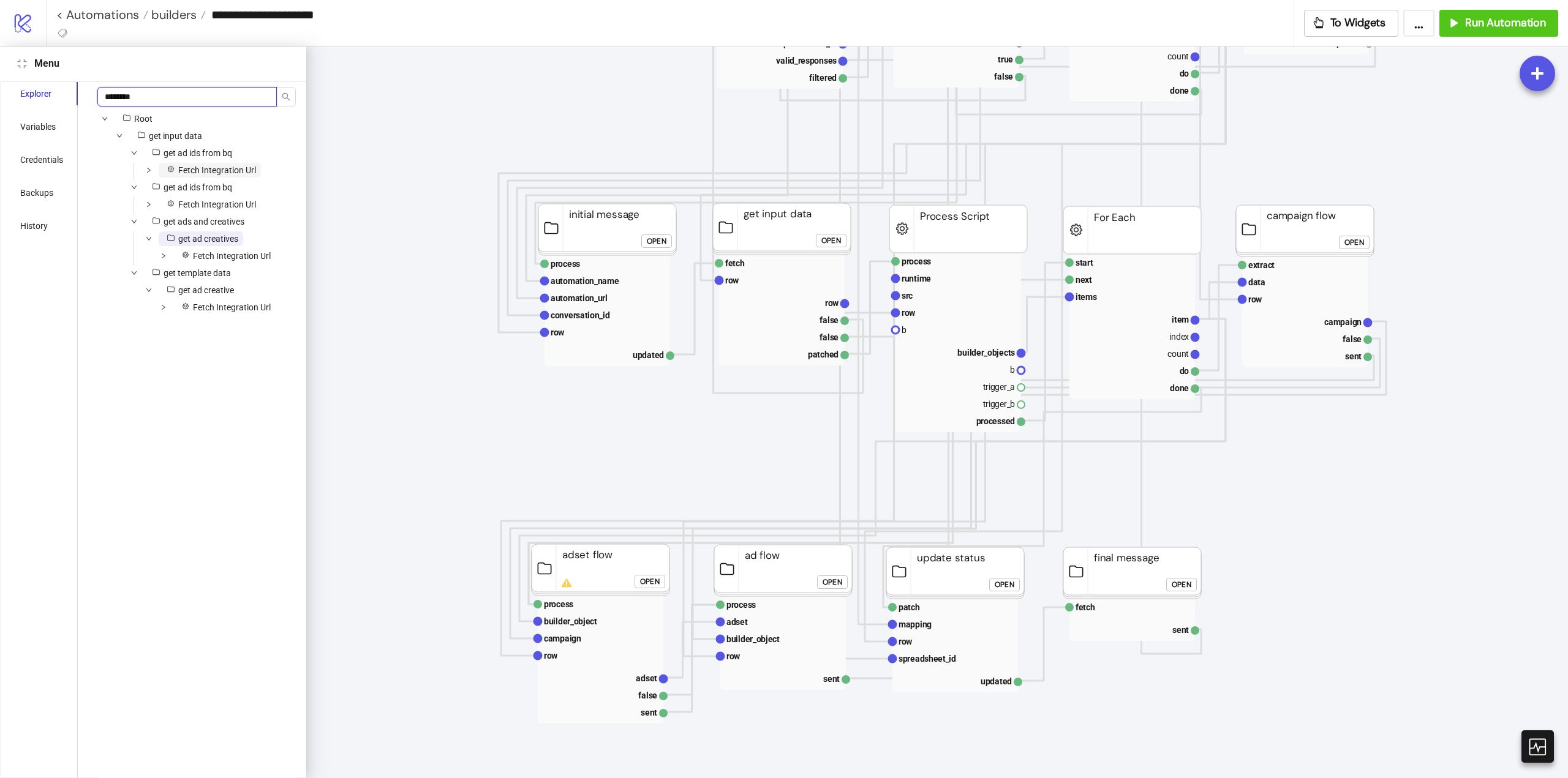
type input "********"
click at [220, 174] on span "Fetch Integration Url" at bounding box center [217, 170] width 78 height 10
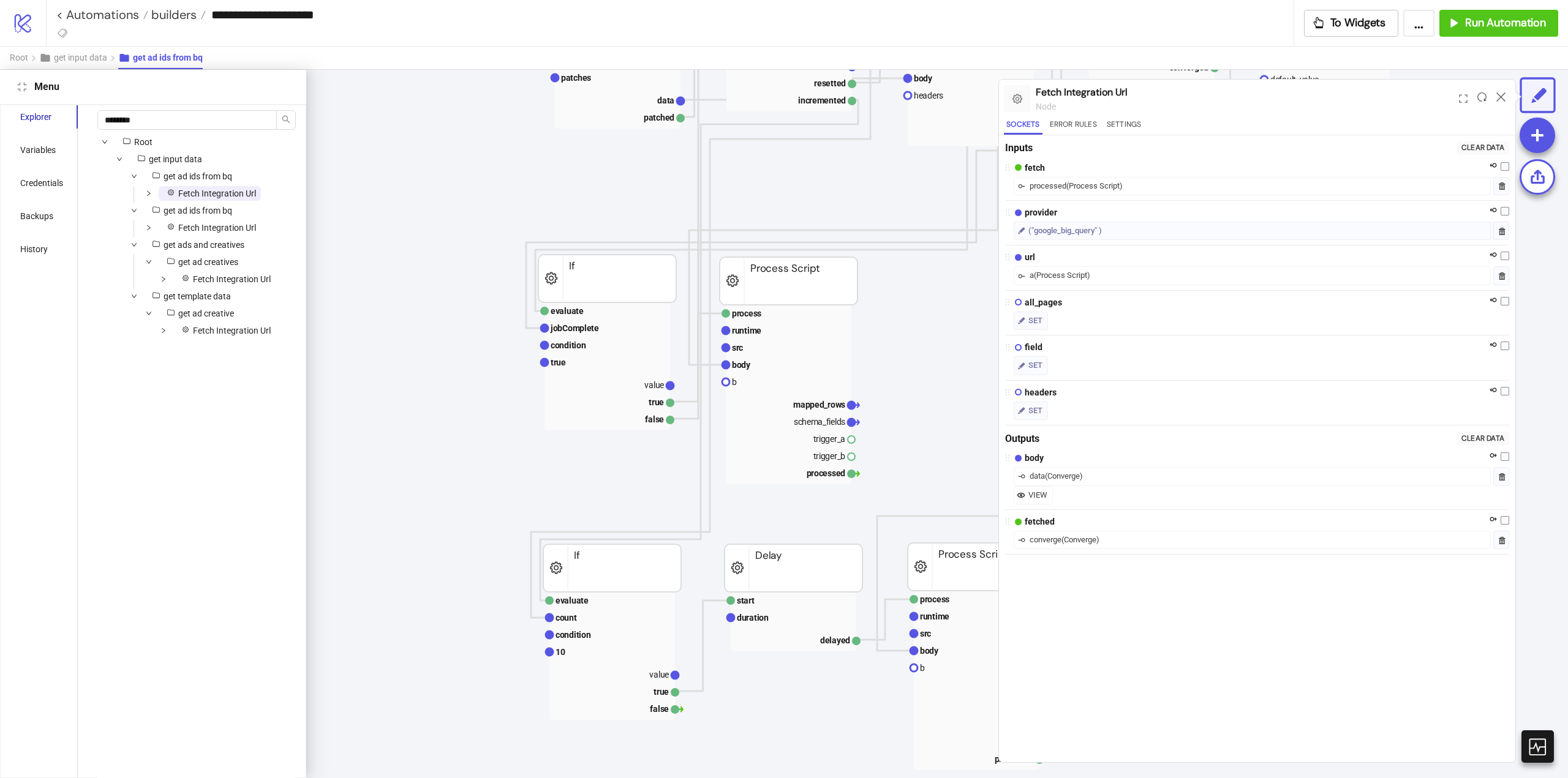
scroll to position [513, 390]
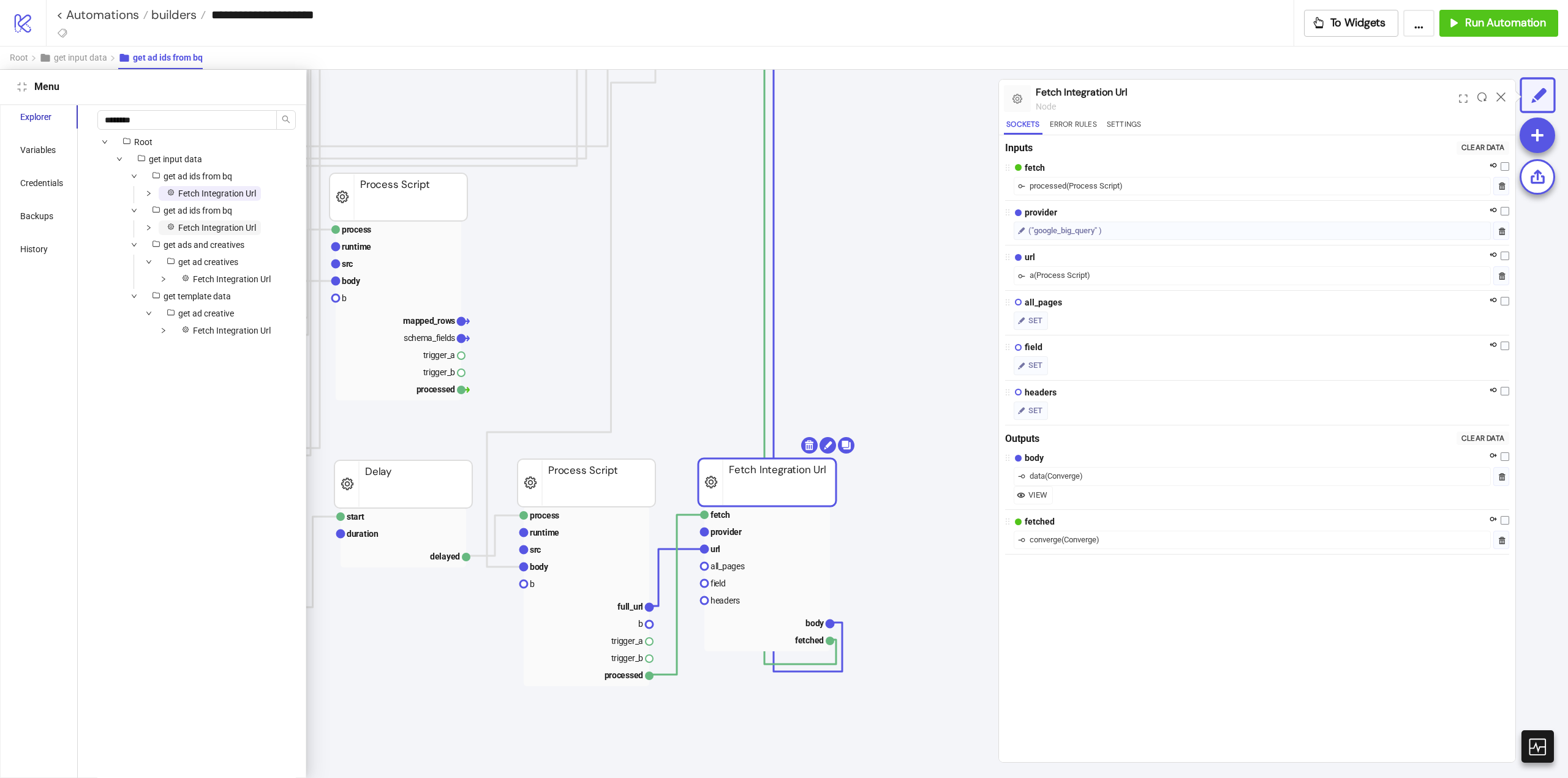
click at [216, 226] on span "Fetch Integration Url" at bounding box center [217, 228] width 78 height 10
click at [229, 332] on span "Fetch Integration Url" at bounding box center [232, 330] width 78 height 10
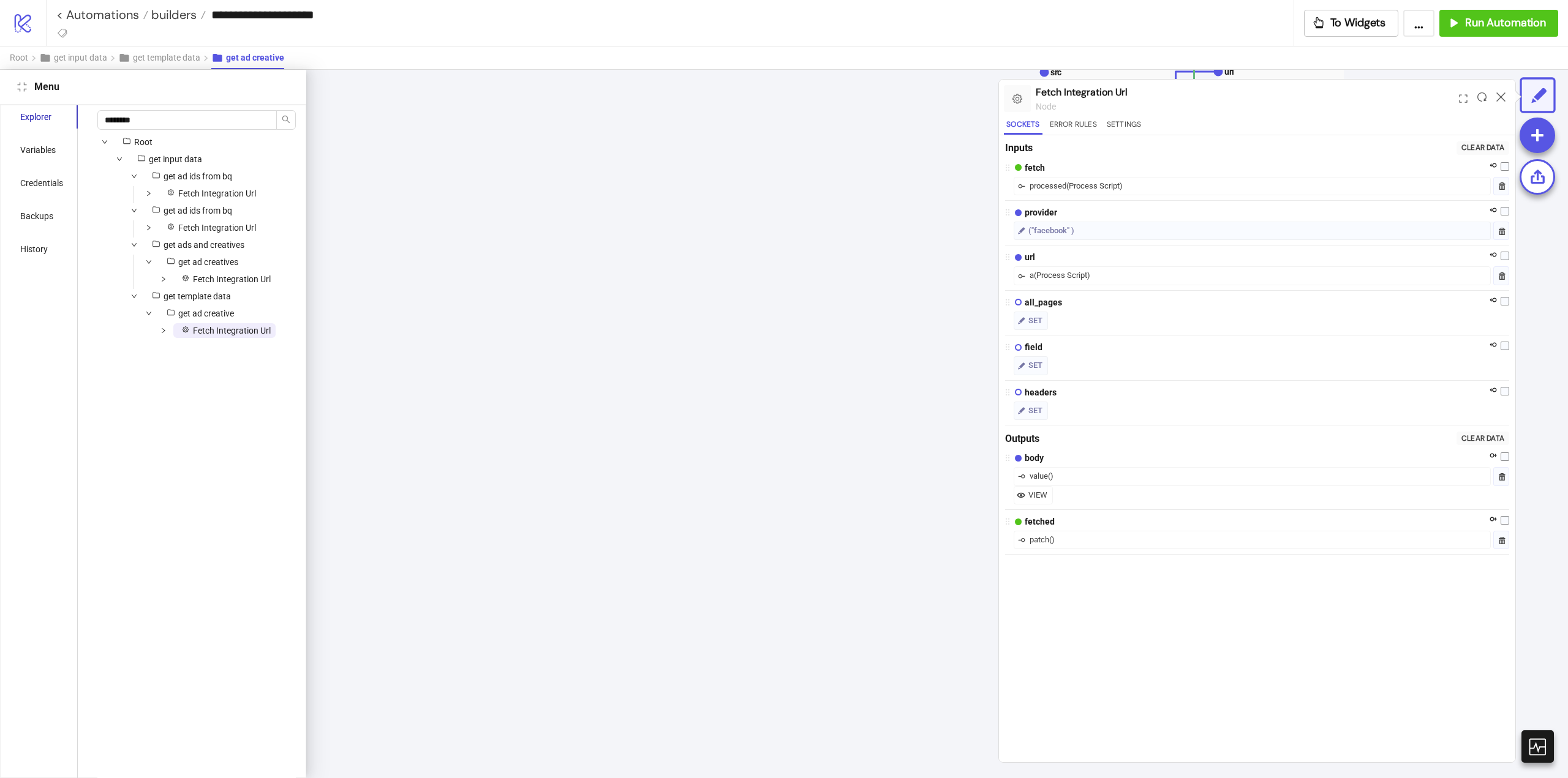
scroll to position [35, 891]
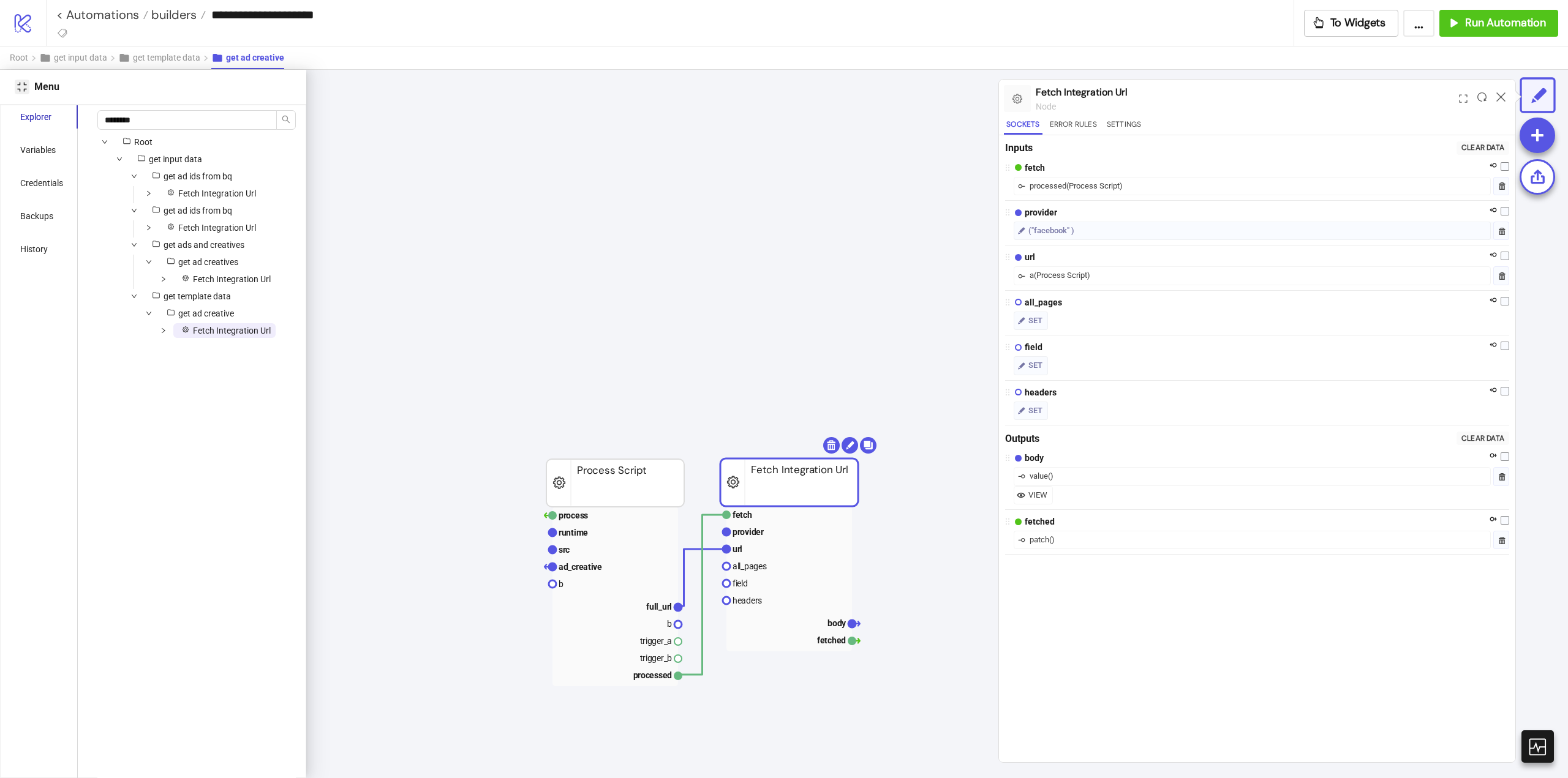
click at [25, 91] on icon "compress" at bounding box center [22, 87] width 10 height 10
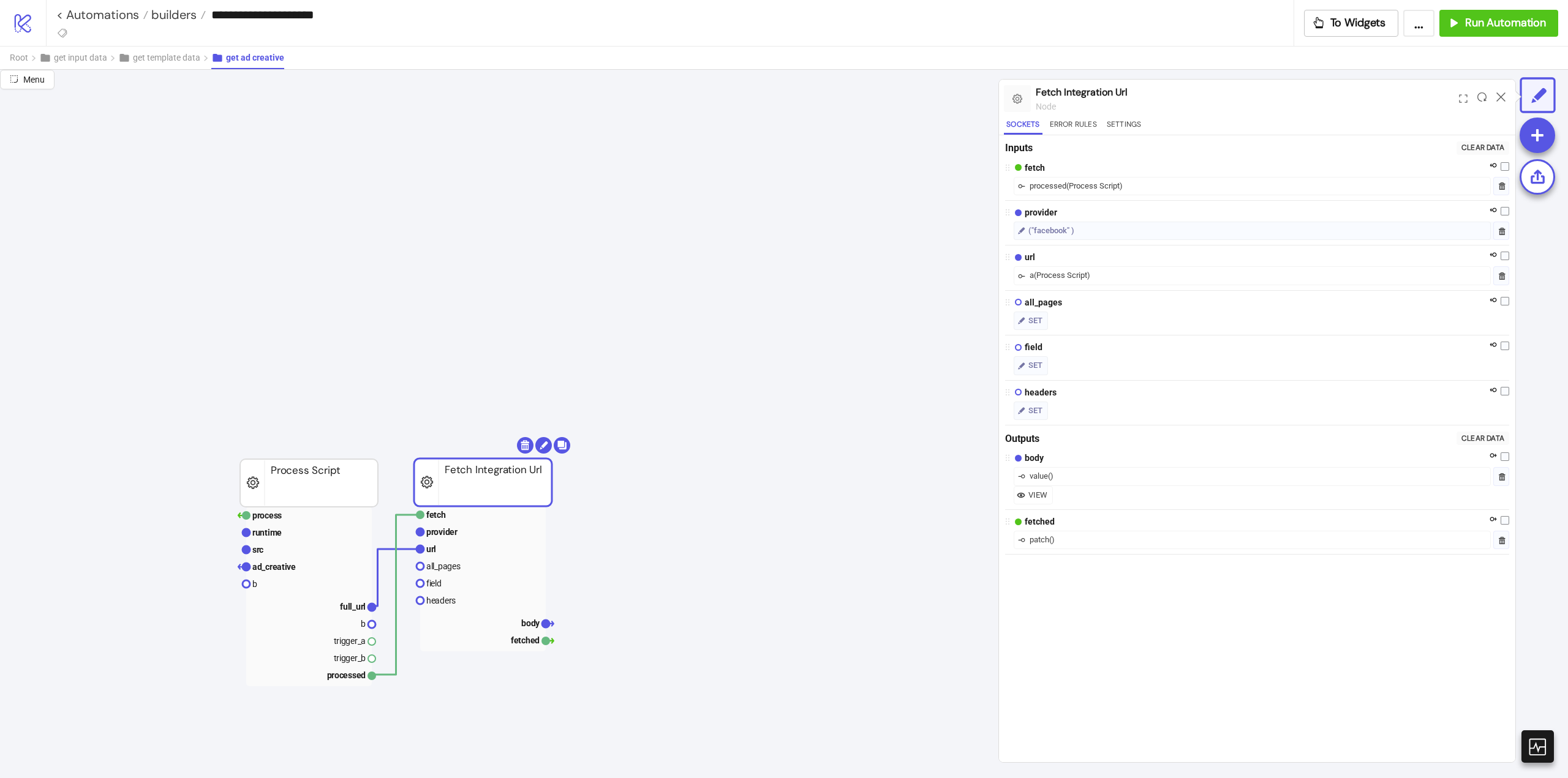
drag, startPoint x: 1498, startPoint y: 93, endPoint x: 1027, endPoint y: 92, distance: 471.0
click at [1496, 93] on icon at bounding box center [1501, 97] width 10 height 10
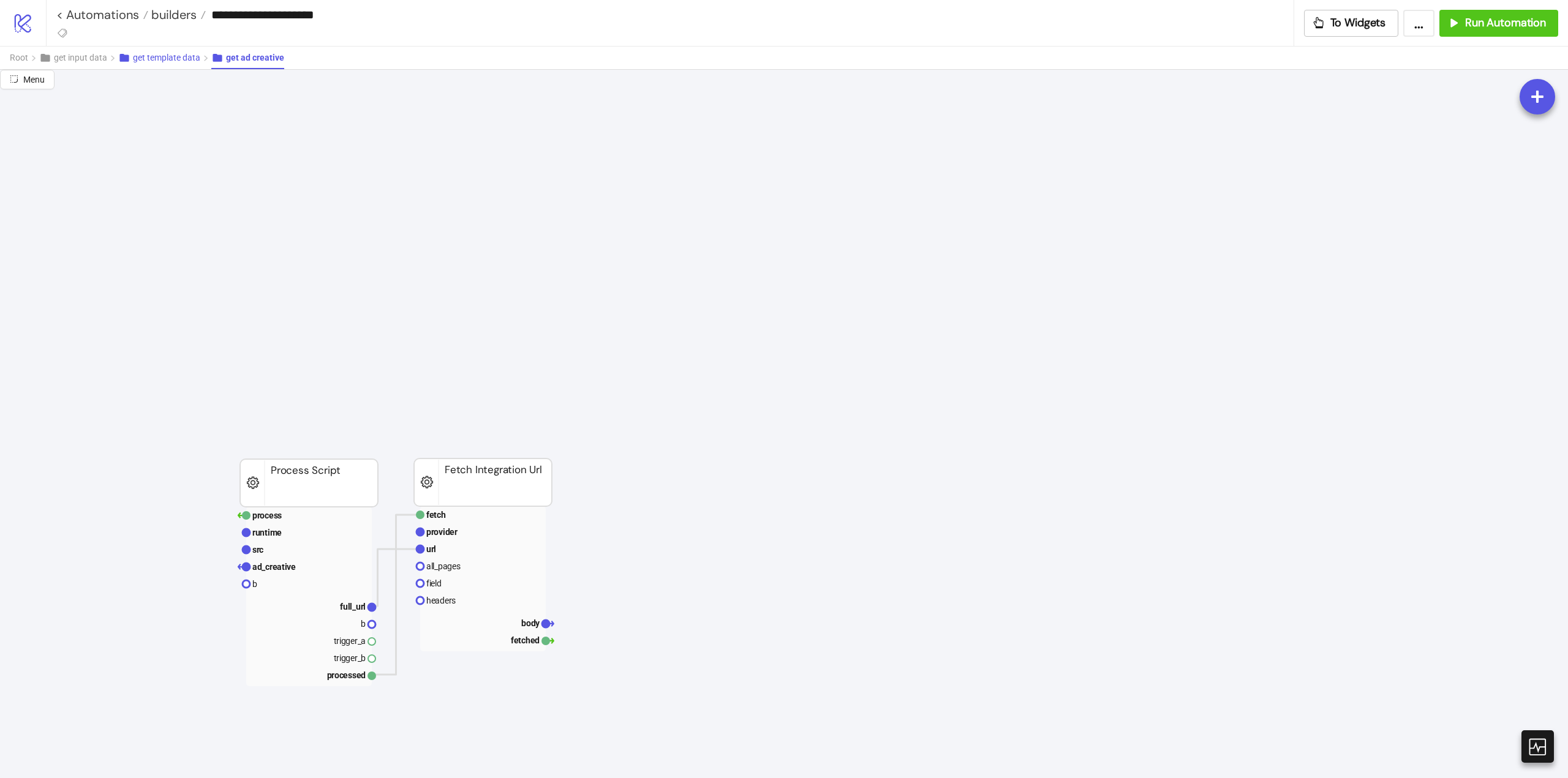
click at [177, 62] on span "get template data" at bounding box center [166, 57] width 68 height 10
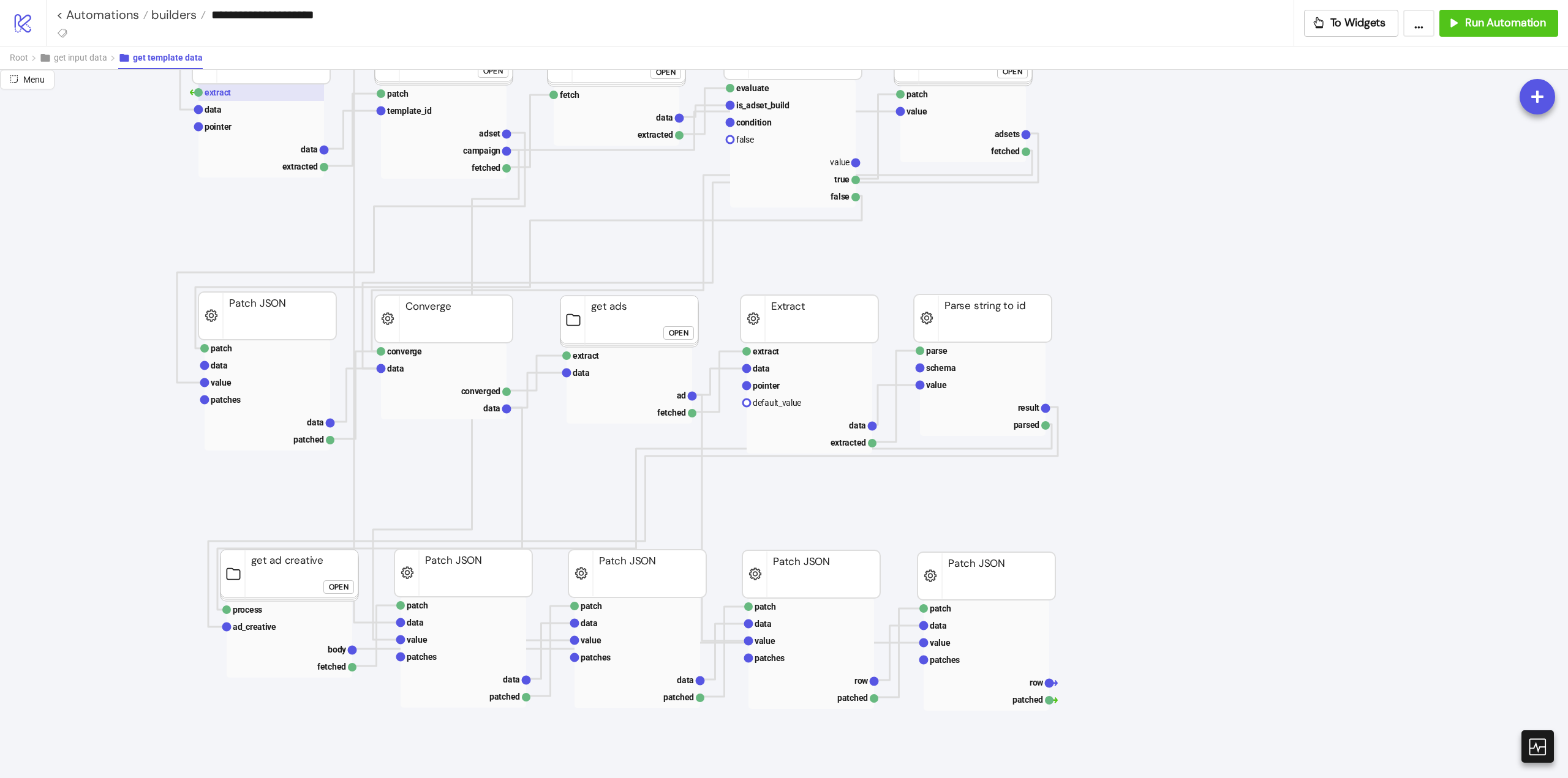
scroll to position [341, 0]
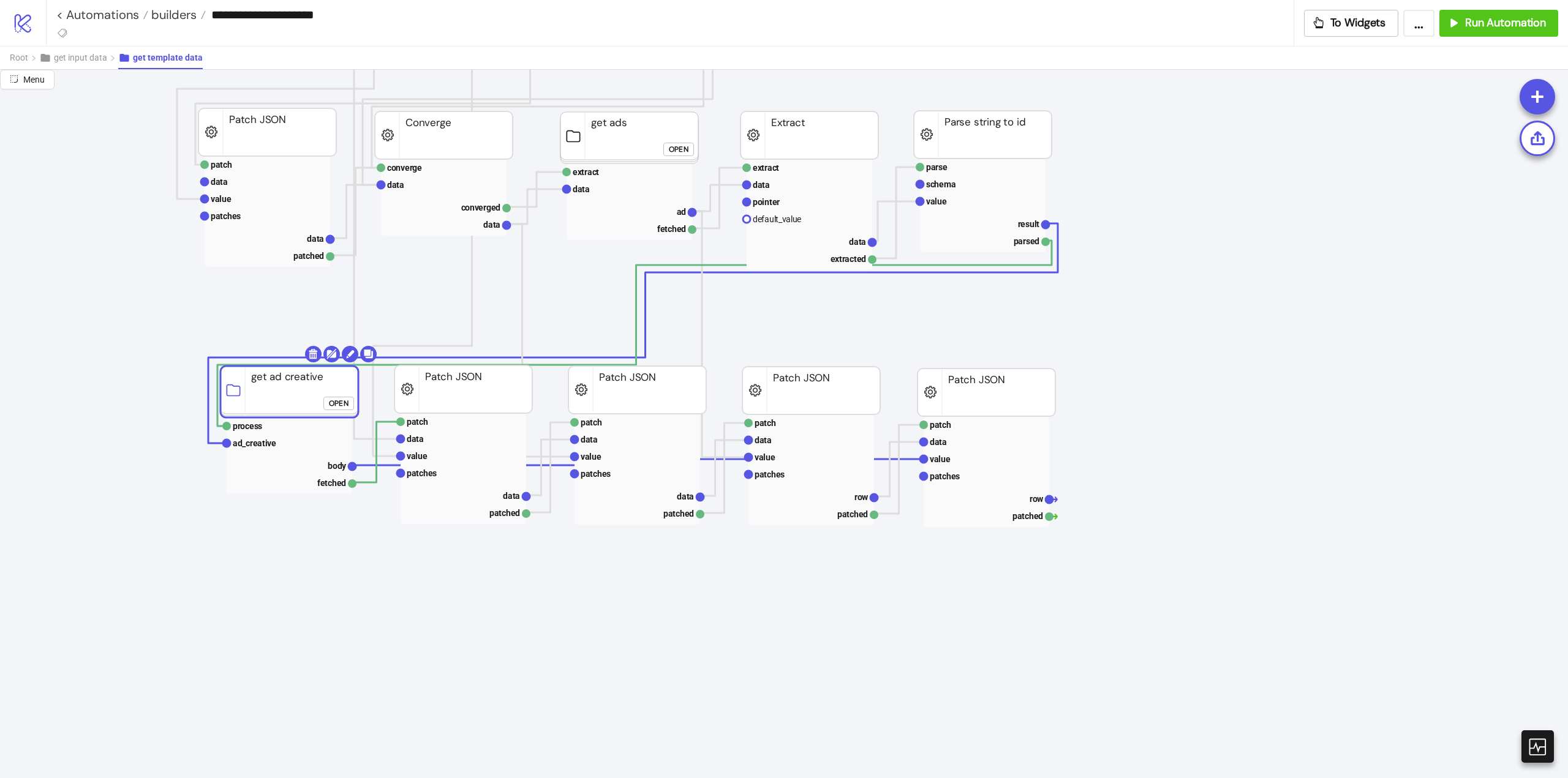
click at [276, 397] on rect at bounding box center [289, 392] width 138 height 52
click at [261, 444] on text "ad_creative" at bounding box center [254, 444] width 44 height 10
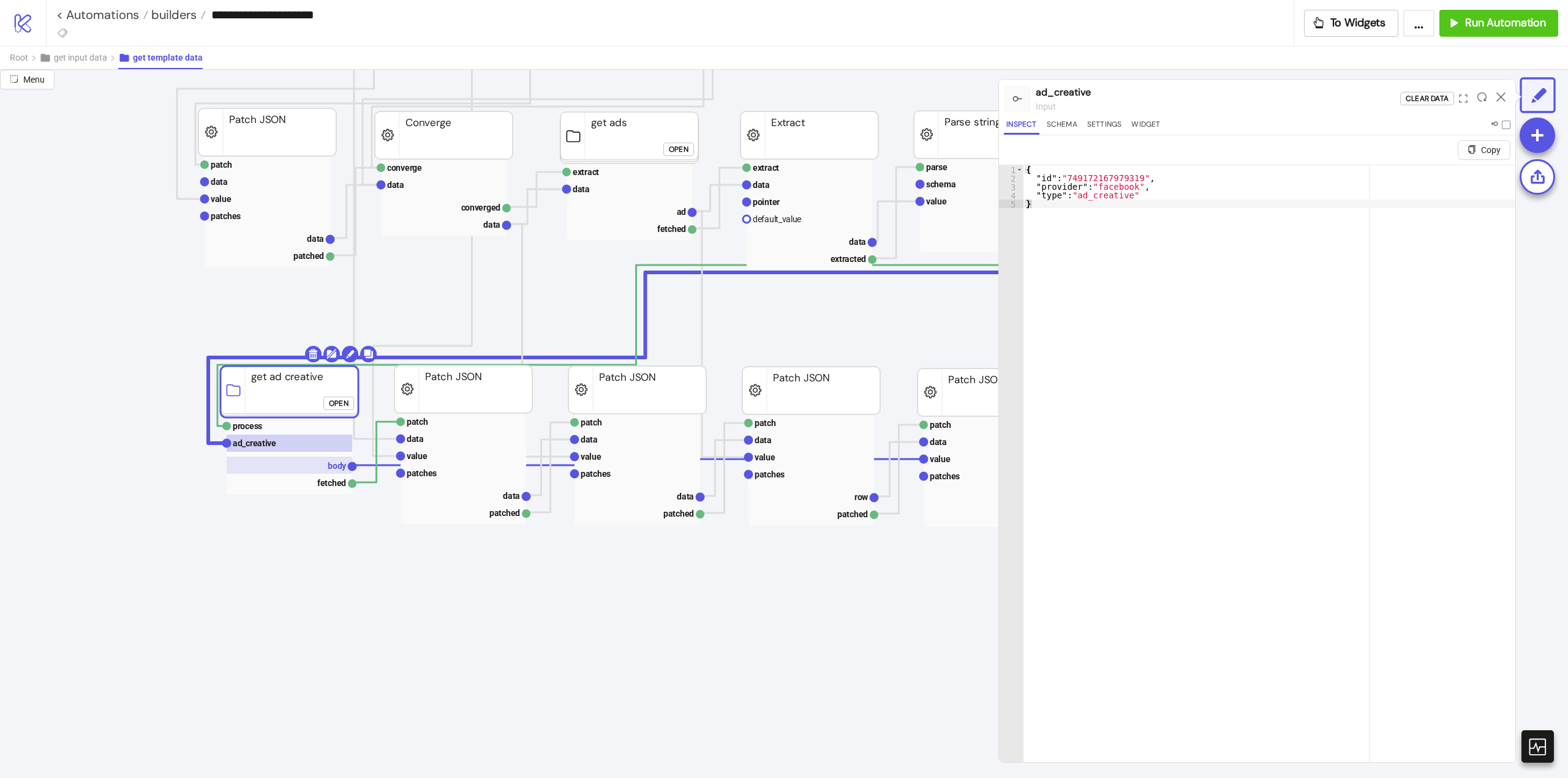
click at [333, 463] on text "body" at bounding box center [337, 466] width 19 height 10
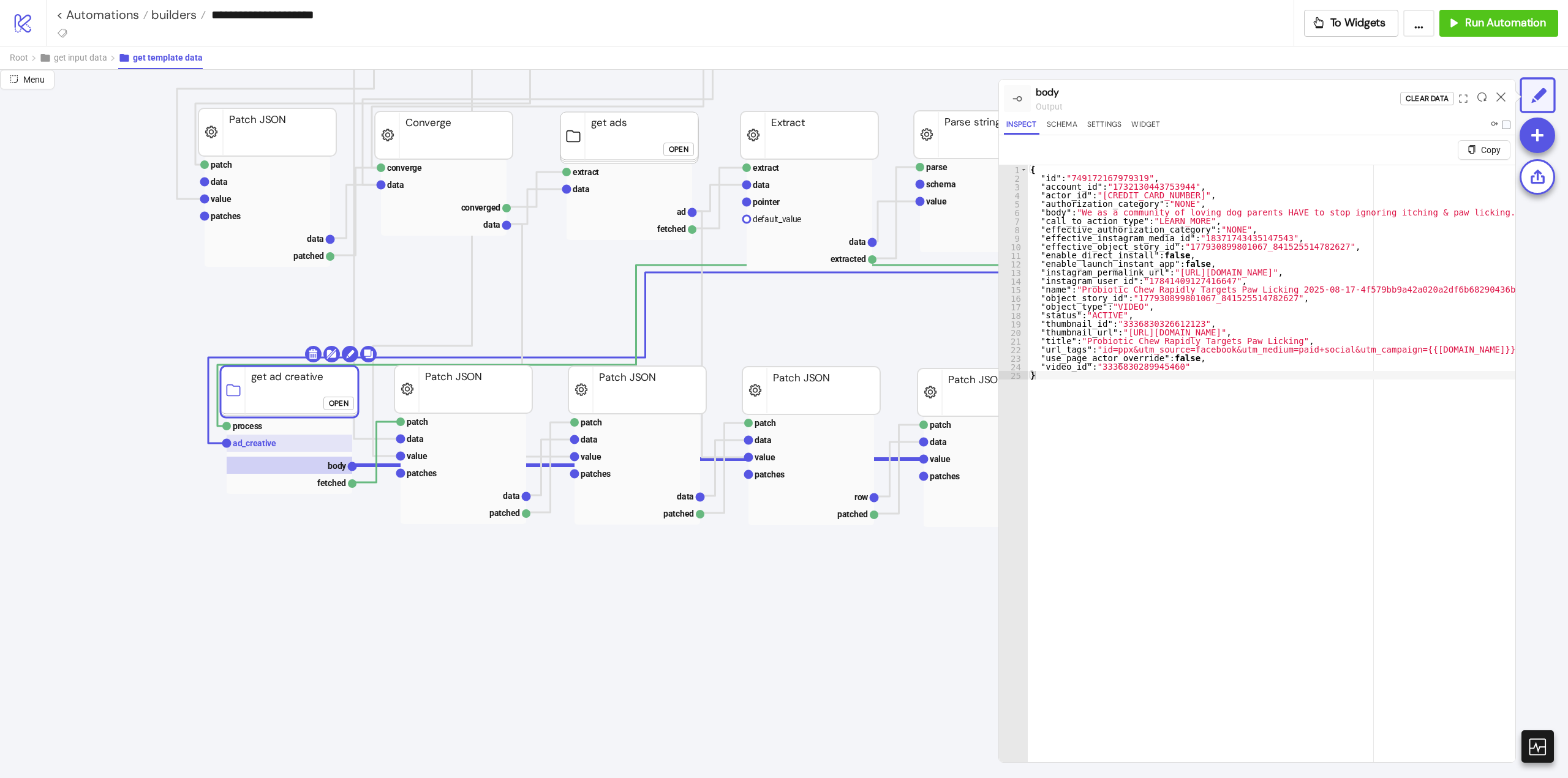
click at [274, 447] on text "ad_creative" at bounding box center [254, 444] width 44 height 10
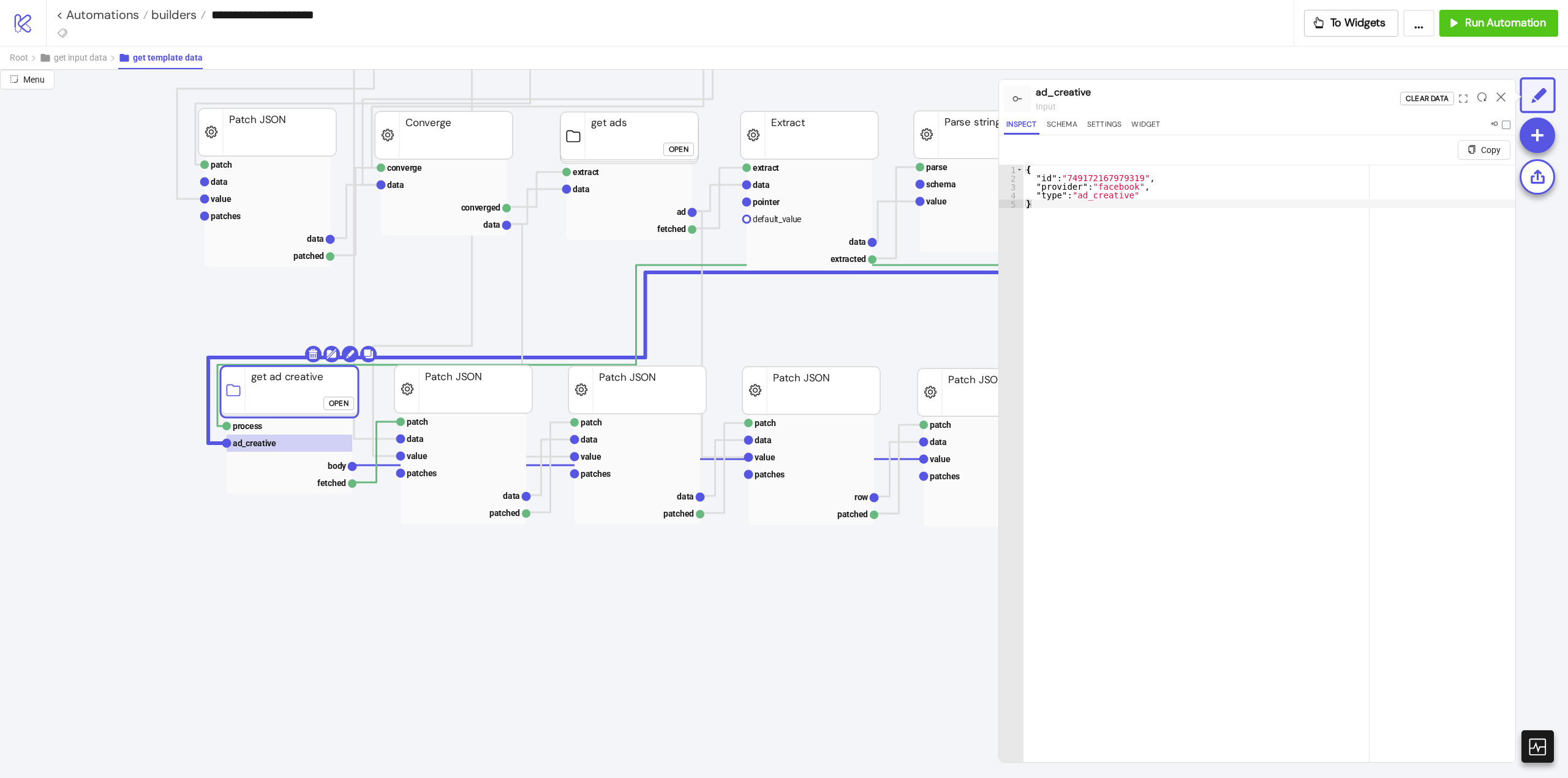
click at [1502, 102] on div at bounding box center [1501, 99] width 19 height 33
click at [1502, 99] on icon at bounding box center [1501, 97] width 10 height 10
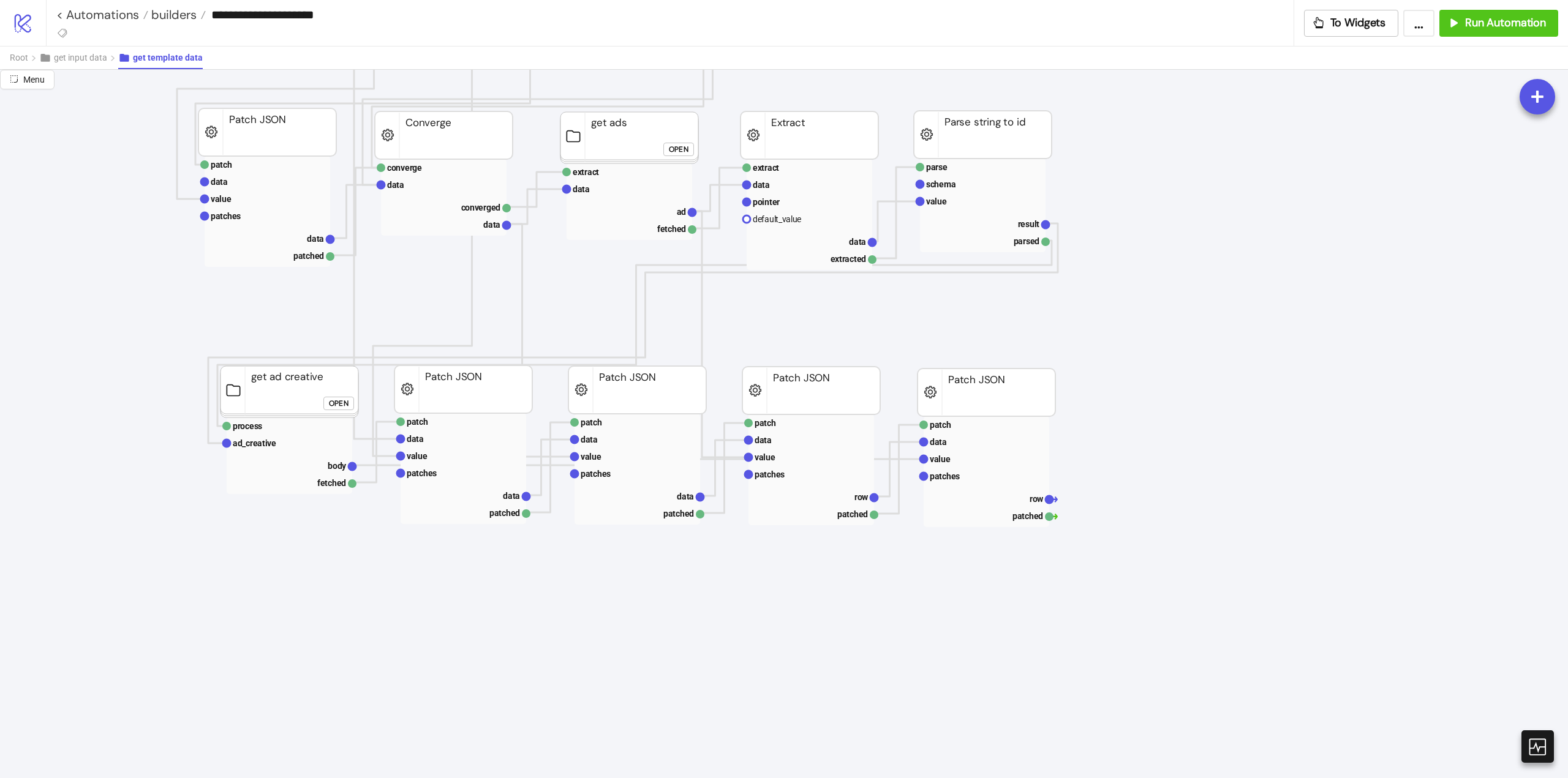
click at [271, 385] on rect at bounding box center [289, 392] width 138 height 52
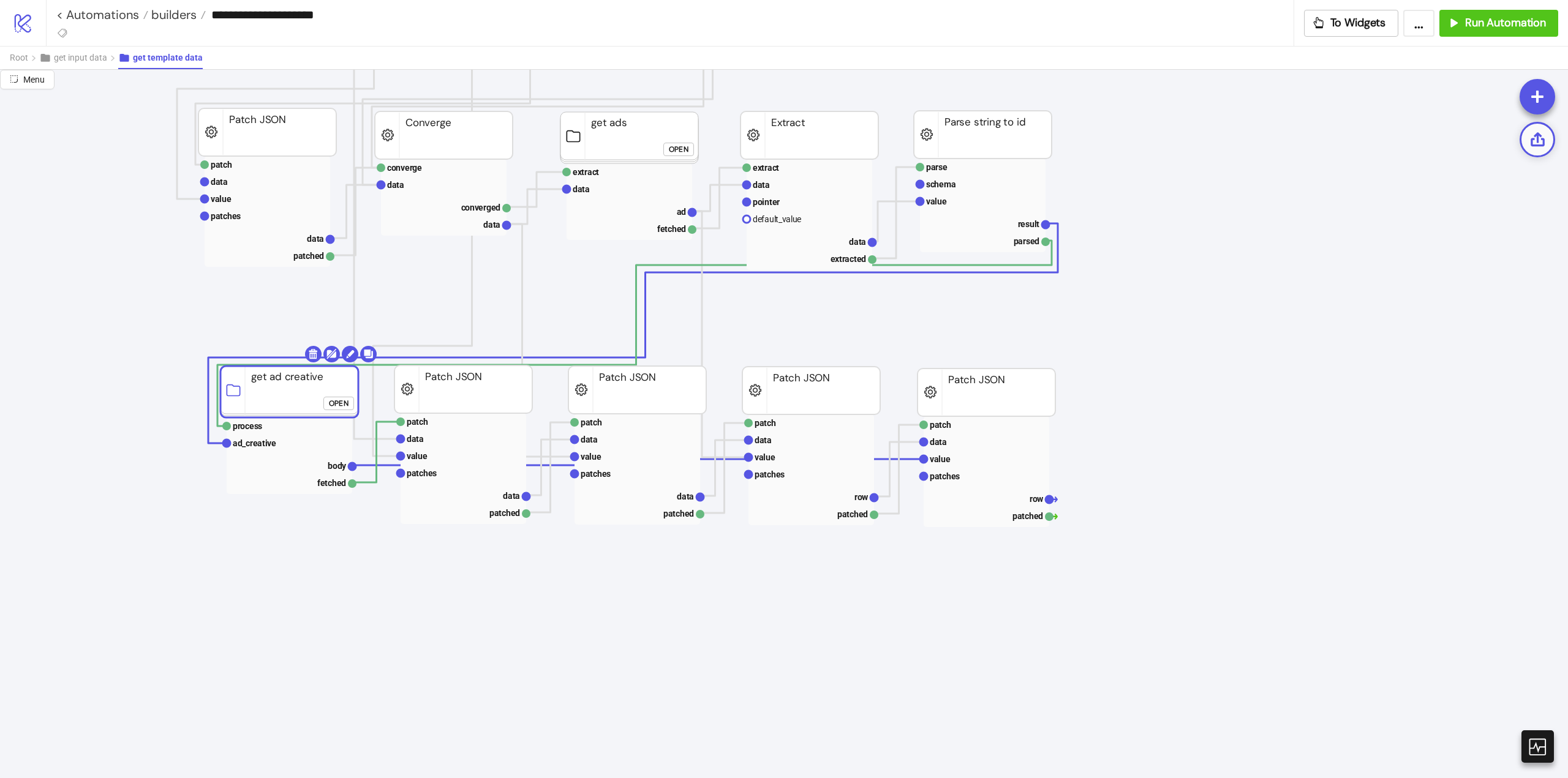
click at [1538, 142] on icon at bounding box center [1538, 139] width 14 height 14
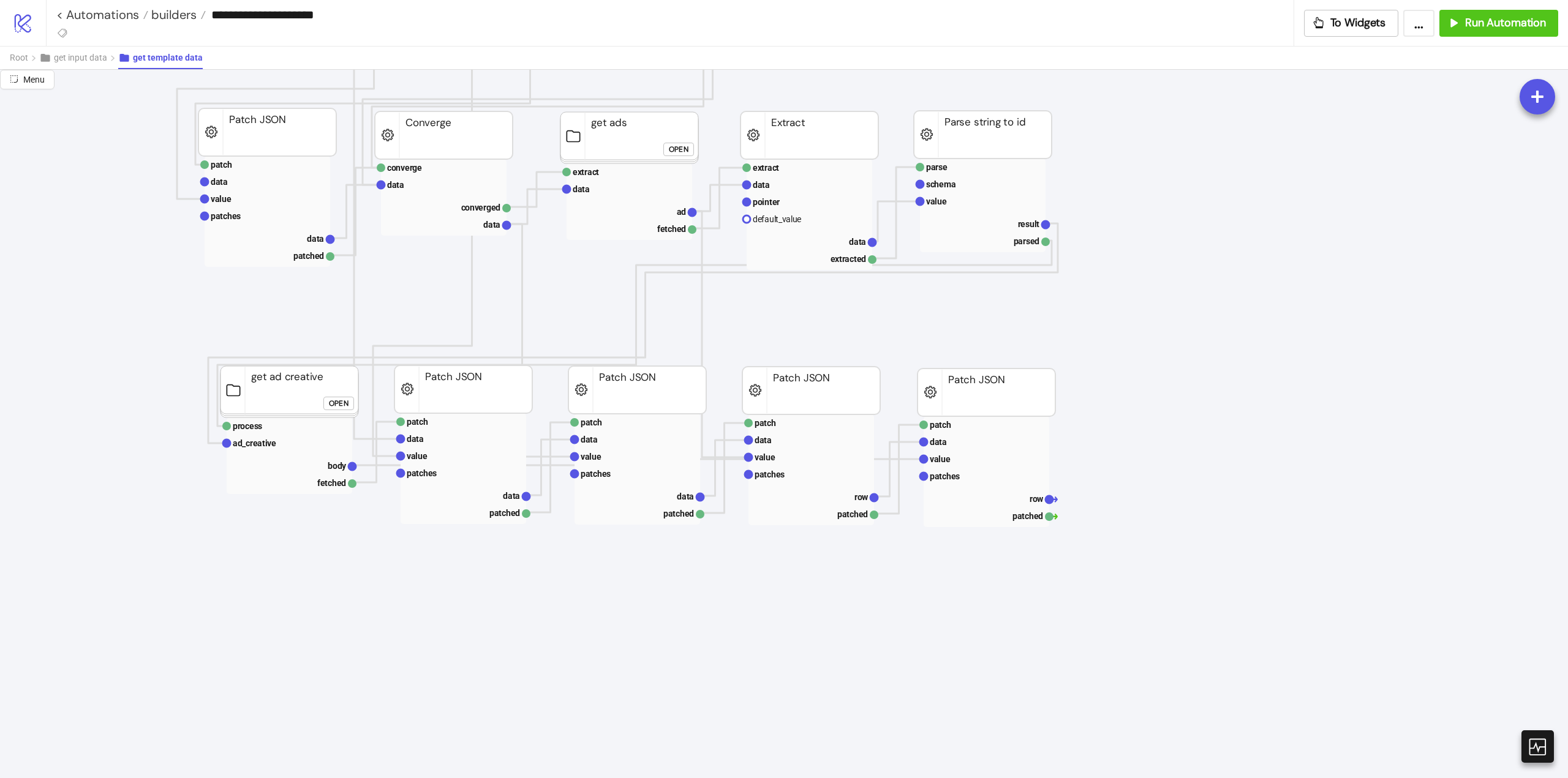
scroll to position [402, 0]
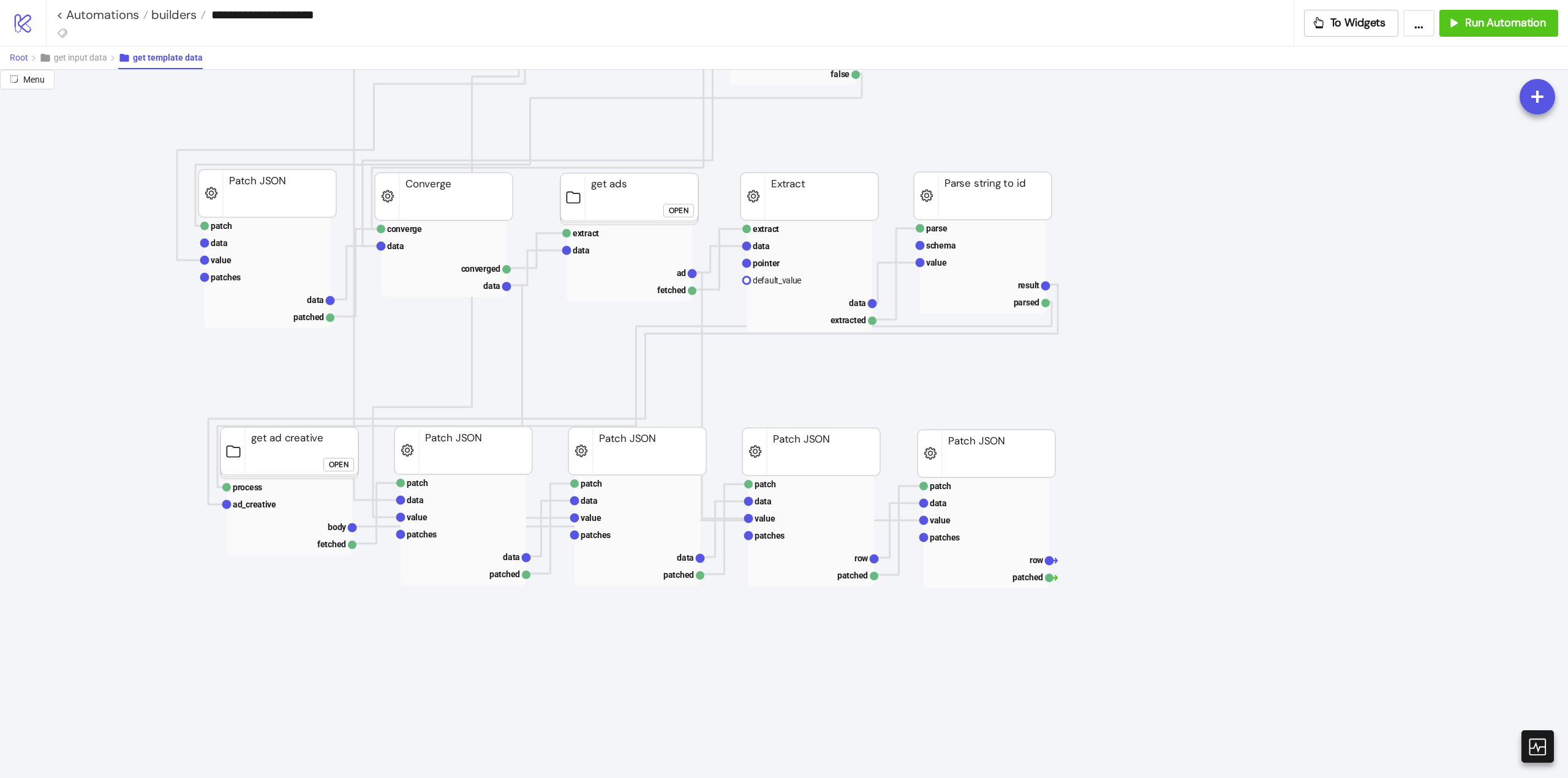
click at [24, 51] on button "Root" at bounding box center [24, 57] width 29 height 22
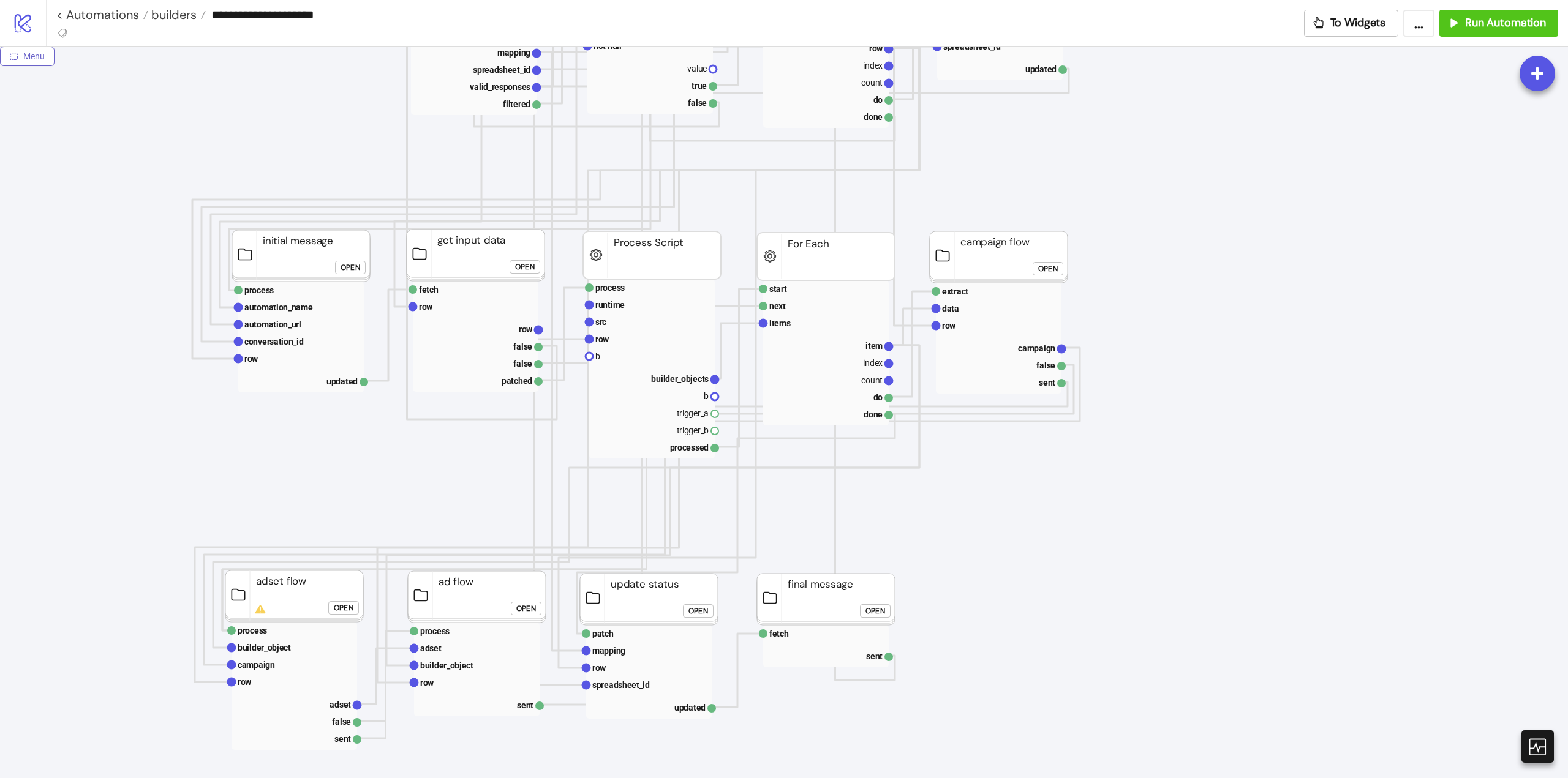
click at [38, 61] on span "Menu" at bounding box center [33, 57] width 22 height 10
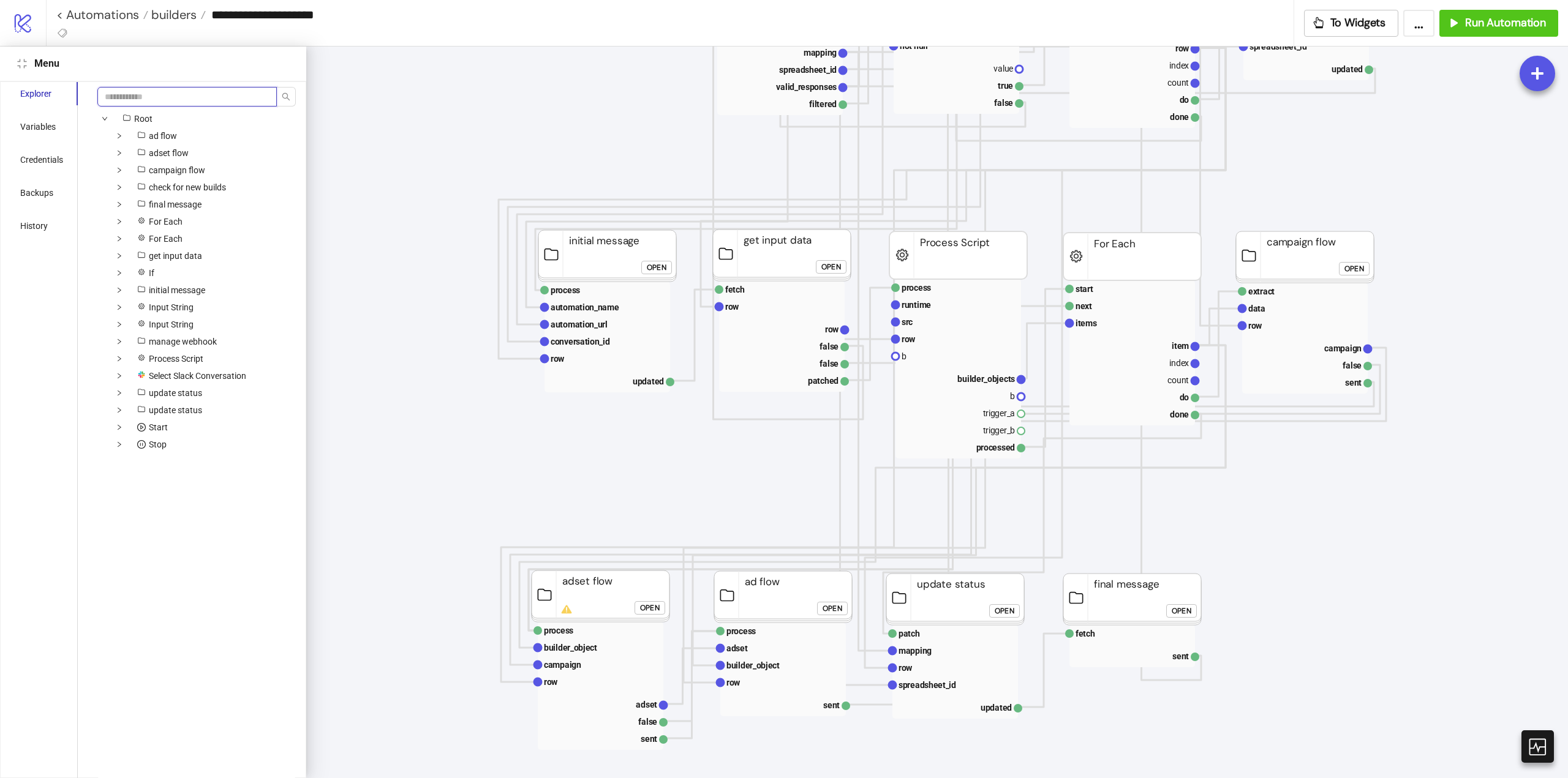
click at [126, 92] on input "search" at bounding box center [186, 96] width 179 height 20
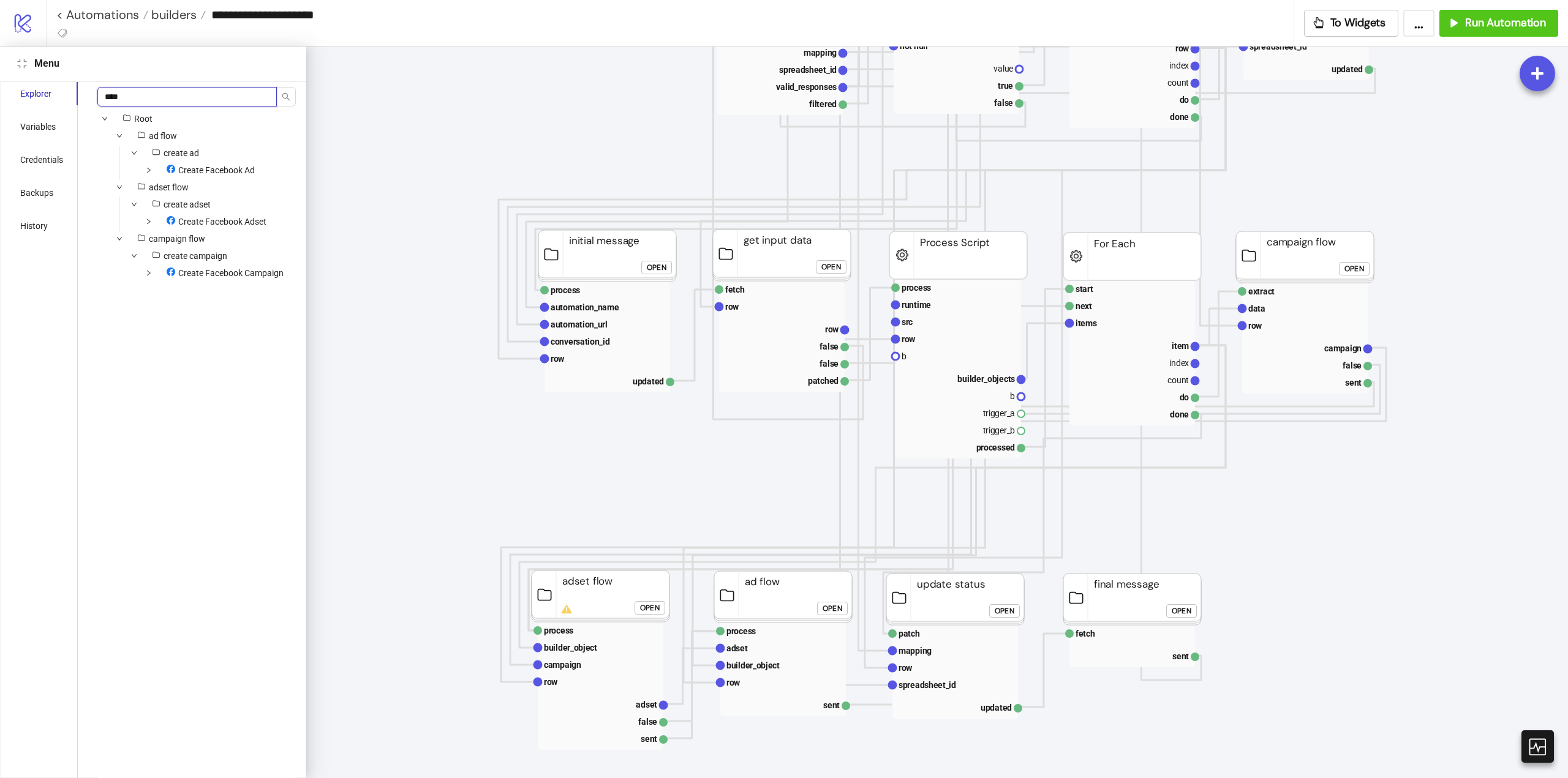
type input "*****"
